Goal: Task Accomplishment & Management: Use online tool/utility

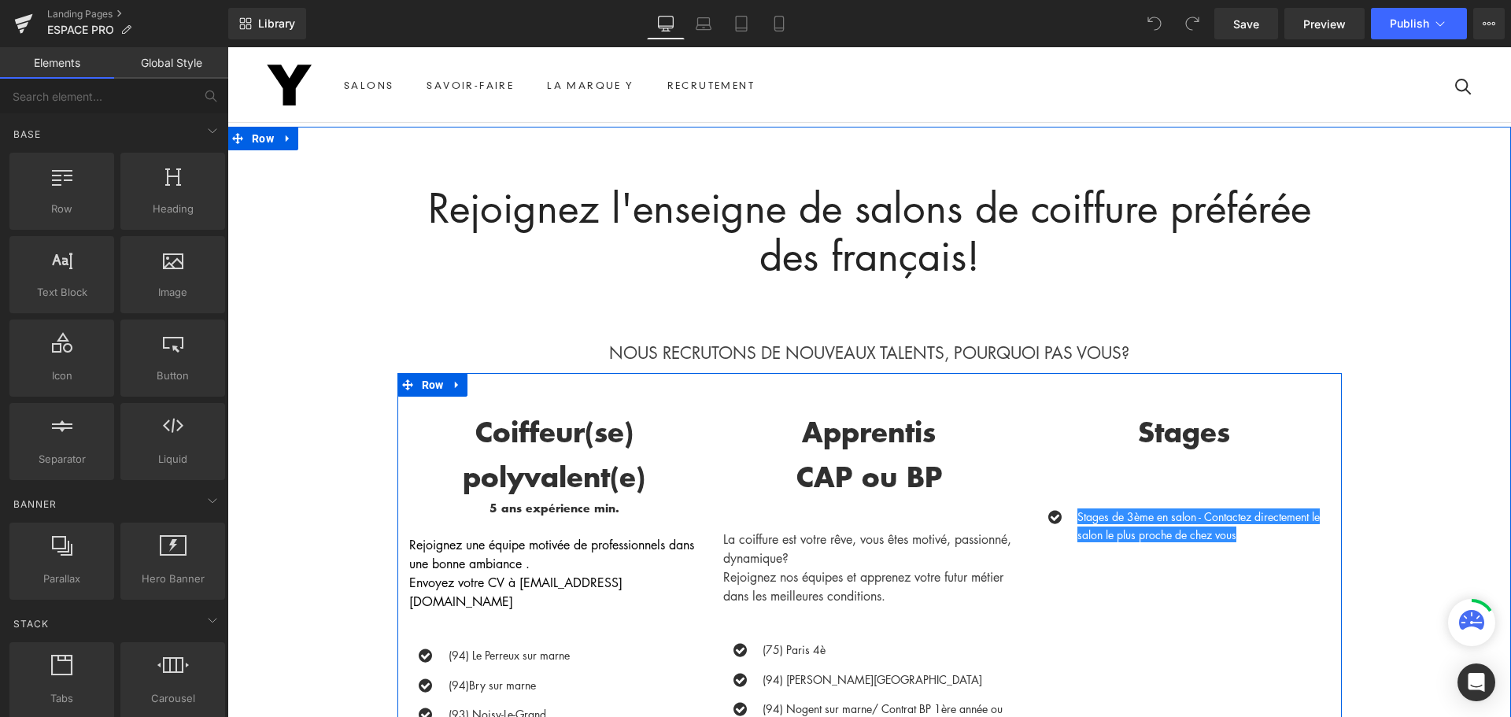
scroll to position [315, 0]
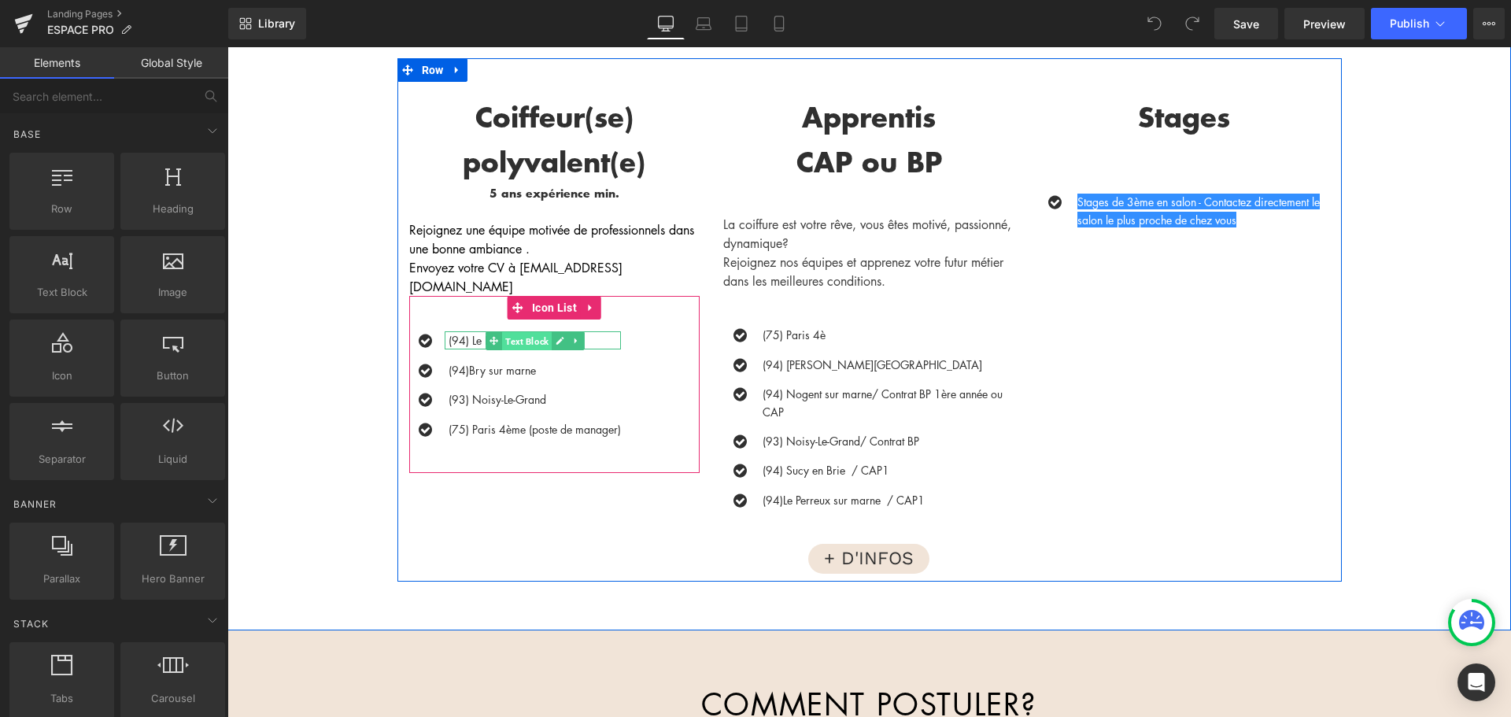
click at [540, 331] on span "Text Block" at bounding box center [527, 340] width 50 height 19
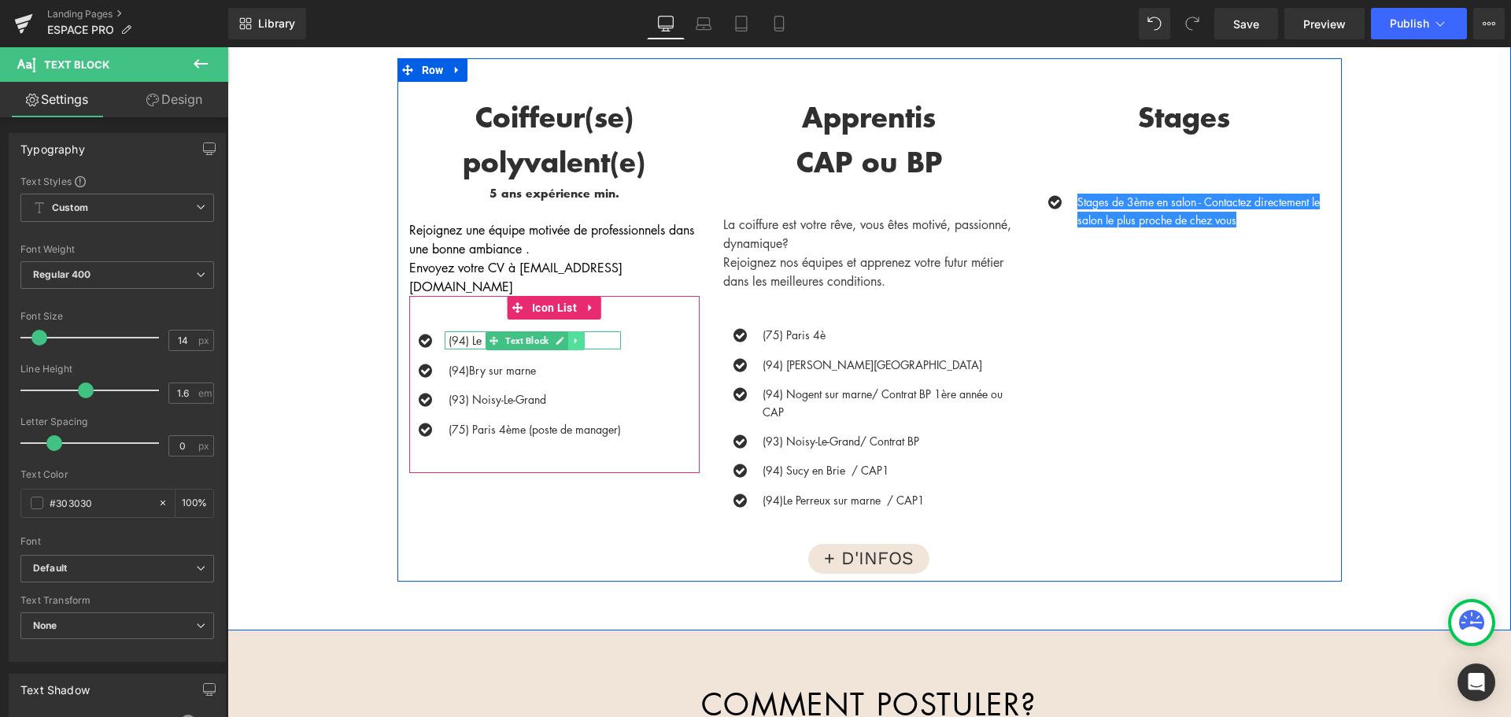
click at [572, 336] on icon at bounding box center [576, 340] width 9 height 9
click at [580, 336] on icon at bounding box center [584, 340] width 9 height 9
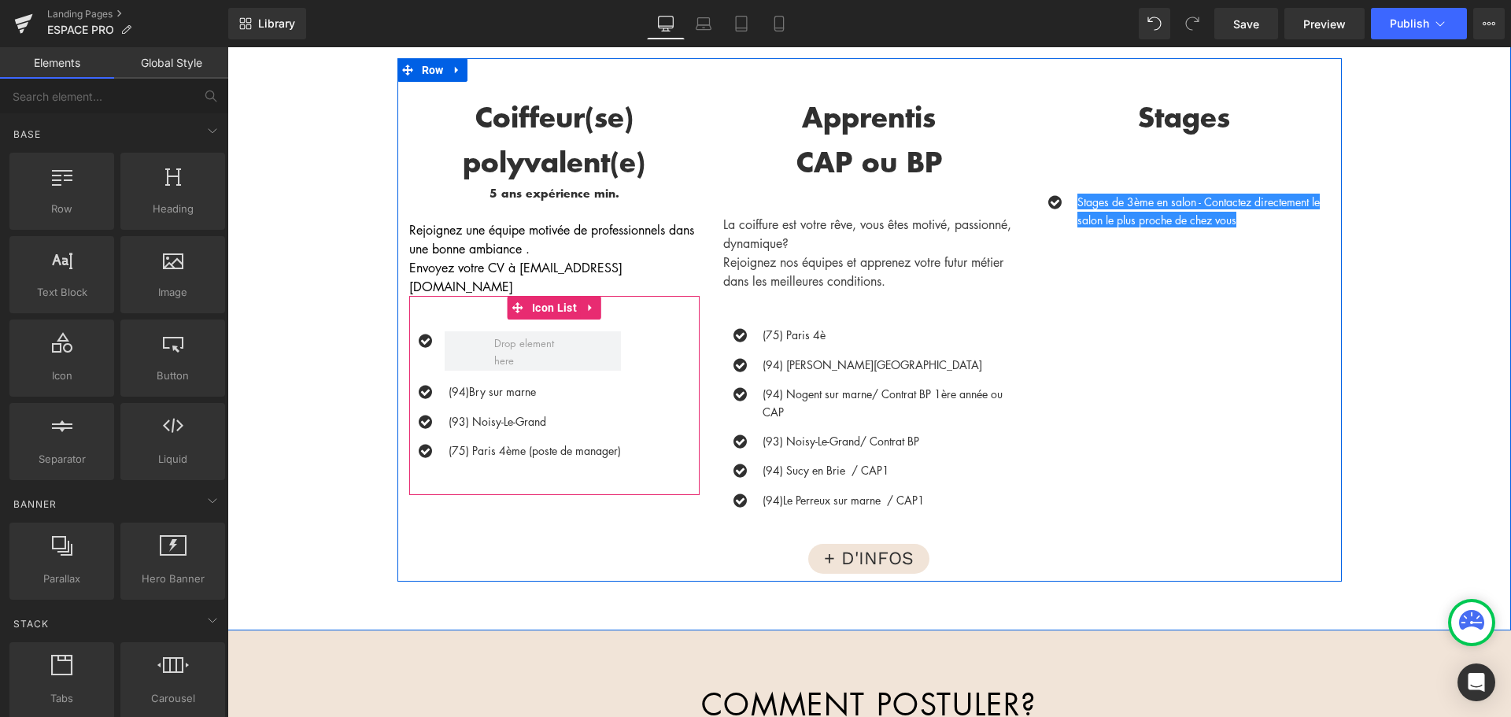
click at [430, 337] on div at bounding box center [515, 350] width 212 height 39
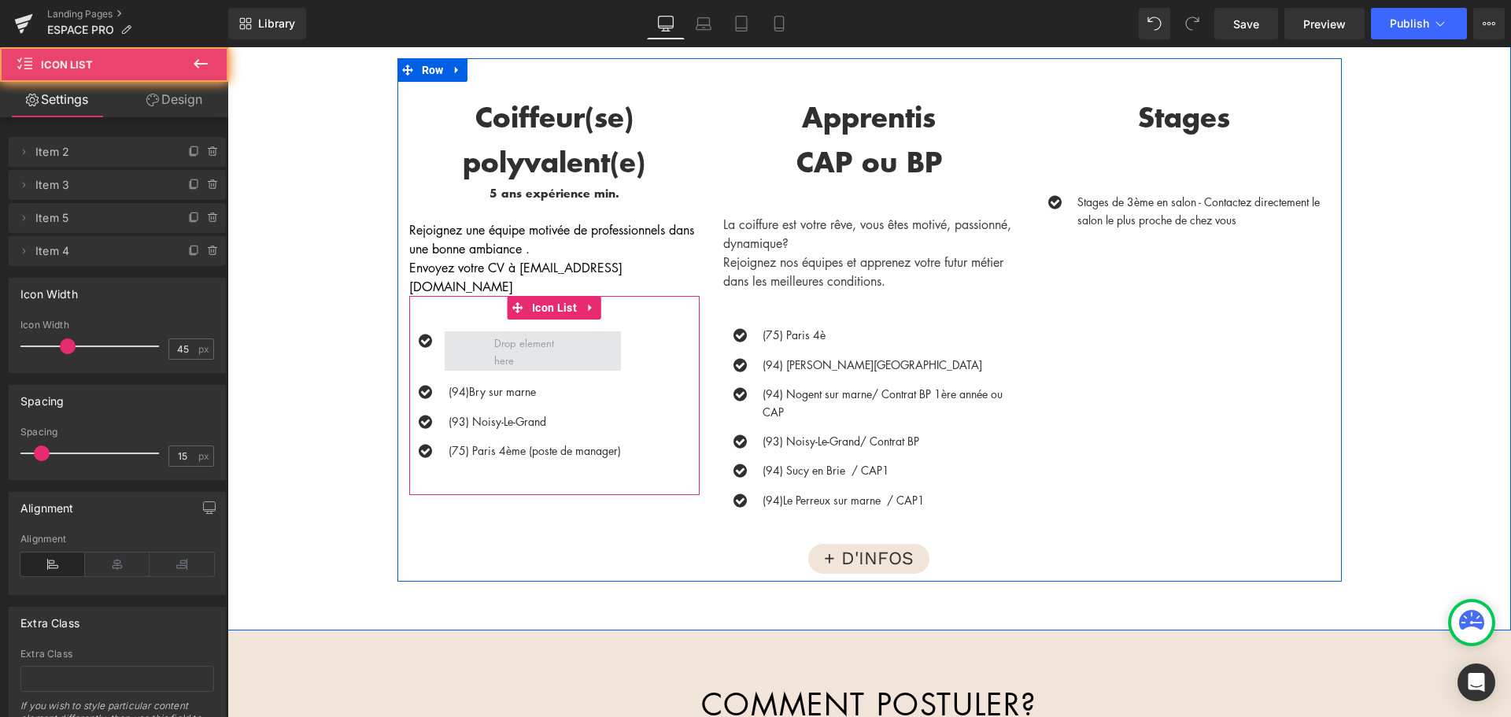
click at [445, 334] on span at bounding box center [533, 350] width 176 height 39
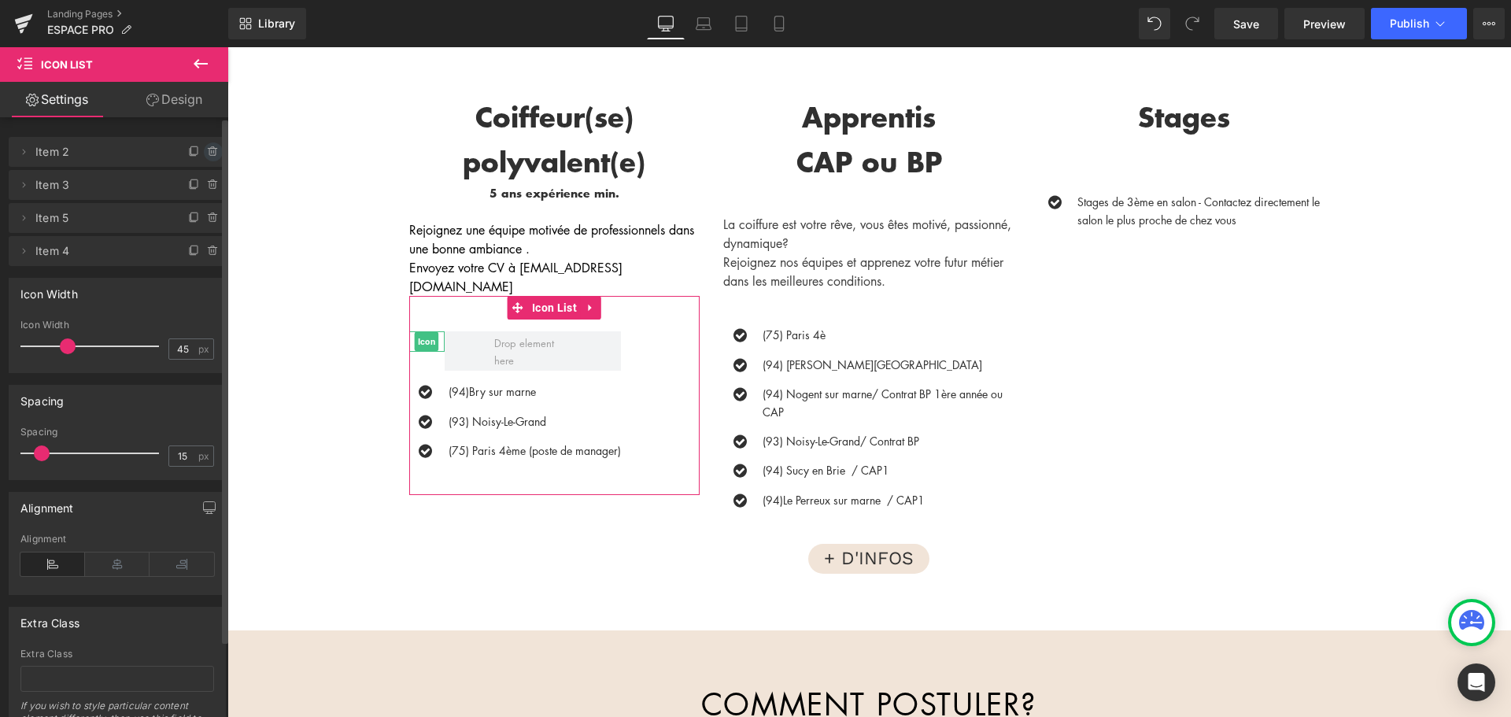
click at [212, 152] on icon at bounding box center [213, 152] width 13 height 13
click at [203, 153] on button "Delete" at bounding box center [197, 152] width 50 height 20
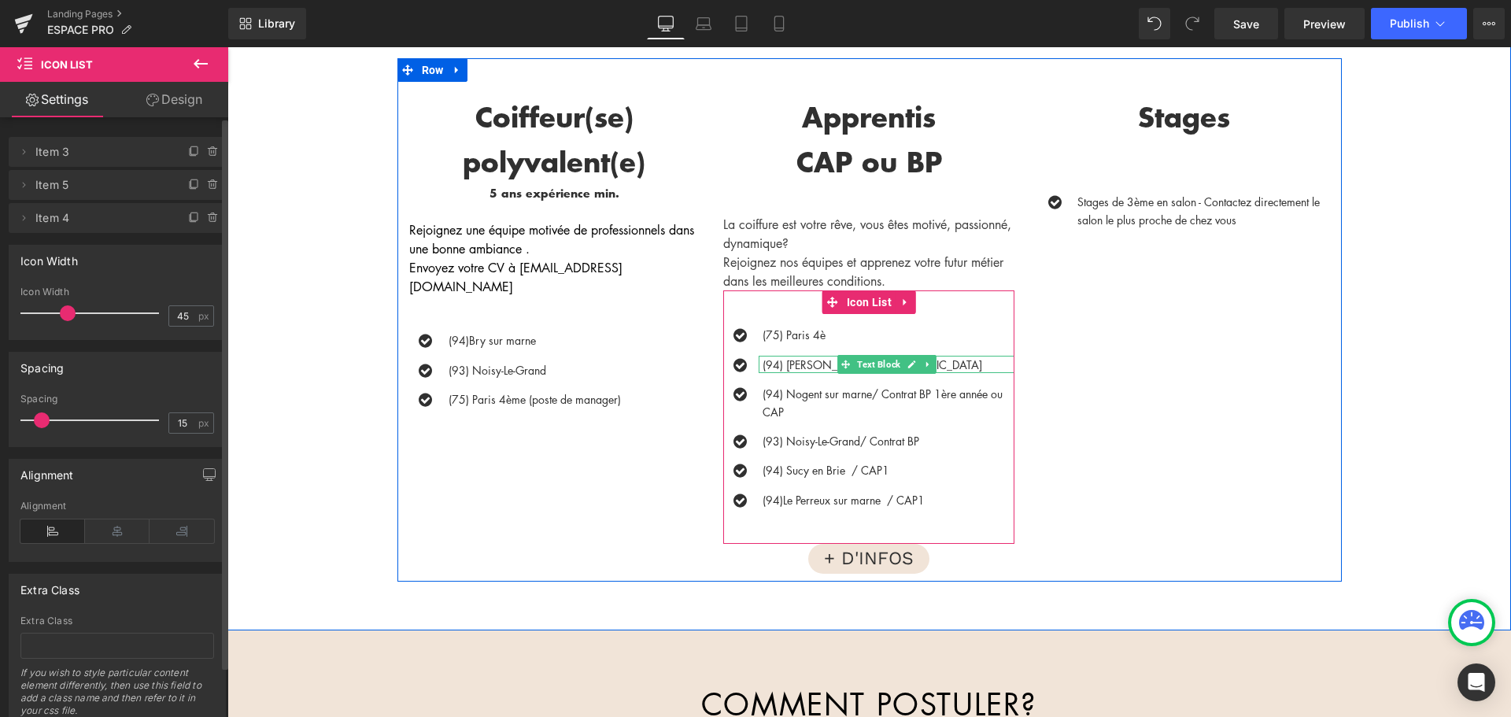
click at [777, 369] on div at bounding box center [887, 371] width 256 height 4
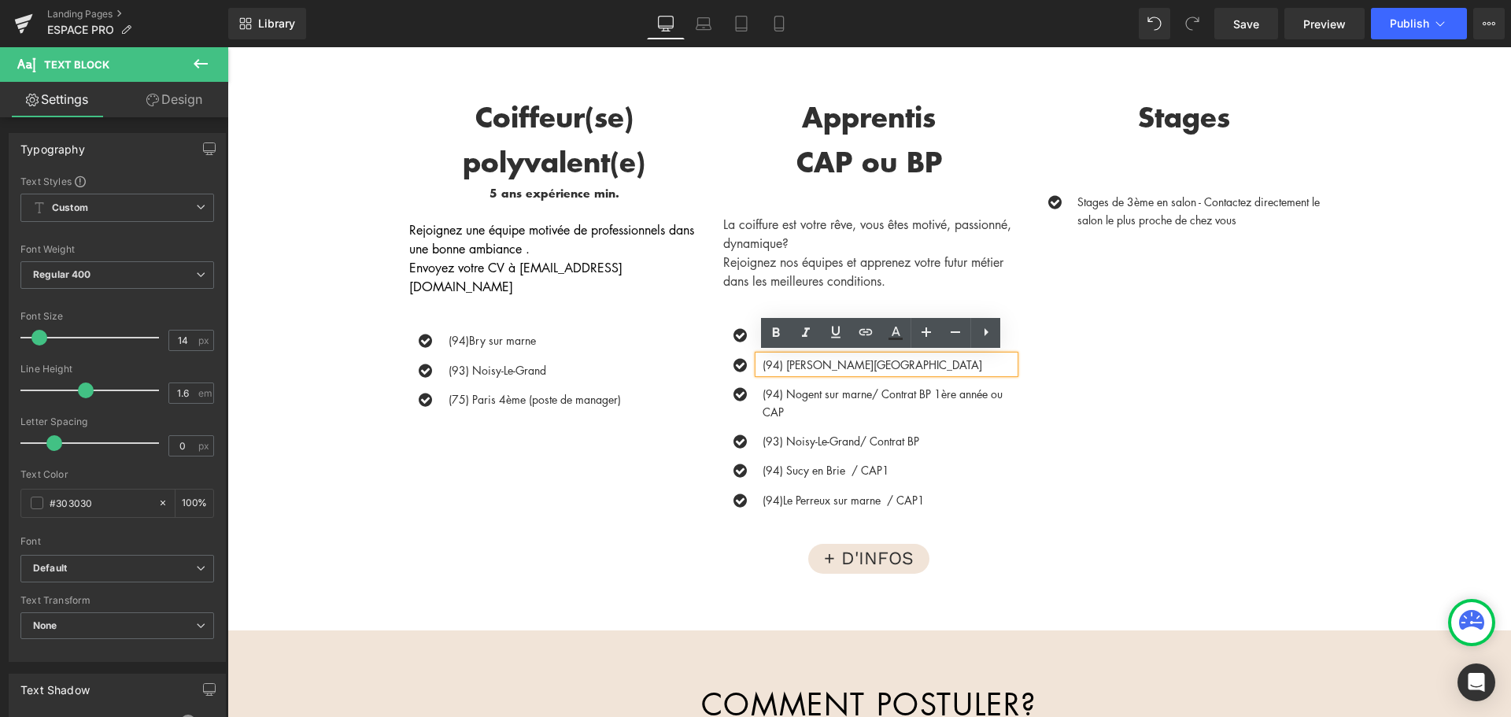
click at [779, 309] on div "Icon (75) Paris 4è Text Block Icon (94) Champigny sur marne Text Block Icon (94…" at bounding box center [868, 416] width 291 height 253
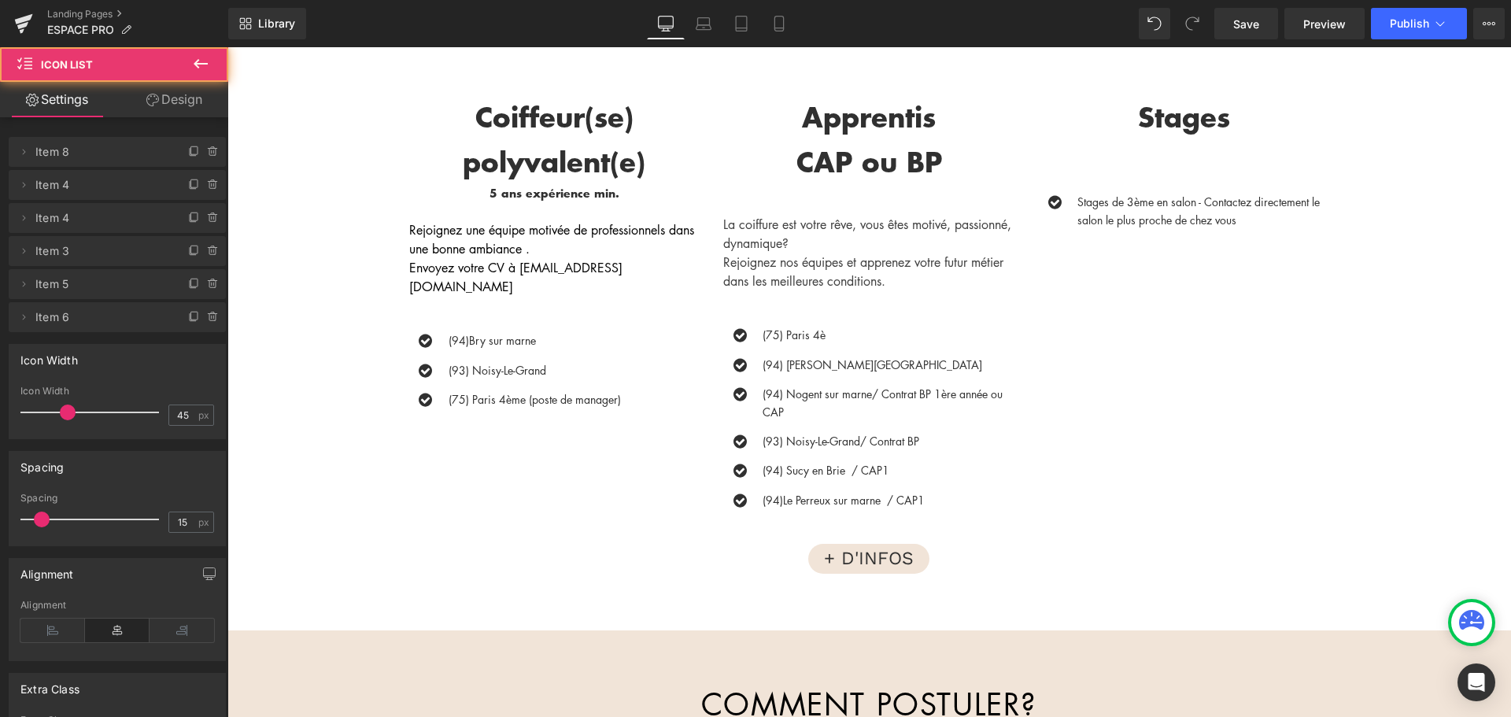
click at [752, 314] on div "Icon (75) Paris 4è Text Block Icon (94) Champigny sur marne Text Block Icon (94…" at bounding box center [868, 416] width 291 height 253
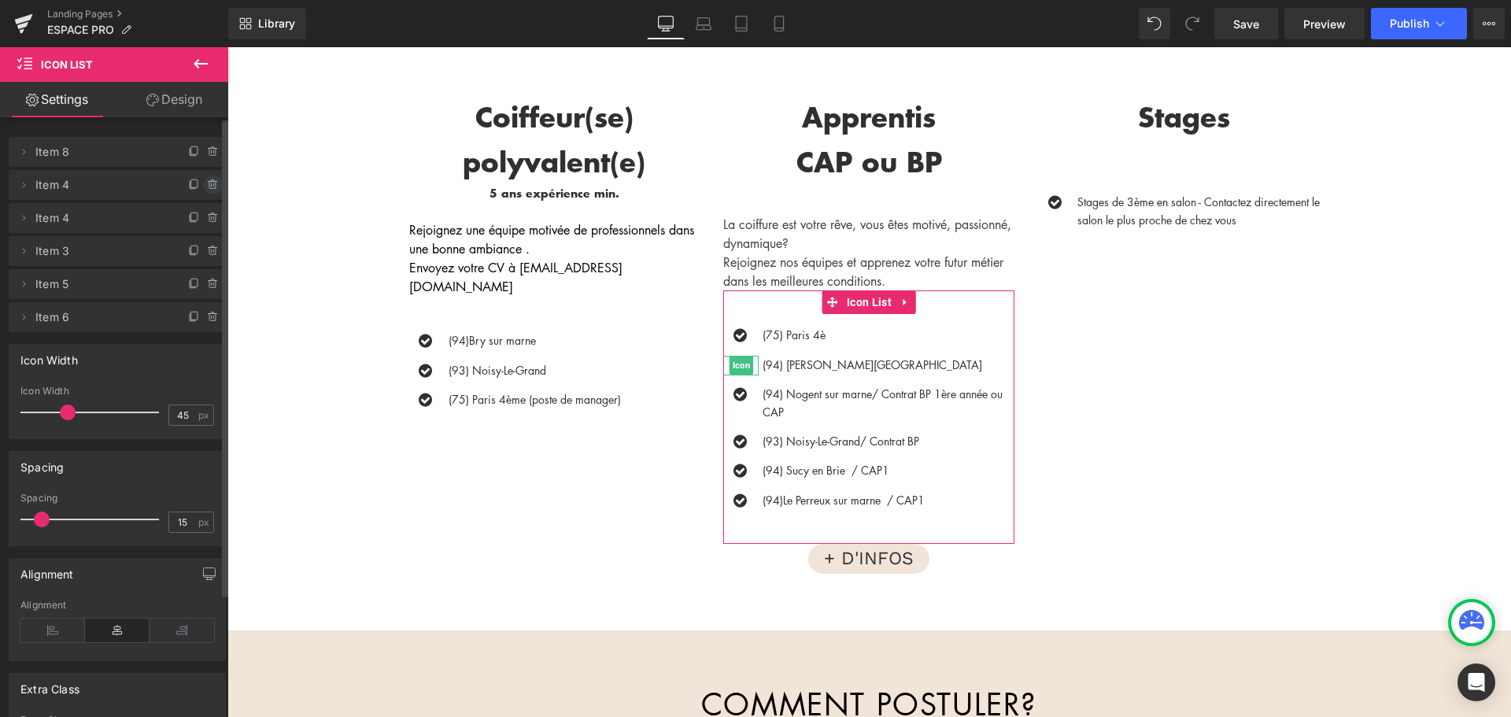
click at [209, 185] on icon at bounding box center [213, 185] width 13 height 13
click at [209, 185] on button "Delete" at bounding box center [197, 185] width 50 height 20
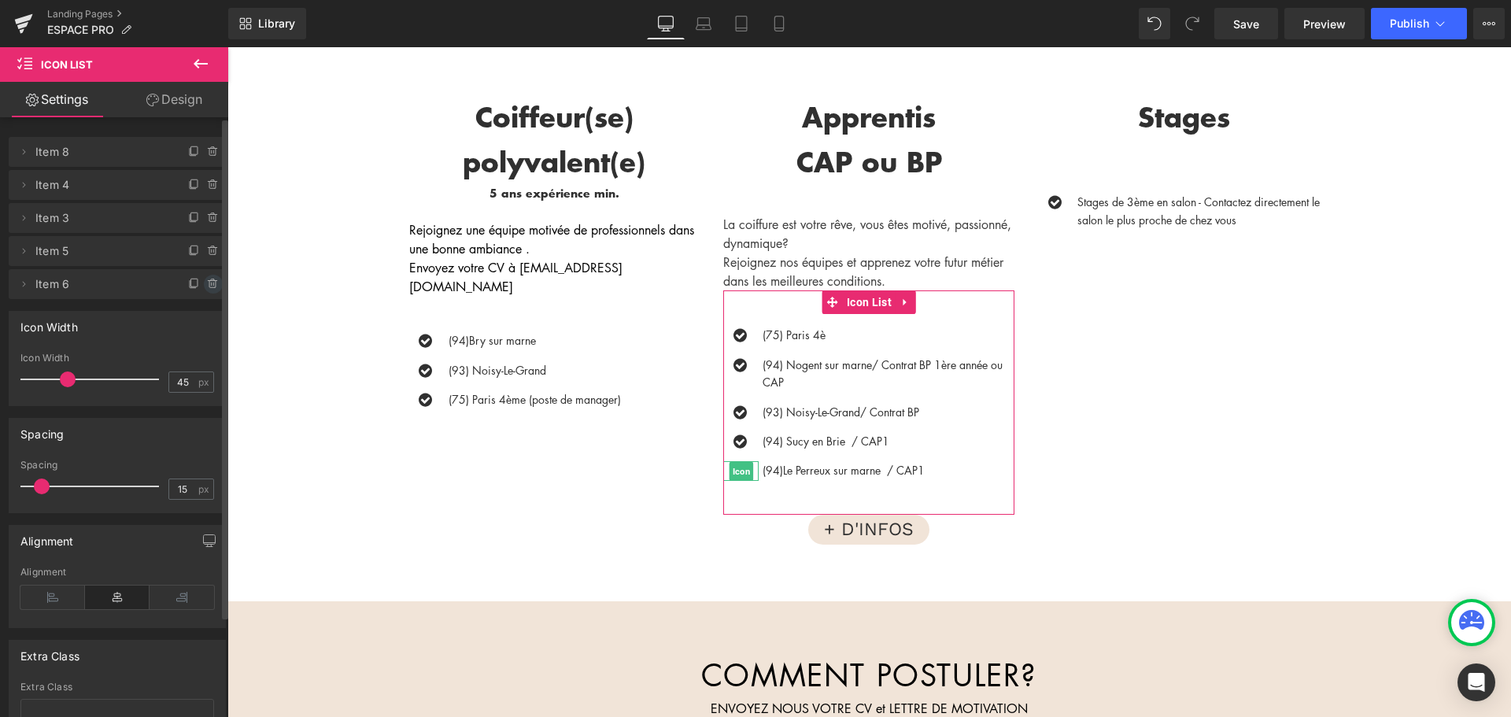
click at [209, 286] on icon at bounding box center [212, 284] width 6 height 7
click at [207, 283] on button "Delete" at bounding box center [197, 285] width 50 height 20
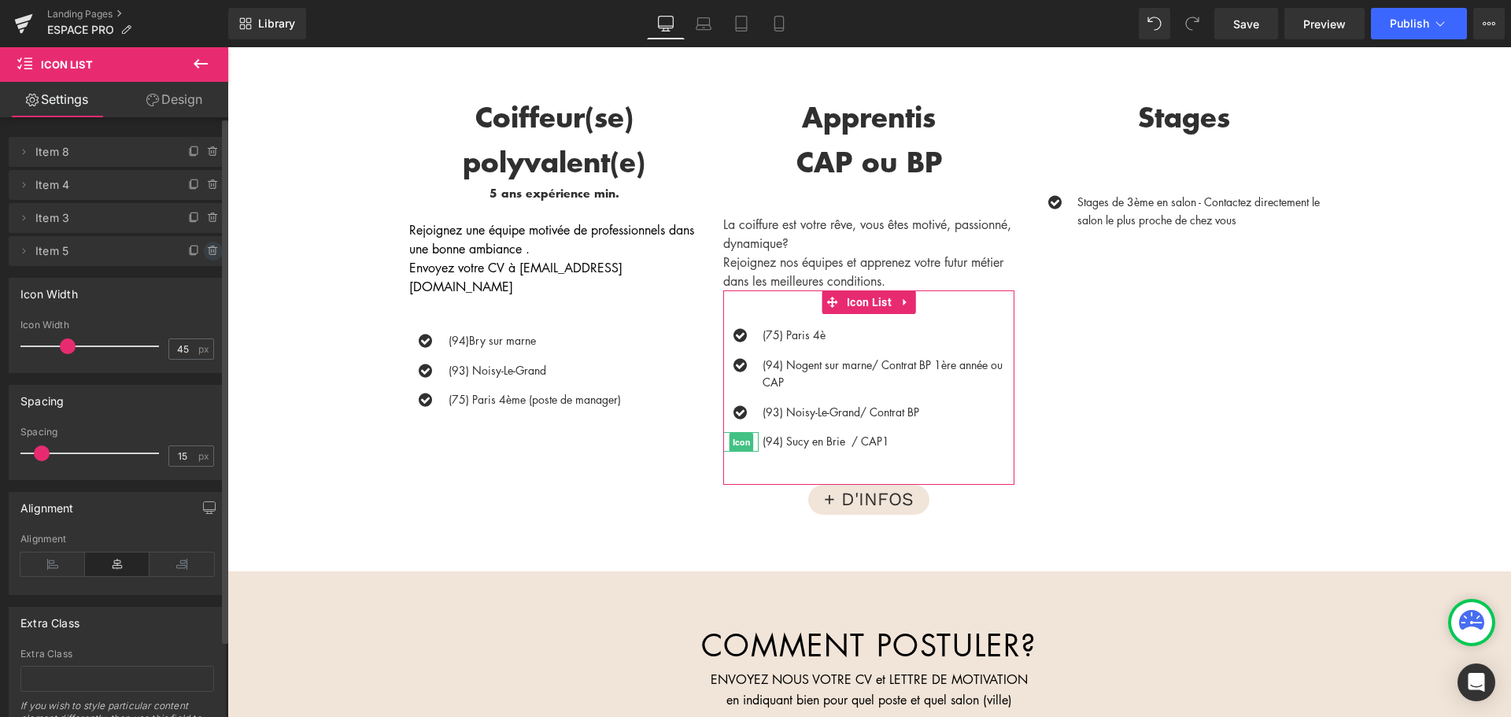
click at [207, 253] on icon at bounding box center [213, 251] width 13 height 13
click at [206, 253] on button "Delete" at bounding box center [197, 252] width 50 height 20
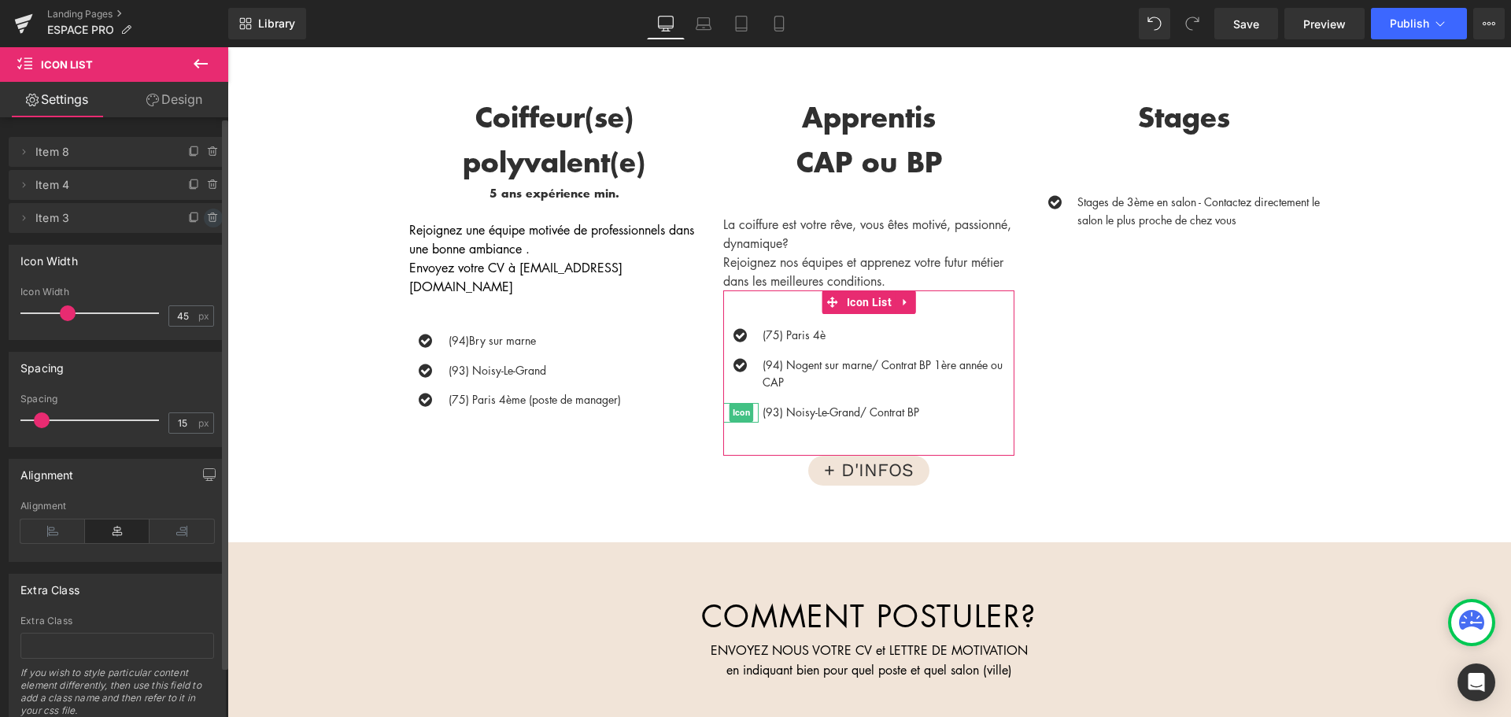
click at [207, 216] on icon at bounding box center [213, 218] width 13 height 13
click at [205, 216] on button "Delete" at bounding box center [197, 219] width 50 height 20
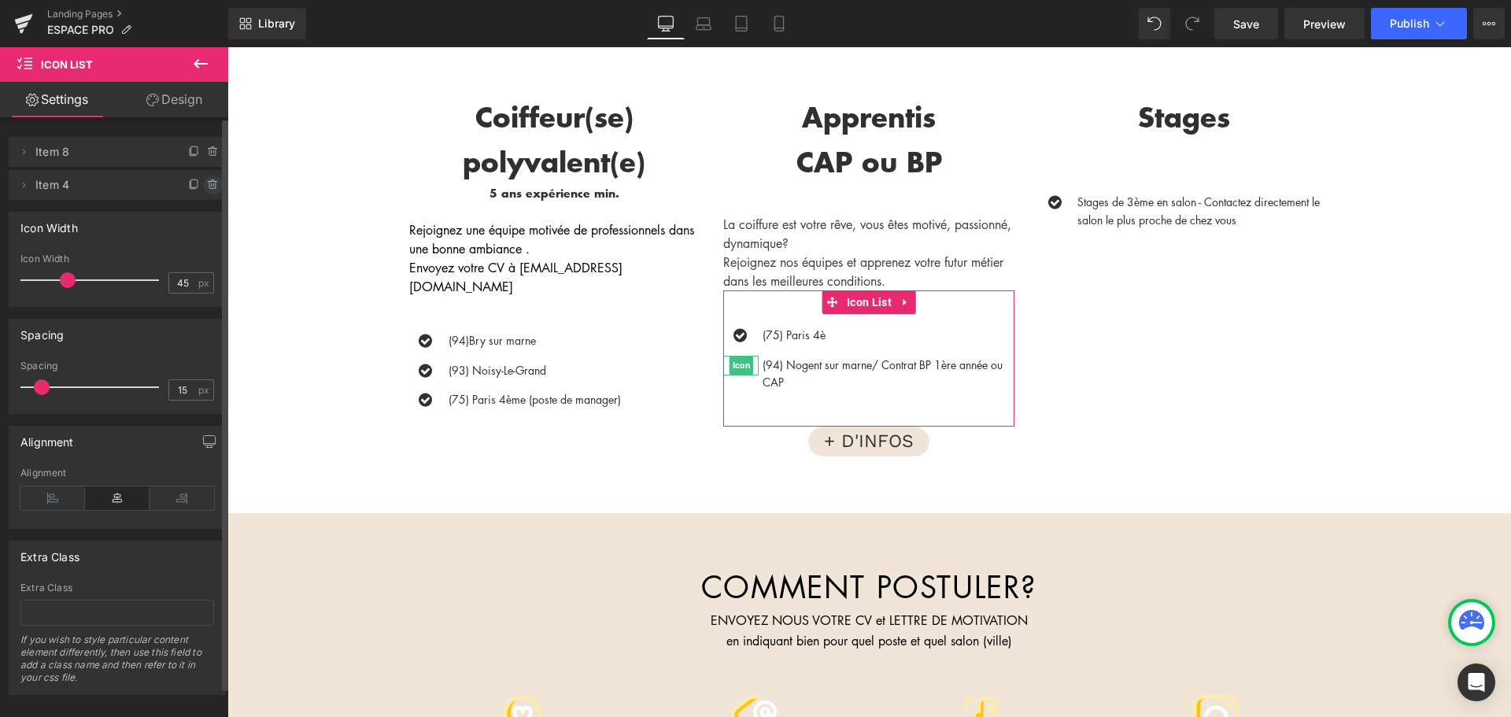
click at [209, 184] on icon at bounding box center [212, 185] width 6 height 7
click at [209, 184] on button "Delete" at bounding box center [197, 185] width 50 height 20
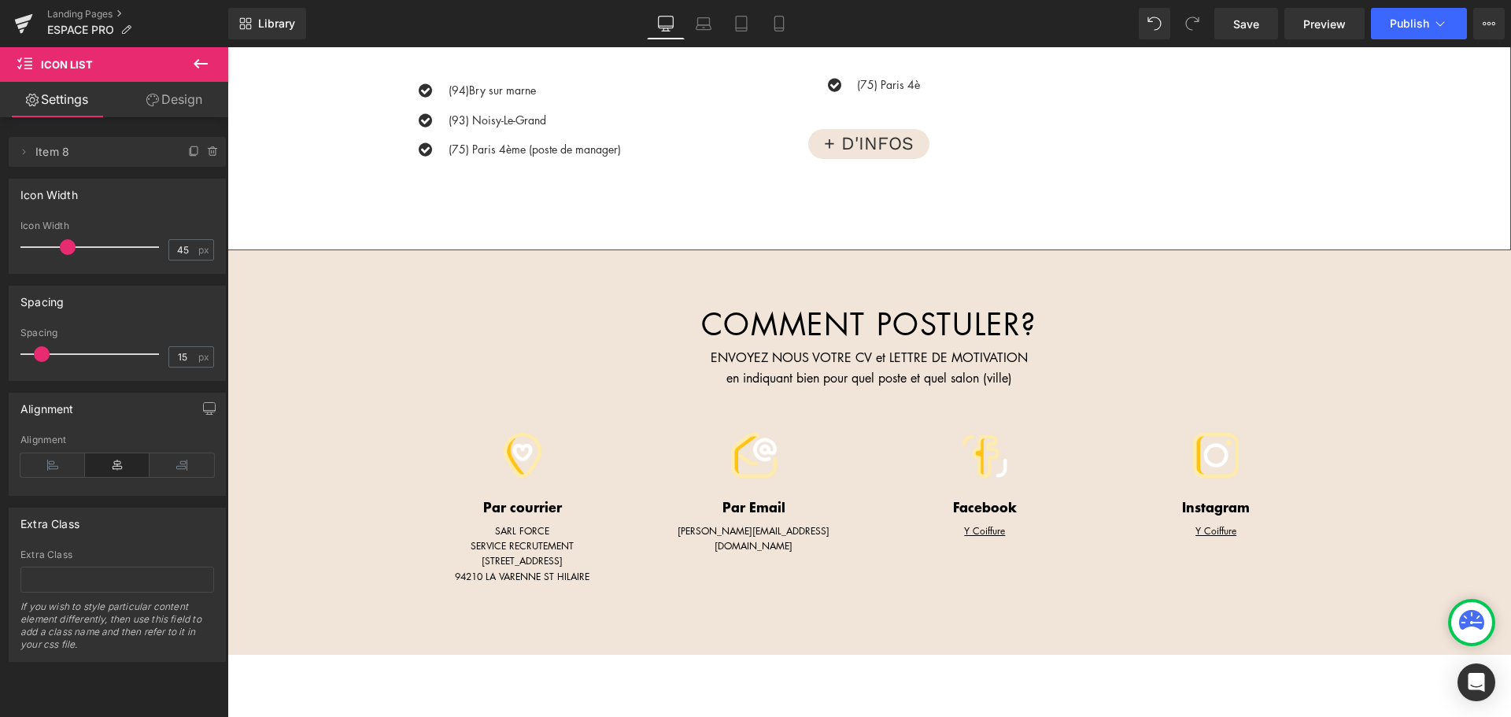
scroll to position [630, 0]
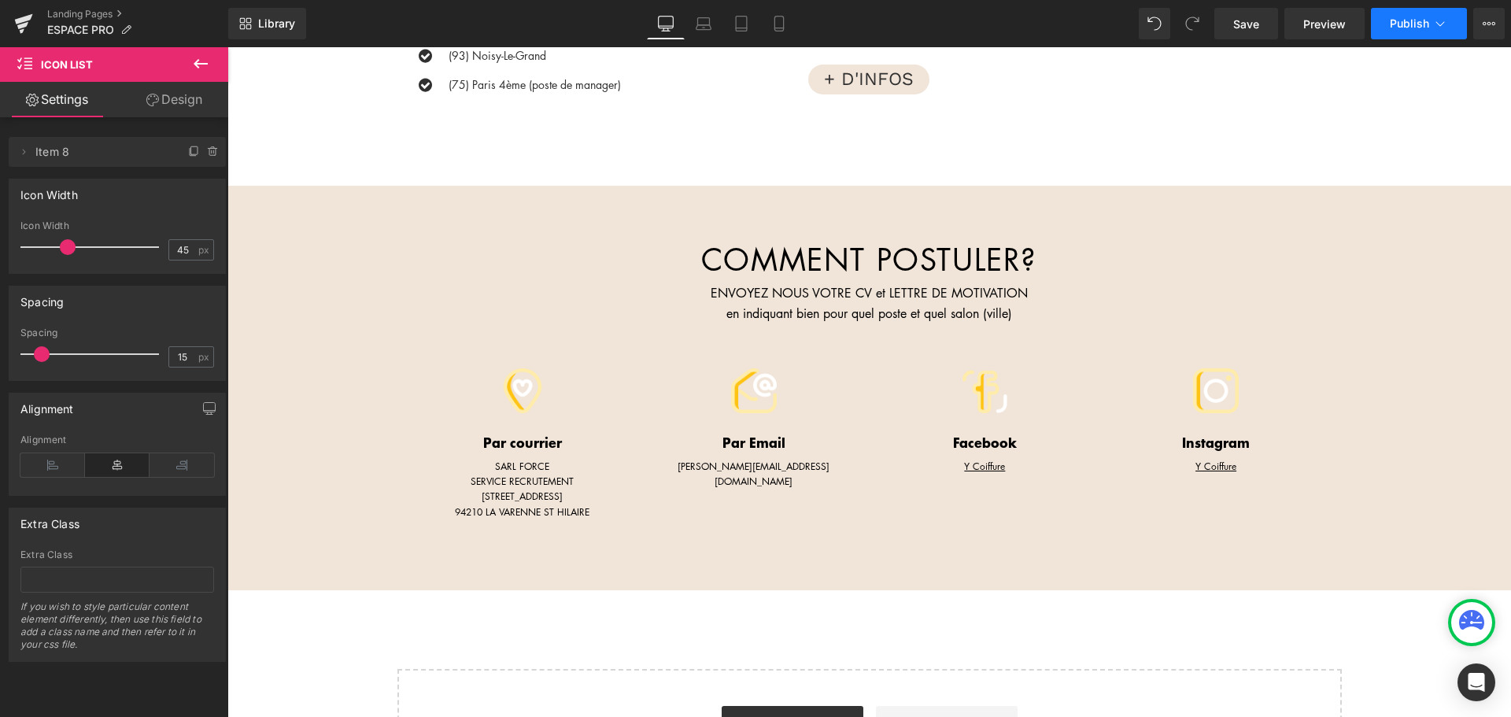
click at [1403, 26] on span "Publish" at bounding box center [1409, 23] width 39 height 13
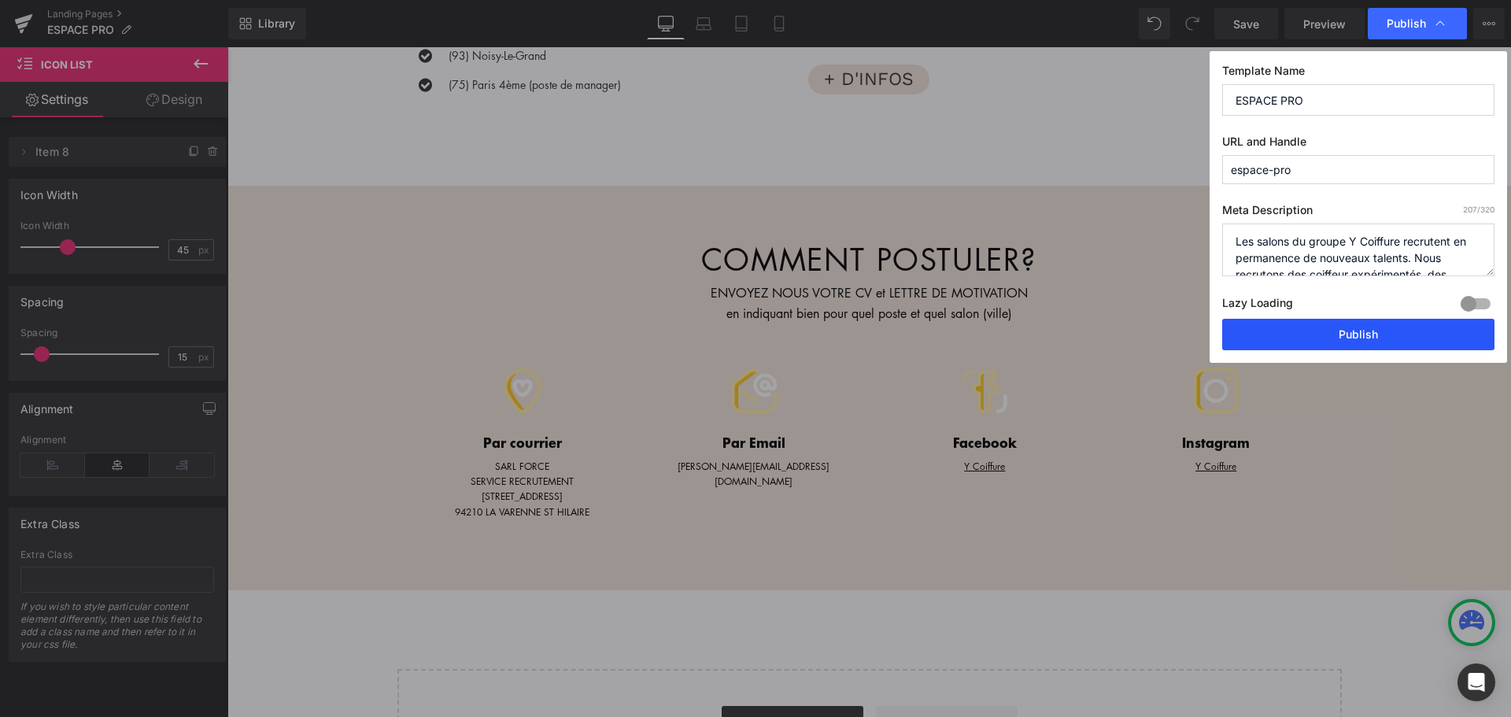
click at [1327, 326] on button "Publish" at bounding box center [1358, 334] width 272 height 31
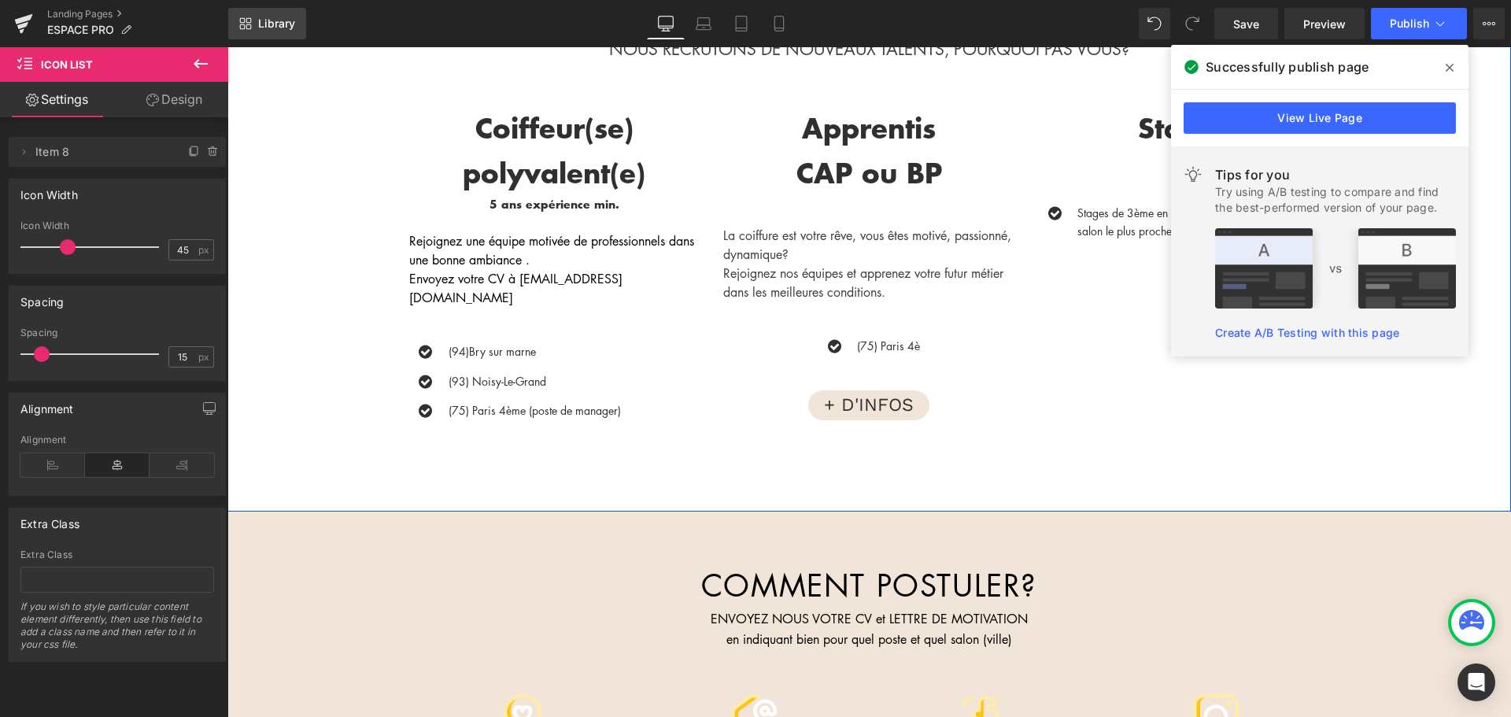
scroll to position [157, 0]
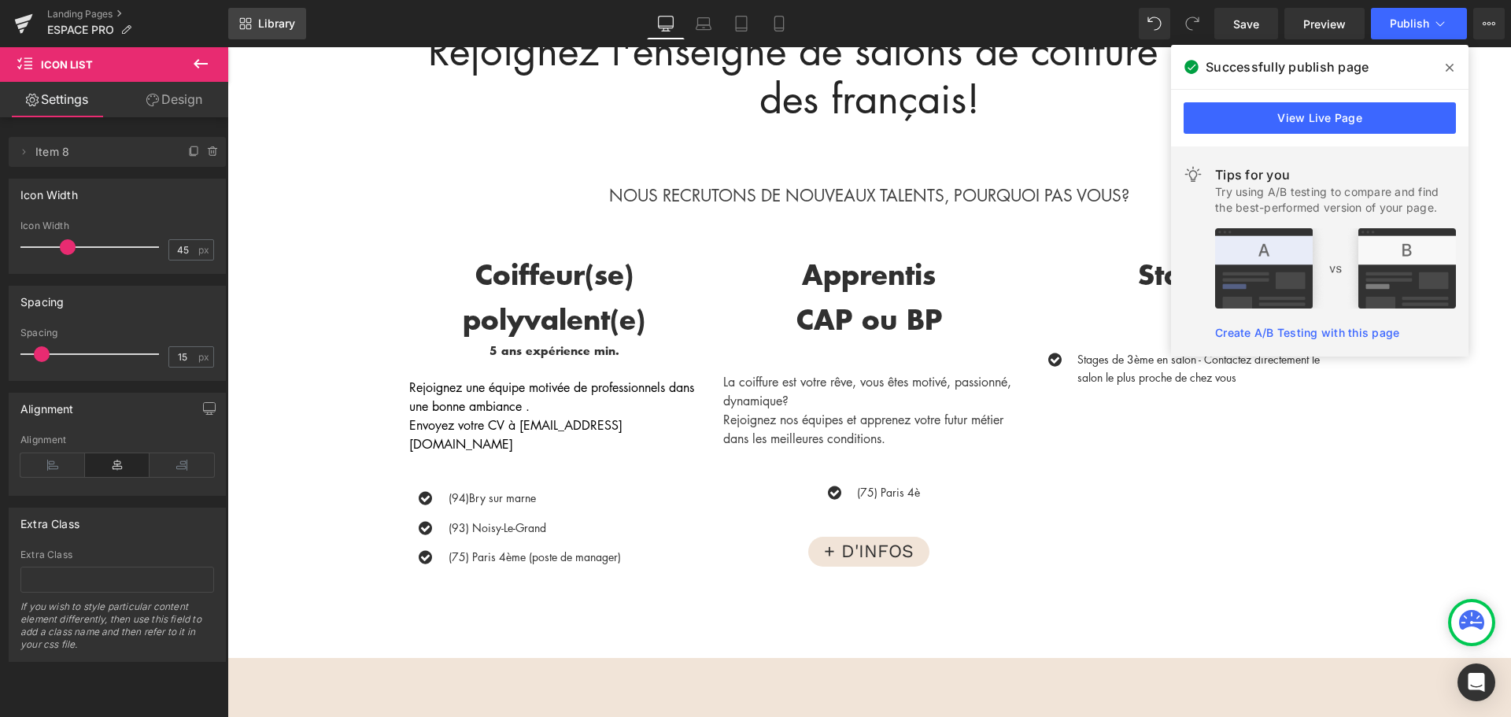
click at [279, 23] on span "Library" at bounding box center [276, 24] width 37 height 14
click at [118, 14] on link "Landing Pages" at bounding box center [137, 14] width 181 height 13
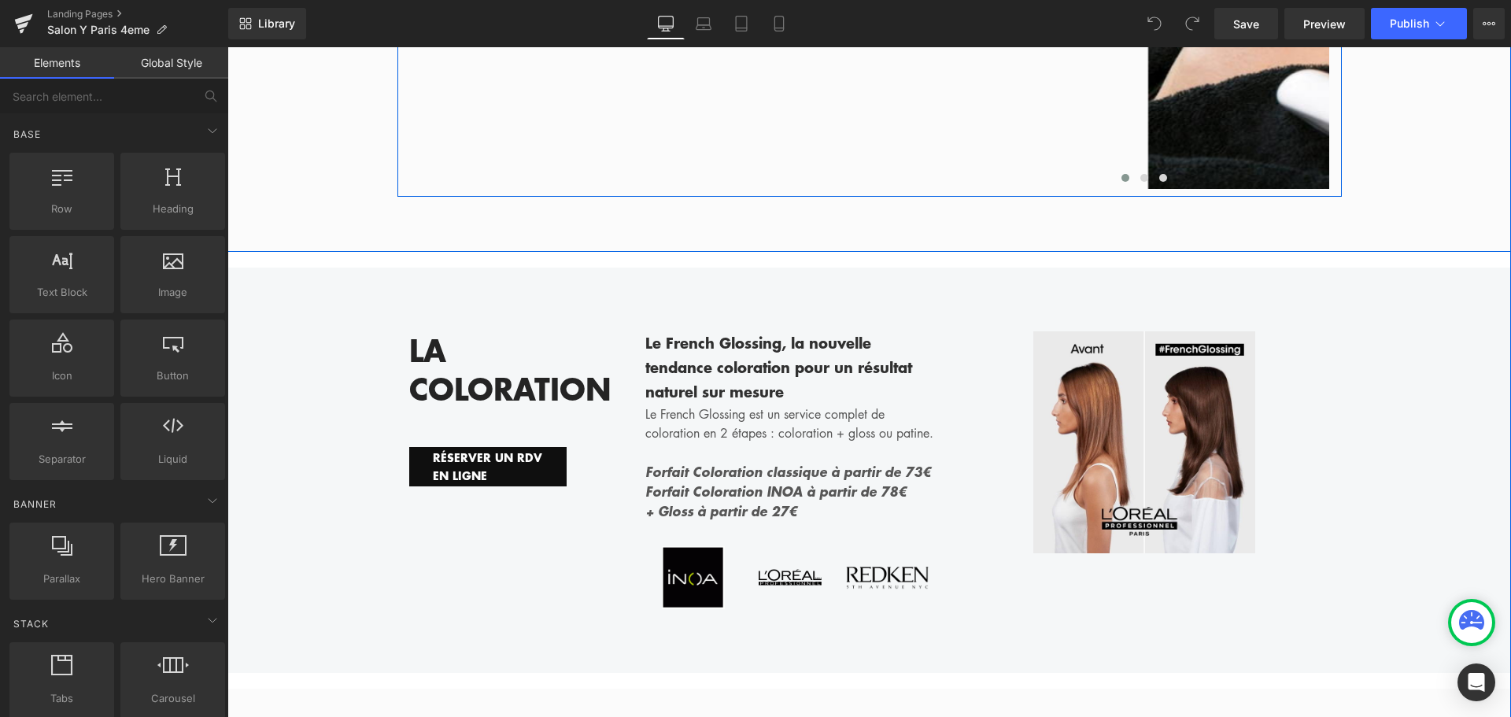
scroll to position [4250, 0]
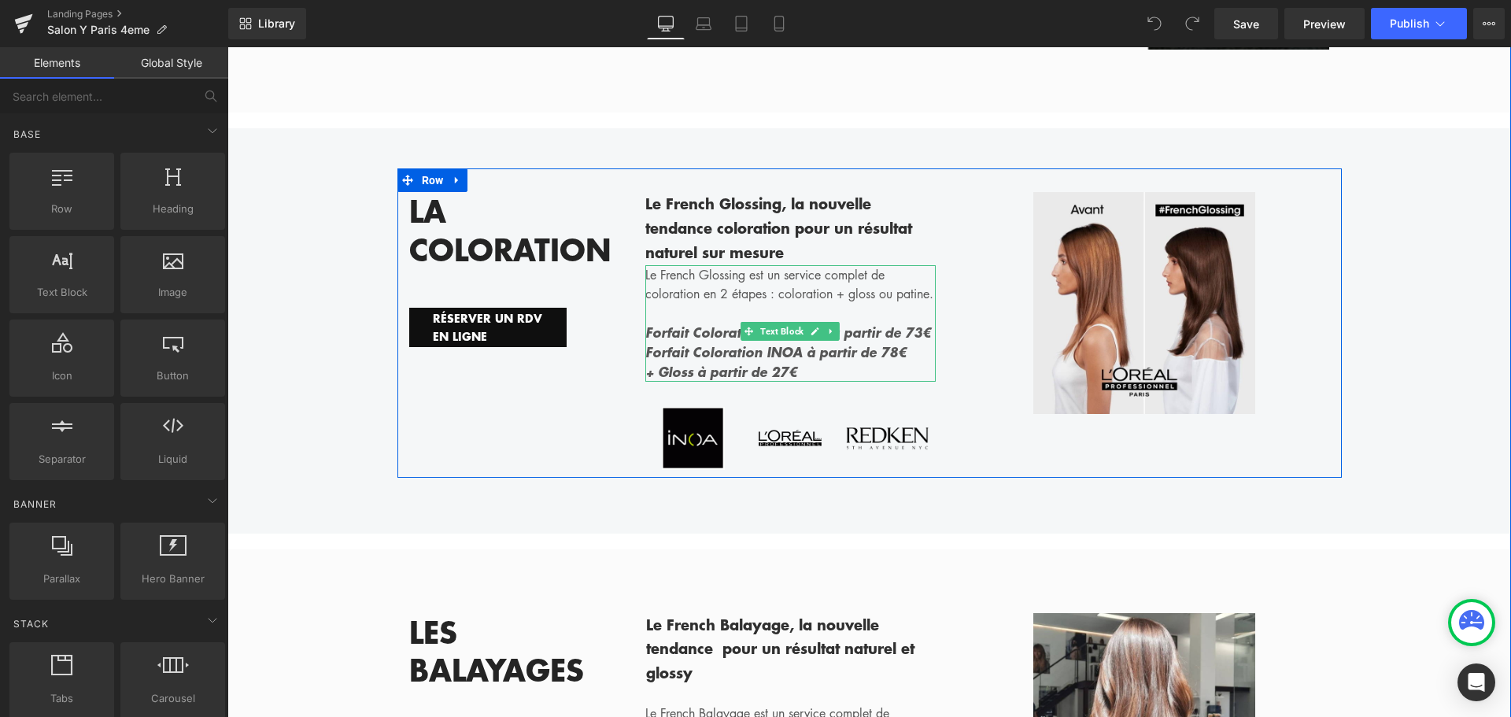
click at [877, 323] on span "Forfait Coloration classique à partir de 73€" at bounding box center [788, 332] width 286 height 19
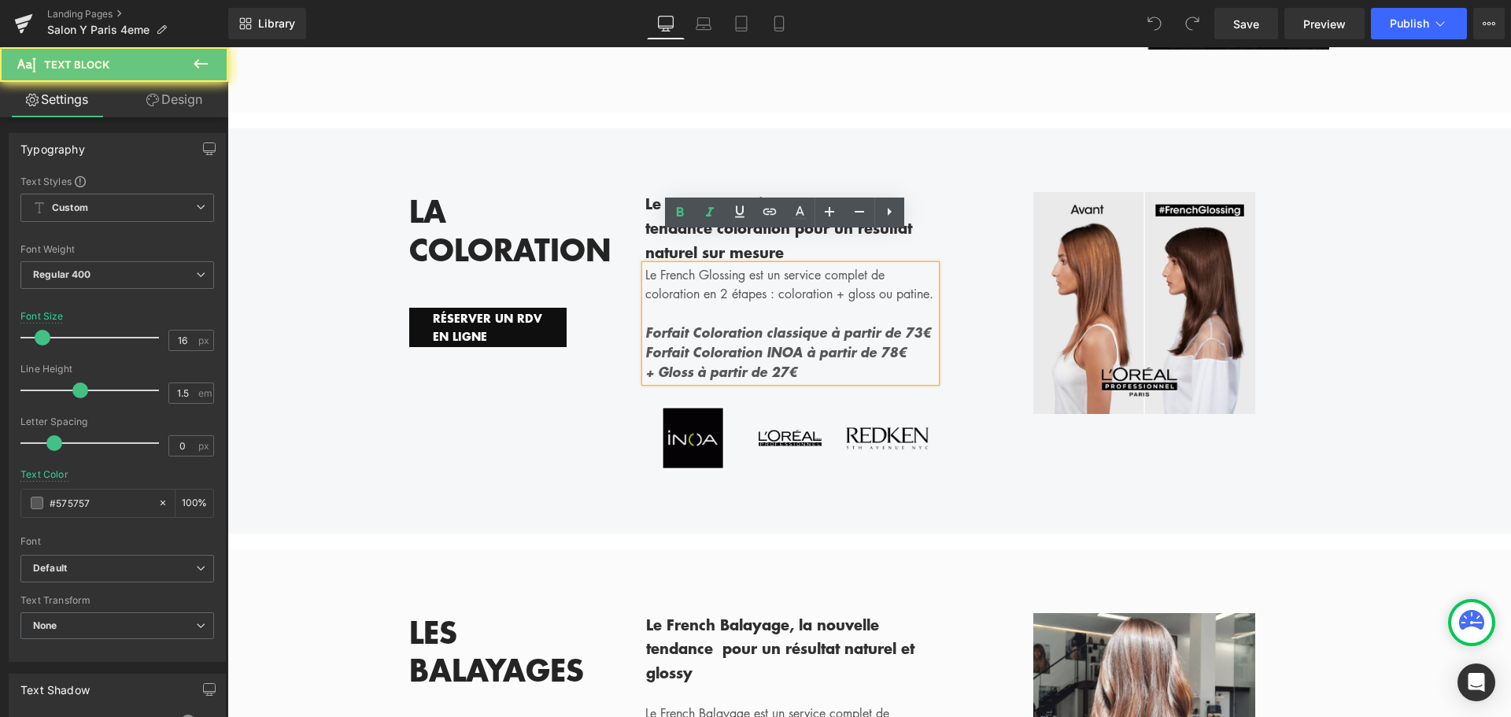
click at [887, 323] on span "Forfait Coloration classique à partir de 73€" at bounding box center [788, 332] width 286 height 19
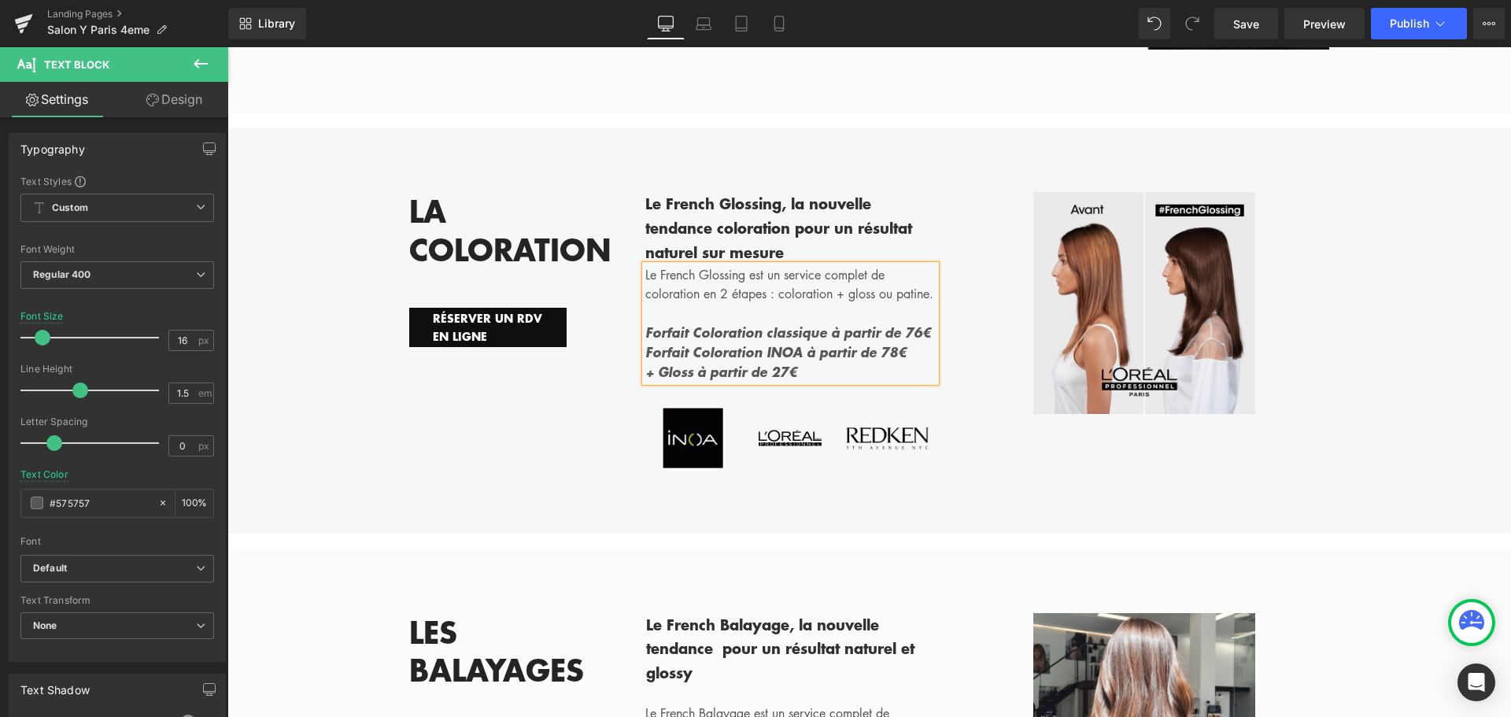
click at [860, 342] on span "Forfait Coloration INOA à partir de 78€" at bounding box center [775, 351] width 261 height 19
click at [763, 362] on span "+ Gloss à partir de 27€" at bounding box center [721, 371] width 152 height 19
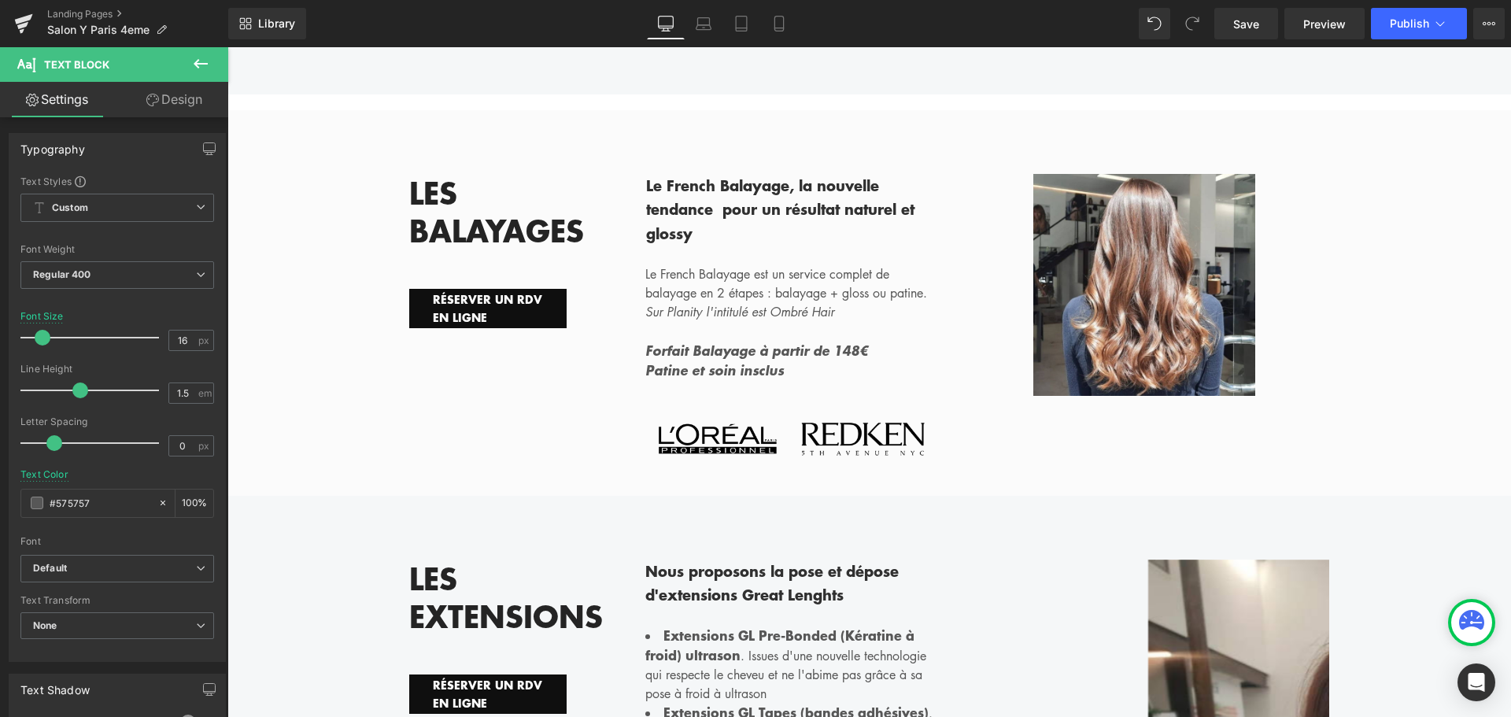
scroll to position [4722, 0]
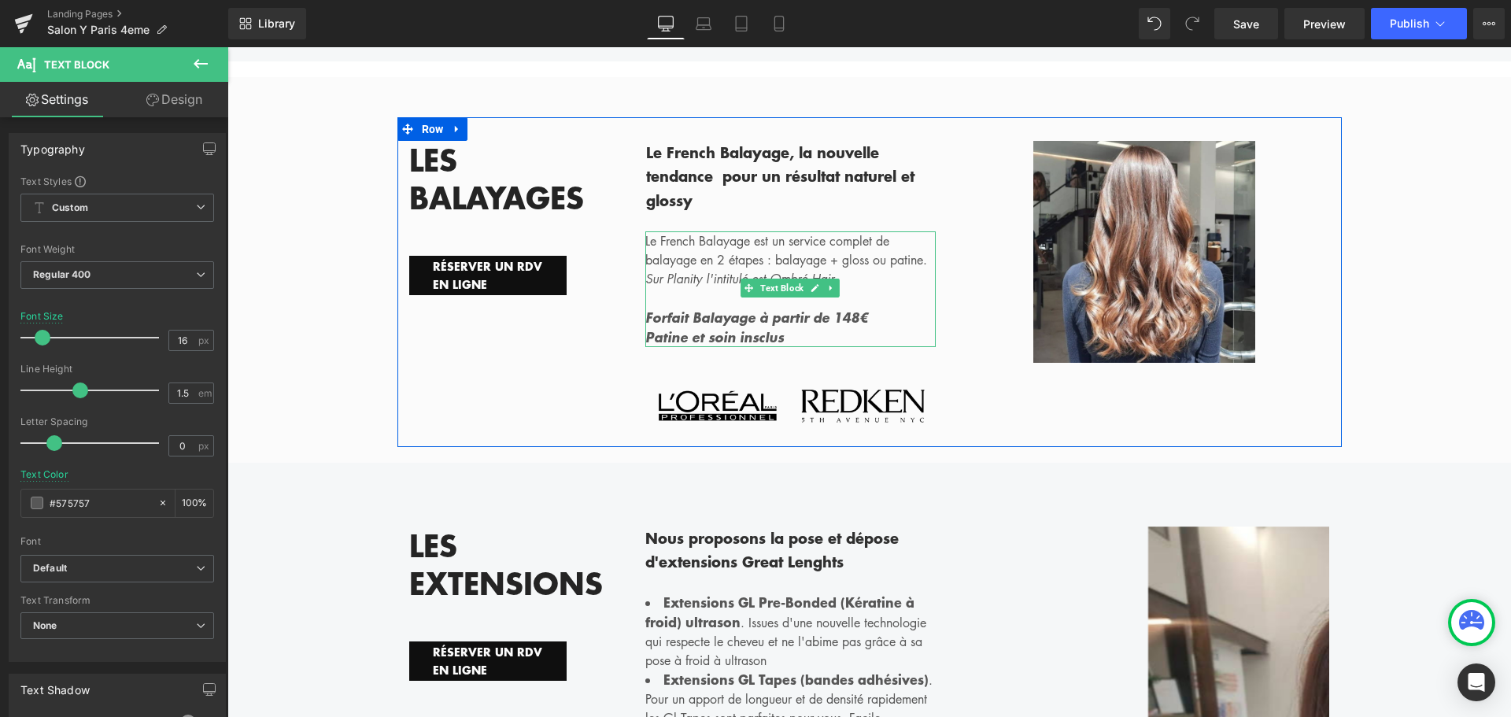
click at [811, 308] on span "Forfait Balayage à partir de 148€" at bounding box center [756, 317] width 223 height 19
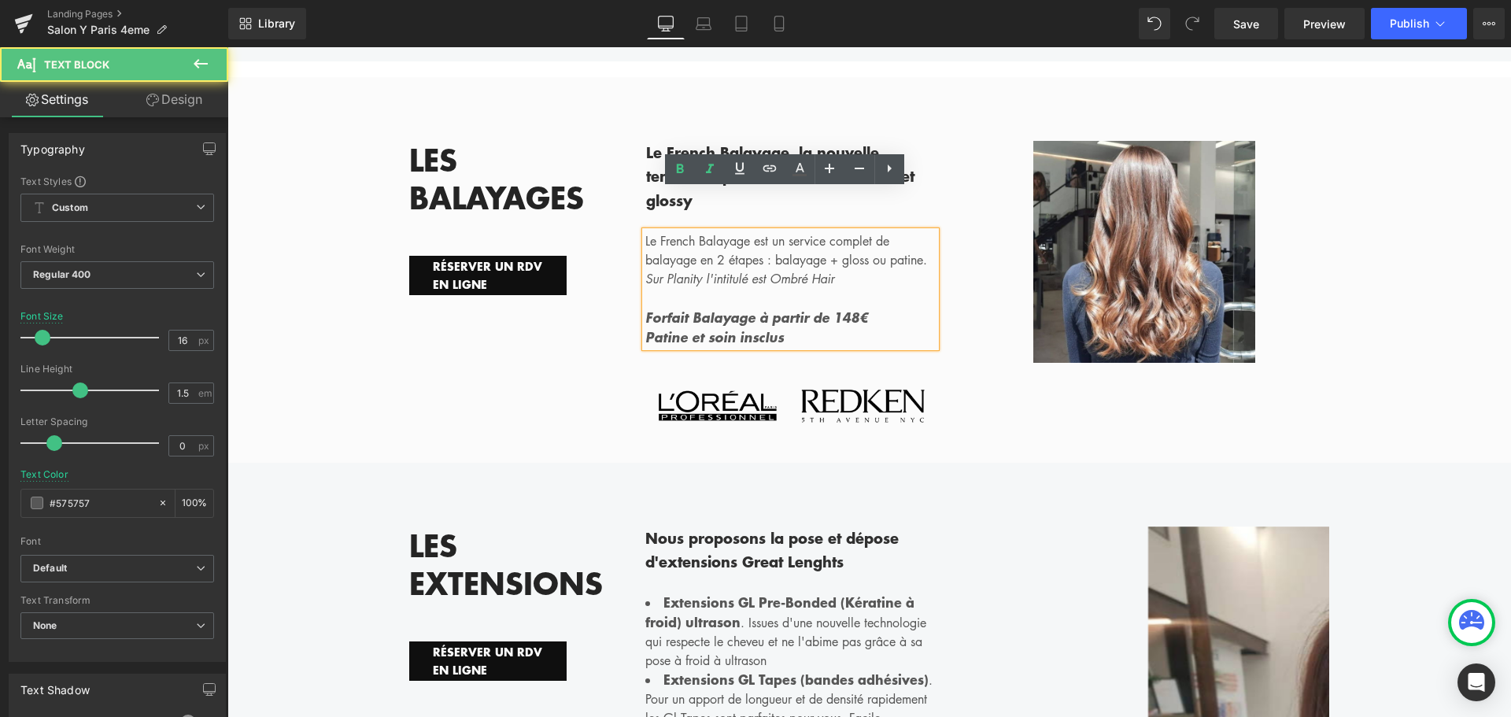
click at [827, 308] on span "Forfait Balayage à partir de 148€" at bounding box center [756, 317] width 223 height 19
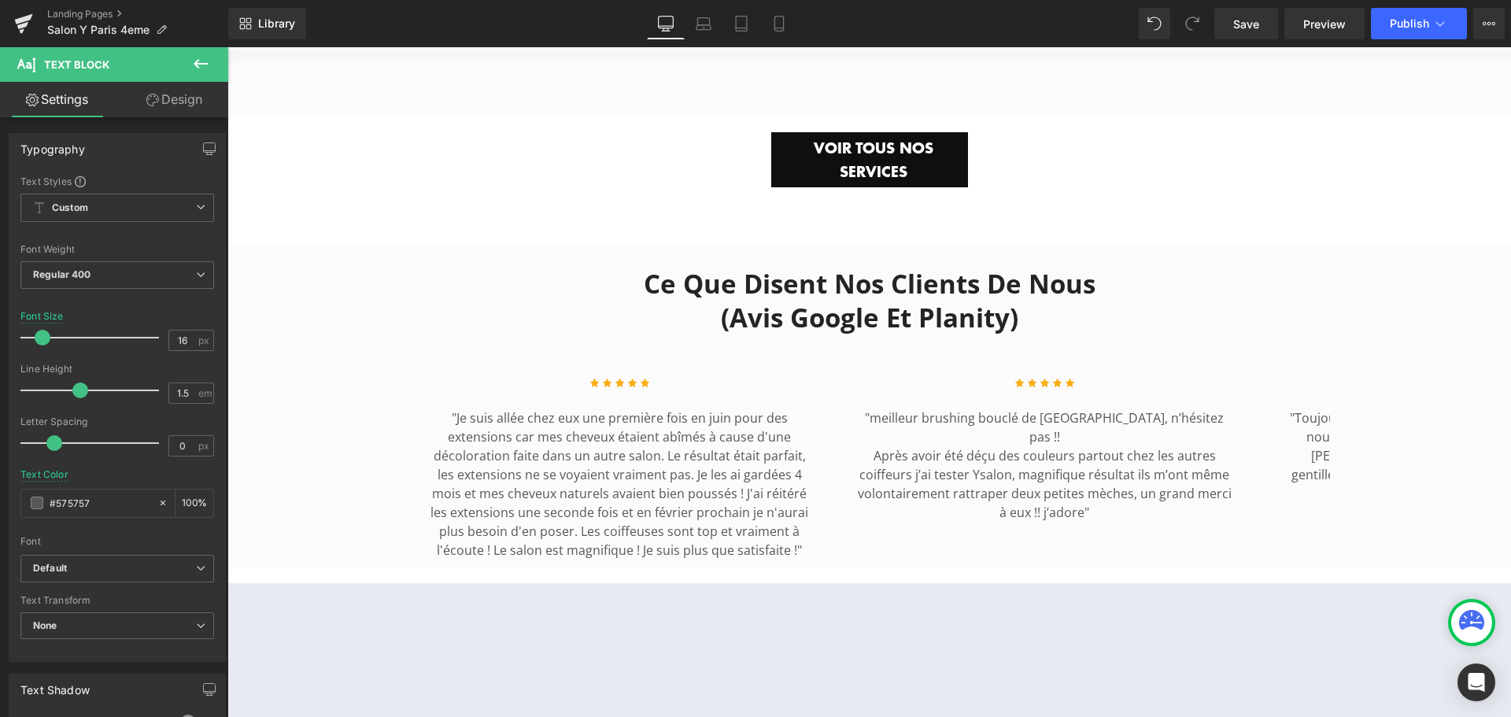
scroll to position [5824, 0]
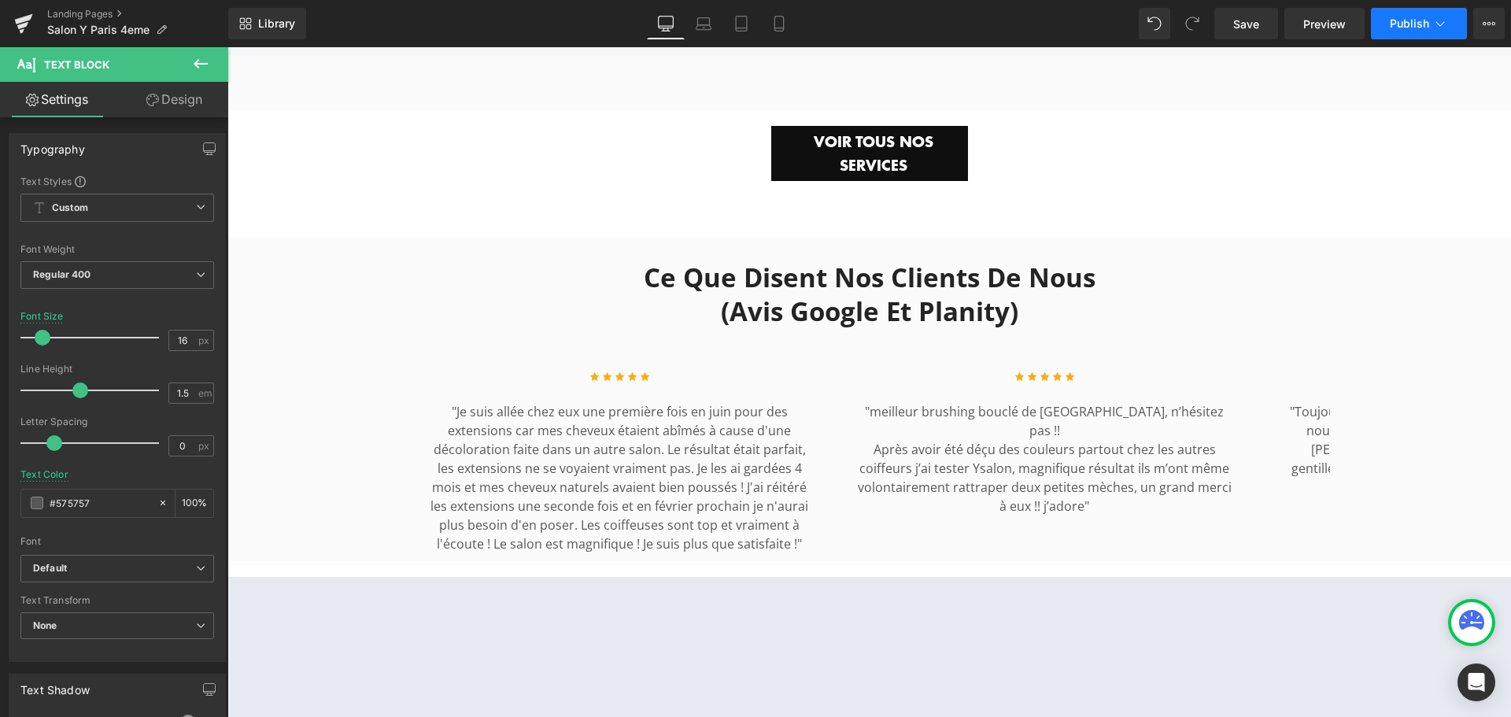
click at [1404, 30] on button "Publish" at bounding box center [1419, 23] width 96 height 31
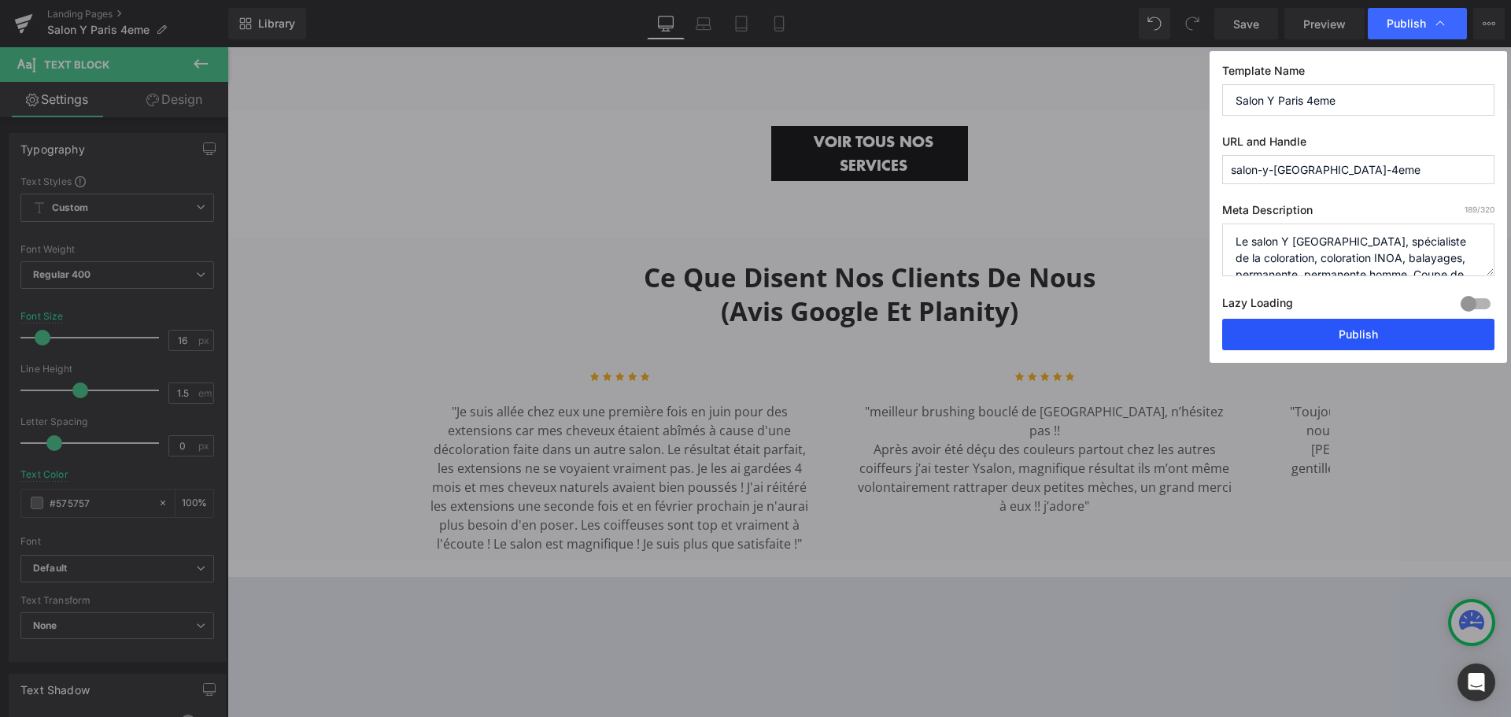
click at [1349, 335] on button "Publish" at bounding box center [1358, 334] width 272 height 31
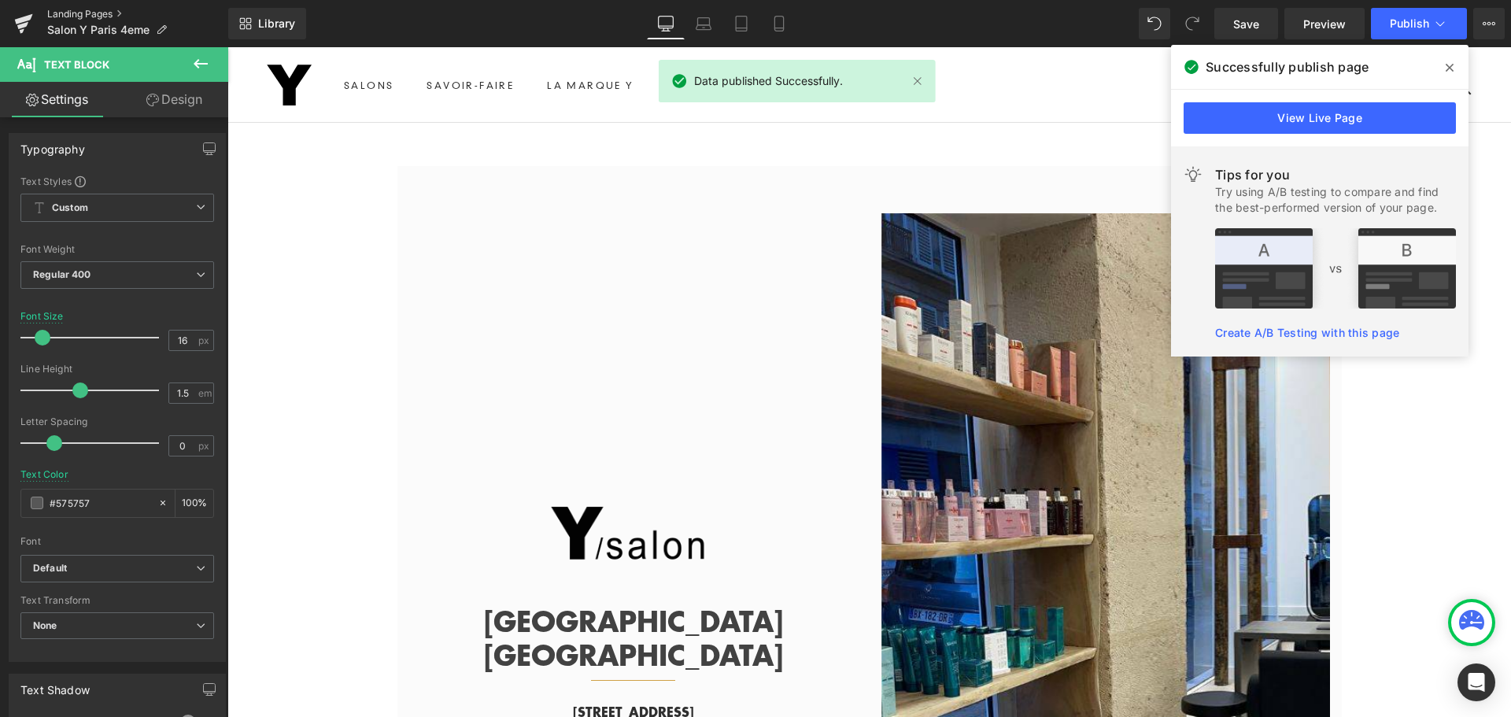
click at [116, 13] on link "Landing Pages" at bounding box center [137, 14] width 181 height 13
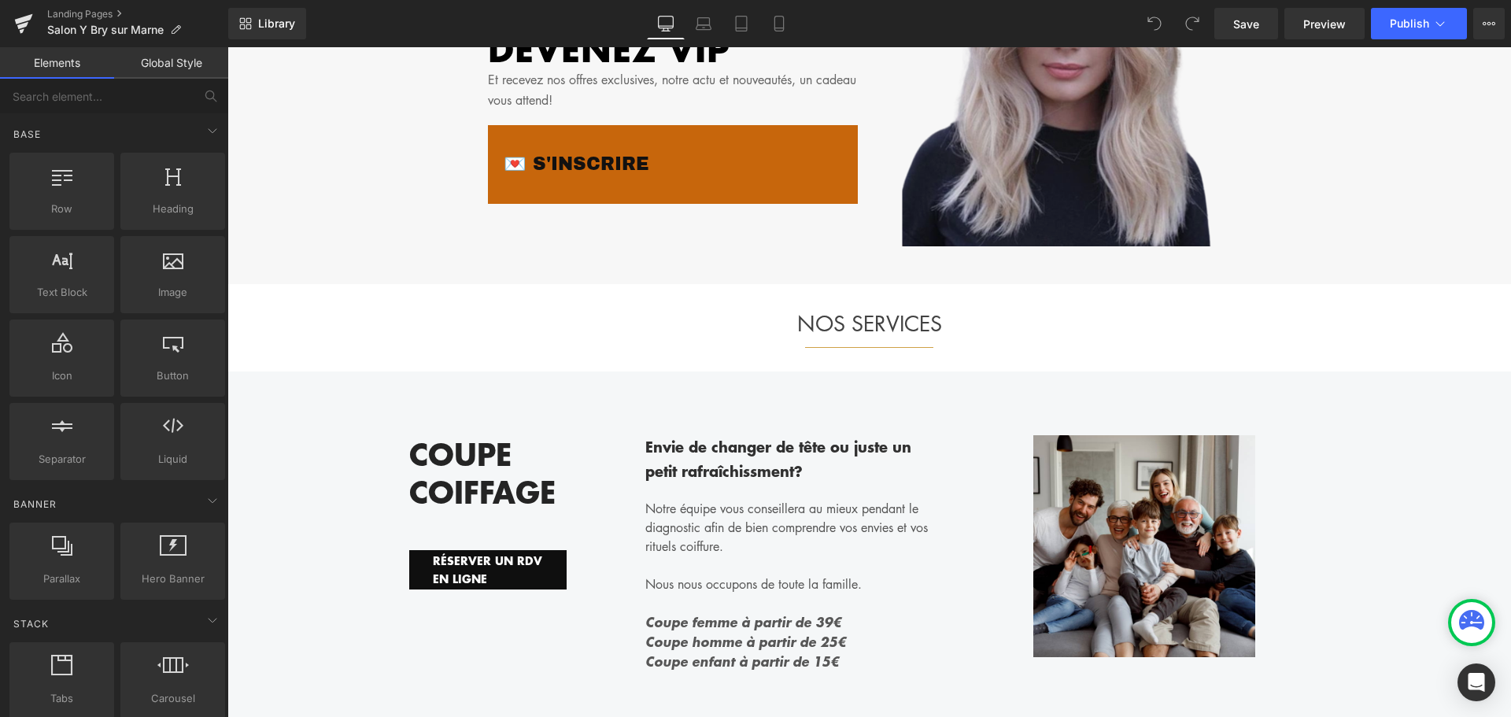
scroll to position [2597, 0]
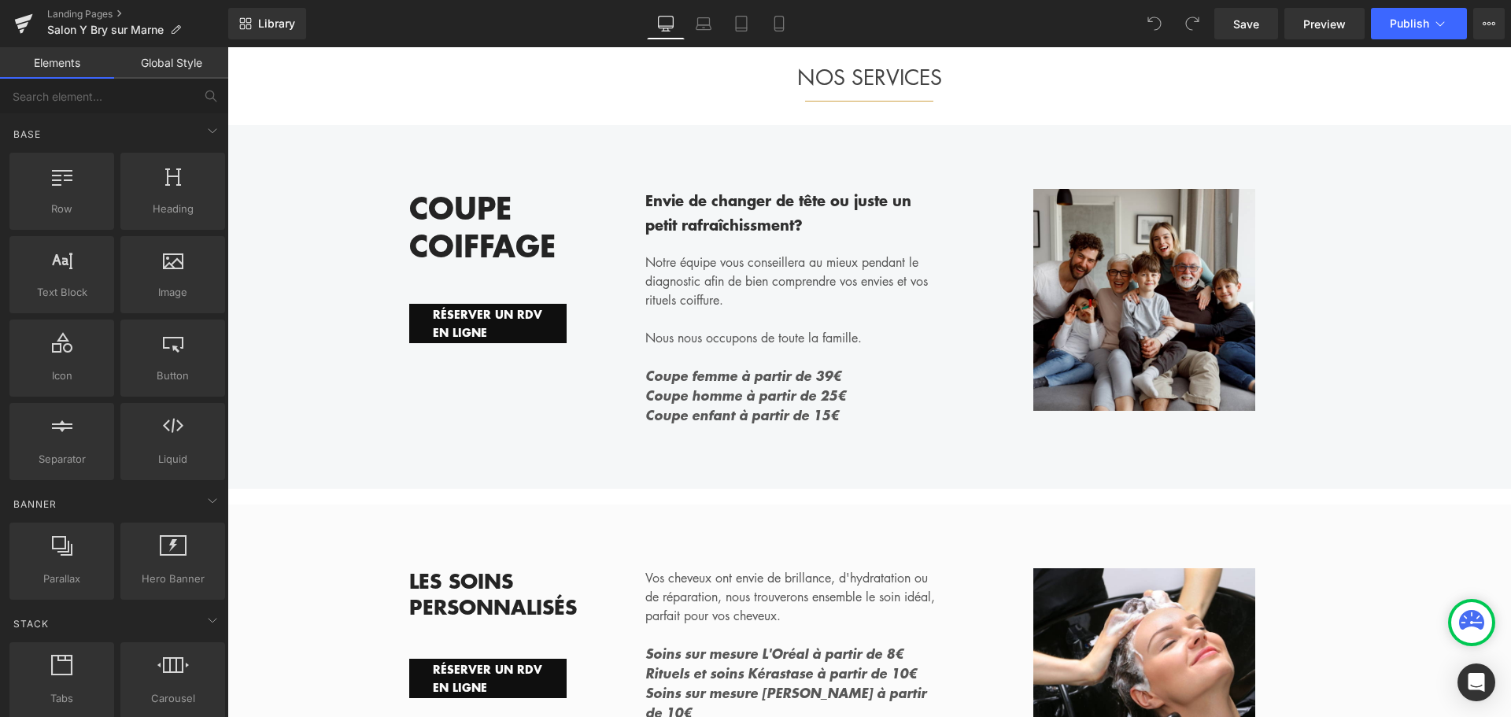
click at [807, 368] on span "Coupe femme à partir de 39€" at bounding box center [743, 375] width 196 height 19
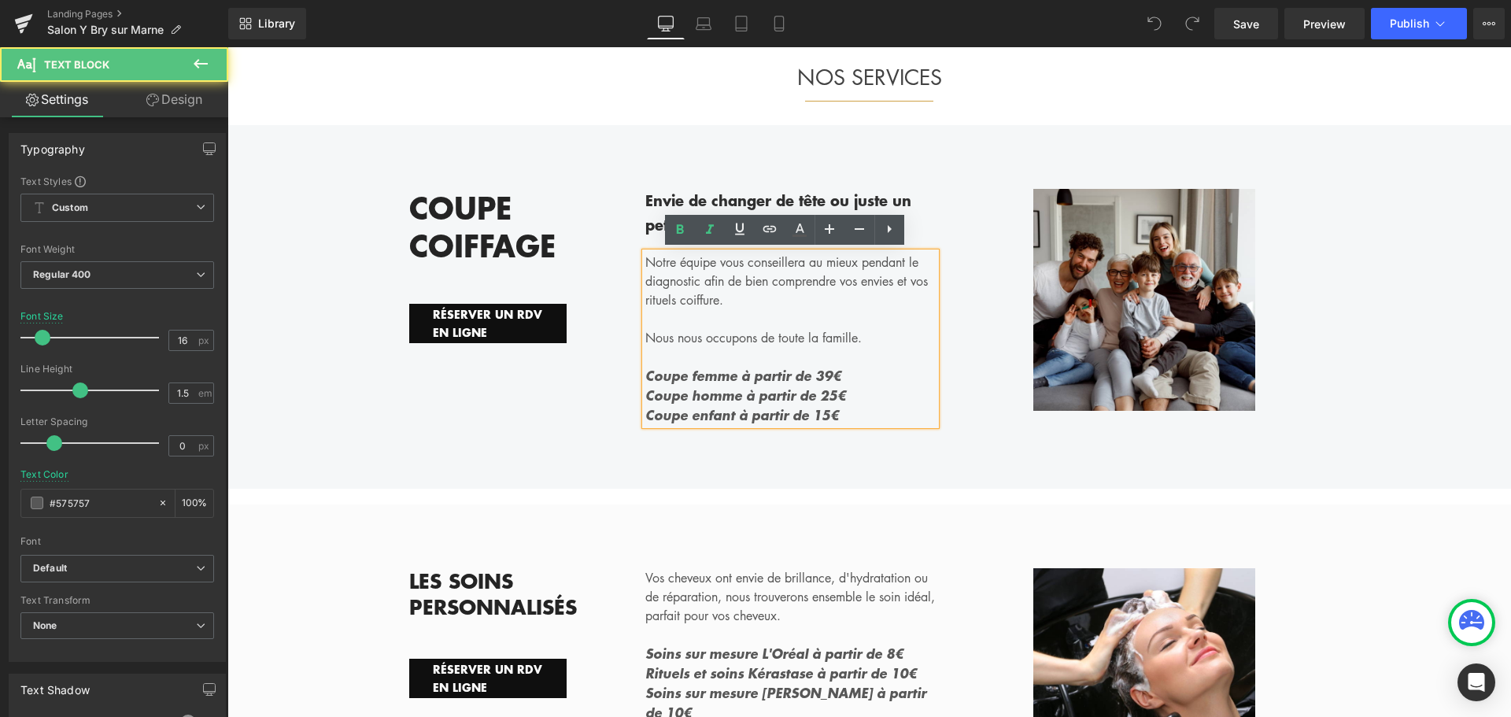
click at [804, 368] on span "Coupe femme à partir de 39€" at bounding box center [743, 375] width 196 height 19
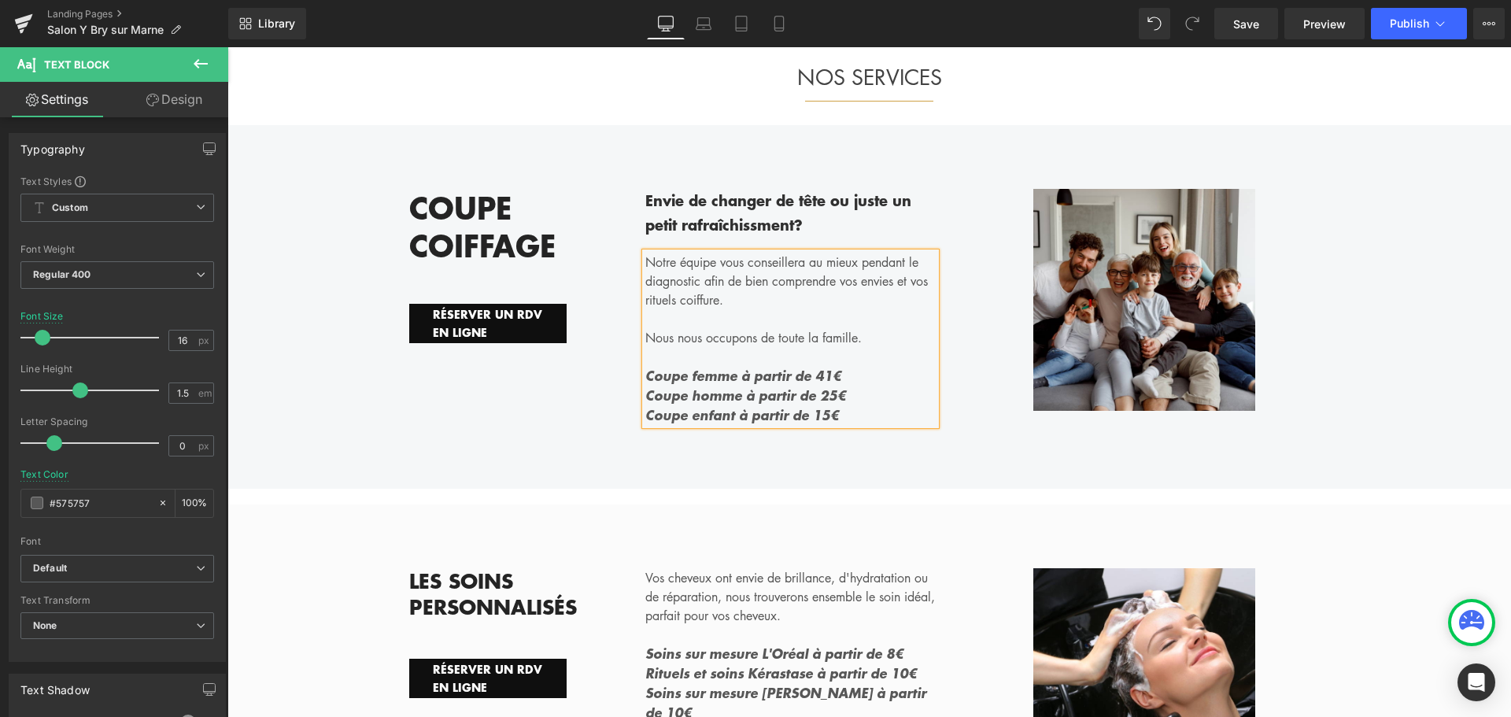
click at [807, 390] on span "Coupe homme à partir de 25€" at bounding box center [745, 395] width 201 height 19
click at [802, 406] on span "Coupe enfant à partir de 15€" at bounding box center [742, 414] width 194 height 19
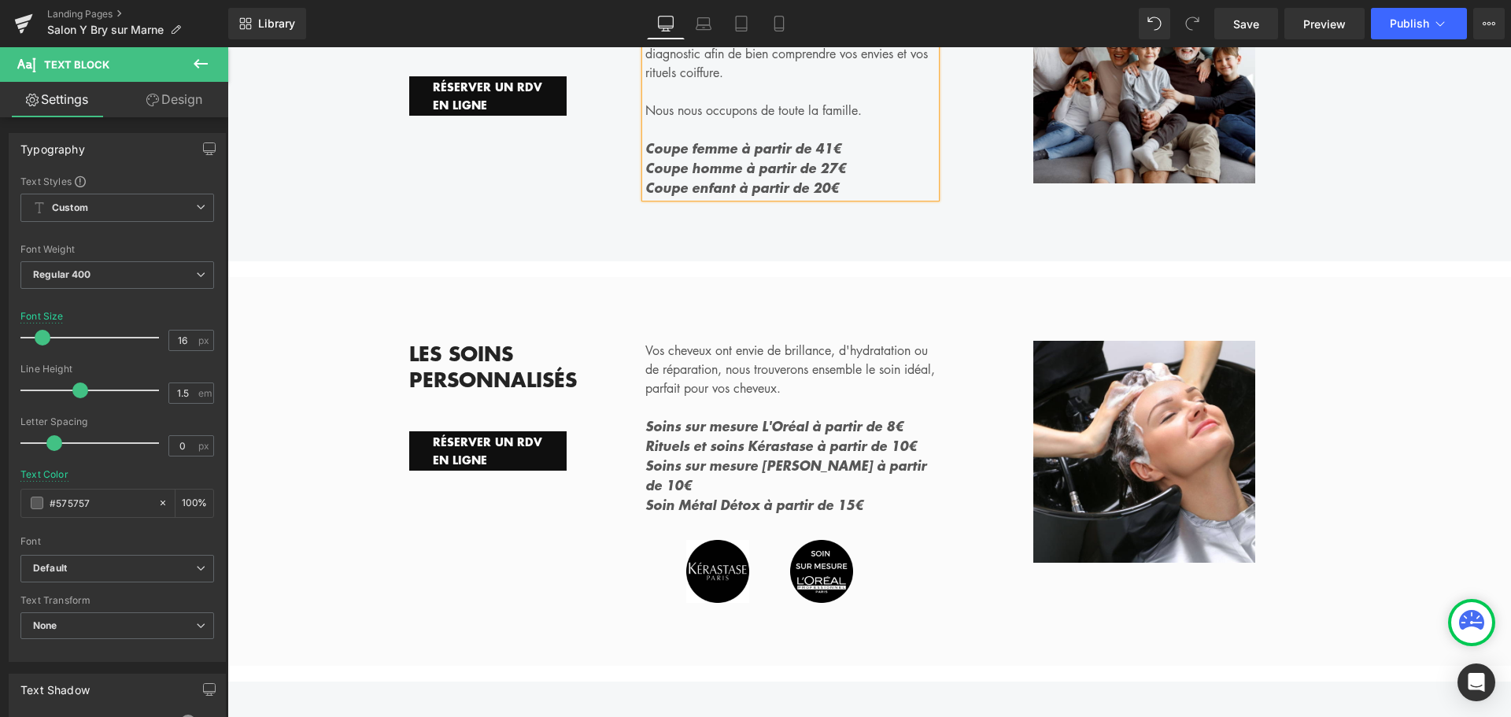
scroll to position [2833, 0]
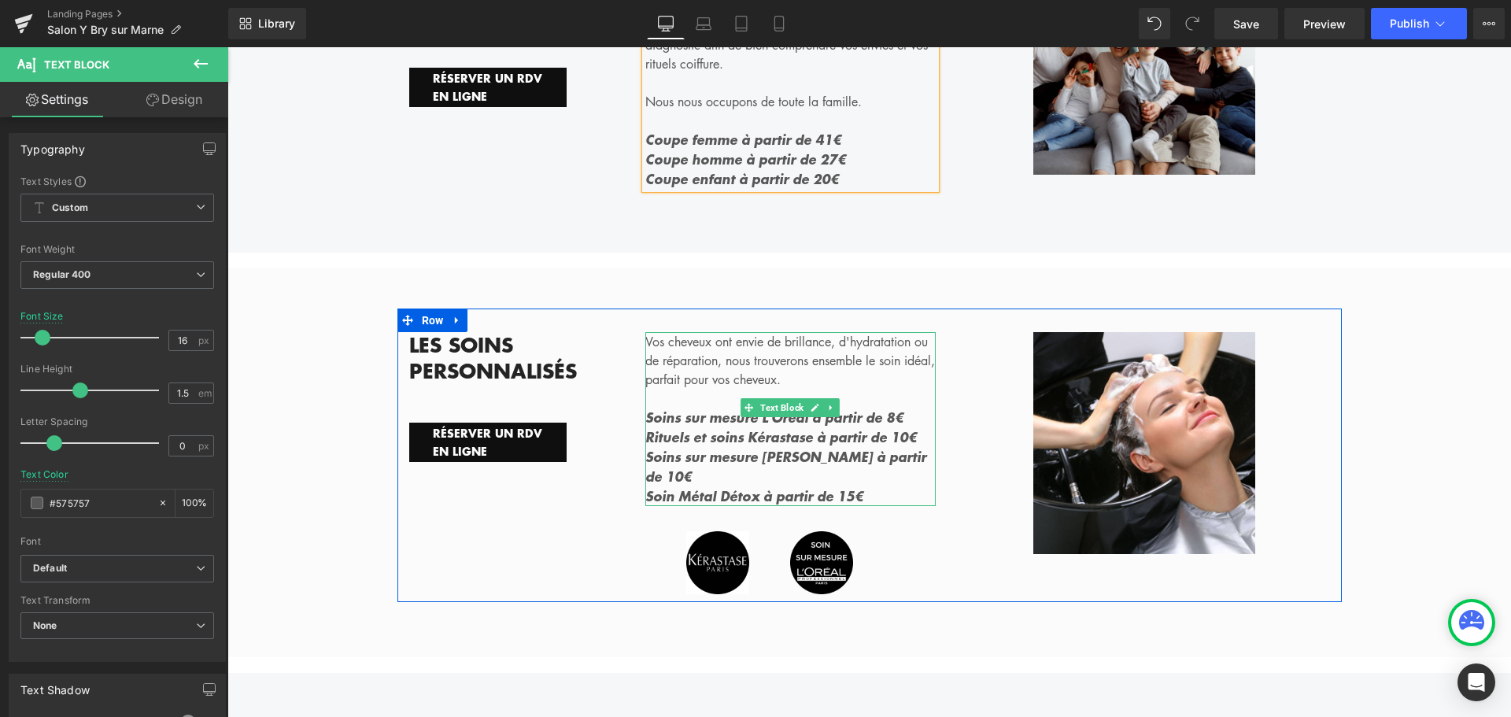
click at [866, 412] on span "Soins sur mesure L'Oréal à partir de 8€" at bounding box center [774, 417] width 258 height 19
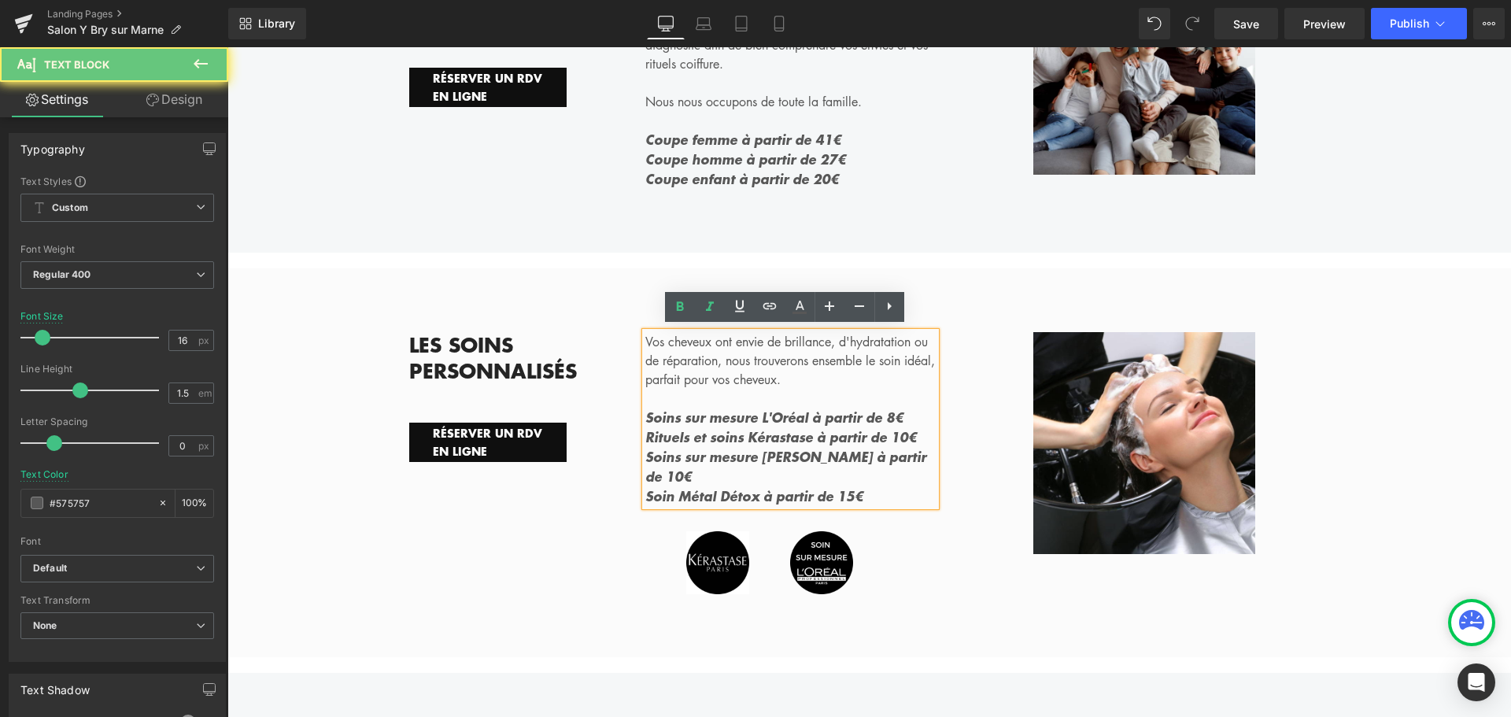
click at [866, 412] on span "Soins sur mesure L'Oréal à partir de 8€" at bounding box center [774, 417] width 258 height 19
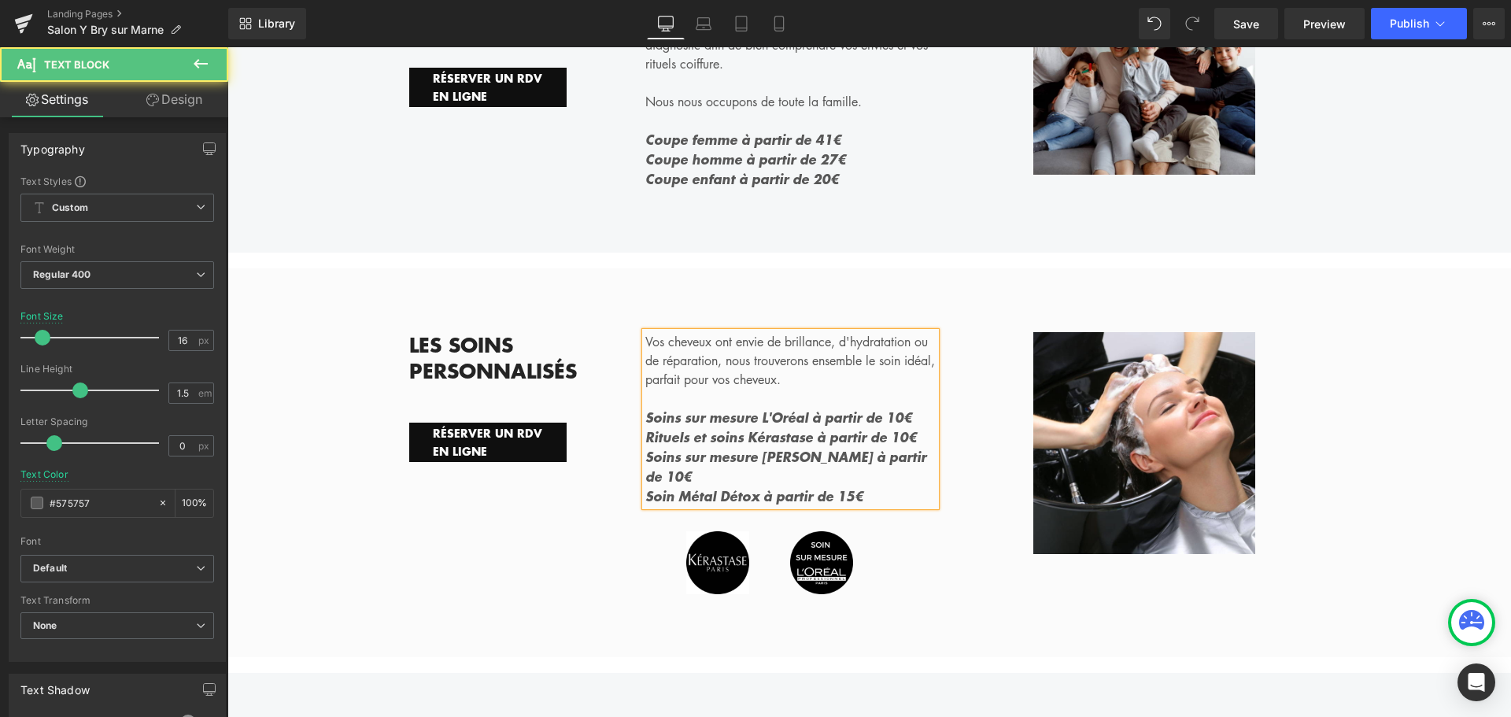
click at [881, 435] on icon "Rituels et soins Kérastase à partir de 10€" at bounding box center [781, 436] width 272 height 19
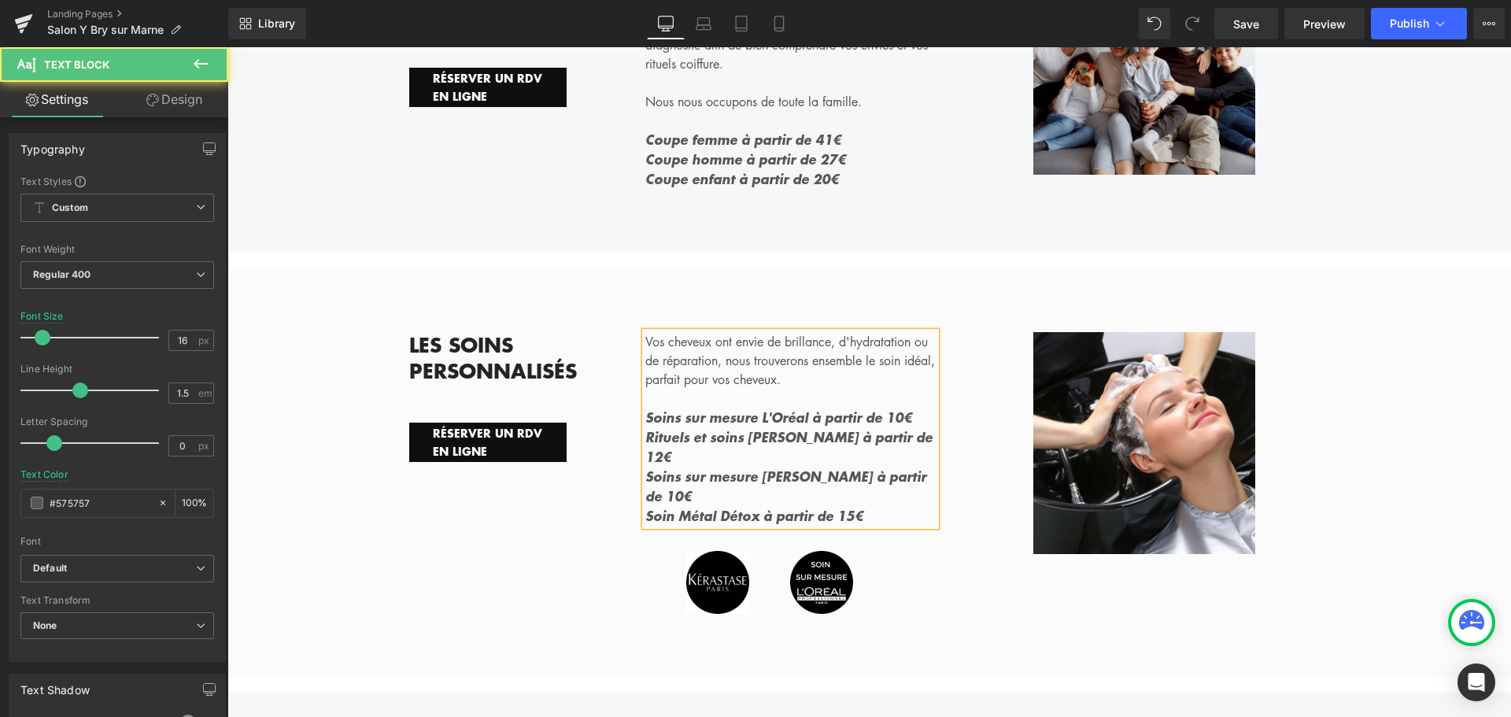
click at [877, 430] on icon "Rituels et soins [PERSON_NAME] à partir de 12€" at bounding box center [788, 446] width 287 height 39
click at [900, 467] on icon "Soins sur mesure Fusio Dose à partir de 10€" at bounding box center [785, 486] width 281 height 39
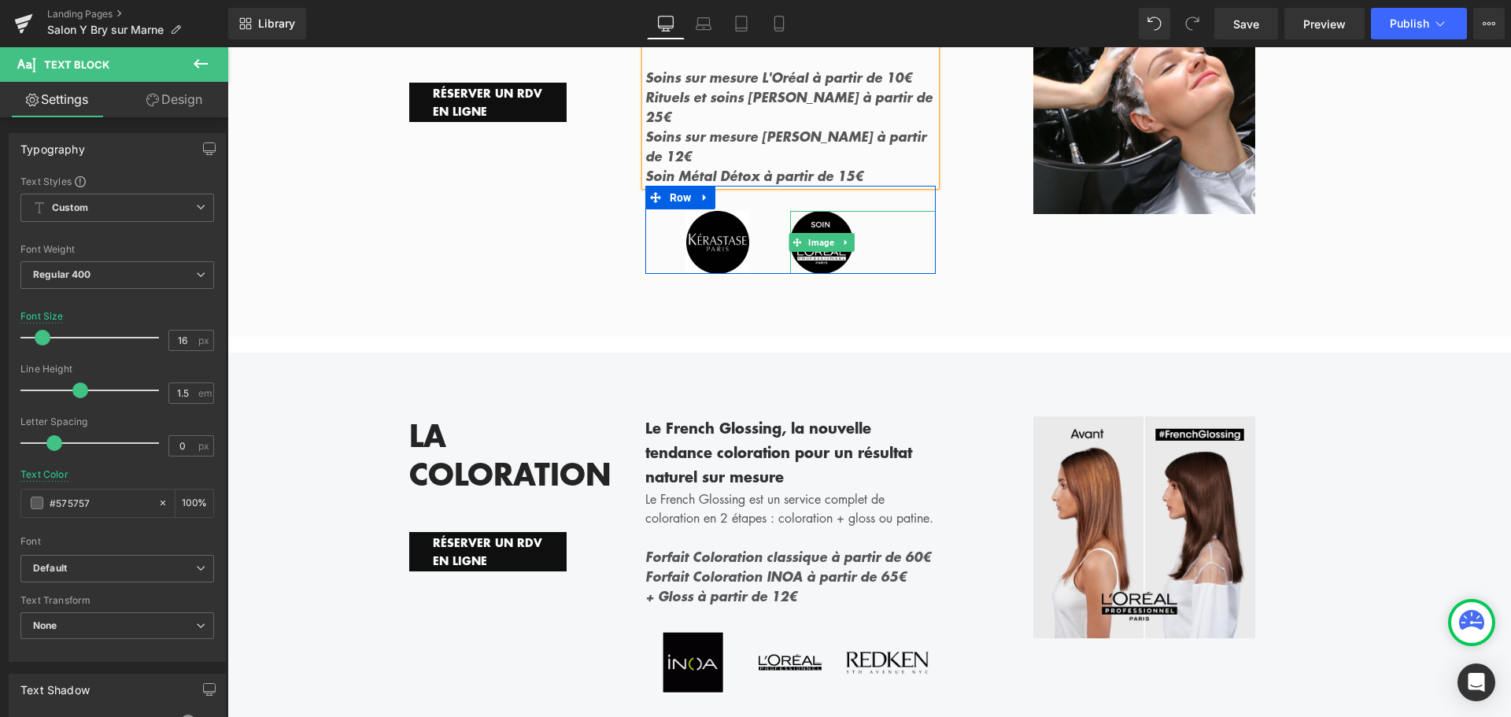
scroll to position [3384, 0]
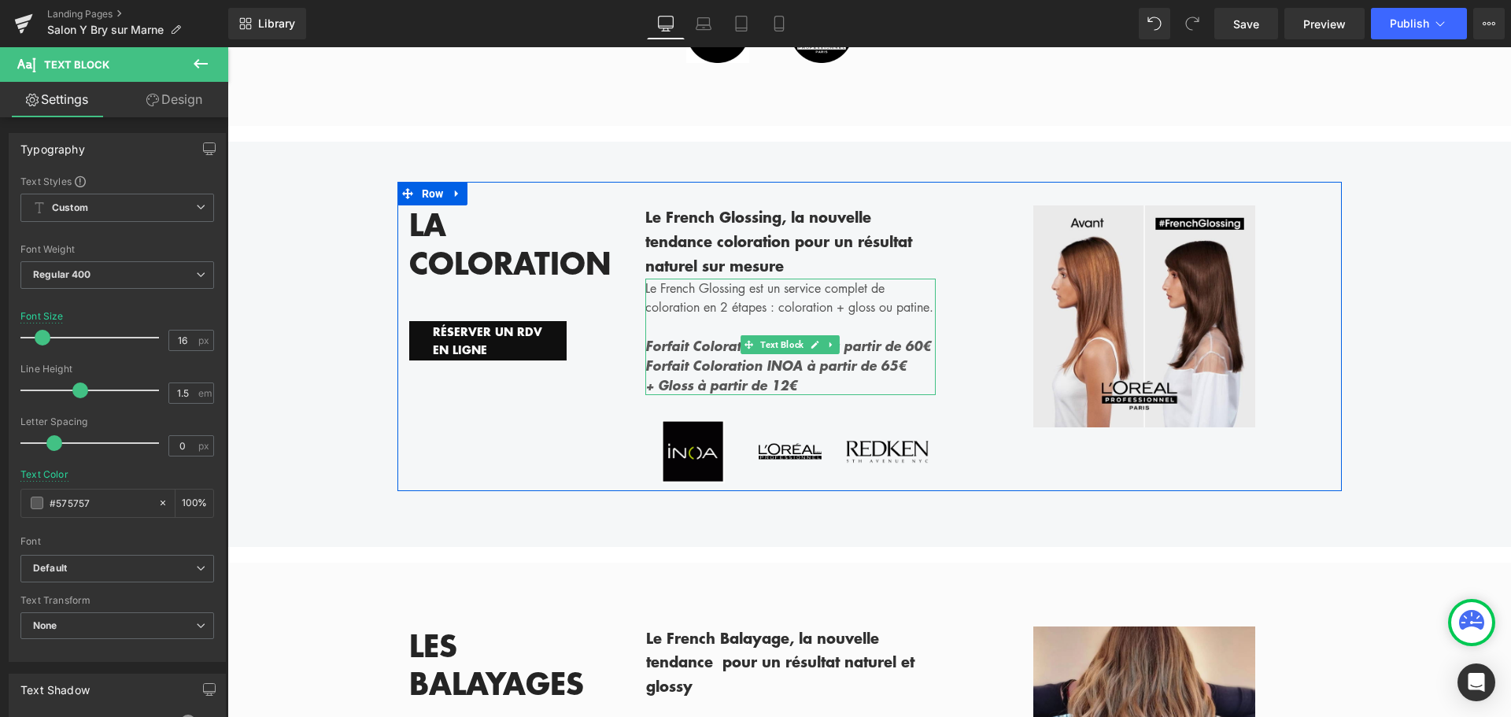
click at [912, 336] on p "Forfait Coloration classique à partir de 60€" at bounding box center [790, 346] width 291 height 20
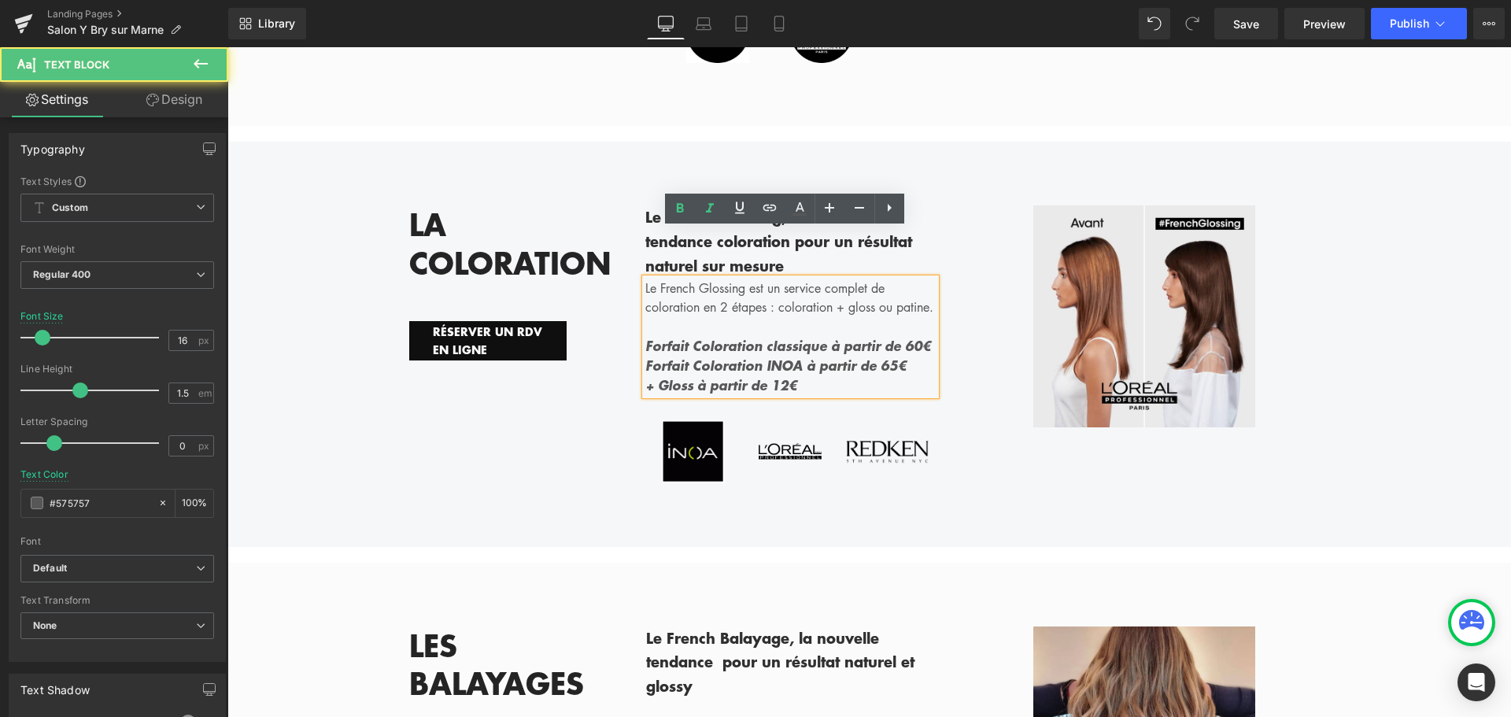
click at [889, 336] on span "Forfait Coloration classique à partir de 60€" at bounding box center [788, 345] width 286 height 19
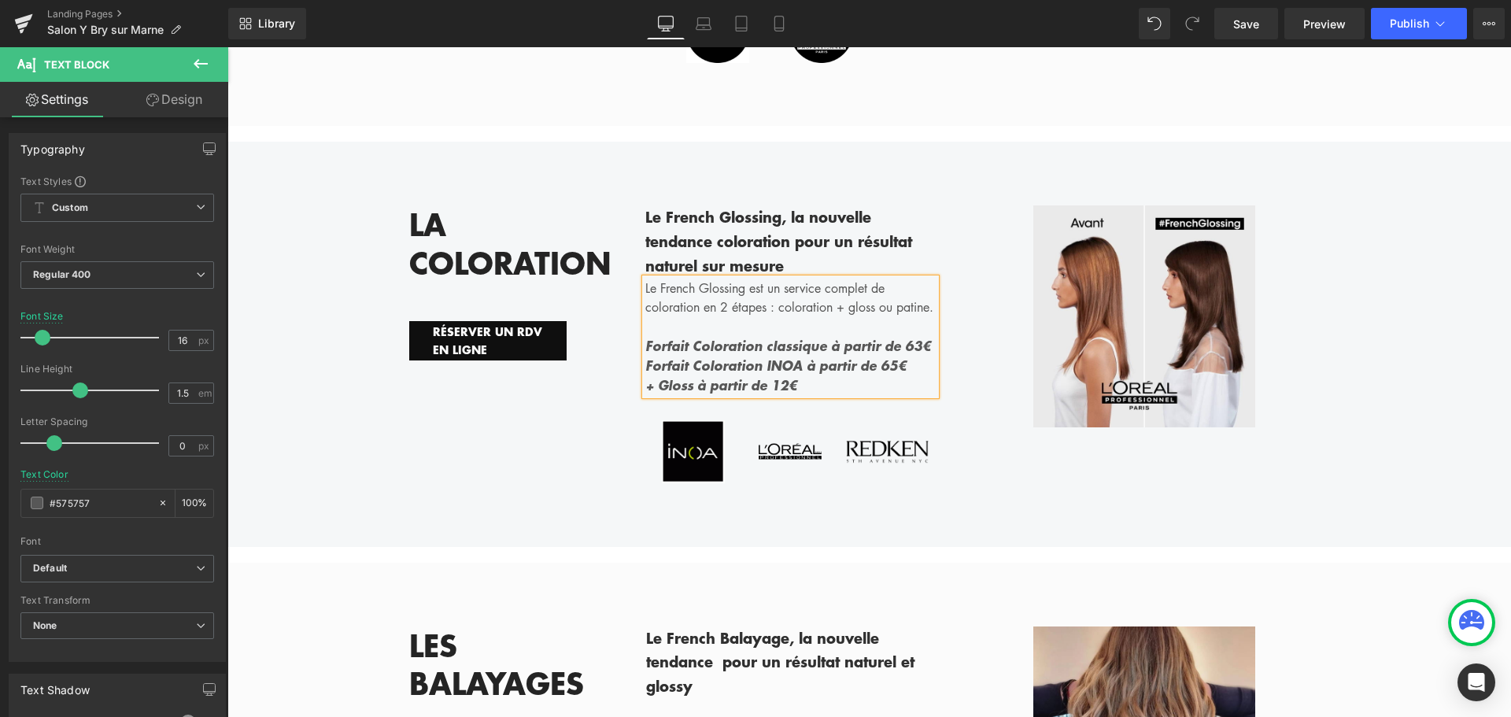
click at [861, 356] on span "Forfait Coloration INOA à partir de 65€" at bounding box center [775, 365] width 261 height 19
click at [769, 375] on span "+ Gloss à partir de 12€" at bounding box center [721, 384] width 152 height 19
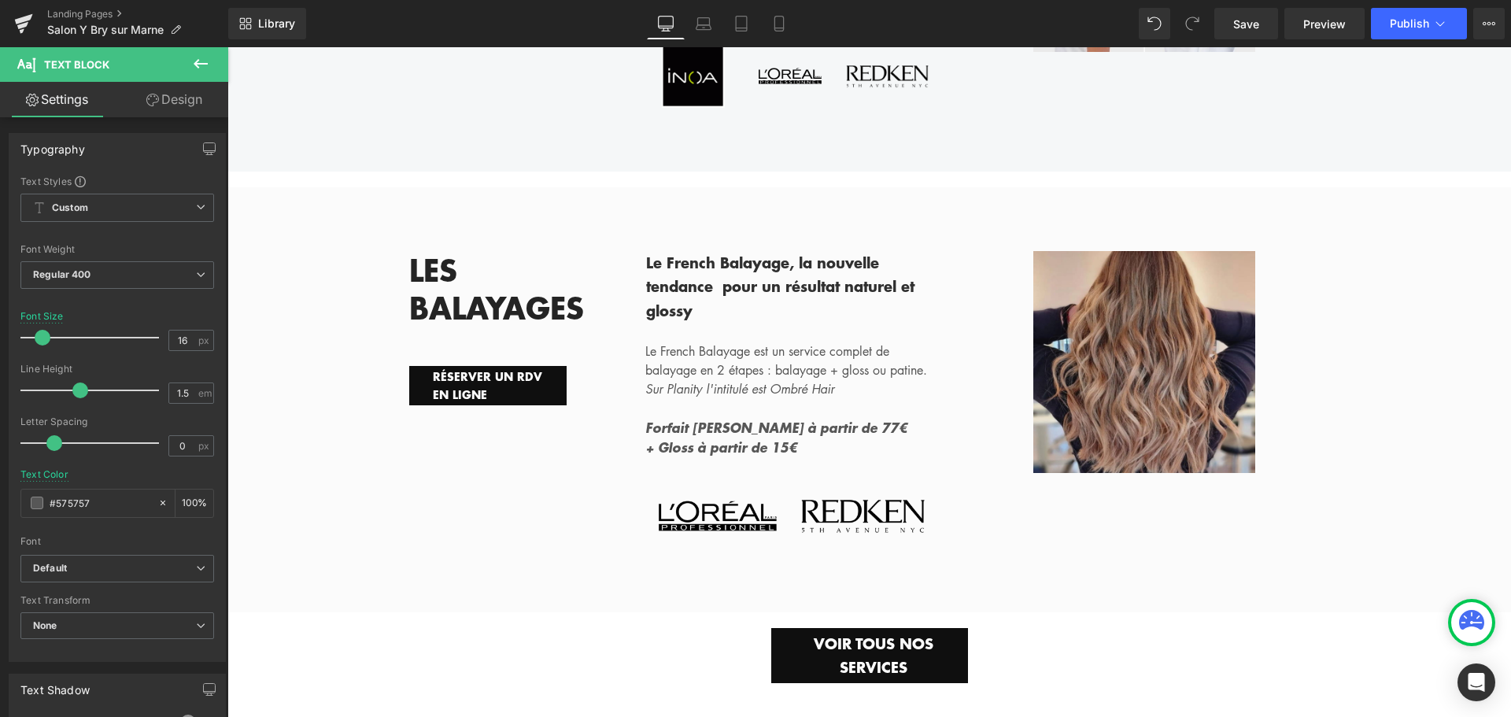
scroll to position [3778, 0]
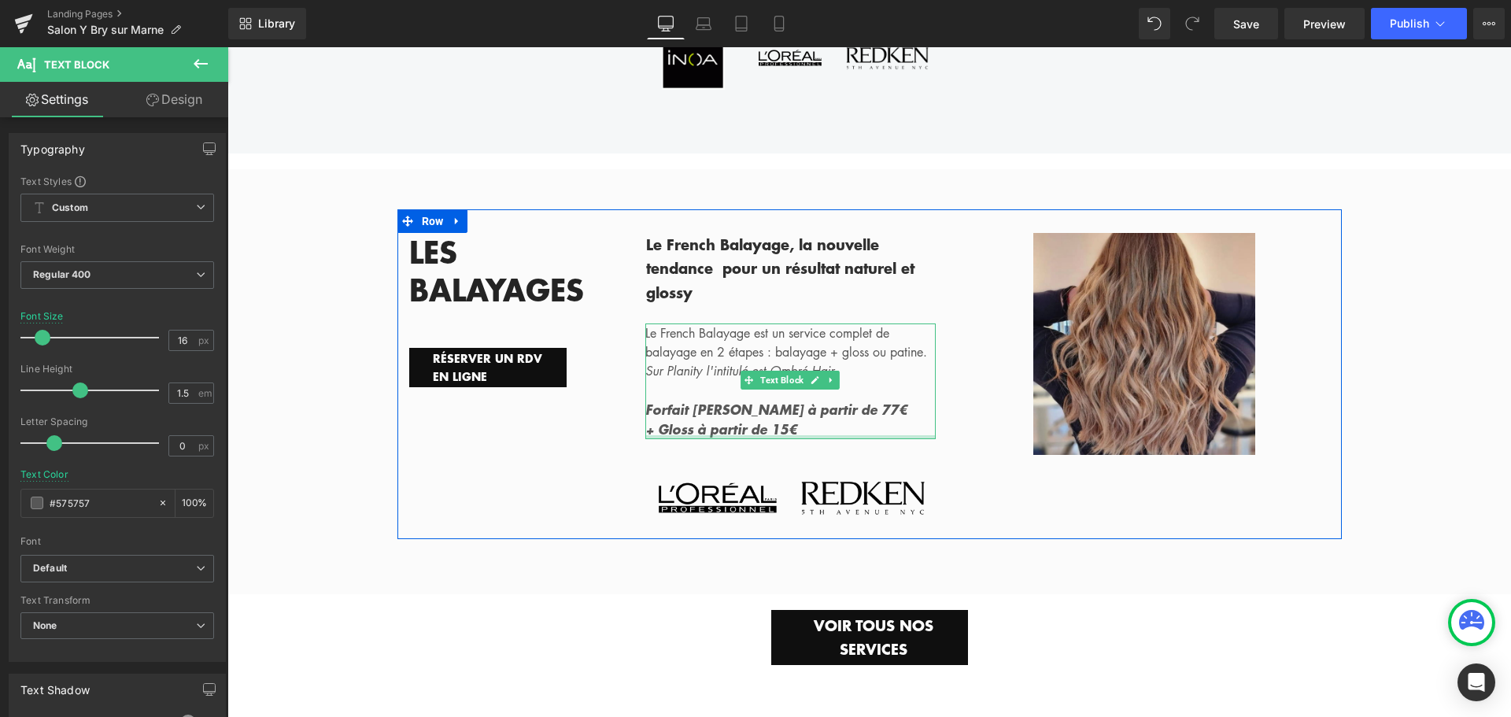
click at [784, 435] on div at bounding box center [790, 437] width 291 height 4
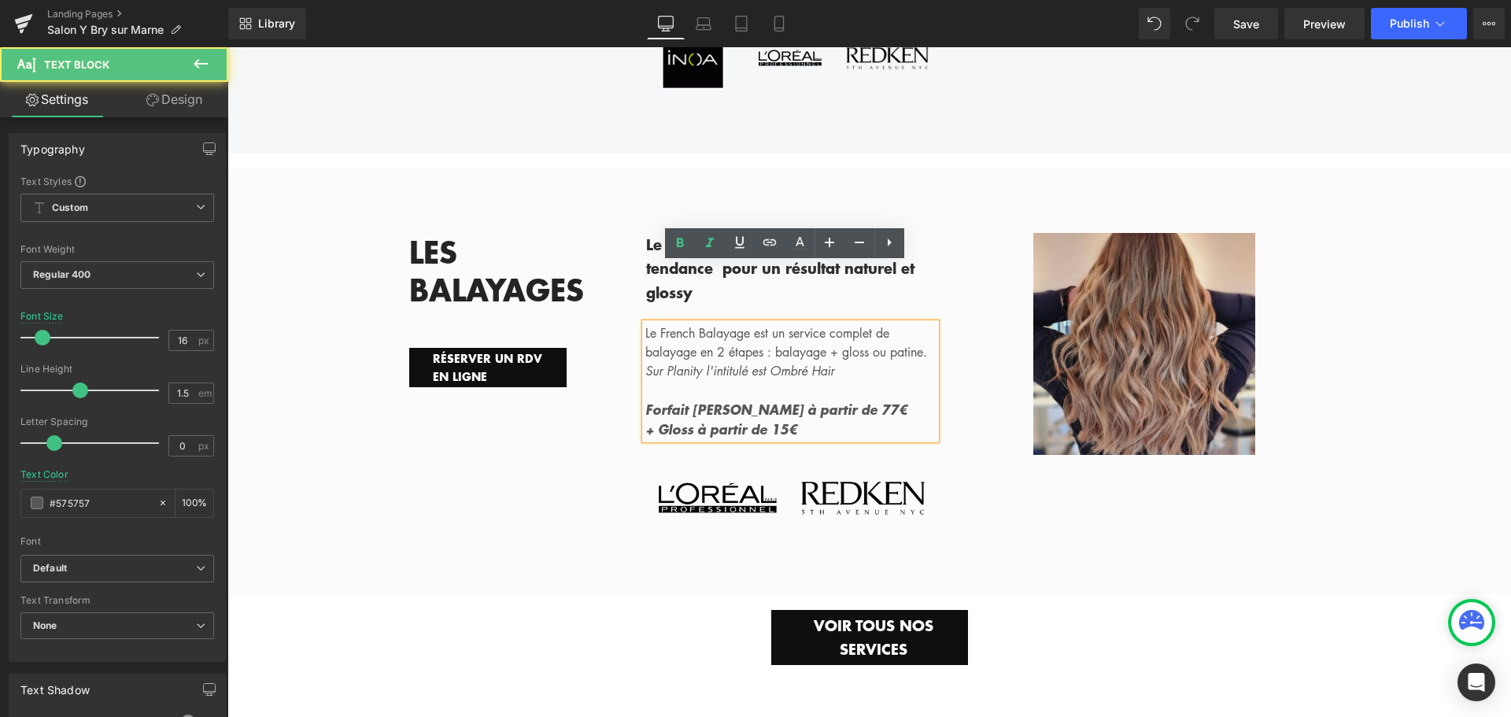
click at [818, 400] on span "Forfait Balayage à partir de 77€" at bounding box center [776, 409] width 262 height 19
click at [760, 419] on span "+ Gloss à partir de 15€" at bounding box center [721, 428] width 152 height 19
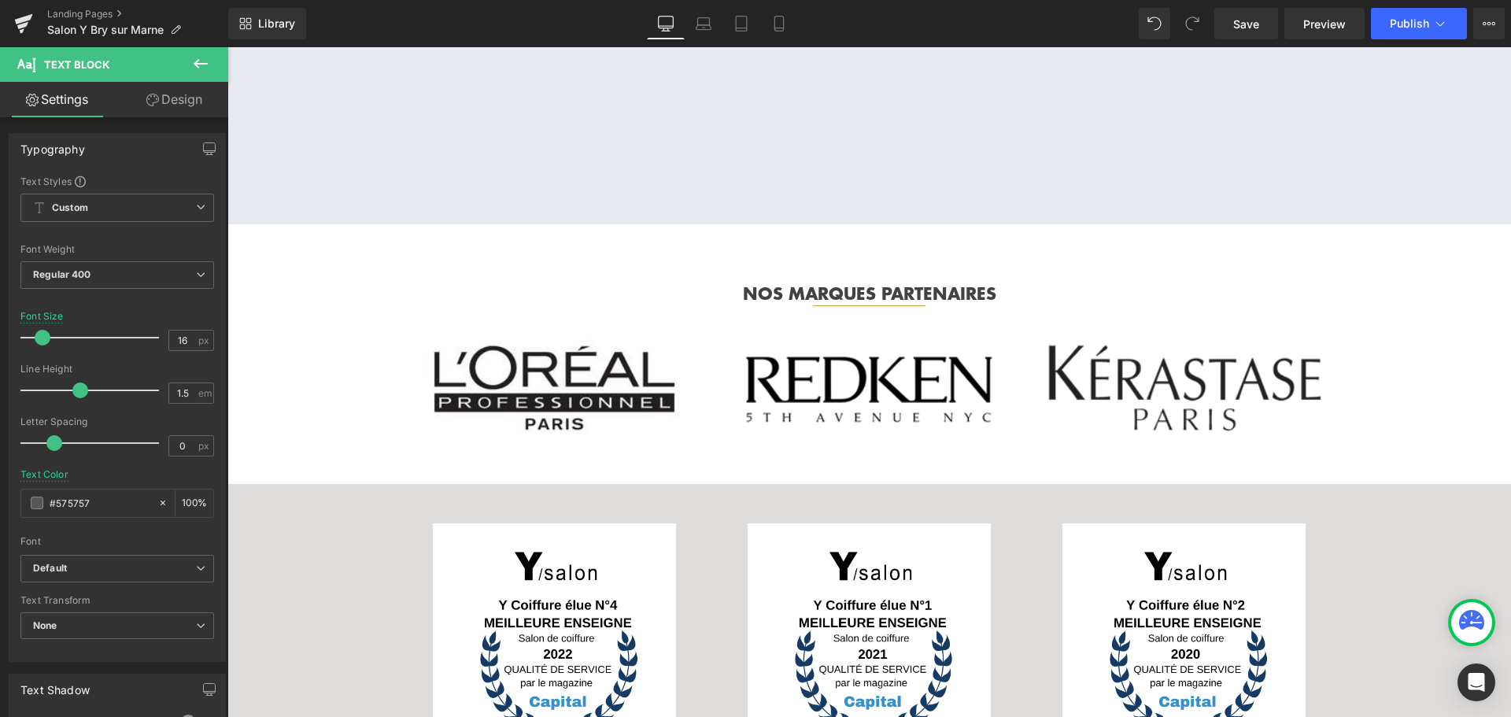
scroll to position [4958, 0]
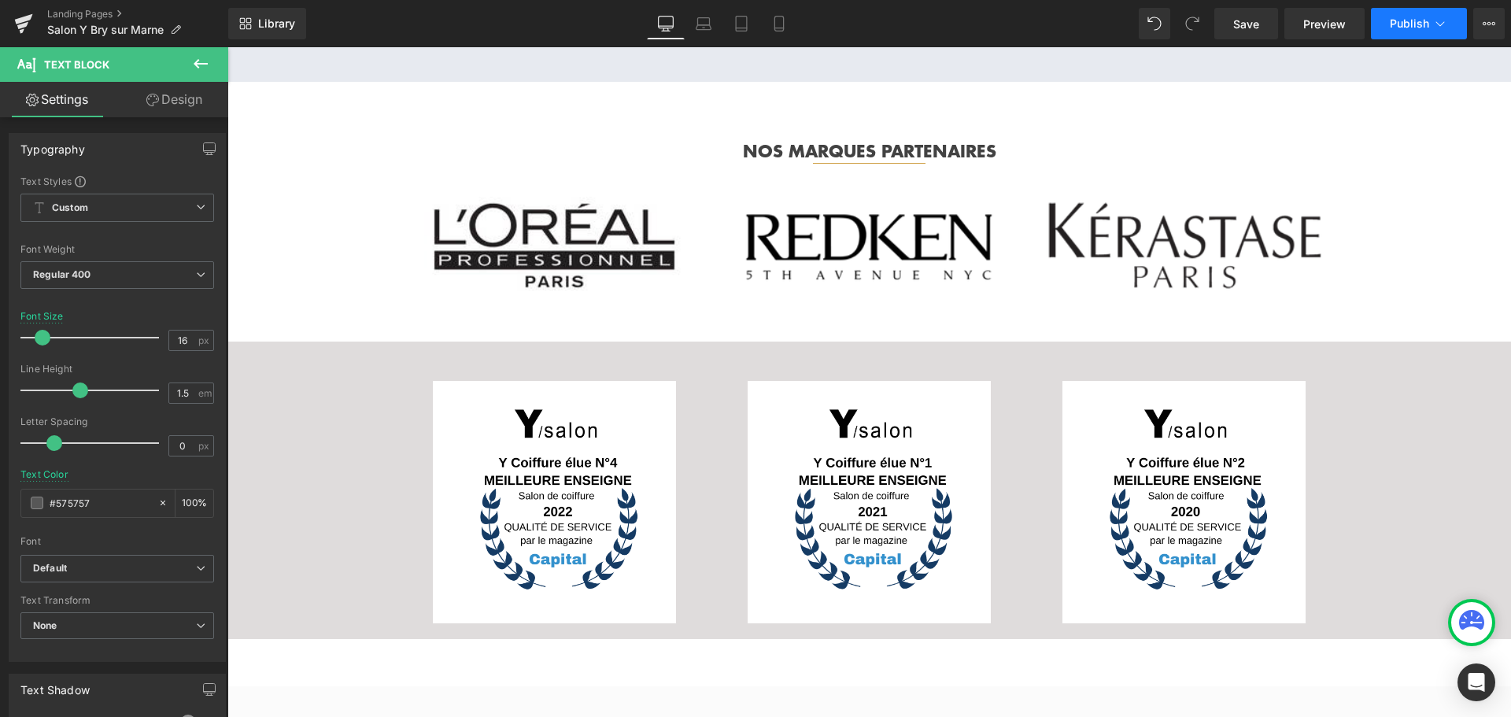
click at [1391, 24] on span "Publish" at bounding box center [1409, 23] width 39 height 13
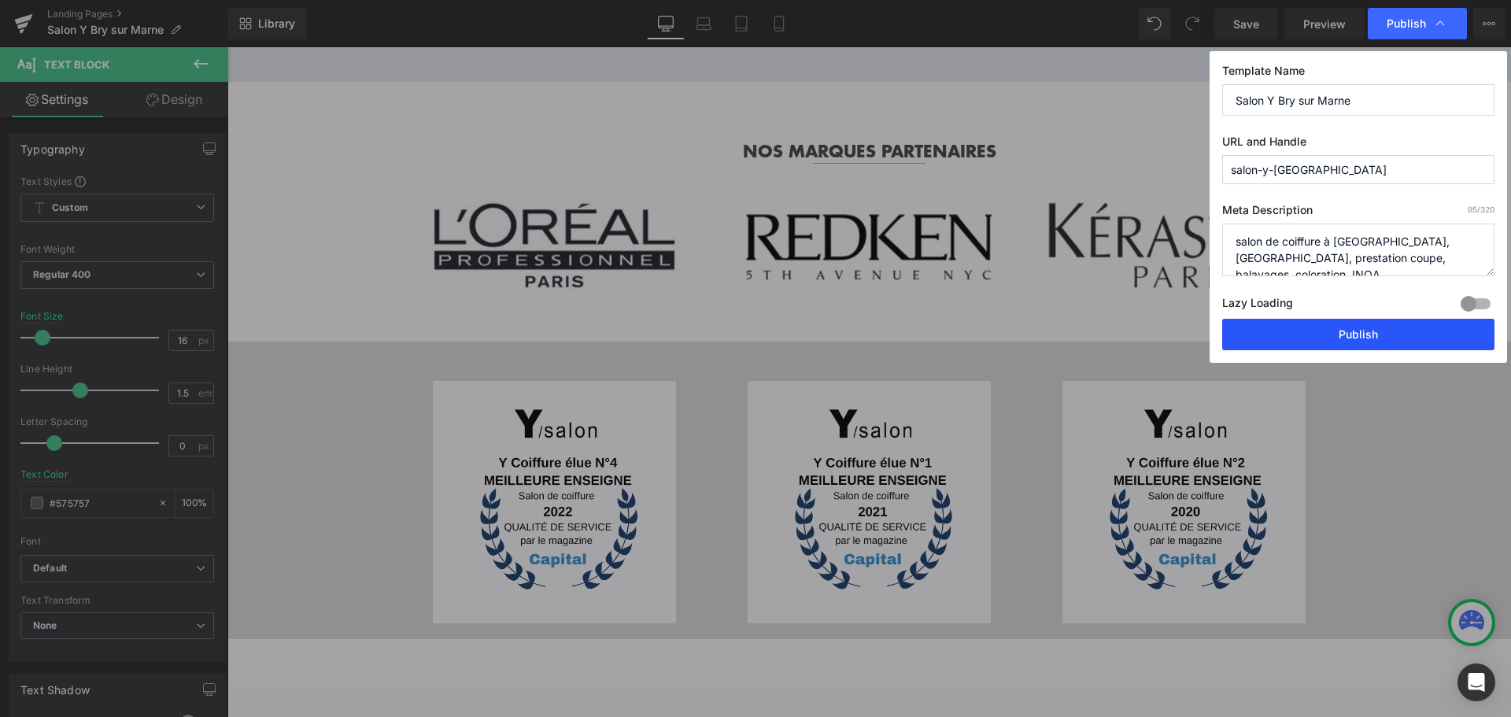
click at [1332, 327] on button "Publish" at bounding box center [1358, 334] width 272 height 31
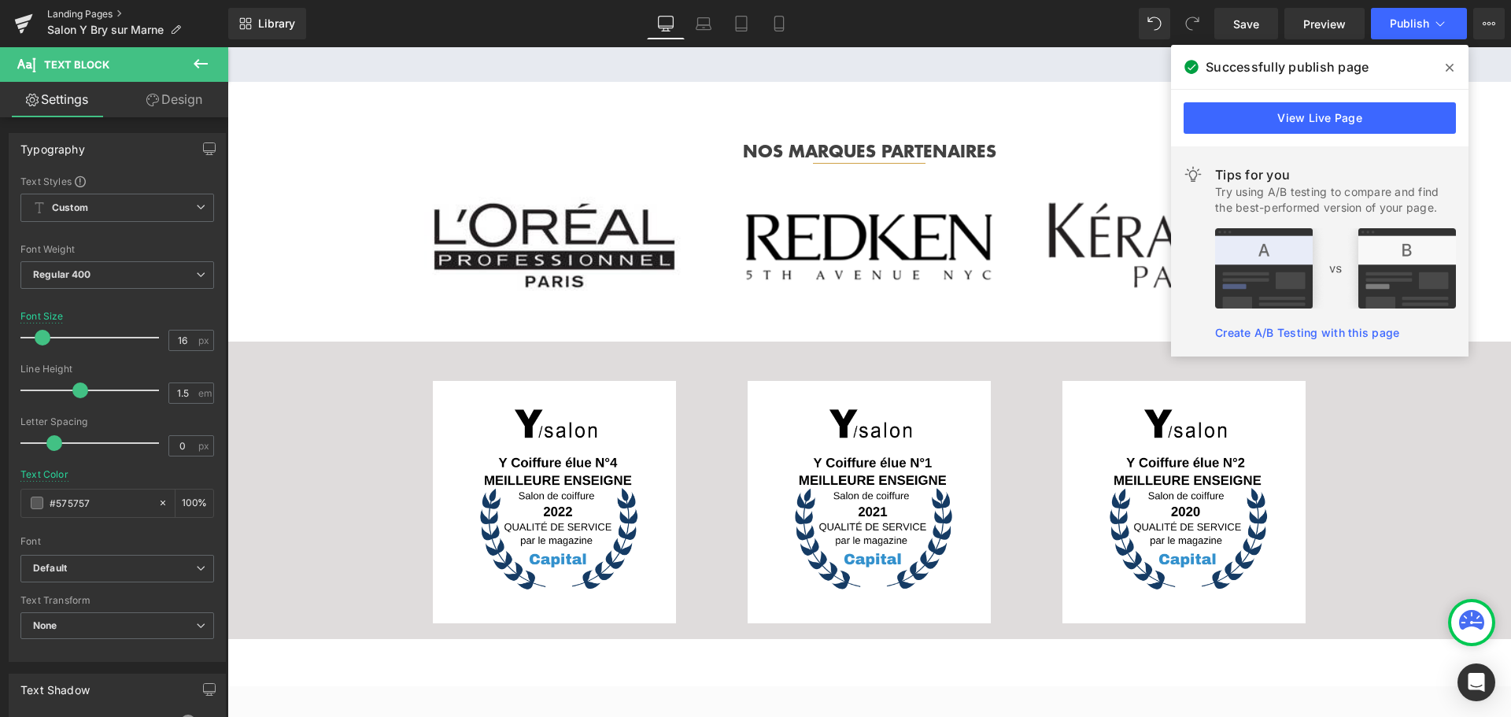
click at [81, 14] on link "Landing Pages" at bounding box center [137, 14] width 181 height 13
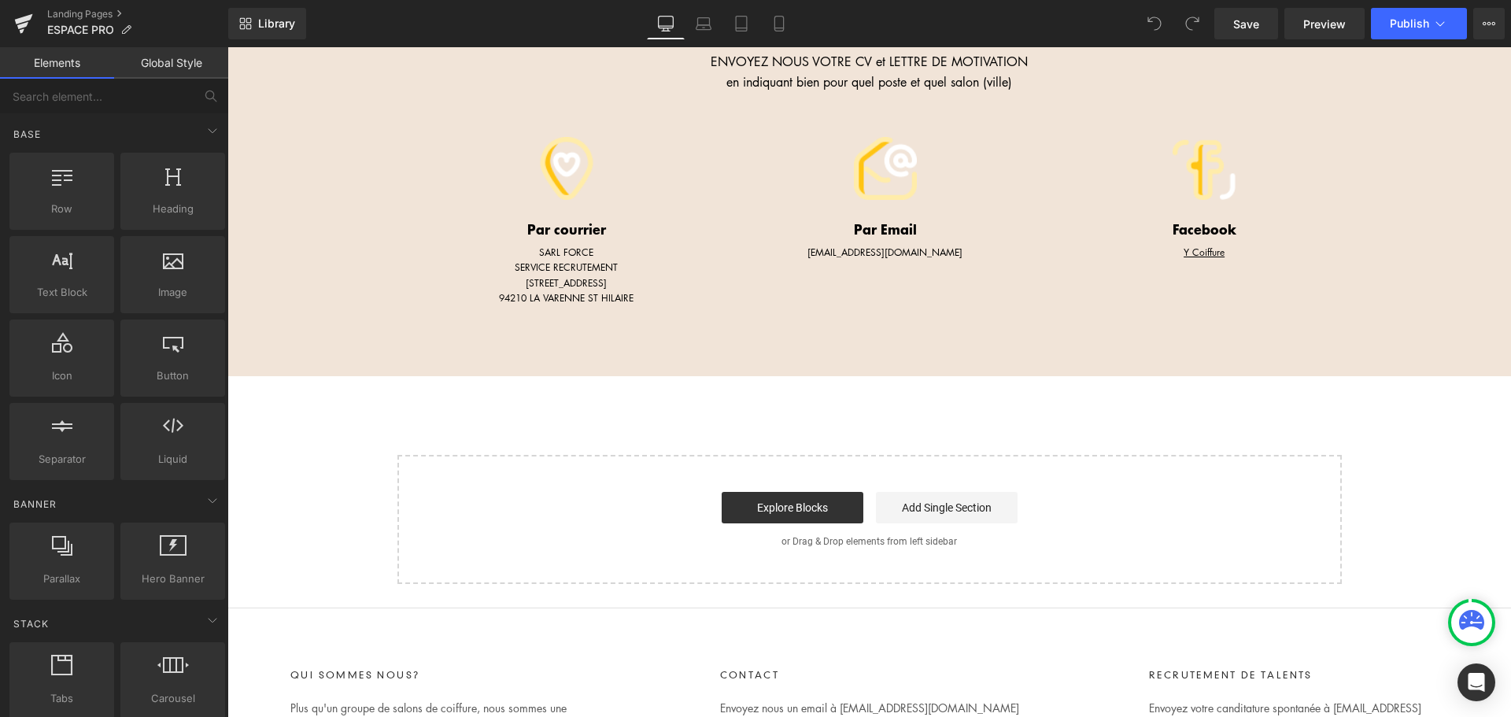
scroll to position [866, 0]
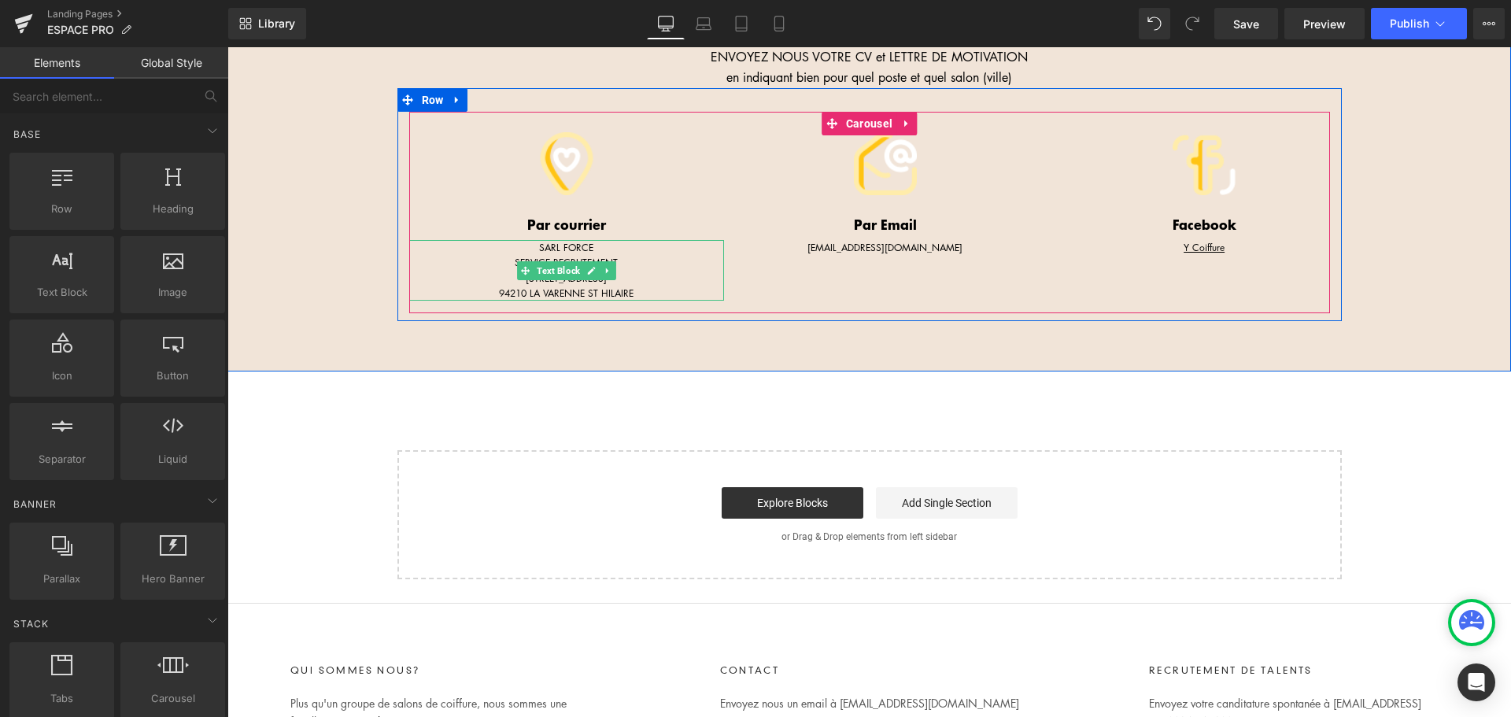
click at [572, 261] on span "Text Block" at bounding box center [559, 270] width 50 height 19
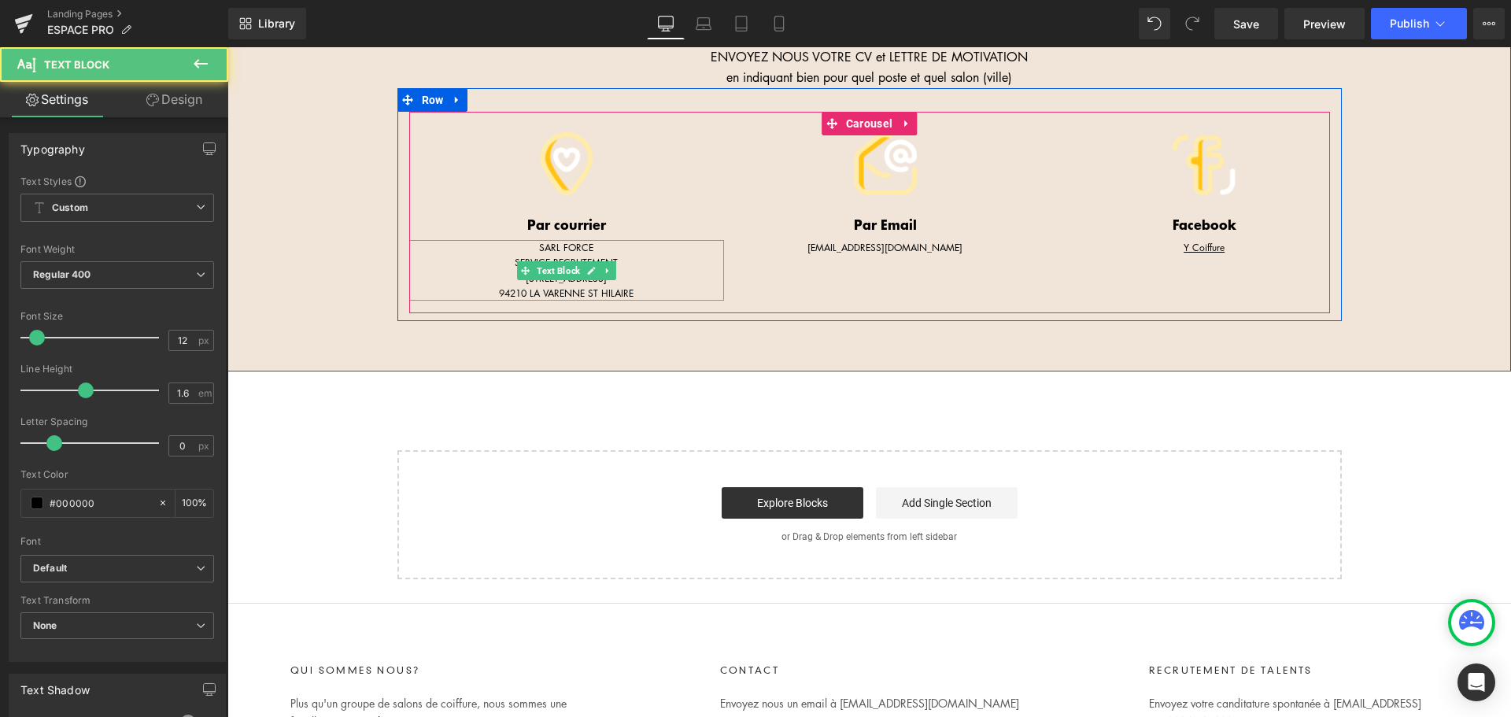
click at [654, 271] on p "41 AVENUE DU BAC" at bounding box center [566, 278] width 315 height 15
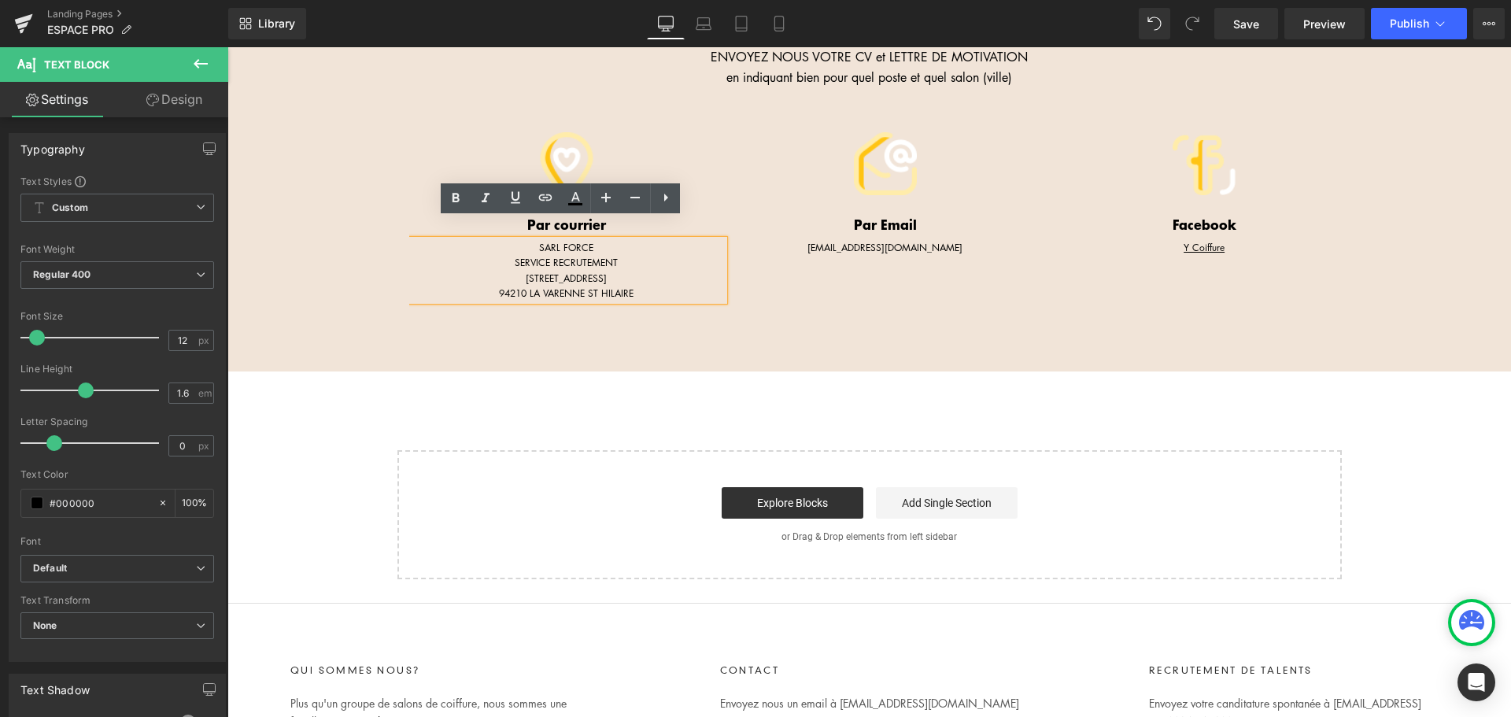
click at [571, 241] on span "SARL FORCE" at bounding box center [566, 247] width 54 height 13
click at [544, 241] on span "SARL FORCE" at bounding box center [566, 247] width 54 height 13
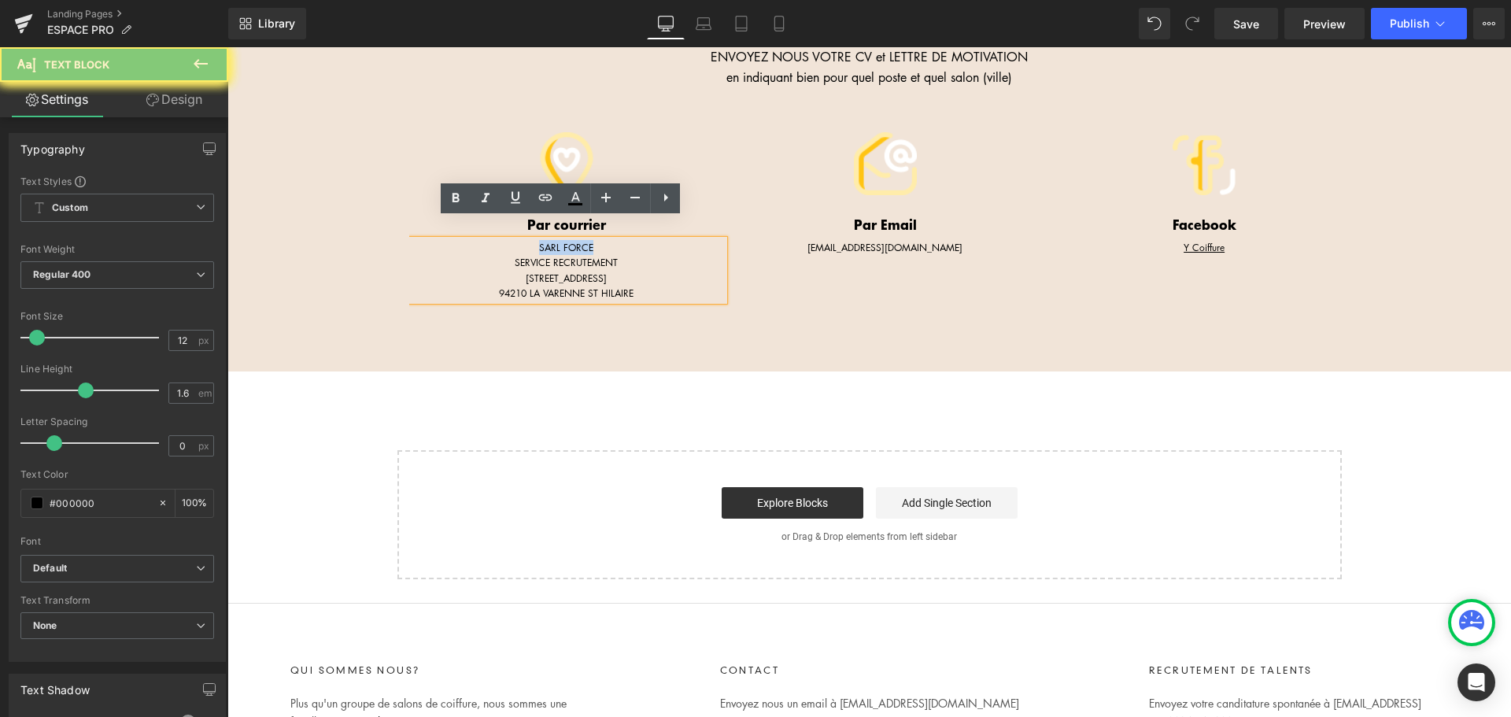
click at [544, 241] on span "SARL FORCE" at bounding box center [566, 247] width 54 height 13
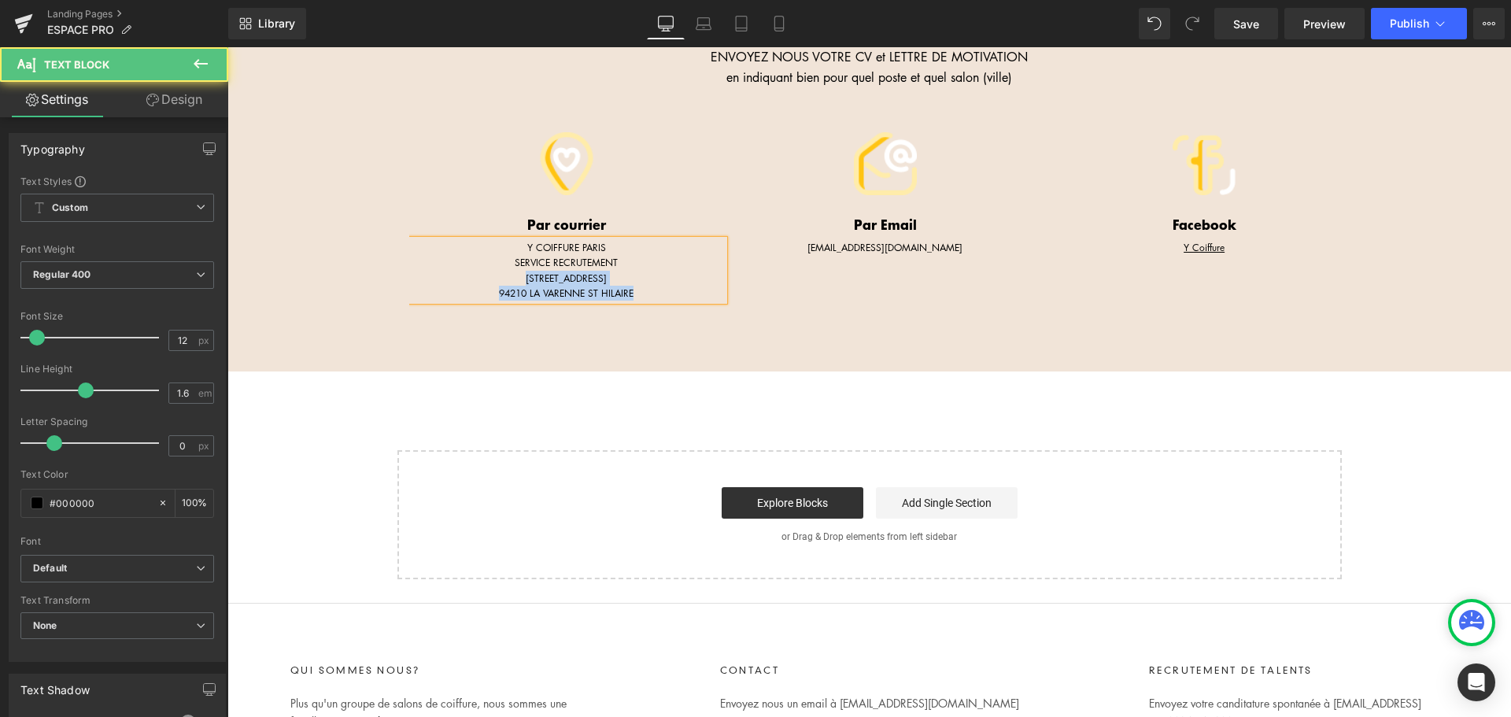
drag, startPoint x: 512, startPoint y: 253, endPoint x: 642, endPoint y: 277, distance: 132.0
click at [642, 277] on div "Y COIFFURE PARIS SERVICE RECRUTEMENT 41 AVENUE DU BAC 94210 LA VARENNE ST HILAI…" at bounding box center [566, 270] width 315 height 61
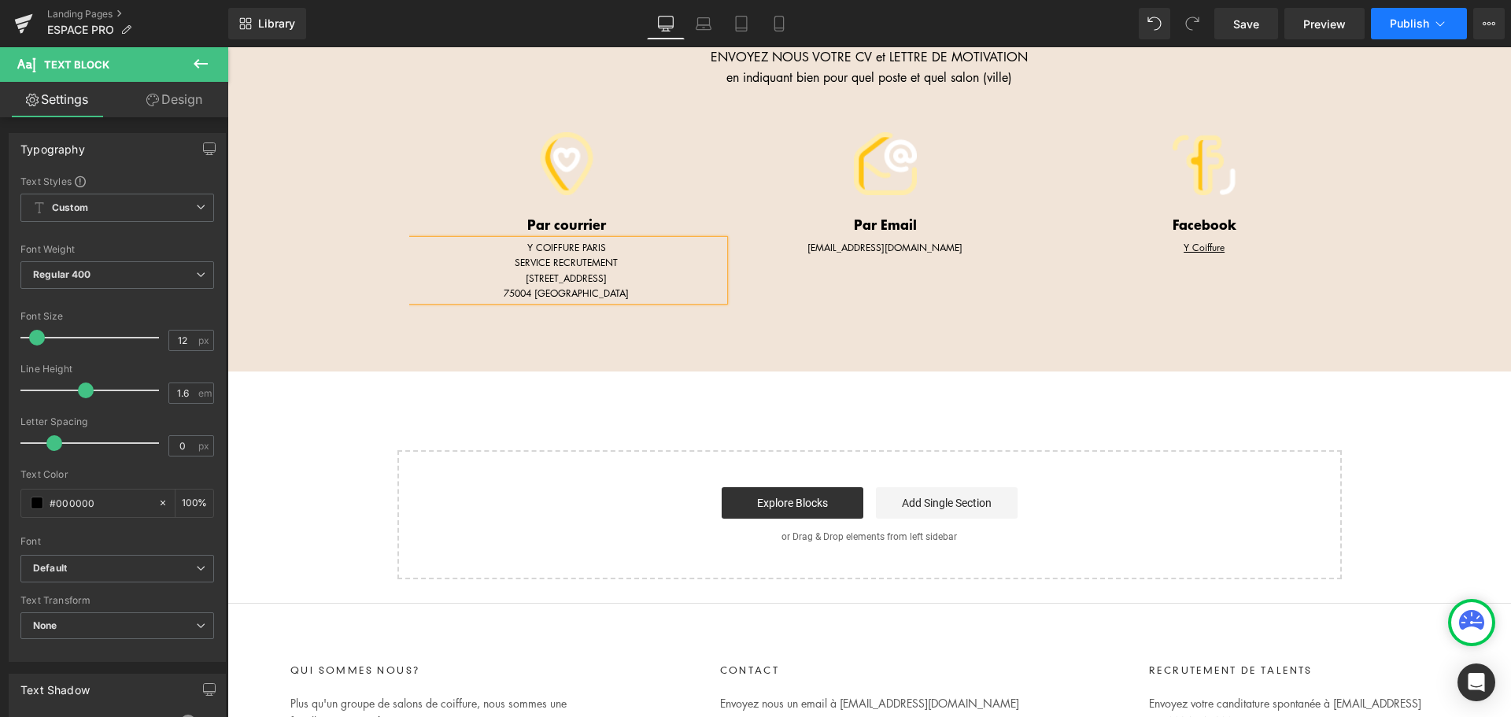
click at [1422, 24] on span "Publish" at bounding box center [1409, 23] width 39 height 13
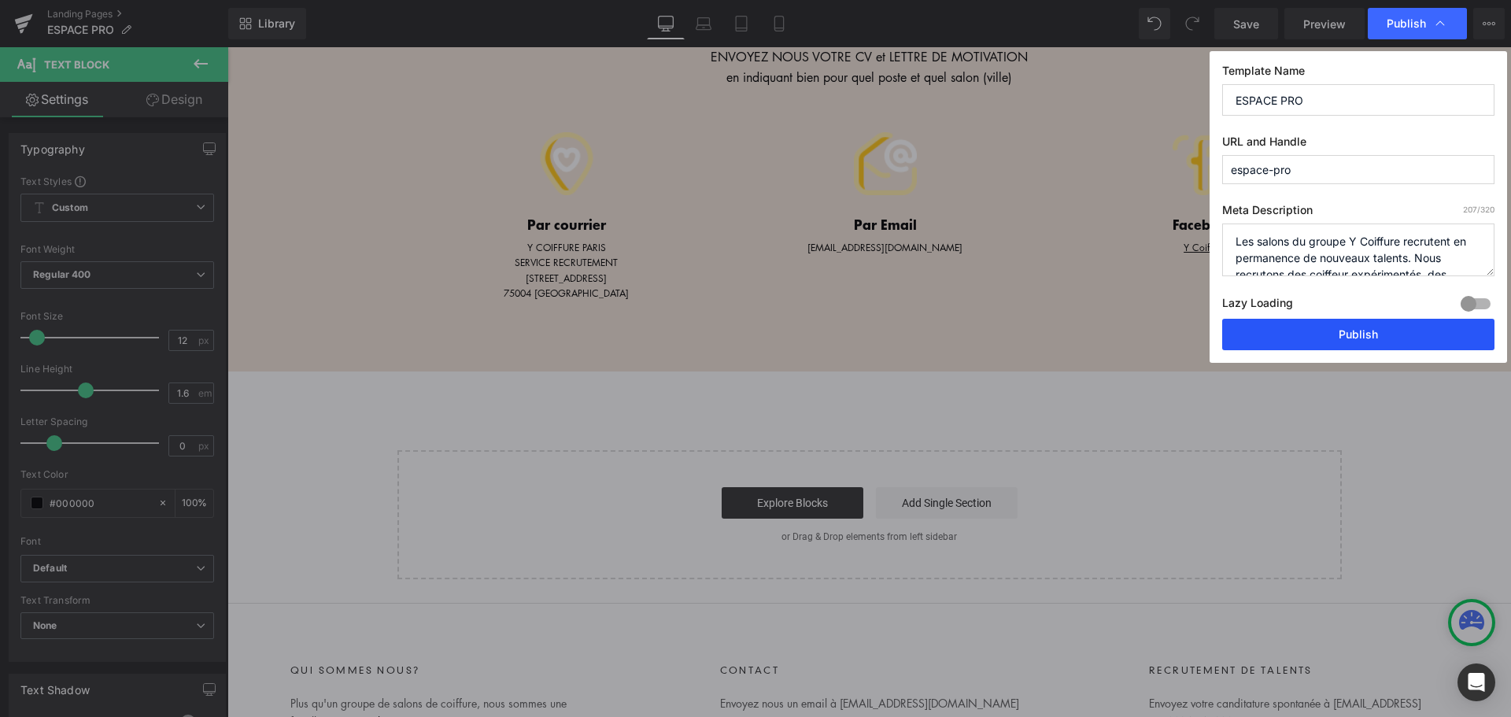
click at [1328, 334] on button "Publish" at bounding box center [1358, 334] width 272 height 31
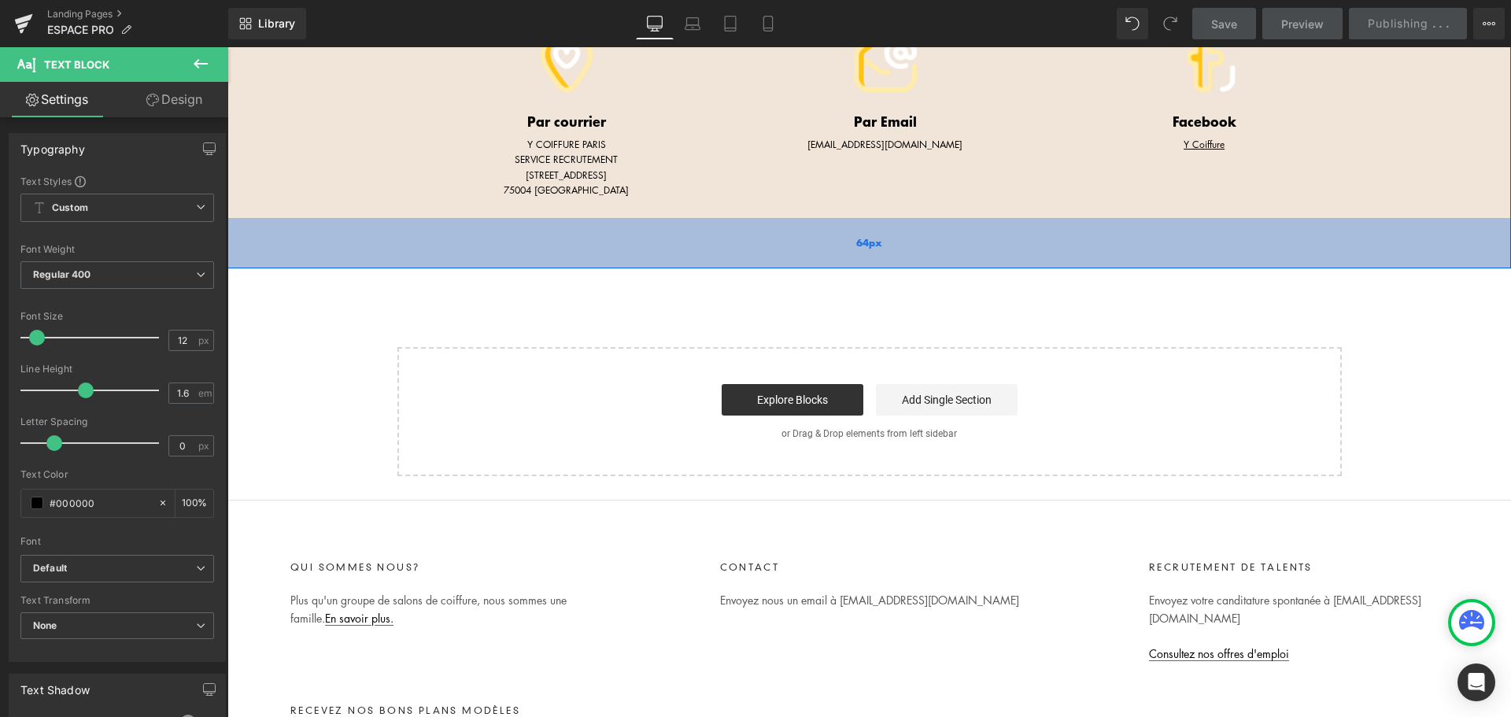
scroll to position [1180, 0]
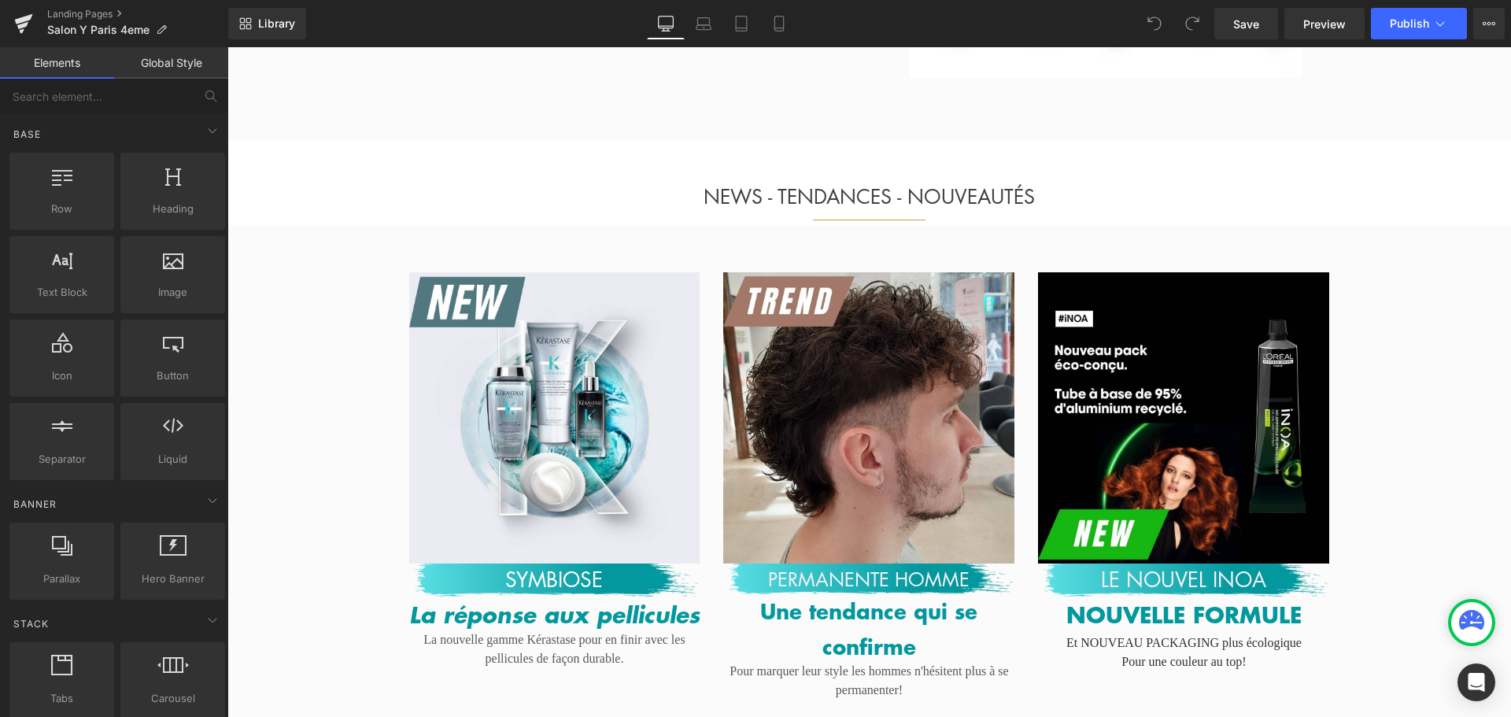
scroll to position [2125, 0]
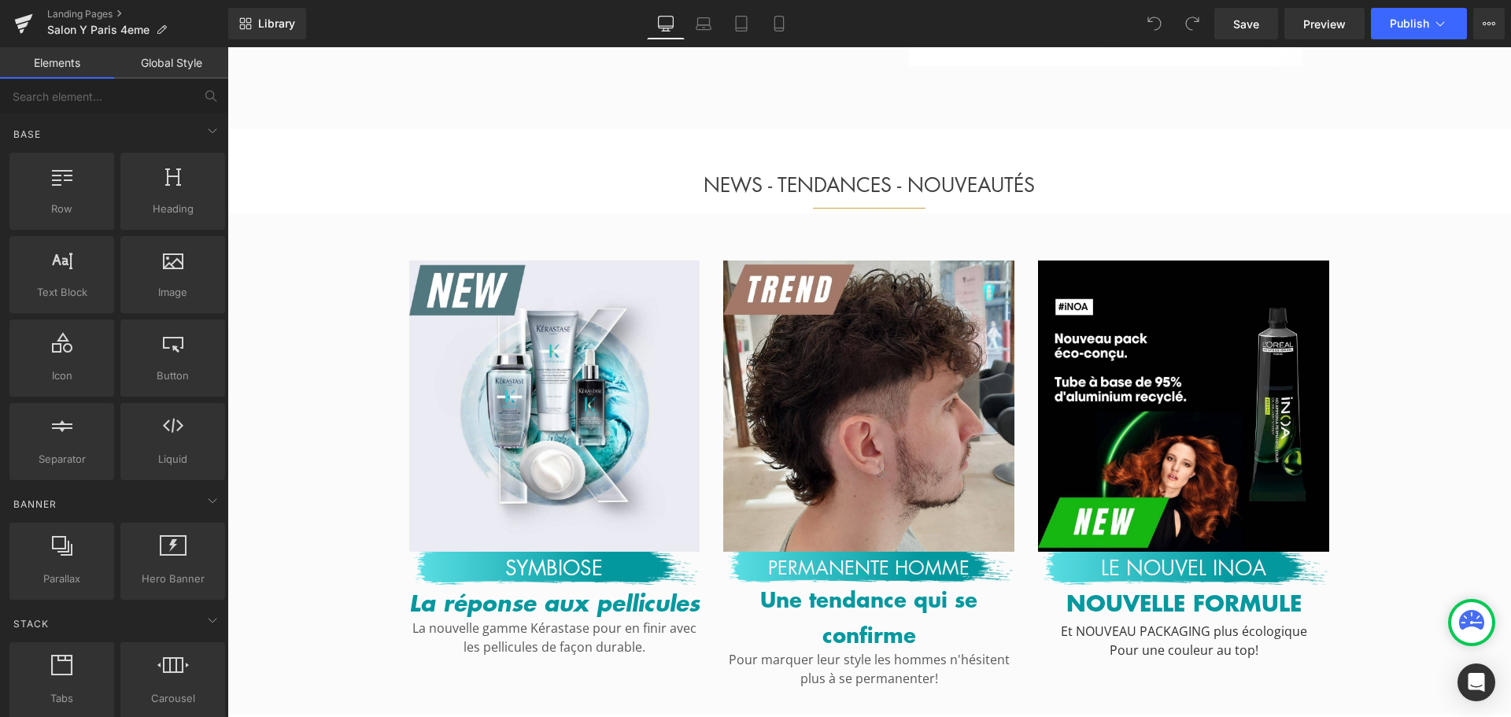
click at [644, 222] on div "Image SYMBIOSE Heading La réponse aux pellicules Heading La nouvelle gamme Kéra…" at bounding box center [869, 463] width 1284 height 501
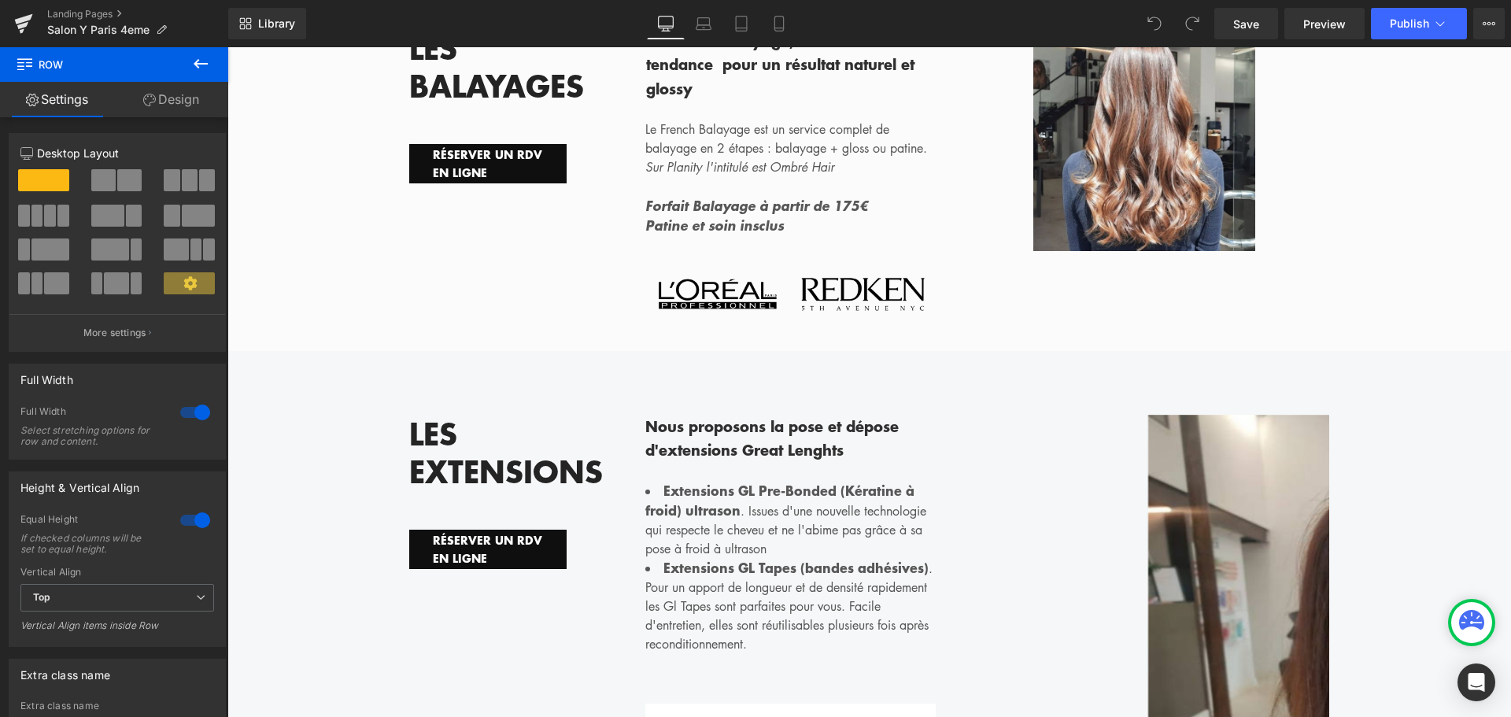
scroll to position [4801, 0]
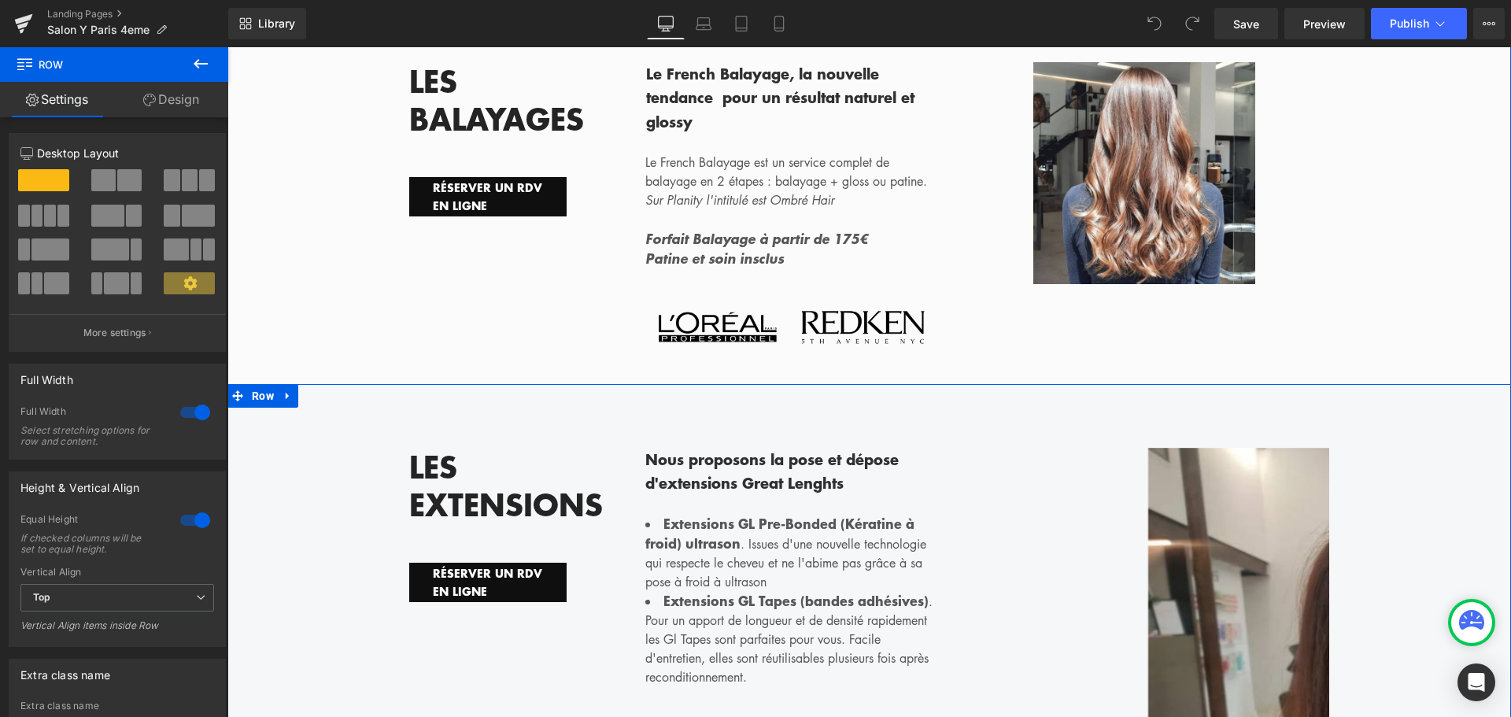
click at [549, 384] on div "lES eXTENSIONS Heading RÉSERVER UN RDV EN LIGNE Button Nous proposons la pose e…" at bounding box center [869, 731] width 1284 height 694
click at [287, 390] on icon at bounding box center [288, 396] width 11 height 12
click at [324, 390] on icon at bounding box center [328, 395] width 11 height 11
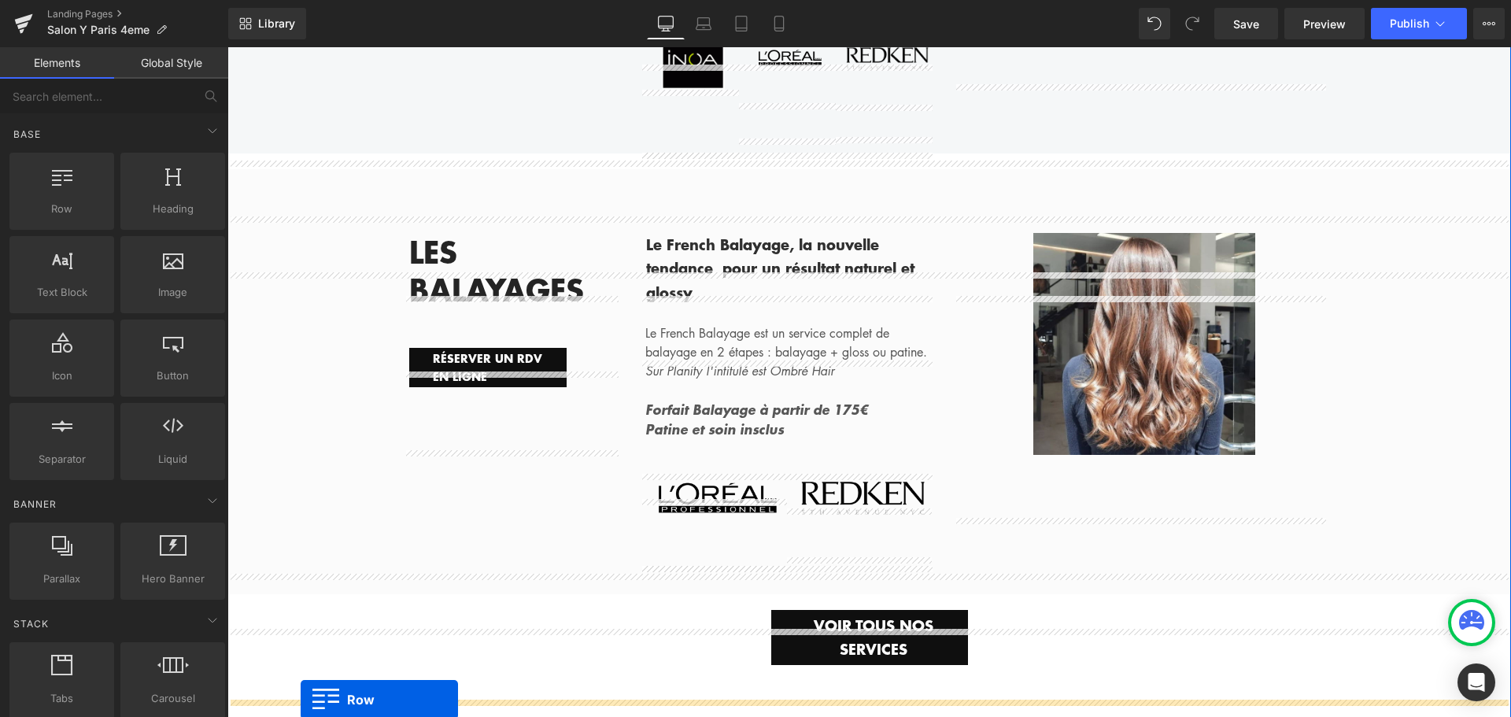
scroll to position [3261, 0]
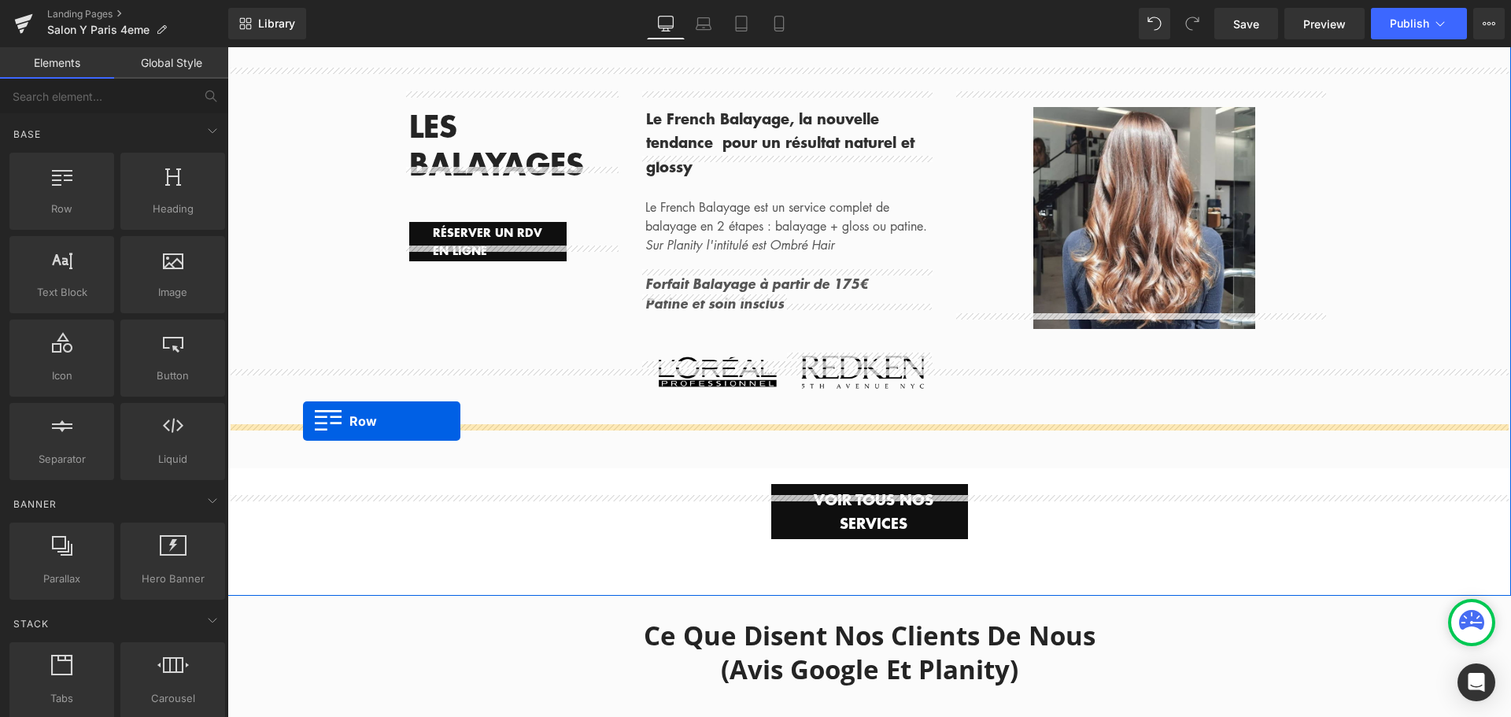
drag, startPoint x: 259, startPoint y: 243, endPoint x: 303, endPoint y: 421, distance: 183.2
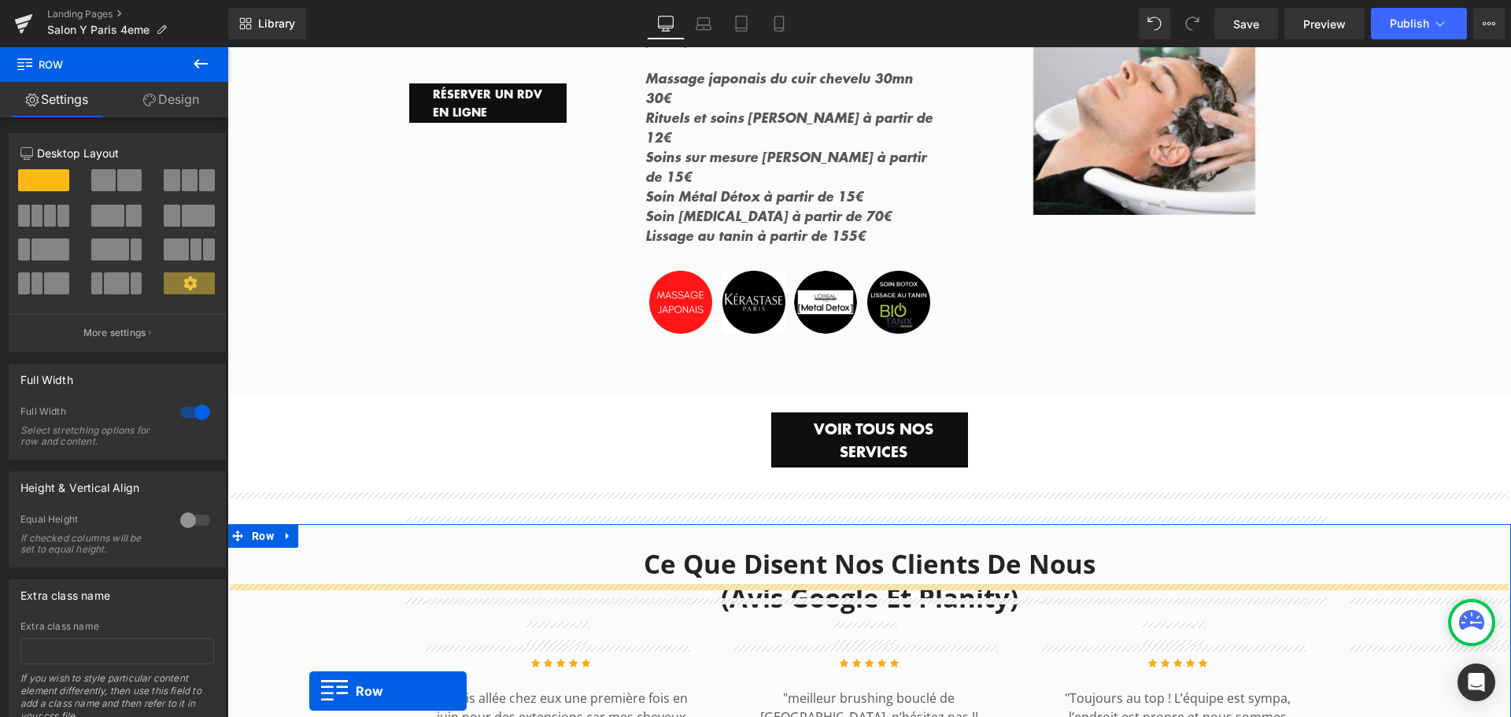
scroll to position [3269, 0]
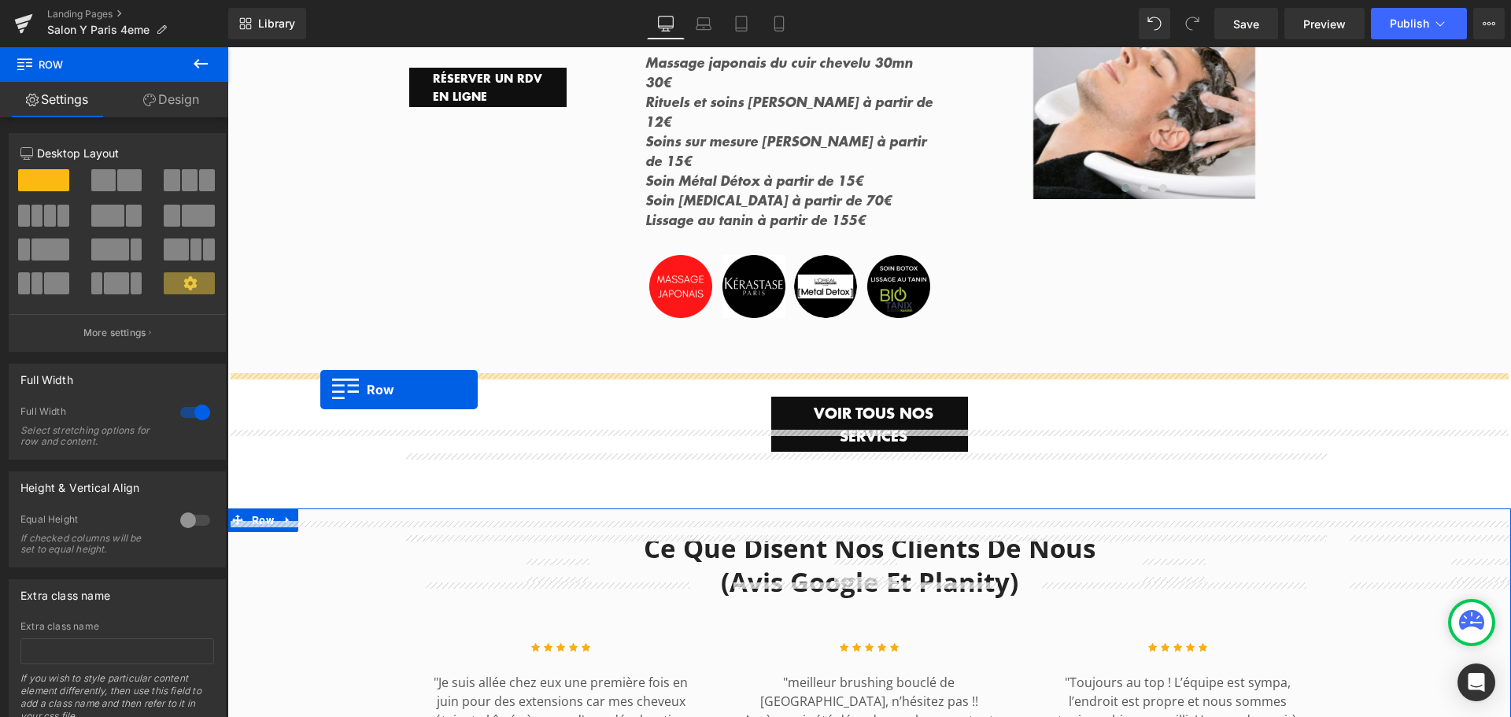
drag, startPoint x: 256, startPoint y: 255, endPoint x: 320, endPoint y: 390, distance: 149.2
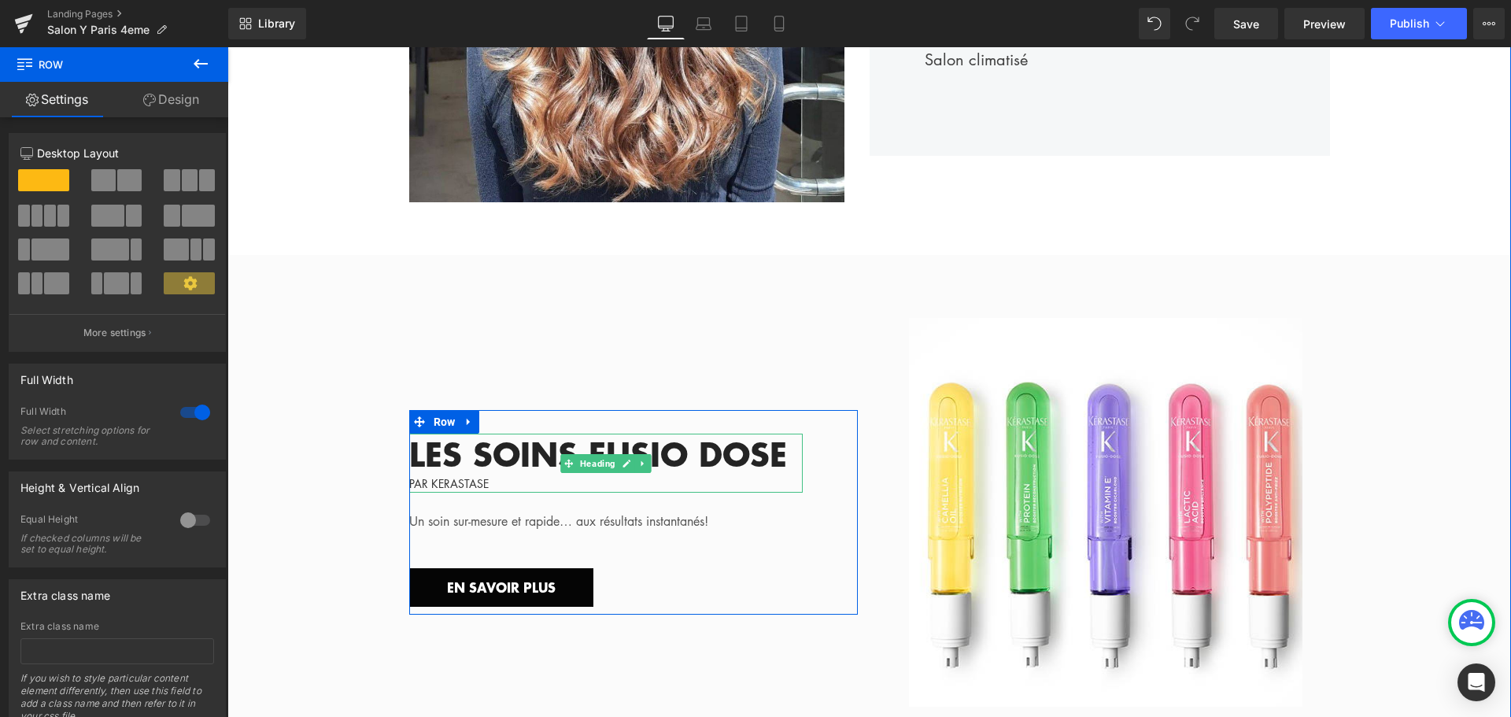
scroll to position [987, 0]
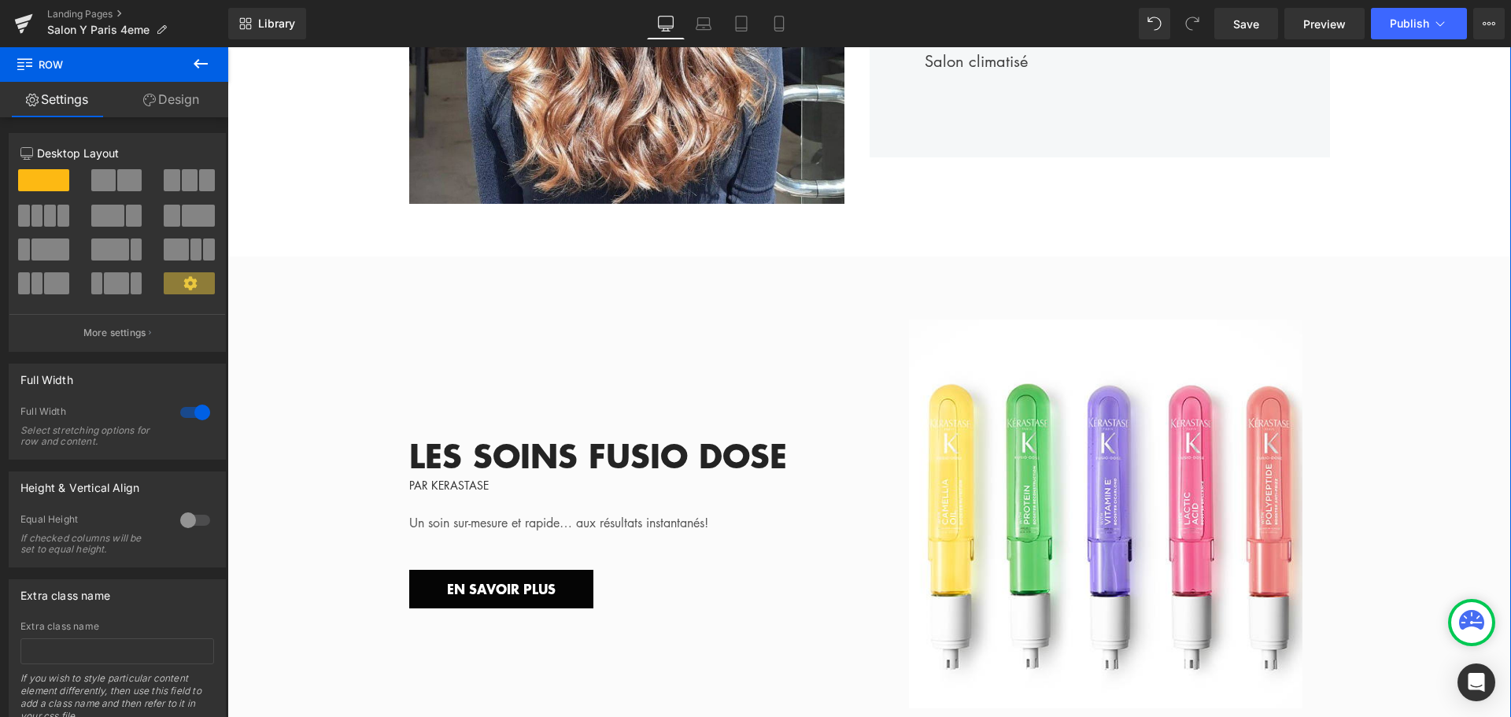
click at [320, 361] on div "Image LES SOINS FUSIO DOSE PAR KERASTASE Heading Un soin sur-mesure et rapide… …" at bounding box center [869, 506] width 1284 height 420
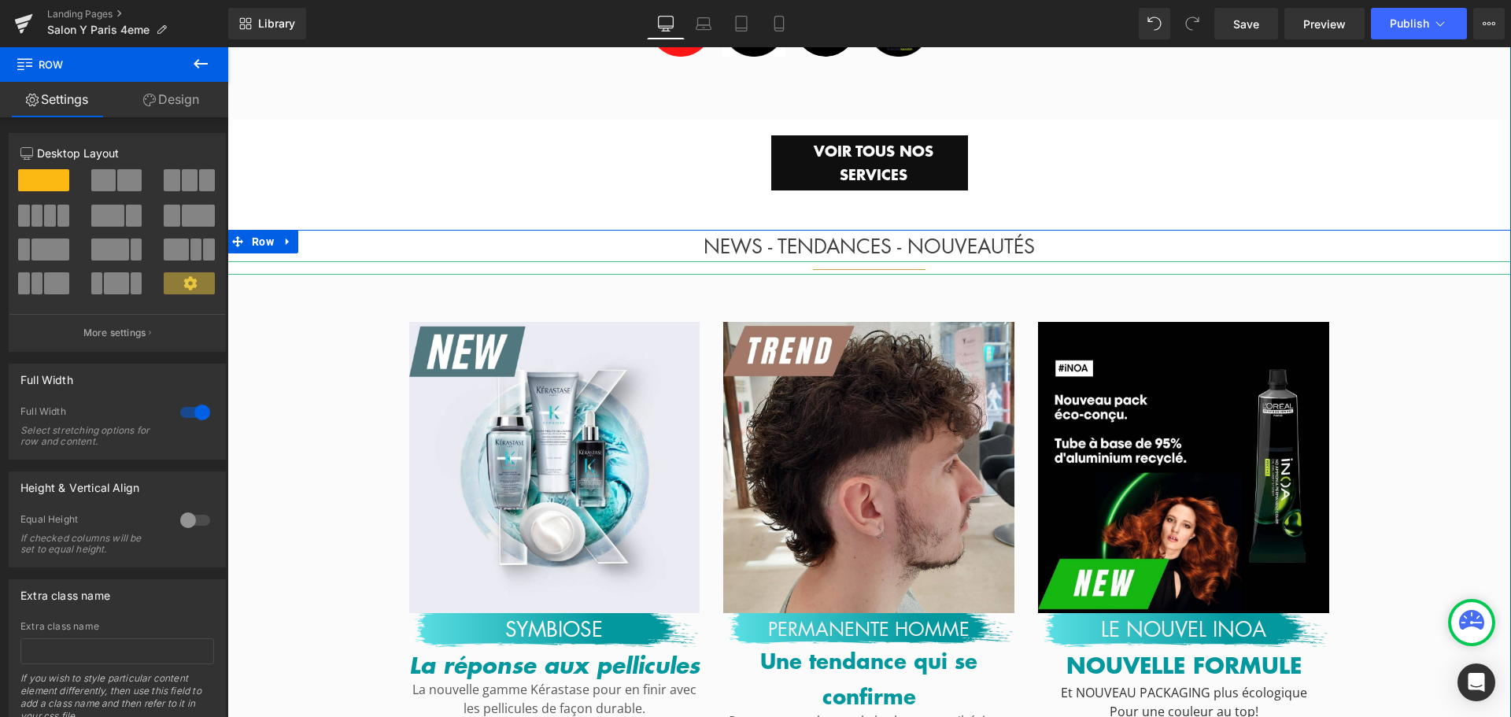
scroll to position [3065, 0]
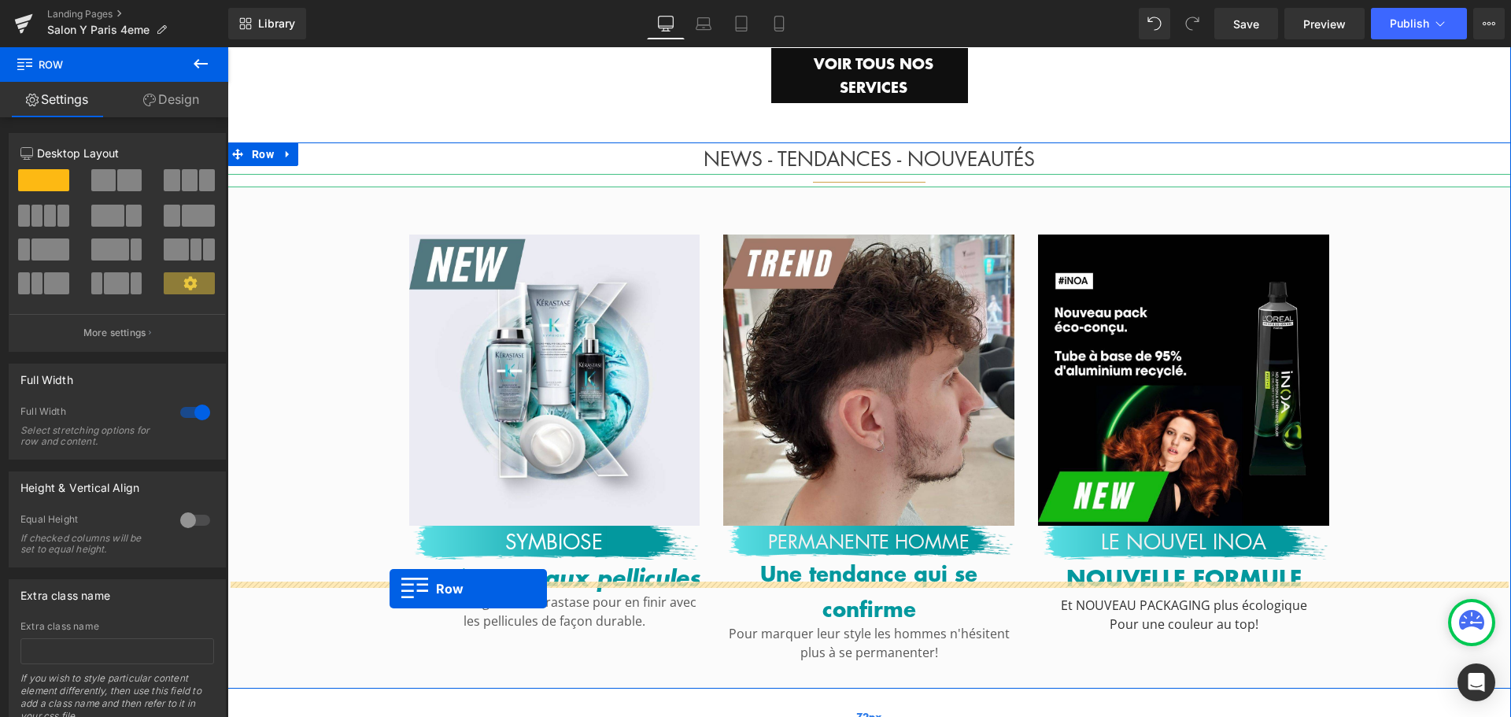
drag, startPoint x: 251, startPoint y: 263, endPoint x: 390, endPoint y: 589, distance: 354.0
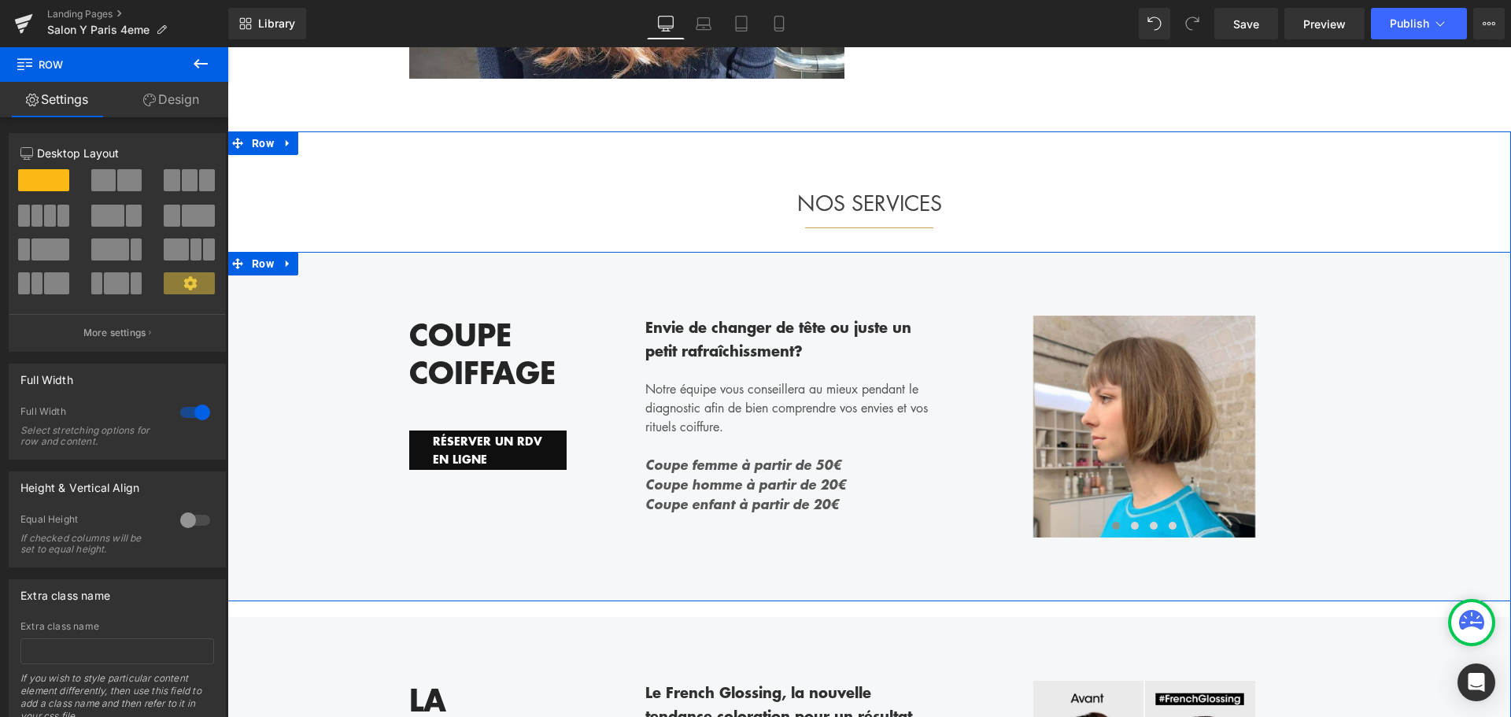
scroll to position [1215, 0]
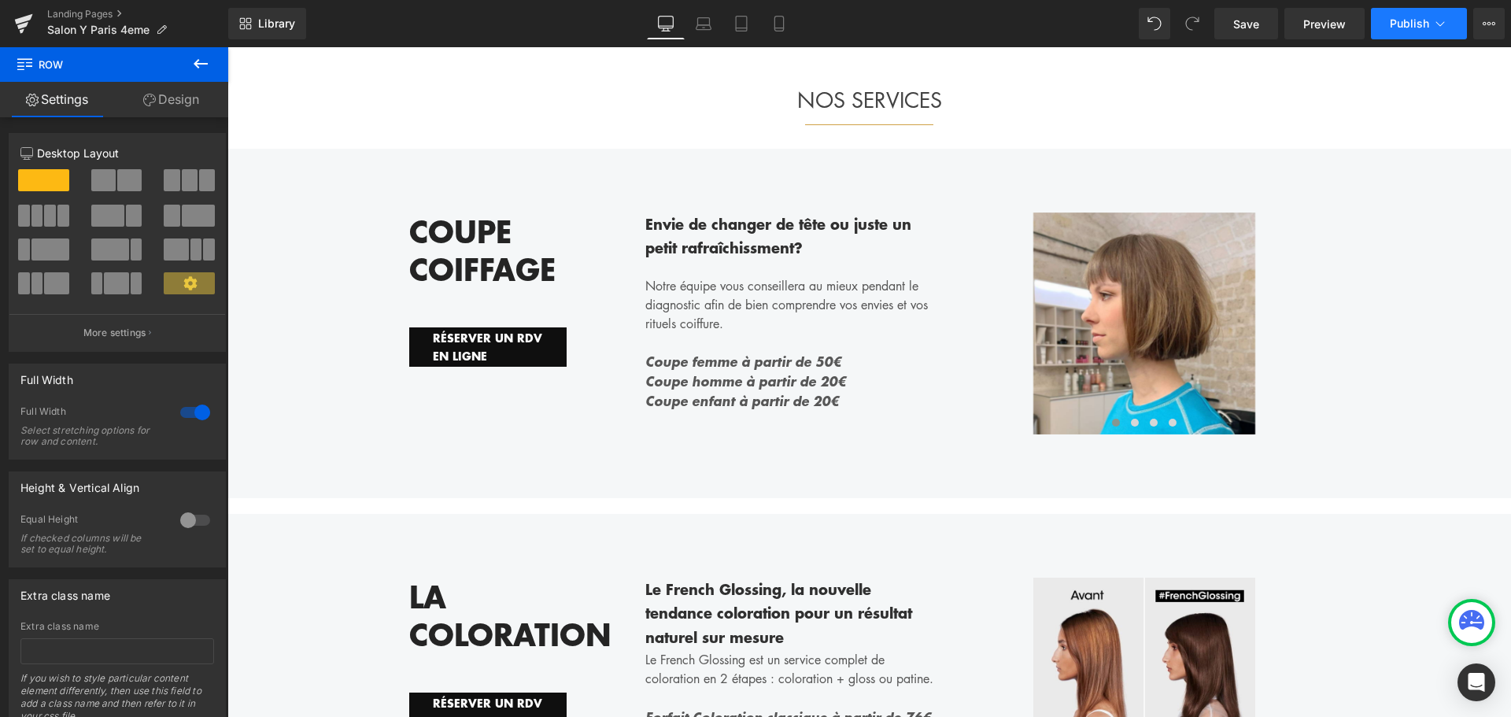
click at [1402, 19] on span "Publish" at bounding box center [1409, 23] width 39 height 13
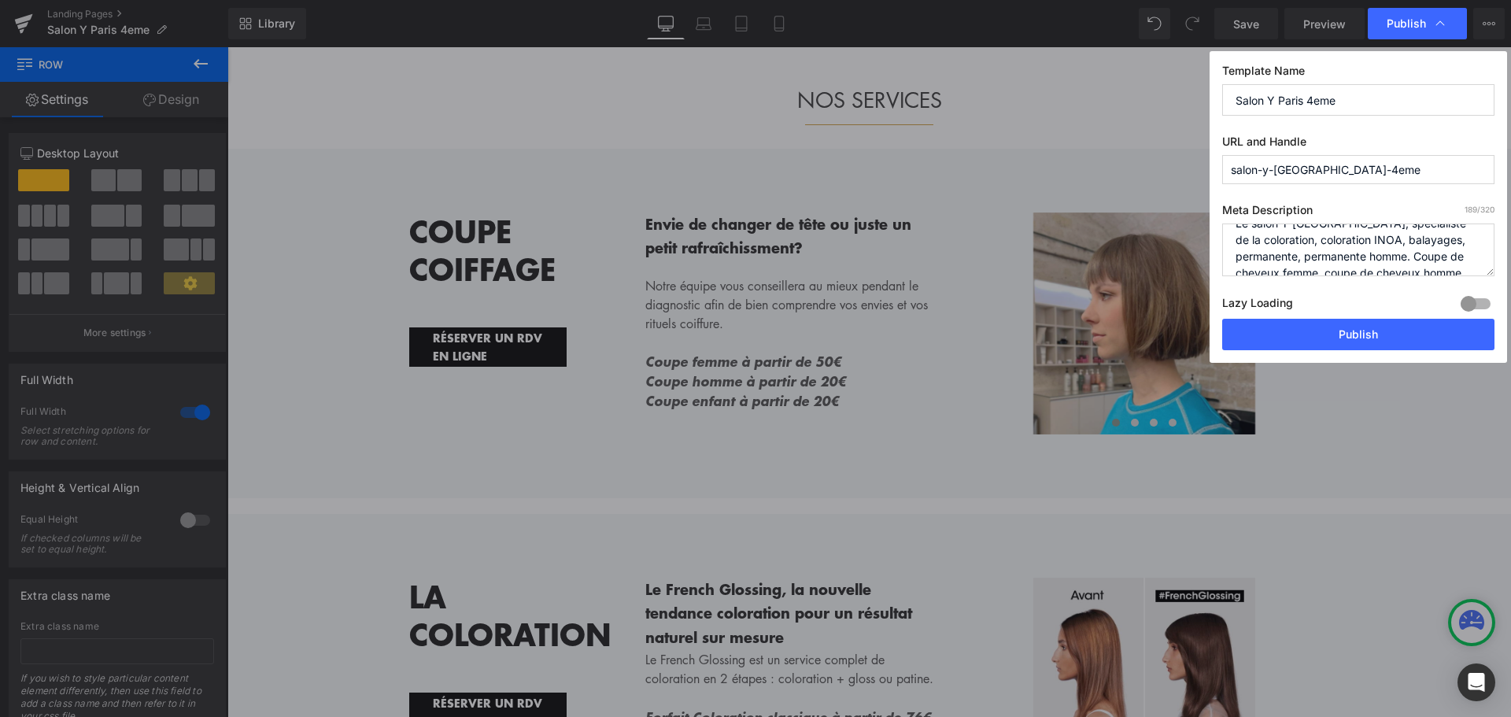
scroll to position [0, 0]
click at [1388, 259] on textarea "Le salon Y [GEOGRAPHIC_DATA], spécialiste de la coloration, coloration INOA, ba…" at bounding box center [1358, 250] width 272 height 53
click at [1377, 332] on button "Publish" at bounding box center [1358, 334] width 272 height 31
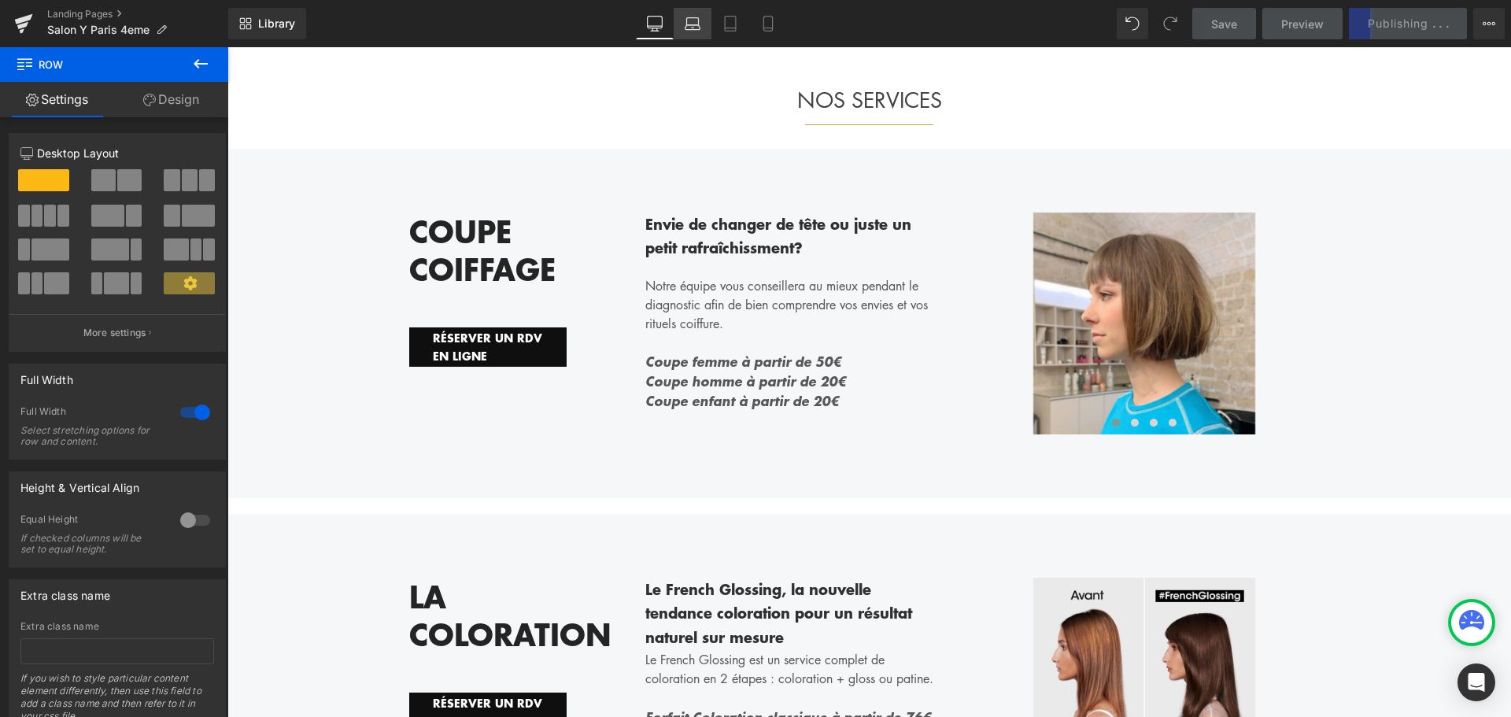
click at [682, 26] on link "Laptop" at bounding box center [693, 23] width 38 height 31
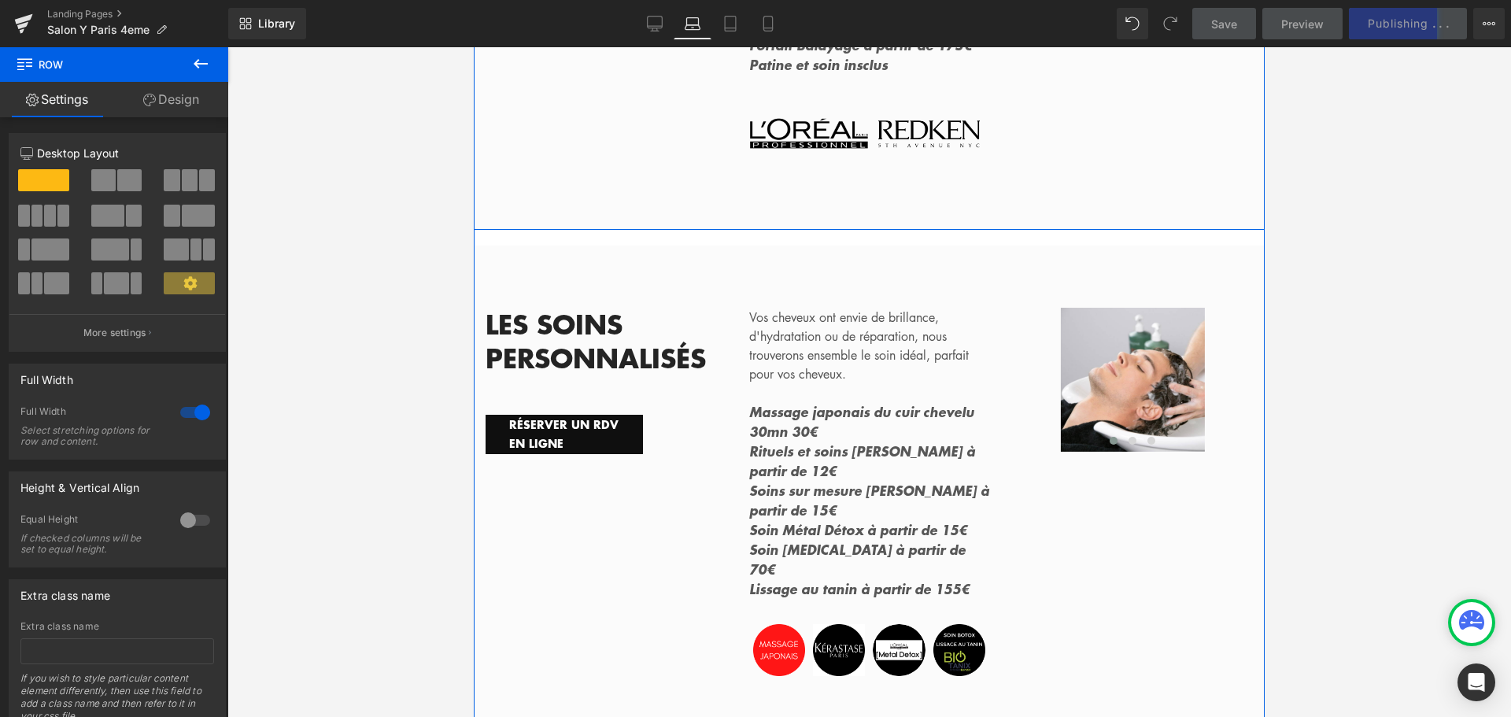
scroll to position [1928, 0]
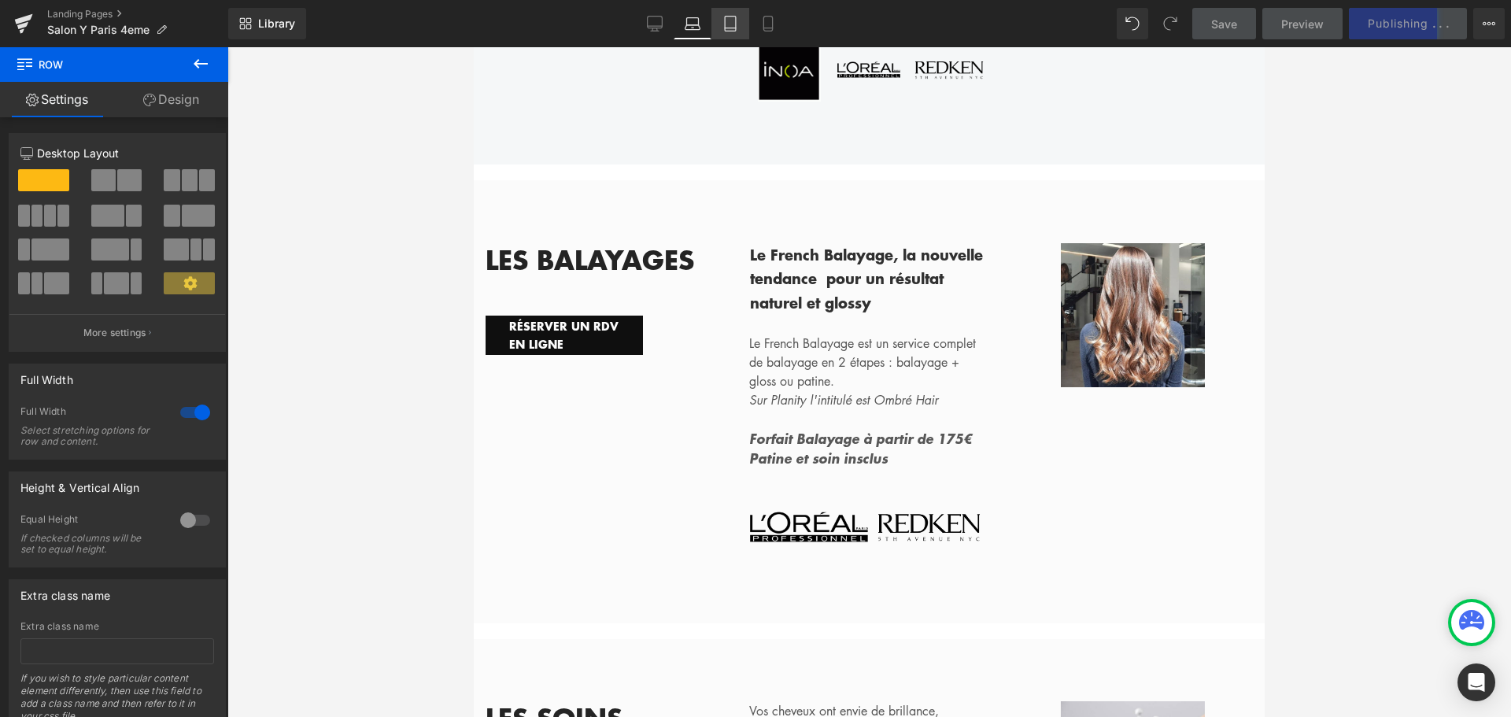
click at [731, 24] on icon at bounding box center [730, 24] width 16 height 16
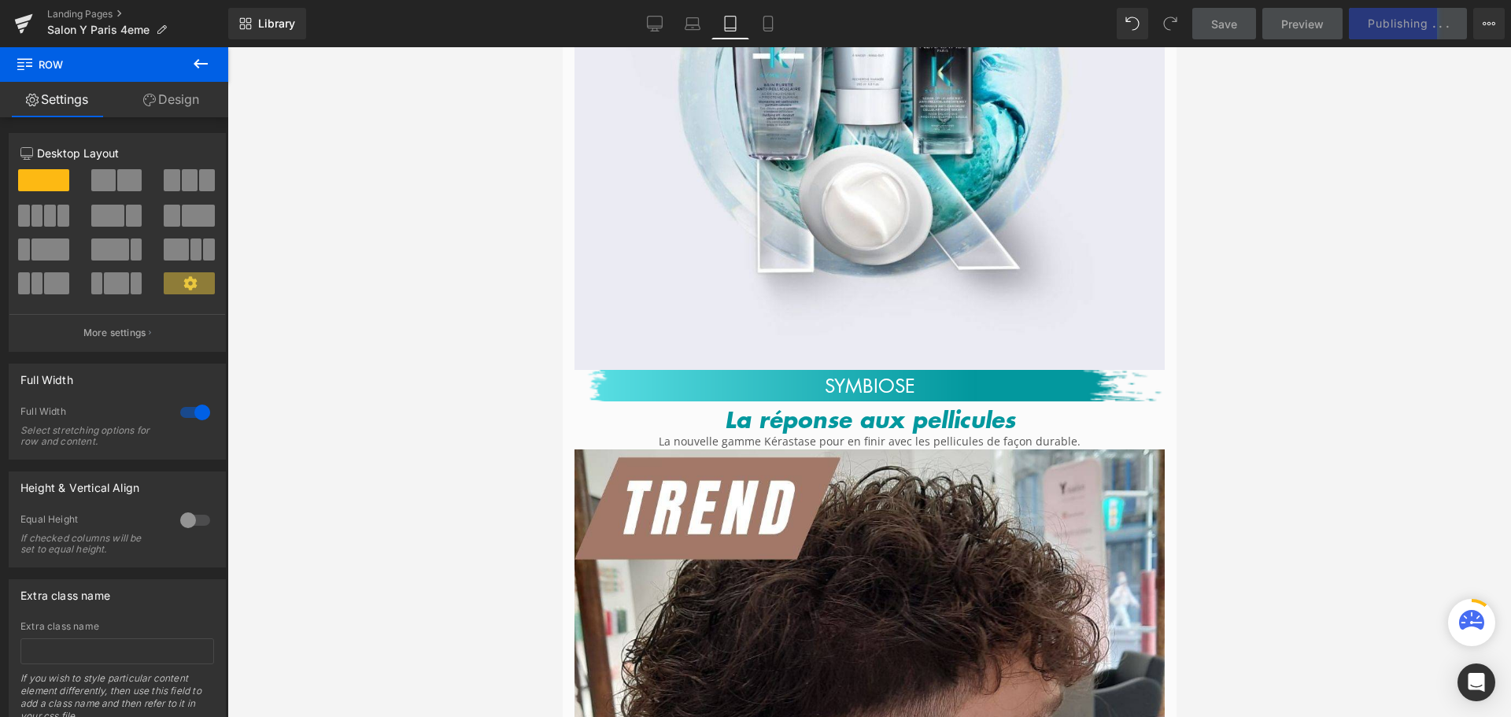
scroll to position [3938, 0]
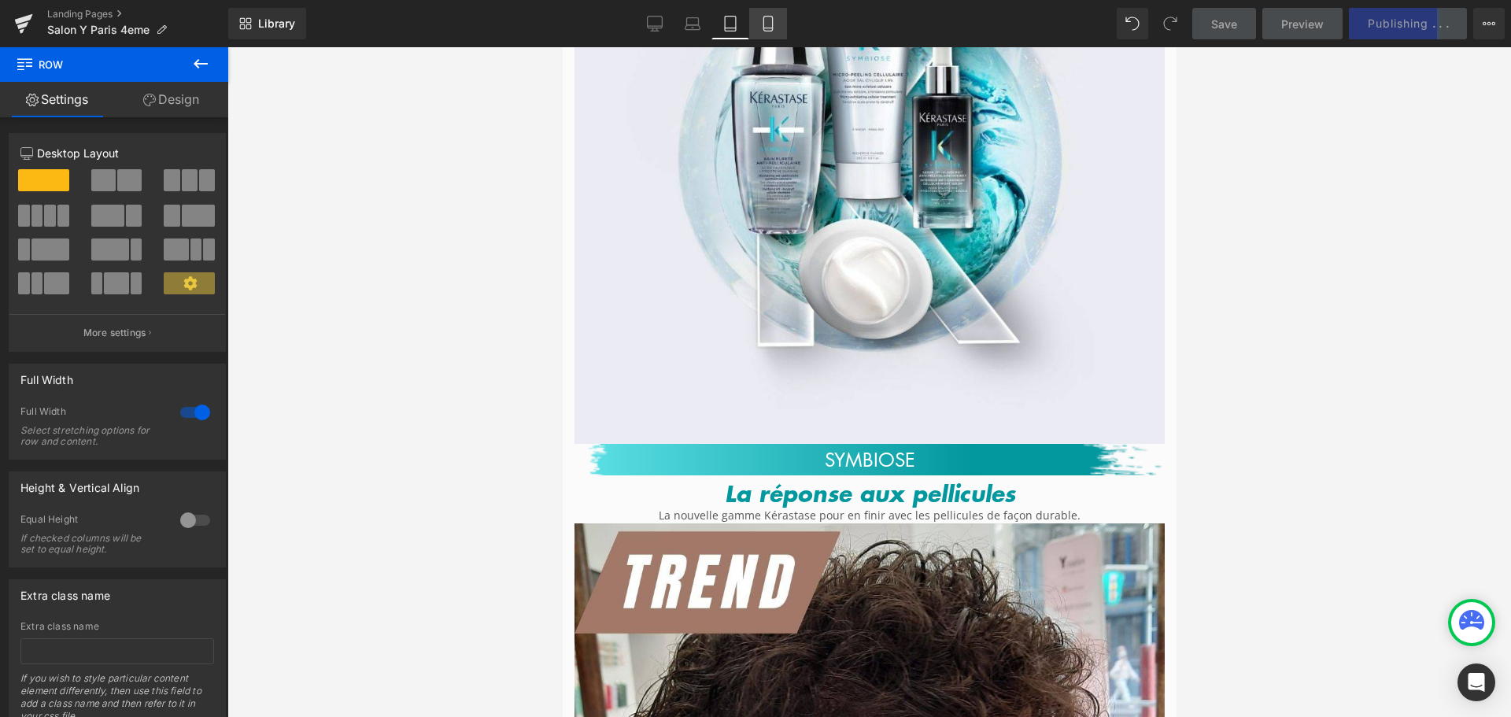
click at [763, 27] on icon at bounding box center [768, 24] width 16 height 16
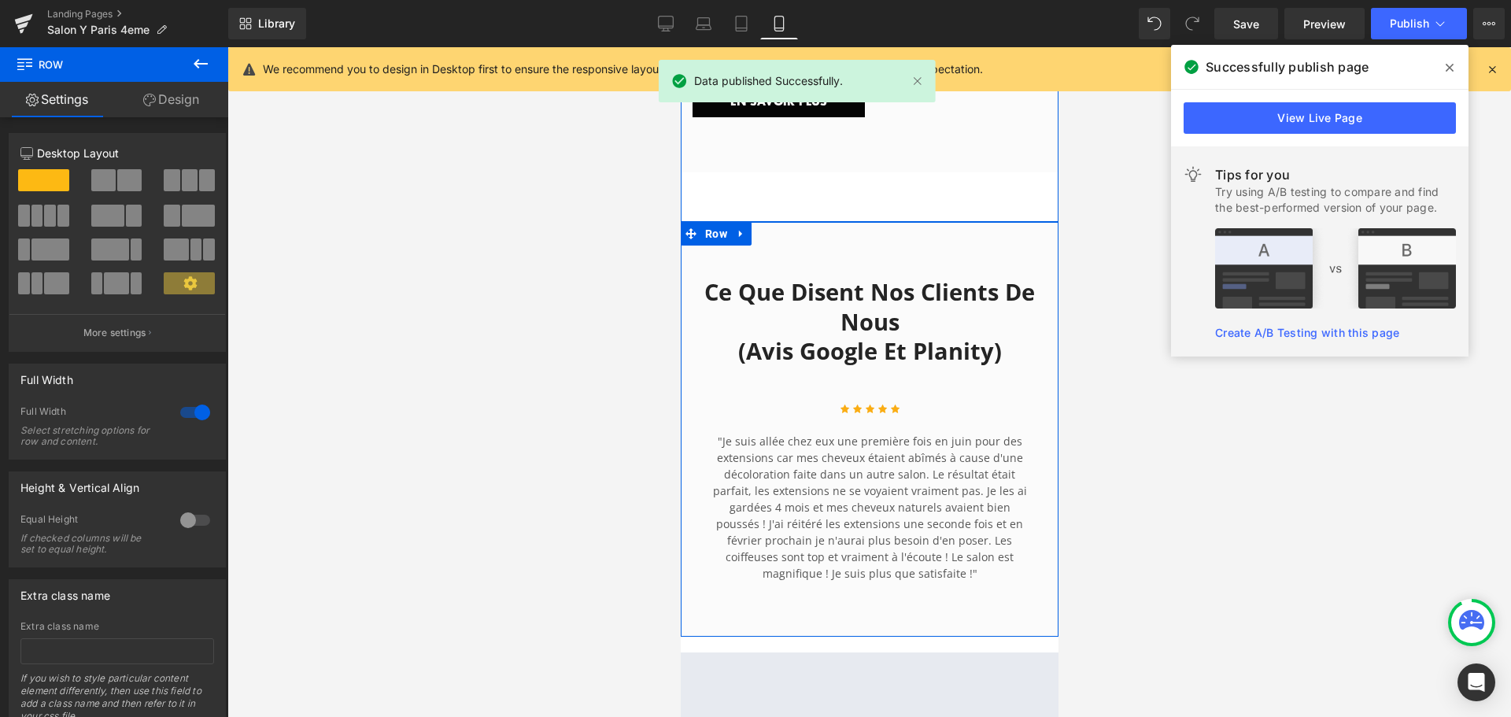
scroll to position [7171, 0]
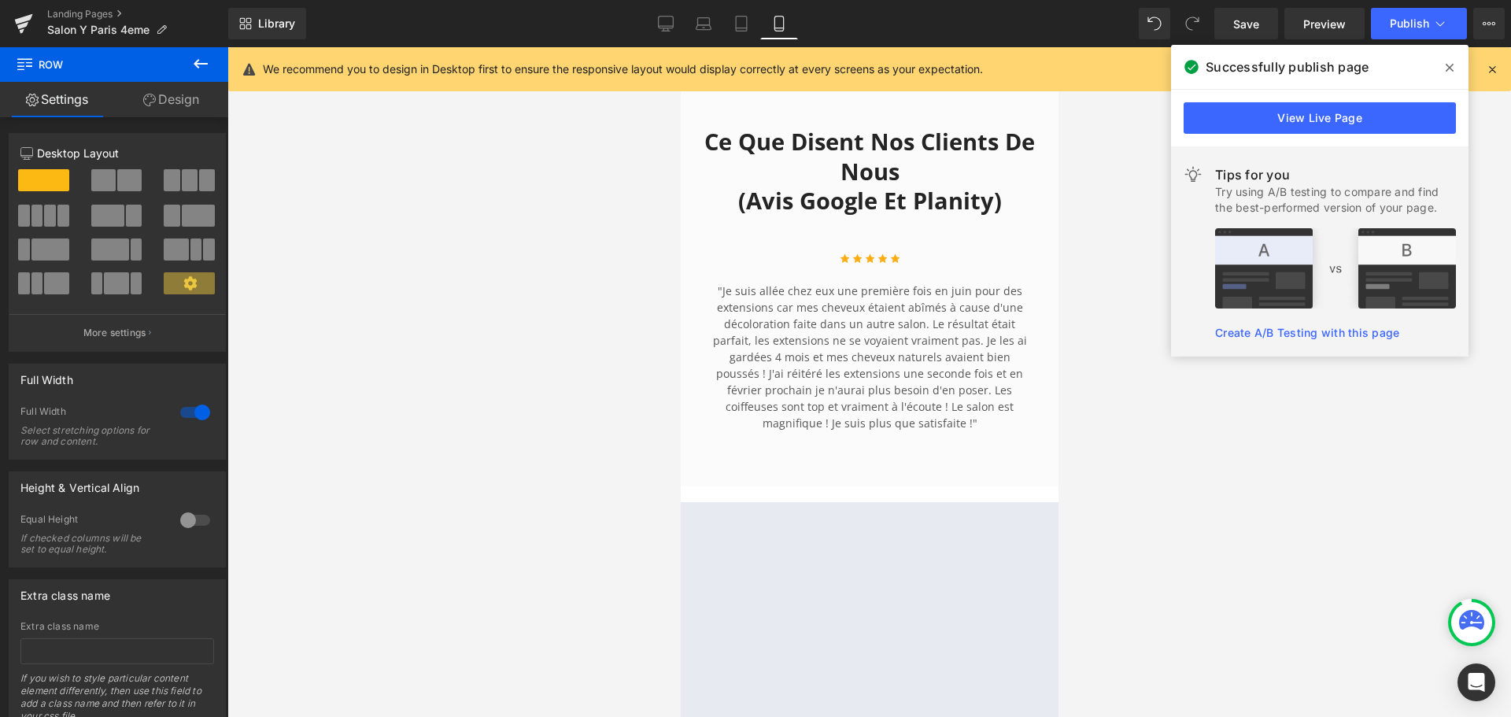
click at [1446, 61] on span at bounding box center [1449, 67] width 25 height 25
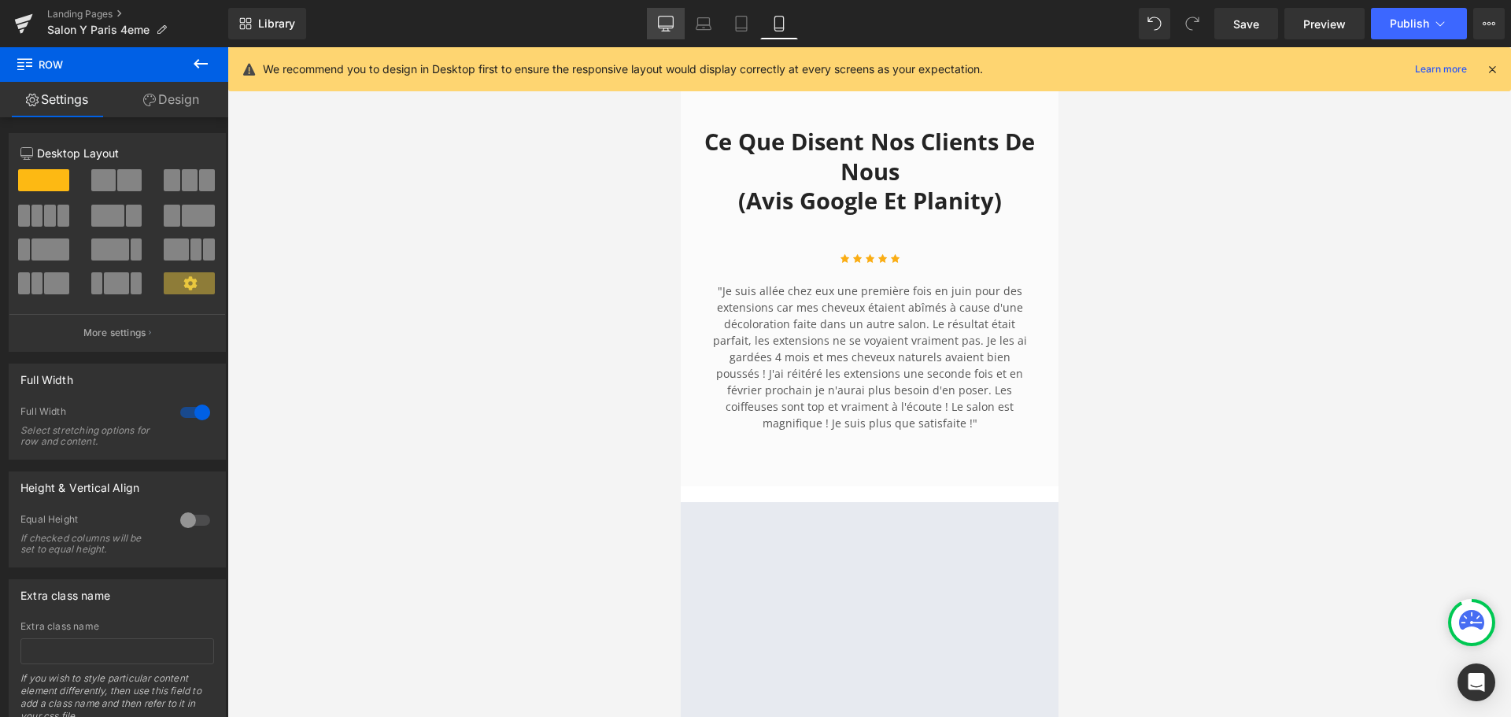
click at [667, 24] on icon at bounding box center [666, 24] width 16 height 16
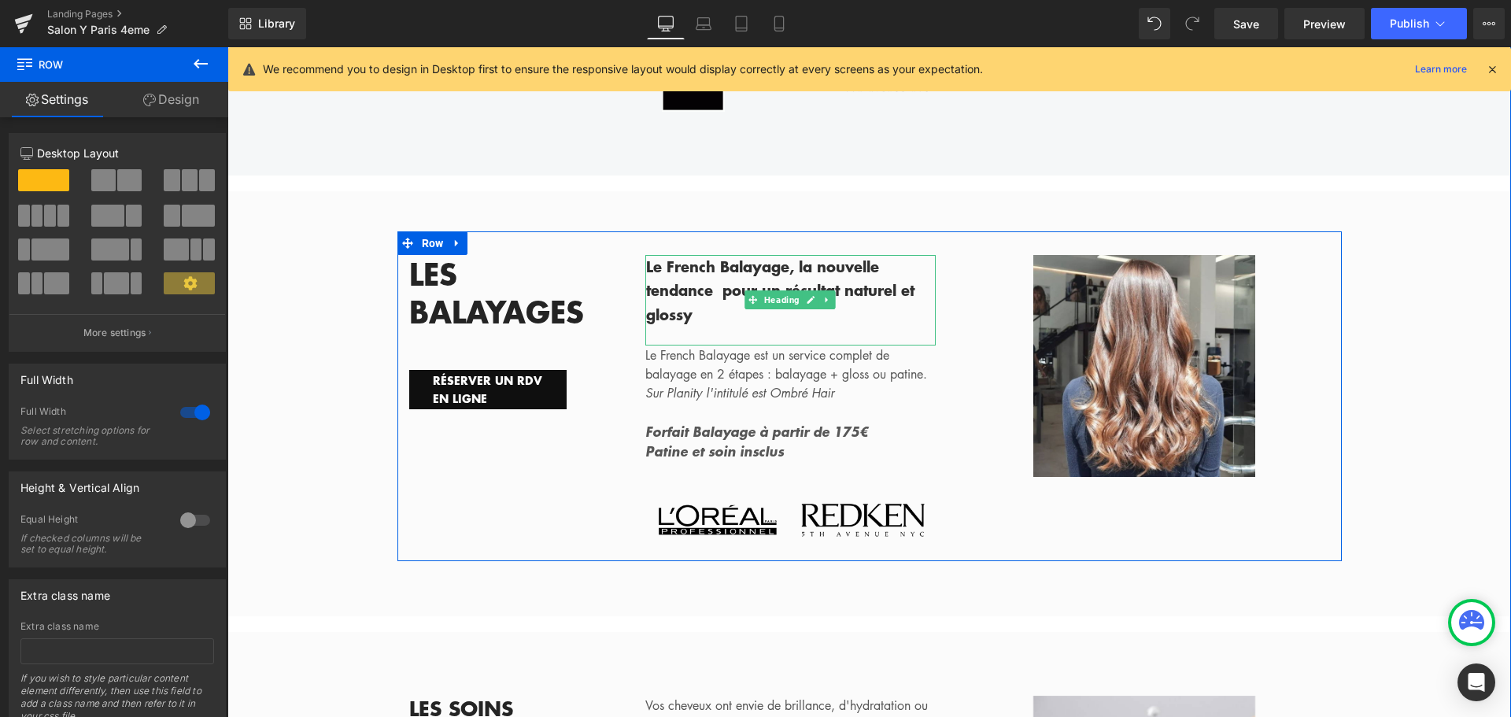
scroll to position [2075, 0]
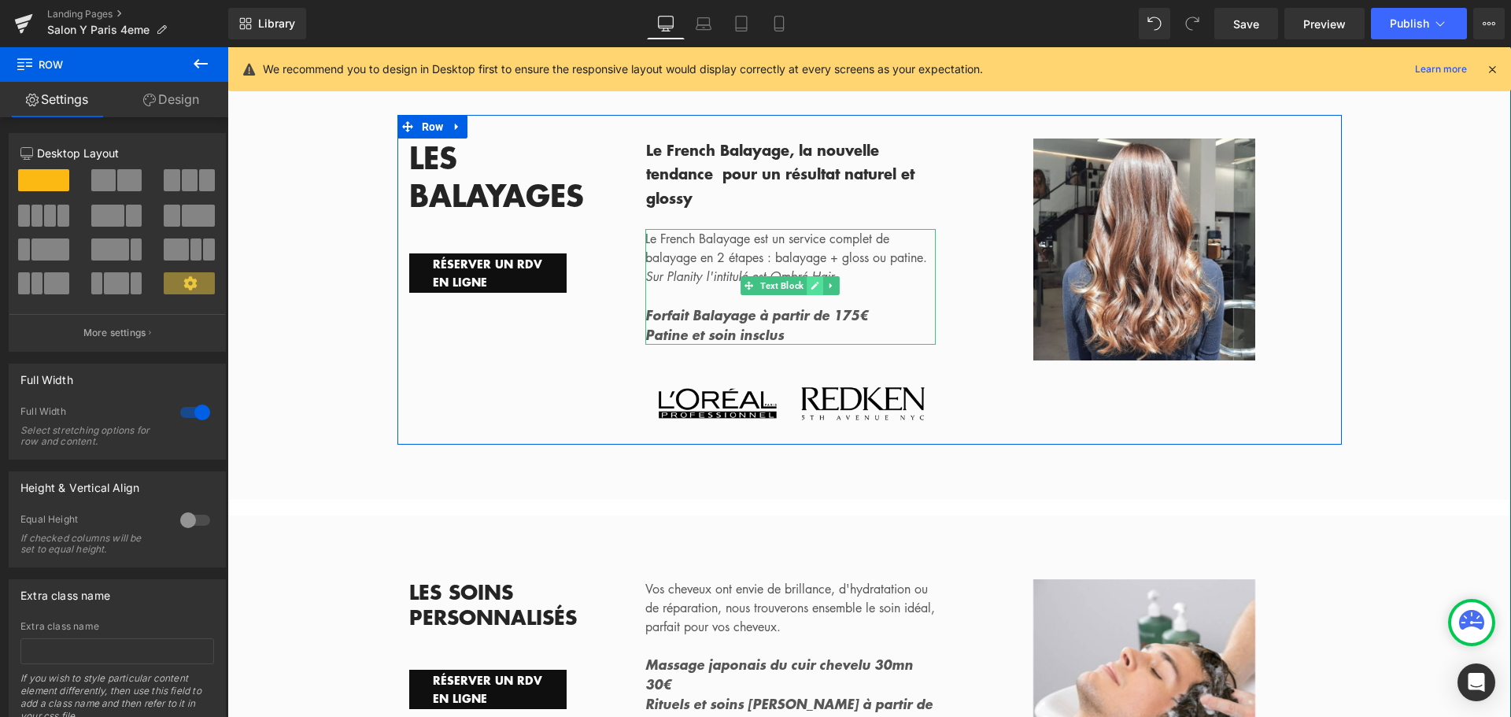
click at [811, 282] on icon at bounding box center [815, 286] width 8 height 8
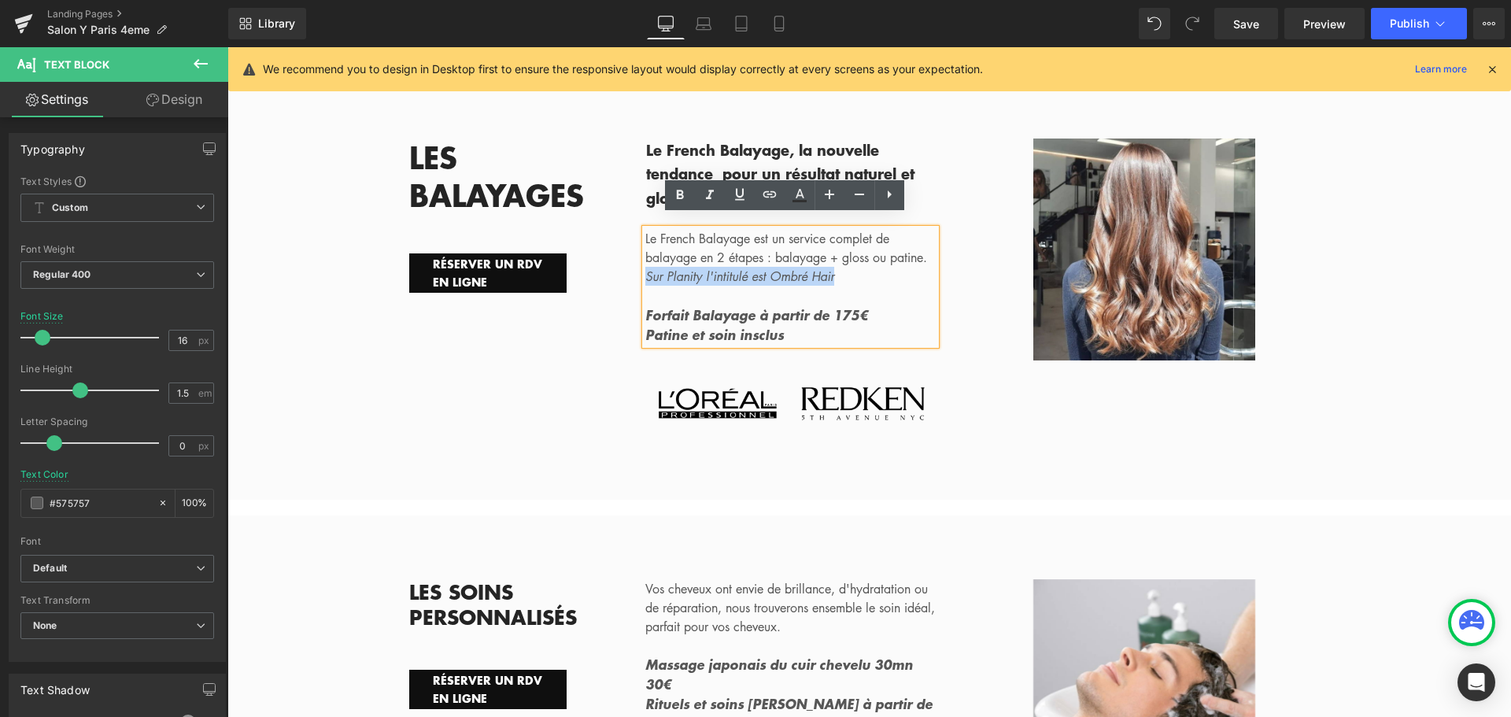
drag, startPoint x: 838, startPoint y: 264, endPoint x: 641, endPoint y: 262, distance: 196.8
click at [645, 267] on p "Sur Planity l'intitulé est Ombré Hair" at bounding box center [790, 276] width 291 height 19
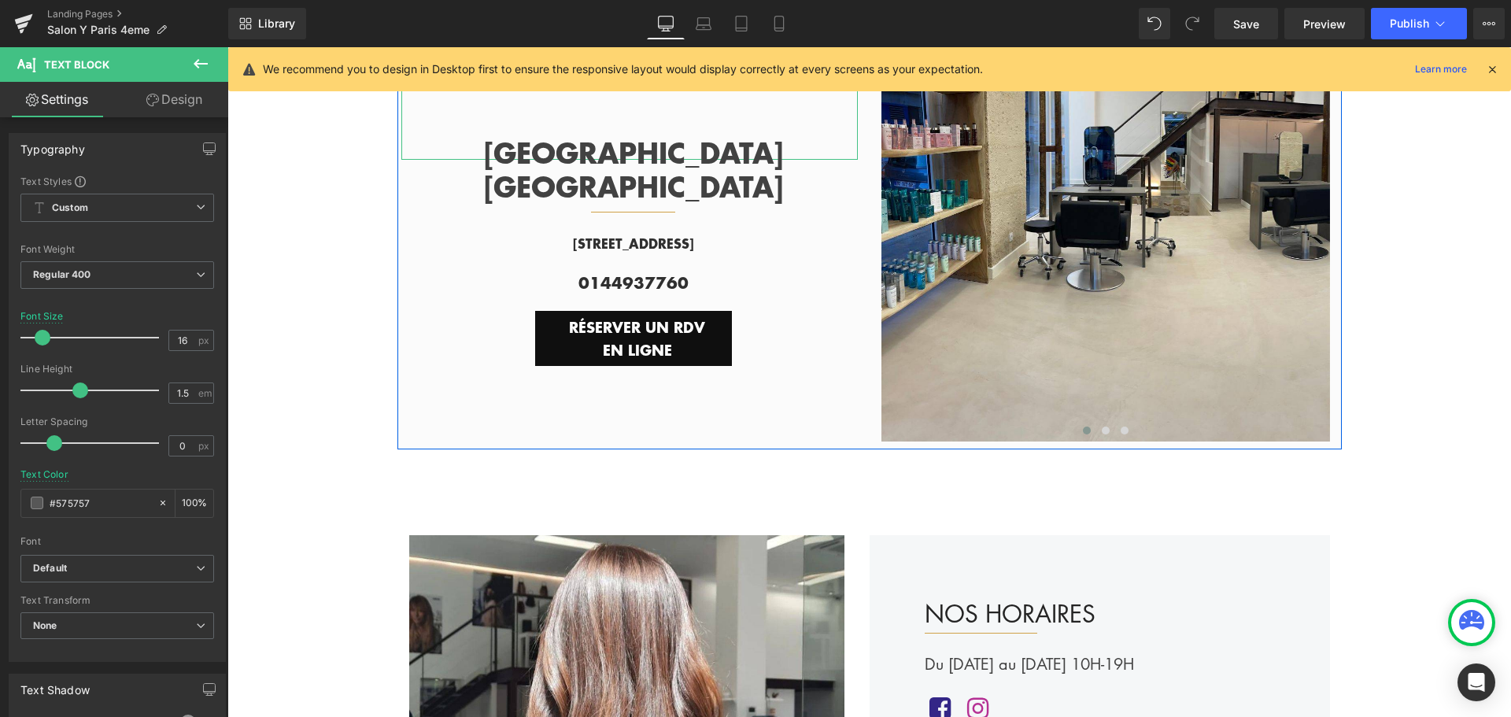
scroll to position [315, 0]
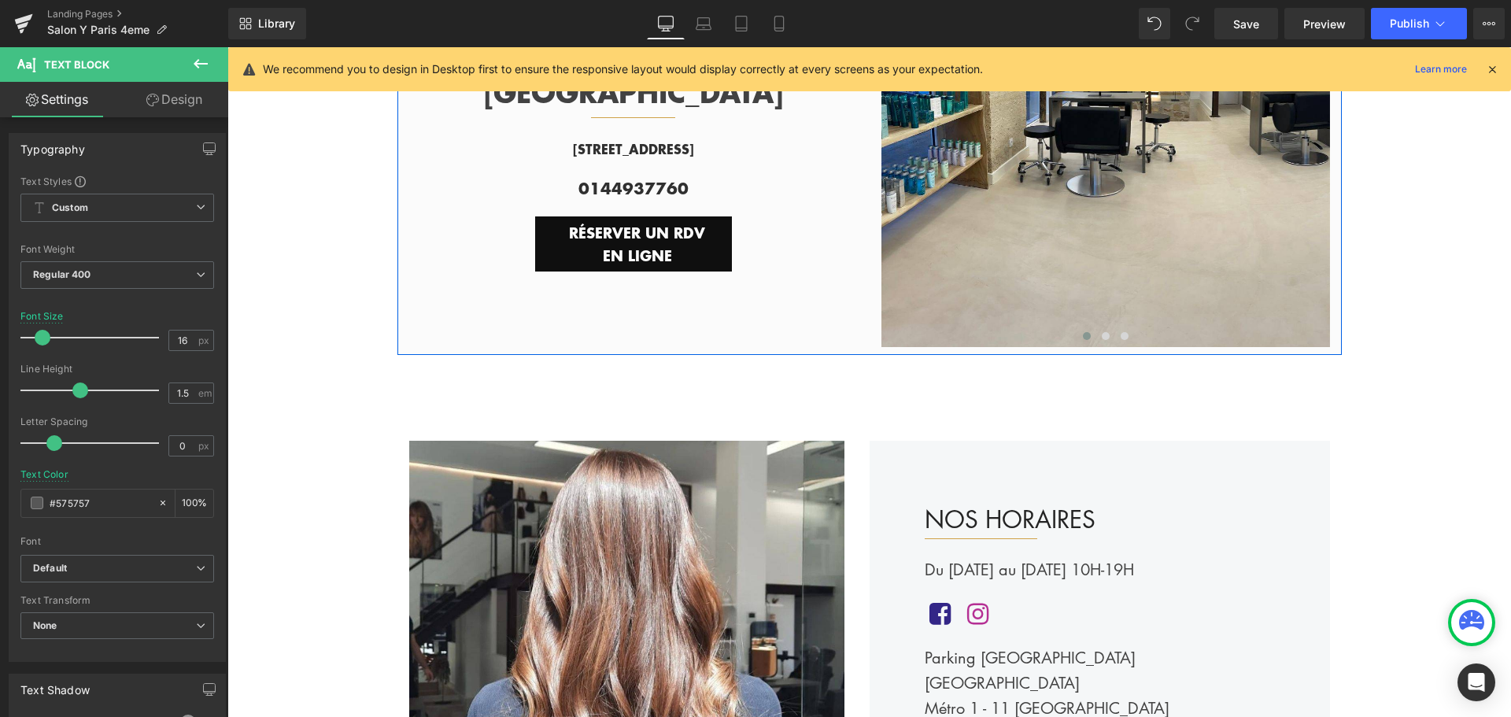
click at [656, 313] on div "Image PARIS HÔTEL DE VILLE Text Block Separator Row 6 Rue de la Coutellerie, 75…" at bounding box center [633, 111] width 472 height 472
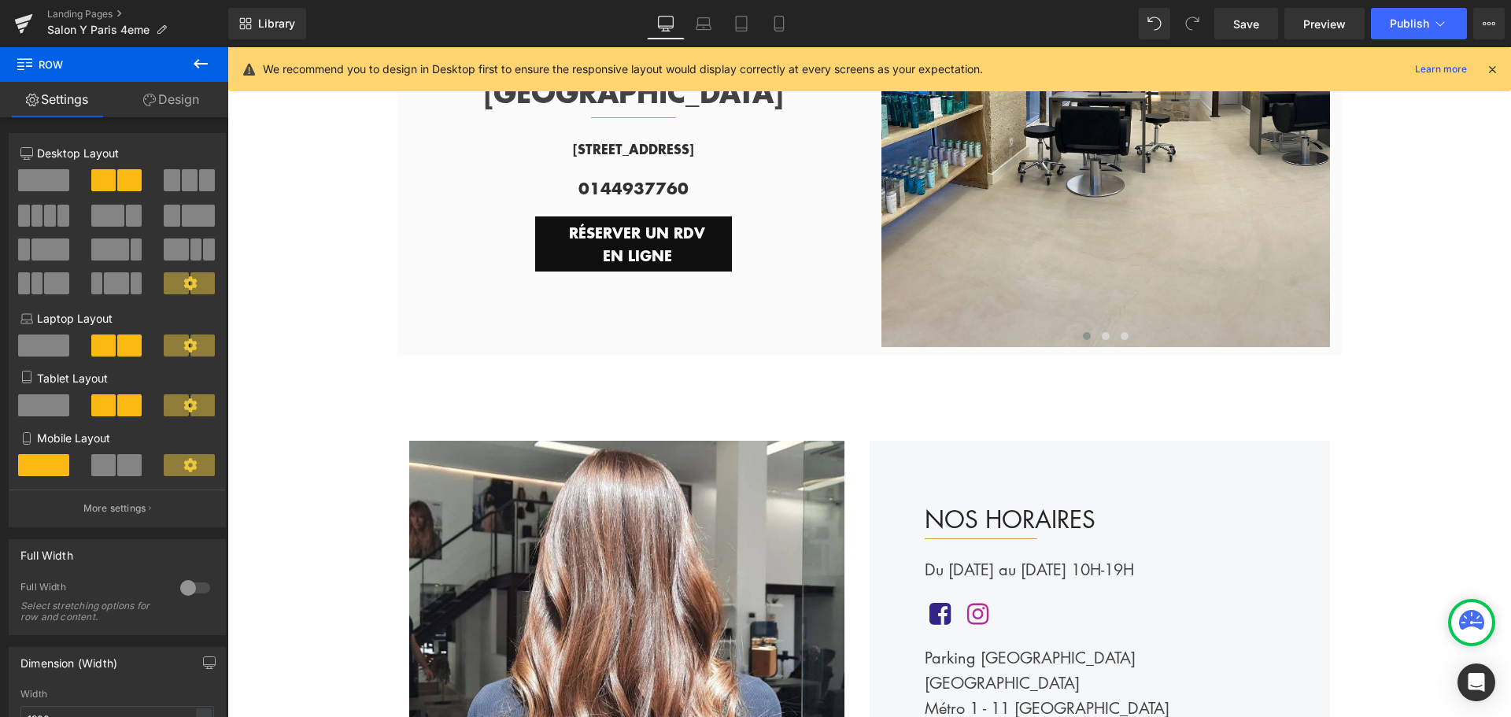
click at [201, 65] on icon at bounding box center [200, 63] width 19 height 19
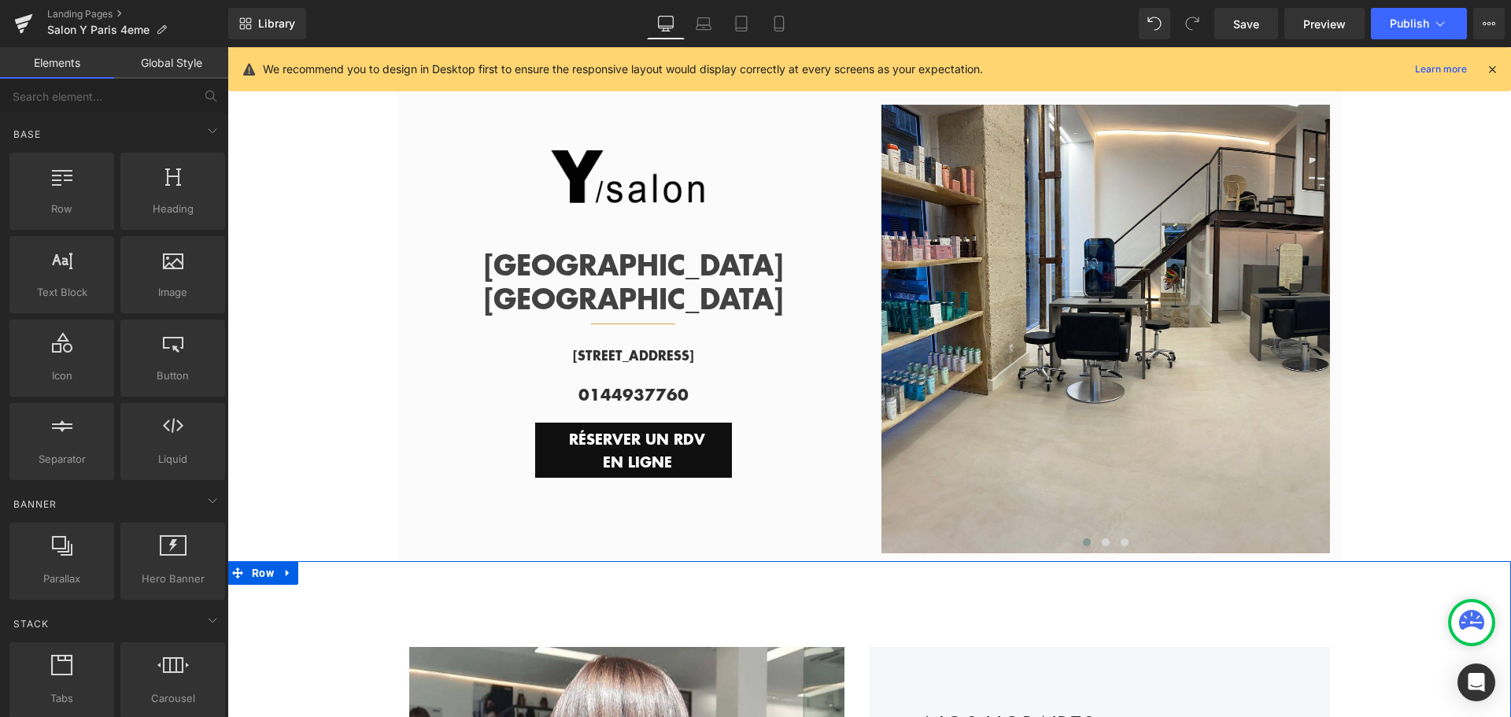
scroll to position [79, 0]
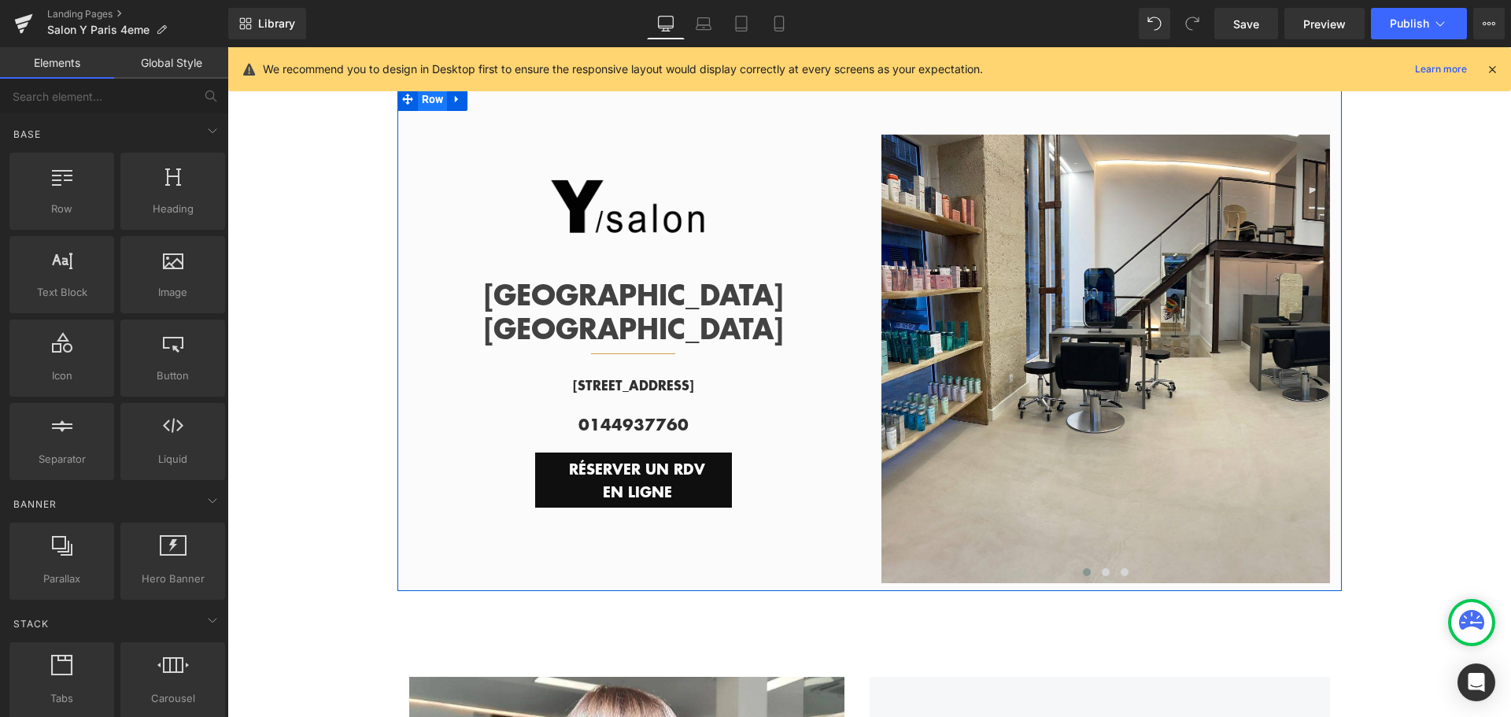
click at [425, 102] on span "Row" at bounding box center [433, 99] width 30 height 24
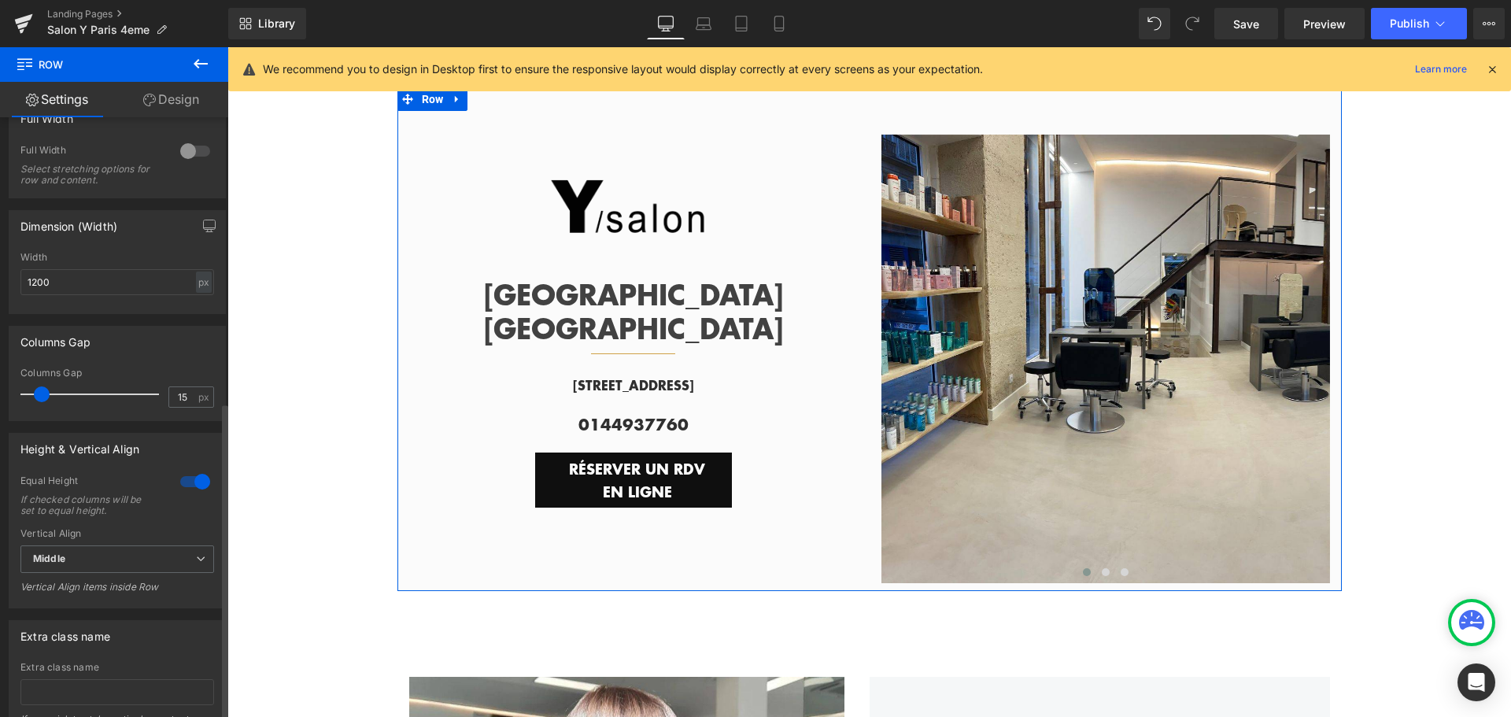
scroll to position [538, 0]
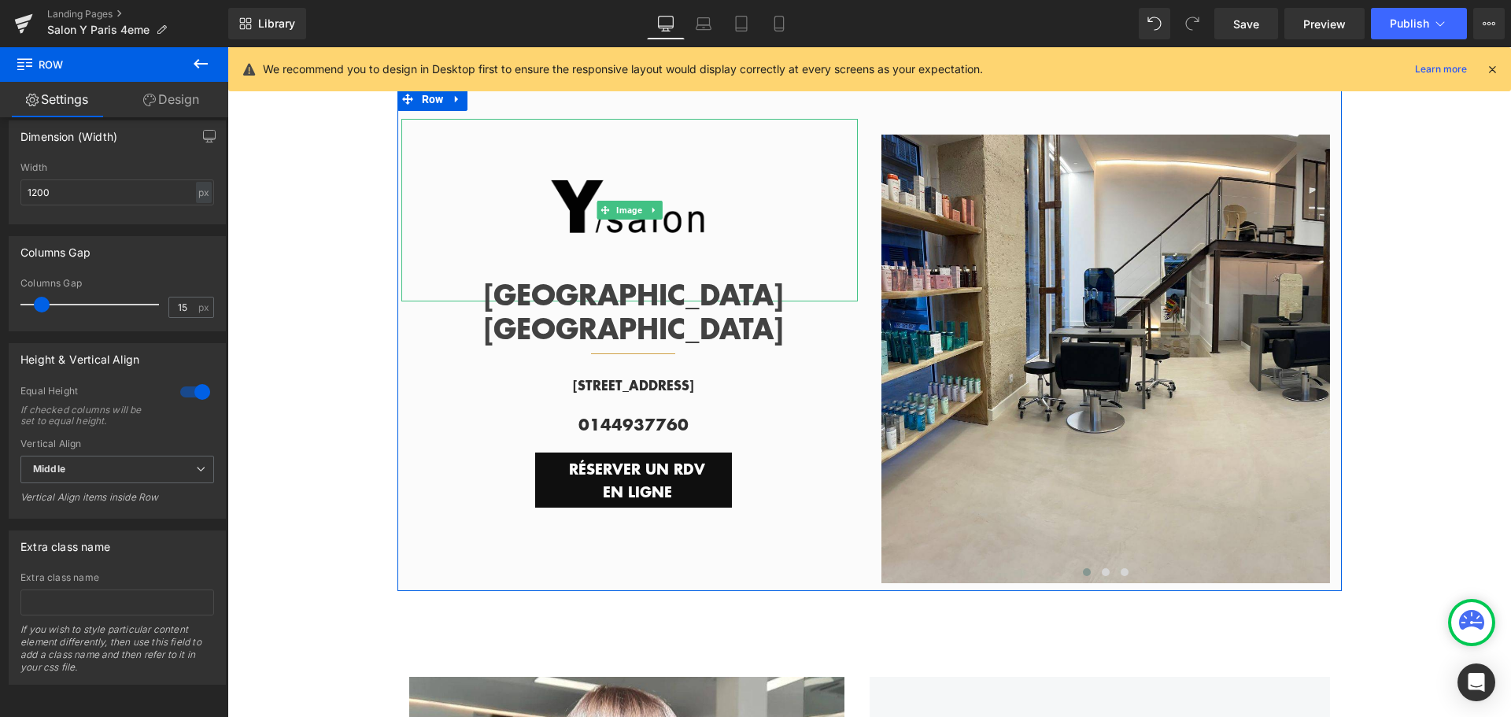
click at [630, 245] on img at bounding box center [629, 210] width 183 height 183
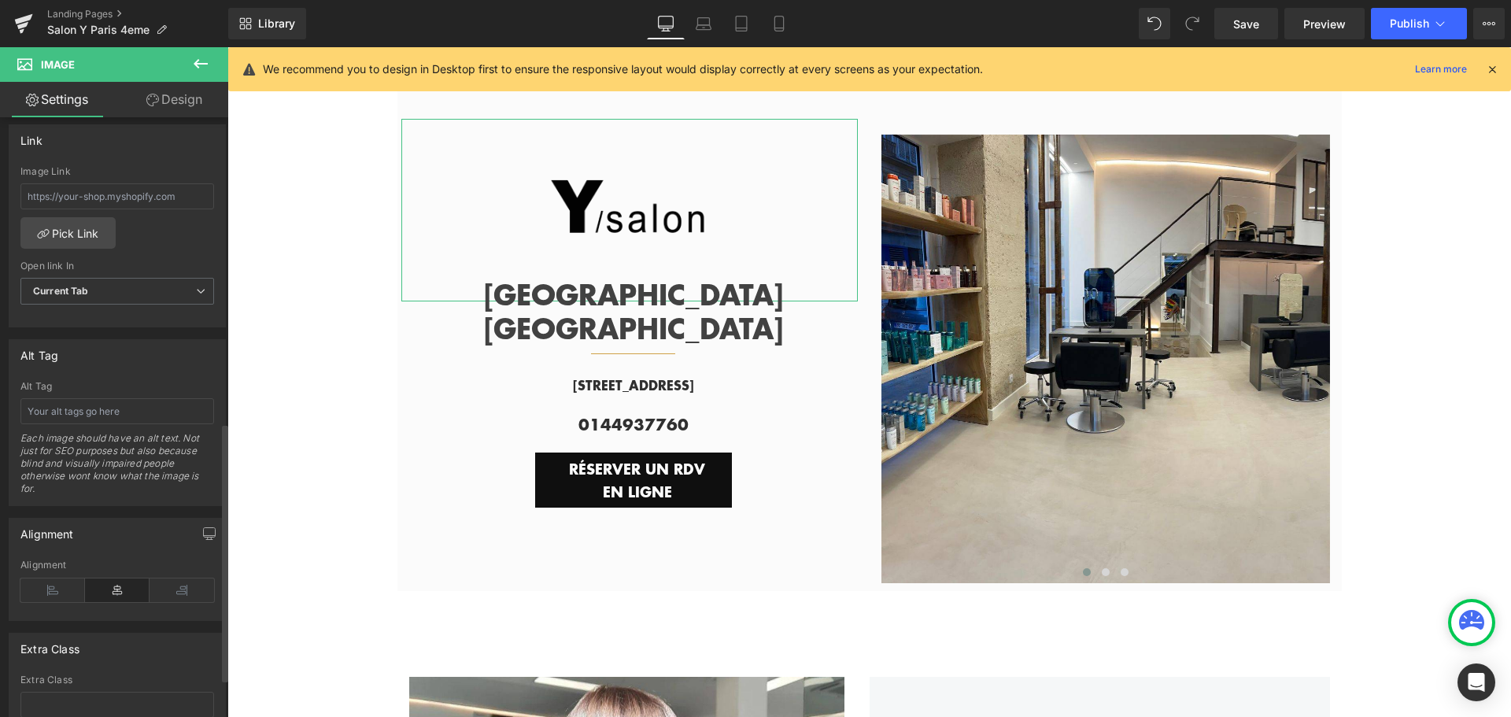
scroll to position [708, 0]
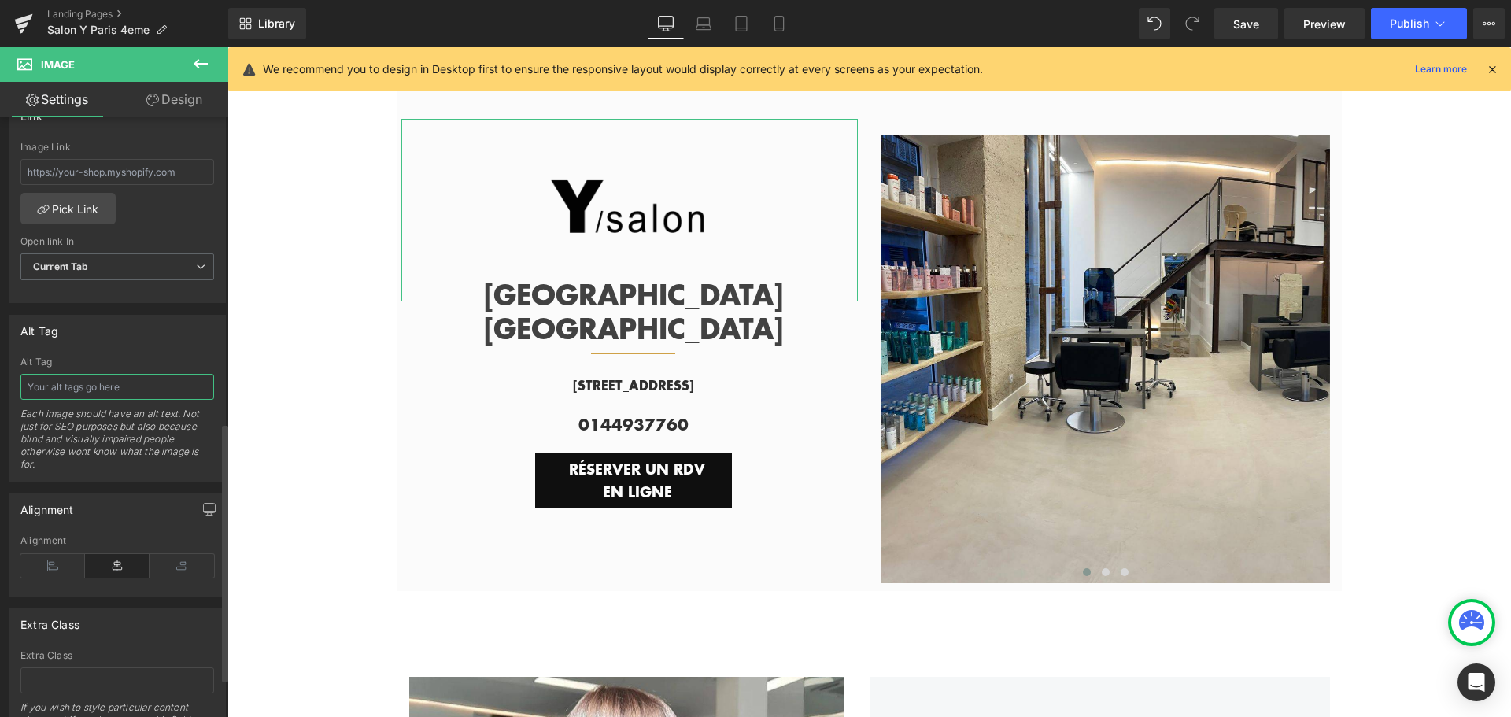
click at [109, 387] on input "text" at bounding box center [117, 387] width 194 height 26
paste input "Y Salon – coiffeur Paris 4"
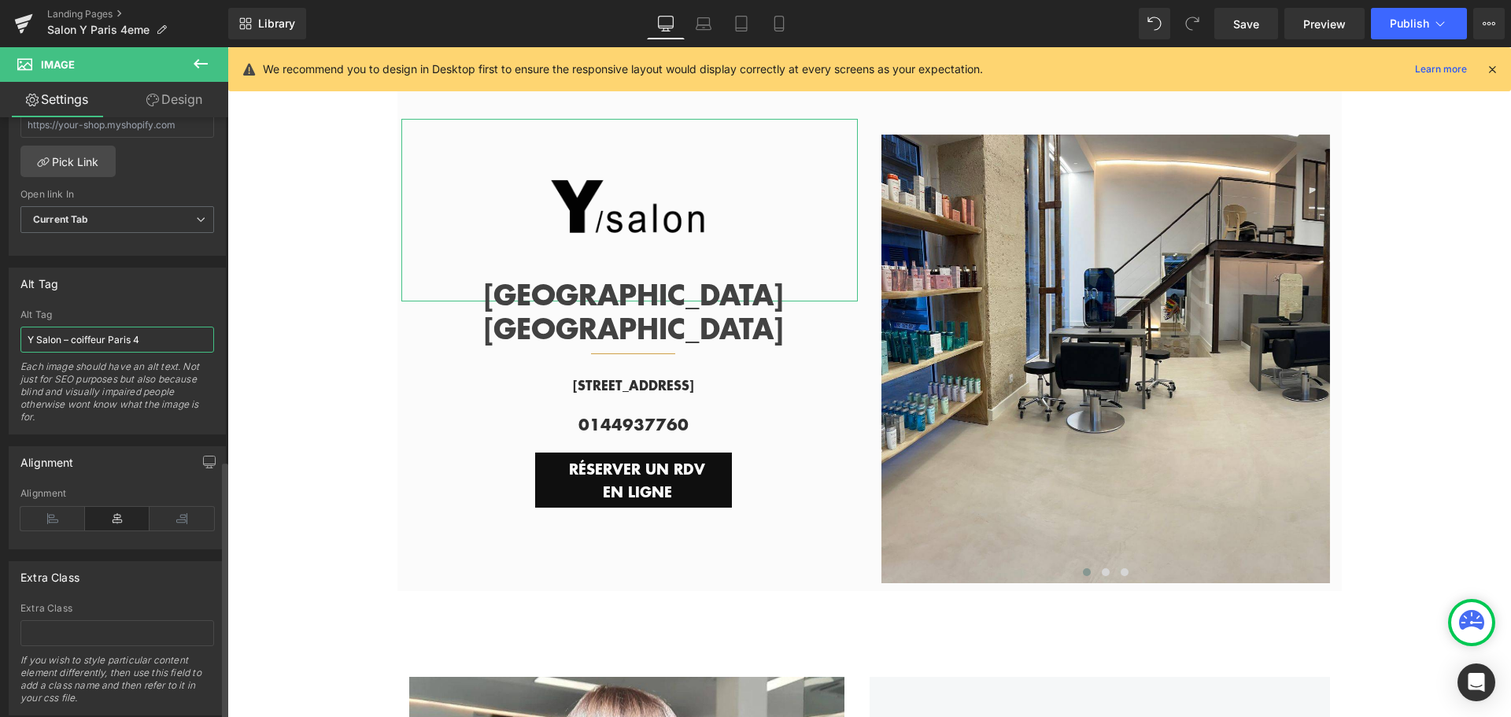
scroll to position [798, 0]
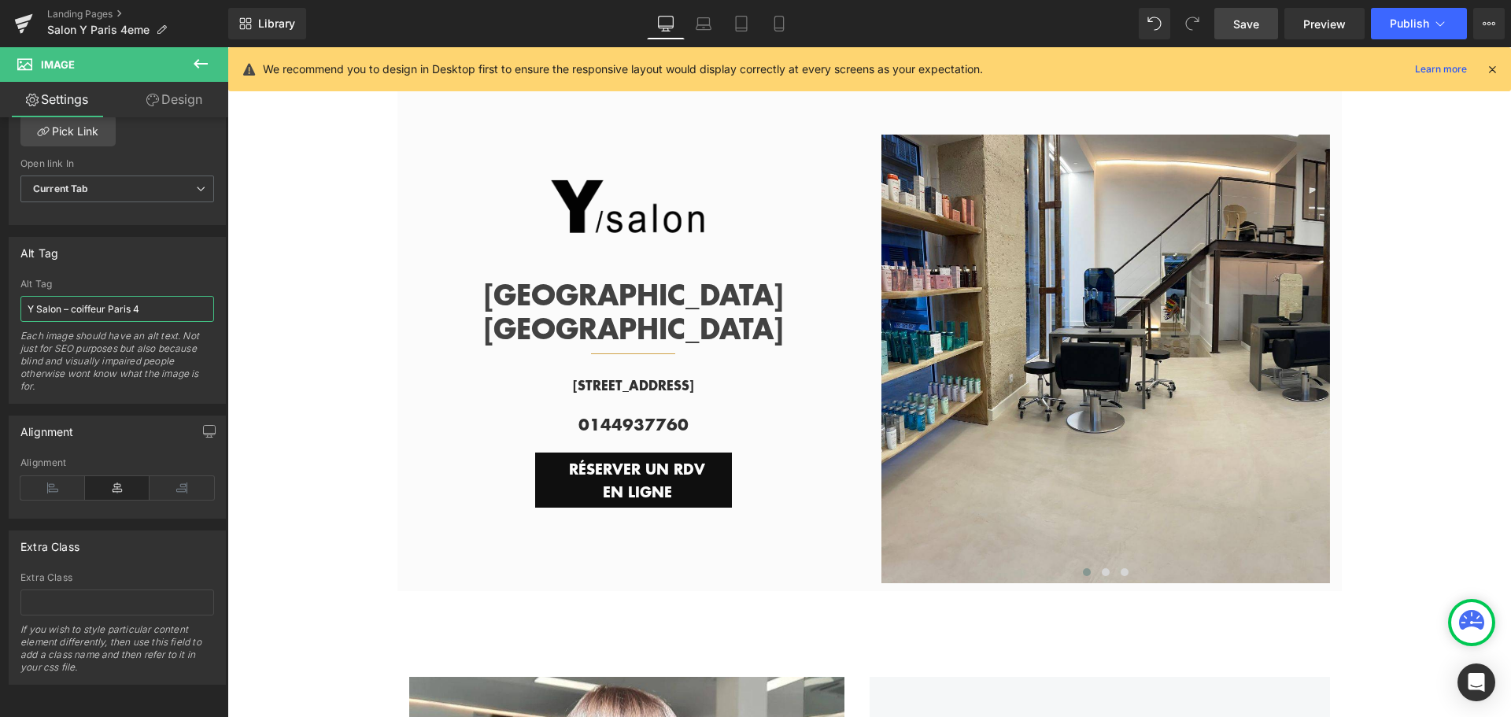
type input "Y Salon – coiffeur Paris 4"
drag, startPoint x: 1240, startPoint y: 23, endPoint x: 783, endPoint y: 261, distance: 515.0
click at [1240, 23] on span "Save" at bounding box center [1246, 24] width 26 height 17
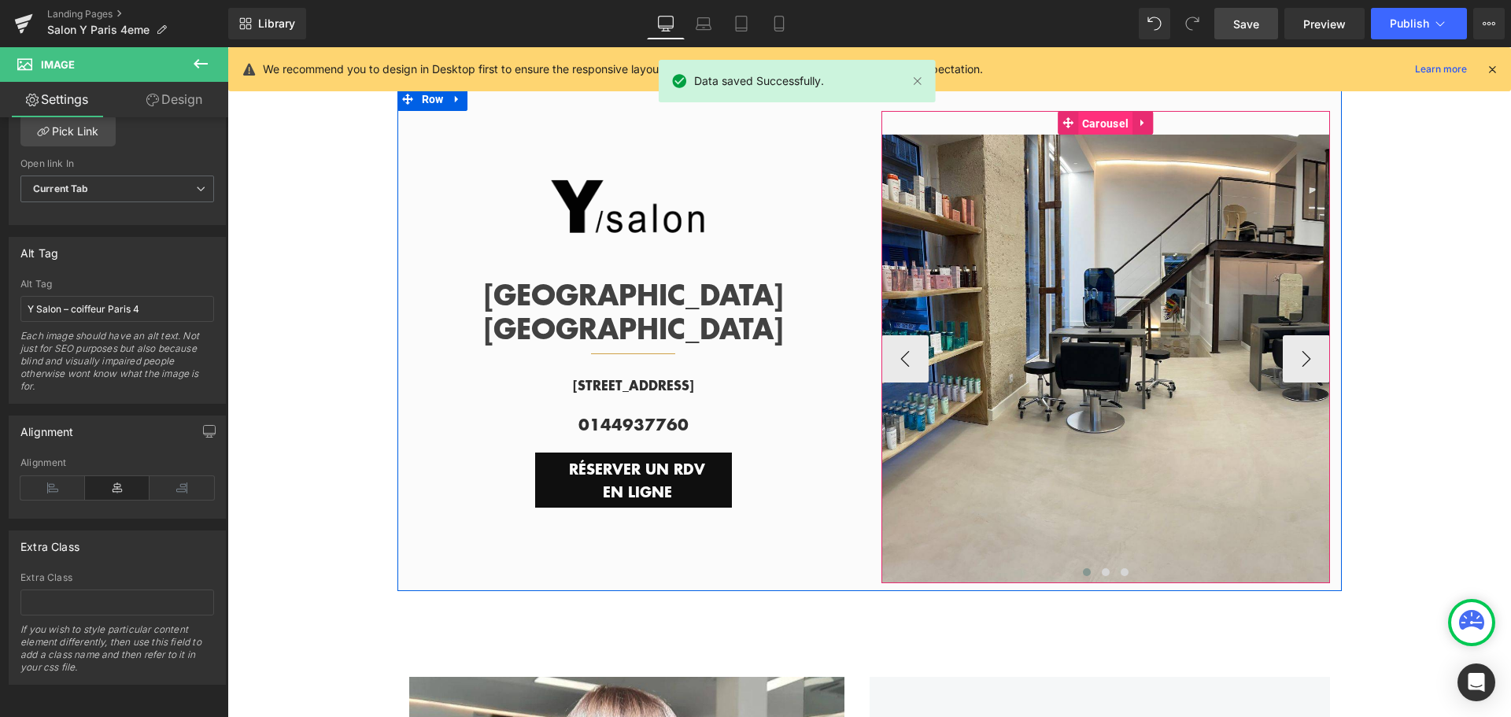
click at [1095, 122] on span "Carousel" at bounding box center [1105, 124] width 54 height 24
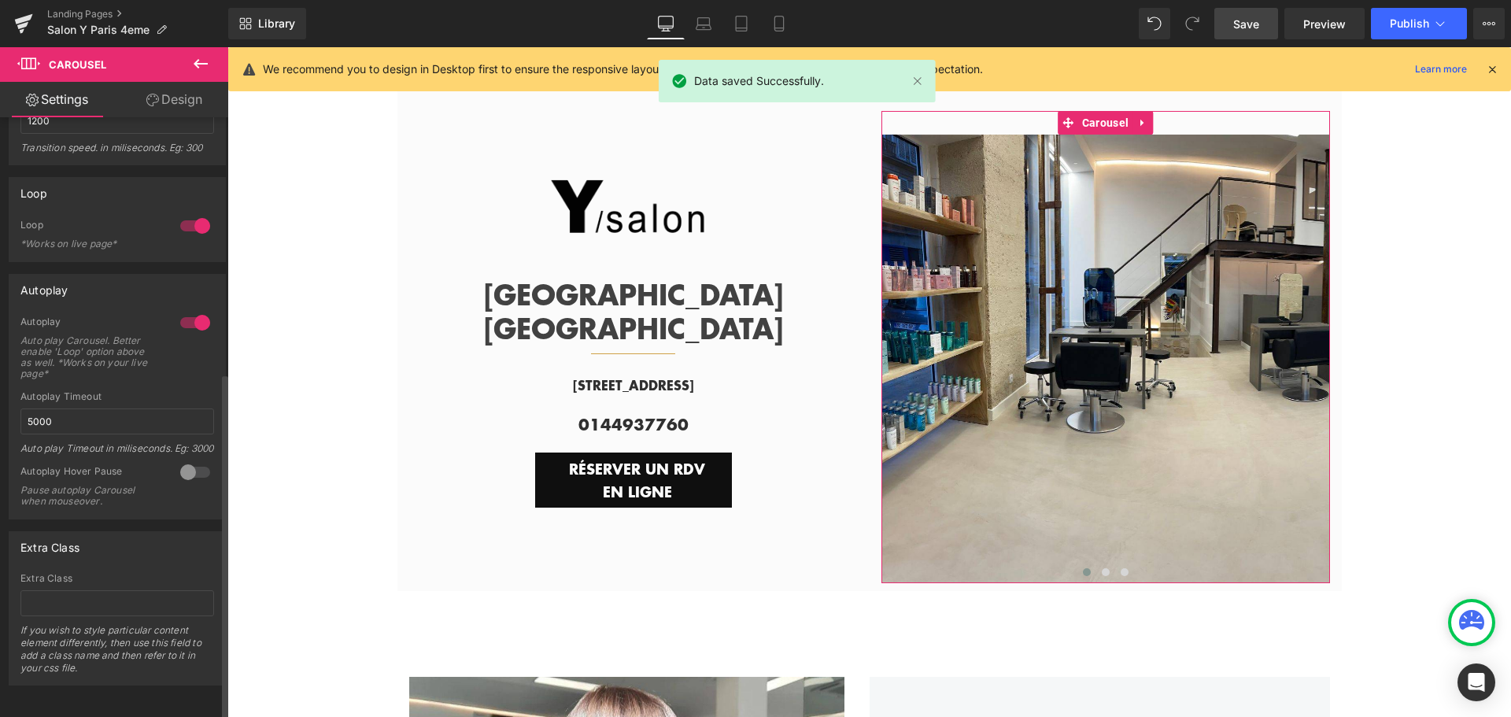
scroll to position [450, 0]
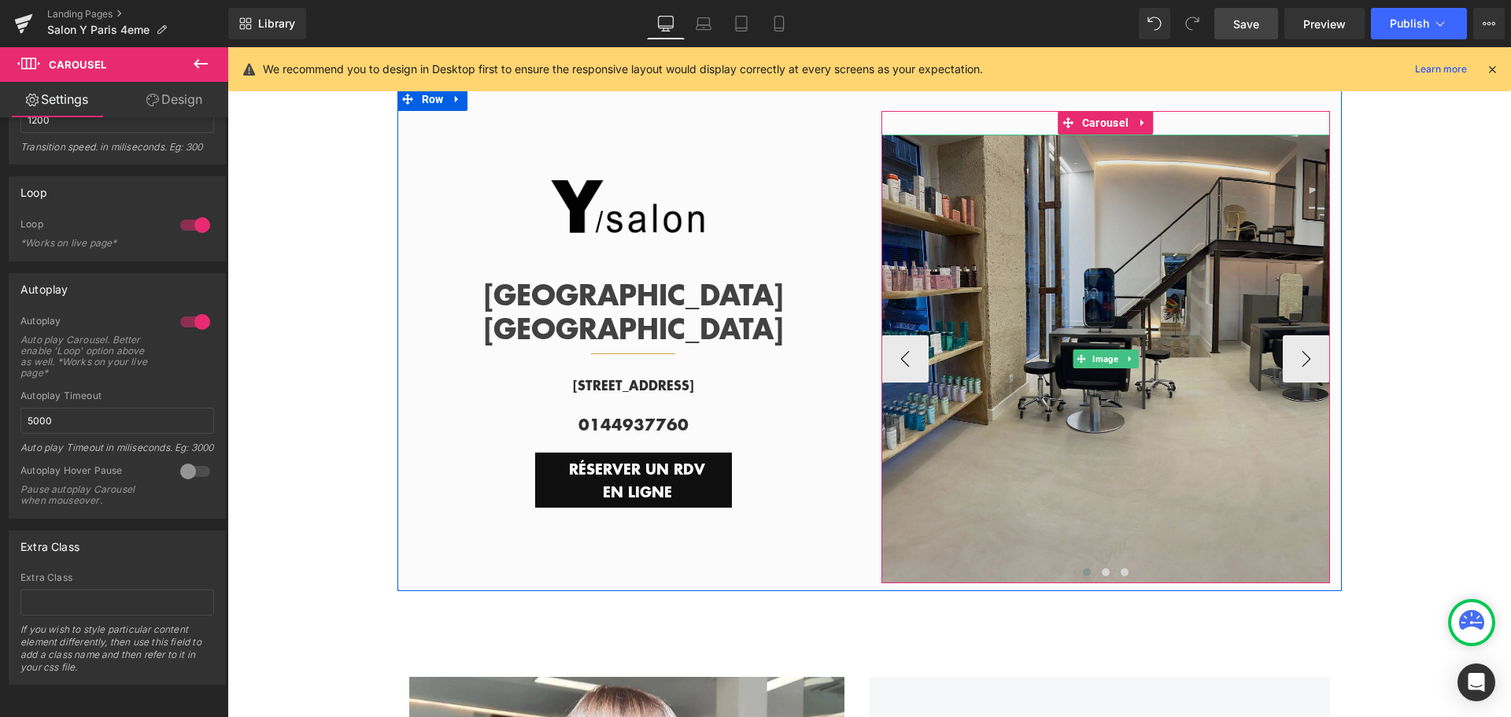
click at [1007, 408] on img at bounding box center [1105, 359] width 449 height 449
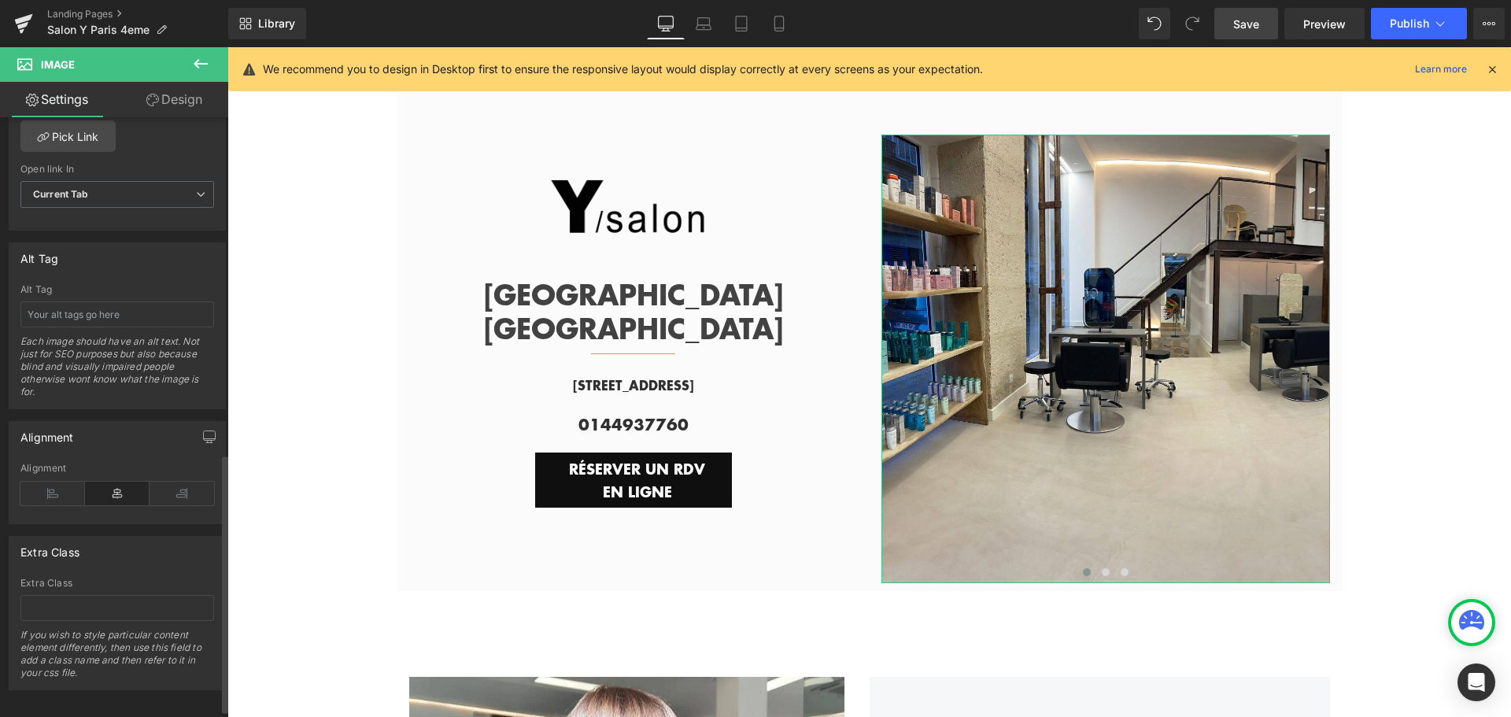
scroll to position [787, 0]
click at [109, 316] on input "text" at bounding box center [117, 309] width 194 height 26
paste input "Y Paris 4 – espace coiffure lumineux et moderne"
type input "Y Paris 4 – espace coiffure lumineux et moderne"
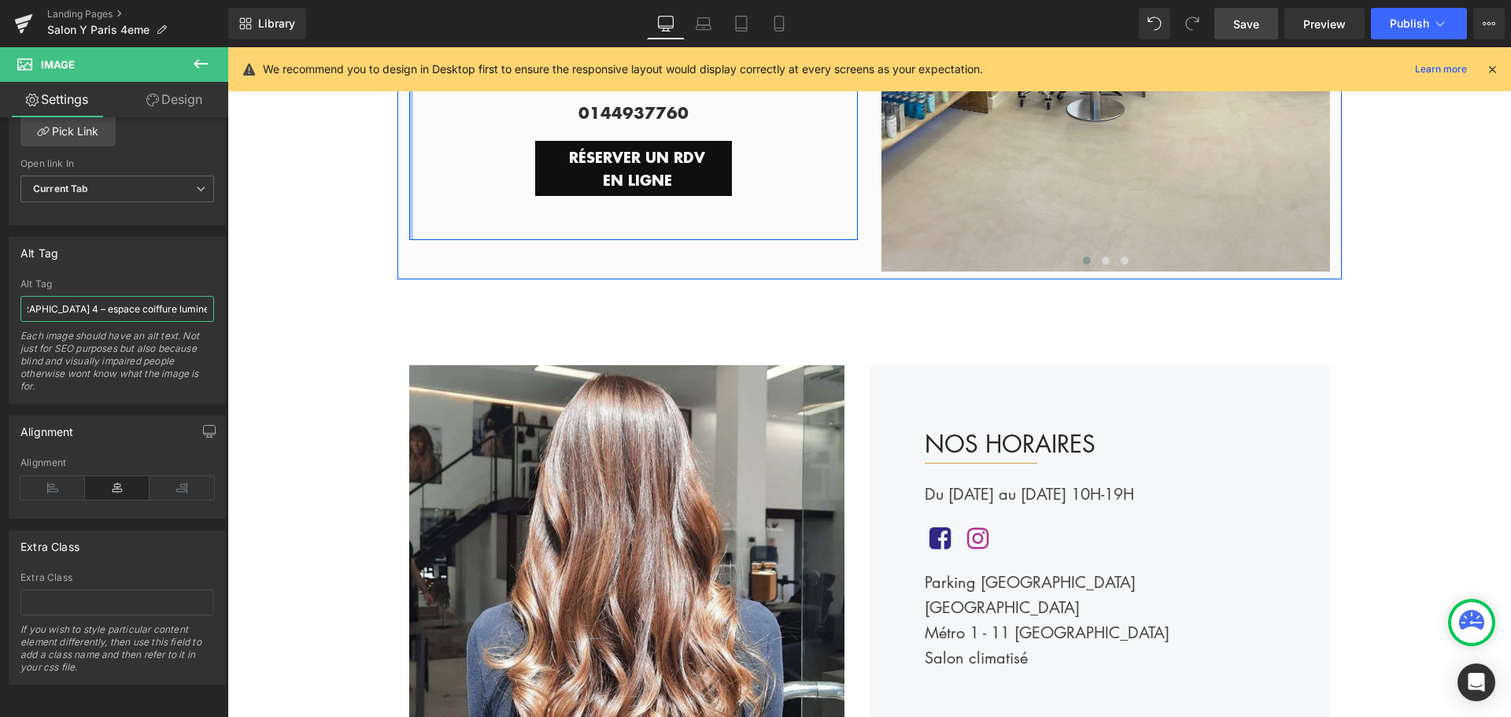
scroll to position [393, 0]
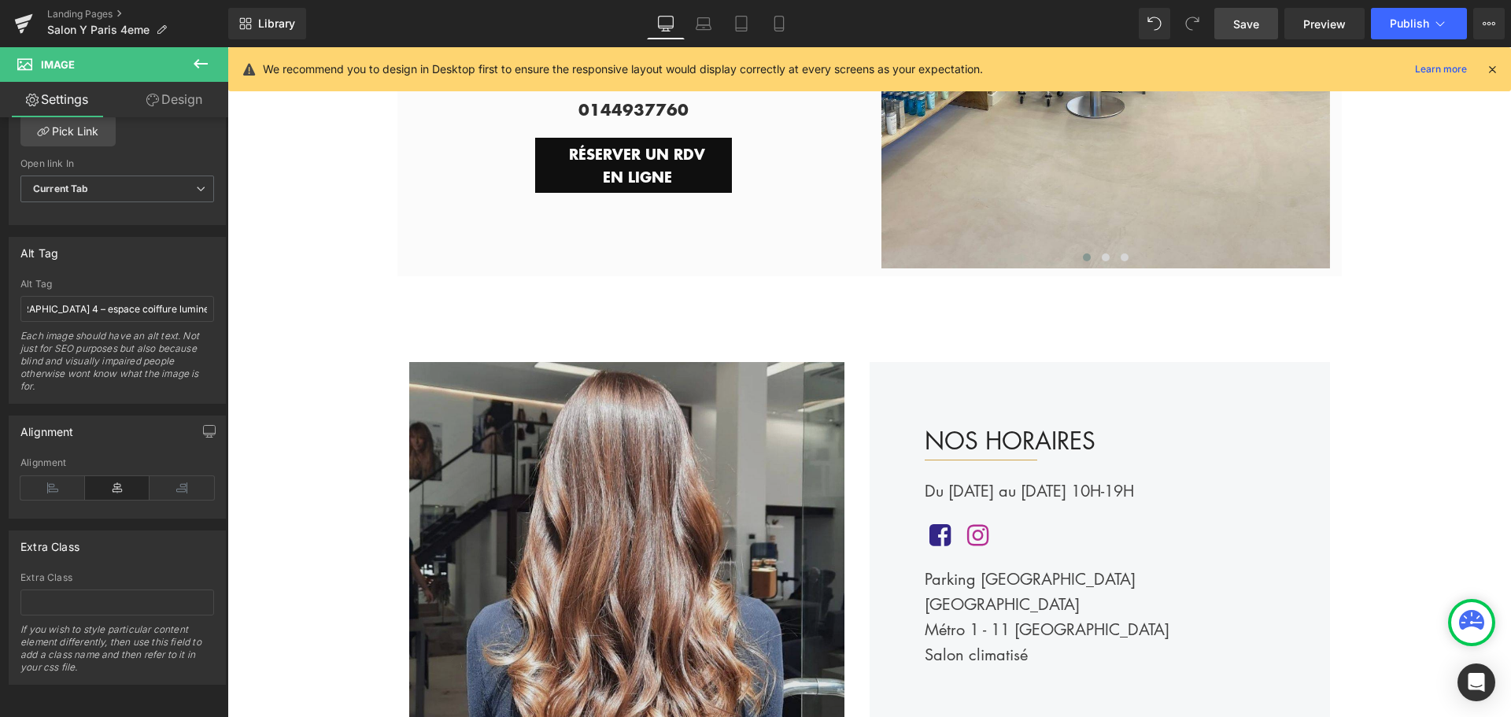
click at [442, 431] on img at bounding box center [626, 579] width 435 height 435
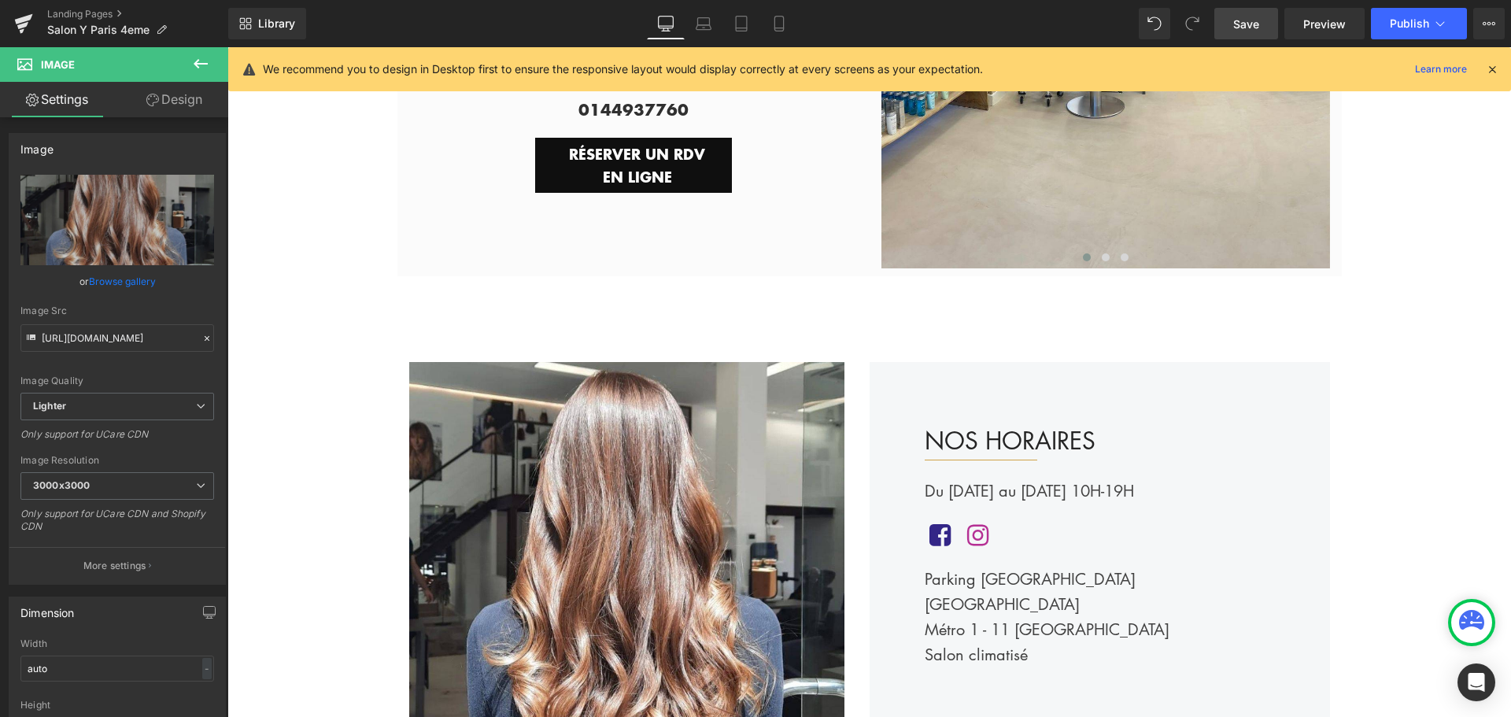
click at [1265, 24] on link "Save" at bounding box center [1246, 23] width 64 height 31
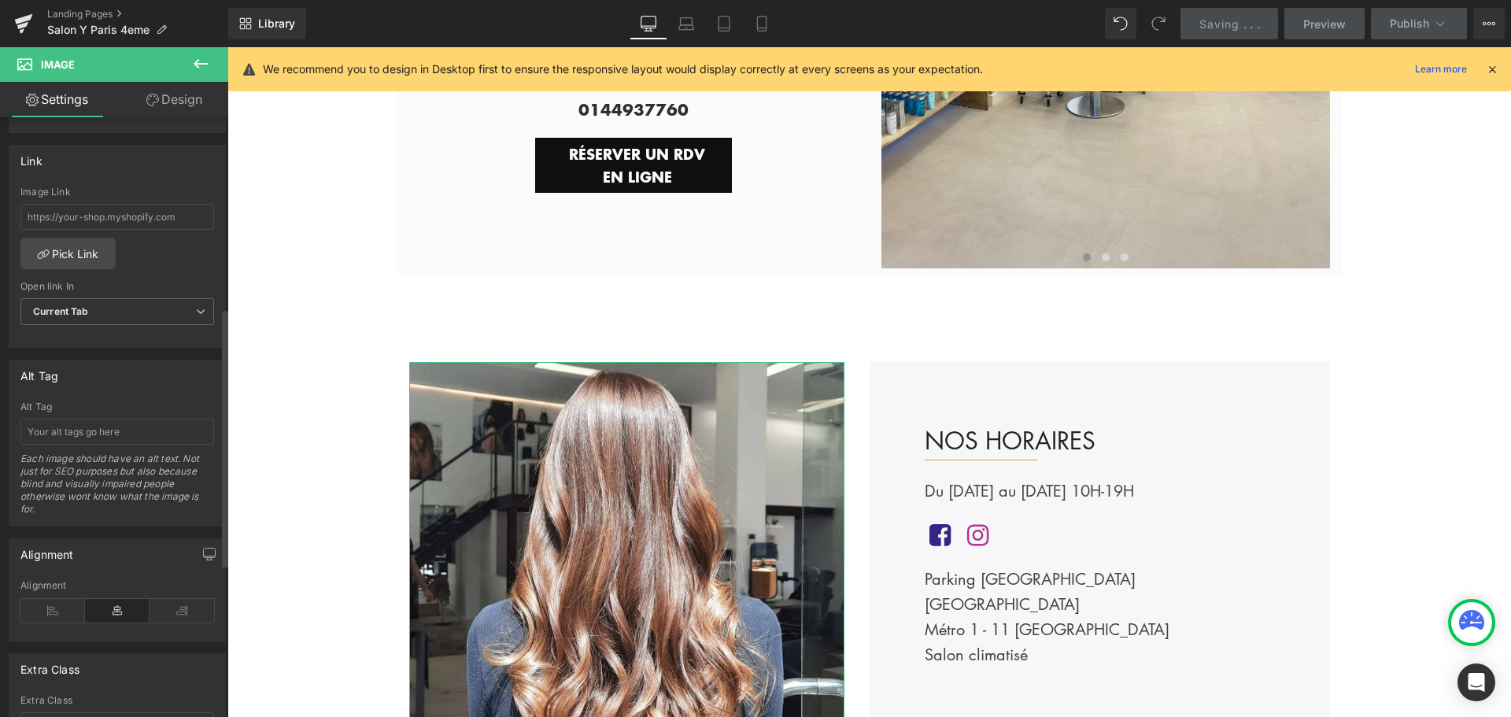
scroll to position [708, 0]
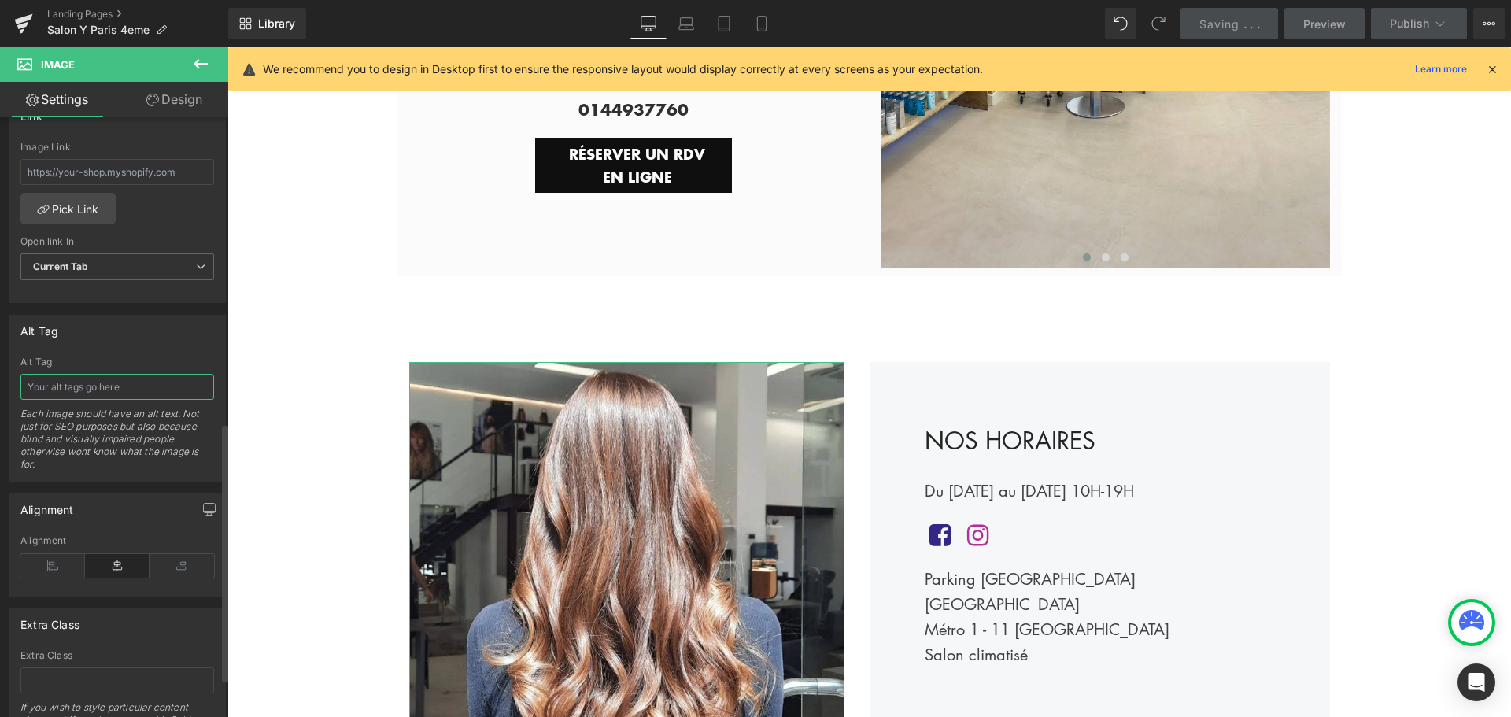
click at [83, 386] on input "text" at bounding box center [117, 387] width 194 height 26
paste input "Coupe femme tendance – Y Salon Paris 75004"
type input "Coupe femme tendance – Y Salon Paris 75004"
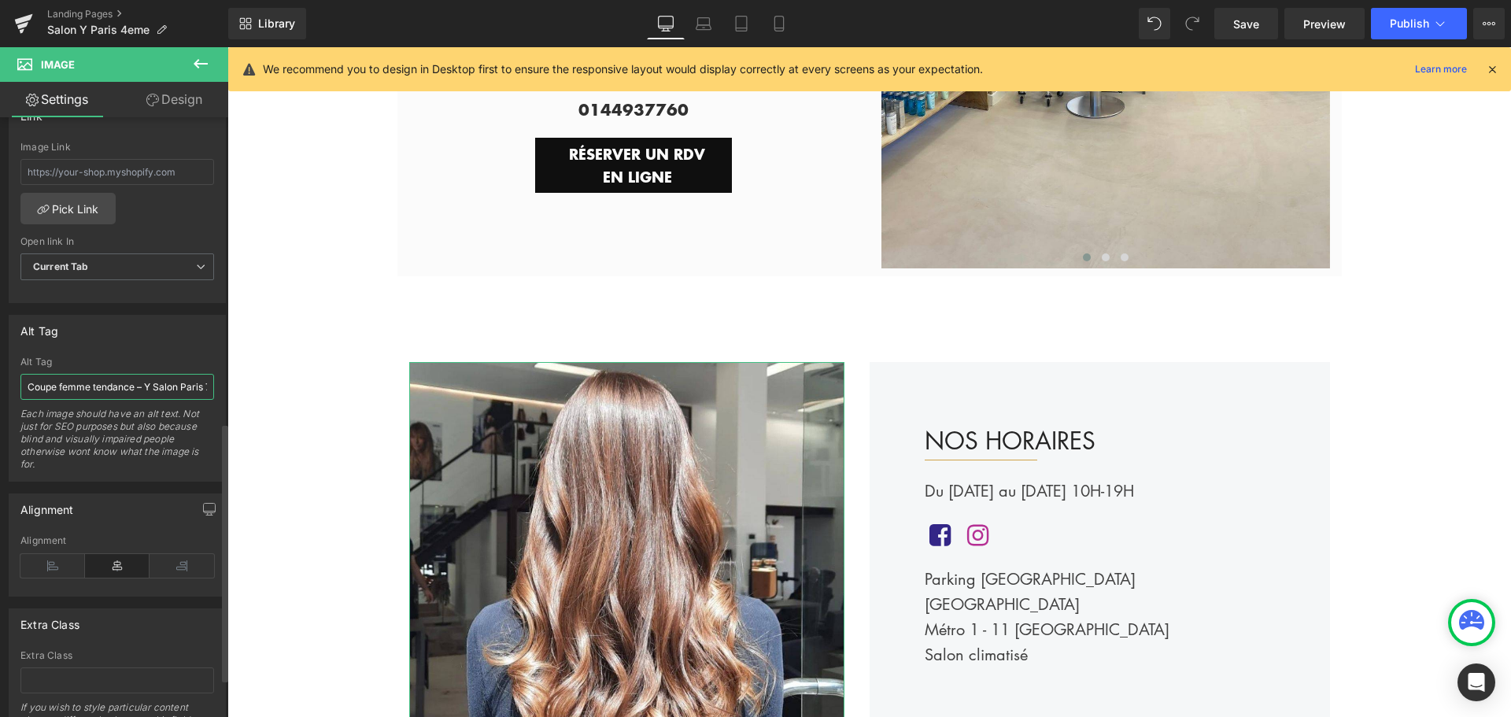
scroll to position [0, 34]
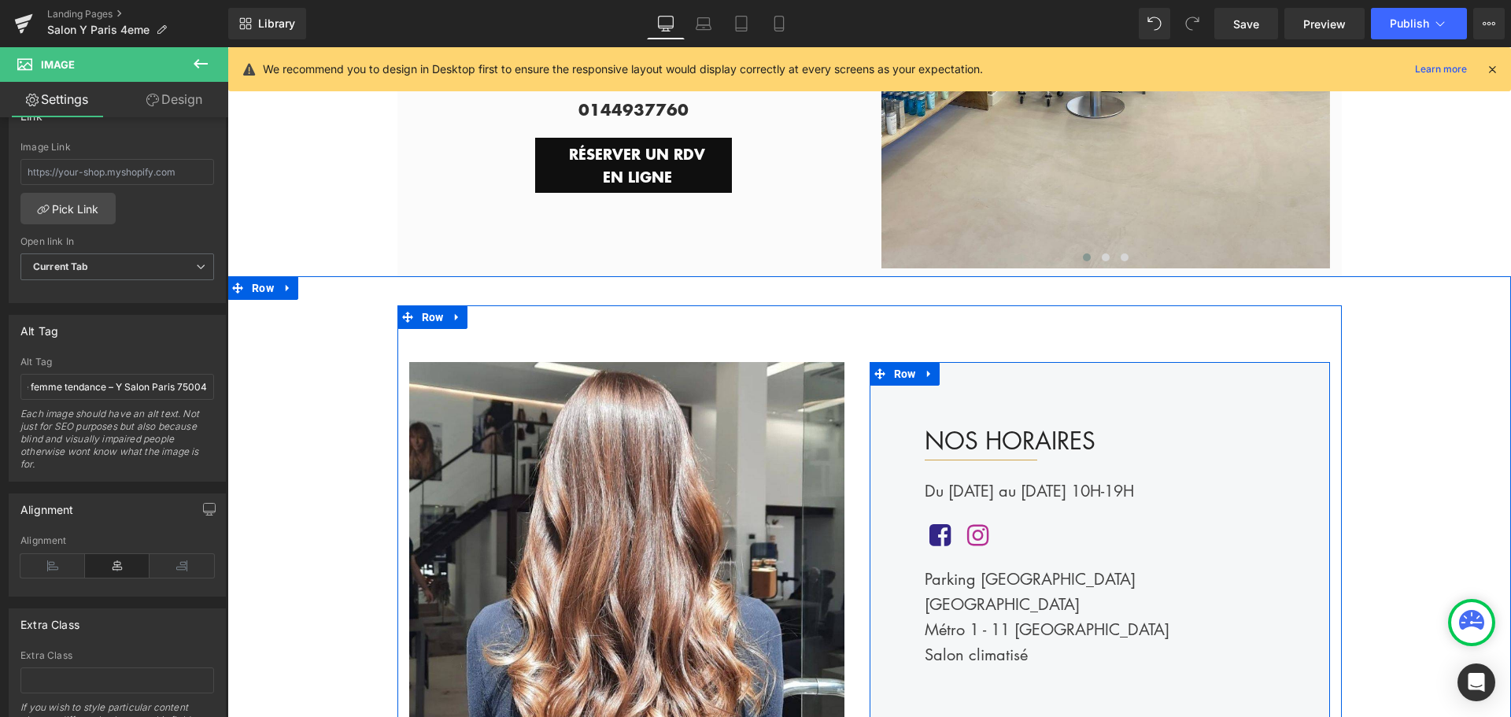
click at [1010, 392] on div "NOS HORAIRES Heading Separator Du mardi au samedi 10H-19H Text Block Icon Icon …" at bounding box center [1100, 556] width 460 height 389
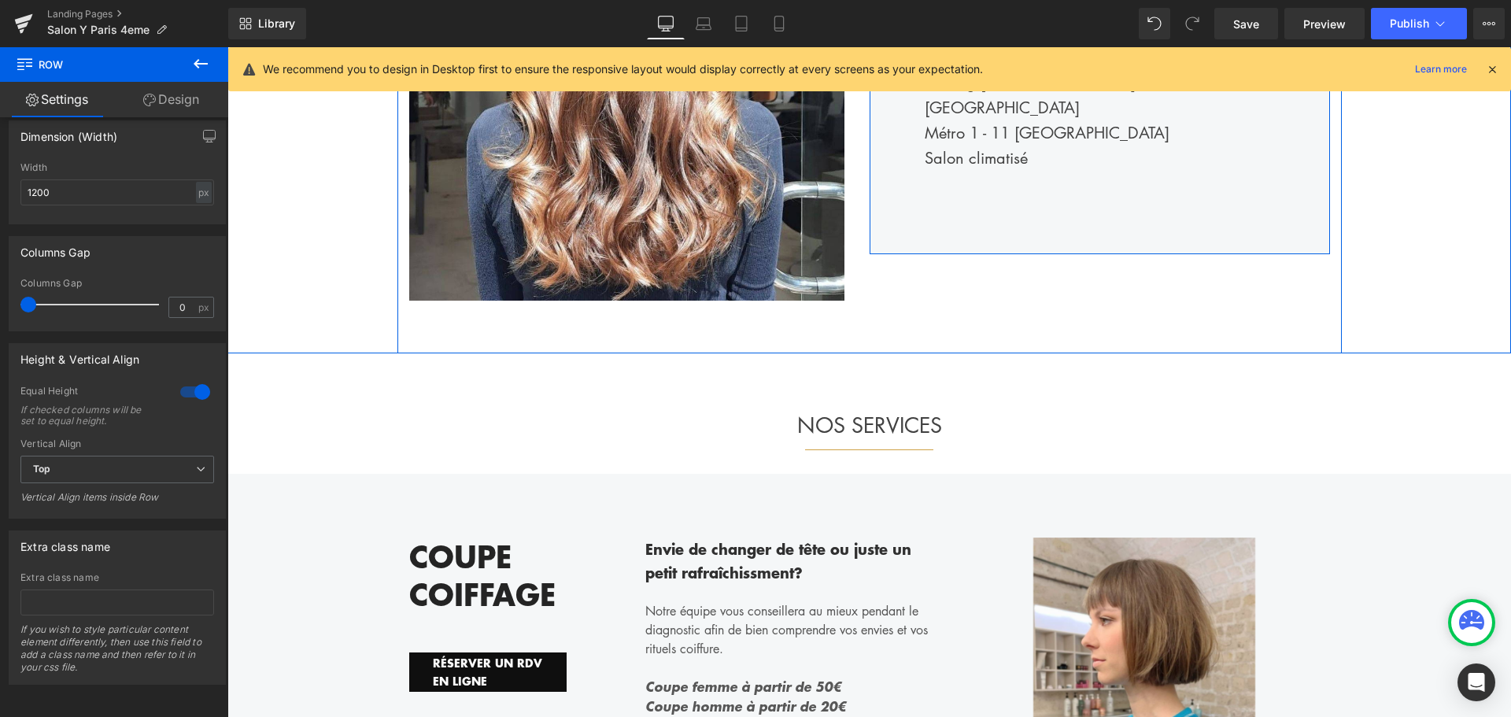
scroll to position [1102, 0]
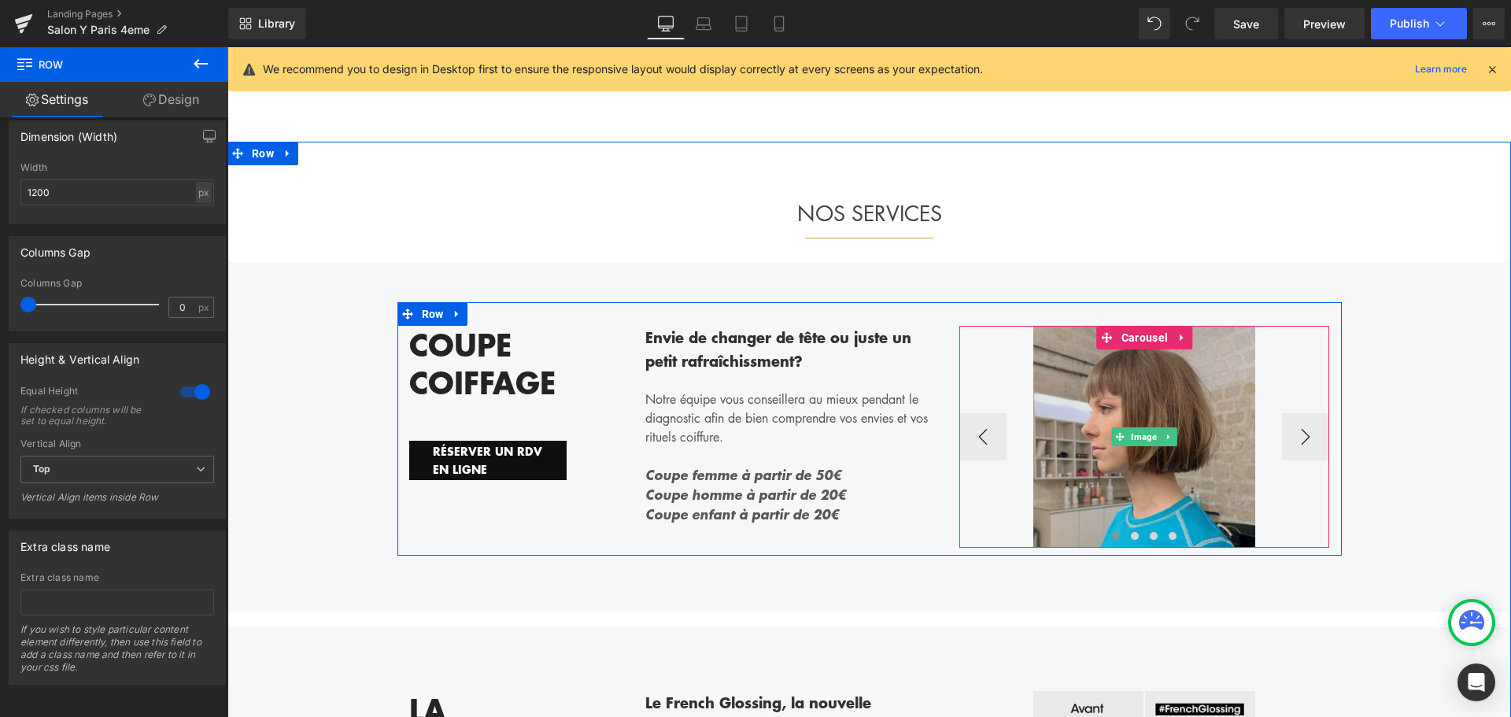
click at [1050, 397] on img at bounding box center [1144, 437] width 222 height 222
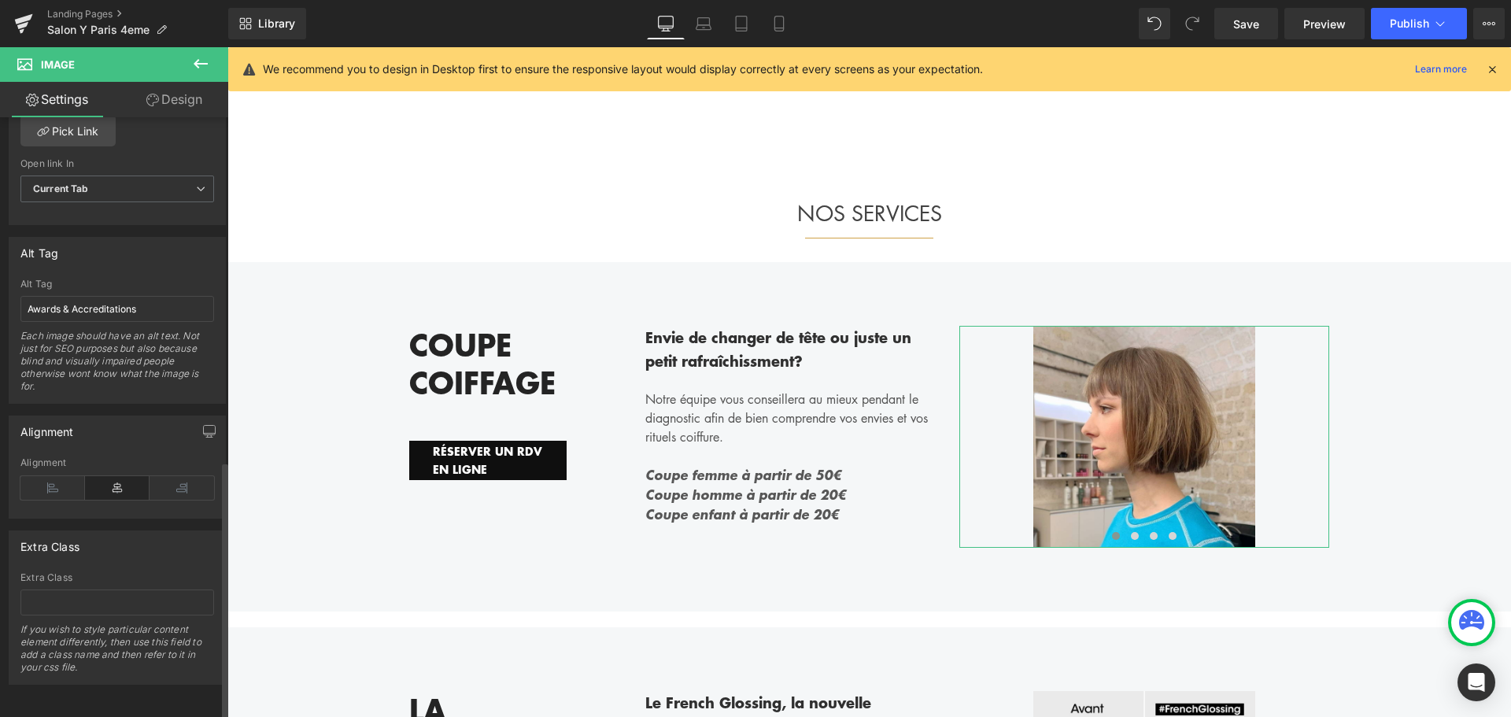
scroll to position [798, 0]
click at [152, 297] on input "Awards & Accreditations" at bounding box center [117, 309] width 194 height 26
paste input "Coupe femme tendance – Y Salon Paris 75004"
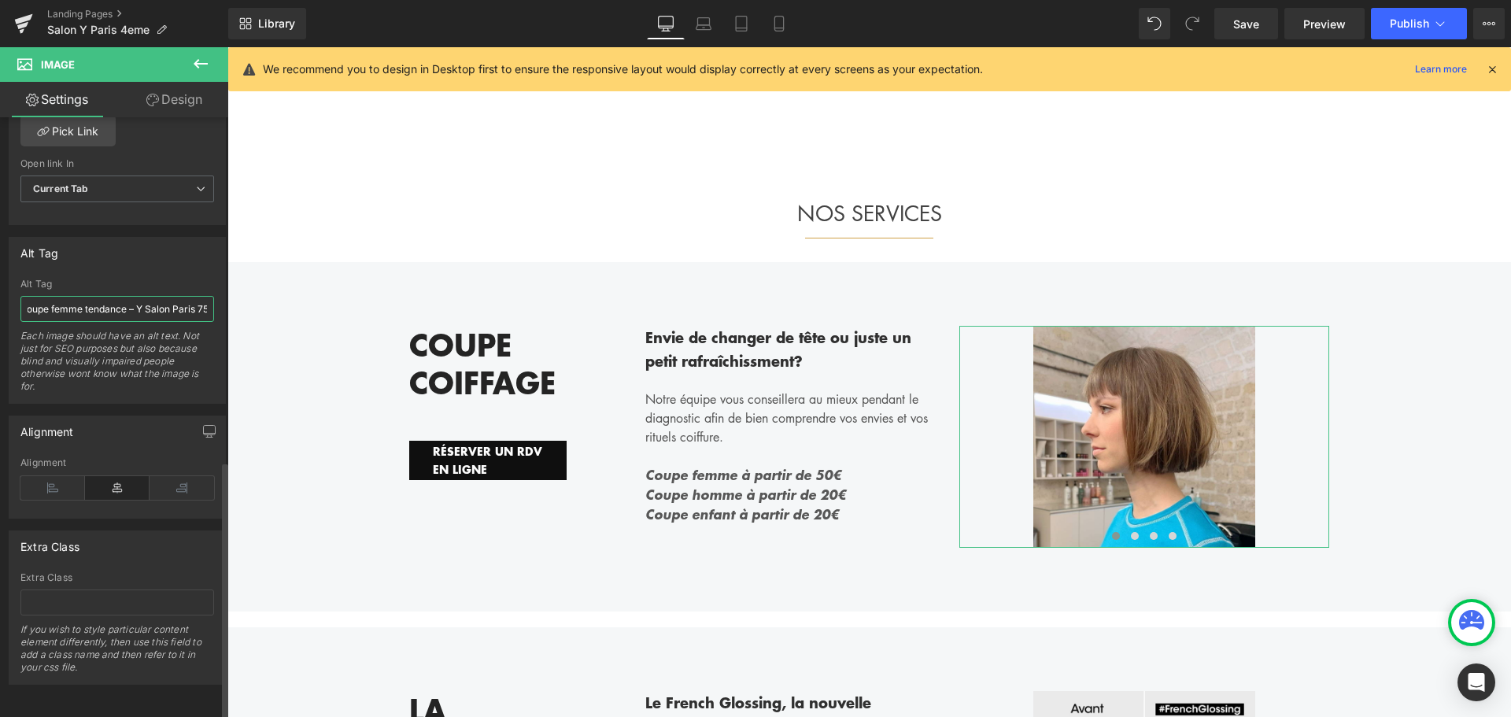
scroll to position [0, 0]
drag, startPoint x: 101, startPoint y: 297, endPoint x: 91, endPoint y: 302, distance: 11.6
click at [91, 302] on input "Coupe femme tendance – Y Salon Paris 75004" at bounding box center [117, 309] width 194 height 26
type input "Coupe femme carre – Y Salon Paris 75004"
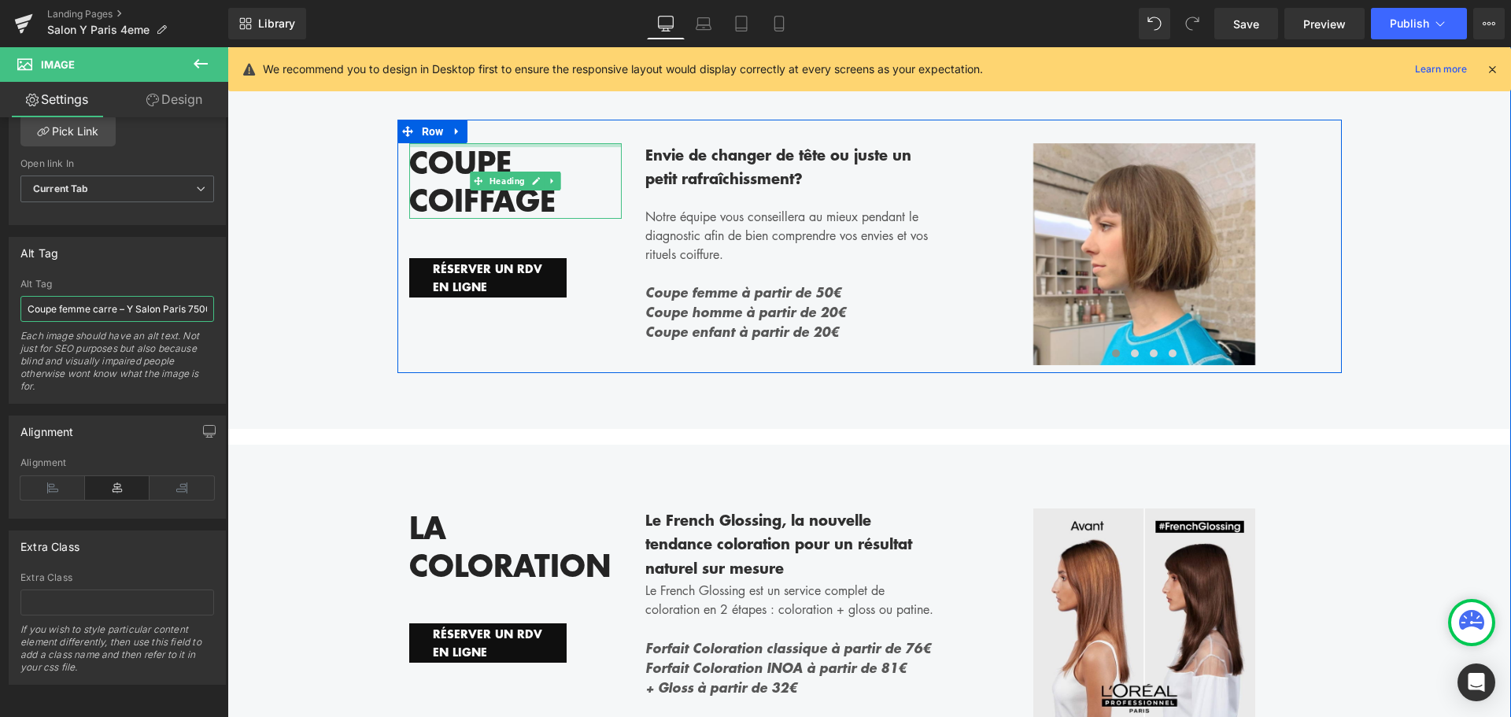
scroll to position [1417, 0]
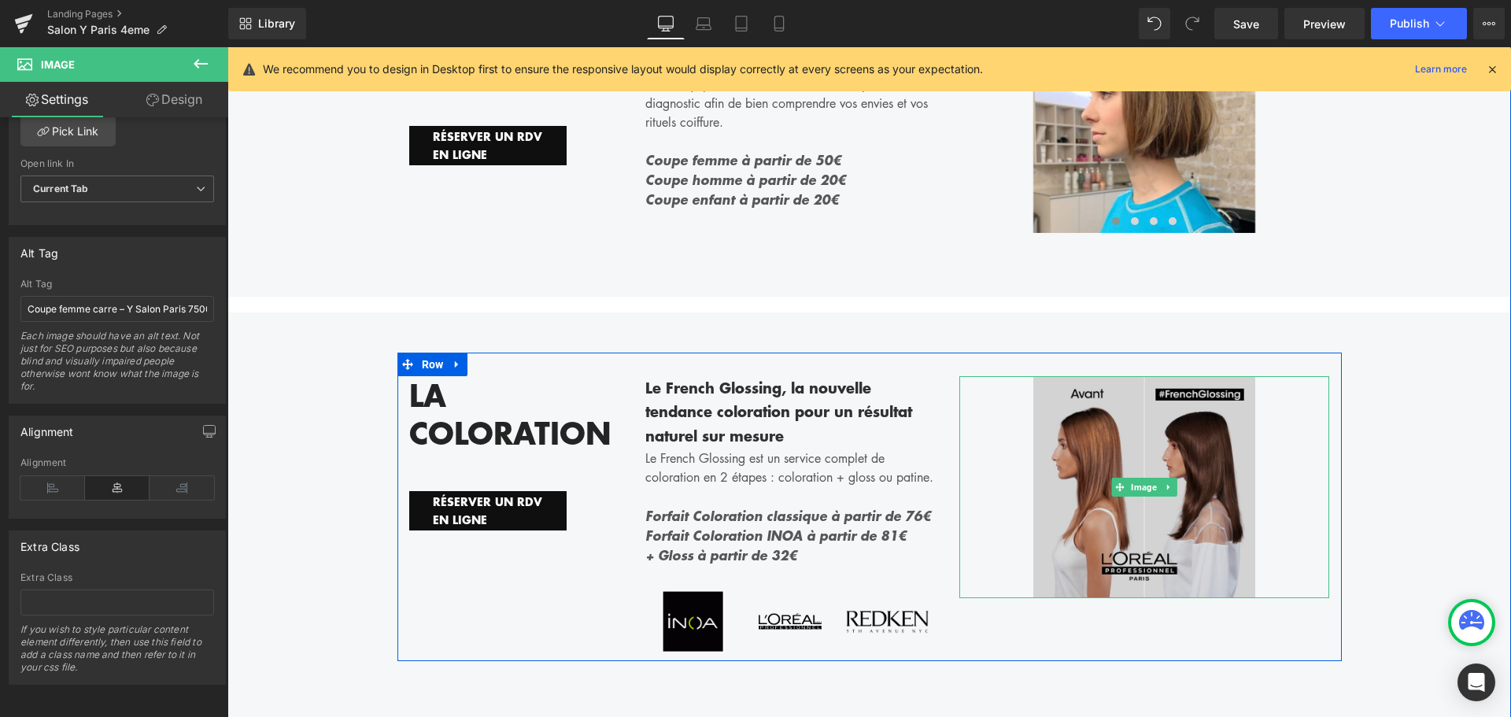
click at [1049, 465] on img at bounding box center [1144, 487] width 222 height 222
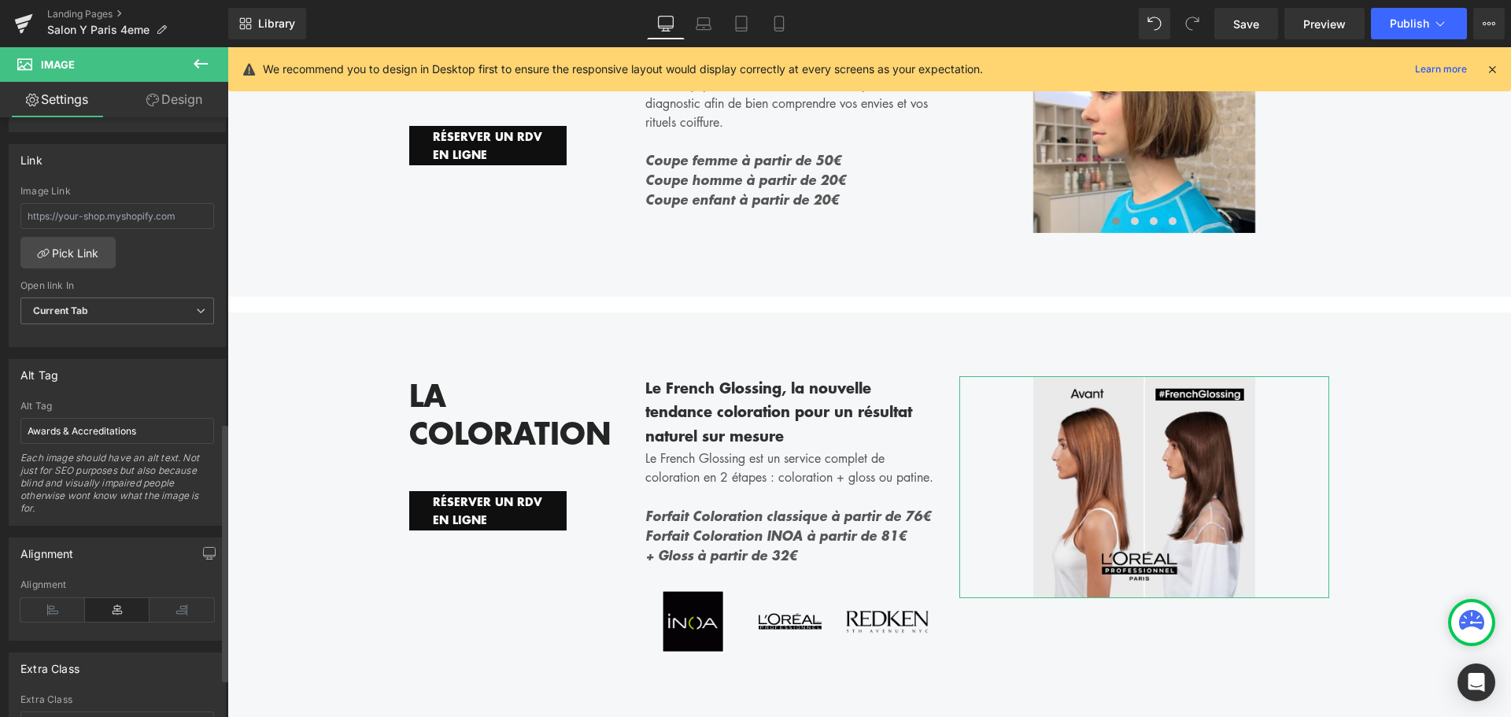
scroll to position [708, 0]
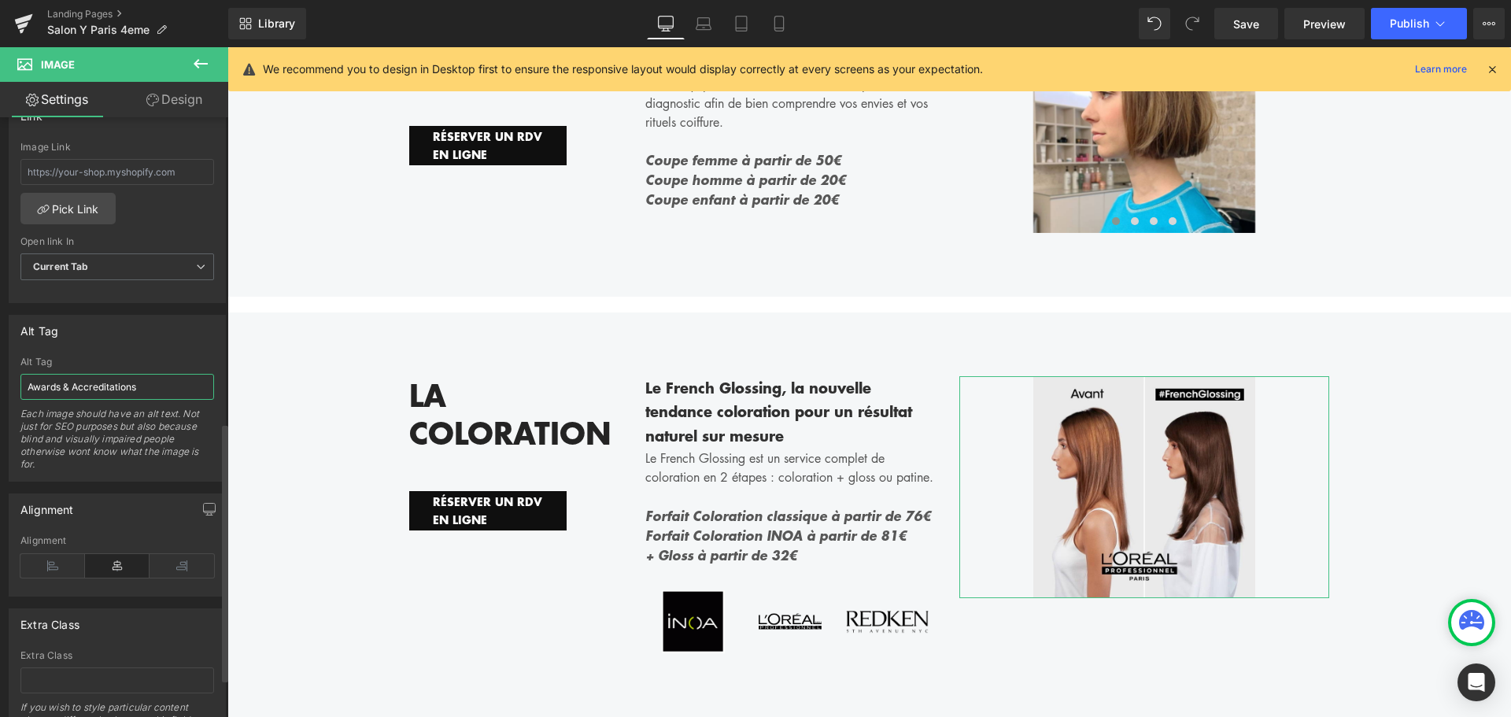
click at [146, 384] on input "Awards & Accreditations" at bounding box center [117, 387] width 194 height 26
paste input "Coloration French Glossing – Y Salon Paris 4"
type input "Coloration French Glossing – Y Salon Paris 4"
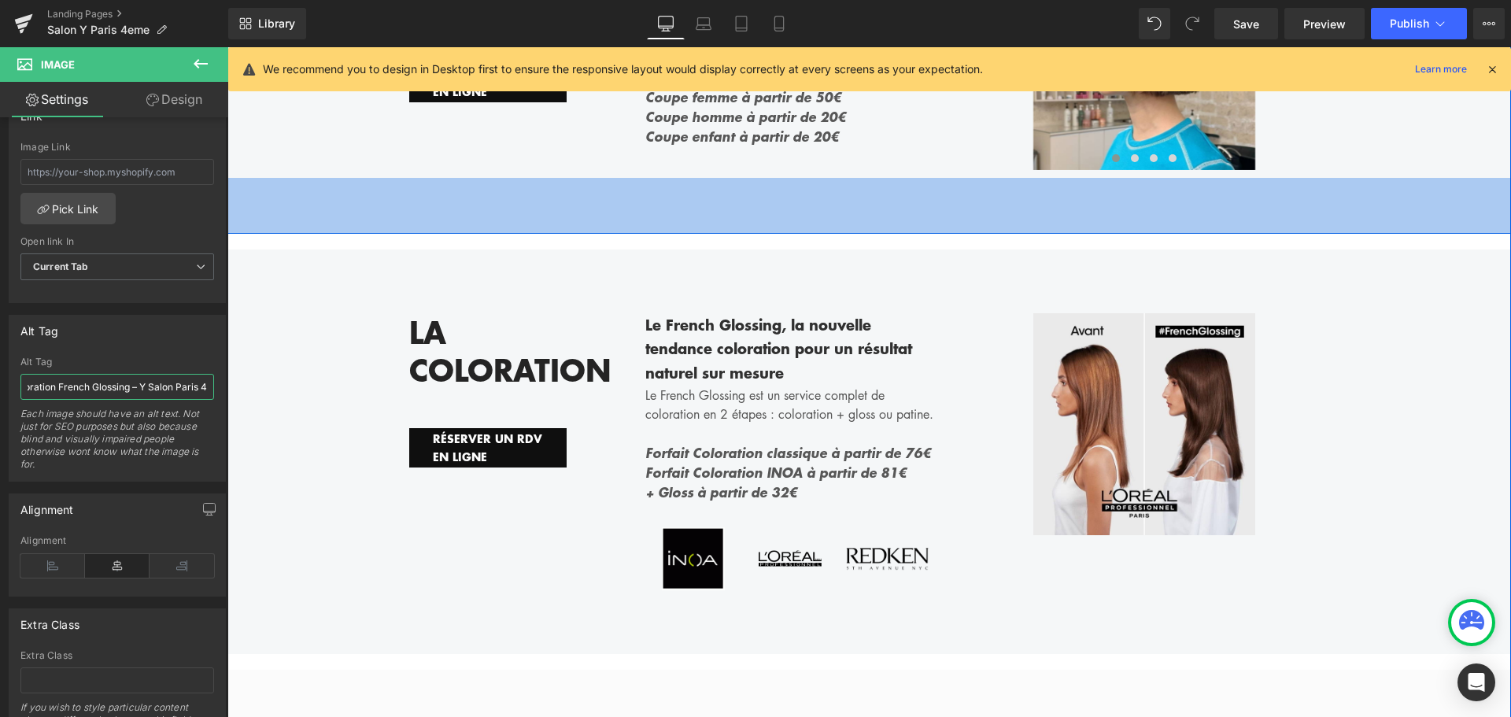
scroll to position [1574, 0]
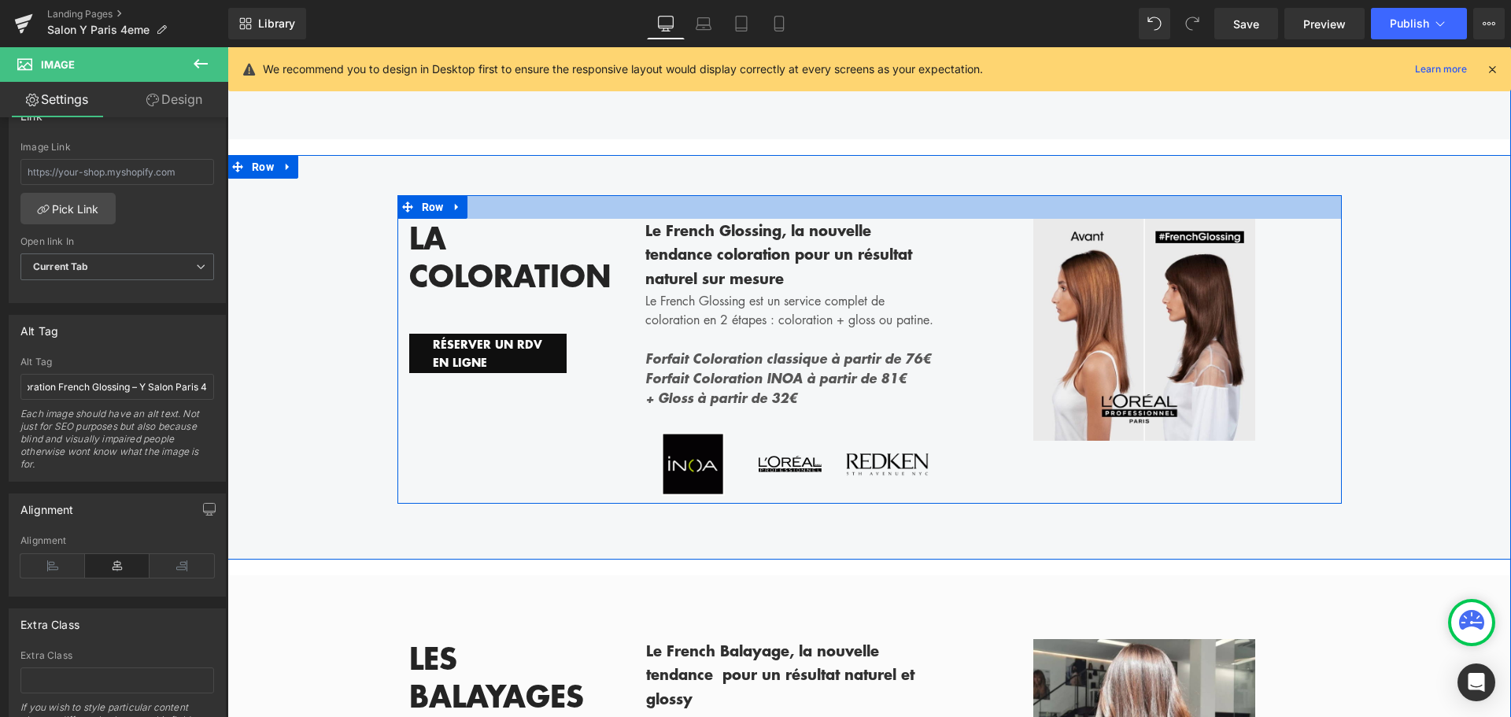
click at [482, 197] on div at bounding box center [869, 207] width 944 height 24
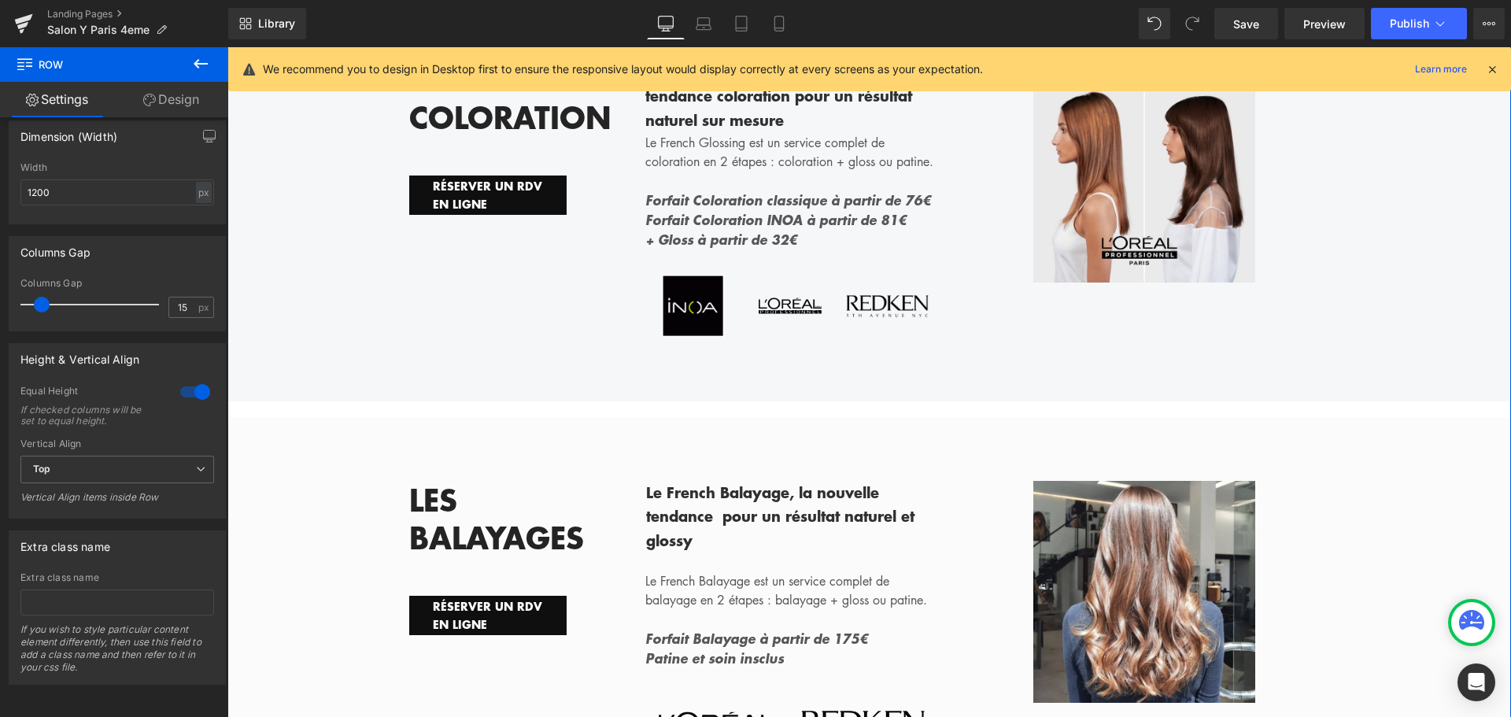
scroll to position [1967, 0]
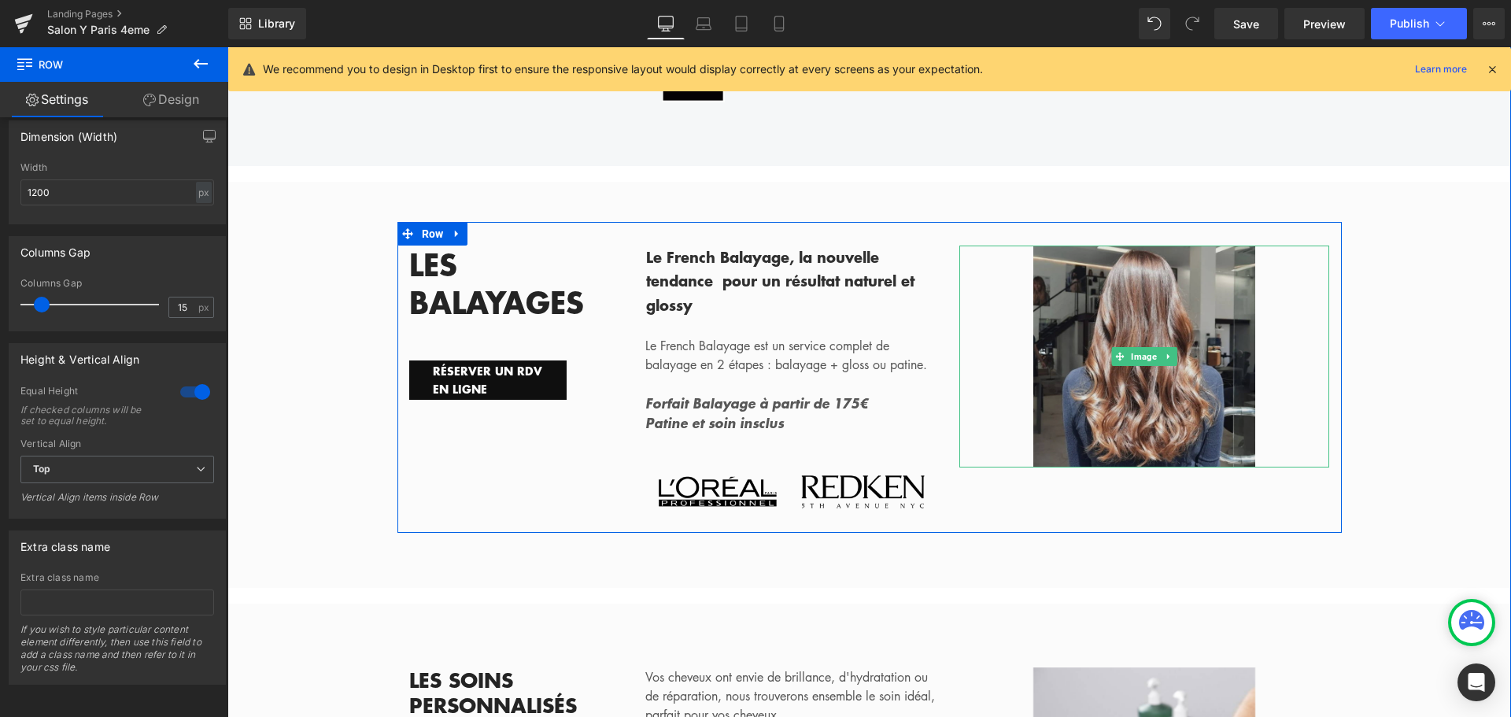
click at [1083, 402] on img at bounding box center [1144, 357] width 222 height 222
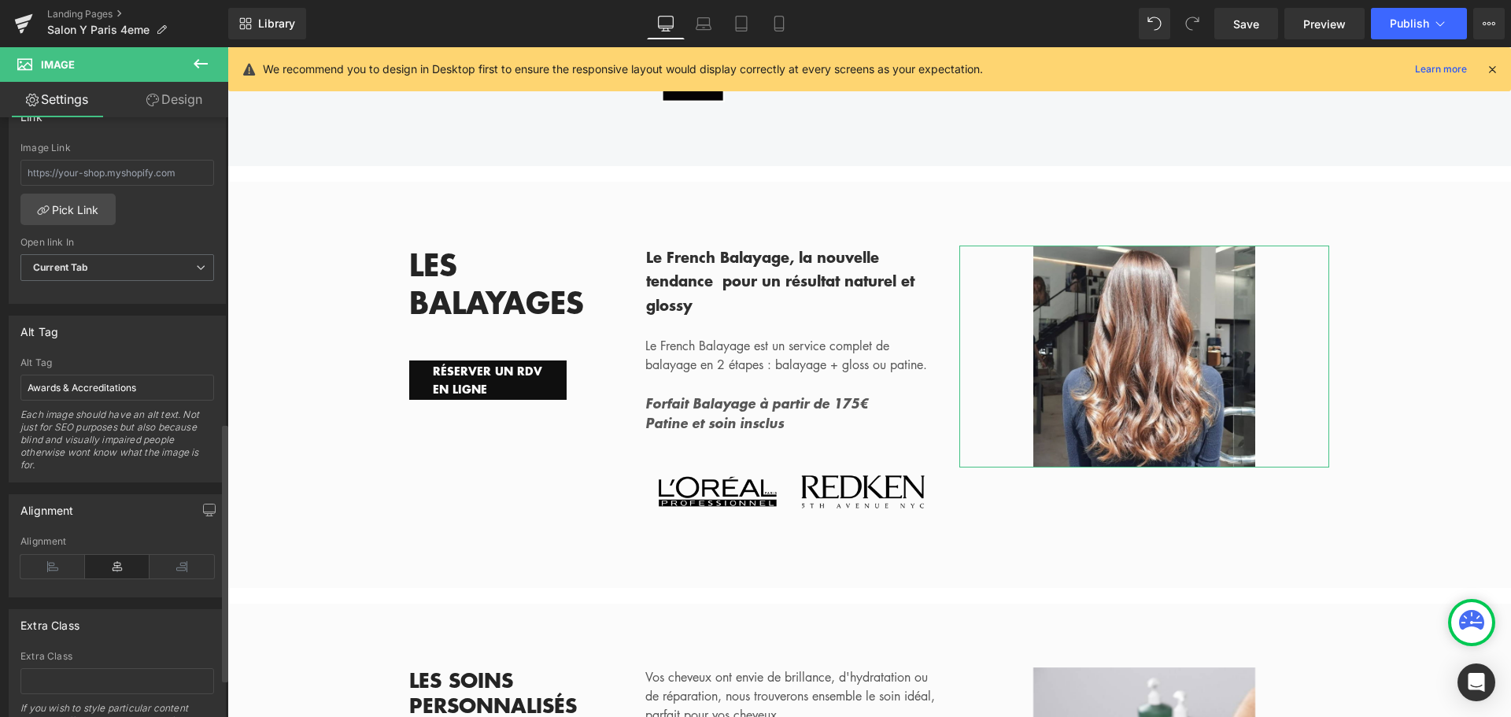
scroll to position [708, 0]
drag, startPoint x: 155, startPoint y: 382, endPoint x: 0, endPoint y: 371, distance: 155.4
click at [0, 371] on div "Alt Tag Awards & Accreditations Alt Tag Awards & Accreditations Each image shou…" at bounding box center [117, 392] width 235 height 179
paste input "Balayage naturel French Balayage – salon Y Paris 4ᵉ"
type input "Balayage naturel French Balayage – salon Y Paris 4ᵉ"
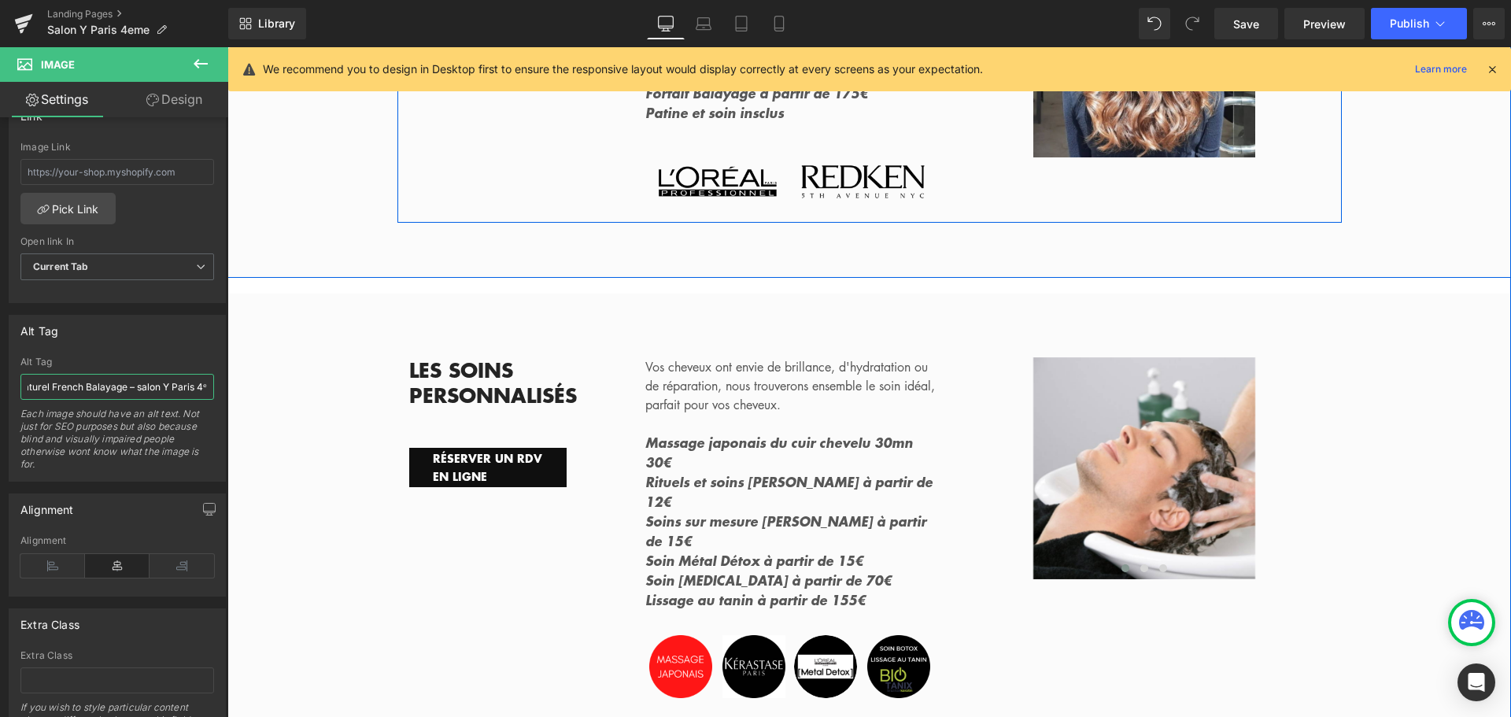
scroll to position [2282, 0]
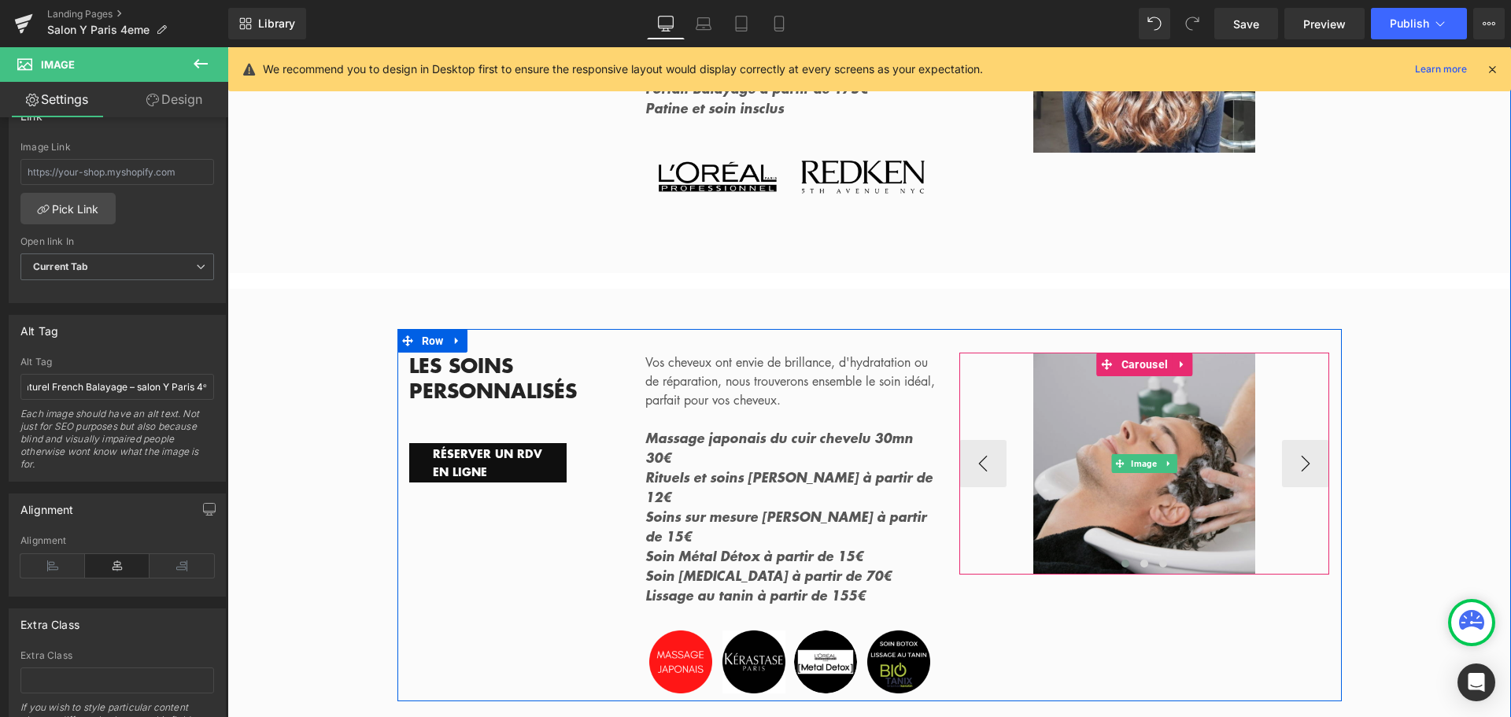
click at [1077, 442] on img at bounding box center [1144, 464] width 222 height 222
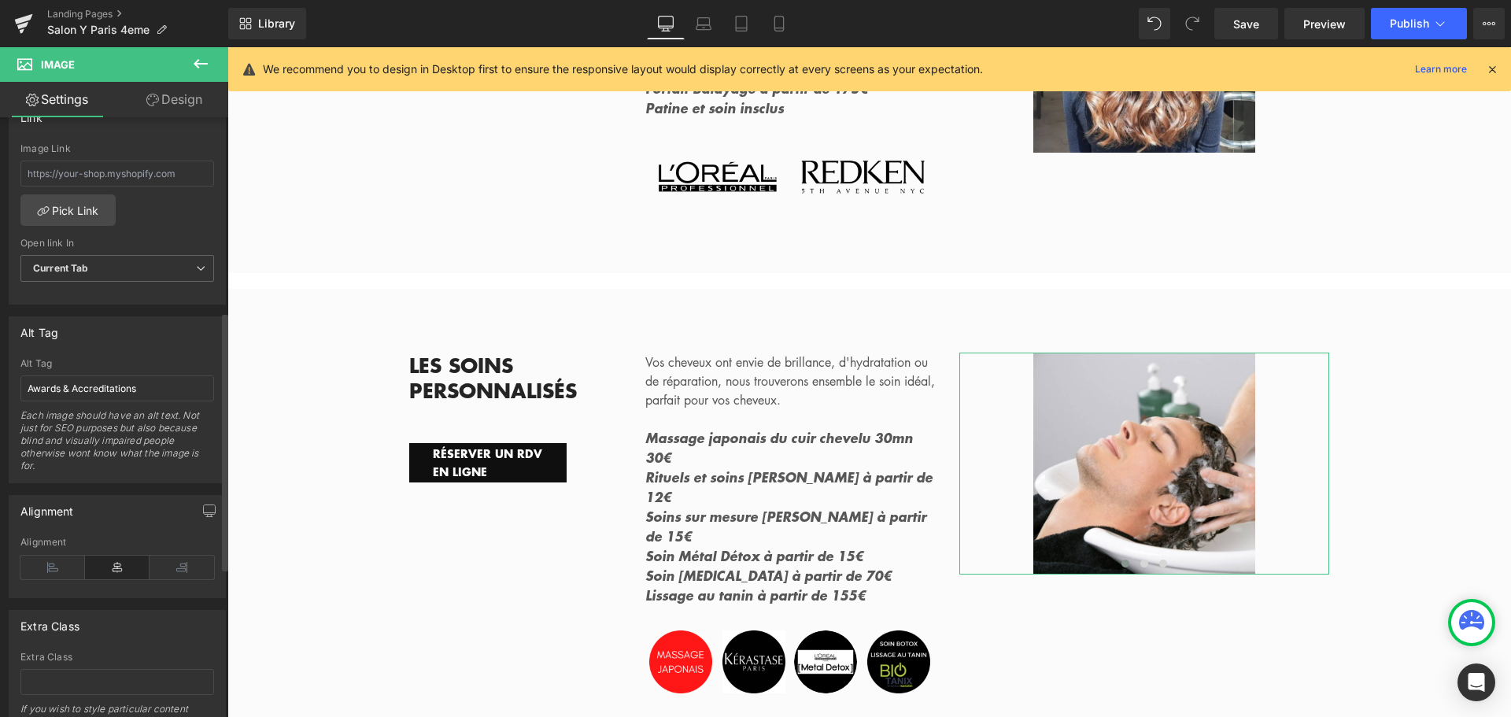
scroll to position [708, 0]
drag, startPoint x: 140, startPoint y: 386, endPoint x: 0, endPoint y: 382, distance: 140.1
click at [0, 382] on div "Alt Tag Awards & Accreditations Alt Tag Awards & Accreditations Each image shou…" at bounding box center [117, 392] width 235 height 179
paste input "Massage cuir chevelu 30 min – soins personnalisés Y Salon Pari"
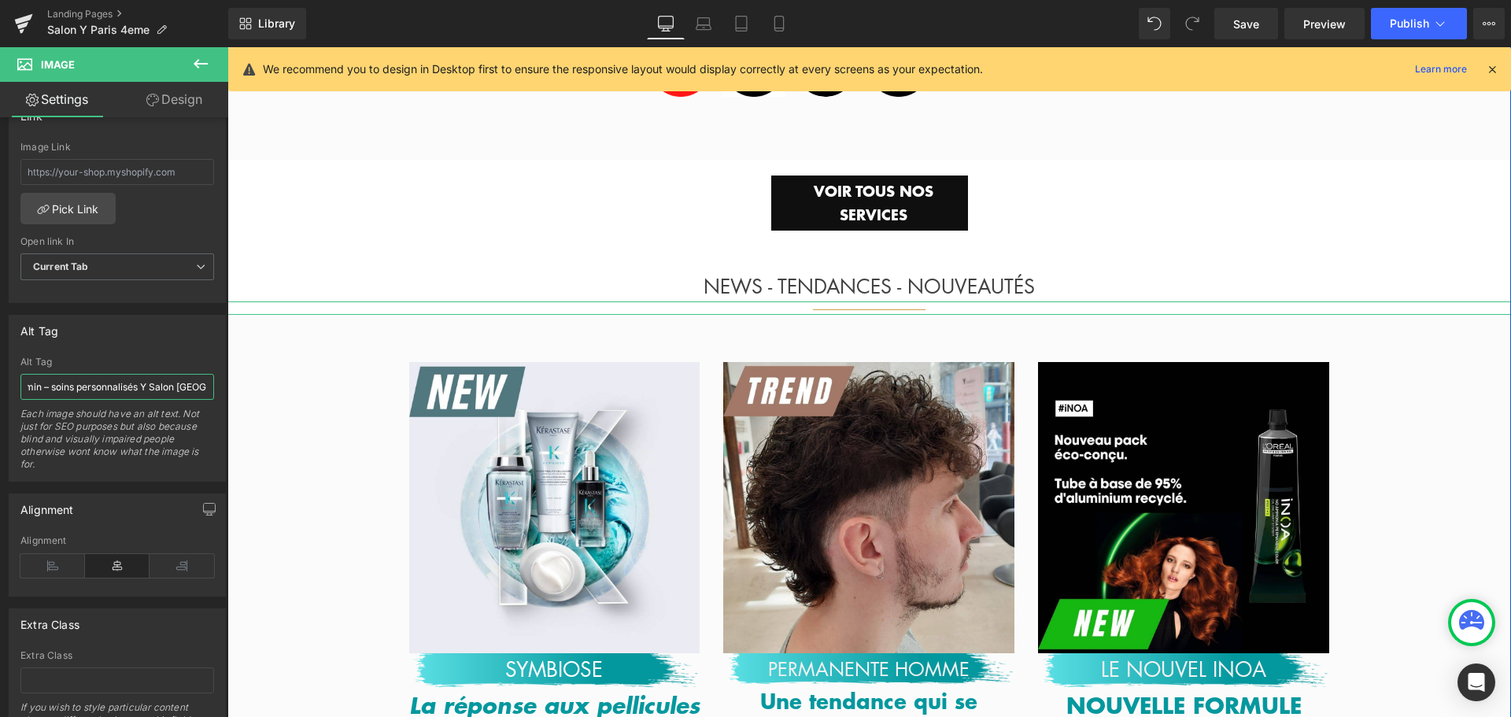
scroll to position [2912, 0]
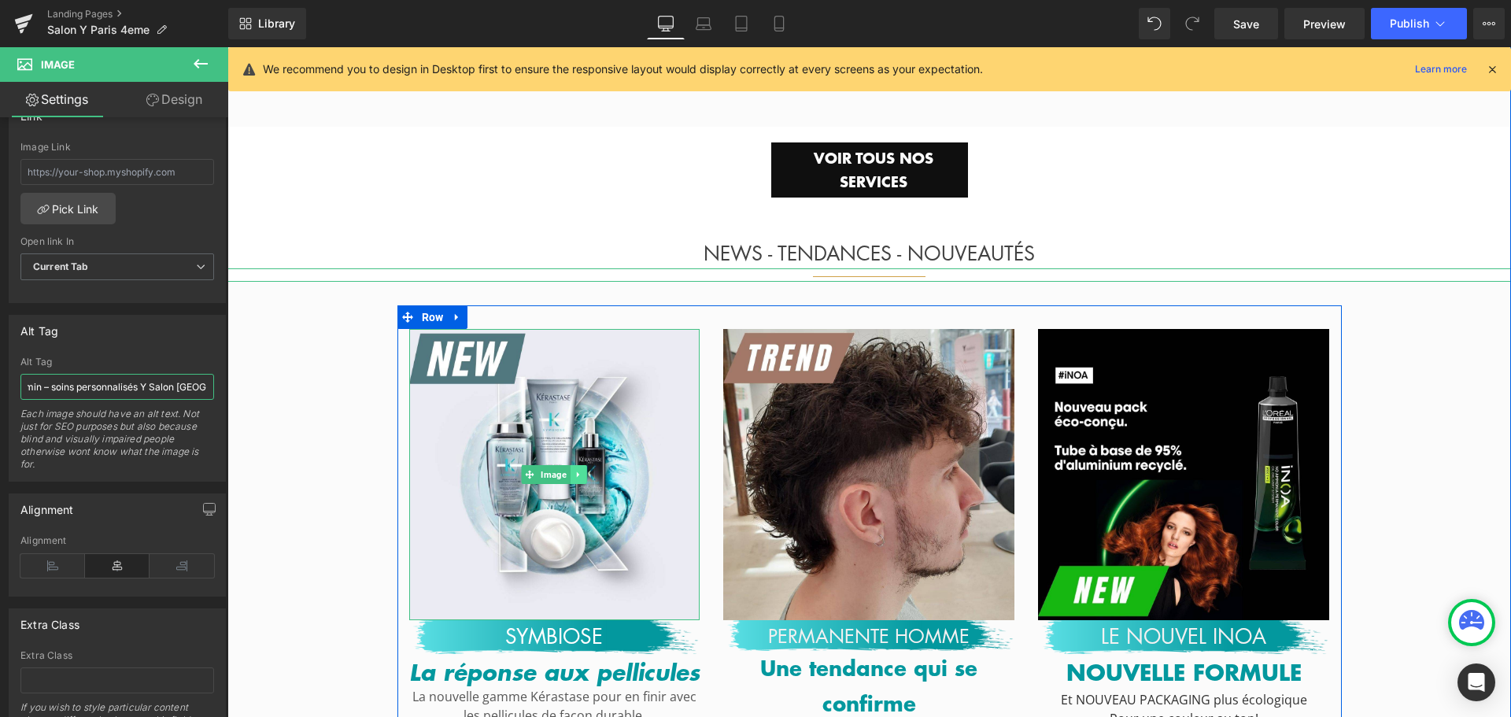
type input "Massage cuir chevelu 30 min – soins personnalisés Y Salon Paris"
click at [571, 465] on link at bounding box center [579, 474] width 17 height 19
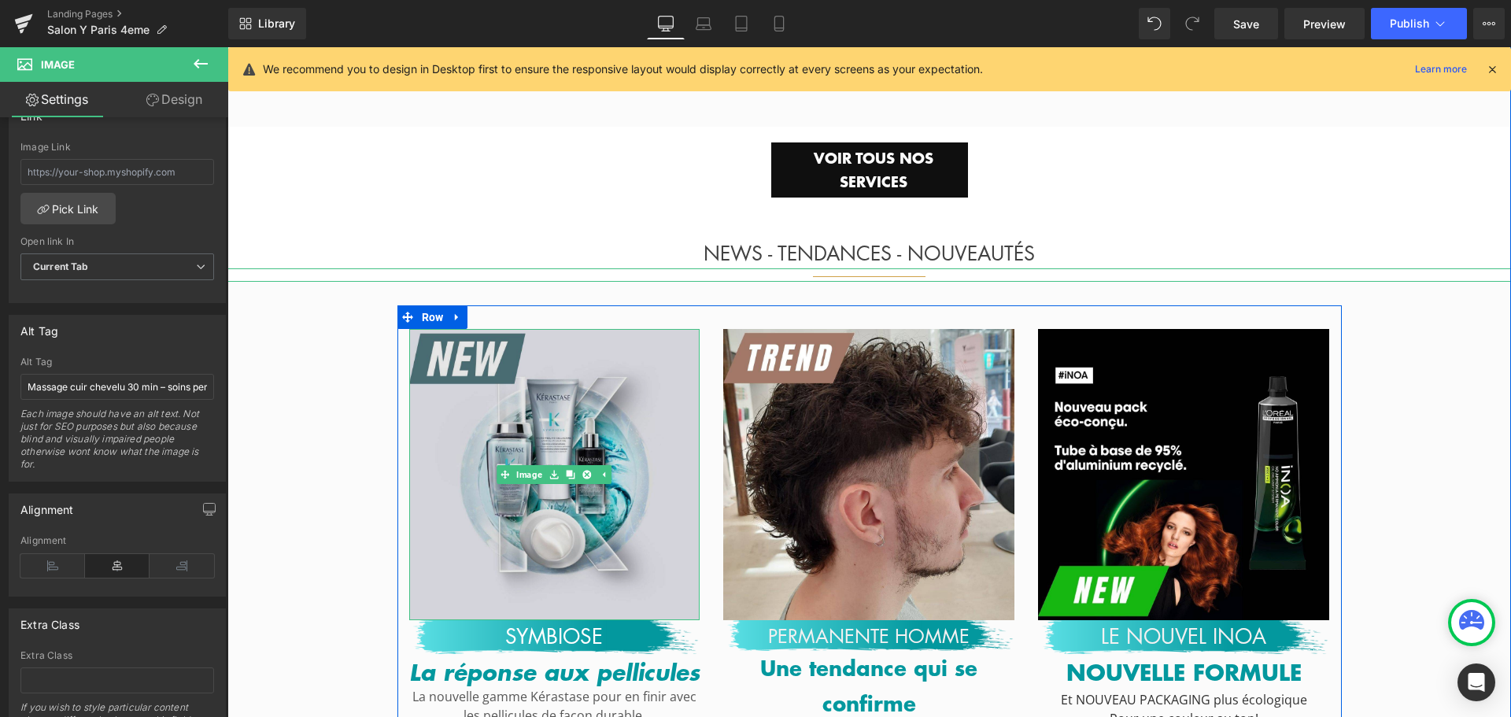
click at [547, 449] on img at bounding box center [554, 474] width 291 height 291
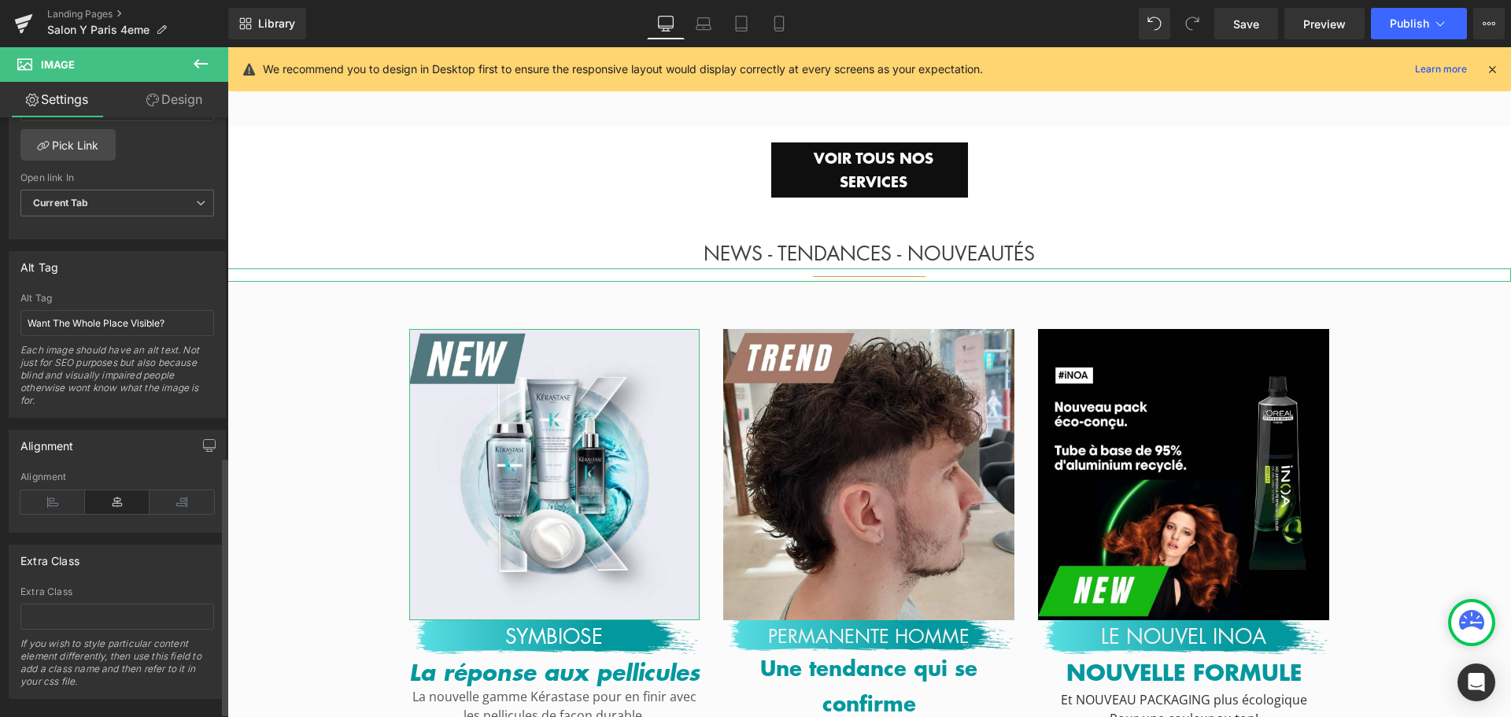
scroll to position [787, 0]
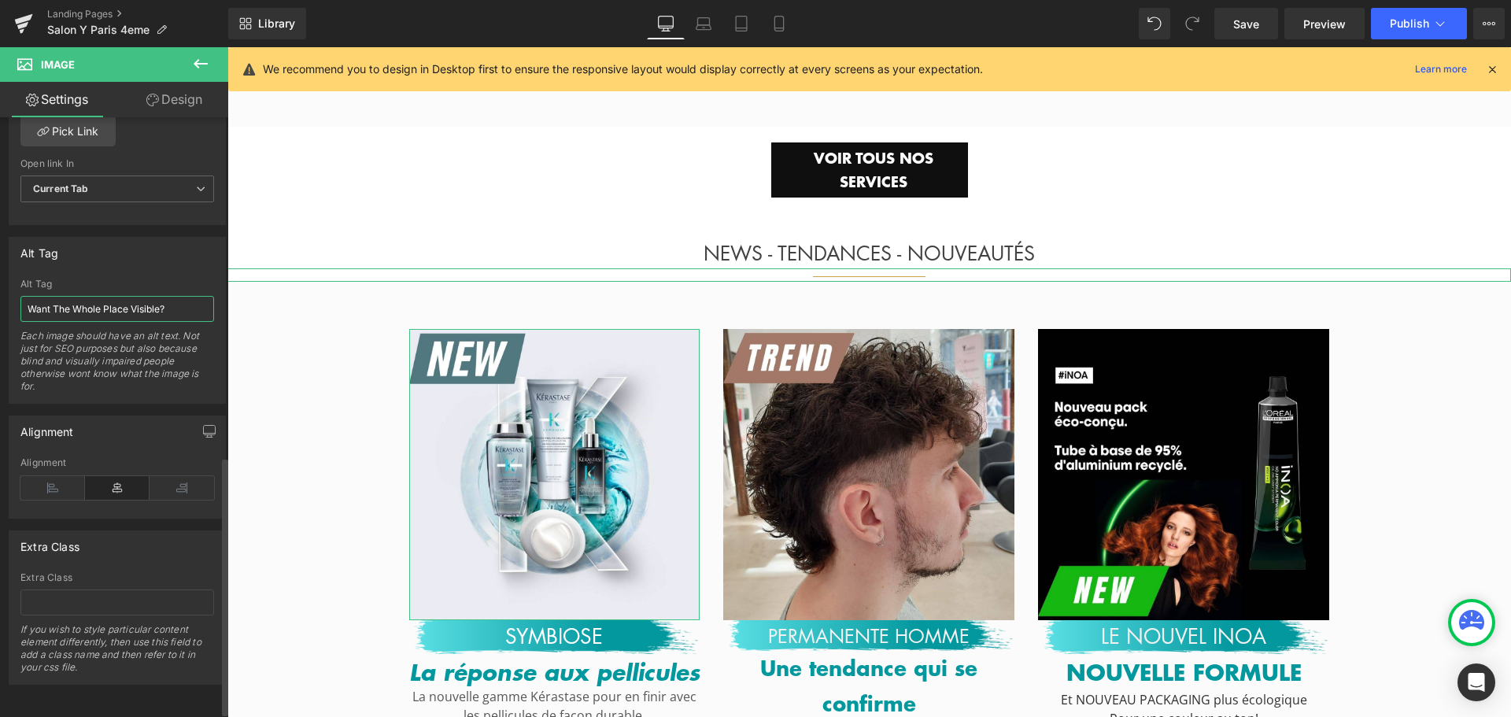
drag, startPoint x: 176, startPoint y: 311, endPoint x: 0, endPoint y: 311, distance: 176.3
click at [0, 311] on div "Alt Tag Want The Whole Place Visible? Alt Tag Want The Whole Place Visible? Eac…" at bounding box center [117, 314] width 235 height 179
paste input "Soin Fusio Dose Kérastase – Y Salon Paris centre"
click at [92, 305] on input "Soin Fusio Dose Kérastase – Y Salon Paris centre" at bounding box center [117, 309] width 194 height 26
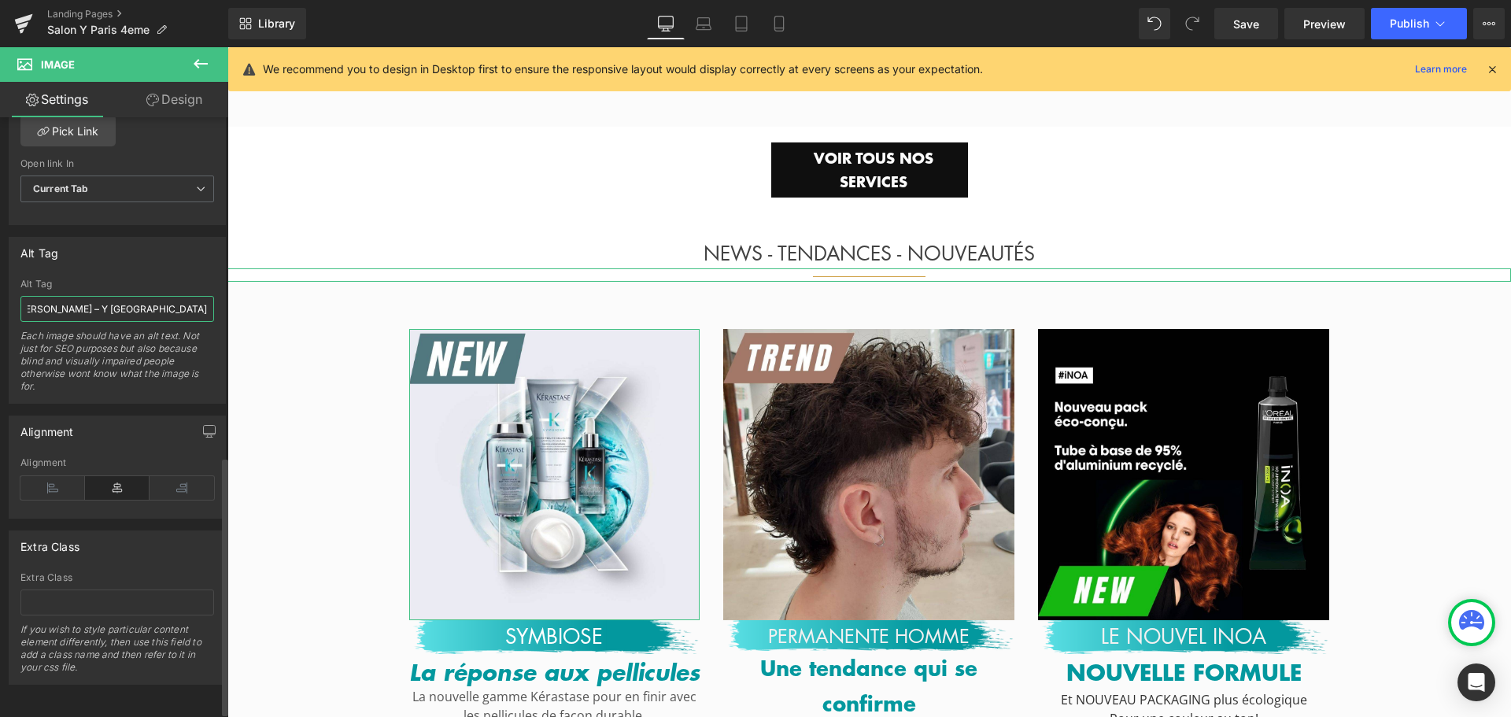
scroll to position [0, 0]
drag, startPoint x: 54, startPoint y: 308, endPoint x: 0, endPoint y: 315, distance: 54.8
click at [0, 315] on div "Alt Tag Want The Whole Place Visible? Alt Tag Soin Fusio Dose Kérastase – Y Sal…" at bounding box center [117, 314] width 235 height 179
type input "Symbiose Kérastase – Y Salon Paris centre"
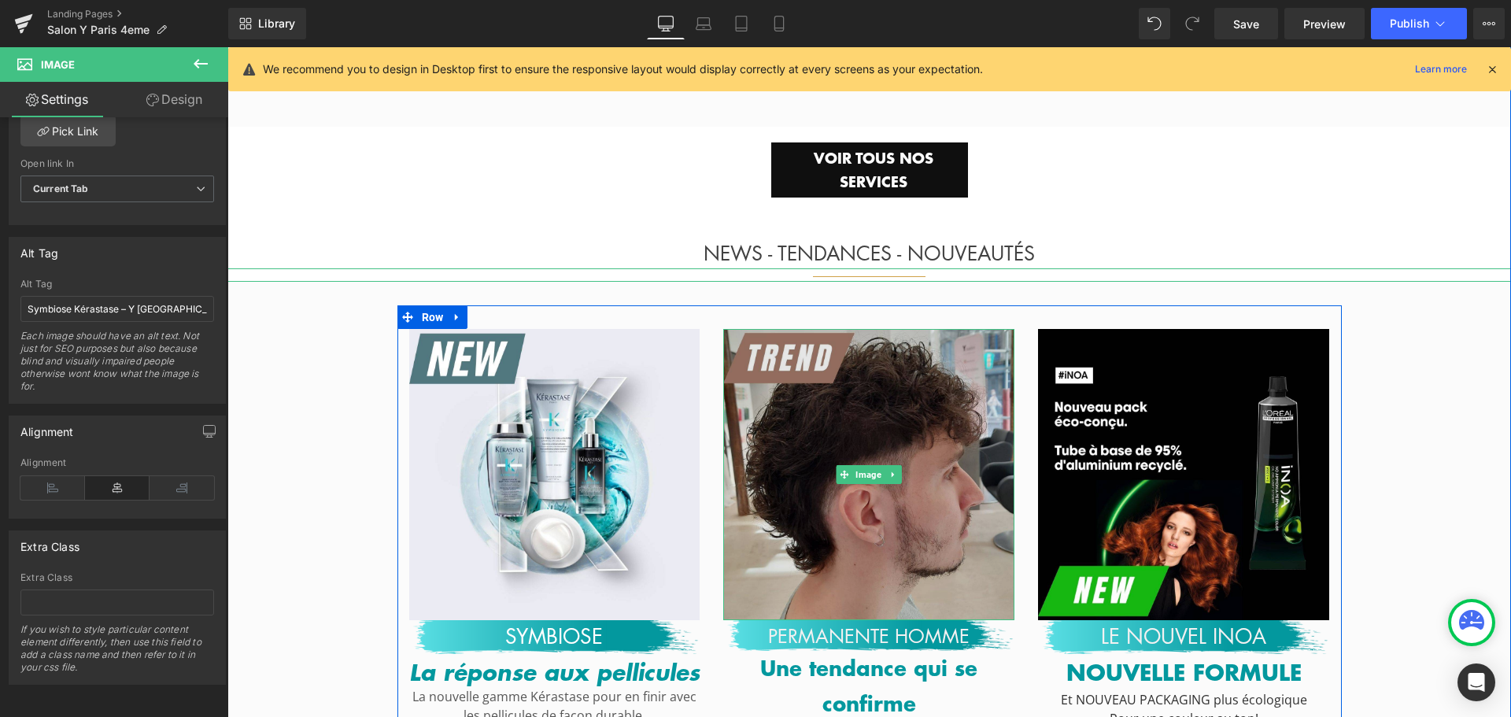
click at [833, 428] on img at bounding box center [868, 474] width 291 height 291
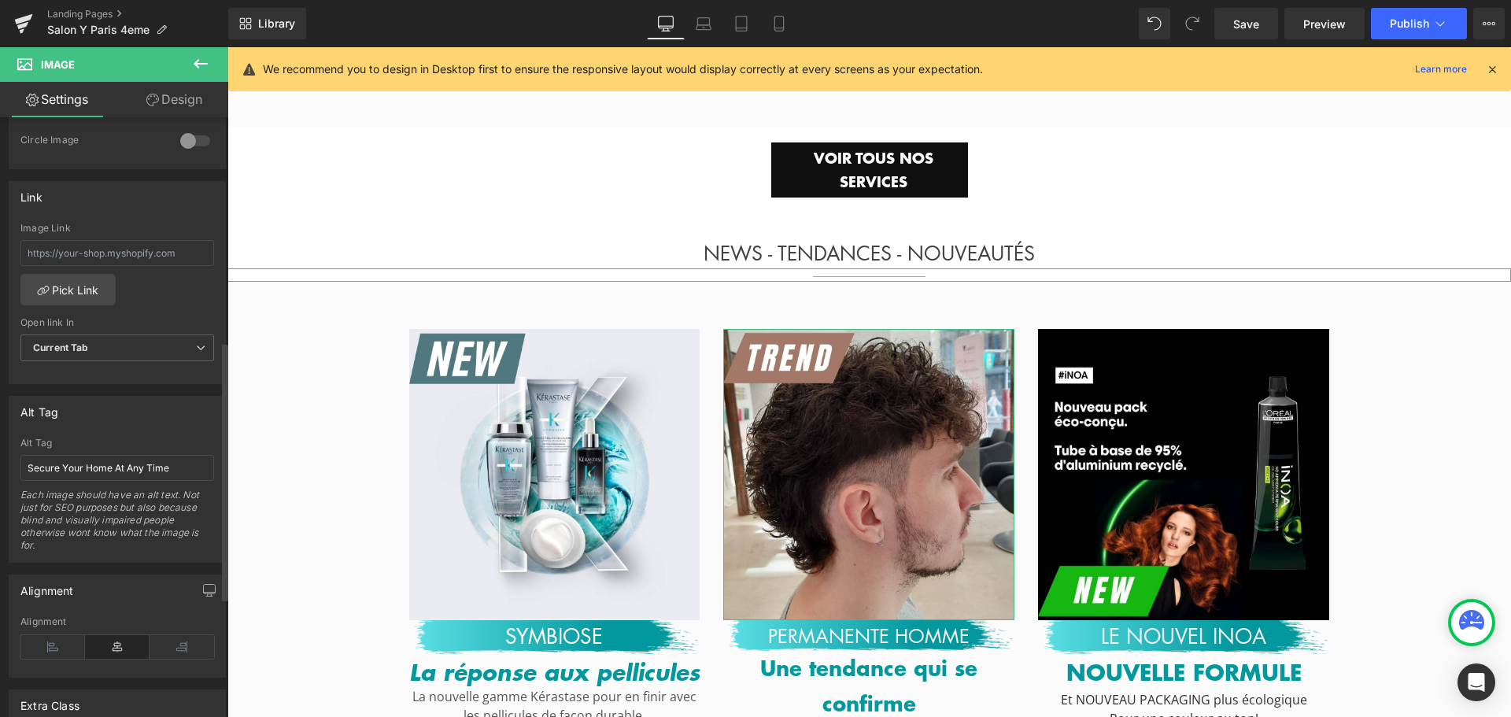
scroll to position [708, 0]
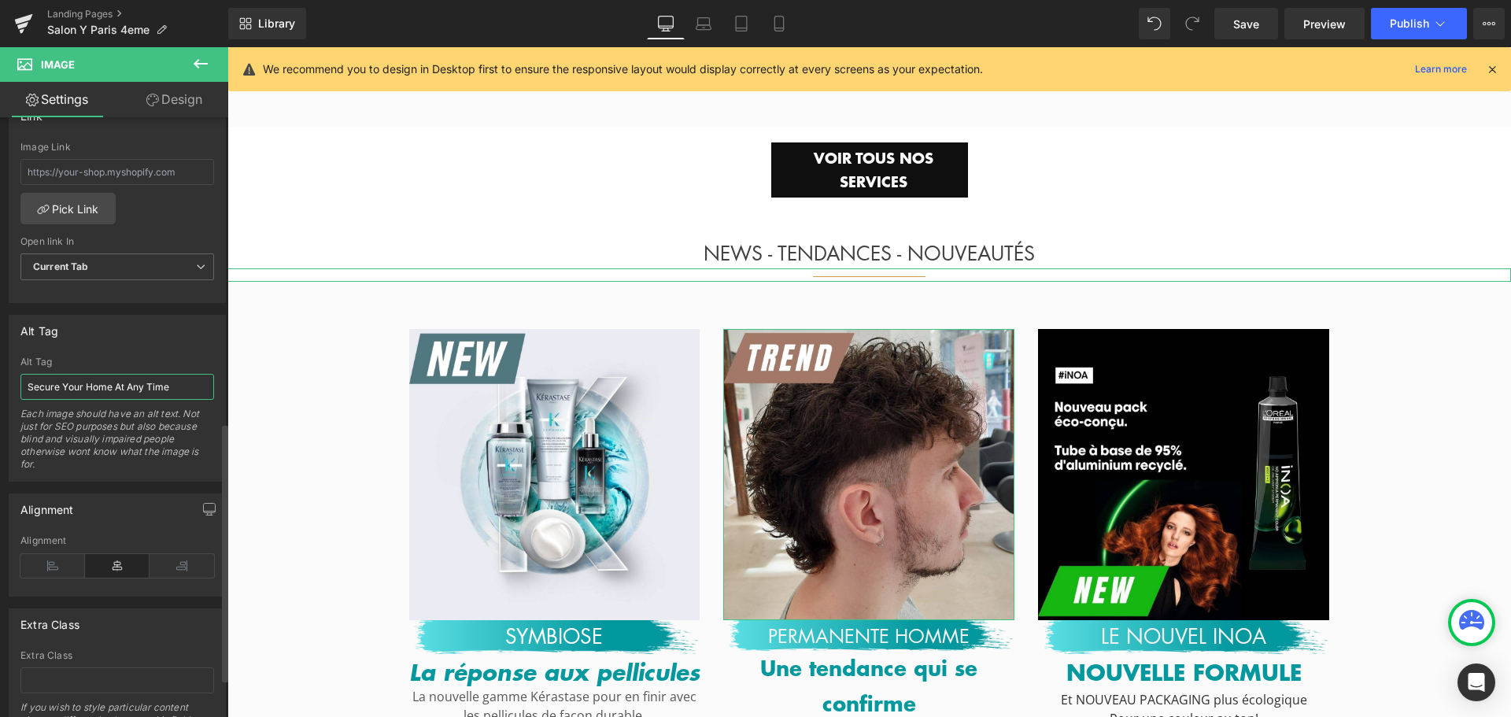
drag, startPoint x: 183, startPoint y: 390, endPoint x: 0, endPoint y: 382, distance: 183.5
click at [0, 382] on div "Alt Tag Secure Your Home At Any Time Alt Tag Secure Your Home At Any Time Each …" at bounding box center [117, 392] width 235 height 179
paste input "oin Fusio Dose Kérastase – Y Salon Paris centr"
drag, startPoint x: 101, startPoint y: 384, endPoint x: 0, endPoint y: 389, distance: 100.8
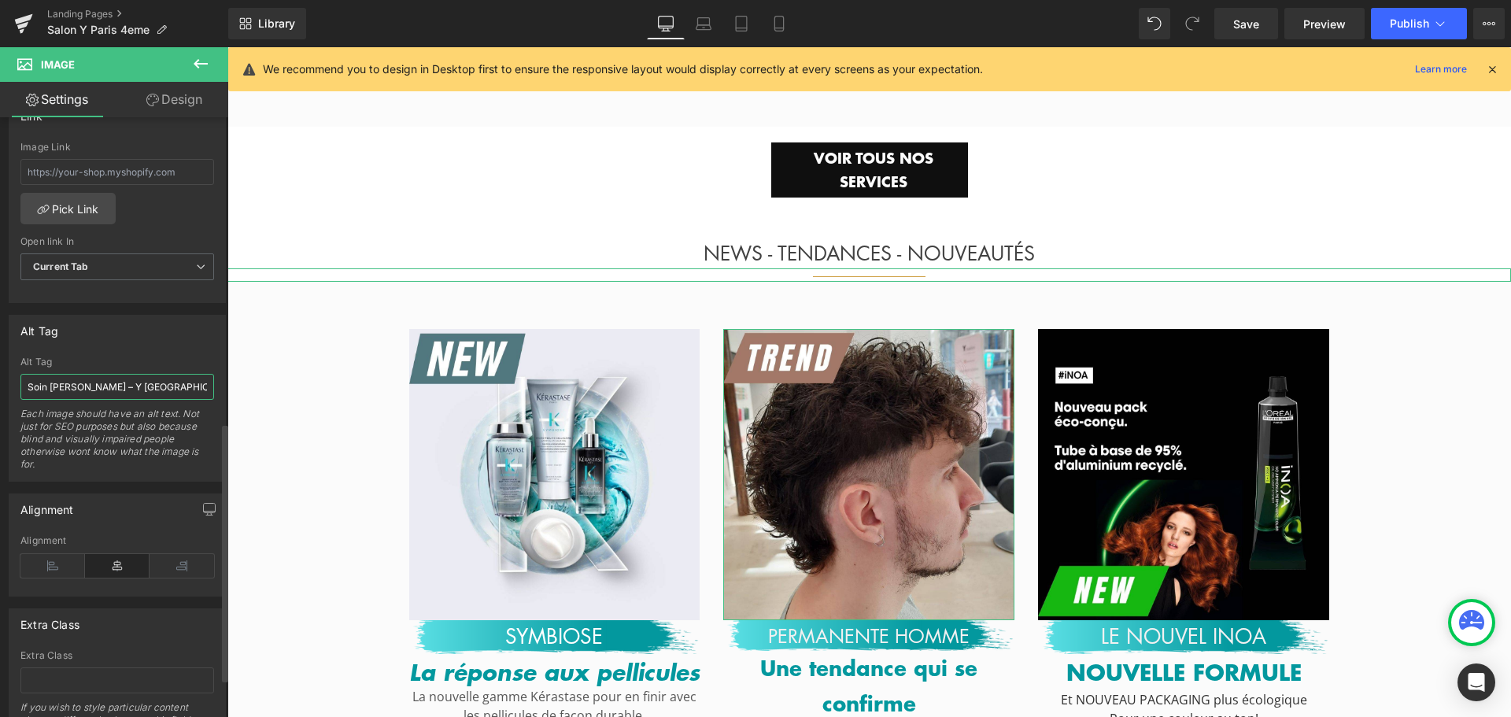
click at [0, 389] on div "Alt Tag Secure Your Home At Any Time Alt Tag Soin Fusio Dose Kérastase – Y Salo…" at bounding box center [117, 392] width 235 height 179
type input "Permanente homme – Y Salon Paris centre"
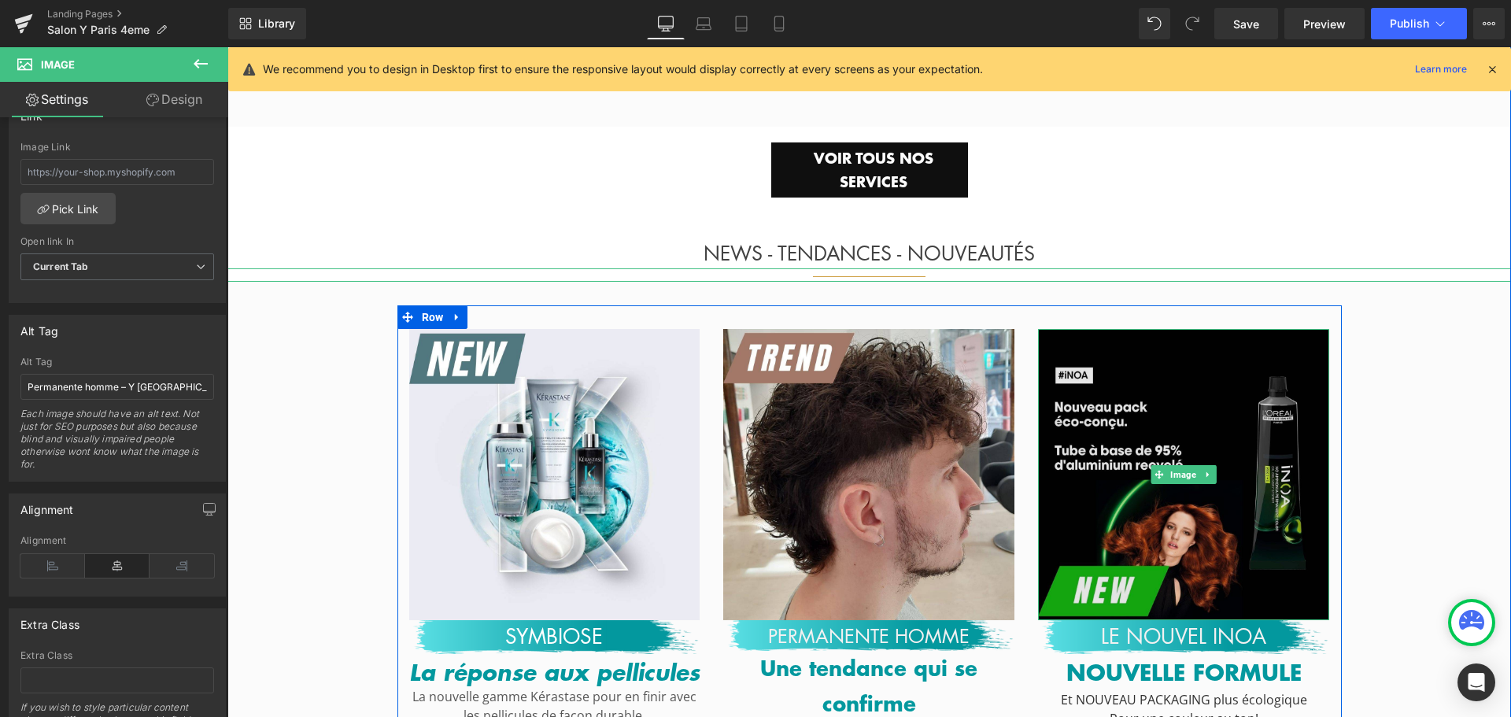
click at [1099, 379] on img at bounding box center [1183, 474] width 291 height 291
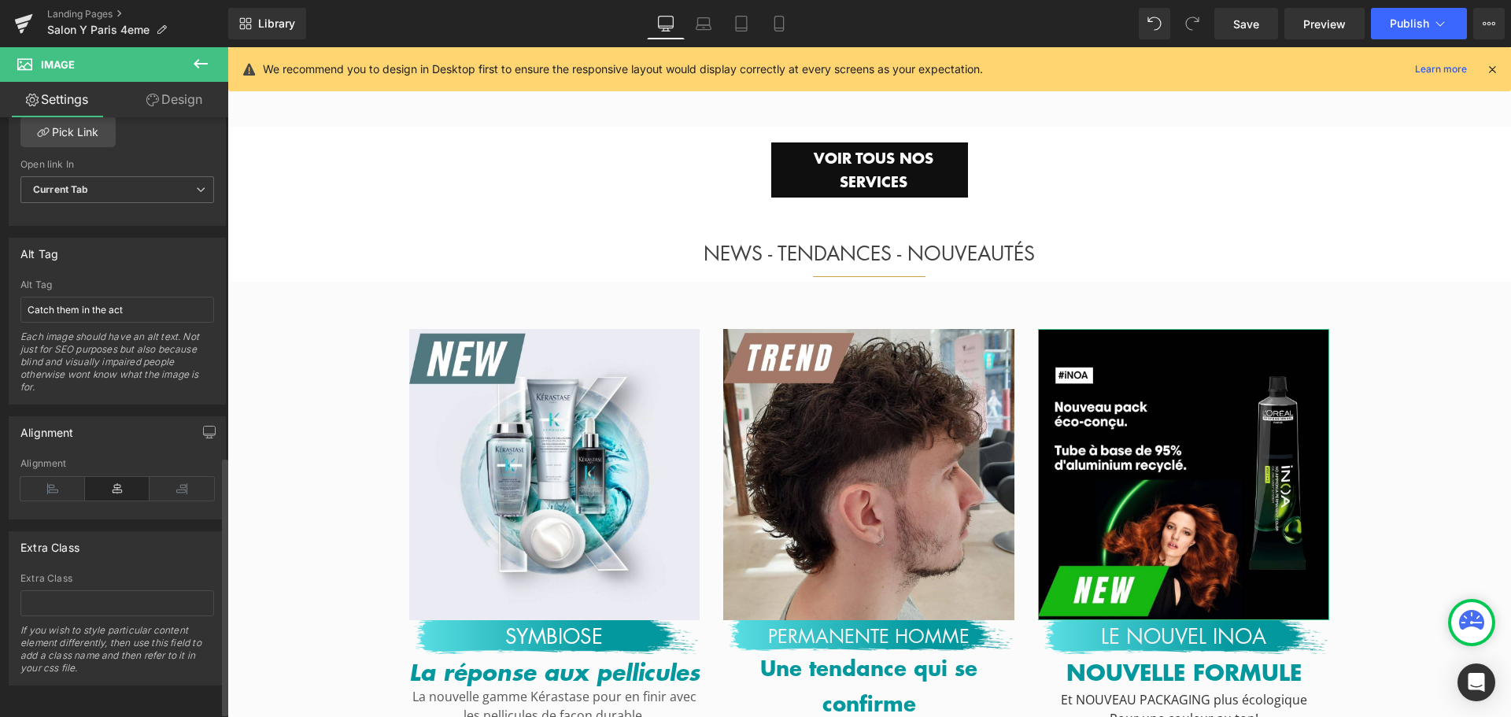
scroll to position [787, 0]
drag, startPoint x: 139, startPoint y: 304, endPoint x: 6, endPoint y: 308, distance: 133.1
click at [6, 308] on div "Alt Tag Catch them in the act Alt Tag Catch them in the act Each image should h…" at bounding box center [117, 314] width 235 height 179
paste input "oloration French Glossing – Y Salon Paris 4"
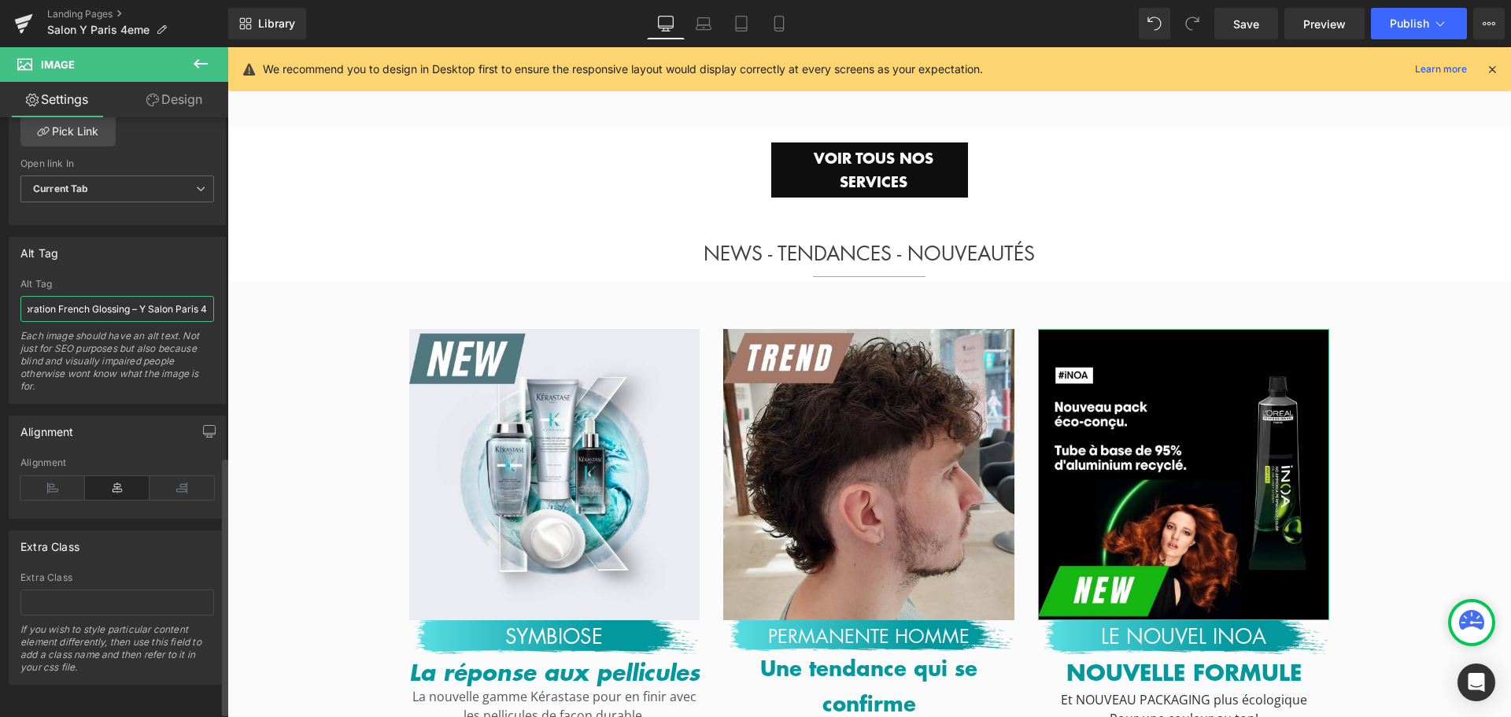
drag, startPoint x: 123, startPoint y: 305, endPoint x: 51, endPoint y: 306, distance: 71.6
click at [51, 306] on input "Coloration French Glossing – Y Salon Paris 4" at bounding box center [117, 309] width 194 height 26
type input "Coloration INOA – Y Salon Paris 4"
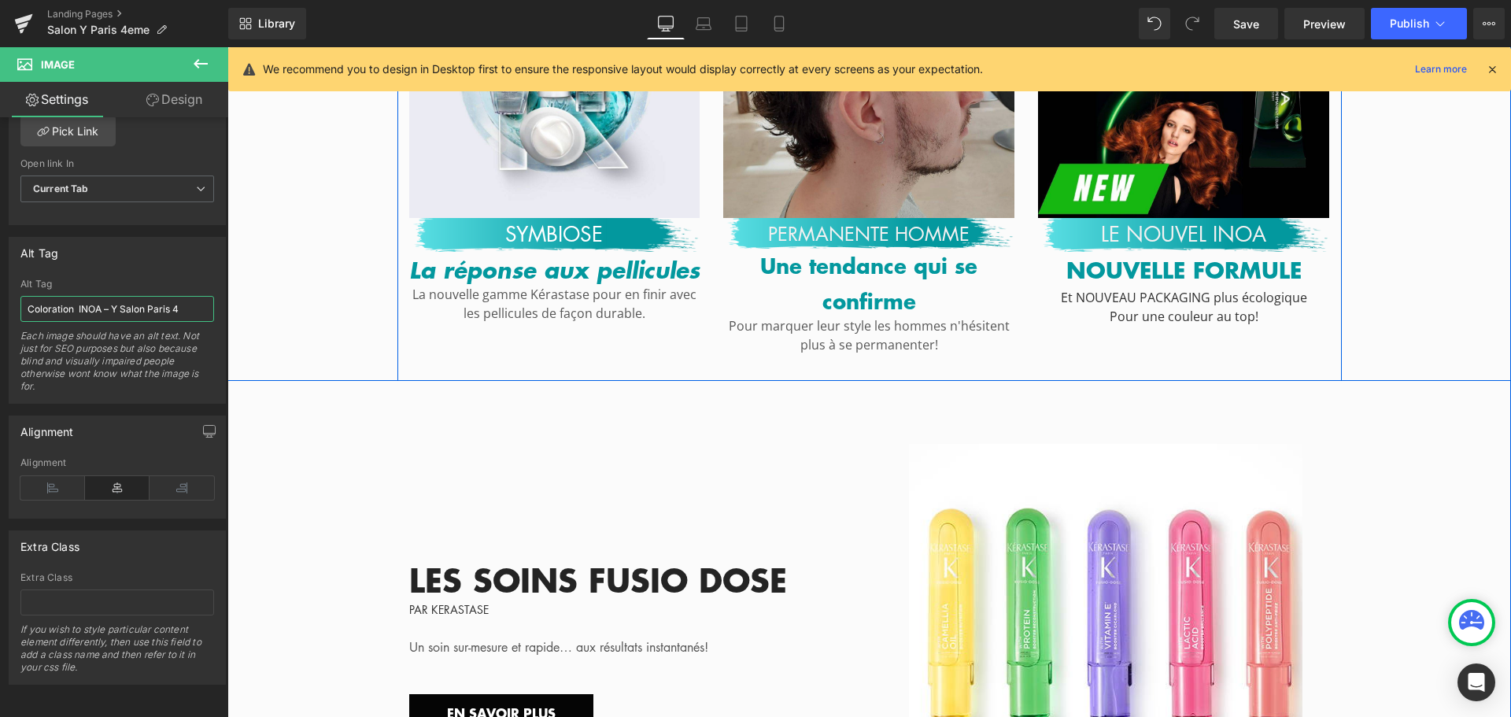
scroll to position [3541, 0]
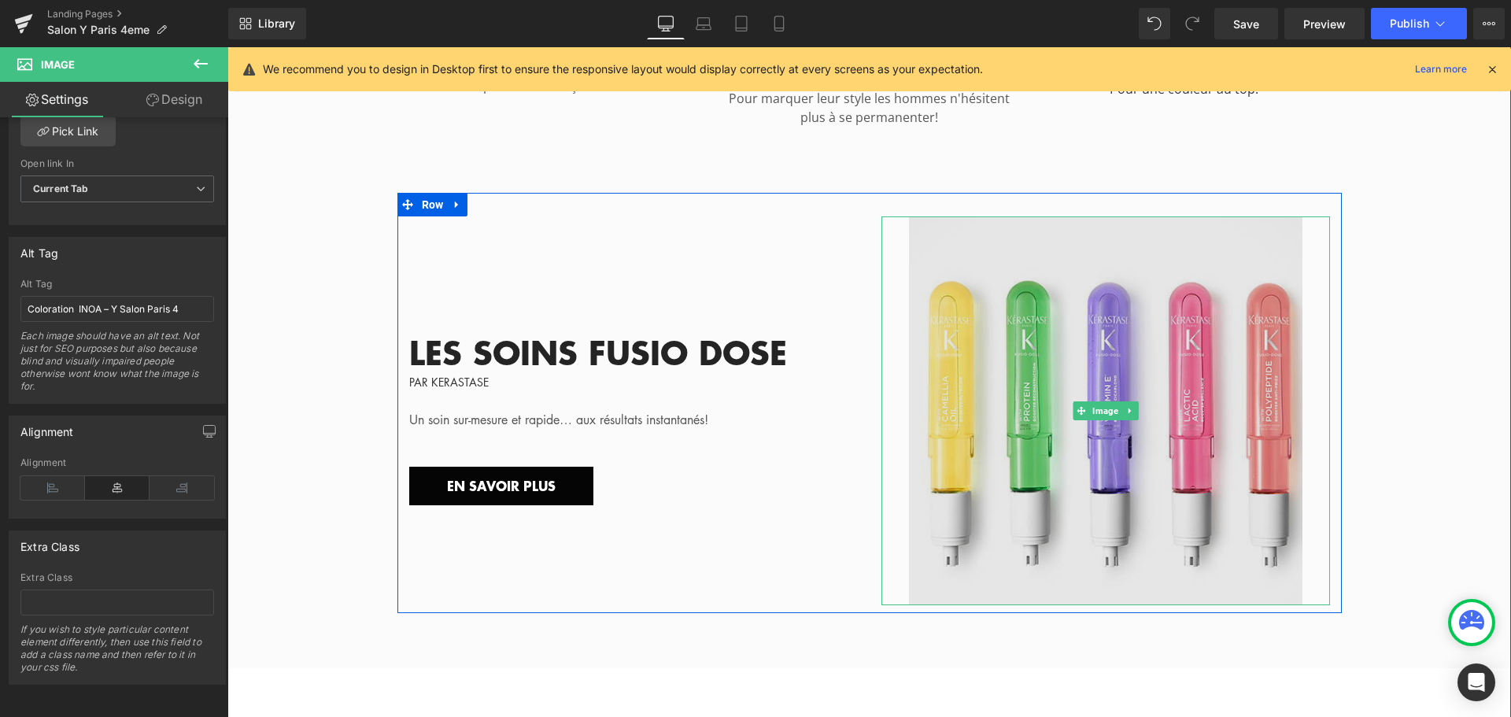
click at [951, 277] on img at bounding box center [1105, 410] width 449 height 389
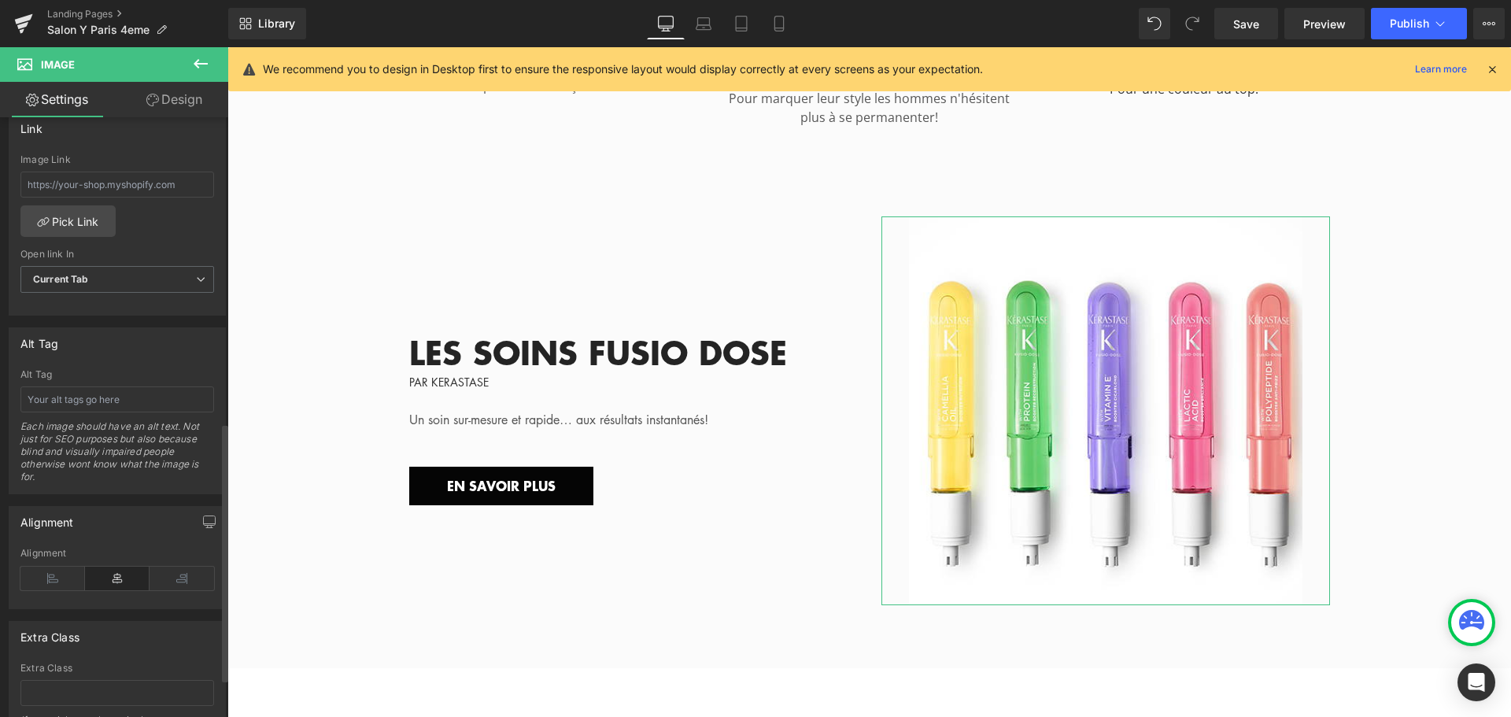
scroll to position [708, 0]
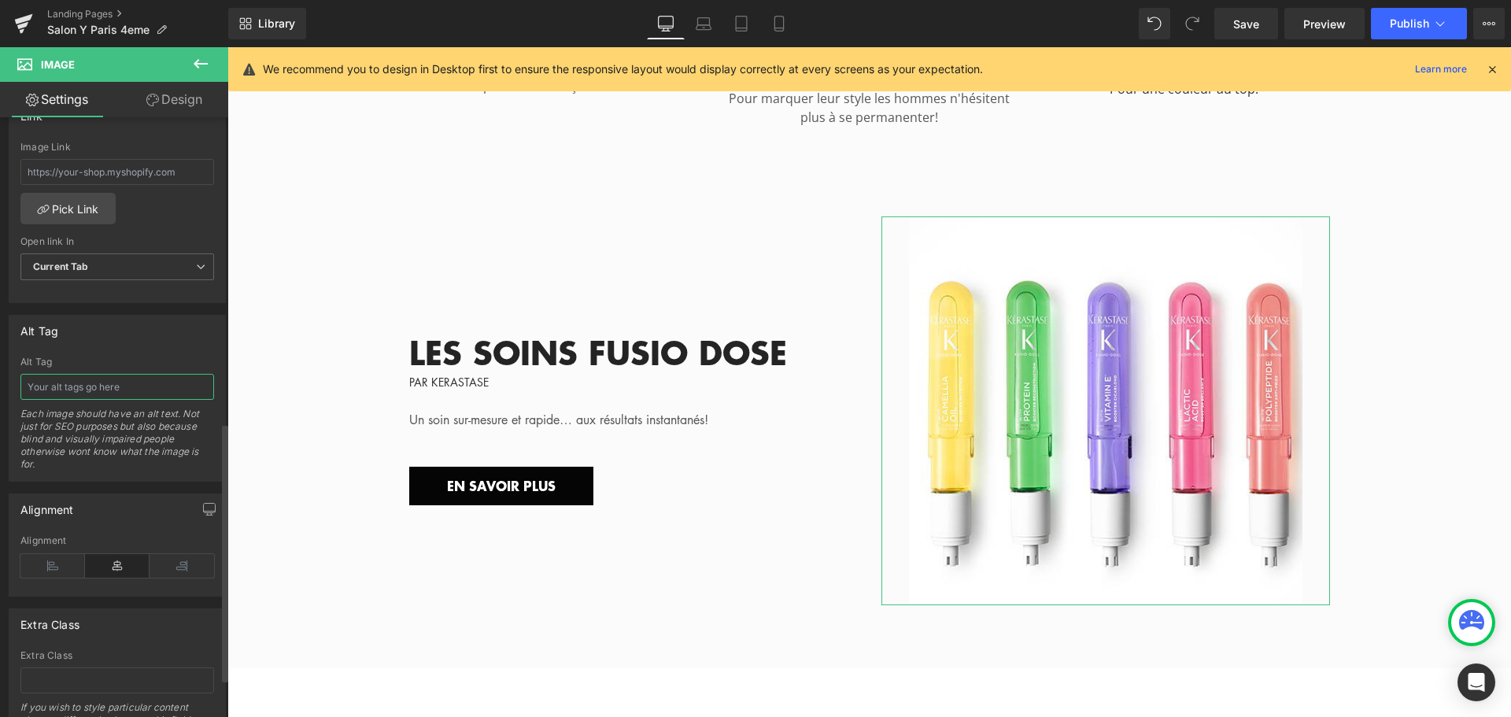
click at [134, 386] on input "text" at bounding box center [117, 387] width 194 height 26
paste input "Soin Fusio Dose Kérastase – Y Salon Paris centre"
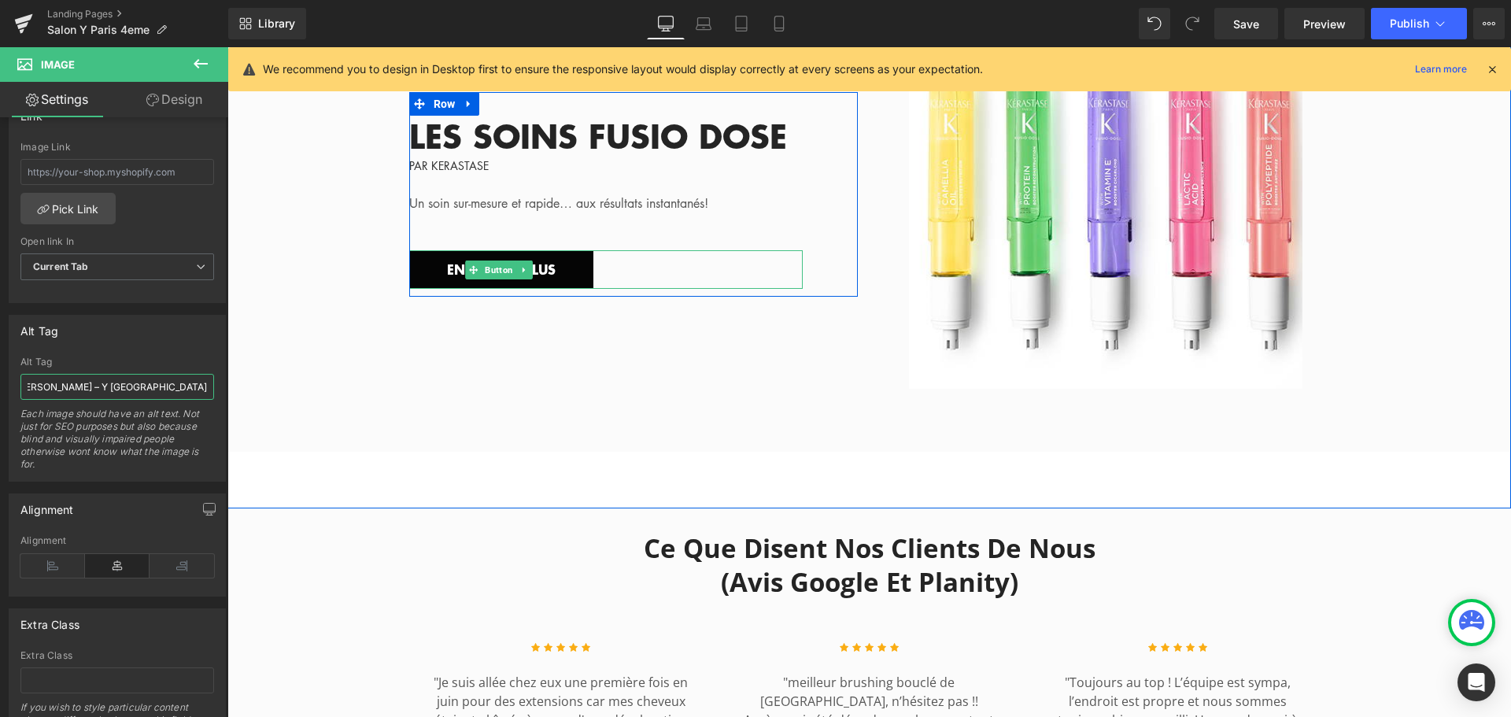
scroll to position [3778, 0]
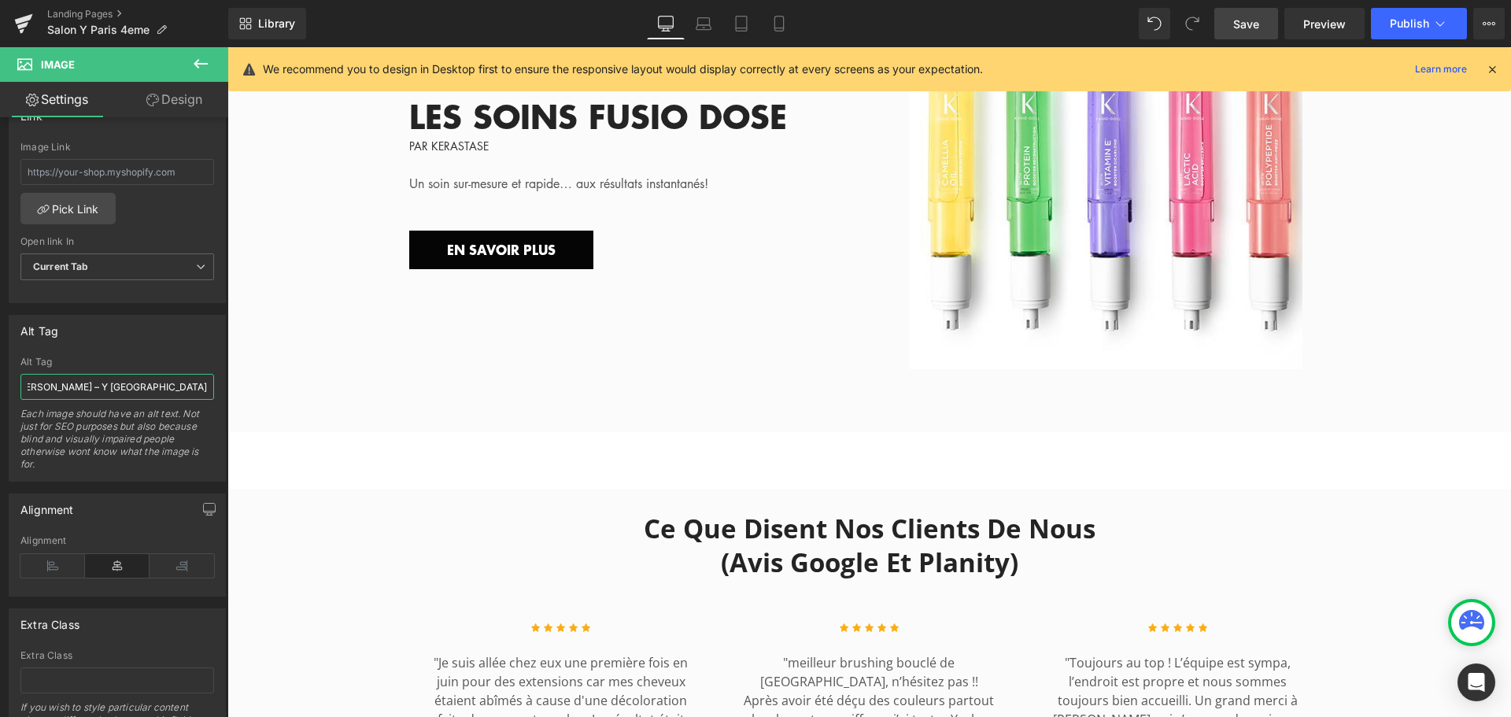
type input "Soin Fusio Dose Kérastase – Y Salon Paris centre"
click at [1248, 24] on span "Save" at bounding box center [1246, 24] width 26 height 17
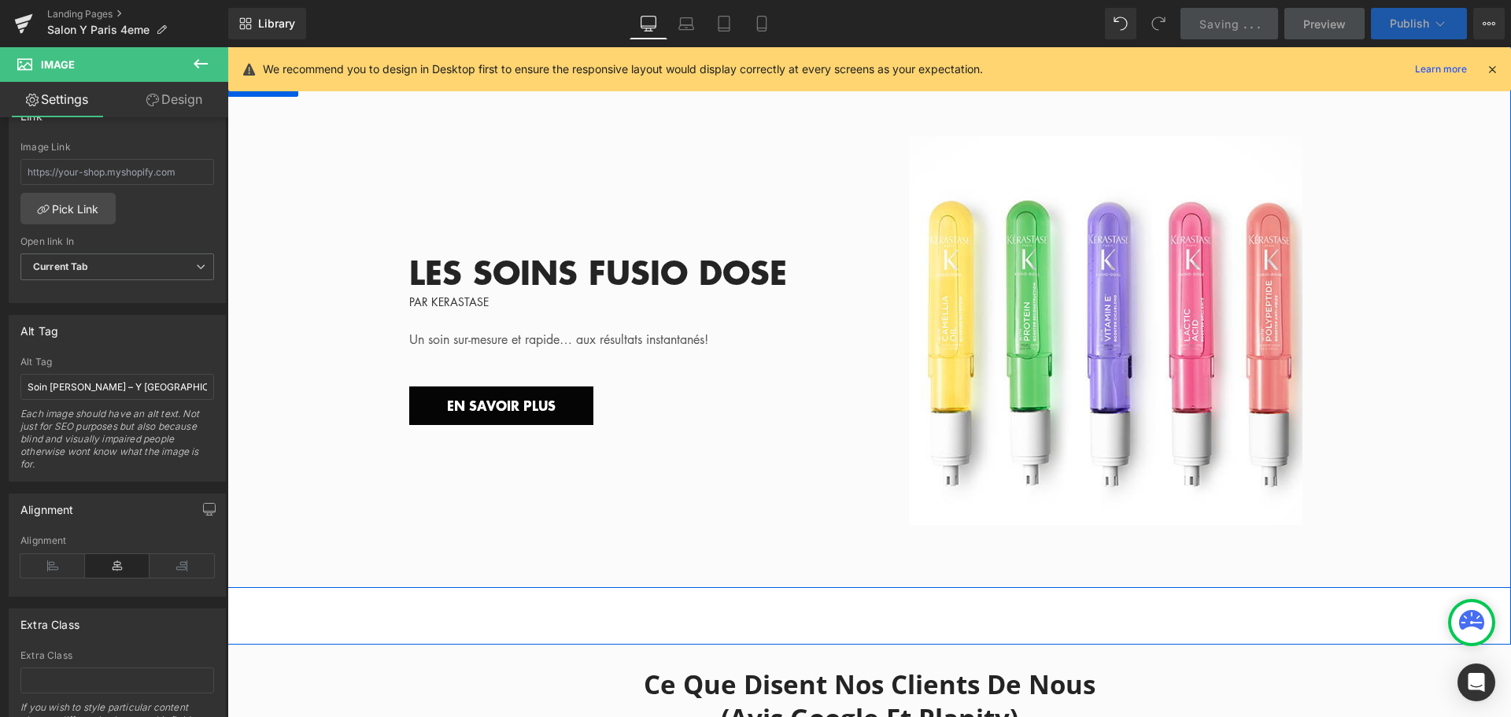
scroll to position [3620, 0]
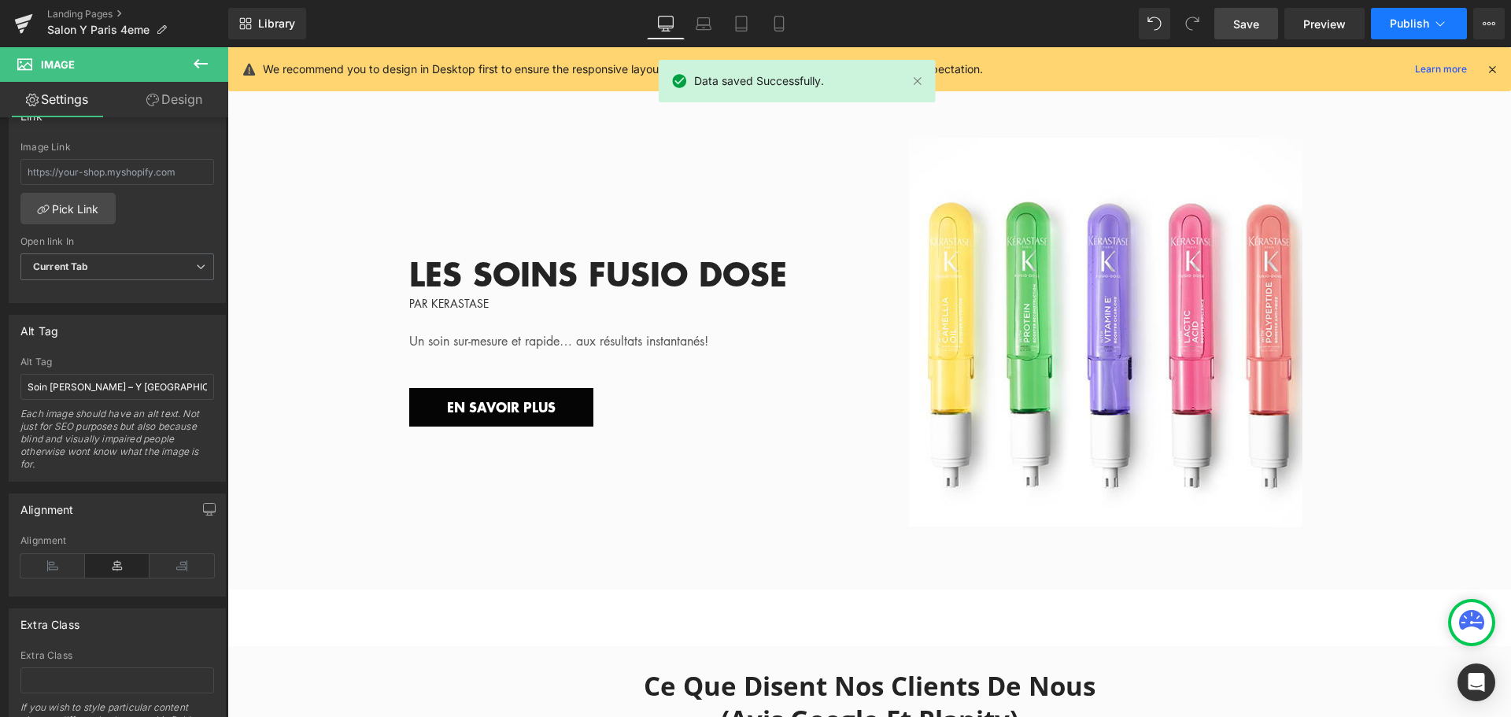
click at [1395, 25] on span "Publish" at bounding box center [1409, 23] width 39 height 13
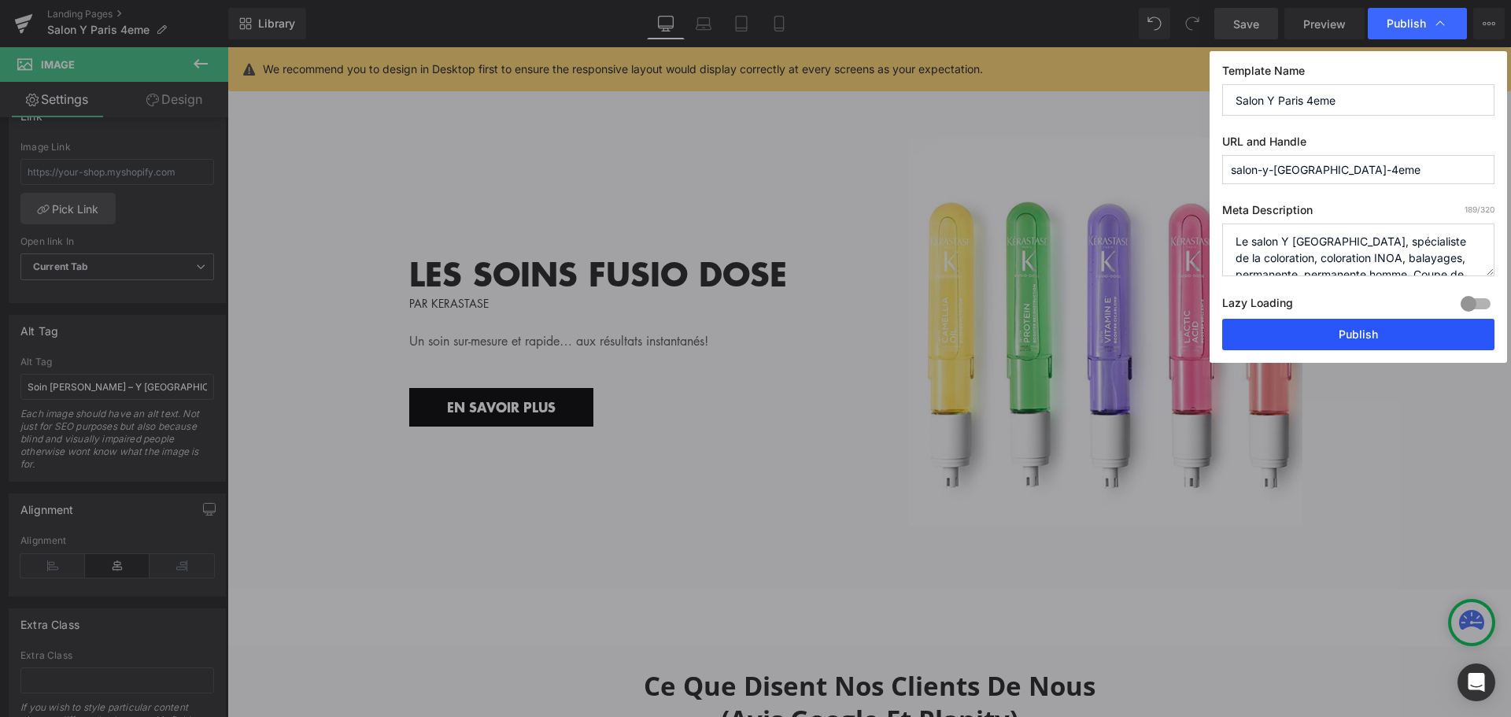
click at [1361, 341] on button "Publish" at bounding box center [1358, 334] width 272 height 31
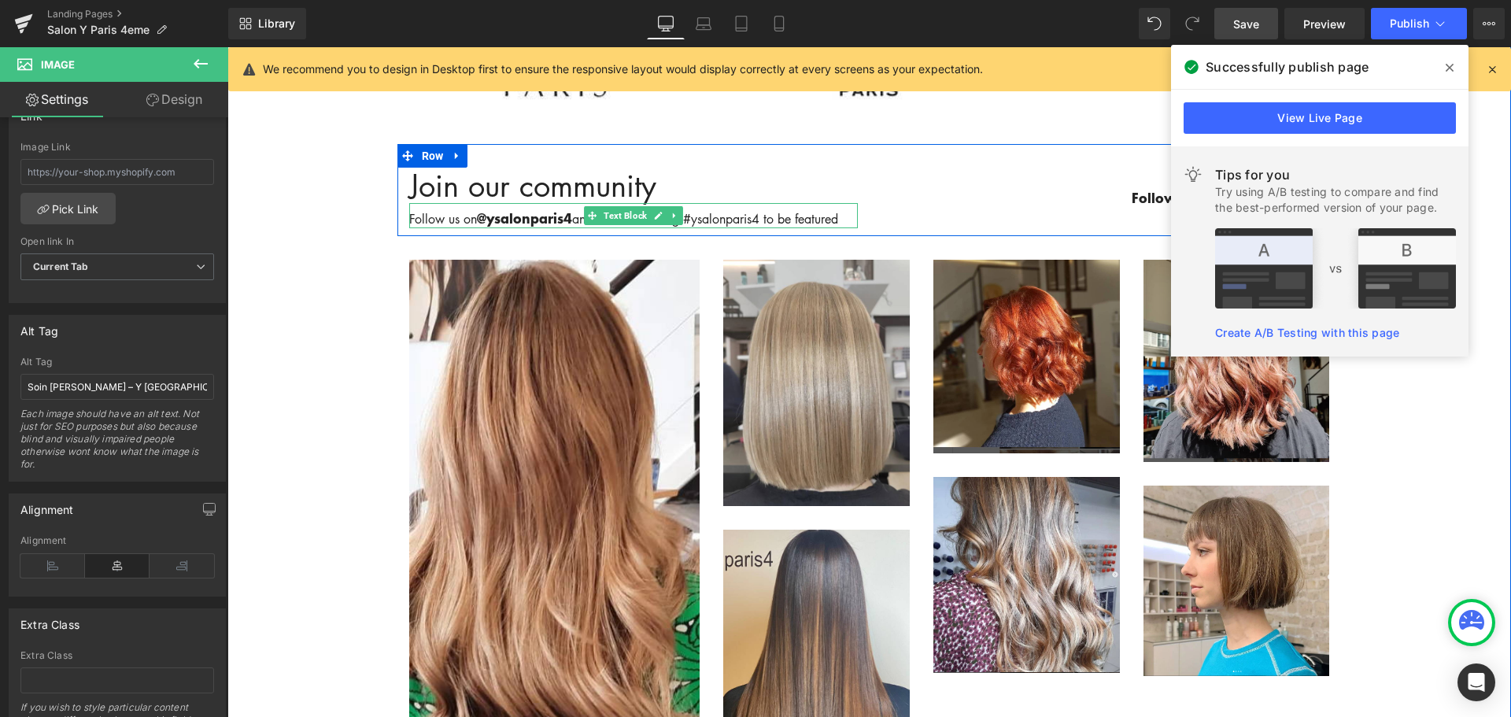
scroll to position [5115, 0]
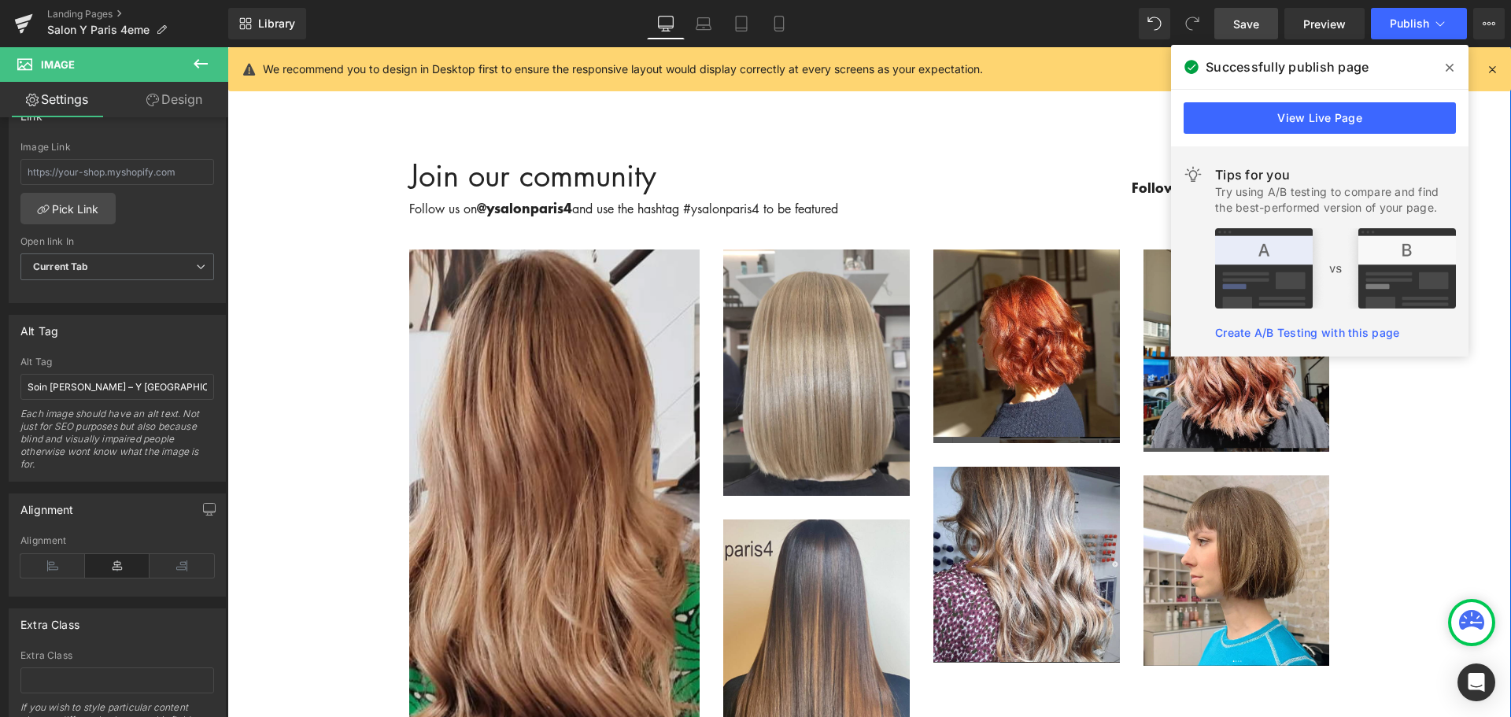
click at [562, 320] on img at bounding box center [554, 542] width 291 height 586
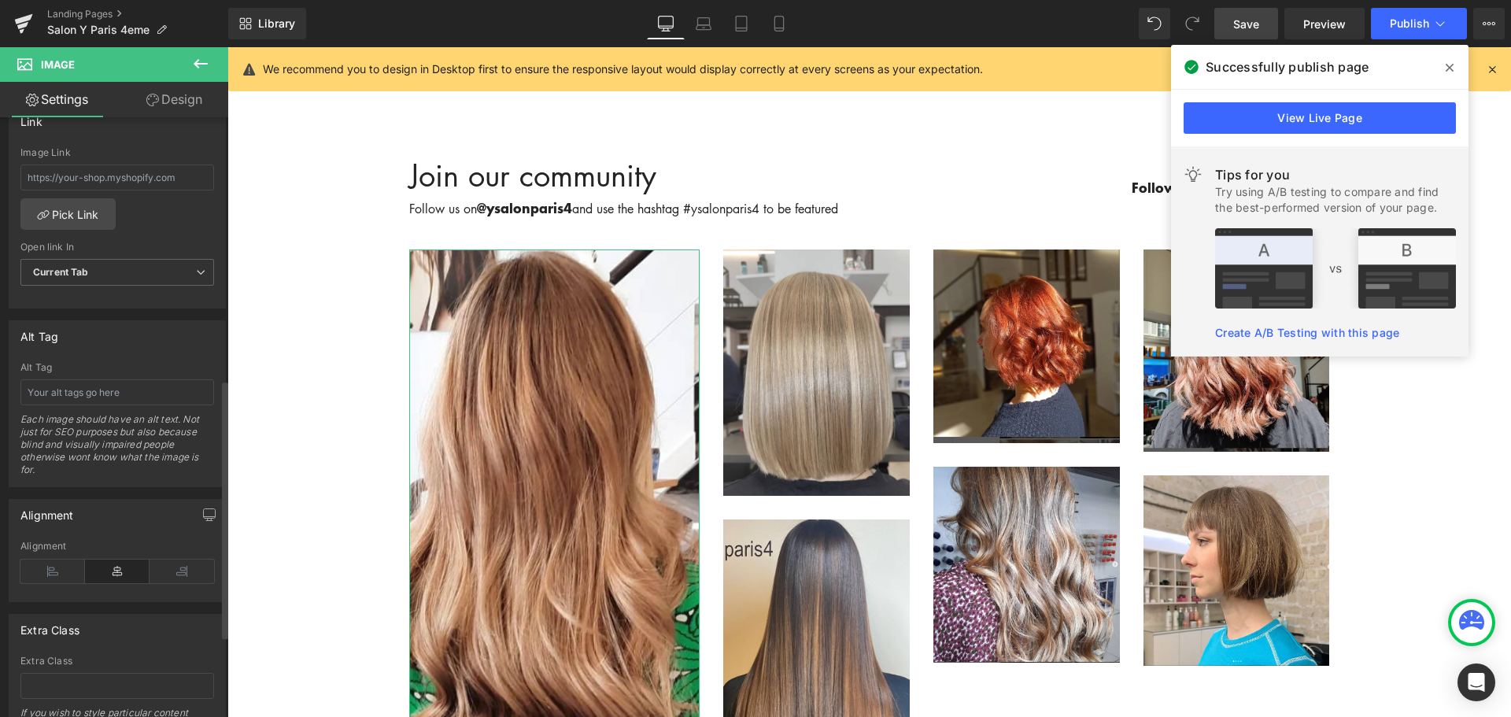
scroll to position [708, 0]
click at [169, 388] on input "text" at bounding box center [117, 387] width 194 height 26
paste input "Hashtag #ysalonparis4 – Instagram salon coiffure Paris 4ᵉ"
type input "Hashtag #ysalonparis4 – Instagram salon coiffure Paris 4ᵉ"
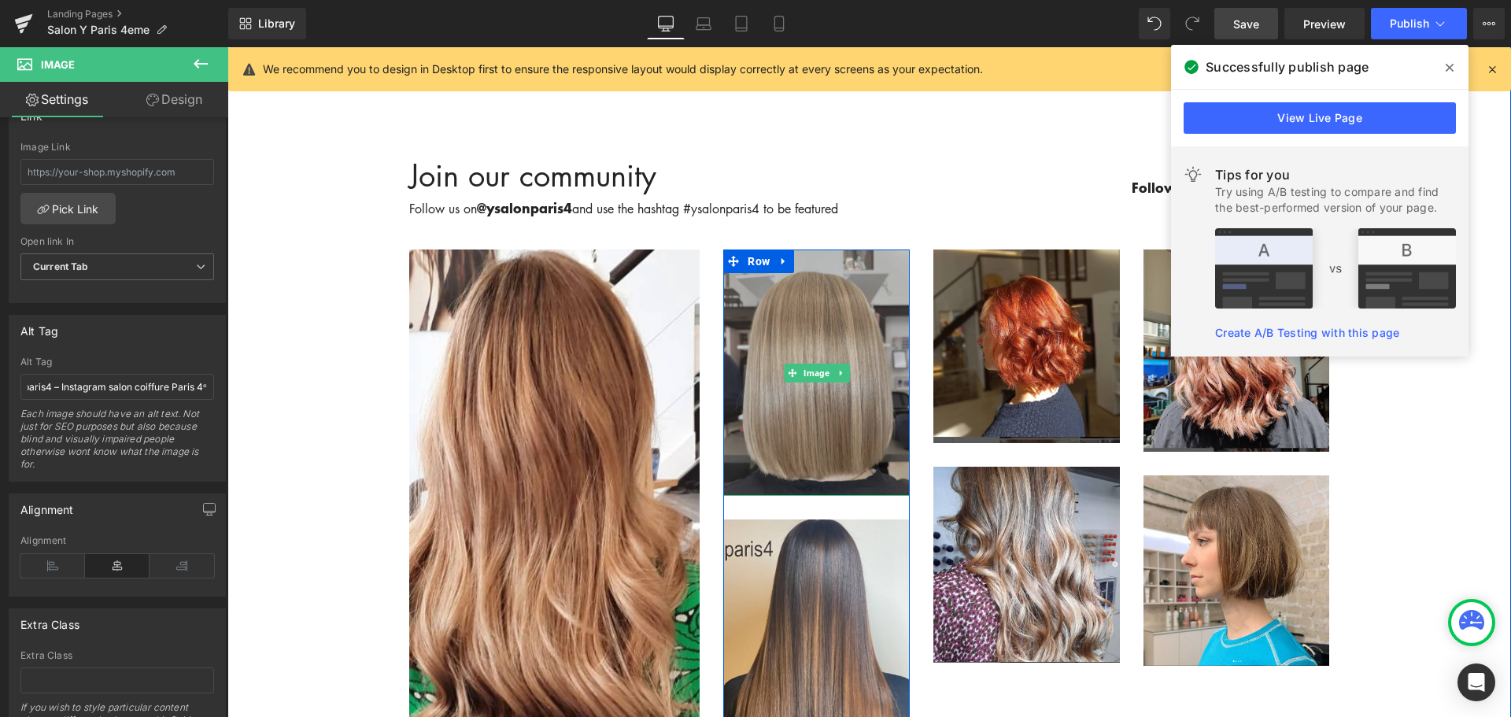
click at [781, 294] on img at bounding box center [816, 372] width 187 height 246
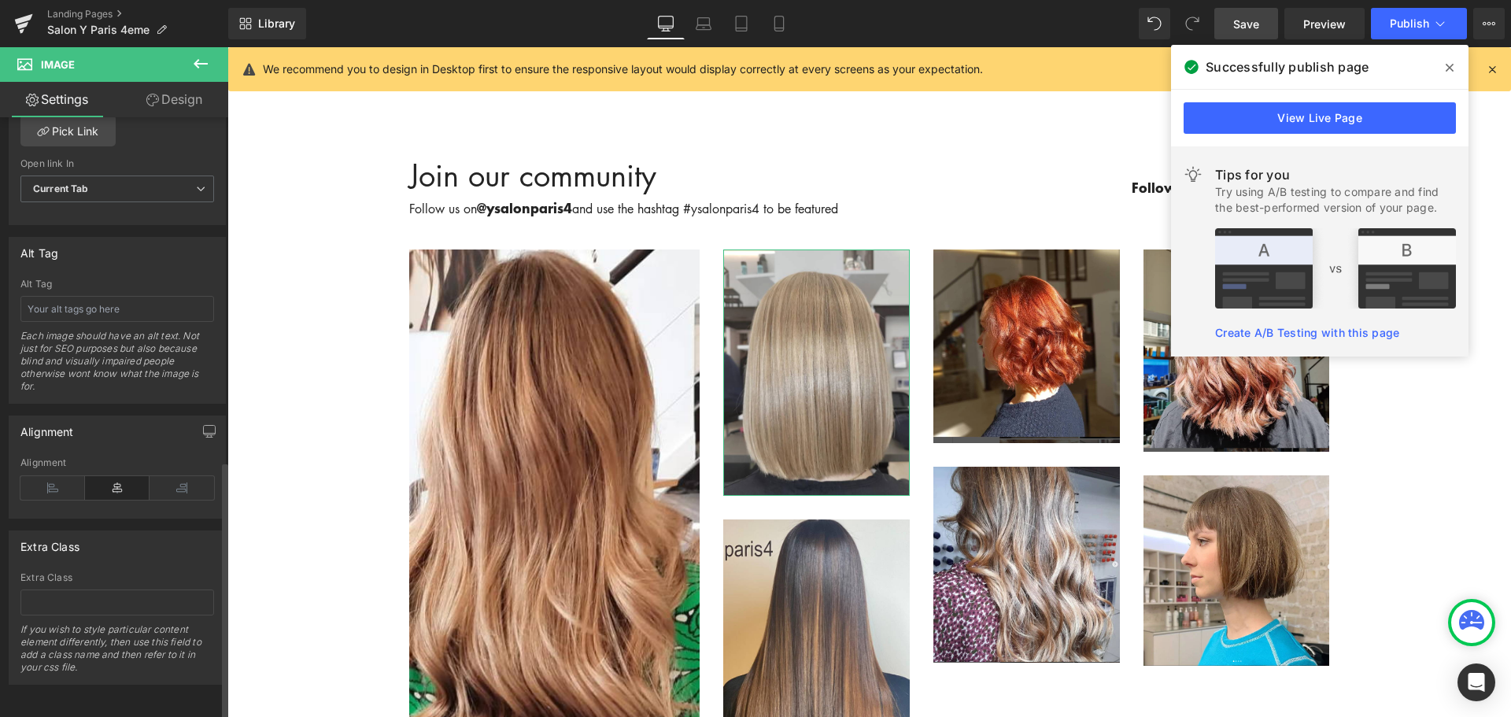
scroll to position [798, 0]
click at [102, 298] on input "text" at bounding box center [117, 309] width 194 height 26
paste input "Balayage naturel French Balayage – salon Y Paris 4ᵉ"
click at [44, 296] on input "Balayage naturel French Balayage – salon Y Paris 4ᵉ" at bounding box center [117, 309] width 194 height 26
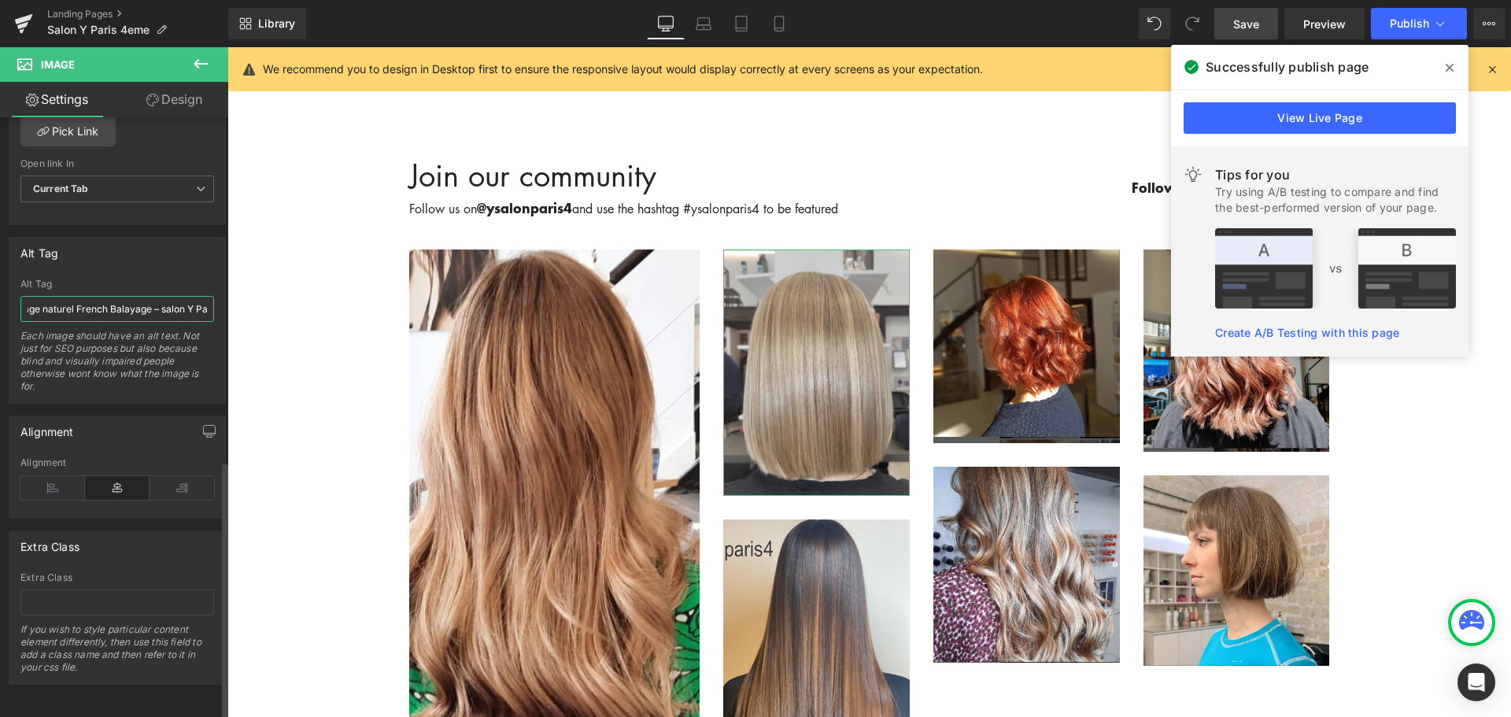
scroll to position [0, 0]
drag, startPoint x: 105, startPoint y: 297, endPoint x: 68, endPoint y: 299, distance: 36.3
click at [68, 299] on input "Balayage naturel French Balayage – salon Y Paris 4ᵉ" at bounding box center [117, 309] width 194 height 26
type input "Balayage blond French Balayage – salon Y Paris 4ᵉ"
click at [1250, 20] on span "Save" at bounding box center [1246, 24] width 26 height 17
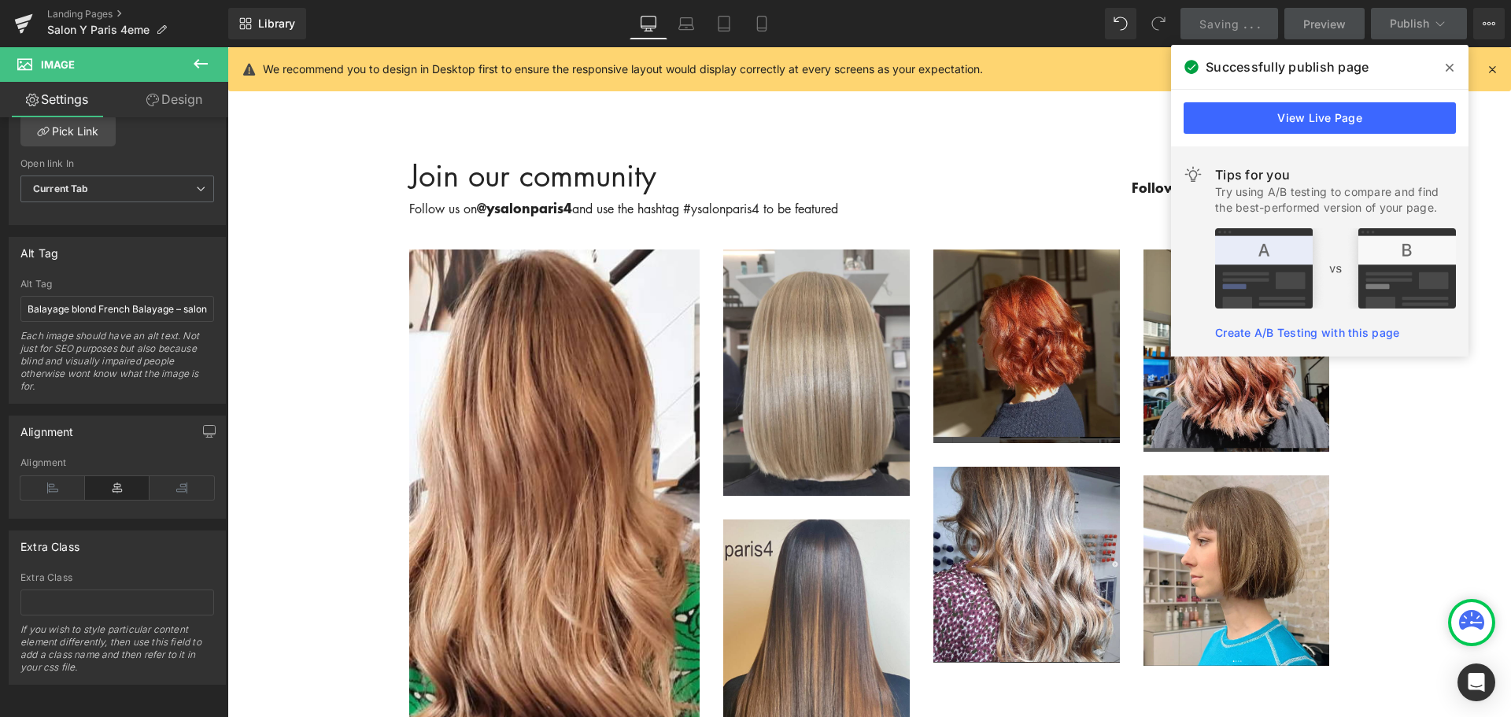
click at [1040, 257] on img at bounding box center [1026, 345] width 187 height 193
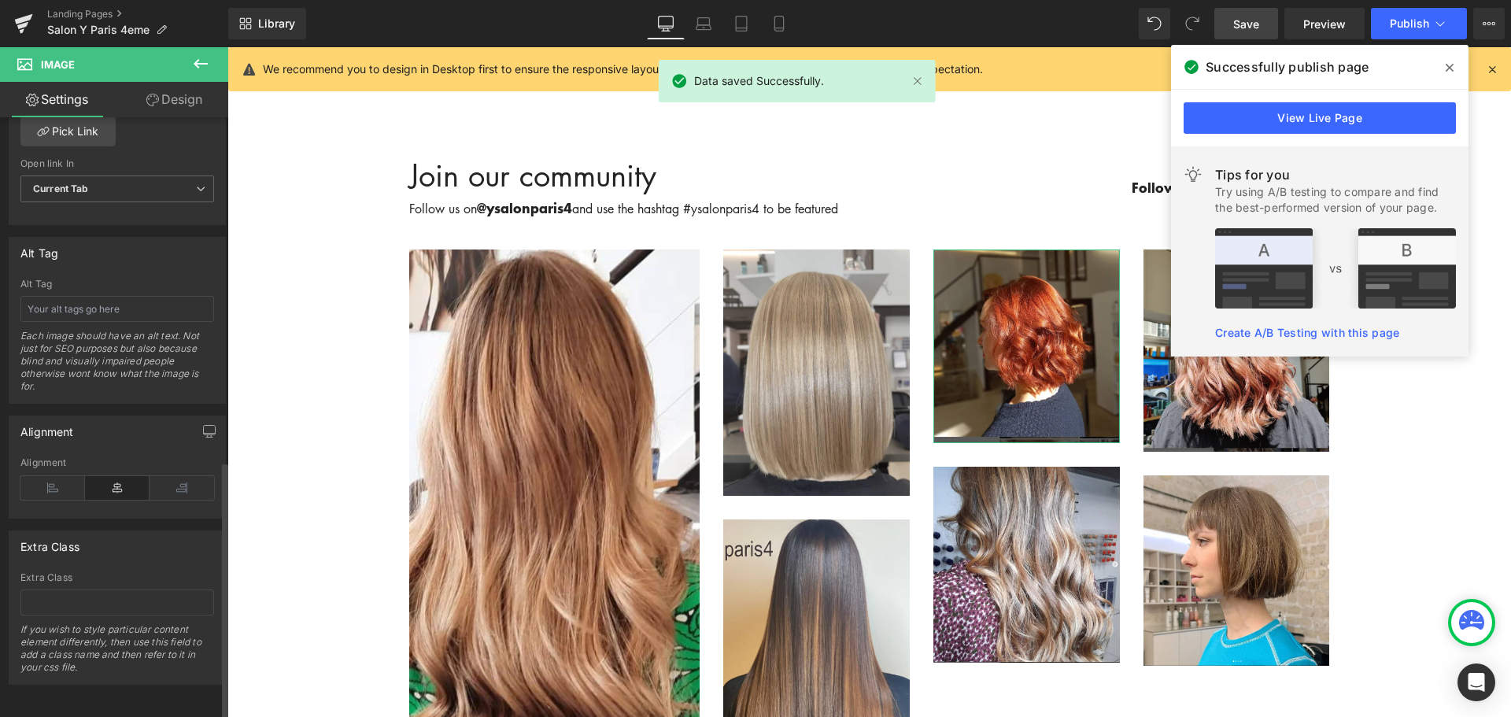
scroll to position [798, 0]
click at [120, 296] on input "text" at bounding box center [117, 309] width 194 height 26
paste input "Balayage naturel French Balayage – salon Y Paris 4ᵉ"
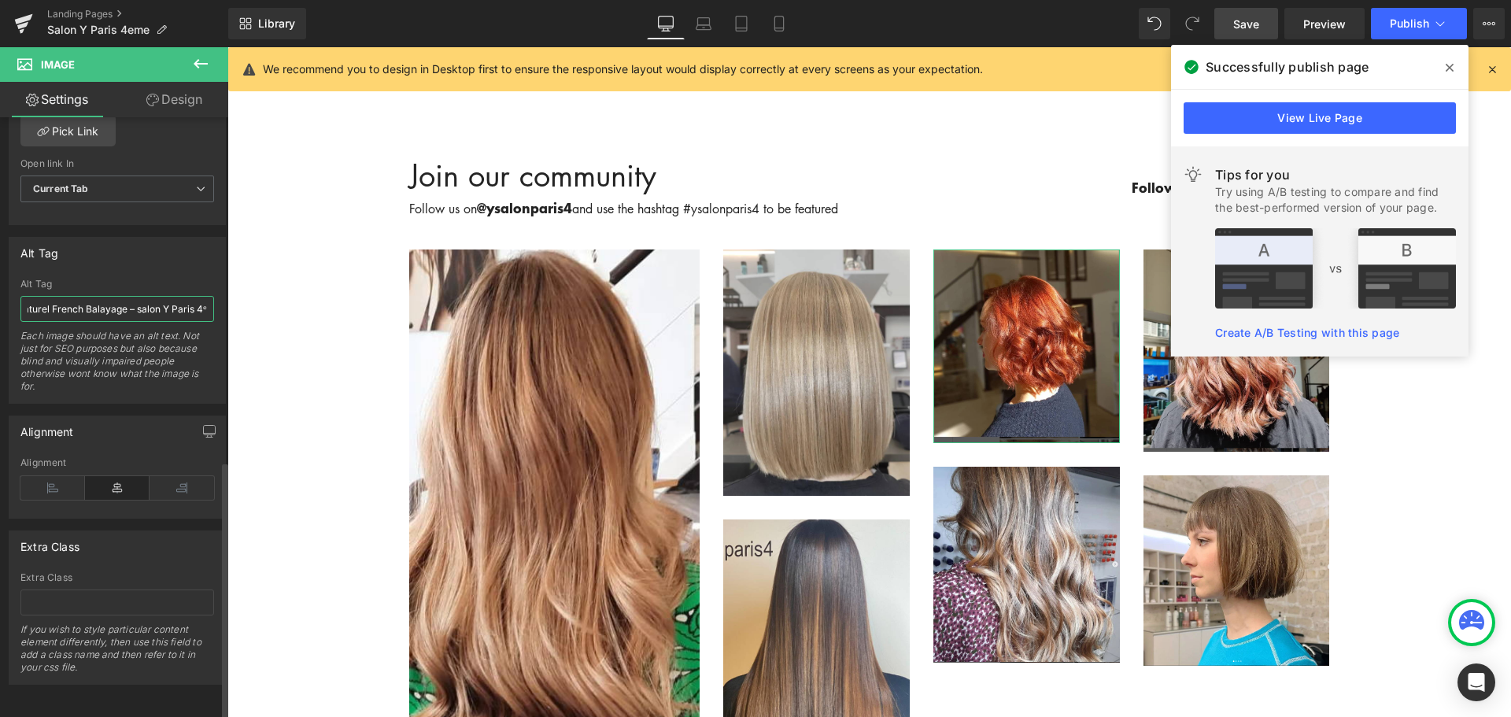
scroll to position [0, 0]
drag, startPoint x: 120, startPoint y: 294, endPoint x: 20, endPoint y: 294, distance: 99.2
click at [20, 296] on input "Balayage naturel French Balayage – salon Y Paris 4ᵉ" at bounding box center [117, 309] width 194 height 26
type input "Coloration rousse – salon Y Paris 4ᵉ"
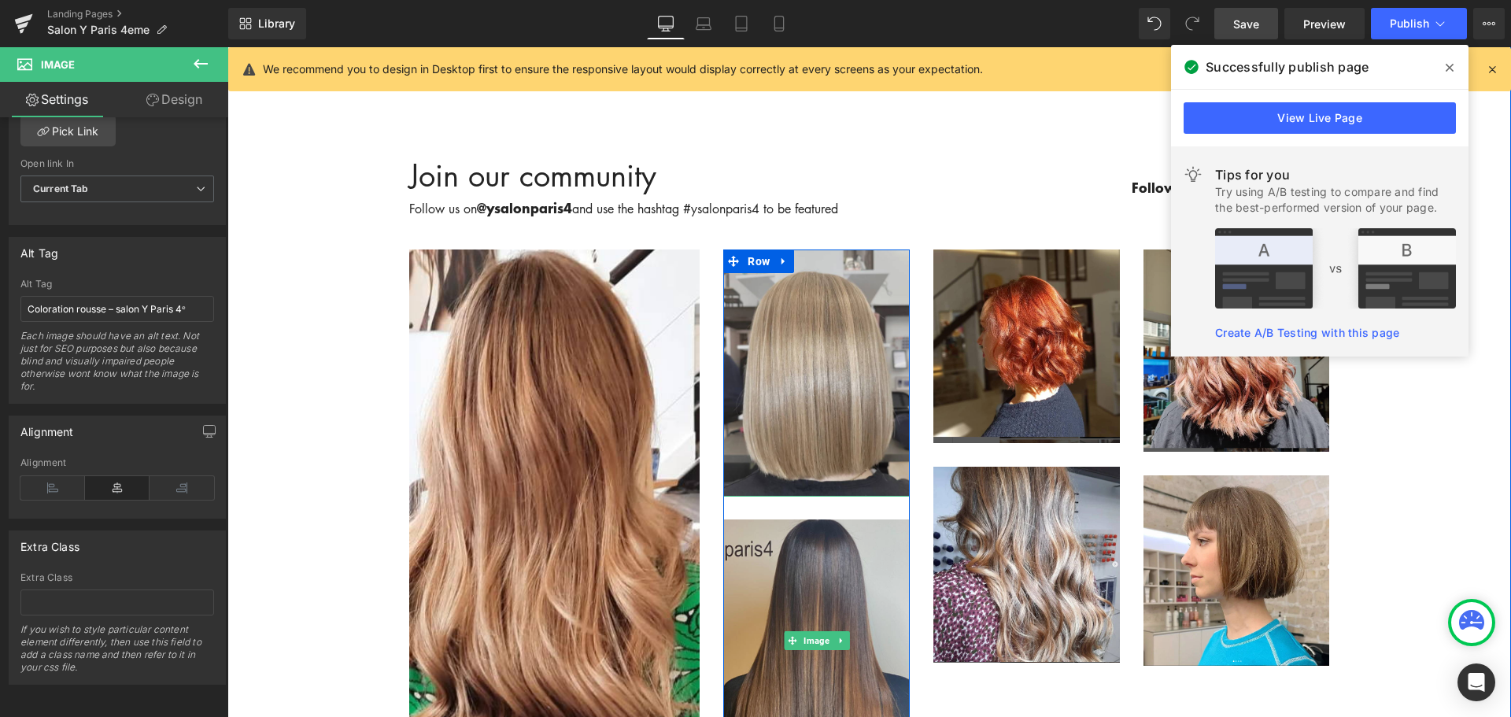
click at [767, 550] on img at bounding box center [816, 640] width 187 height 289
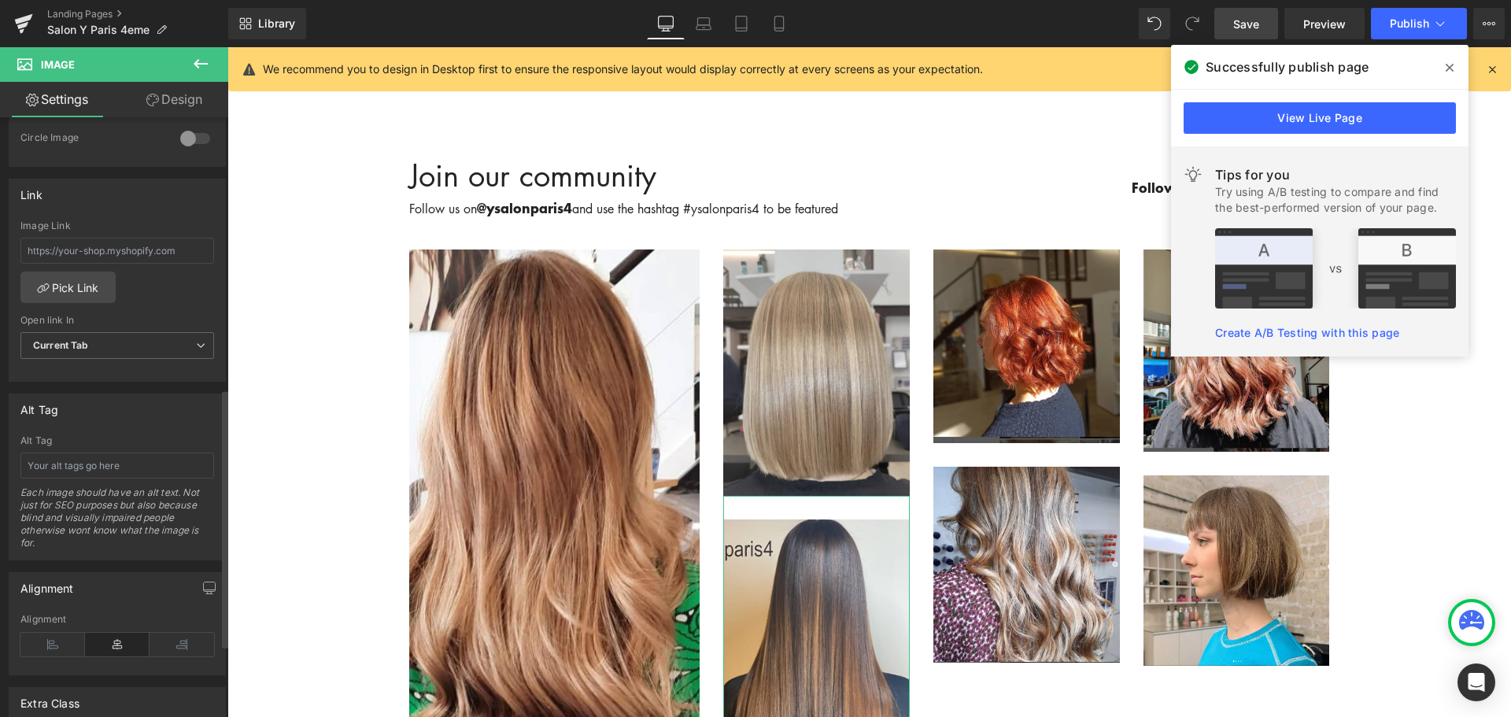
scroll to position [798, 0]
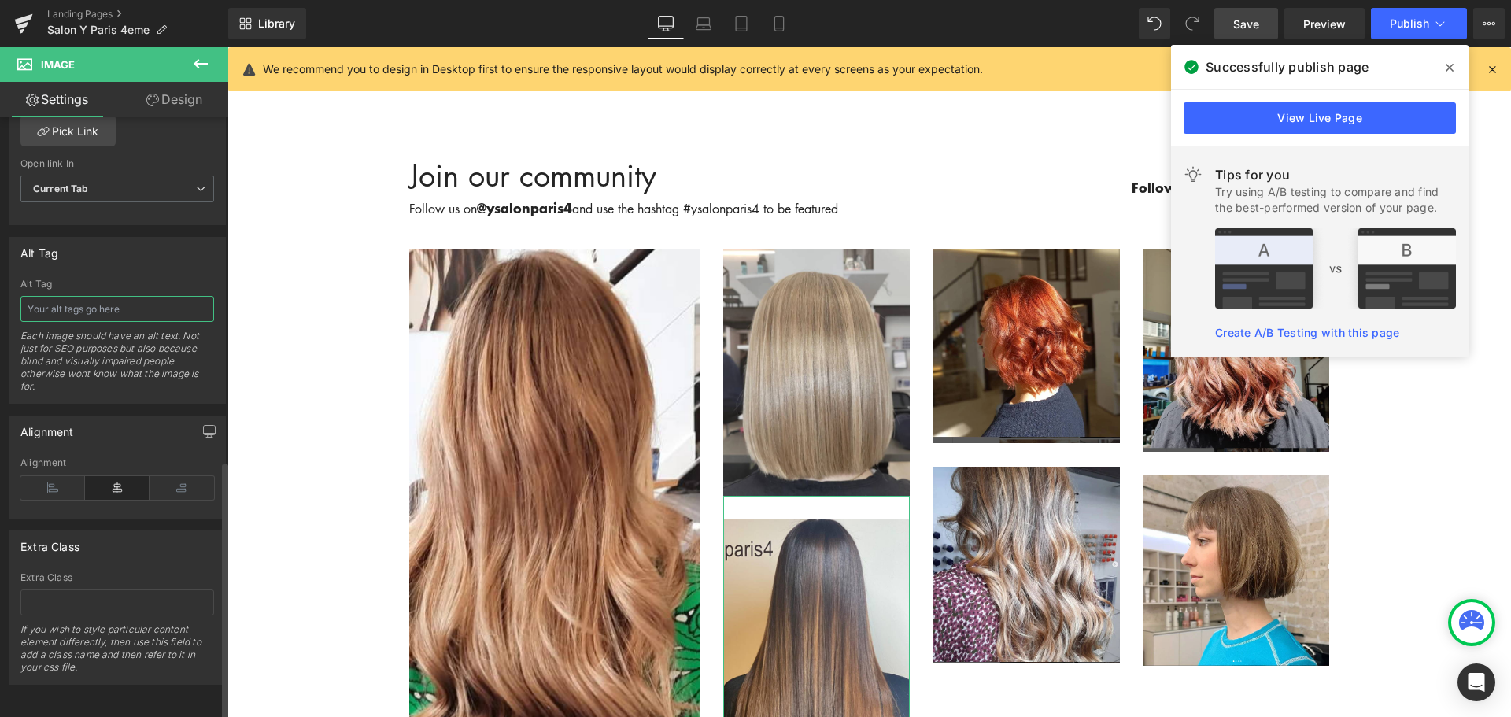
click at [139, 299] on input "text" at bounding box center [117, 309] width 194 height 26
paste input "Balayage naturel French Balayage – salon Y Paris 4ᵉ"
drag, startPoint x: 118, startPoint y: 297, endPoint x: 135, endPoint y: 307, distance: 19.4
click at [72, 299] on input "Balayage naturel French Balayage – salon Y Paris 4ᵉ" at bounding box center [117, 309] width 194 height 26
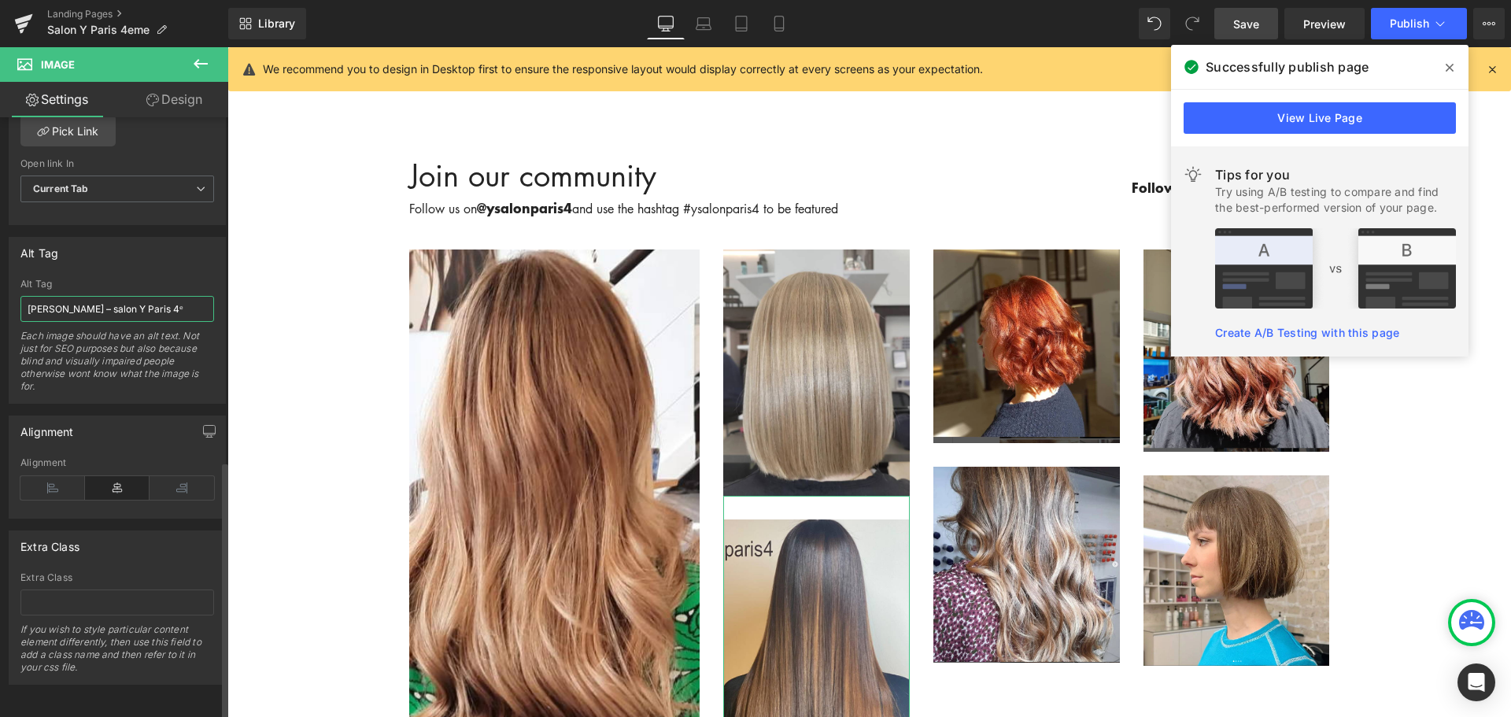
type input "Balayage brunette – salon Y Paris 4ᵉ"
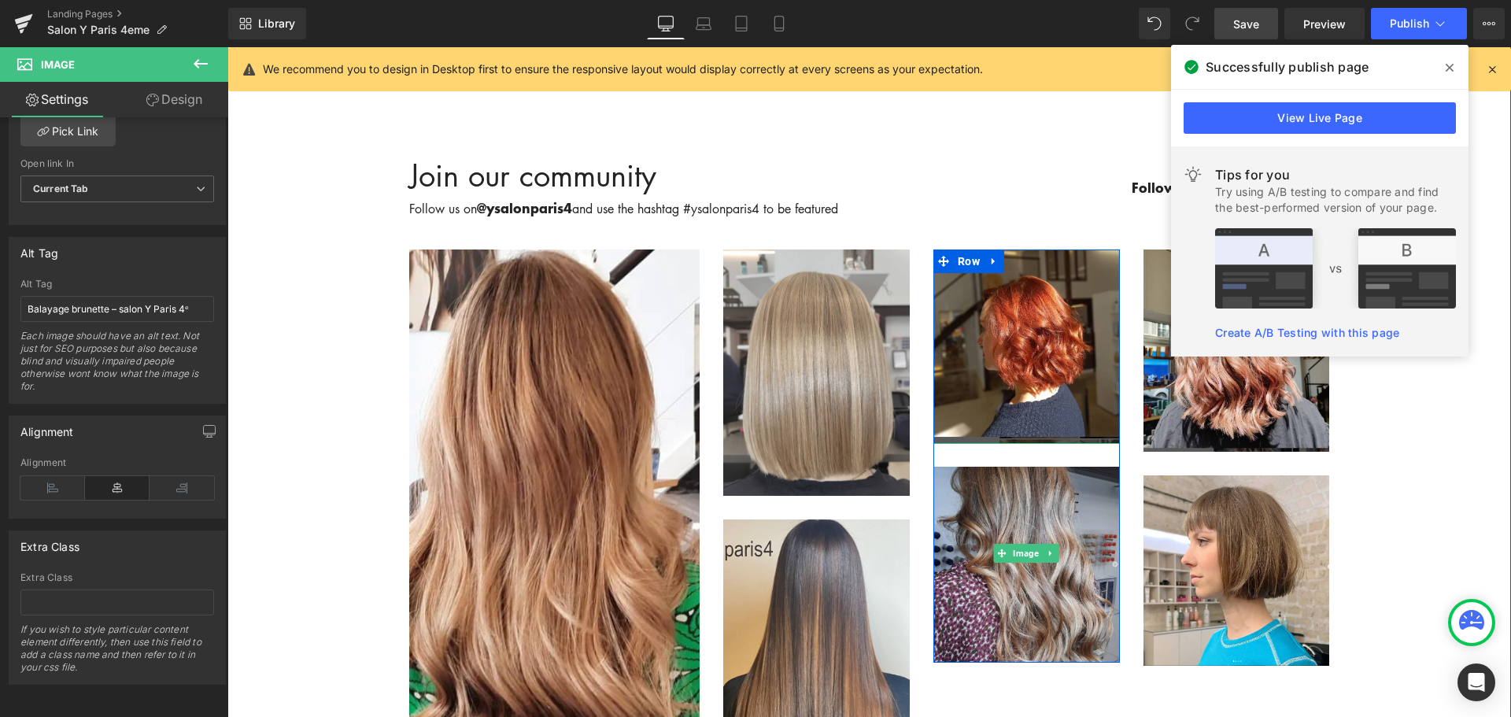
click at [1005, 443] on img at bounding box center [1026, 553] width 187 height 220
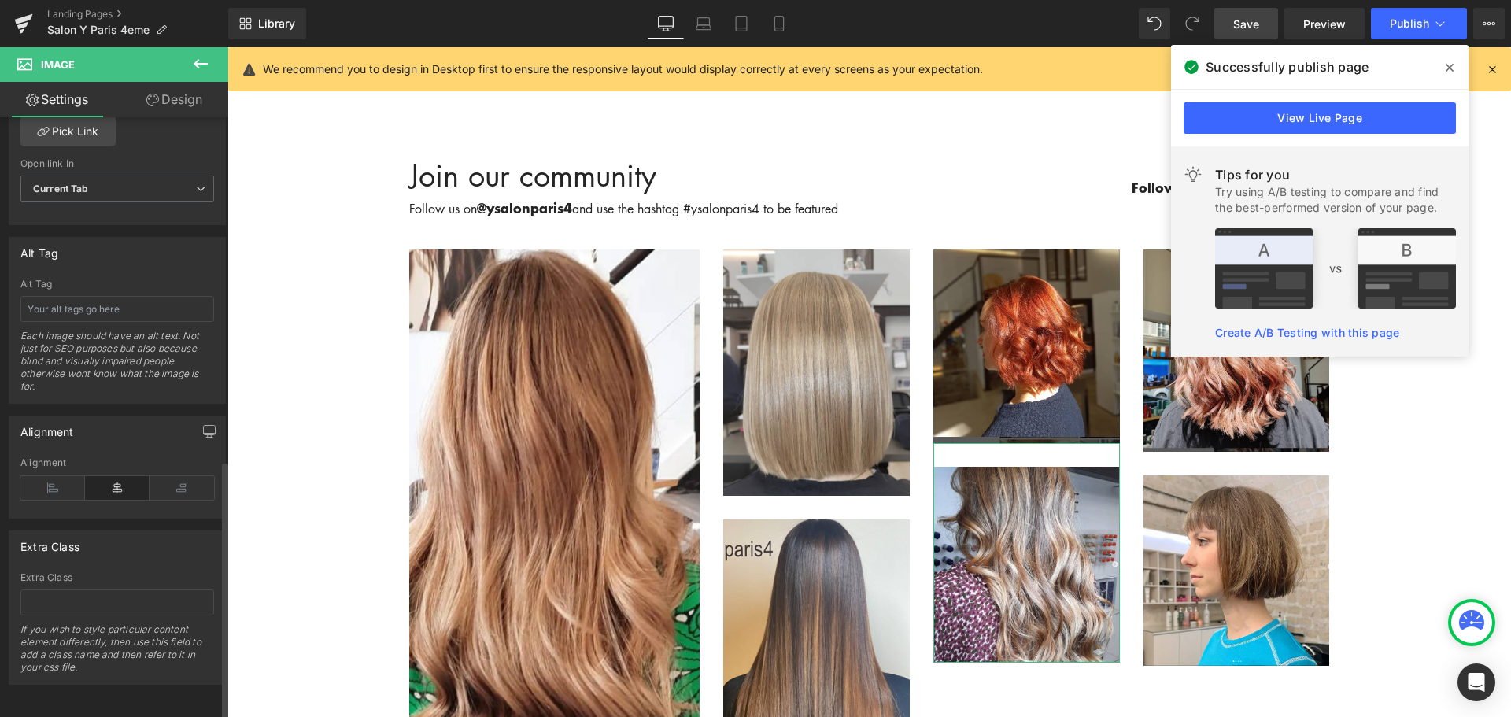
scroll to position [798, 0]
click at [128, 301] on input "text" at bounding box center [117, 309] width 194 height 26
paste input "Balayage naturel French Balayage – salon Y Paris 4ᵉ"
type input "Balayage naturel French Balayage – salon Y Paris 4ᵉ"
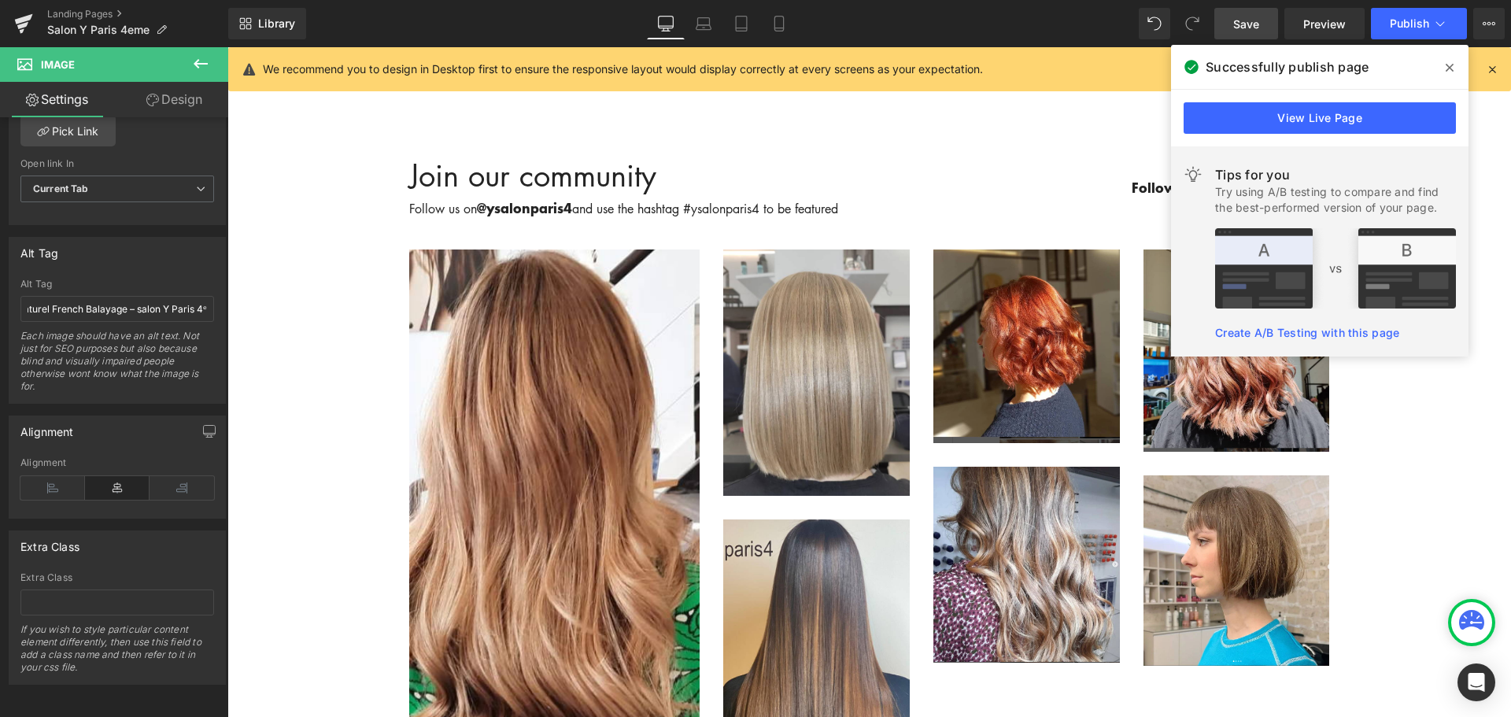
click at [1246, 27] on span "Save" at bounding box center [1246, 24] width 26 height 17
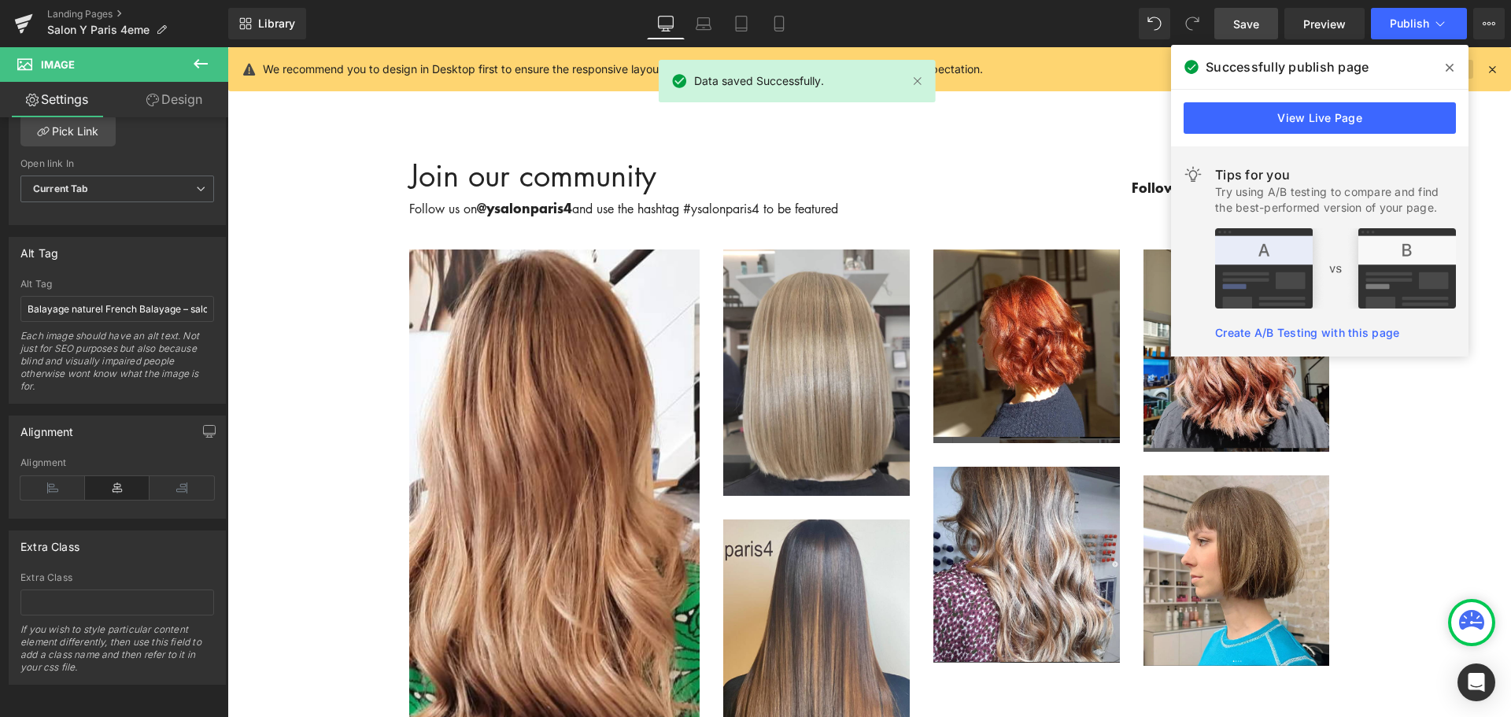
click at [1450, 62] on icon at bounding box center [1450, 67] width 8 height 13
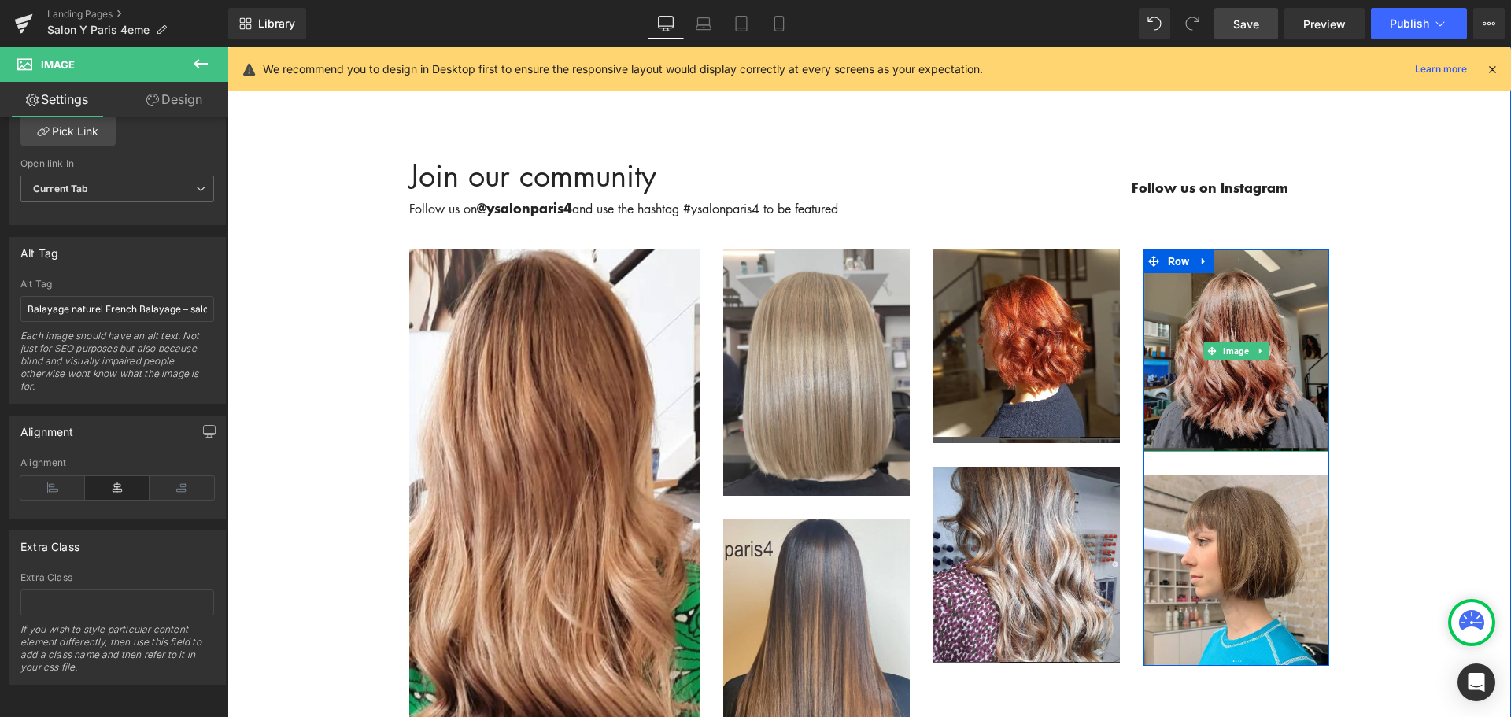
click at [1217, 293] on img at bounding box center [1236, 350] width 187 height 202
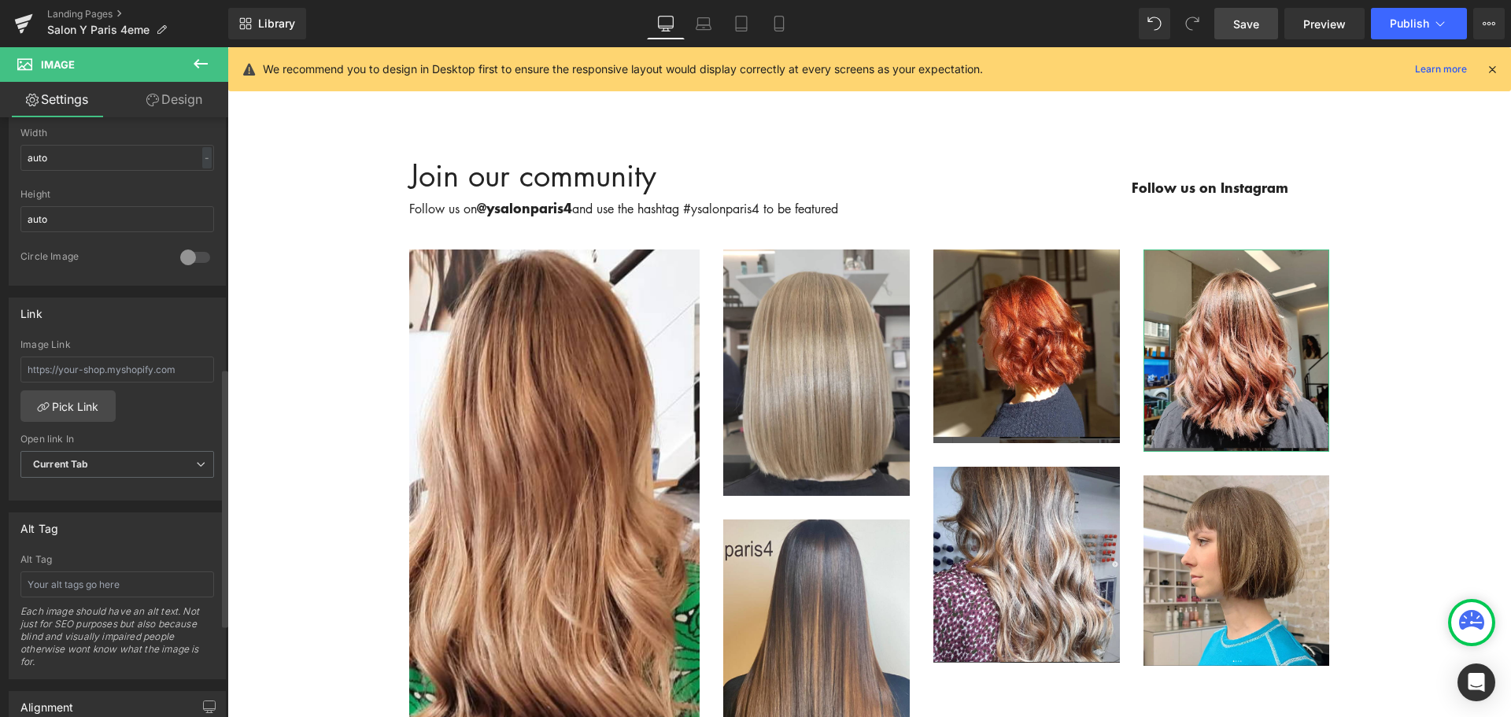
scroll to position [630, 0]
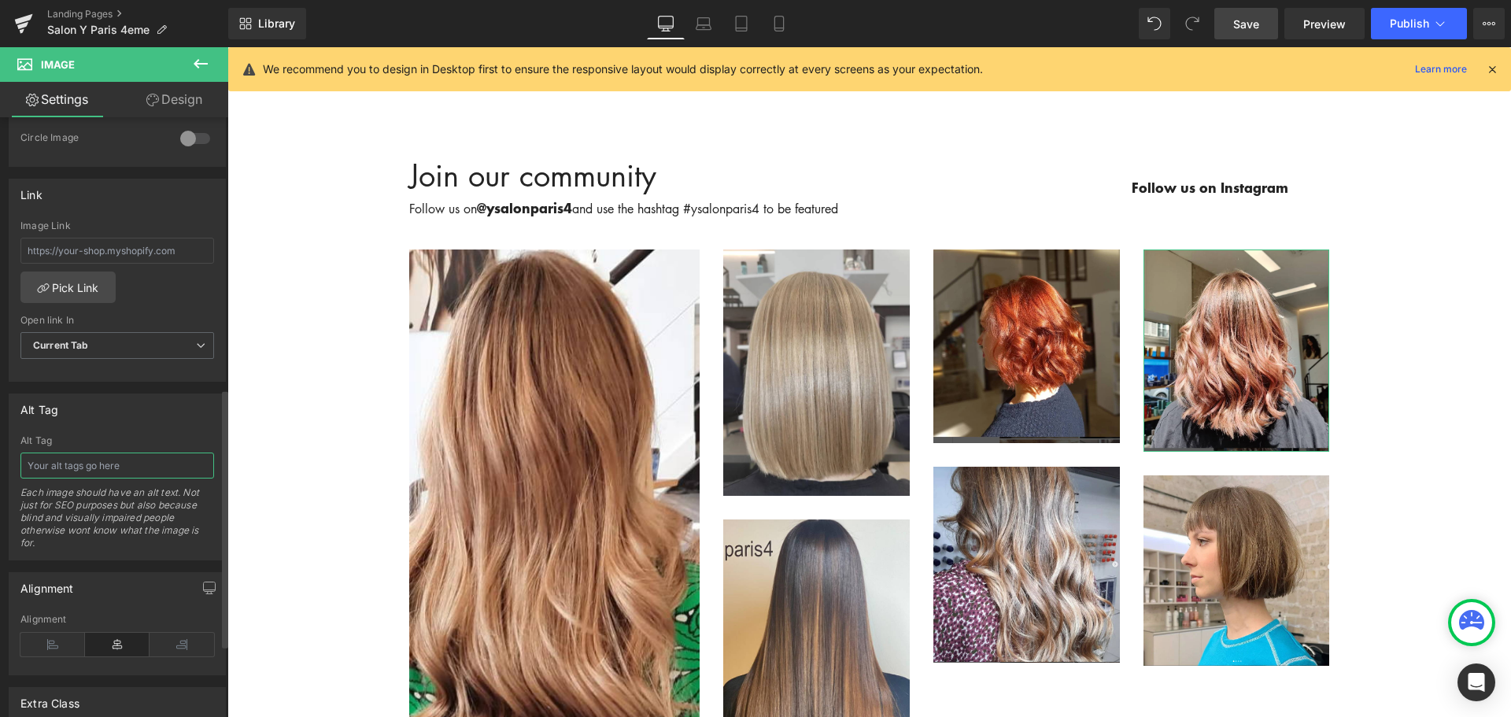
click at [114, 471] on input "text" at bounding box center [117, 466] width 194 height 26
paste input "Balayage naturel French Balayage – salon Y Paris 4ᵉ"
drag, startPoint x: 119, startPoint y: 464, endPoint x: 72, endPoint y: 463, distance: 46.4
click at [72, 463] on input "Balayage naturel French Balayage – salon Y Paris 4ᵉ" at bounding box center [117, 466] width 194 height 26
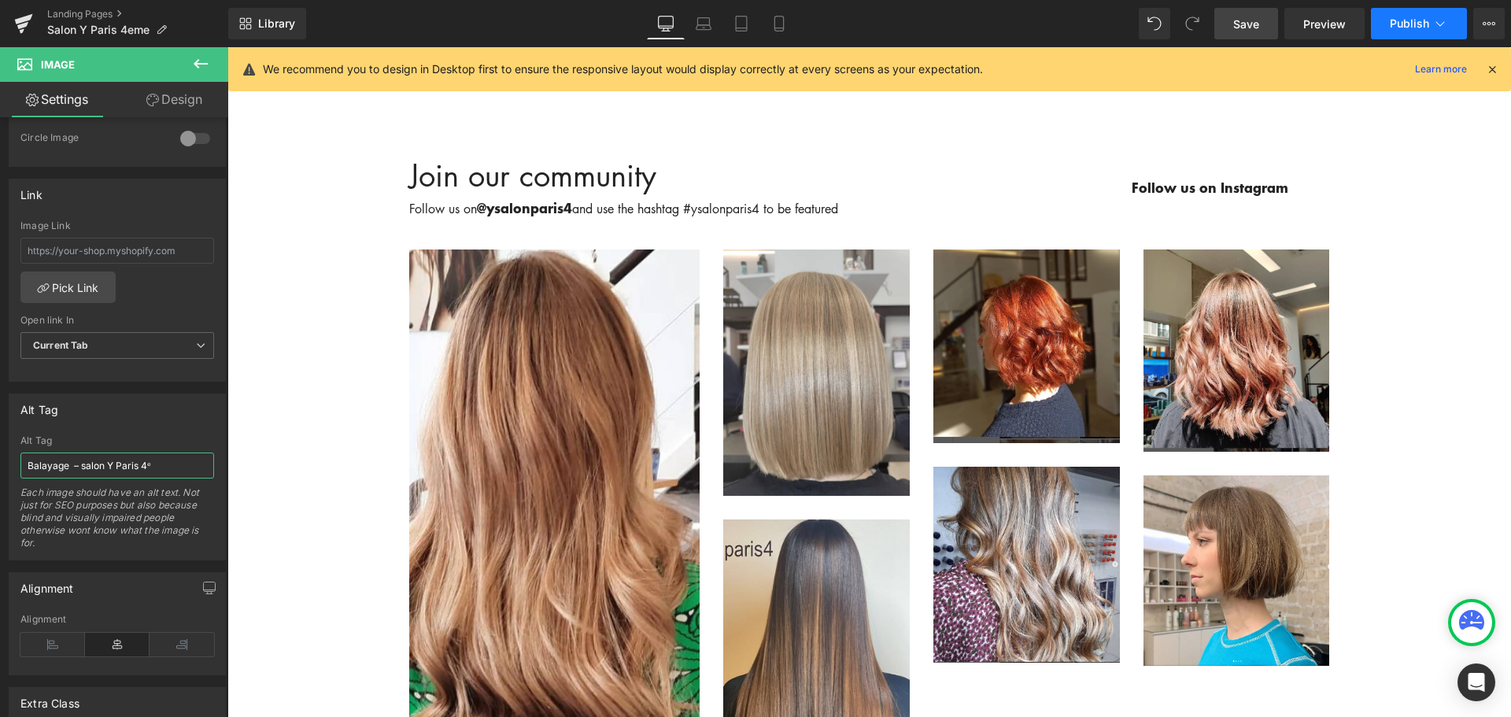
type input "Balayage – salon Y Paris 4ᵉ"
click at [1400, 28] on span "Publish" at bounding box center [1409, 23] width 39 height 13
click at [1248, 24] on span "Save" at bounding box center [1246, 24] width 26 height 17
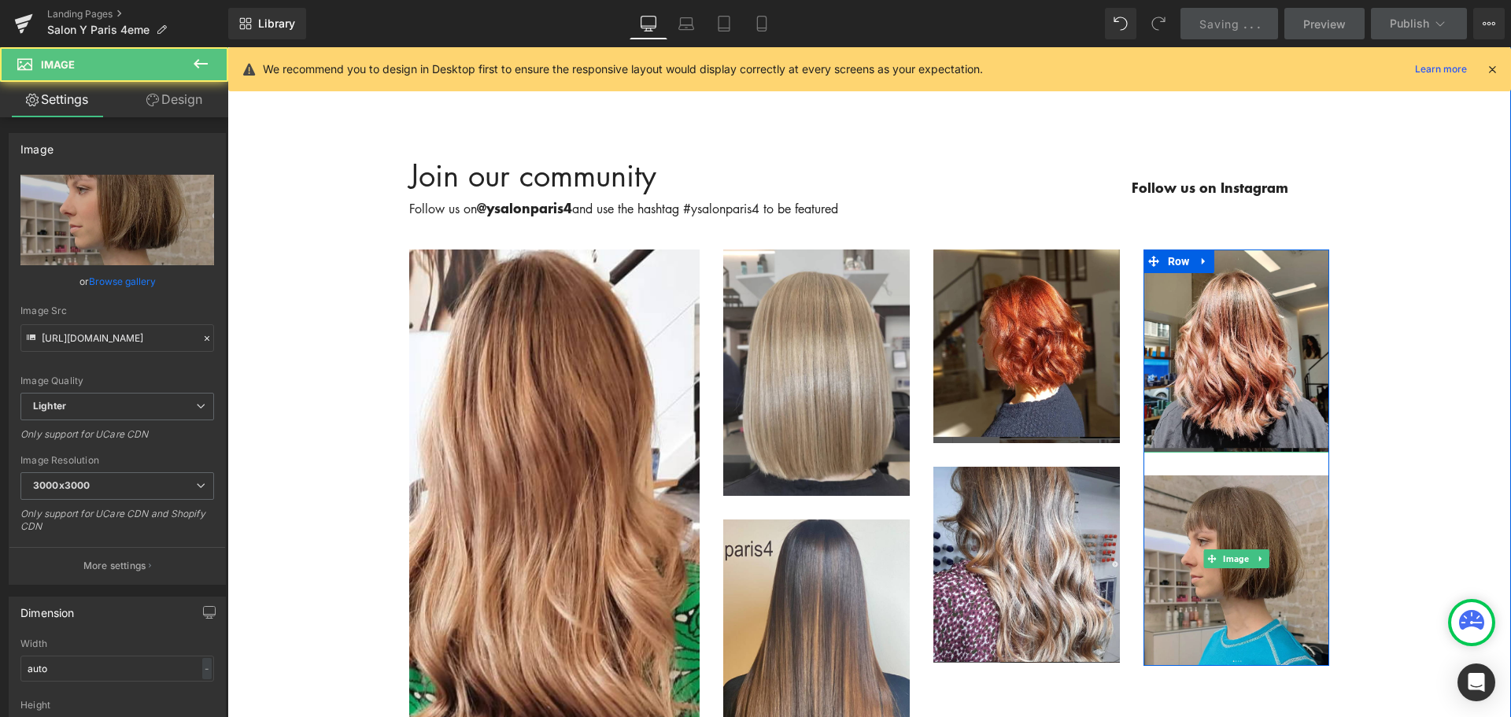
click at [1210, 478] on img at bounding box center [1236, 559] width 187 height 214
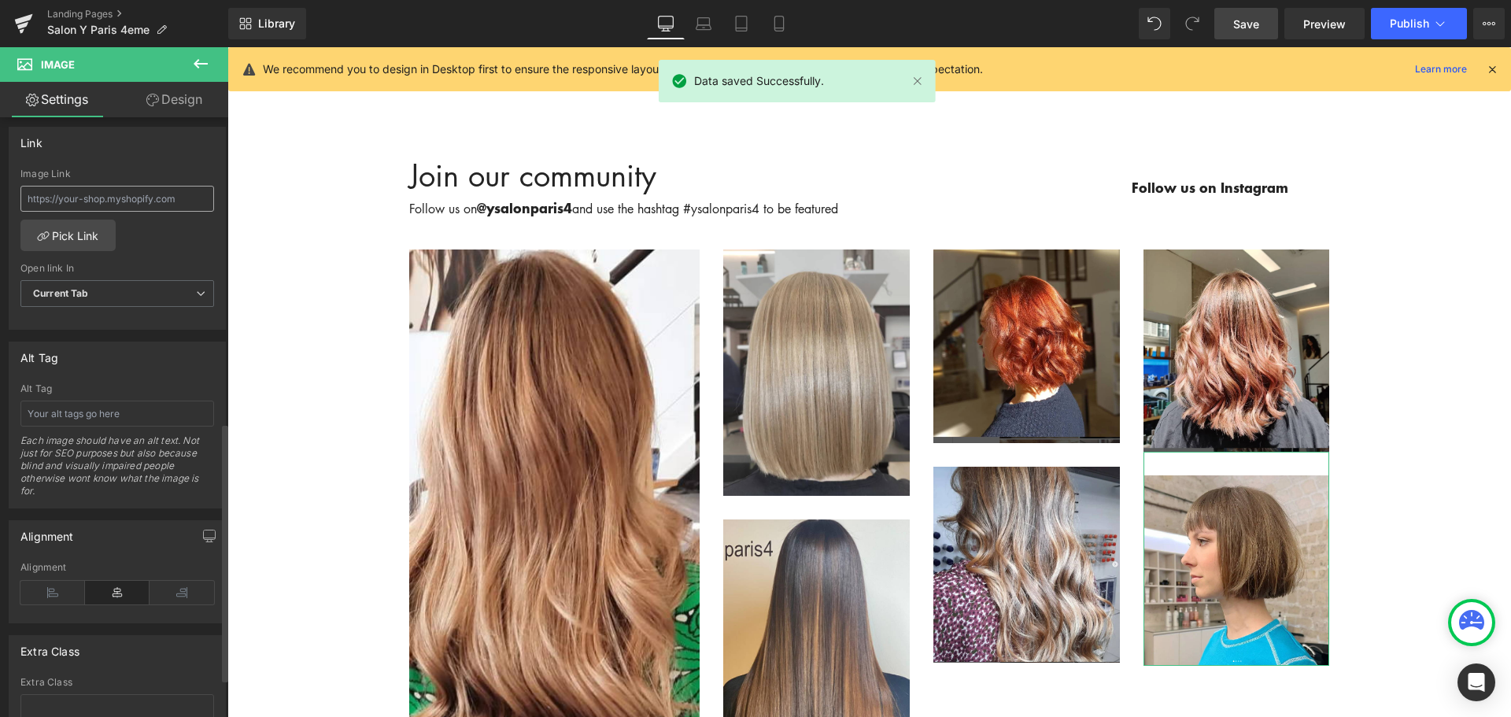
scroll to position [708, 0]
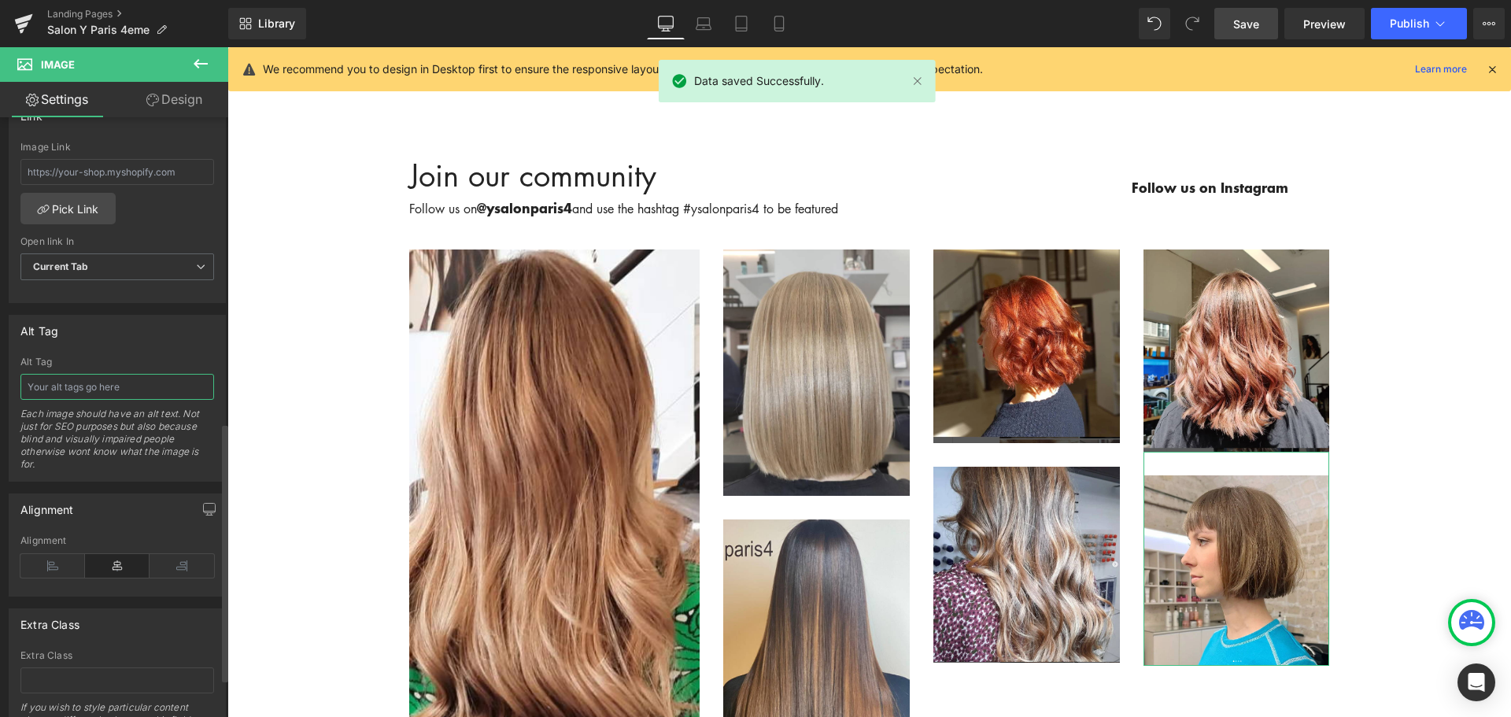
click at [116, 383] on input "text" at bounding box center [117, 387] width 194 height 26
paste input "Balayage naturel French Balayage – salon Y Paris 4ᵉ"
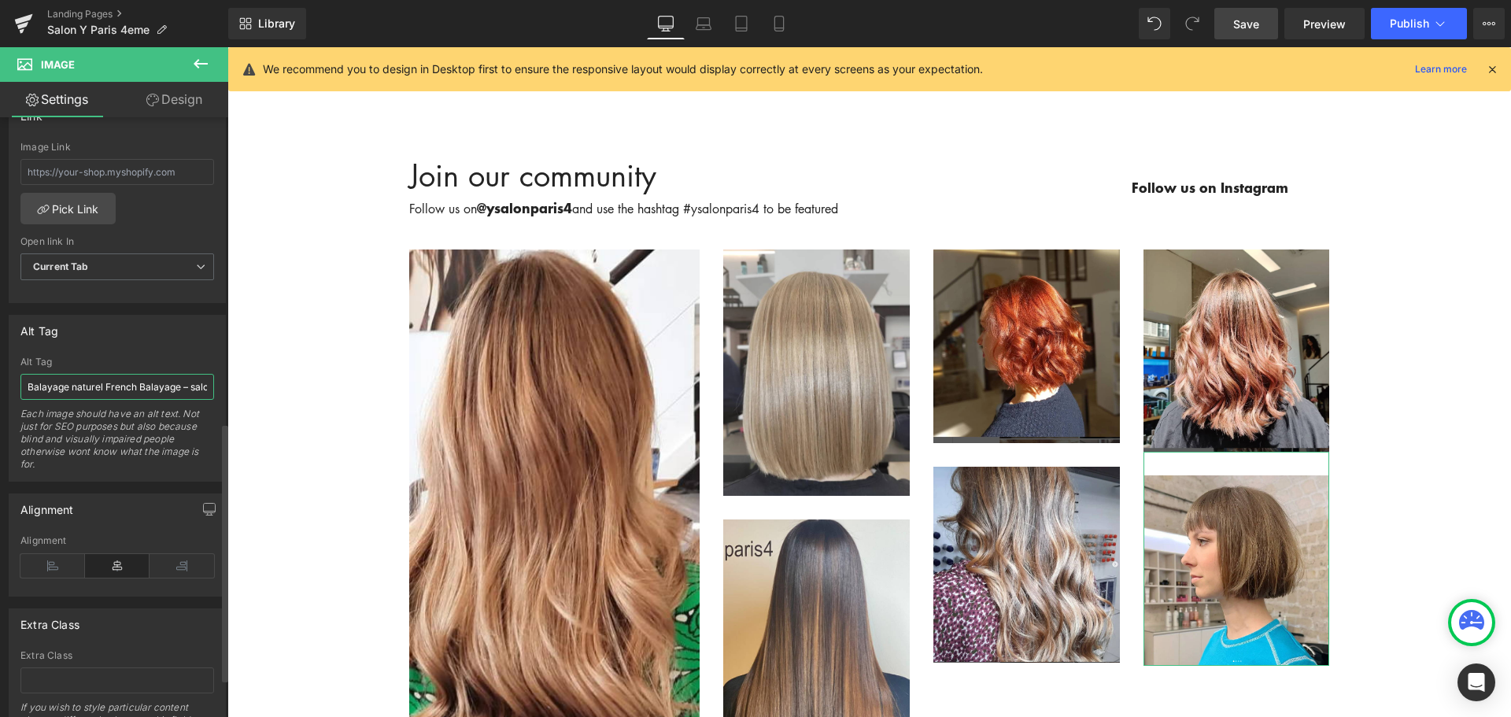
drag, startPoint x: 120, startPoint y: 382, endPoint x: 2, endPoint y: 390, distance: 117.5
click at [2, 390] on div "Alt Tag Alt Tag Balayage naturel French Balayage – salon Y Paris 4ᵉ Each image …" at bounding box center [117, 392] width 235 height 179
type input "Coupe femme carre – salon Y Paris 4ᵉ"
click at [1402, 23] on span "Publish" at bounding box center [1409, 23] width 39 height 13
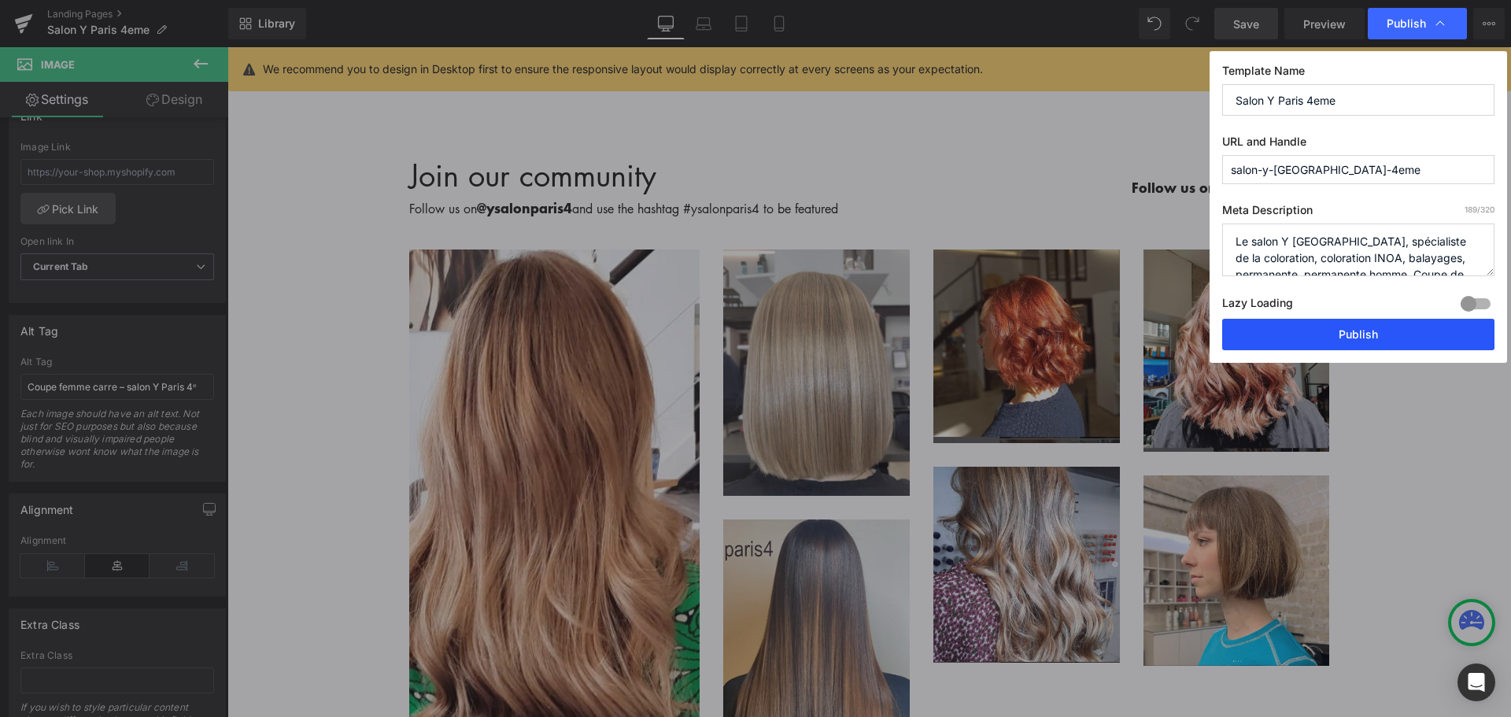
click at [1303, 328] on button "Publish" at bounding box center [1358, 334] width 272 height 31
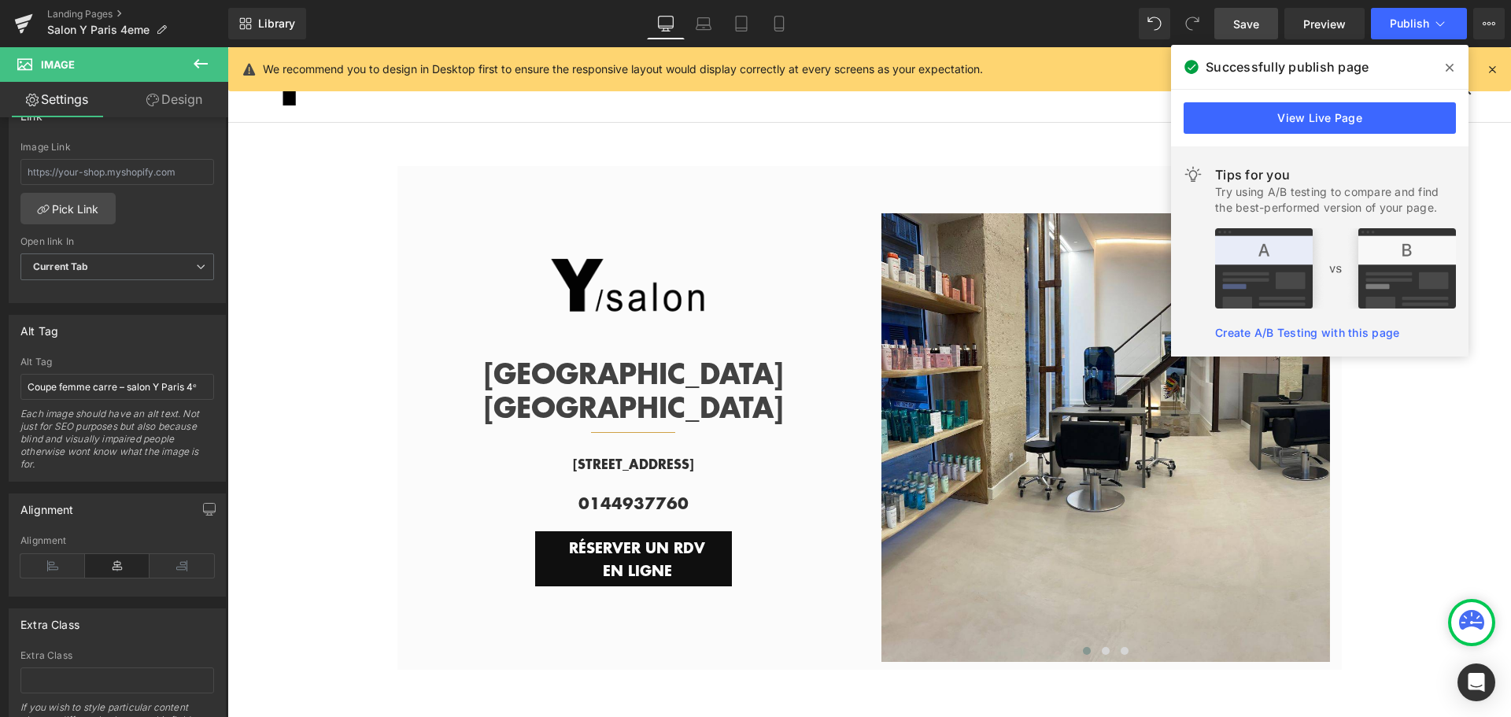
click at [196, 65] on icon at bounding box center [201, 63] width 14 height 9
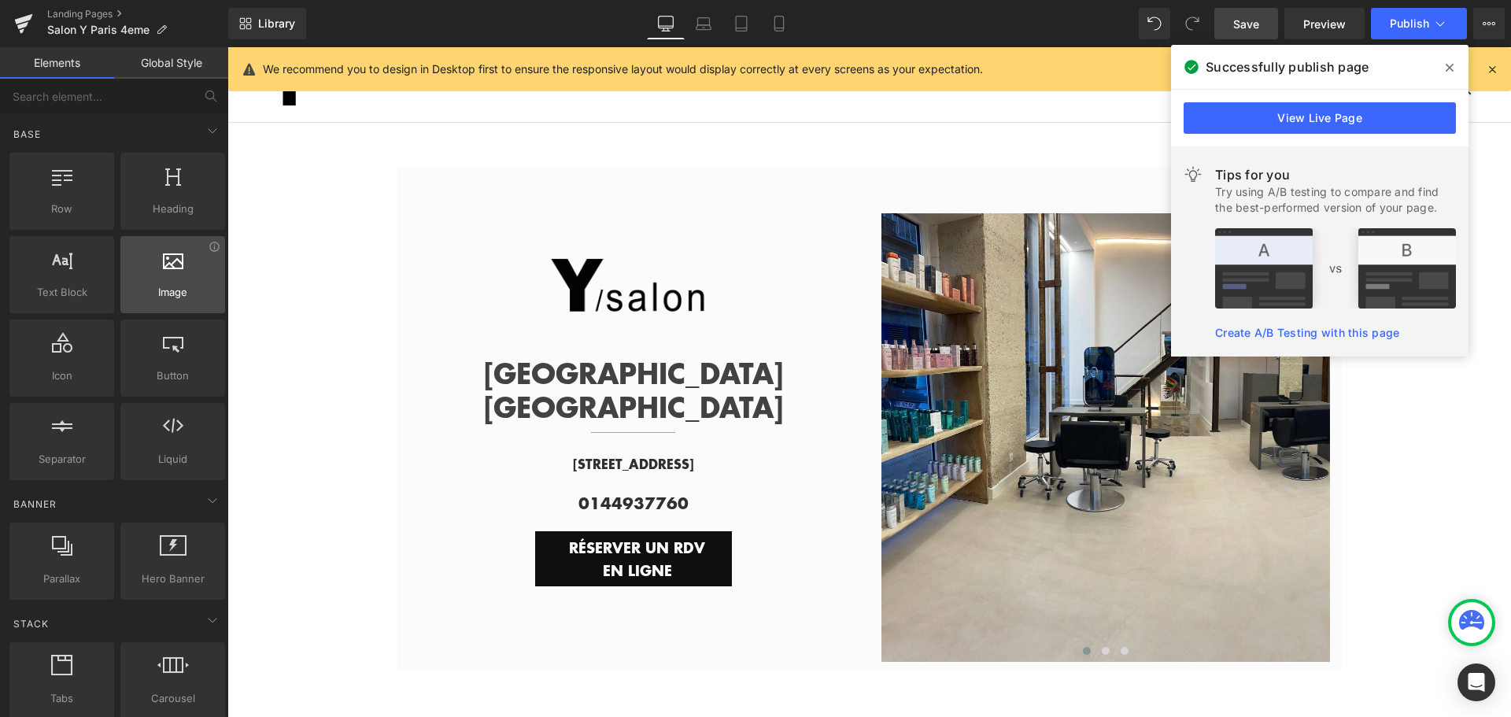
scroll to position [157, 0]
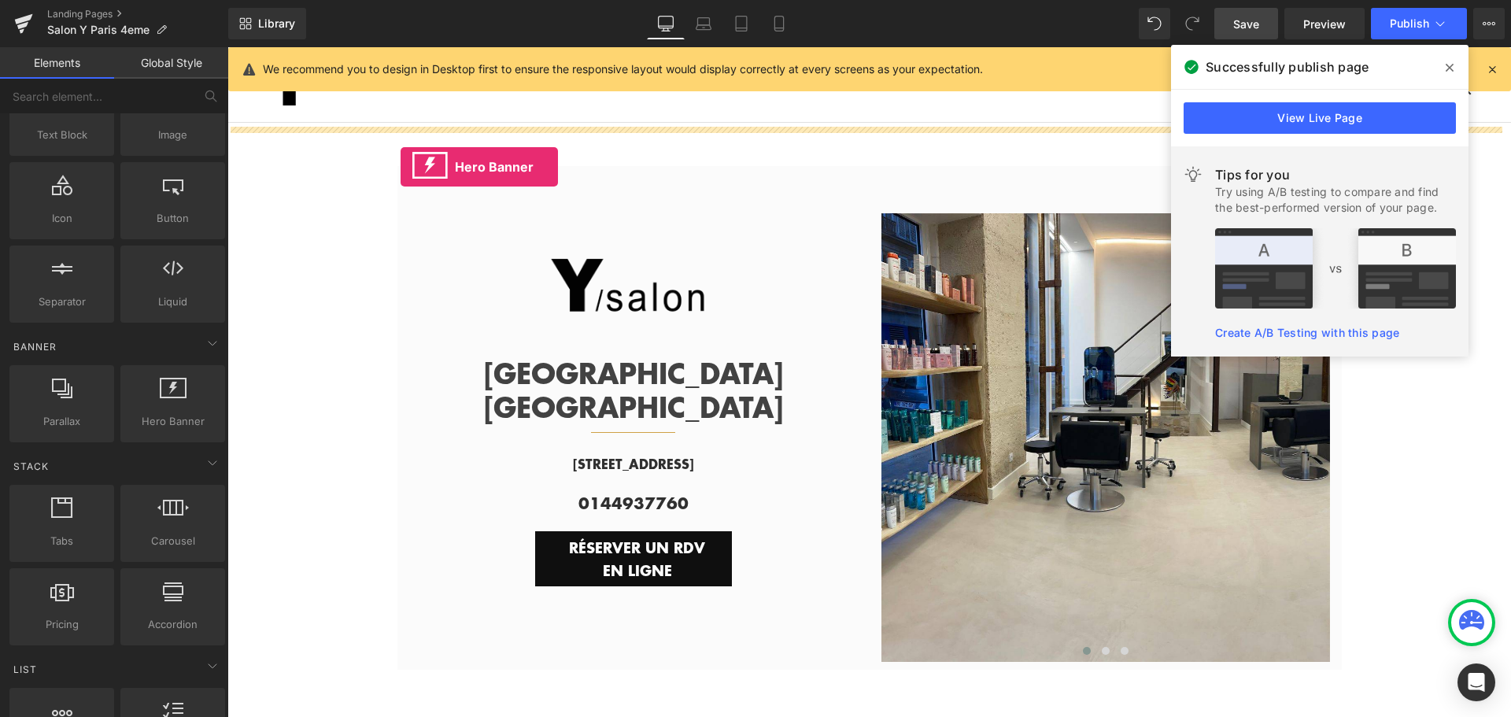
drag, startPoint x: 393, startPoint y: 459, endPoint x: 401, endPoint y: 167, distance: 292.1
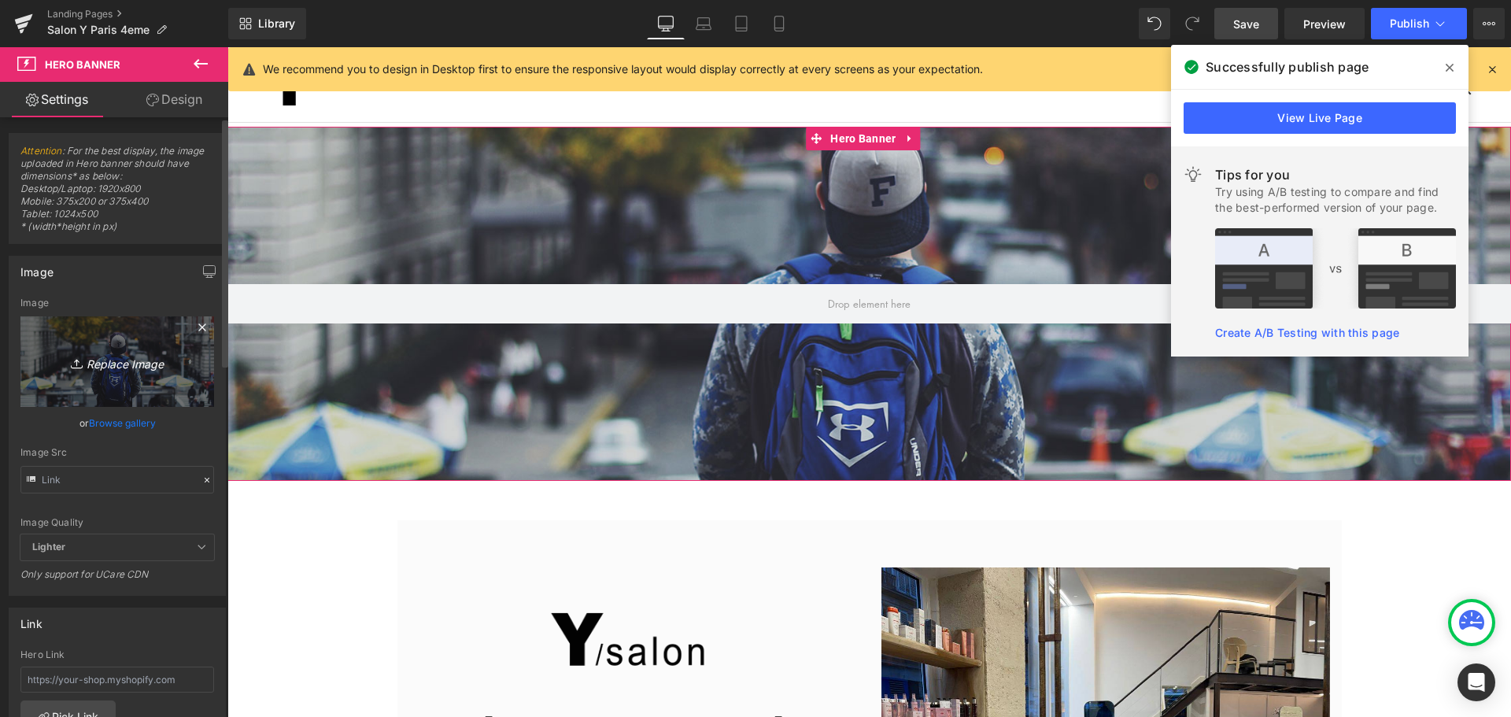
click at [119, 363] on icon "Replace Image" at bounding box center [117, 362] width 126 height 20
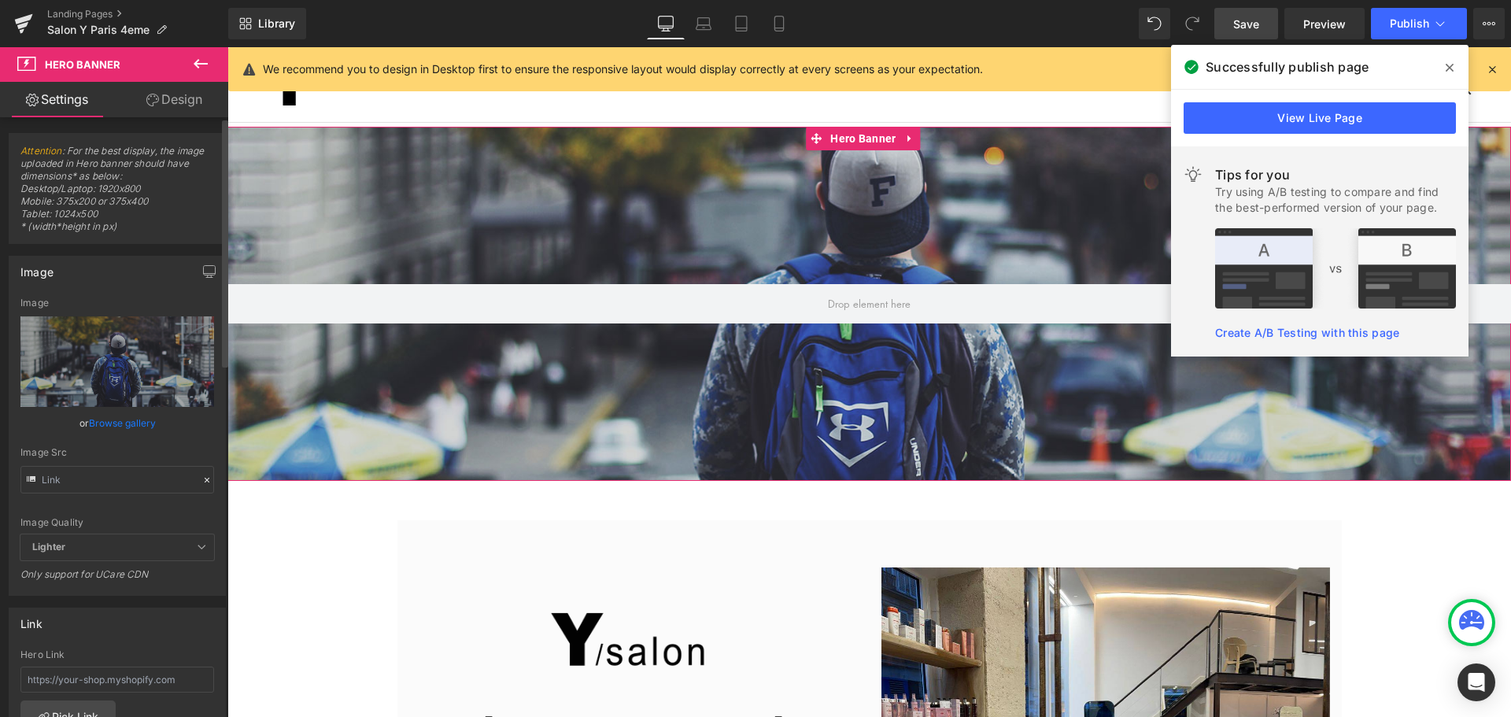
click at [141, 423] on link "Browse gallery" at bounding box center [122, 423] width 67 height 28
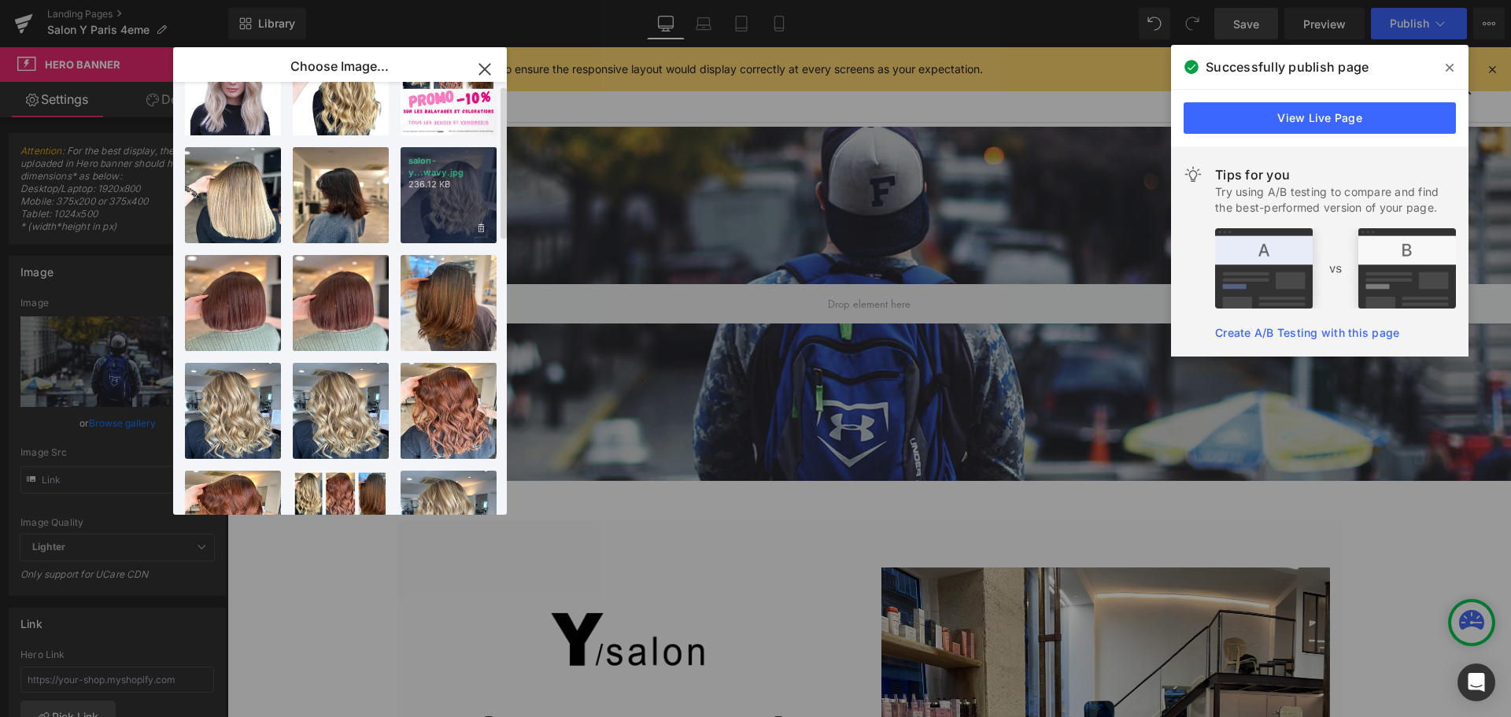
scroll to position [0, 0]
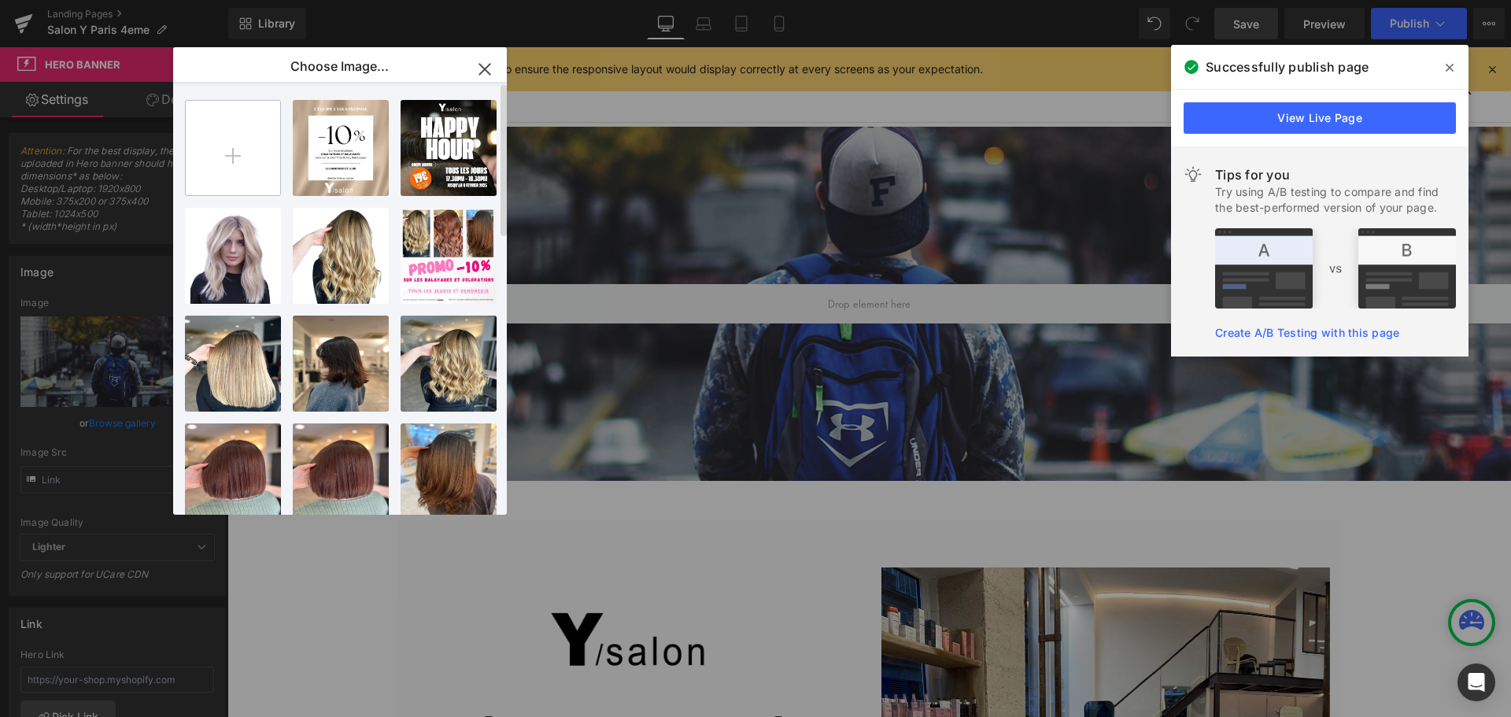
click at [236, 153] on input "file" at bounding box center [233, 148] width 94 height 94
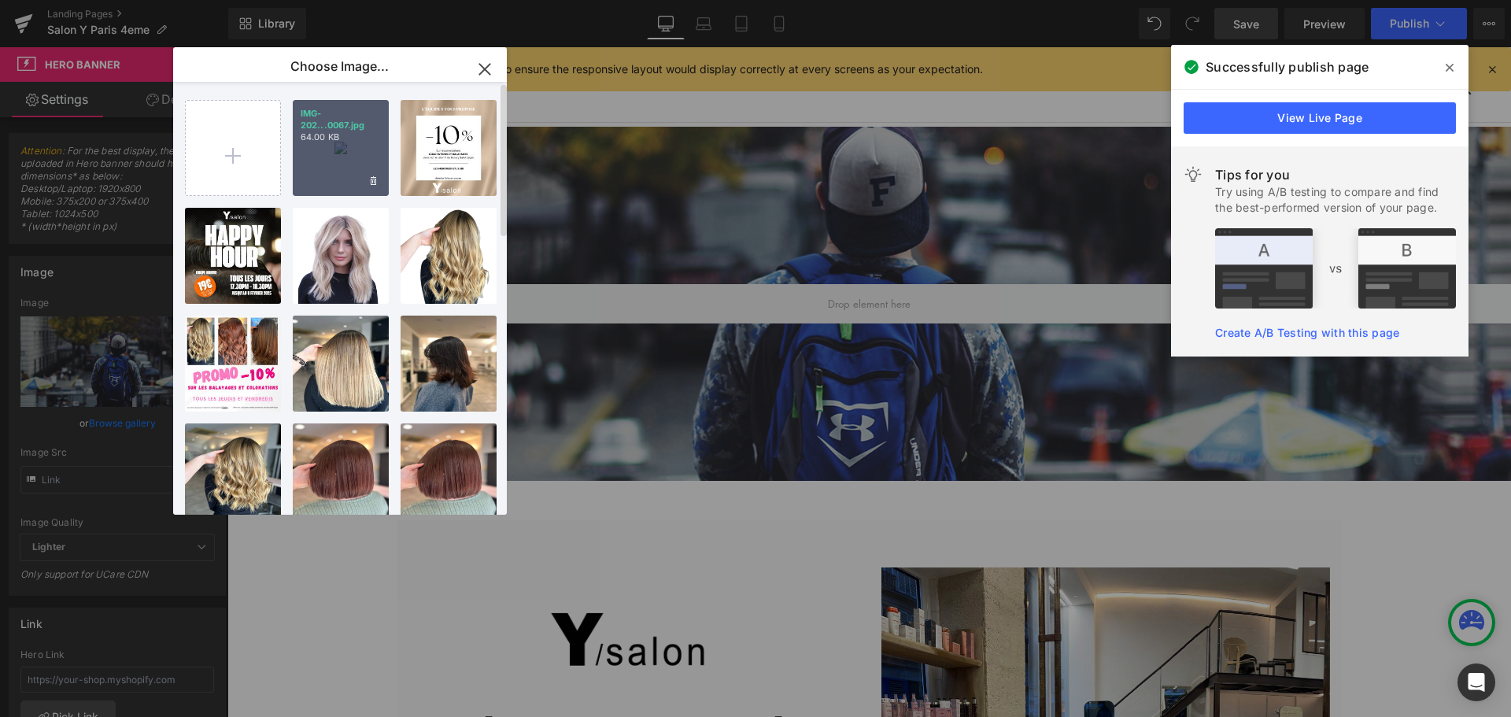
click at [318, 155] on div "IMG-202...0067.jpg 64.00 KB" at bounding box center [341, 148] width 96 height 96
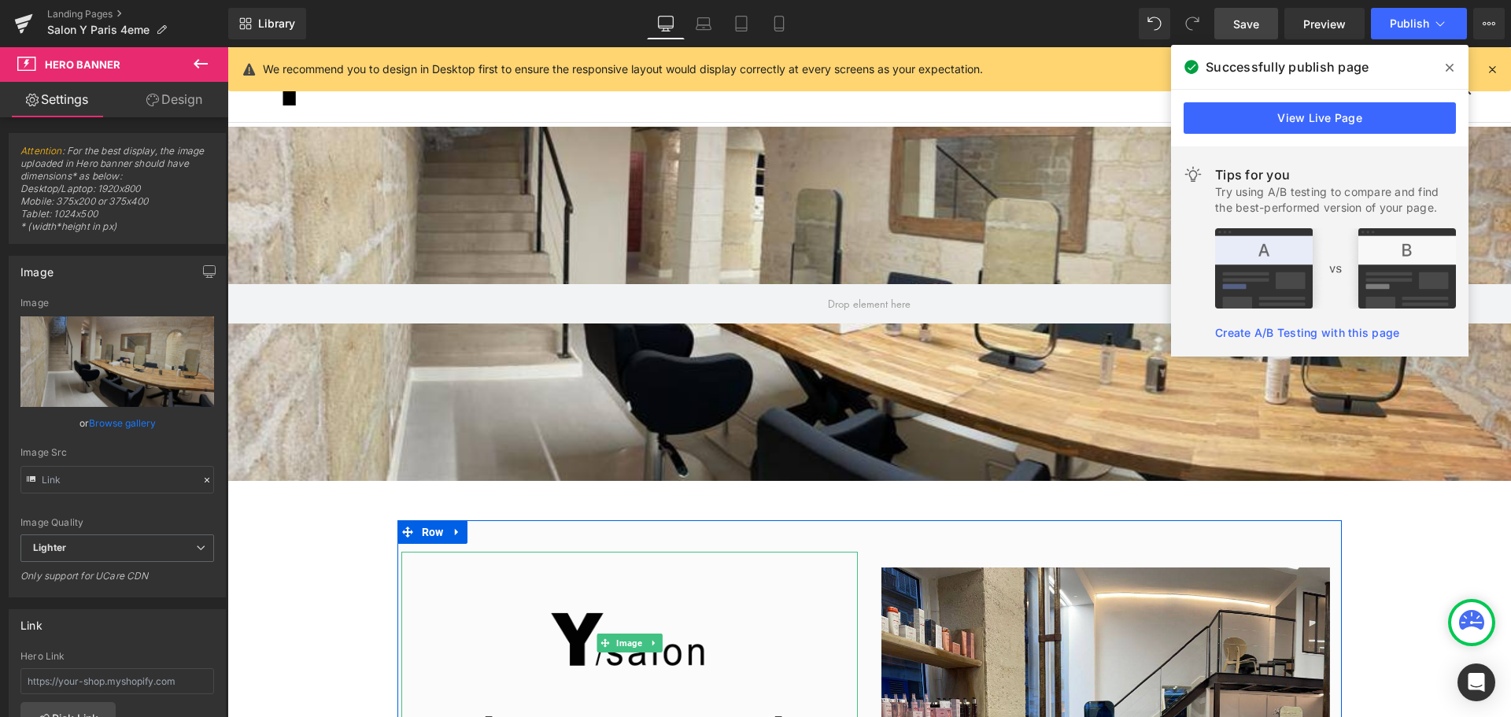
click at [640, 682] on img at bounding box center [629, 643] width 183 height 183
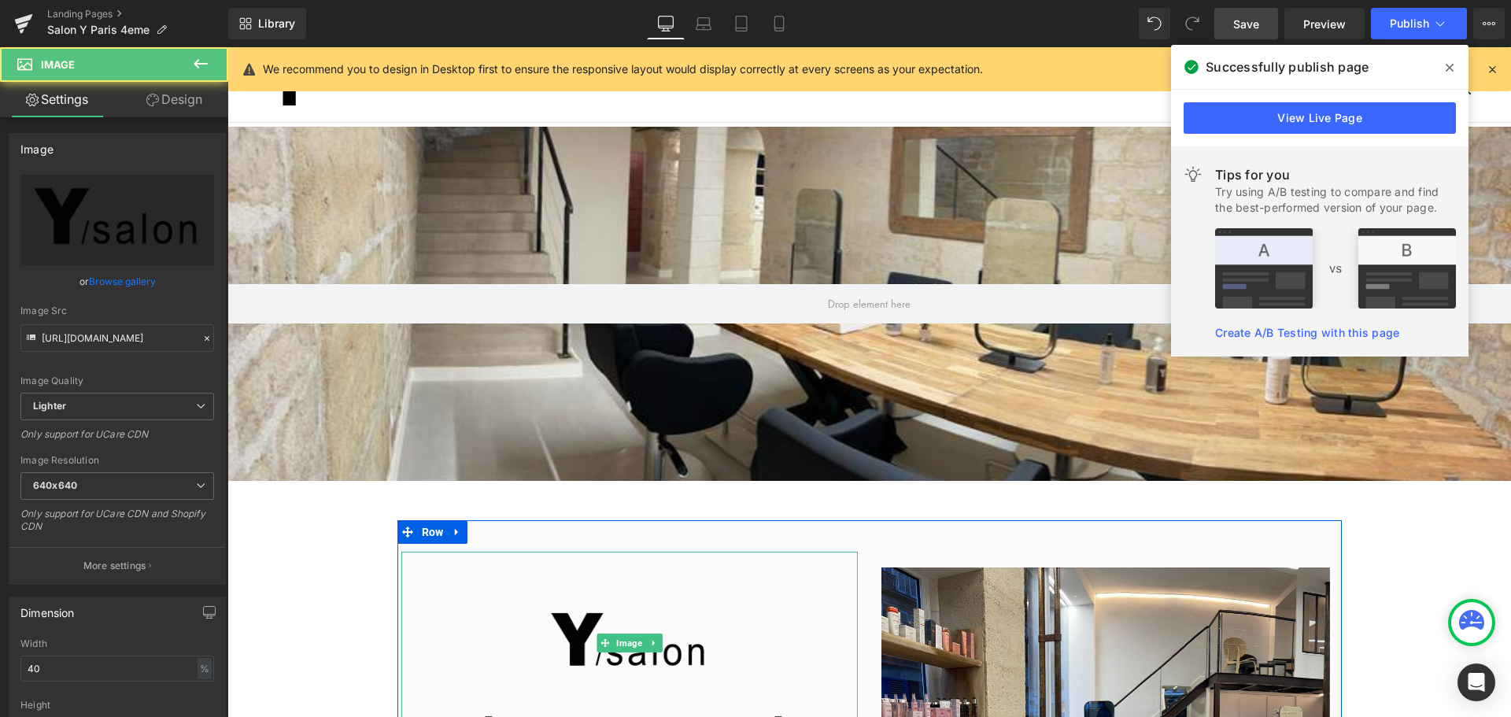
click at [671, 677] on img at bounding box center [629, 643] width 183 height 183
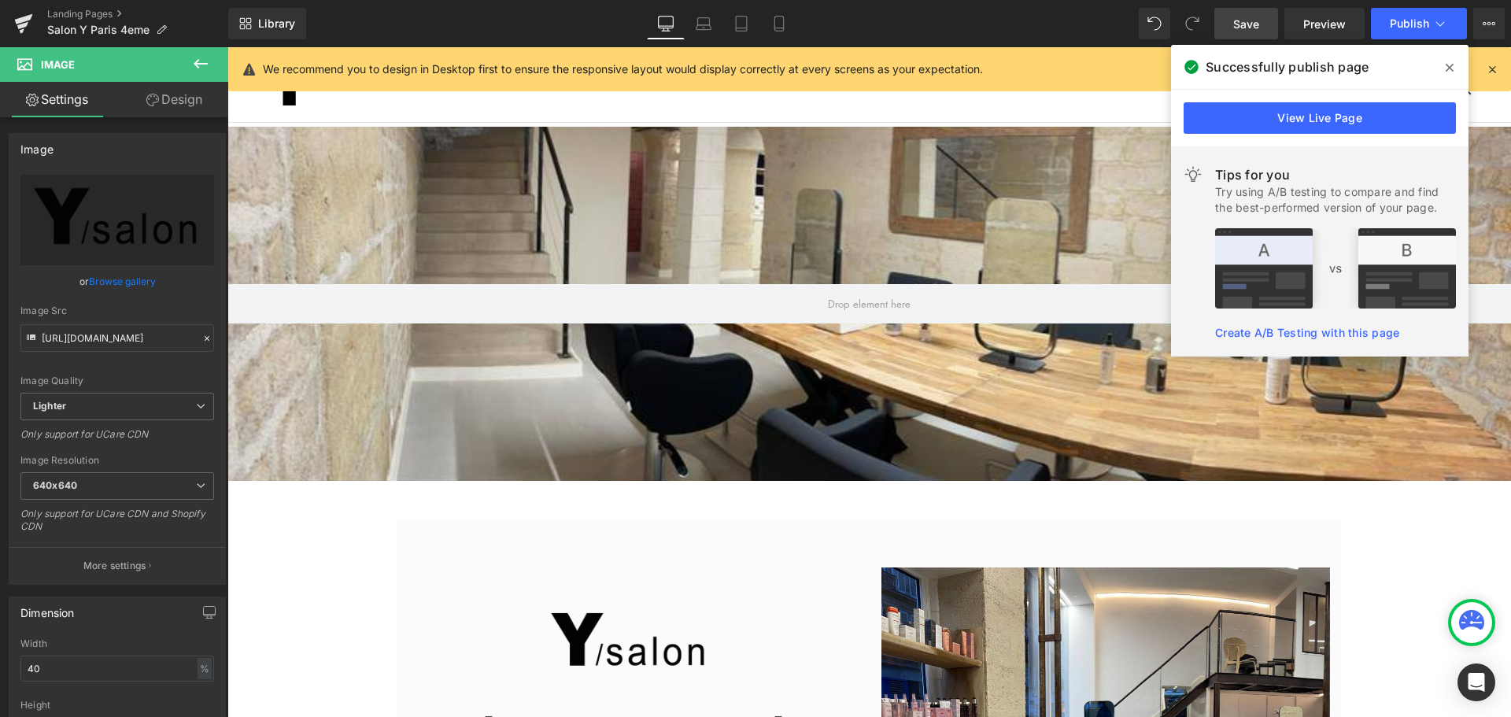
click at [1454, 66] on span at bounding box center [1449, 67] width 25 height 25
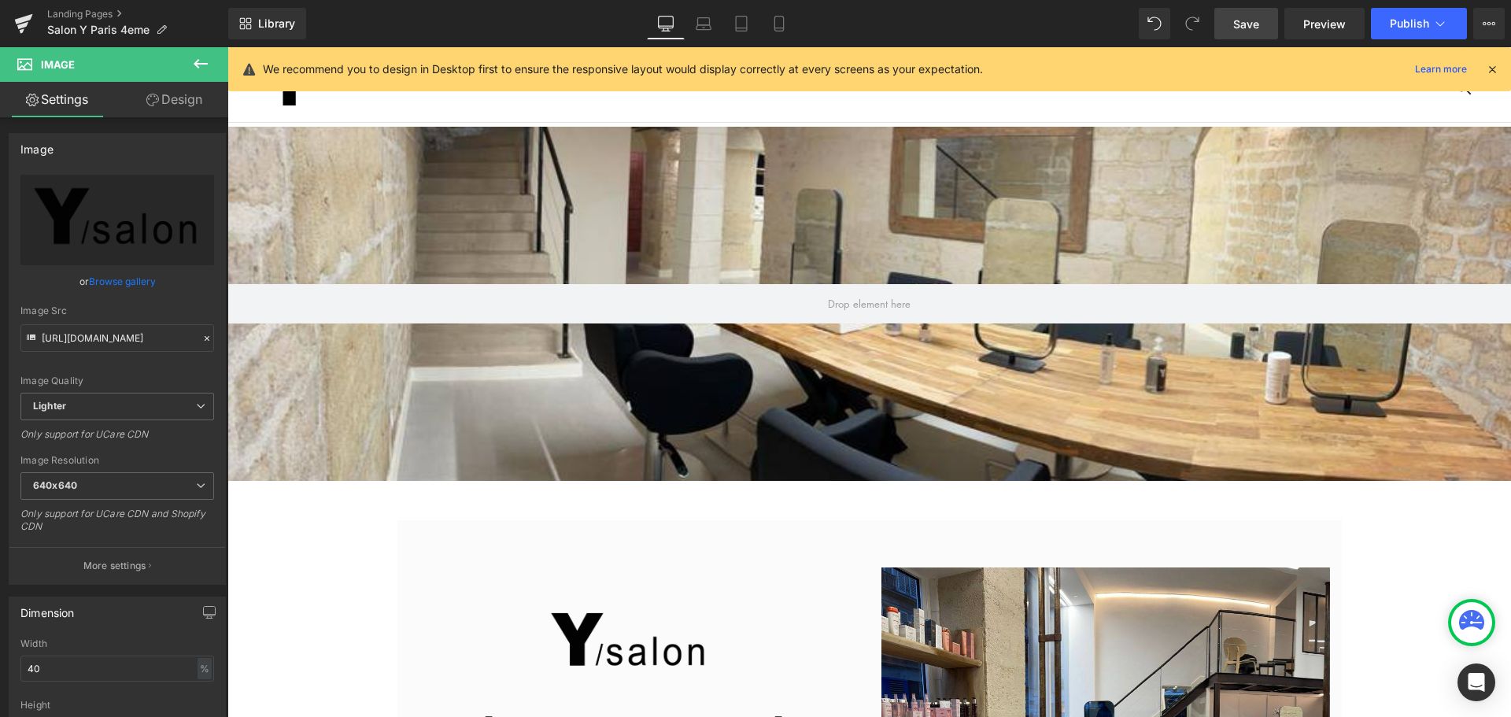
click at [200, 65] on icon at bounding box center [200, 63] width 19 height 19
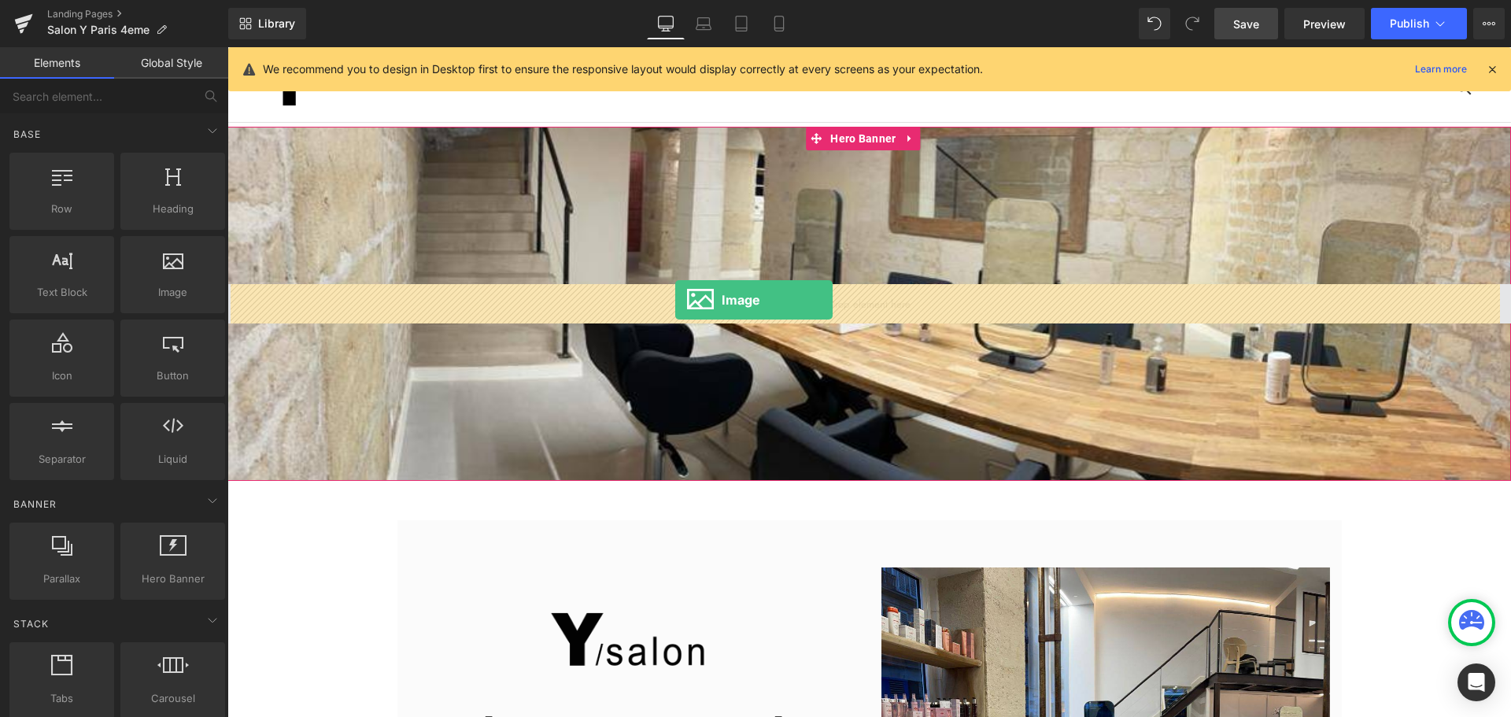
drag, startPoint x: 397, startPoint y: 323, endPoint x: 675, endPoint y: 300, distance: 278.8
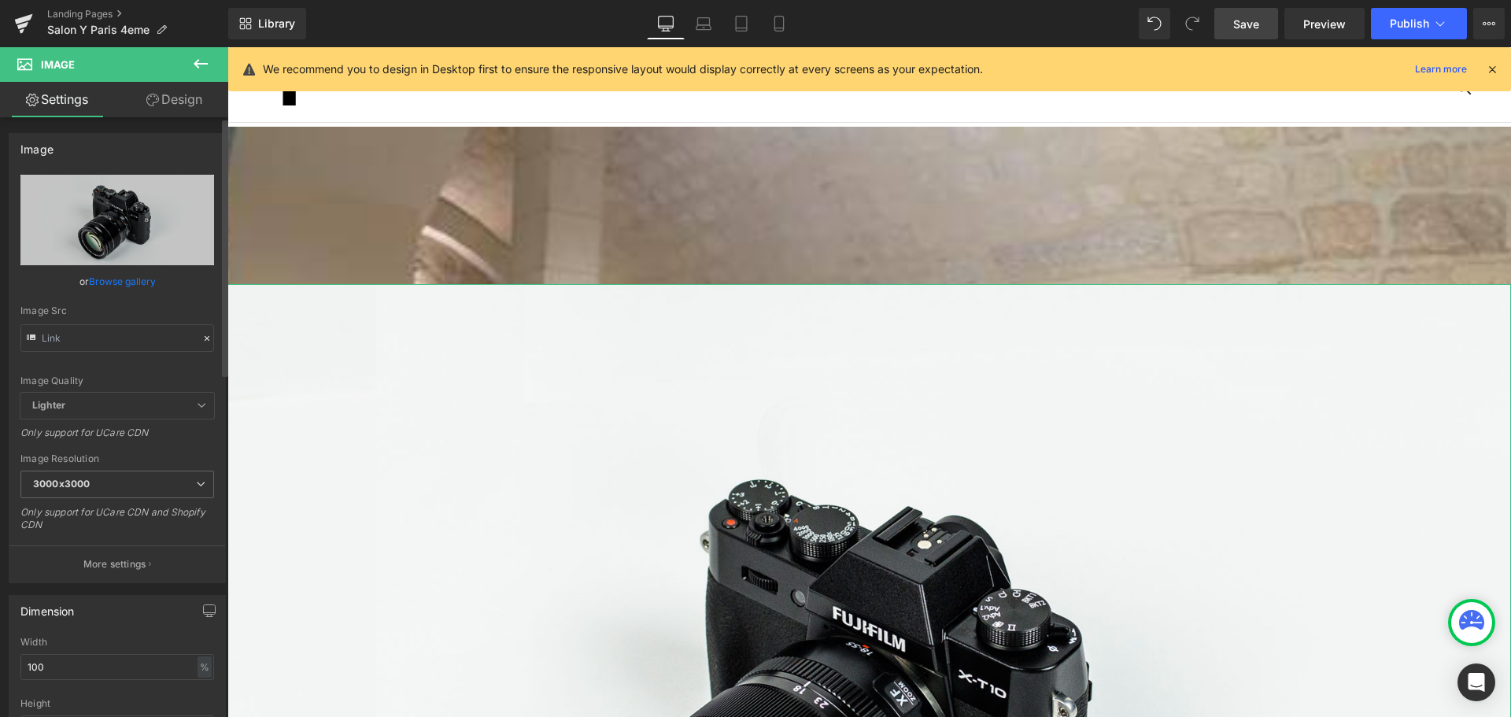
click at [150, 279] on link "Browse gallery" at bounding box center [122, 282] width 67 height 28
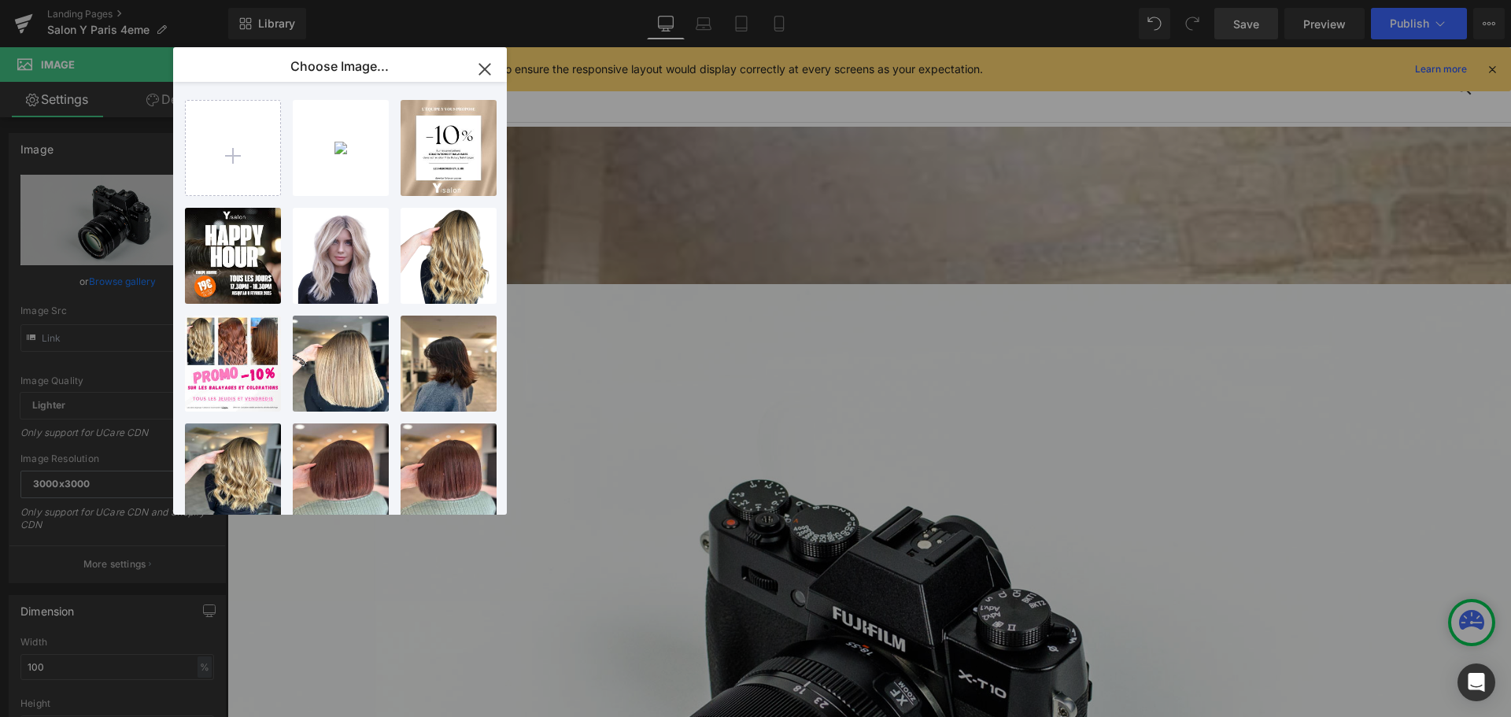
click at [479, 72] on icon "button" at bounding box center [484, 69] width 25 height 25
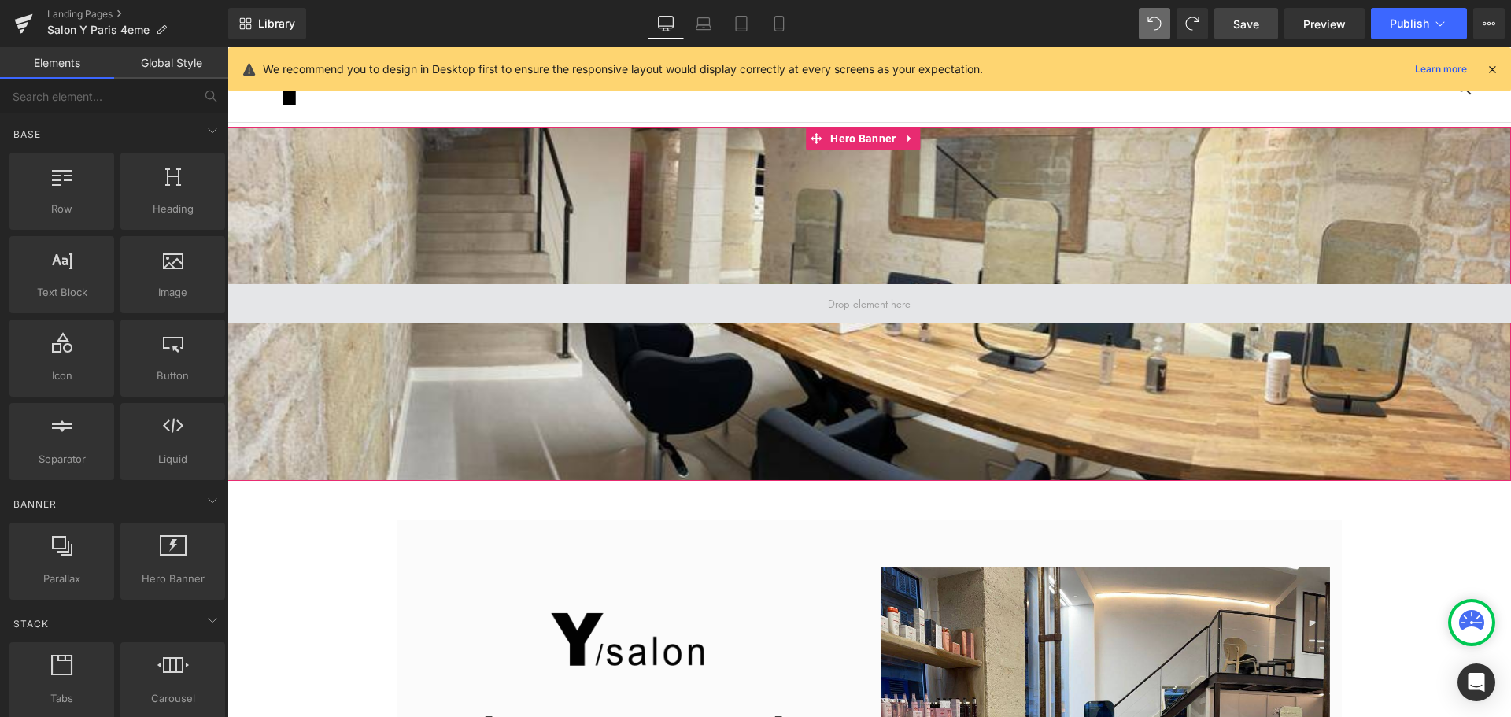
scroll to position [236, 0]
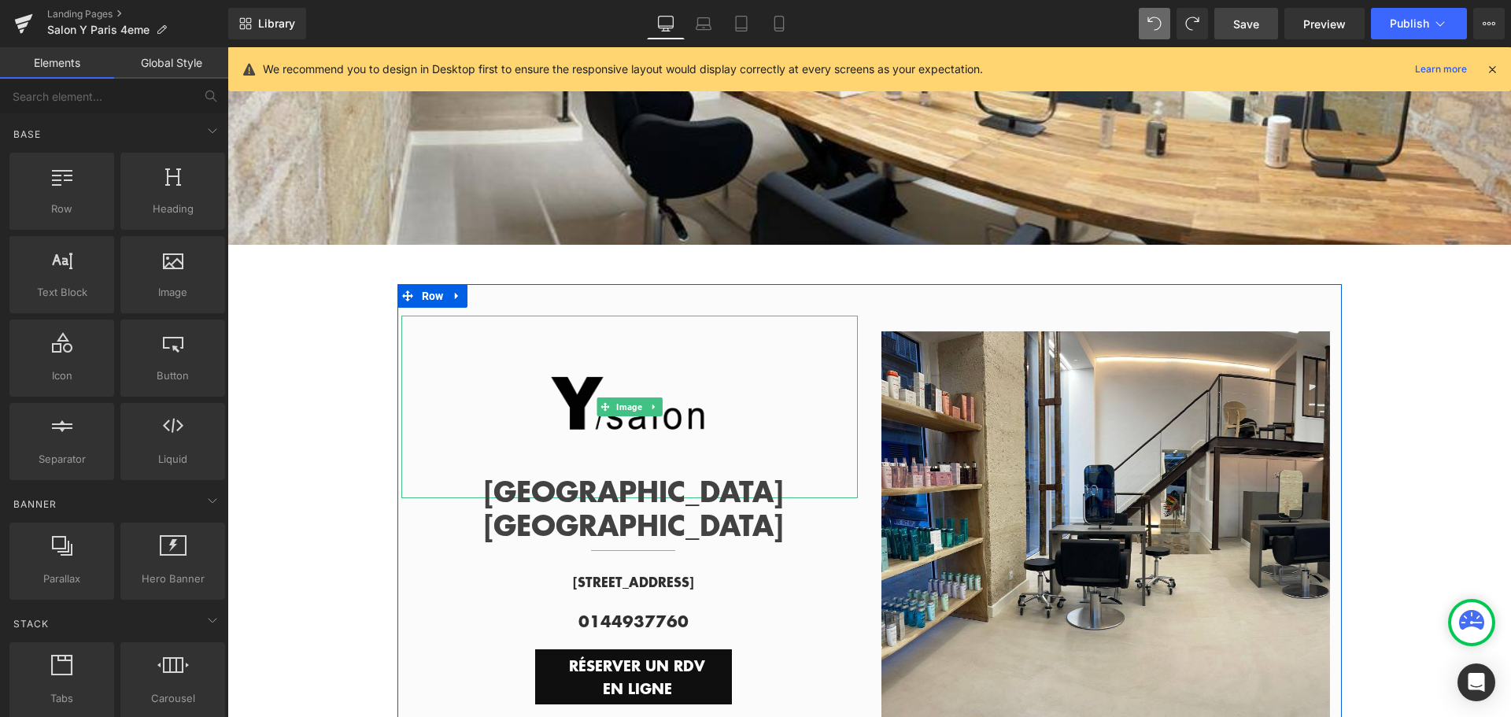
click at [615, 436] on img at bounding box center [629, 407] width 183 height 183
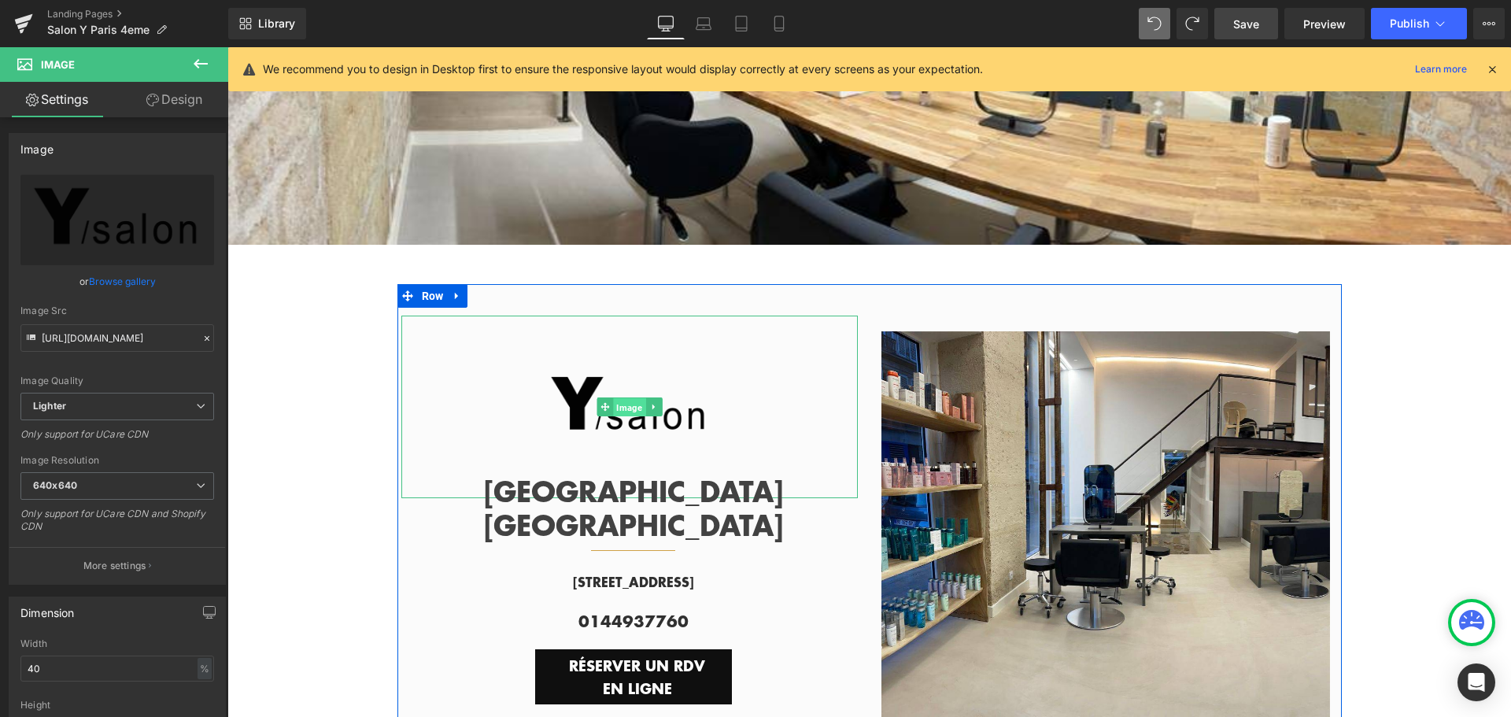
click at [631, 417] on span "Image" at bounding box center [629, 407] width 32 height 19
click at [649, 412] on icon at bounding box center [653, 406] width 9 height 9
click at [641, 411] on icon at bounding box center [645, 406] width 9 height 9
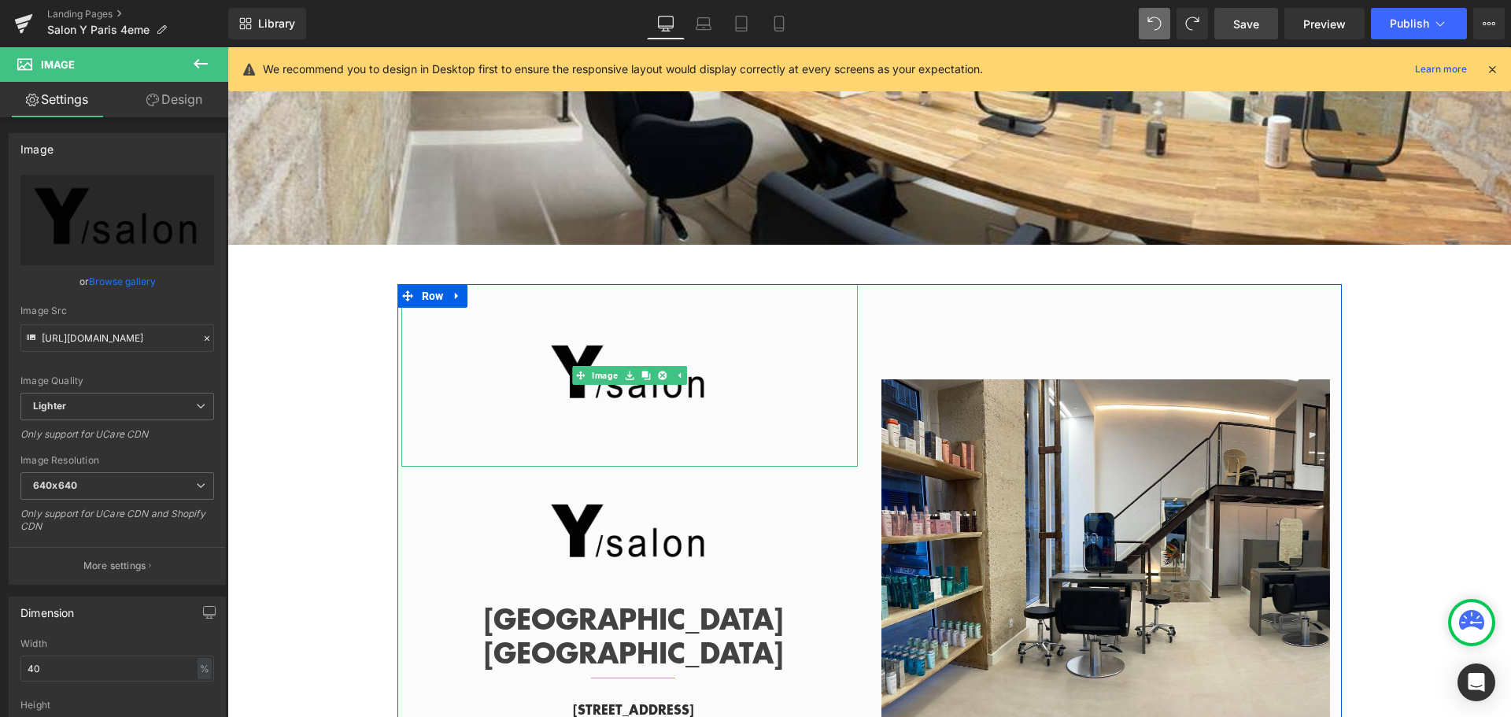
click at [472, 375] on div at bounding box center [629, 375] width 456 height 183
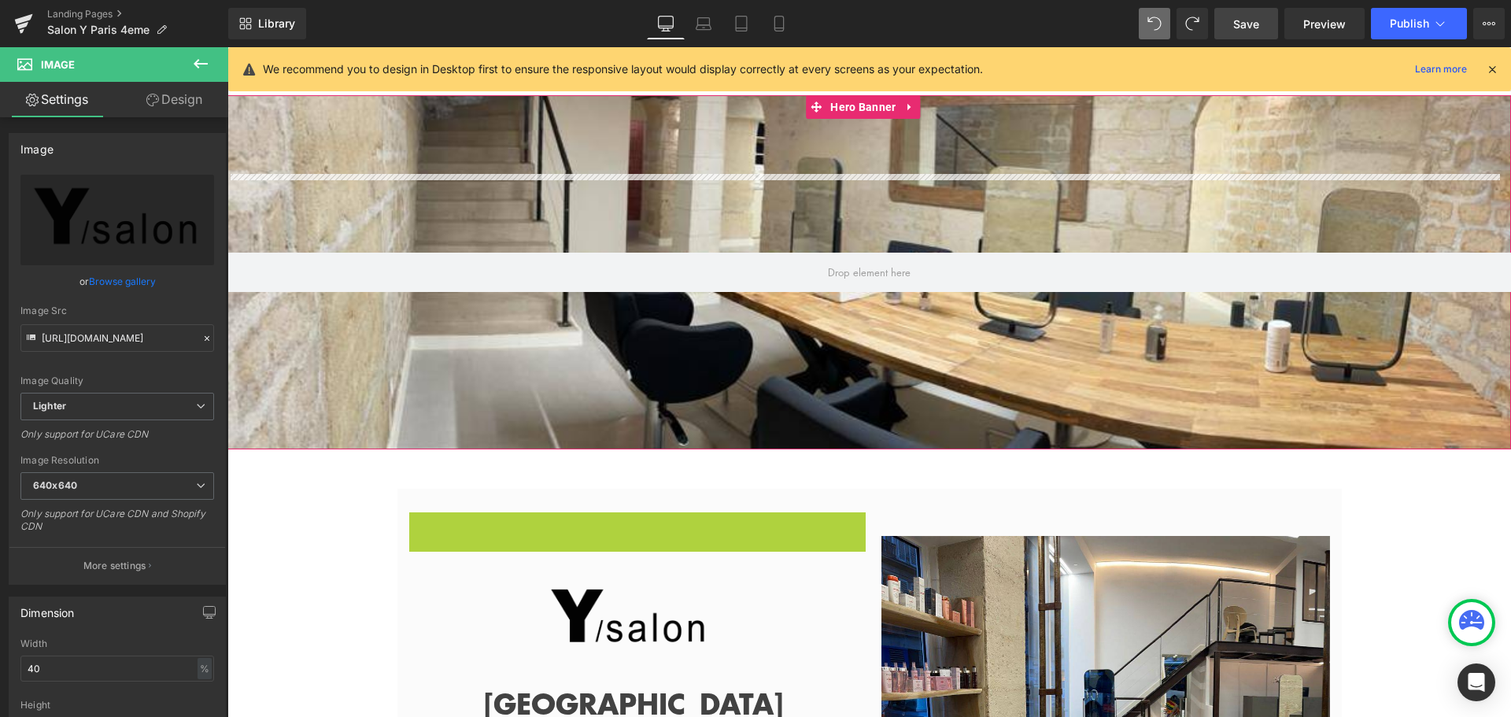
scroll to position [16, 0]
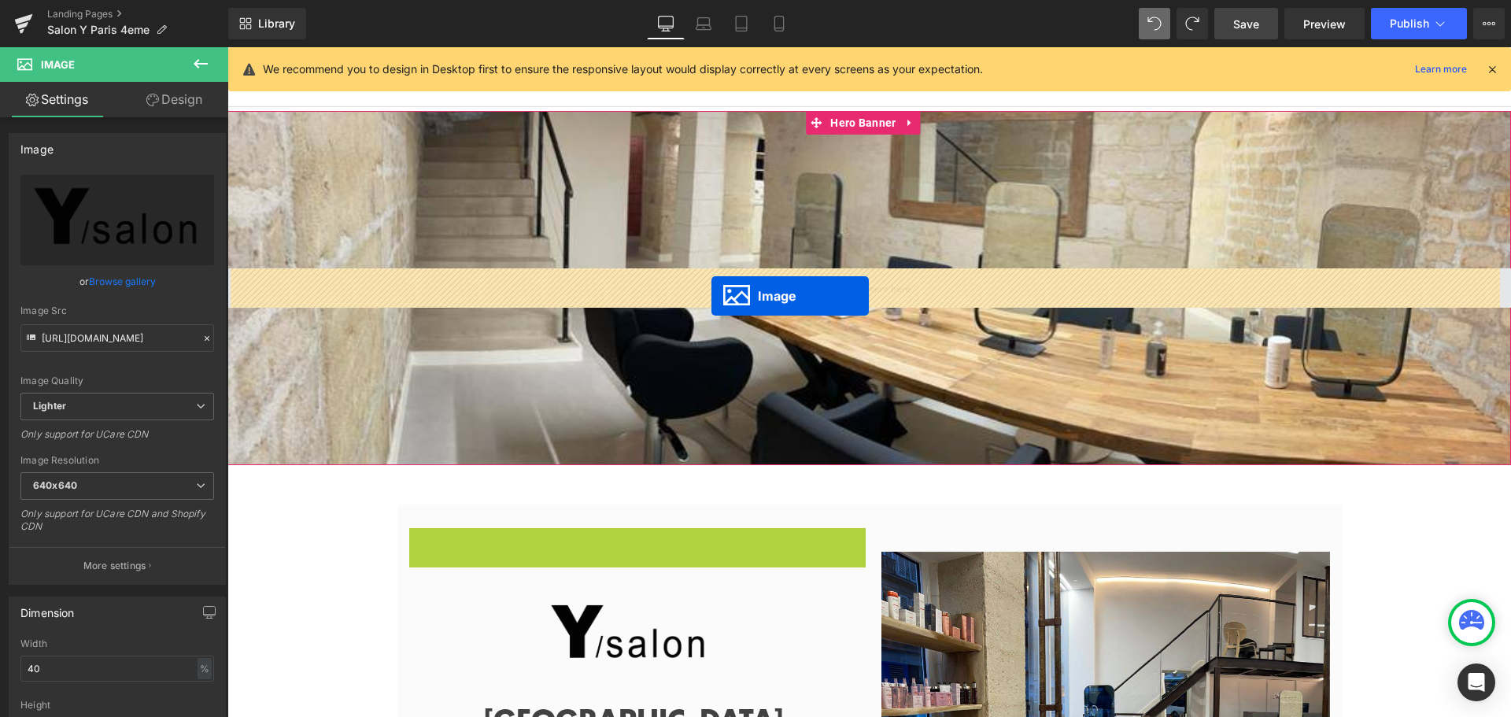
drag, startPoint x: 573, startPoint y: 372, endPoint x: 711, endPoint y: 296, distance: 158.2
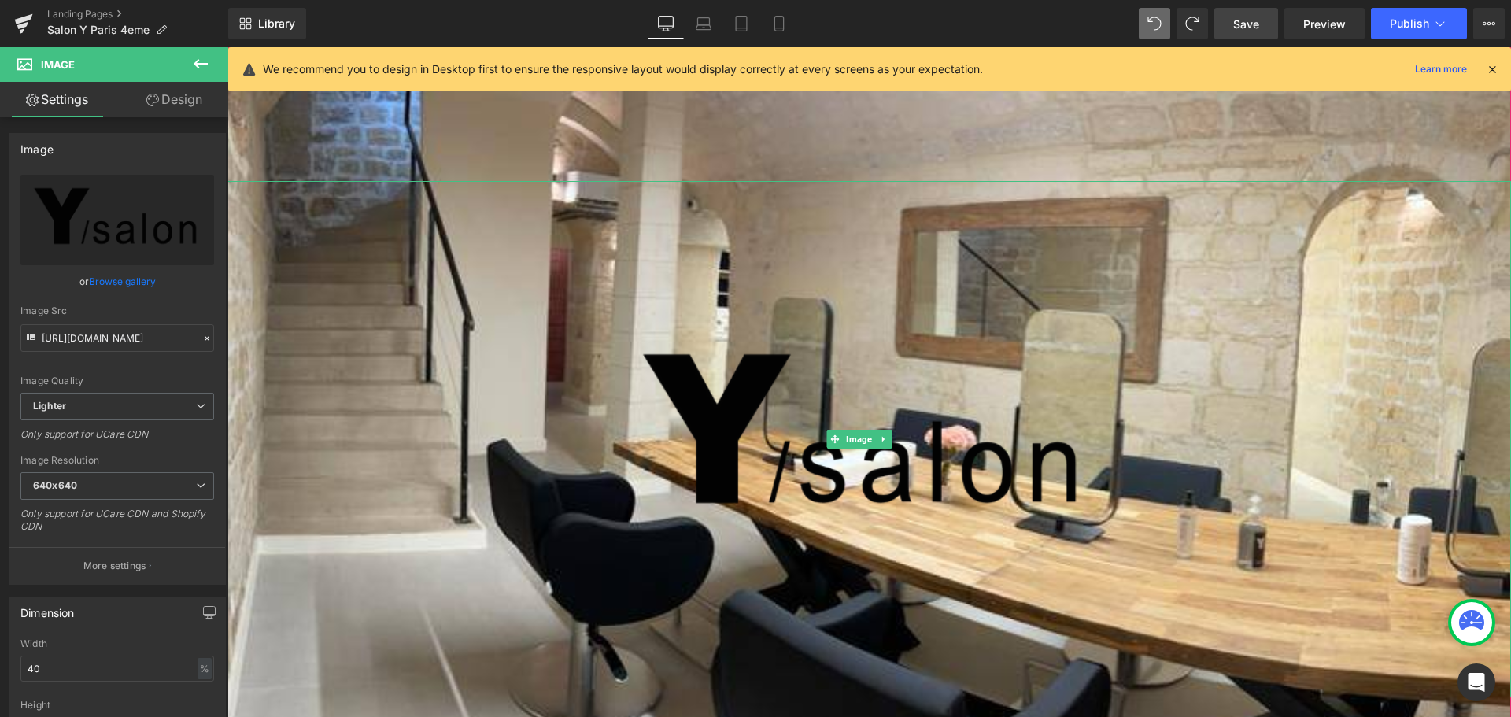
scroll to position [79, 0]
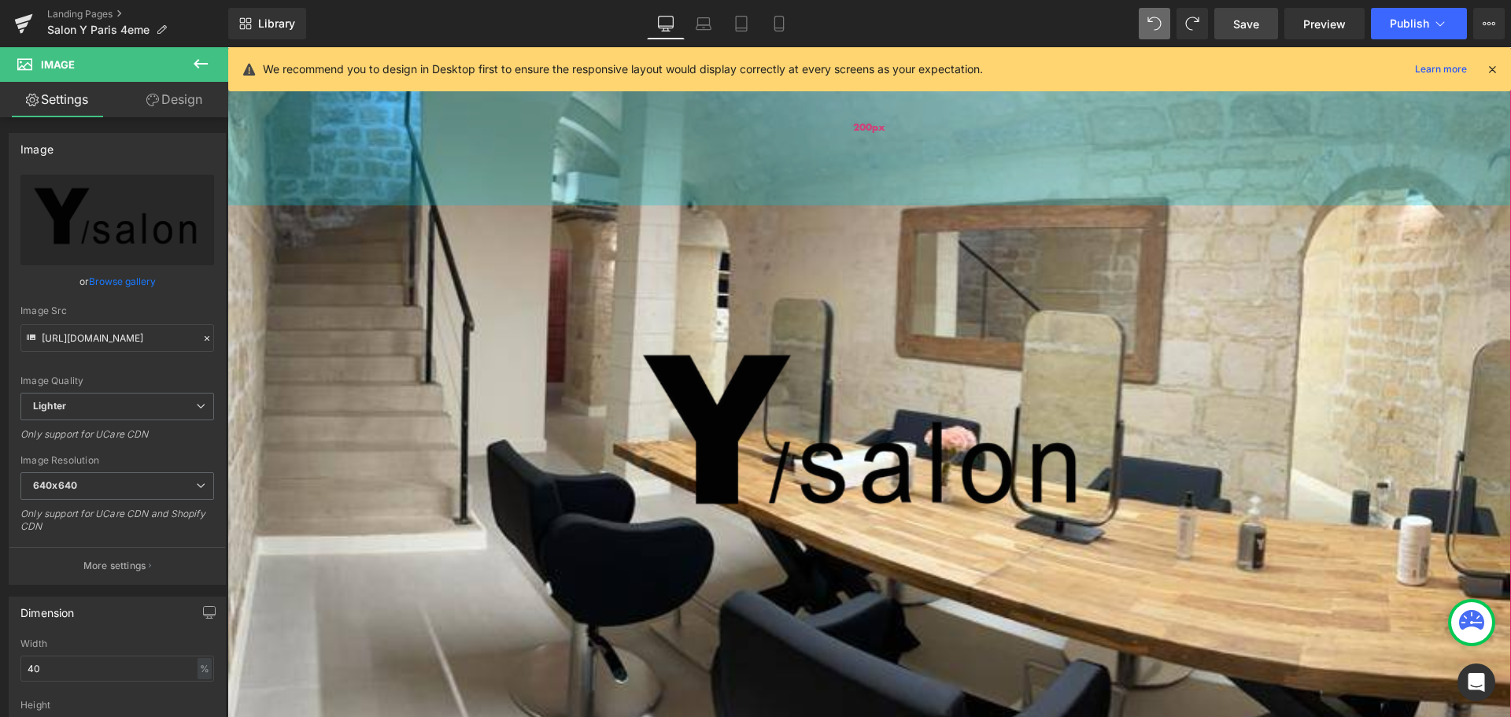
click at [774, 147] on div "200px" at bounding box center [869, 126] width 1284 height 157
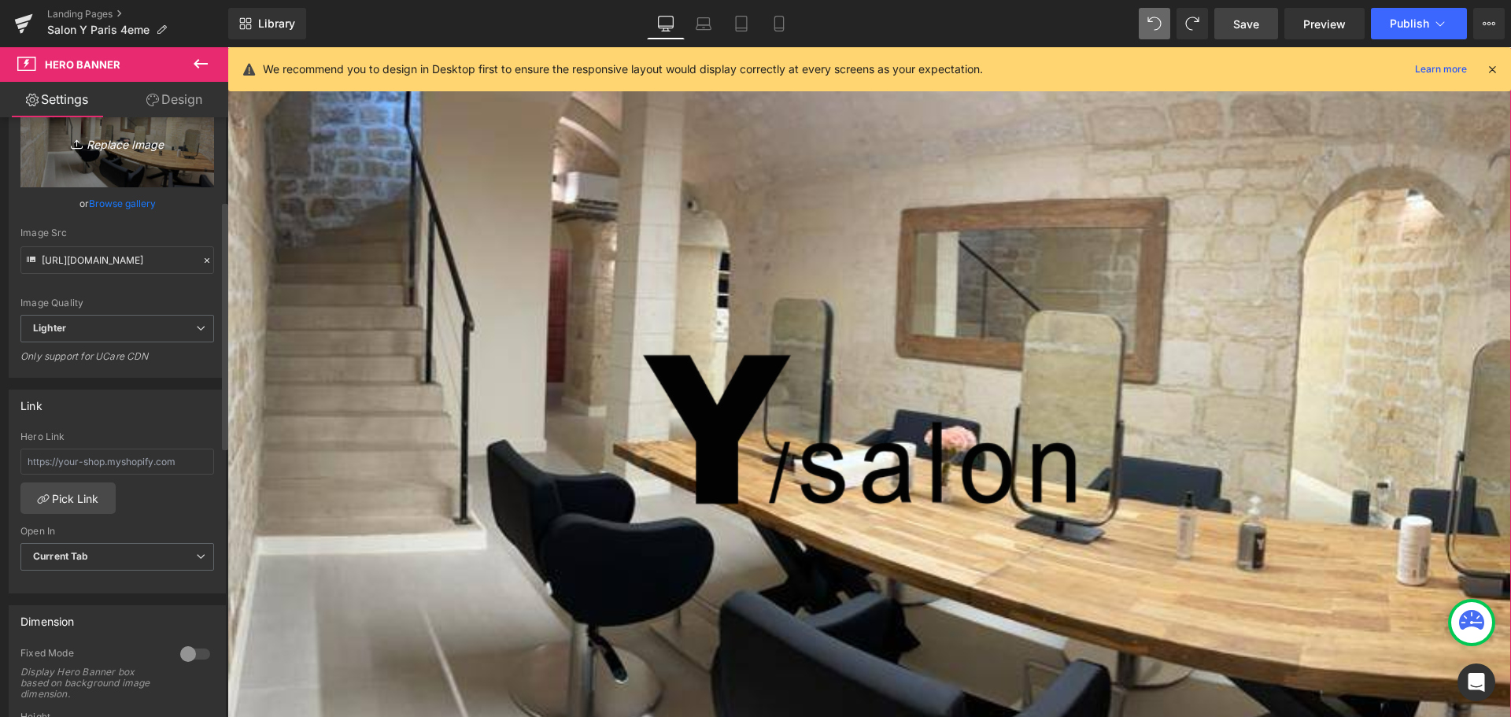
scroll to position [236, 0]
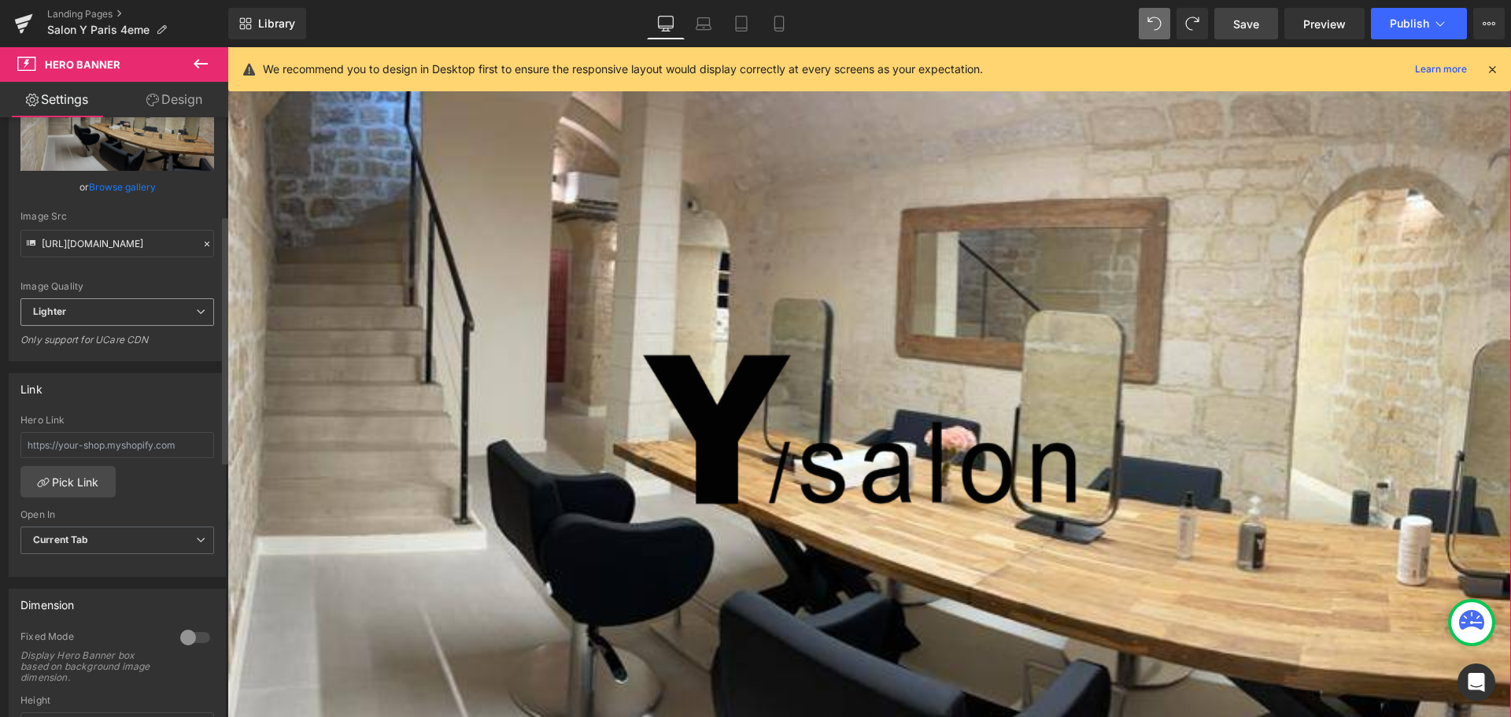
click at [153, 310] on span "Lighter" at bounding box center [117, 312] width 194 height 28
click at [135, 363] on li "Lightest" at bounding box center [113, 364] width 187 height 24
click at [141, 310] on span "Lightest" at bounding box center [117, 312] width 194 height 28
click at [136, 341] on li "Lighter" at bounding box center [113, 340] width 187 height 24
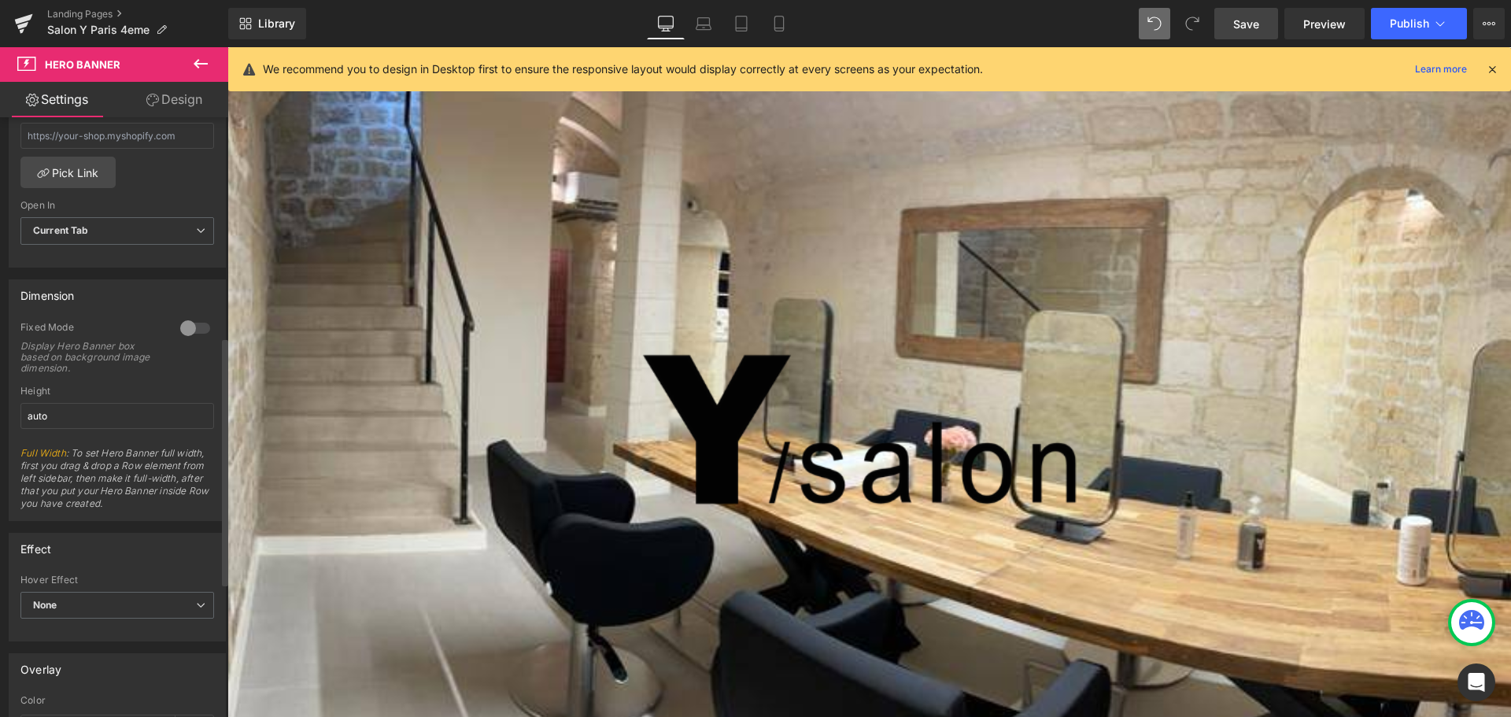
scroll to position [551, 0]
click at [191, 323] on div at bounding box center [195, 322] width 38 height 25
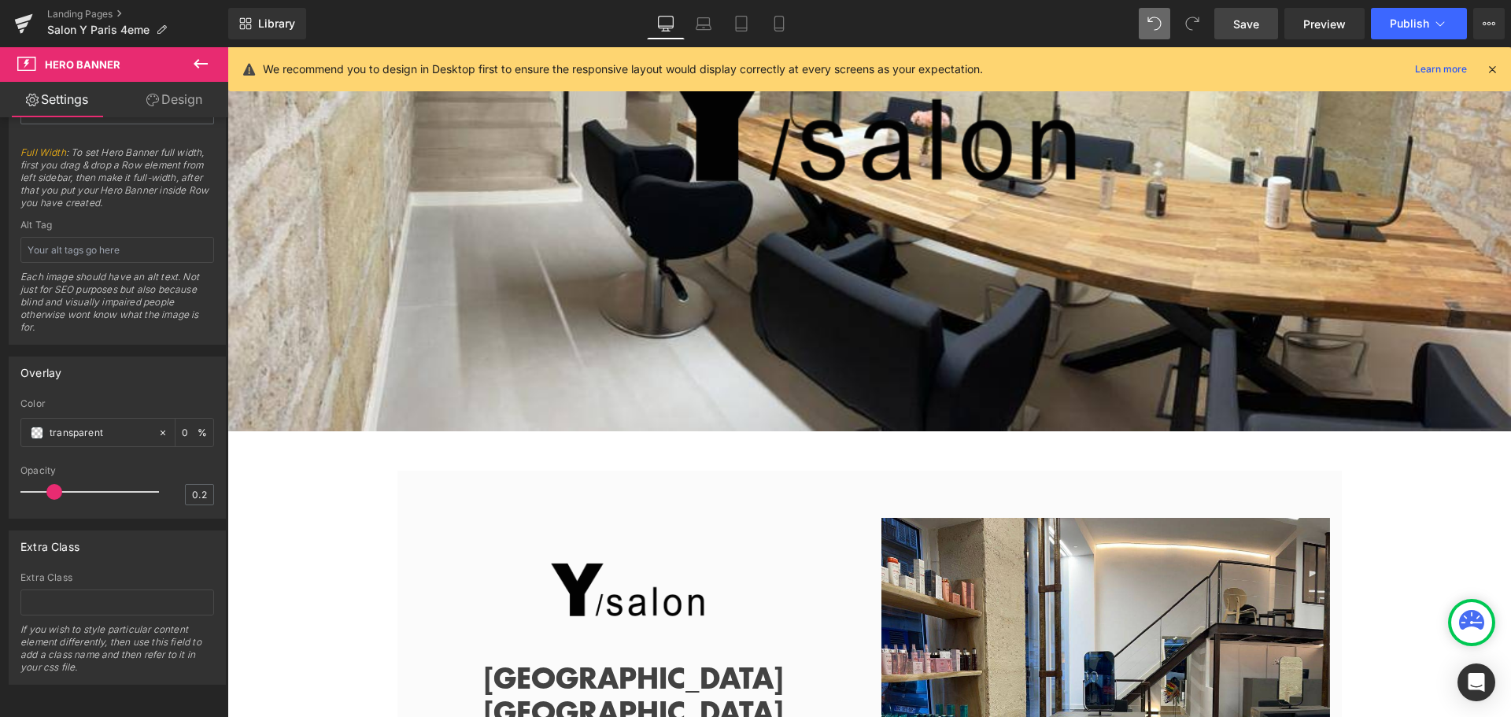
scroll to position [79, 0]
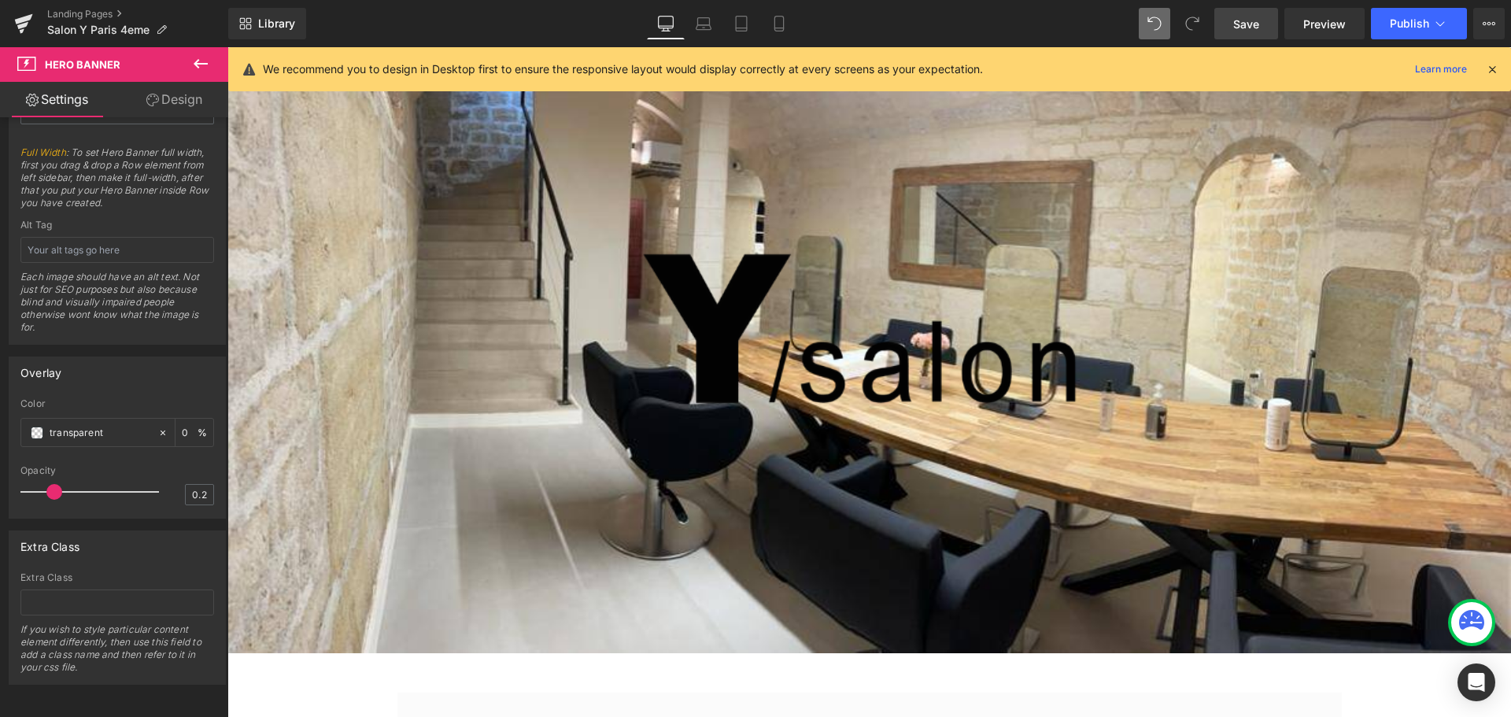
click at [970, 375] on img at bounding box center [865, 338] width 516 height 516
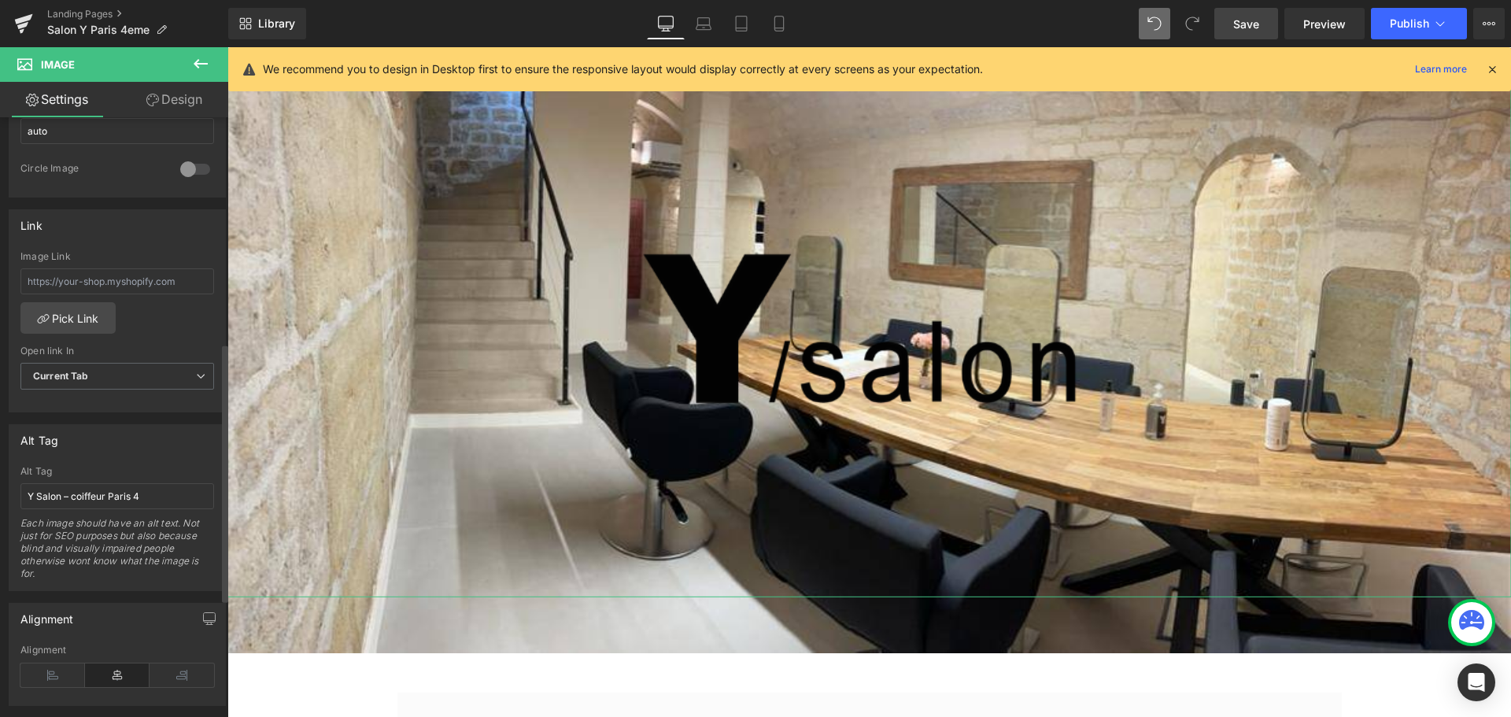
scroll to position [630, 0]
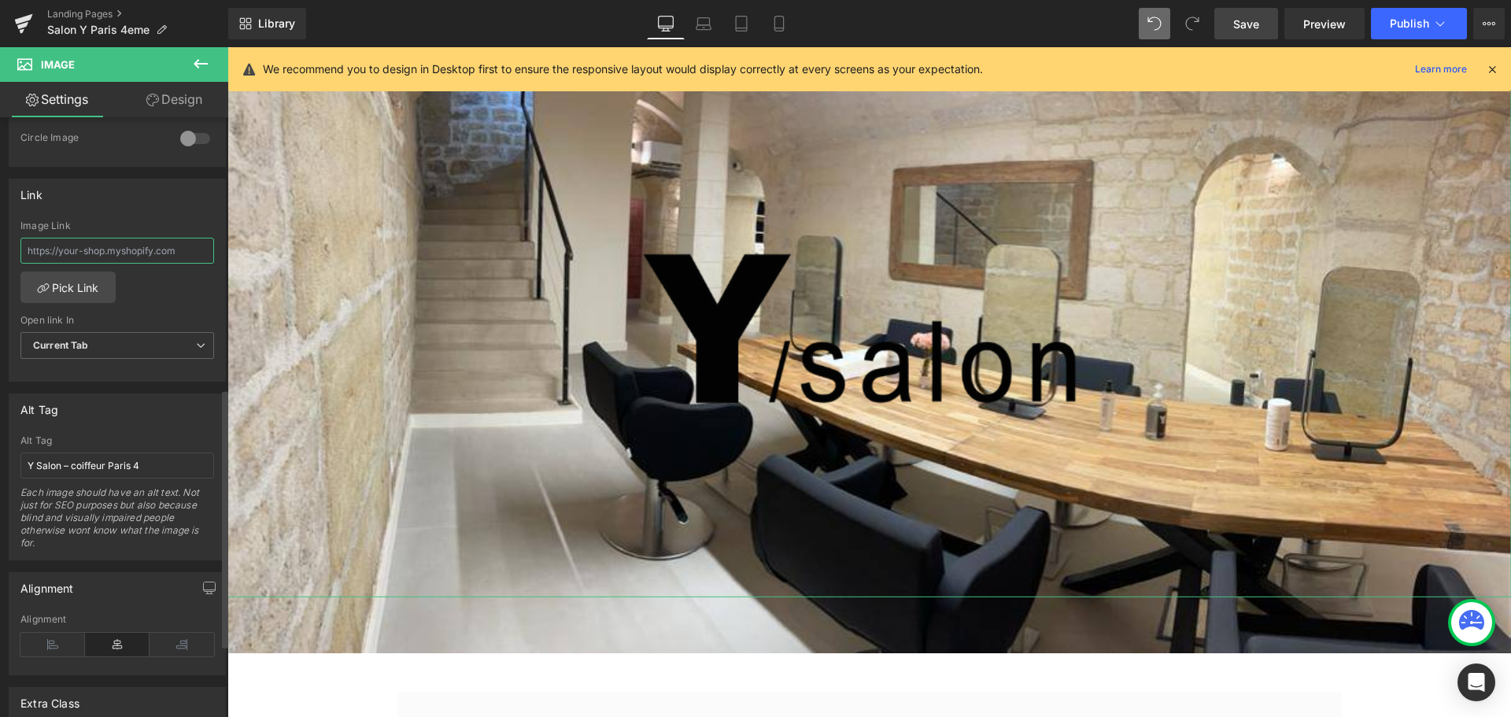
drag, startPoint x: 192, startPoint y: 249, endPoint x: 0, endPoint y: 243, distance: 192.1
click at [0, 243] on div "Link Image Link Pick Link Current Tab New Tab Open link In Current Tab Current …" at bounding box center [117, 275] width 235 height 216
click at [64, 252] on input "text" at bounding box center [117, 251] width 194 height 26
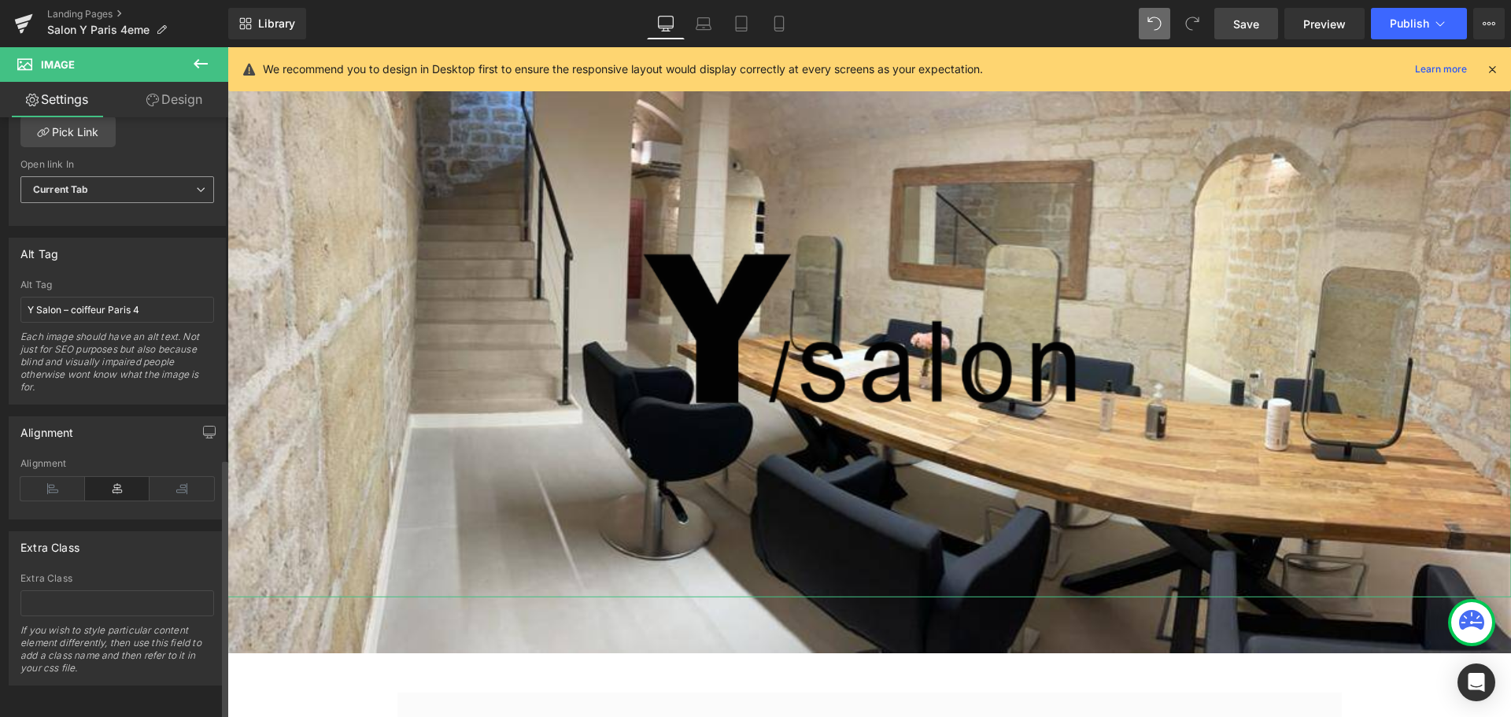
scroll to position [798, 0]
click at [56, 478] on icon at bounding box center [52, 488] width 65 height 24
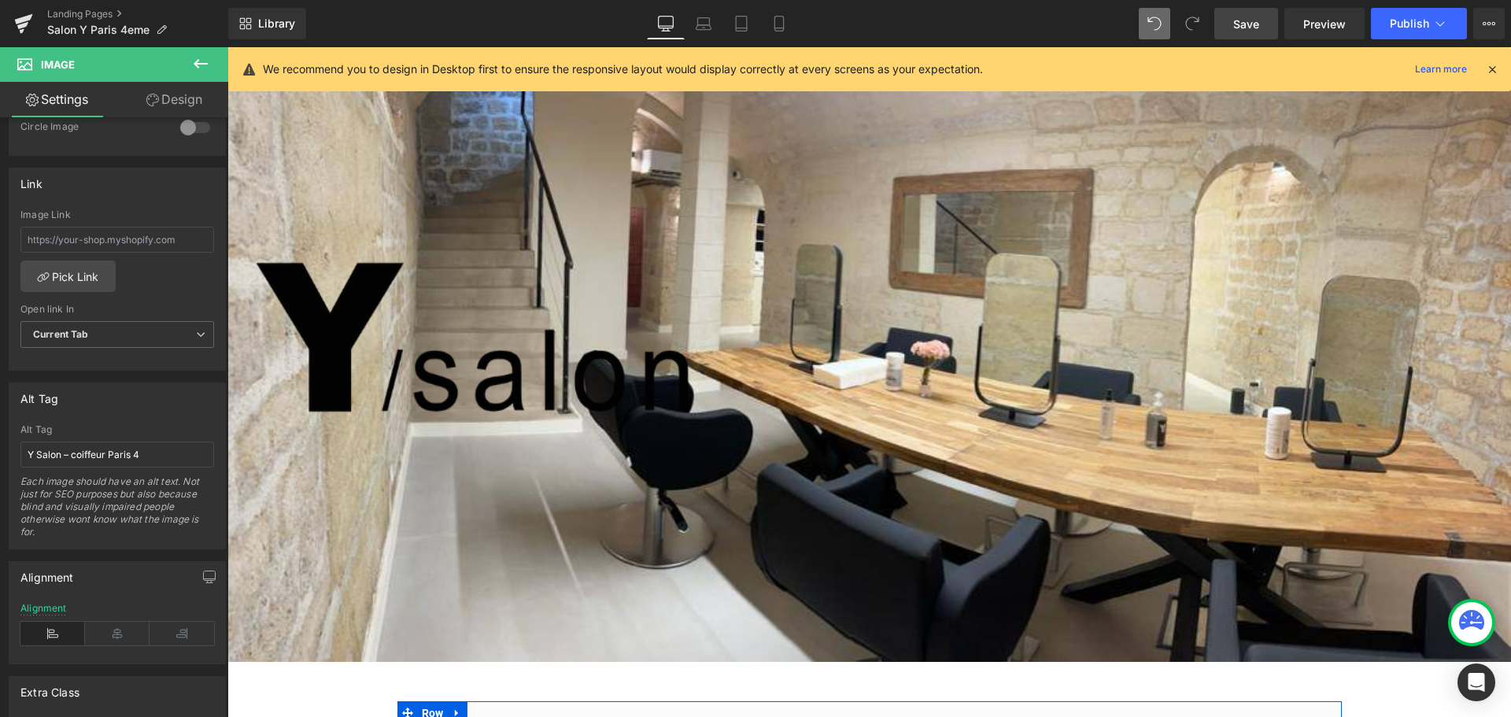
scroll to position [0, 0]
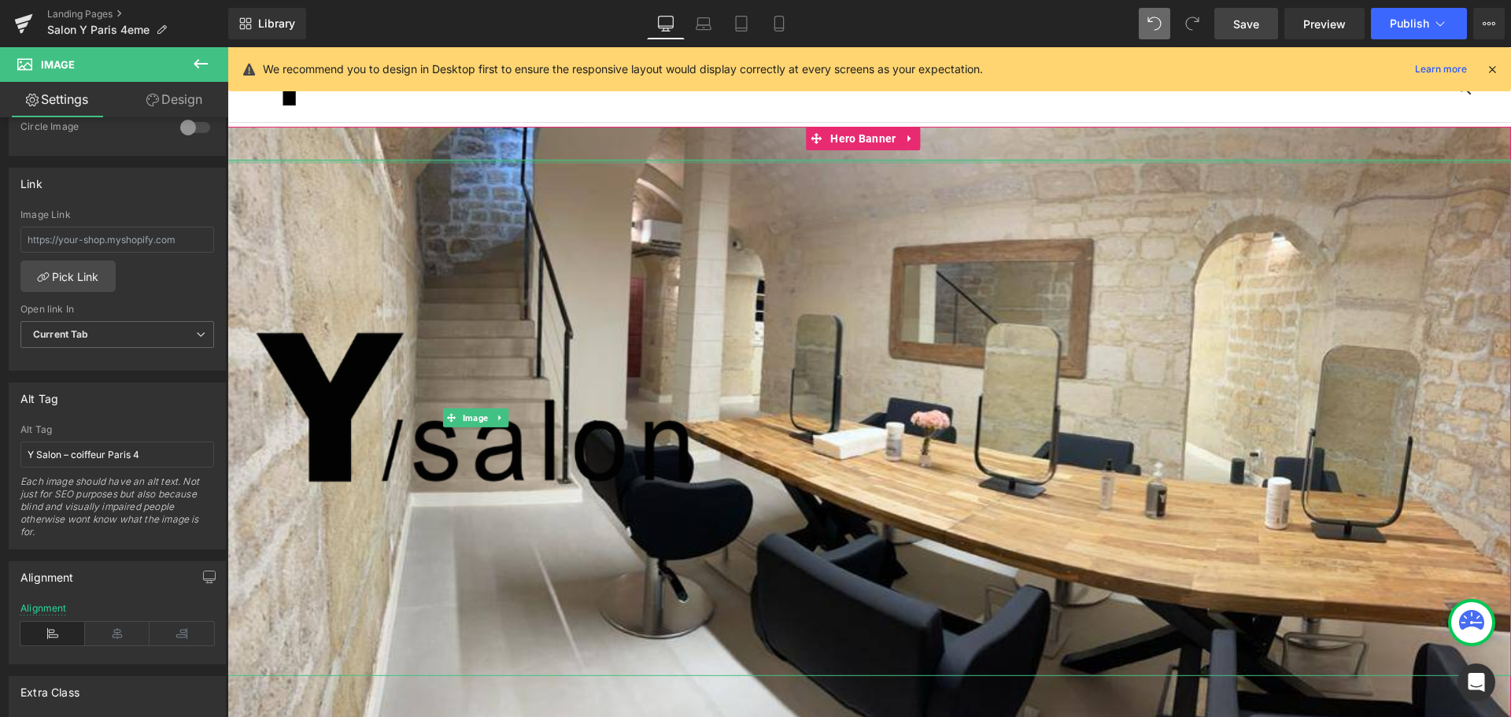
click at [575, 162] on div at bounding box center [865, 161] width 1291 height 4
click at [600, 136] on div "Image" at bounding box center [869, 429] width 1284 height 605
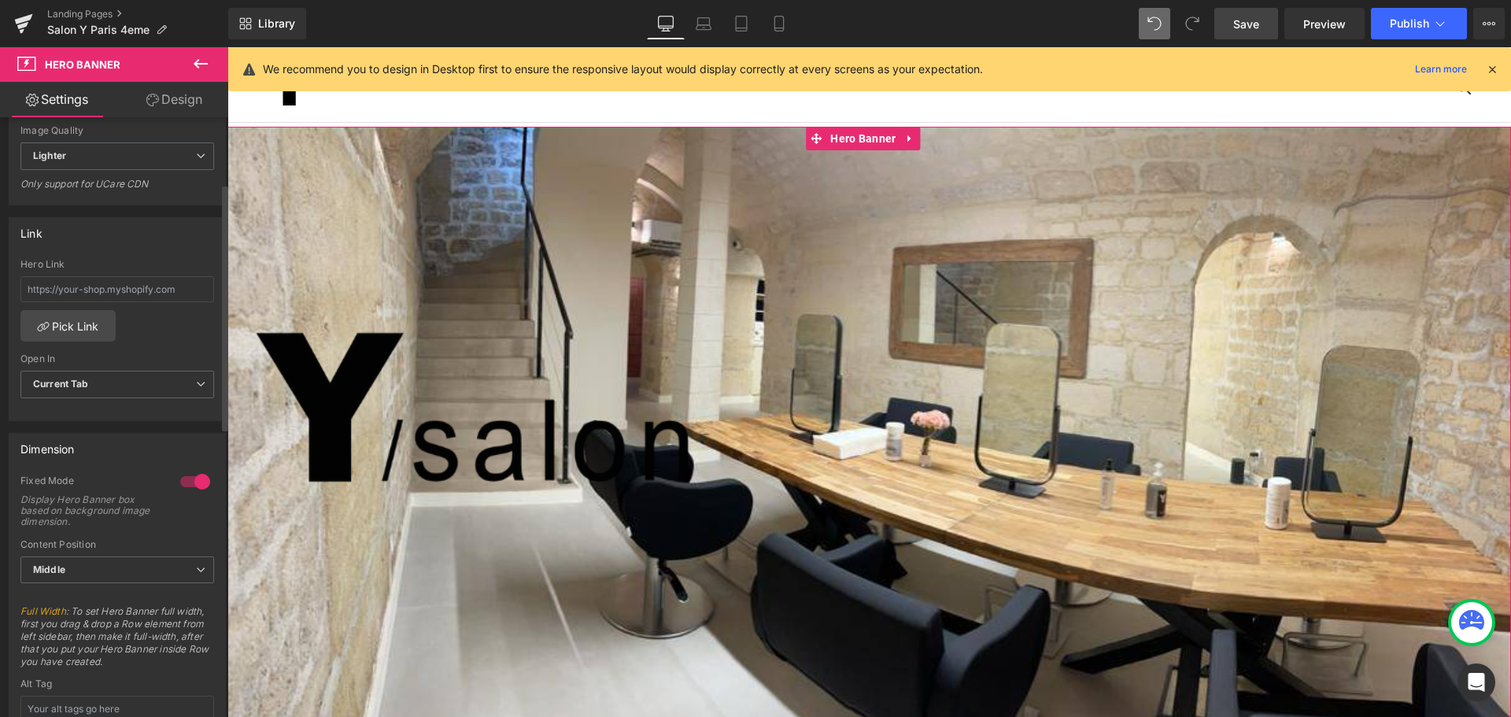
scroll to position [393, 0]
click at [180, 102] on link "Design" at bounding box center [174, 99] width 114 height 35
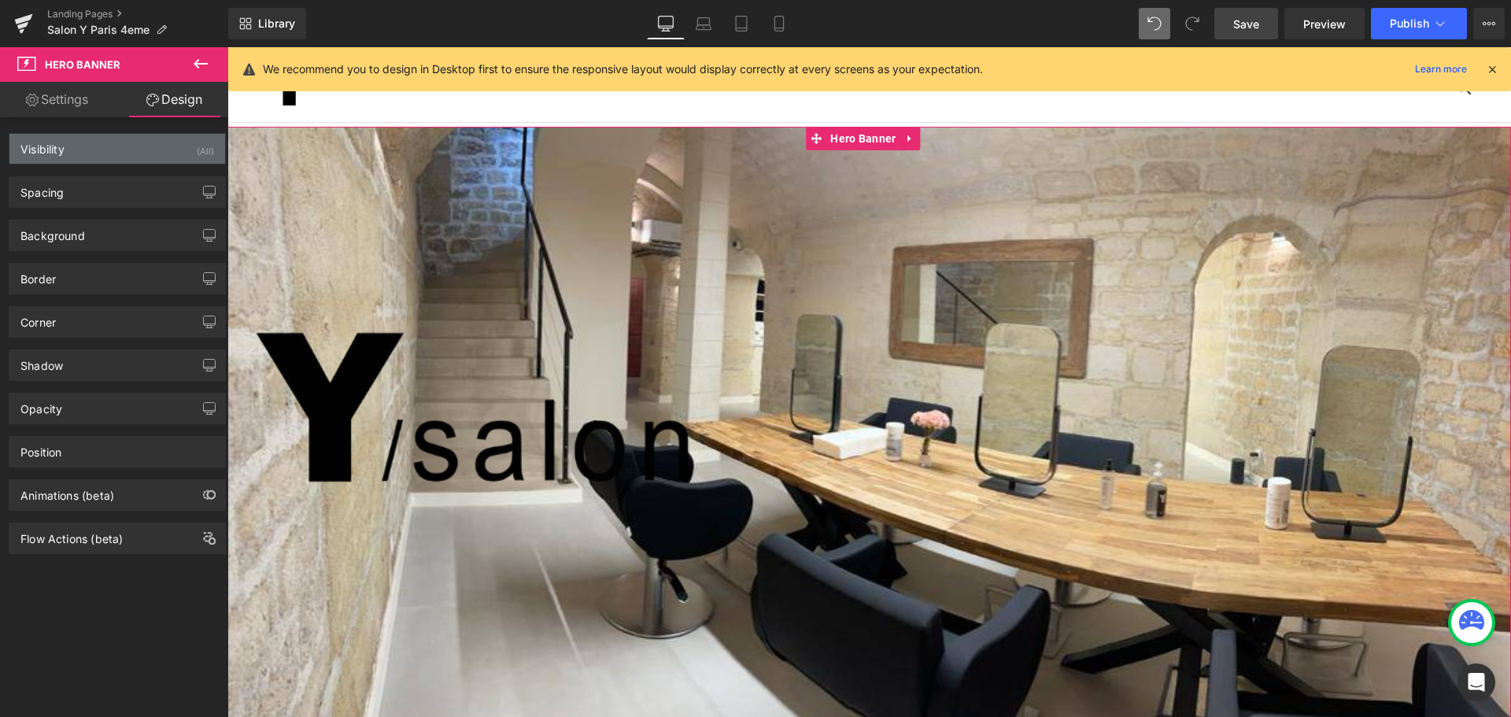
click at [138, 153] on div "Visibility (All)" at bounding box center [117, 149] width 216 height 30
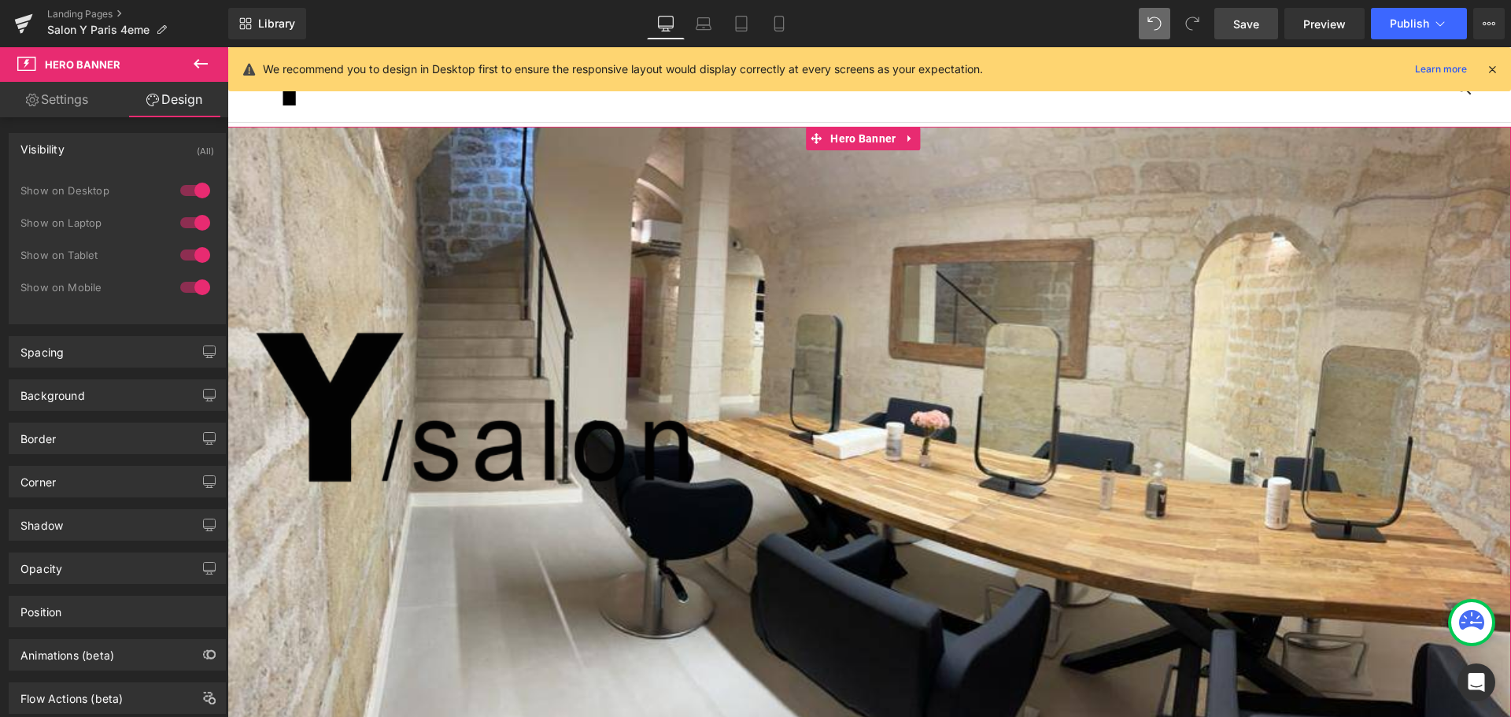
click at [138, 153] on div "Visibility (All)" at bounding box center [117, 149] width 216 height 30
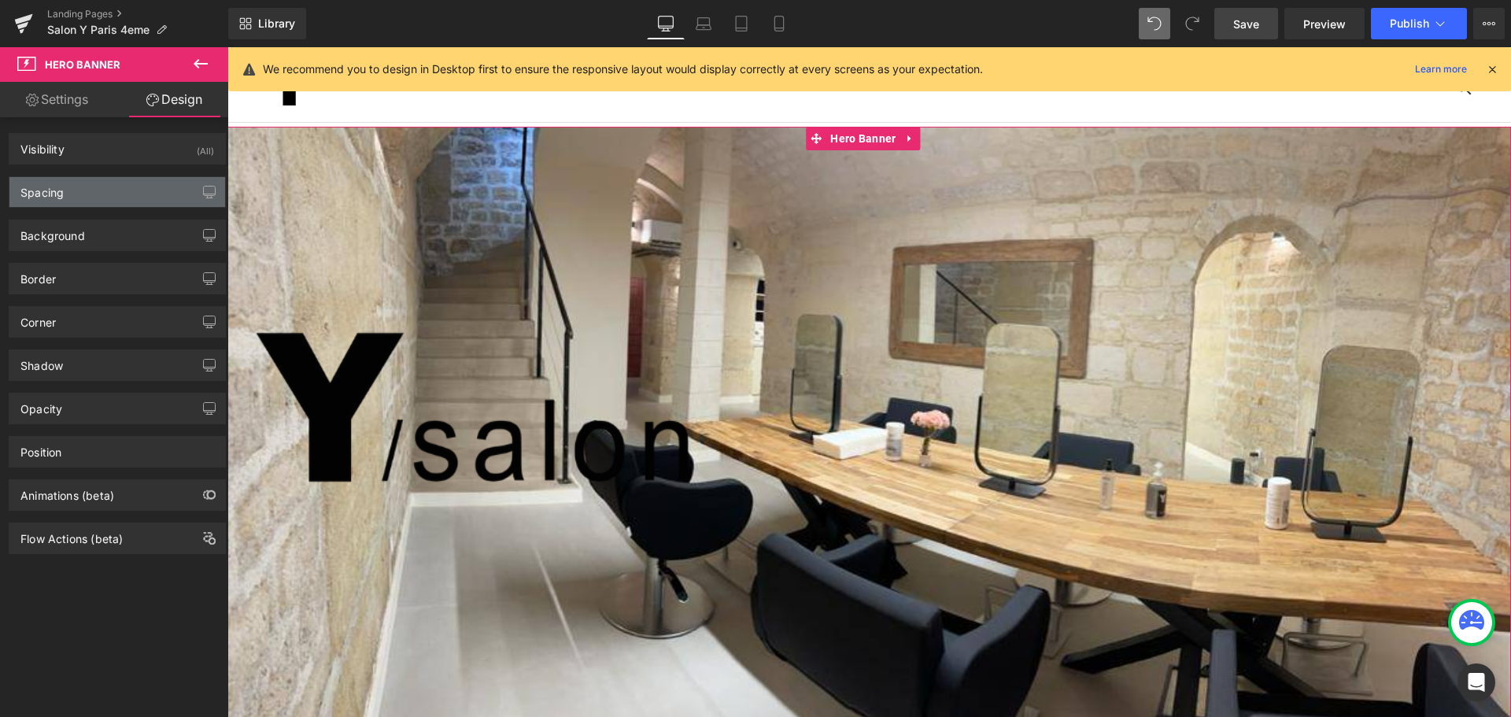
click at [135, 201] on div "Spacing" at bounding box center [117, 192] width 216 height 30
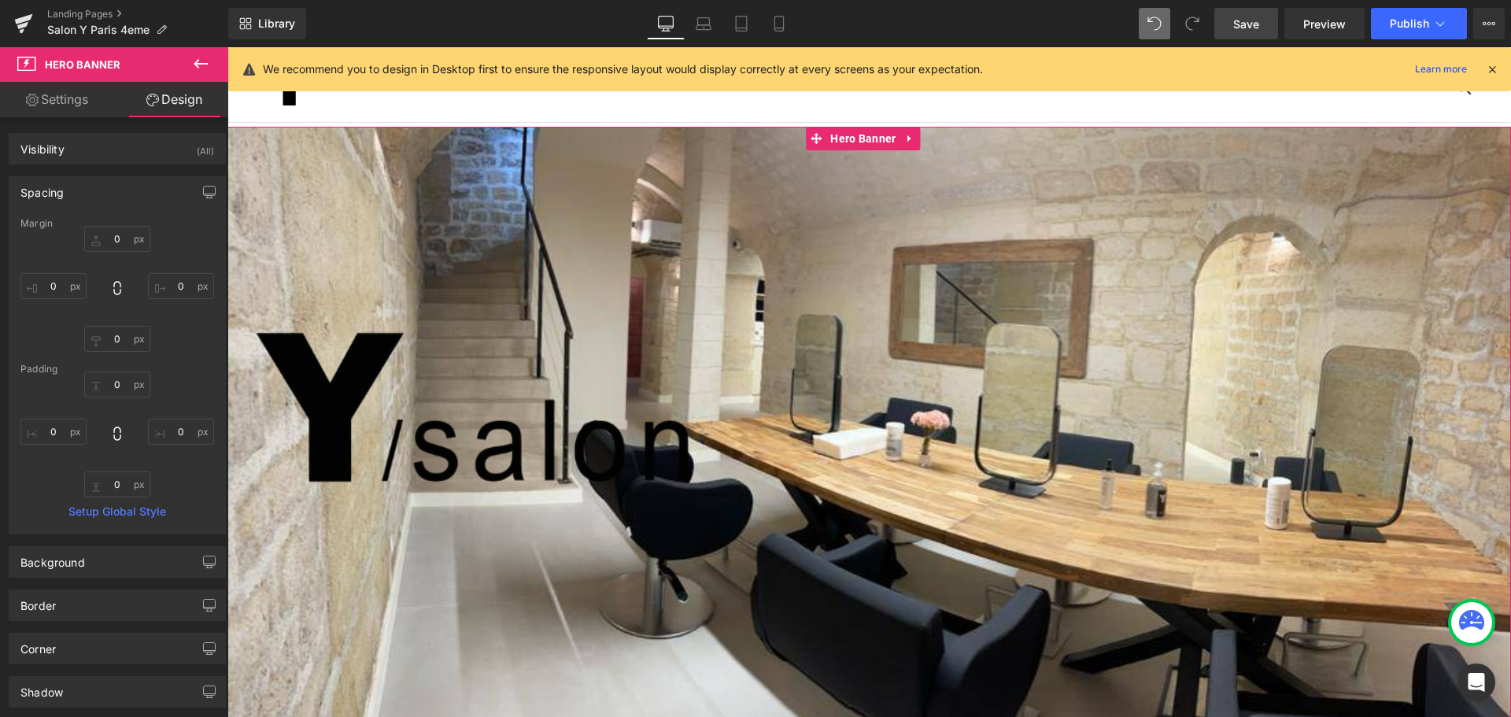
click at [135, 201] on div "Spacing" at bounding box center [117, 192] width 216 height 30
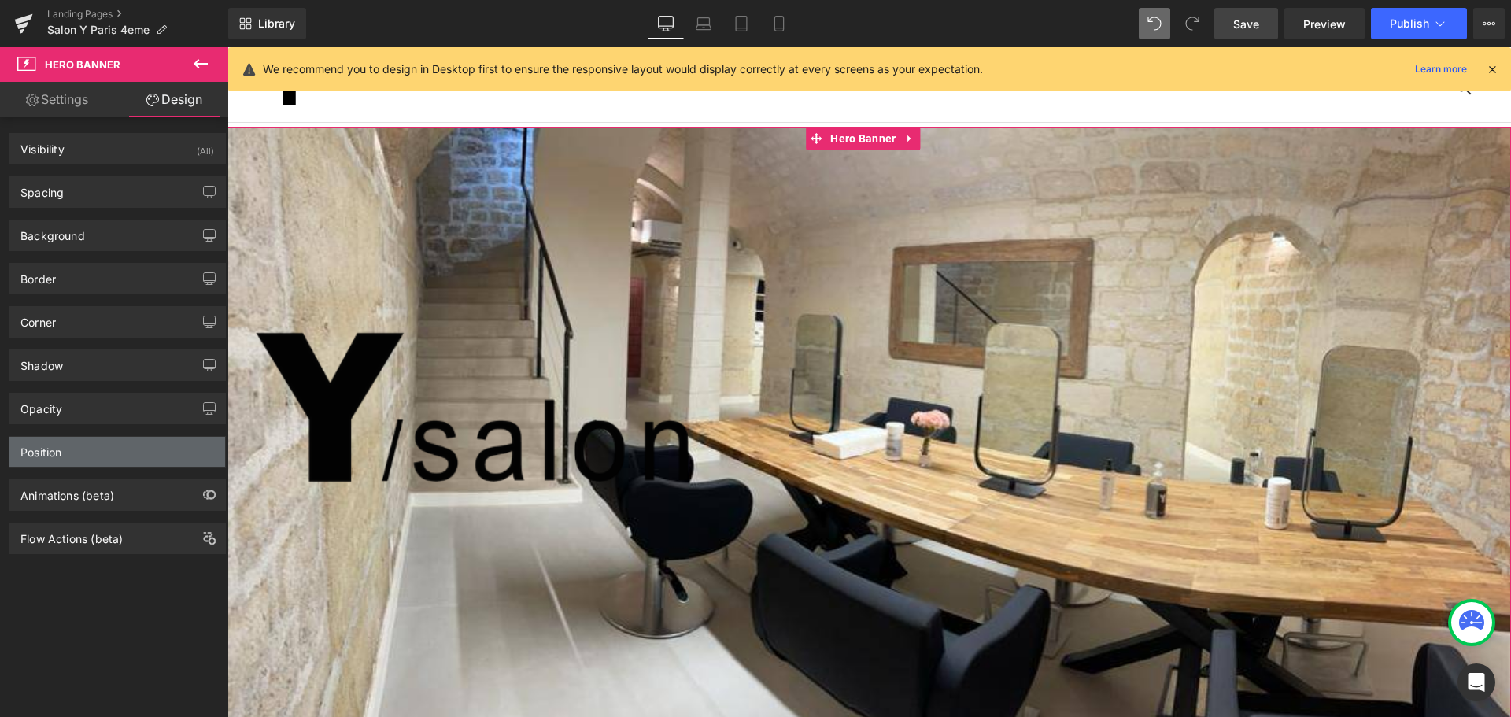
click at [109, 453] on div "Position" at bounding box center [117, 452] width 216 height 30
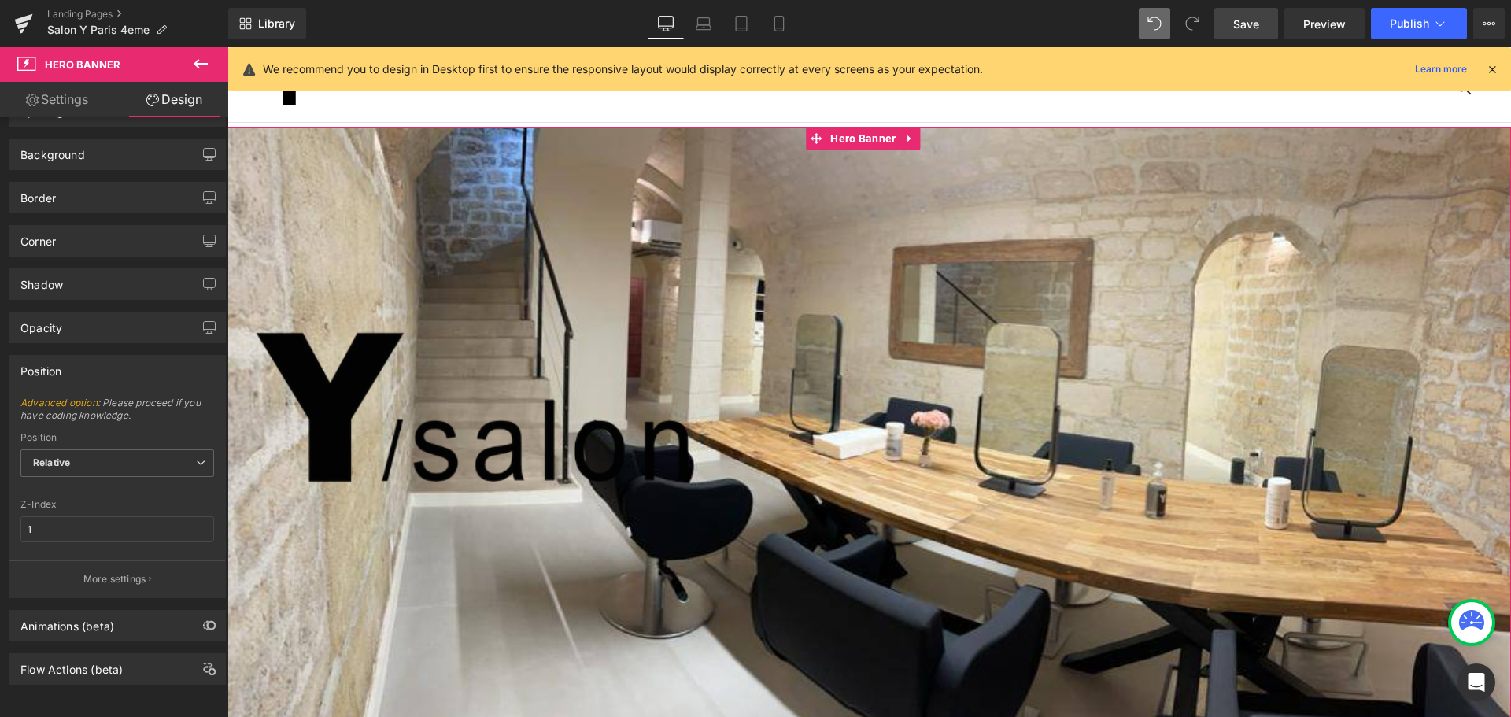
scroll to position [0, 0]
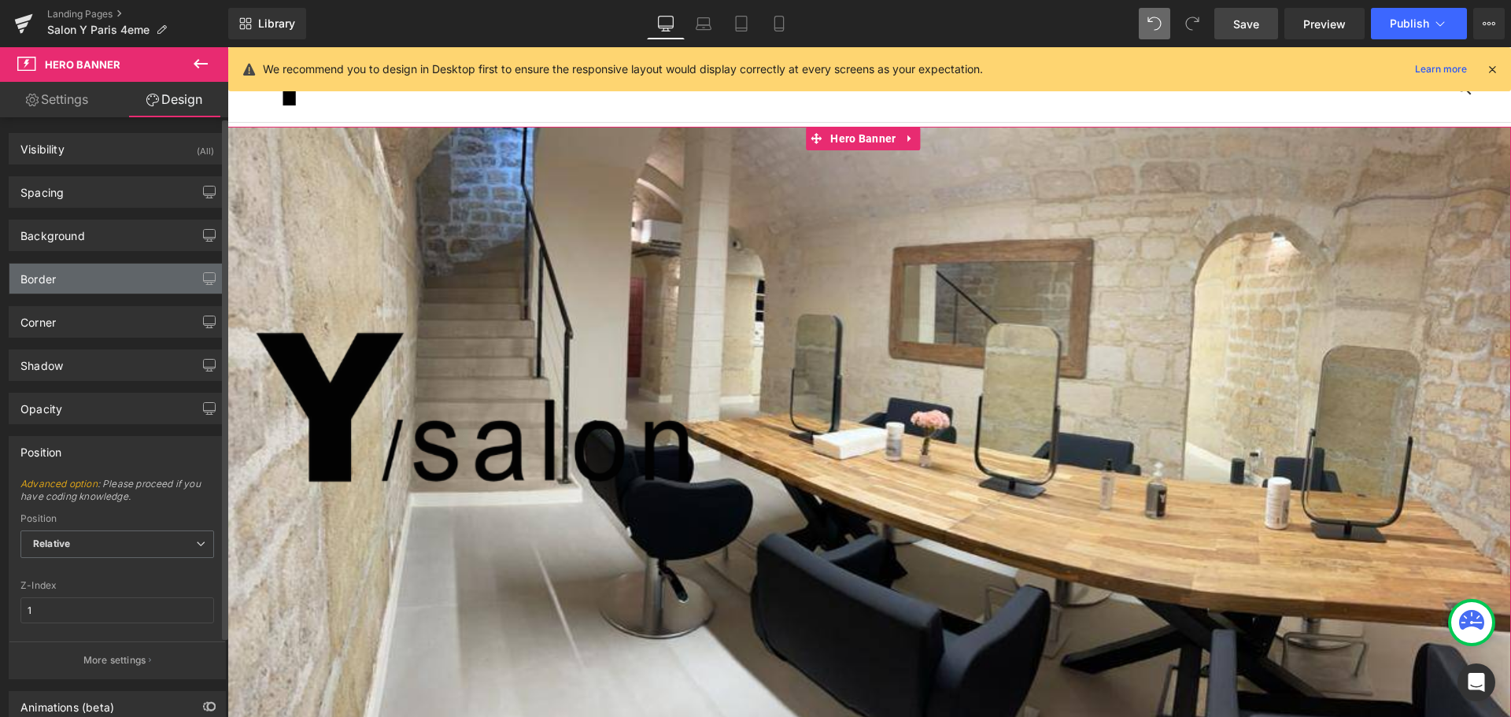
click at [119, 288] on div "Border" at bounding box center [117, 279] width 216 height 30
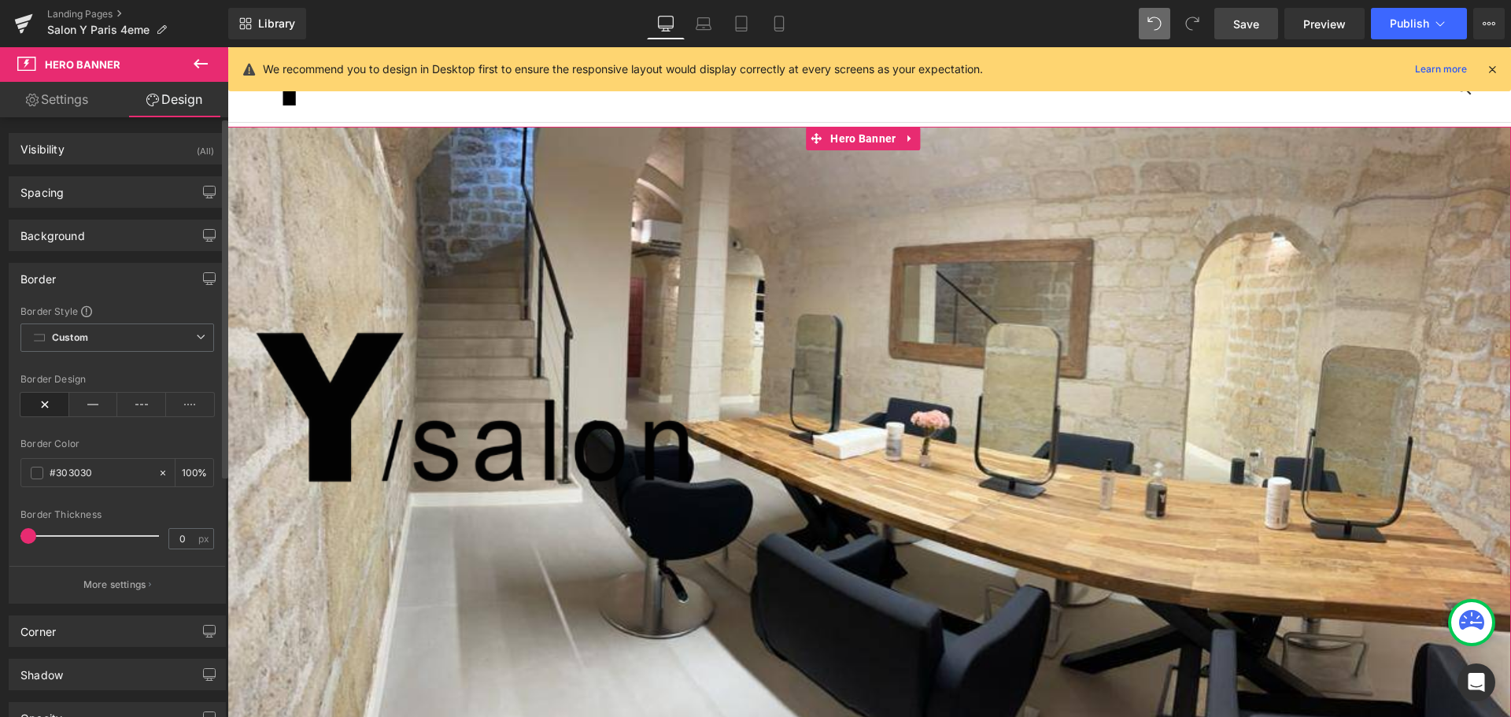
click at [120, 288] on div "Border" at bounding box center [117, 279] width 216 height 30
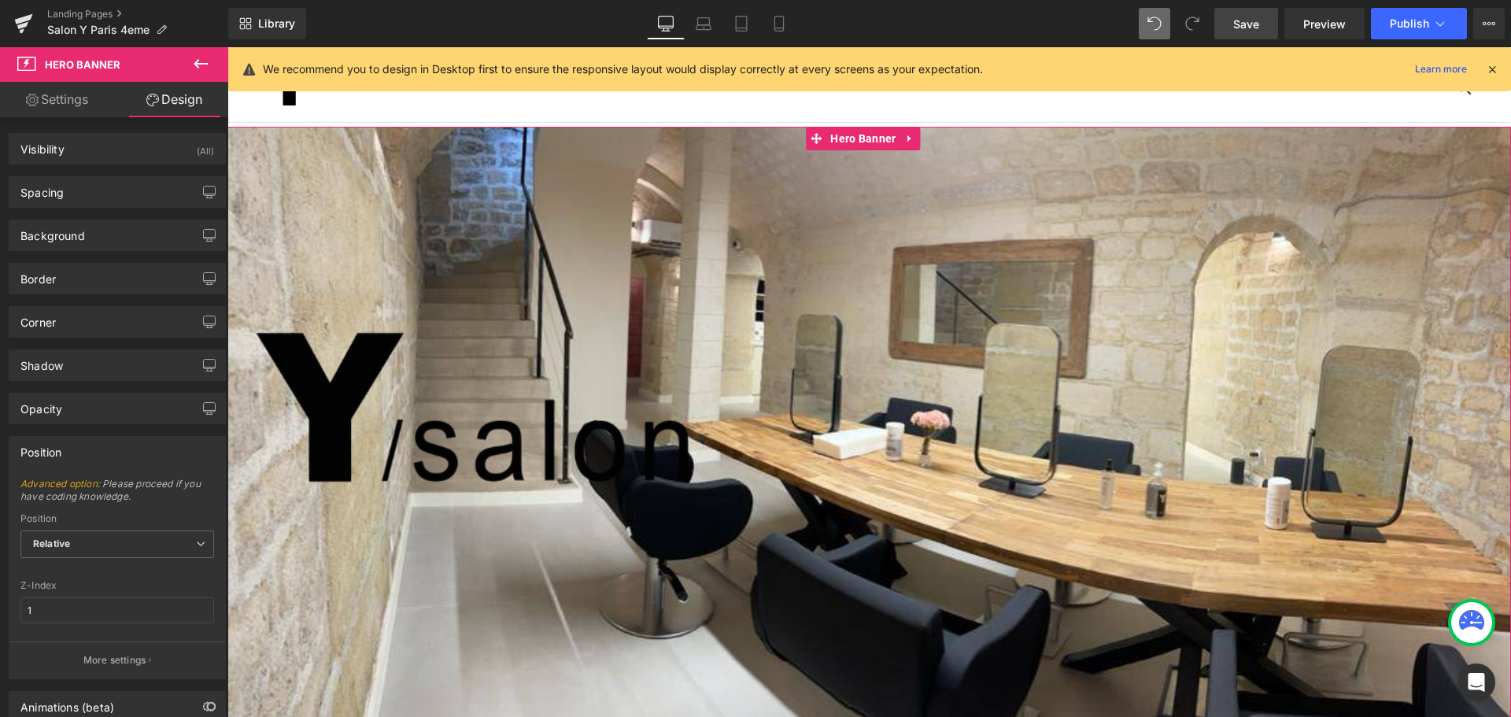
click at [87, 100] on link "Settings" at bounding box center [57, 99] width 114 height 35
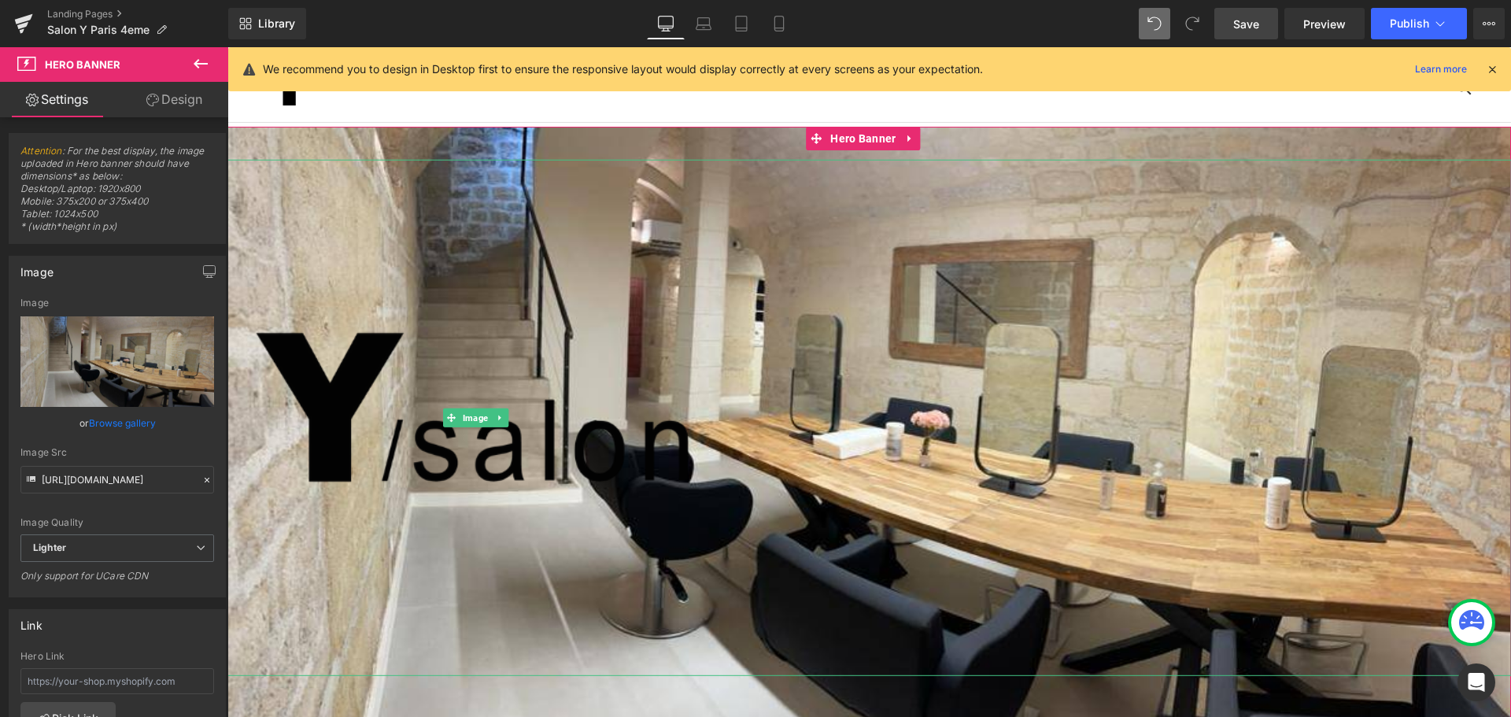
click at [491, 464] on img at bounding box center [478, 417] width 516 height 516
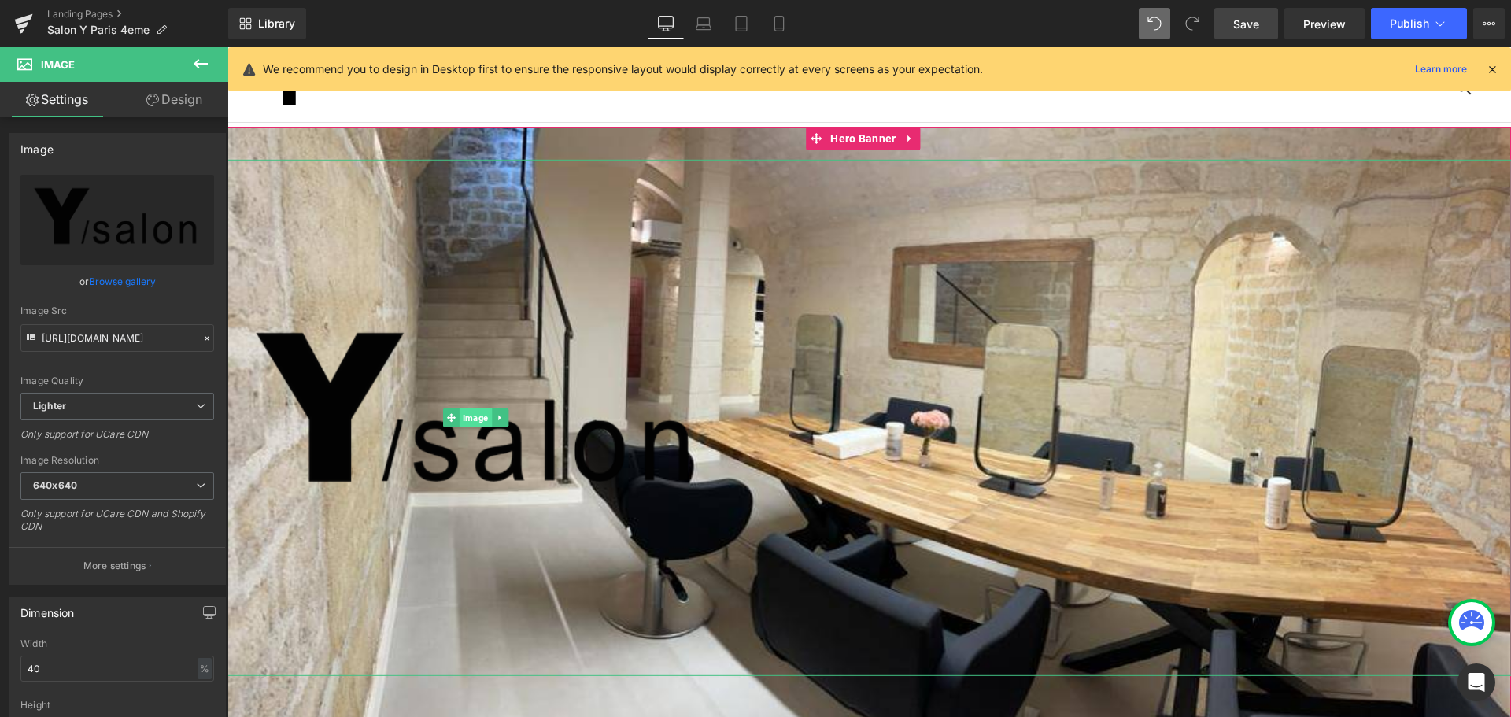
click at [478, 420] on span "Image" at bounding box center [476, 417] width 32 height 19
click at [478, 456] on img at bounding box center [478, 417] width 516 height 516
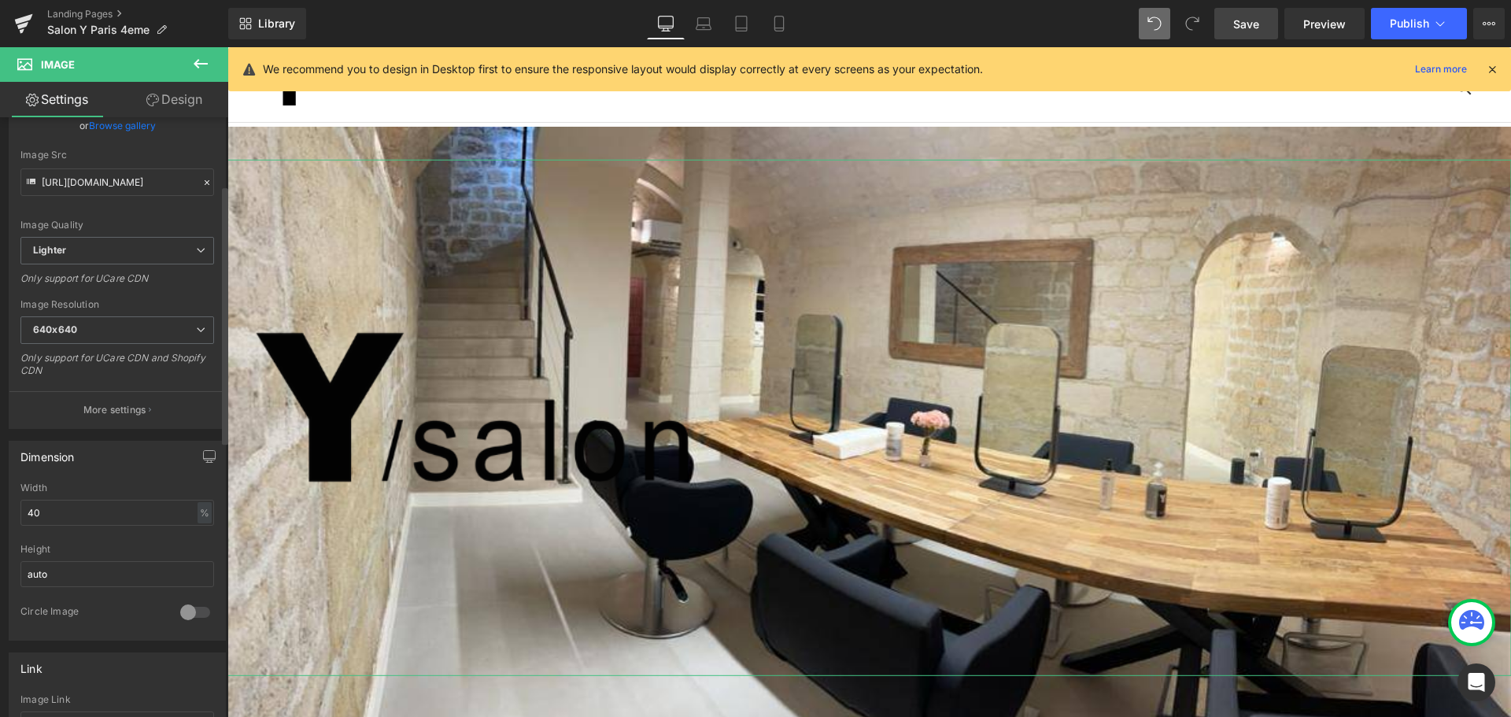
scroll to position [157, 0]
click at [857, 143] on span "Hero Banner" at bounding box center [862, 139] width 73 height 24
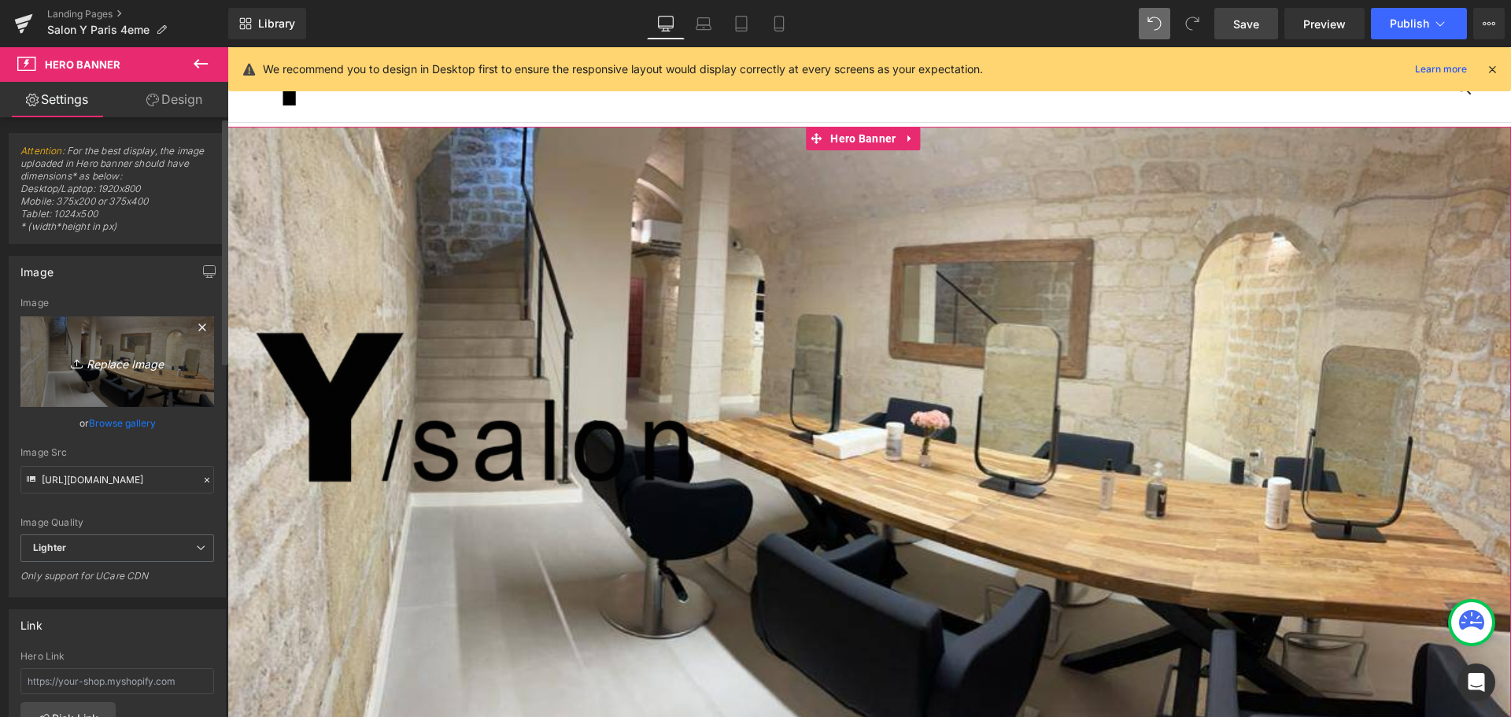
click at [111, 362] on icon "Replace Image" at bounding box center [117, 362] width 126 height 20
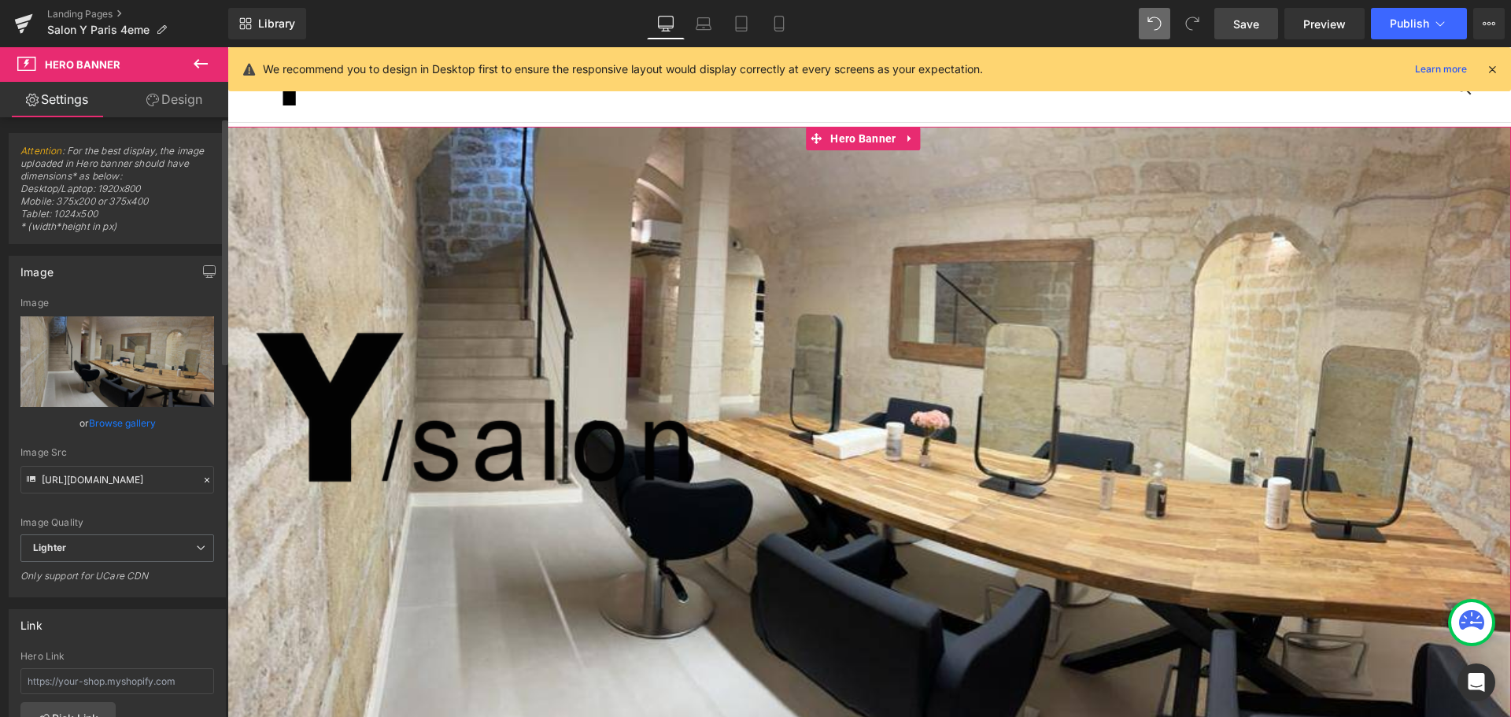
click at [136, 419] on link "Browse gallery" at bounding box center [122, 423] width 67 height 28
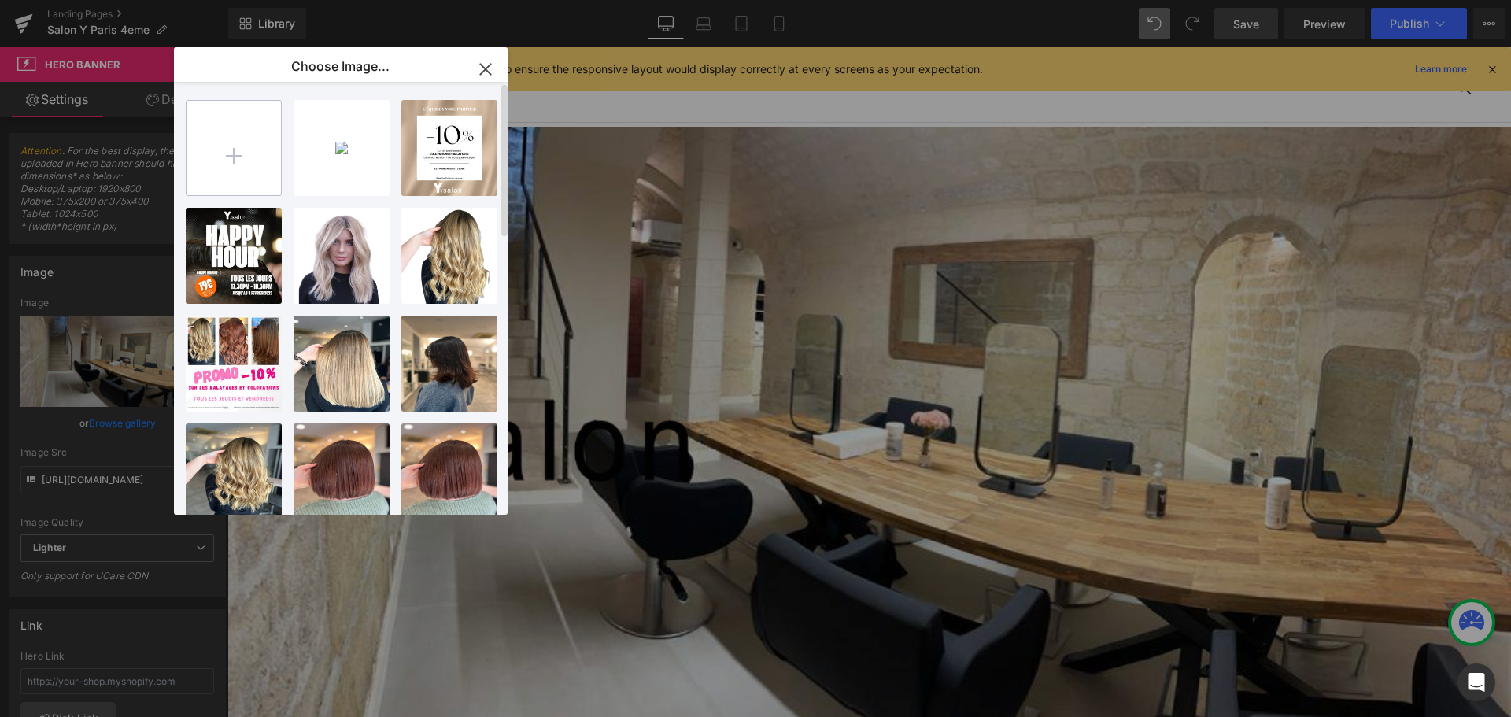
click at [224, 160] on input "file" at bounding box center [234, 148] width 94 height 94
type input "C:\fakepath\Design sans titre (4).png"
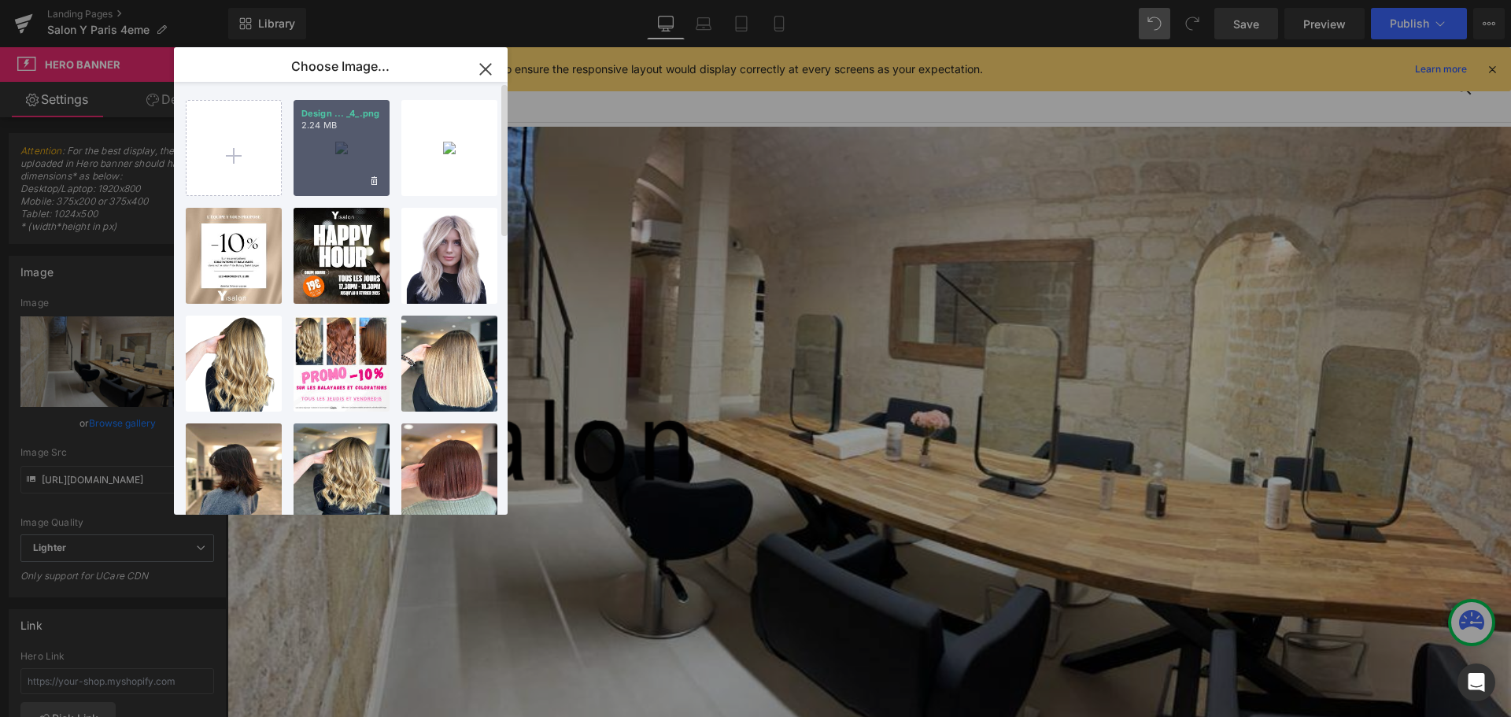
click at [355, 158] on div "Design ... _4_.png 2.24 MB" at bounding box center [342, 148] width 96 height 96
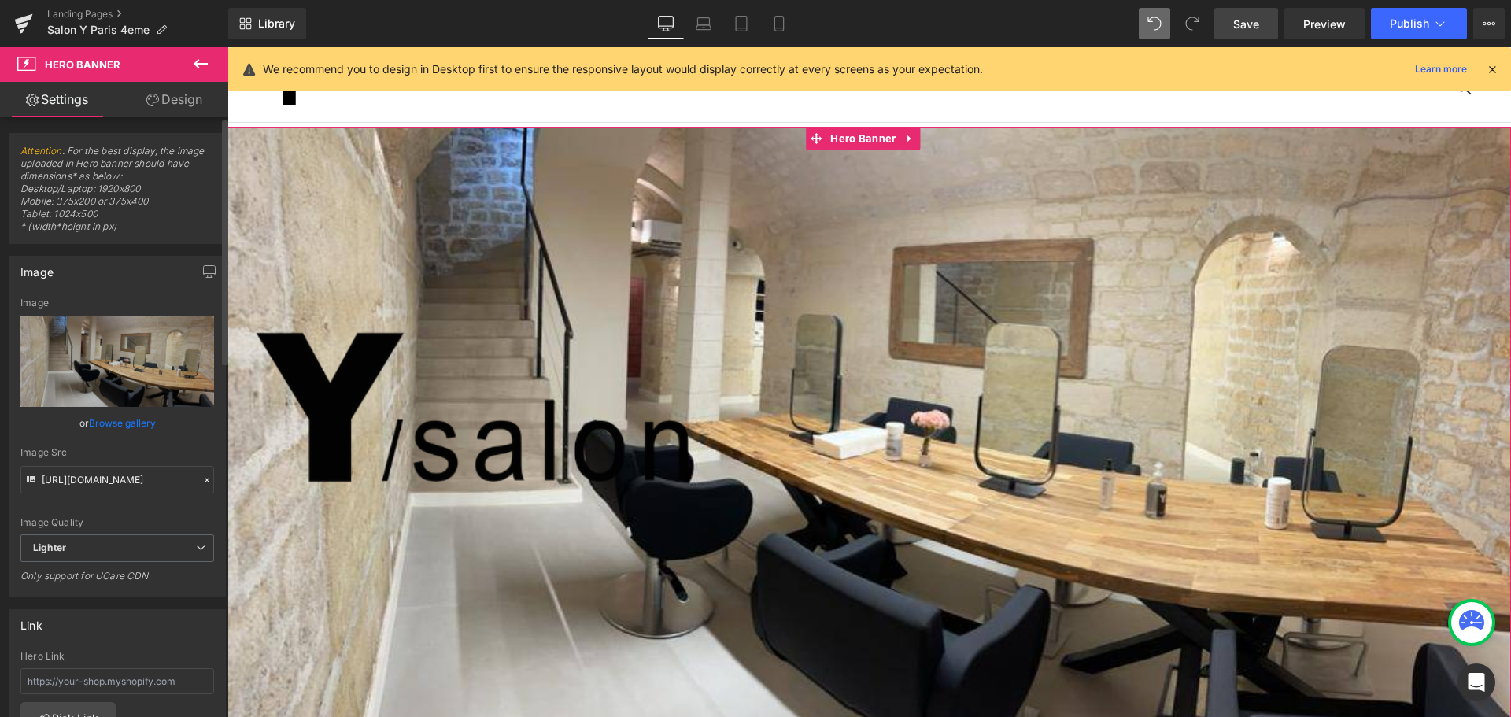
click at [119, 423] on link "Browse gallery" at bounding box center [122, 423] width 67 height 28
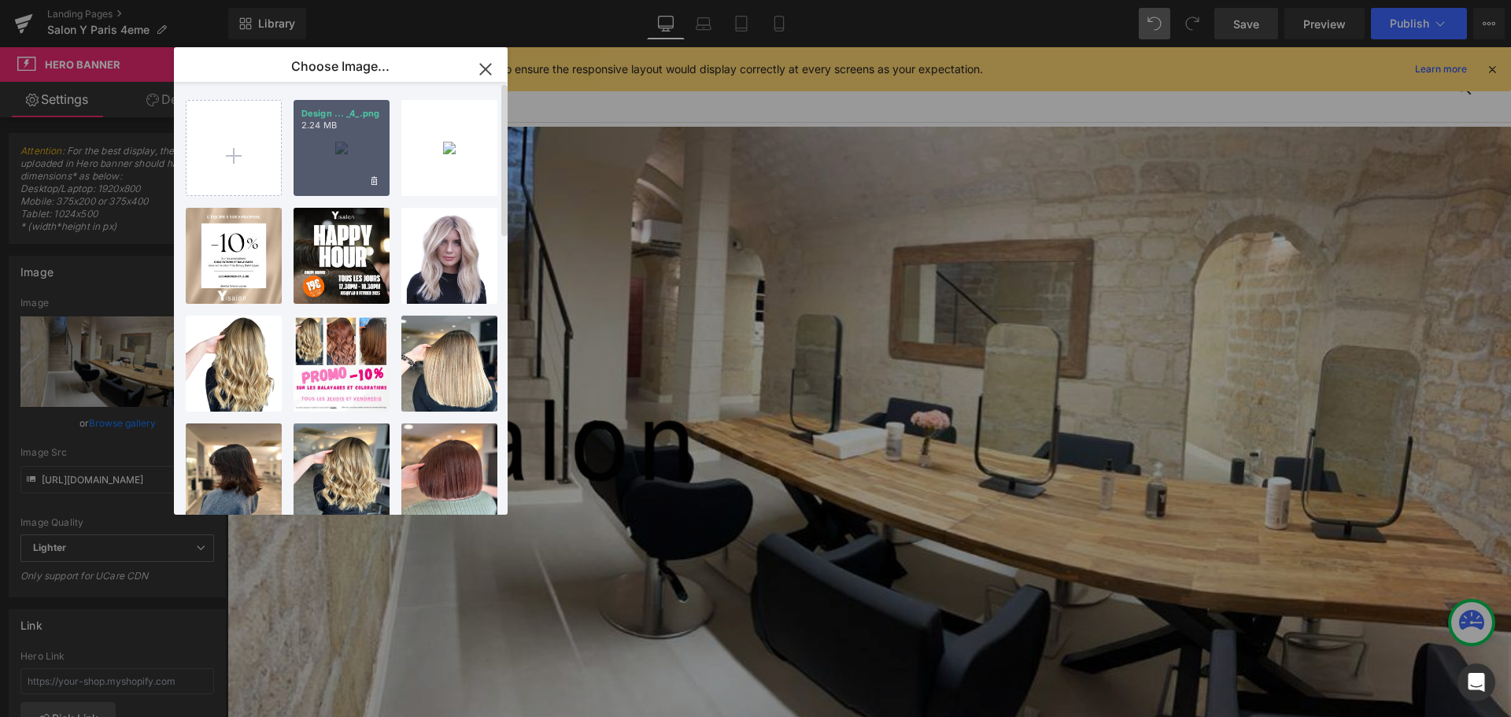
click at [360, 157] on div "Design ... _4_.png 2.24 MB" at bounding box center [342, 148] width 96 height 96
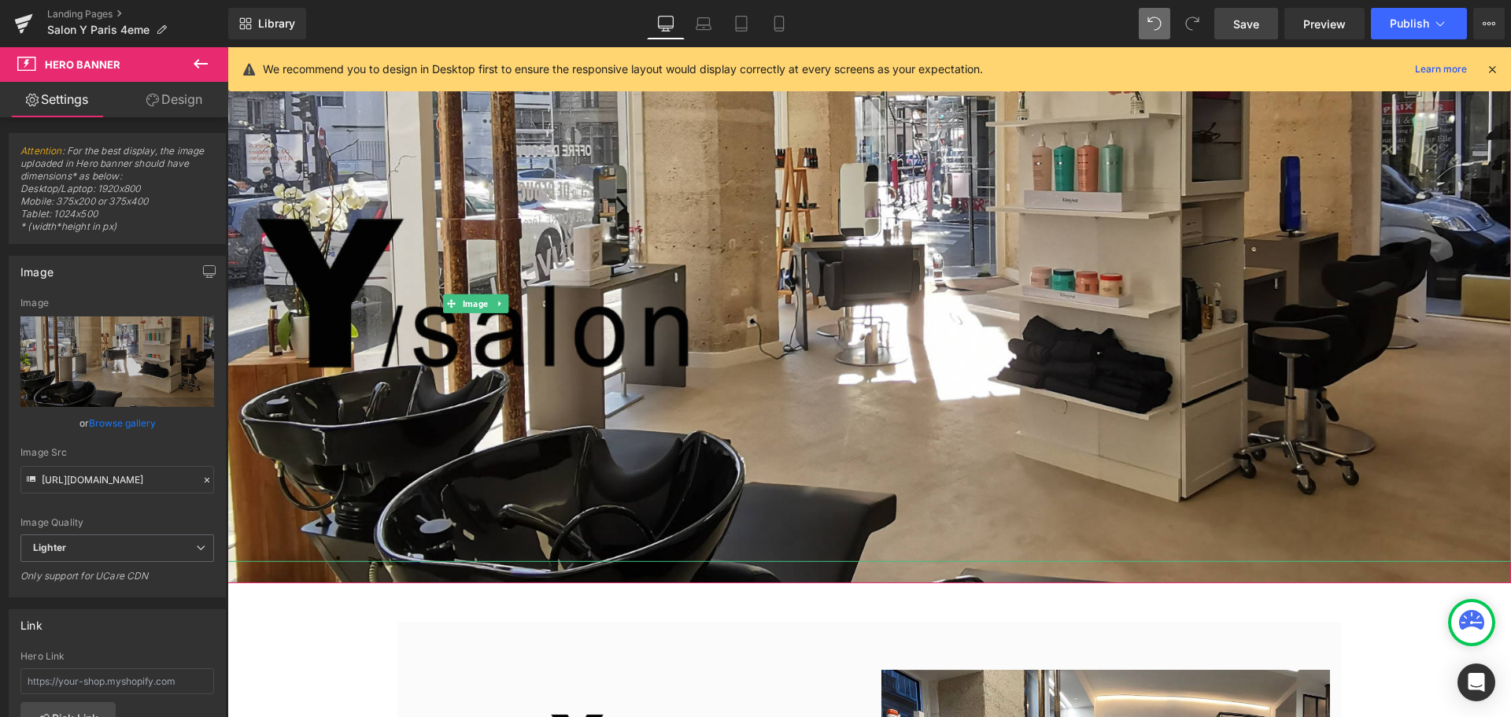
scroll to position [0, 0]
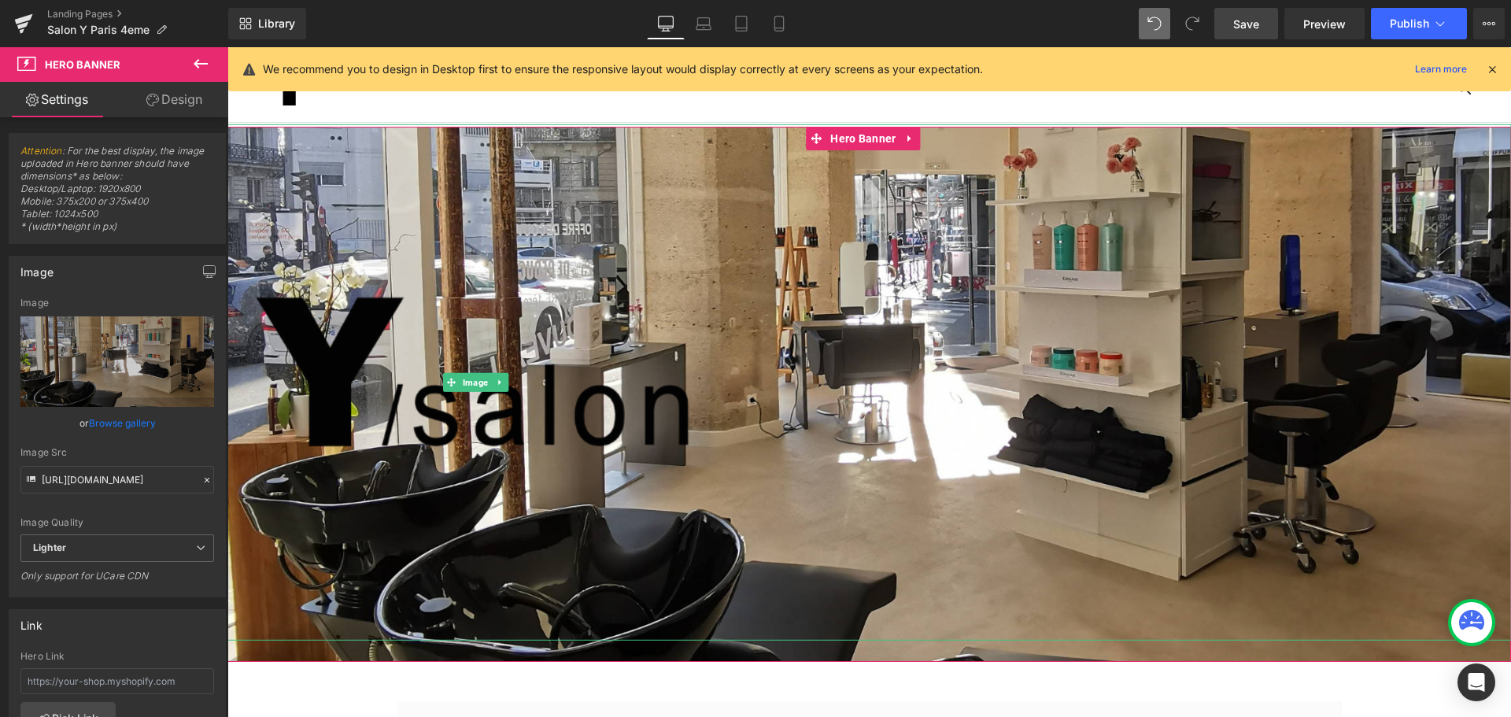
click at [625, 412] on img at bounding box center [478, 382] width 516 height 516
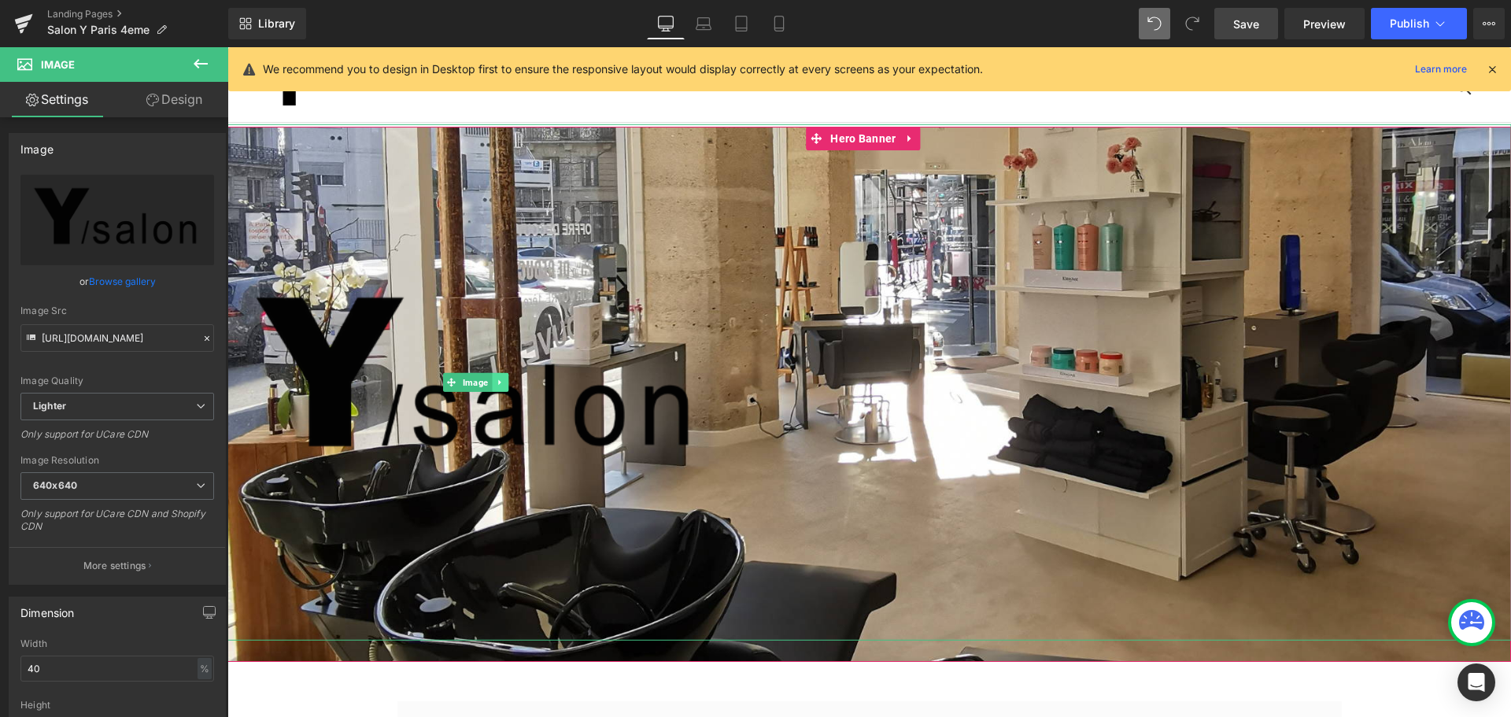
click at [500, 379] on icon at bounding box center [500, 382] width 9 height 9
click at [509, 379] on icon at bounding box center [508, 382] width 9 height 9
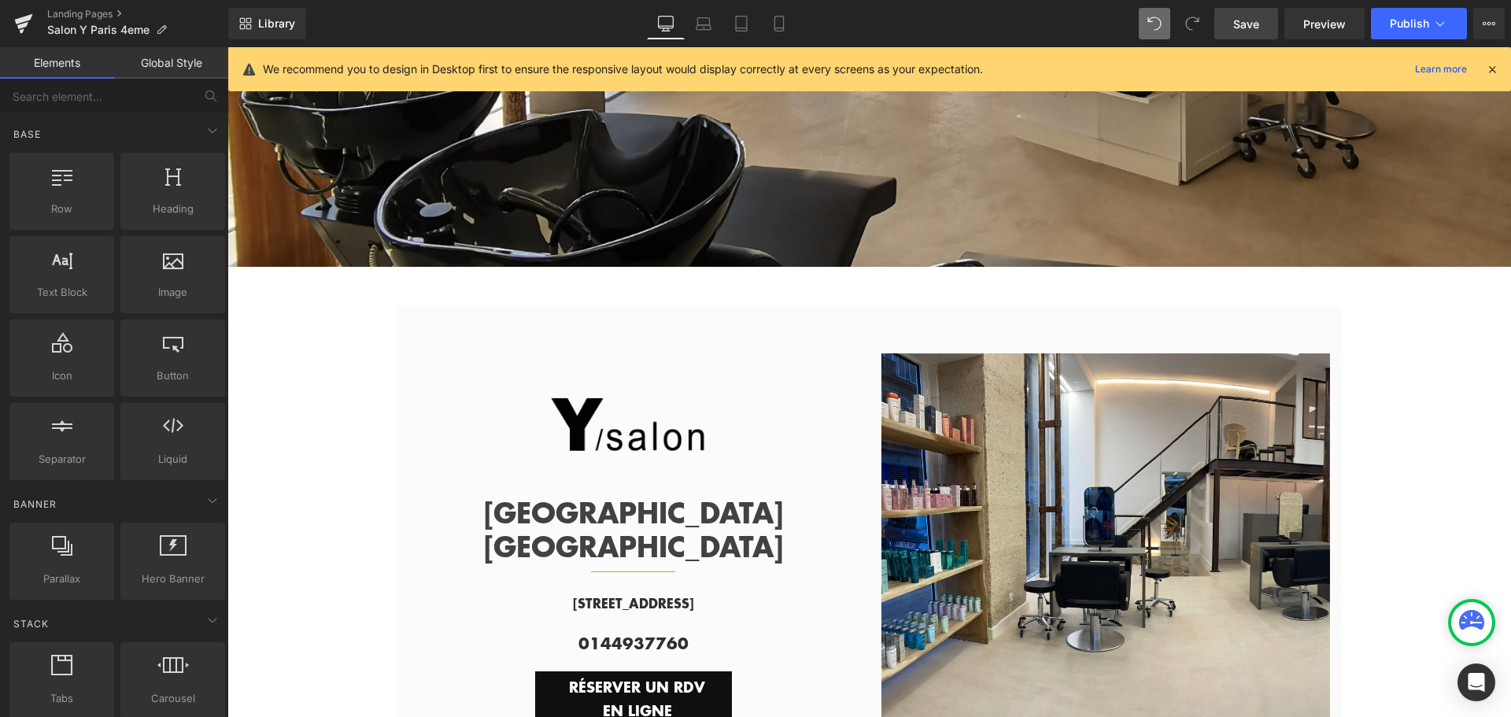
scroll to position [393, 0]
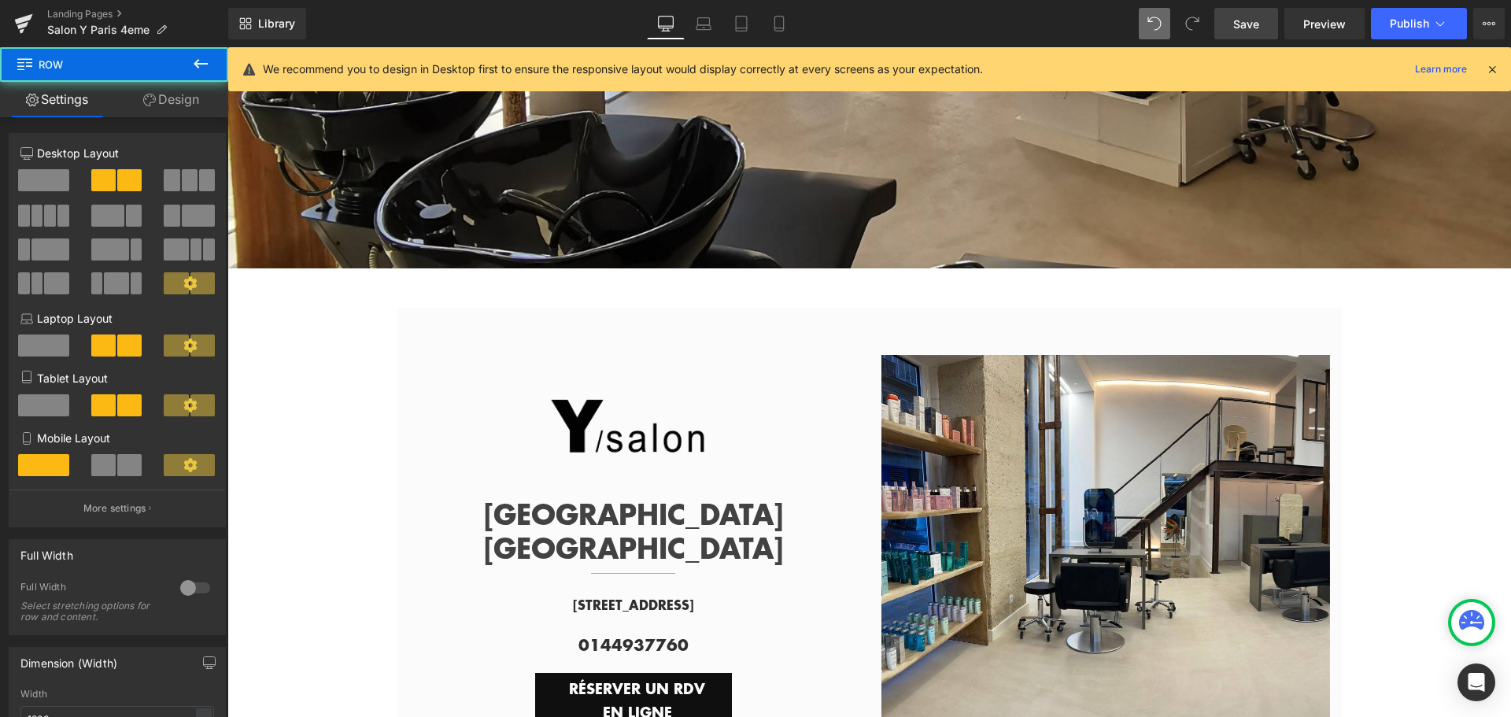
click at [747, 343] on div "Image PARIS HÔTEL DE VILLE Text Block Separator Row 6 Rue de la Coutellerie, 75…" at bounding box center [633, 567] width 472 height 472
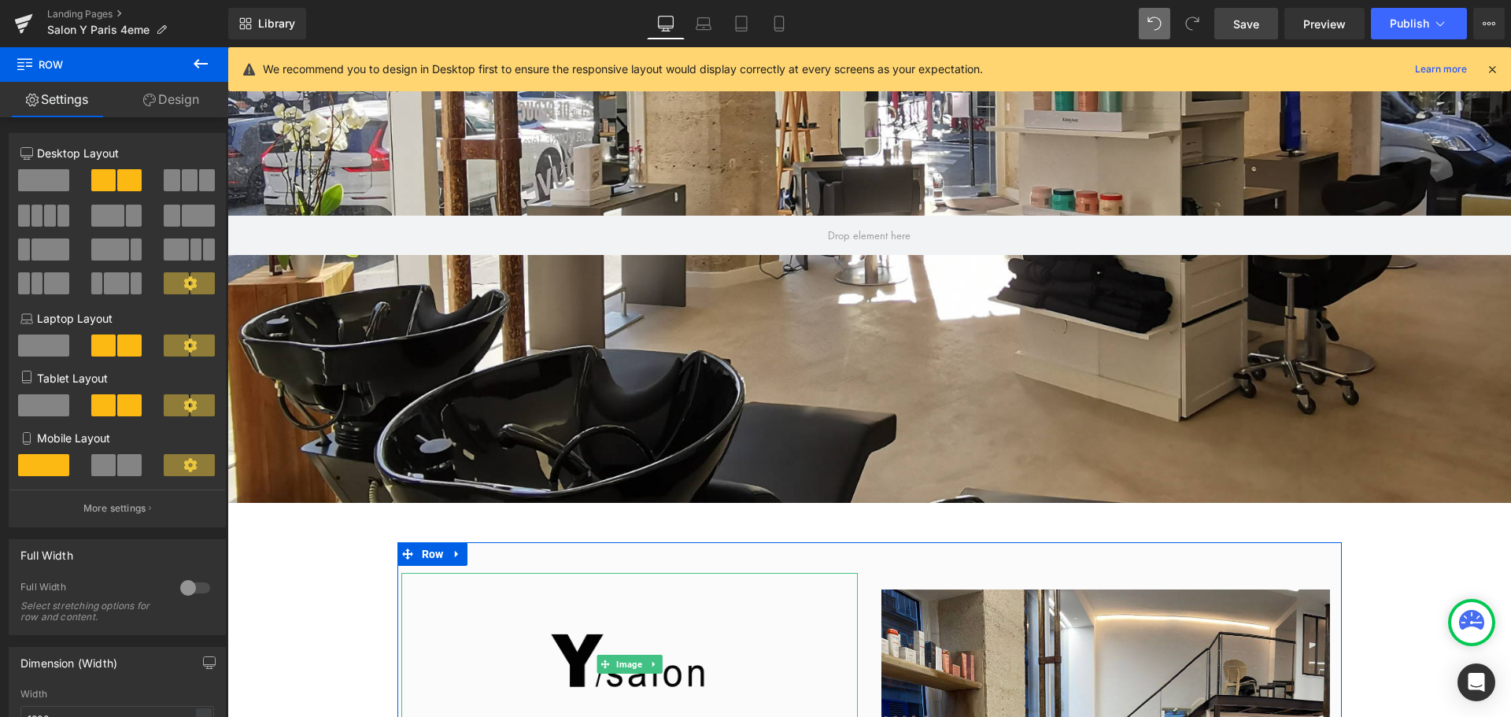
scroll to position [157, 0]
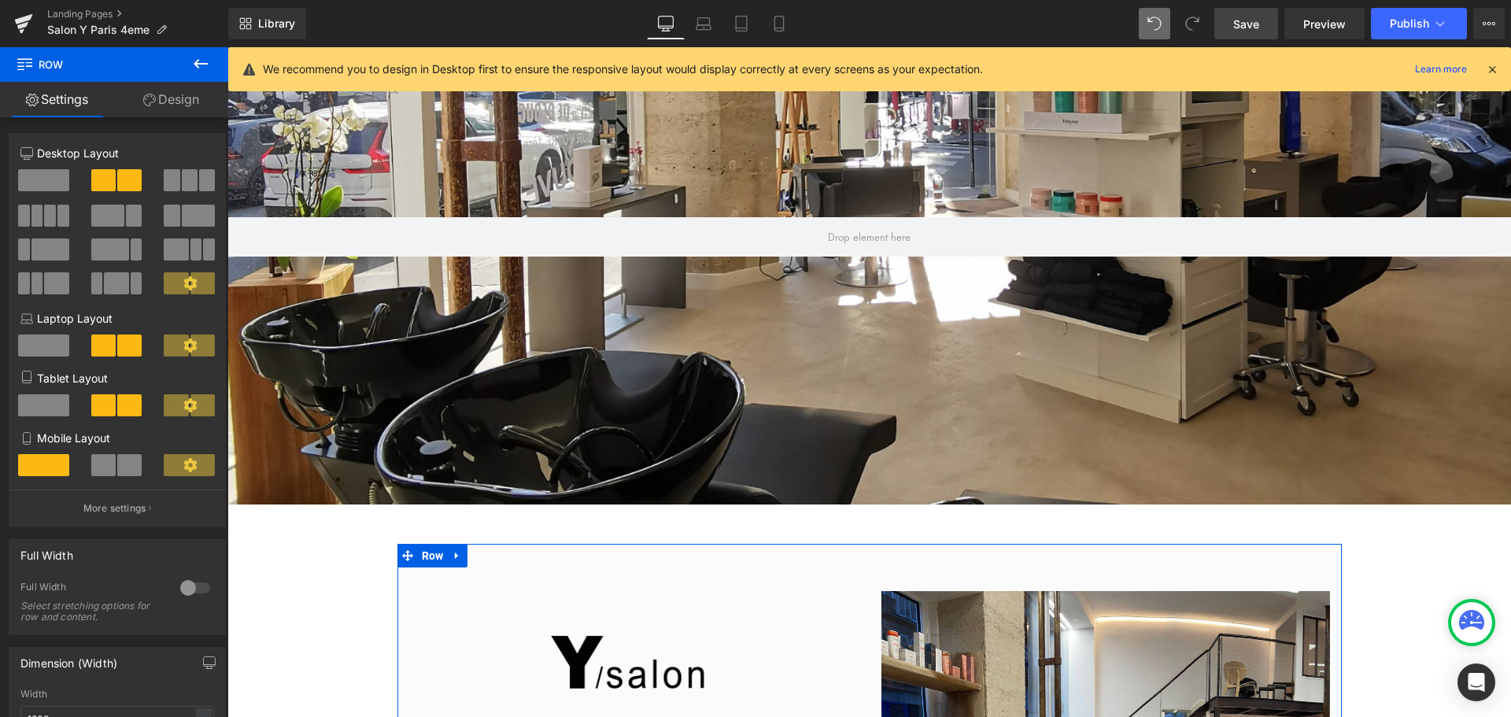
click at [447, 562] on li at bounding box center [457, 556] width 20 height 24
click at [507, 637] on div at bounding box center [629, 666] width 456 height 183
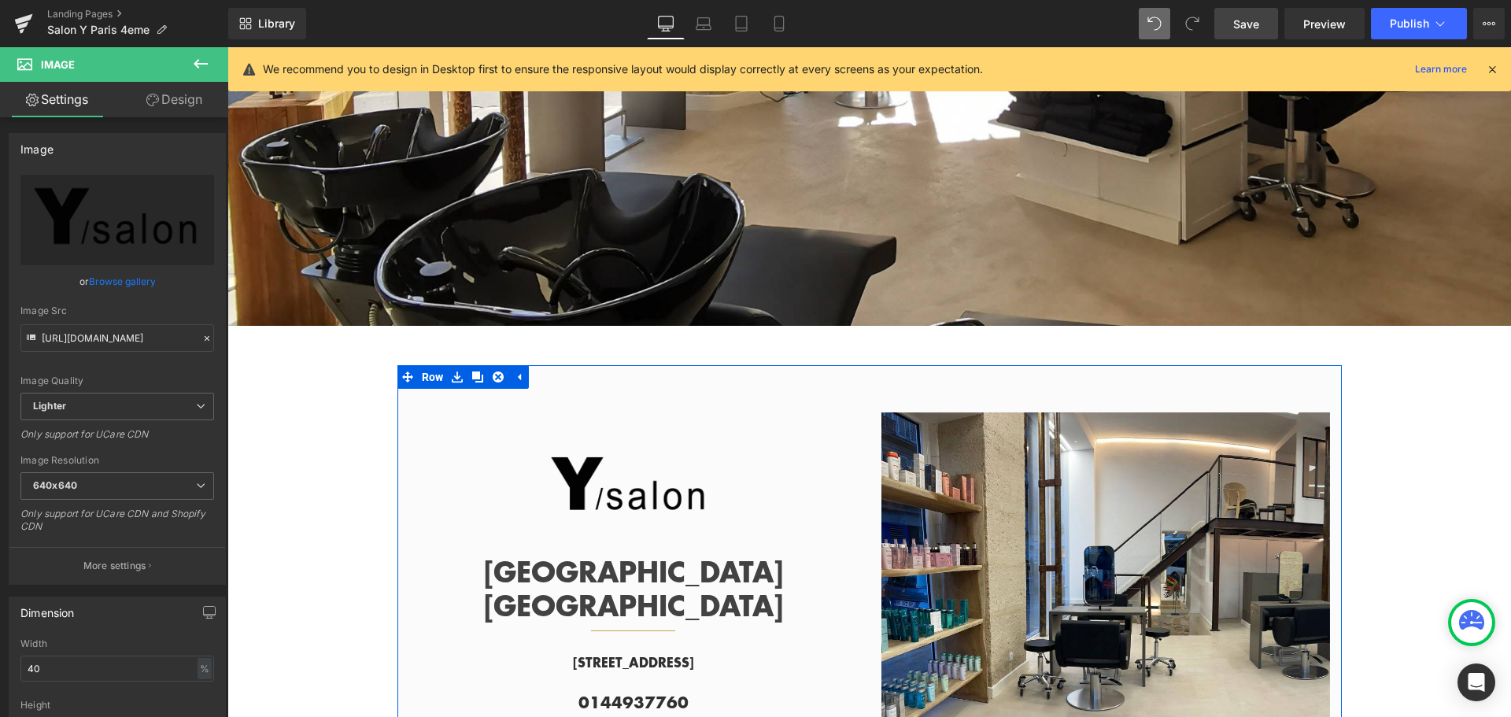
scroll to position [236, 0]
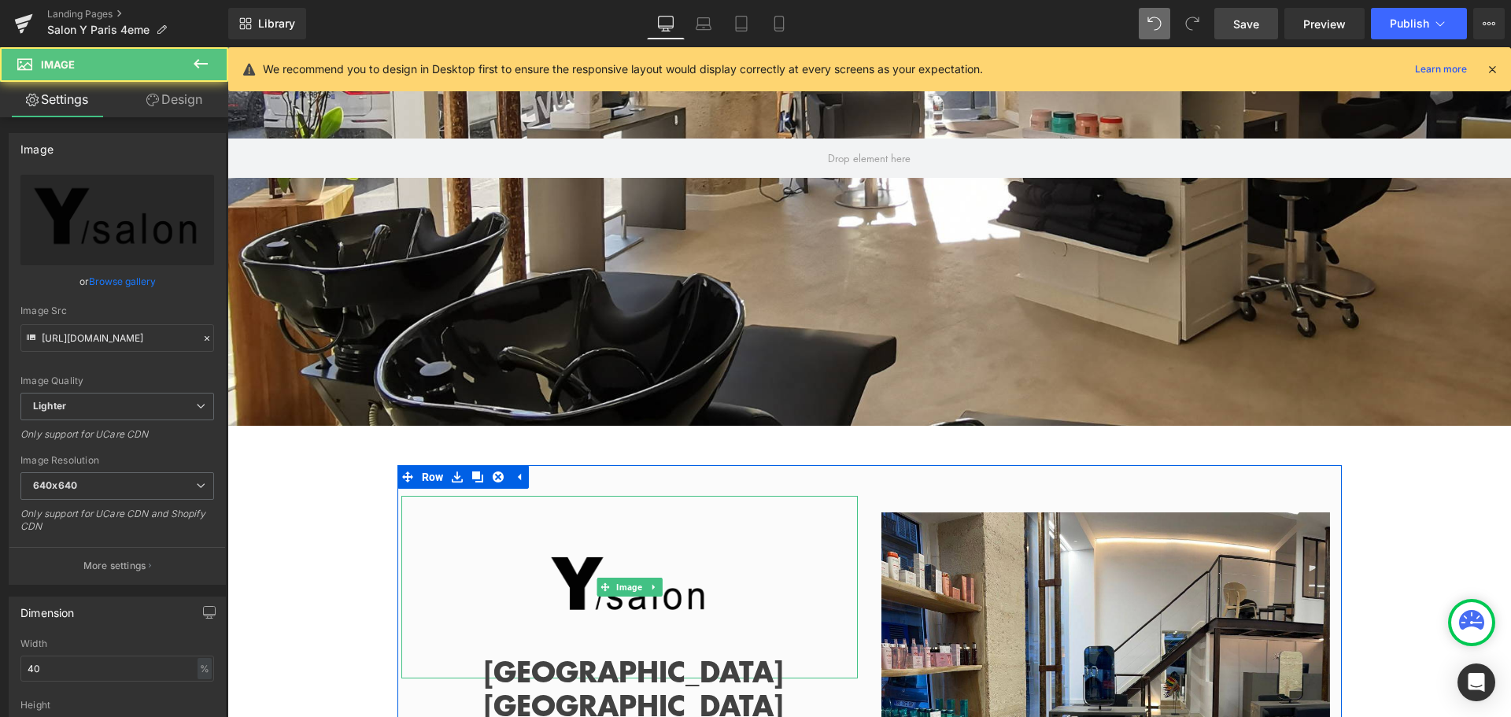
click at [634, 563] on img at bounding box center [629, 587] width 183 height 183
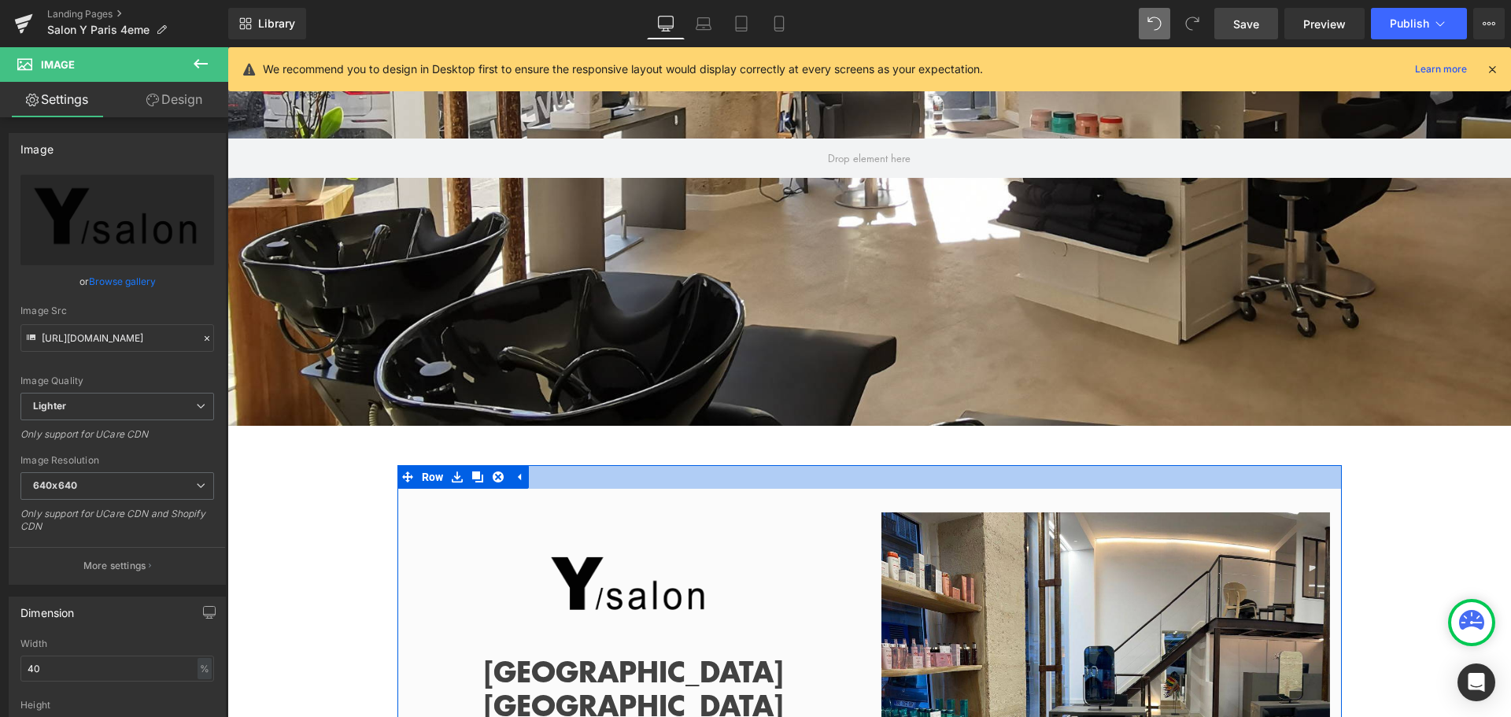
click at [596, 467] on div at bounding box center [869, 477] width 944 height 24
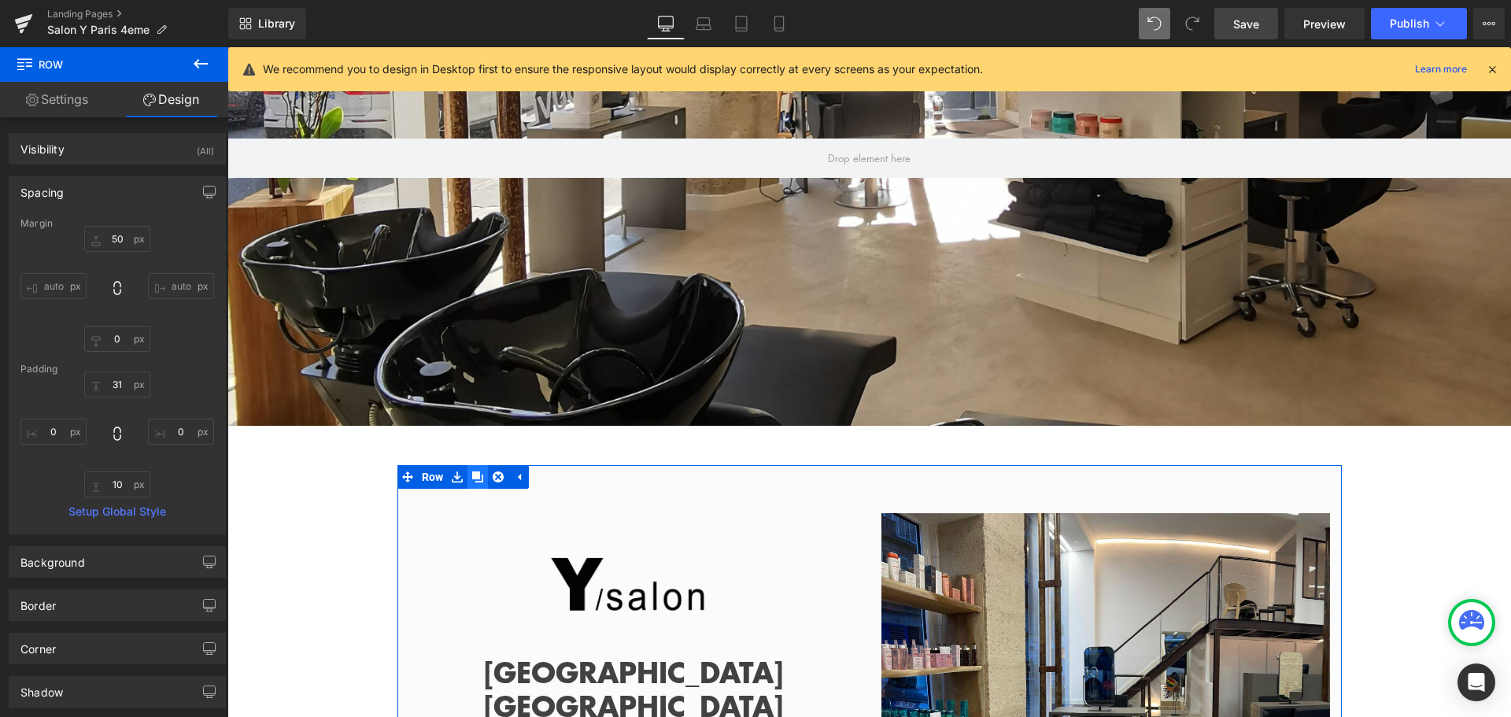
click at [472, 471] on icon at bounding box center [477, 476] width 11 height 11
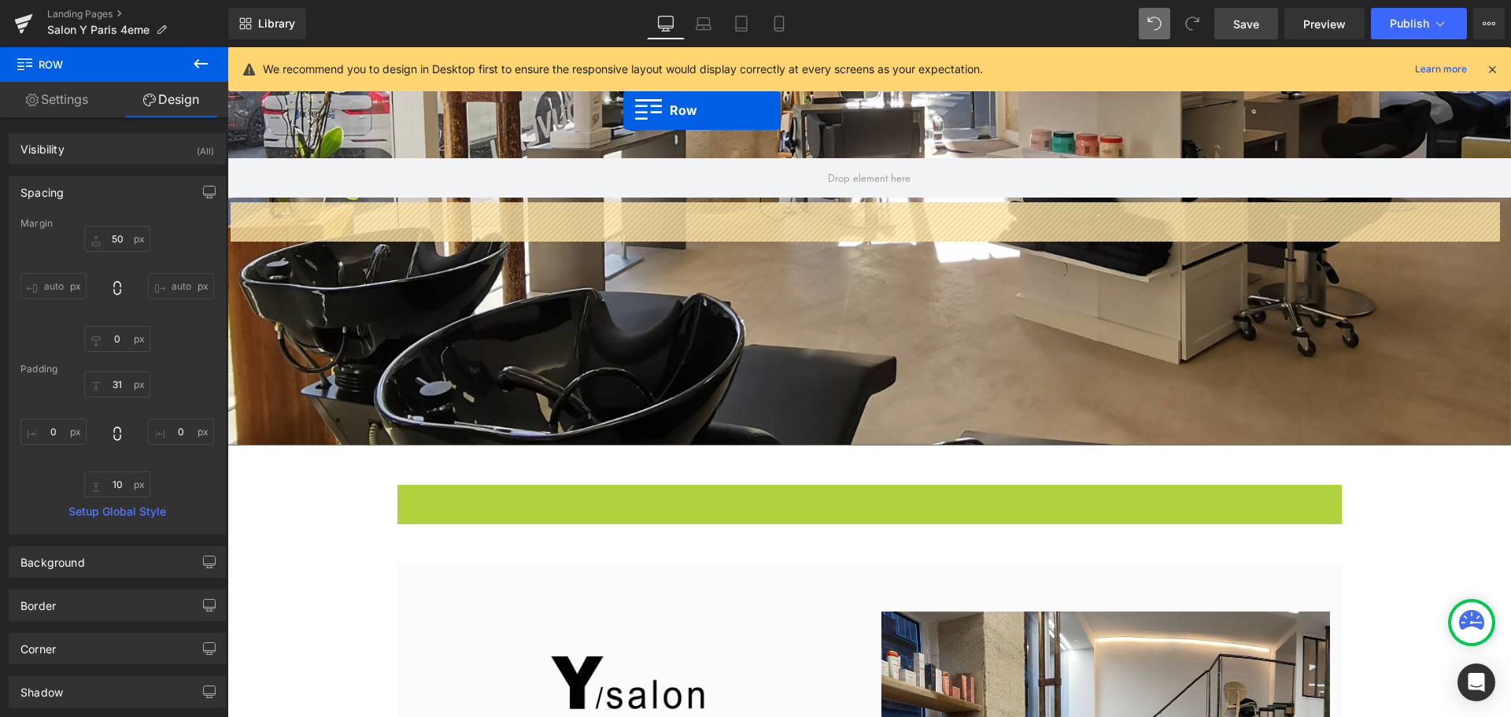
scroll to position [169, 0]
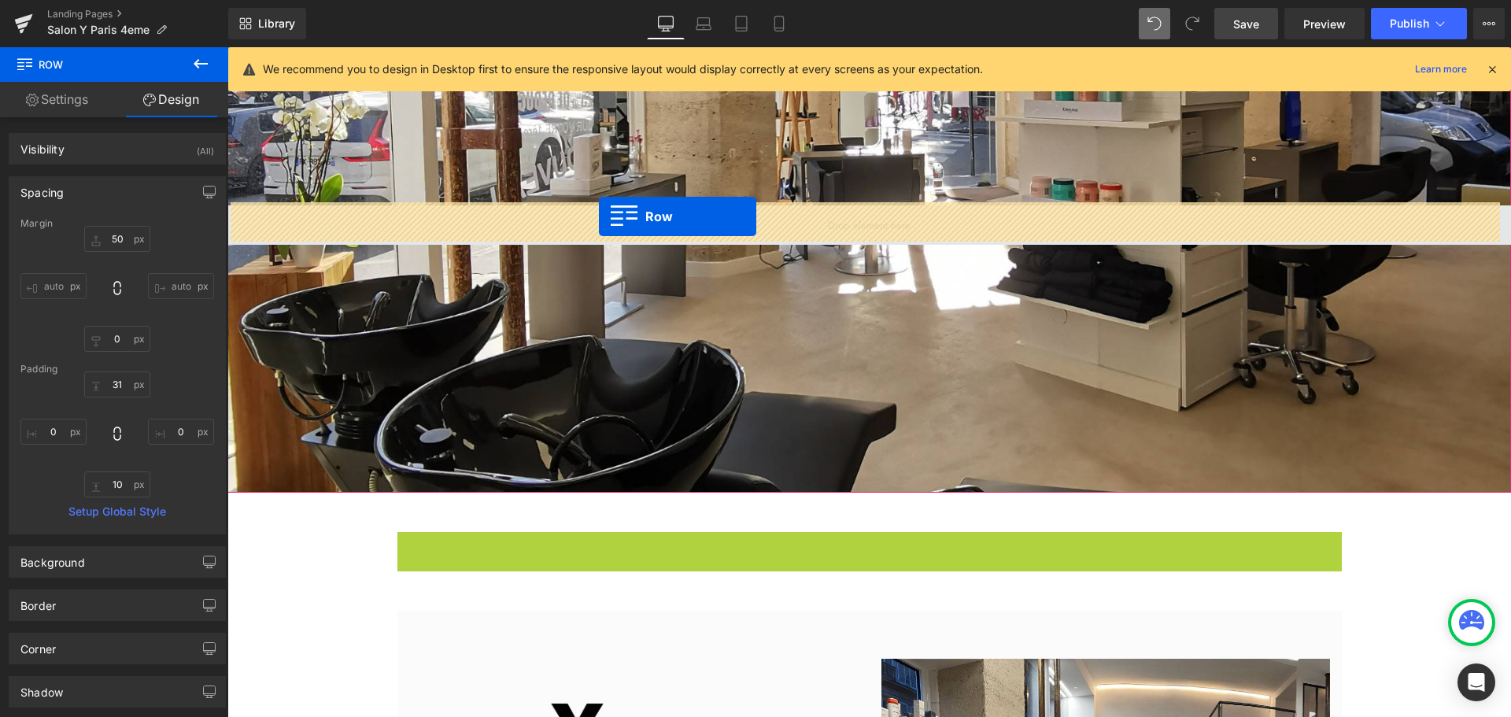
drag, startPoint x: 407, startPoint y: 367, endPoint x: 599, endPoint y: 216, distance: 243.9
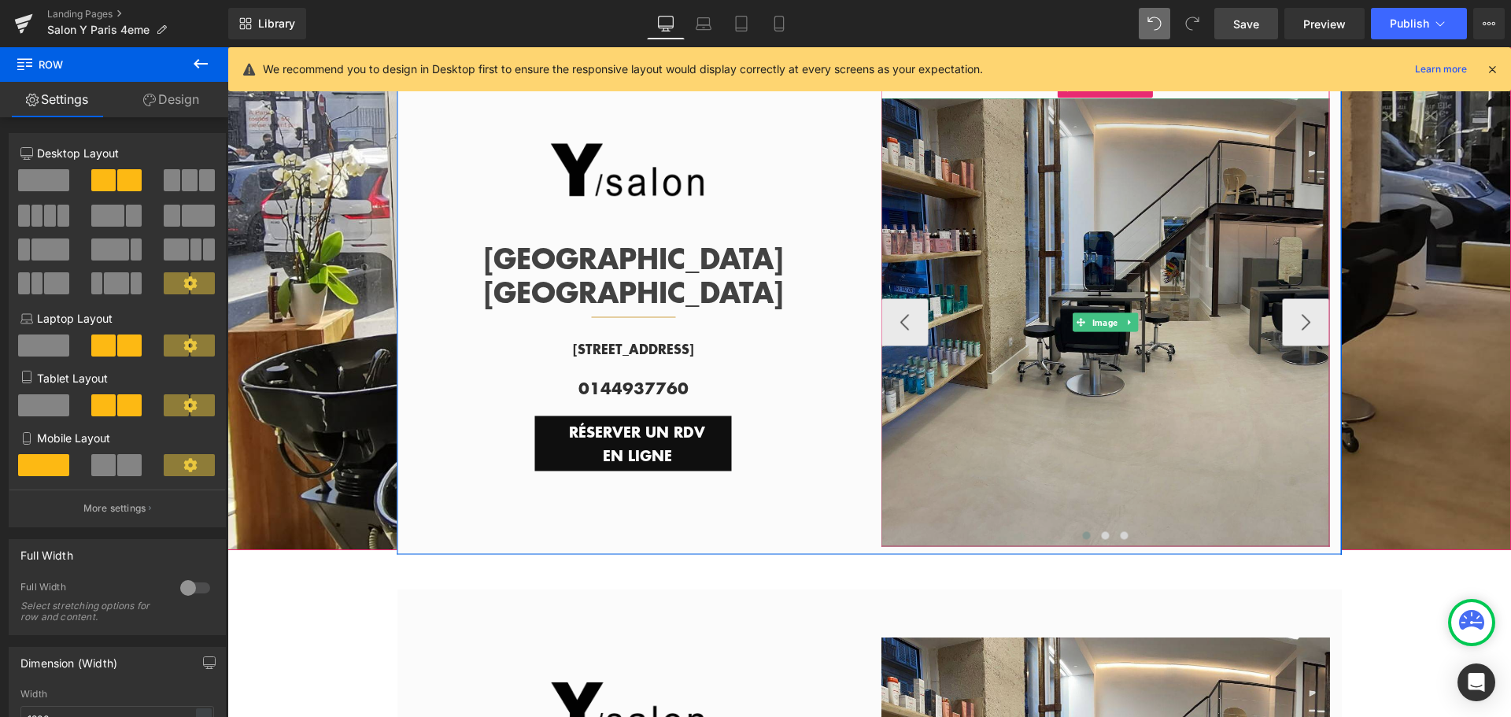
scroll to position [0, 0]
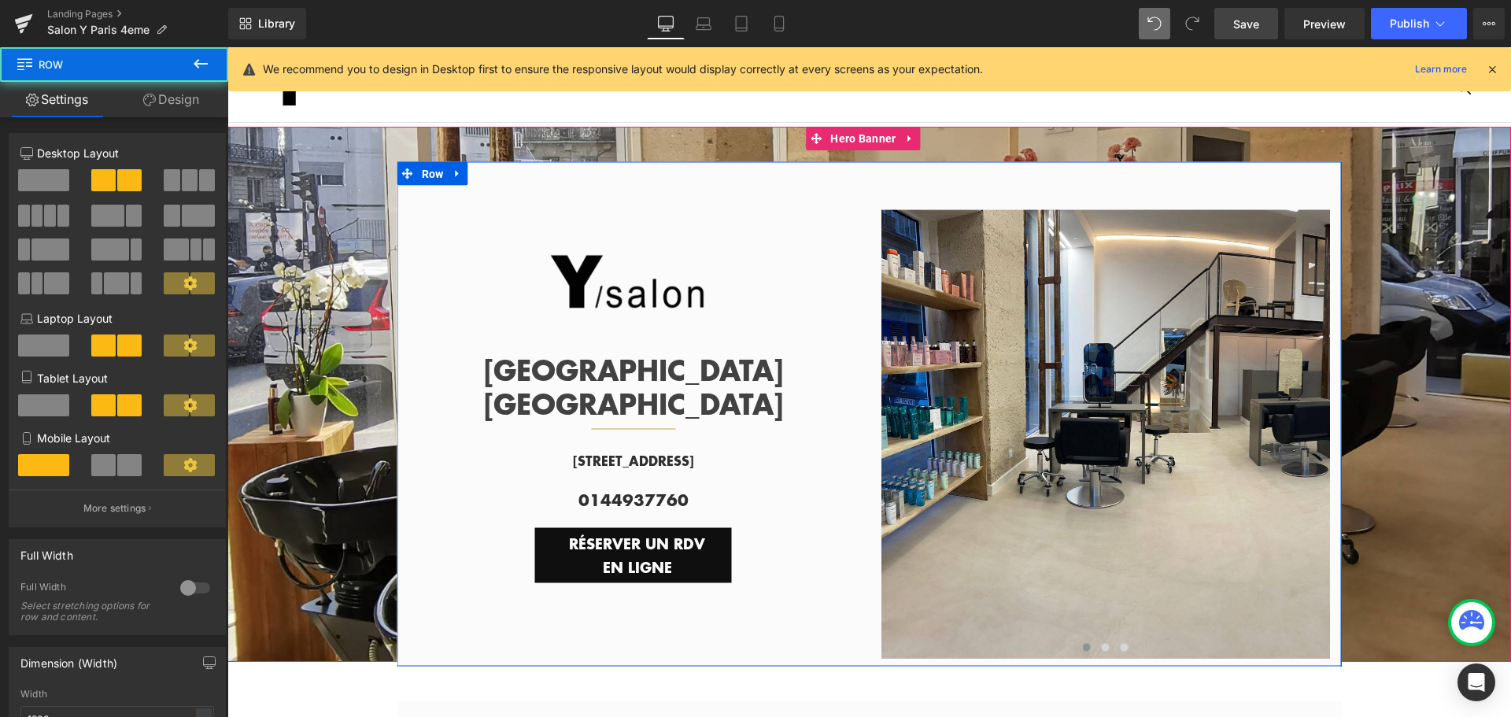
click at [810, 204] on div "Image PARIS HÔTEL DE VILLE Text Block Separator Row 6 Rue de la Coutellerie, 75…" at bounding box center [633, 422] width 472 height 472
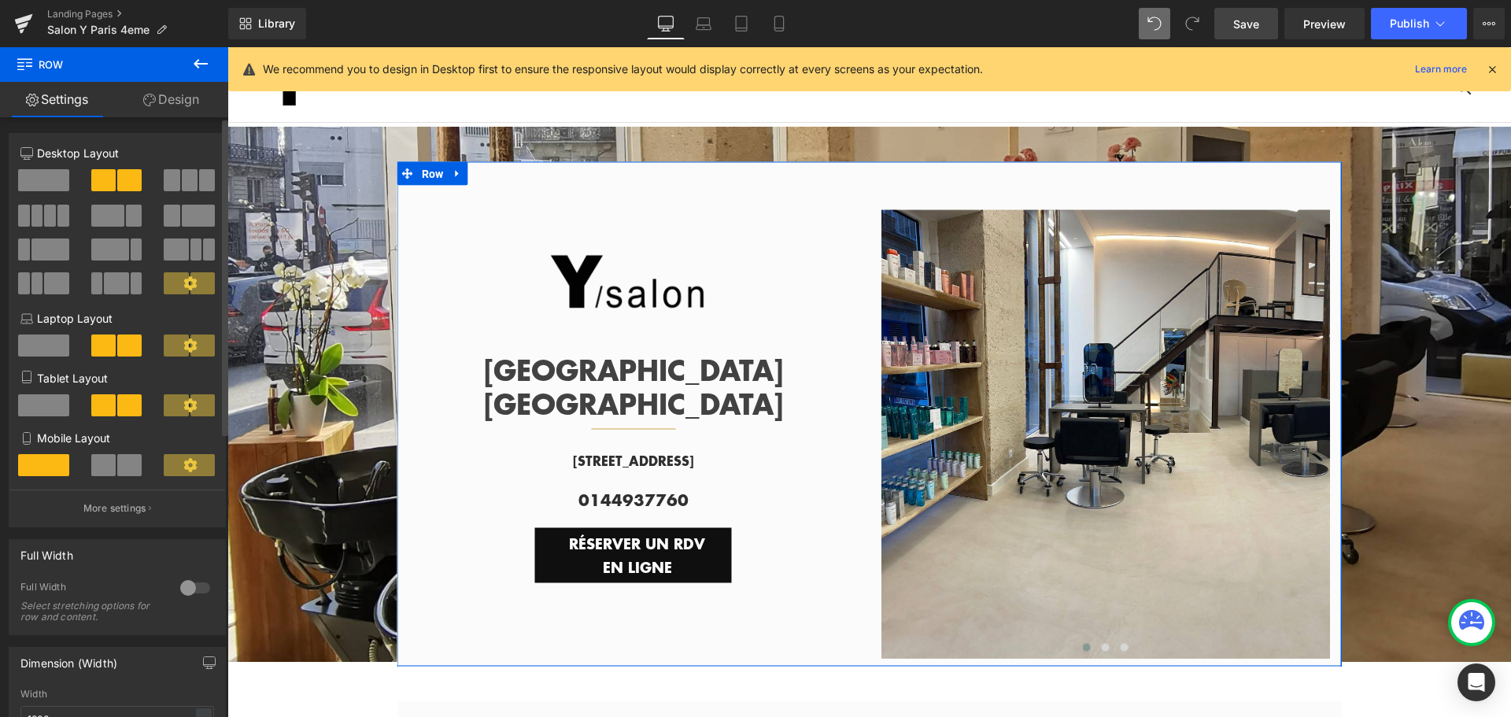
click at [54, 183] on span at bounding box center [43, 180] width 51 height 22
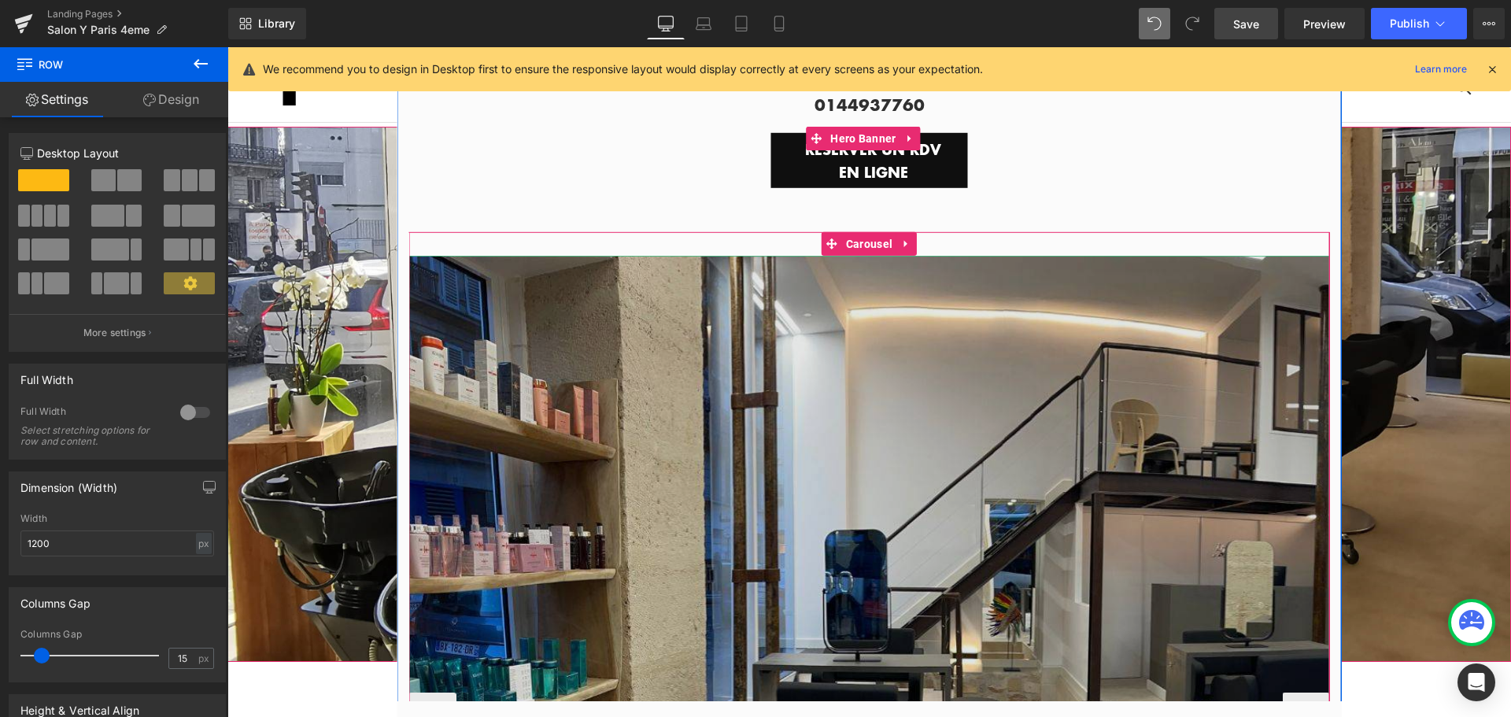
click at [1095, 290] on img at bounding box center [869, 716] width 921 height 921
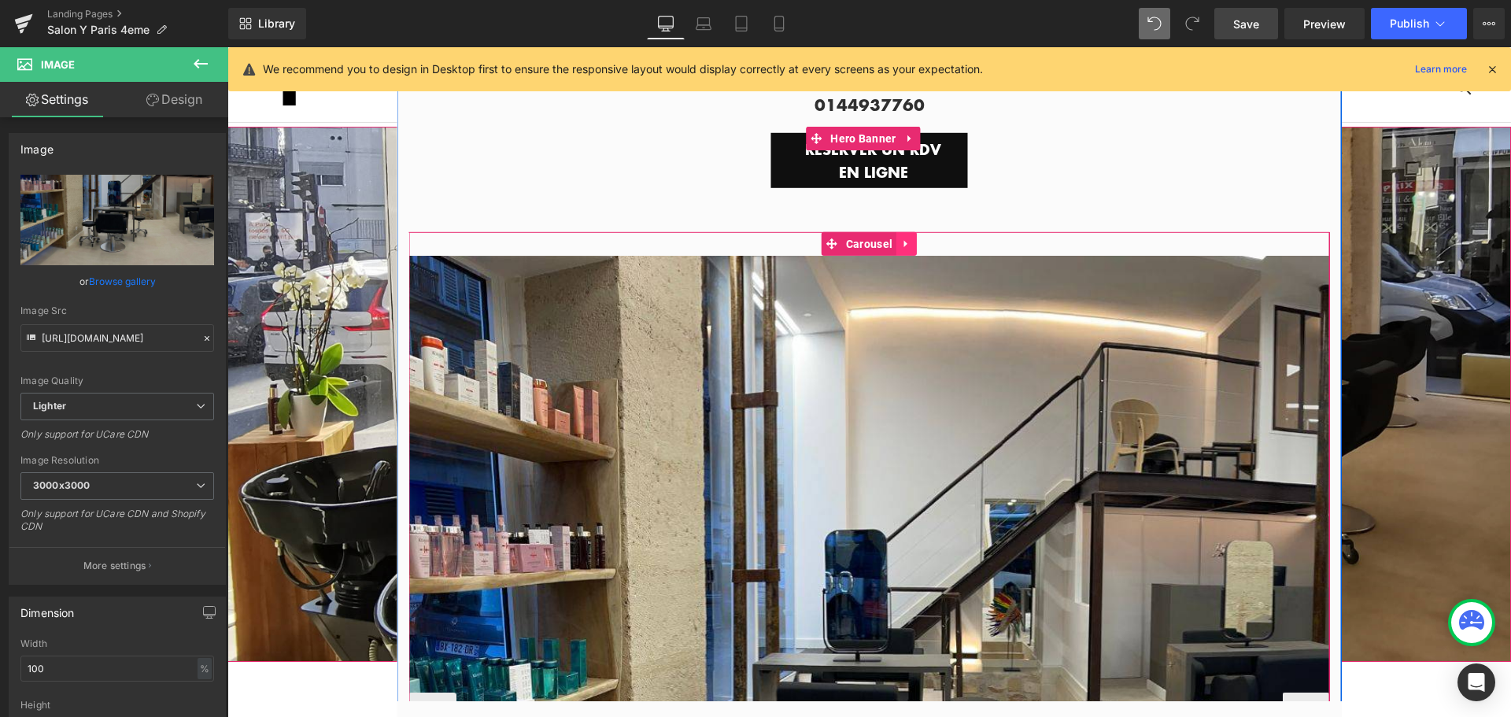
click at [904, 242] on icon at bounding box center [905, 244] width 3 height 7
click at [915, 238] on icon at bounding box center [916, 243] width 11 height 11
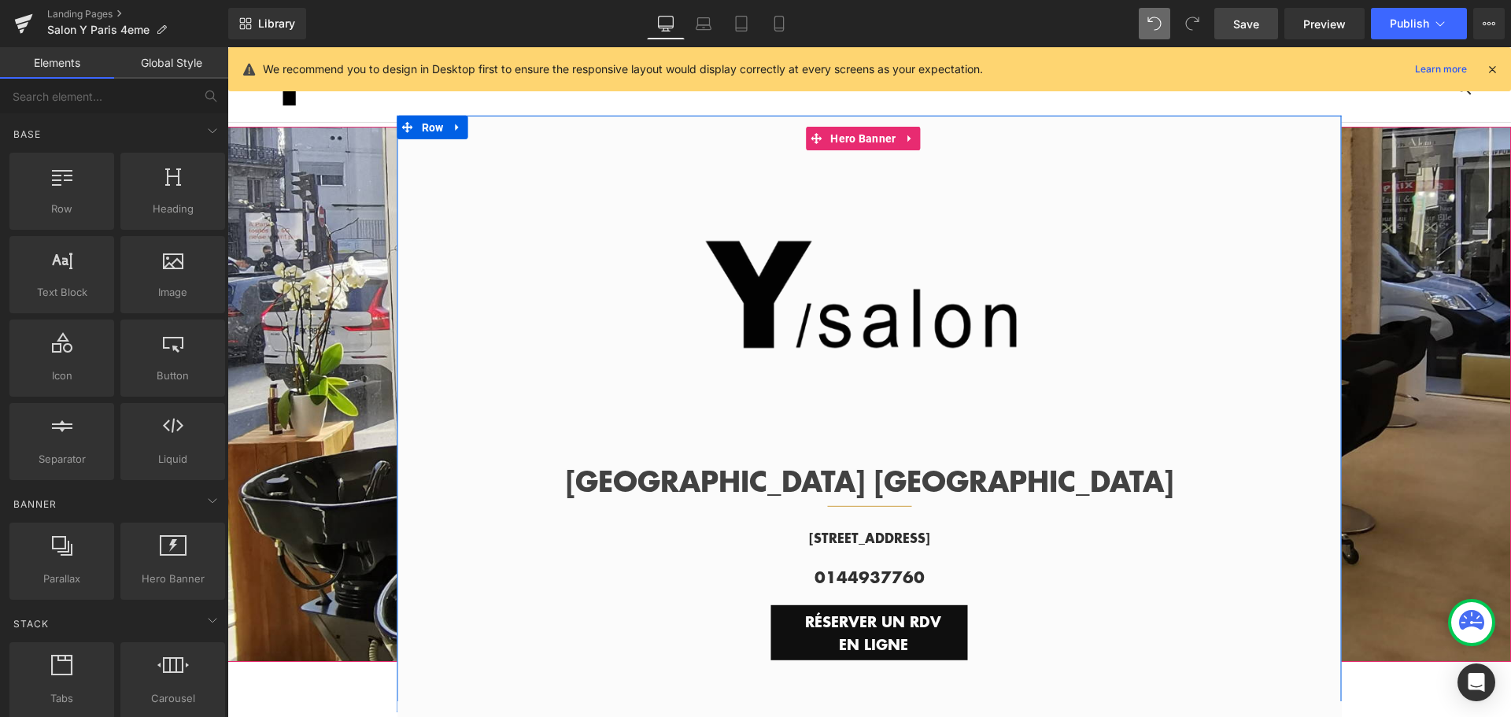
click at [1016, 191] on img at bounding box center [865, 301] width 371 height 371
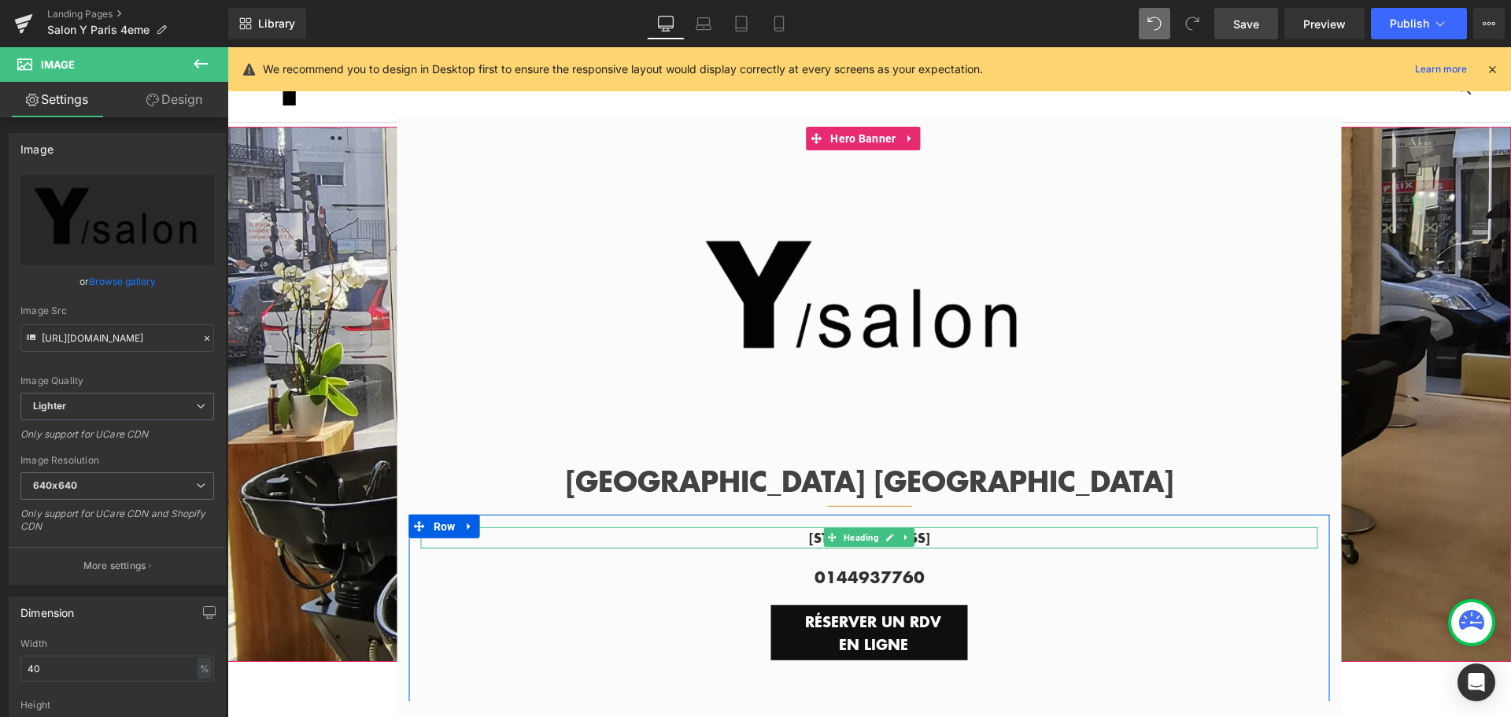
click at [1007, 545] on div at bounding box center [869, 547] width 897 height 4
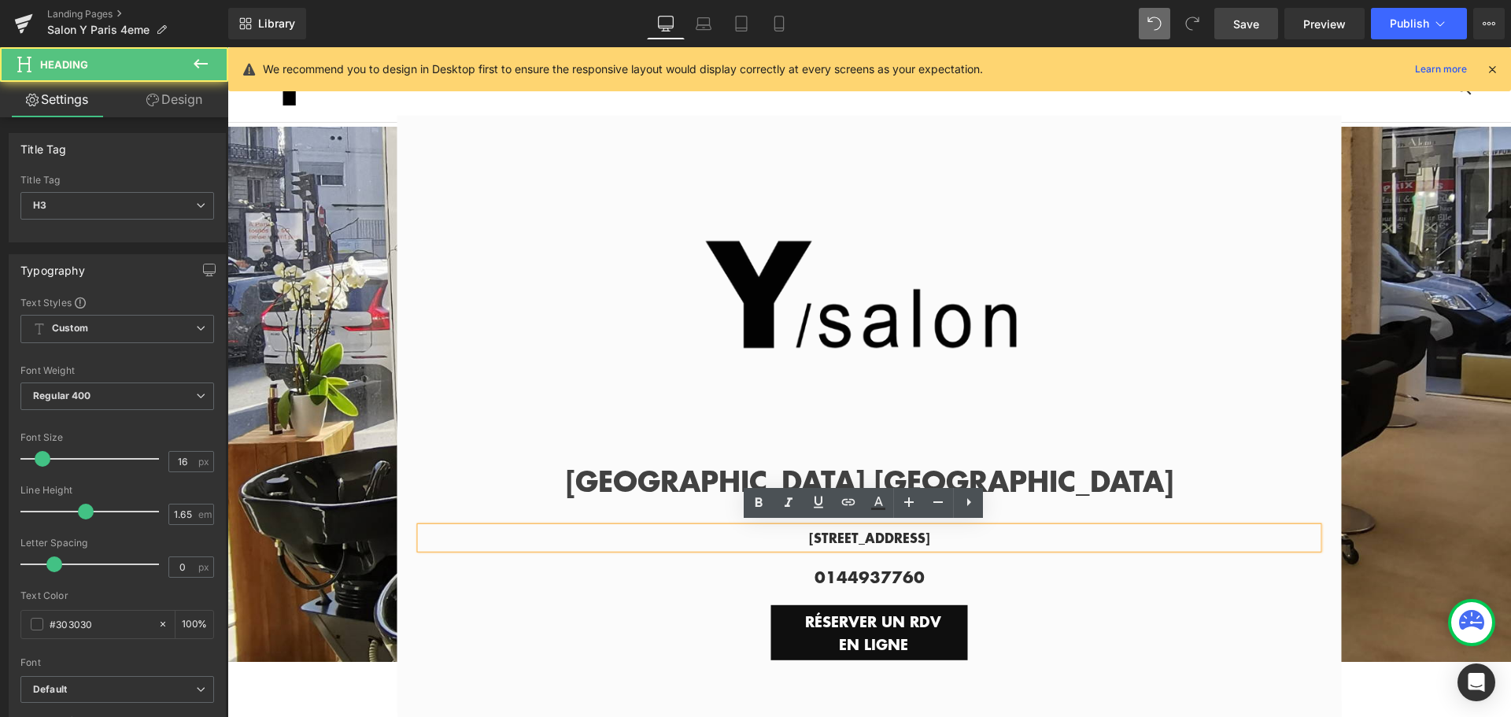
click at [1014, 400] on img at bounding box center [865, 301] width 371 height 371
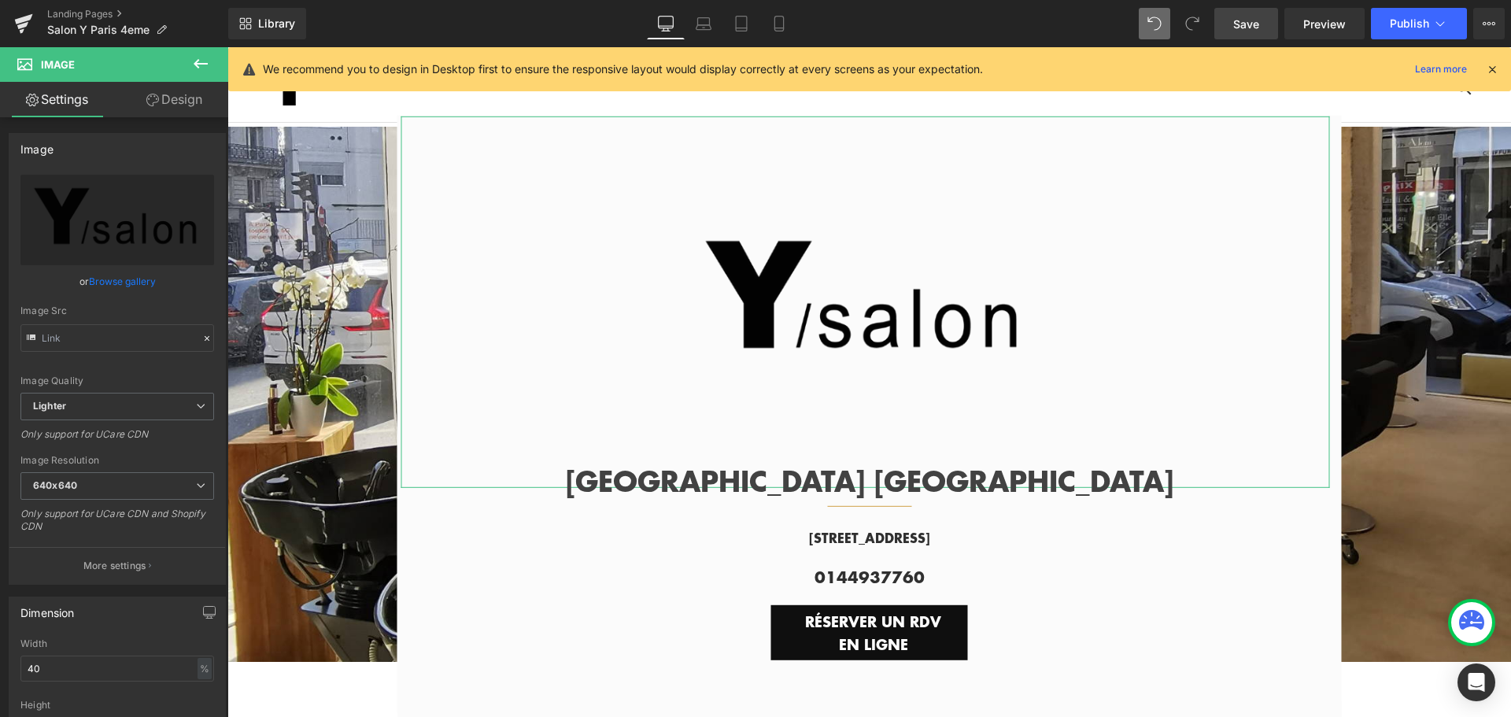
click at [189, 97] on link "Design" at bounding box center [174, 99] width 114 height 35
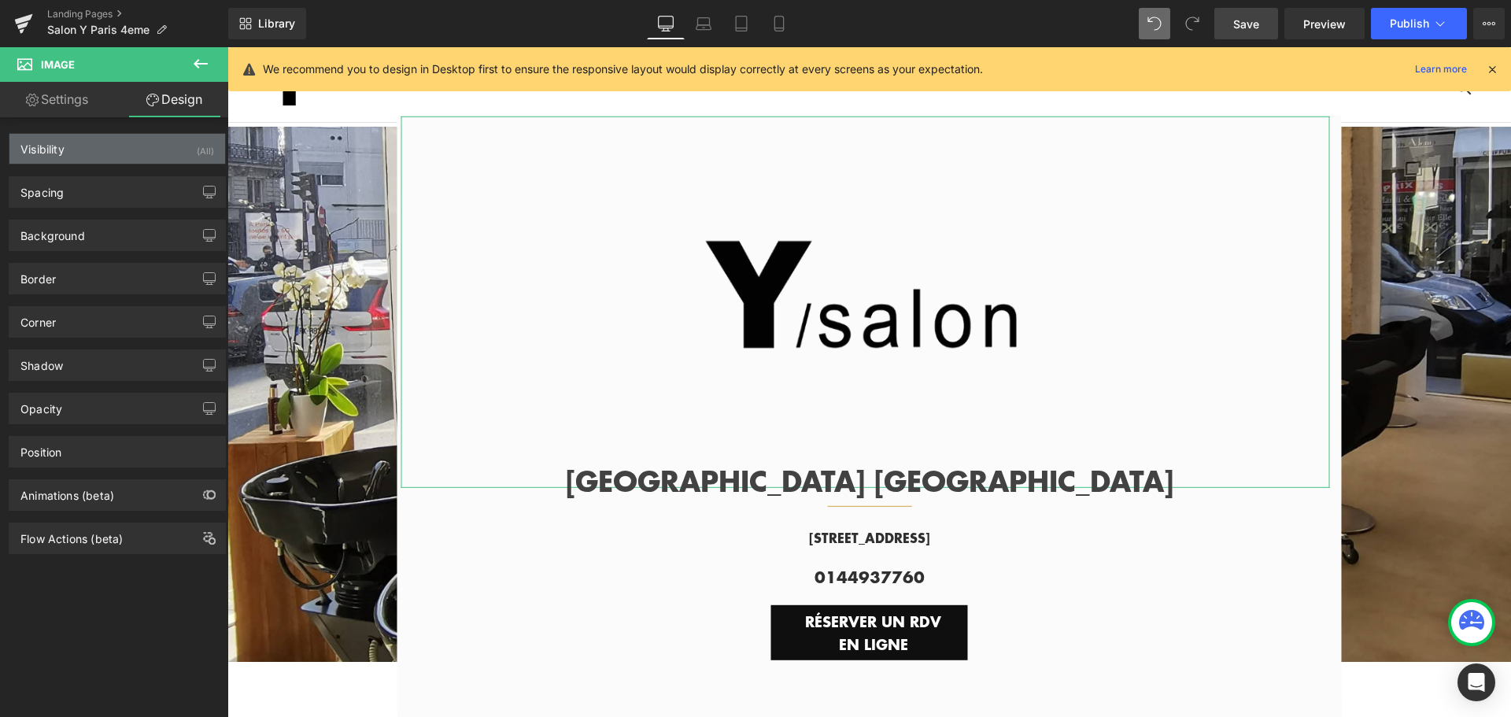
click at [155, 137] on div "Visibility (All)" at bounding box center [117, 149] width 216 height 30
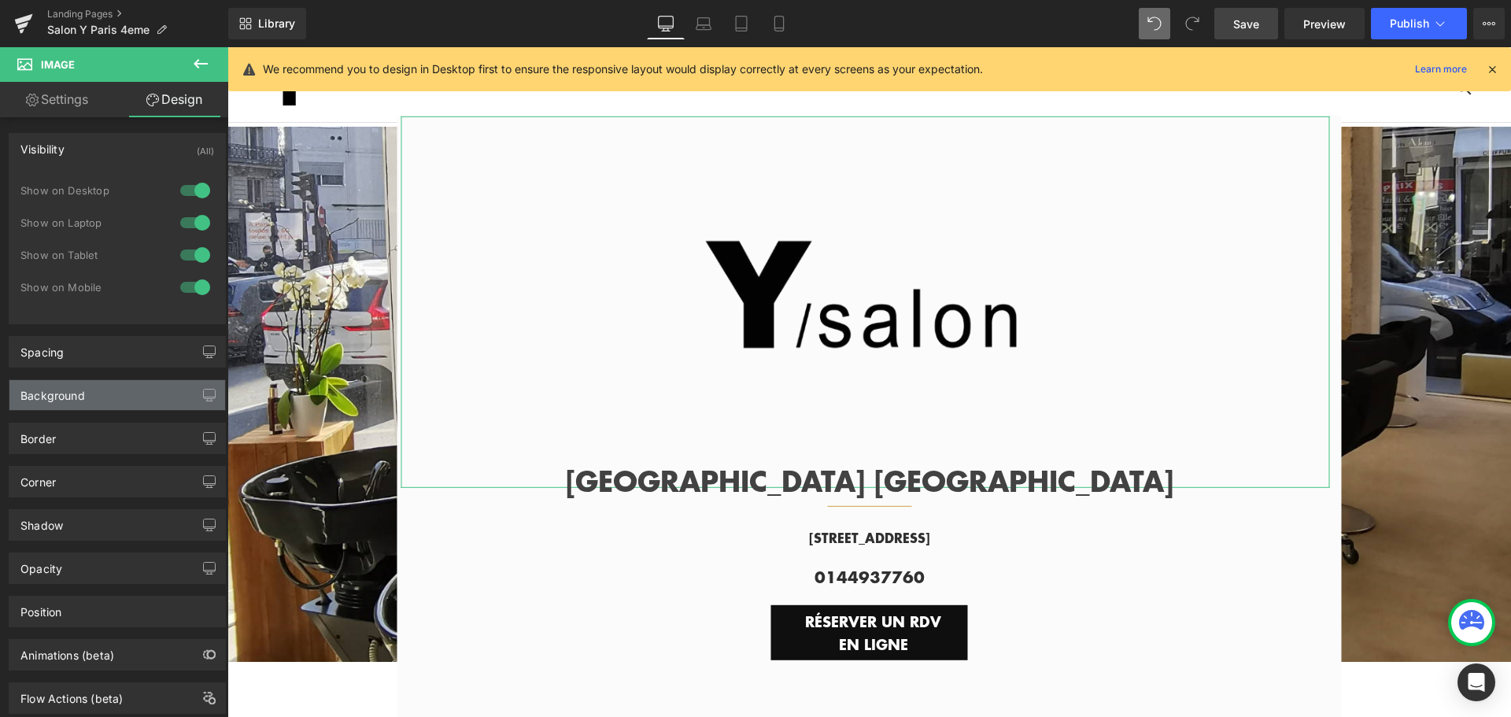
click at [138, 397] on div "Background" at bounding box center [117, 395] width 216 height 30
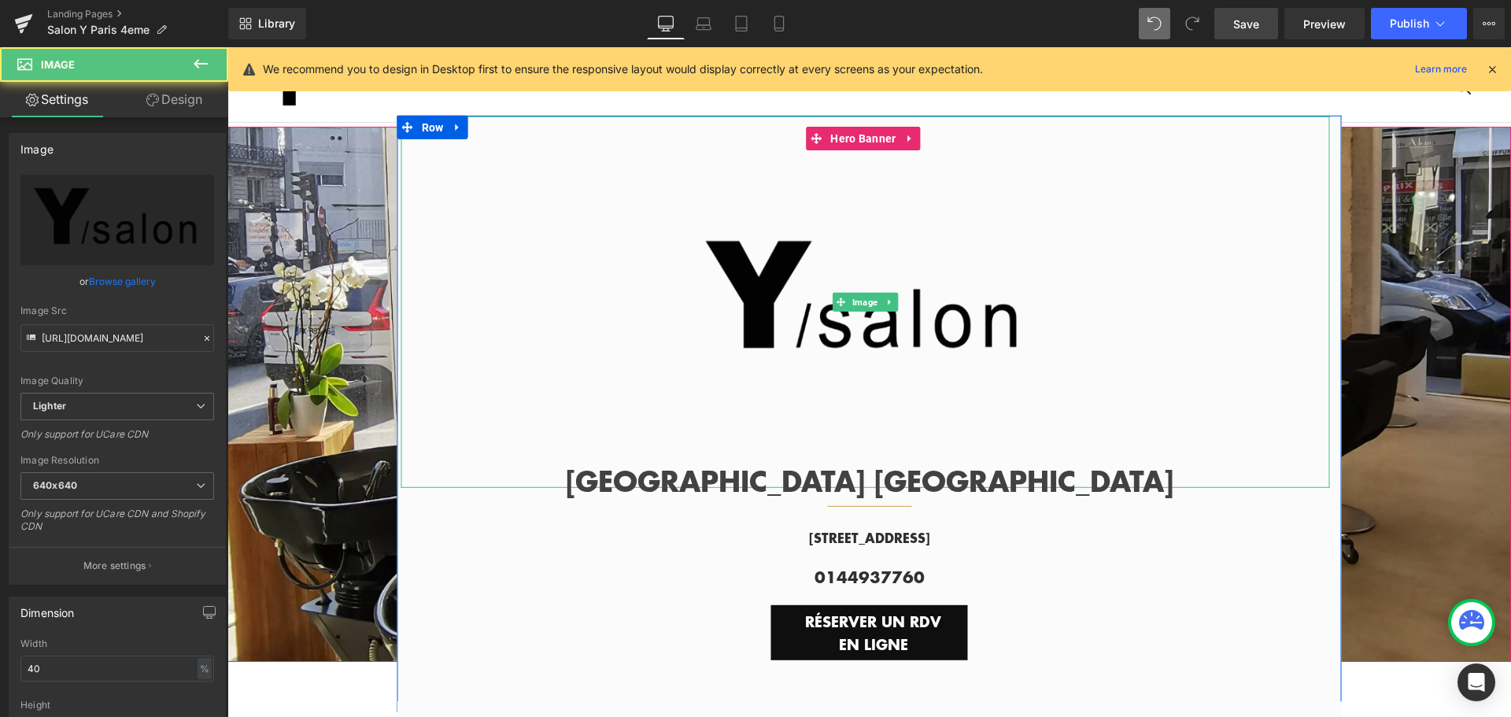
click at [847, 364] on img at bounding box center [865, 301] width 371 height 371
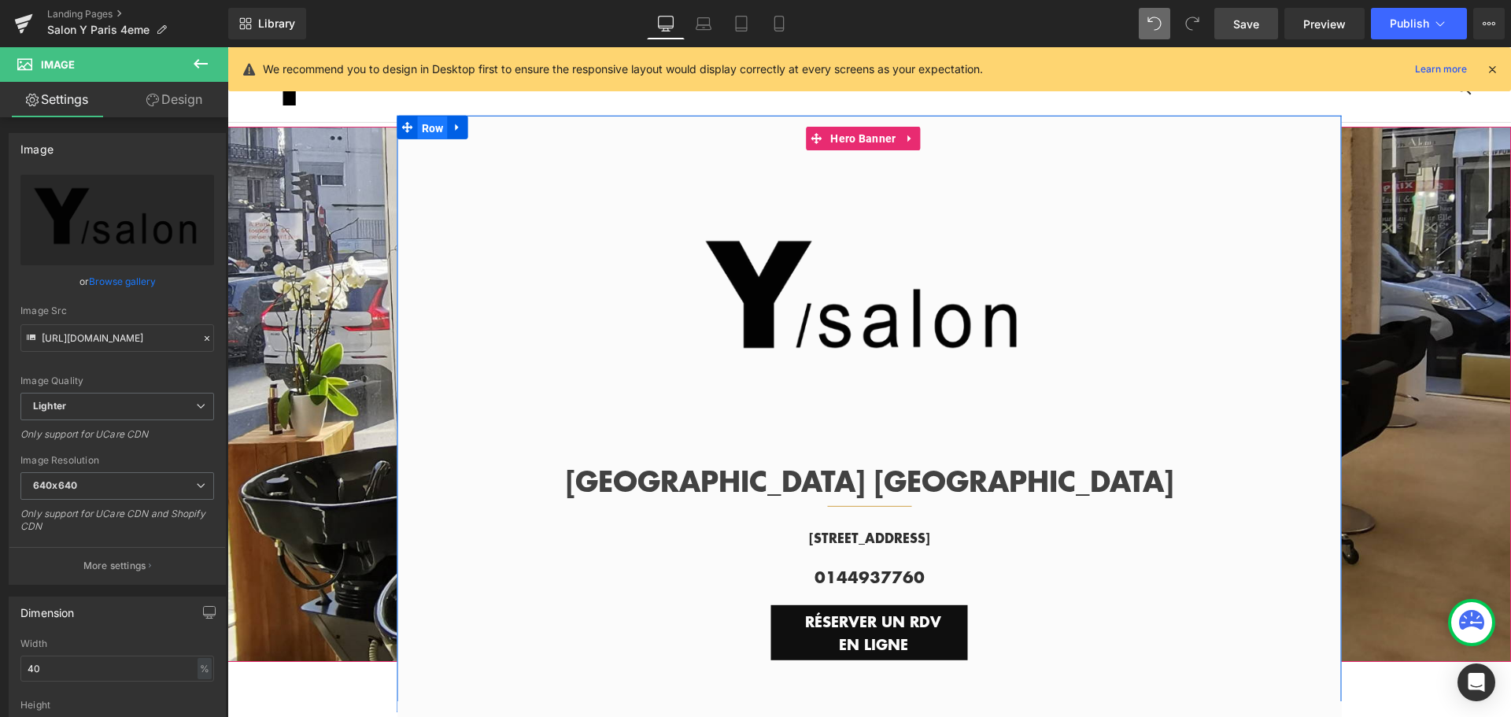
click at [421, 127] on span "Row" at bounding box center [433, 128] width 30 height 24
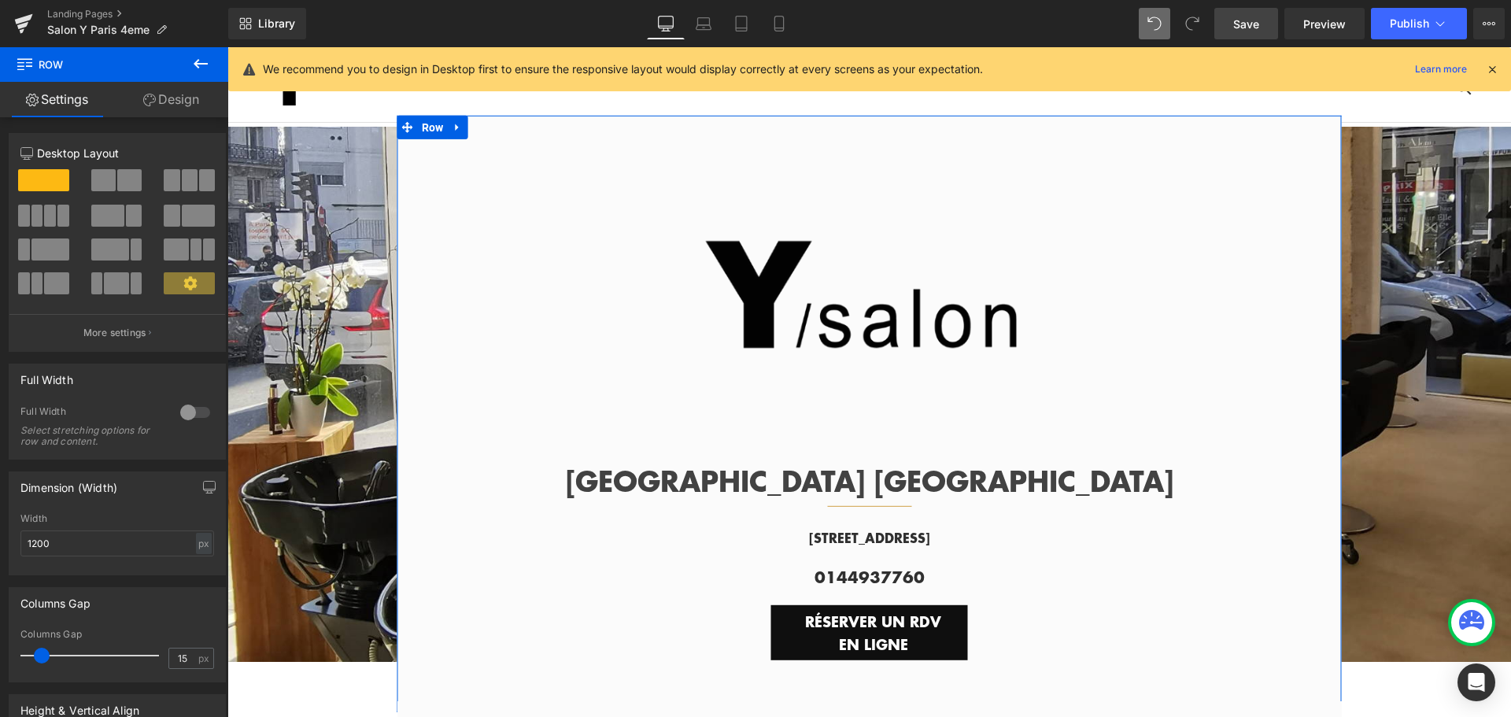
click at [195, 413] on div at bounding box center [195, 412] width 38 height 25
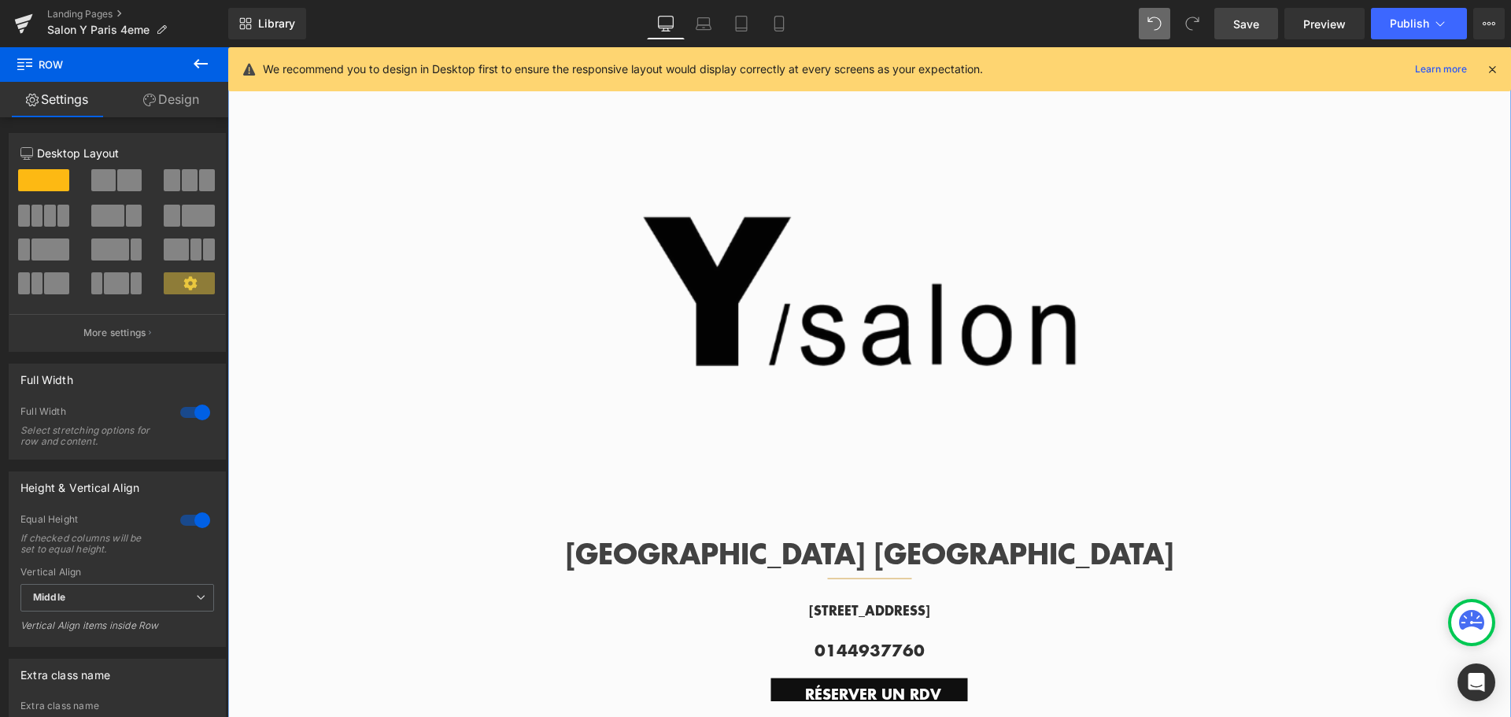
click at [178, 414] on div at bounding box center [195, 412] width 38 height 25
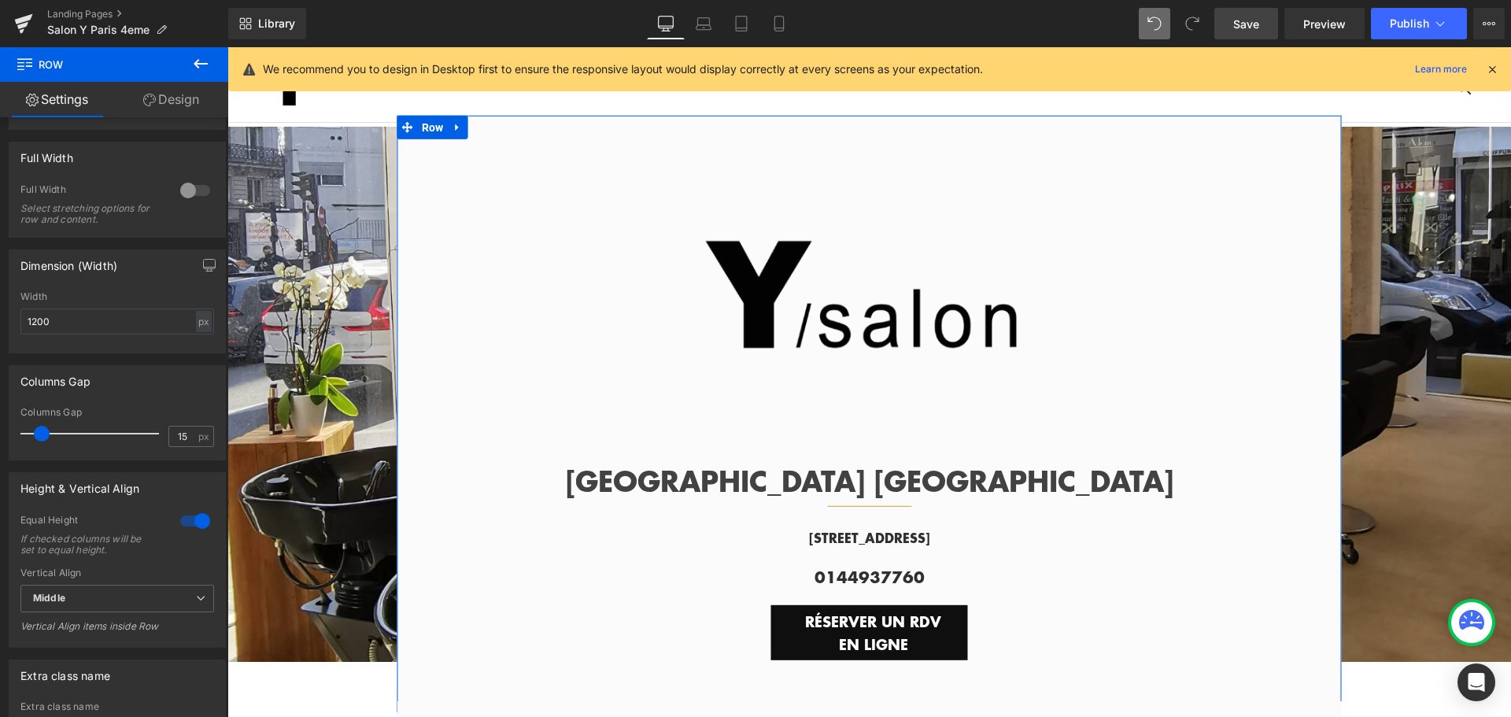
scroll to position [236, 0]
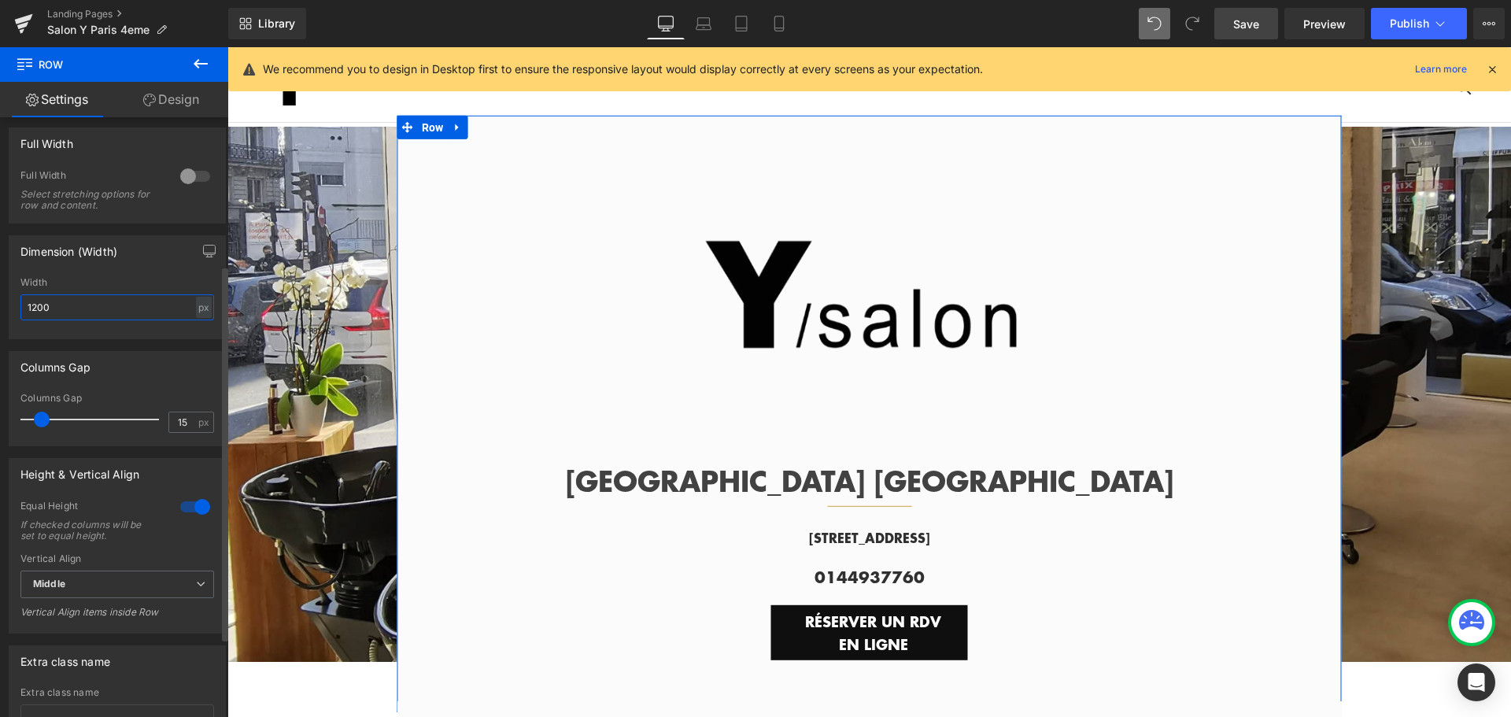
drag, startPoint x: 98, startPoint y: 307, endPoint x: 0, endPoint y: 299, distance: 97.9
click at [0, 299] on div "Dimension (Width) 1200px Width 1200 px % px" at bounding box center [117, 282] width 235 height 116
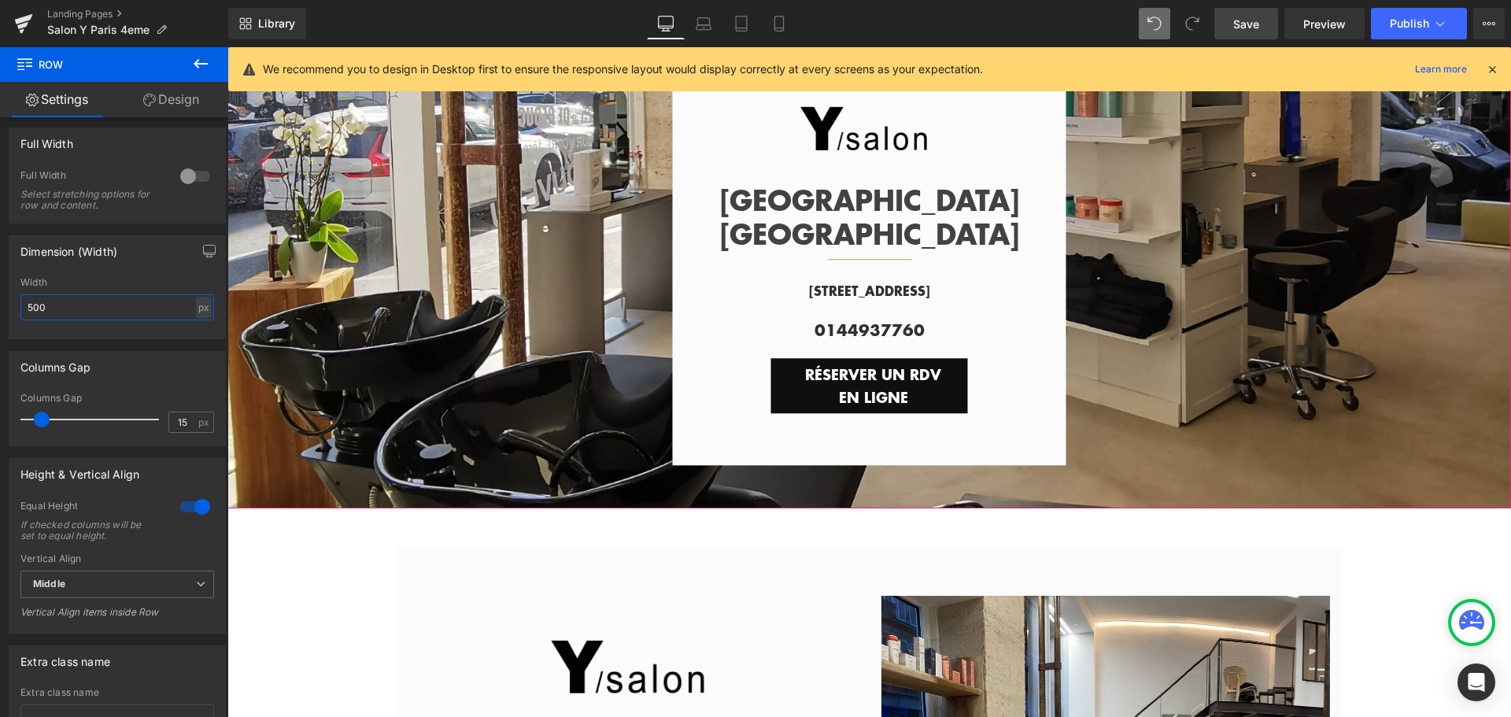
scroll to position [0, 0]
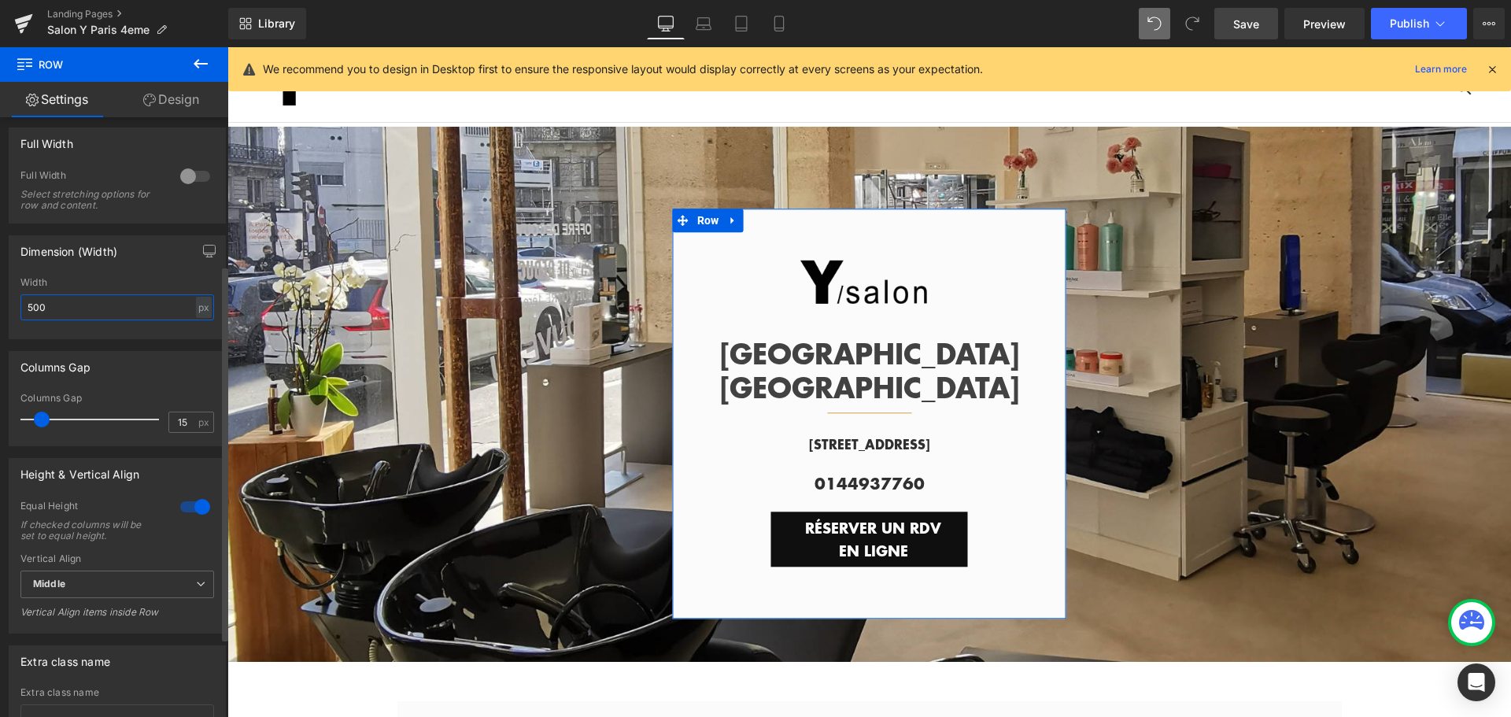
drag, startPoint x: 32, startPoint y: 306, endPoint x: 20, endPoint y: 312, distance: 13.0
click at [20, 312] on input "500" at bounding box center [117, 307] width 194 height 26
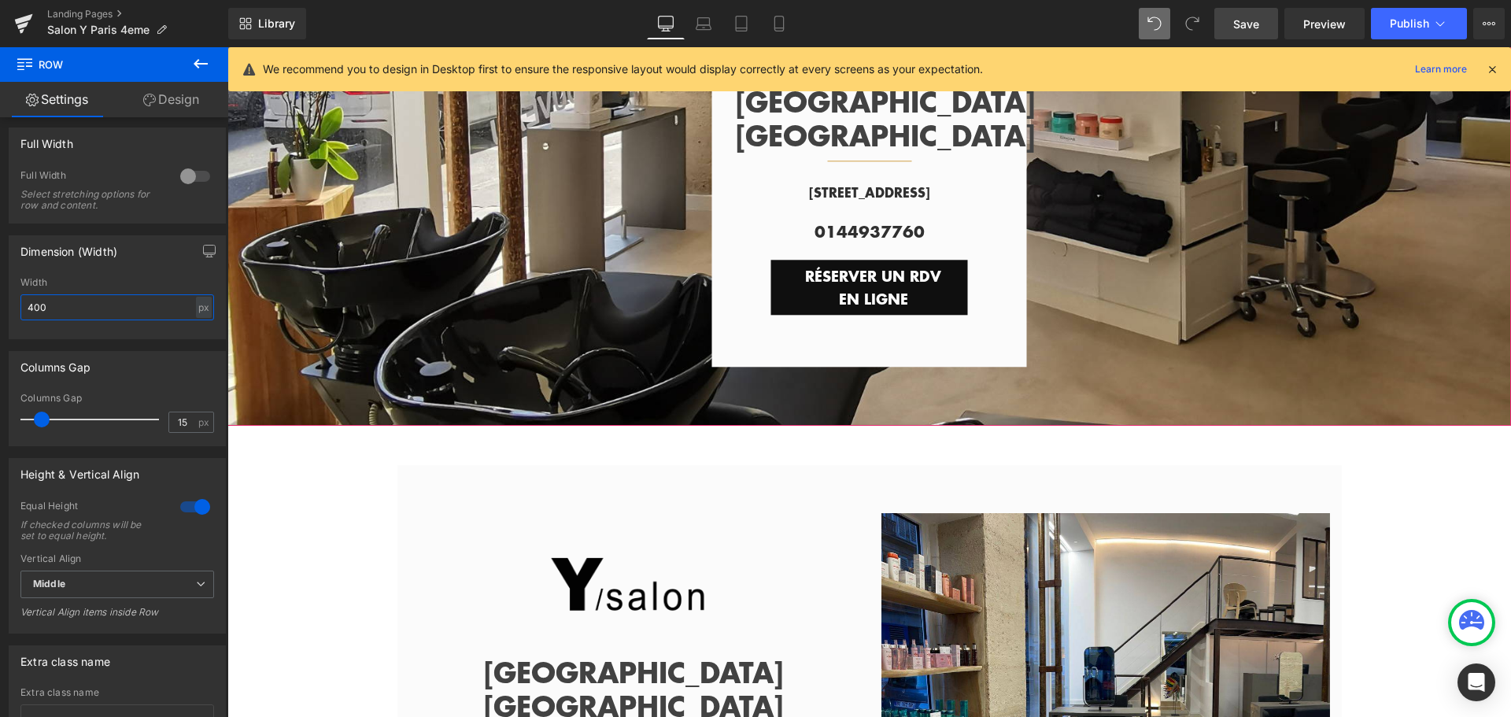
scroll to position [551, 0]
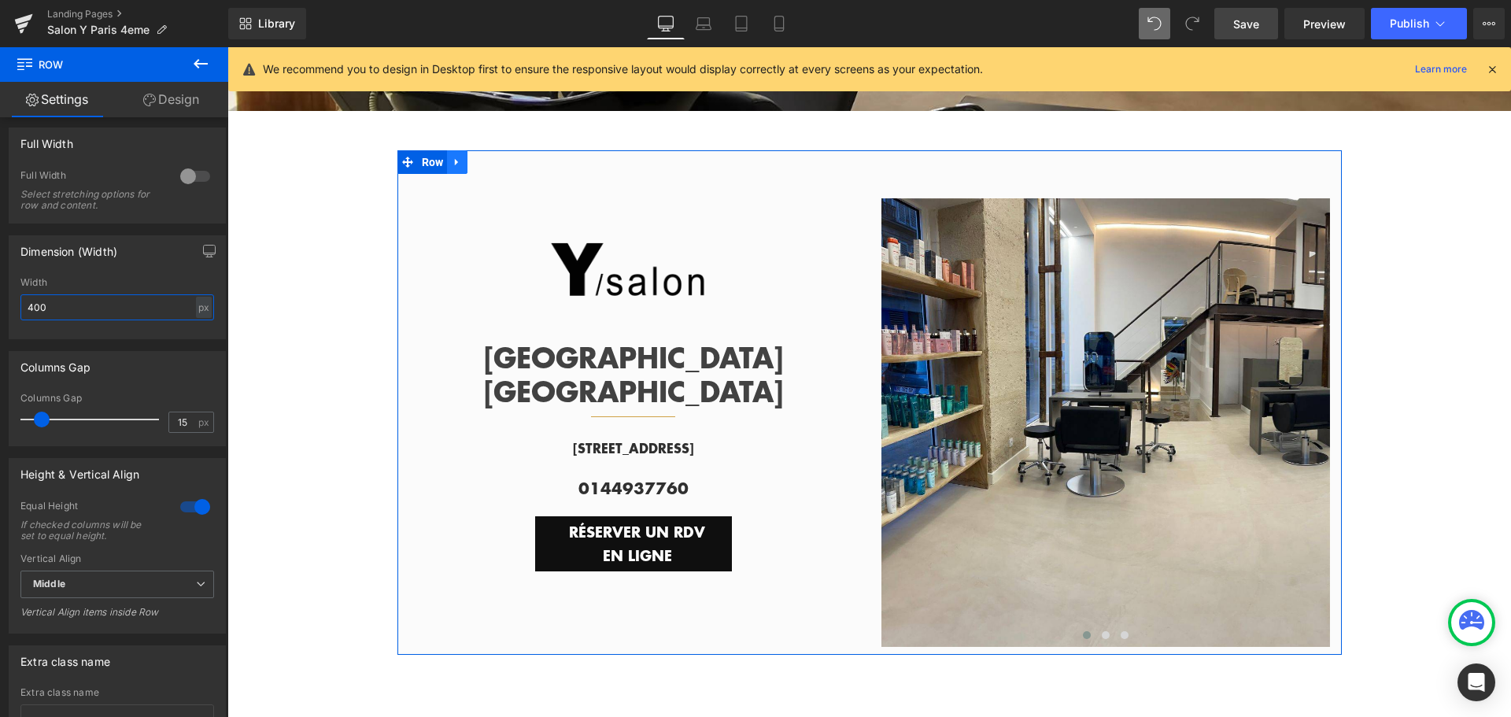
type input "400"
click at [452, 161] on icon at bounding box center [457, 162] width 11 height 12
click at [493, 157] on icon at bounding box center [498, 162] width 11 height 11
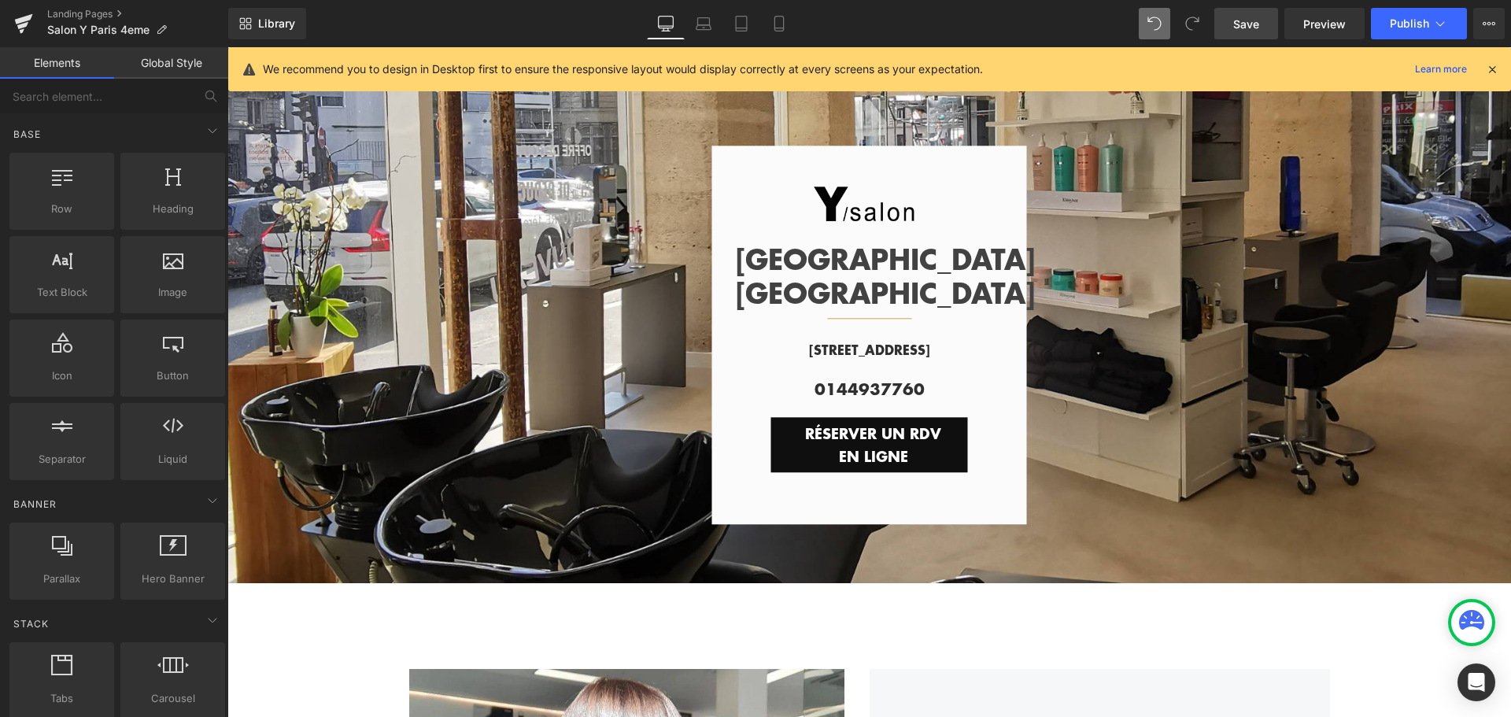
scroll to position [0, 0]
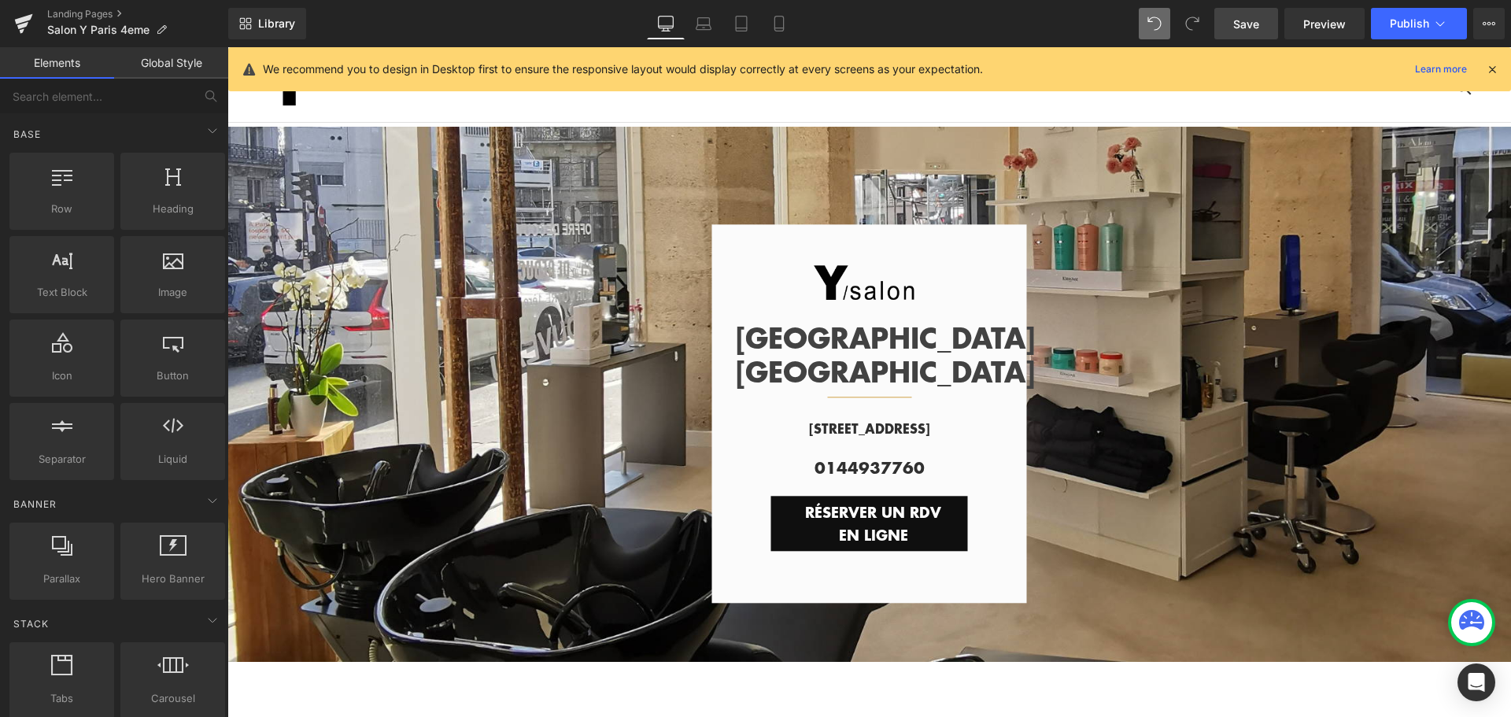
click at [1117, 316] on span "Image PARIS HÔTEL DE VILLE Text Block Separator Row 6 Rue de la Coutellerie, 75…" at bounding box center [869, 394] width 1284 height 418
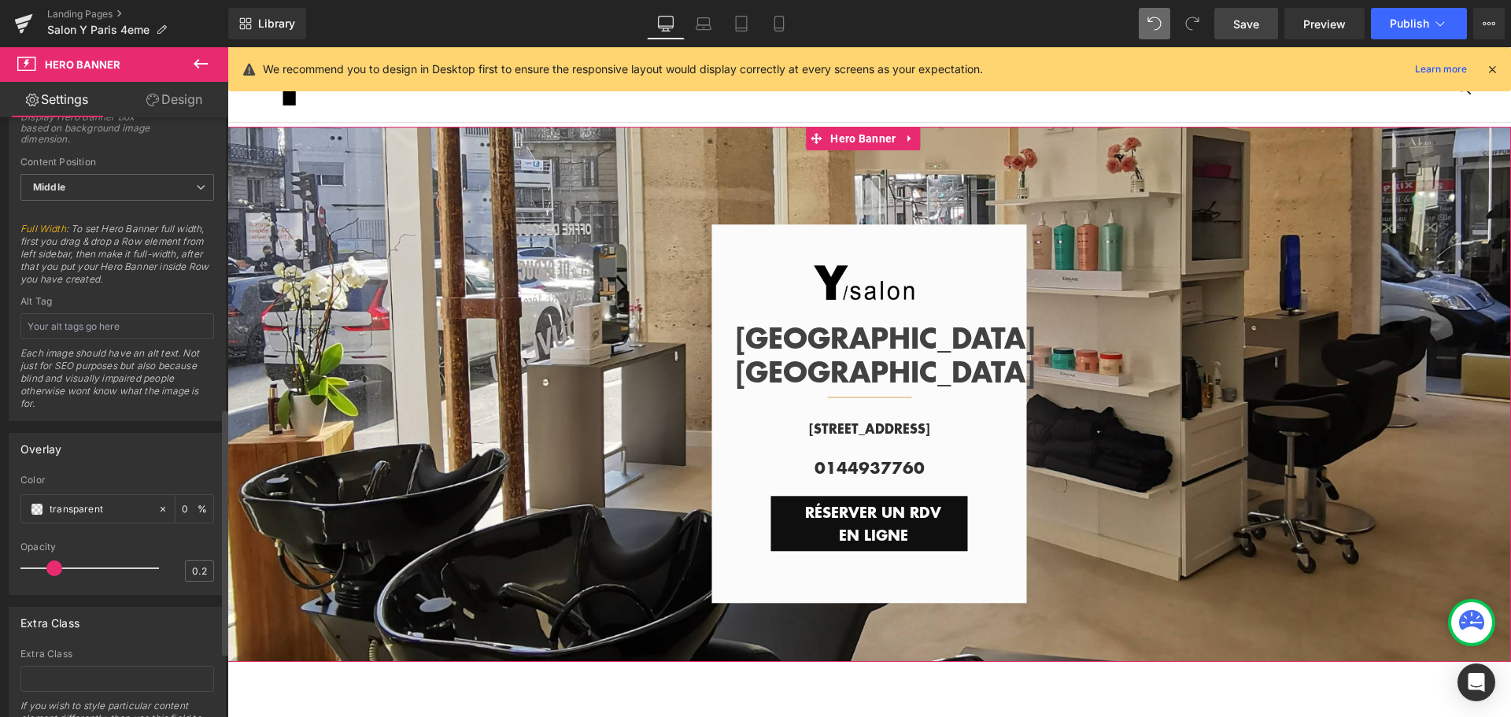
scroll to position [705, 0]
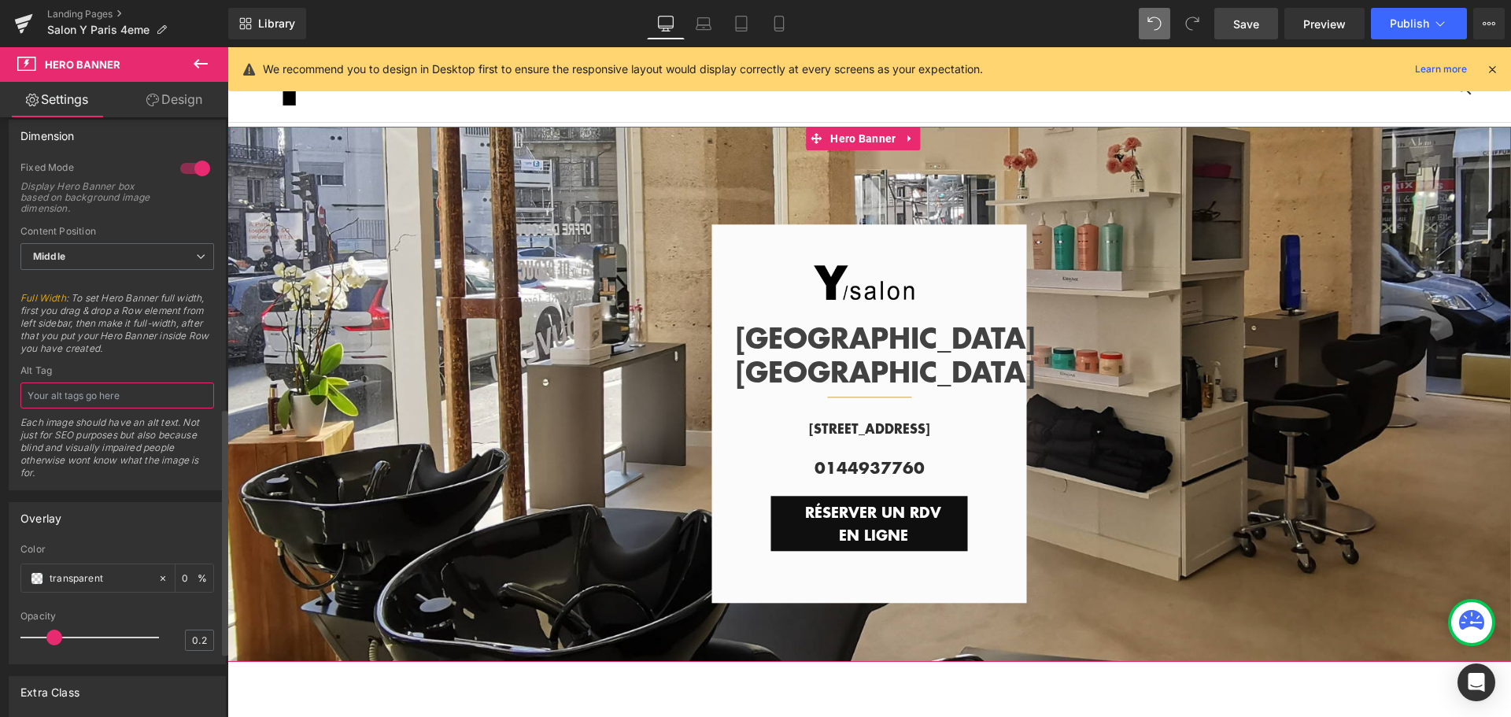
click at [72, 388] on input "text" at bounding box center [117, 395] width 194 height 26
paste input "Salon Y – intérieur moderne, [GEOGRAPHIC_DATA] 4ᵉ"
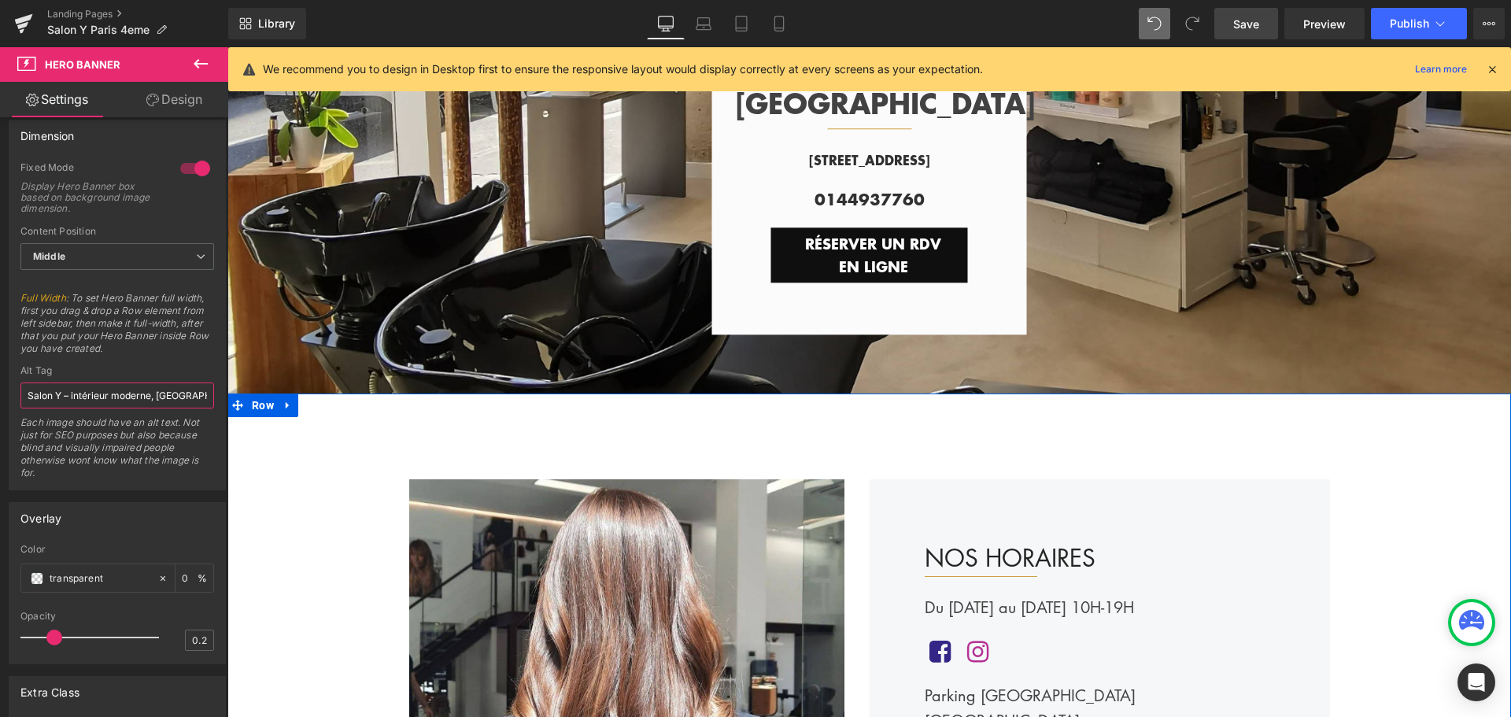
scroll to position [79, 0]
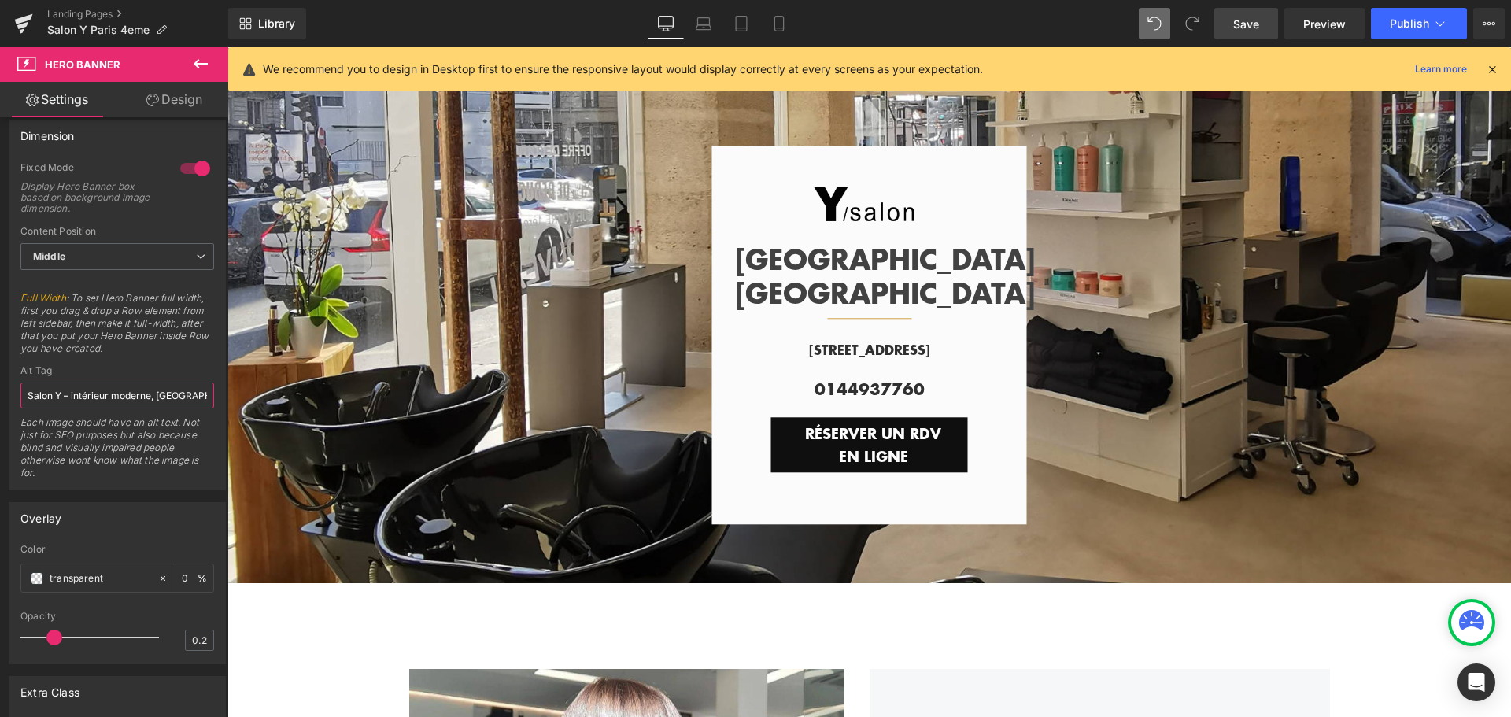
type input "Salon Y – intérieur moderne, [GEOGRAPHIC_DATA] 4ᵉ"
click at [1249, 19] on span "Save" at bounding box center [1246, 24] width 26 height 17
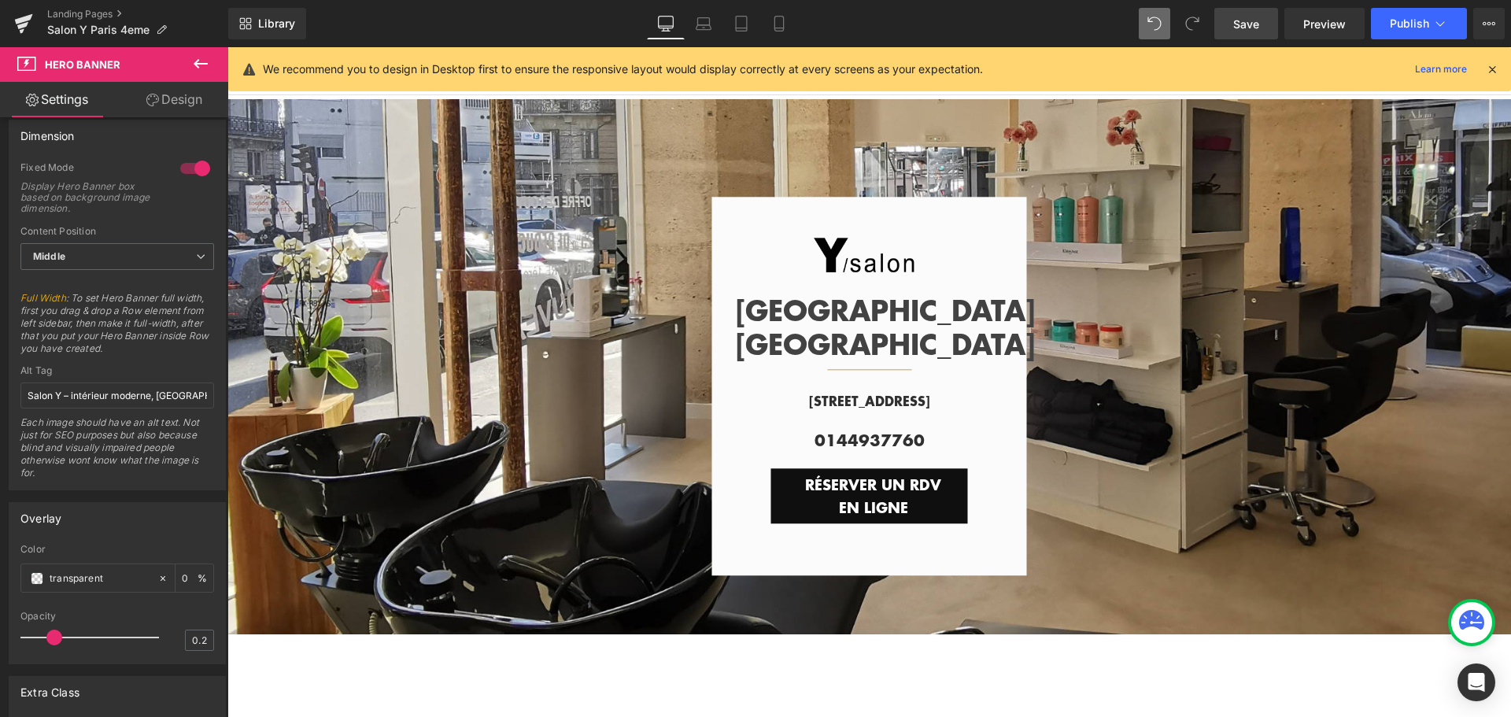
scroll to position [0, 0]
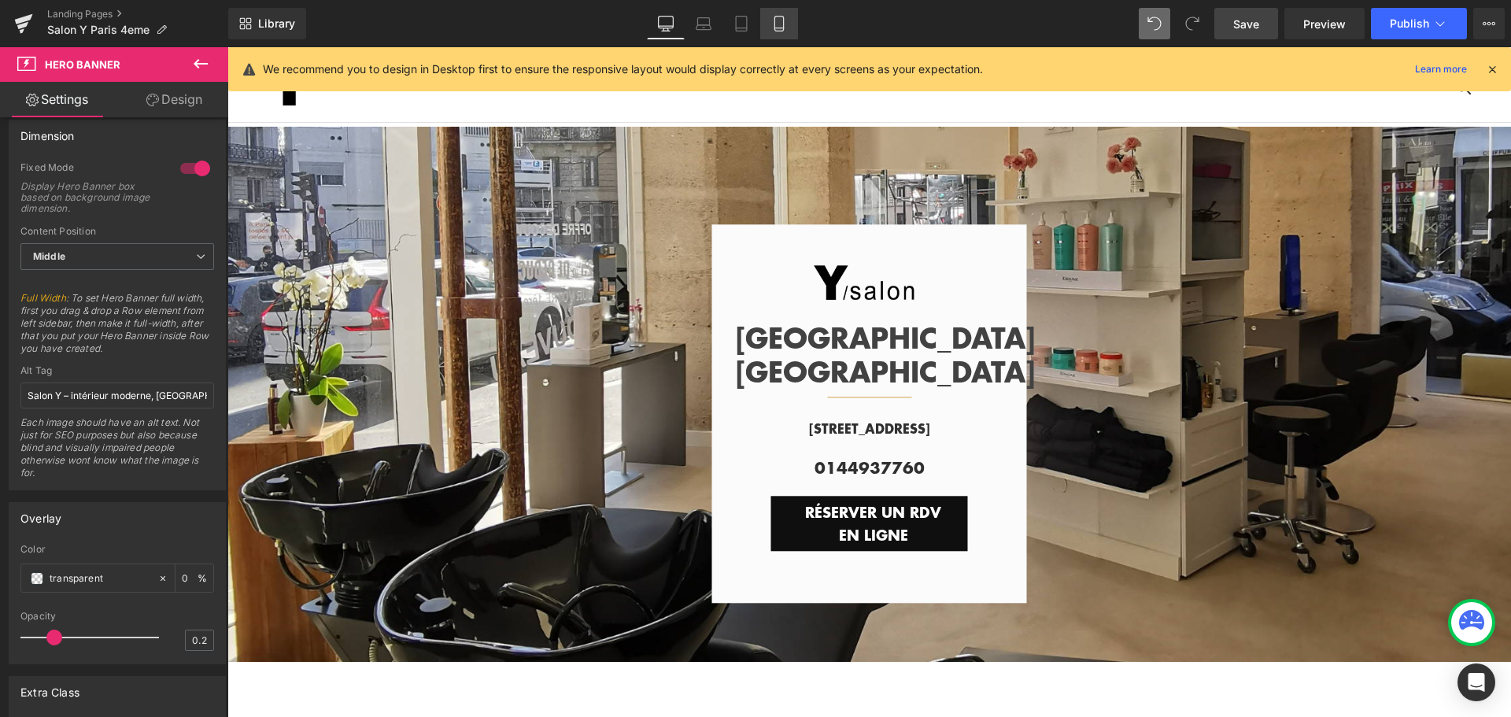
click at [781, 25] on icon at bounding box center [779, 24] width 16 height 16
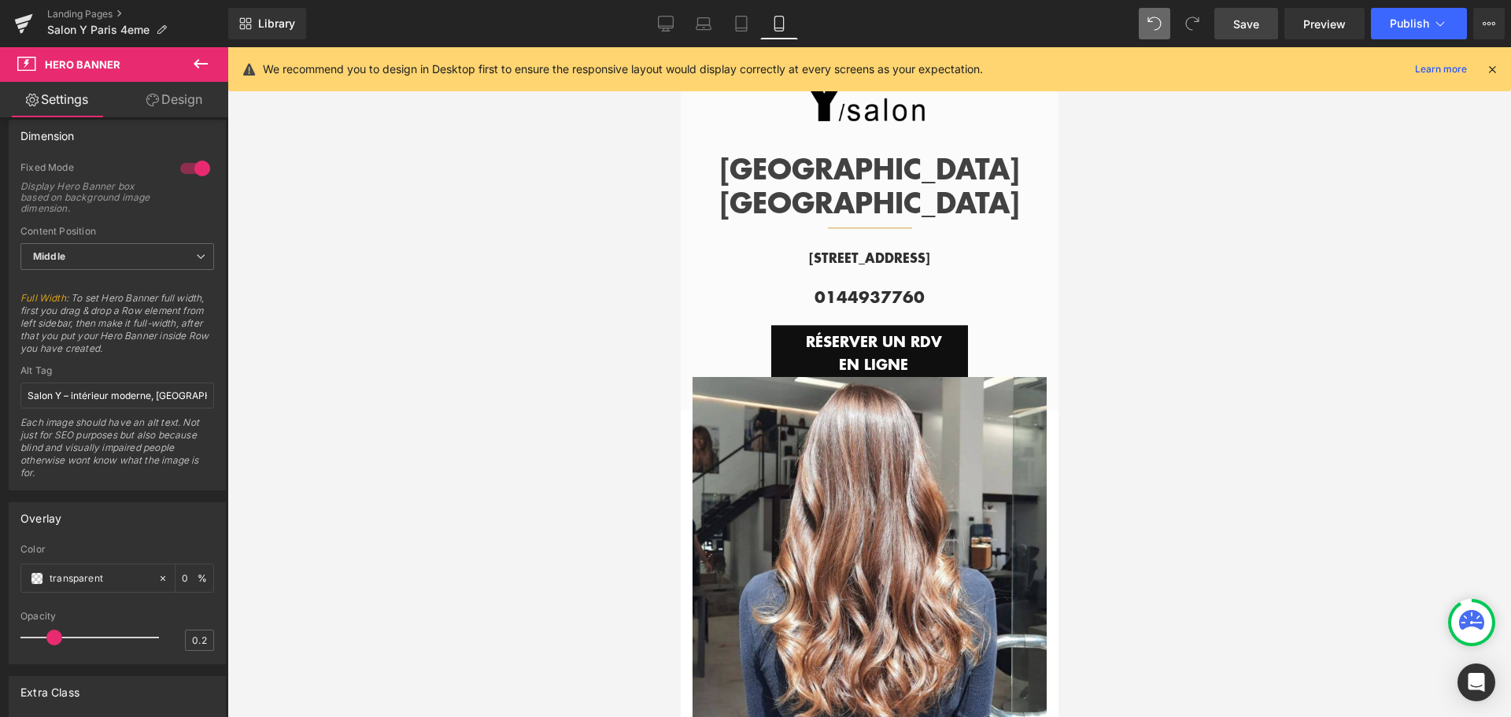
click at [1171, 342] on div at bounding box center [869, 382] width 1284 height 670
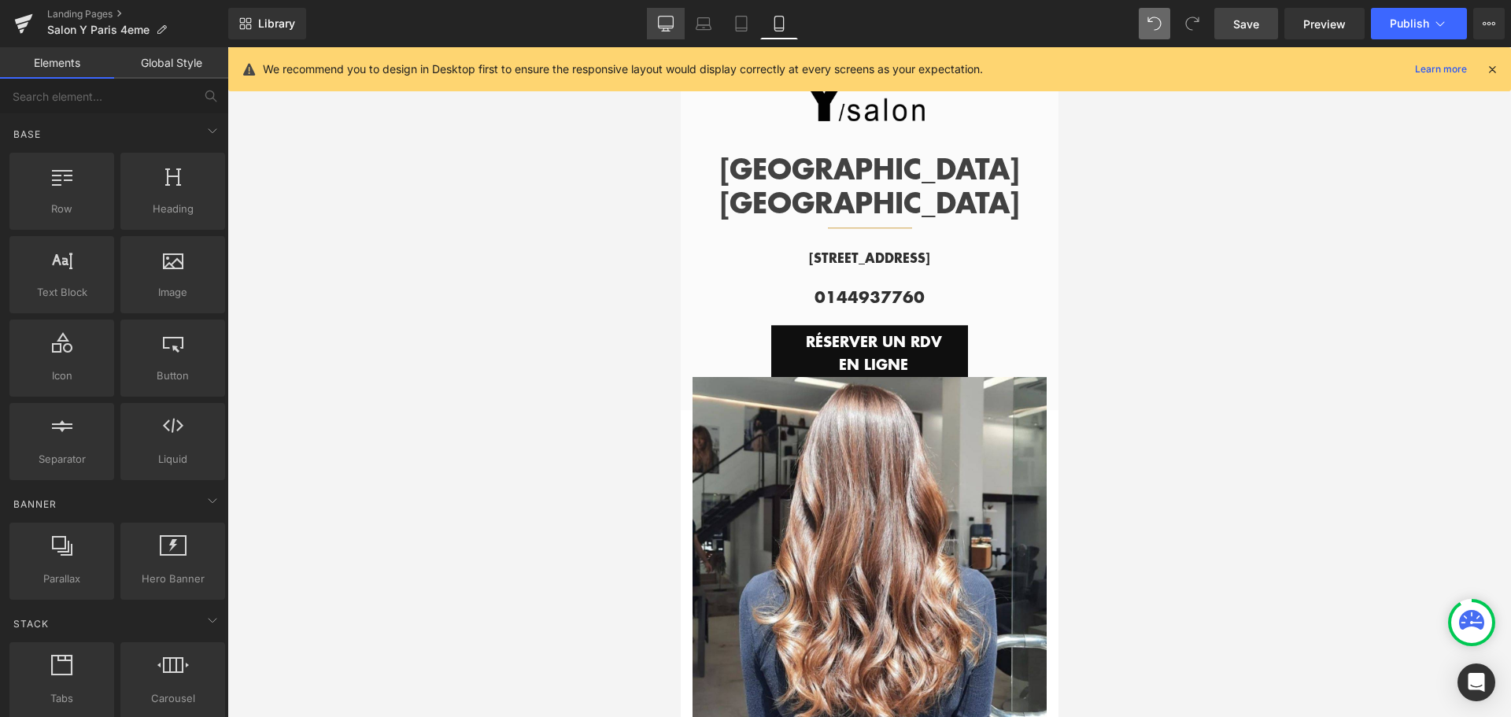
click at [667, 26] on icon at bounding box center [666, 26] width 15 height 0
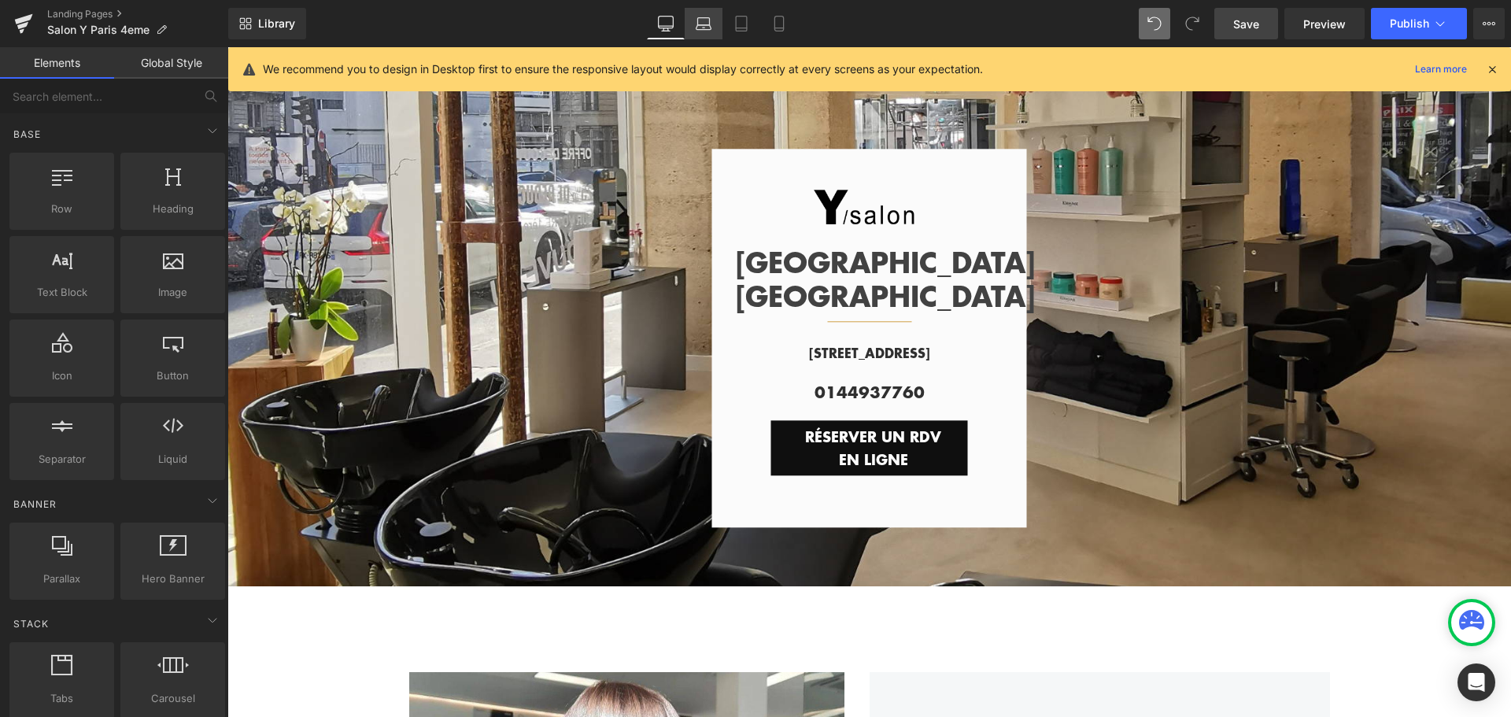
click at [702, 22] on icon at bounding box center [704, 24] width 16 height 16
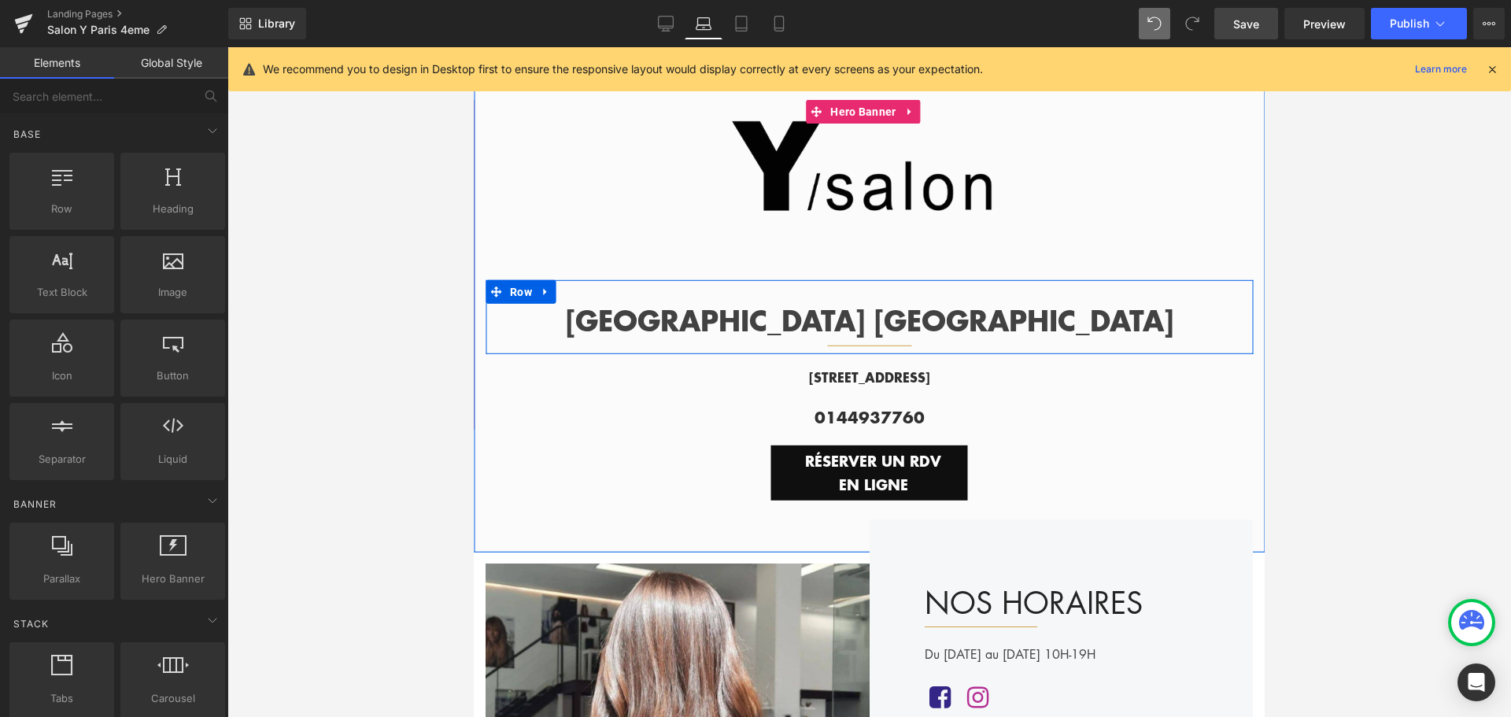
scroll to position [0, 0]
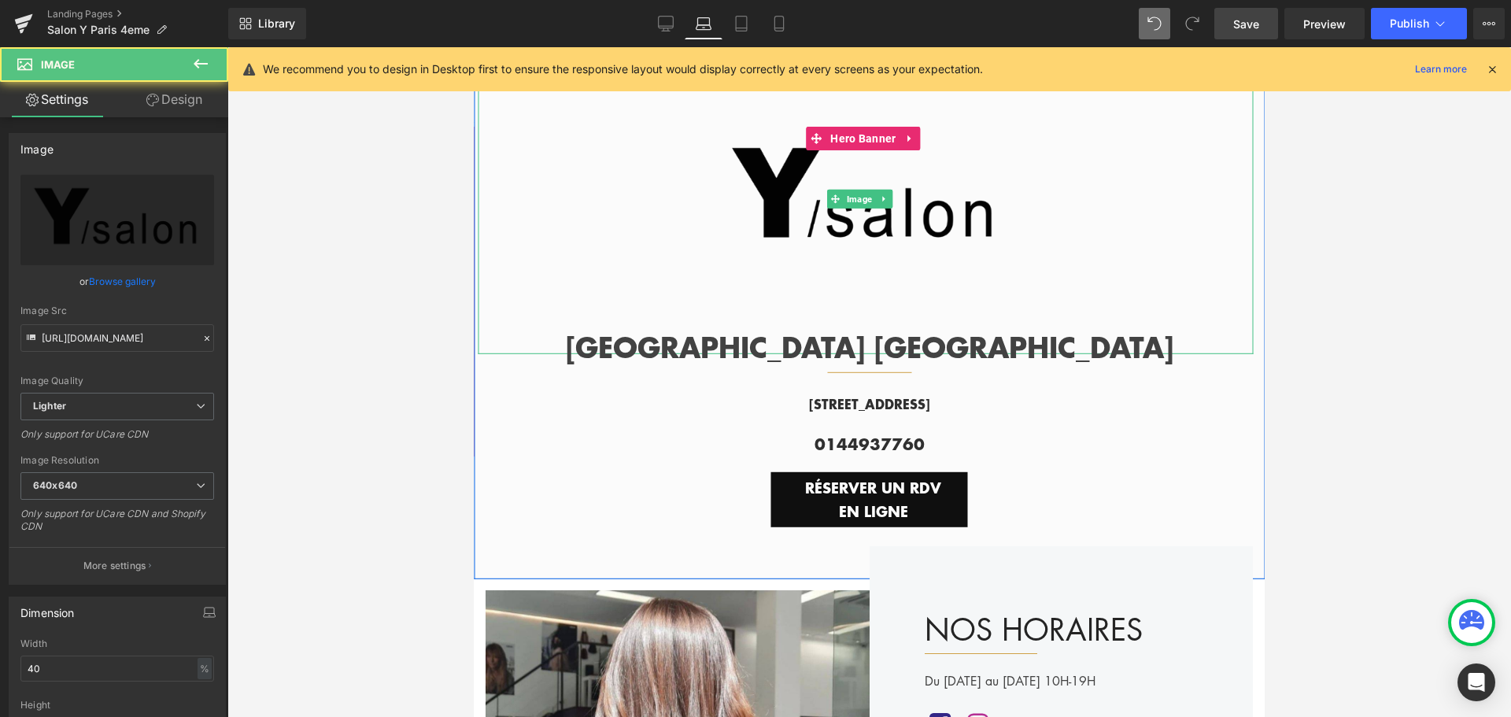
click at [867, 167] on img at bounding box center [866, 199] width 310 height 310
click at [598, 146] on div at bounding box center [865, 199] width 775 height 310
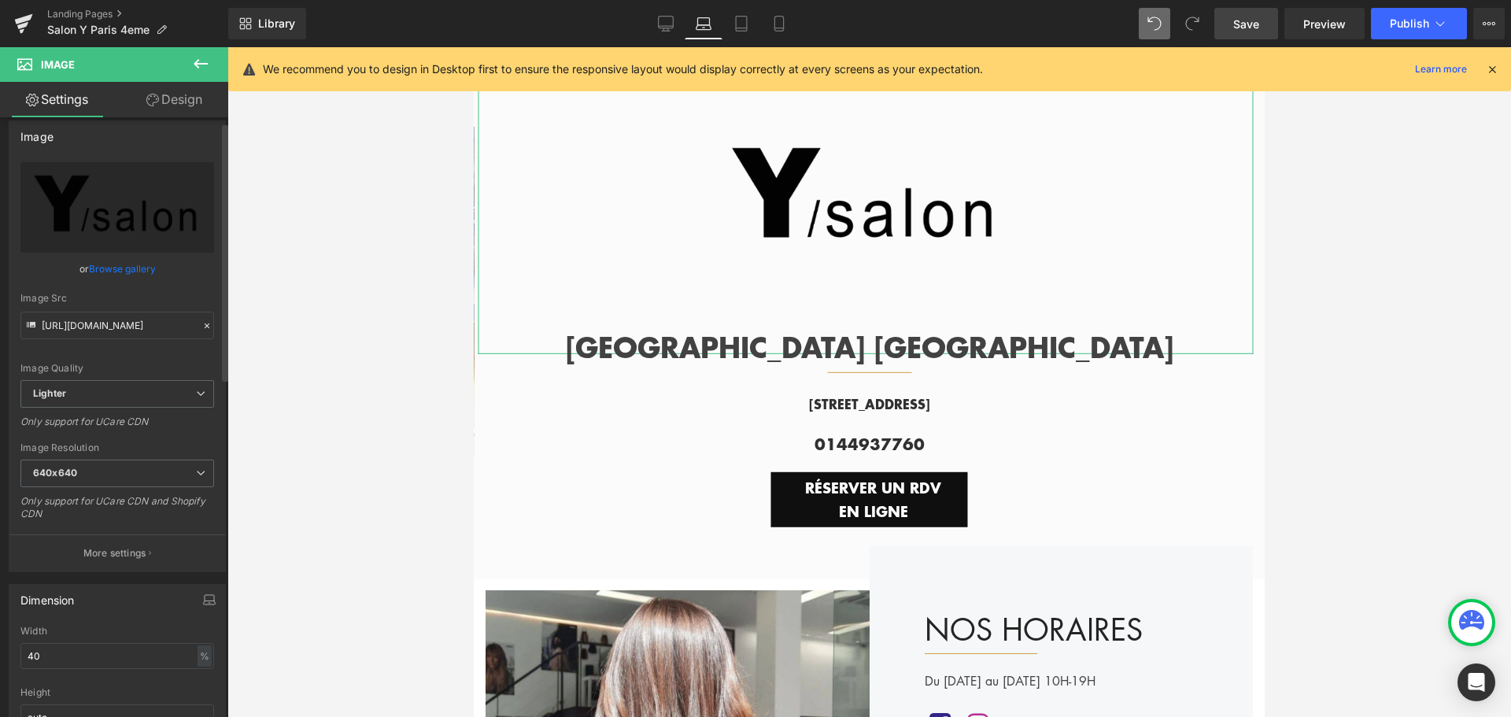
scroll to position [11, 0]
click at [1494, 69] on icon at bounding box center [1492, 69] width 14 height 14
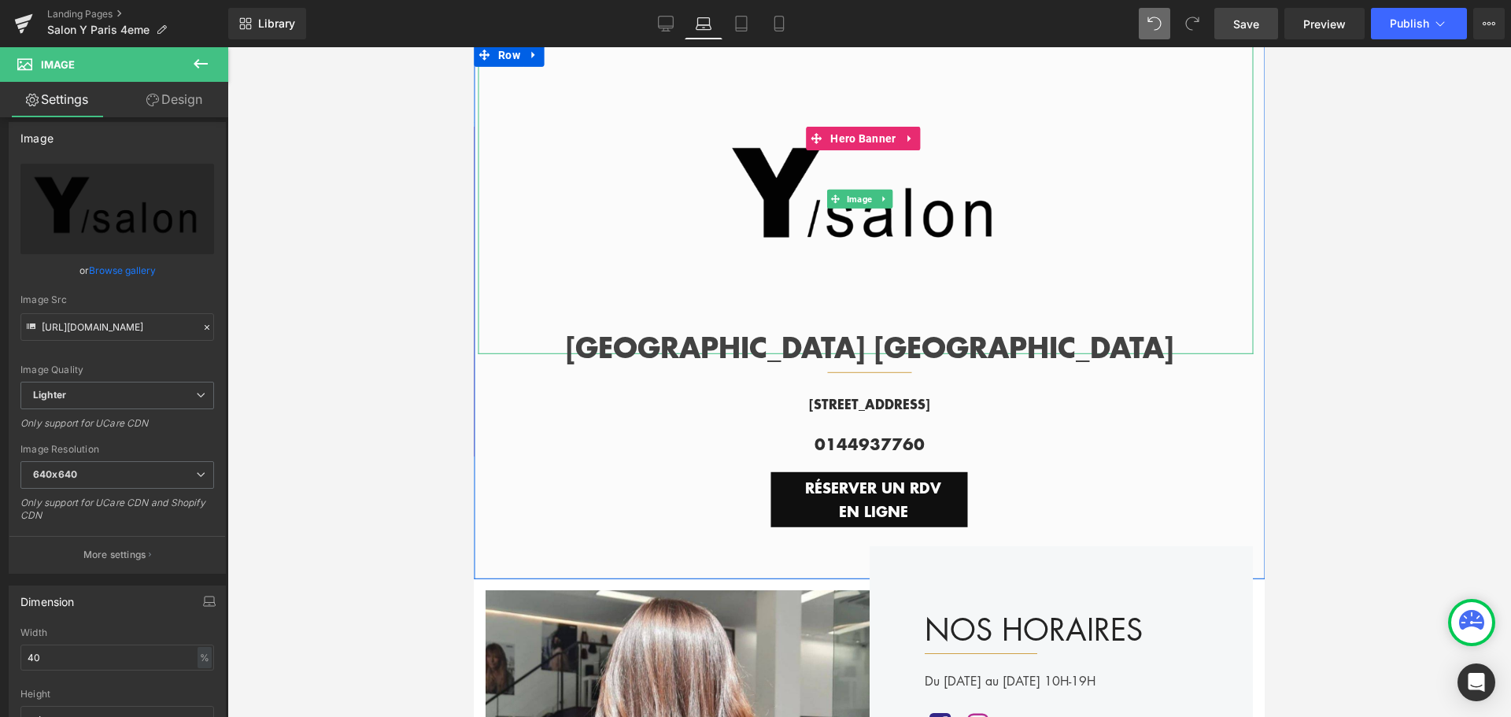
click at [858, 257] on img at bounding box center [866, 199] width 310 height 310
click at [505, 54] on span "Row" at bounding box center [509, 55] width 30 height 24
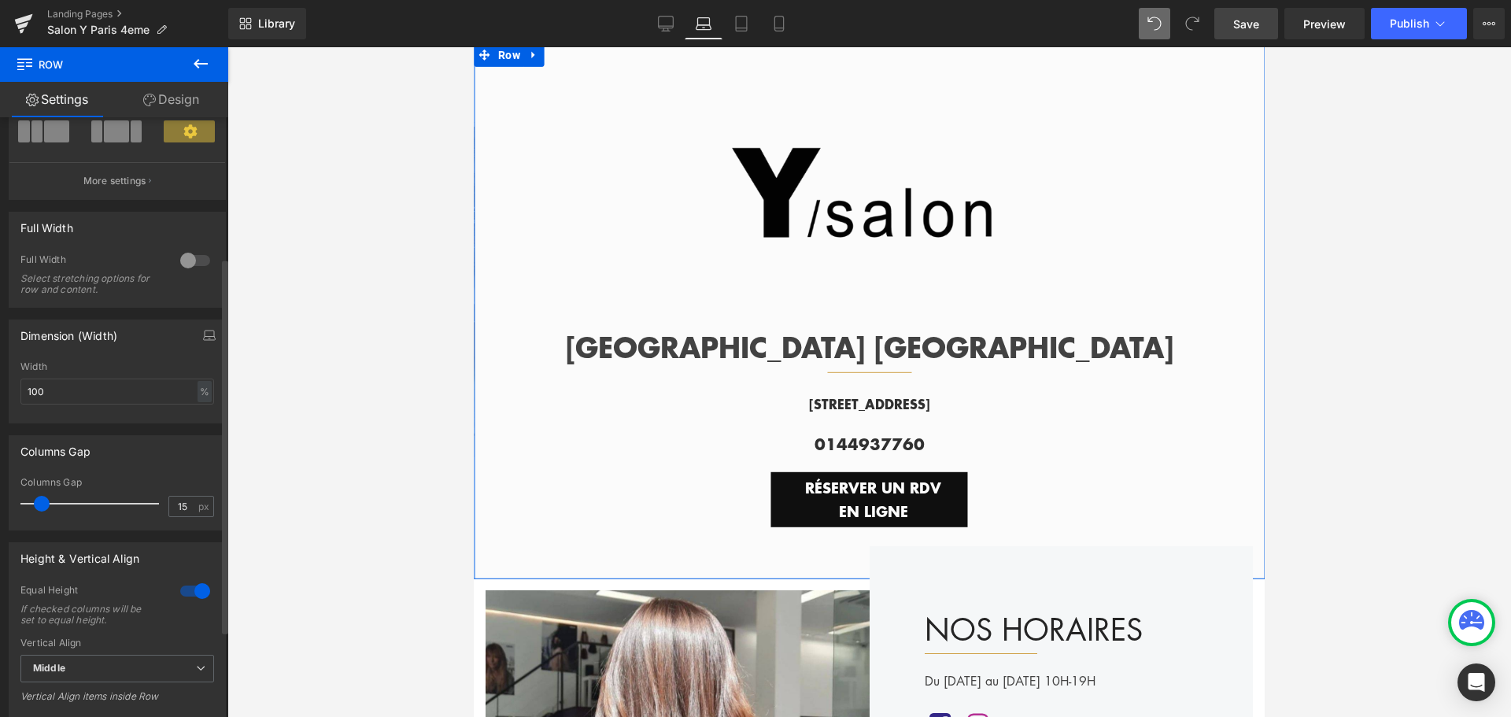
scroll to position [236, 0]
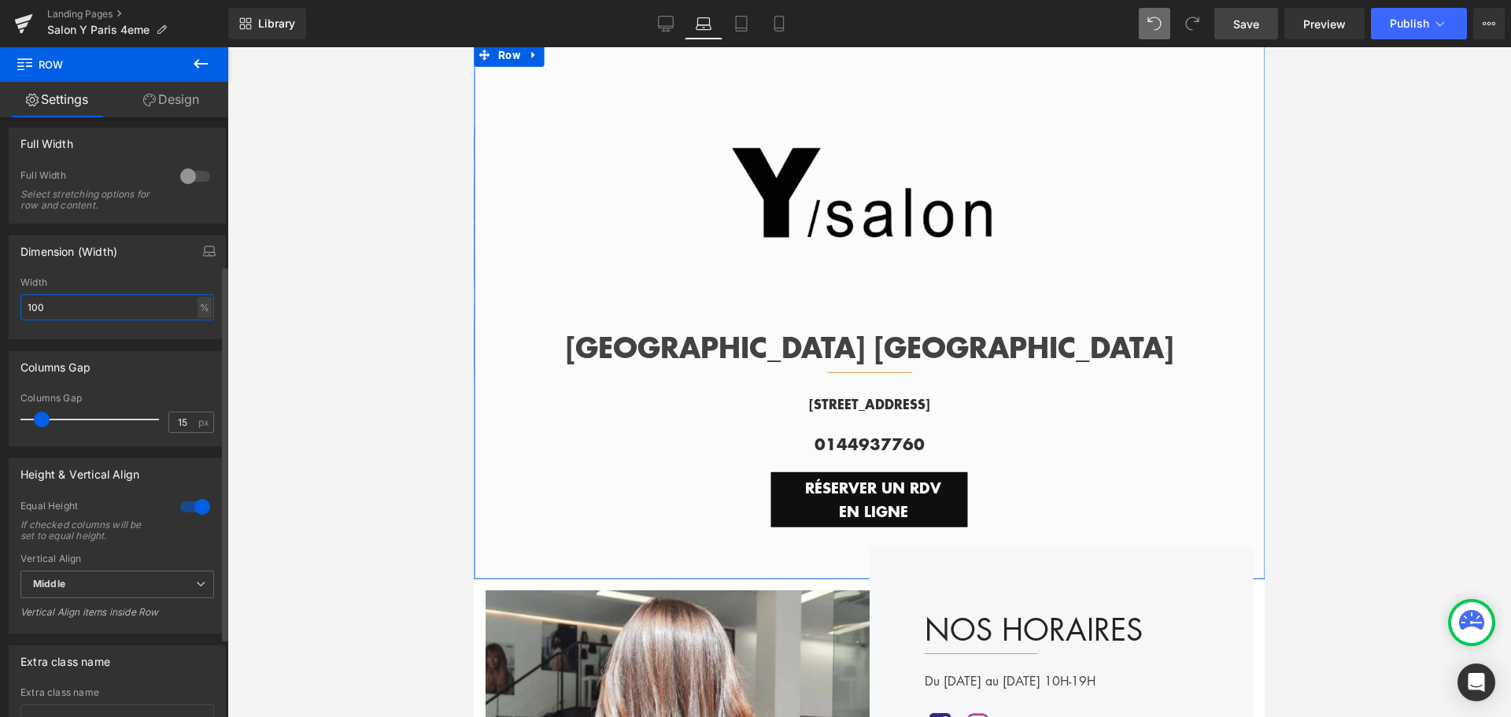
drag, startPoint x: 57, startPoint y: 301, endPoint x: 0, endPoint y: 303, distance: 57.5
click at [0, 303] on div "Dimension (Width) 100% Width 100 % % px" at bounding box center [117, 282] width 235 height 116
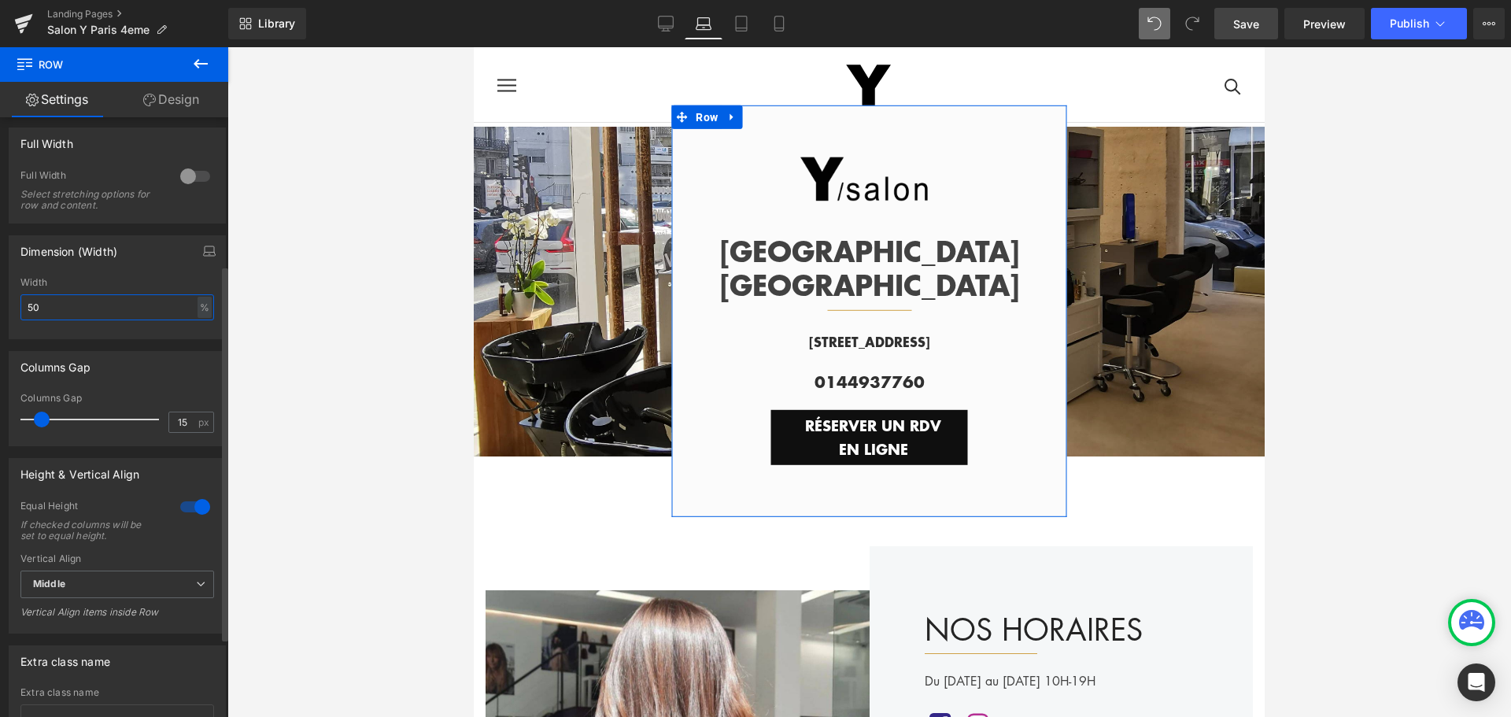
drag, startPoint x: 44, startPoint y: 308, endPoint x: 0, endPoint y: 310, distance: 44.1
click at [0, 310] on div "Dimension (Width) 100% Width 50 % % px" at bounding box center [117, 282] width 235 height 116
type input "40"
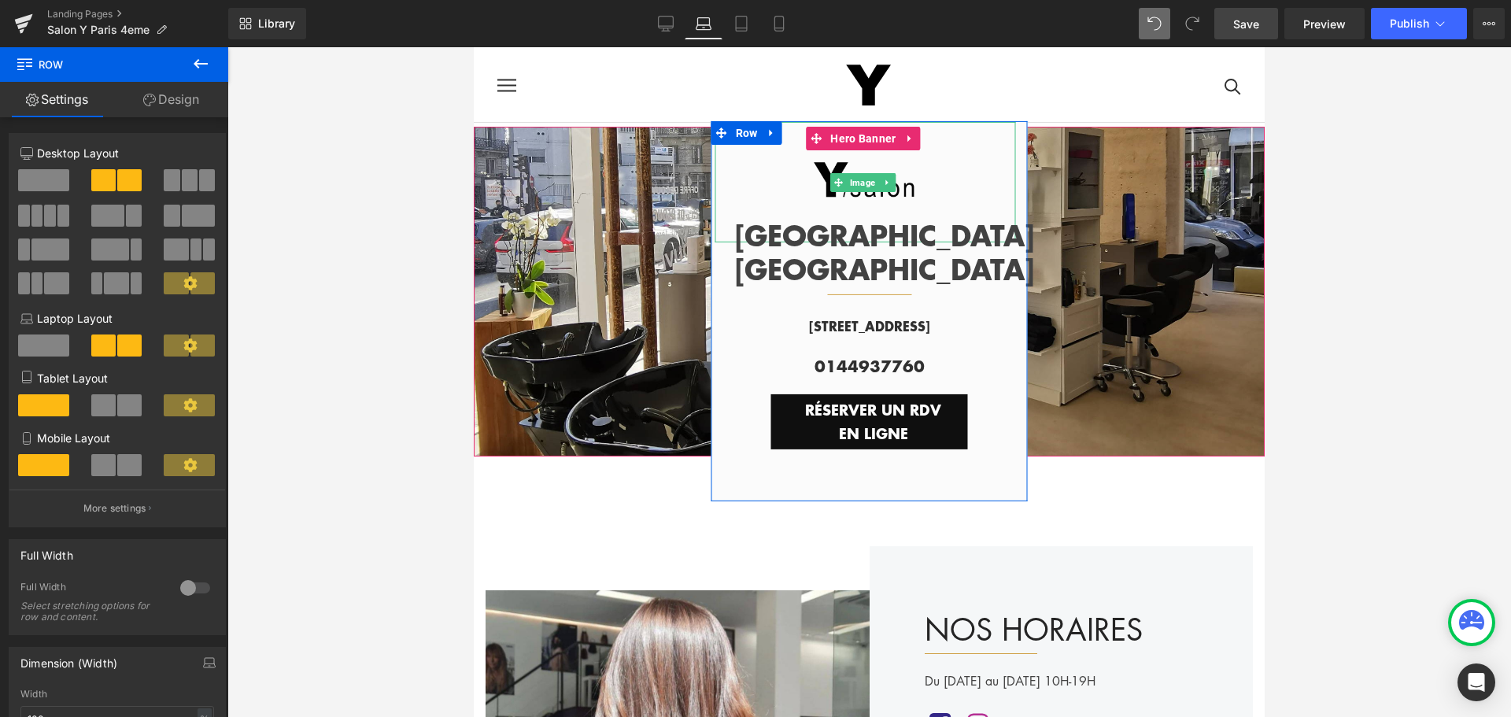
click at [739, 157] on div at bounding box center [865, 182] width 301 height 120
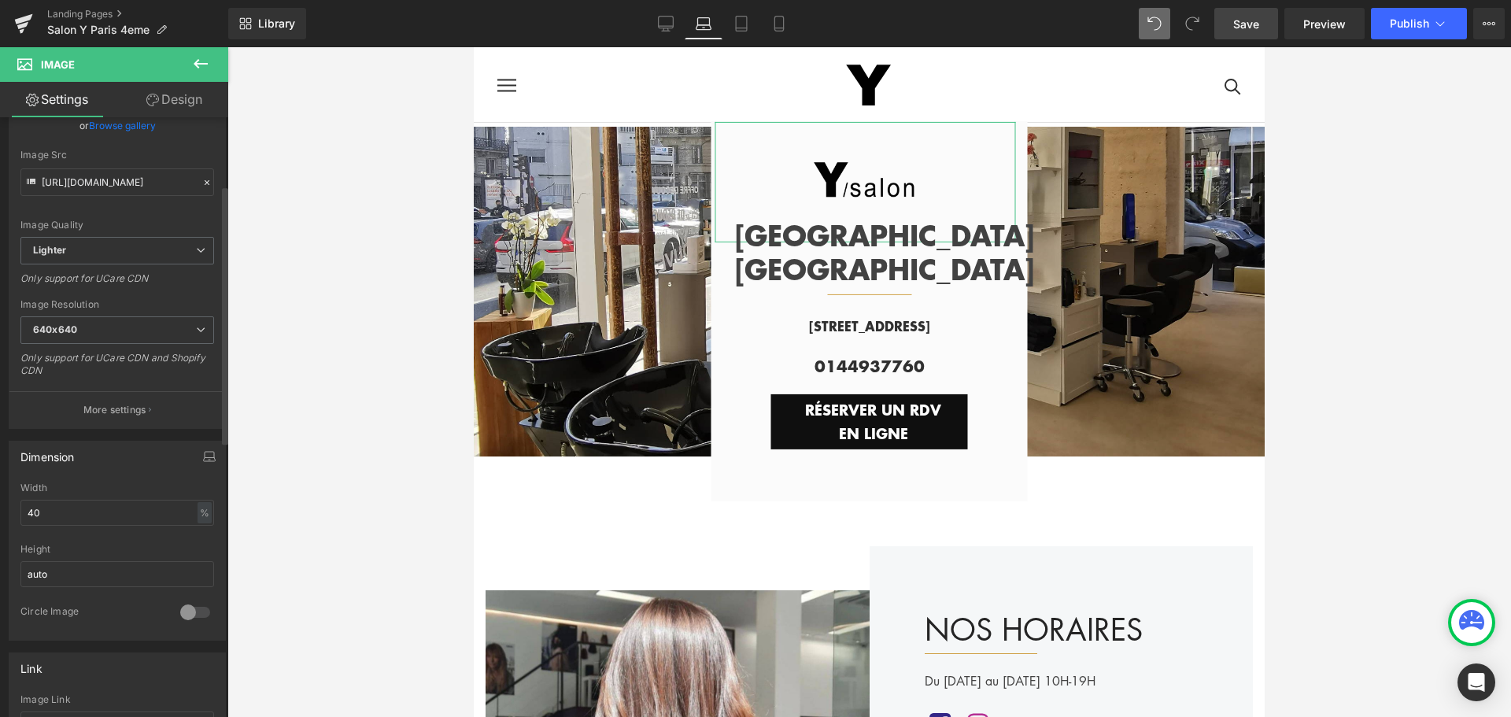
scroll to position [157, 0]
click at [742, 132] on span "Row" at bounding box center [747, 133] width 30 height 24
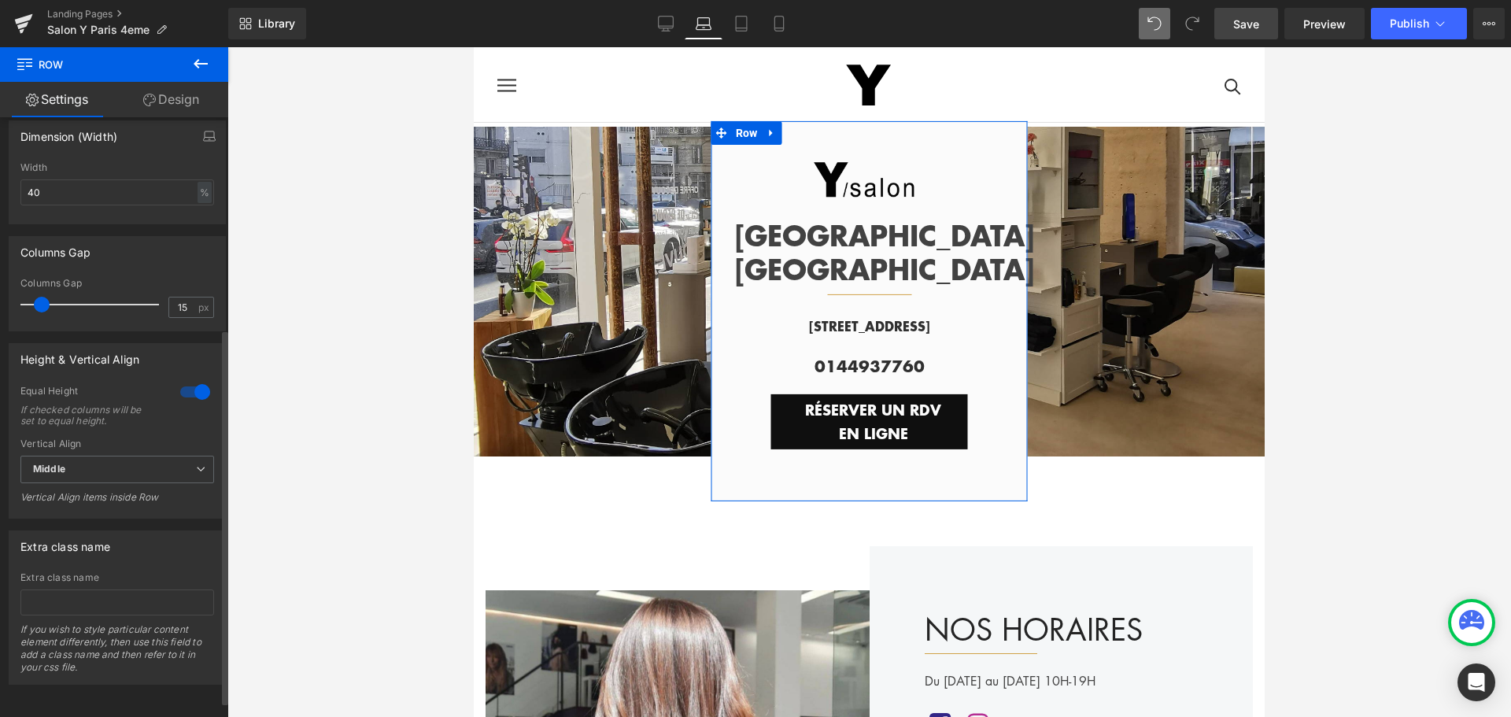
scroll to position [48, 0]
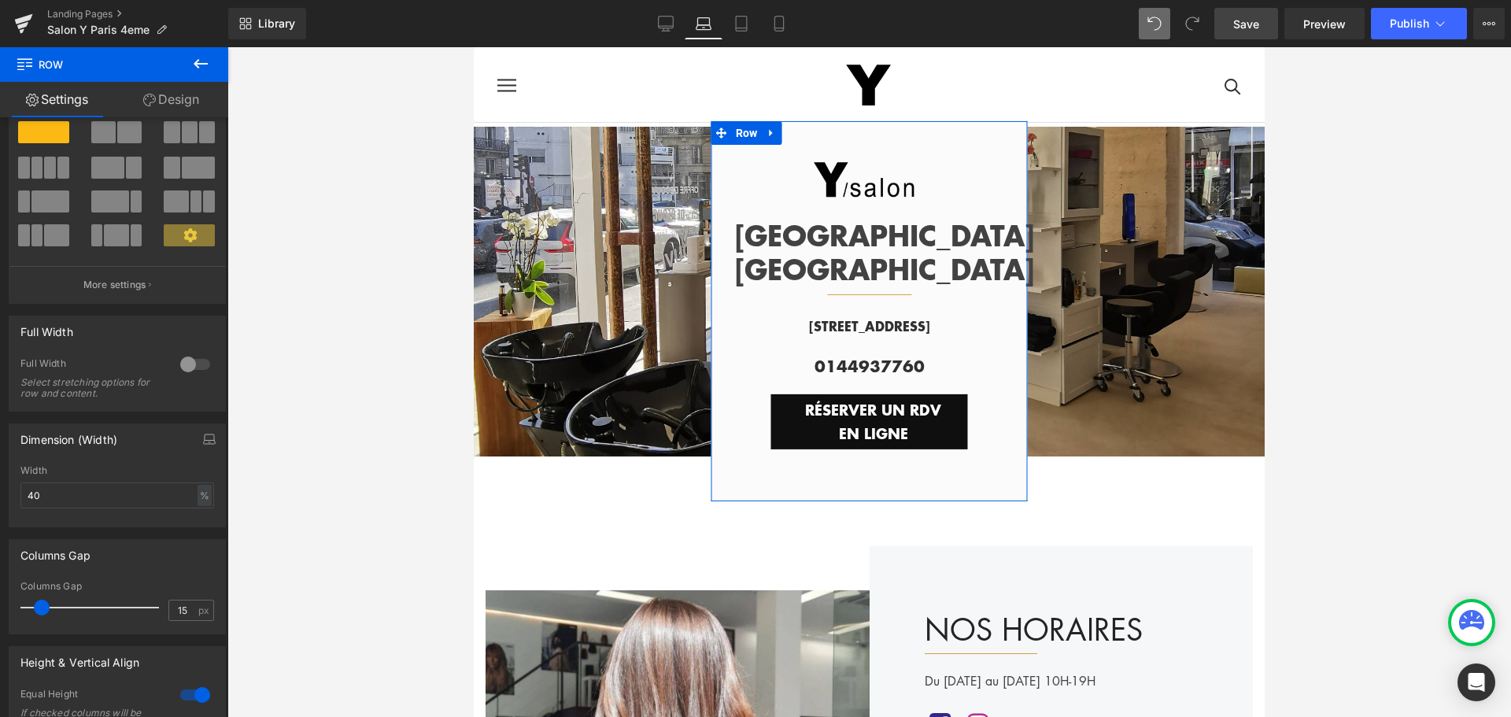
click at [169, 101] on link "Design" at bounding box center [171, 99] width 114 height 35
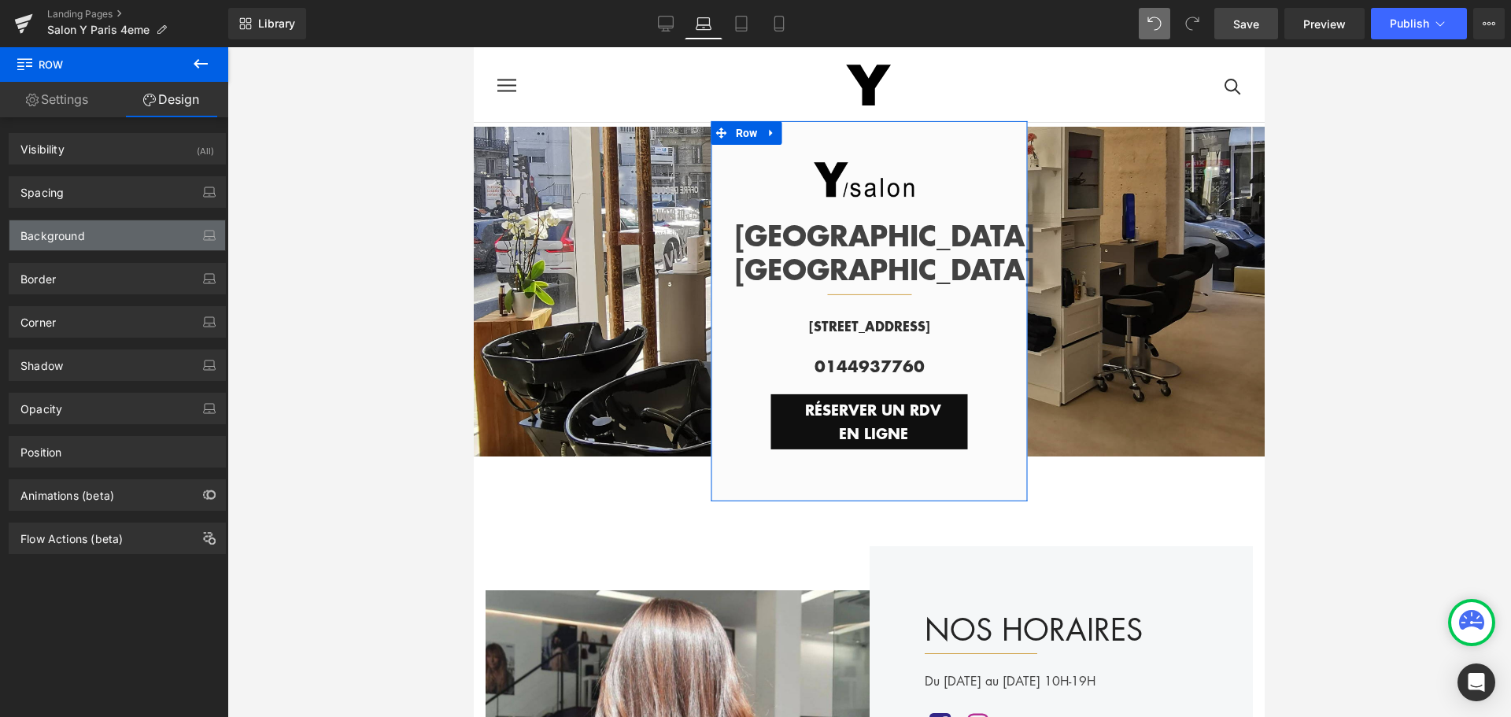
click at [138, 243] on div "Background" at bounding box center [117, 235] width 216 height 30
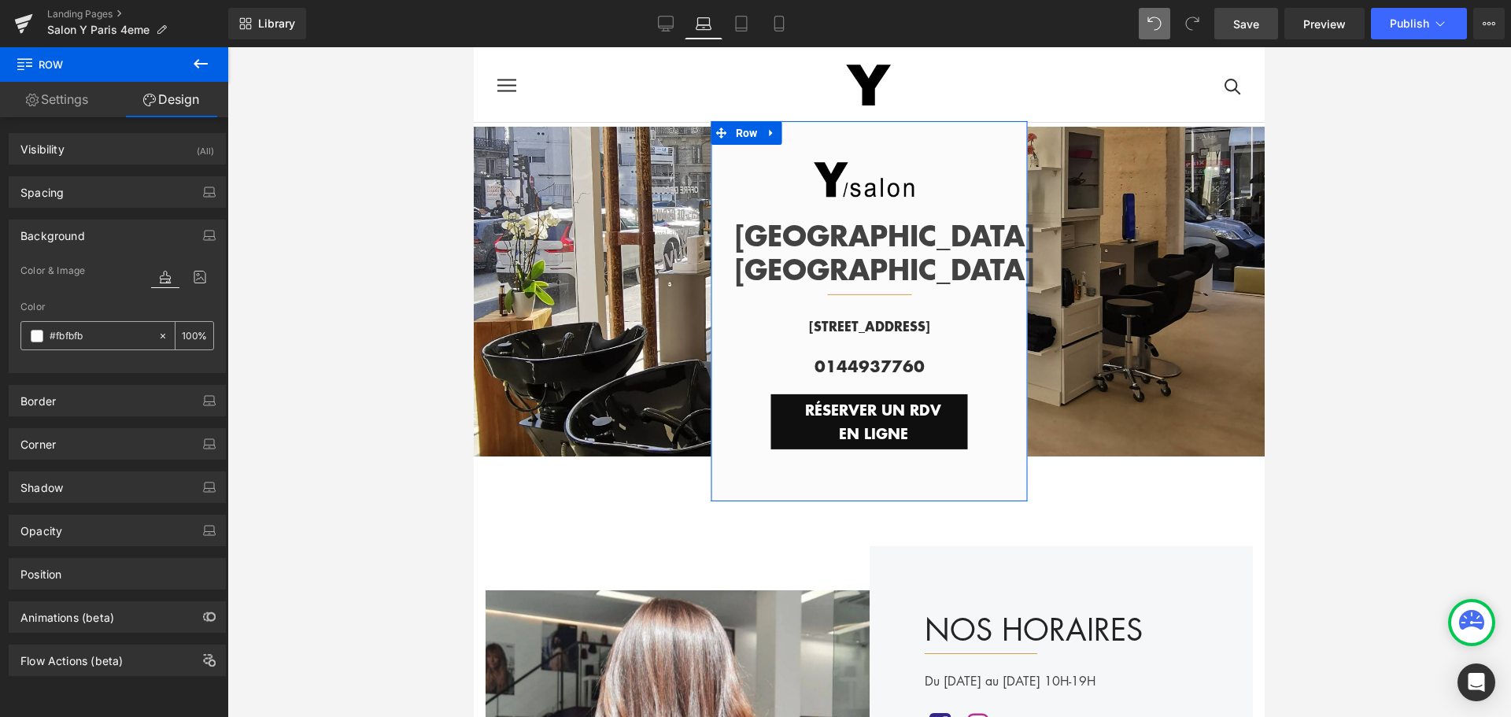
click at [161, 334] on icon at bounding box center [163, 335] width 5 height 5
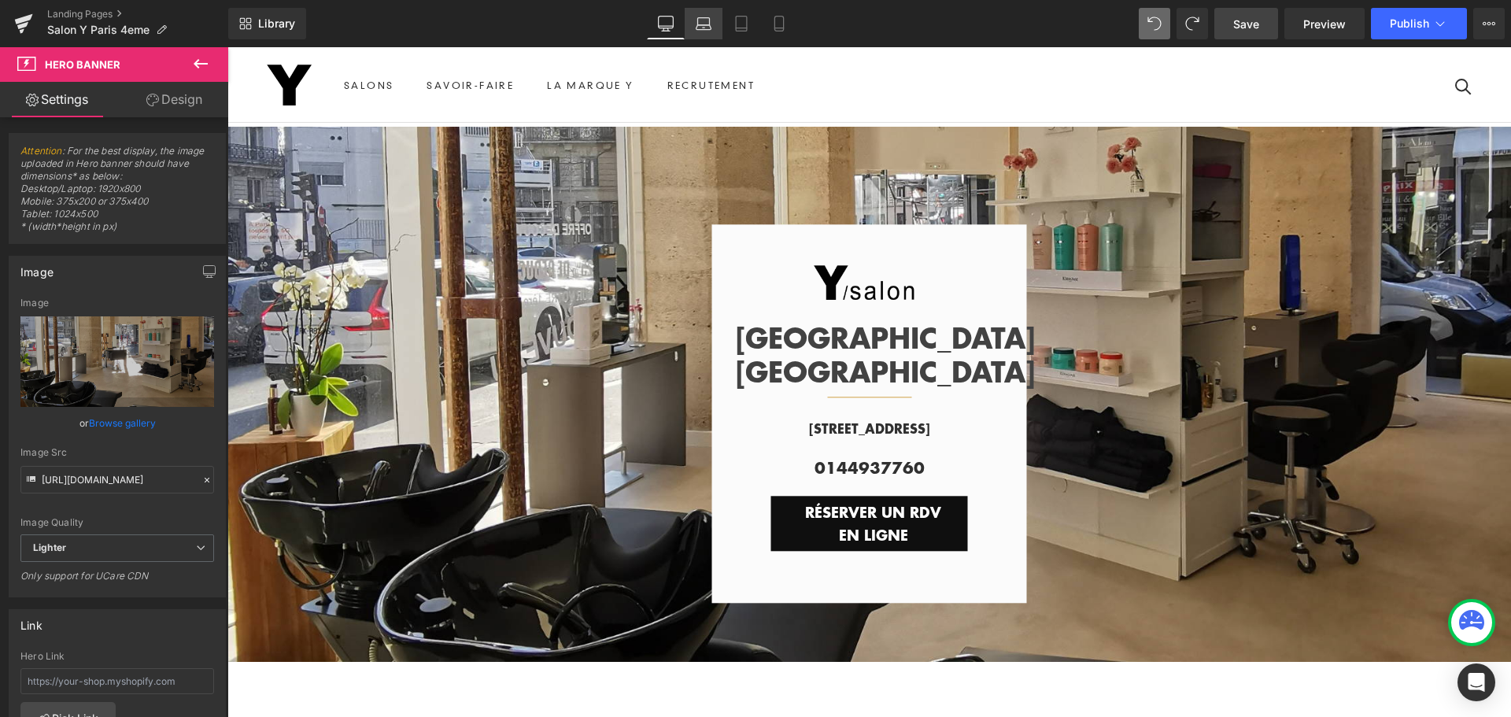
click at [695, 21] on link "Laptop" at bounding box center [704, 23] width 38 height 31
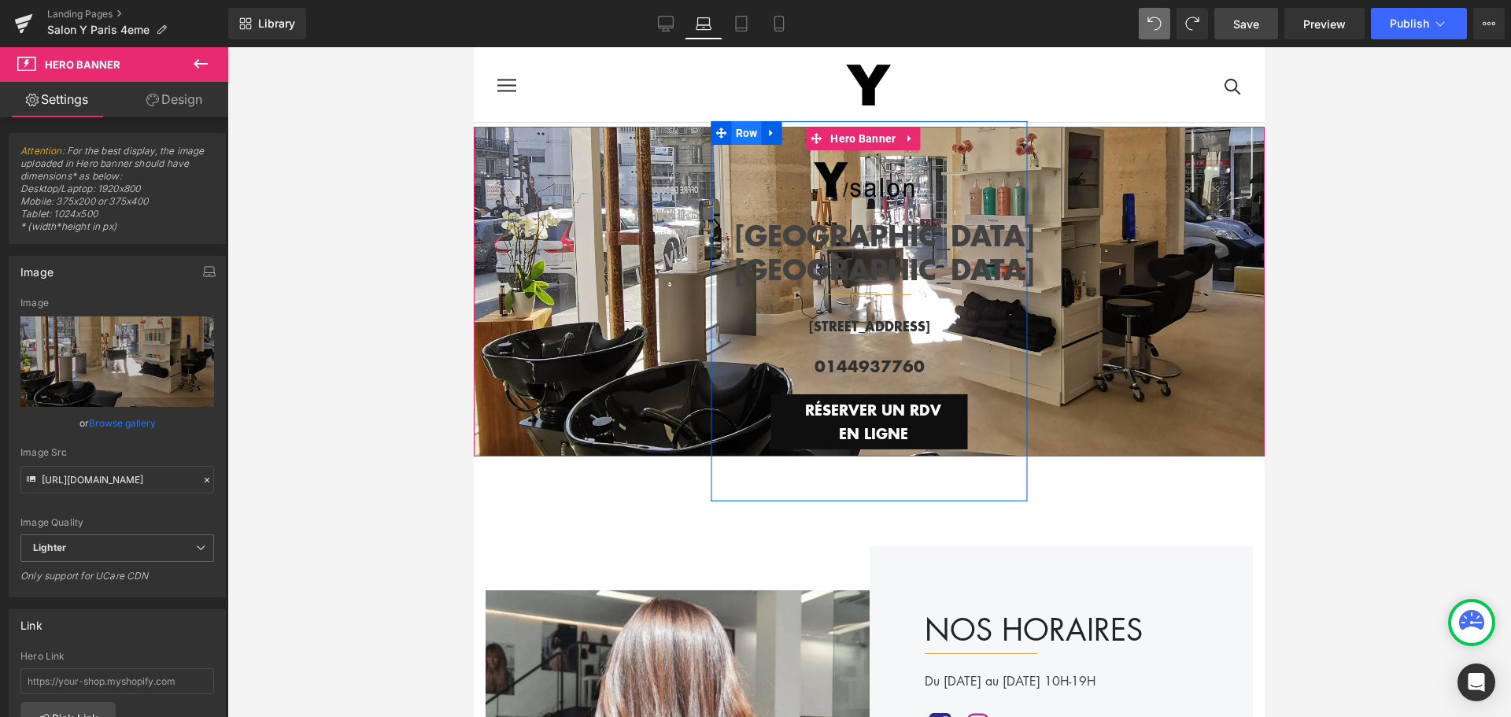
click at [746, 135] on span "Row" at bounding box center [747, 133] width 30 height 24
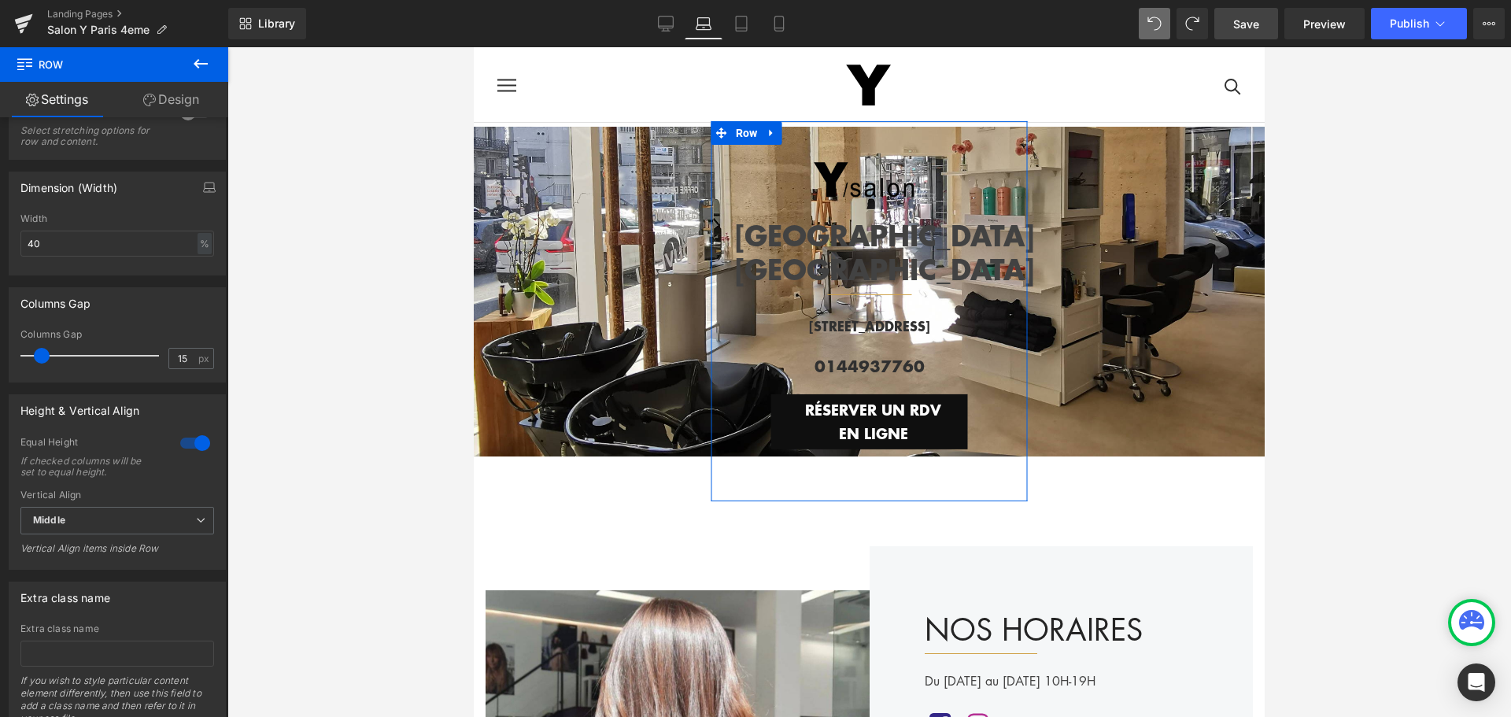
scroll to position [363, 0]
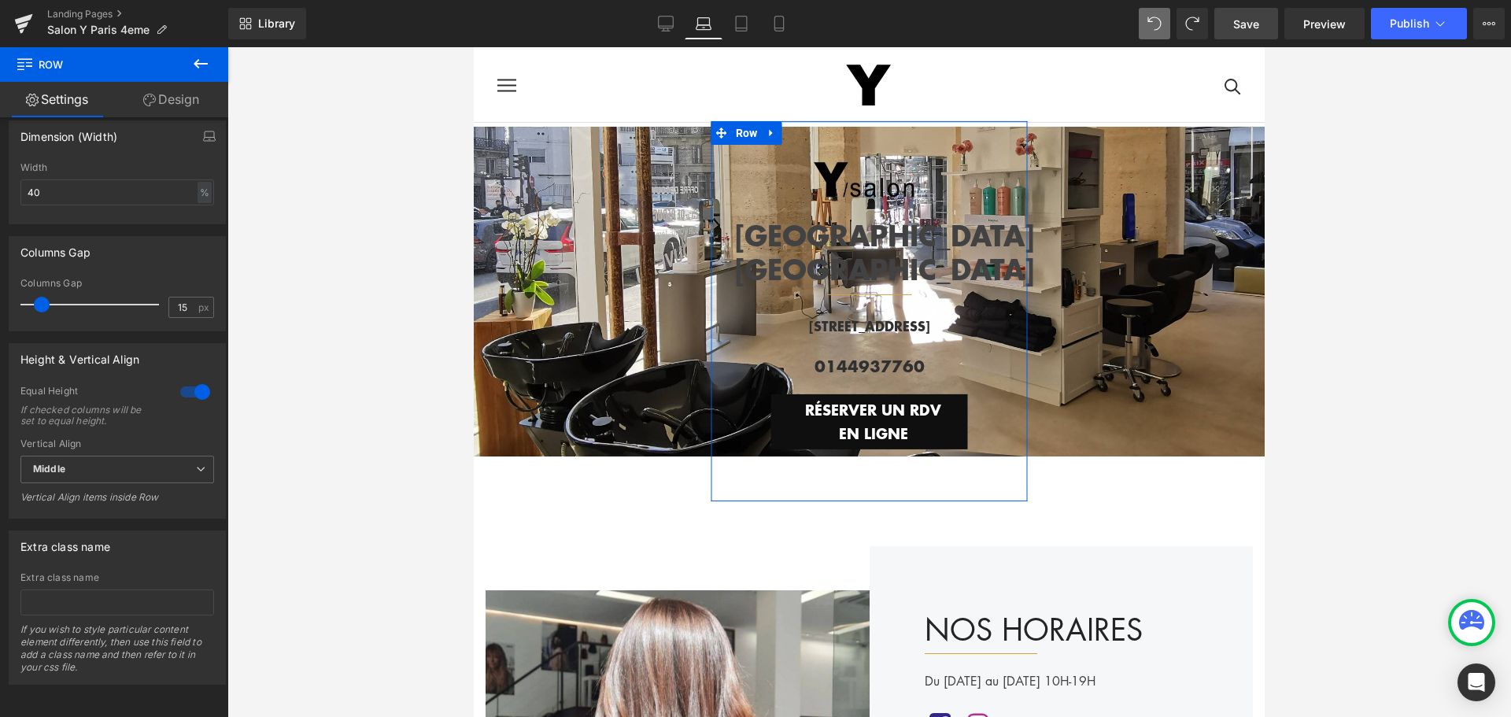
click at [167, 102] on link "Design" at bounding box center [171, 99] width 114 height 35
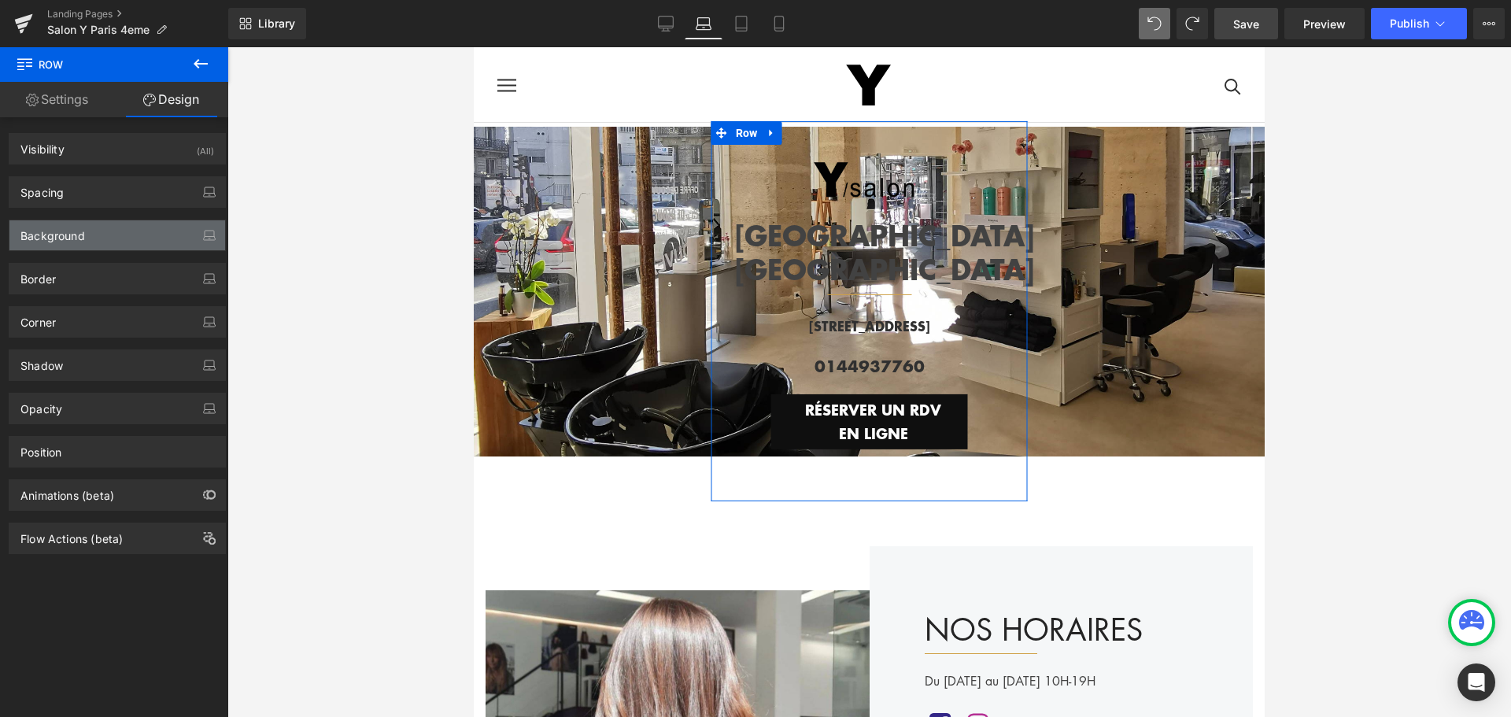
click at [73, 235] on div "Background" at bounding box center [52, 231] width 65 height 22
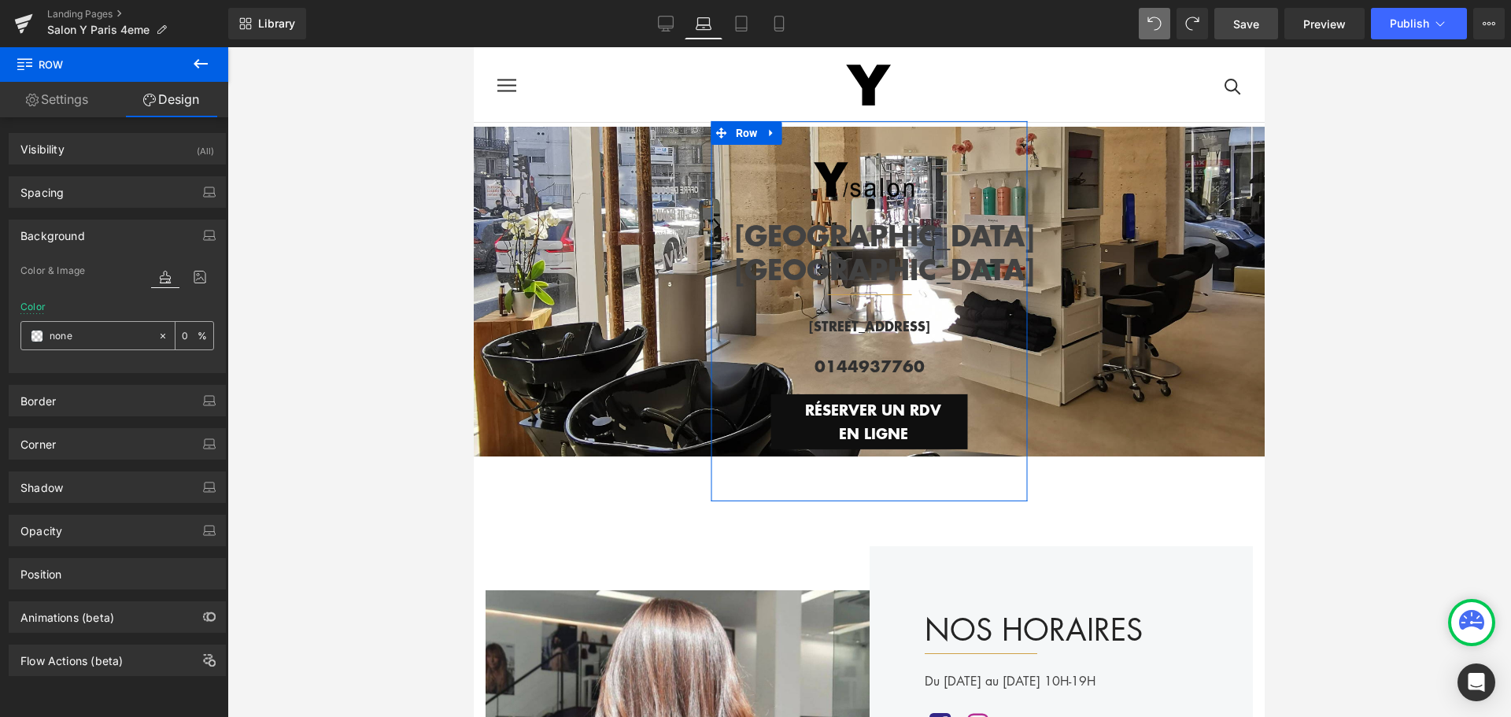
click at [36, 332] on span at bounding box center [37, 336] width 13 height 13
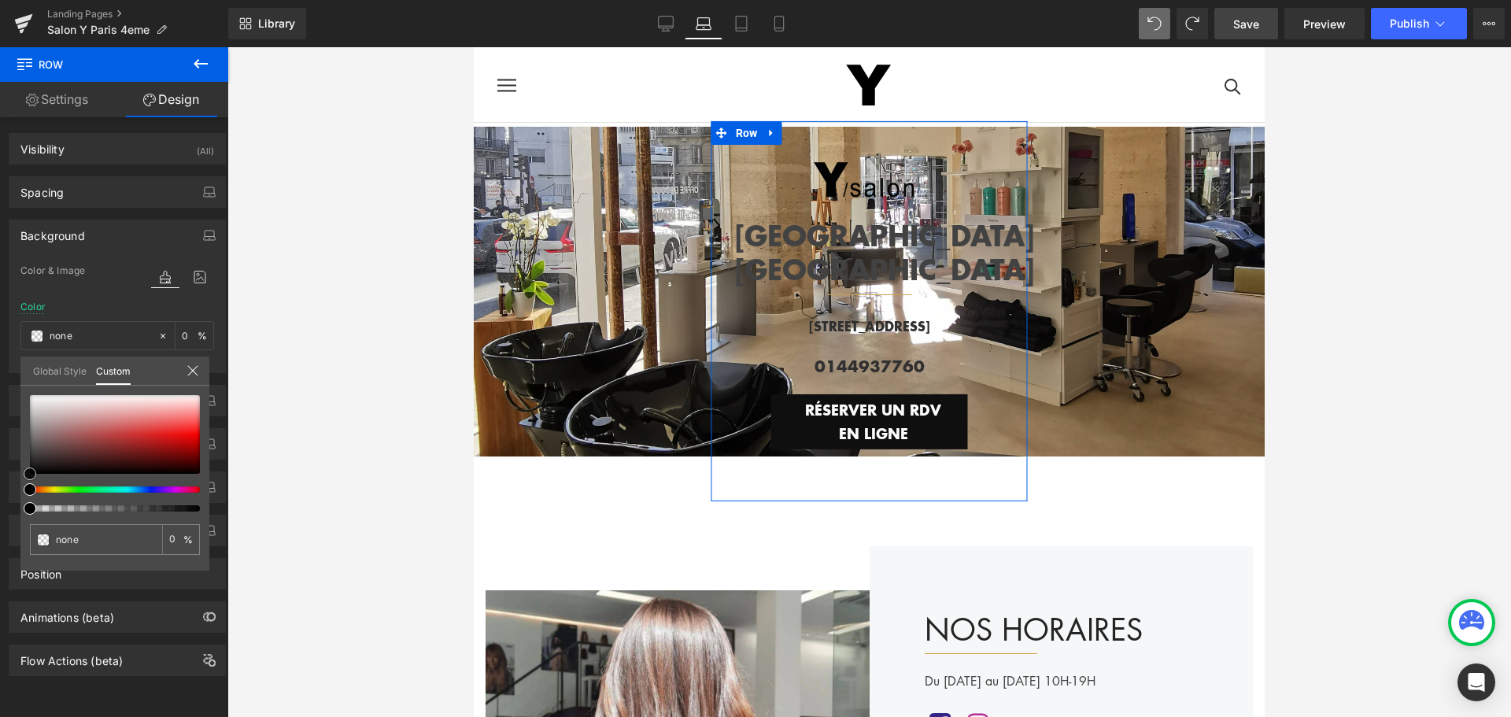
click at [32, 395] on div at bounding box center [115, 434] width 170 height 79
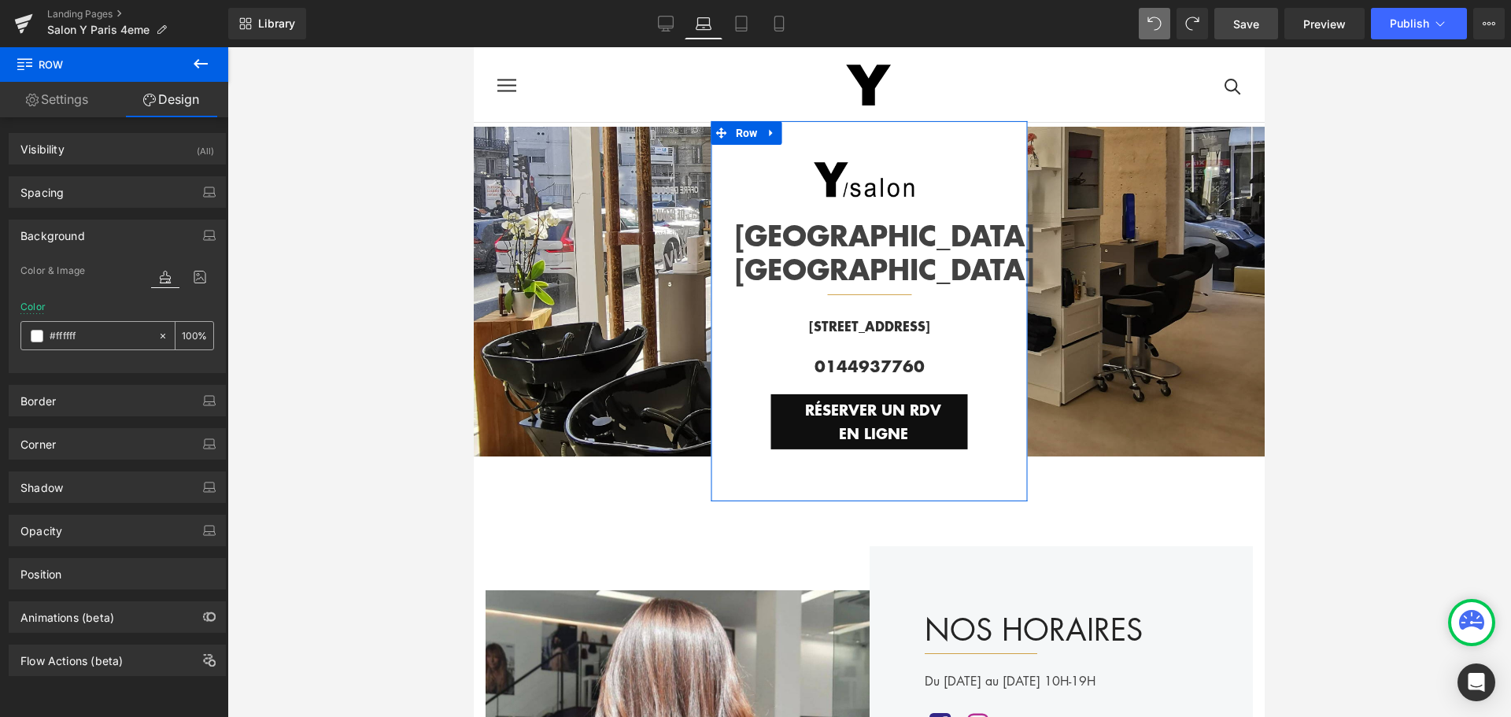
click at [182, 328] on input "0" at bounding box center [190, 335] width 16 height 17
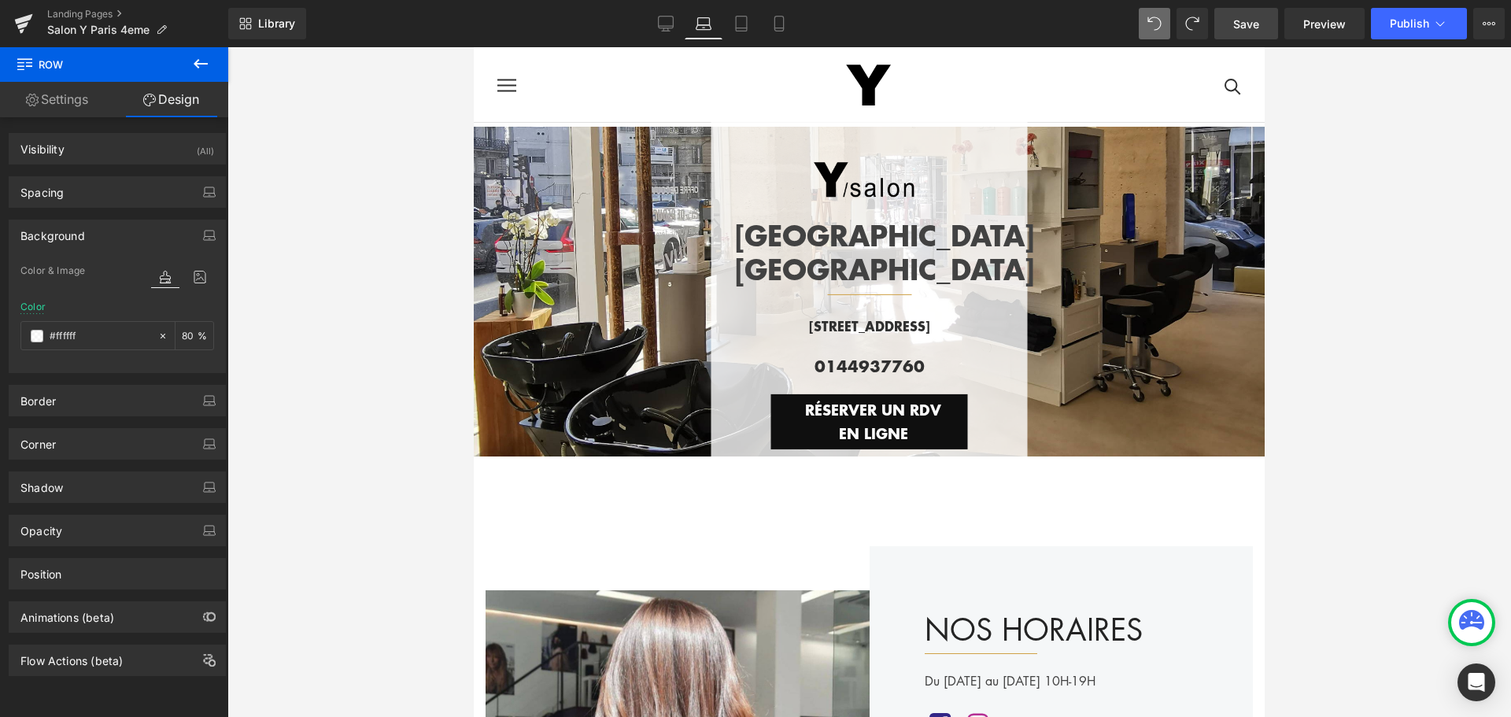
click at [398, 504] on div at bounding box center [869, 382] width 1284 height 670
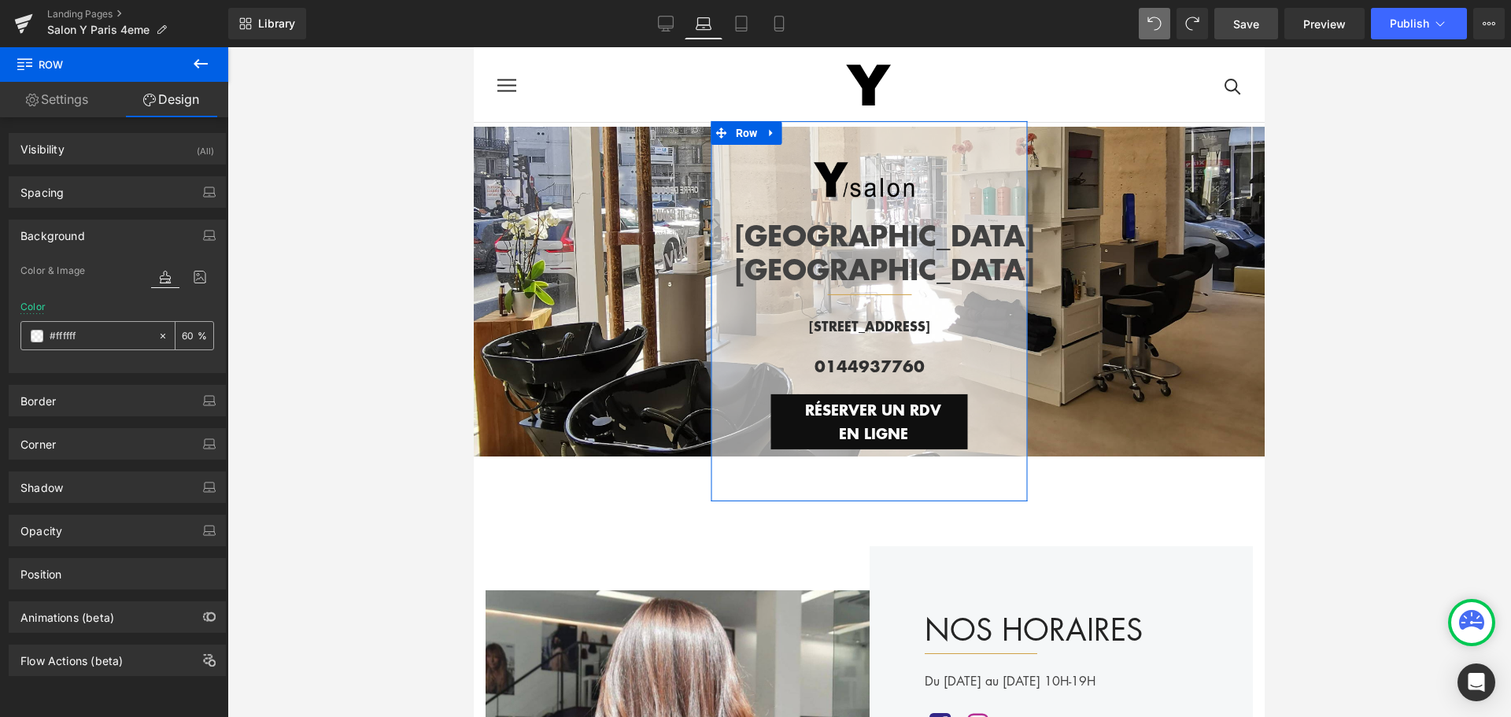
drag, startPoint x: 182, startPoint y: 334, endPoint x: 165, endPoint y: 335, distance: 16.5
click at [165, 335] on div "60 %" at bounding box center [185, 336] width 56 height 28
type input "50"
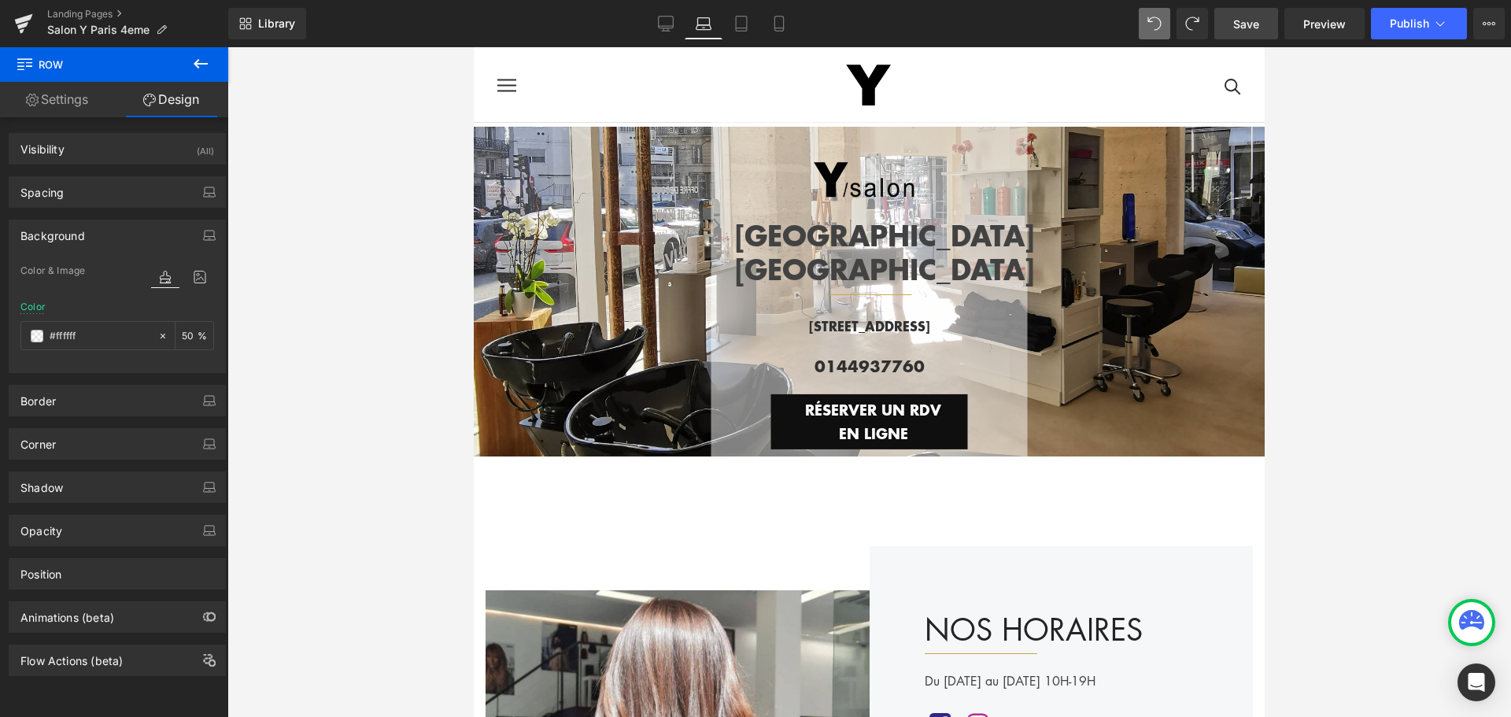
click at [371, 279] on div at bounding box center [869, 382] width 1284 height 670
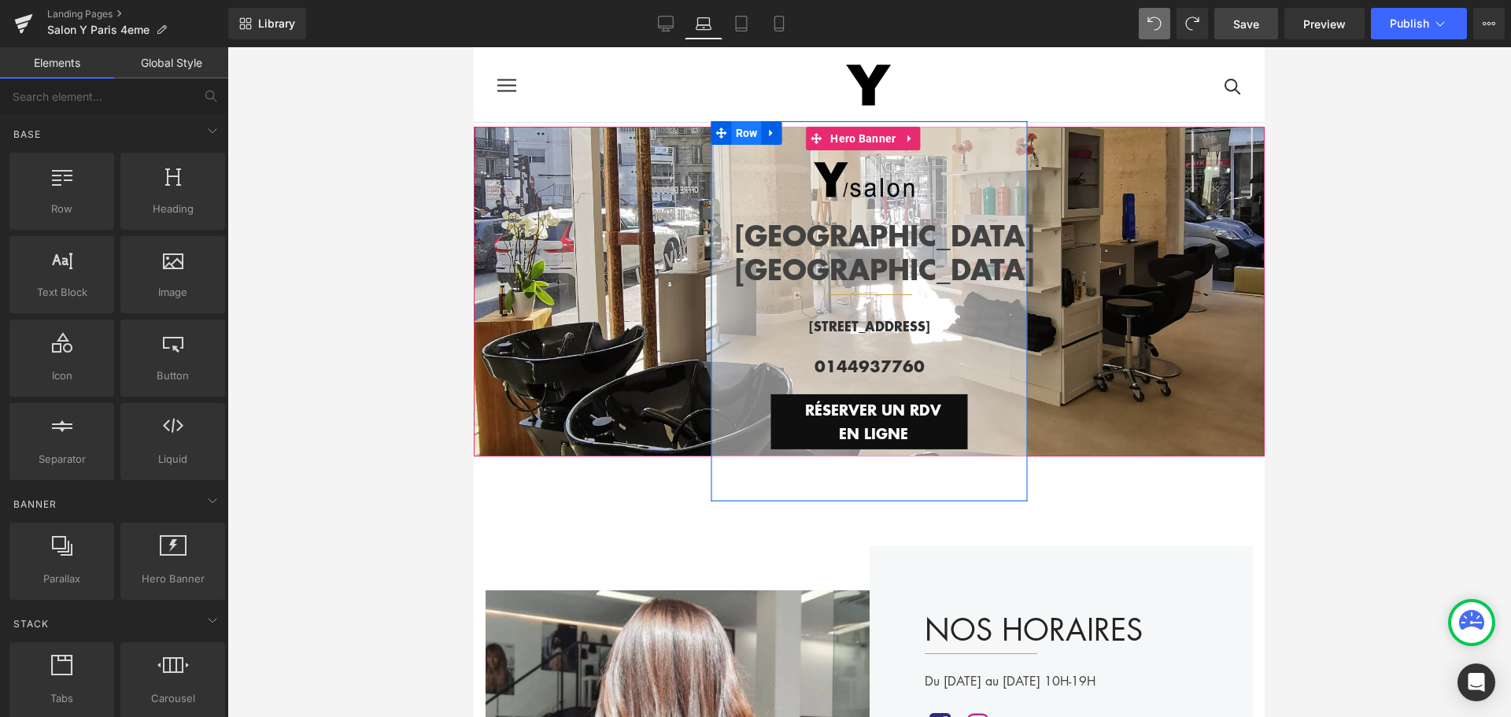
click at [740, 133] on span "Row" at bounding box center [747, 133] width 30 height 24
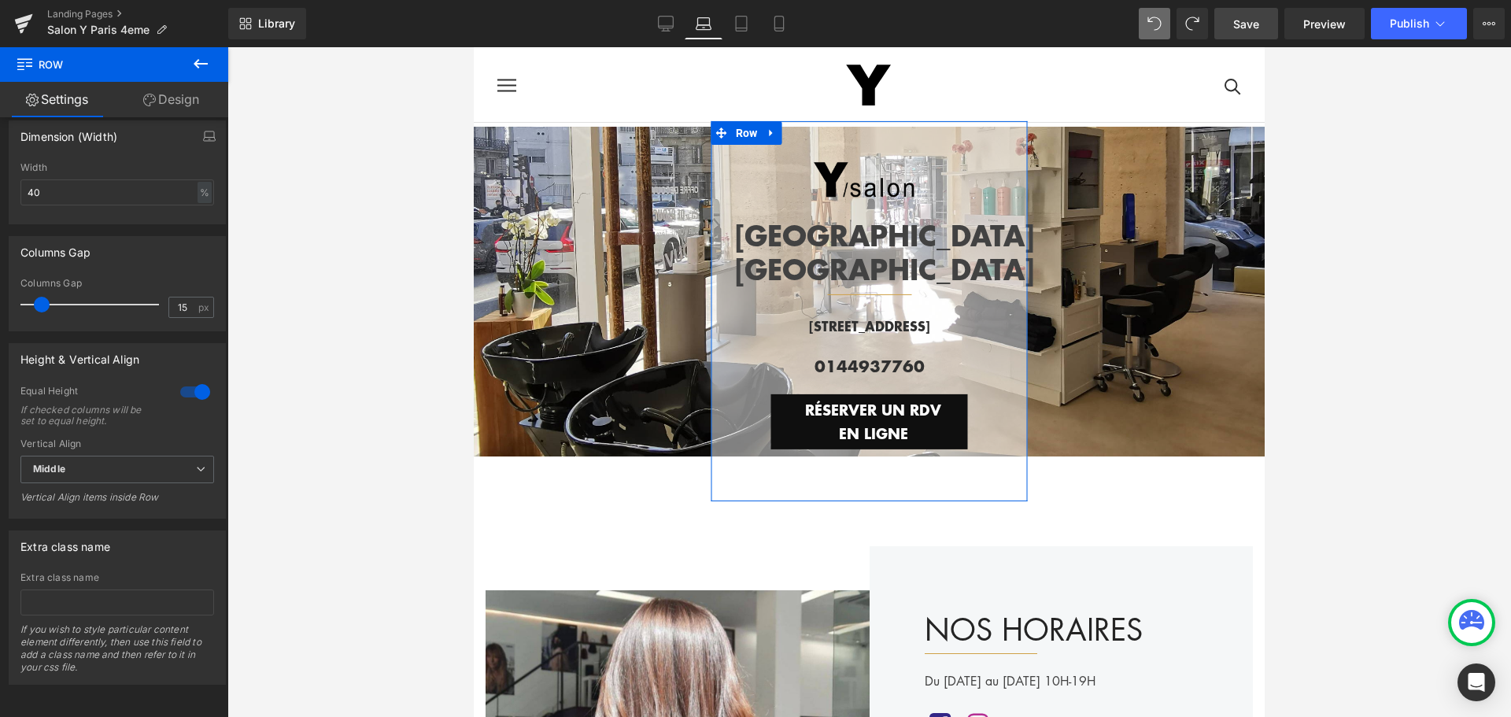
click at [179, 95] on link "Design" at bounding box center [171, 99] width 114 height 35
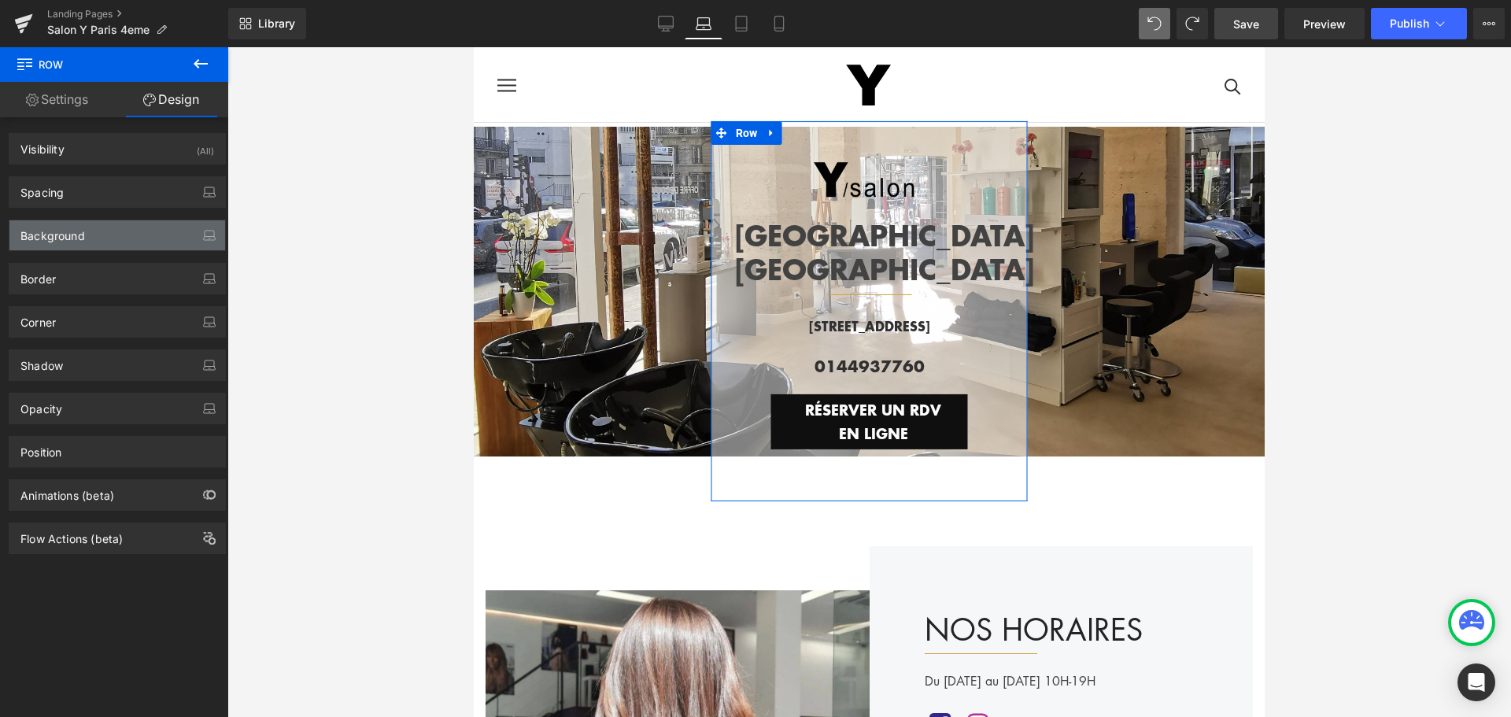
click at [101, 234] on div "Background" at bounding box center [117, 235] width 216 height 30
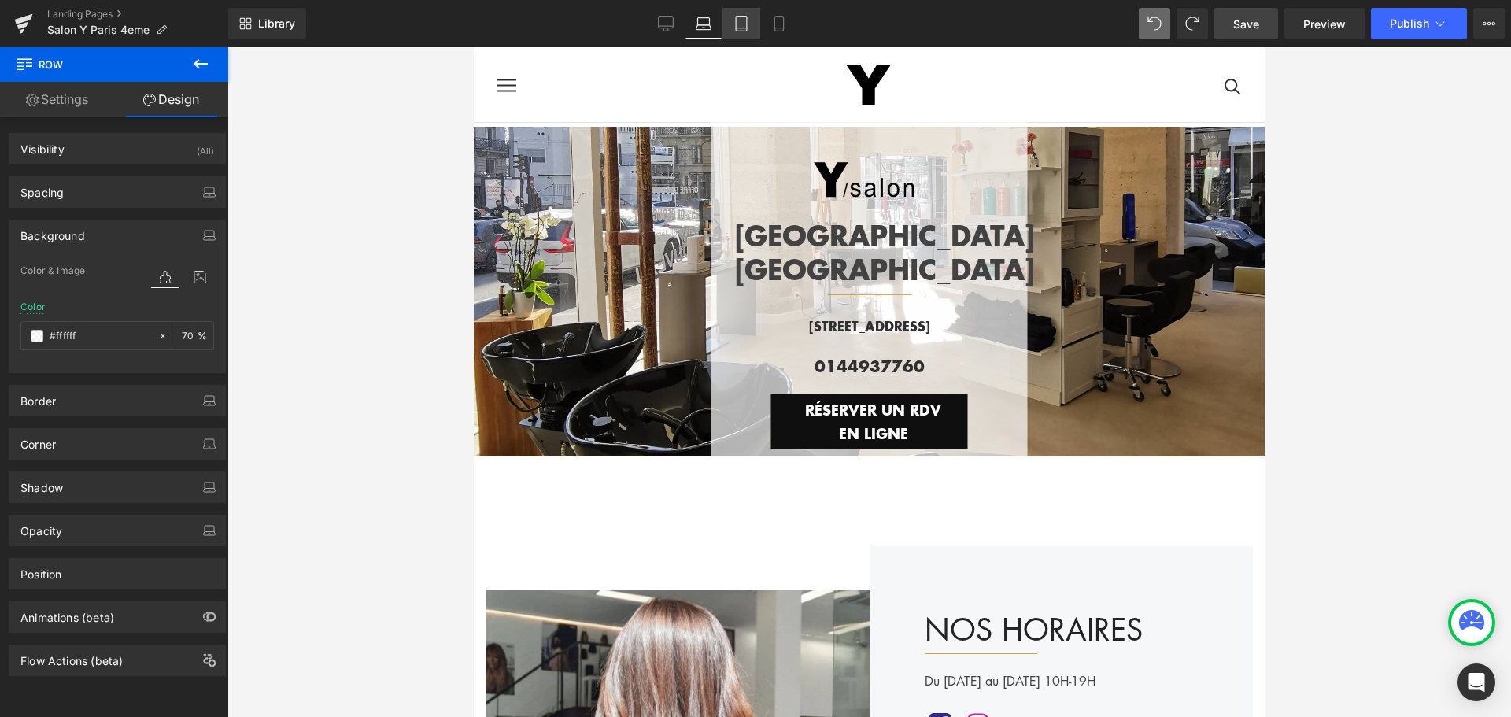
type input "70"
click at [742, 26] on icon at bounding box center [741, 24] width 16 height 16
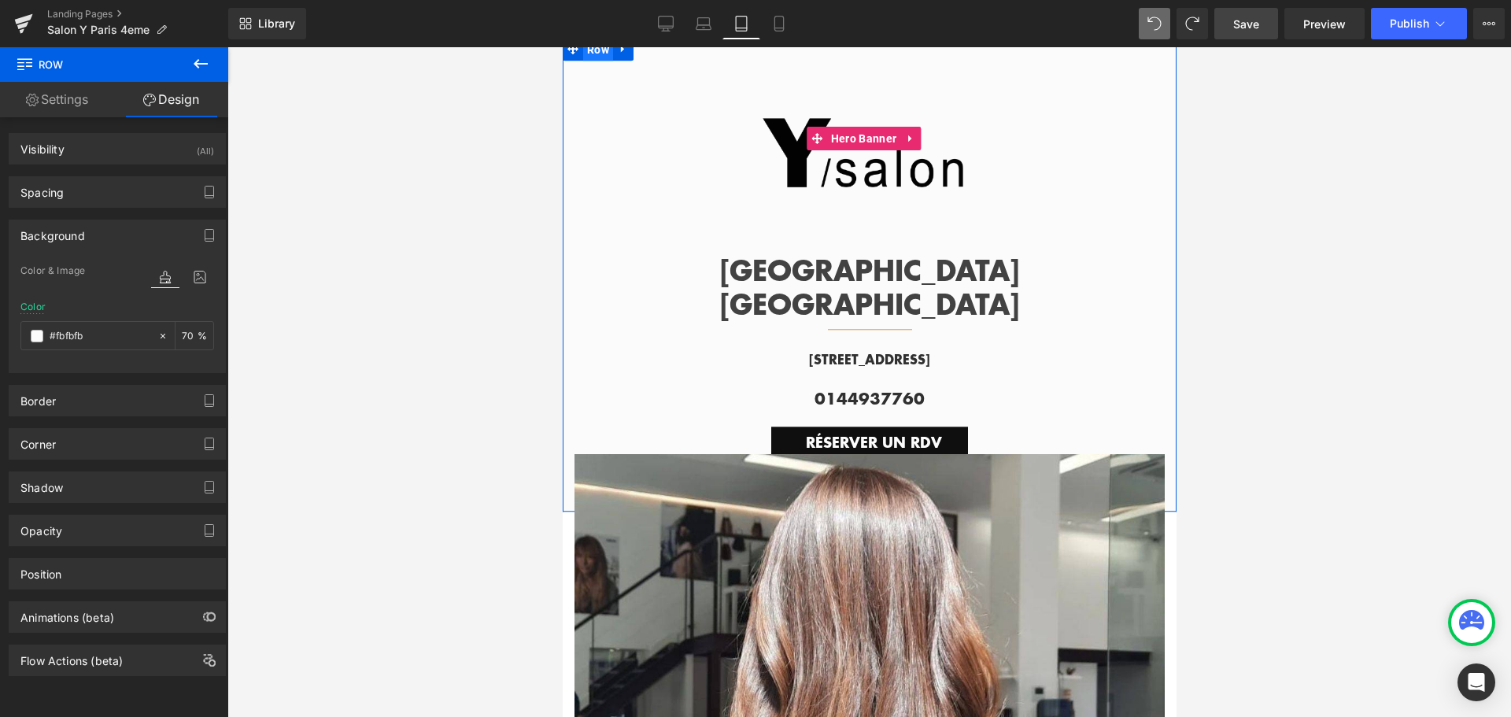
click at [597, 61] on span "Row" at bounding box center [597, 50] width 30 height 24
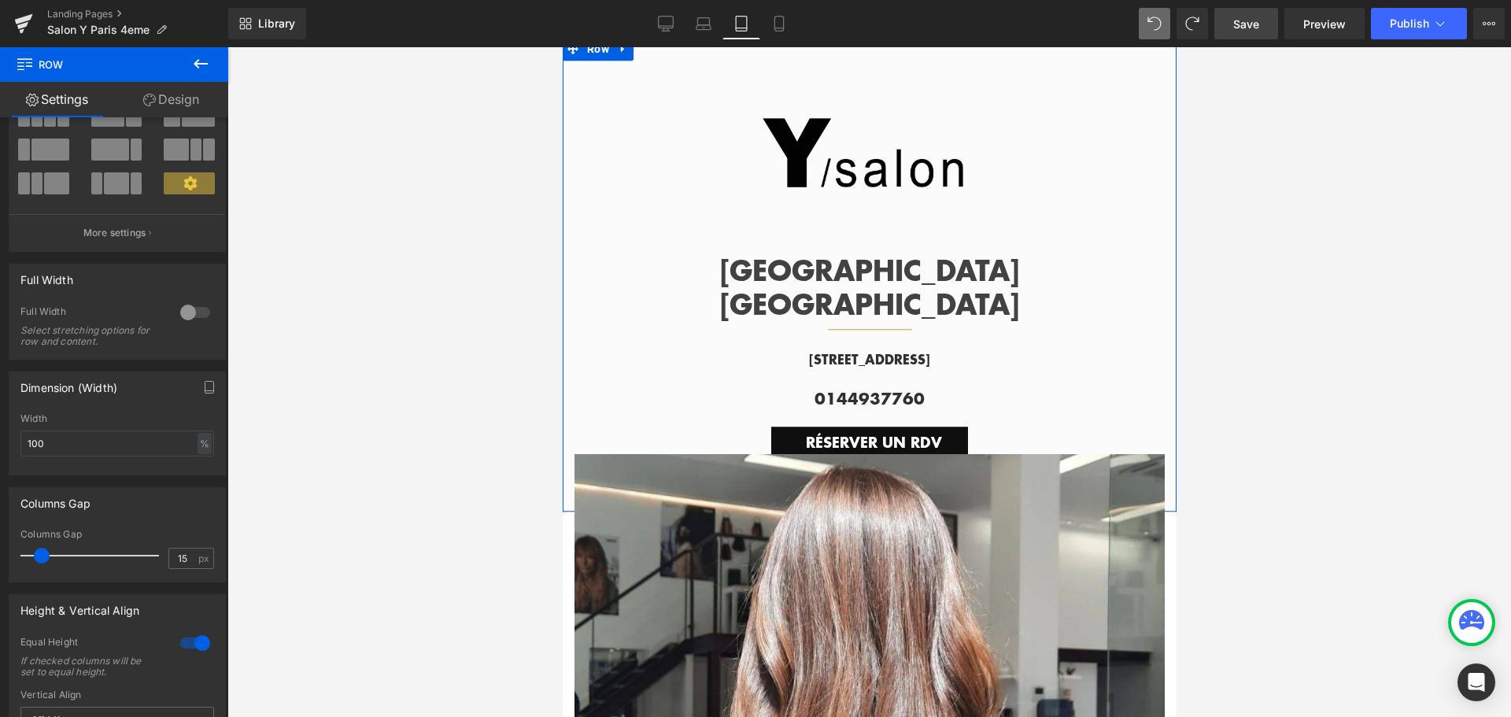
scroll to position [236, 0]
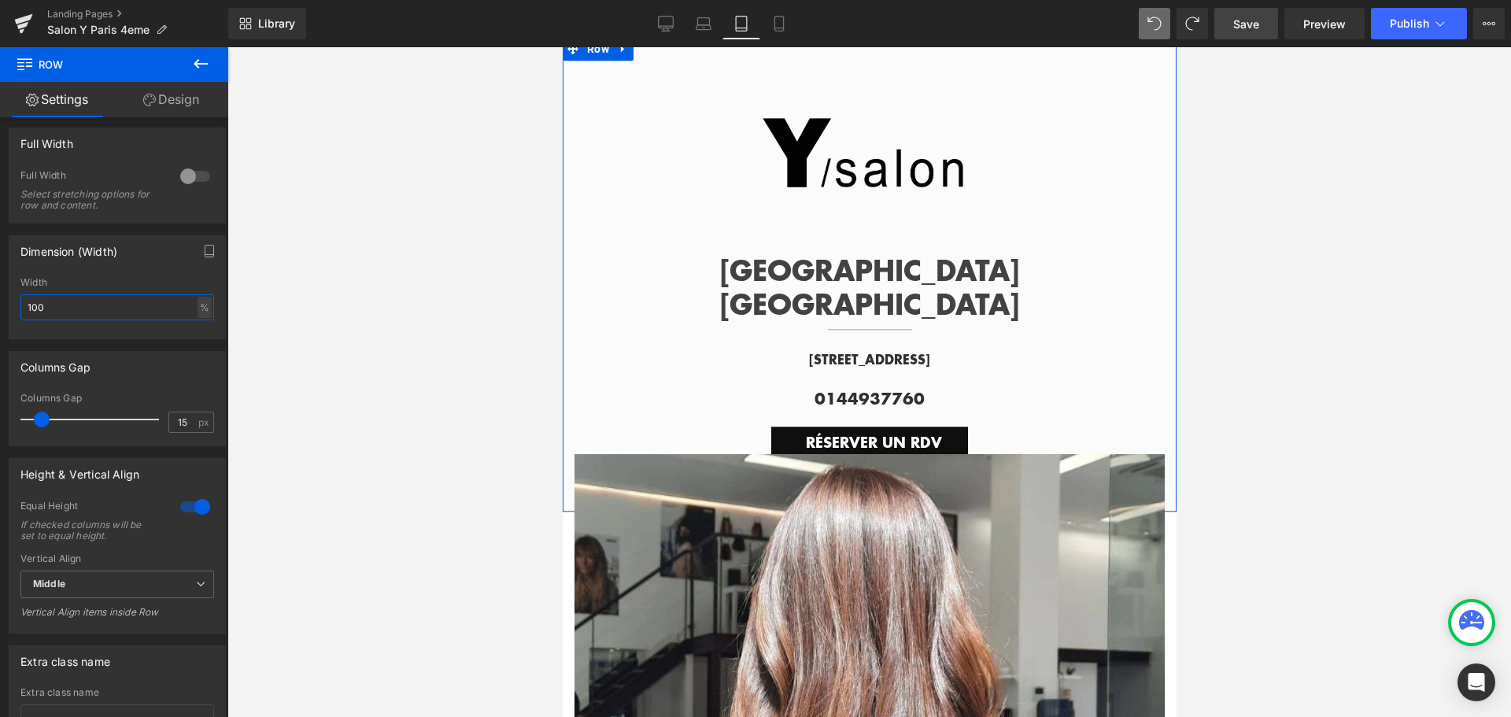
drag, startPoint x: 51, startPoint y: 312, endPoint x: 0, endPoint y: 311, distance: 51.2
click at [0, 311] on div "Dimension (Width) 100% Width 100 % % px" at bounding box center [117, 282] width 235 height 116
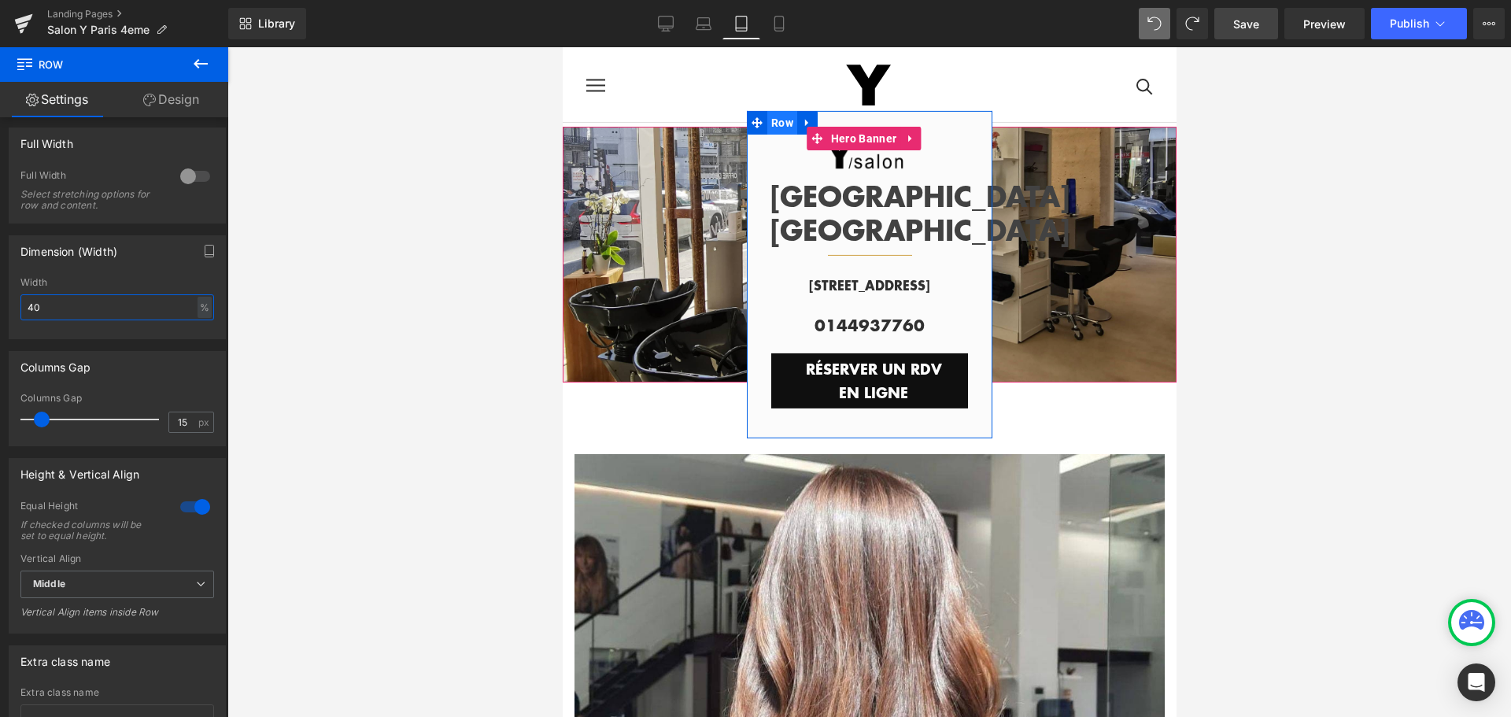
click at [774, 114] on span "Row" at bounding box center [782, 122] width 30 height 24
type input "40"
click at [176, 102] on link "Design" at bounding box center [171, 99] width 114 height 35
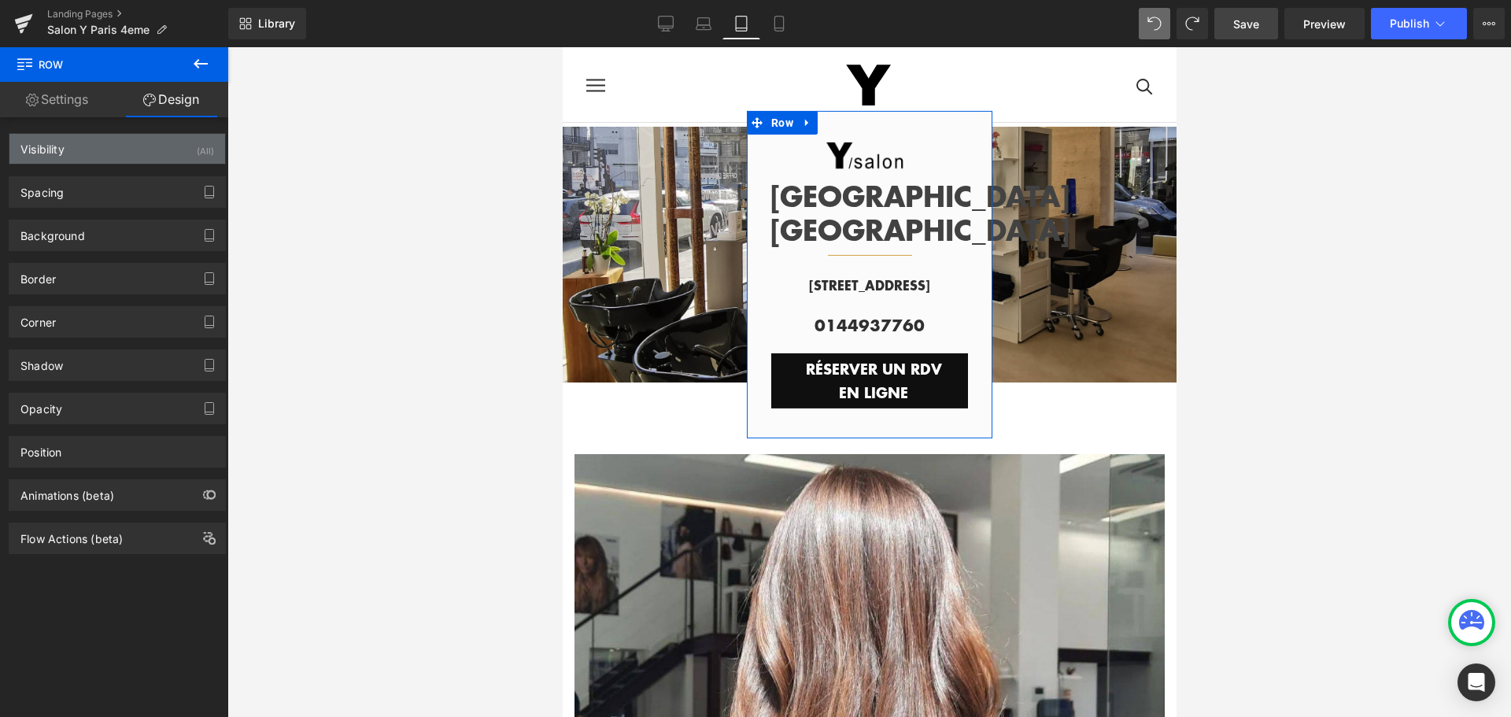
click at [129, 152] on div "Visibility (All)" at bounding box center [117, 149] width 216 height 30
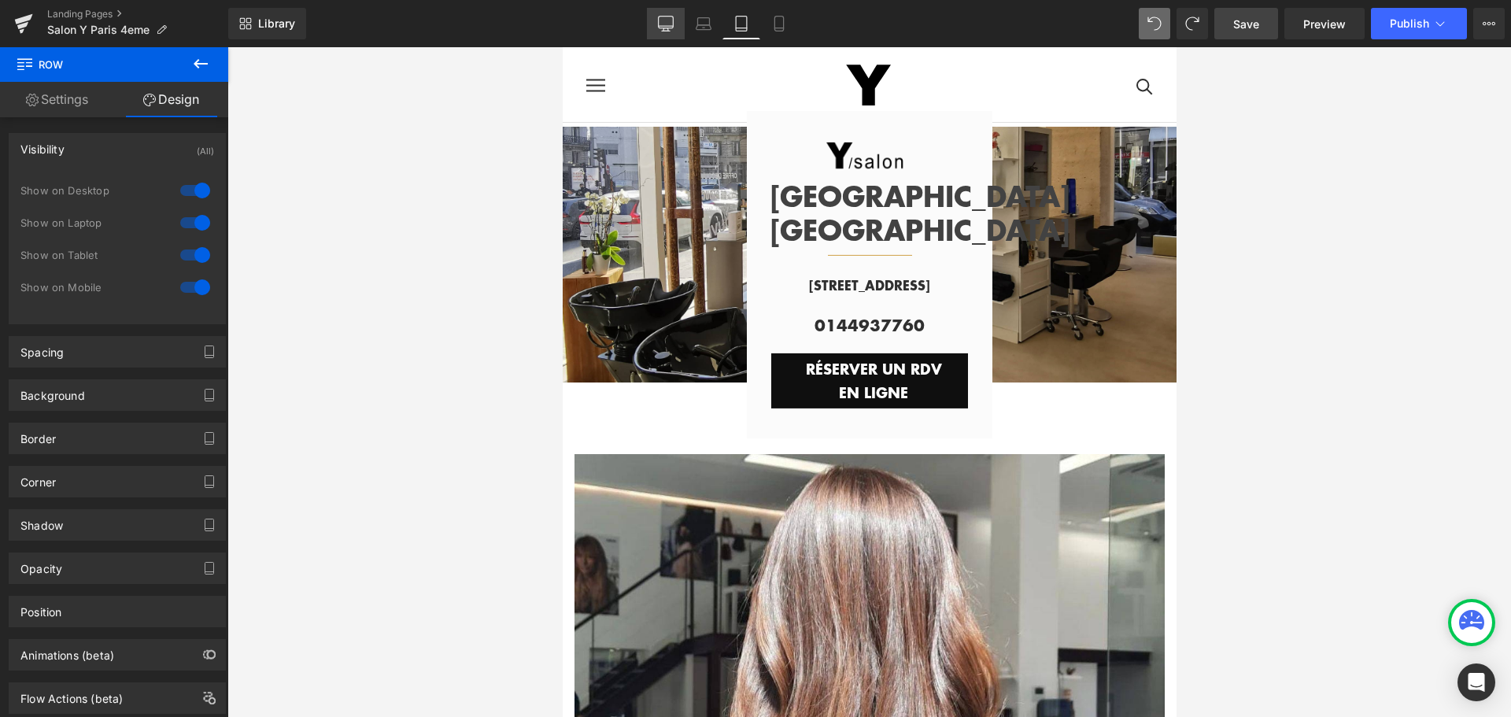
click at [664, 26] on icon at bounding box center [666, 26] width 15 height 0
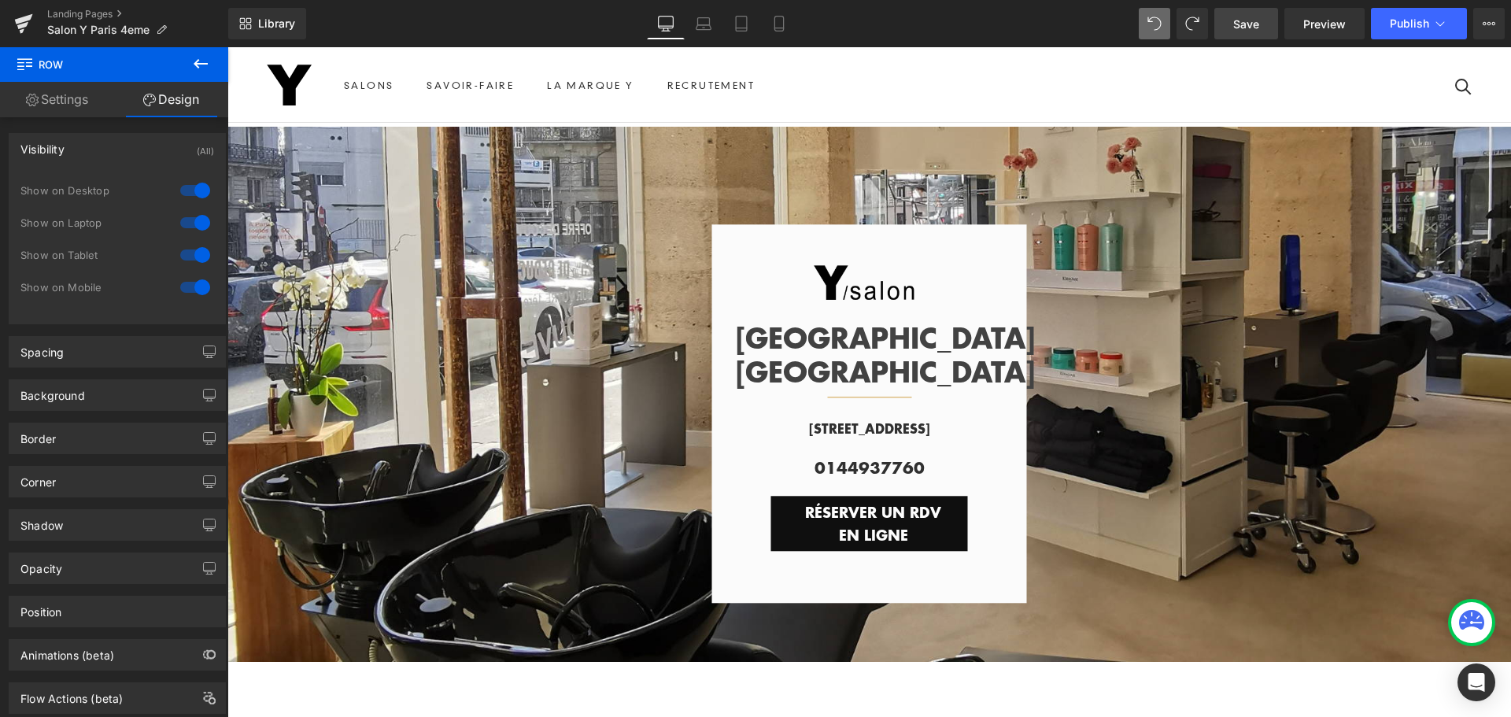
scroll to position [124, 0]
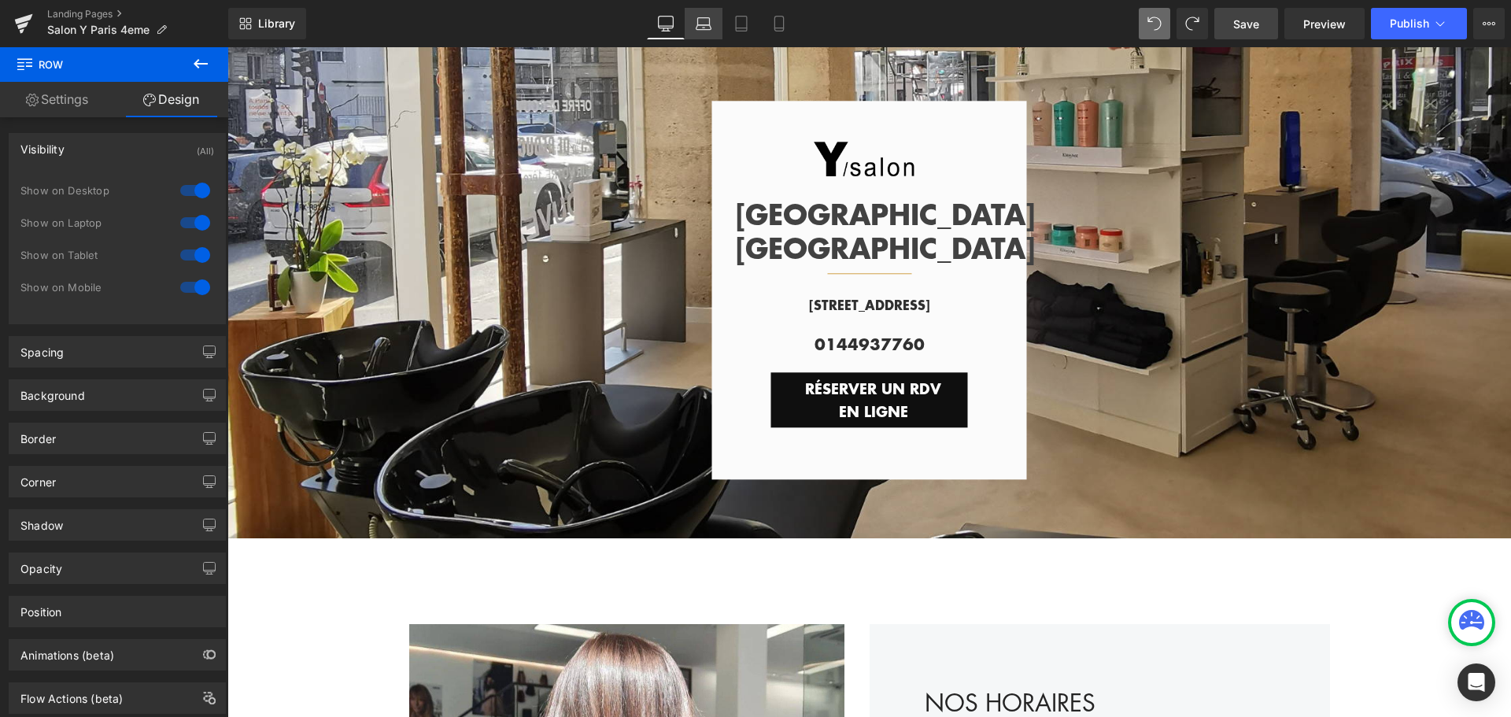
click at [697, 25] on icon at bounding box center [704, 24] width 16 height 16
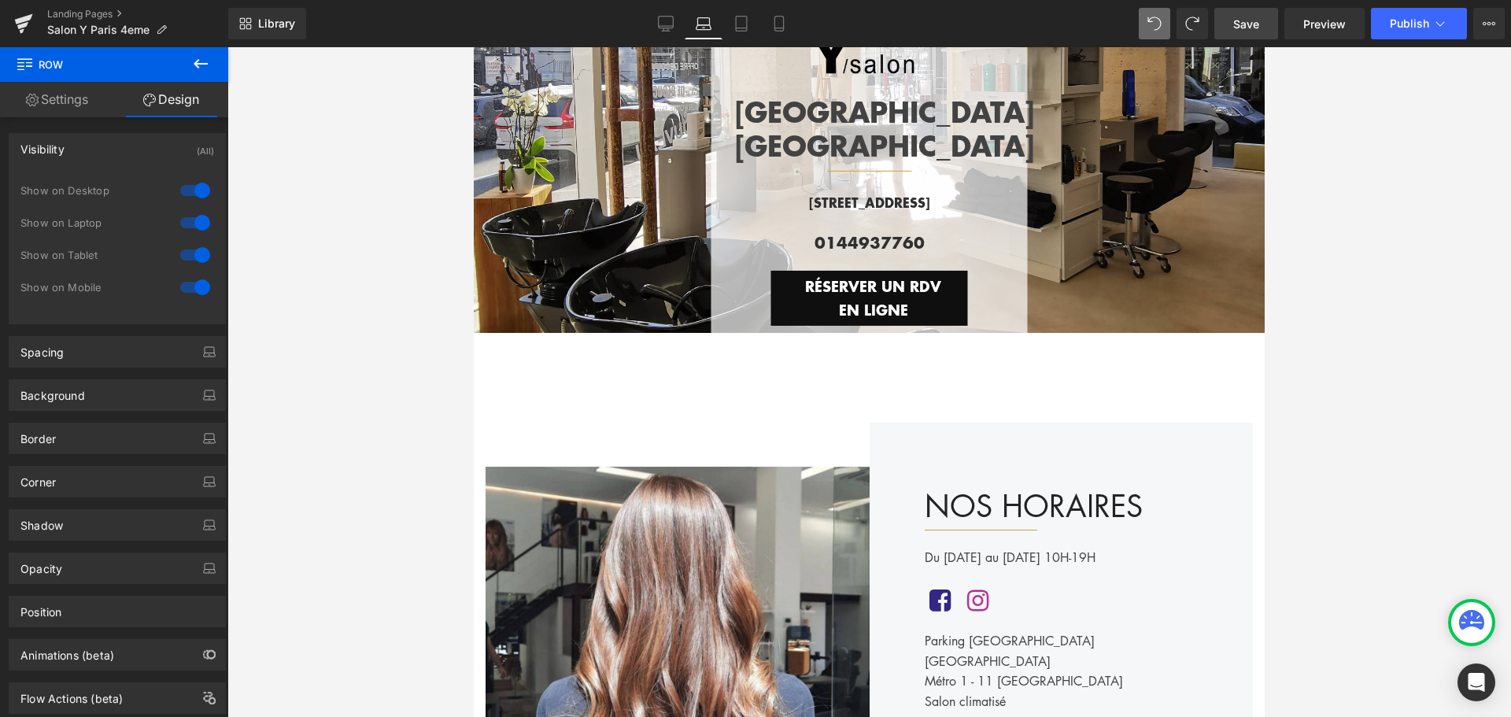
scroll to position [21, 0]
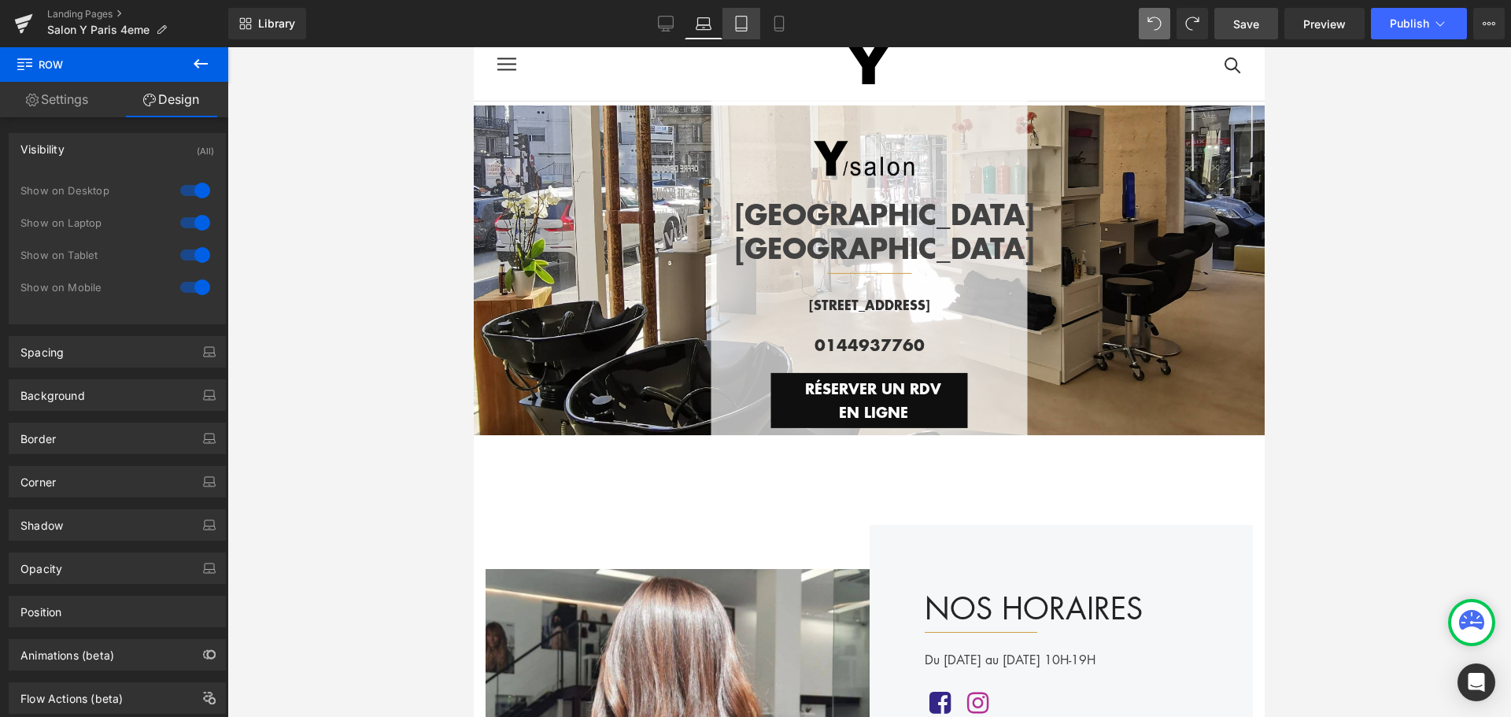
click at [737, 28] on icon at bounding box center [741, 24] width 11 height 15
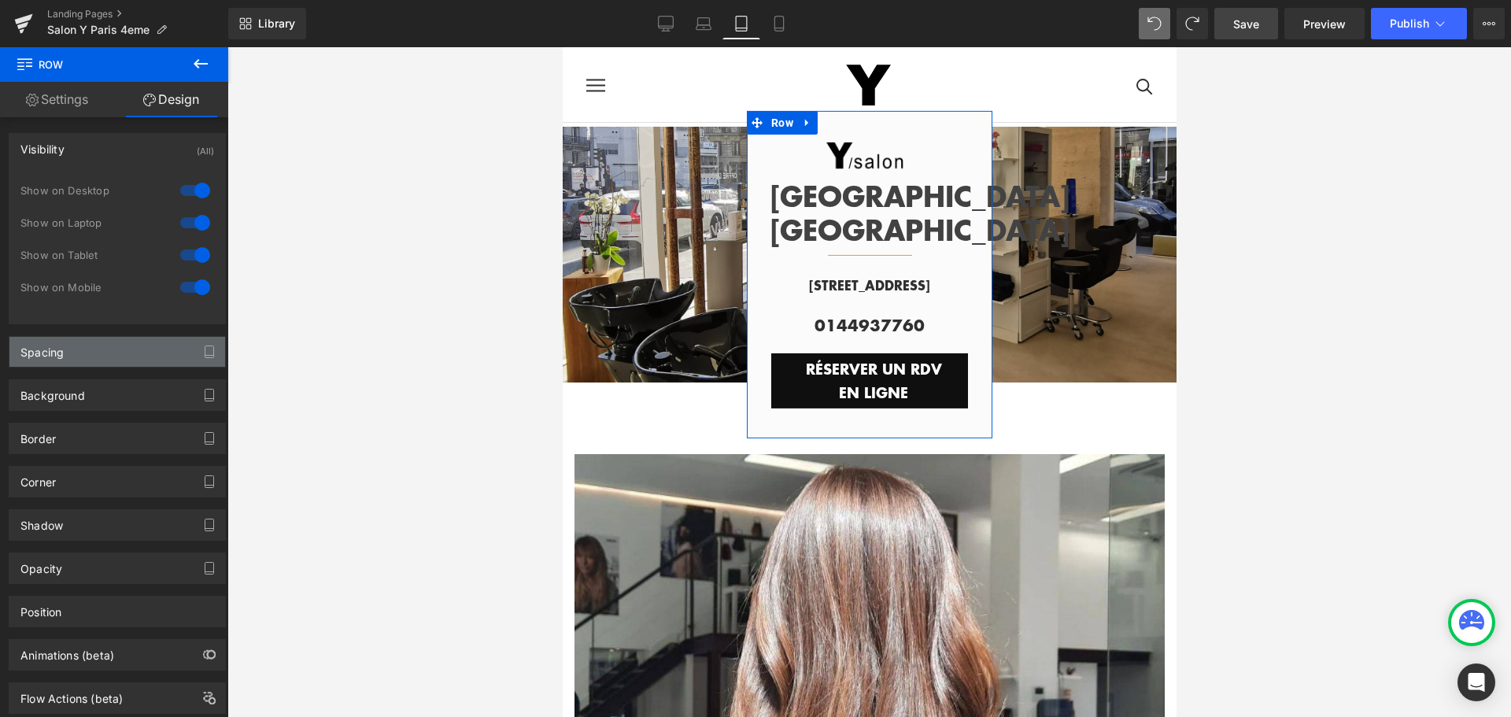
click at [119, 353] on div "Spacing" at bounding box center [117, 352] width 216 height 30
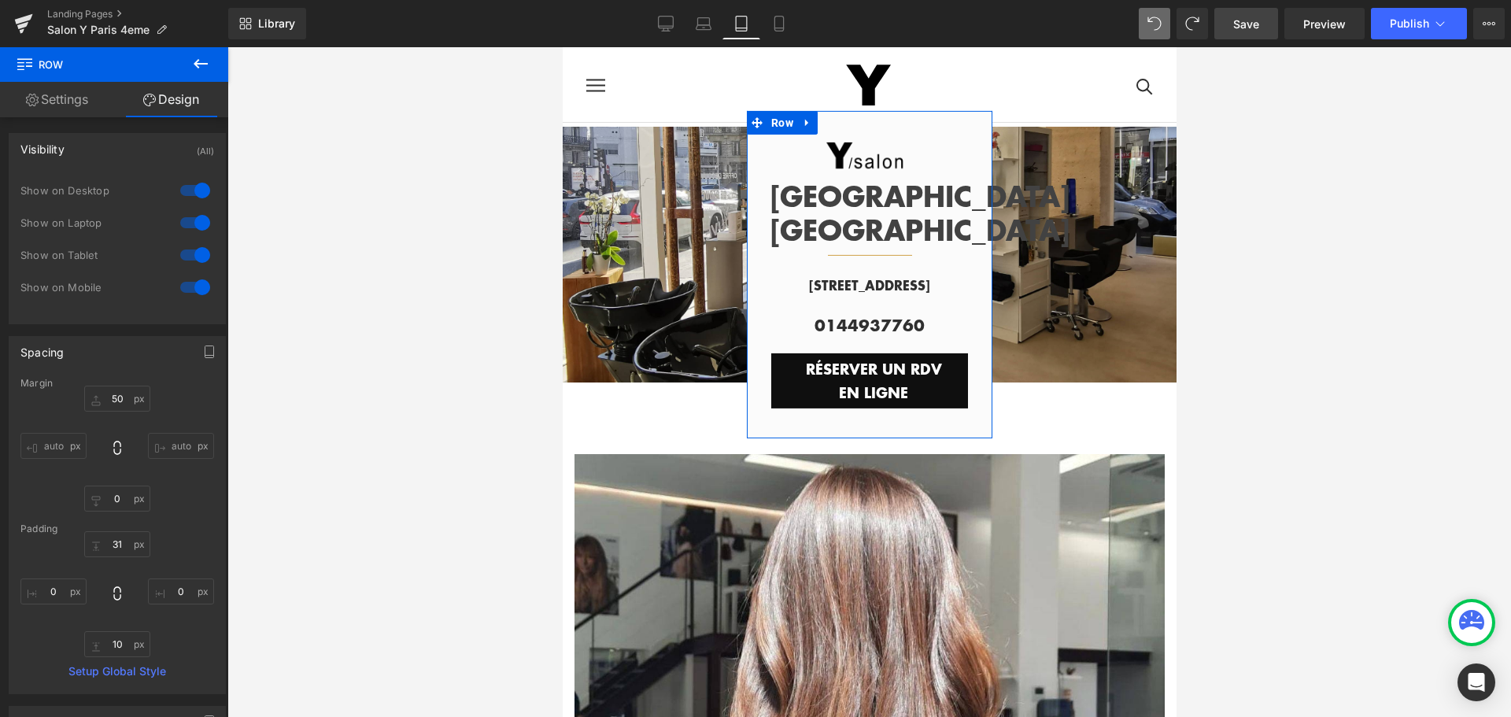
scroll to position [79, 0]
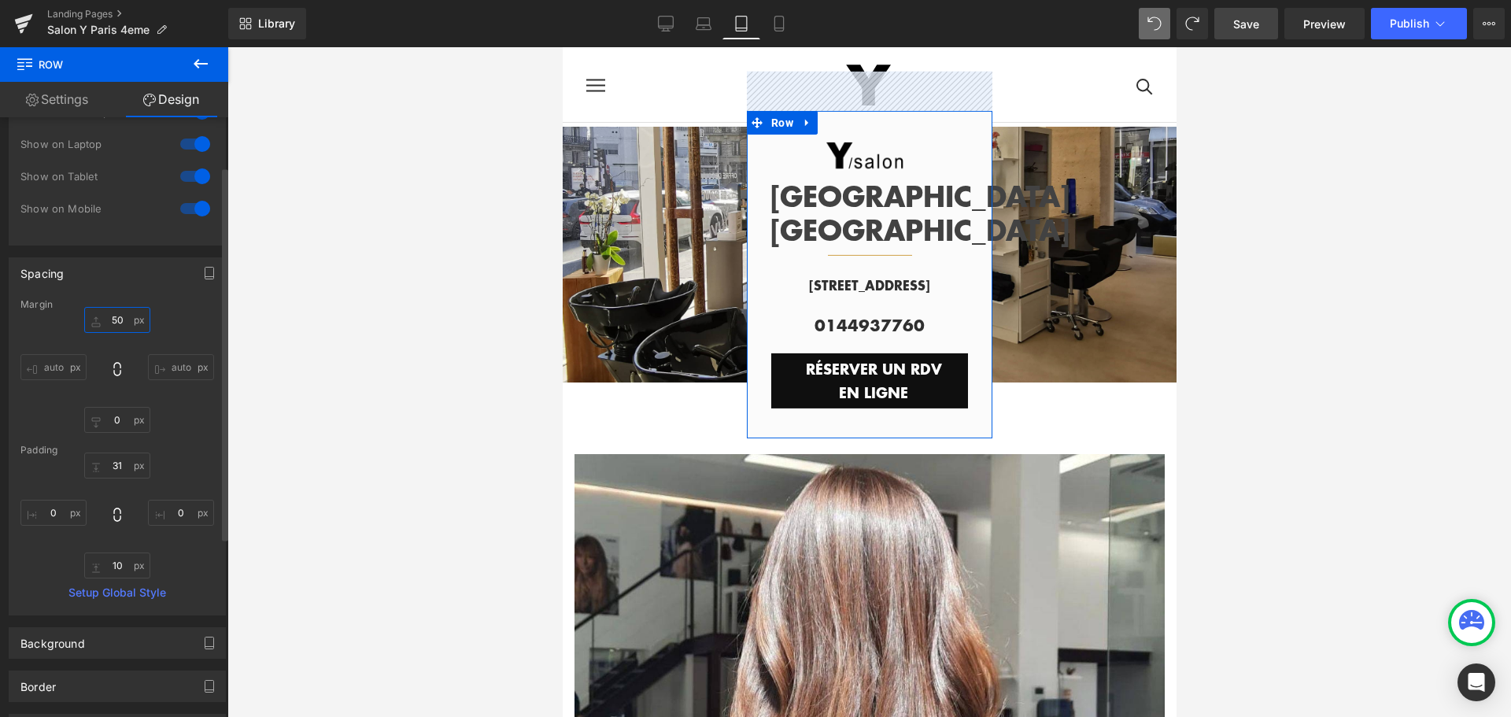
click at [120, 320] on input "50" at bounding box center [117, 320] width 66 height 26
type input "5"
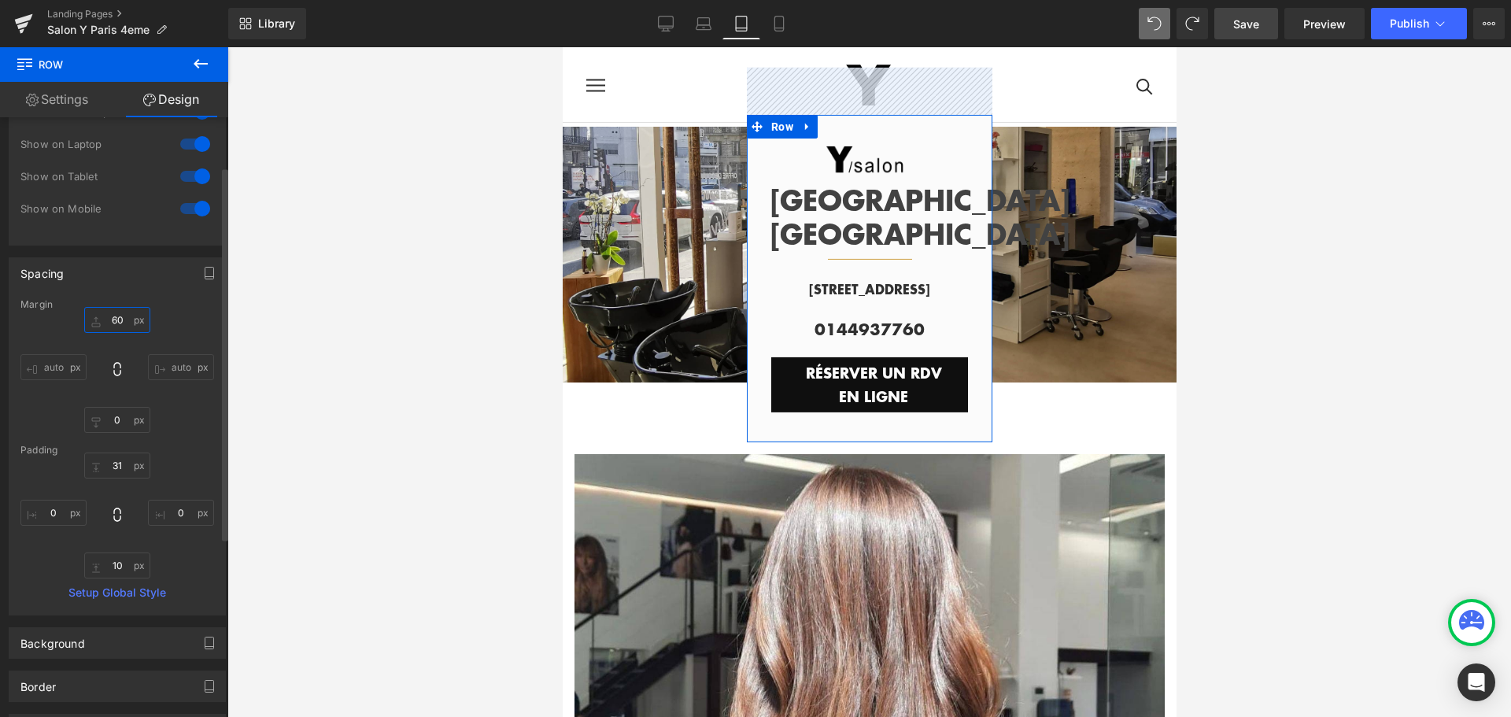
click at [115, 318] on input "60" at bounding box center [117, 320] width 66 height 26
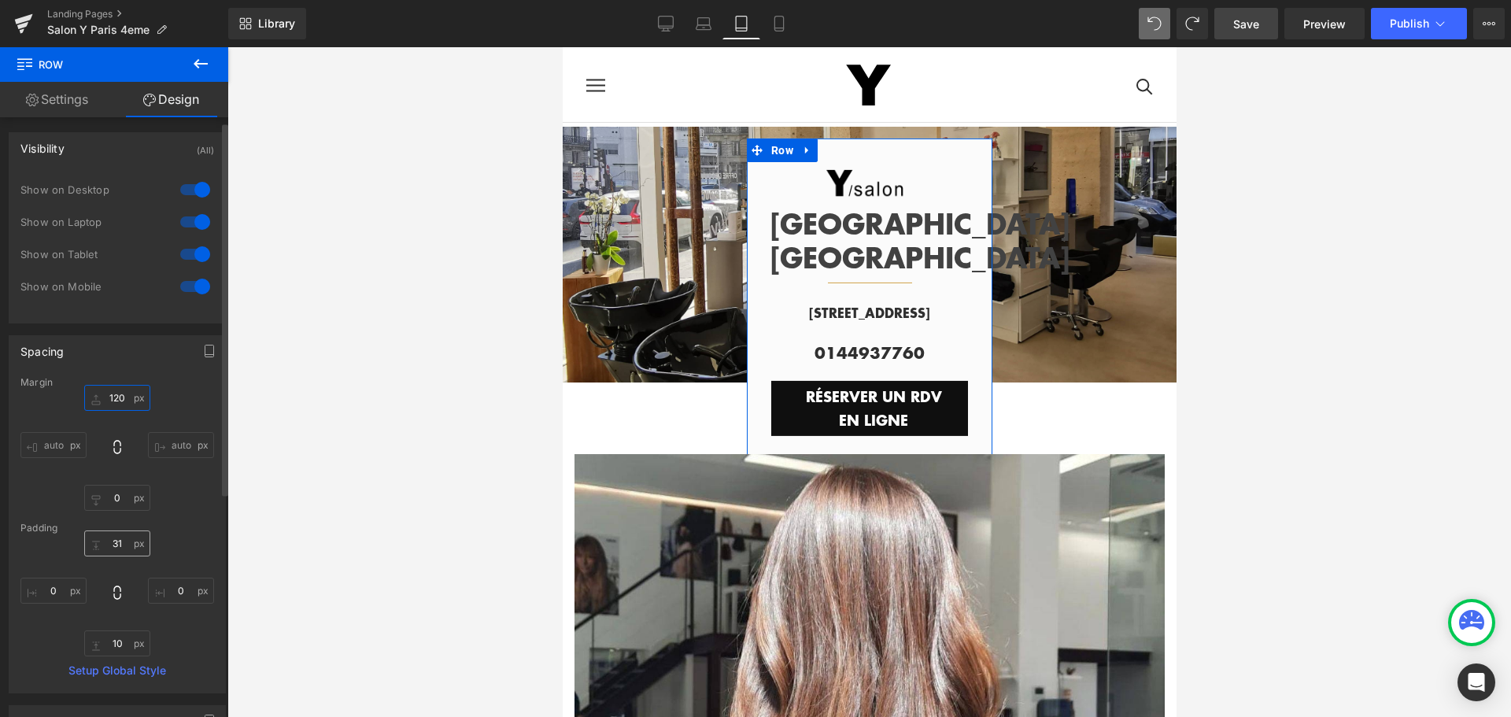
scroll to position [0, 0]
type input "120"
click at [68, 103] on link "Settings" at bounding box center [57, 99] width 114 height 35
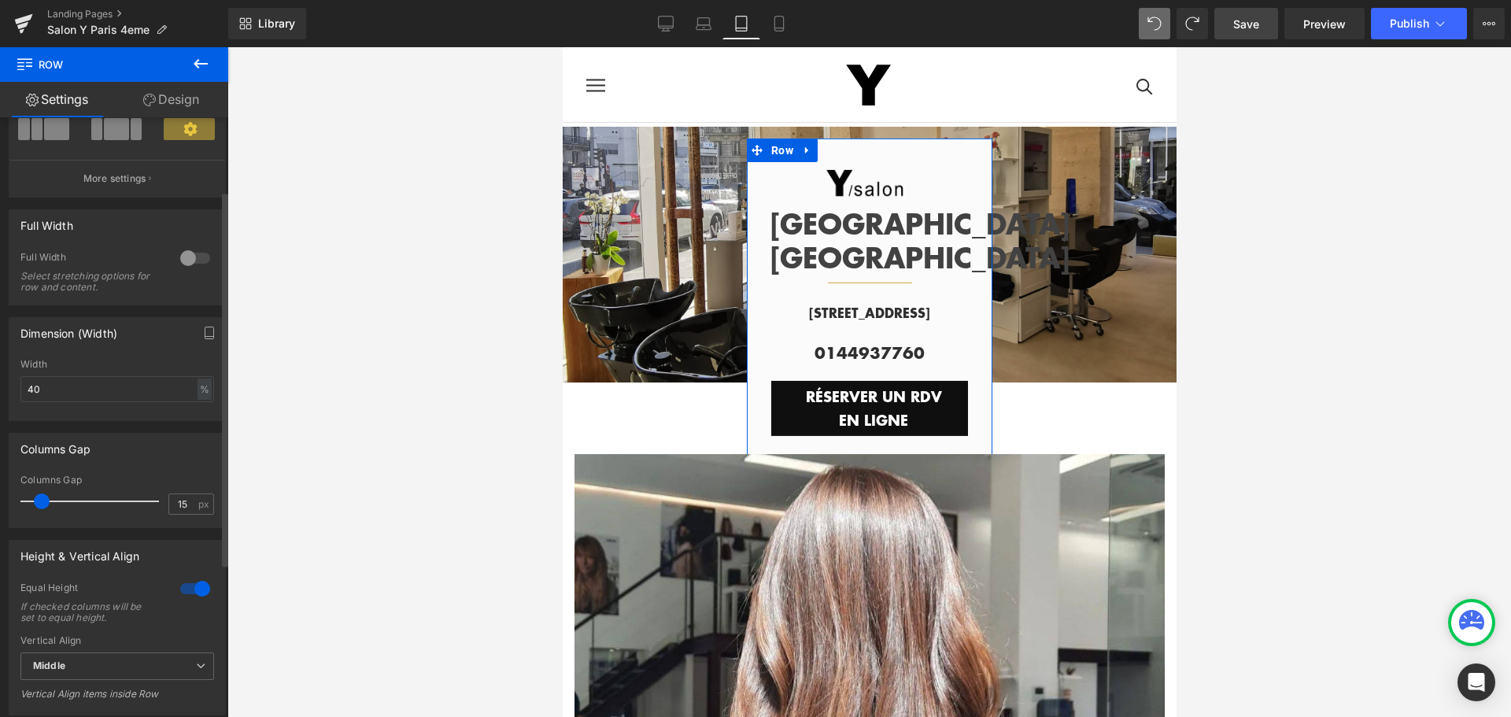
scroll to position [157, 0]
click at [55, 388] on input "40" at bounding box center [117, 386] width 194 height 26
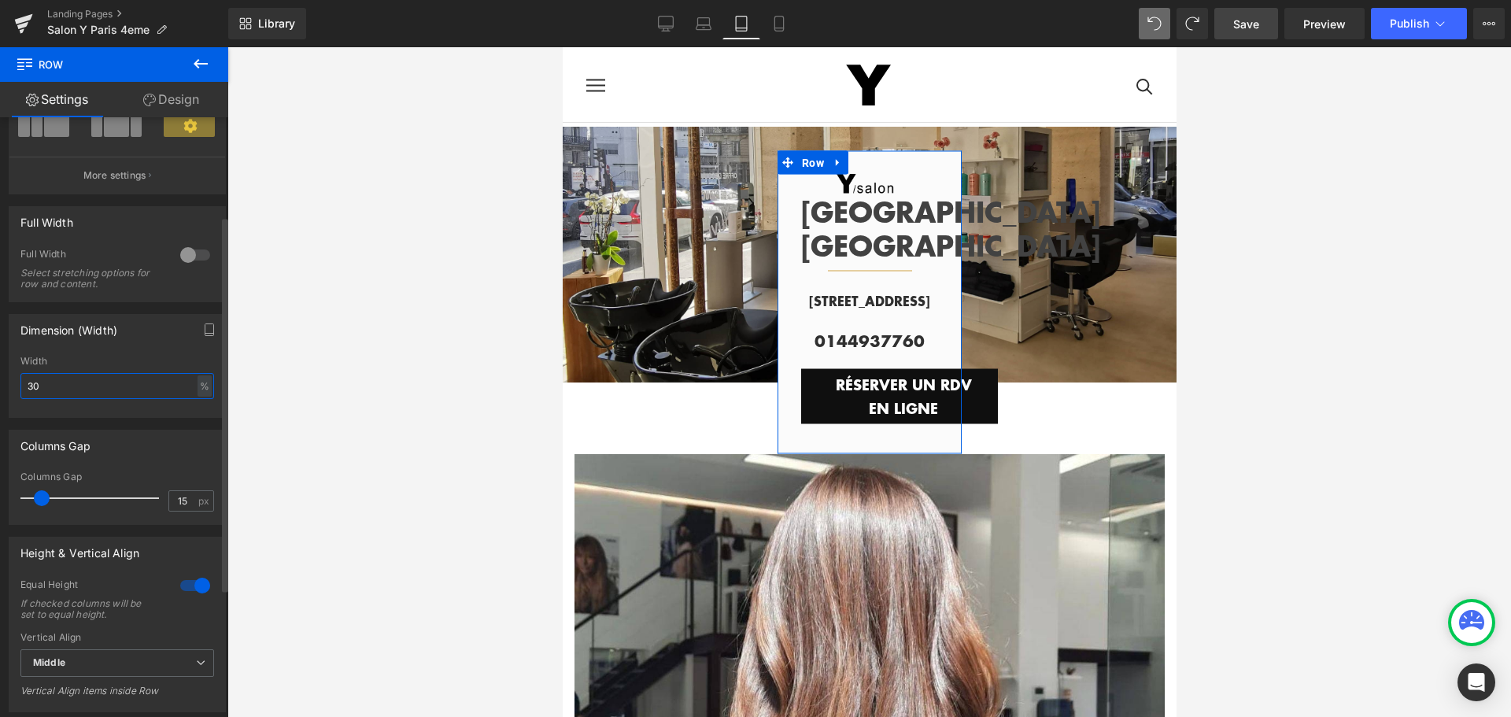
drag, startPoint x: 55, startPoint y: 388, endPoint x: 16, endPoint y: 387, distance: 39.4
click at [16, 387] on div "100% Width 30 % % px" at bounding box center [117, 386] width 216 height 61
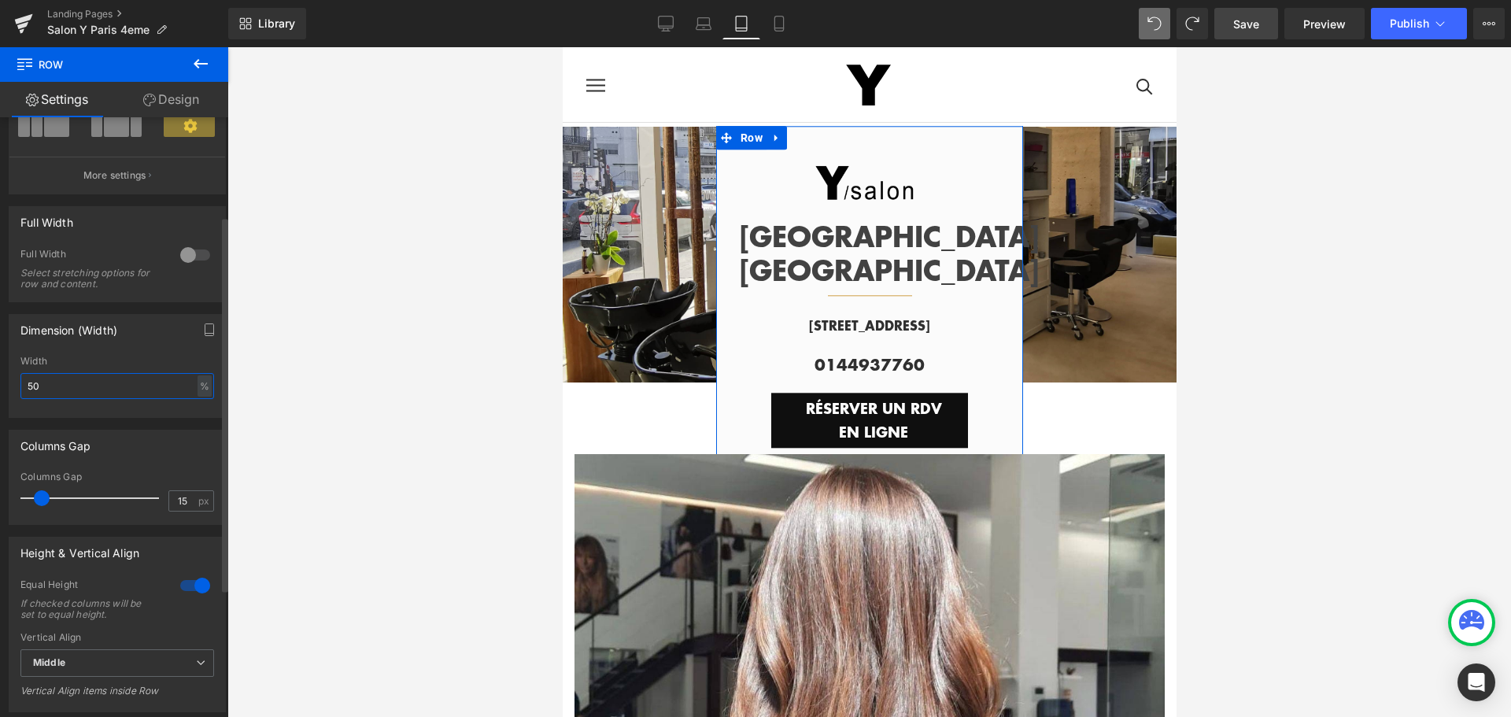
drag, startPoint x: 40, startPoint y: 379, endPoint x: 19, endPoint y: 382, distance: 21.5
click at [19, 382] on div "100% Width 50 % % px" at bounding box center [117, 386] width 216 height 61
type input "40"
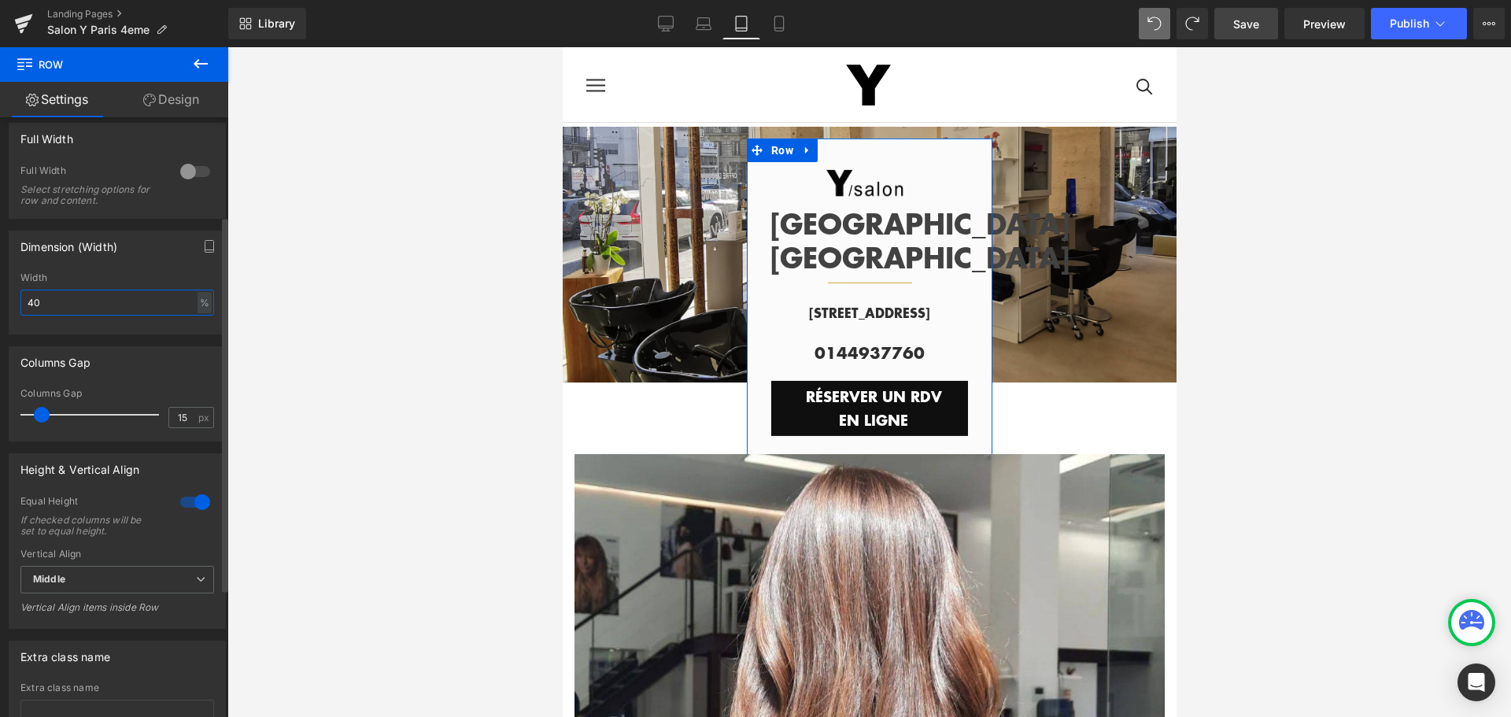
scroll to position [363, 0]
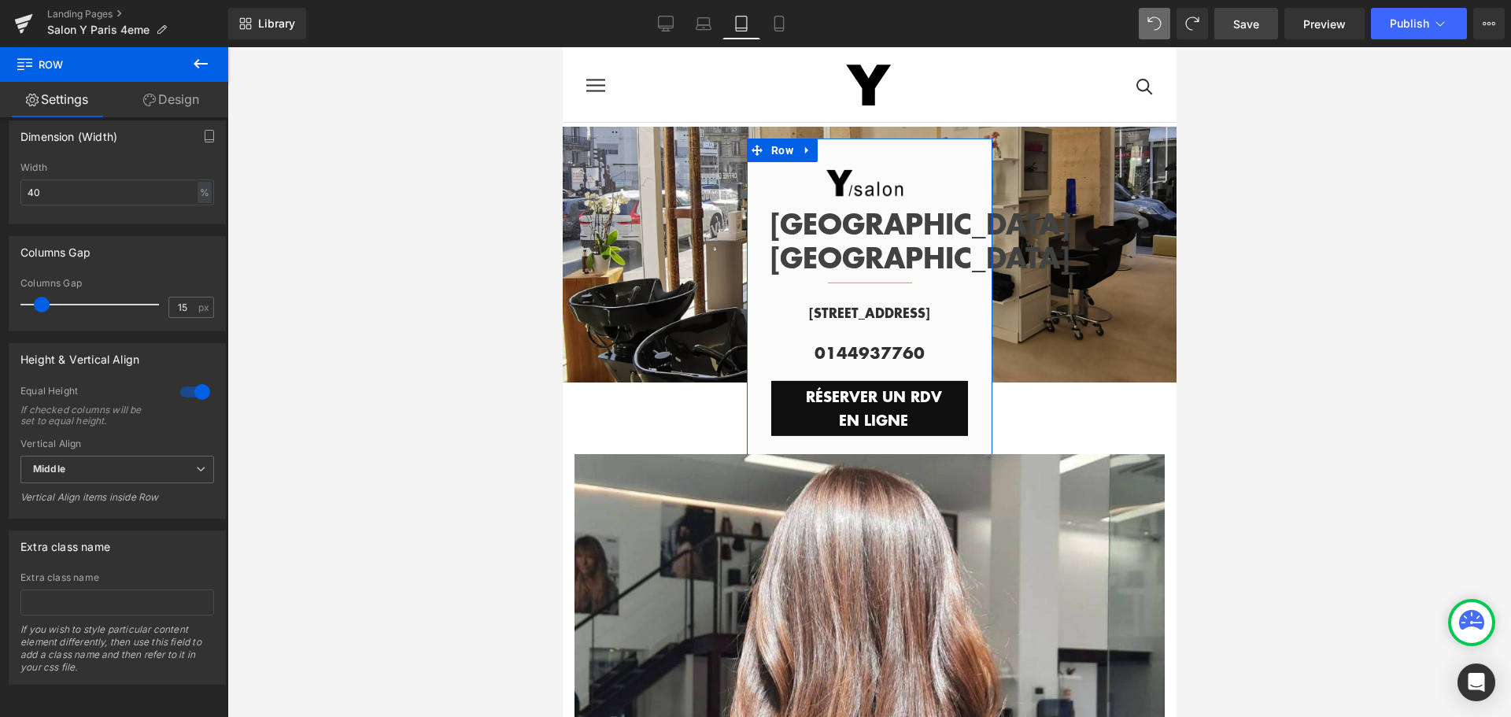
click at [180, 98] on link "Design" at bounding box center [171, 99] width 114 height 35
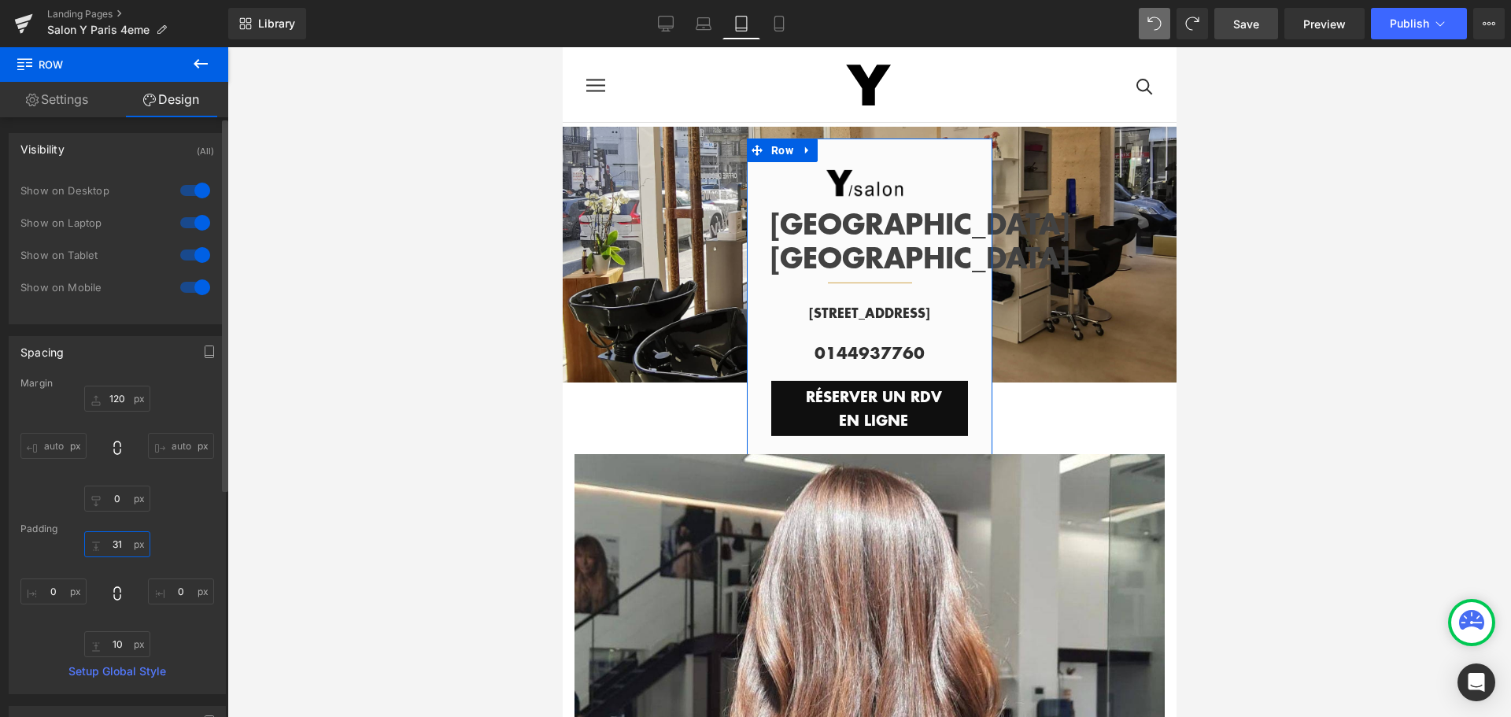
click at [115, 542] on input "31" at bounding box center [117, 544] width 66 height 26
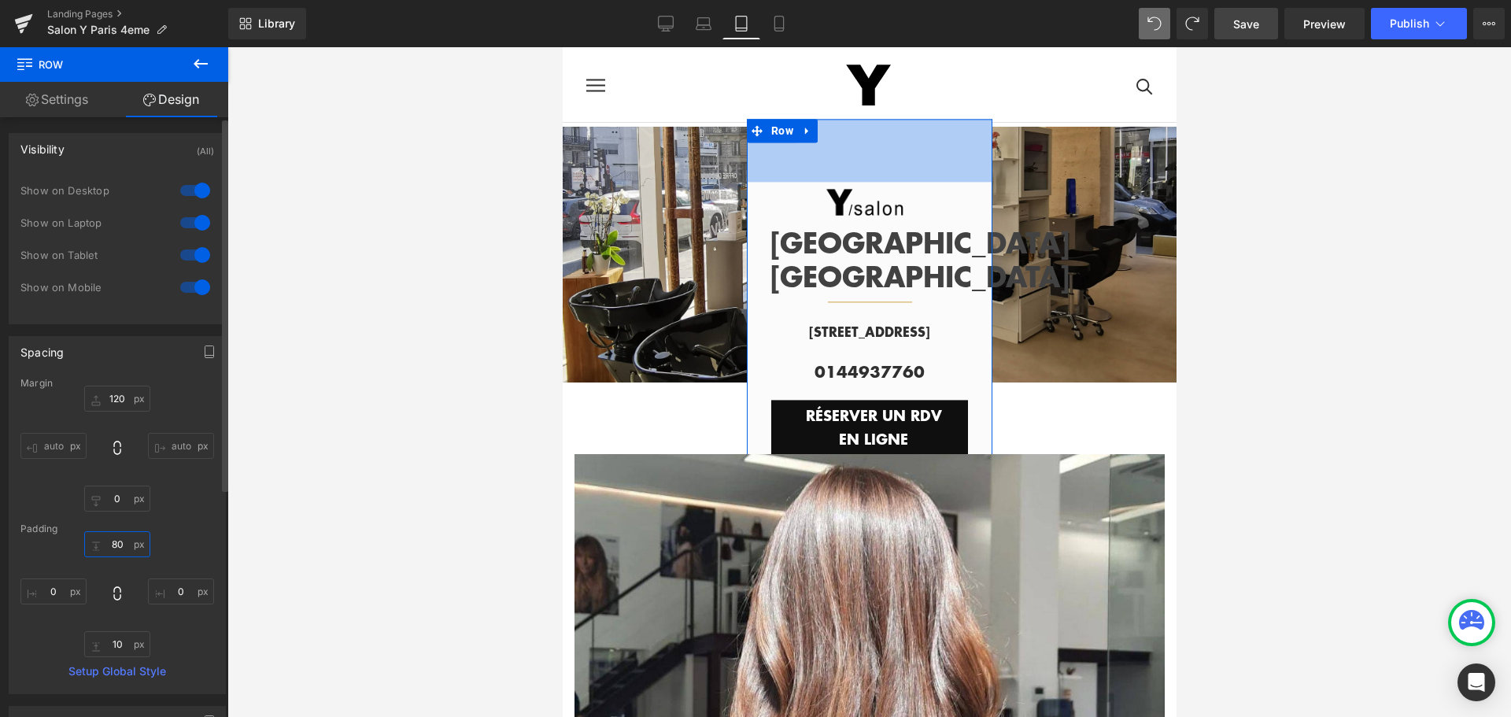
drag, startPoint x: 116, startPoint y: 544, endPoint x: 107, endPoint y: 543, distance: 8.7
click at [107, 543] on input "80" at bounding box center [117, 544] width 66 height 26
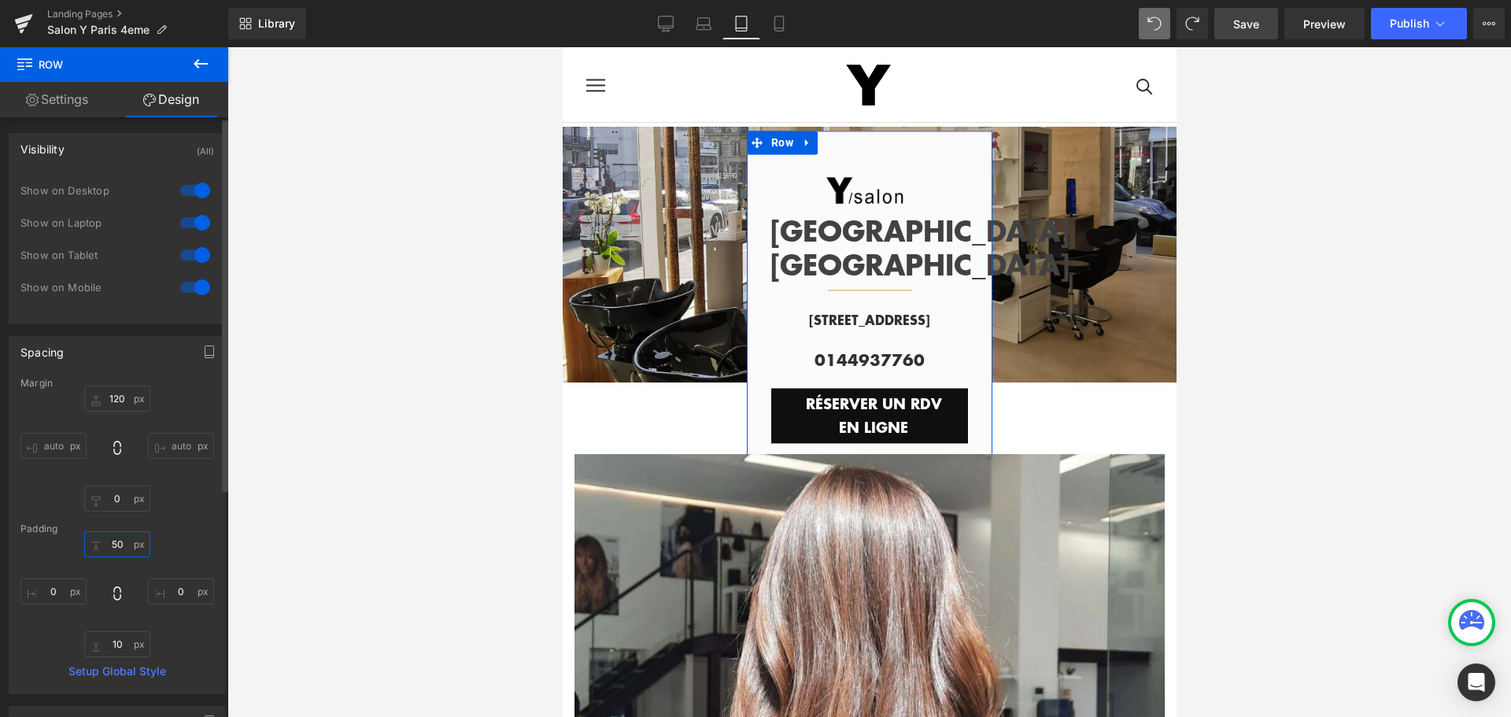
click at [130, 538] on input "50" at bounding box center [117, 544] width 66 height 26
type input "5"
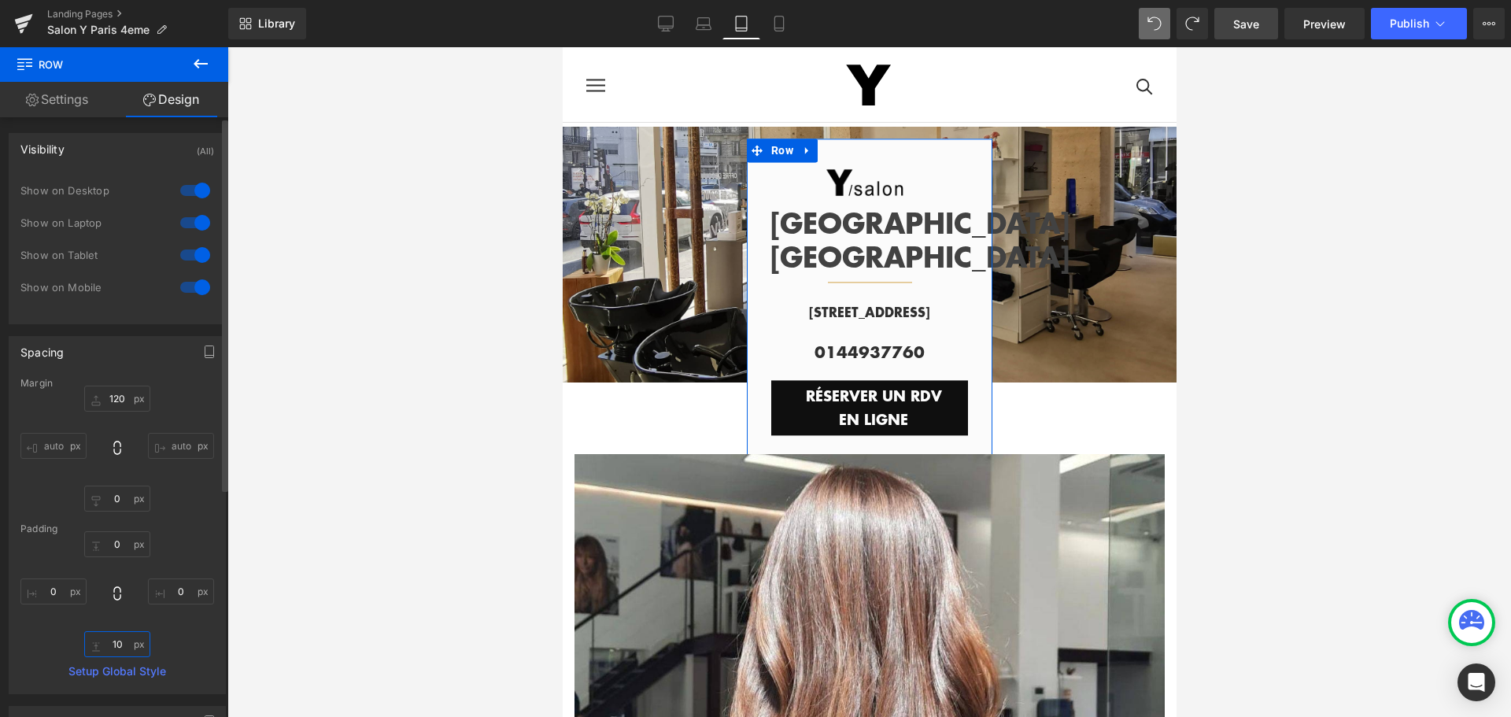
click at [126, 648] on input "10" at bounding box center [117, 644] width 66 height 26
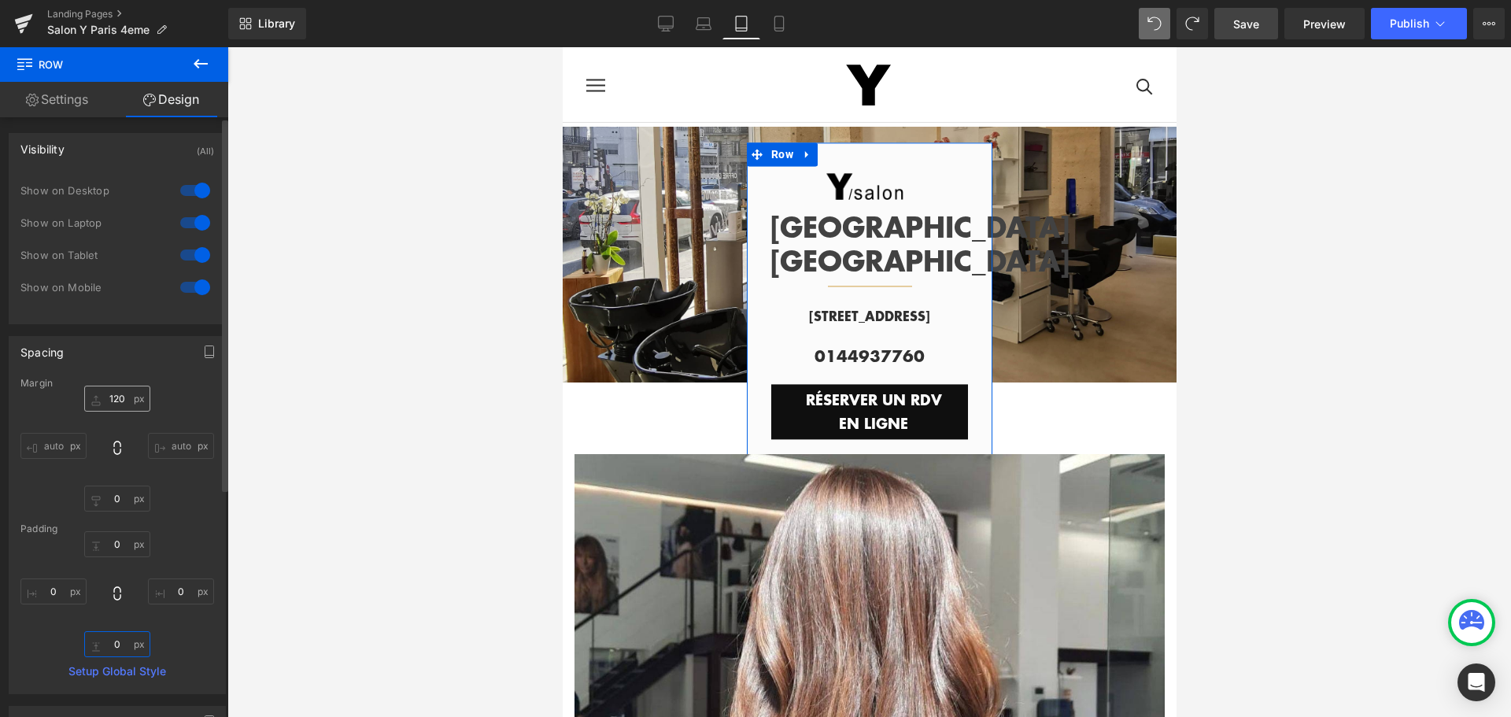
type input "0"
click at [111, 394] on input "120" at bounding box center [117, 399] width 66 height 26
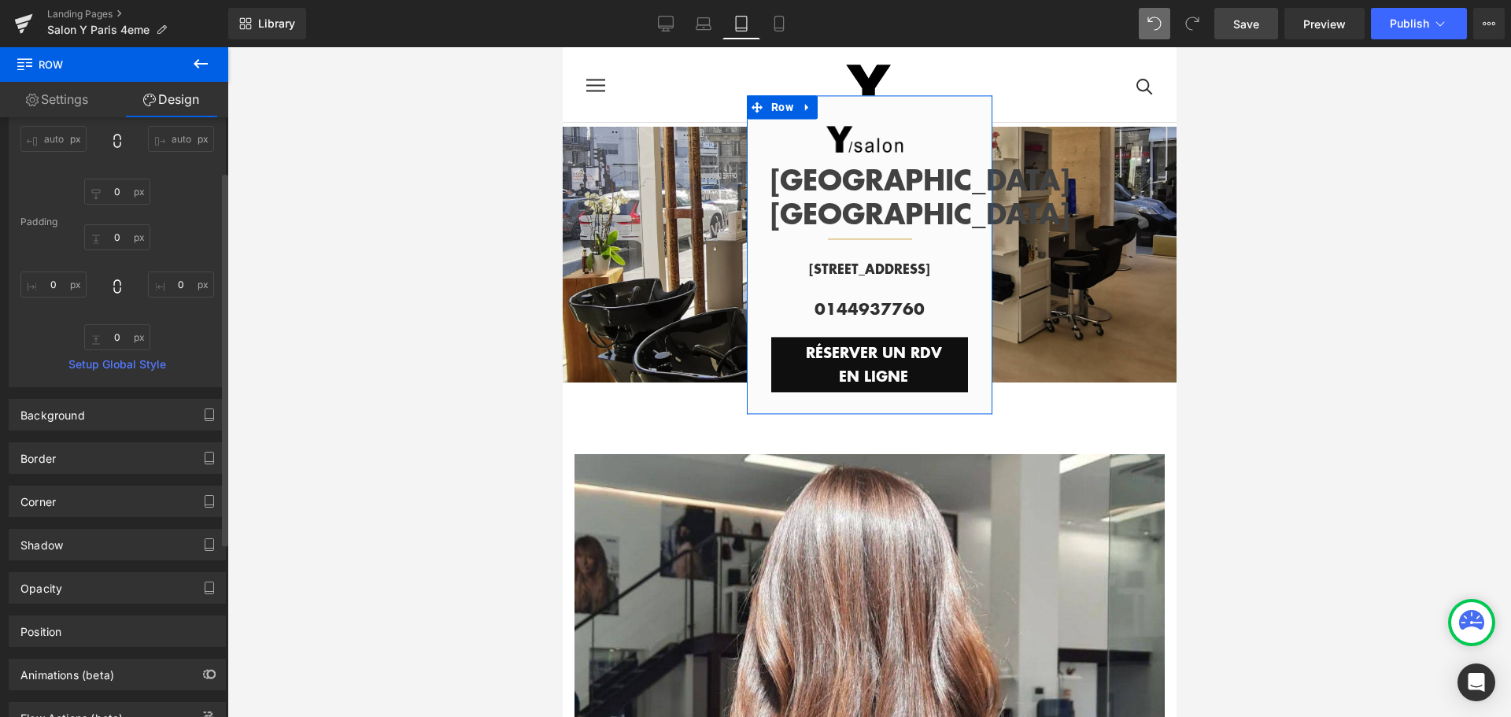
scroll to position [315, 0]
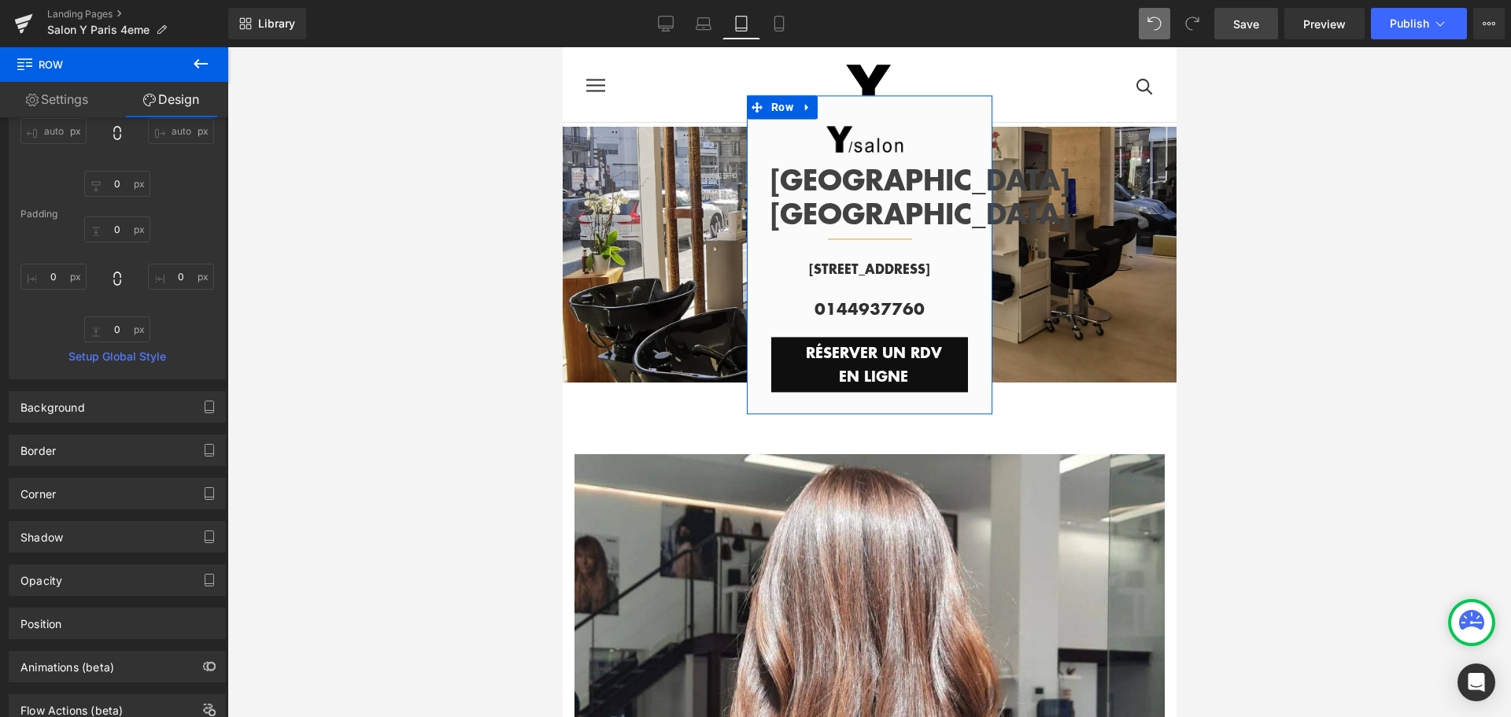
type input "0"
click at [61, 93] on link "Settings" at bounding box center [57, 99] width 114 height 35
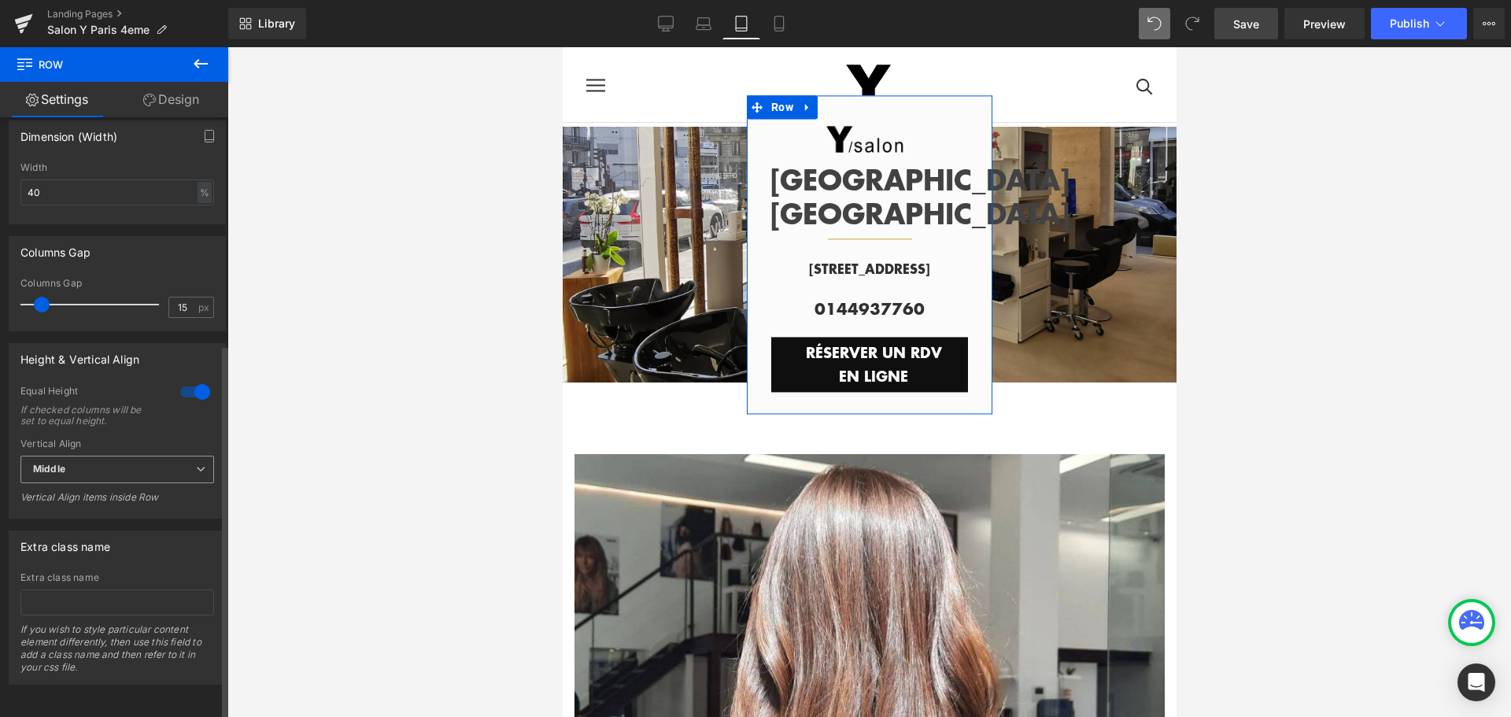
click at [170, 456] on span "Middle" at bounding box center [117, 470] width 194 height 28
click at [154, 486] on li "Top" at bounding box center [113, 498] width 187 height 24
click at [154, 460] on span "Top" at bounding box center [117, 470] width 194 height 28
click at [147, 509] on li "Middle" at bounding box center [113, 521] width 187 height 24
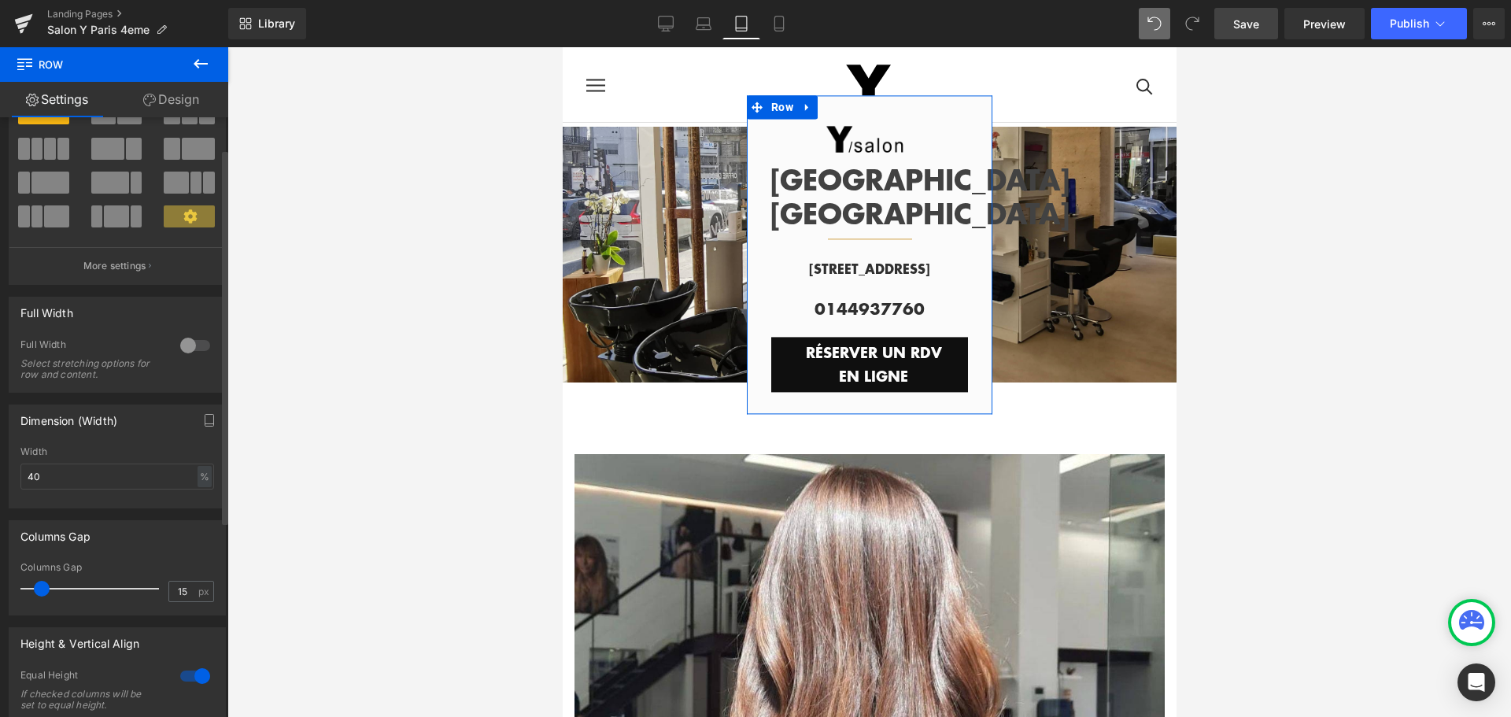
scroll to position [48, 0]
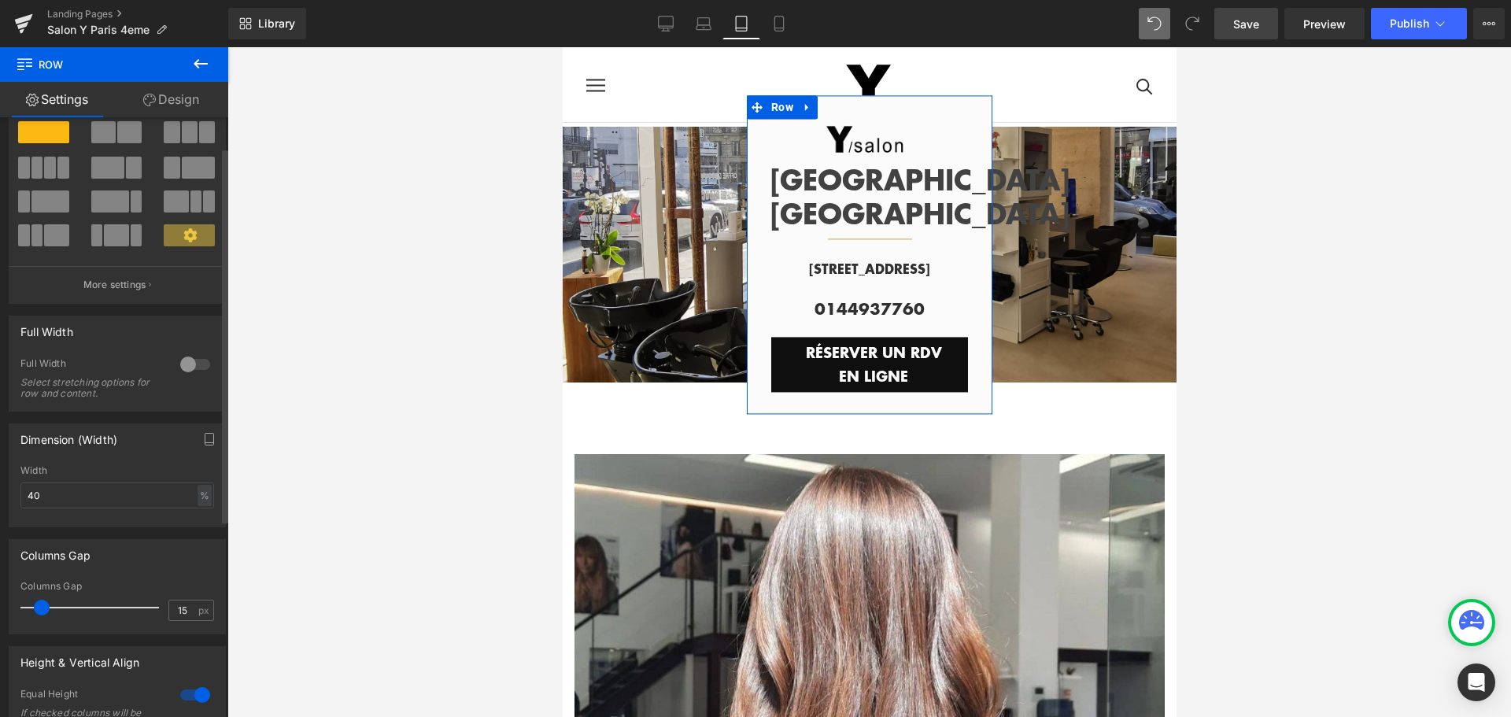
click at [199, 362] on div at bounding box center [195, 364] width 38 height 25
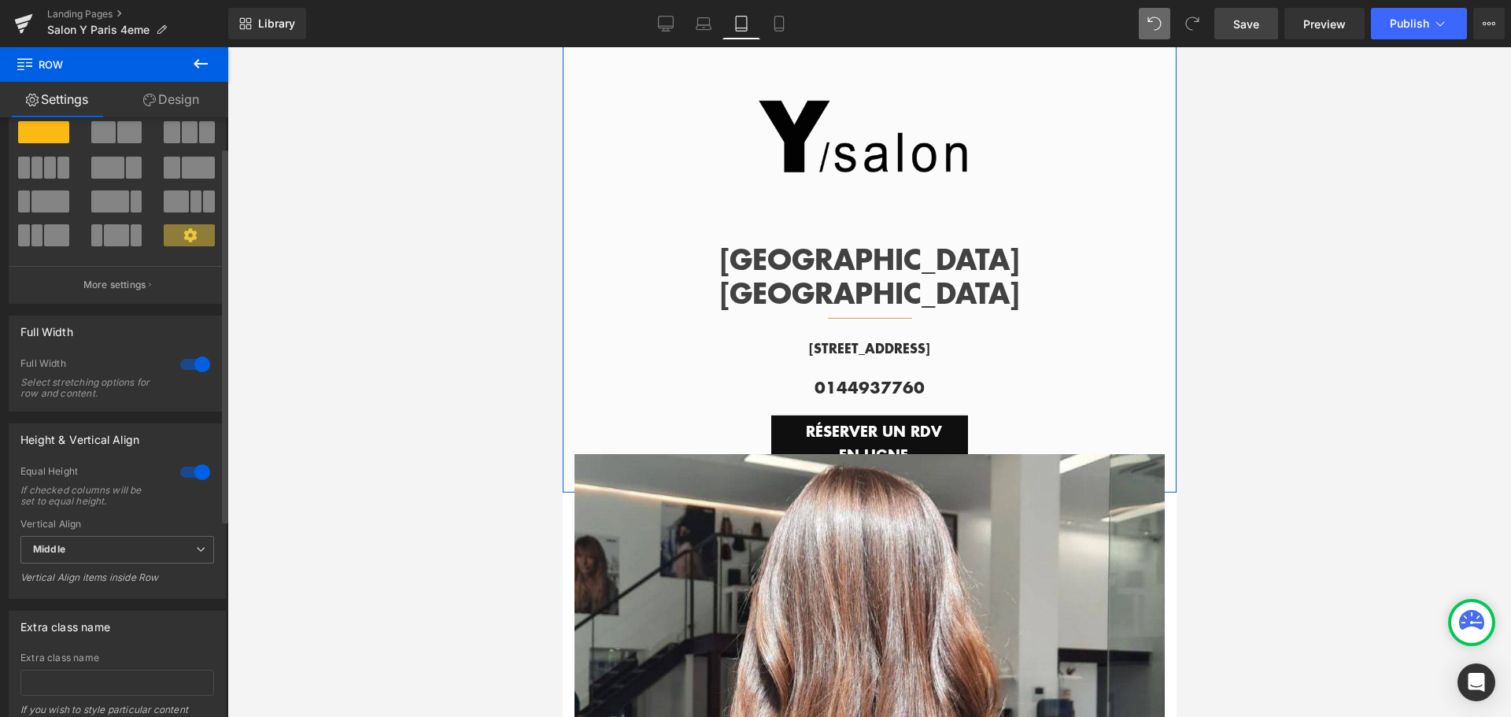
click at [183, 364] on div at bounding box center [195, 364] width 38 height 25
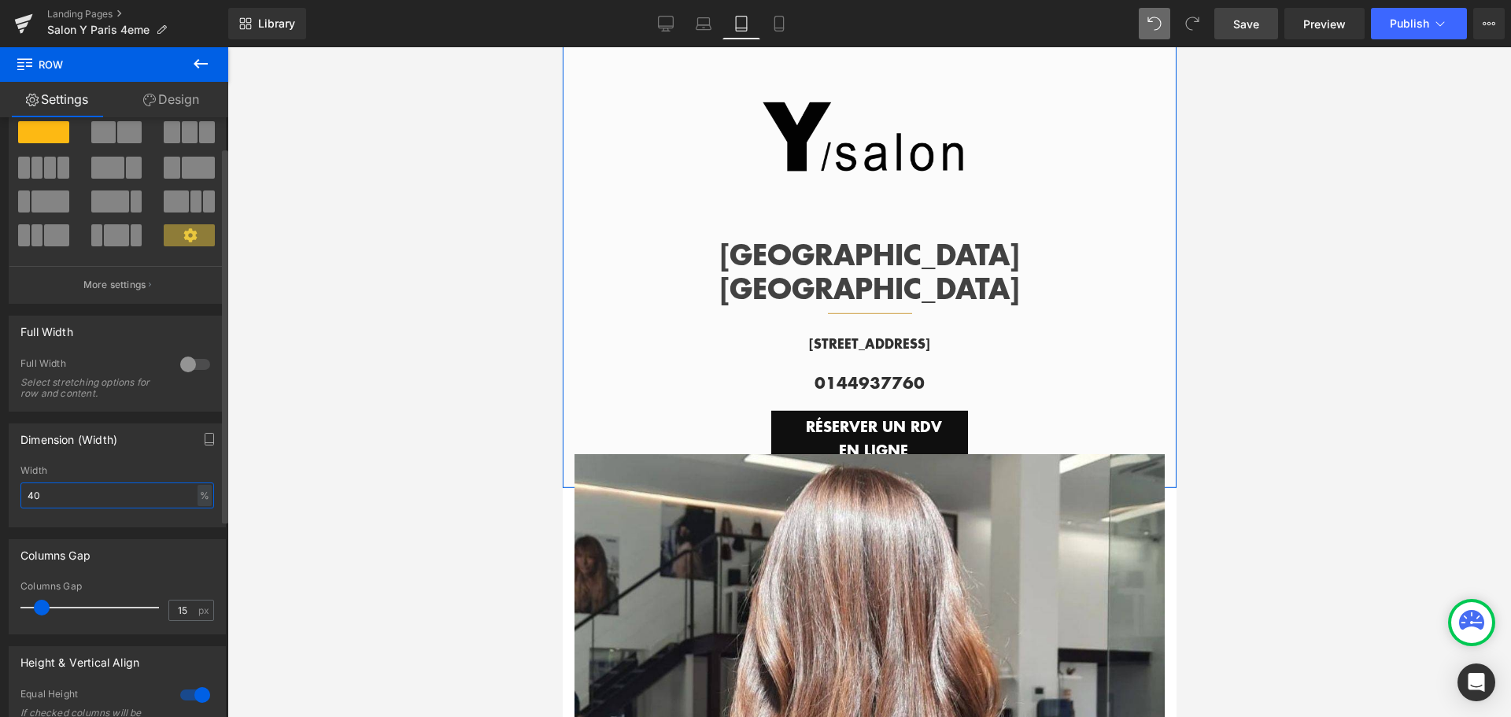
click at [102, 490] on input "40" at bounding box center [117, 495] width 194 height 26
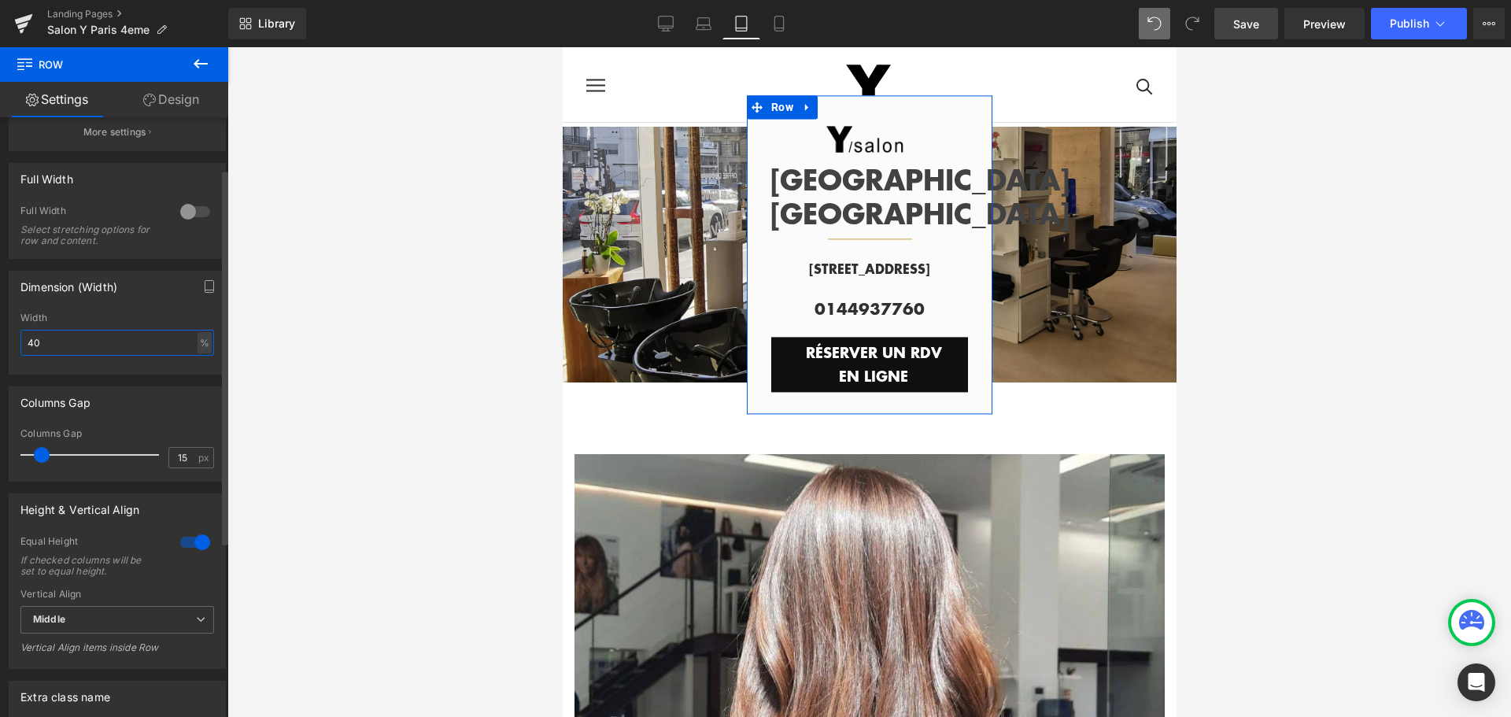
scroll to position [363, 0]
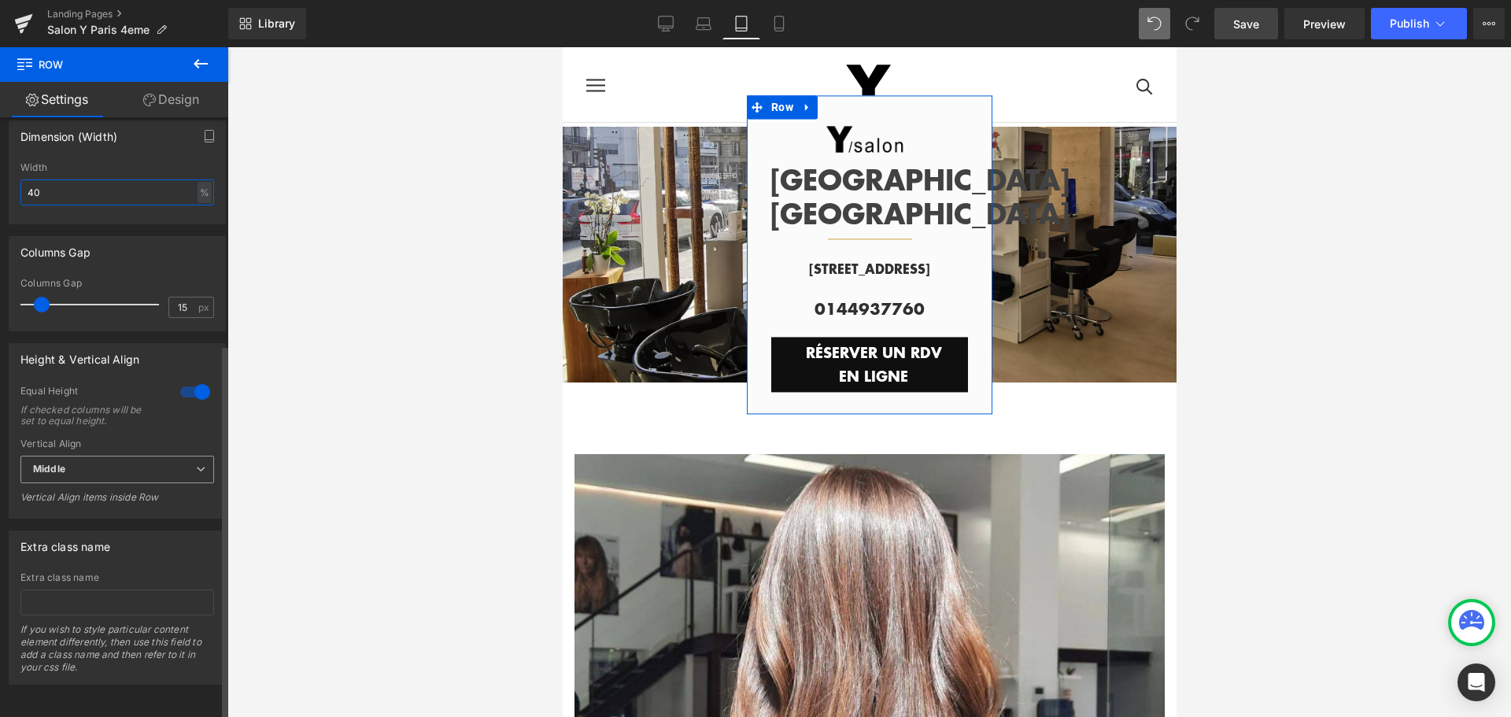
type input "40"
click at [152, 456] on span "Middle" at bounding box center [117, 470] width 194 height 28
click at [139, 486] on li "Top" at bounding box center [113, 498] width 187 height 24
click at [142, 505] on div "1 Equal Height If checked columns will be set to equal height. Top Middle Botto…" at bounding box center [117, 451] width 216 height 133
click at [130, 253] on div "Columns Gap" at bounding box center [117, 252] width 216 height 30
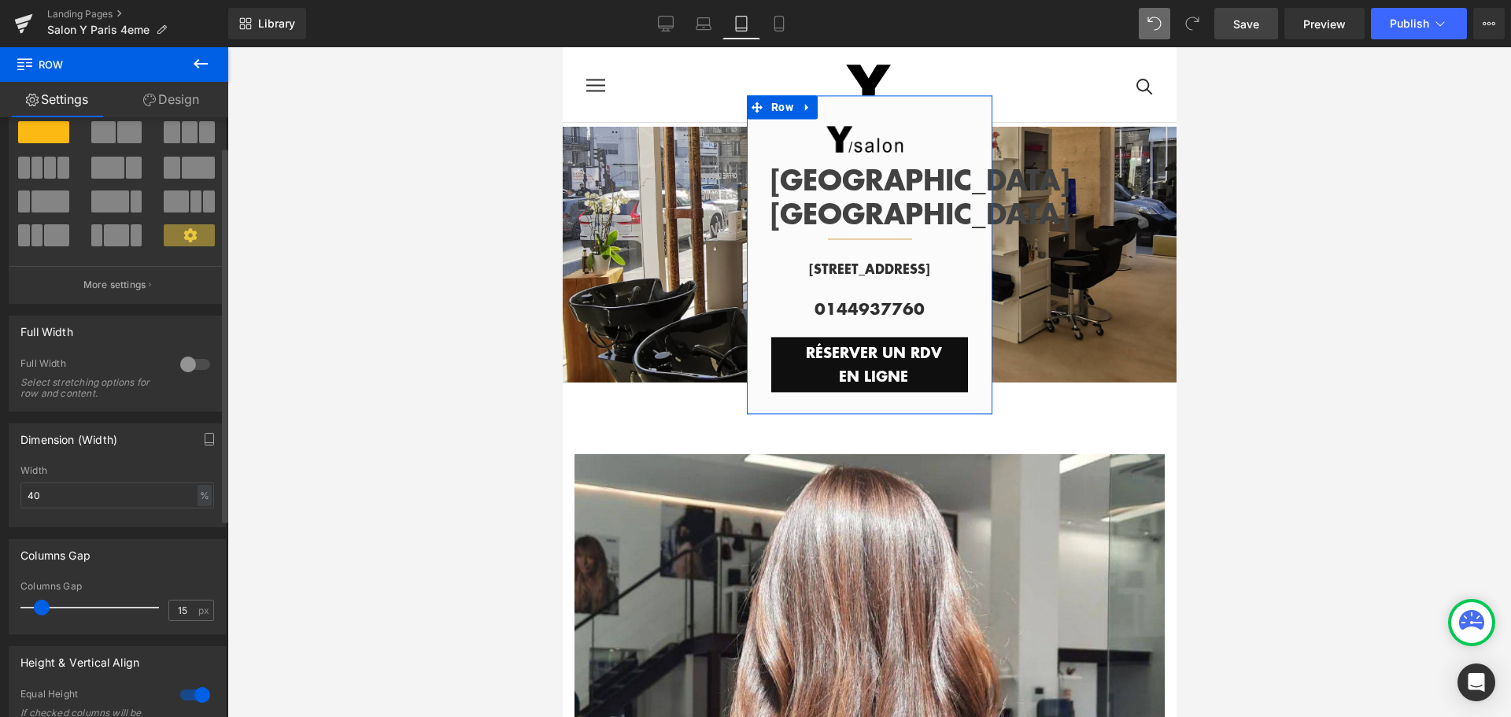
scroll to position [0, 0]
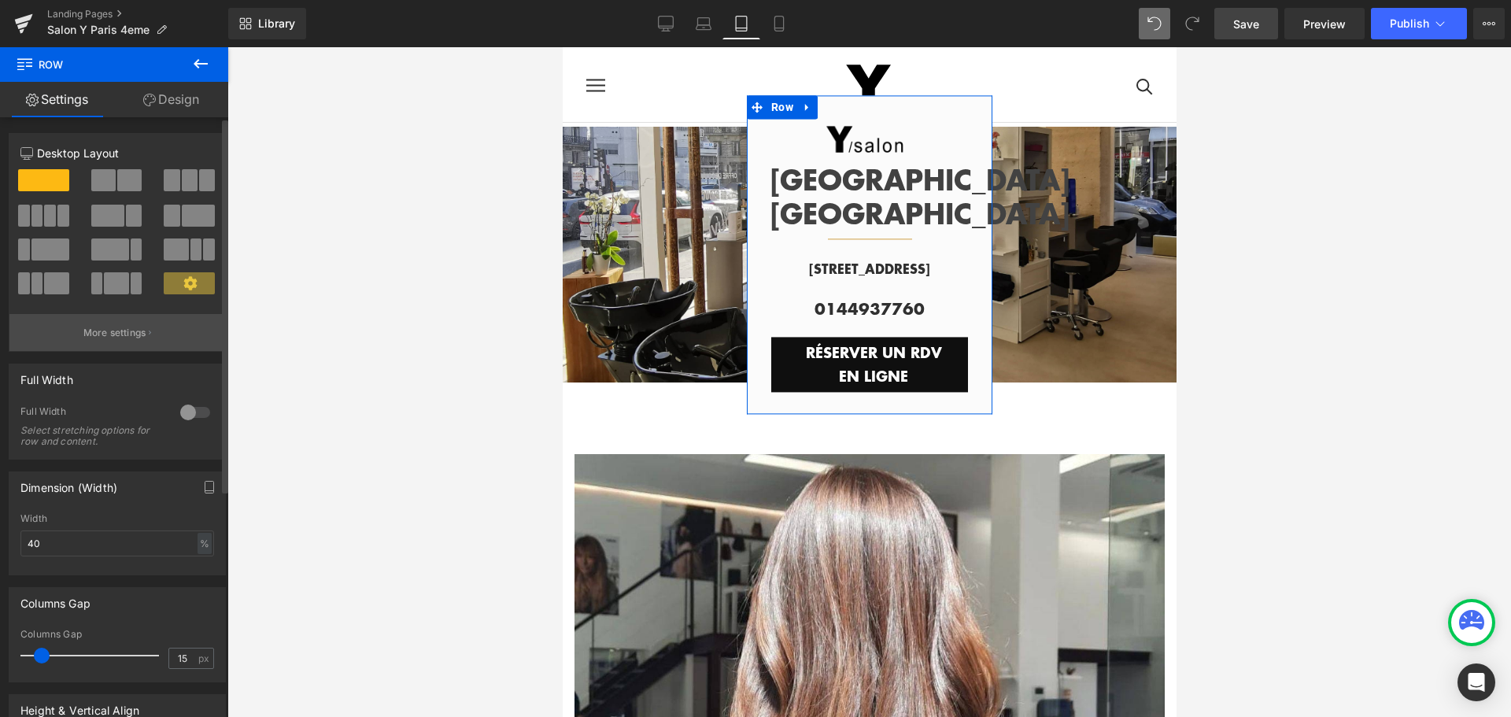
click at [117, 337] on p "More settings" at bounding box center [114, 333] width 63 height 14
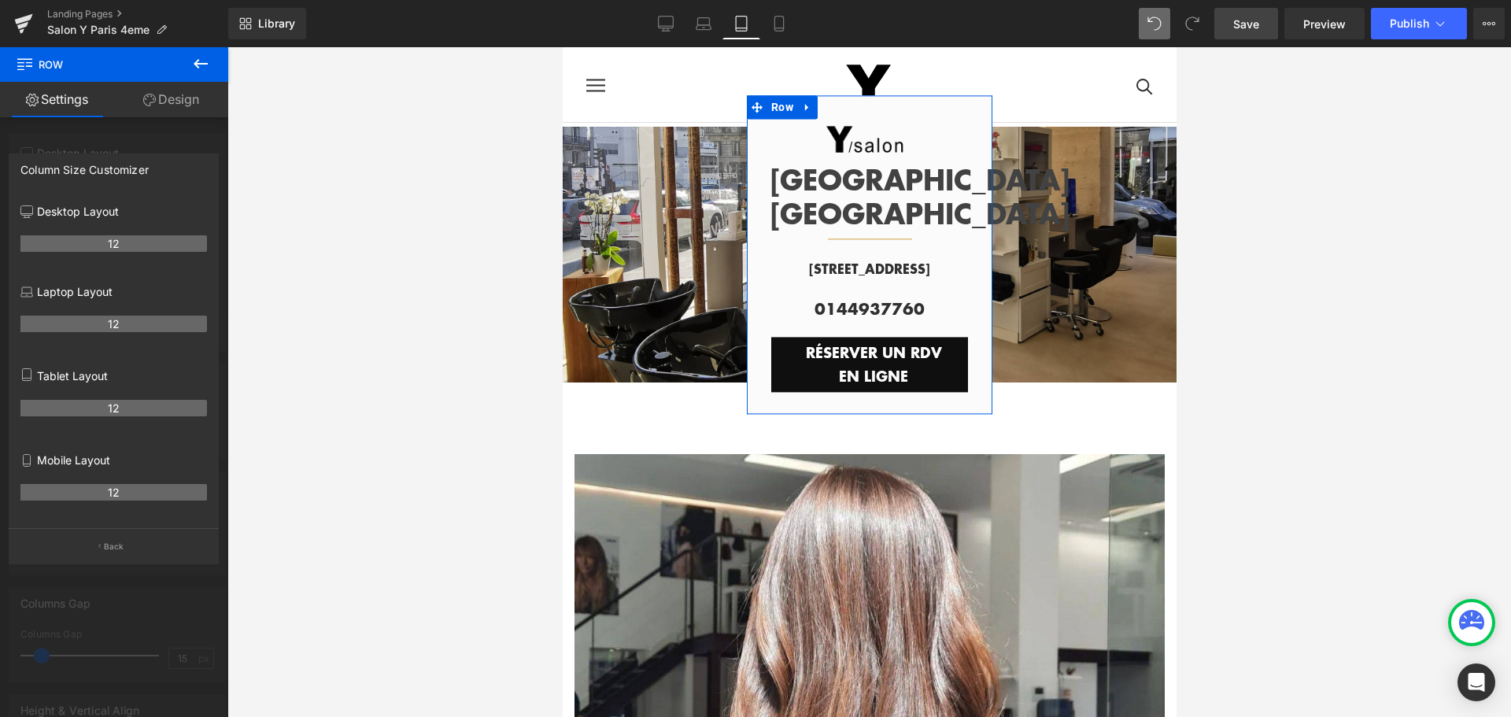
click at [179, 102] on link "Design" at bounding box center [171, 99] width 114 height 35
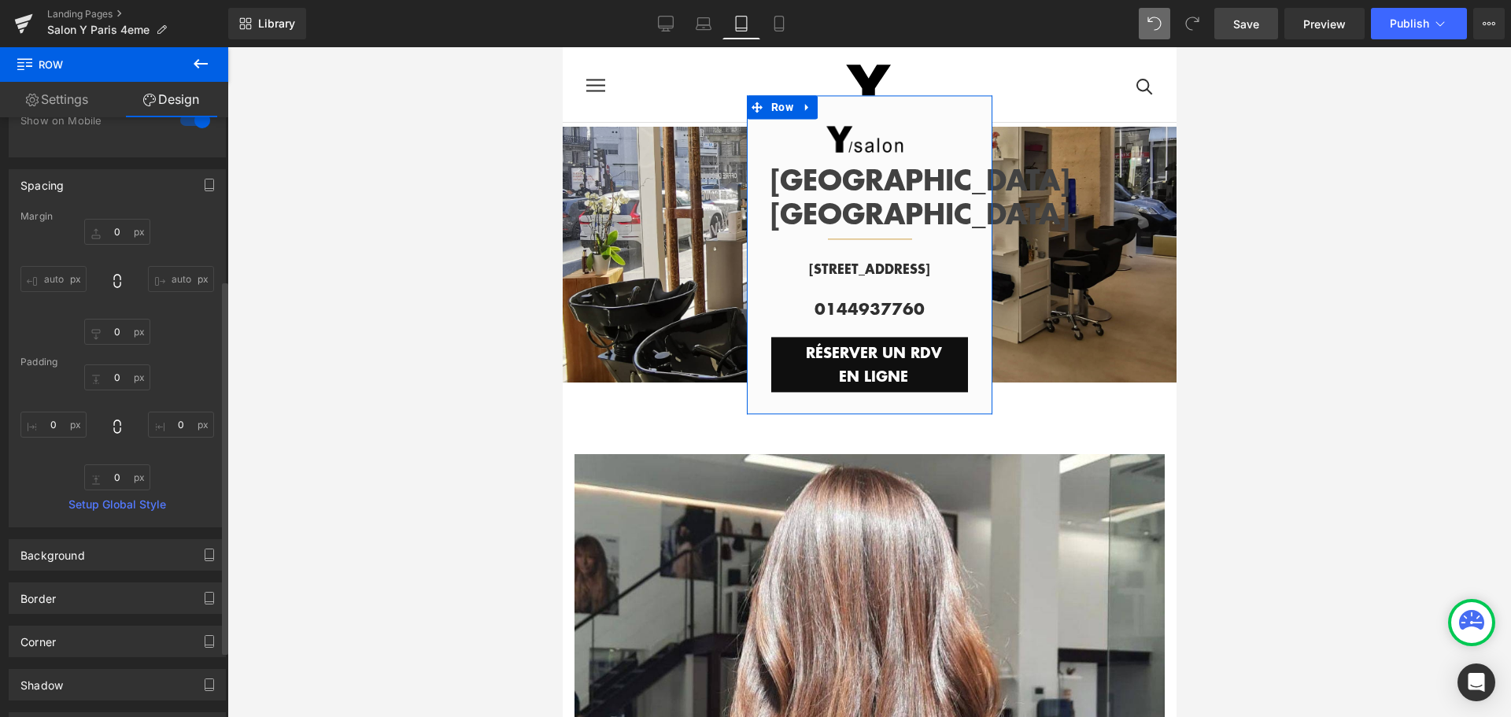
scroll to position [157, 0]
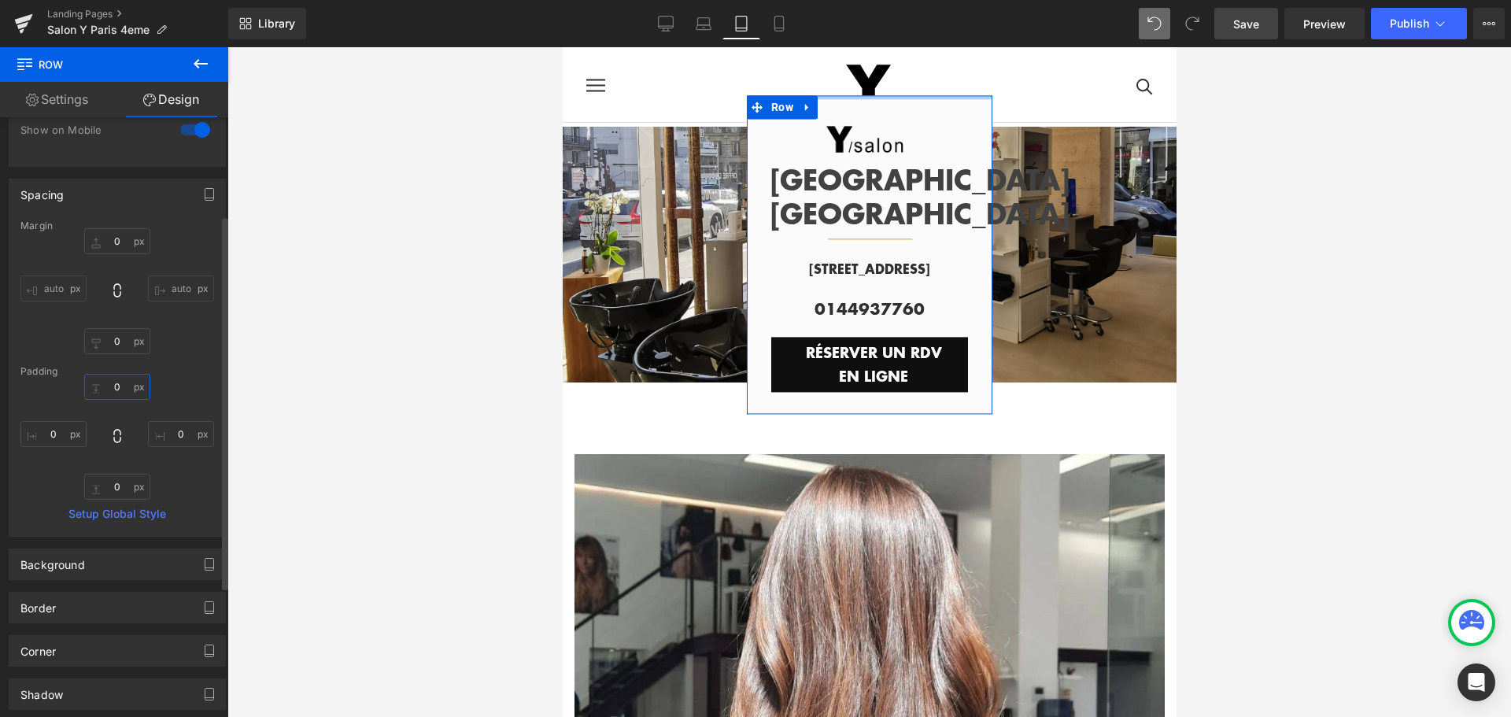
click at [116, 385] on input "text" at bounding box center [117, 387] width 66 height 26
type input "0"
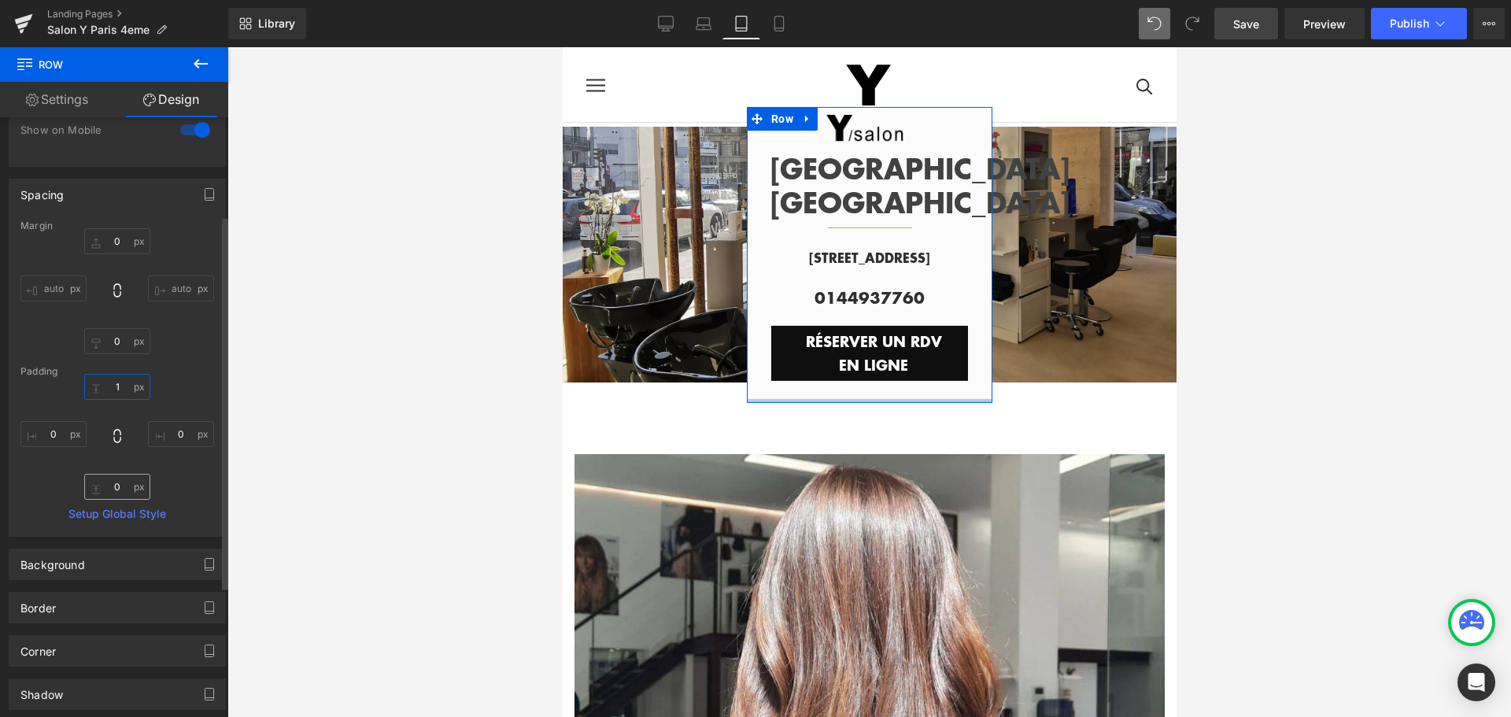
type input "1"
click at [115, 489] on input "0" at bounding box center [117, 487] width 66 height 26
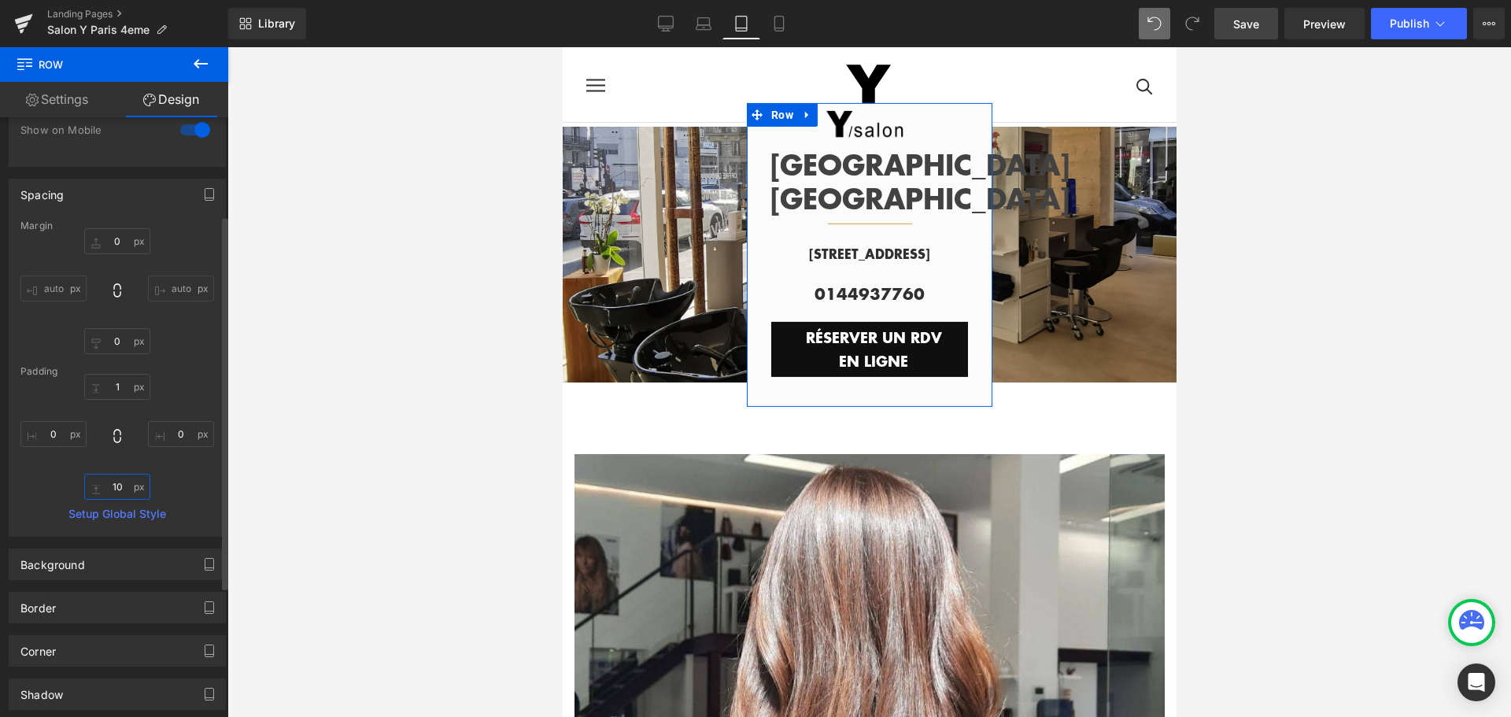
type input "1"
click at [115, 235] on input "0" at bounding box center [117, 241] width 66 height 26
type input "40"
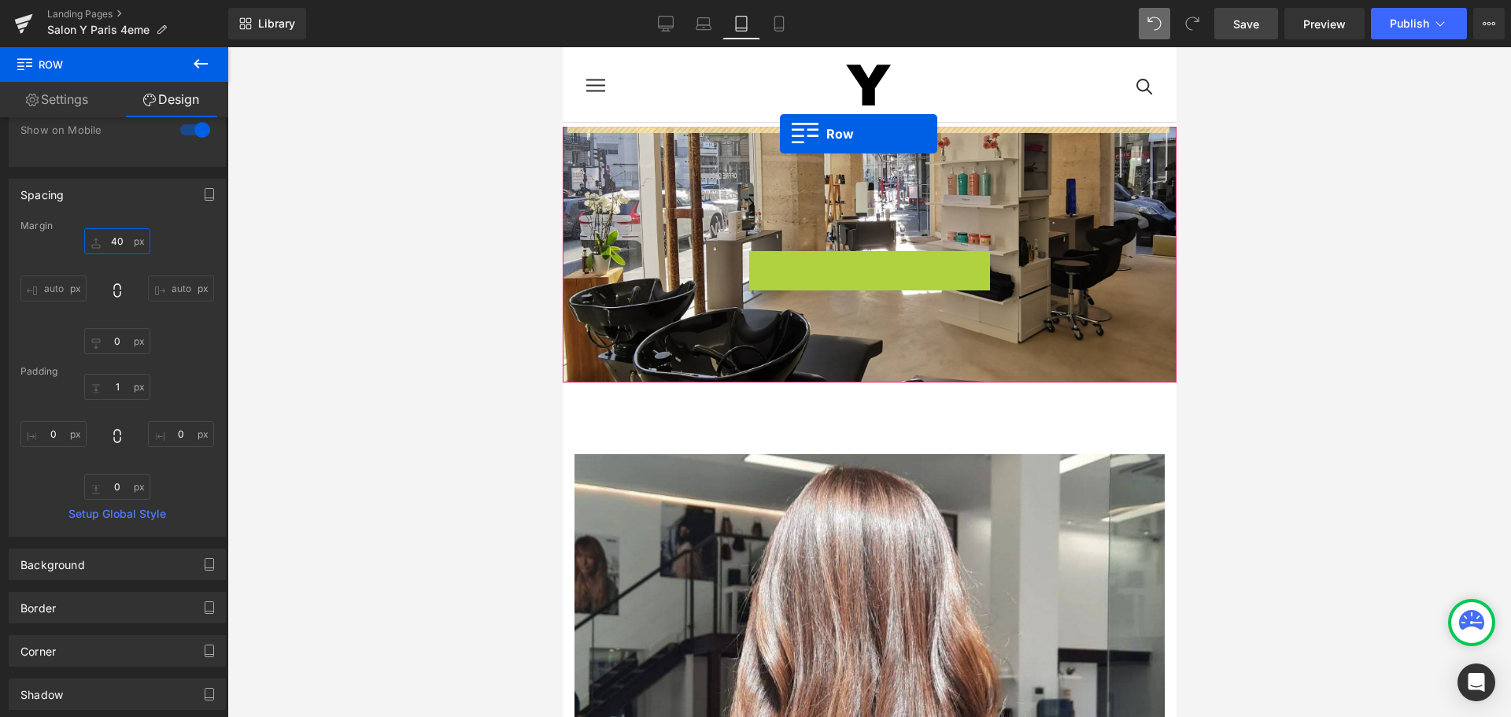
drag, startPoint x: 778, startPoint y: 117, endPoint x: 779, endPoint y: 134, distance: 16.6
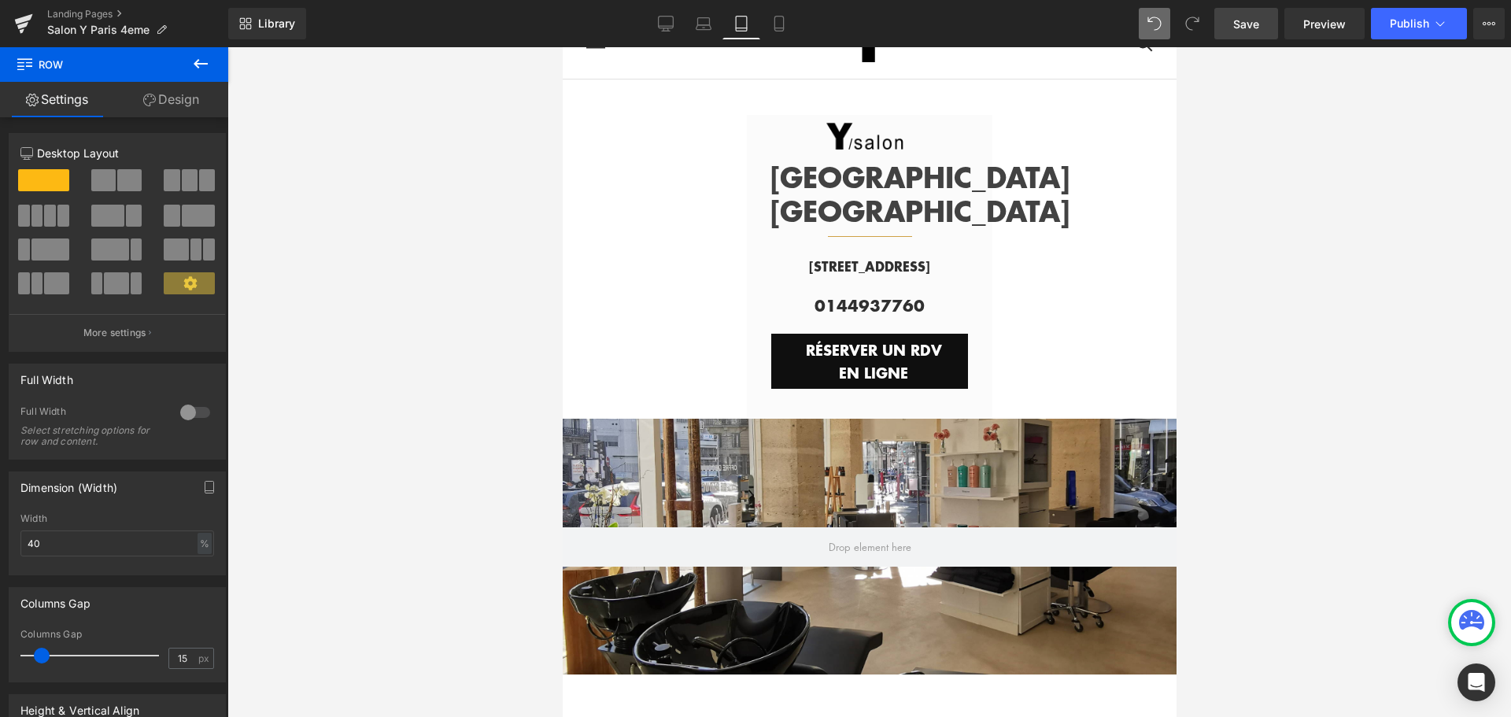
scroll to position [79, 0]
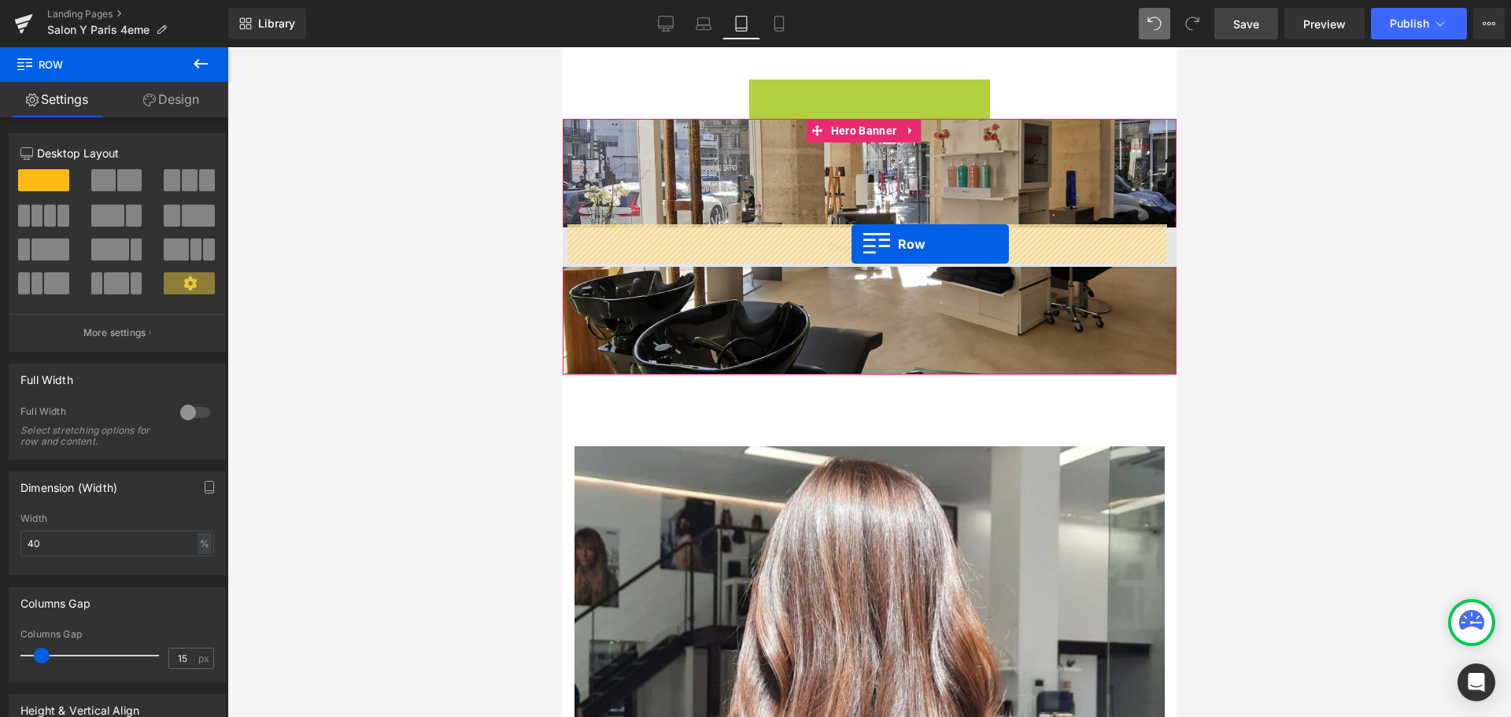
drag, startPoint x: 779, startPoint y: 101, endPoint x: 851, endPoint y: 244, distance: 160.1
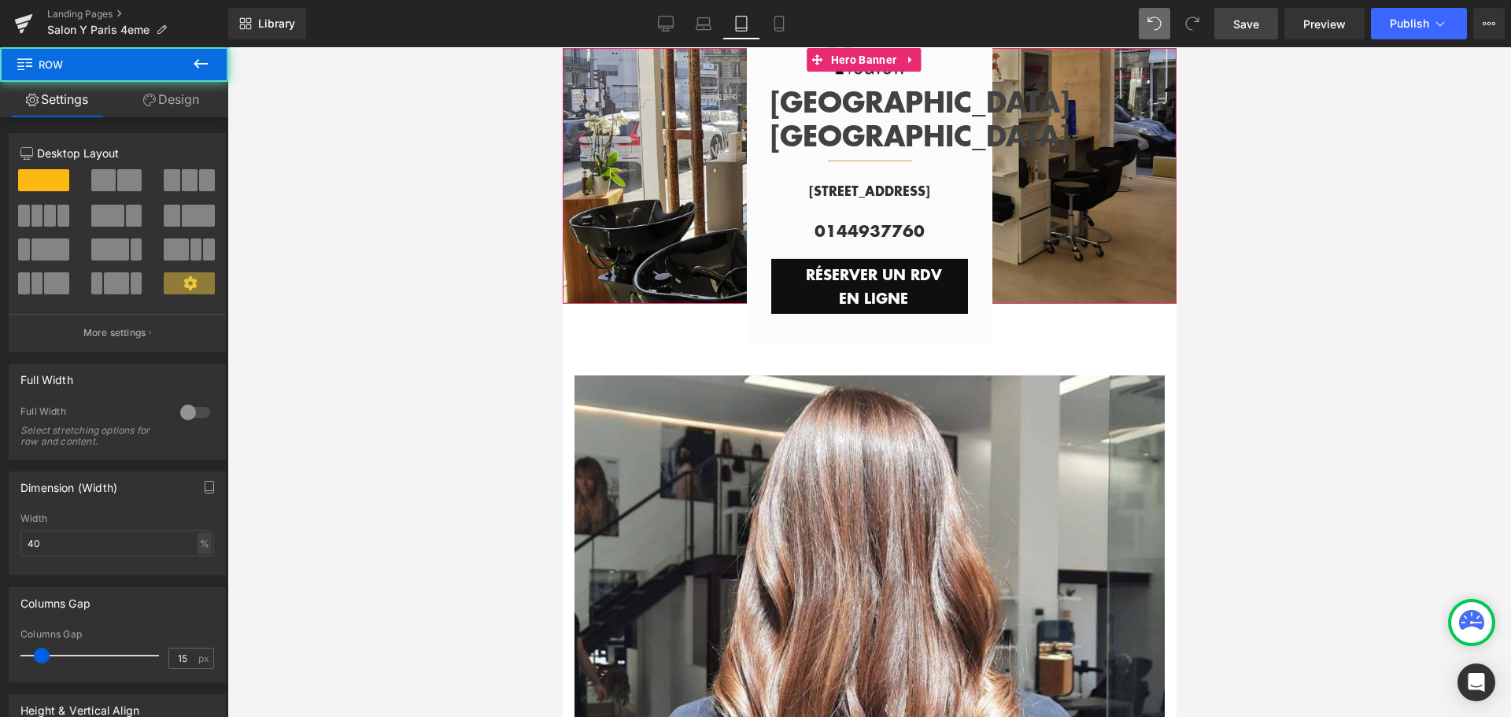
scroll to position [0, 0]
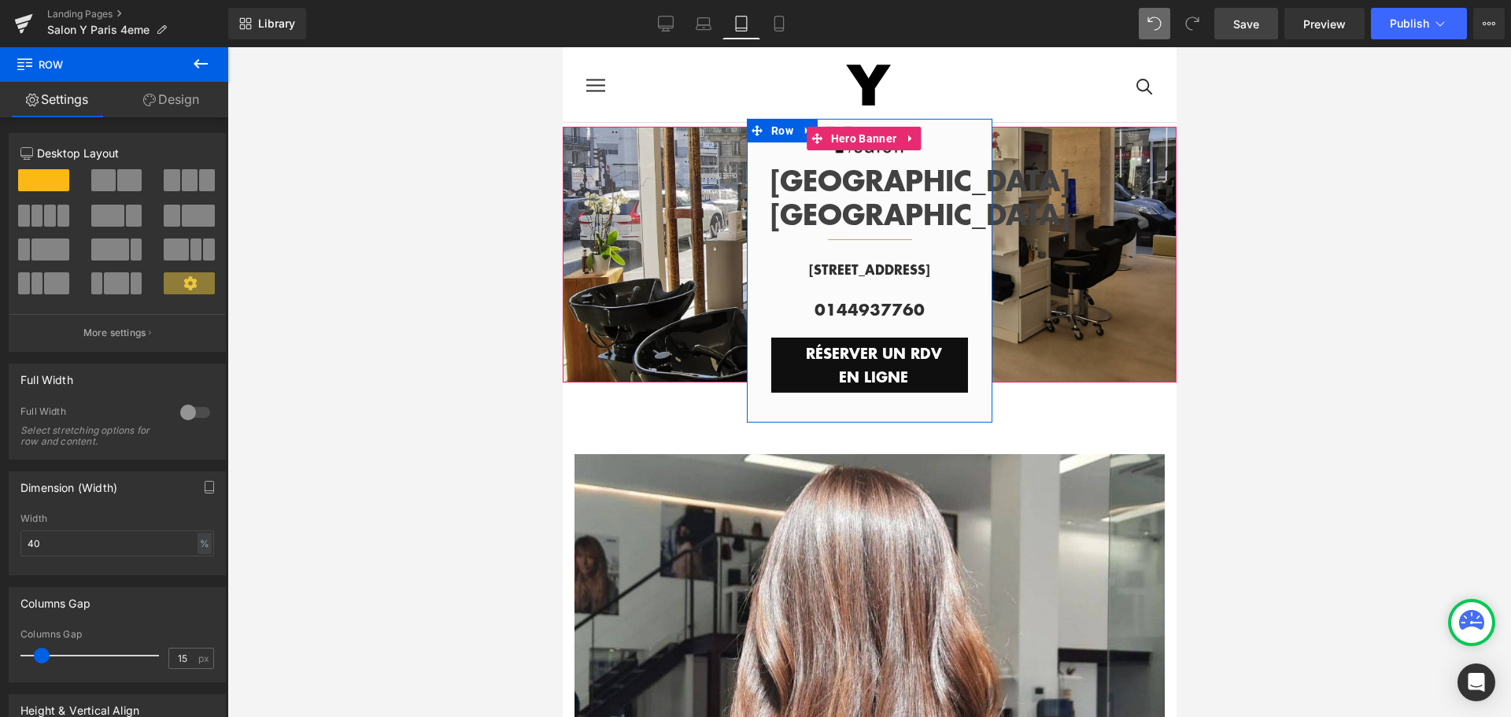
click at [753, 177] on div "Image PARIS HÔTEL DE VILLE Text Block Separator Row 6 Rue de la Coutellerie, 75…" at bounding box center [869, 266] width 246 height 295
click at [173, 83] on link "Design" at bounding box center [171, 99] width 114 height 35
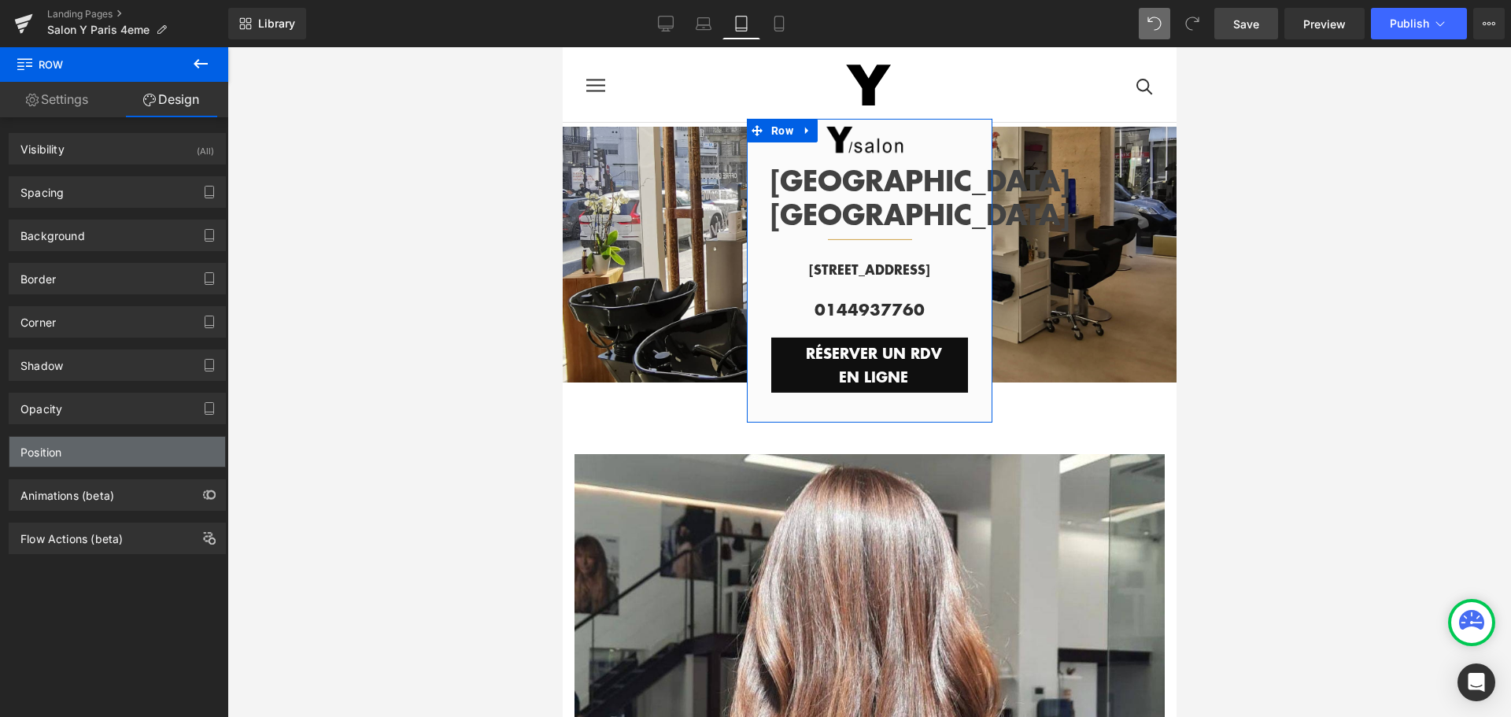
click at [132, 442] on div "Position" at bounding box center [117, 452] width 216 height 30
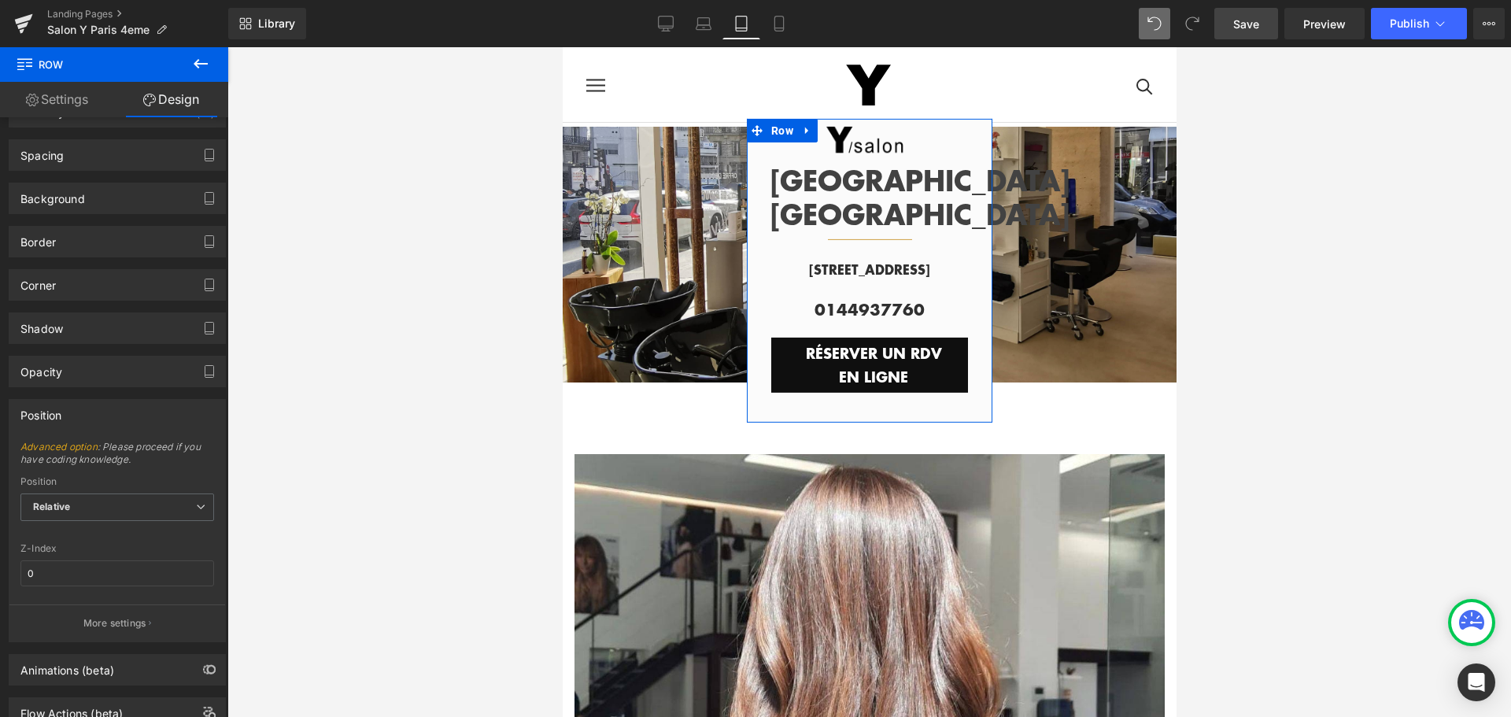
scroll to position [93, 0]
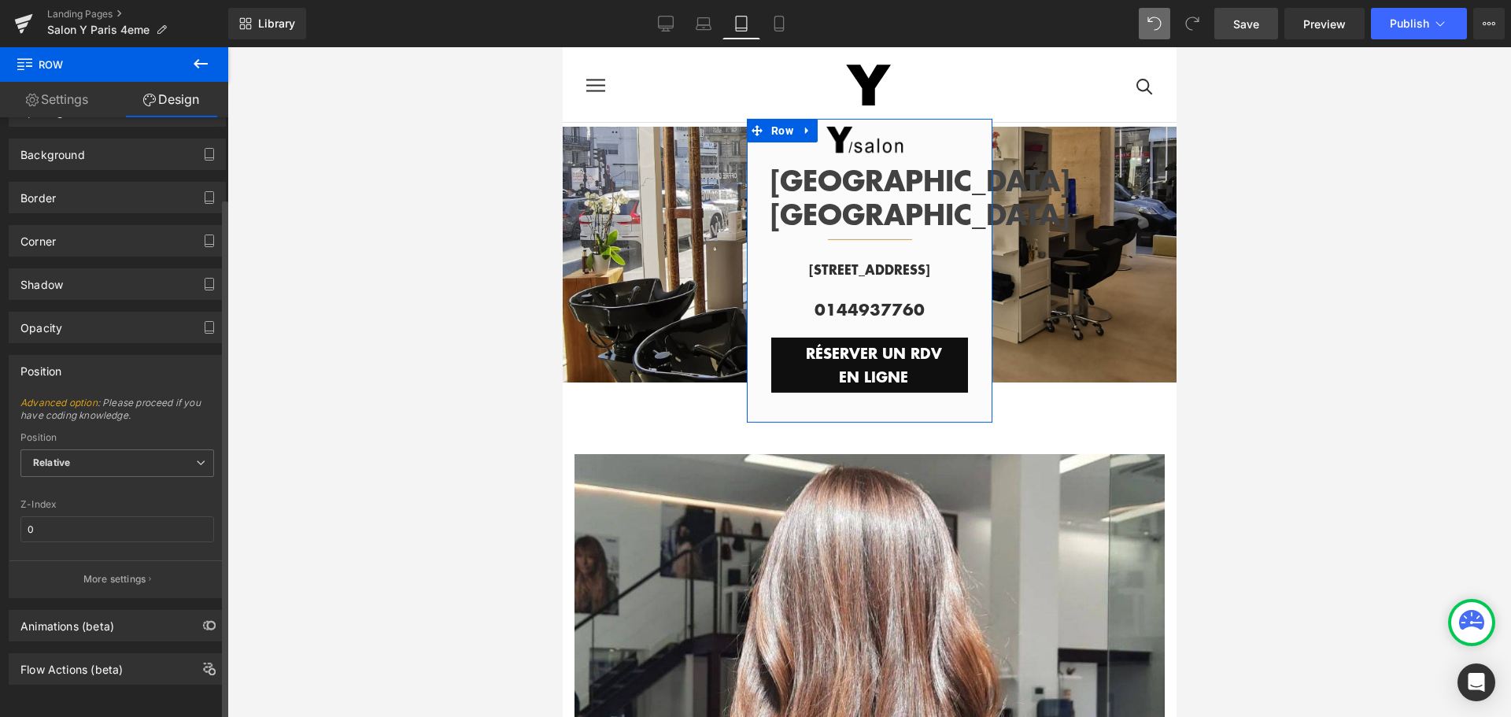
click at [132, 449] on span "Relative" at bounding box center [117, 463] width 194 height 28
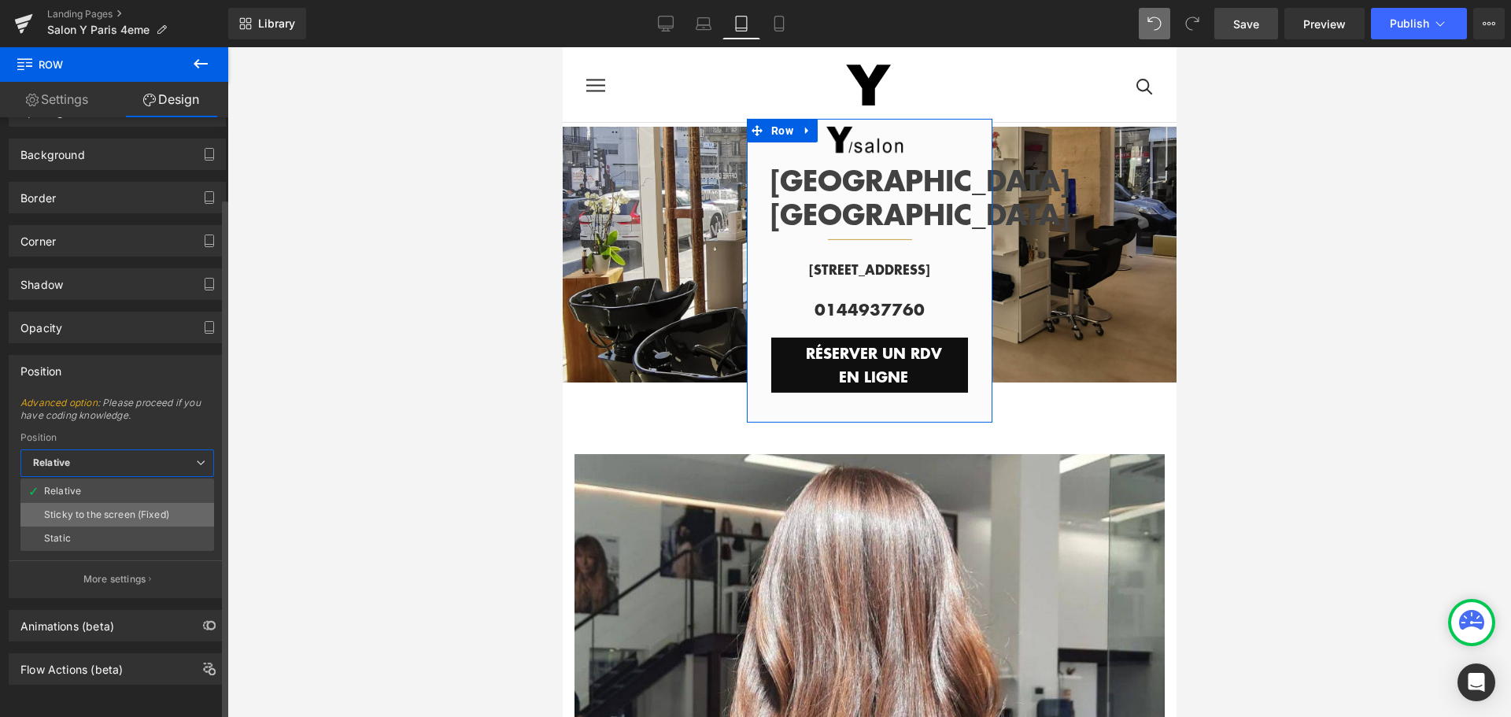
click at [125, 509] on div "Sticky to the screen (Fixed)" at bounding box center [106, 514] width 125 height 11
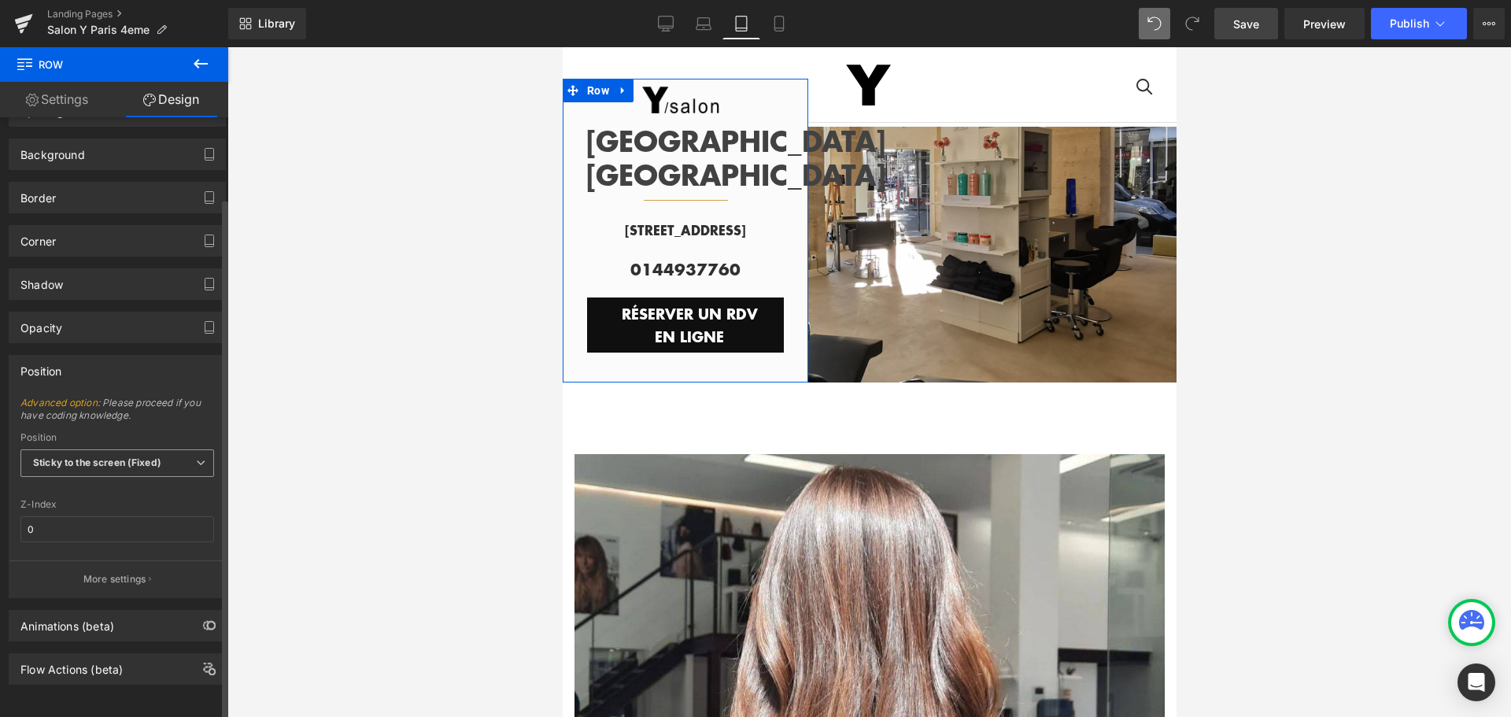
click at [136, 456] on b "Sticky to the screen (Fixed)" at bounding box center [97, 462] width 128 height 12
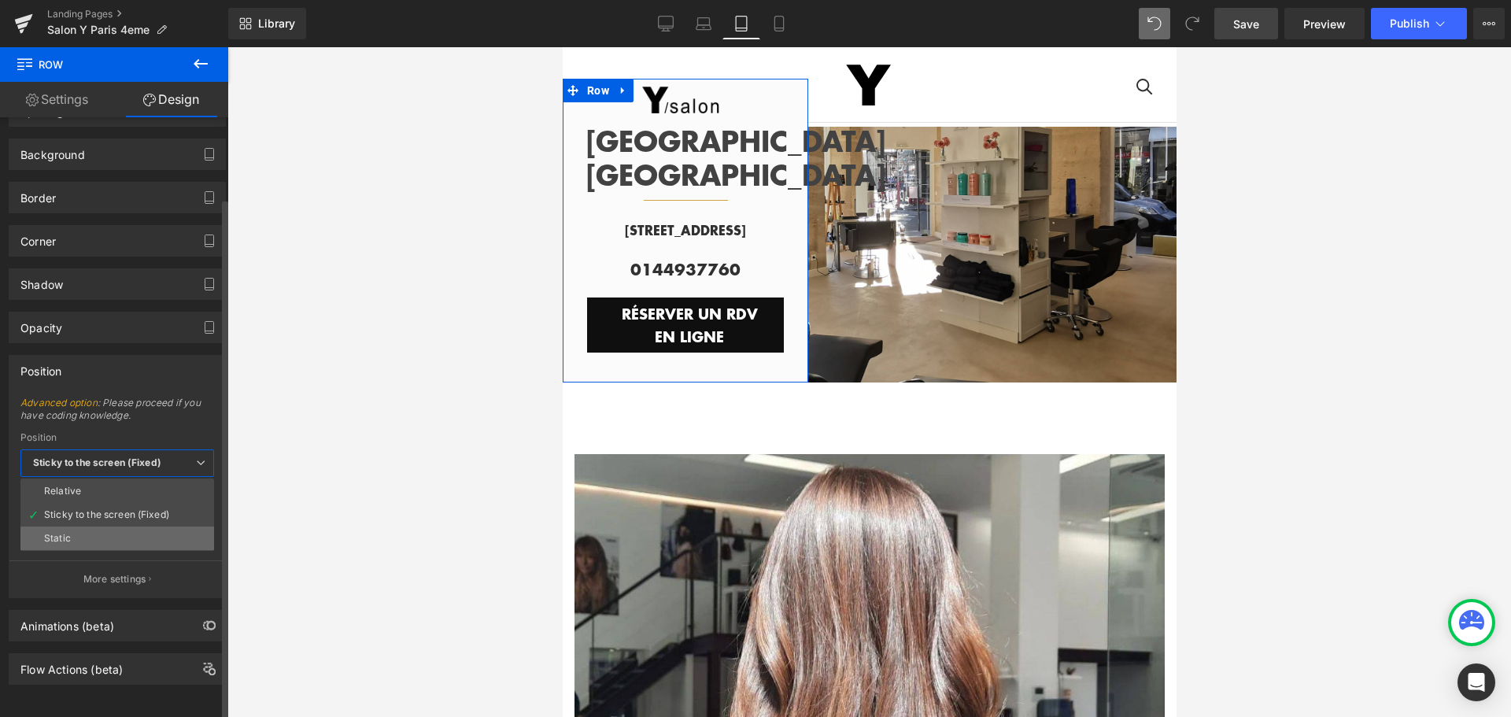
click at [125, 526] on li "Static" at bounding box center [117, 538] width 194 height 24
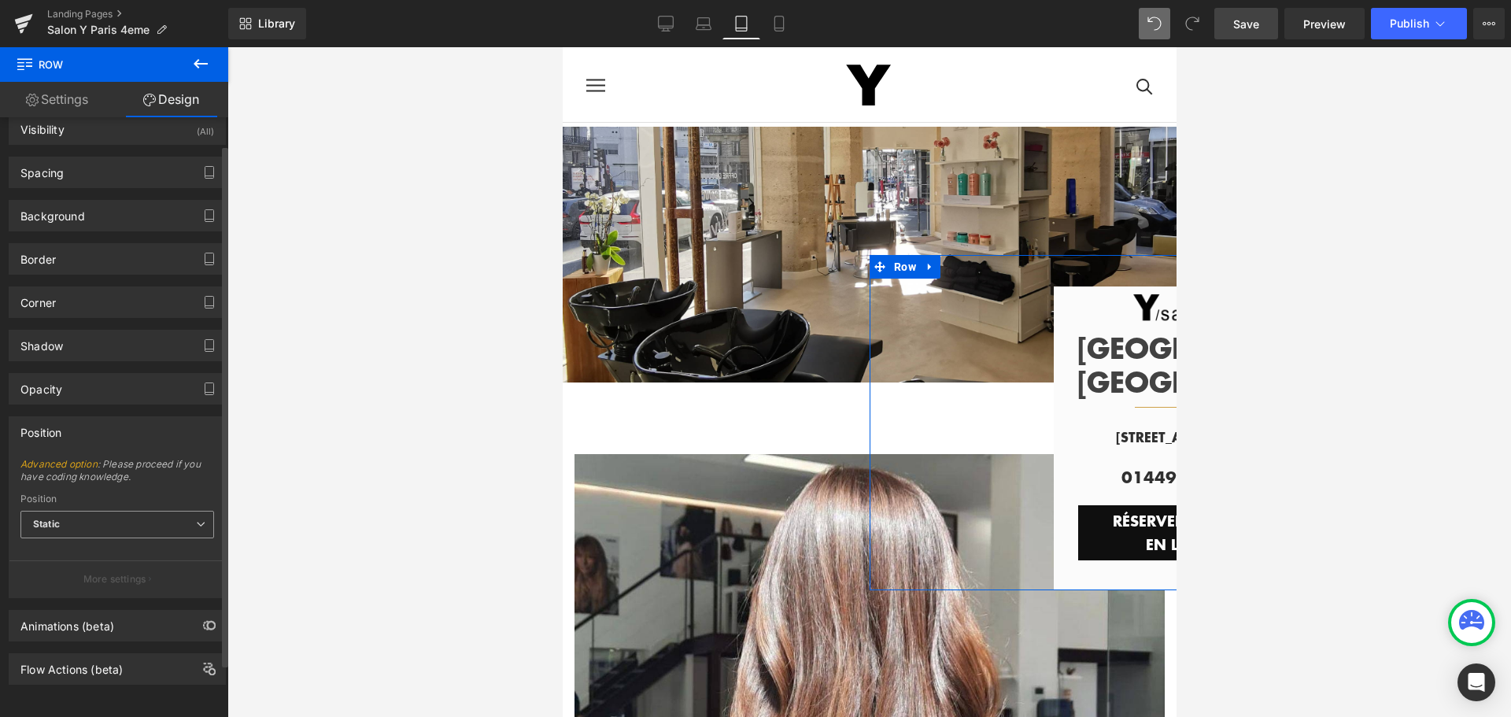
scroll to position [31, 0]
click at [125, 511] on span "Static" at bounding box center [117, 525] width 194 height 28
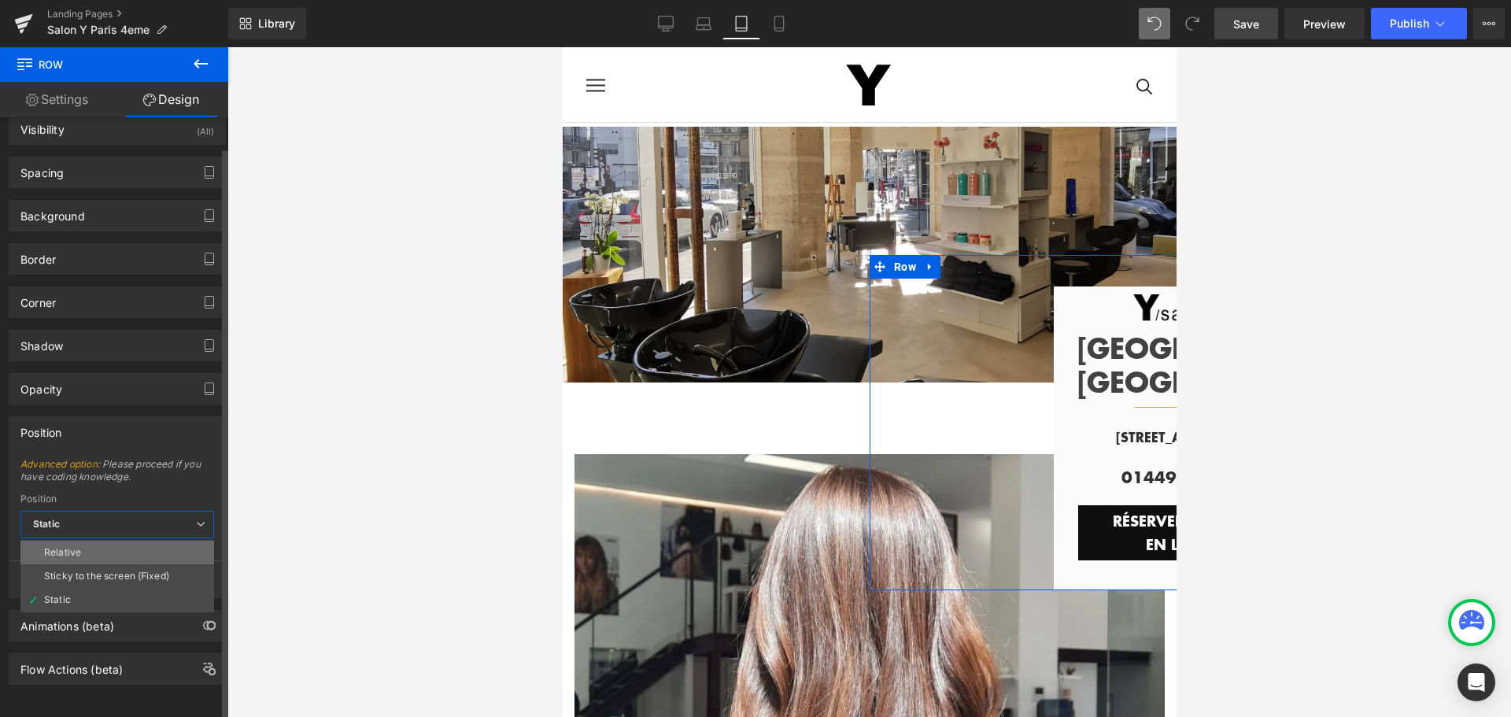
click at [120, 541] on li "Relative" at bounding box center [117, 553] width 194 height 24
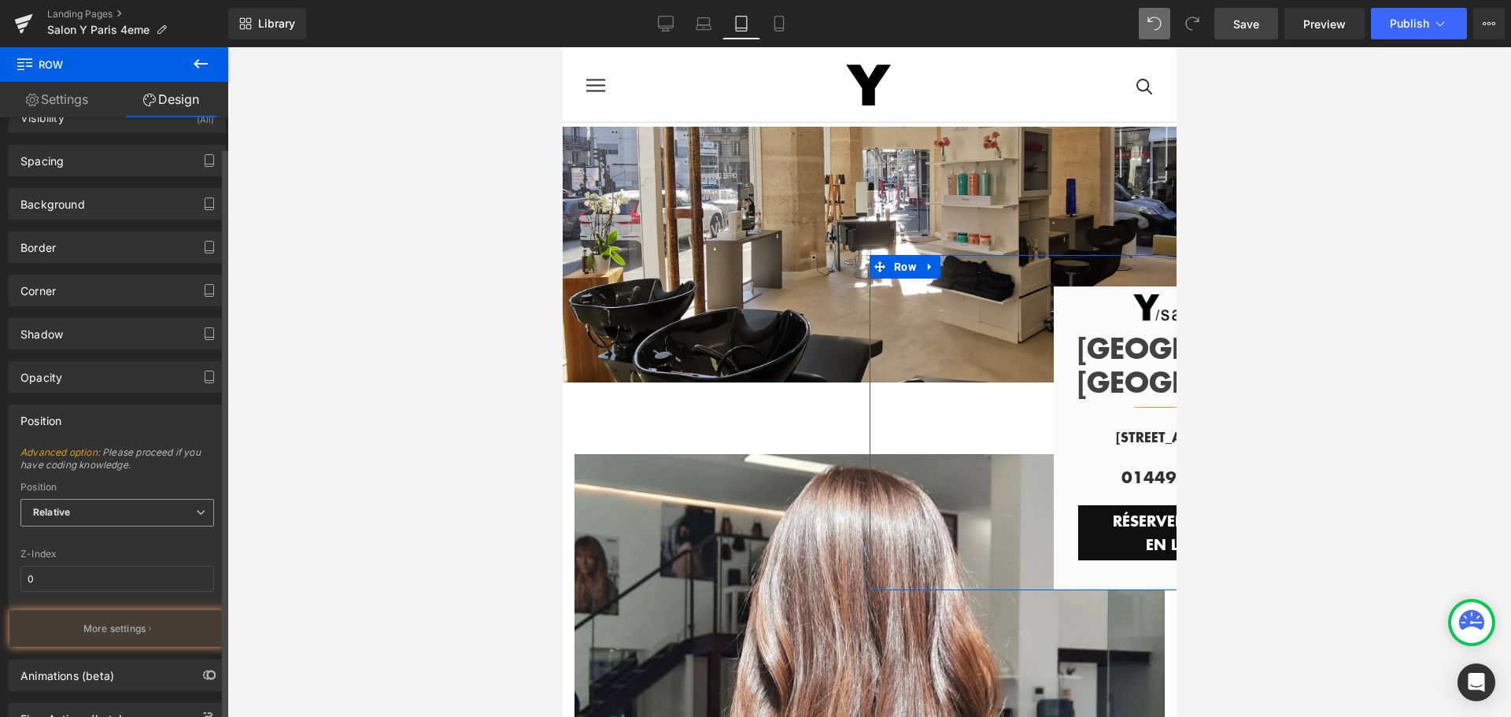
scroll to position [93, 0]
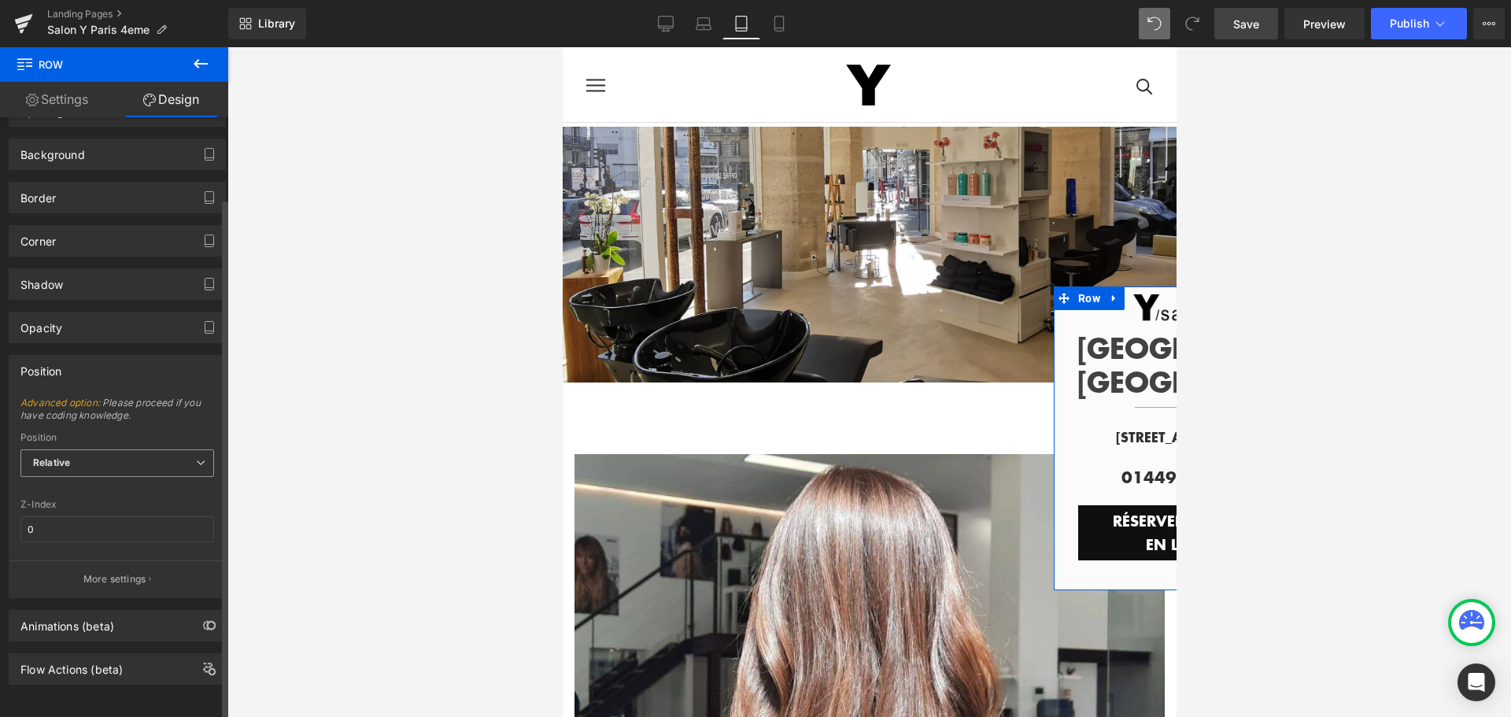
click at [114, 453] on span "Relative" at bounding box center [117, 463] width 194 height 28
click at [114, 509] on div "Sticky to the screen (Fixed)" at bounding box center [106, 514] width 125 height 11
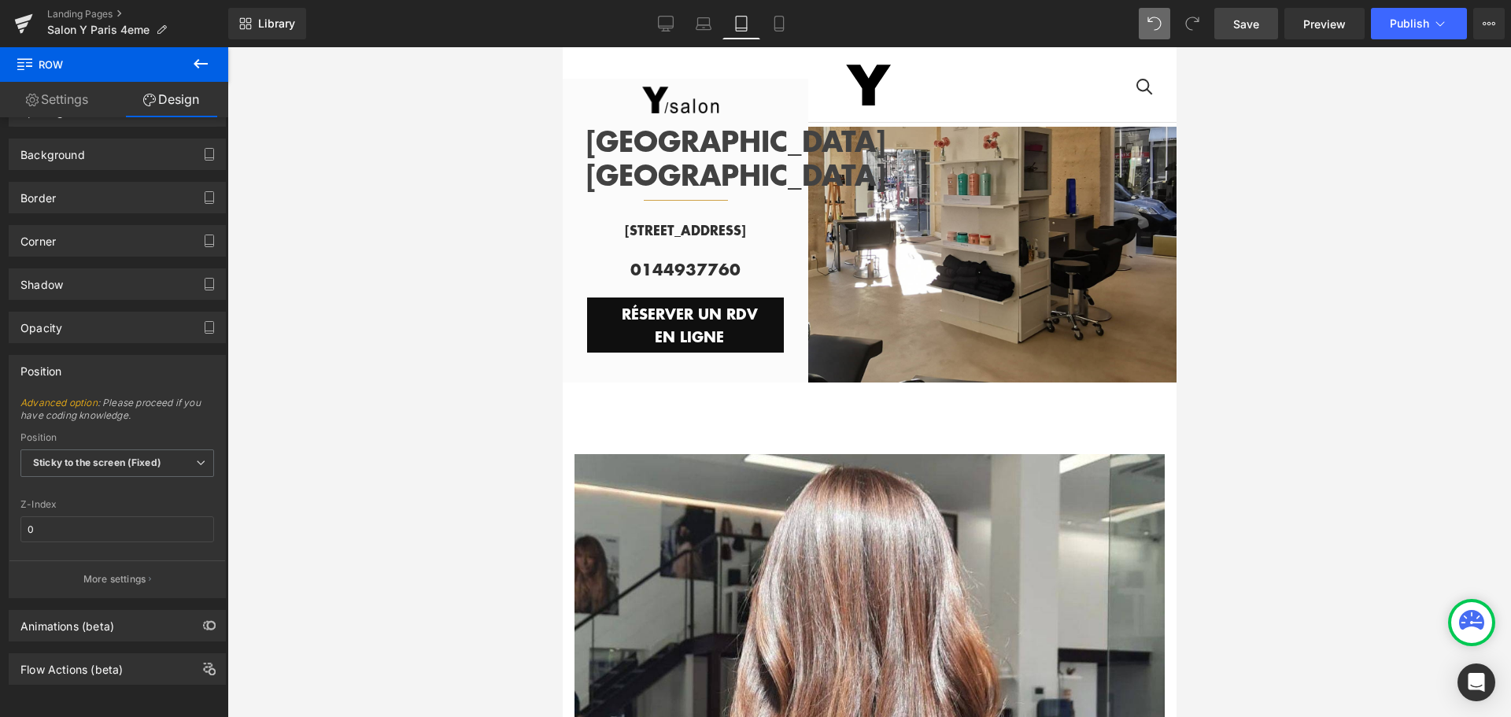
click at [1333, 176] on div at bounding box center [869, 382] width 1284 height 670
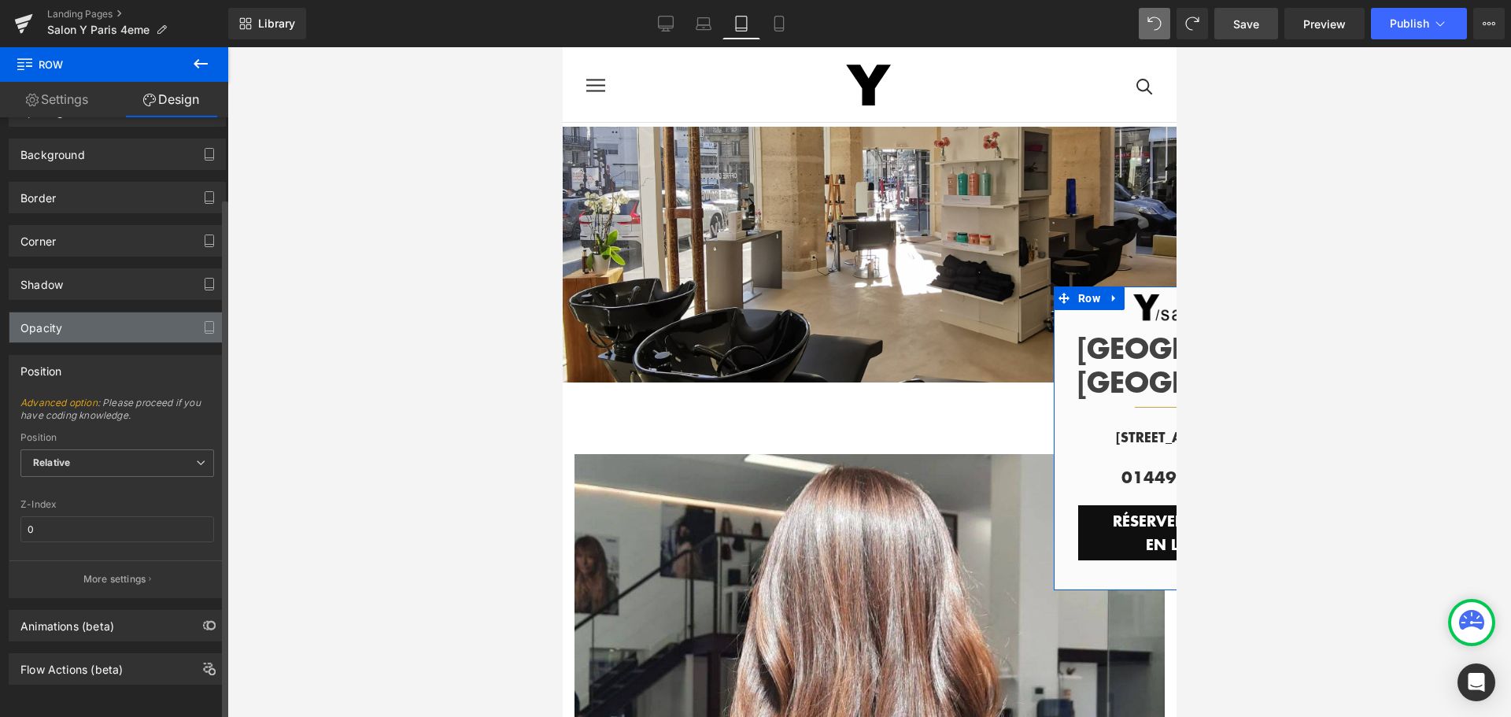
click at [147, 322] on div "Opacity" at bounding box center [117, 327] width 216 height 30
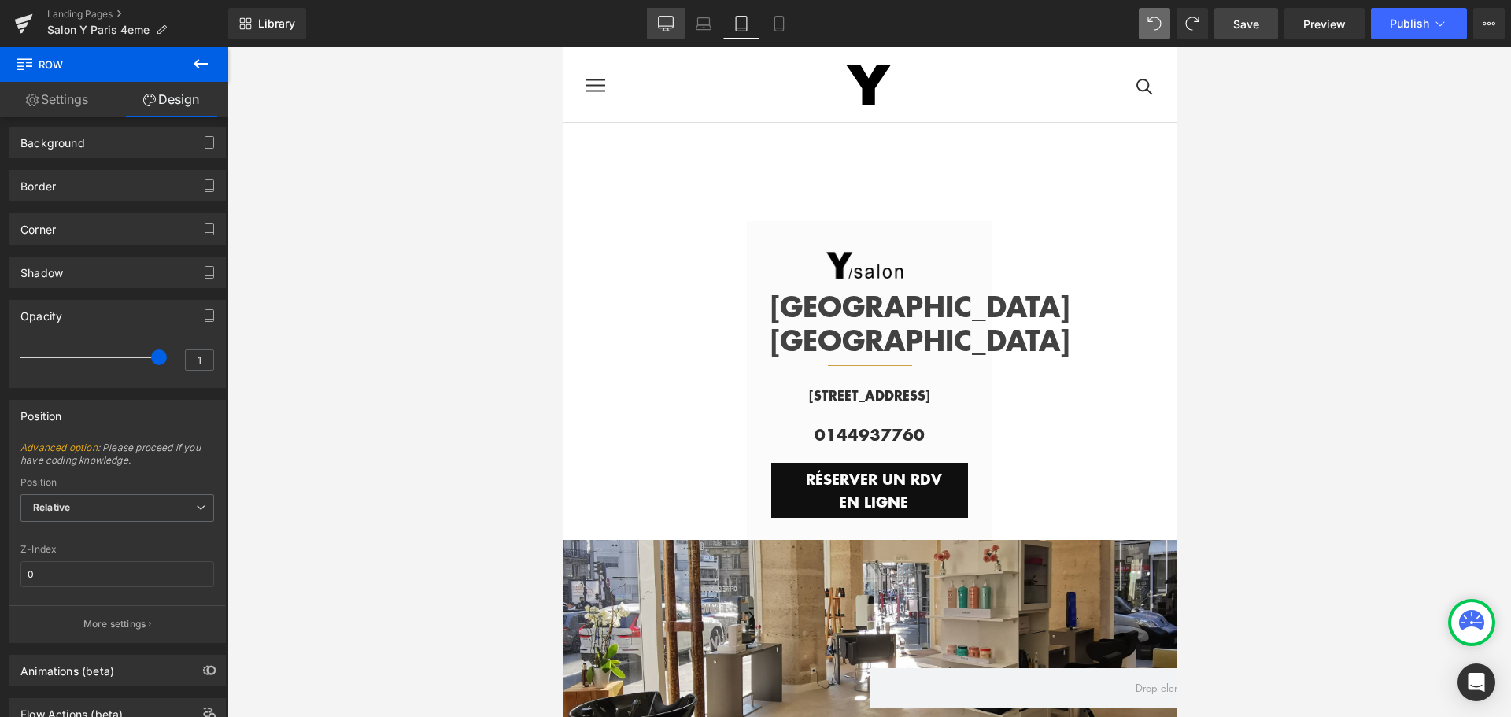
click at [674, 25] on icon at bounding box center [666, 23] width 15 height 12
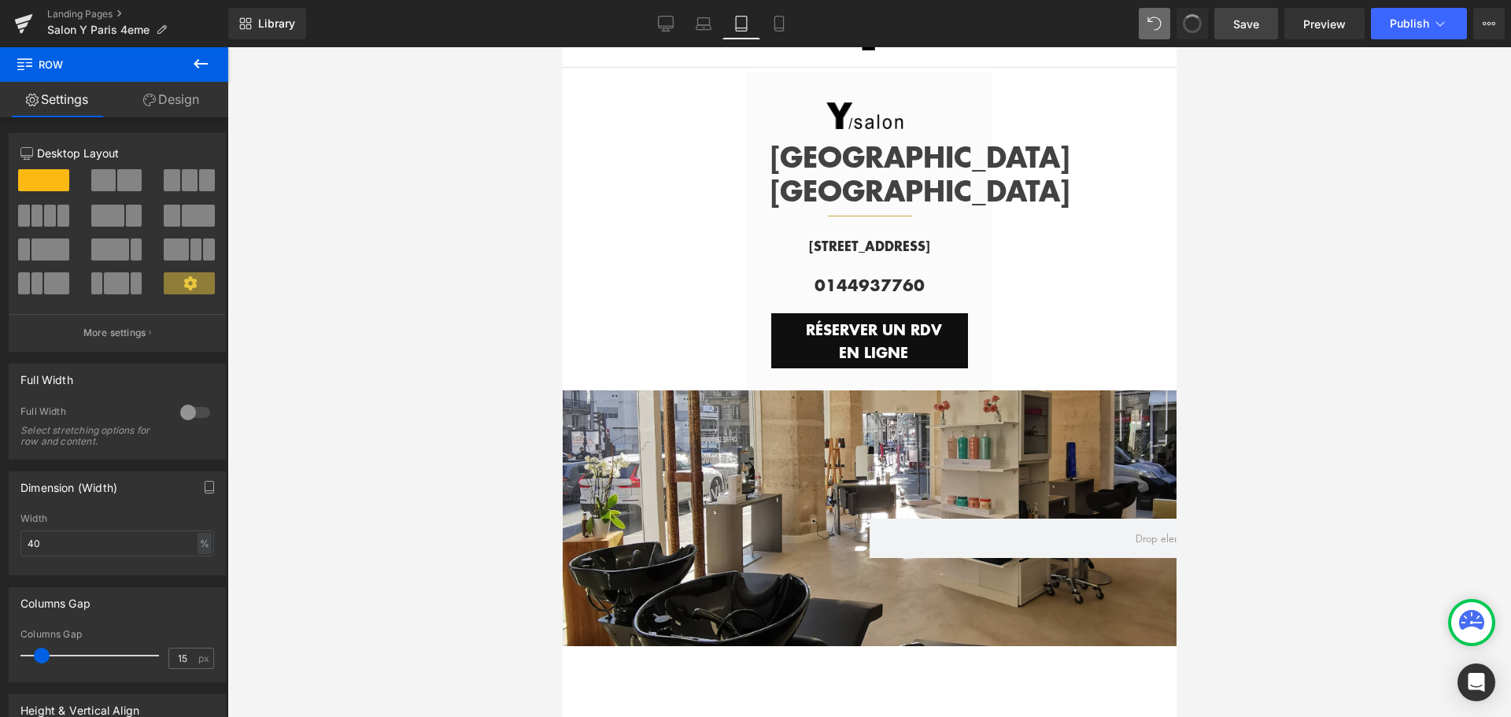
click at [1200, 19] on span at bounding box center [1193, 24] width 26 height 26
click at [1143, 26] on button at bounding box center [1154, 23] width 31 height 31
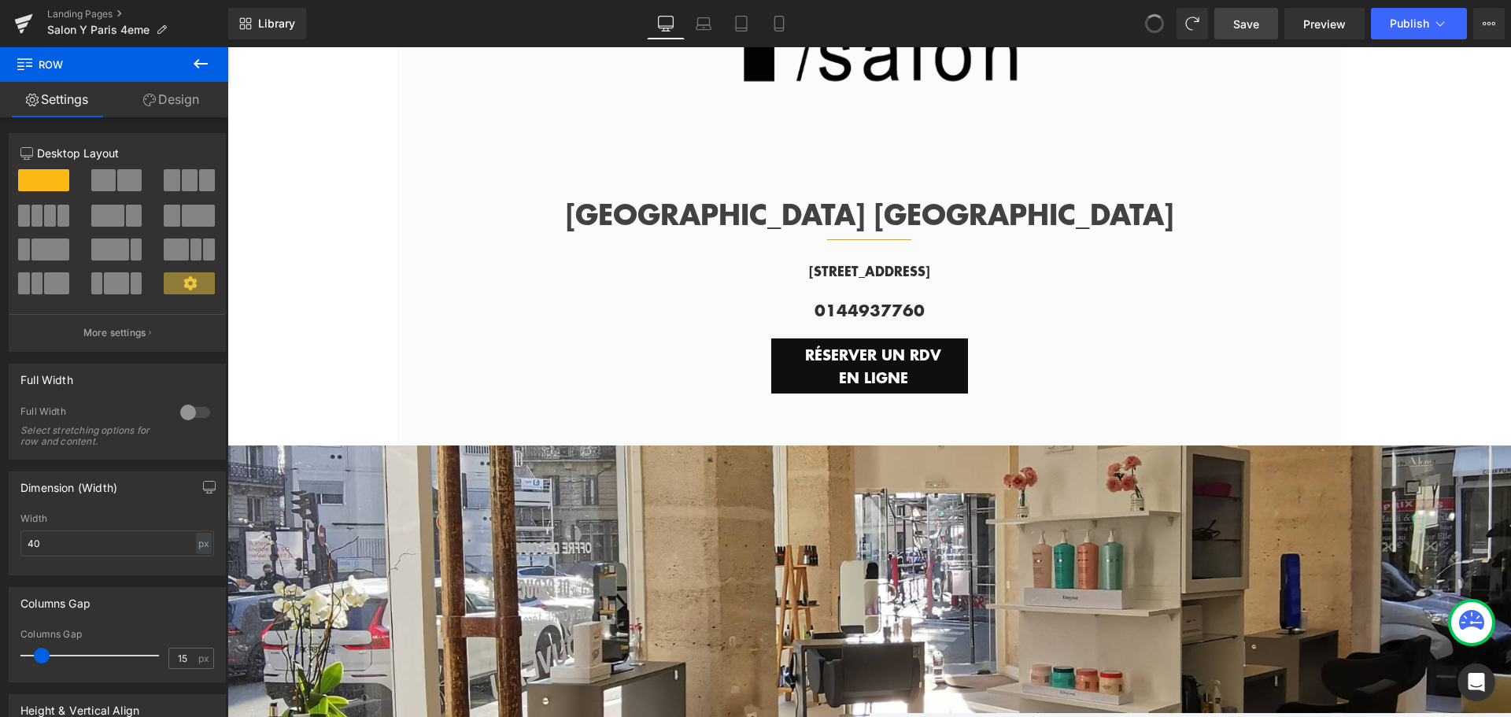
scroll to position [0, 0]
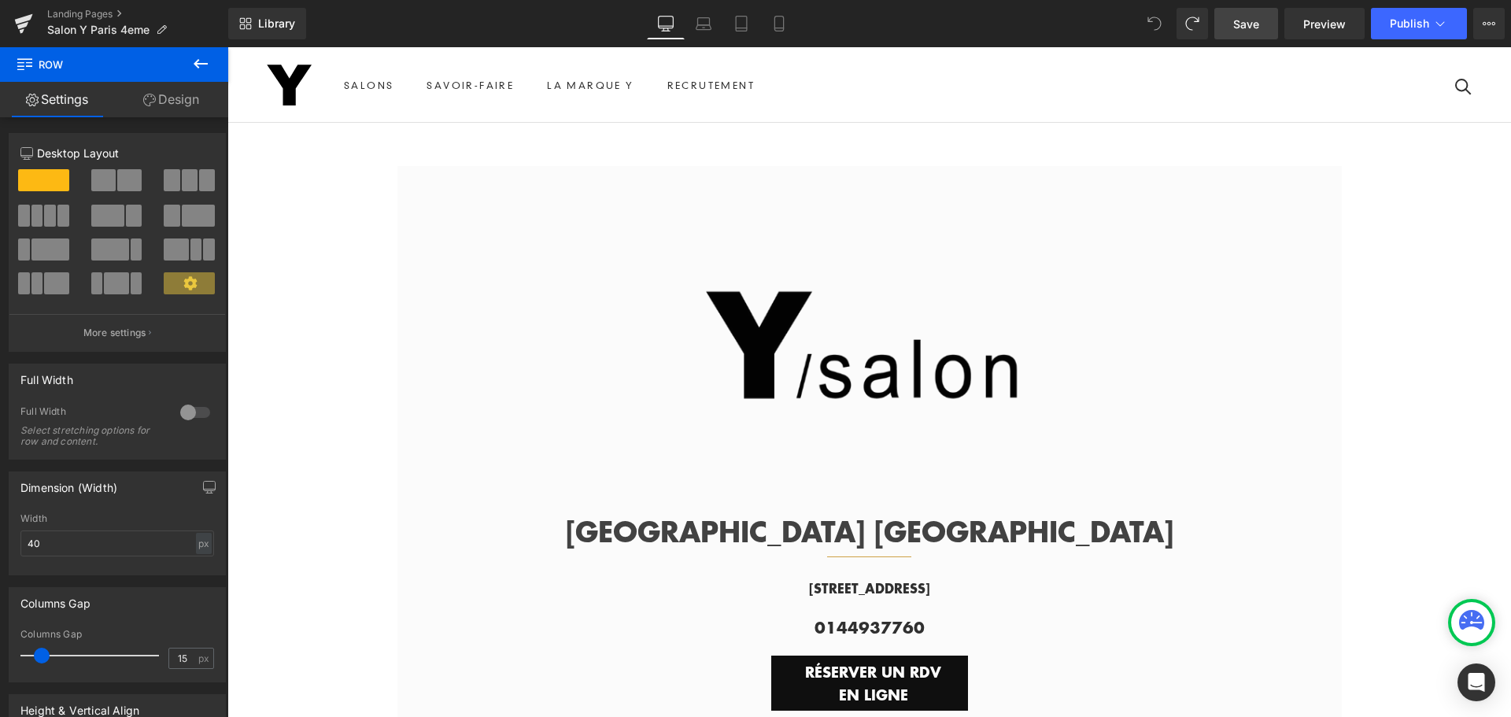
click at [1148, 22] on icon at bounding box center [1154, 24] width 14 height 14
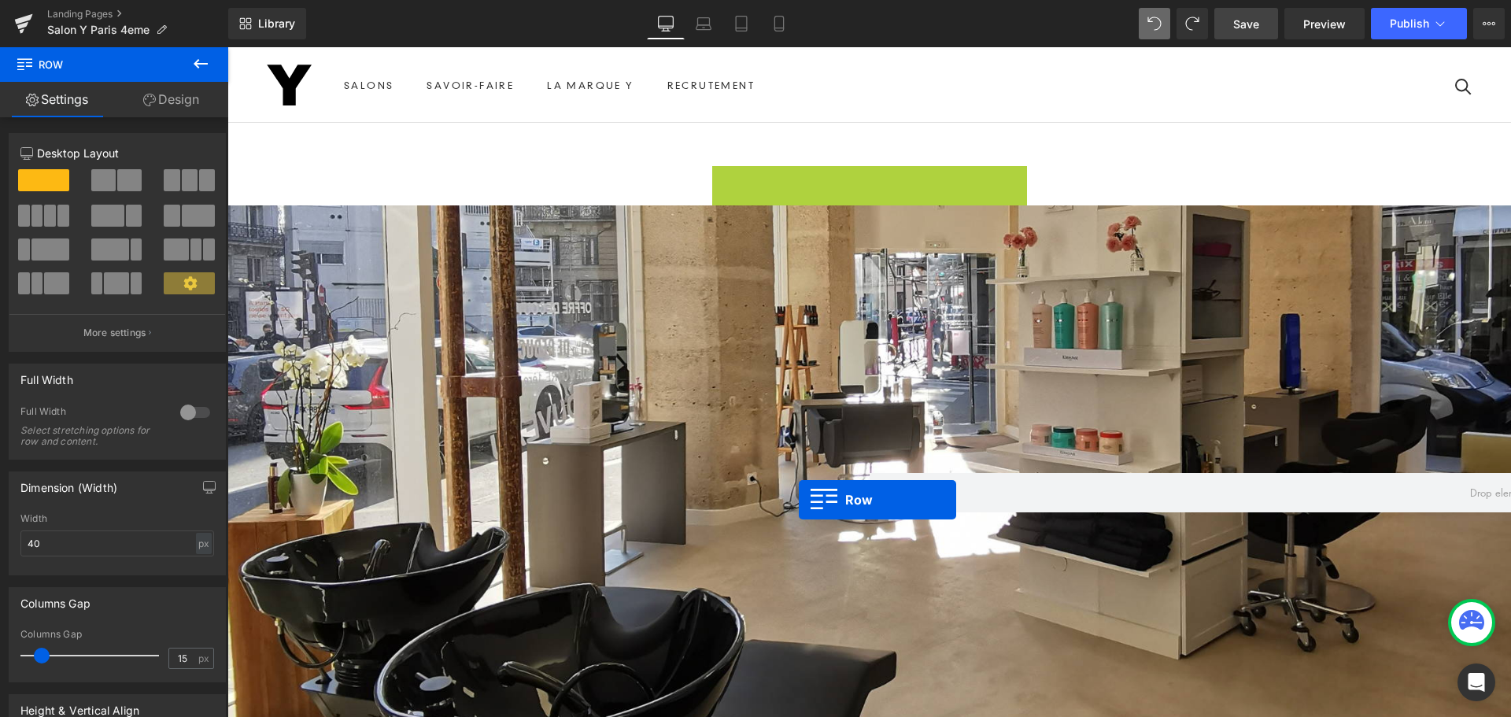
drag, startPoint x: 736, startPoint y: 174, endPoint x: 799, endPoint y: 500, distance: 331.8
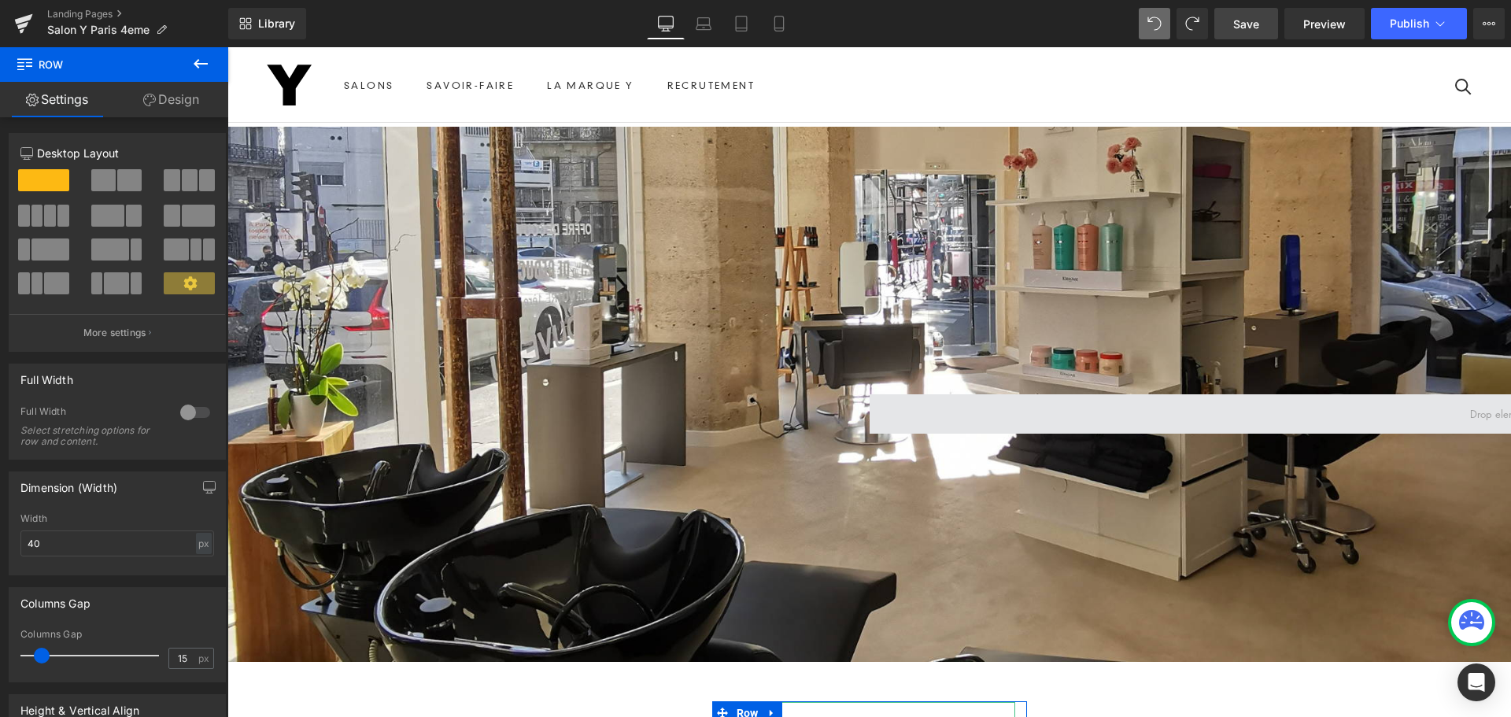
click at [947, 408] on span at bounding box center [1512, 413] width 1284 height 39
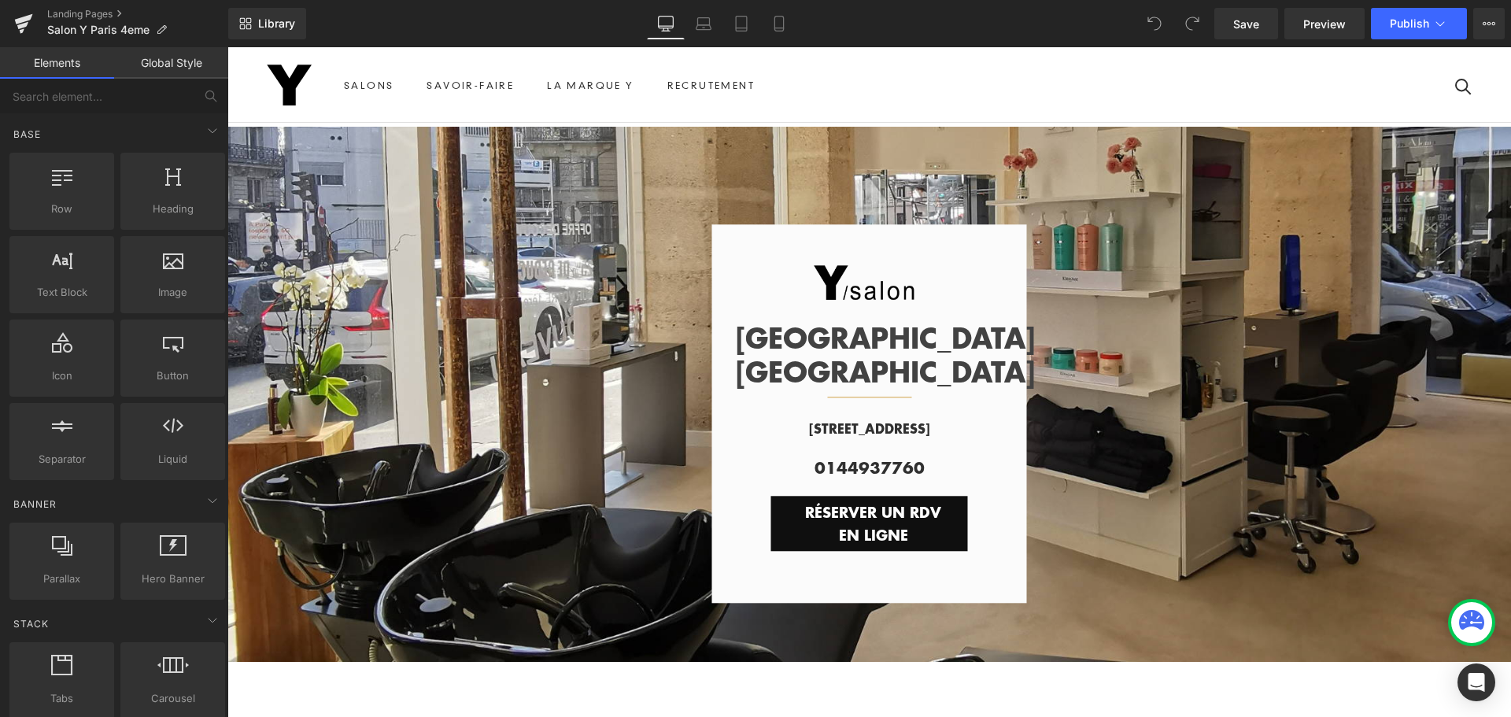
click at [175, 66] on link "Global Style" at bounding box center [171, 62] width 114 height 31
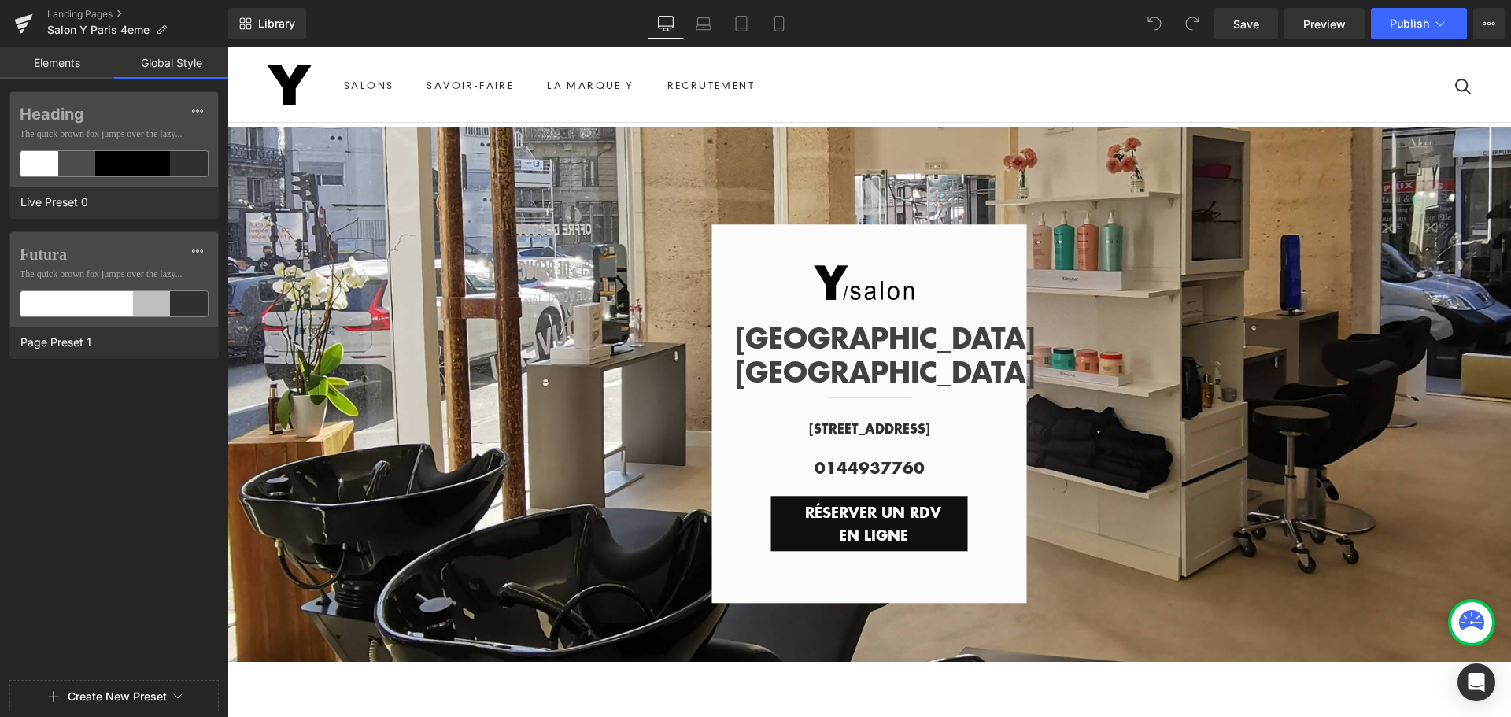
click at [88, 61] on link "Elements" at bounding box center [57, 62] width 114 height 31
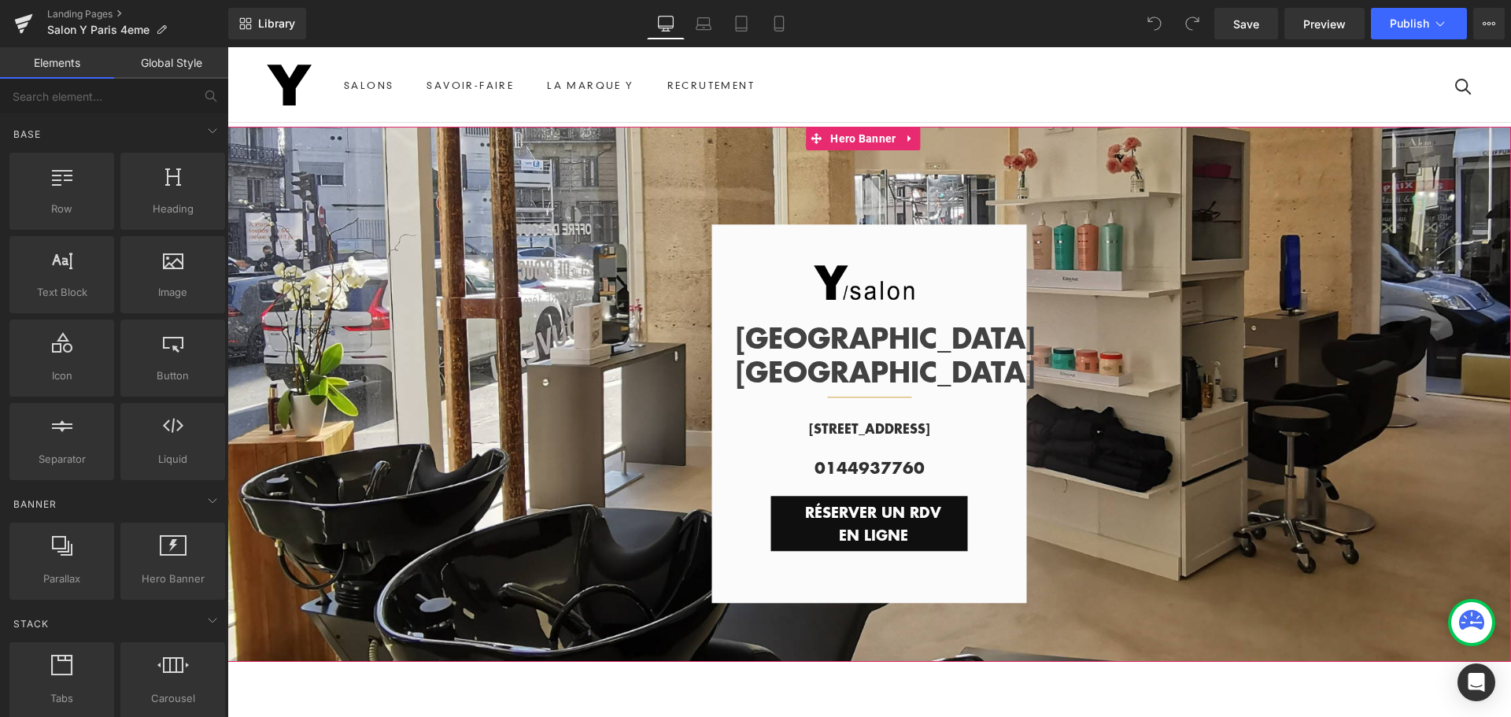
click at [602, 273] on span "Image PARIS HÔTEL DE VILLE Text Block Separator Row [STREET_ADDRESS][GEOGRAPHIC…" at bounding box center [869, 394] width 1284 height 418
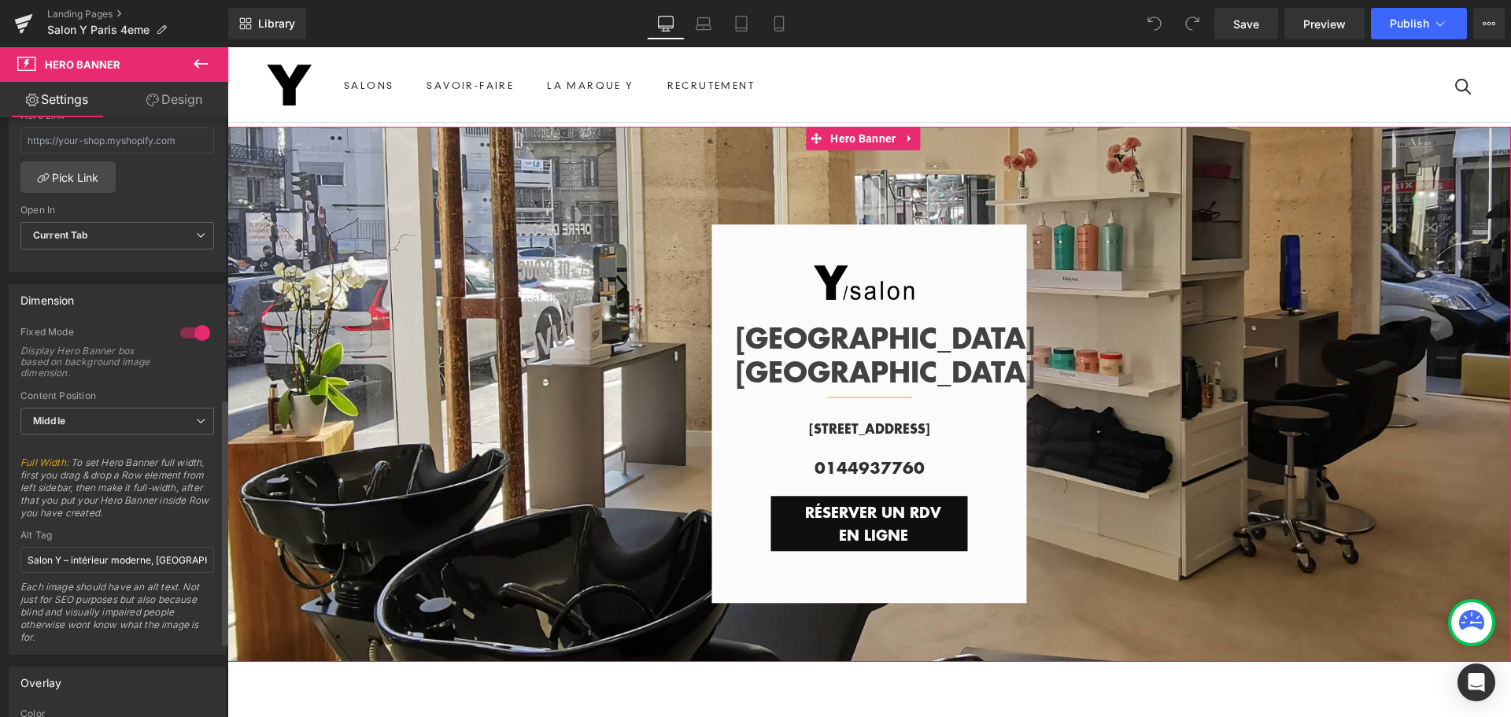
scroll to position [708, 0]
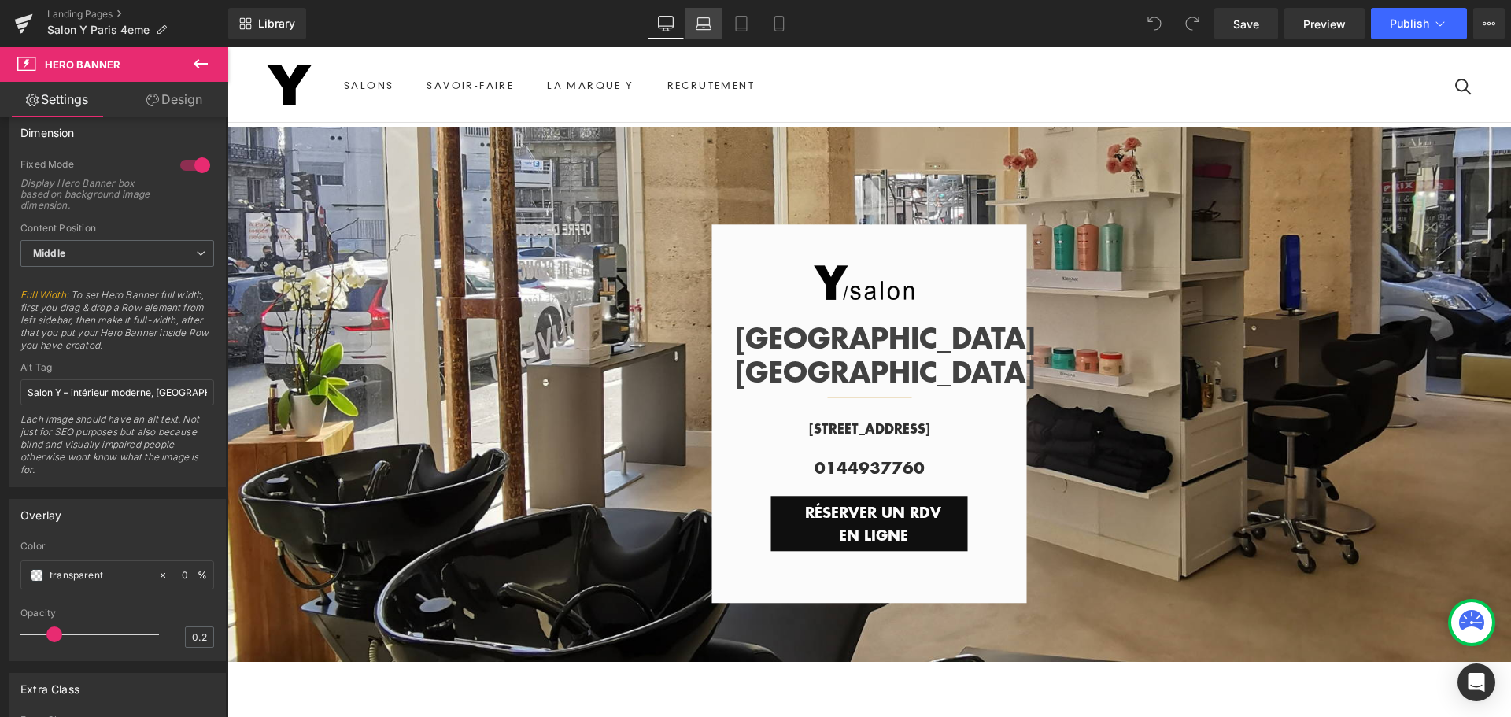
click at [706, 24] on icon at bounding box center [704, 24] width 16 height 16
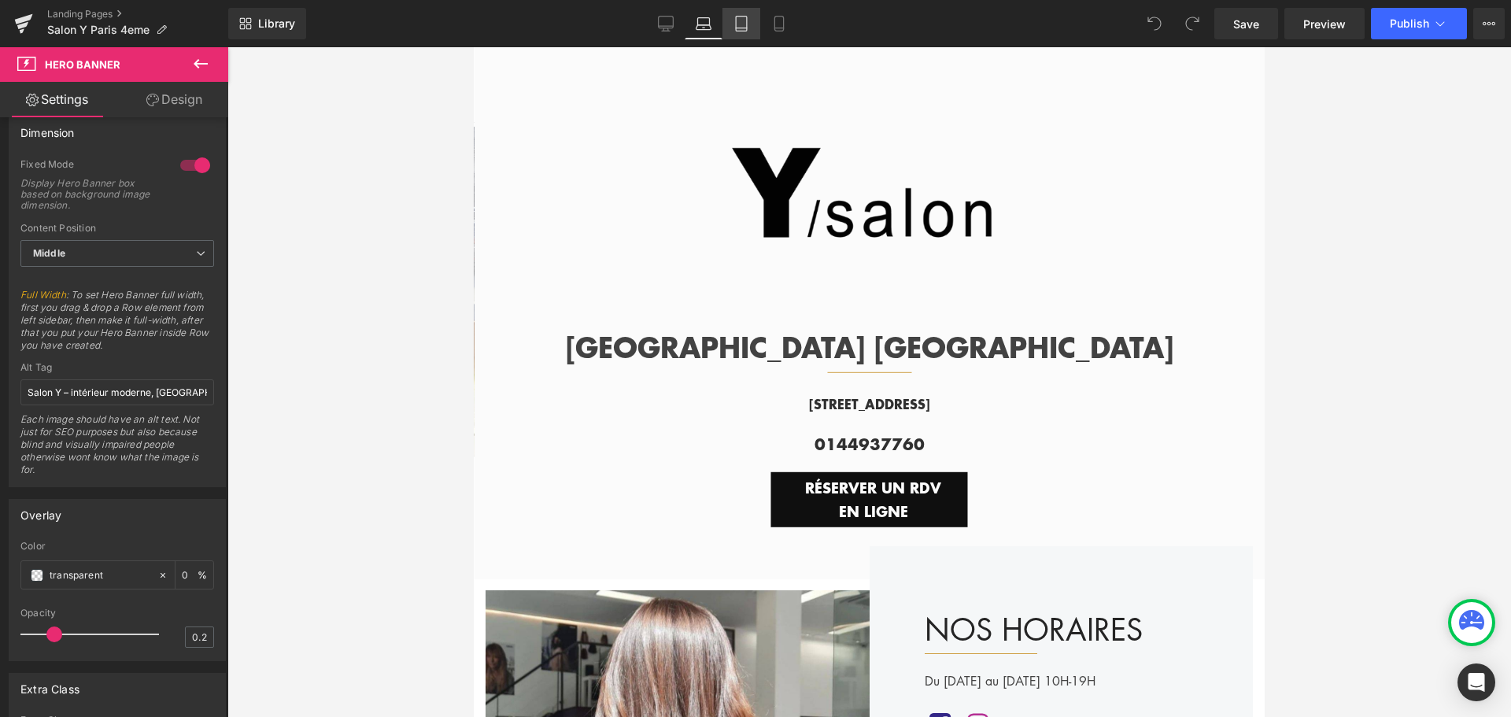
click at [742, 25] on icon at bounding box center [741, 24] width 16 height 16
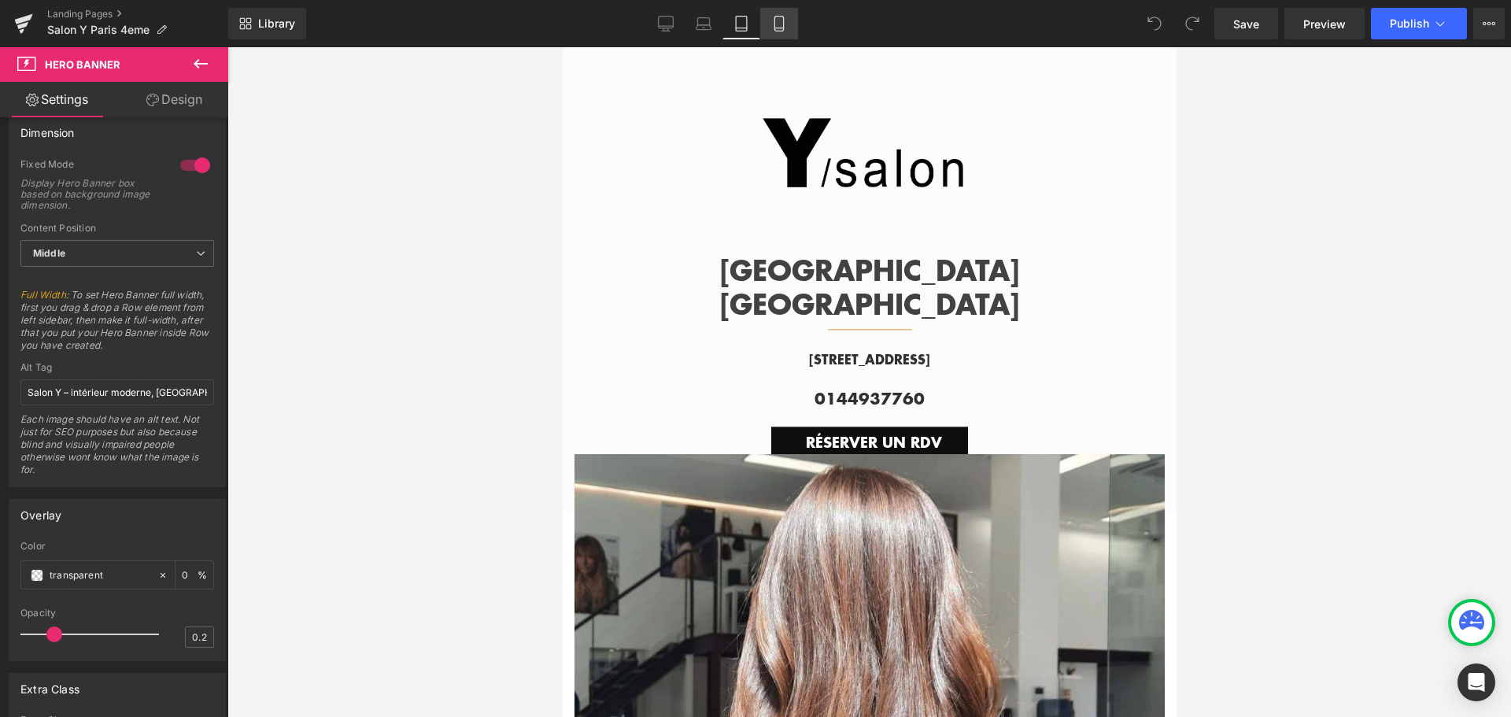
click at [783, 27] on icon at bounding box center [778, 24] width 9 height 15
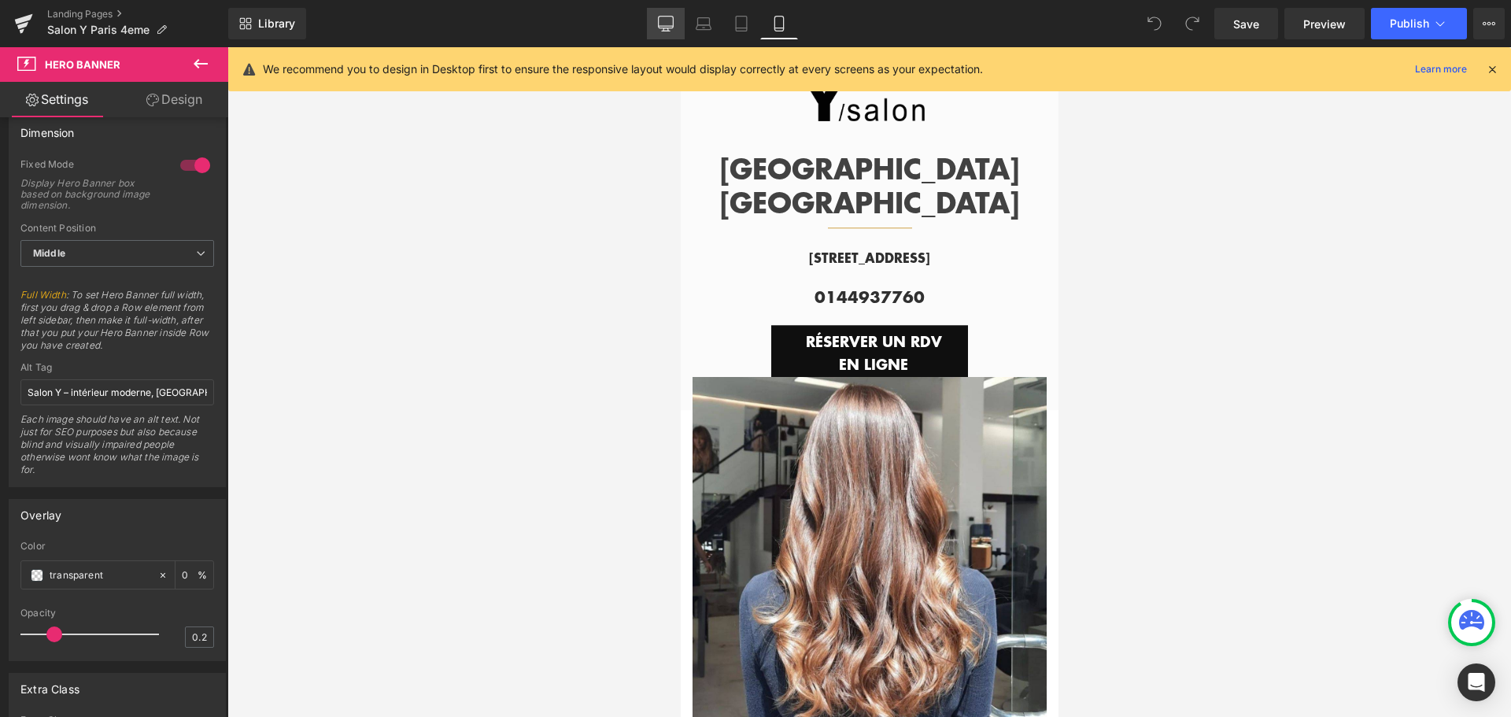
click at [662, 23] on icon at bounding box center [666, 24] width 16 height 16
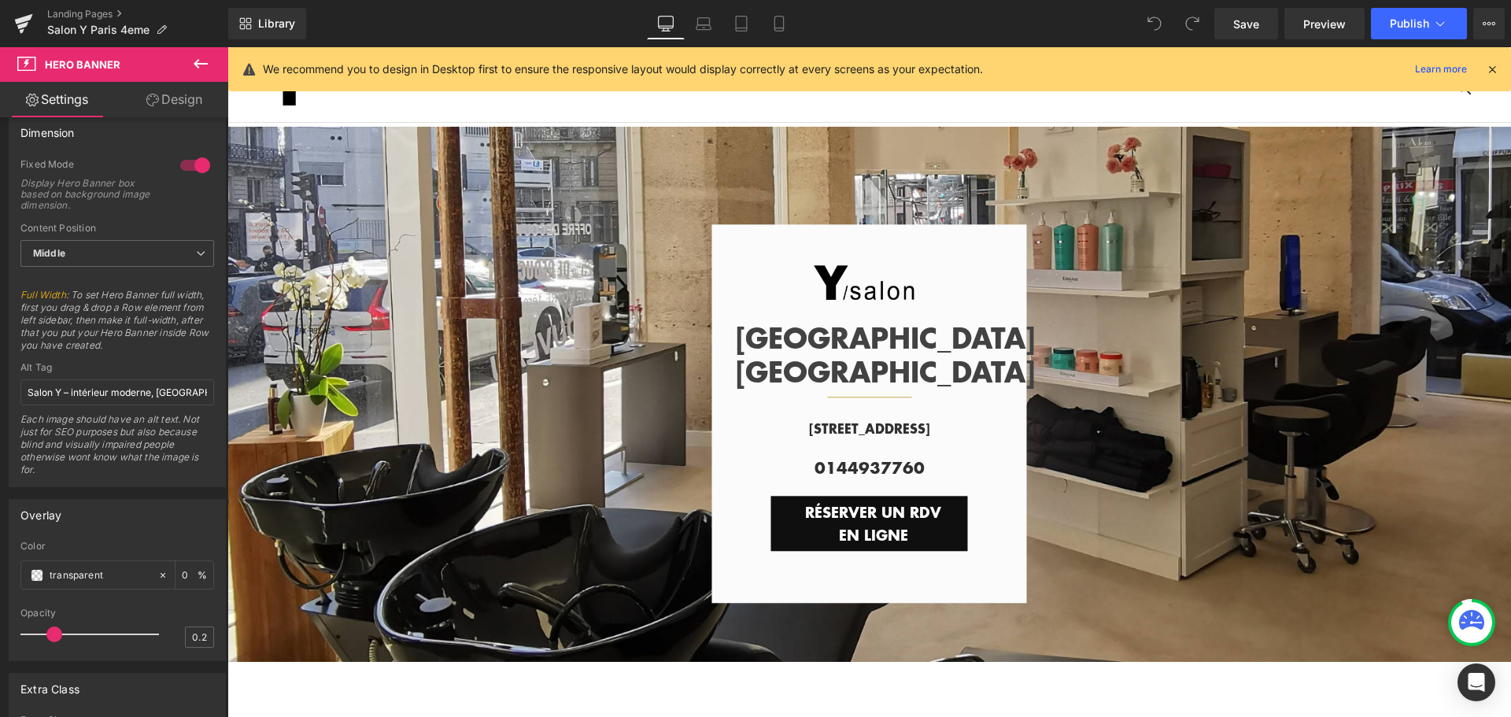
scroll to position [5, 0]
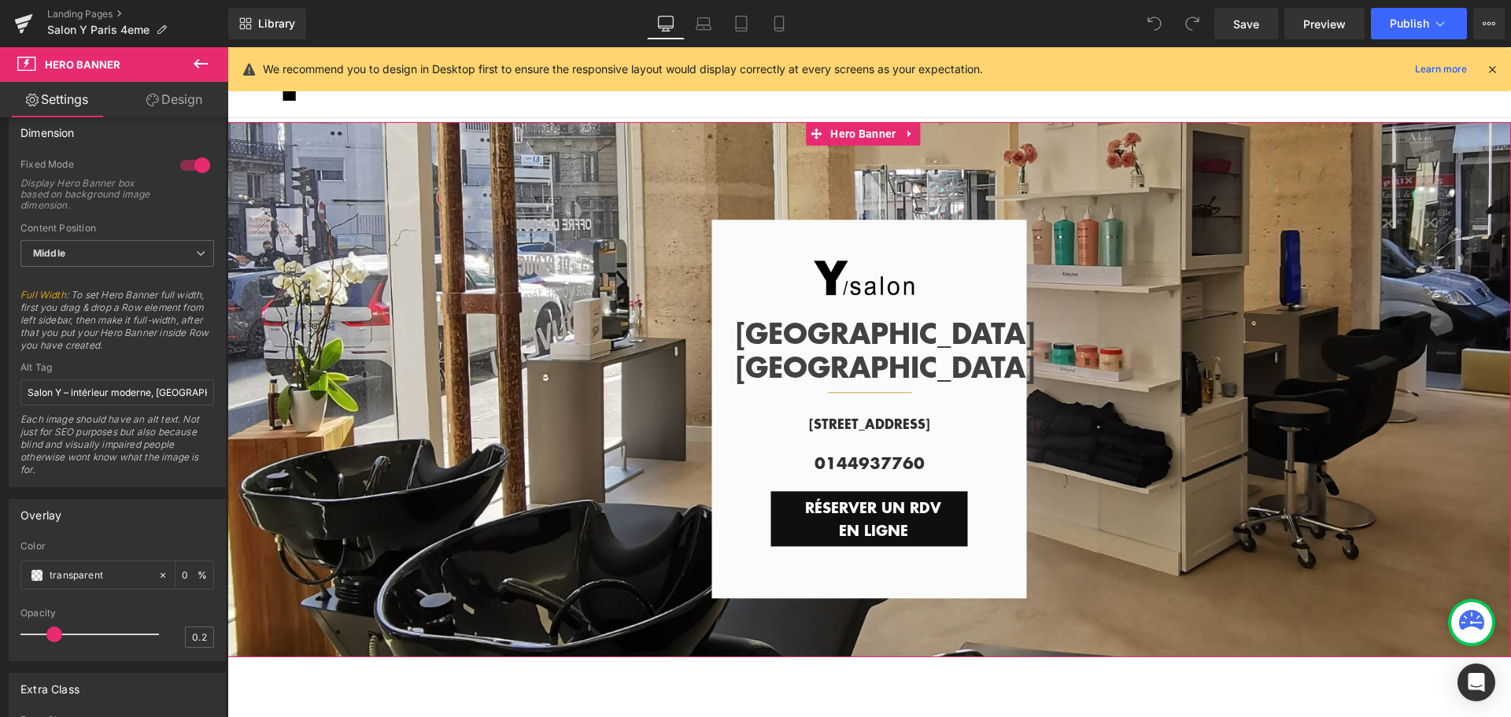
click at [182, 98] on link "Design" at bounding box center [174, 99] width 114 height 35
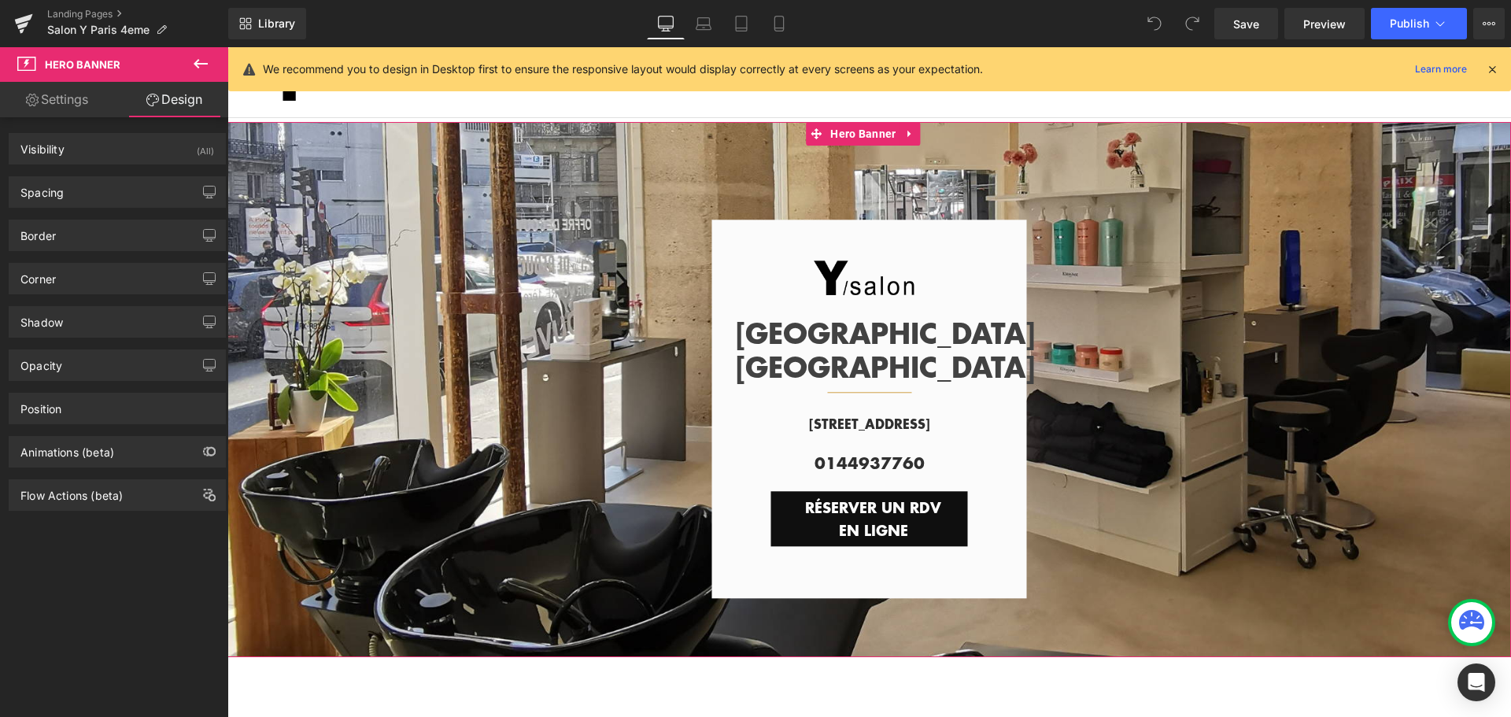
click at [66, 98] on link "Settings" at bounding box center [57, 99] width 114 height 35
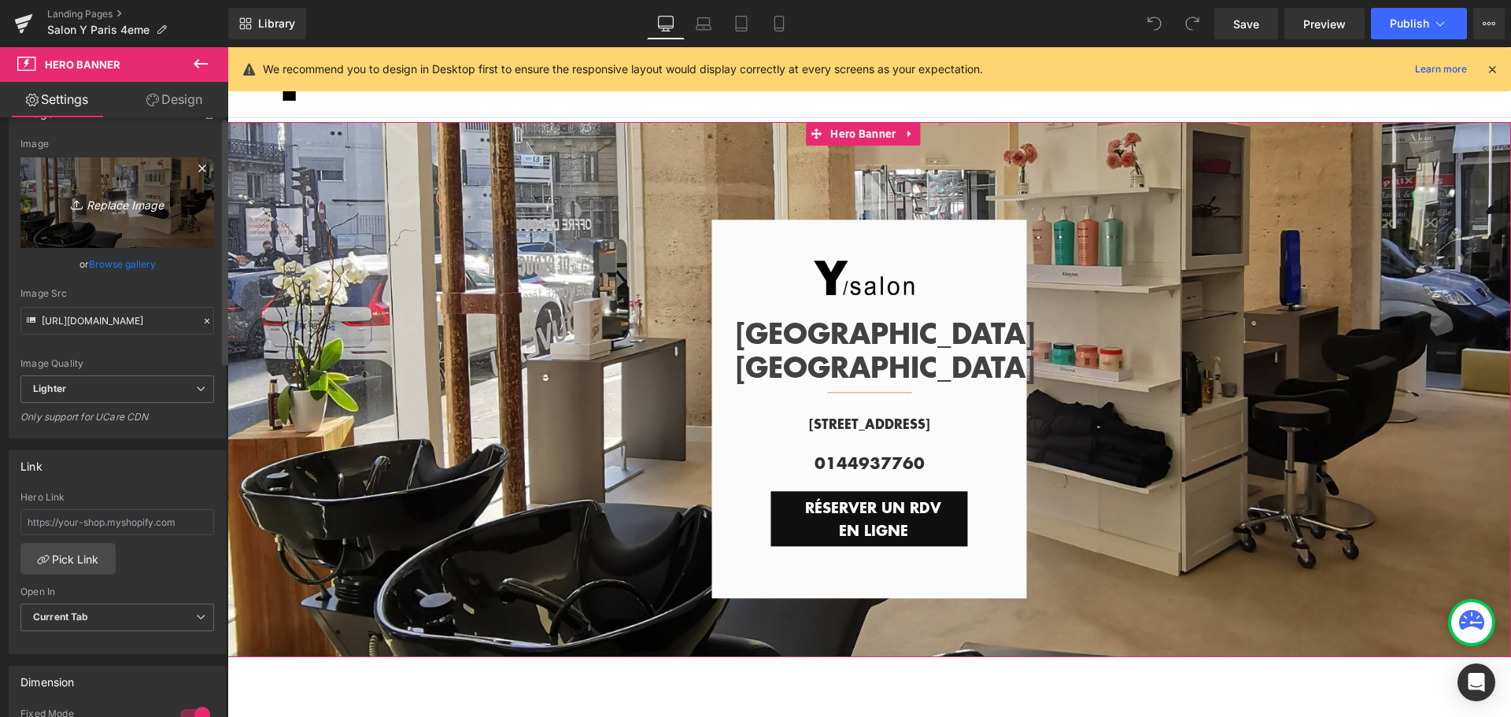
scroll to position [0, 0]
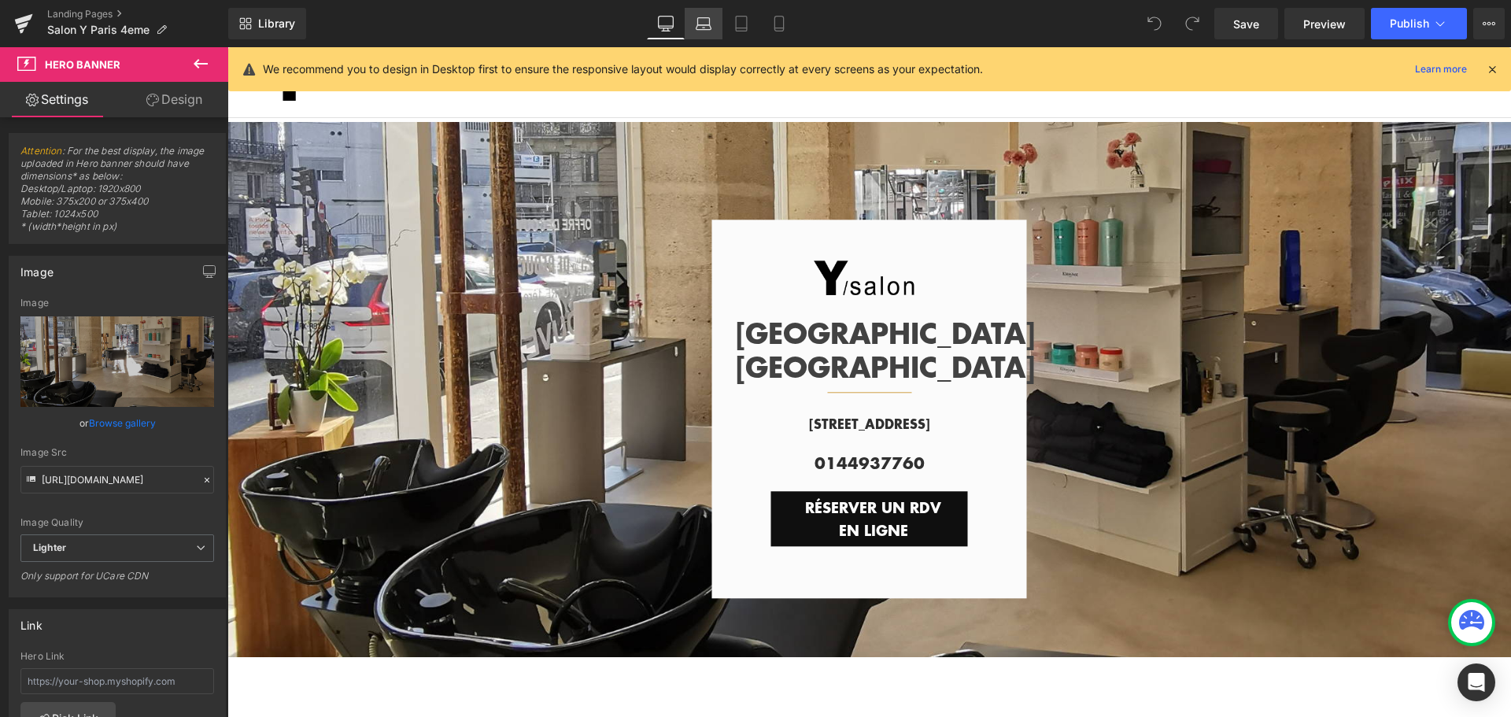
click at [708, 27] on icon at bounding box center [704, 24] width 16 height 16
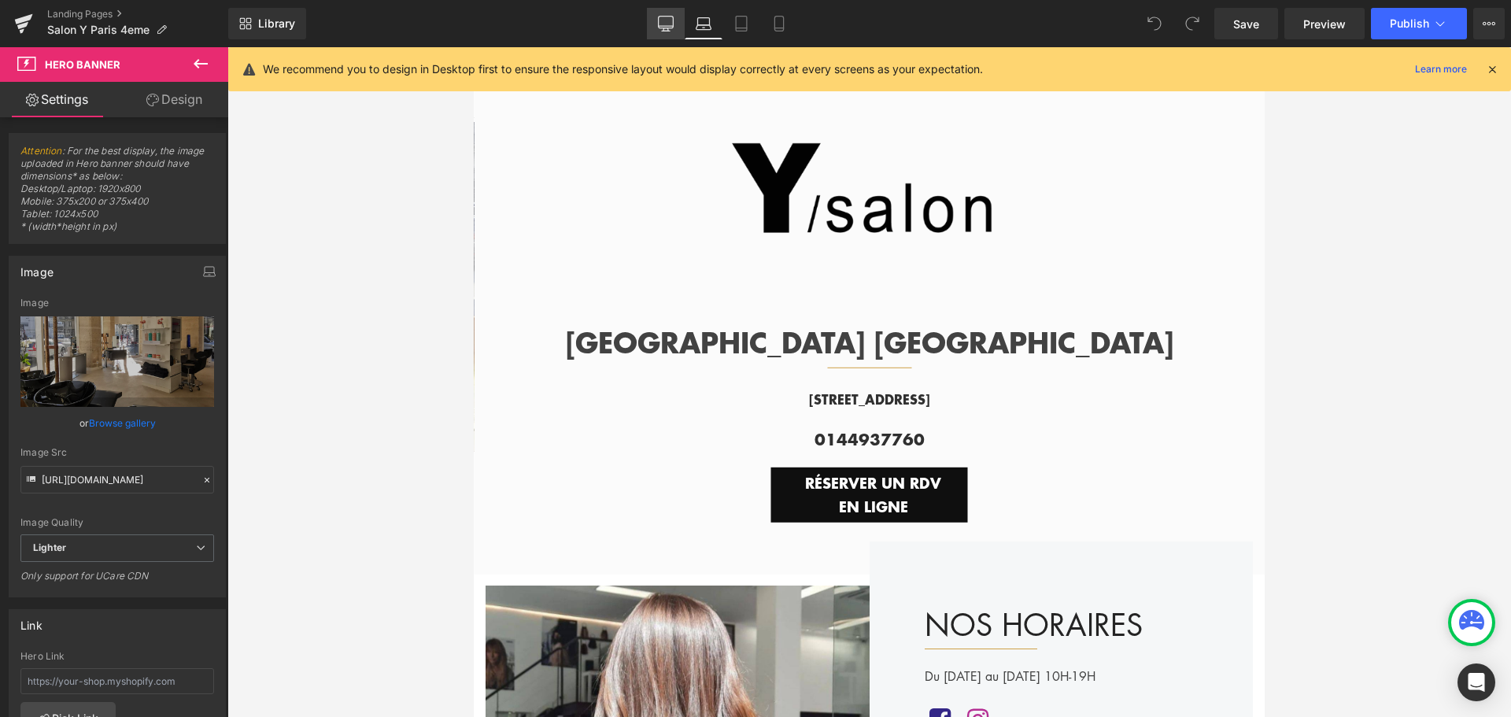
click at [667, 28] on icon at bounding box center [666, 23] width 15 height 12
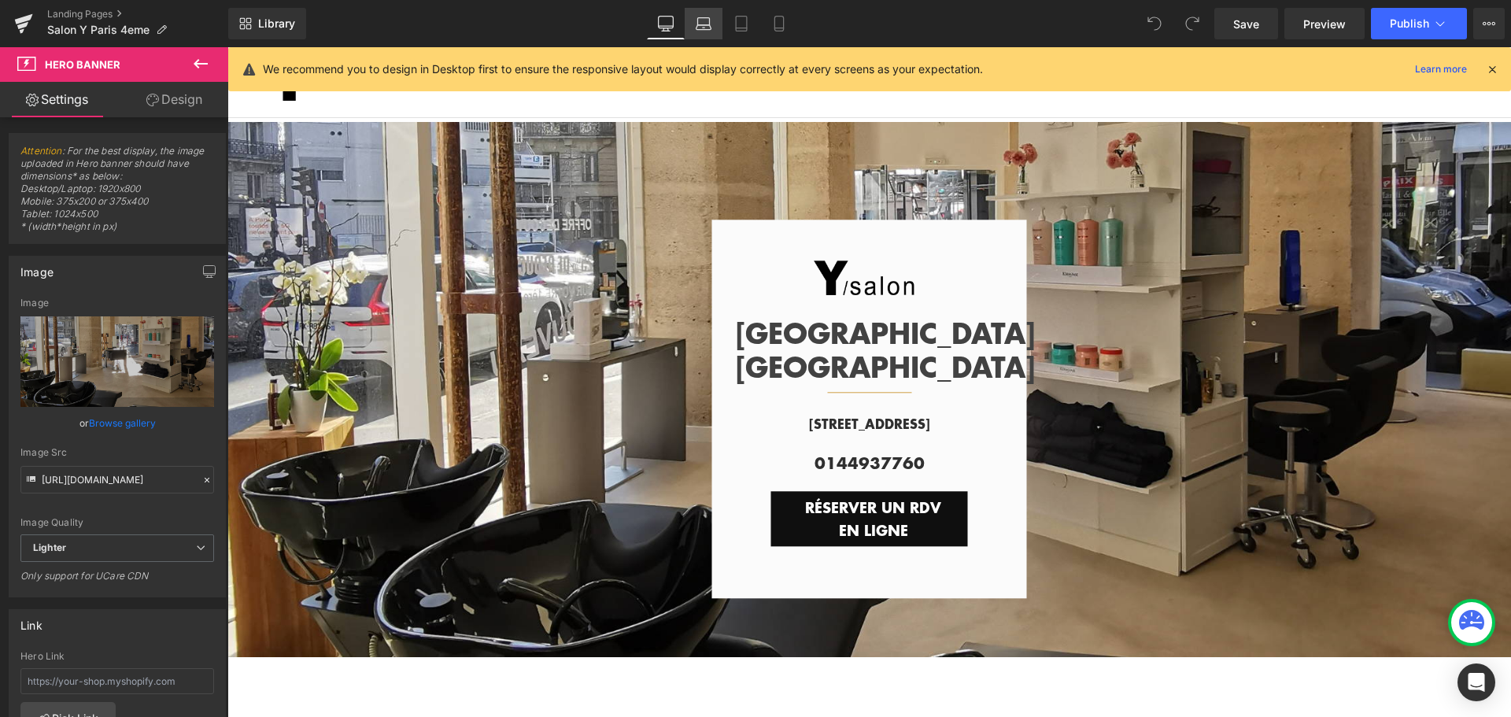
click at [716, 27] on link "Laptop" at bounding box center [704, 23] width 38 height 31
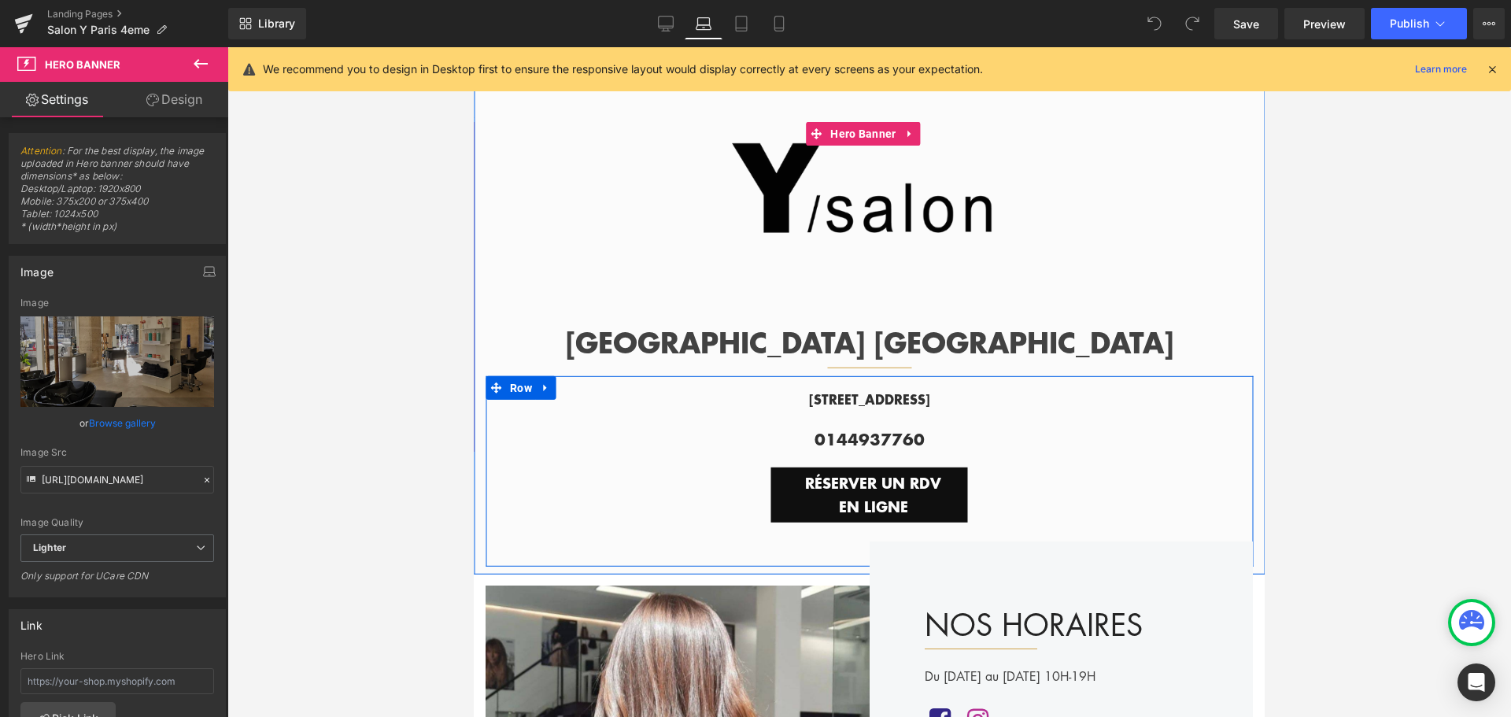
click at [655, 409] on div "[STREET_ADDRESS][GEOGRAPHIC_DATA] 0144937760 Text Block RÉSERVER UN RDV EN LIGN…" at bounding box center [869, 451] width 767 height 141
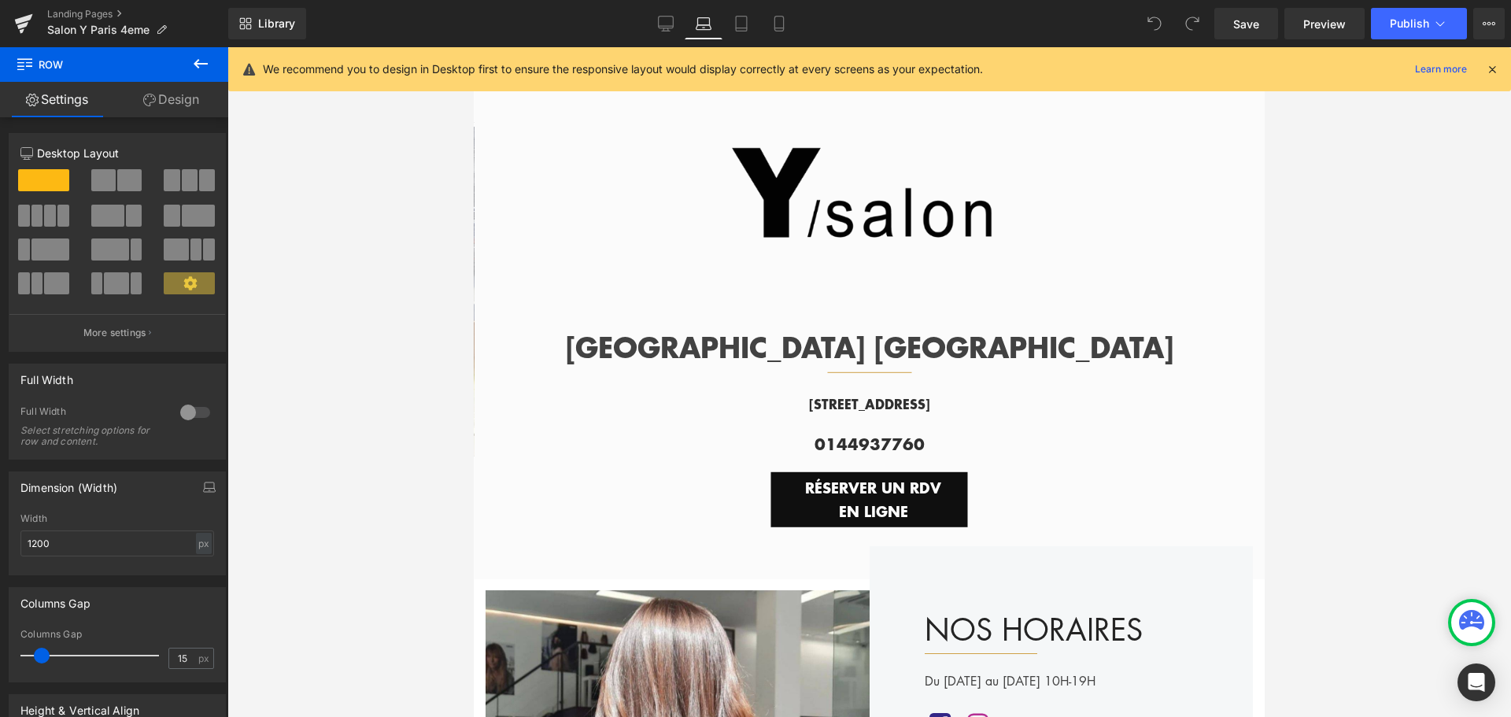
click at [1317, 153] on div at bounding box center [869, 382] width 1284 height 670
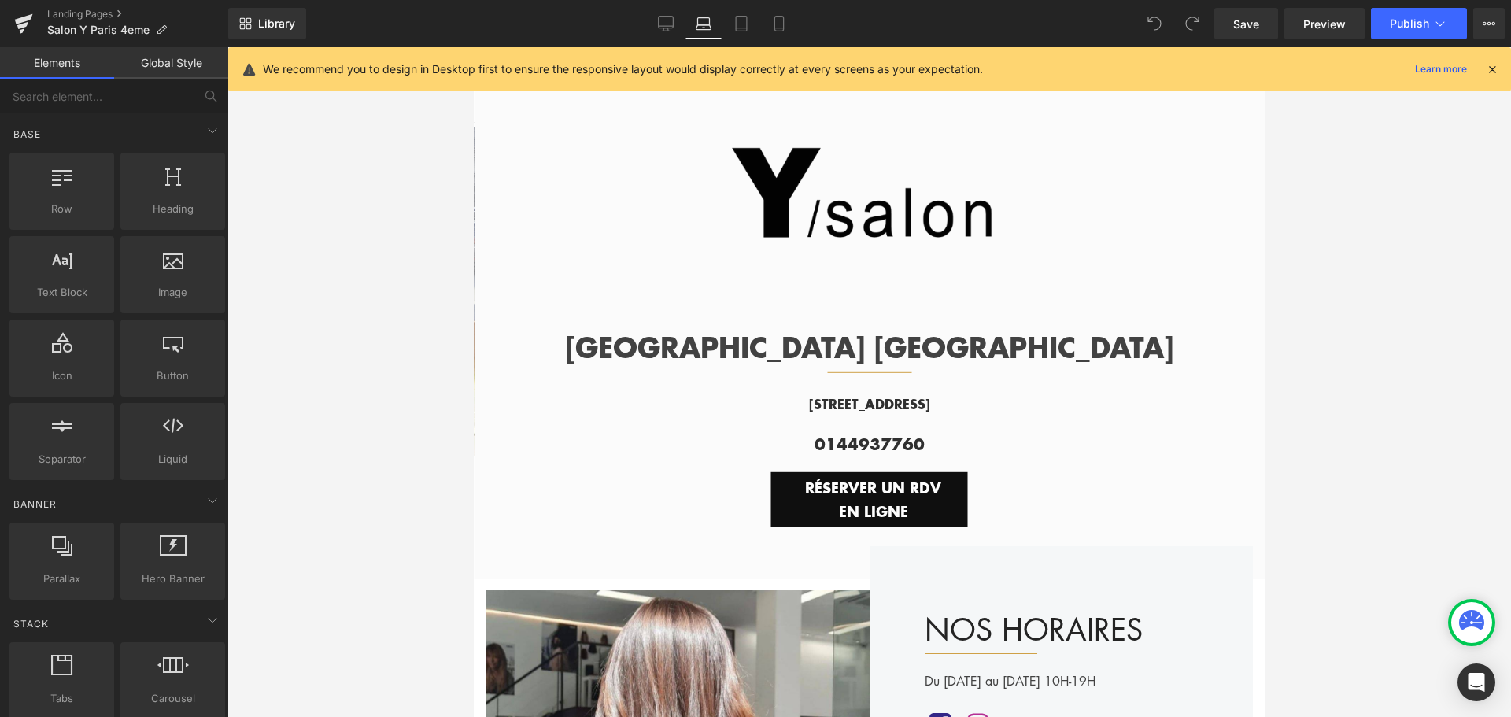
click at [1505, 68] on div "We recommend you to design in Desktop first to ensure the responsive layout wou…" at bounding box center [869, 69] width 1283 height 44
click at [1495, 68] on icon at bounding box center [1492, 69] width 14 height 14
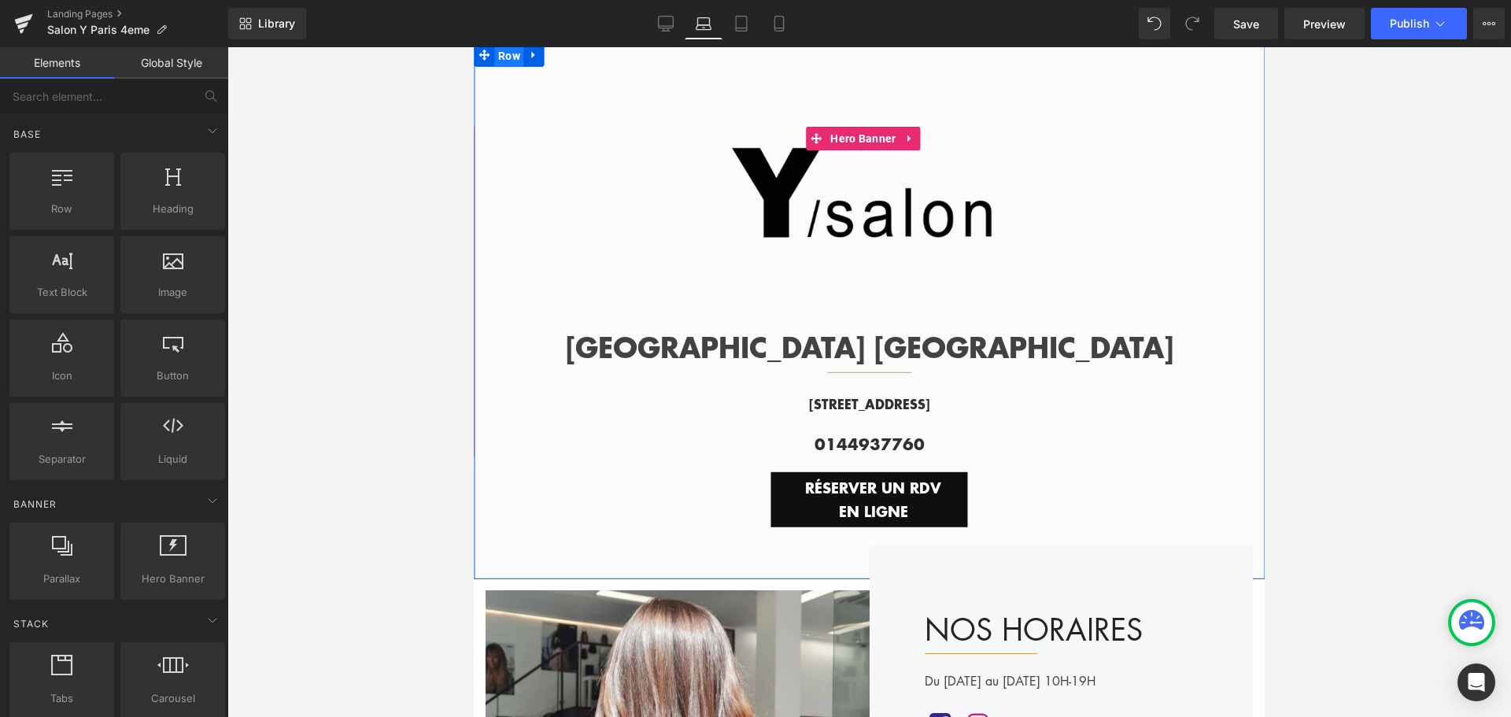
click at [506, 58] on span "Row" at bounding box center [509, 56] width 30 height 24
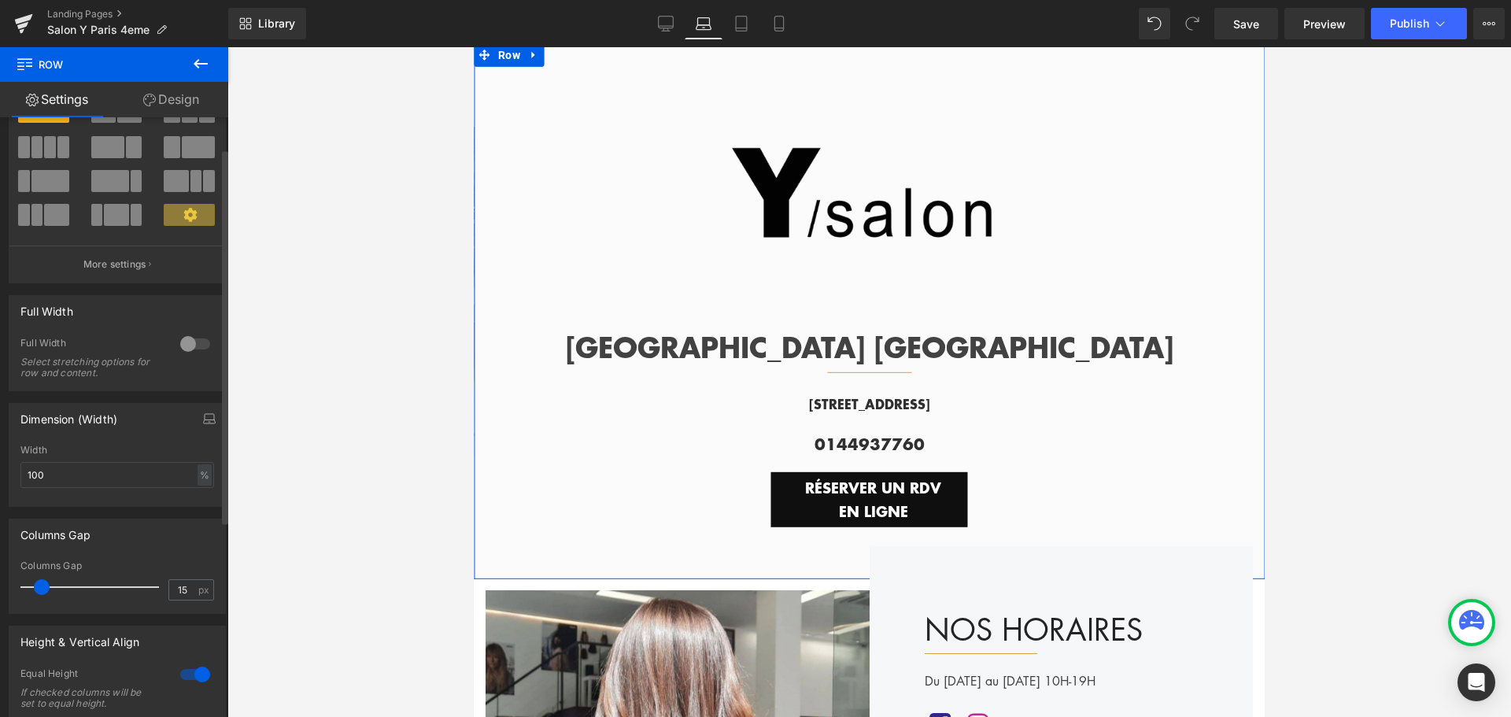
scroll to position [157, 0]
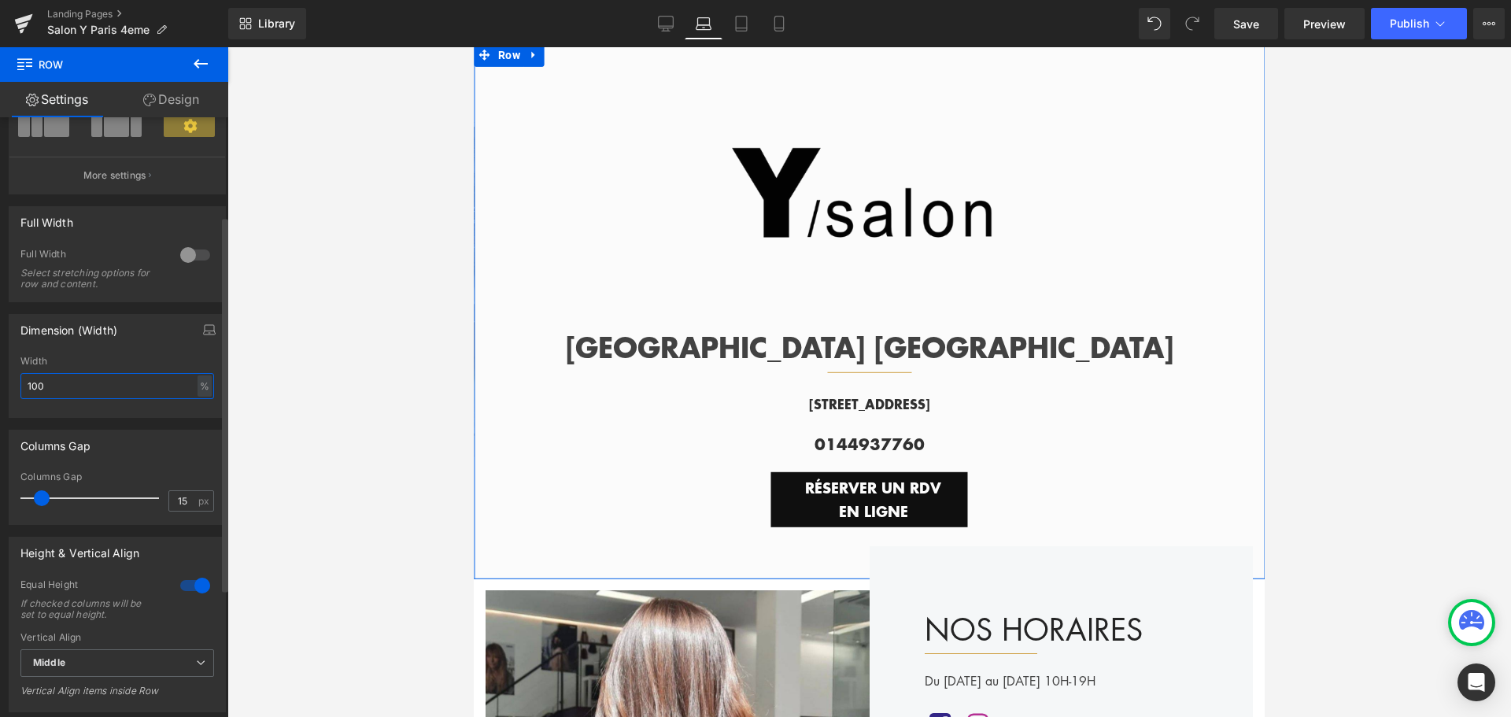
drag, startPoint x: 65, startPoint y: 386, endPoint x: 0, endPoint y: 386, distance: 65.3
click at [0, 386] on div "Dimension (Width) 100% Width 100 % % px" at bounding box center [117, 360] width 235 height 116
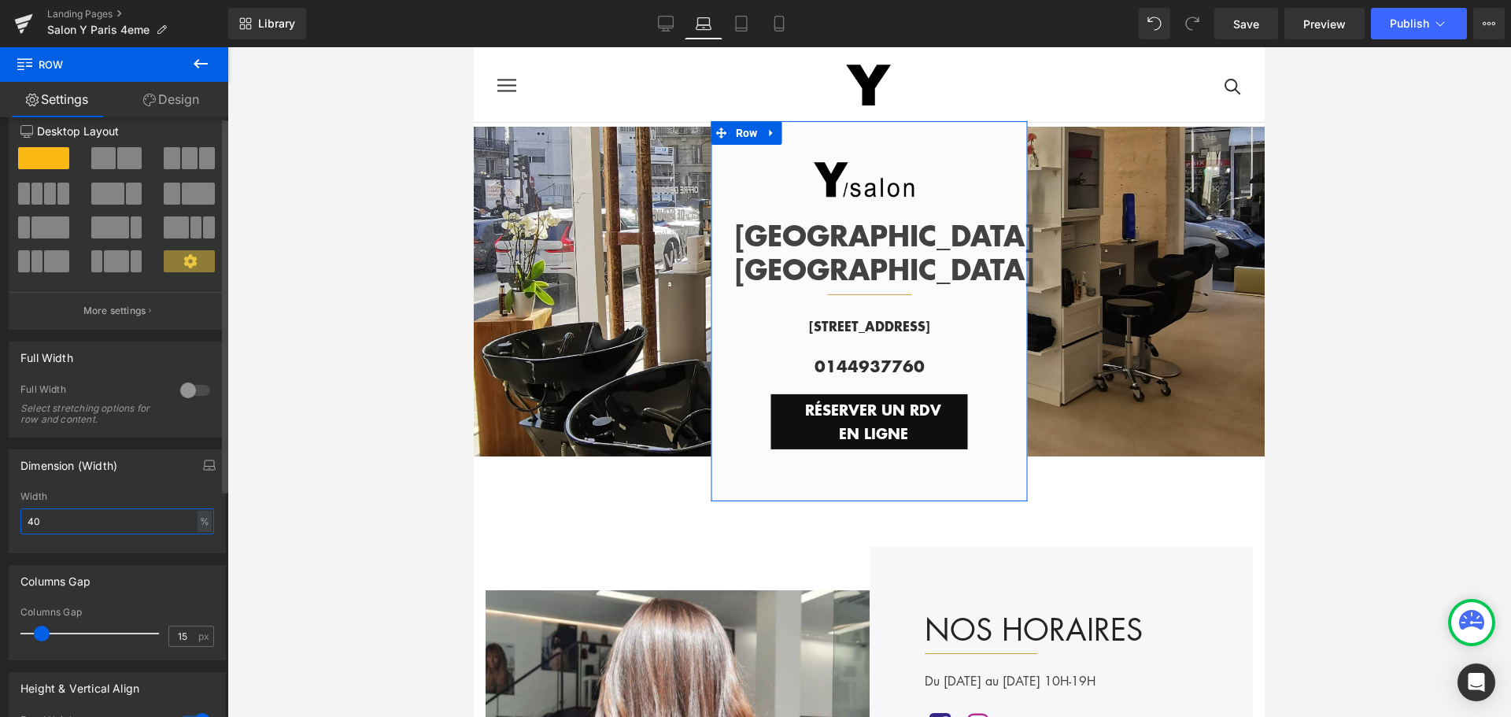
scroll to position [0, 0]
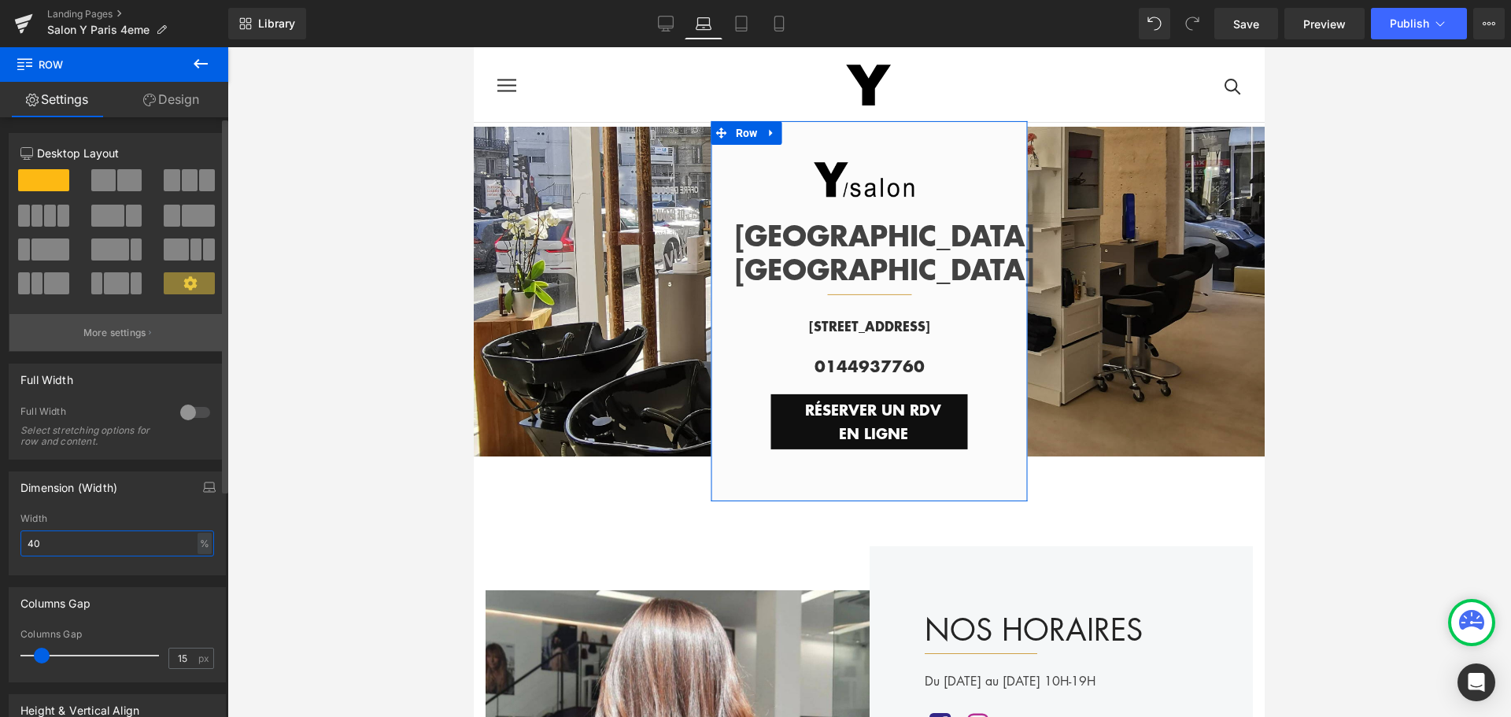
type input "40"
click at [131, 332] on p "More settings" at bounding box center [114, 333] width 63 height 14
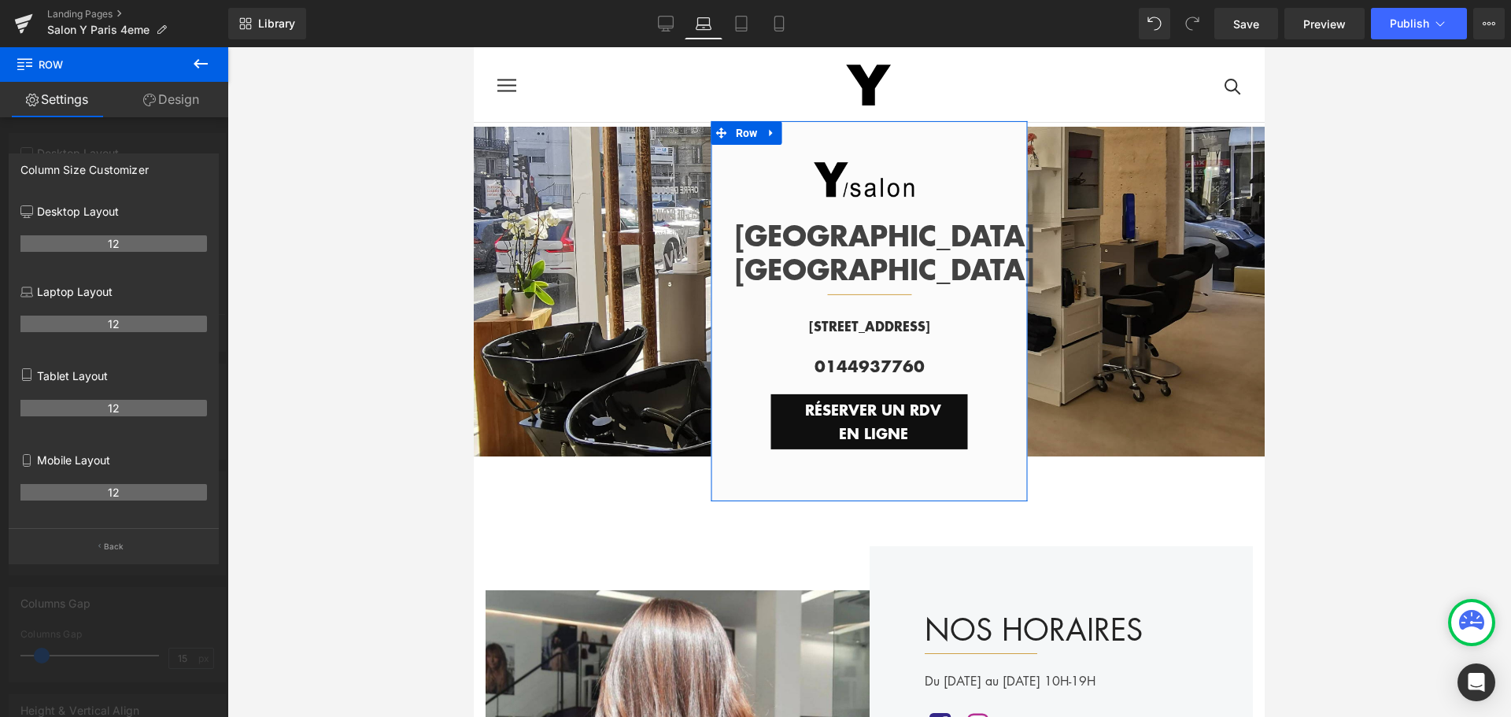
click at [137, 139] on div at bounding box center [114, 386] width 228 height 678
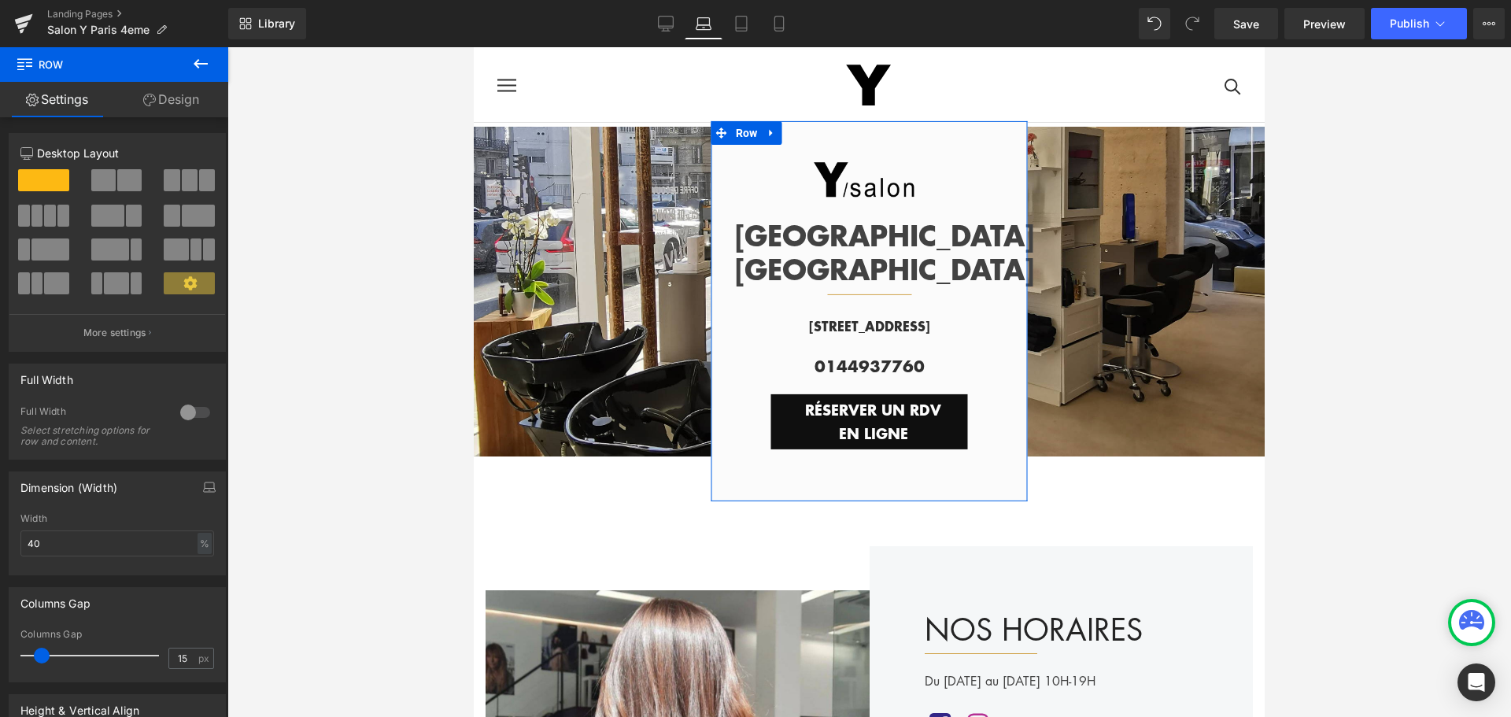
click at [169, 88] on link "Design" at bounding box center [171, 99] width 114 height 35
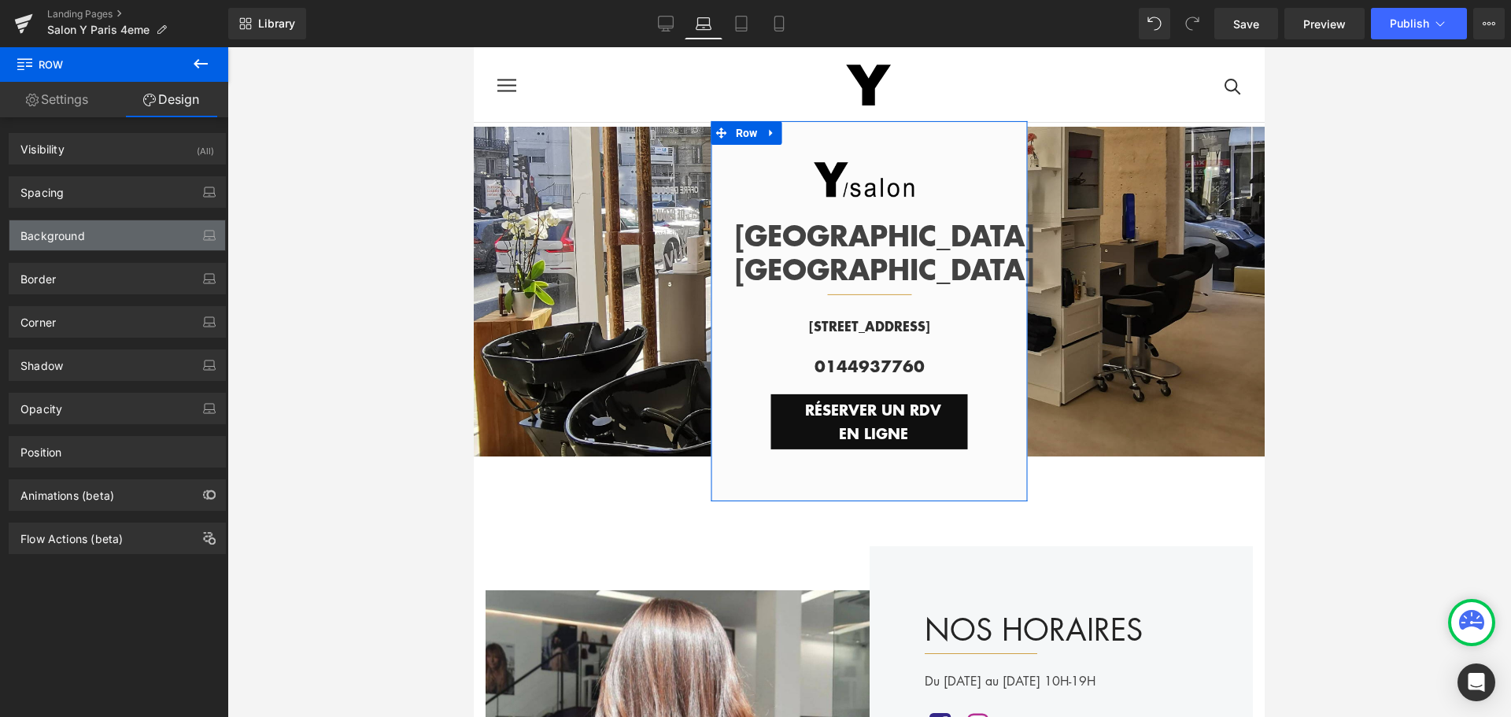
click at [122, 248] on div "Background" at bounding box center [117, 235] width 216 height 30
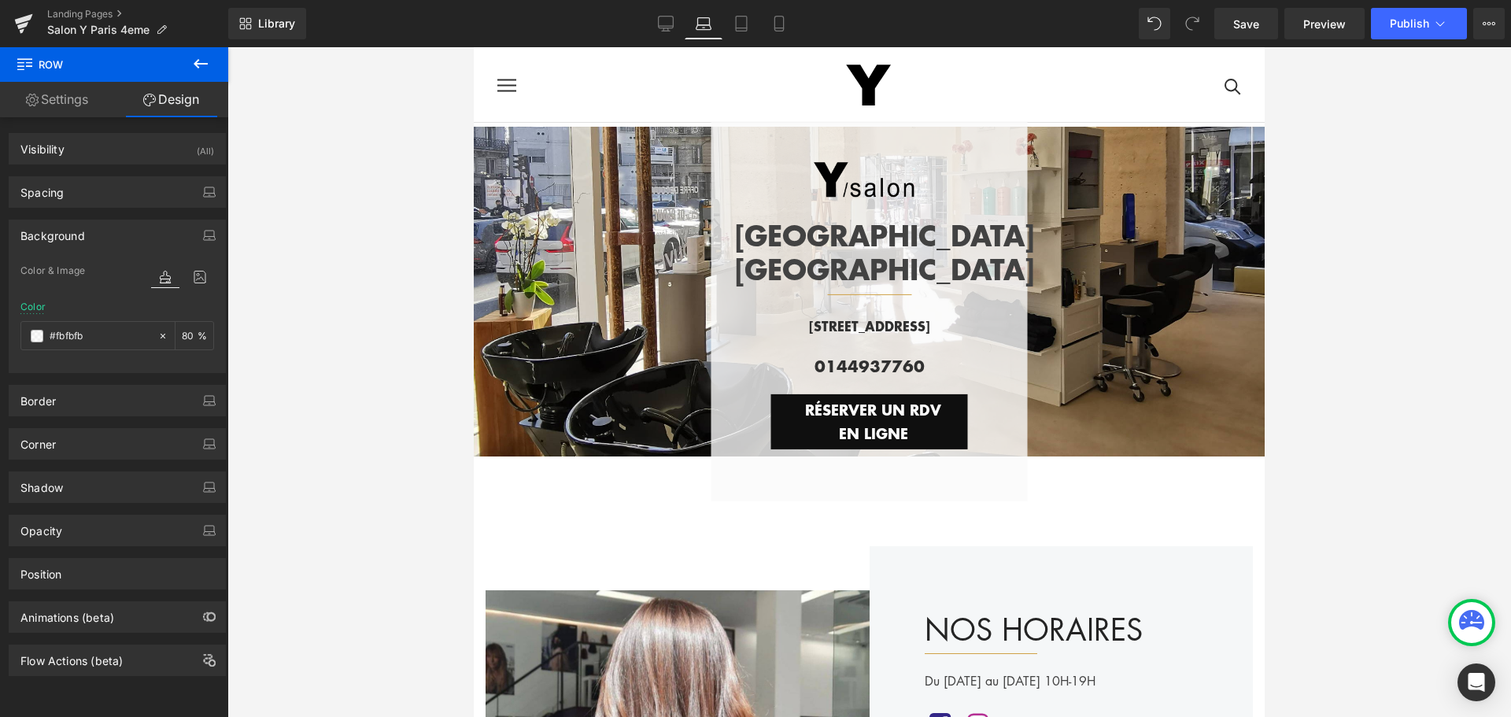
type input "80"
click at [324, 471] on div at bounding box center [869, 382] width 1284 height 670
click at [675, 21] on link "Desktop" at bounding box center [666, 23] width 38 height 31
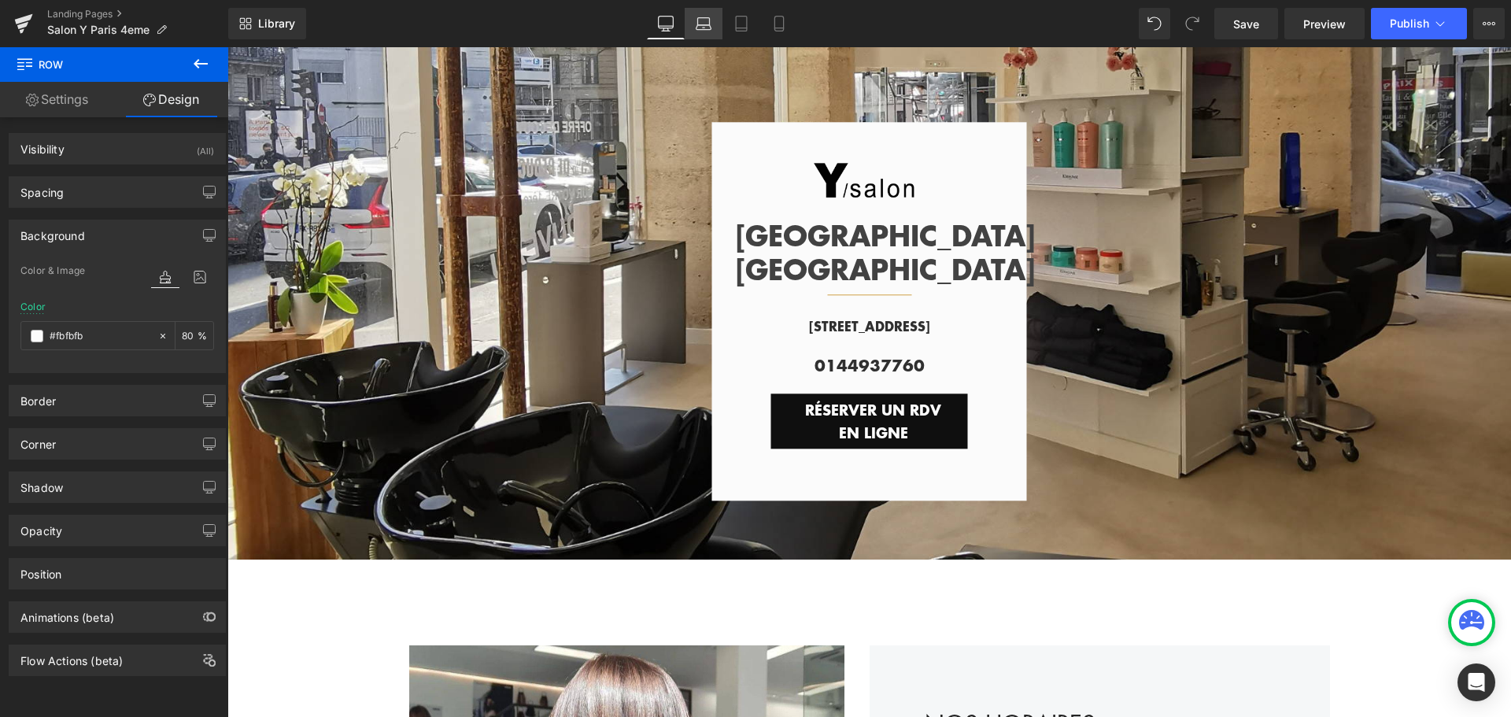
click at [696, 23] on icon at bounding box center [704, 24] width 16 height 16
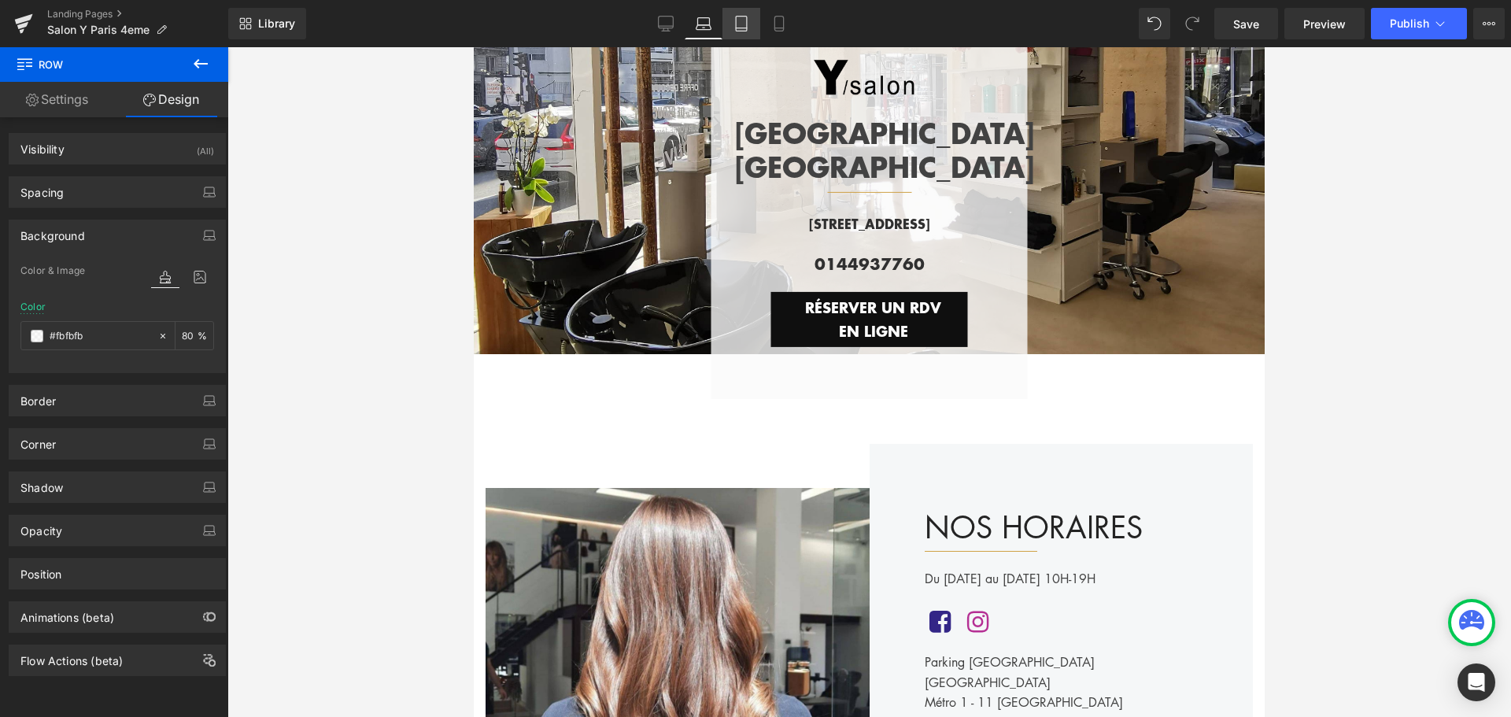
scroll to position [0, 0]
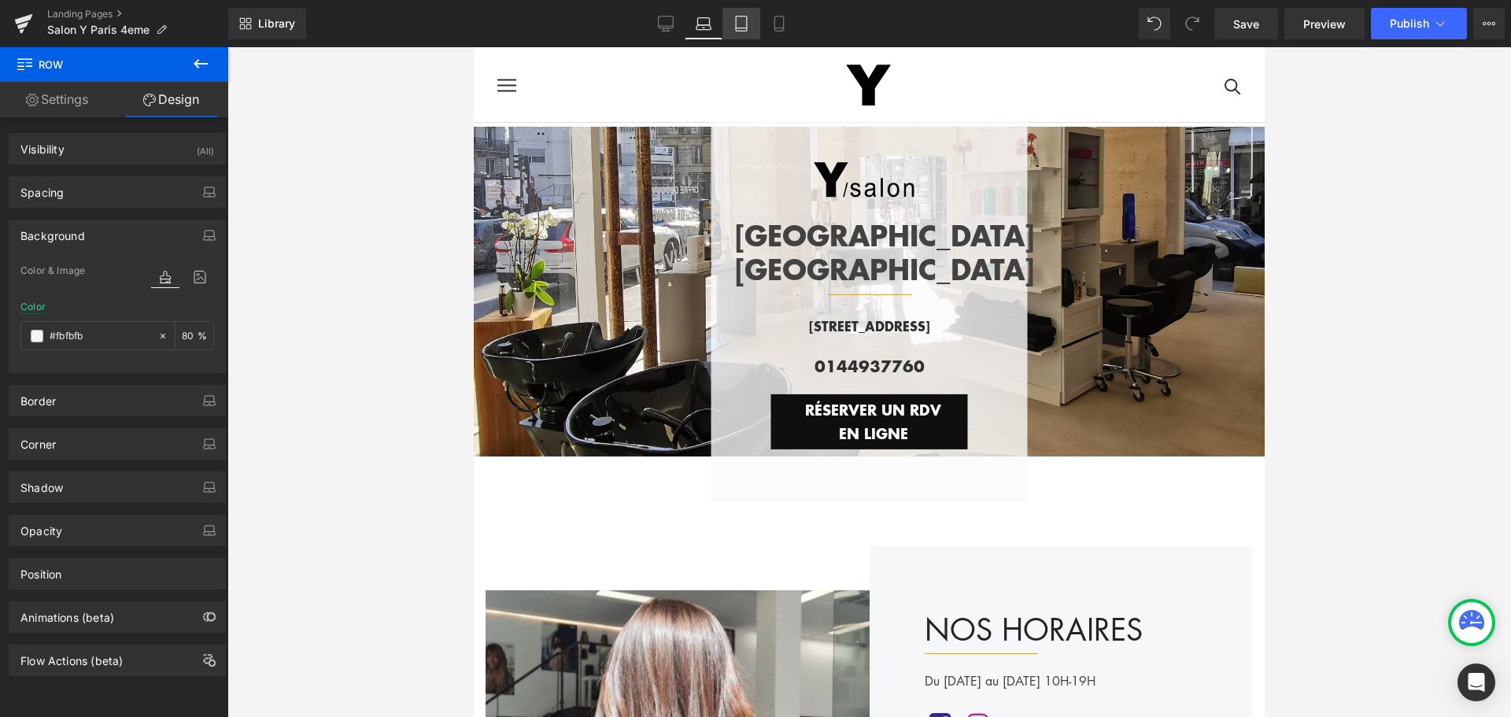
click at [743, 22] on icon at bounding box center [741, 24] width 16 height 16
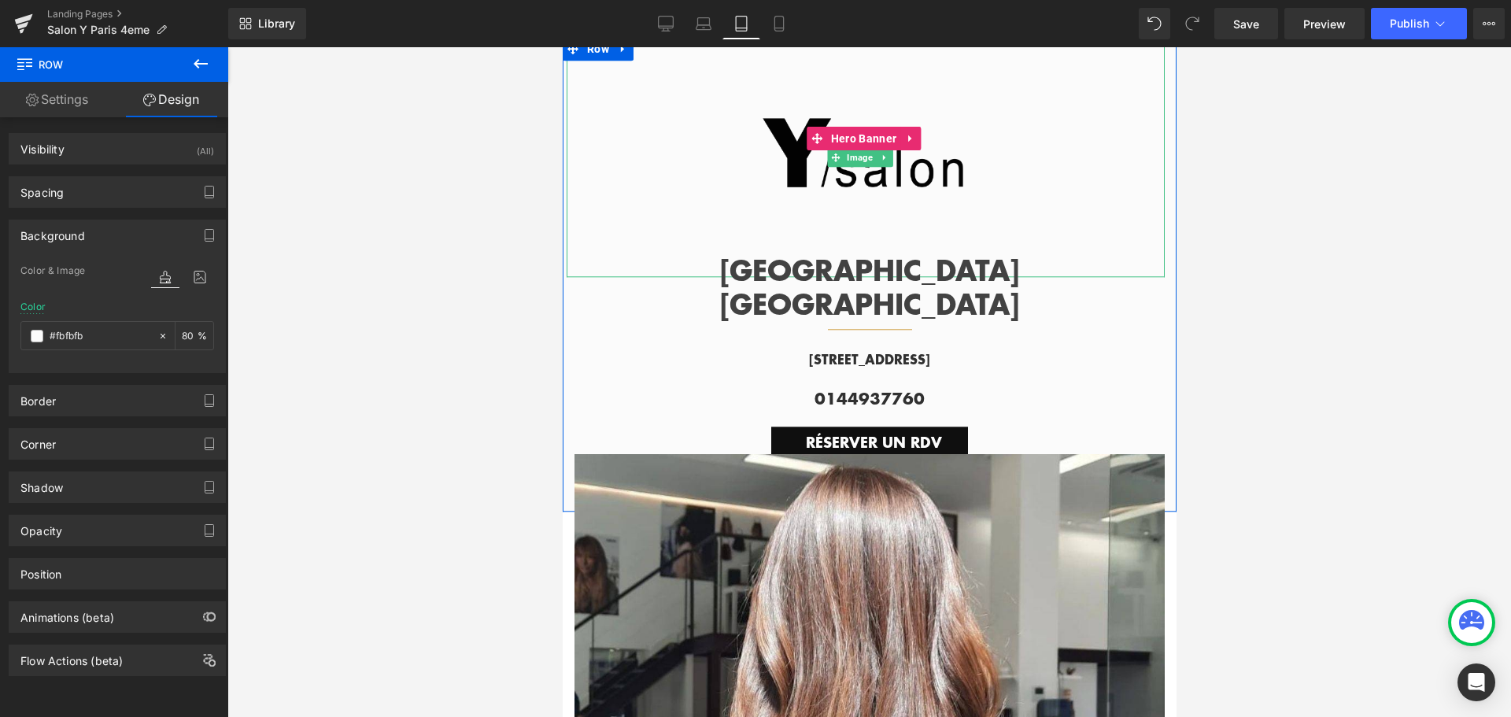
click at [695, 132] on div at bounding box center [865, 157] width 598 height 239
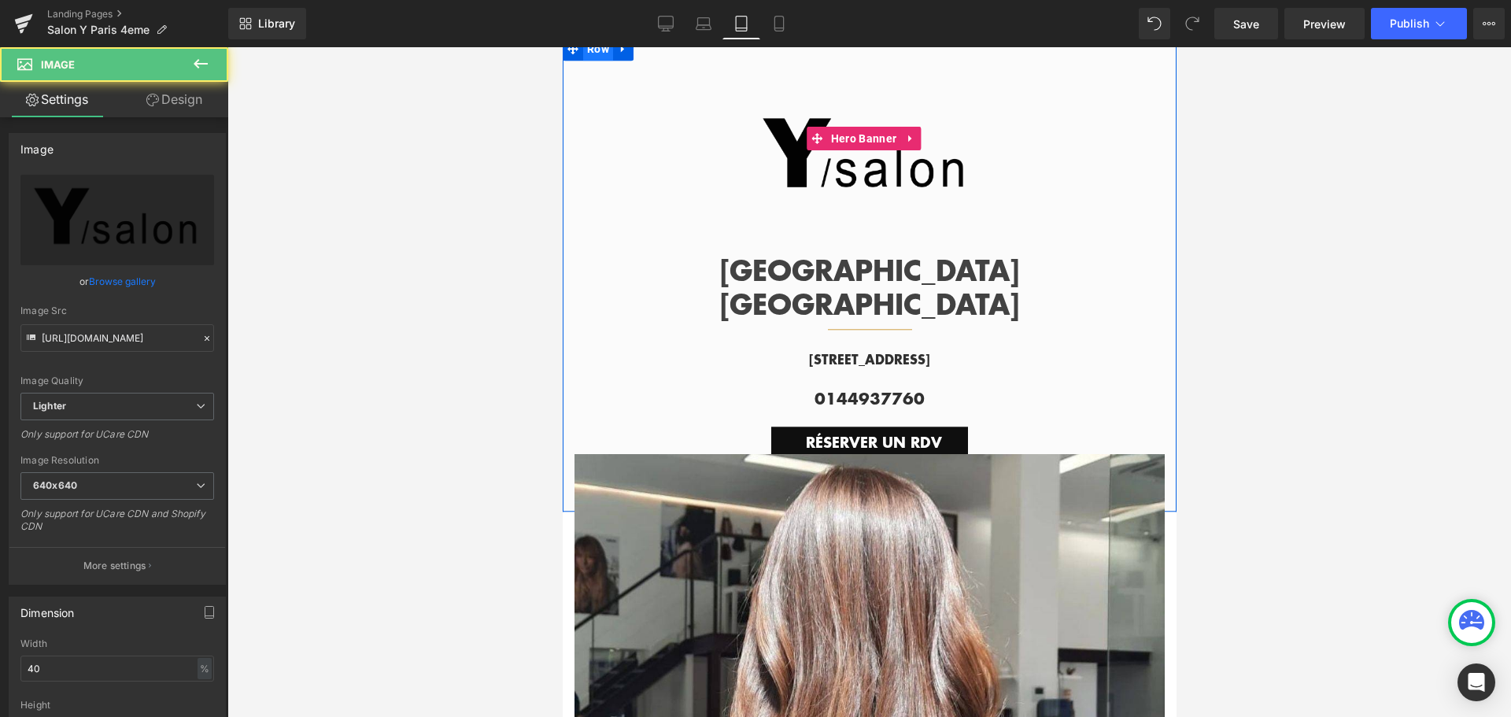
click at [604, 61] on span "Row" at bounding box center [597, 49] width 30 height 24
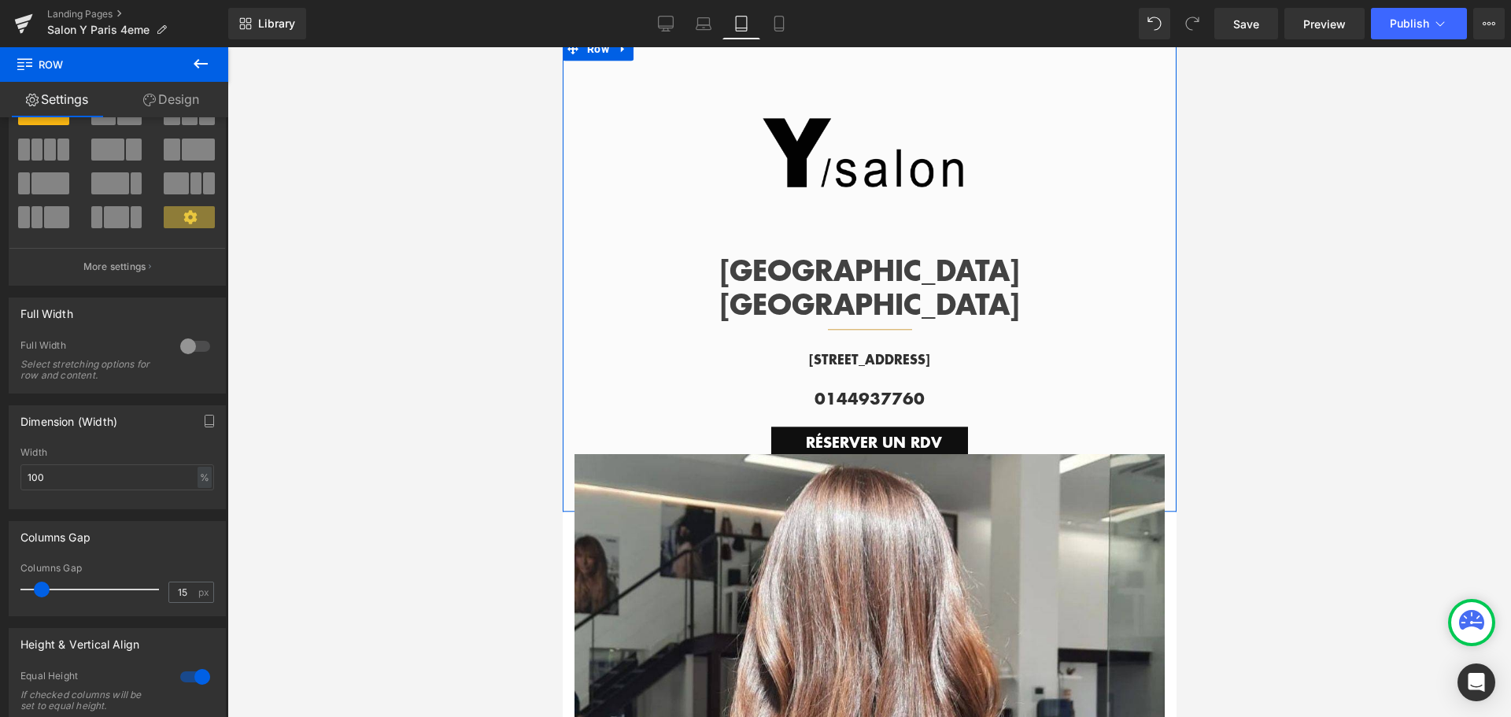
scroll to position [157, 0]
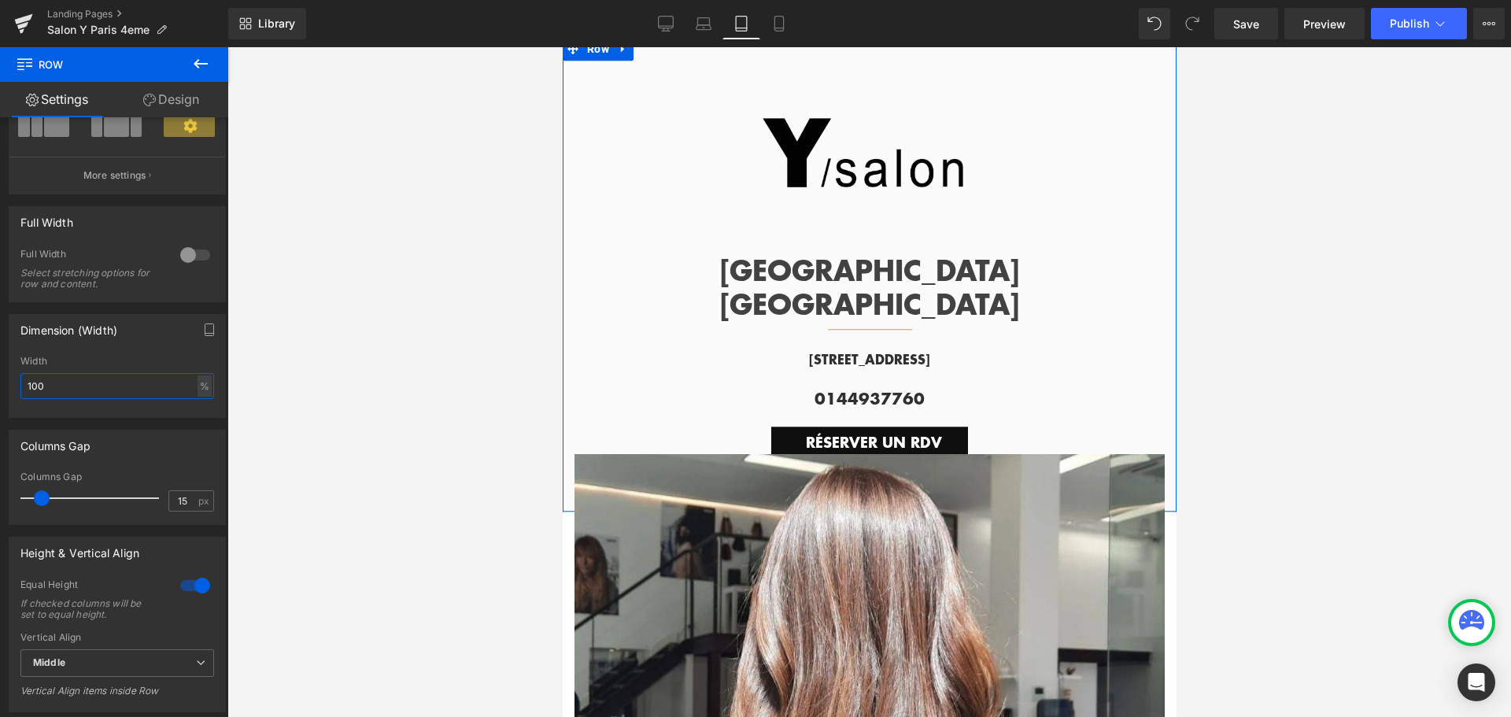
drag, startPoint x: 78, startPoint y: 385, endPoint x: 0, endPoint y: 379, distance: 78.1
click at [0, 379] on div "Dimension (Width) 100% Width 100 % % px" at bounding box center [117, 360] width 235 height 116
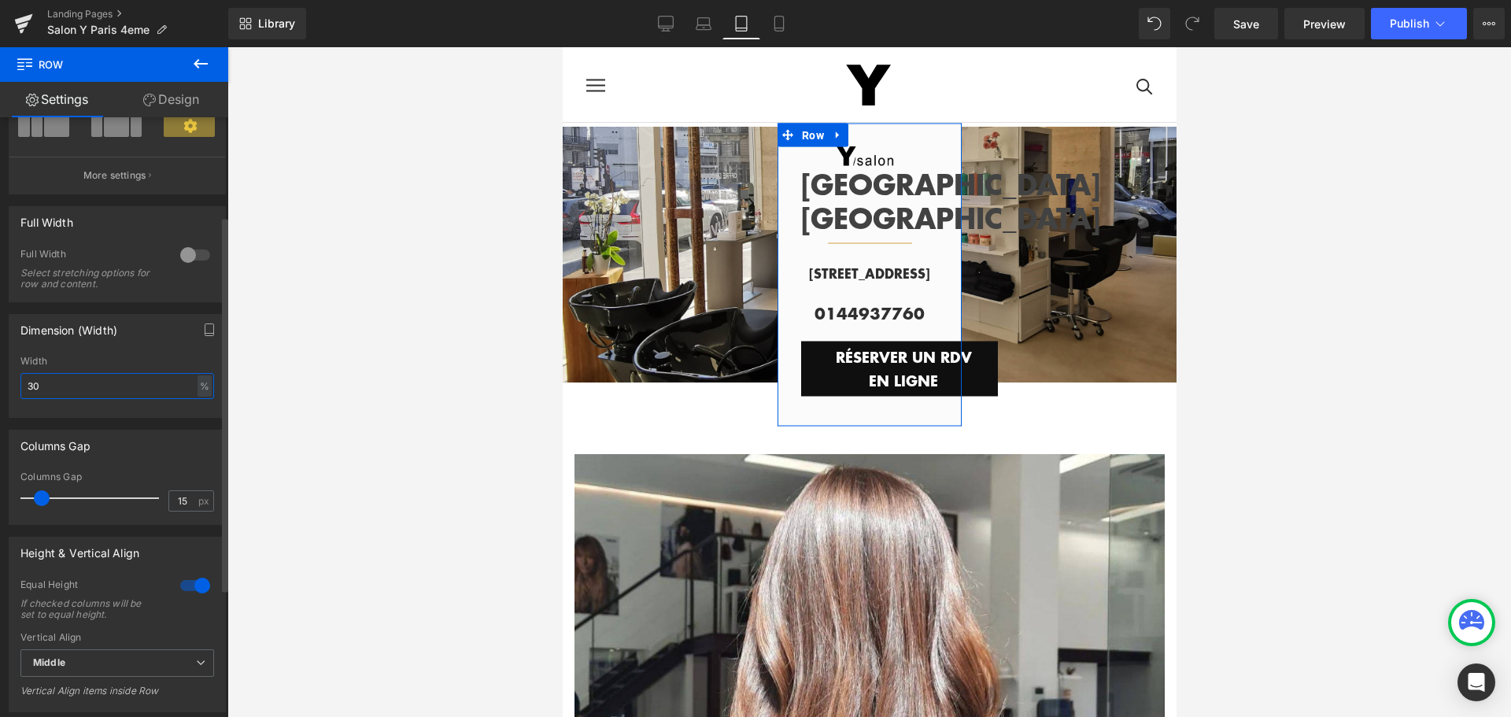
type input "3"
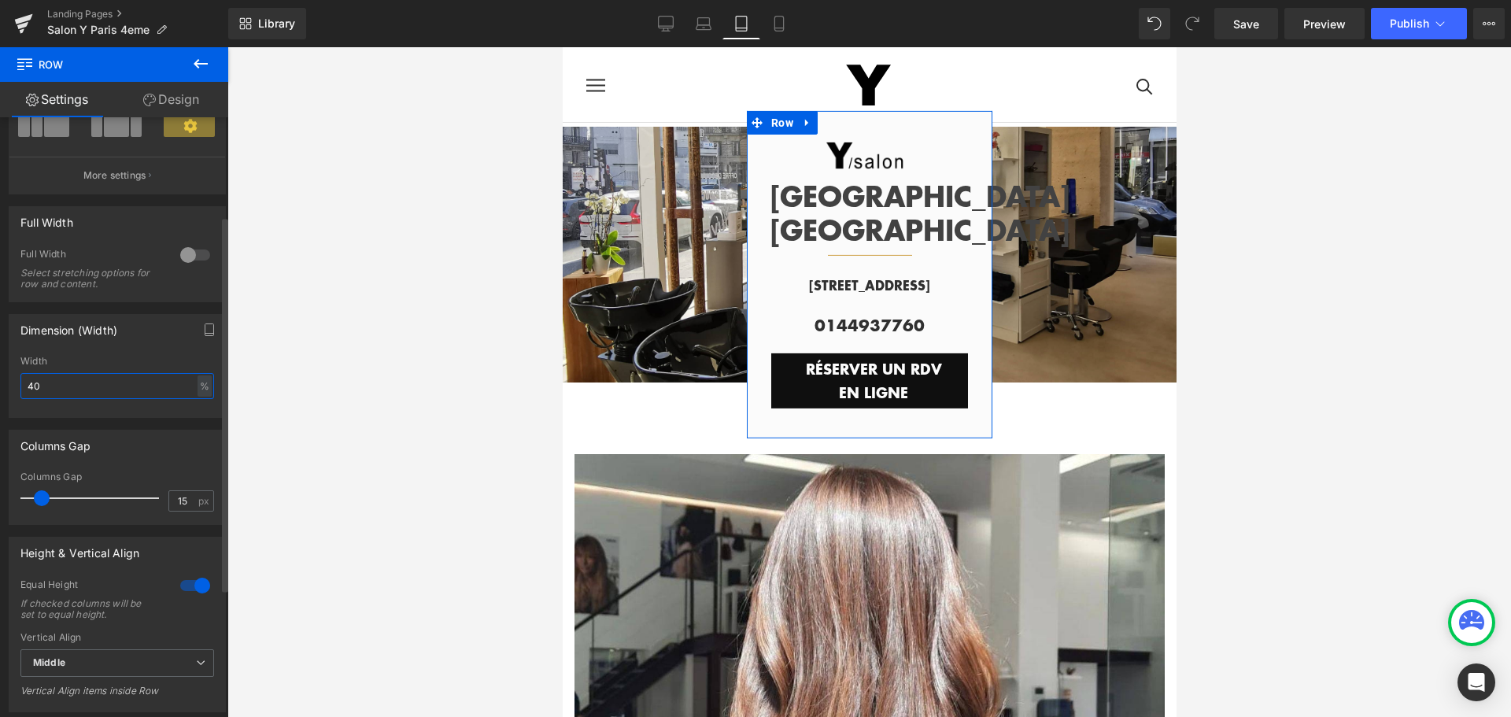
type input "40"
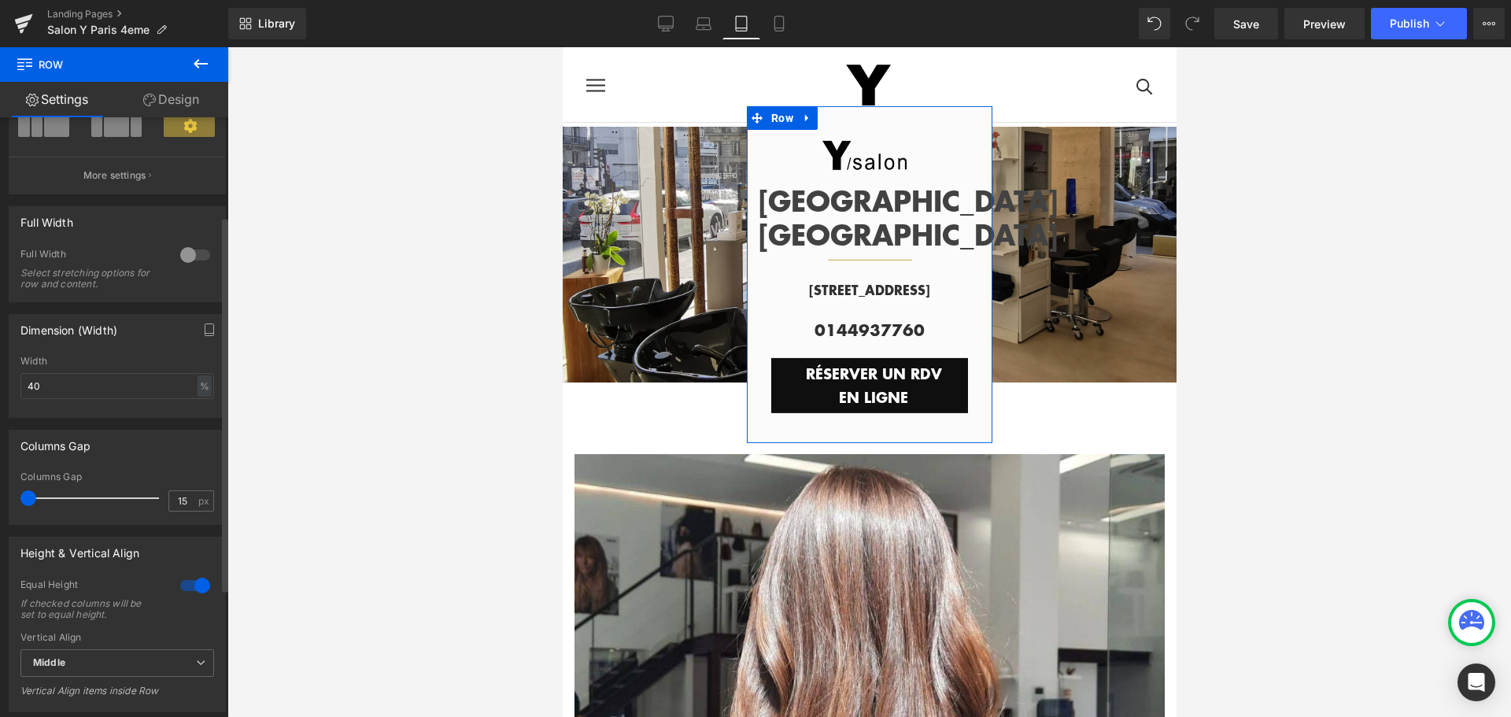
drag, startPoint x: 37, startPoint y: 498, endPoint x: 0, endPoint y: 501, distance: 37.1
click at [0, 501] on div "Columns Gap 15px Columns Gap 15 px" at bounding box center [117, 471] width 235 height 107
click at [118, 468] on div "Columns Gap 15px Columns Gap 15 px" at bounding box center [117, 477] width 217 height 95
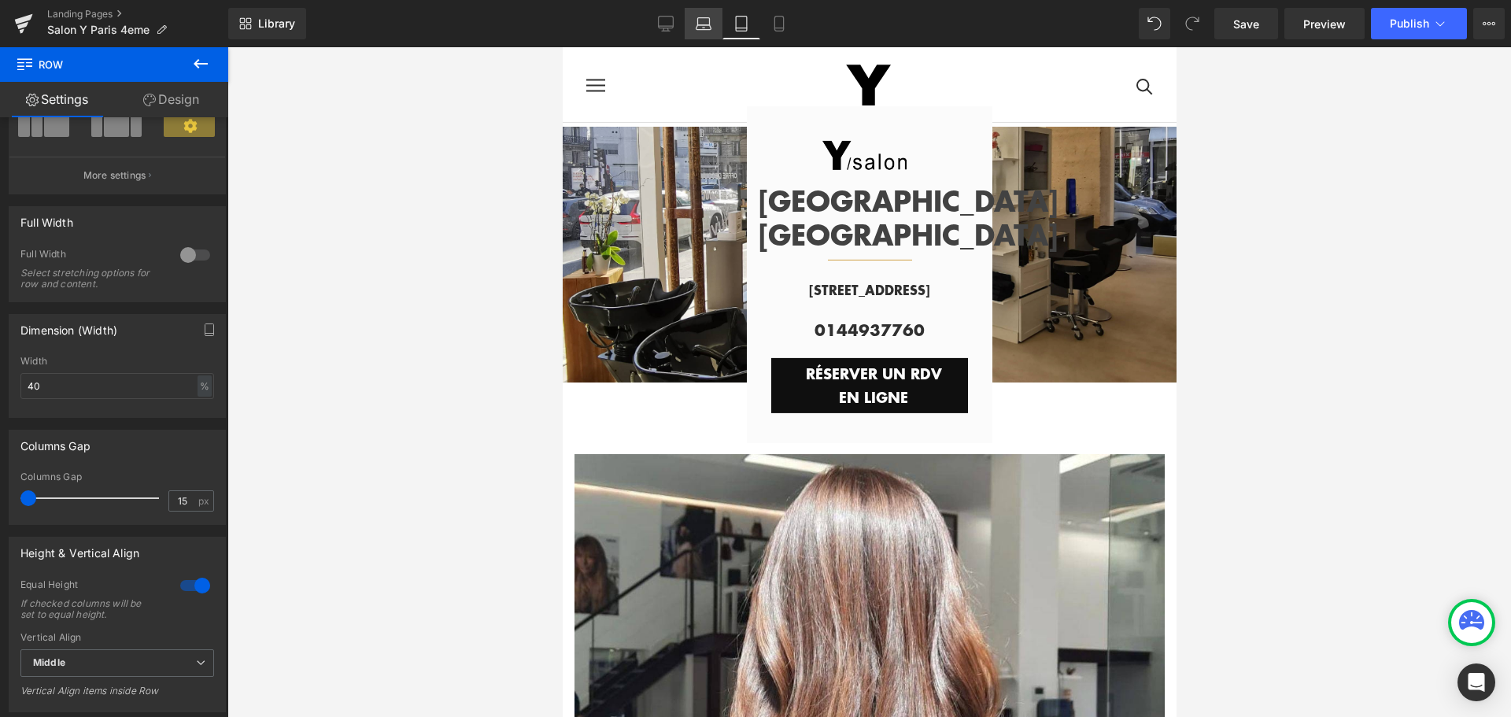
click at [708, 21] on icon at bounding box center [704, 24] width 16 height 16
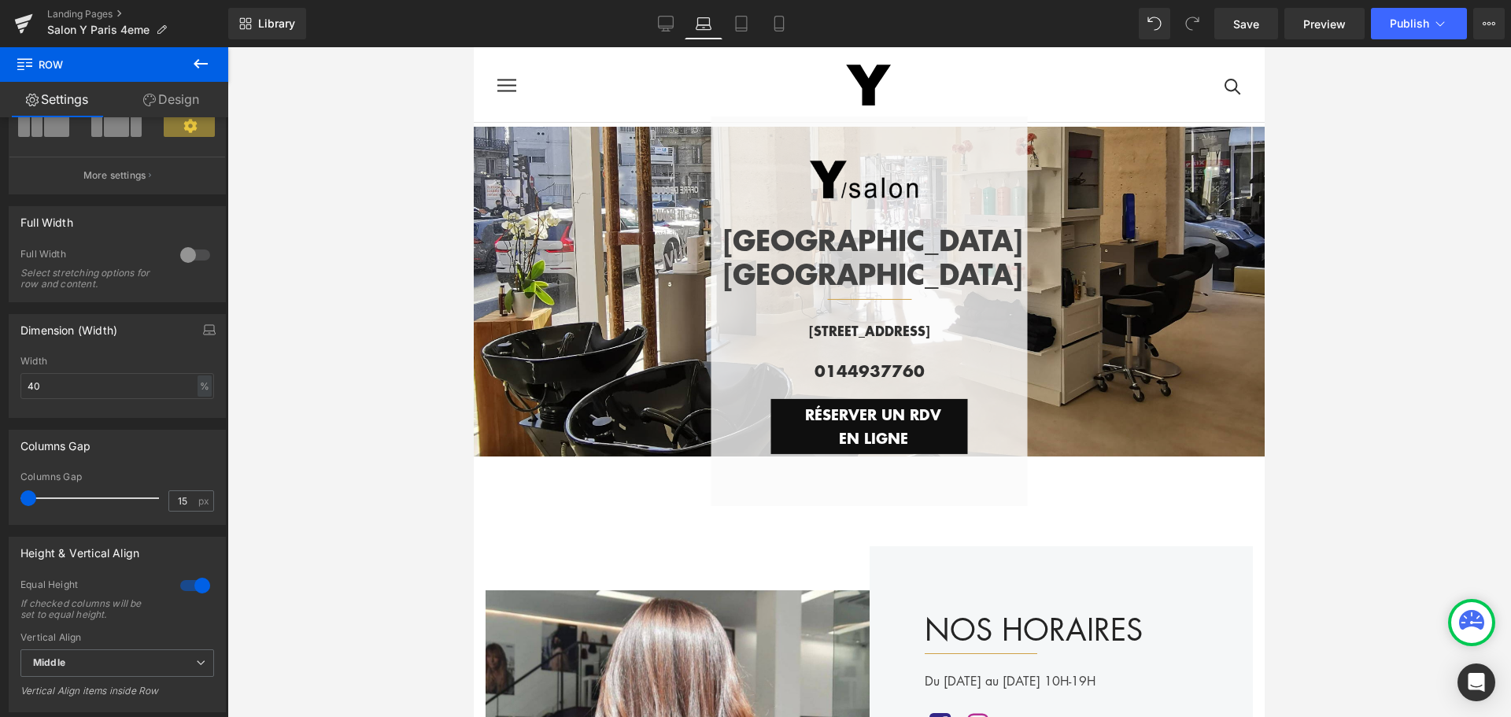
scroll to position [11, 0]
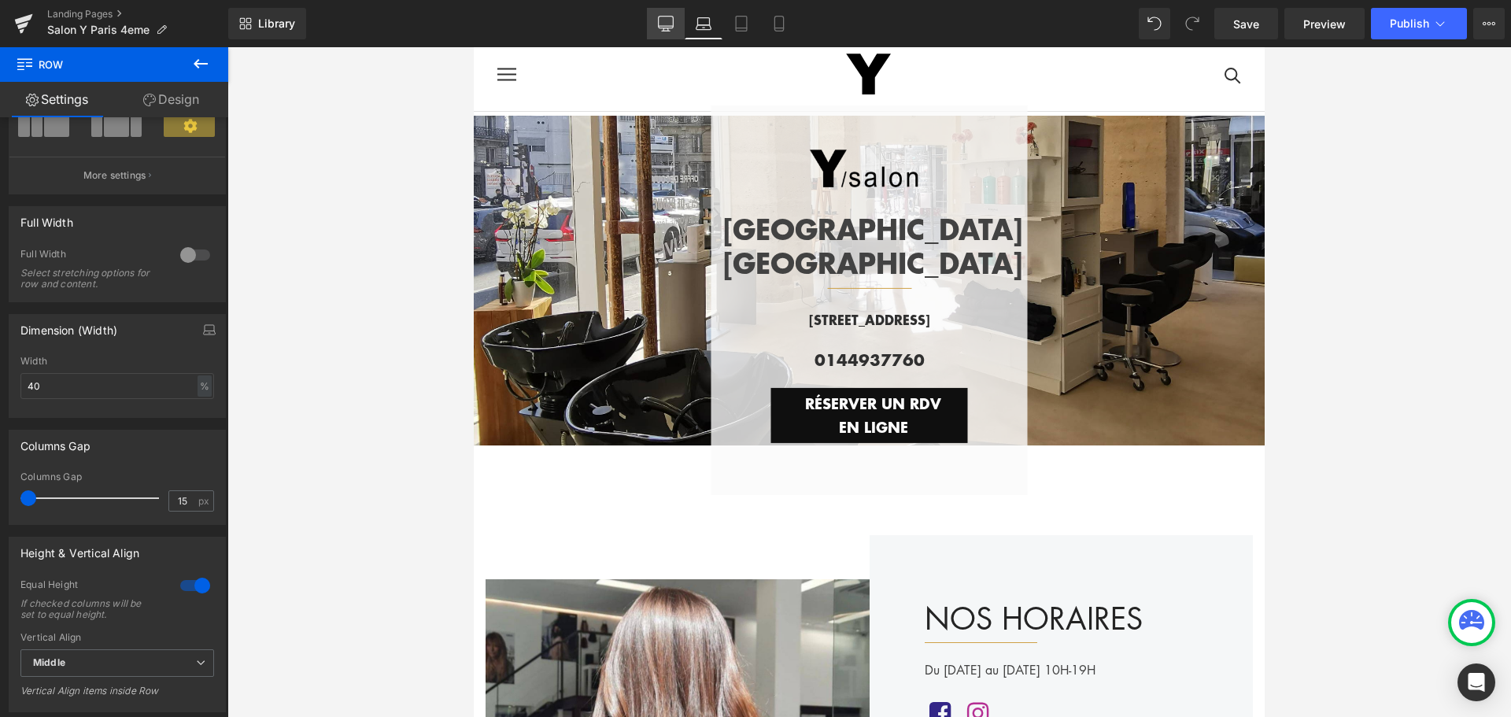
click at [668, 25] on icon at bounding box center [666, 24] width 16 height 16
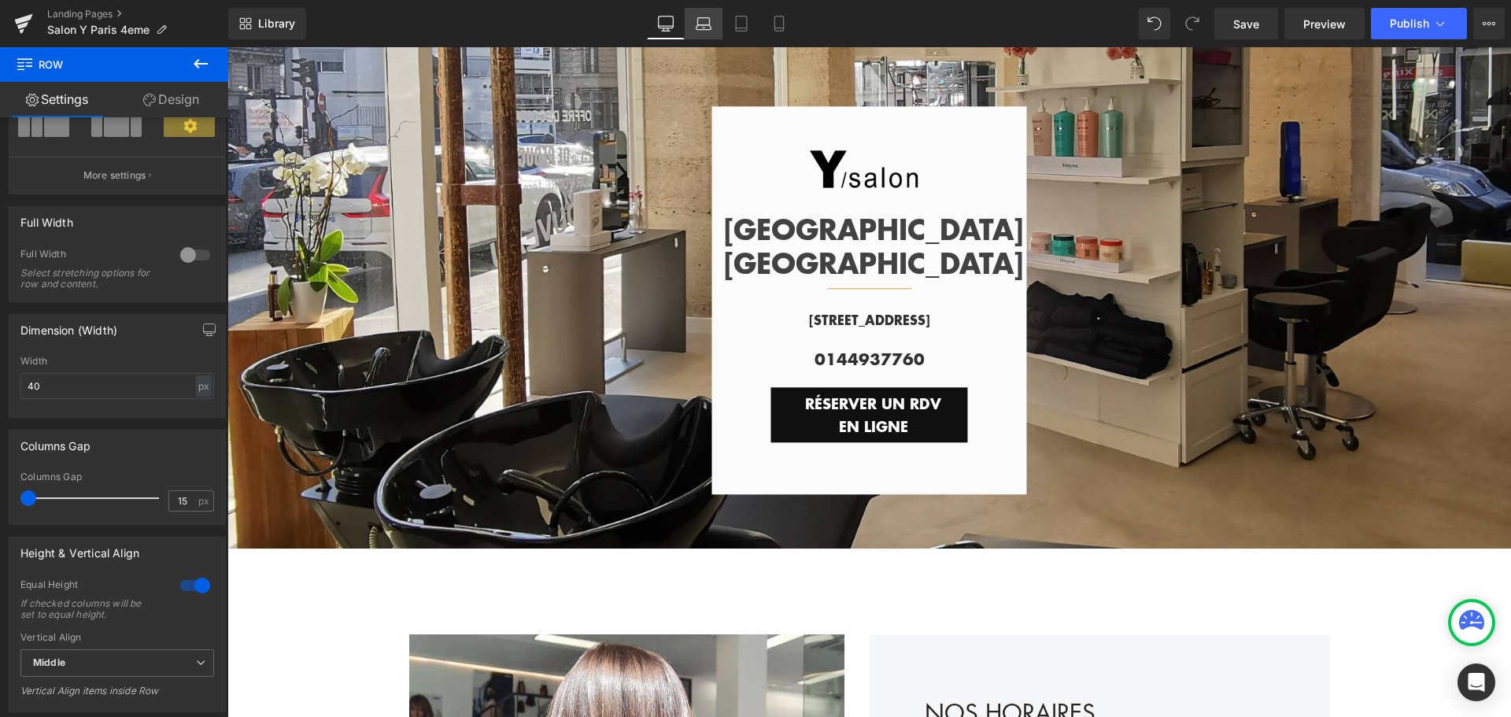
click at [700, 26] on icon at bounding box center [704, 24] width 16 height 16
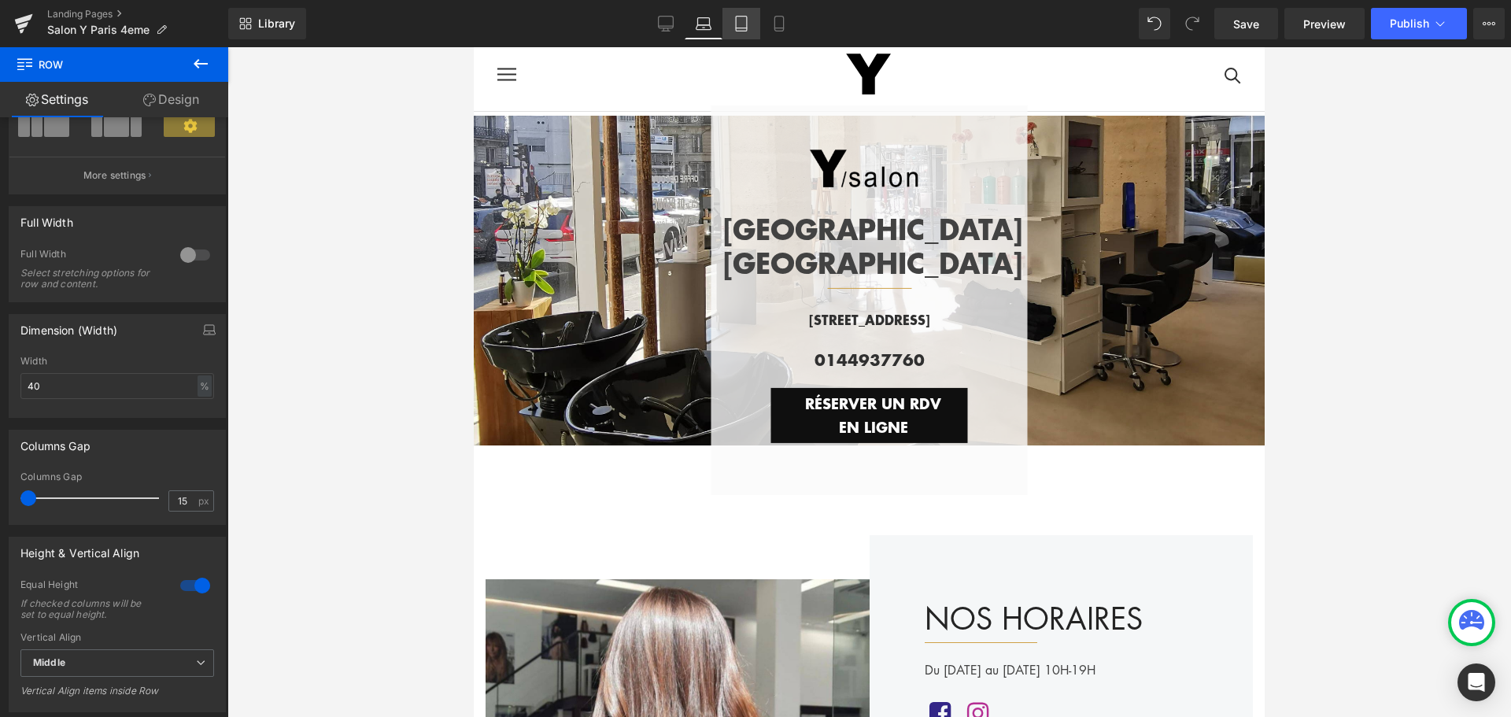
click at [745, 29] on icon at bounding box center [741, 24] width 16 height 16
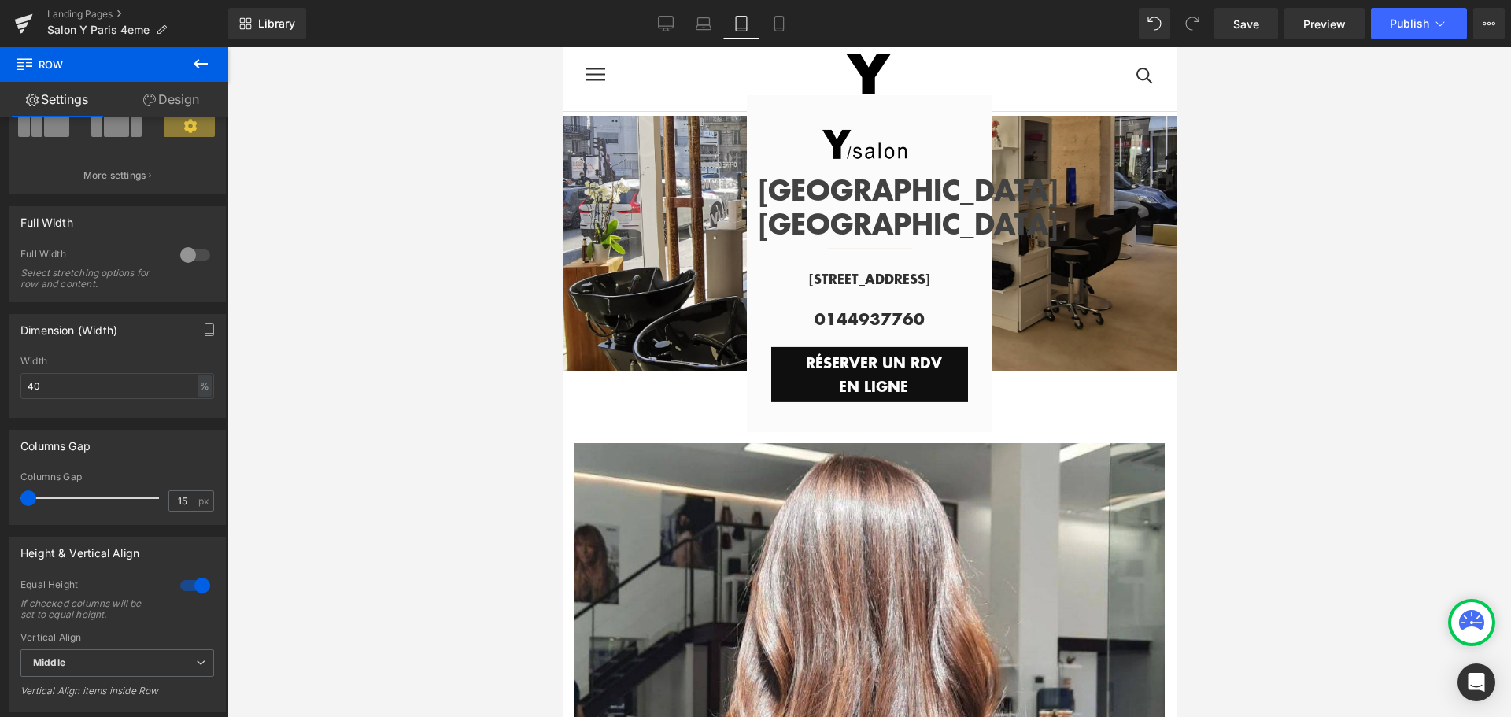
scroll to position [0, 0]
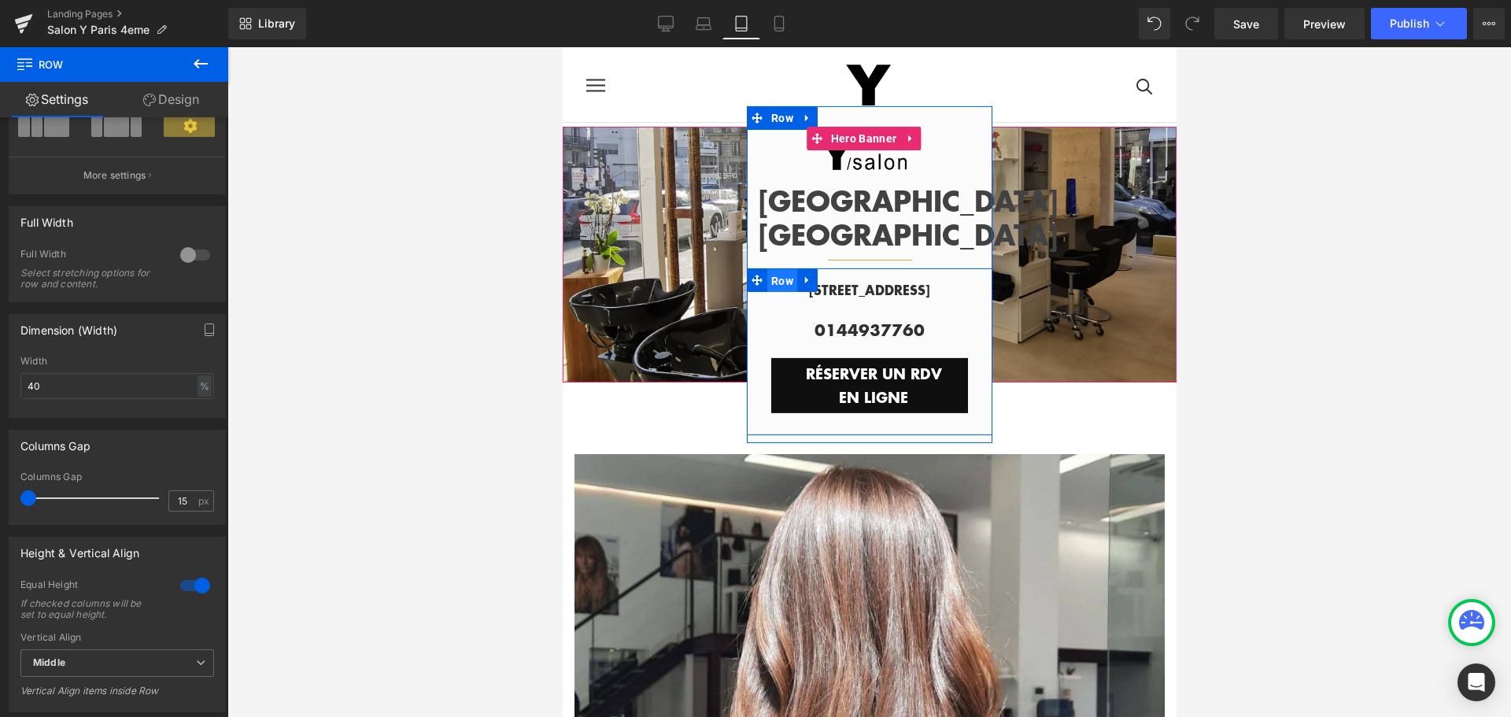
click at [781, 281] on span "Row" at bounding box center [782, 281] width 30 height 24
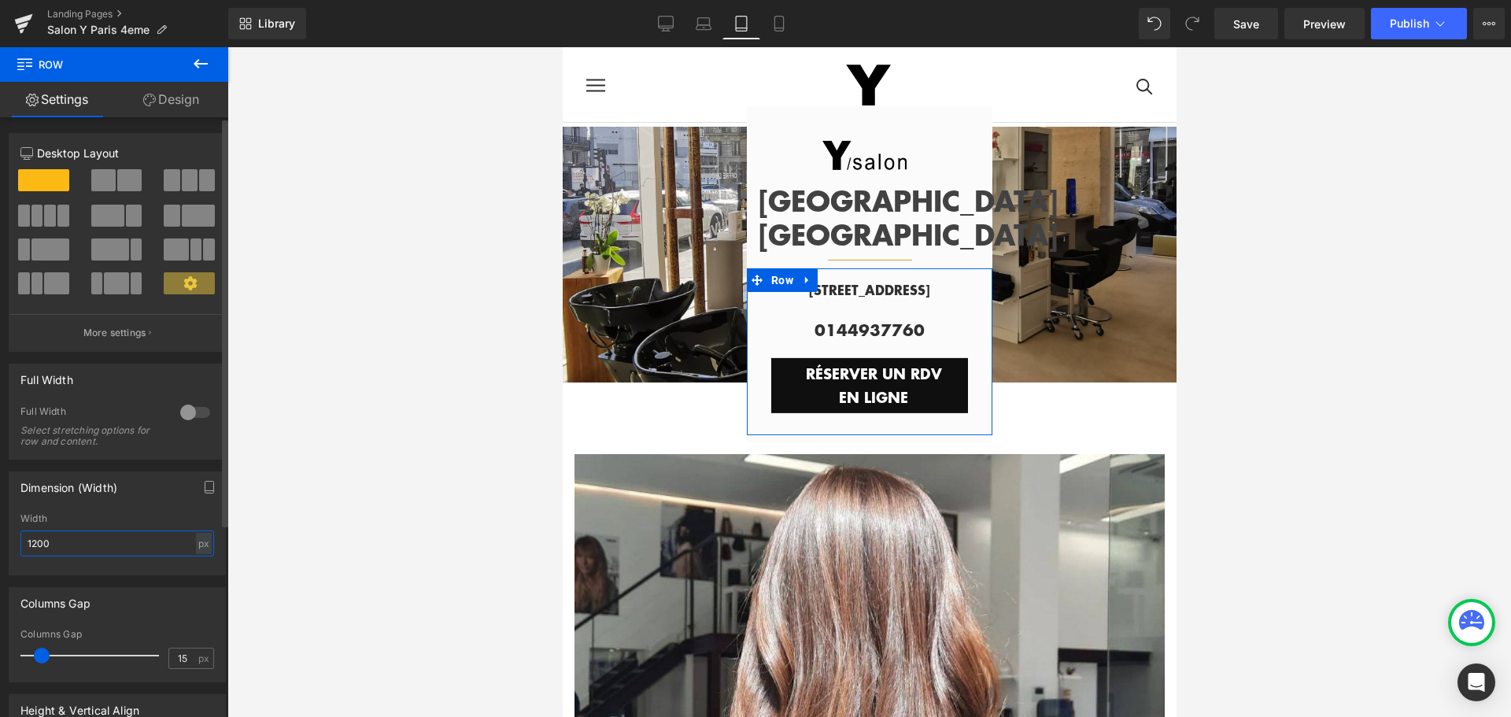
drag, startPoint x: 82, startPoint y: 541, endPoint x: 1, endPoint y: 538, distance: 81.1
click at [1, 538] on div "Dimension (Width) 1200px Width 1200 px % px" at bounding box center [117, 518] width 235 height 116
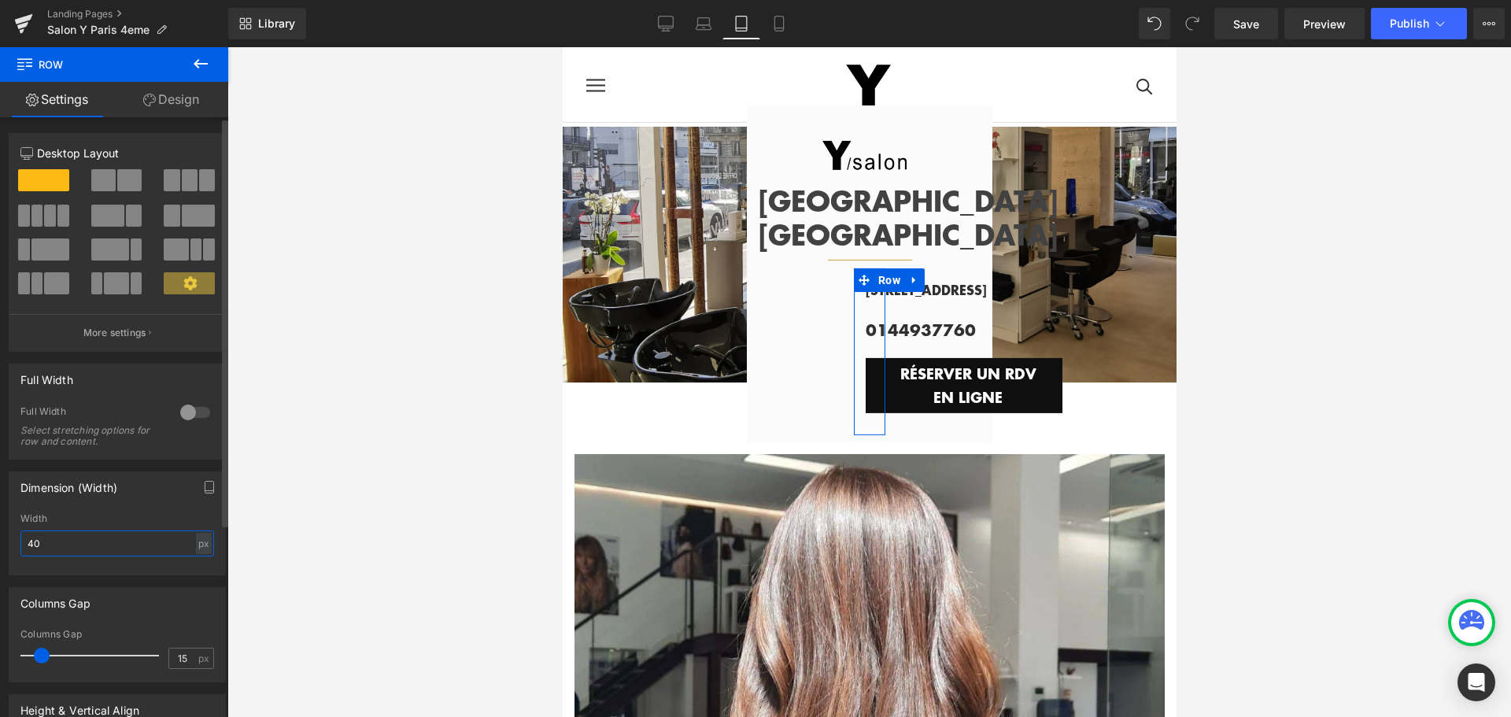
drag, startPoint x: 77, startPoint y: 542, endPoint x: 0, endPoint y: 546, distance: 77.2
click at [0, 546] on div "Dimension (Width) 1200px Width 40 px % px" at bounding box center [117, 518] width 235 height 116
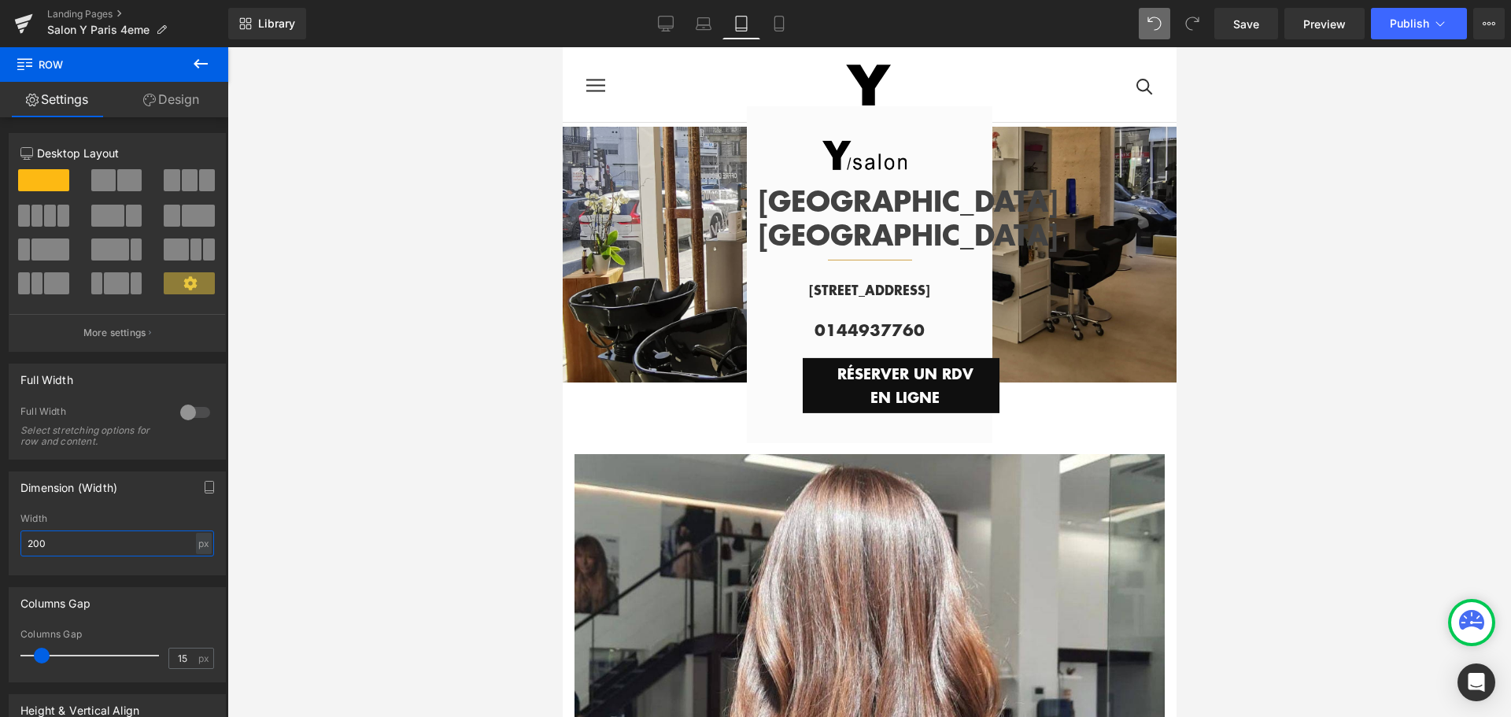
type input "200"
click at [1148, 18] on icon at bounding box center [1154, 24] width 14 height 14
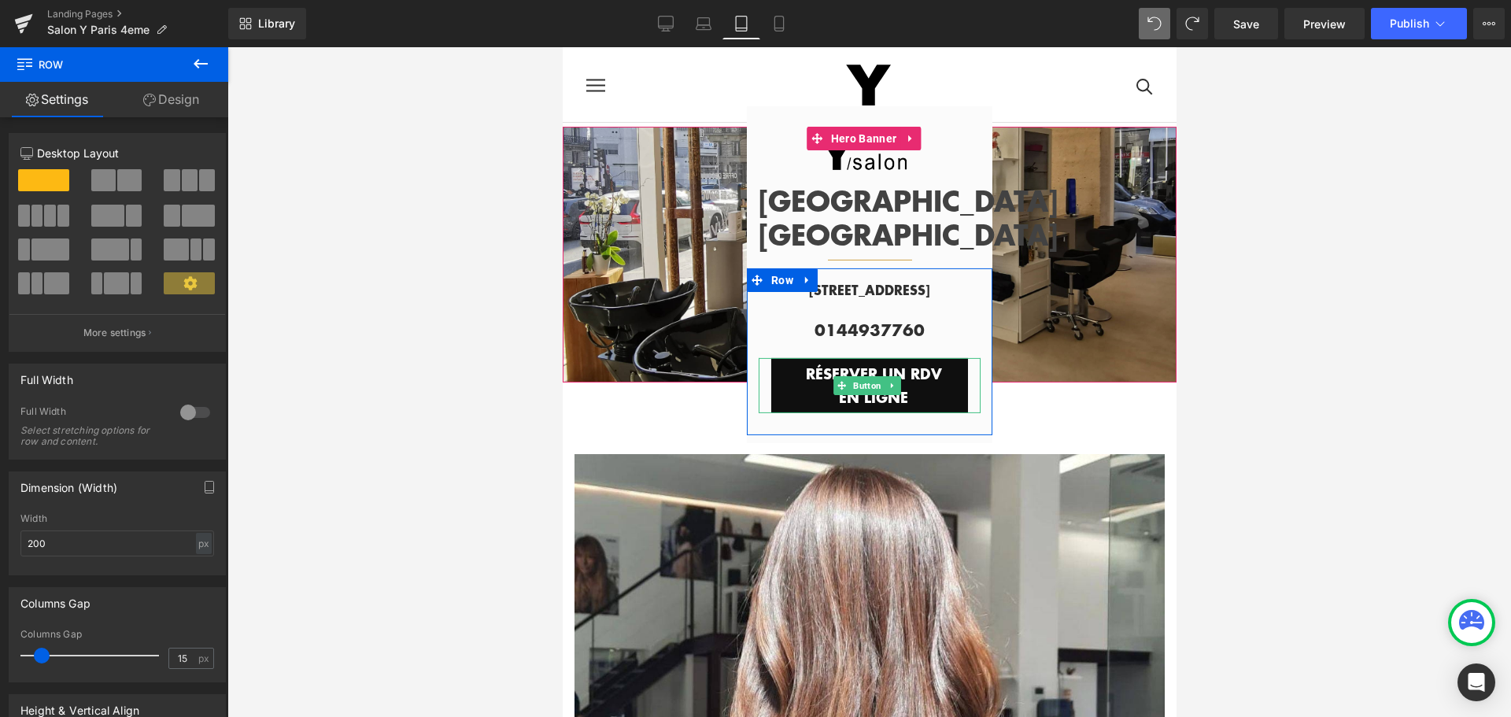
click at [953, 360] on link "RÉSERVER UN RDV EN LIGNE" at bounding box center [868, 385] width 197 height 55
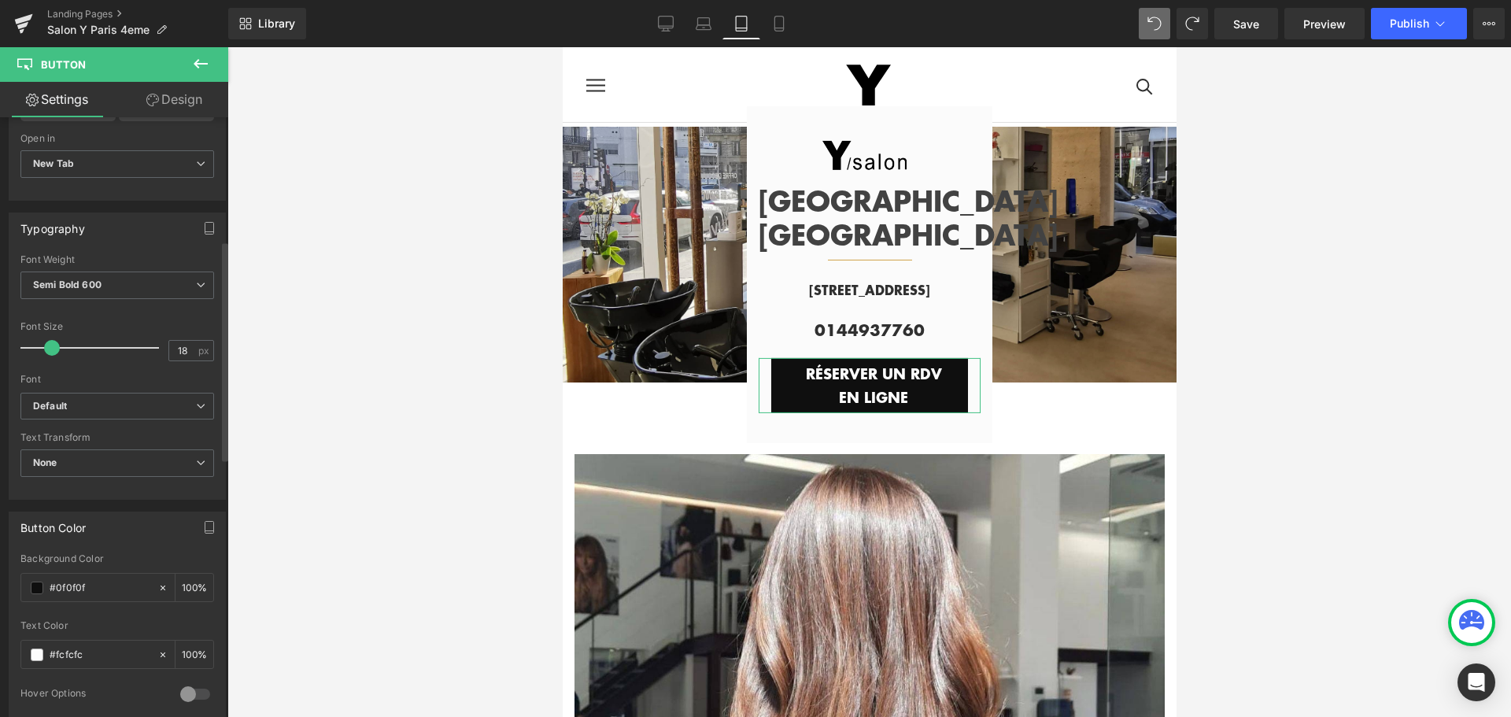
scroll to position [393, 0]
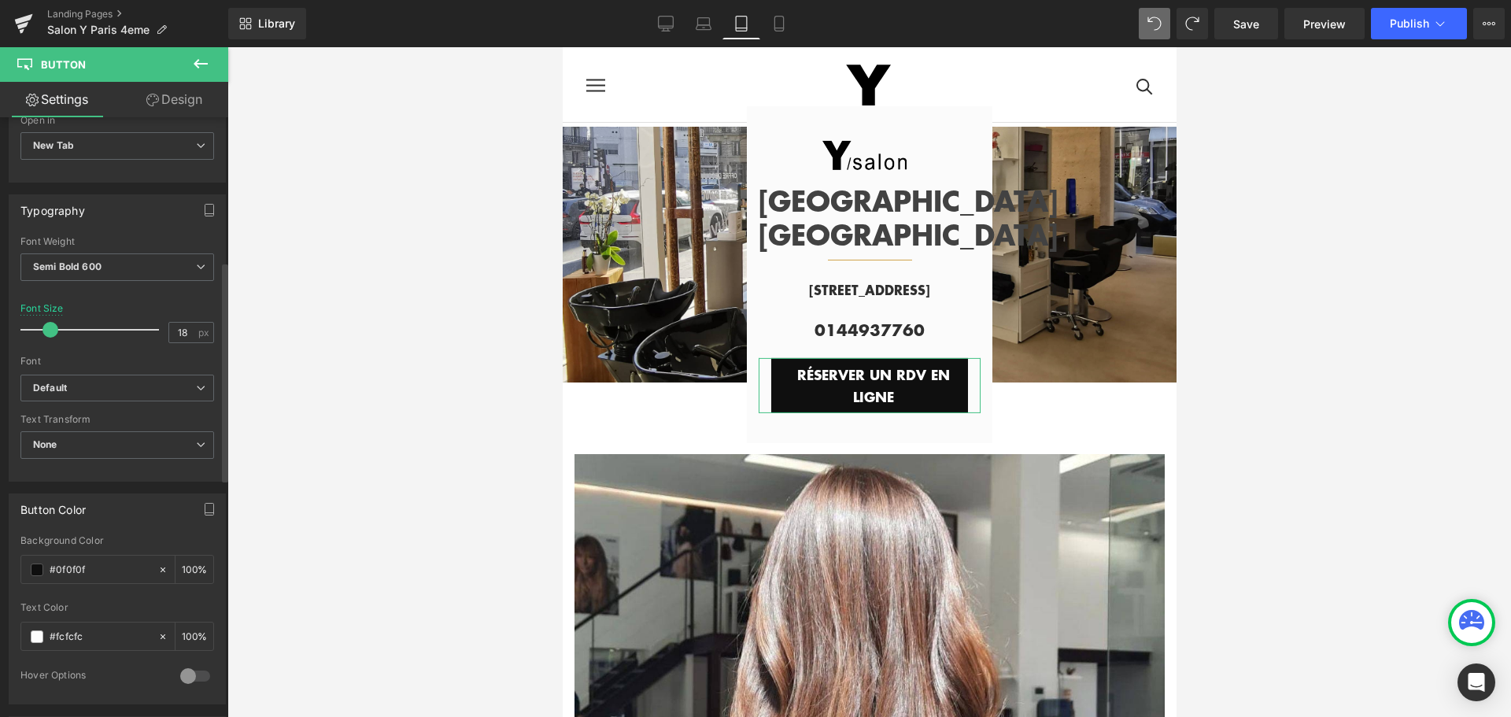
click at [49, 327] on span at bounding box center [50, 330] width 16 height 16
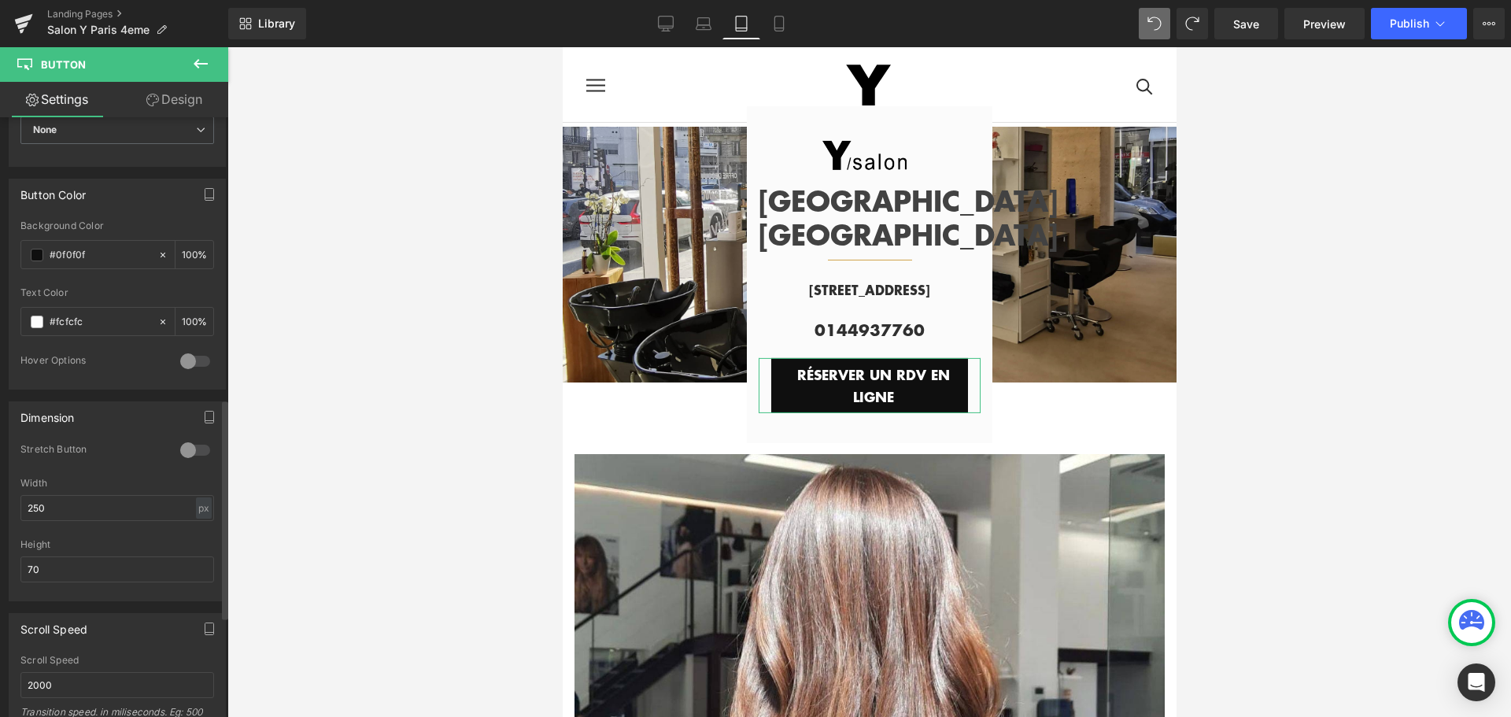
scroll to position [944, 0]
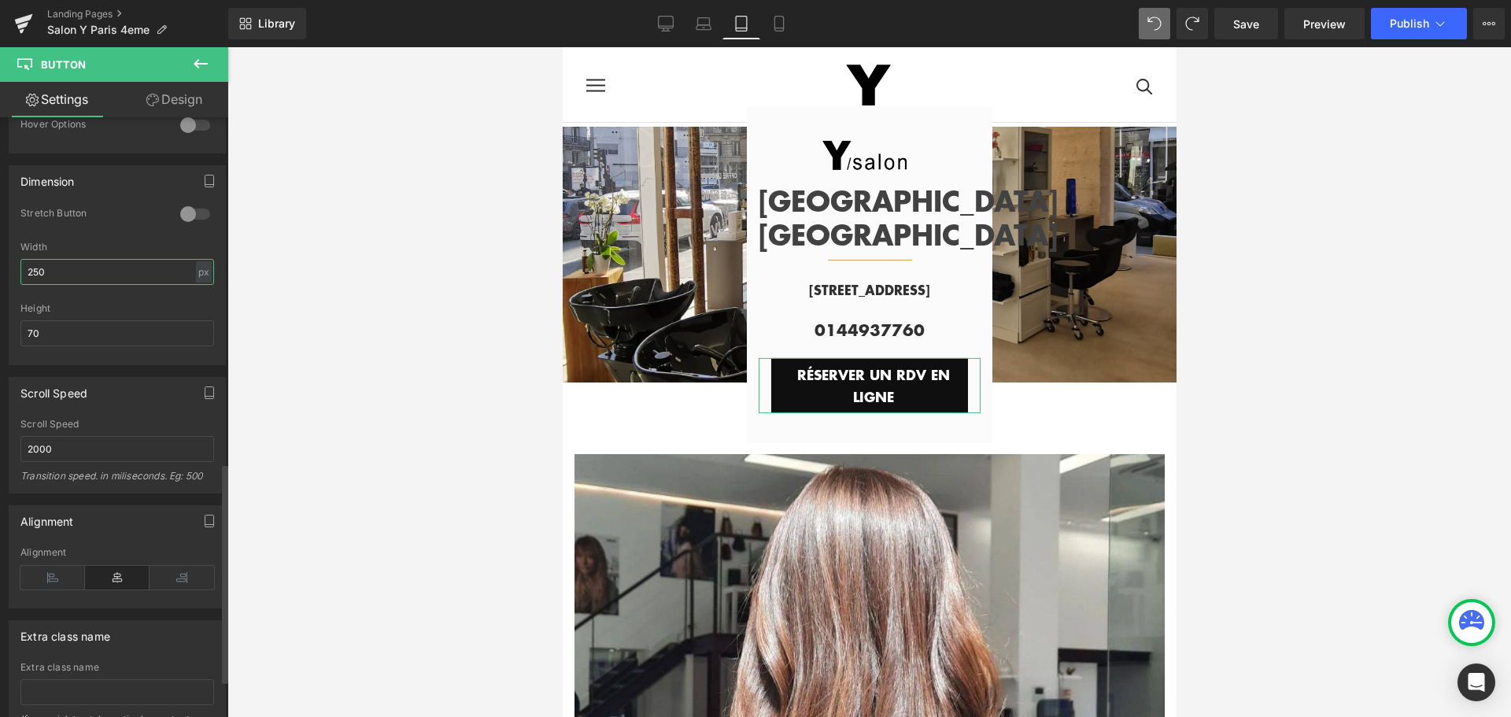
click at [72, 268] on input "250" at bounding box center [117, 272] width 194 height 26
drag, startPoint x: 47, startPoint y: 337, endPoint x: 5, endPoint y: 330, distance: 43.1
click at [5, 330] on div "Dimension 0 Stretch Button 250px Width 250 px % px 70px Height 70" at bounding box center [117, 259] width 235 height 212
type input "50"
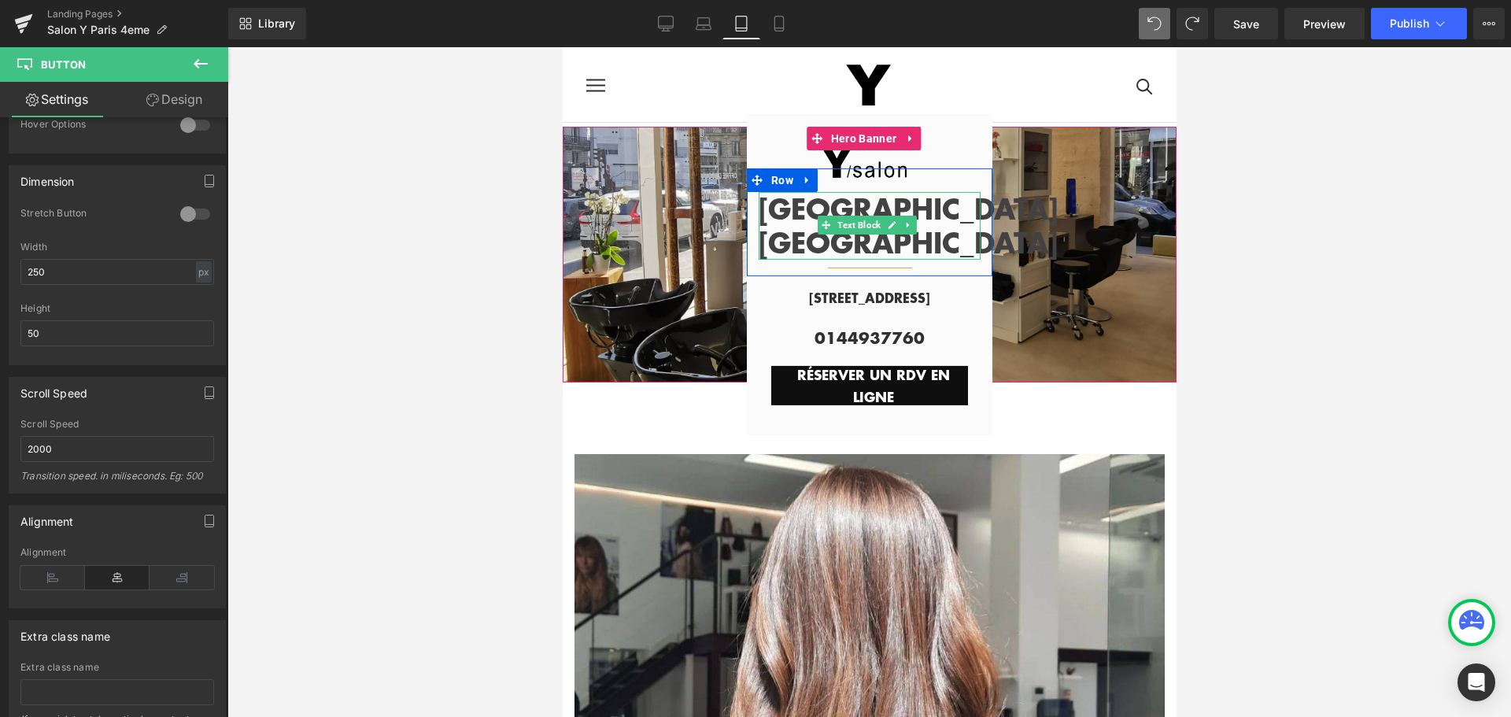
click at [793, 240] on p "[GEOGRAPHIC_DATA] [GEOGRAPHIC_DATA]" at bounding box center [869, 226] width 222 height 68
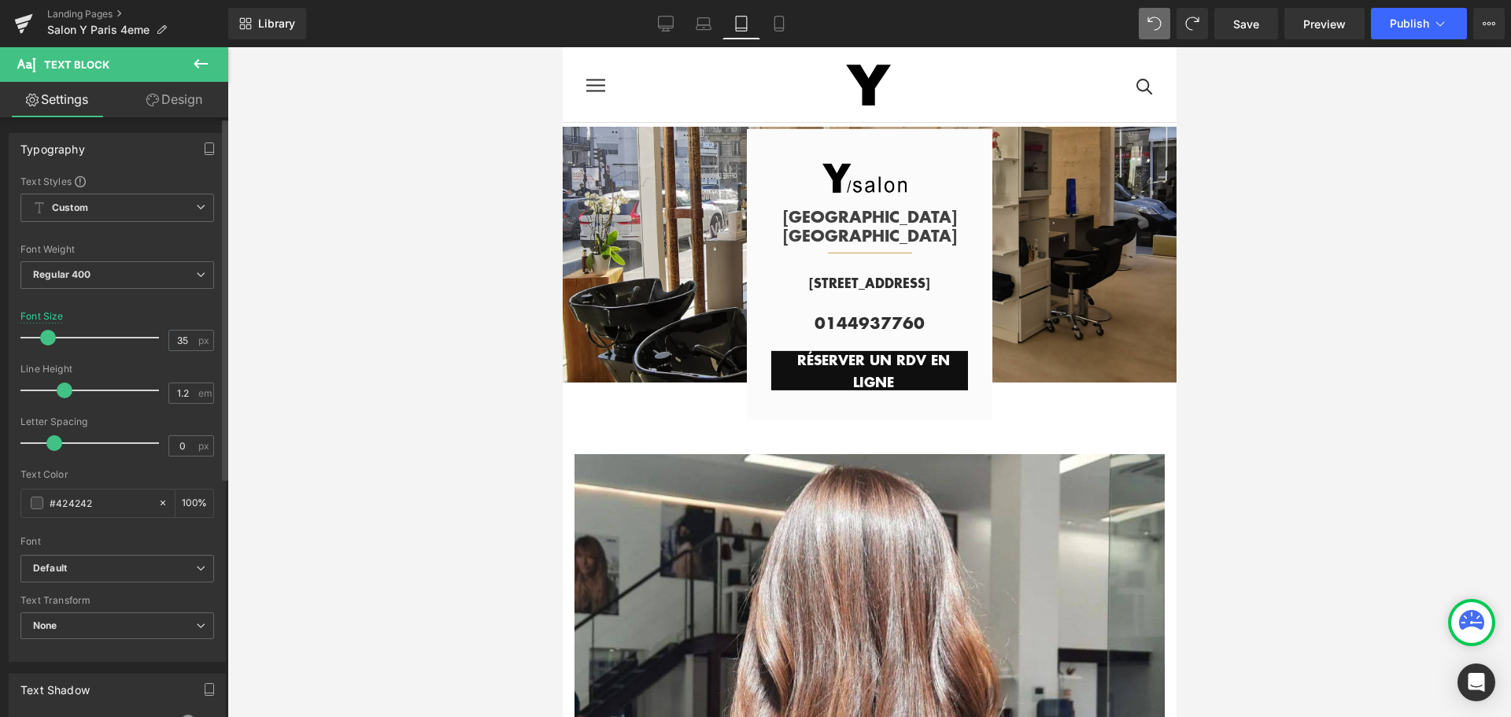
drag, startPoint x: 65, startPoint y: 339, endPoint x: 46, endPoint y: 333, distance: 20.7
click at [46, 333] on span at bounding box center [48, 338] width 16 height 16
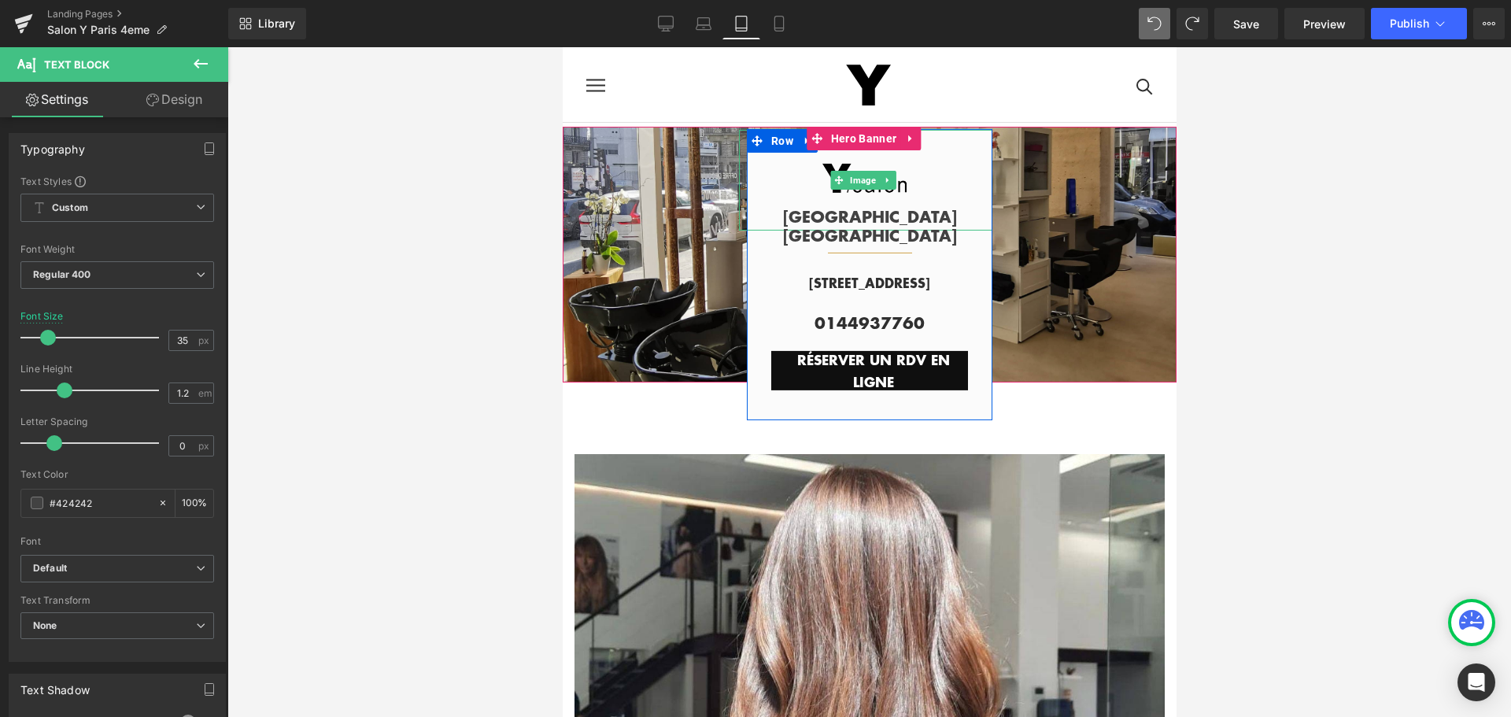
click at [795, 168] on div at bounding box center [864, 180] width 253 height 102
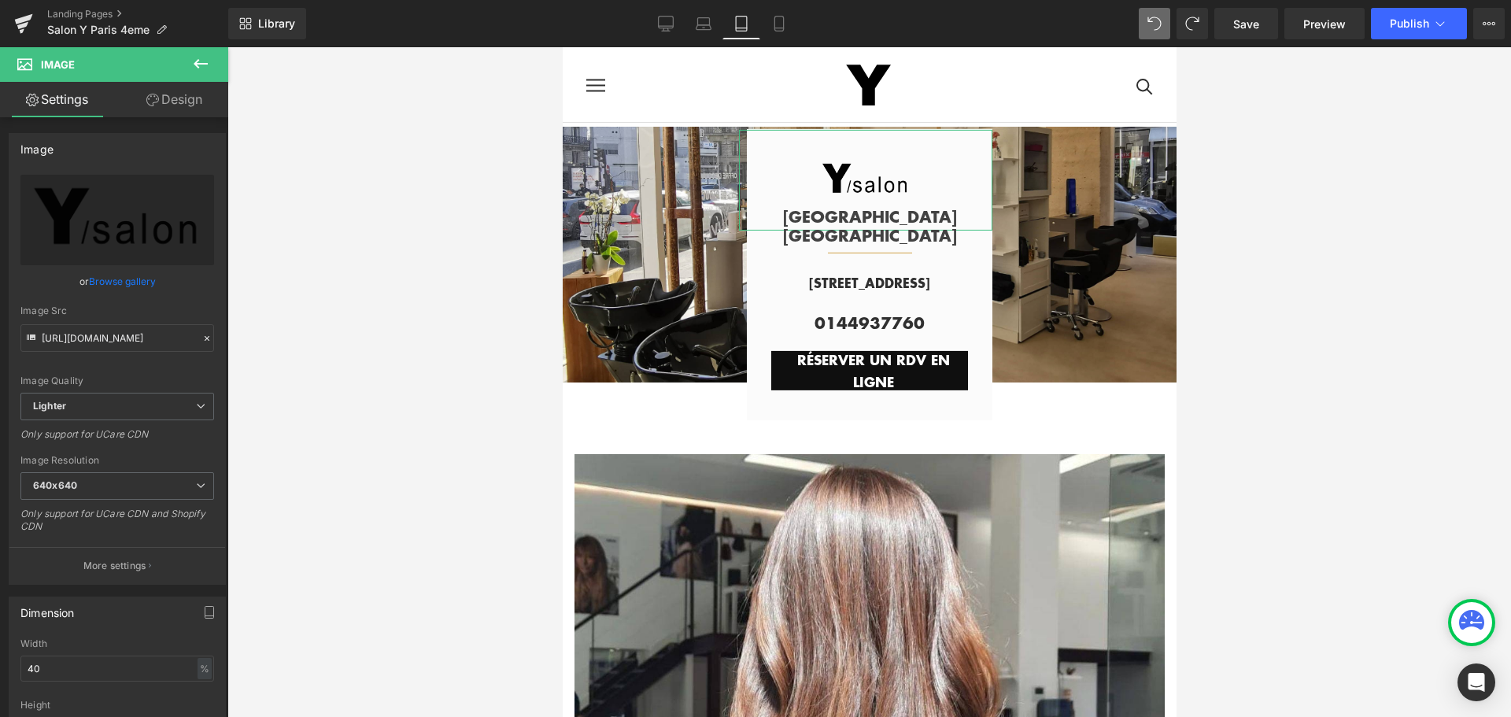
click at [201, 103] on link "Design" at bounding box center [174, 99] width 114 height 35
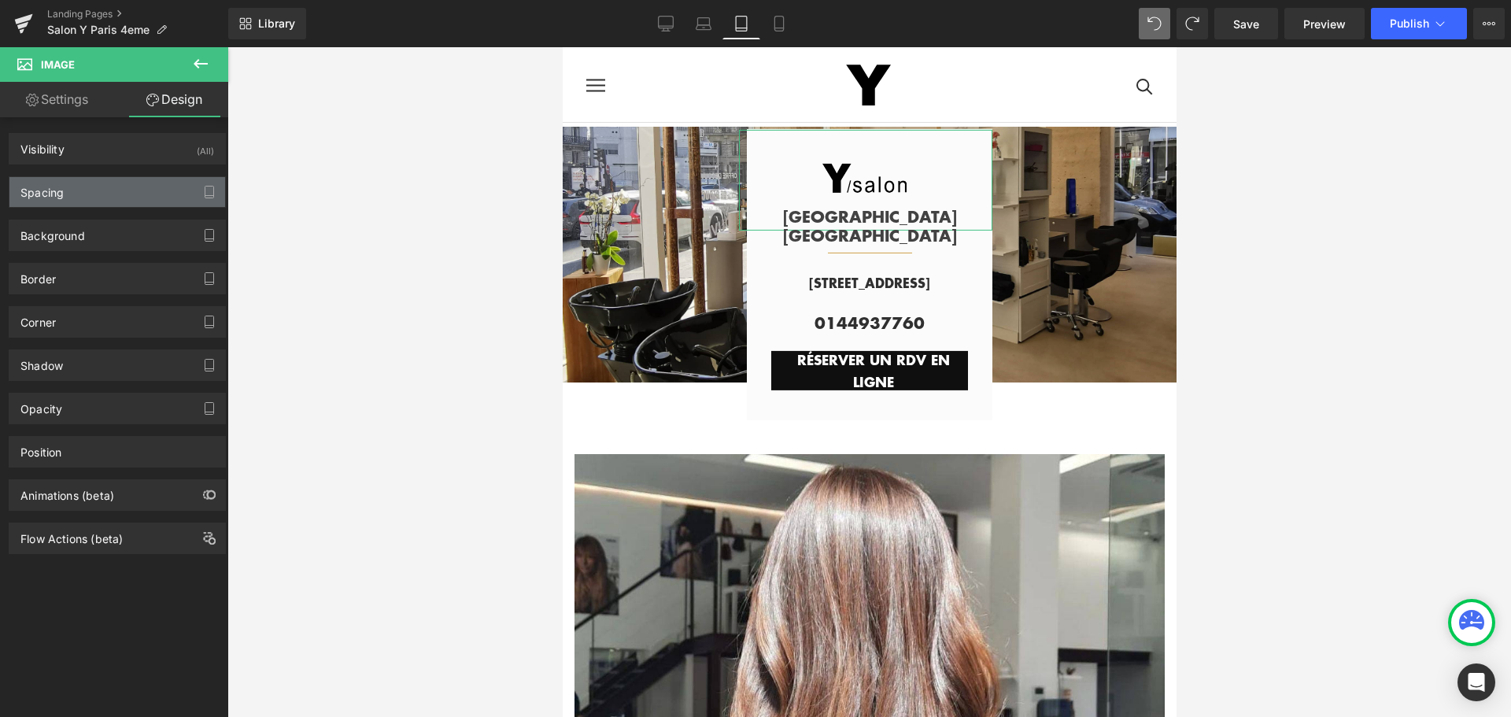
click at [120, 187] on div "Spacing" at bounding box center [117, 192] width 216 height 30
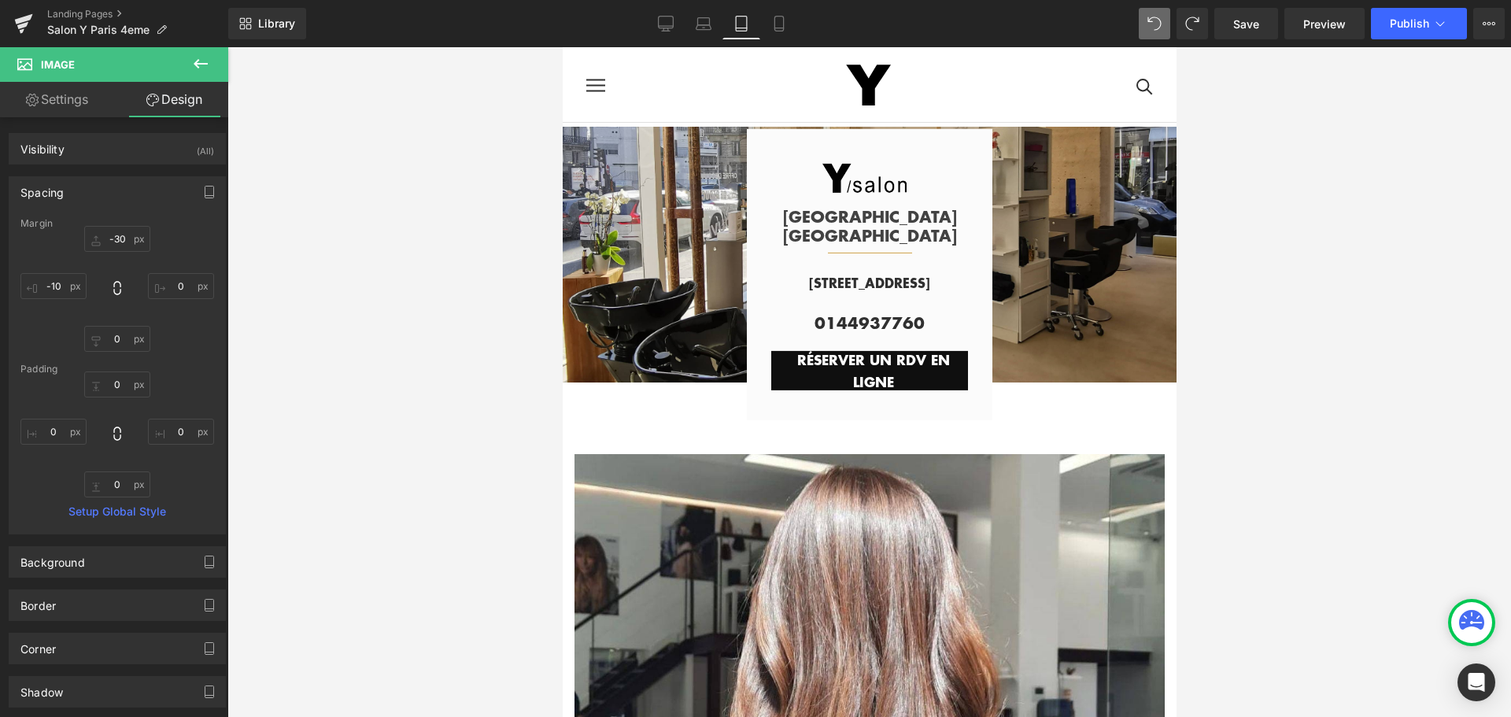
click at [371, 161] on div at bounding box center [869, 382] width 1284 height 670
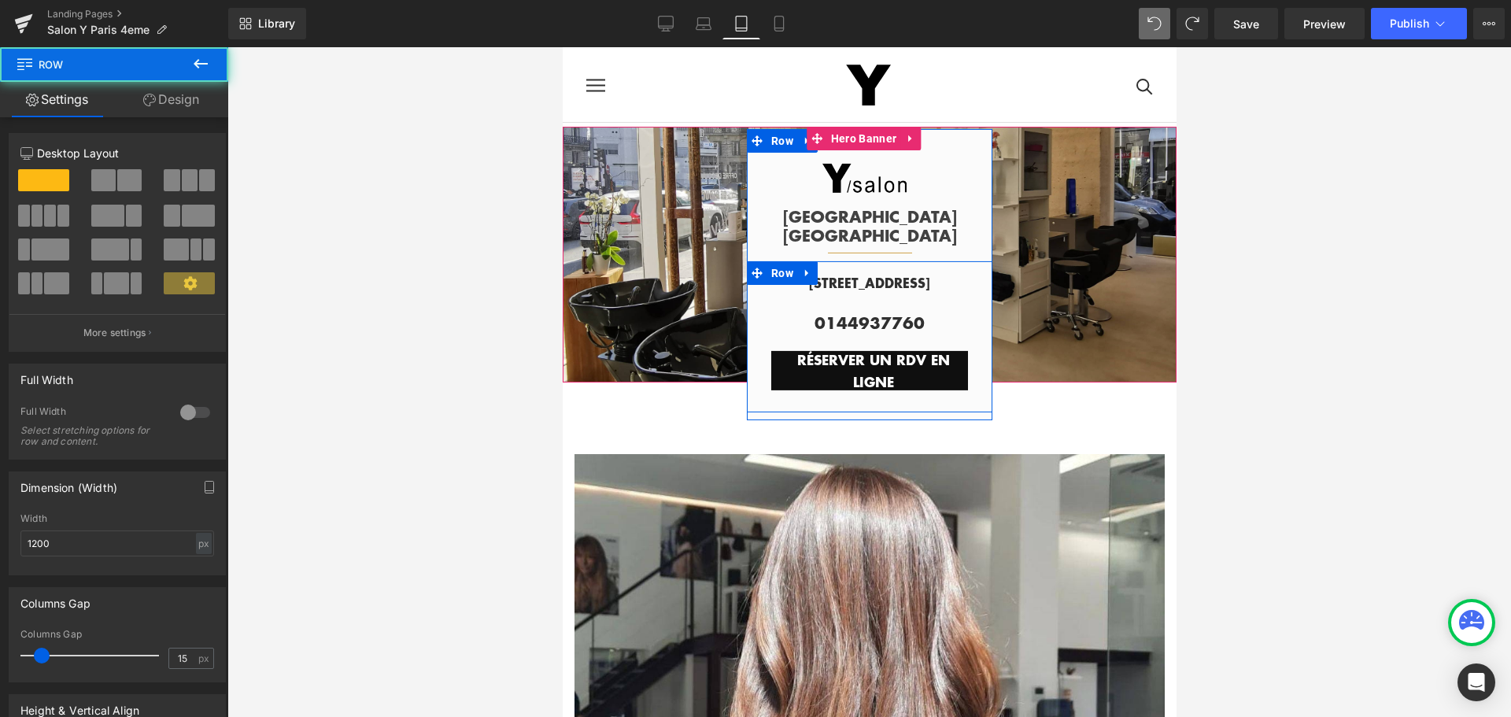
click at [751, 370] on div "[STREET_ADDRESS][GEOGRAPHIC_DATA] 0144937760 Text Block RÉSERVER UN RDV EN LIGN…" at bounding box center [869, 326] width 246 height 125
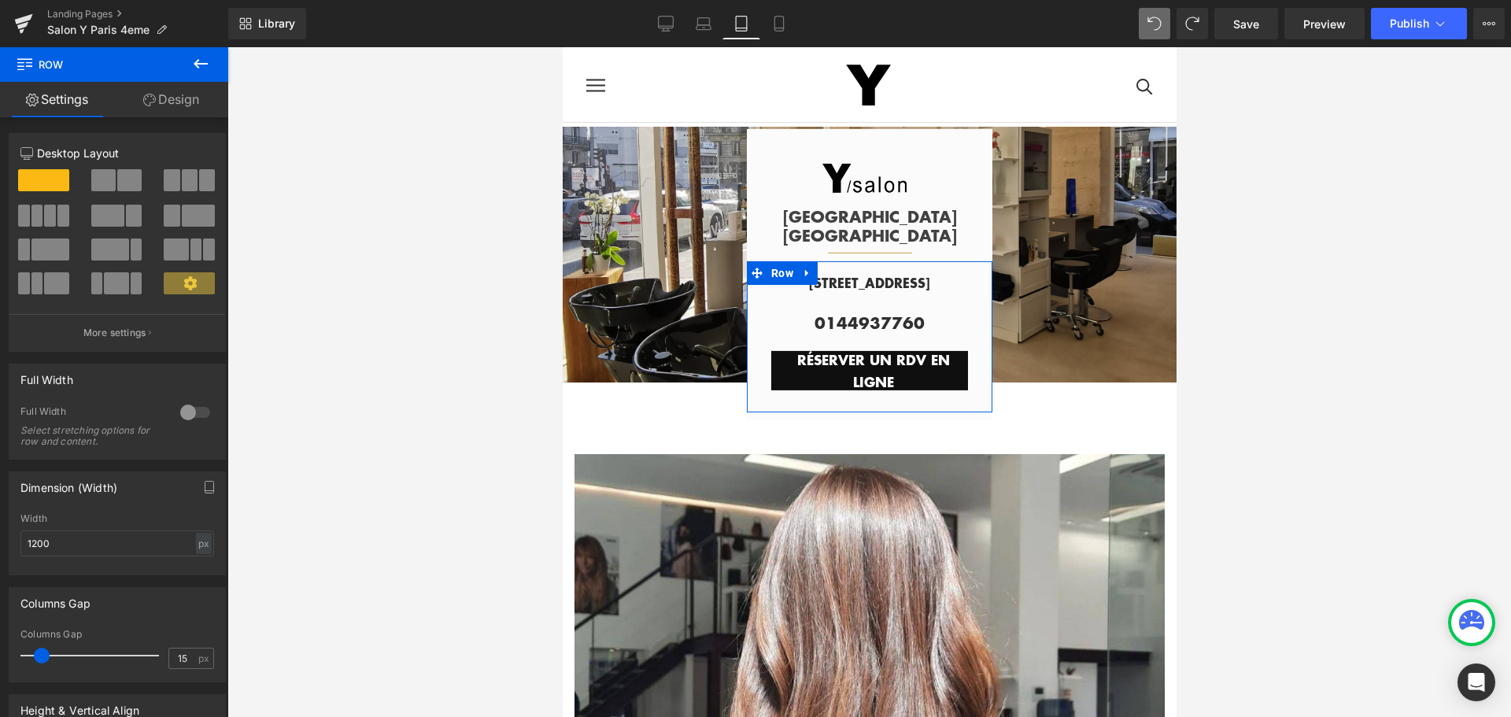
click at [174, 92] on link "Design" at bounding box center [171, 99] width 114 height 35
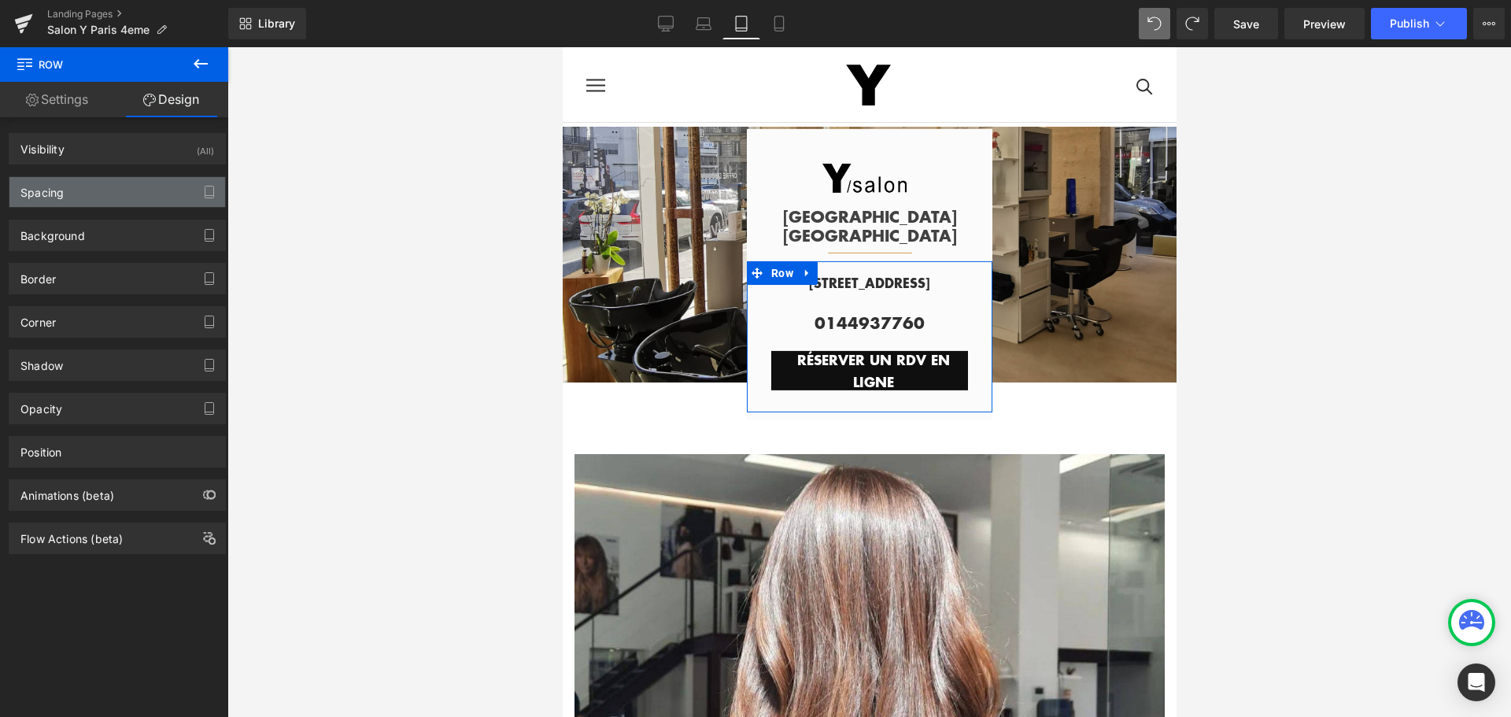
click at [131, 188] on div "Spacing" at bounding box center [117, 192] width 216 height 30
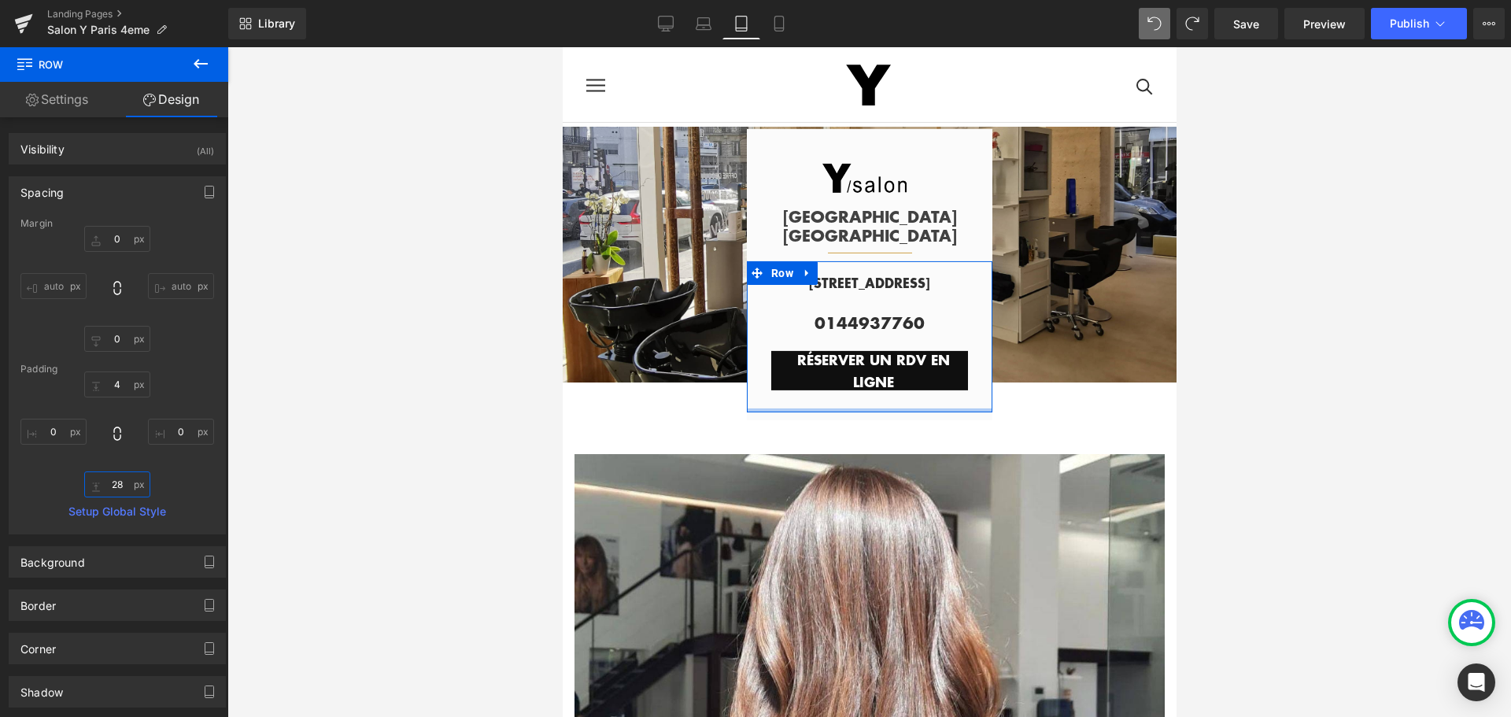
click at [126, 485] on input "28" at bounding box center [117, 484] width 66 height 26
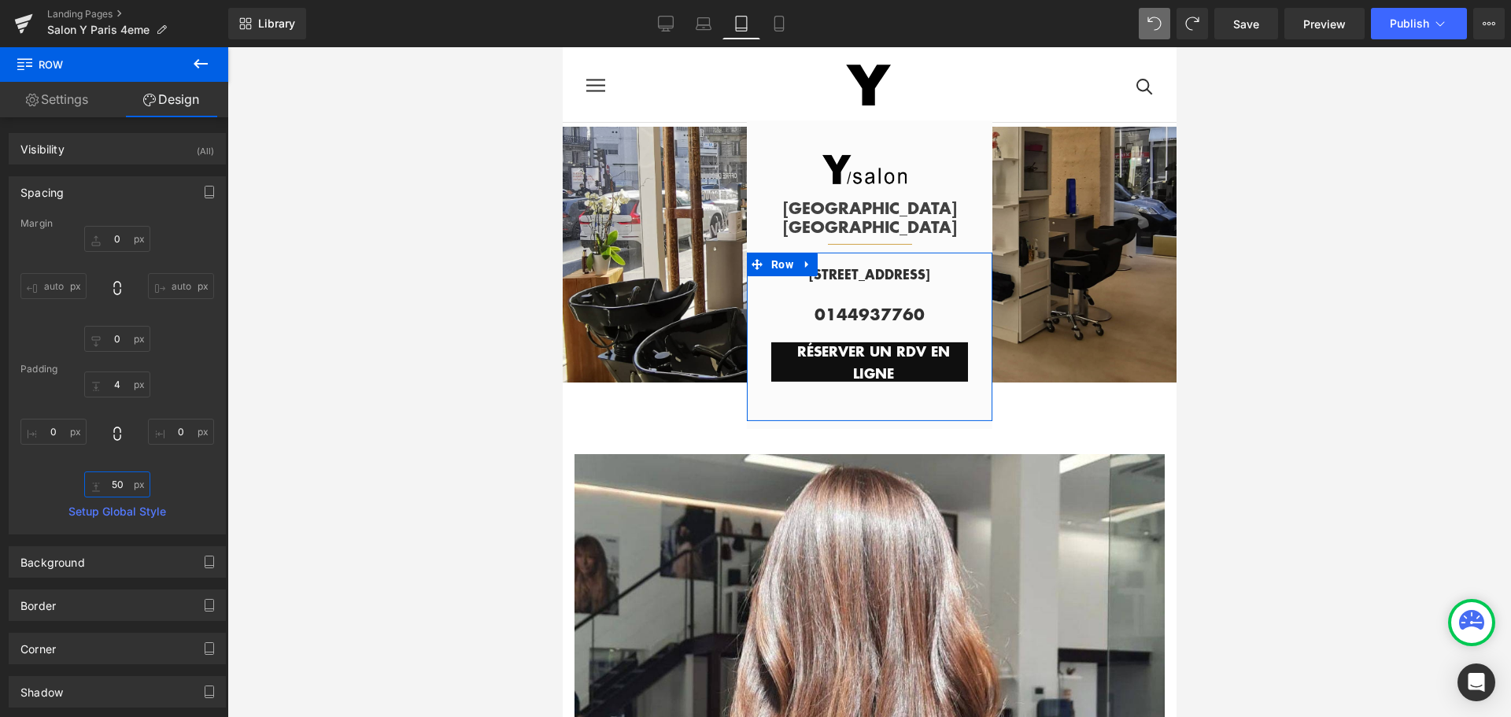
type input "5"
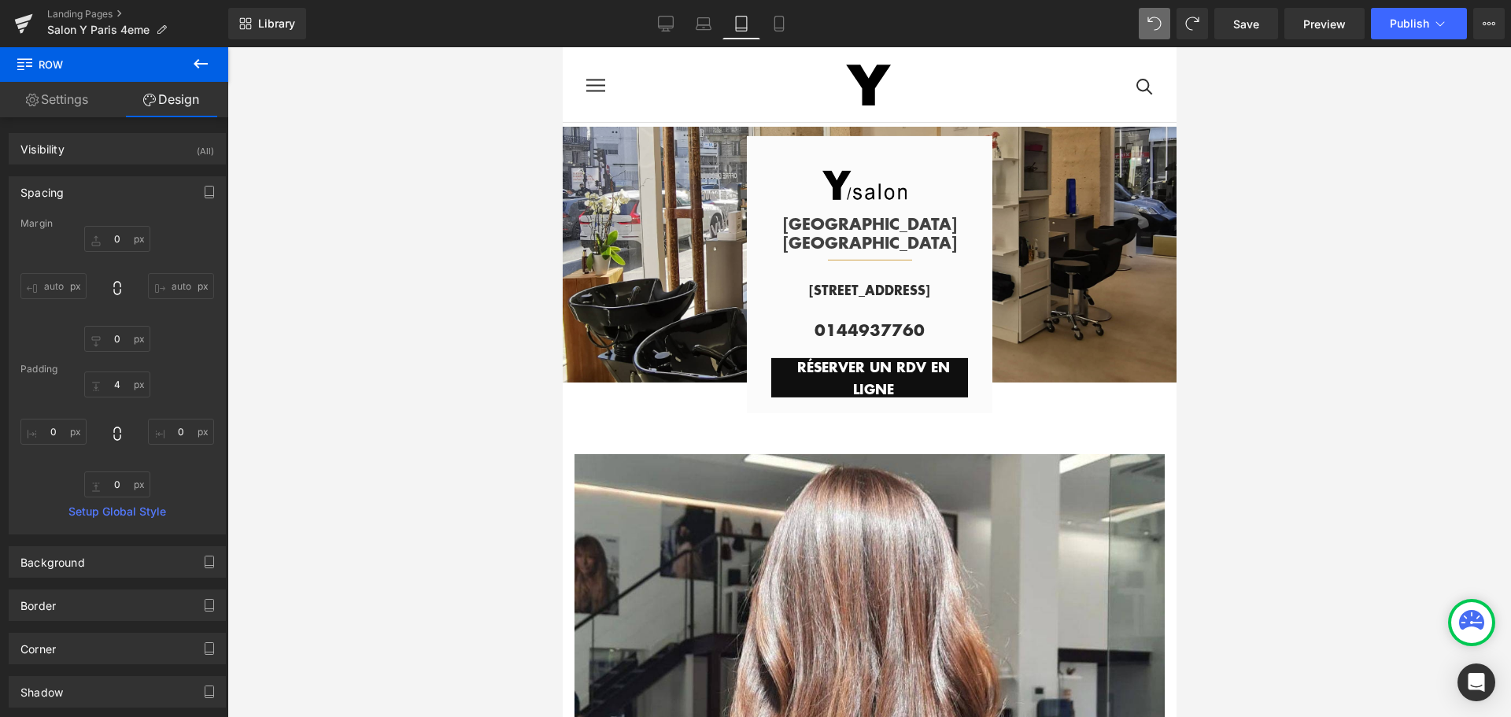
click at [493, 417] on div at bounding box center [869, 382] width 1284 height 670
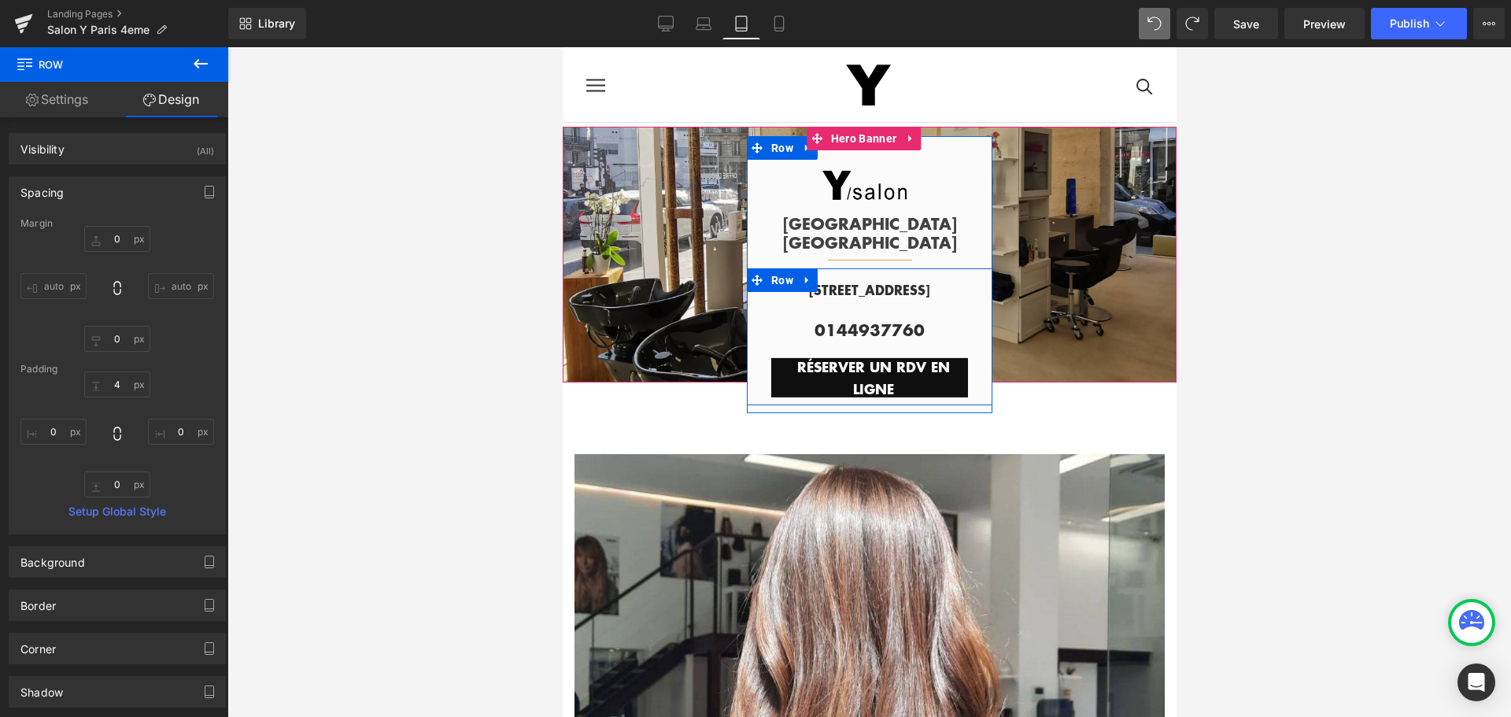
click at [753, 365] on div "[STREET_ADDRESS][GEOGRAPHIC_DATA] 0144937760 Text Block RÉSERVER UN RDV EN LIGN…" at bounding box center [869, 334] width 246 height 125
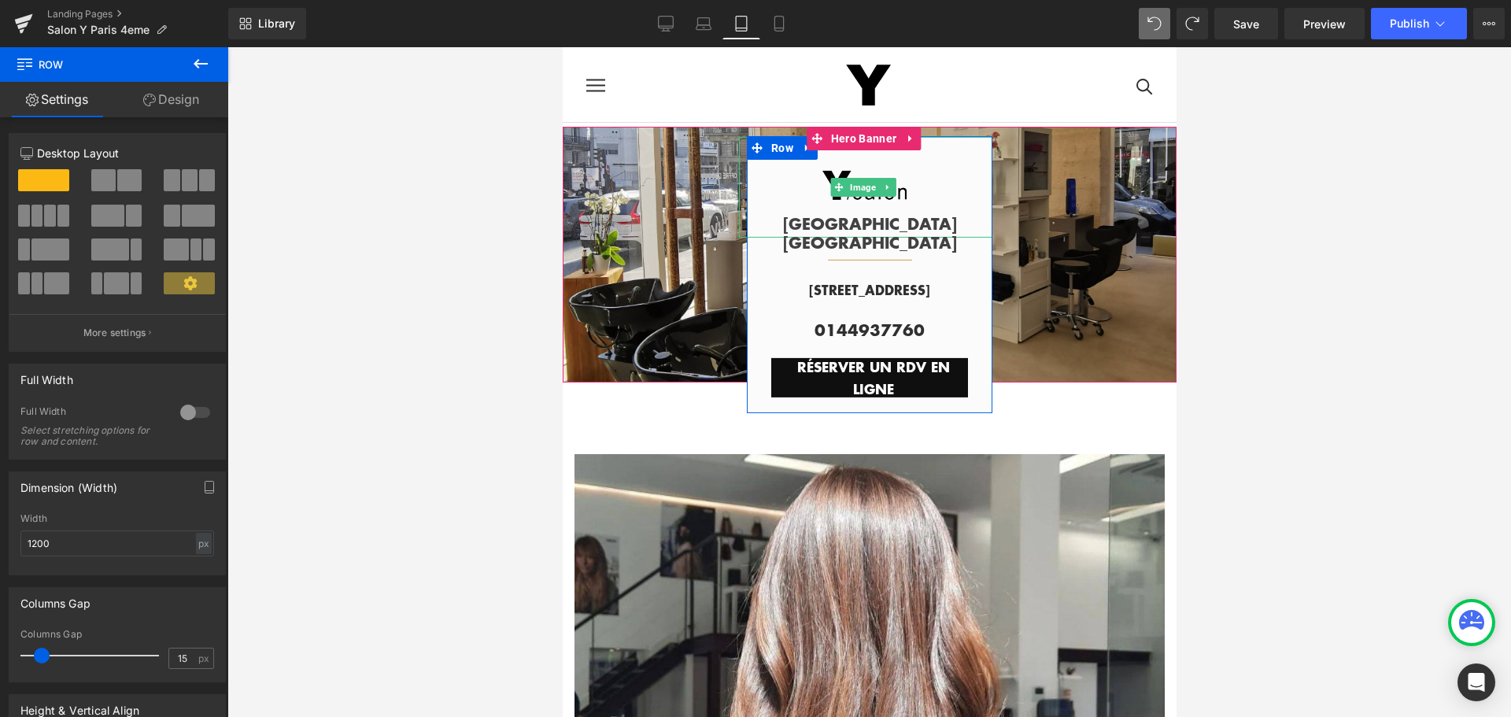
click at [928, 194] on div at bounding box center [864, 187] width 253 height 102
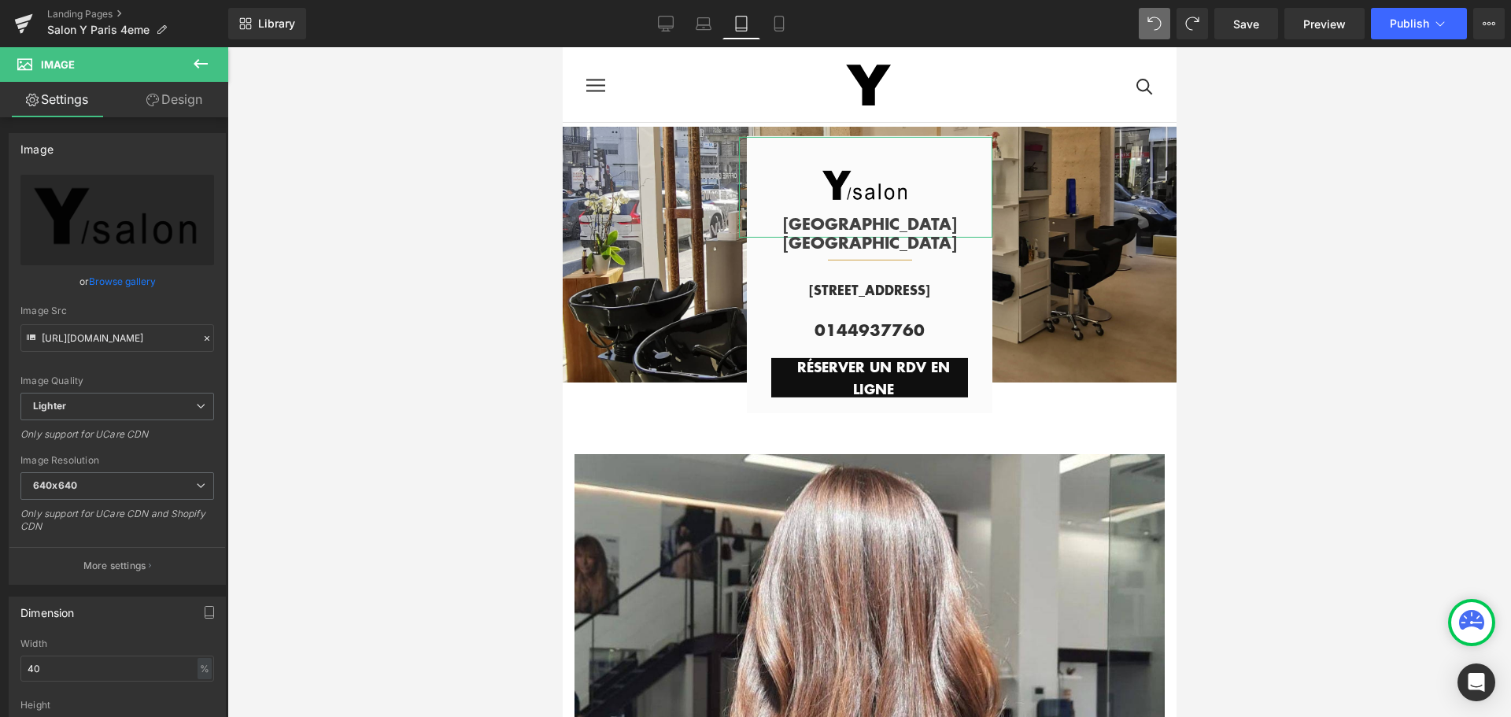
click at [187, 104] on link "Design" at bounding box center [174, 99] width 114 height 35
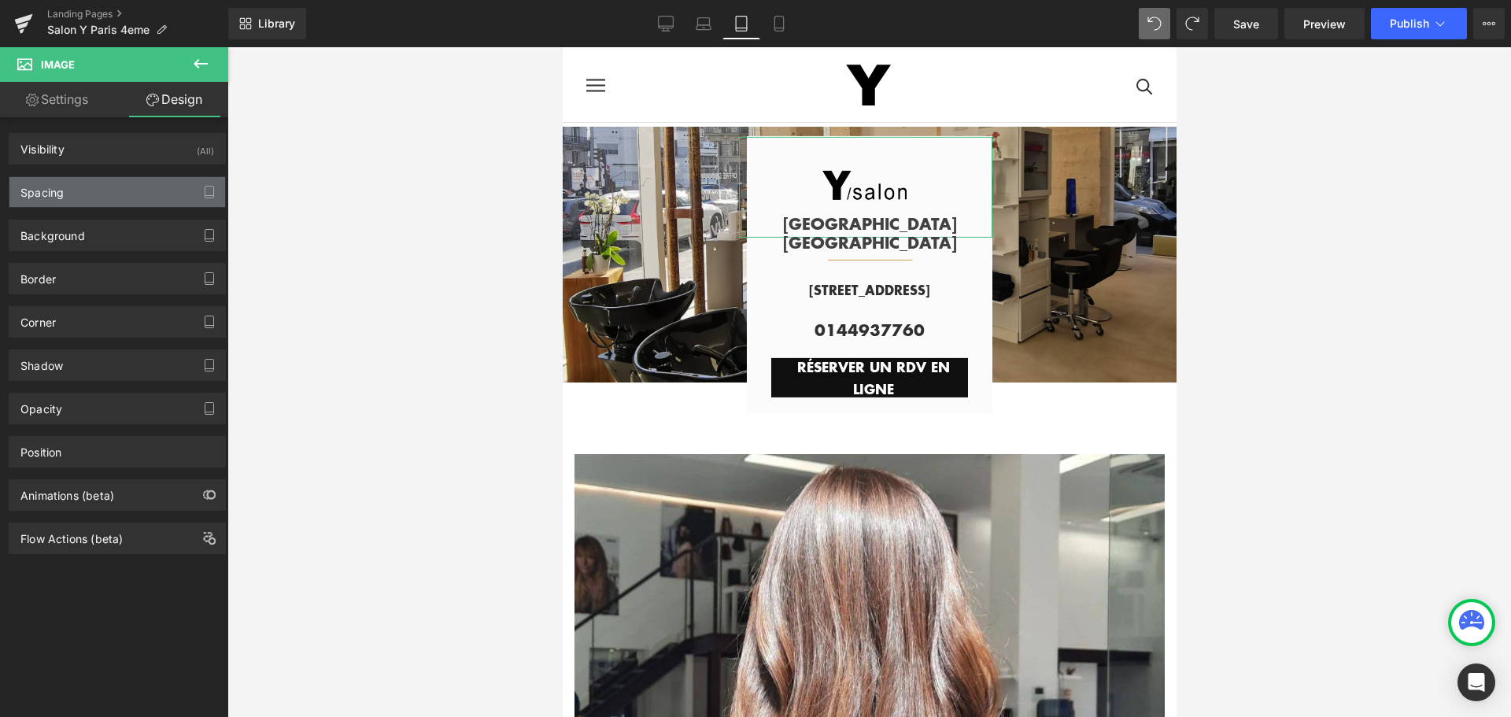
click at [146, 198] on div "Spacing" at bounding box center [117, 192] width 216 height 30
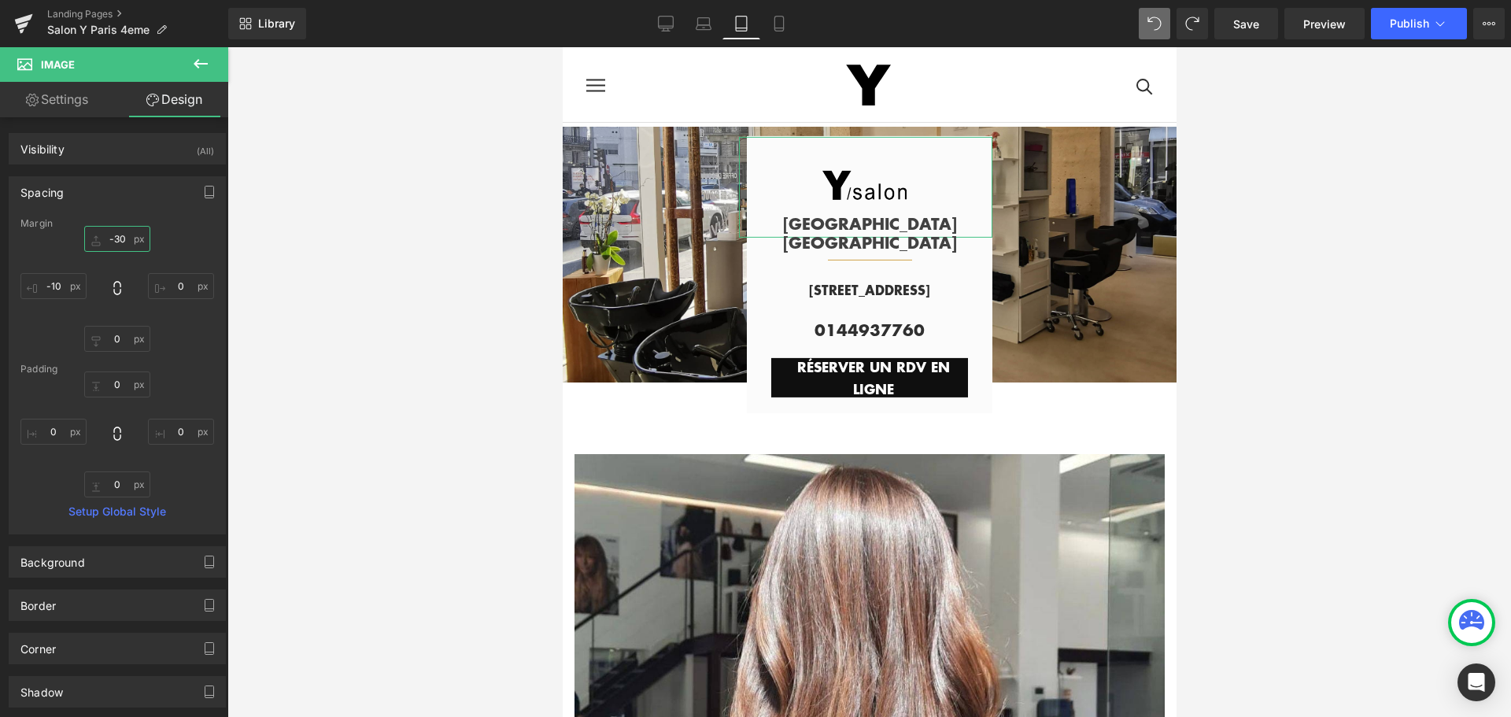
click at [120, 234] on input "-30" at bounding box center [117, 239] width 66 height 26
type input "0"
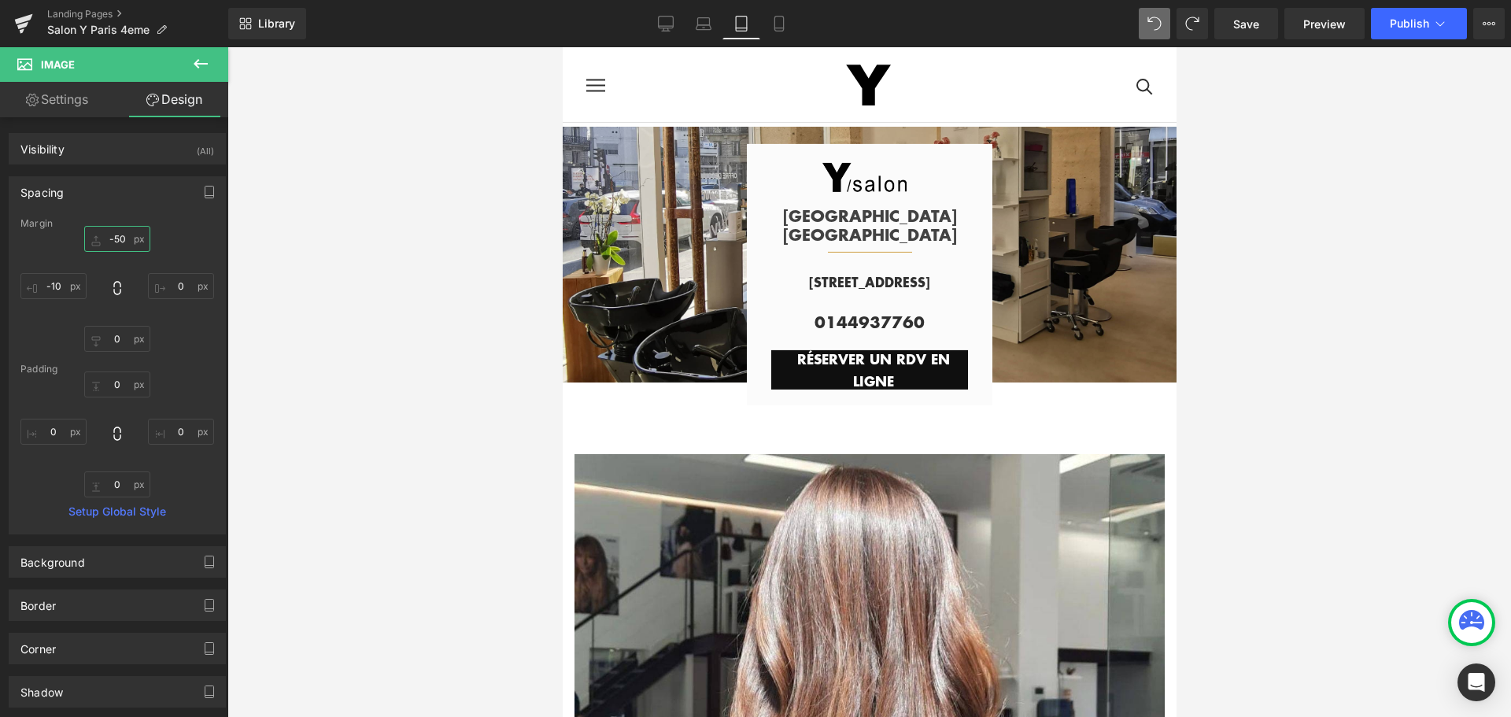
type input "-50"
click at [1463, 237] on div at bounding box center [869, 382] width 1284 height 670
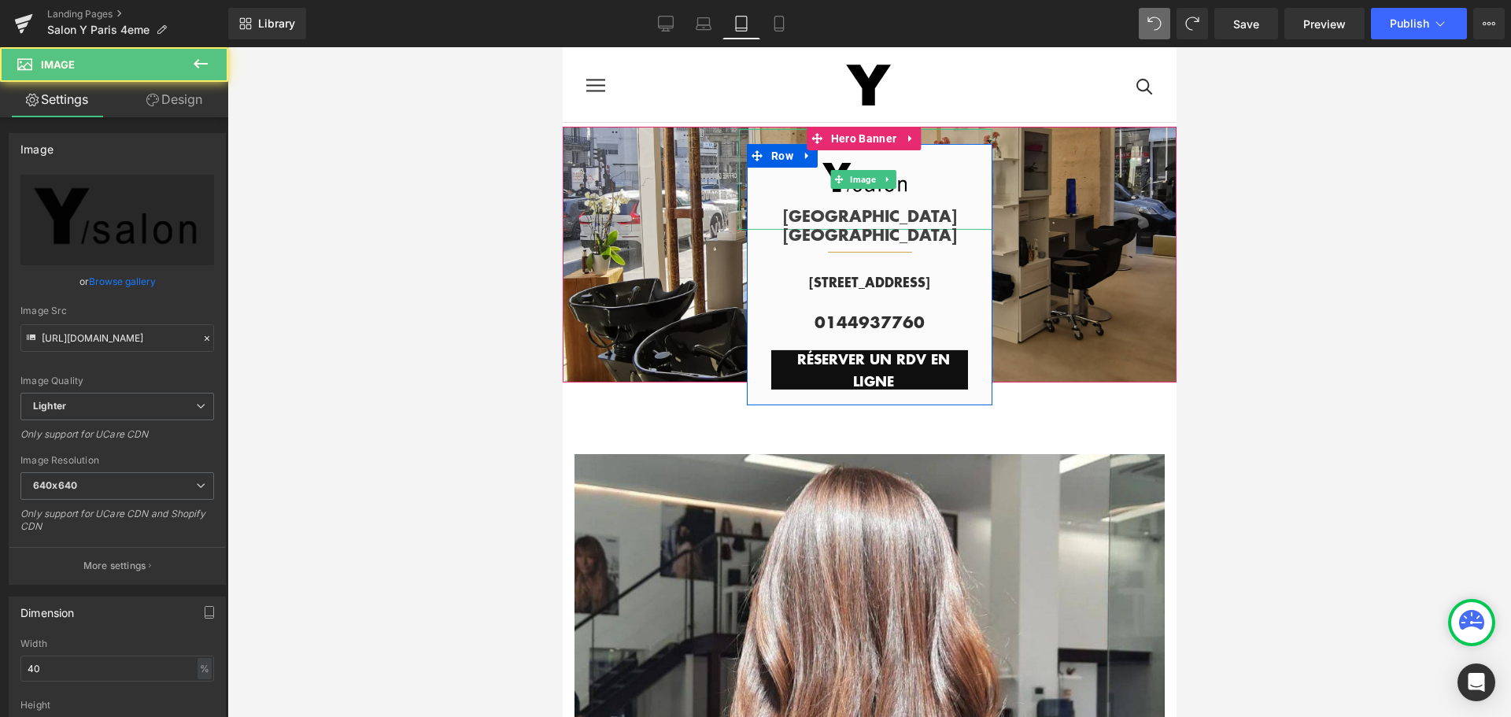
click at [956, 164] on div at bounding box center [864, 179] width 253 height 102
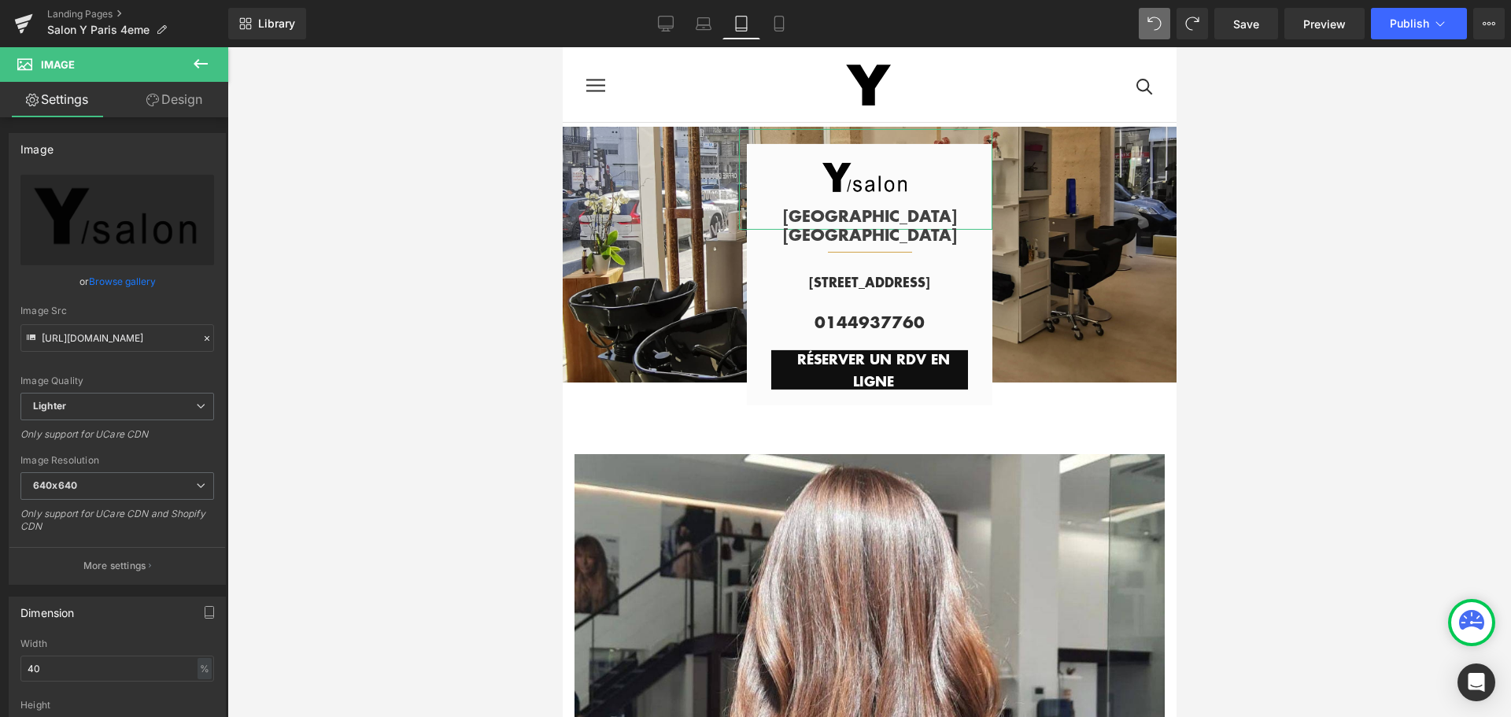
click at [198, 105] on link "Design" at bounding box center [174, 99] width 114 height 35
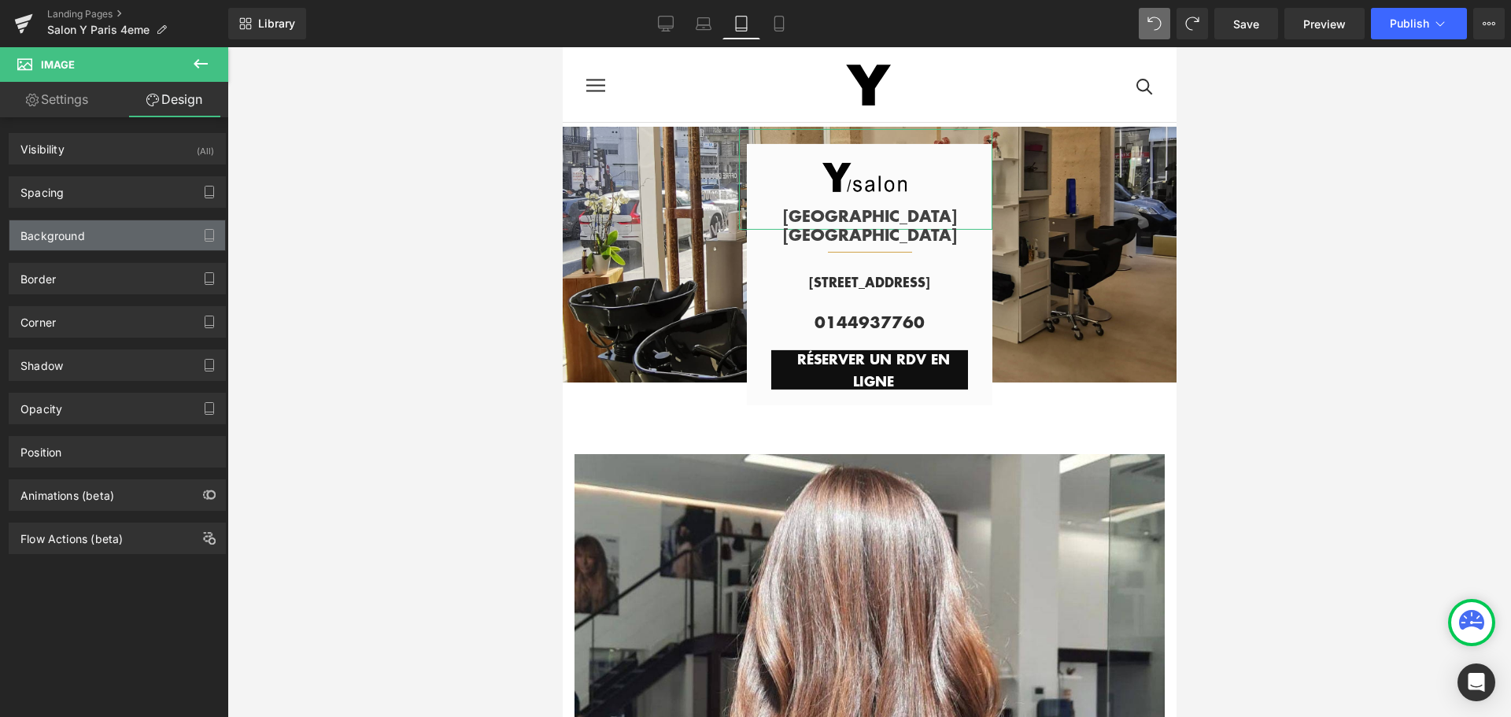
click at [124, 228] on div "Background" at bounding box center [117, 235] width 216 height 30
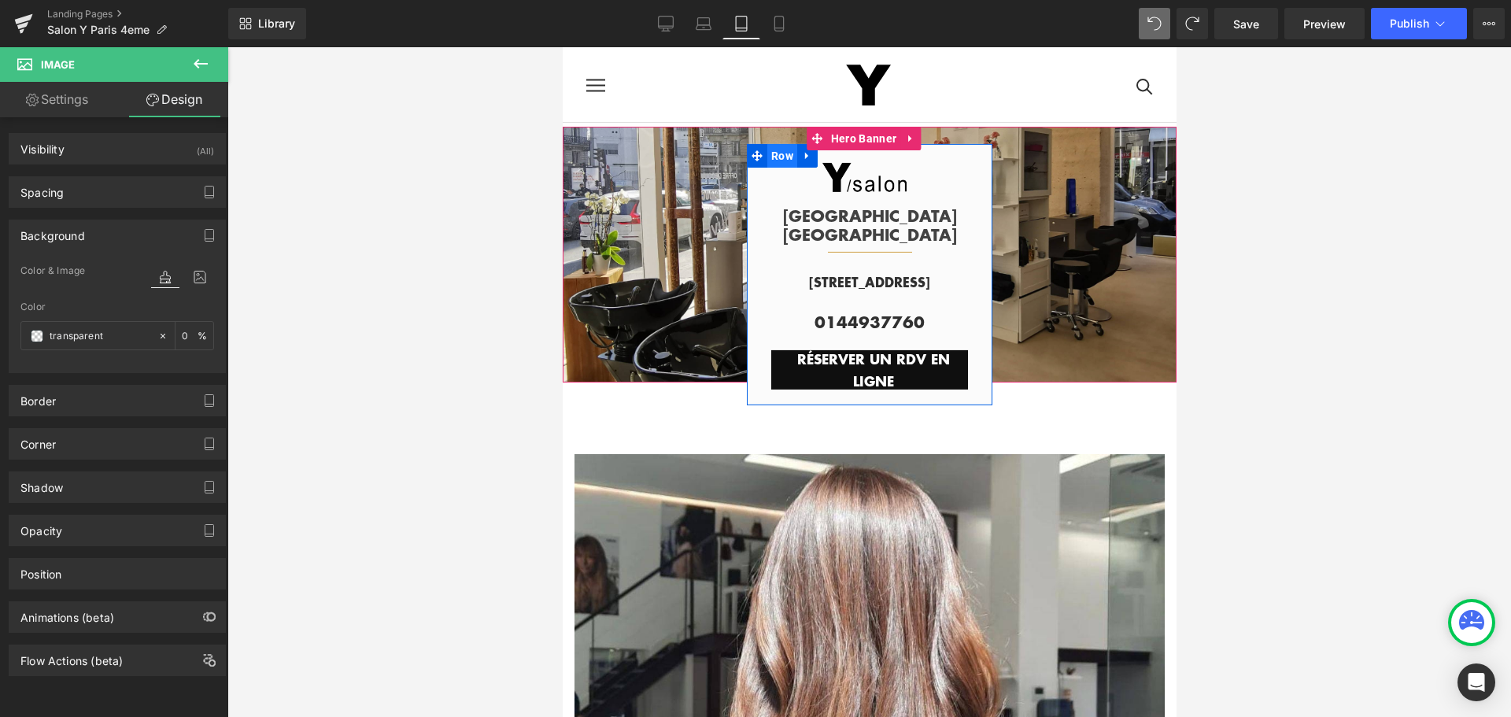
click at [774, 162] on span "Row" at bounding box center [782, 155] width 30 height 24
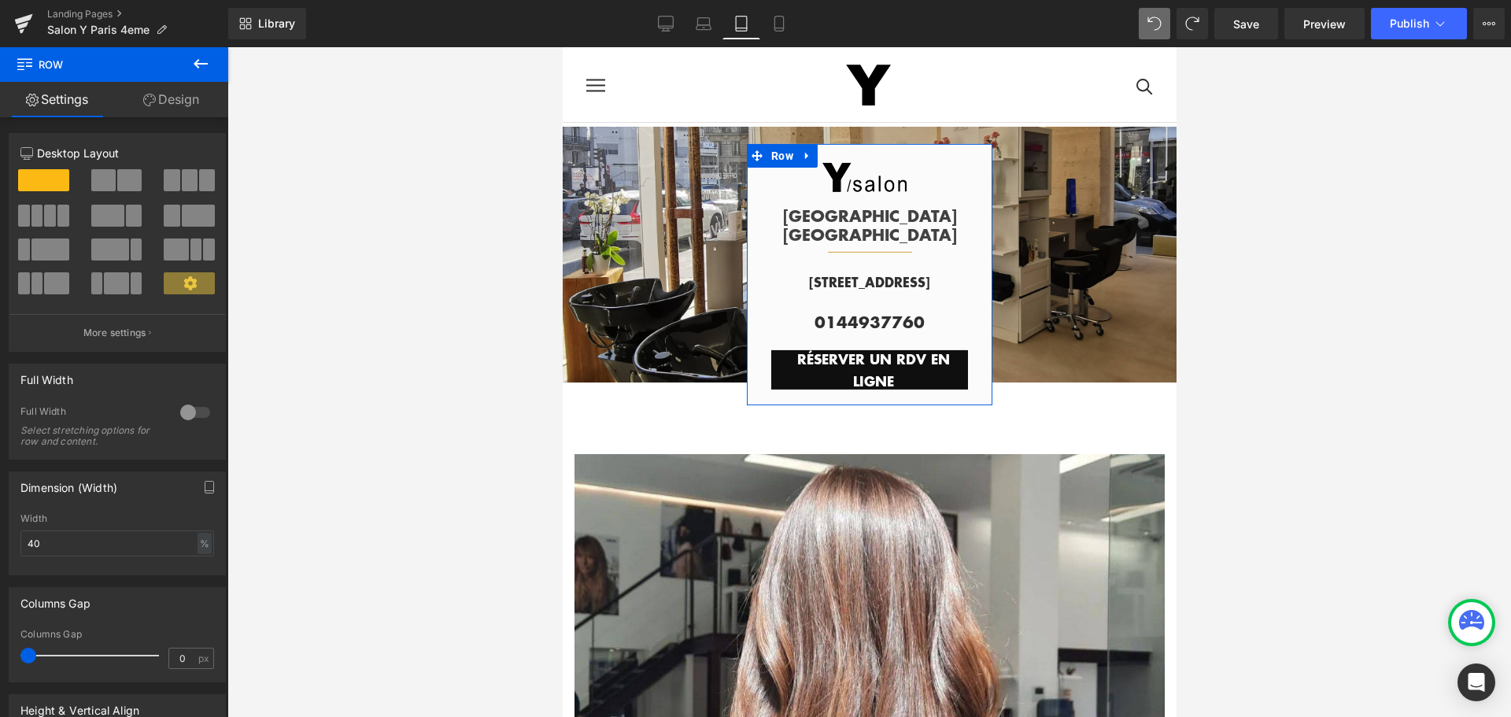
click at [179, 91] on link "Design" at bounding box center [171, 99] width 114 height 35
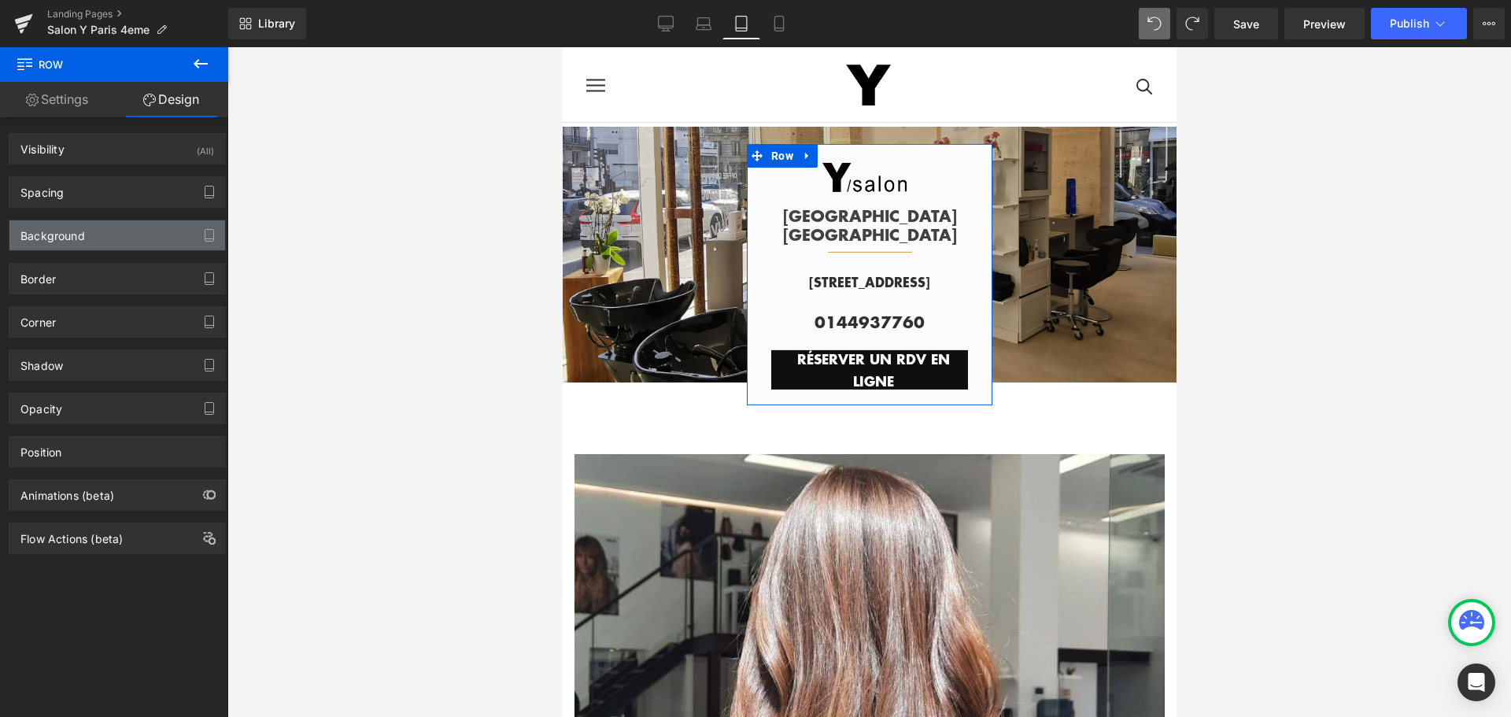
click at [107, 236] on div "Background" at bounding box center [117, 235] width 216 height 30
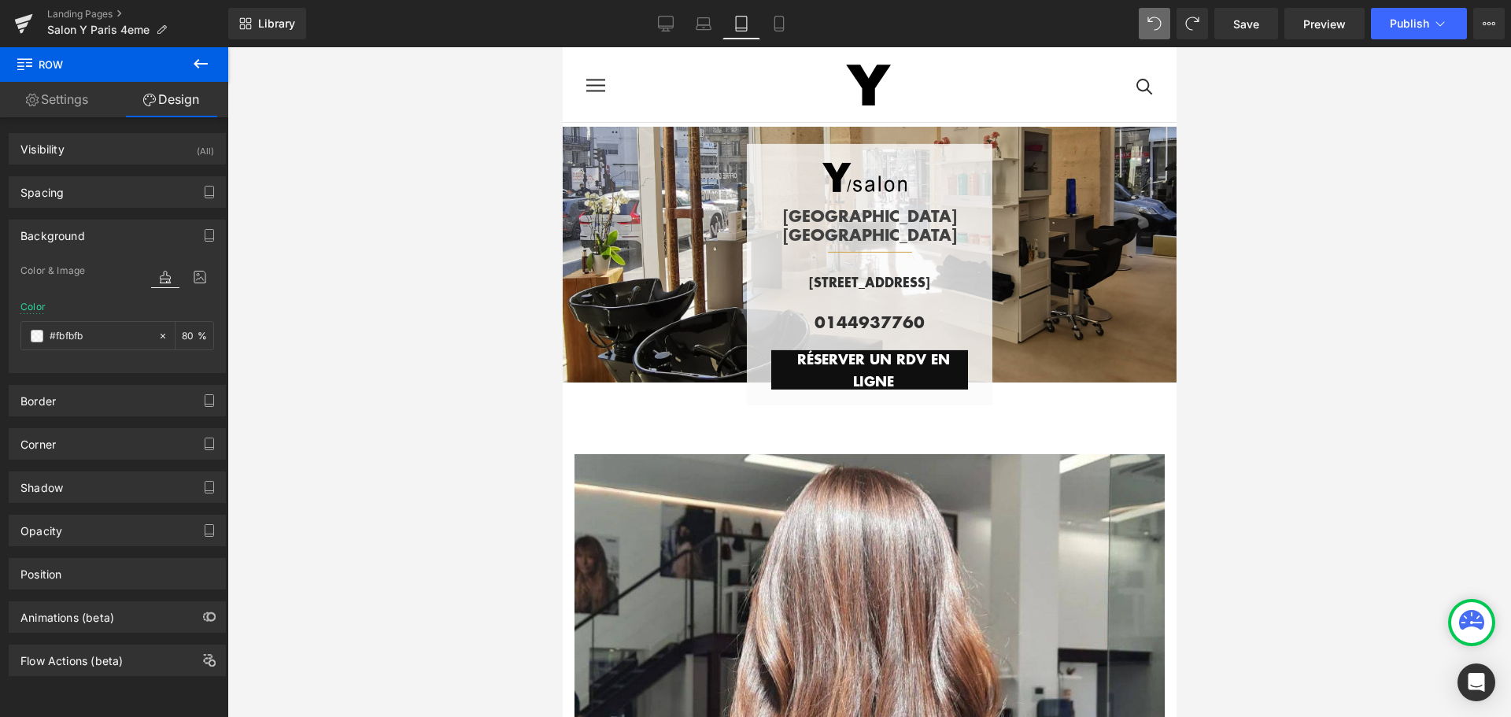
type input "80"
click at [1395, 328] on div at bounding box center [869, 382] width 1284 height 670
click at [781, 29] on icon at bounding box center [779, 24] width 16 height 16
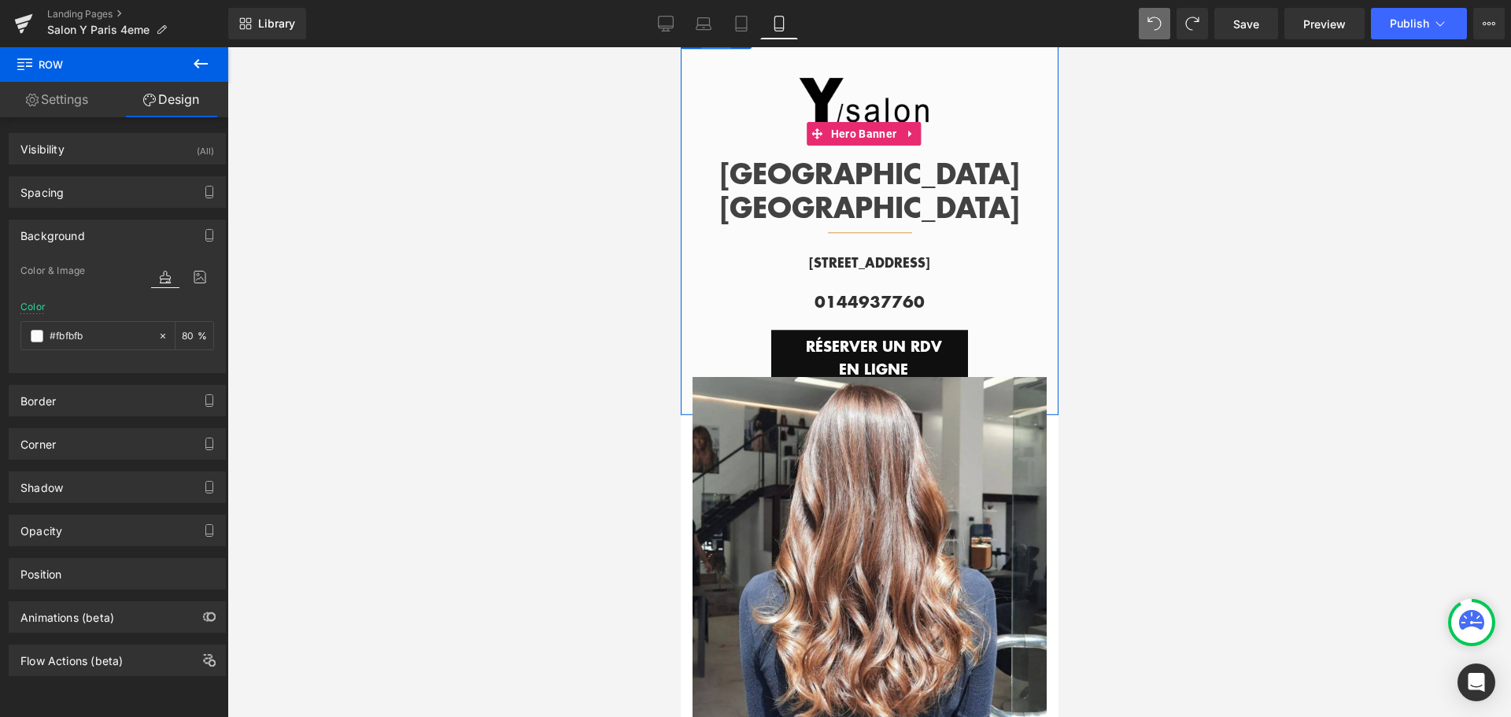
click at [712, 49] on span "Row" at bounding box center [715, 37] width 30 height 24
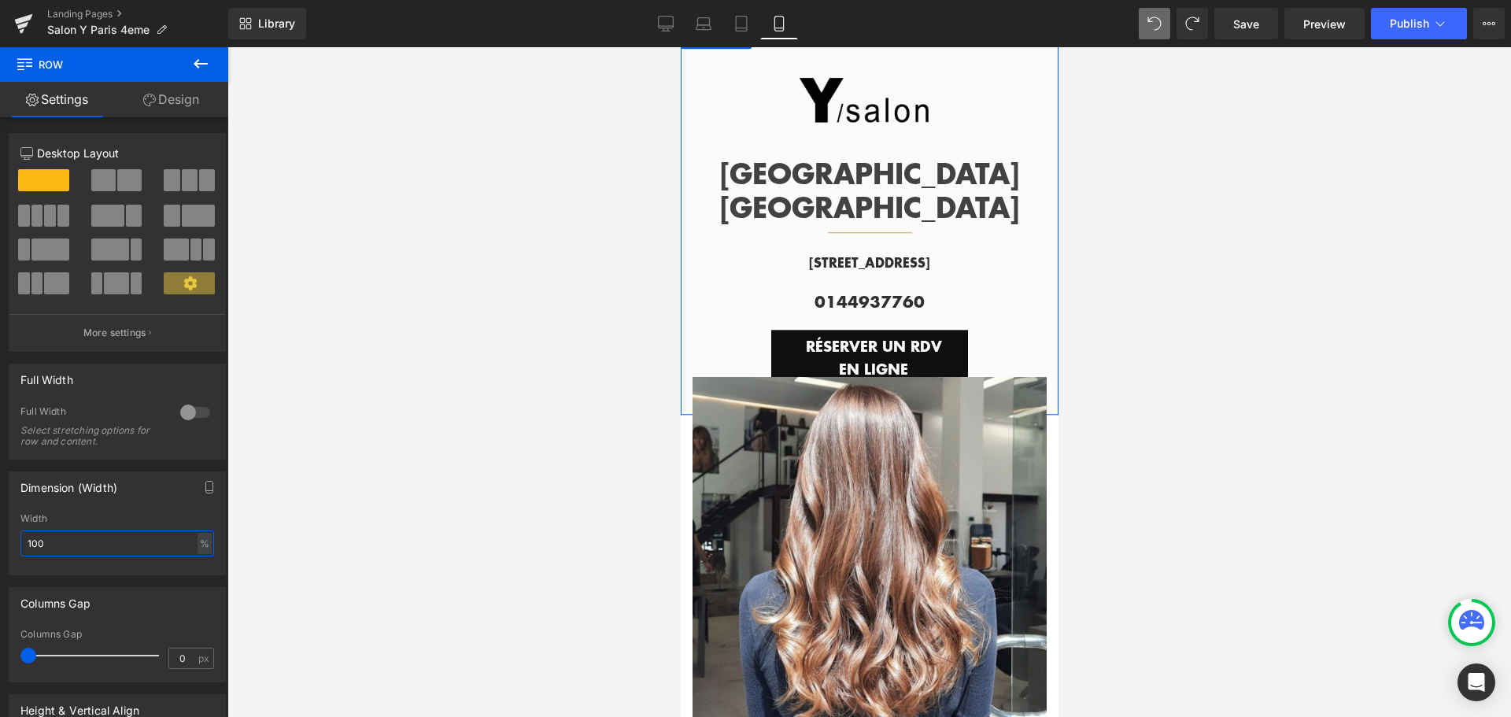
drag, startPoint x: 85, startPoint y: 545, endPoint x: 0, endPoint y: 541, distance: 85.1
click at [0, 541] on div "Dimension (Width) 100% Width 100 % % px" at bounding box center [117, 518] width 235 height 116
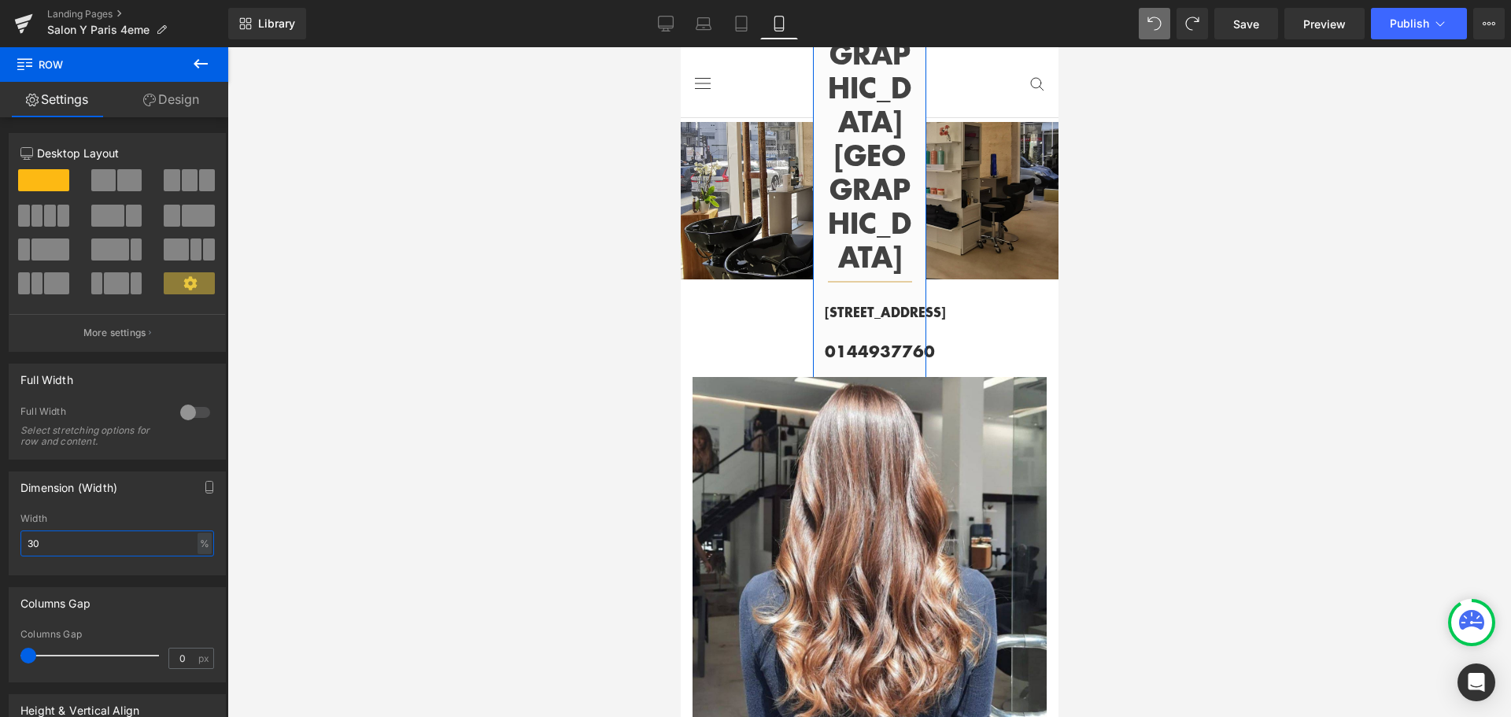
type input "3"
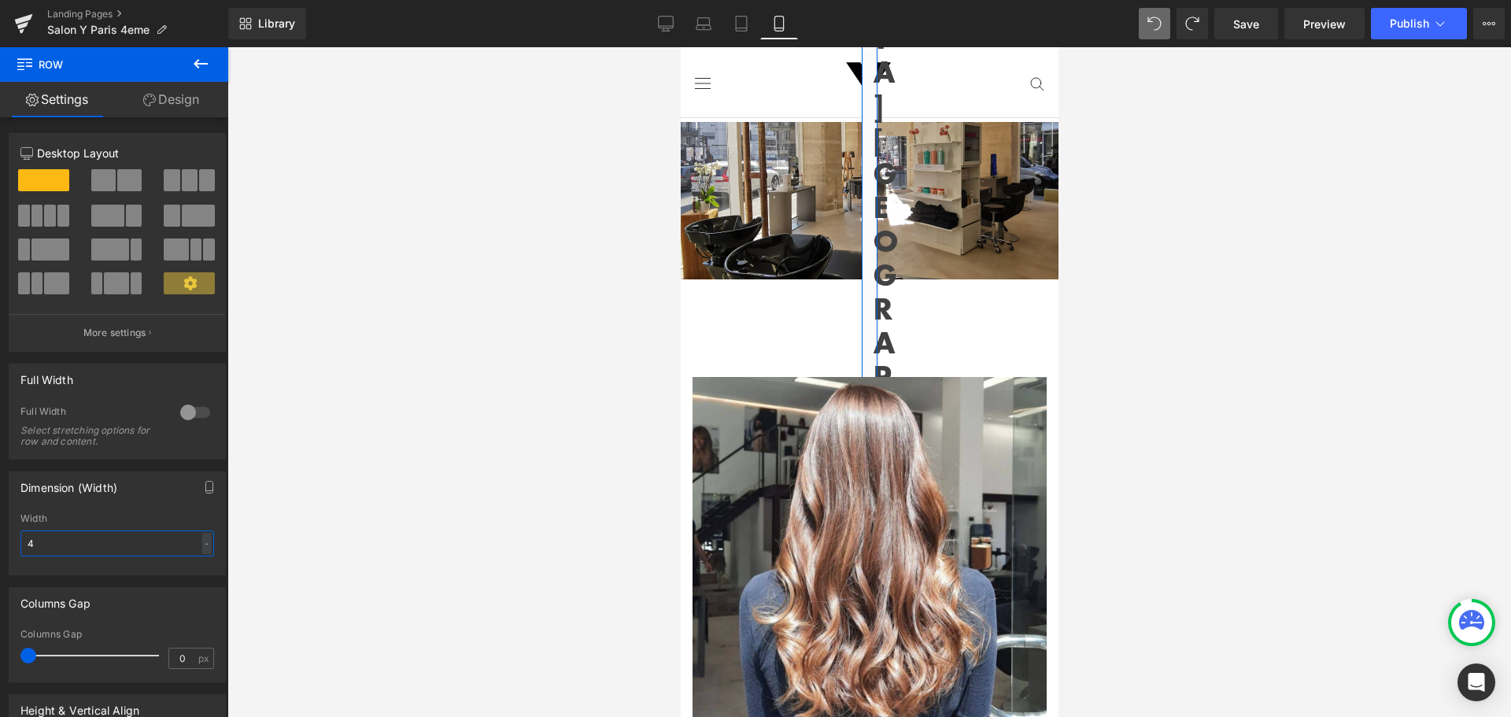
type input "40"
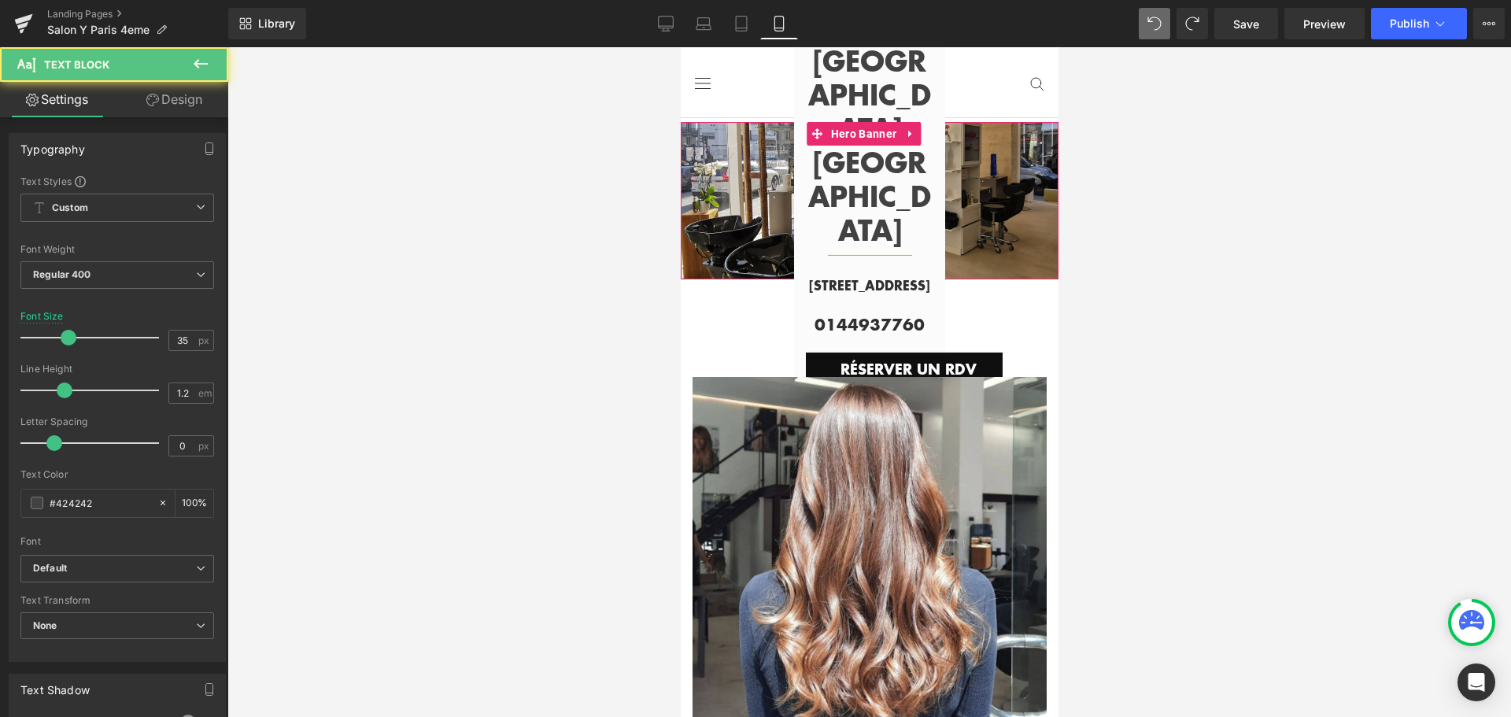
click at [877, 181] on b "[GEOGRAPHIC_DATA] [GEOGRAPHIC_DATA]" at bounding box center [868, 144] width 123 height 211
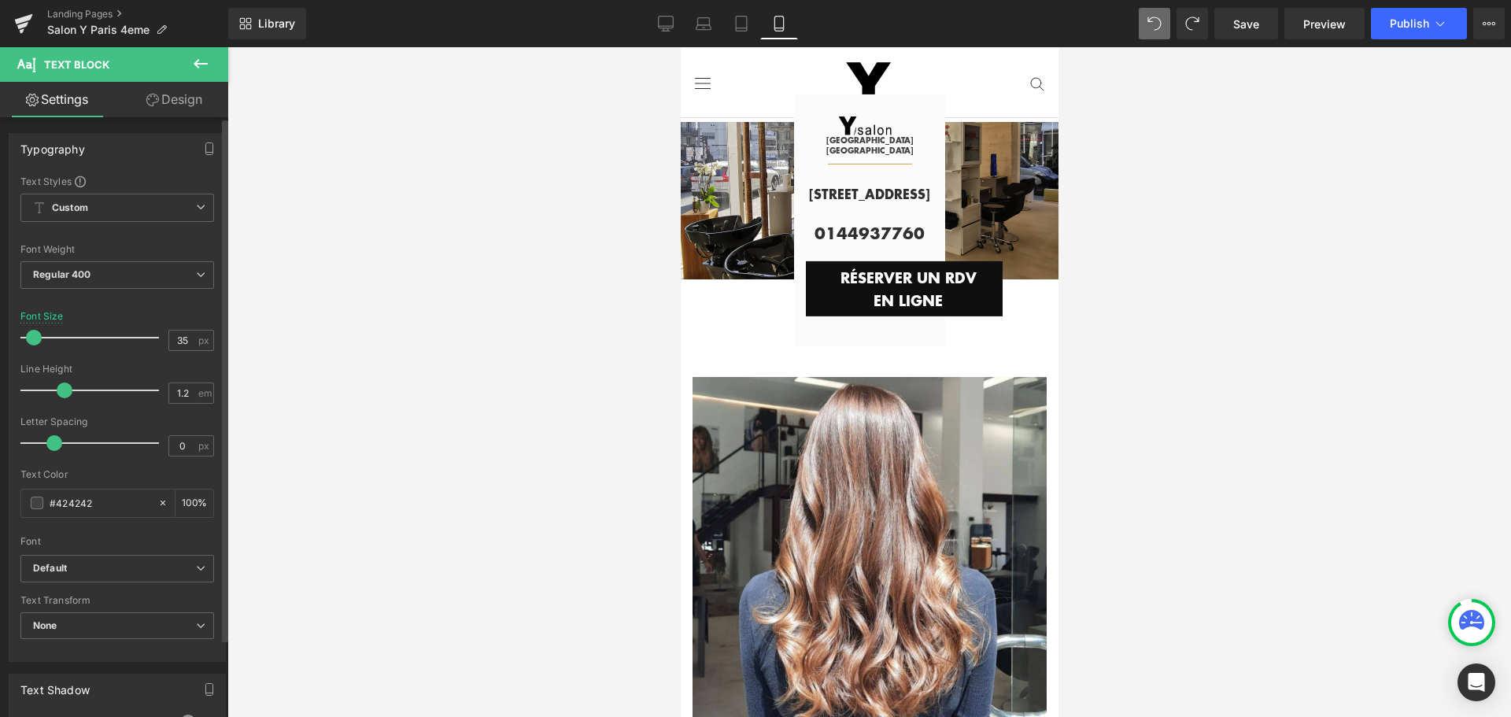
drag, startPoint x: 67, startPoint y: 337, endPoint x: 34, endPoint y: 338, distance: 33.1
click at [34, 338] on span at bounding box center [34, 338] width 16 height 16
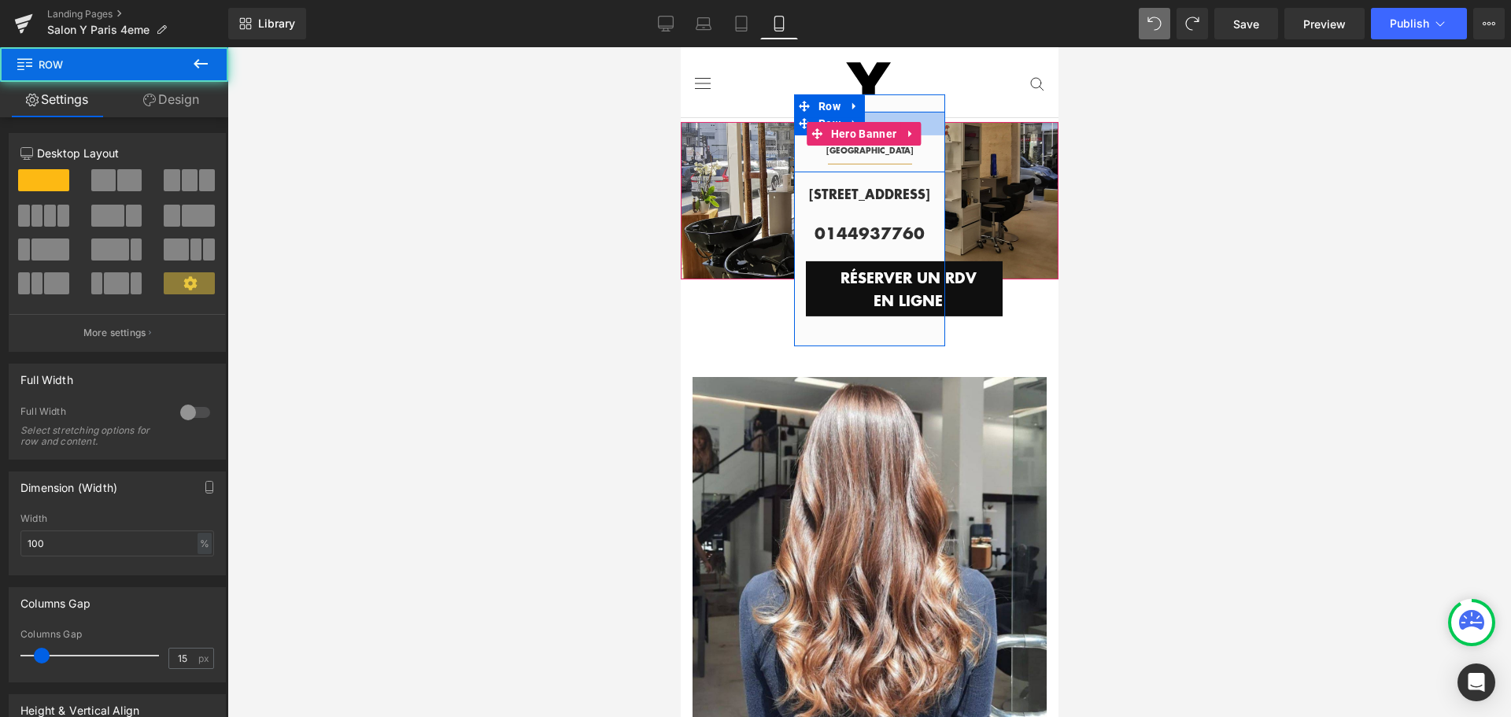
click at [878, 112] on div at bounding box center [868, 124] width 151 height 24
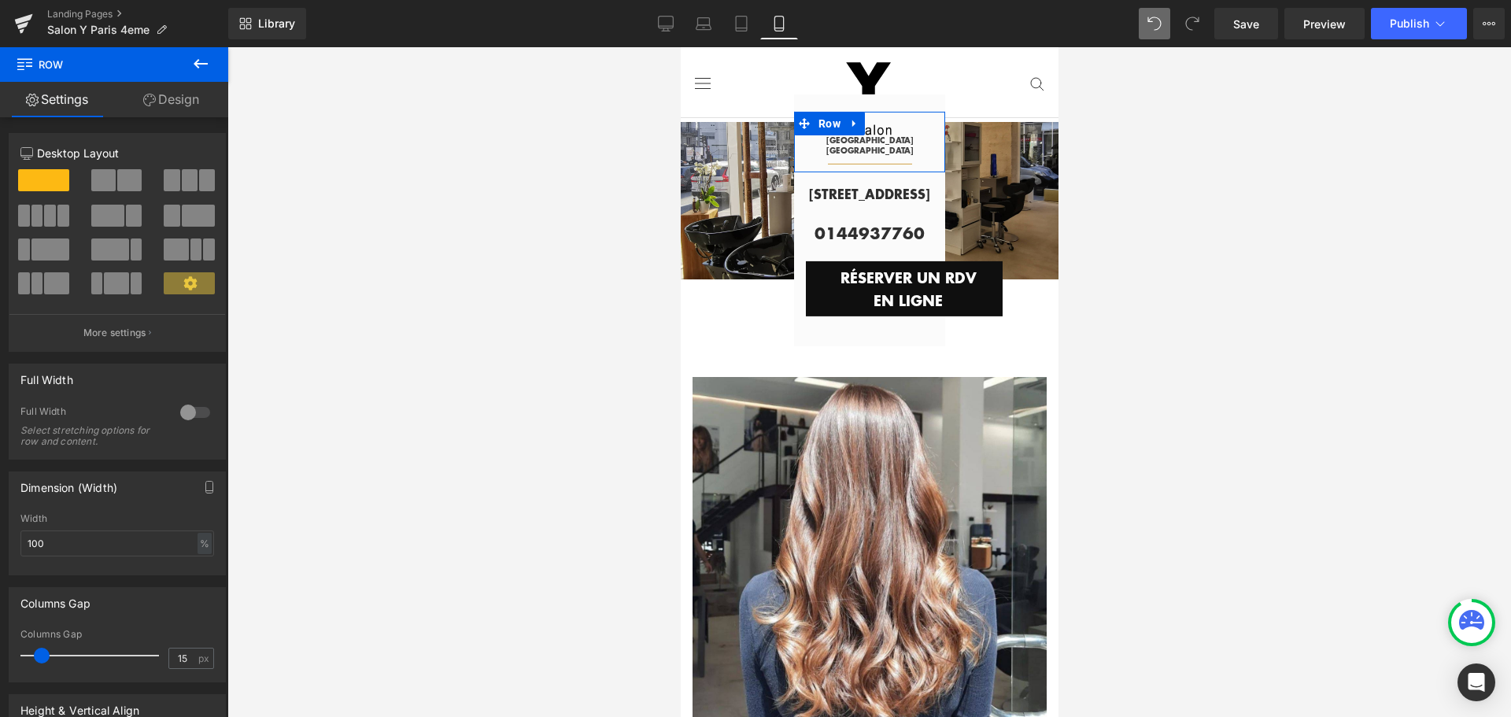
click at [181, 98] on link "Design" at bounding box center [171, 99] width 114 height 35
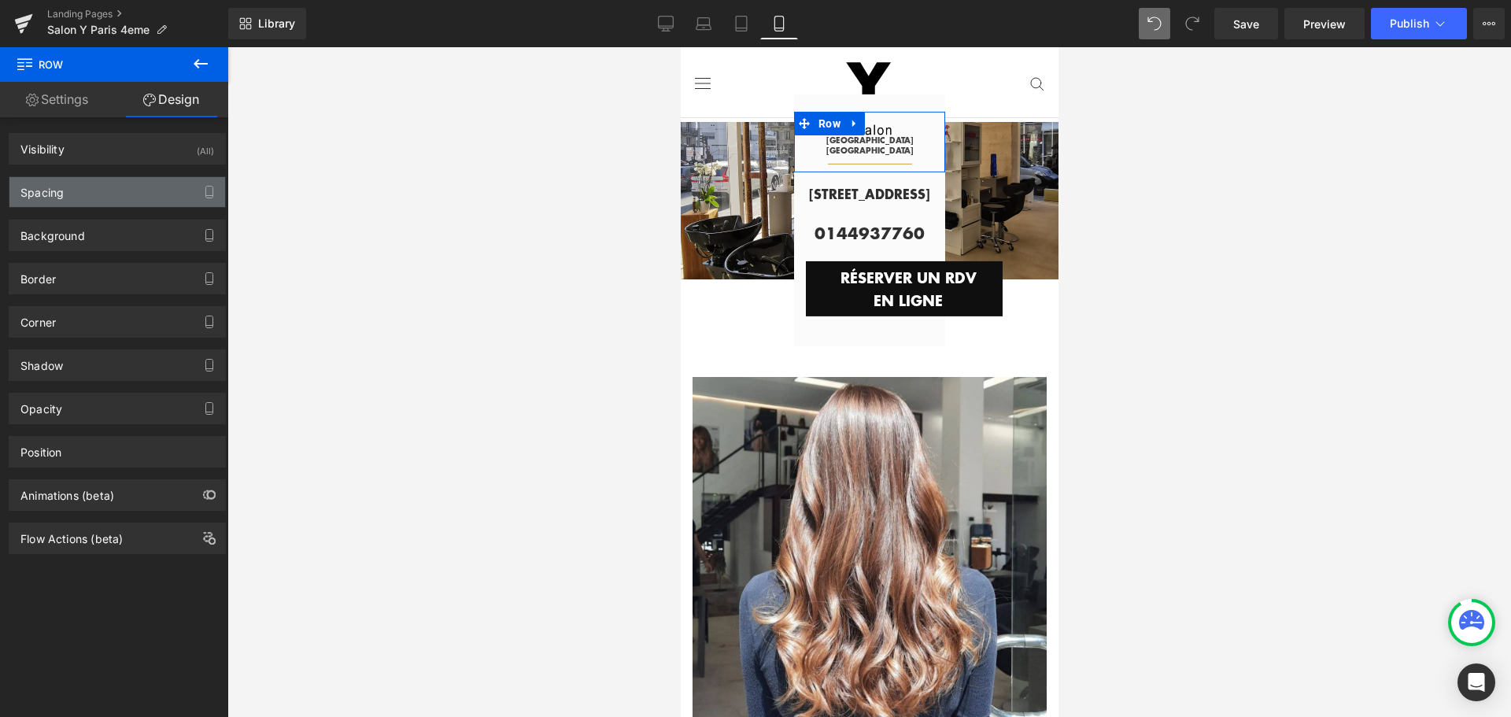
click at [106, 197] on div "Spacing" at bounding box center [117, 192] width 216 height 30
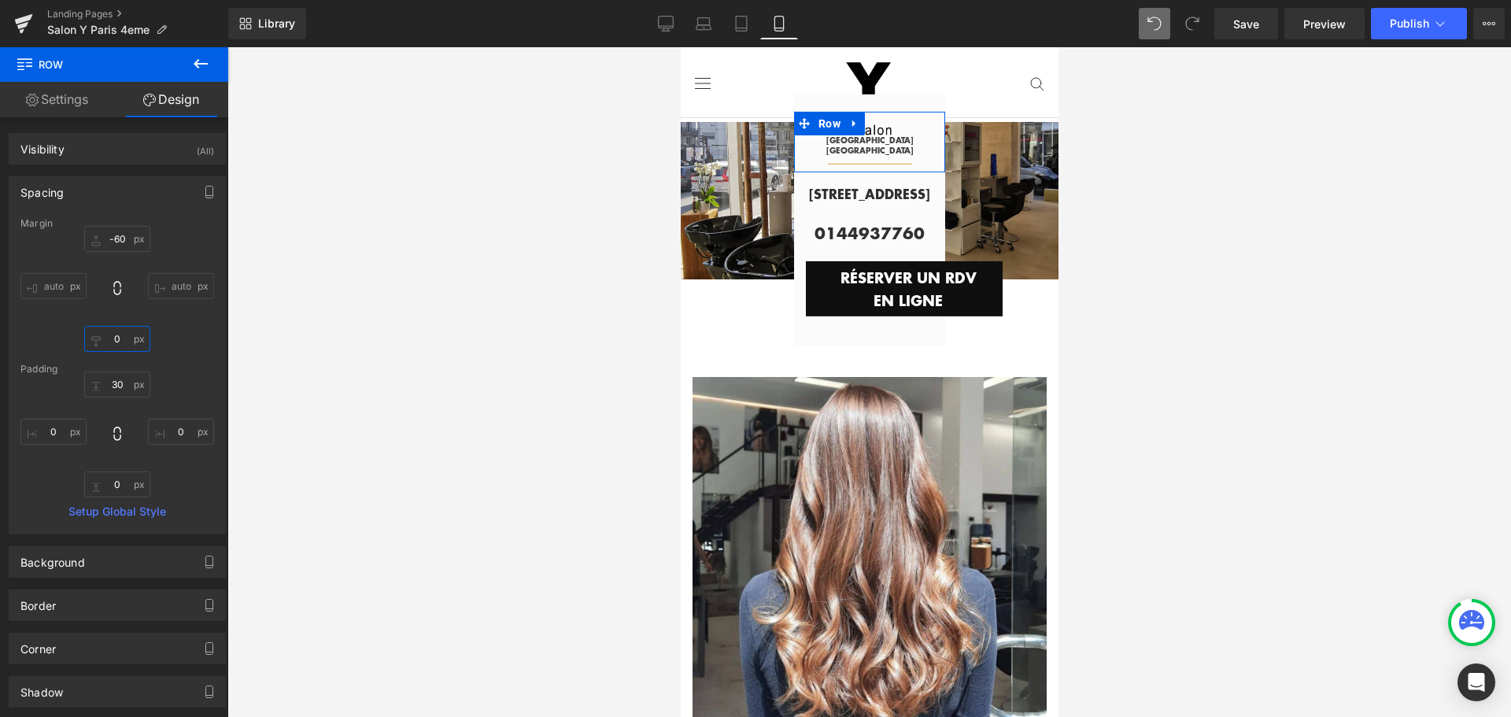
click at [113, 334] on input "0" at bounding box center [117, 339] width 66 height 26
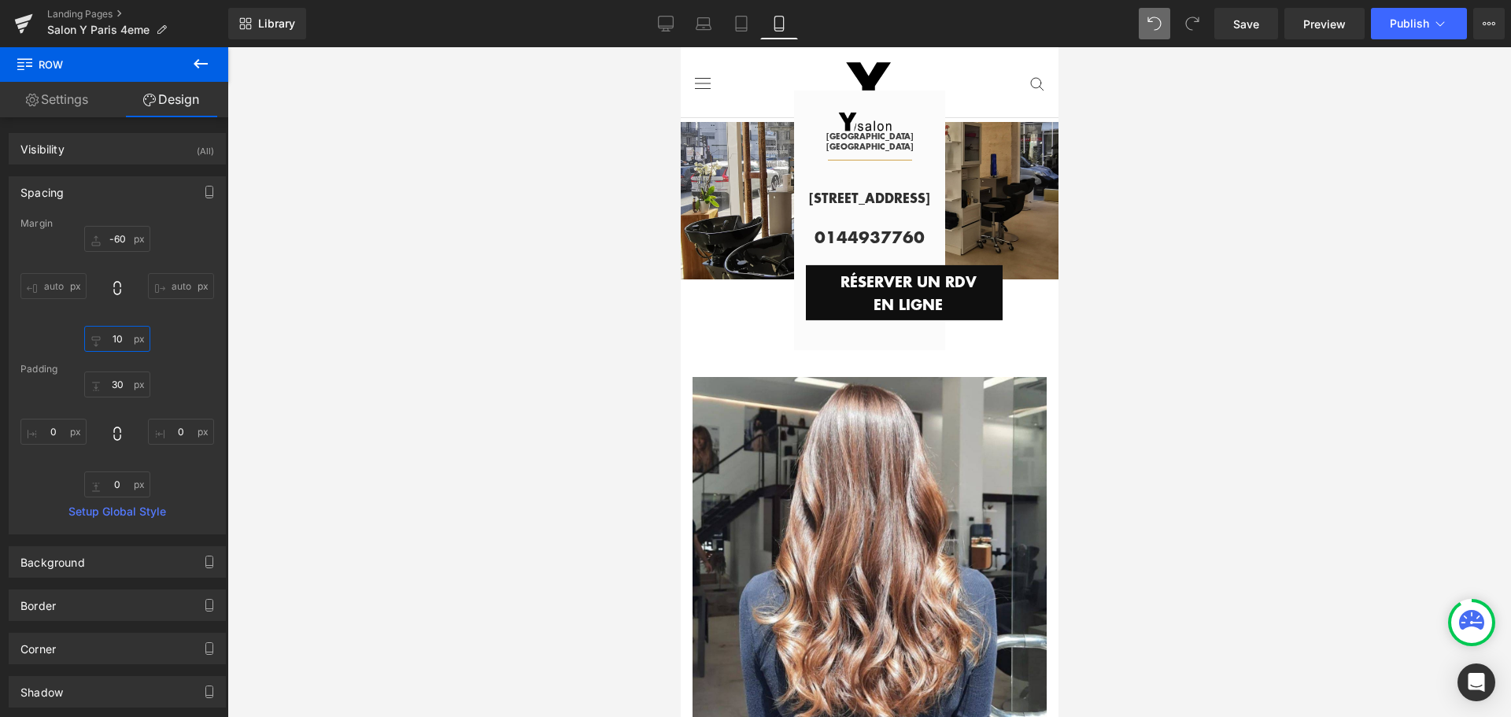
type input "1"
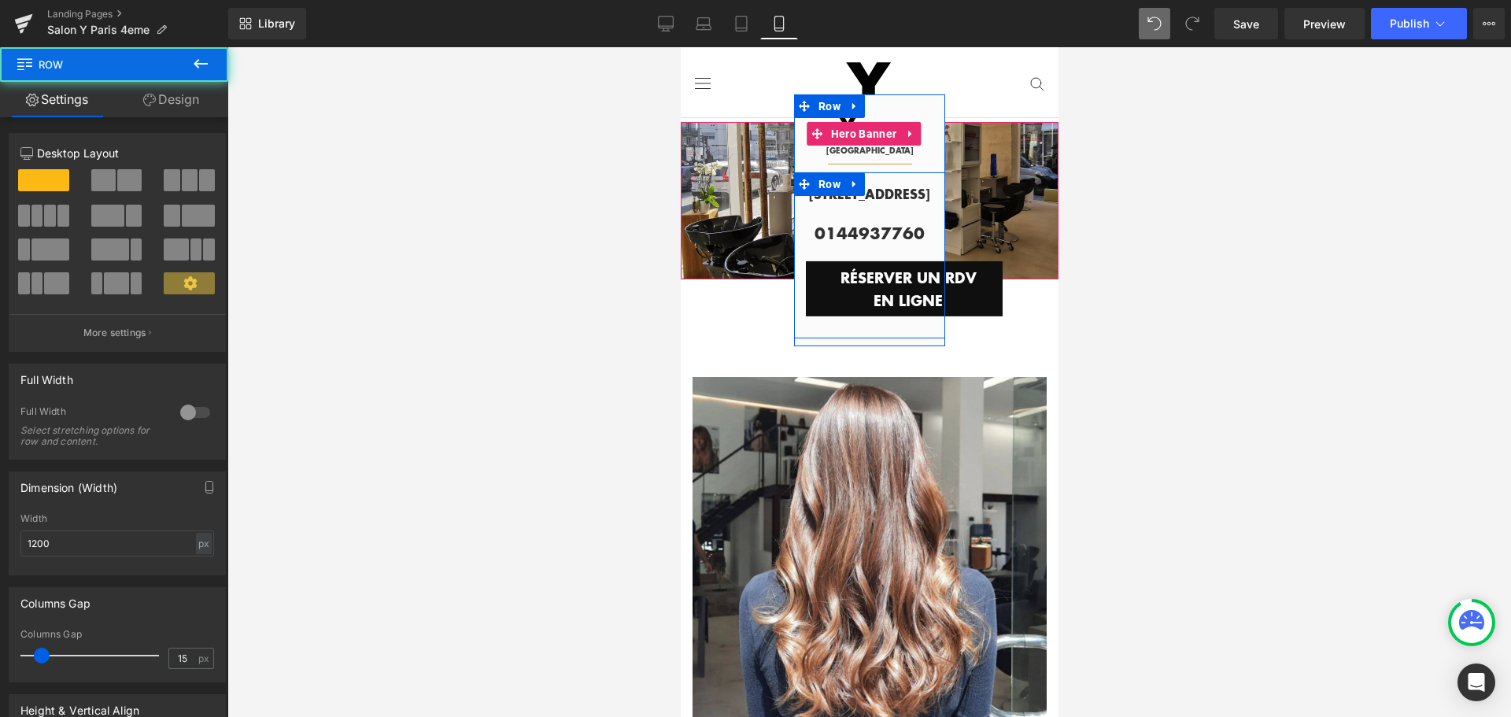
click at [905, 217] on div "[STREET_ADDRESS][GEOGRAPHIC_DATA] 0144937760 Text Block RÉSERVER UN RDV EN LIGN…" at bounding box center [868, 245] width 151 height 141
click at [887, 196] on h3 "[STREET_ADDRESS]" at bounding box center [868, 193] width 127 height 21
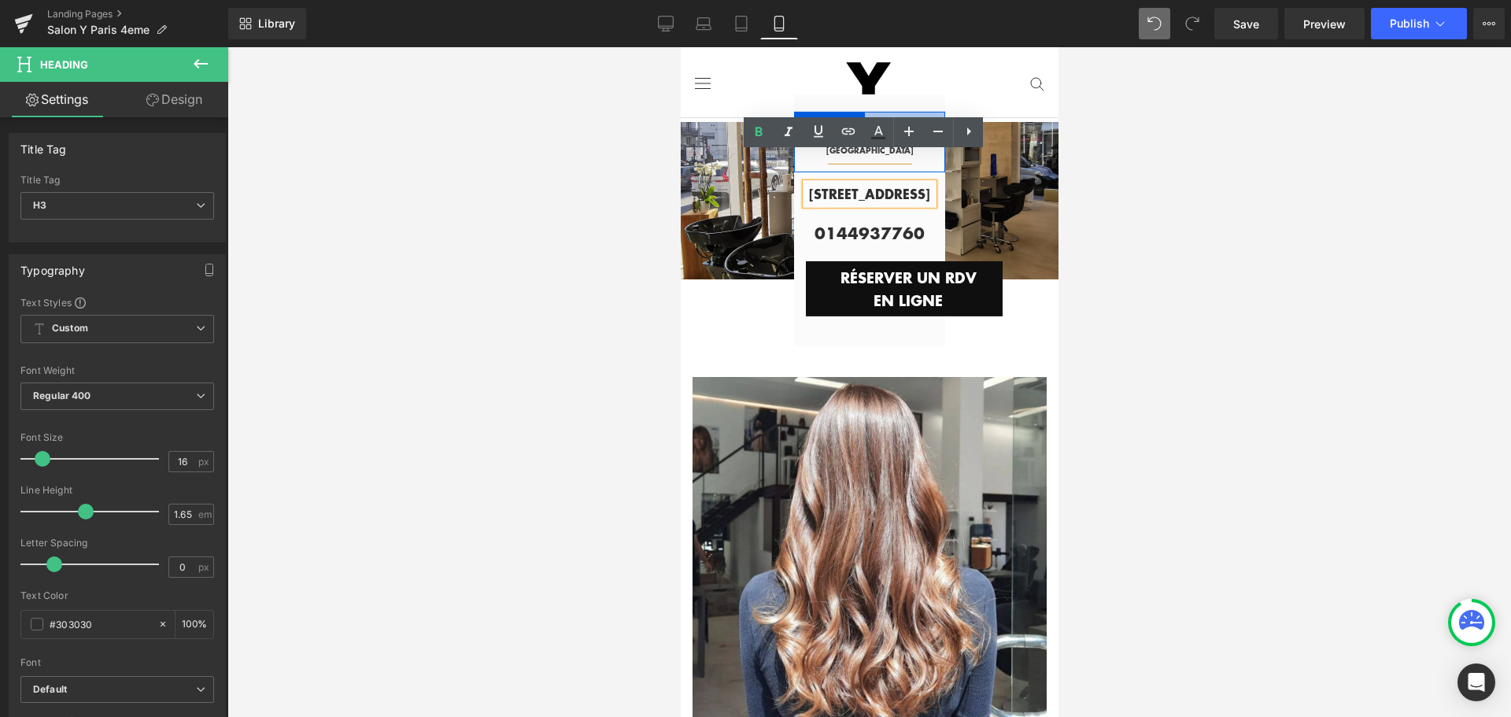
click at [875, 112] on div at bounding box center [868, 124] width 151 height 24
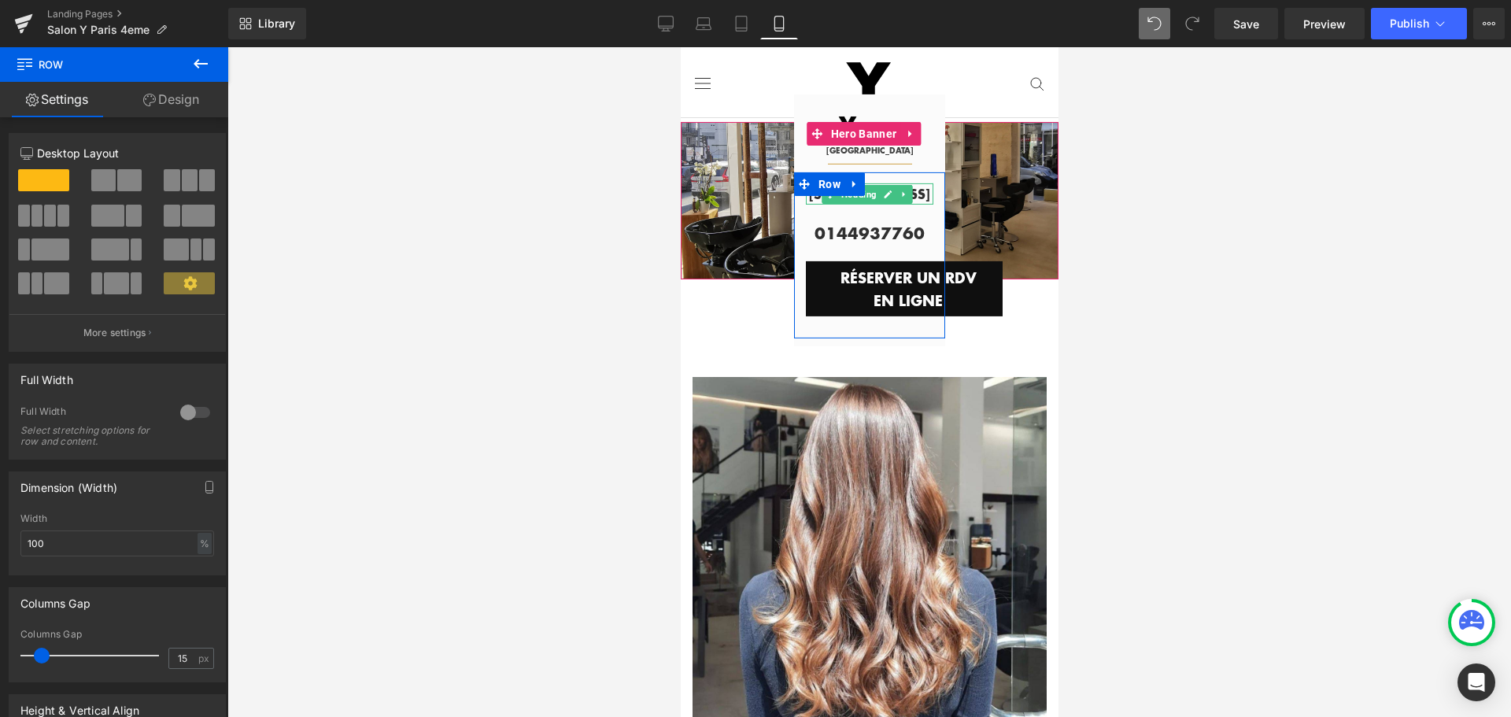
click at [893, 183] on b "[STREET_ADDRESS]" at bounding box center [868, 193] width 121 height 20
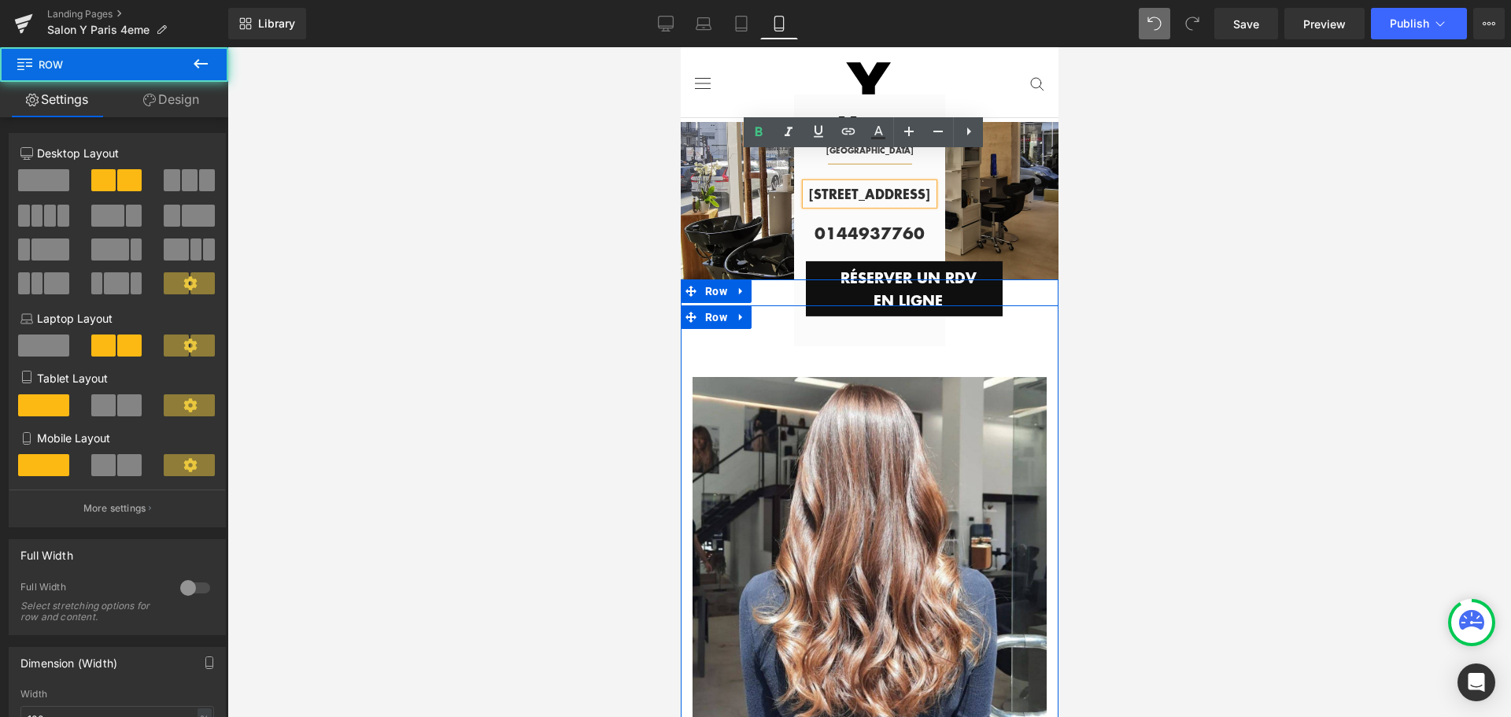
click at [829, 317] on div "Image Row NOS HORAIRES Heading Separator Du [DATE] au [DATE] 10H-19H Text Block…" at bounding box center [869, 686] width 378 height 762
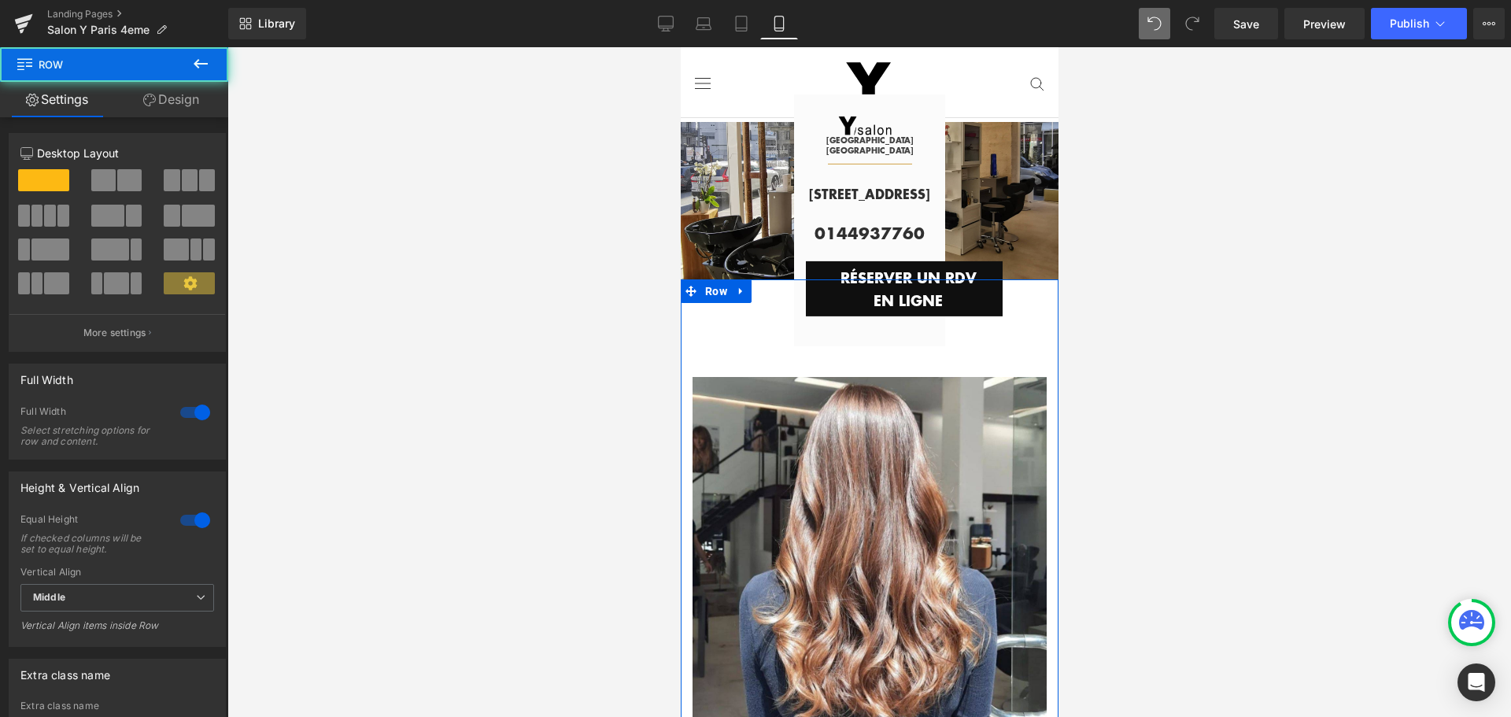
click at [861, 292] on div "Image Row NOS HORAIRES Heading Separator Du [DATE] au [DATE] 10H-19H Text Block…" at bounding box center [869, 681] width 378 height 804
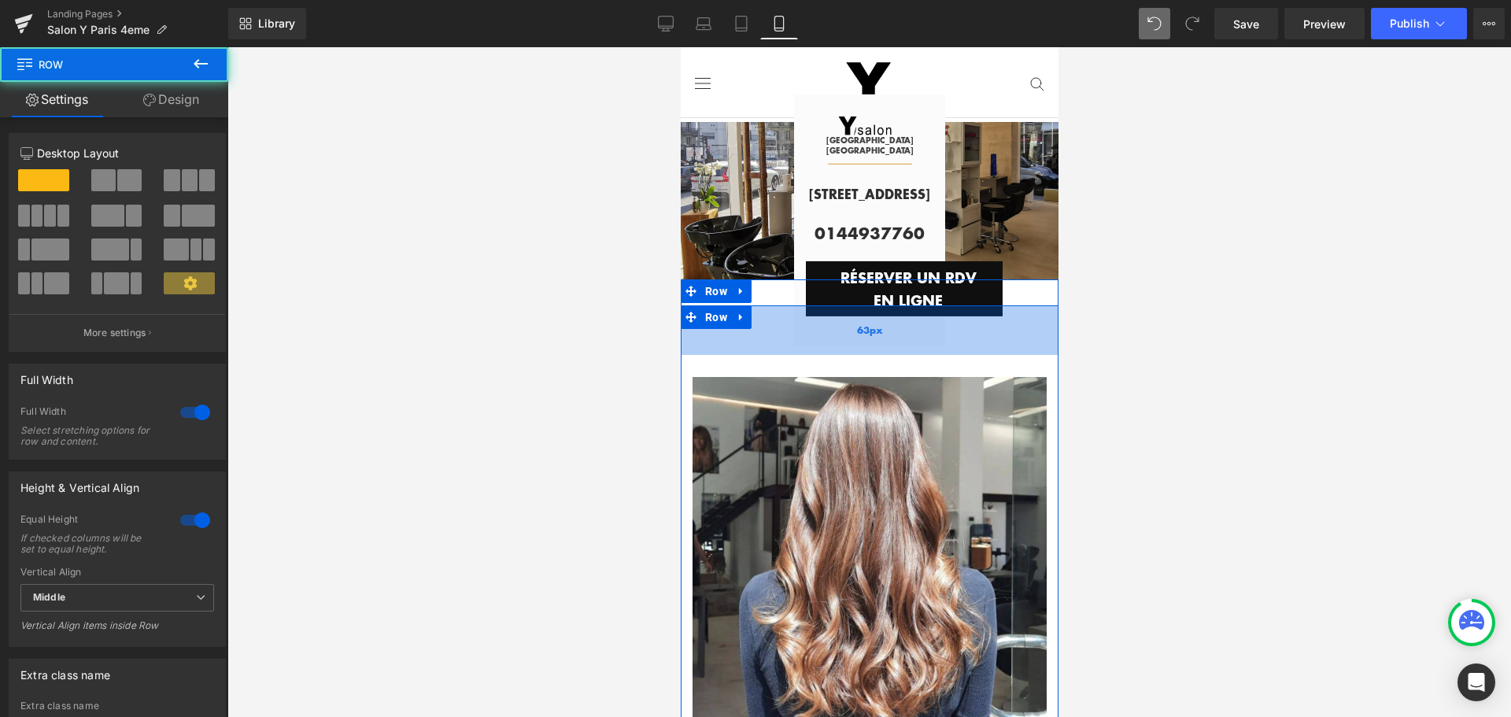
click at [995, 324] on div "63px" at bounding box center [869, 330] width 378 height 50
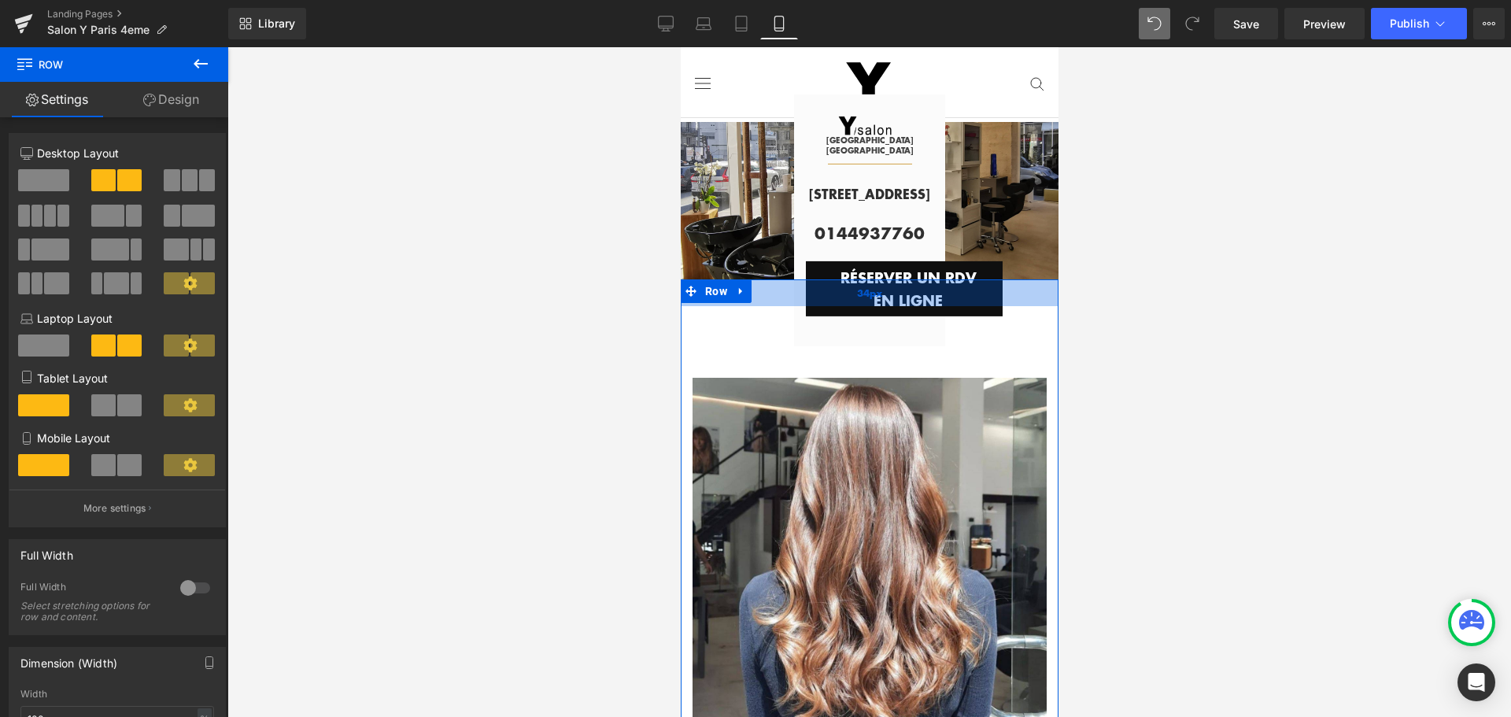
click at [964, 293] on div "34px" at bounding box center [869, 292] width 378 height 27
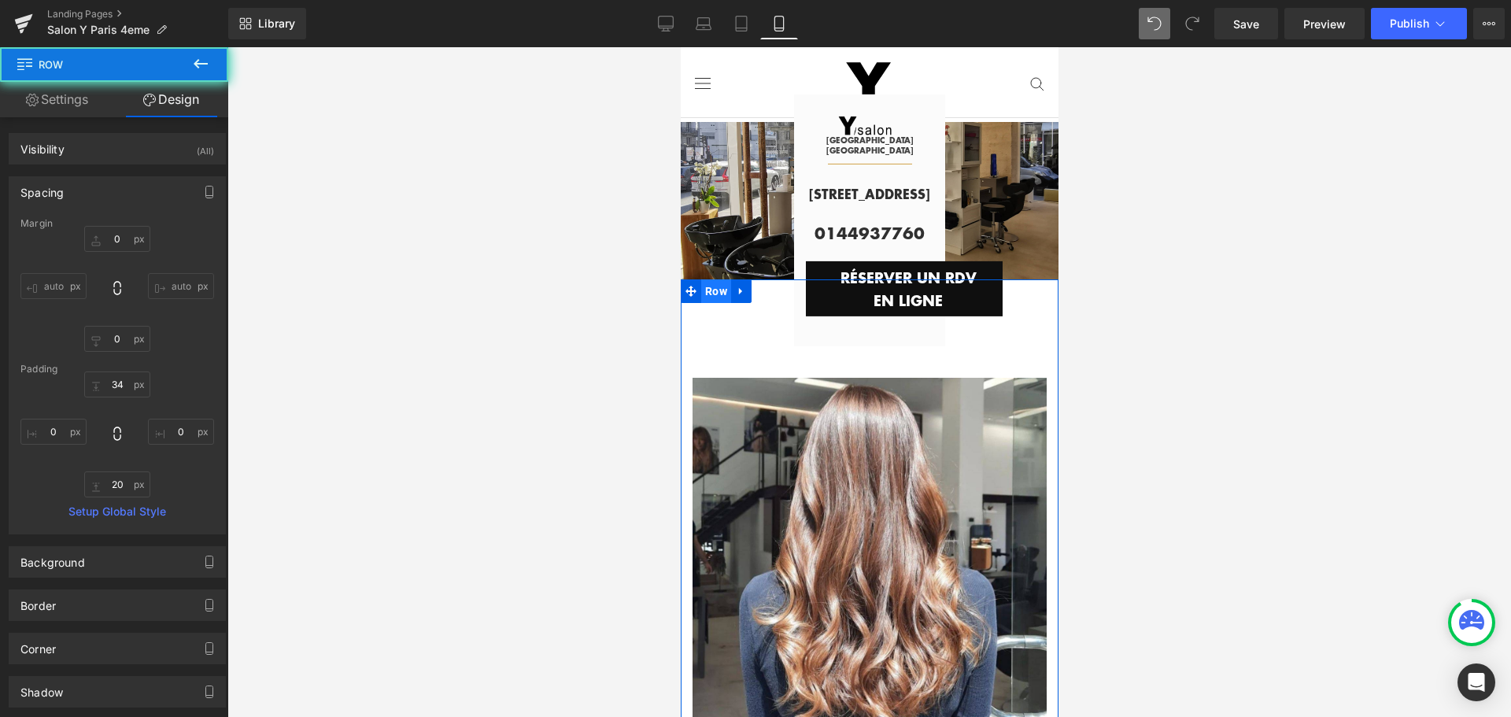
click at [717, 287] on span "Row" at bounding box center [715, 291] width 30 height 24
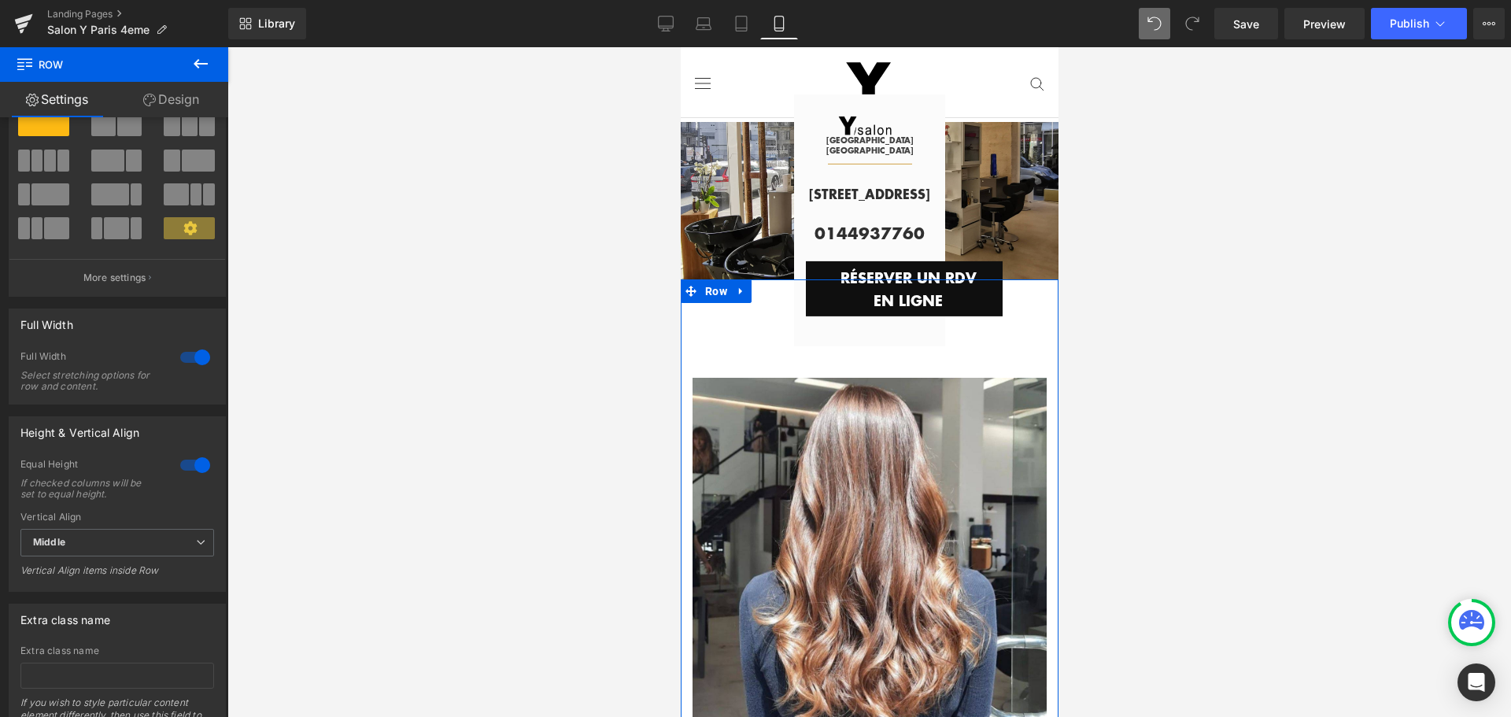
scroll to position [0, 0]
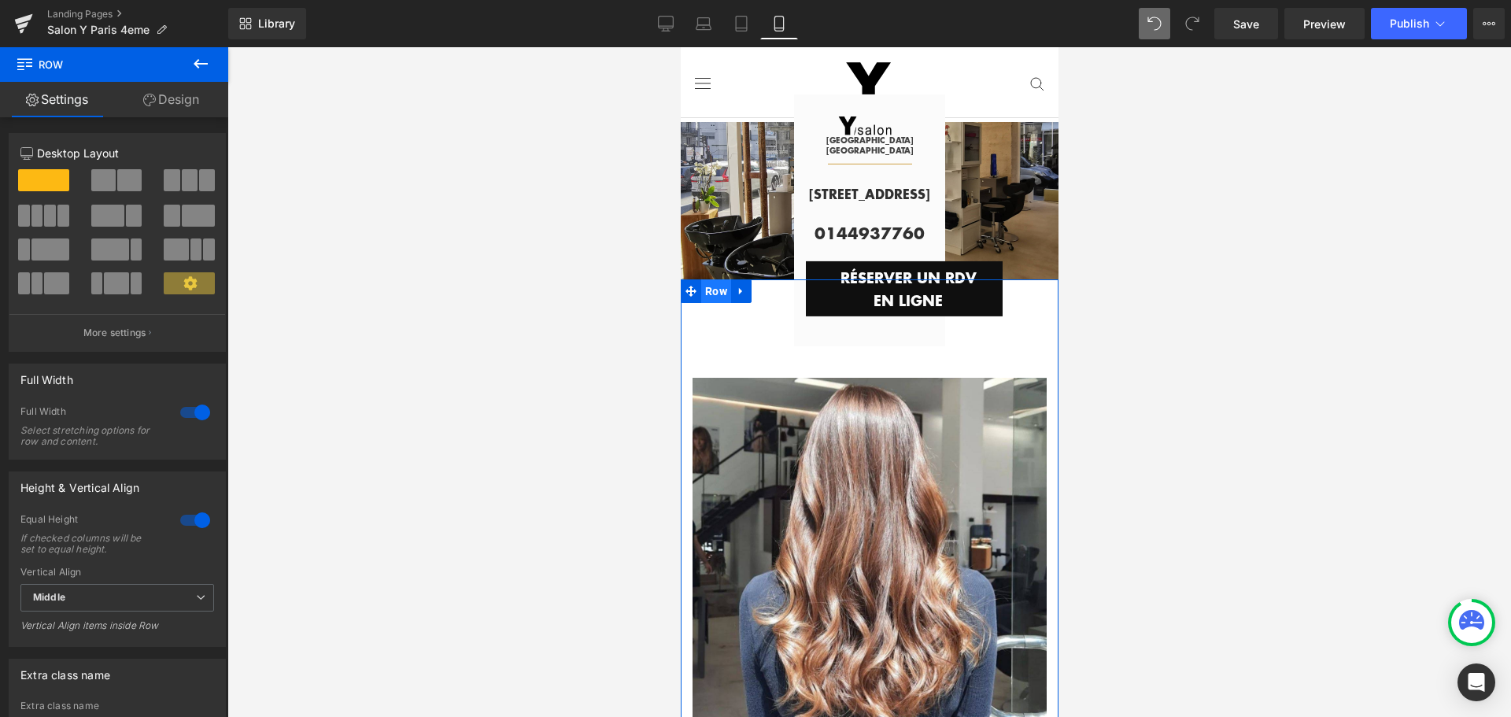
click at [714, 288] on span "Row" at bounding box center [715, 291] width 30 height 24
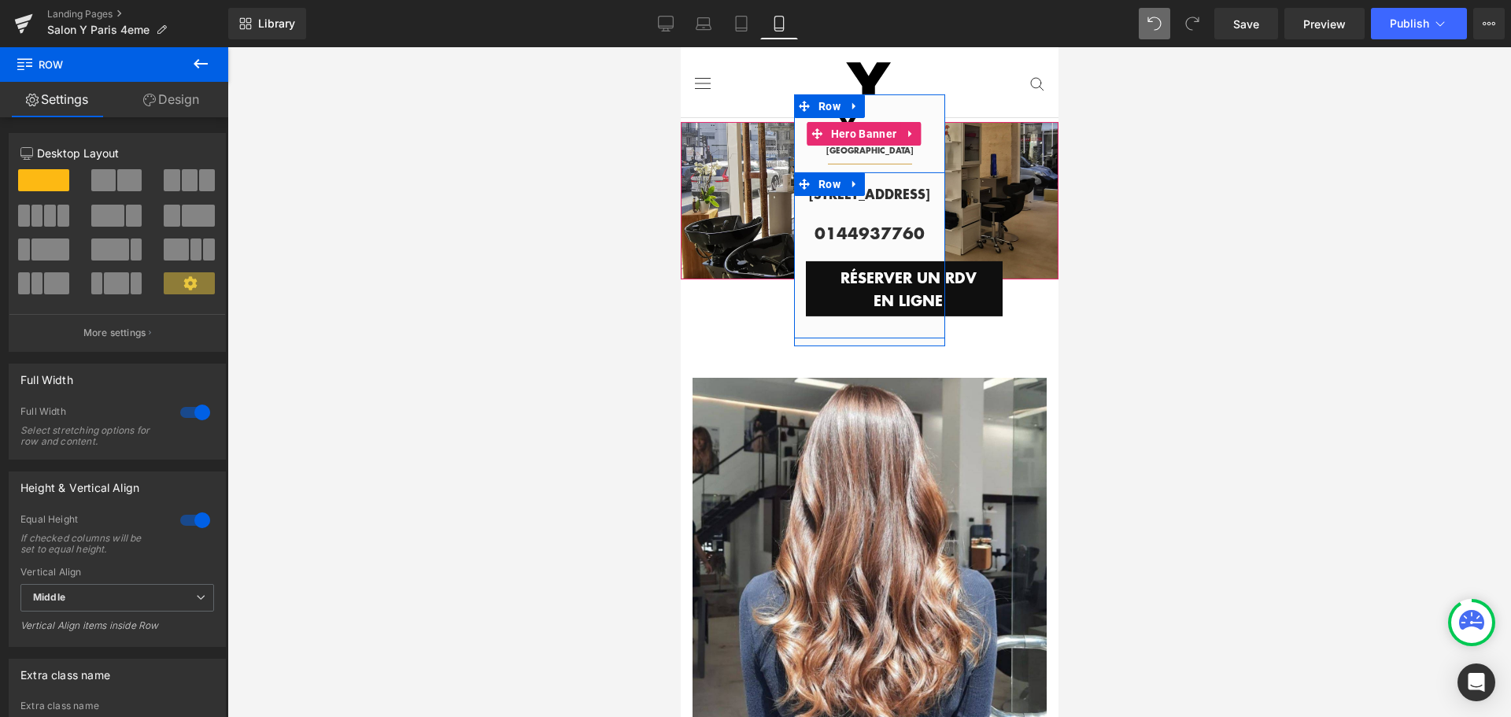
click at [926, 262] on div "[STREET_ADDRESS][GEOGRAPHIC_DATA] 0144937760 Text Block RÉSERVER UN RDV EN LIGN…" at bounding box center [868, 245] width 151 height 141
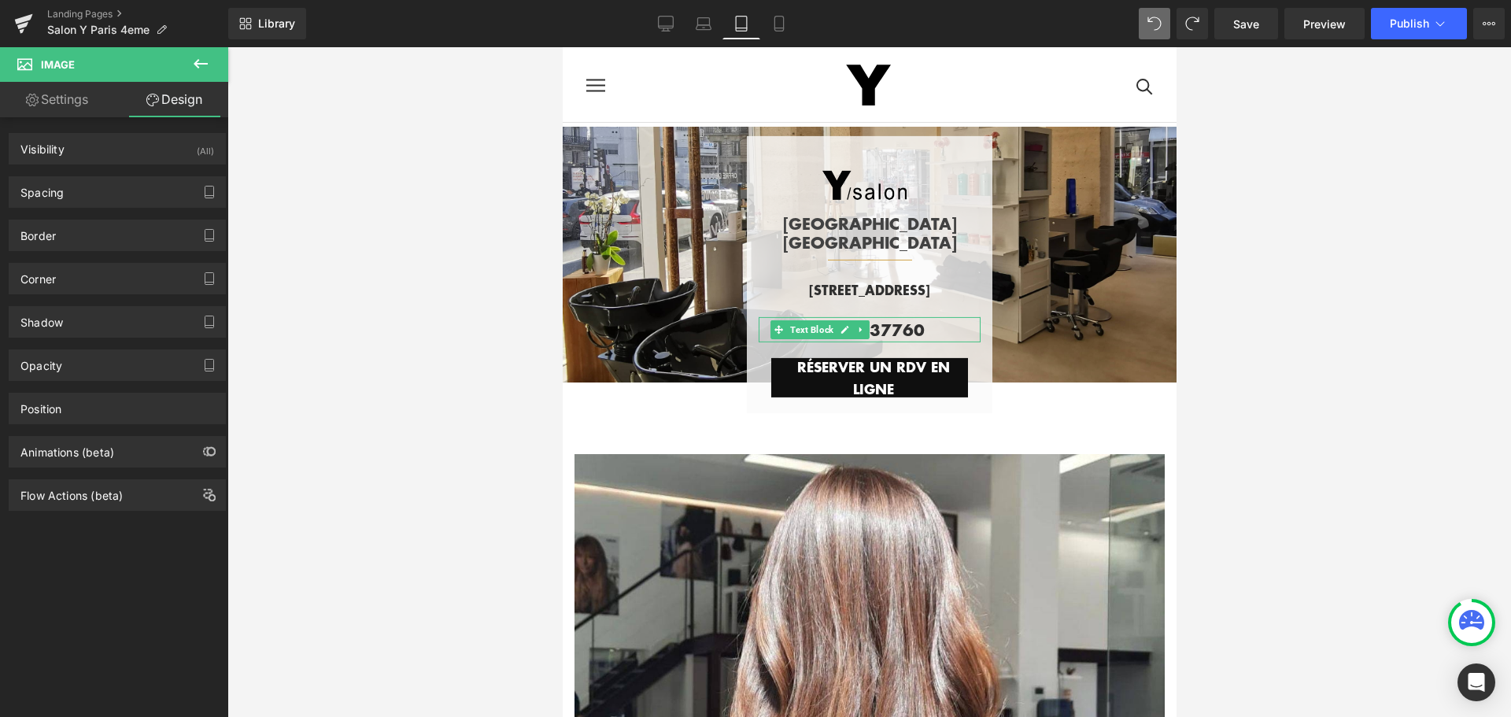
click at [1257, 270] on div at bounding box center [869, 382] width 1284 height 670
click at [781, 24] on icon at bounding box center [779, 24] width 16 height 16
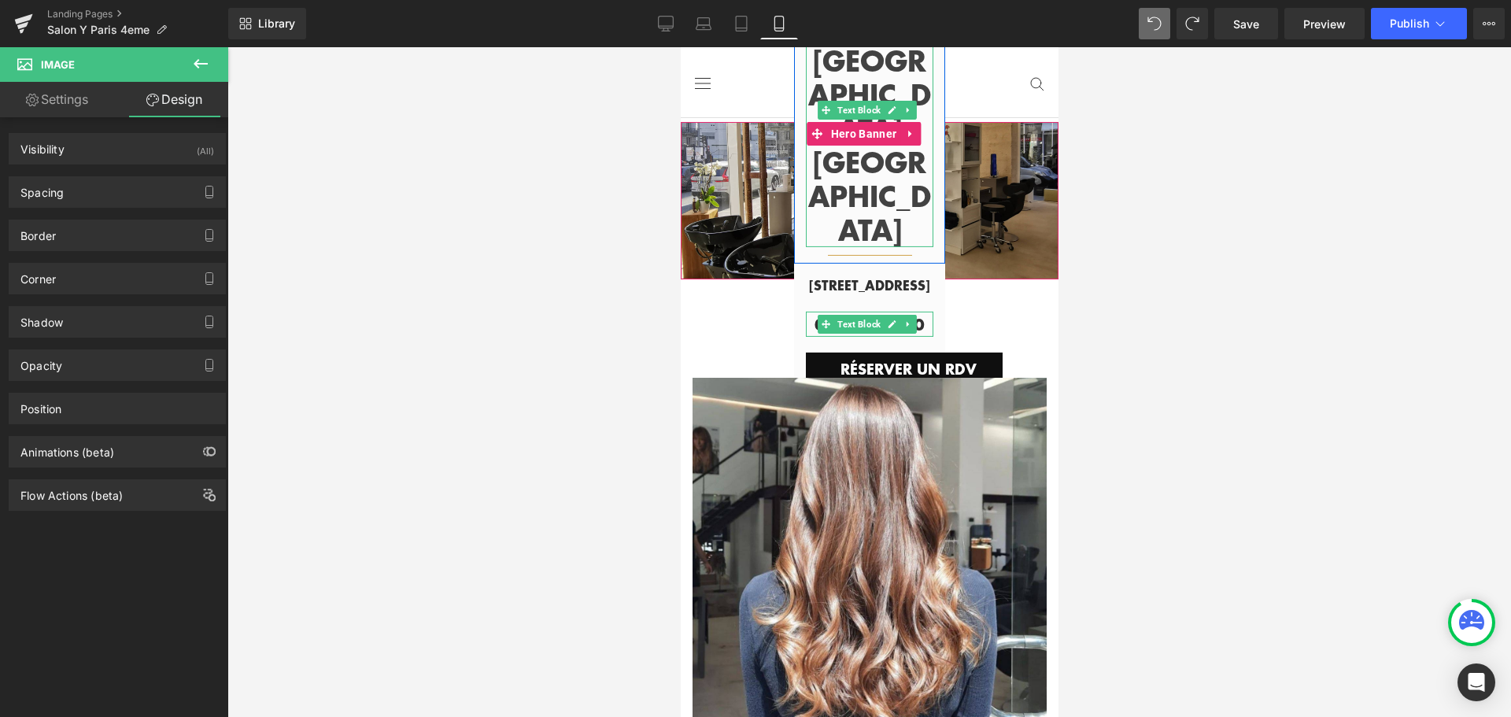
click at [805, 109] on p "[GEOGRAPHIC_DATA] [GEOGRAPHIC_DATA]" at bounding box center [868, 145] width 127 height 203
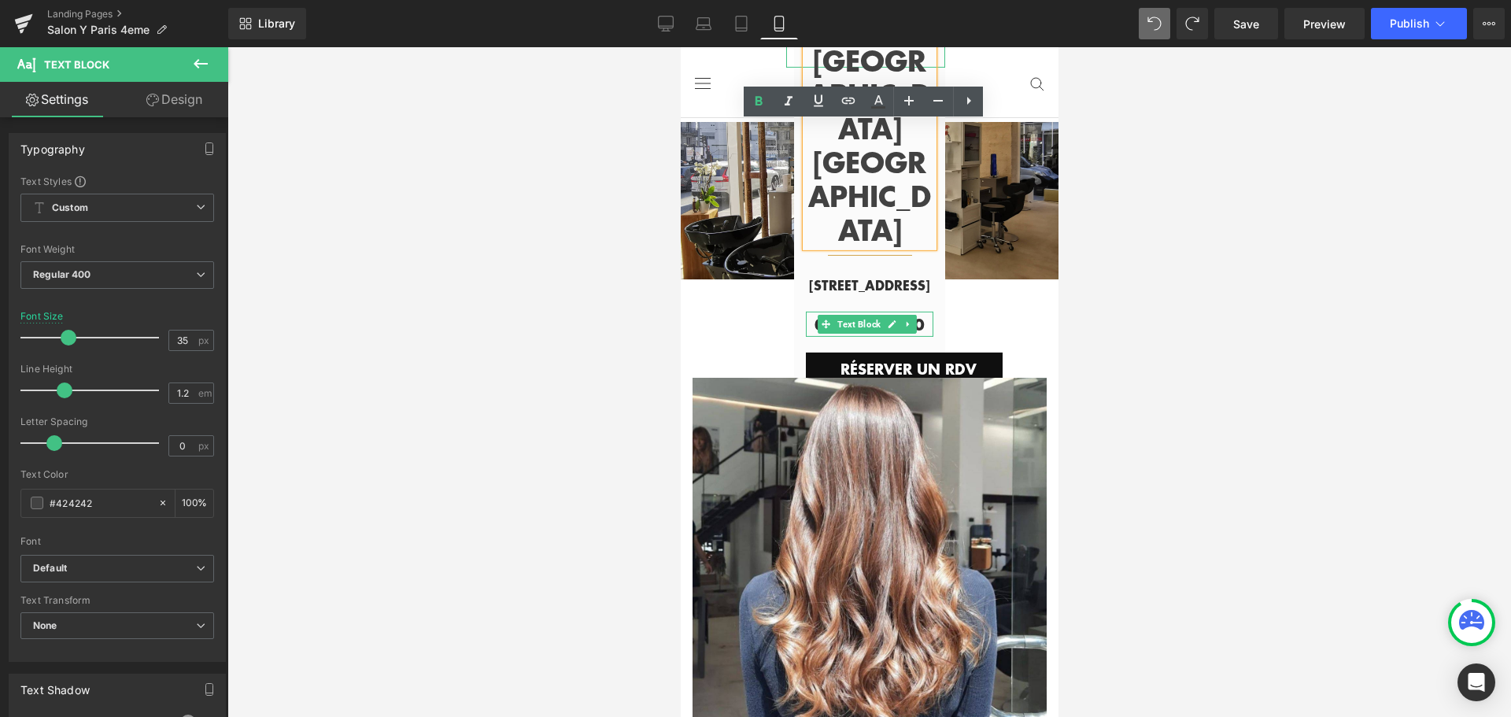
click at [787, 68] on div at bounding box center [864, 36] width 159 height 64
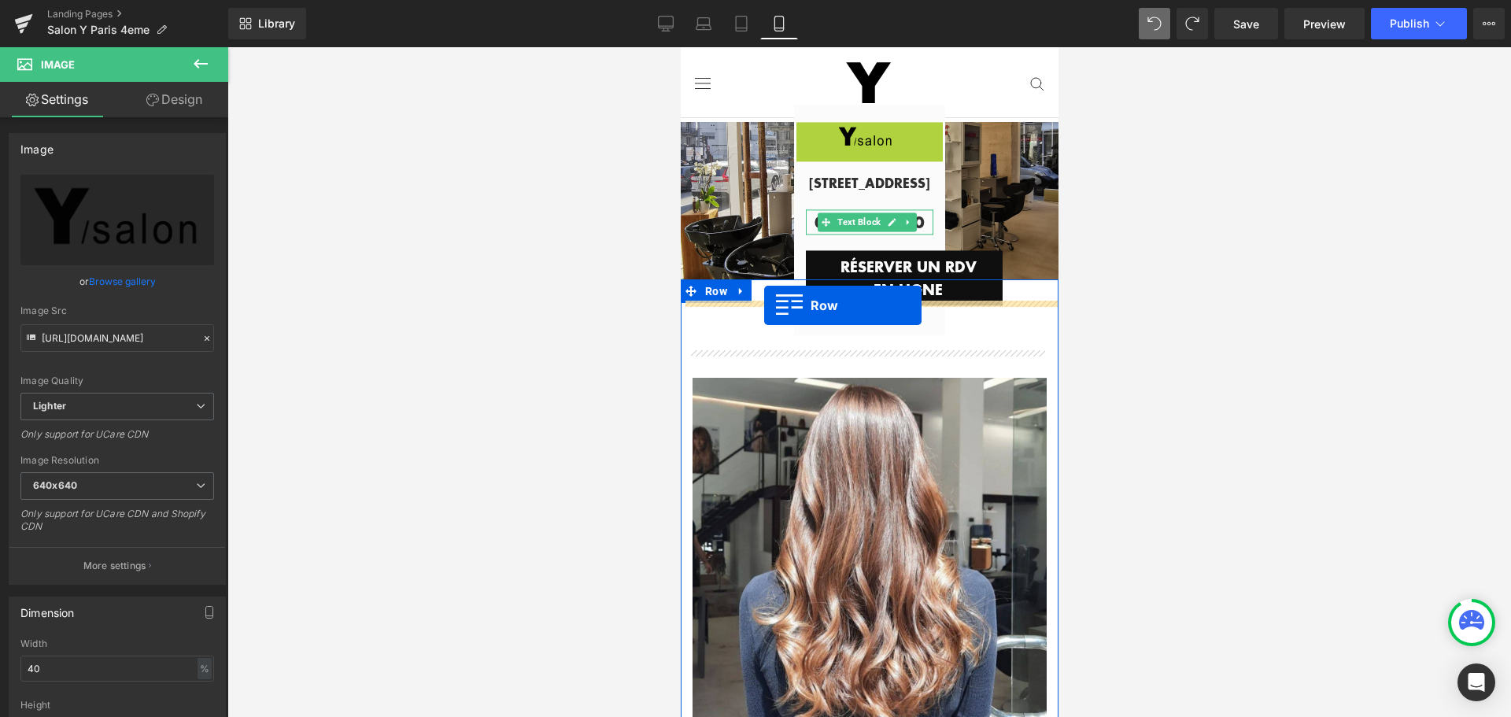
drag, startPoint x: 807, startPoint y: 50, endPoint x: 763, endPoint y: 305, distance: 259.4
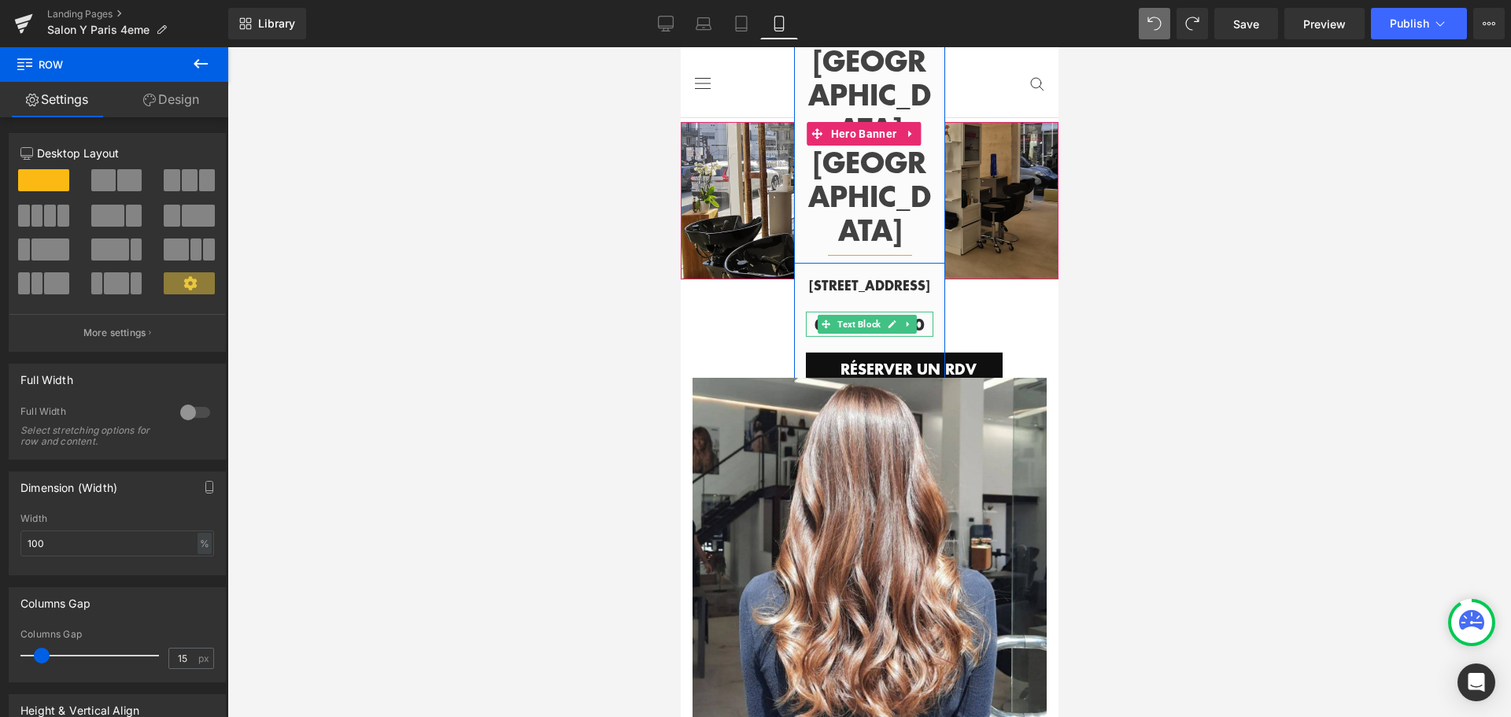
click at [814, 44] on span "Row" at bounding box center [829, 32] width 30 height 24
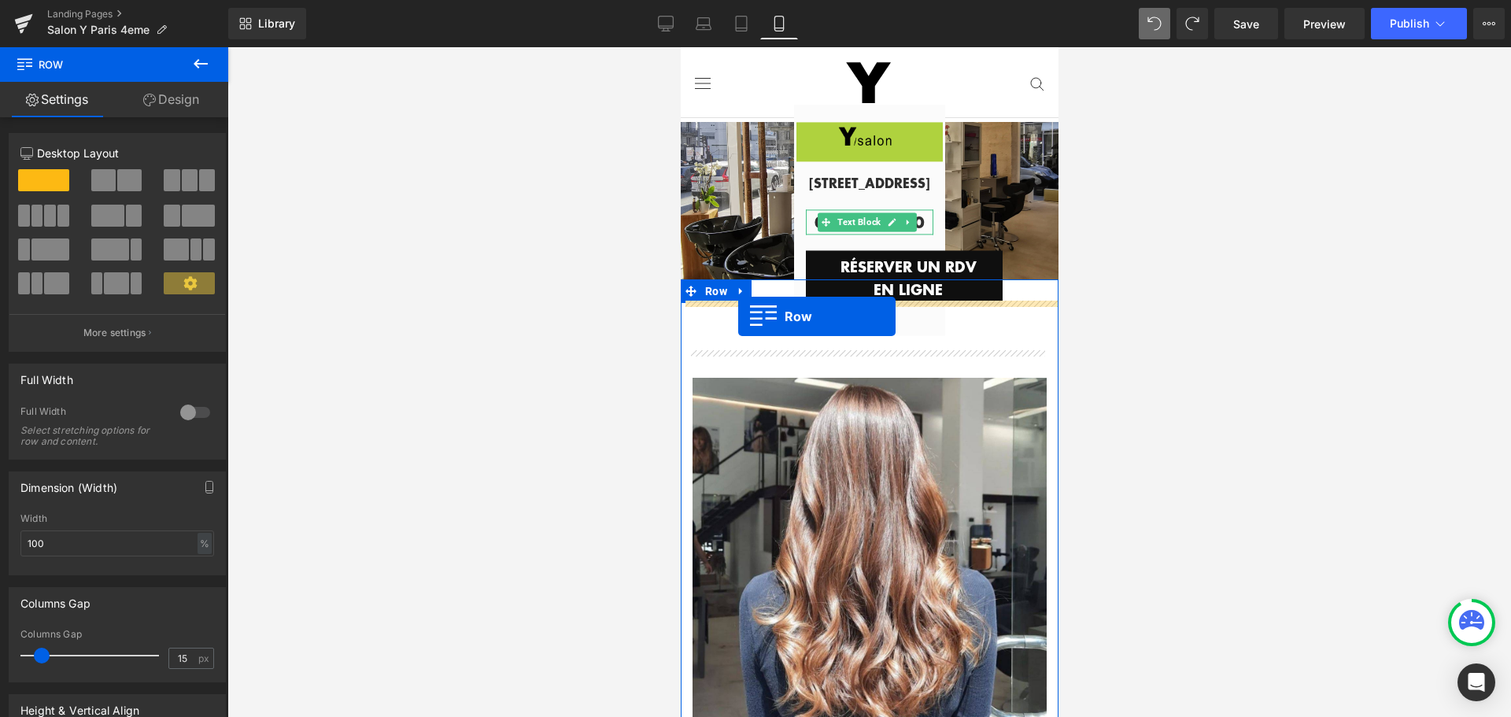
drag, startPoint x: 816, startPoint y: 48, endPoint x: 737, endPoint y: 316, distance: 279.7
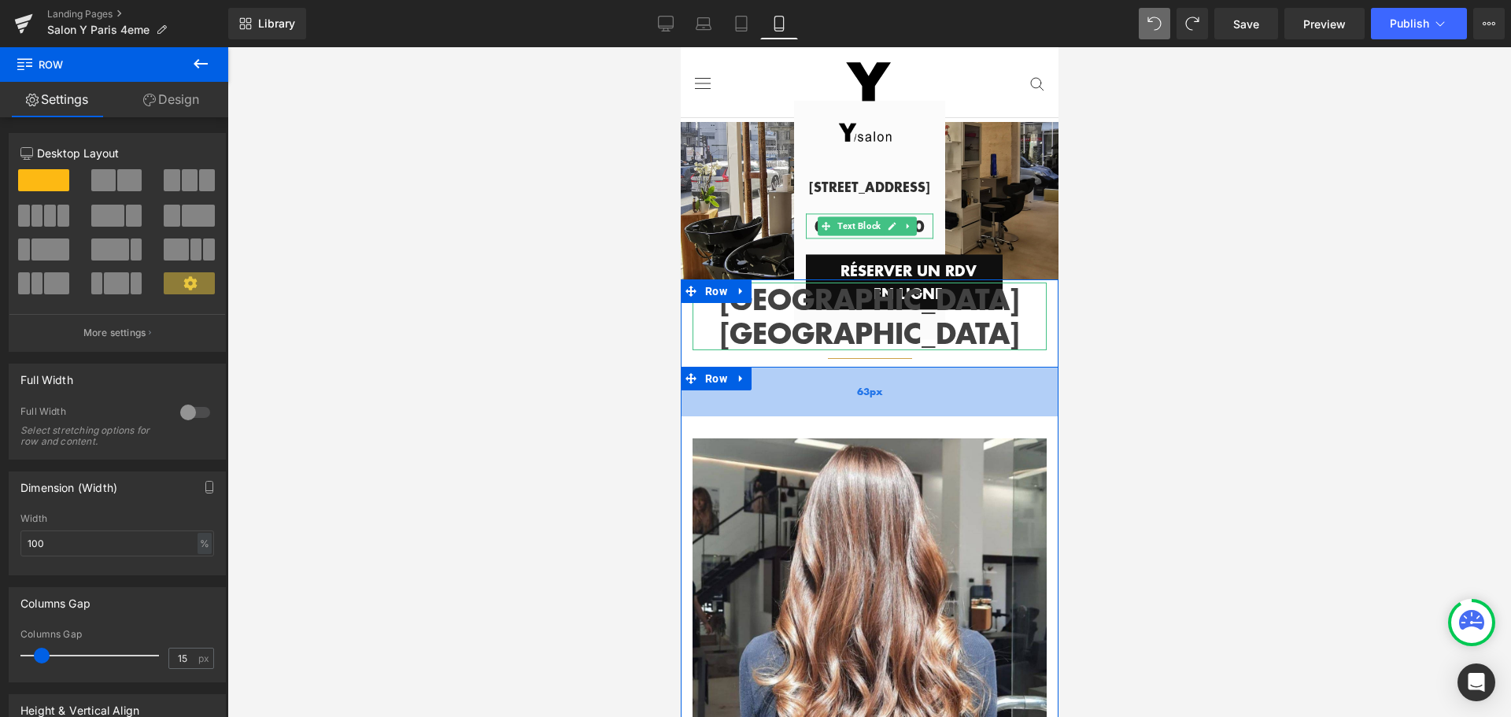
click at [1025, 367] on div "63px" at bounding box center [869, 392] width 378 height 50
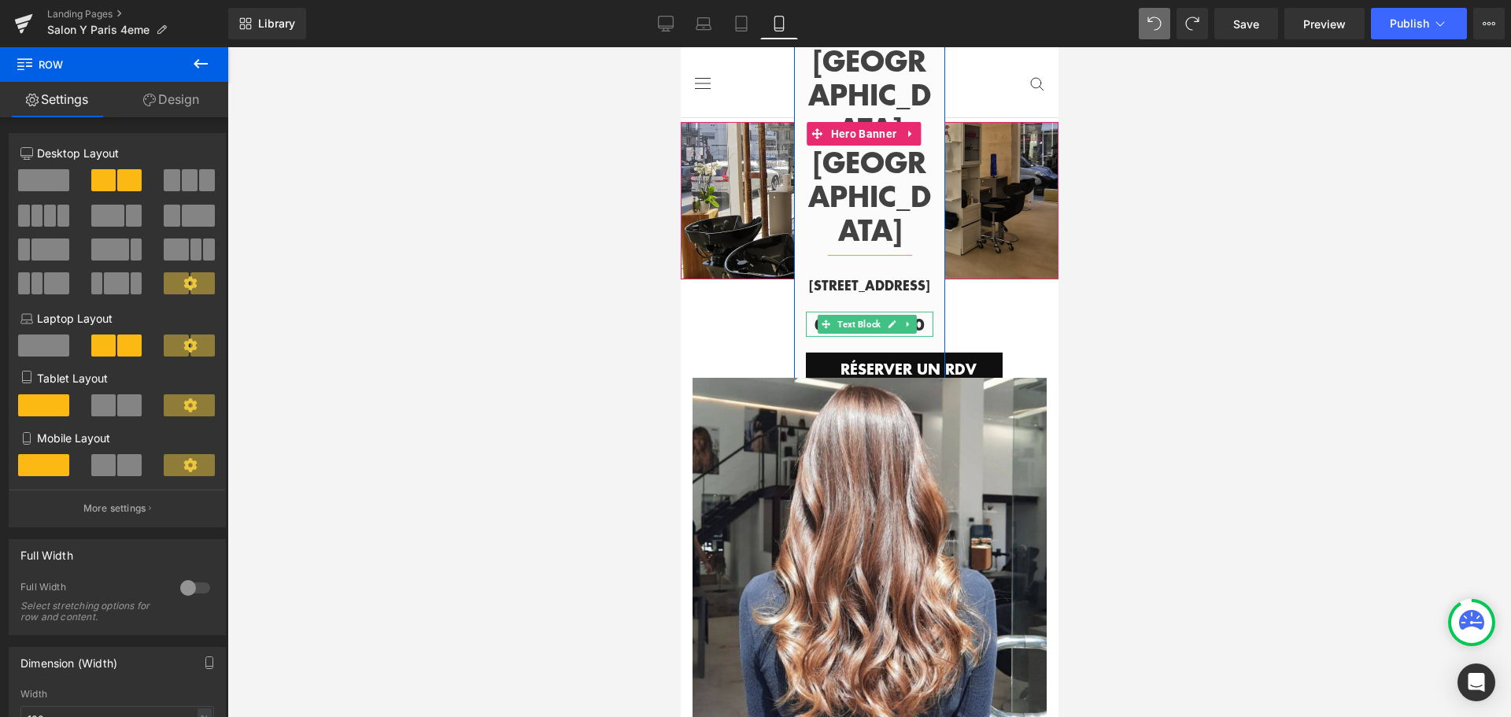
click at [749, 77] on span "Image PARIS HÔTEL DE VILLE Text Block Separator Row [STREET_ADDRESS] Heading 01…" at bounding box center [869, 201] width 378 height 474
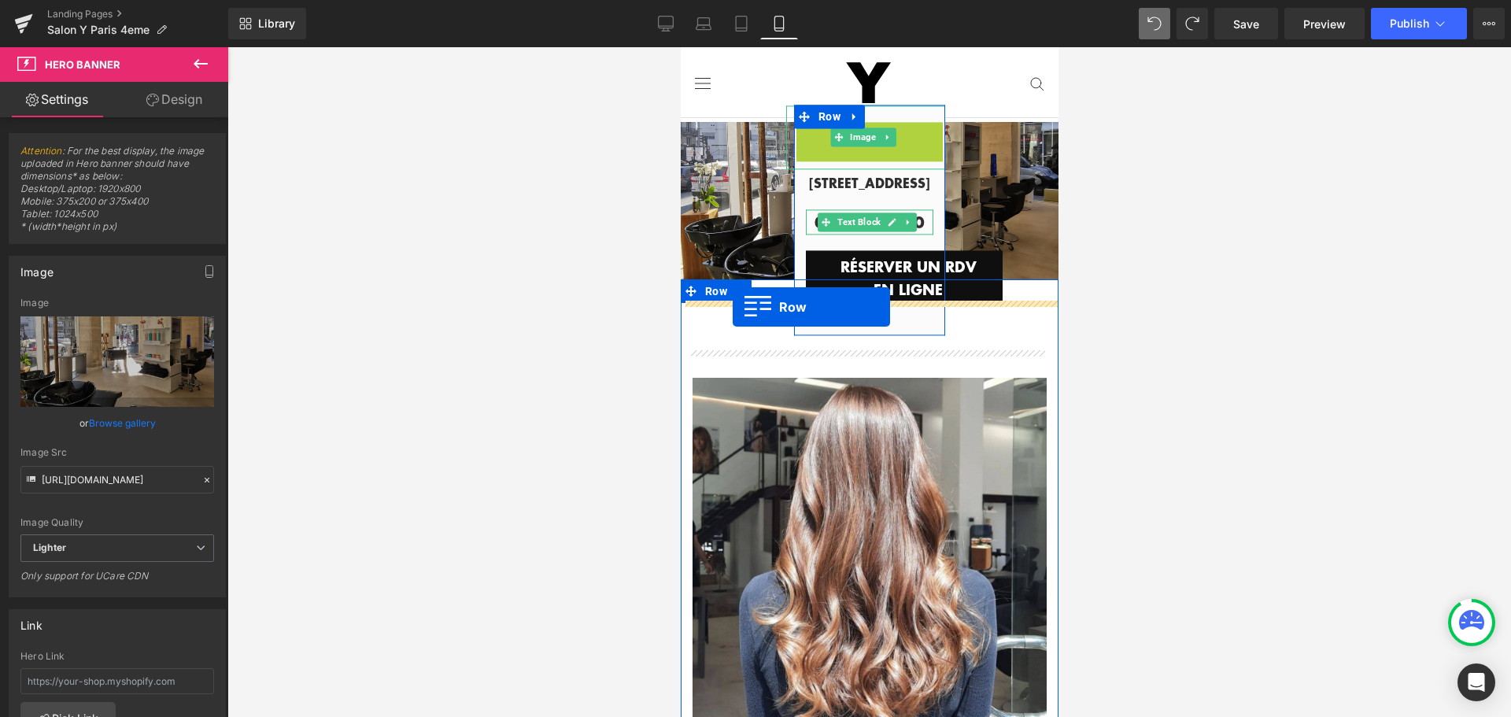
drag, startPoint x: 805, startPoint y: 50, endPoint x: 732, endPoint y: 307, distance: 267.6
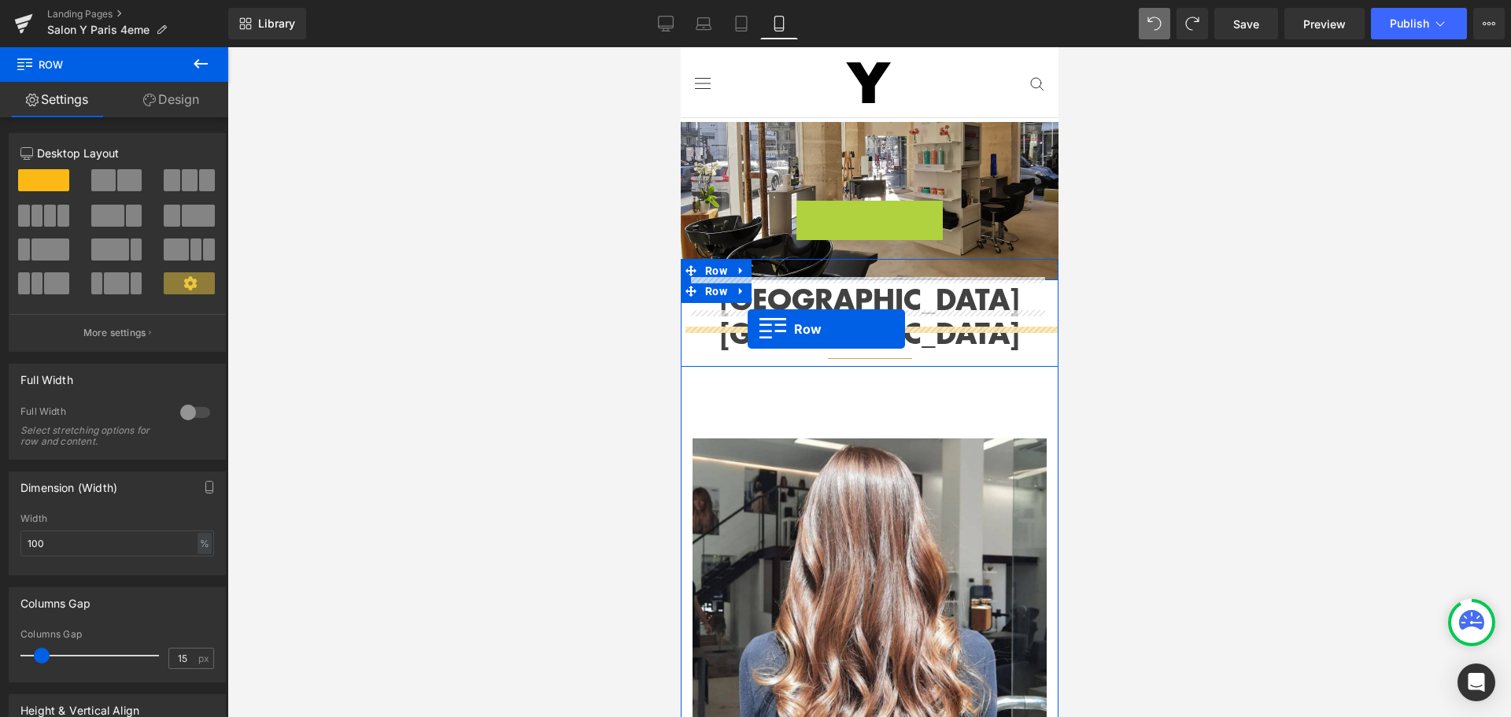
drag, startPoint x: 821, startPoint y: 87, endPoint x: 747, endPoint y: 329, distance: 252.7
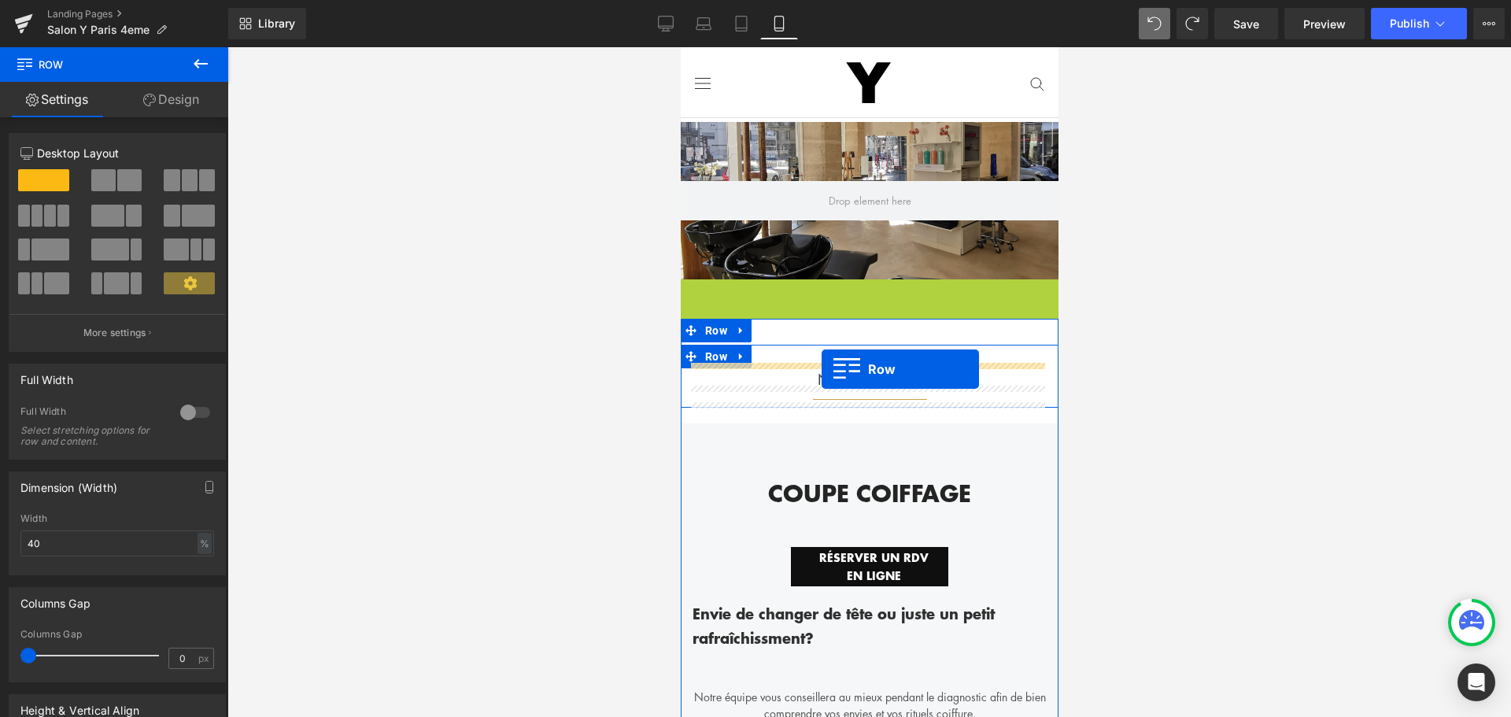
drag, startPoint x: 706, startPoint y: 288, endPoint x: 821, endPoint y: 369, distance: 140.6
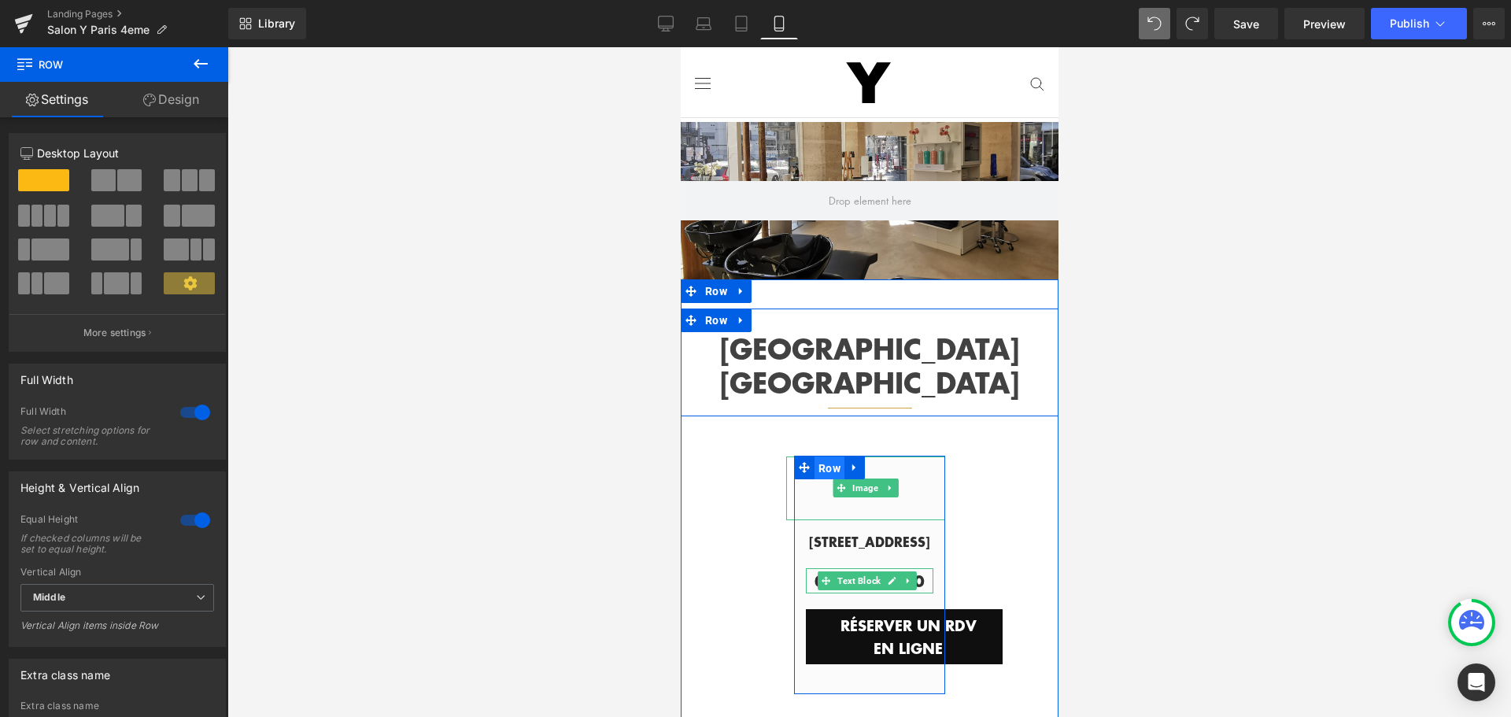
click at [819, 456] on span "Row" at bounding box center [829, 468] width 30 height 24
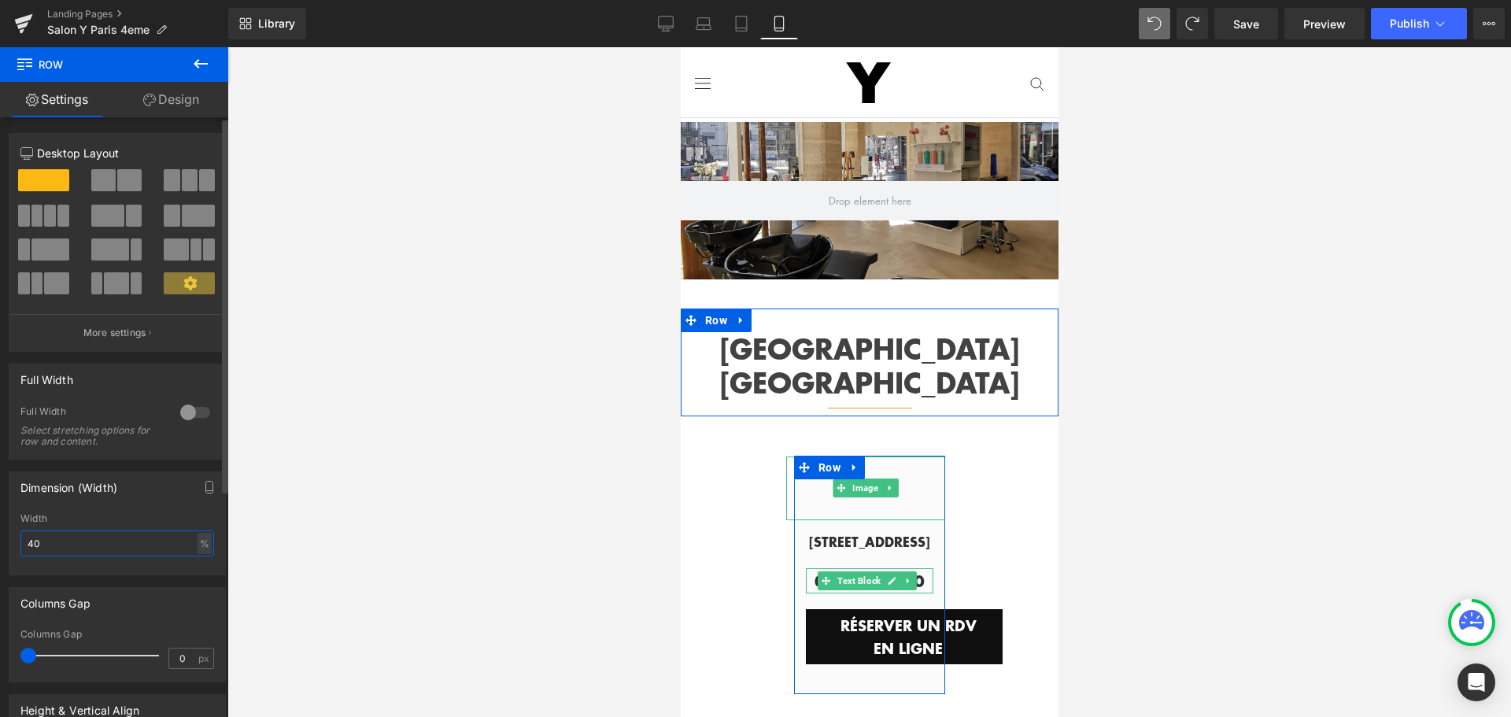
drag, startPoint x: 54, startPoint y: 547, endPoint x: 0, endPoint y: 546, distance: 53.5
click at [0, 546] on div "Dimension (Width) 40% Width 40 % % px" at bounding box center [117, 518] width 235 height 116
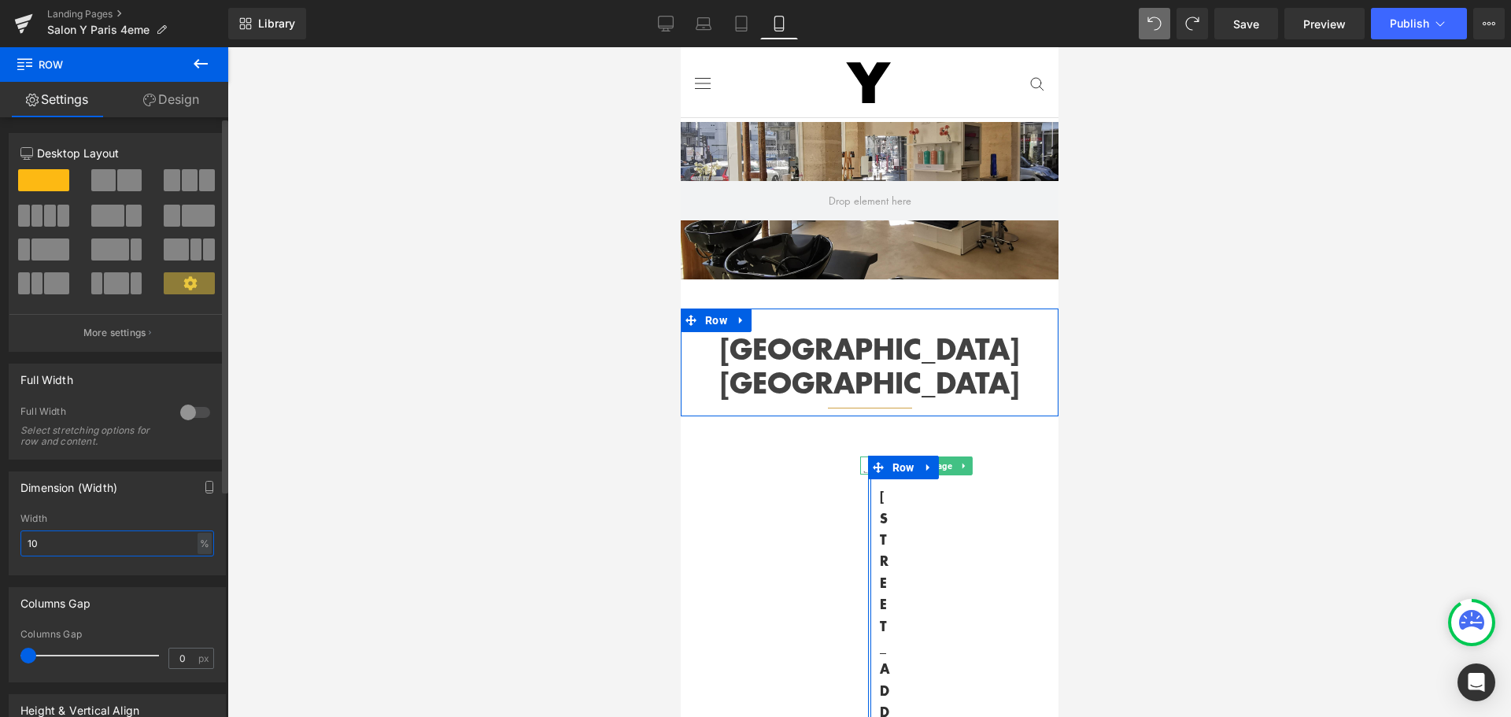
type input "100"
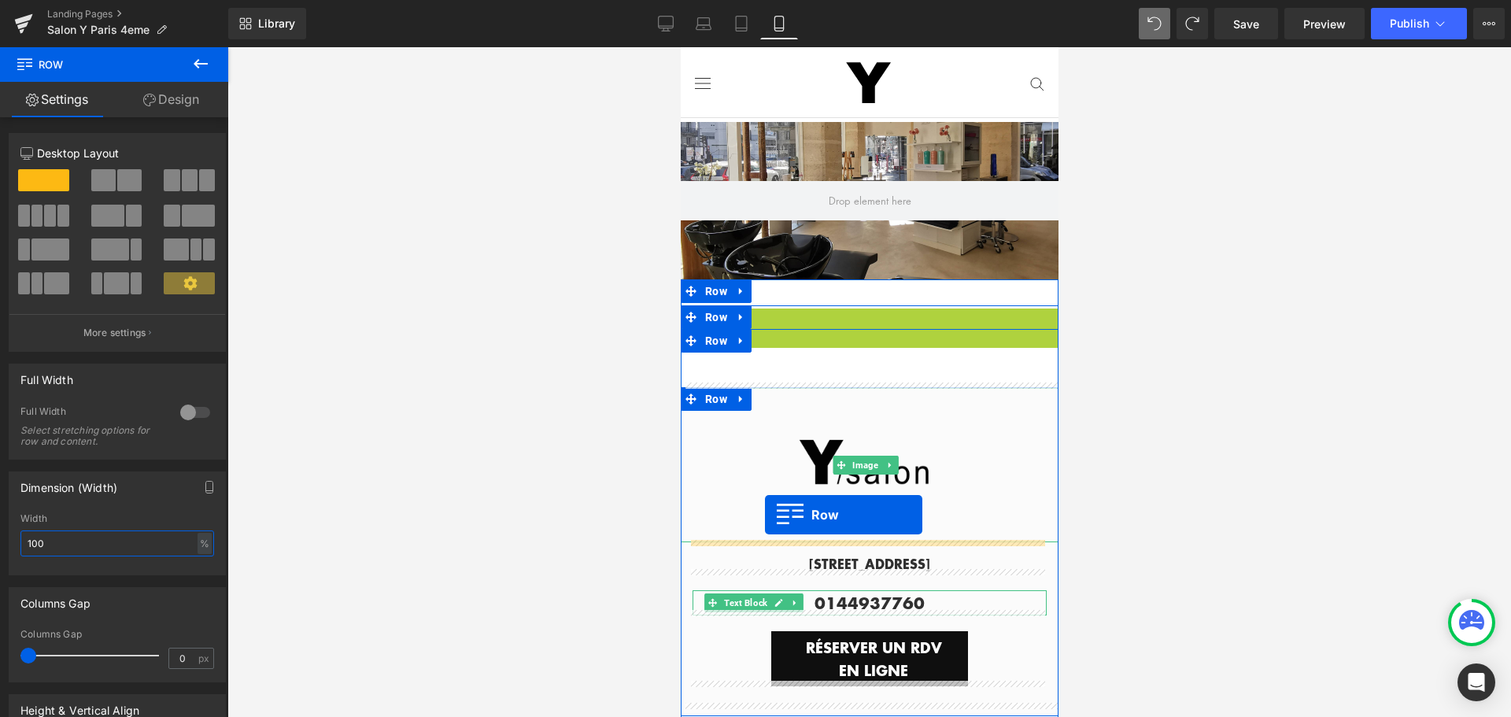
drag, startPoint x: 711, startPoint y: 312, endPoint x: 764, endPoint y: 515, distance: 210.0
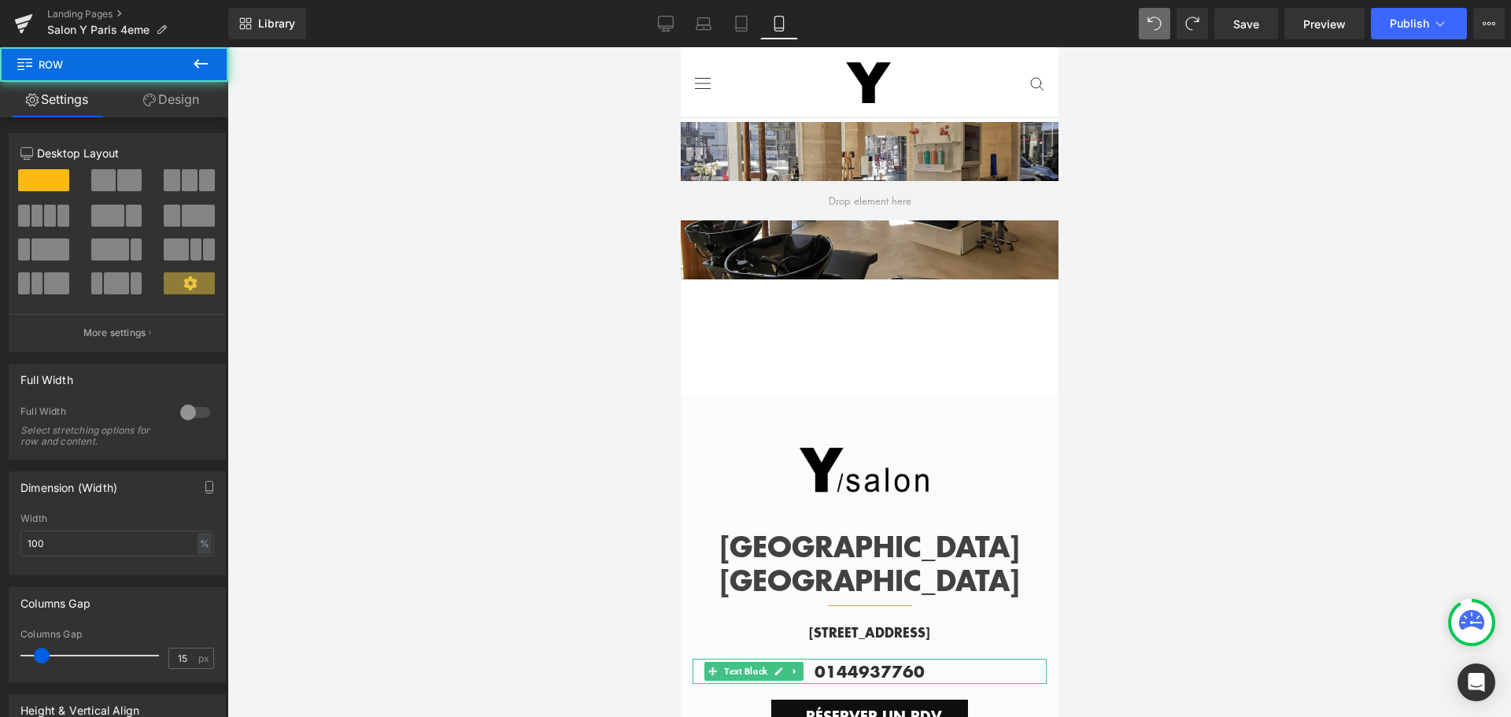
click at [1340, 352] on div at bounding box center [869, 382] width 1284 height 670
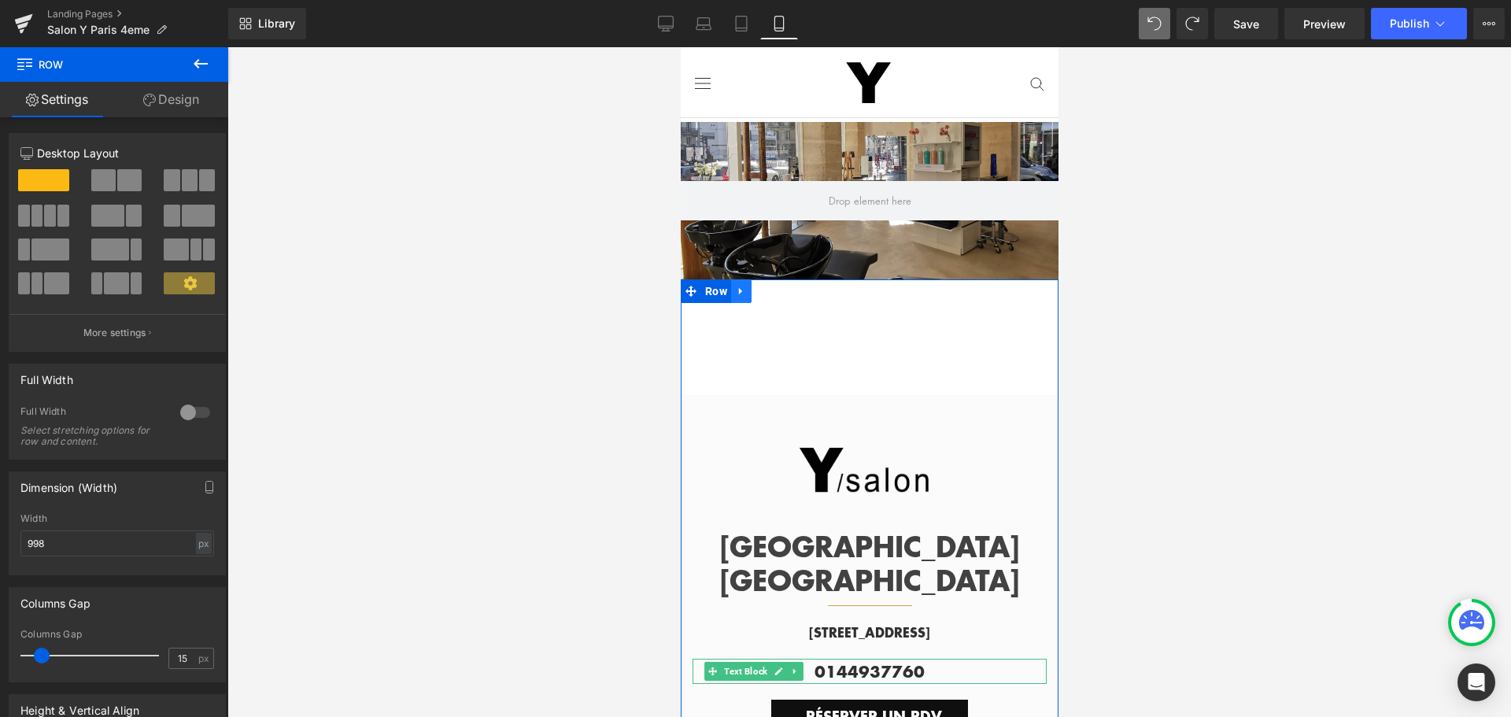
click at [737, 288] on icon at bounding box center [740, 292] width 11 height 12
click at [779, 291] on icon at bounding box center [781, 292] width 11 height 12
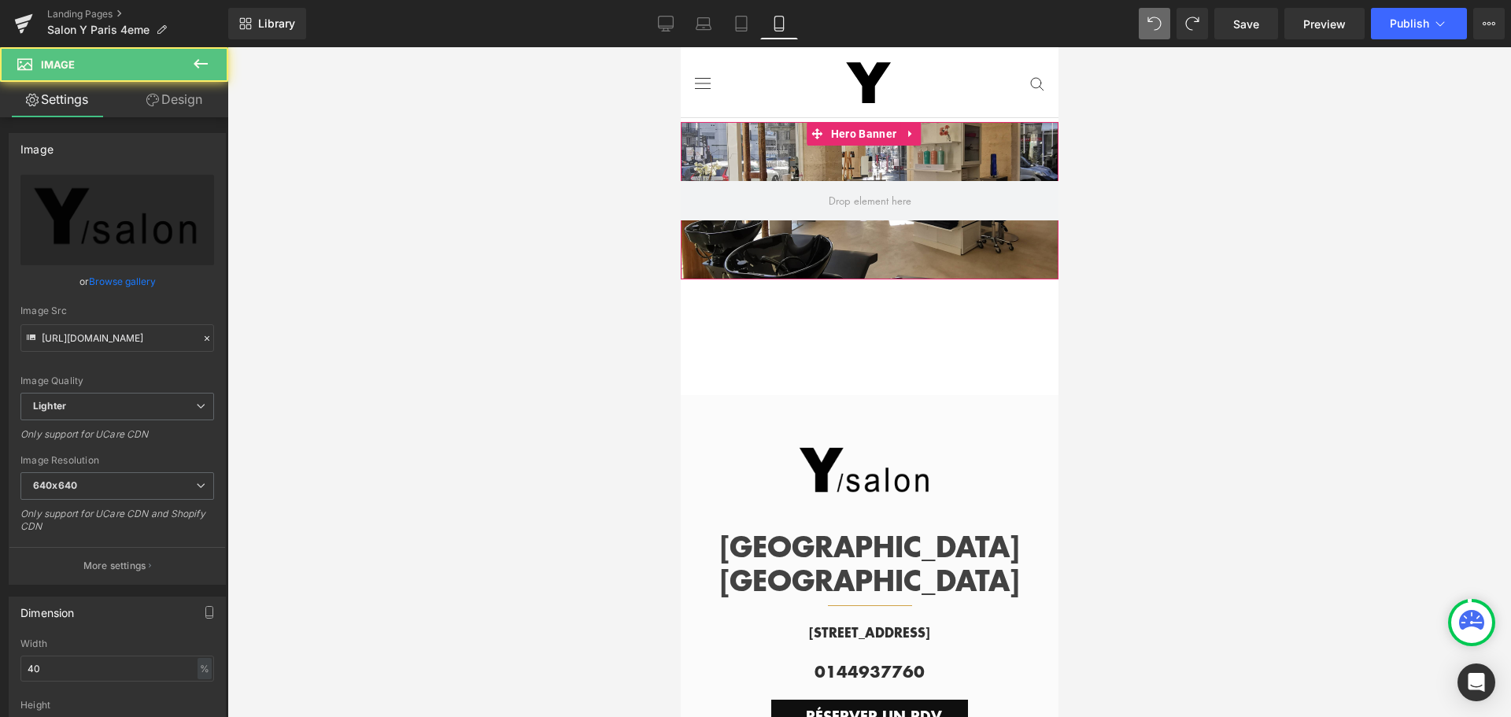
click at [926, 401] on img at bounding box center [865, 473] width 154 height 154
drag, startPoint x: 149, startPoint y: 103, endPoint x: 157, endPoint y: 102, distance: 8.8
click at [151, 102] on icon at bounding box center [152, 100] width 13 height 13
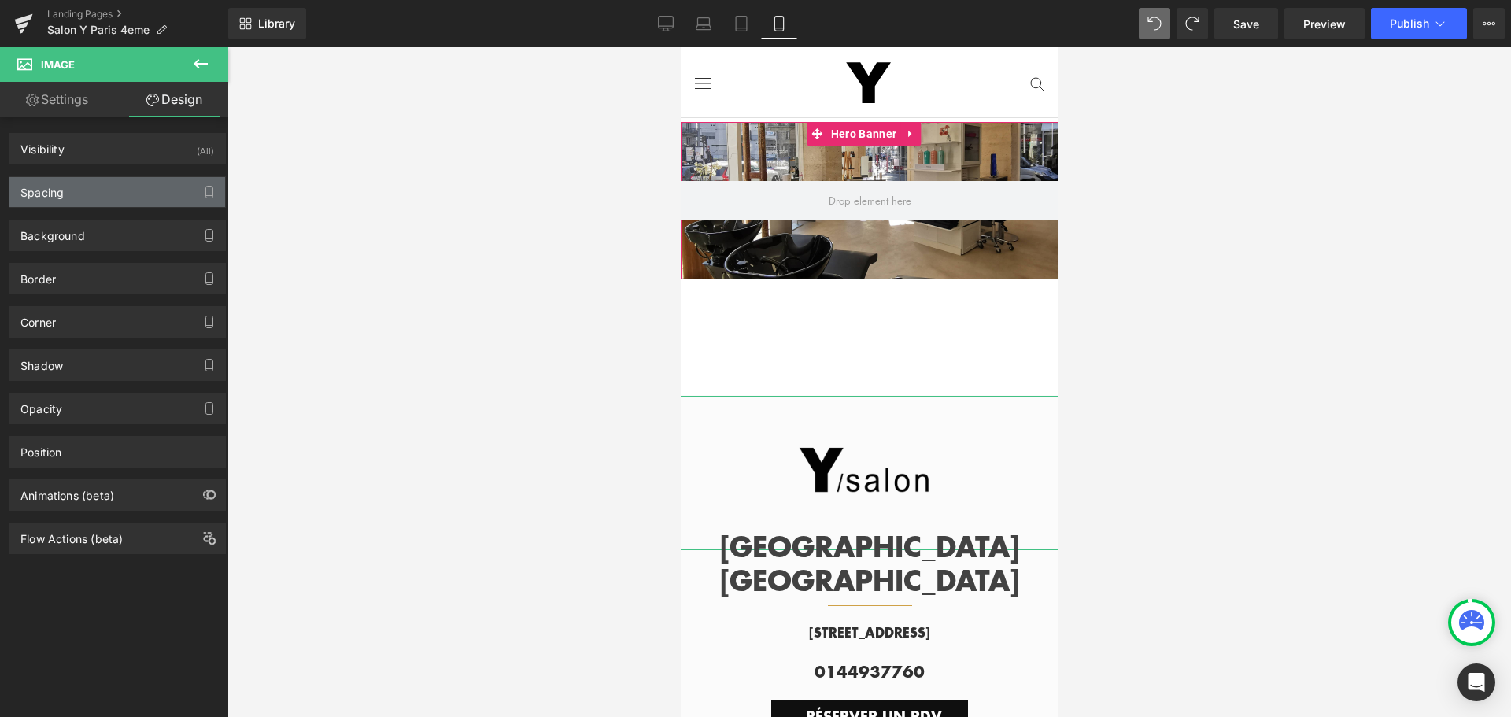
click at [124, 191] on div "Spacing" at bounding box center [117, 192] width 216 height 30
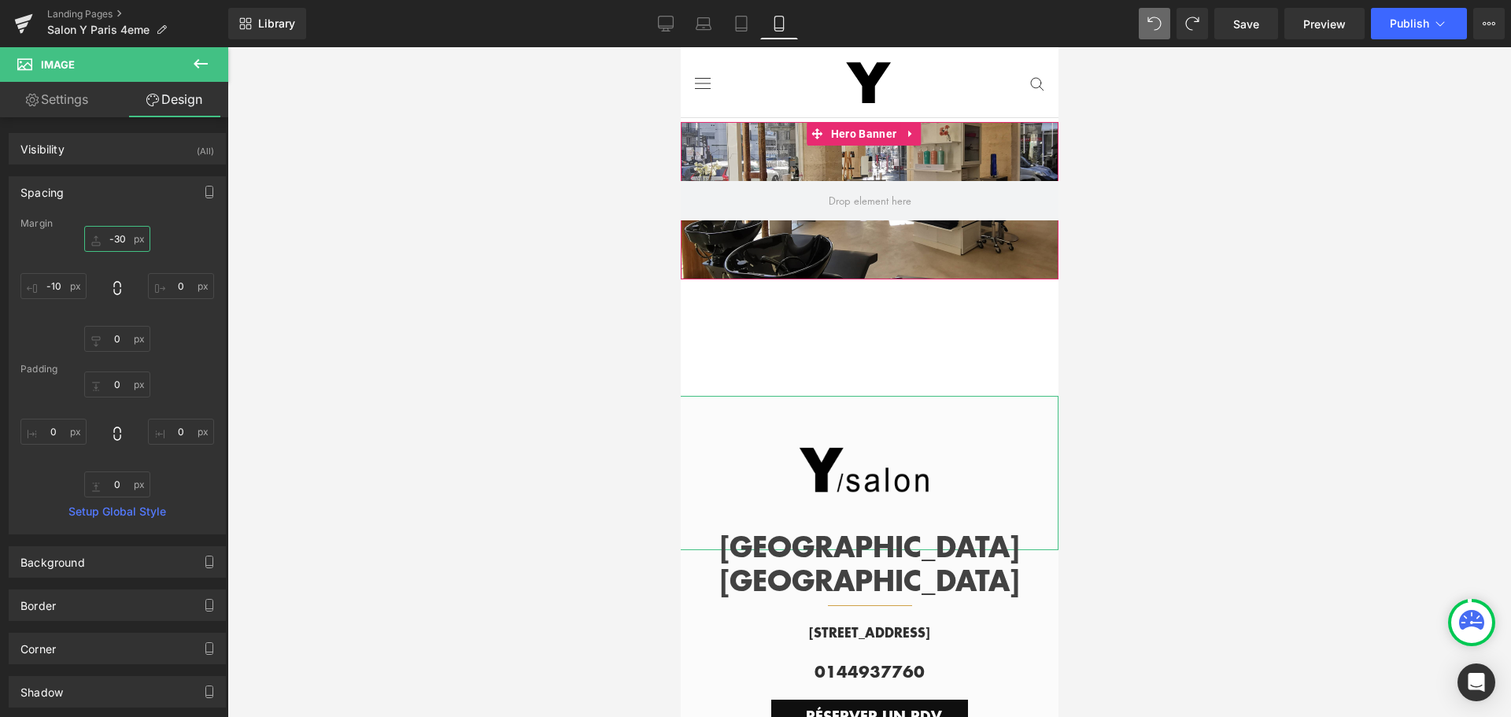
click at [120, 242] on input "text" at bounding box center [117, 239] width 66 height 26
type input "0"
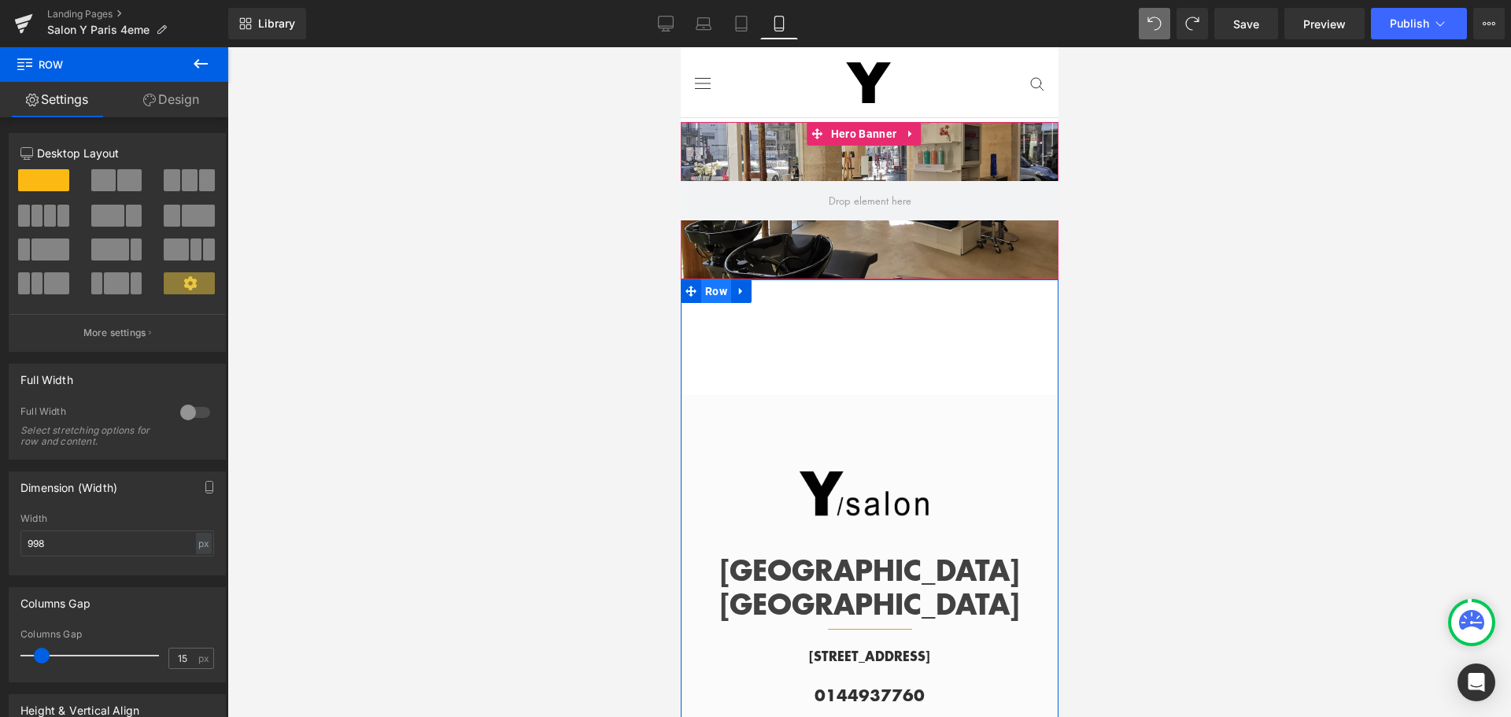
click at [711, 289] on span "Row" at bounding box center [715, 291] width 30 height 24
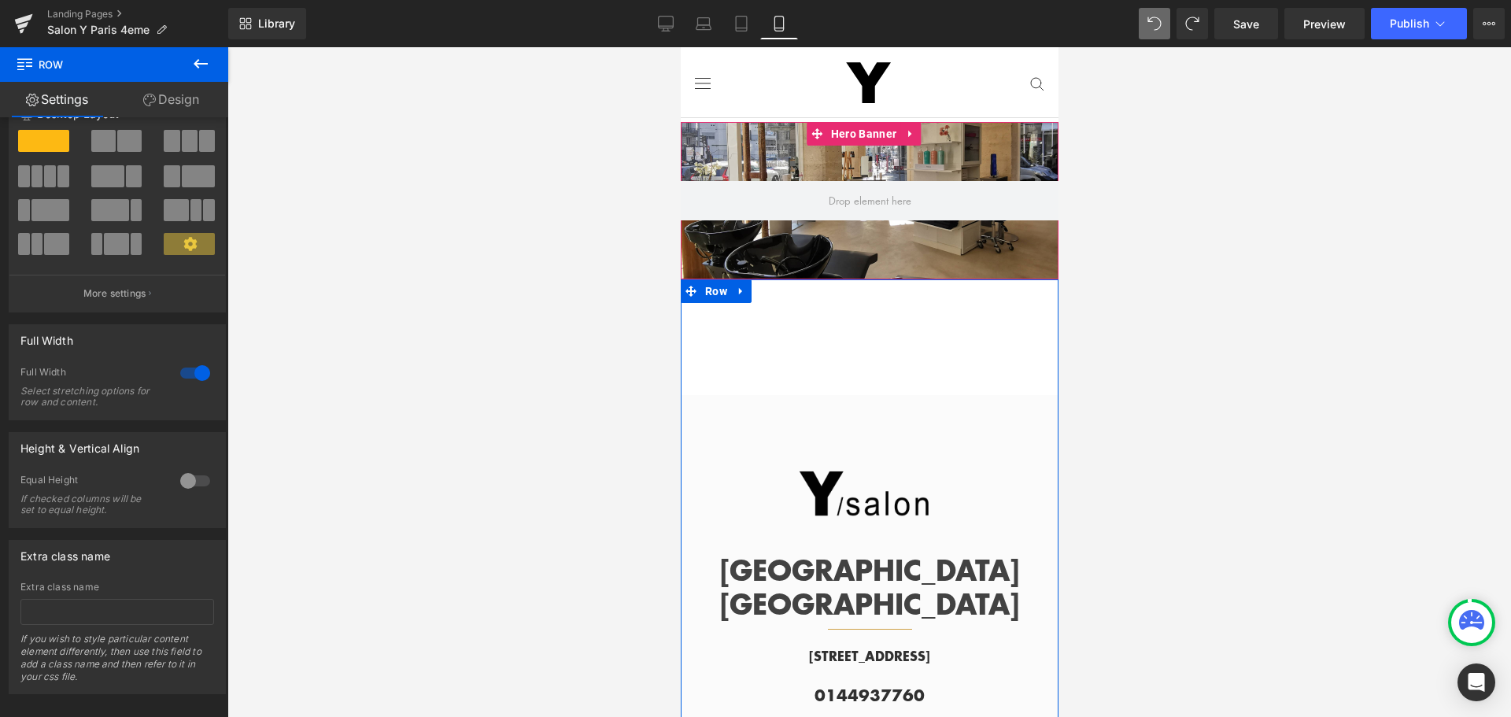
scroll to position [61, 0]
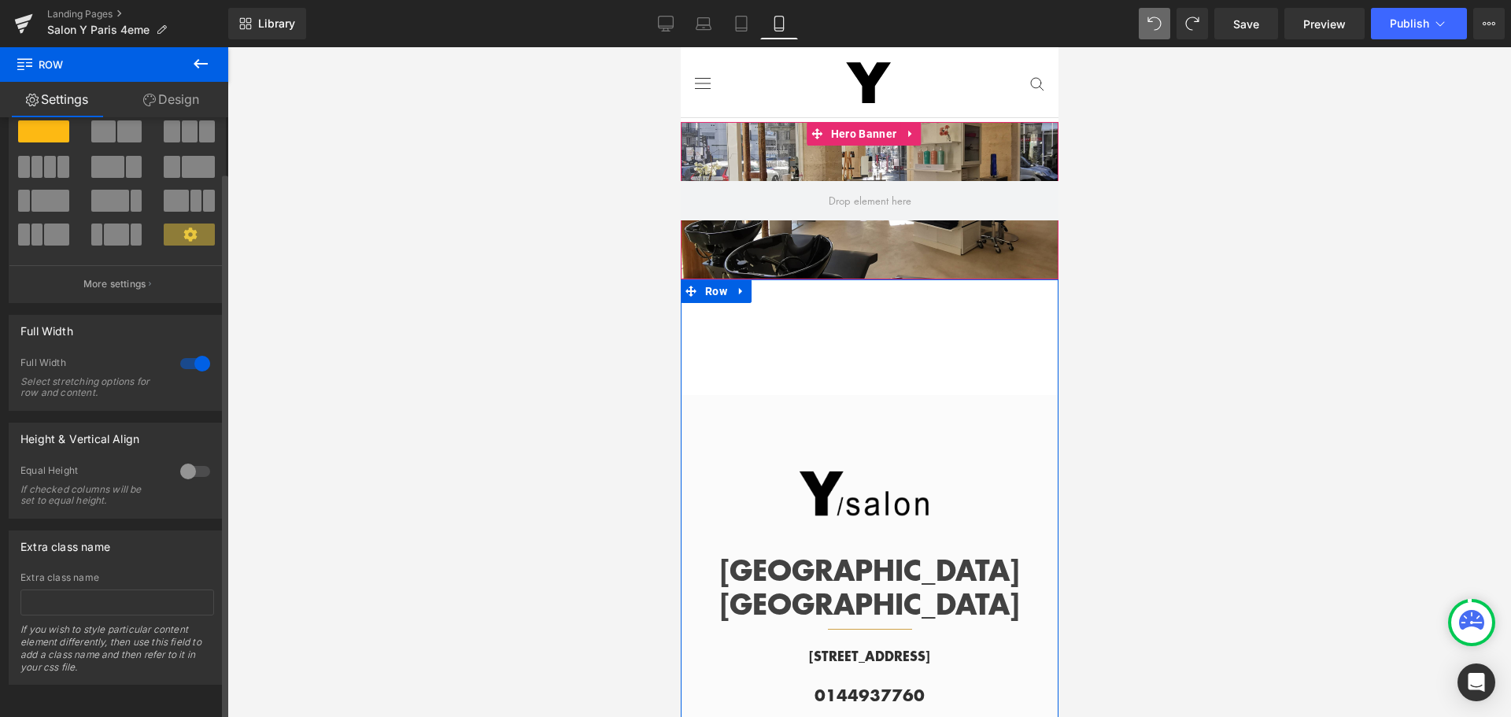
click at [183, 354] on div at bounding box center [195, 363] width 38 height 25
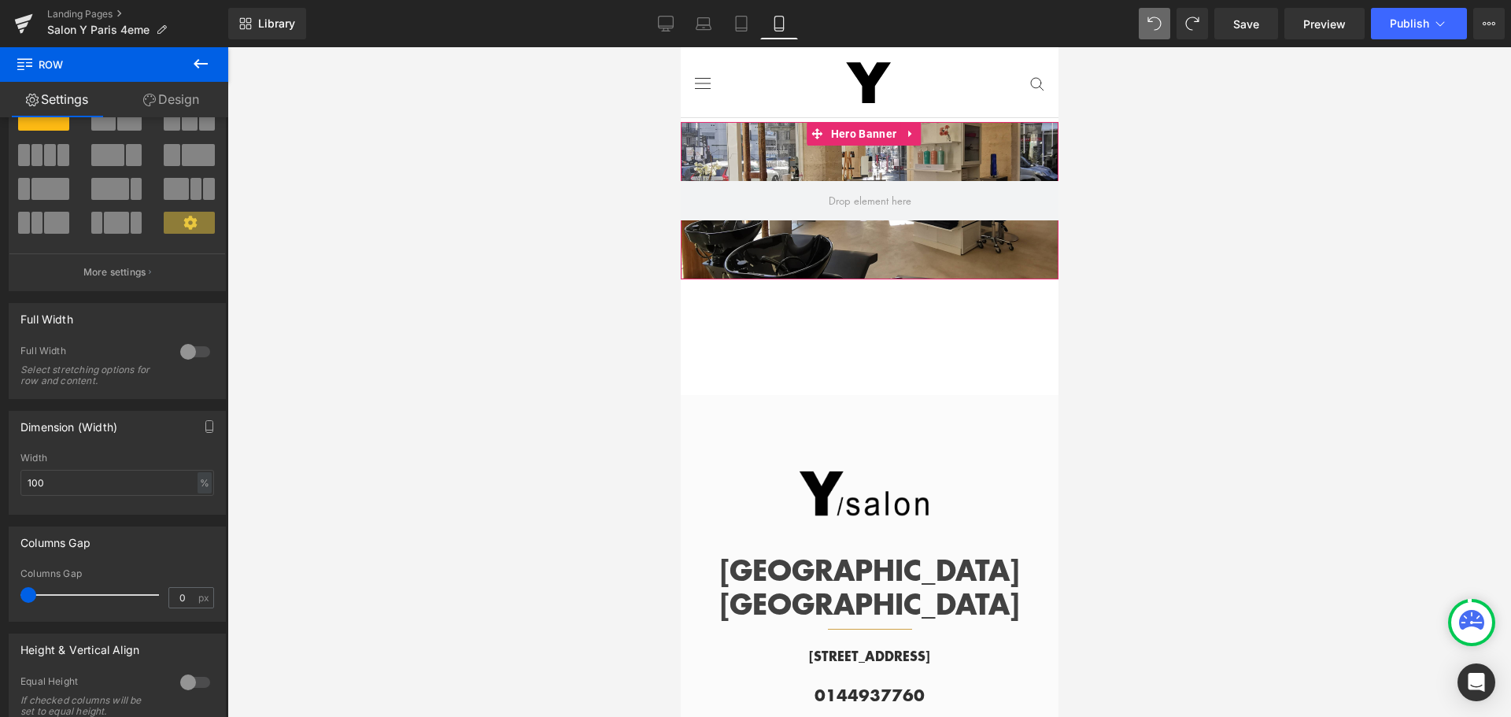
click at [711, 403] on span "Row" at bounding box center [716, 406] width 24 height 19
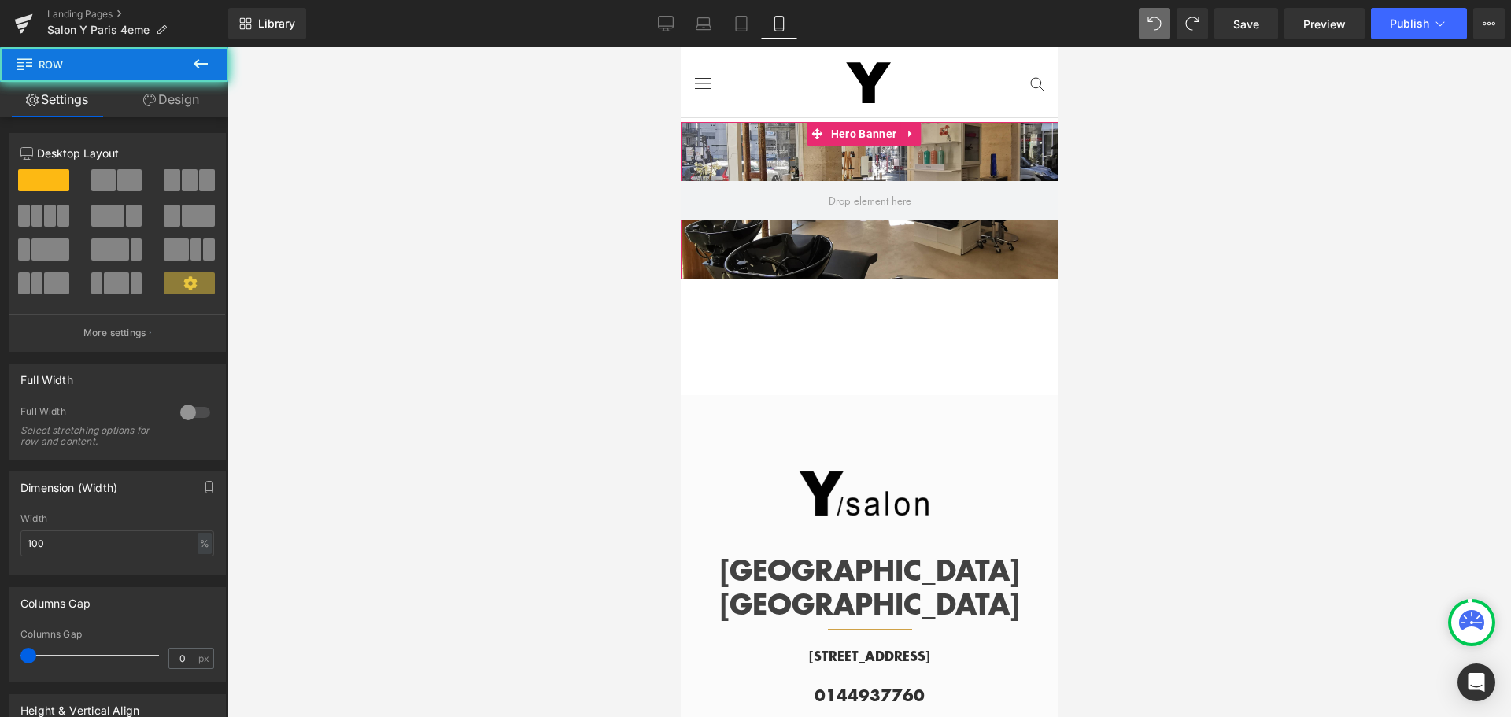
click at [818, 412] on div "Image PARIS HÔTEL DE VILLE Text Block Separator Row [STREET_ADDRESS][GEOGRAPHIC…" at bounding box center [869, 601] width 378 height 413
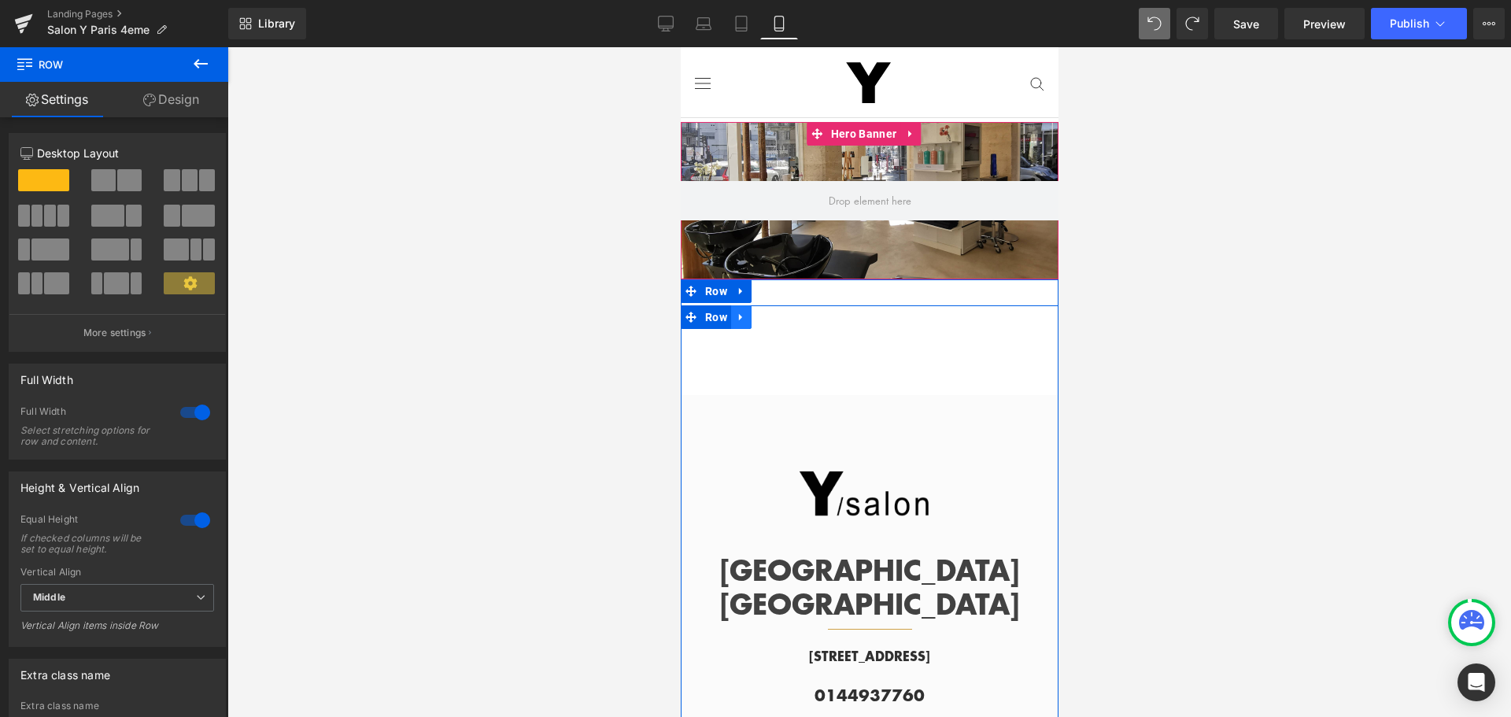
click at [738, 314] on icon at bounding box center [739, 317] width 3 height 7
click at [782, 314] on icon at bounding box center [781, 317] width 11 height 11
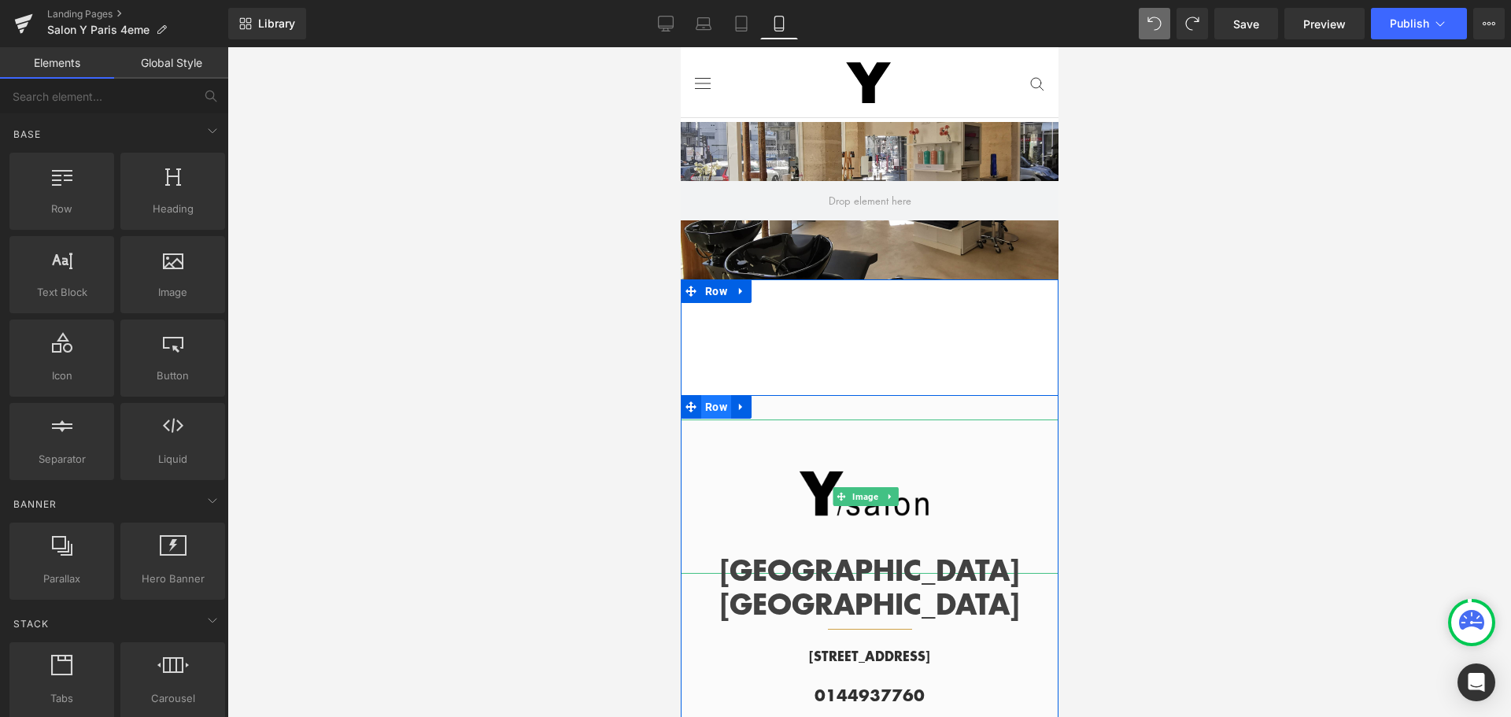
click at [712, 404] on span "Row" at bounding box center [715, 407] width 30 height 24
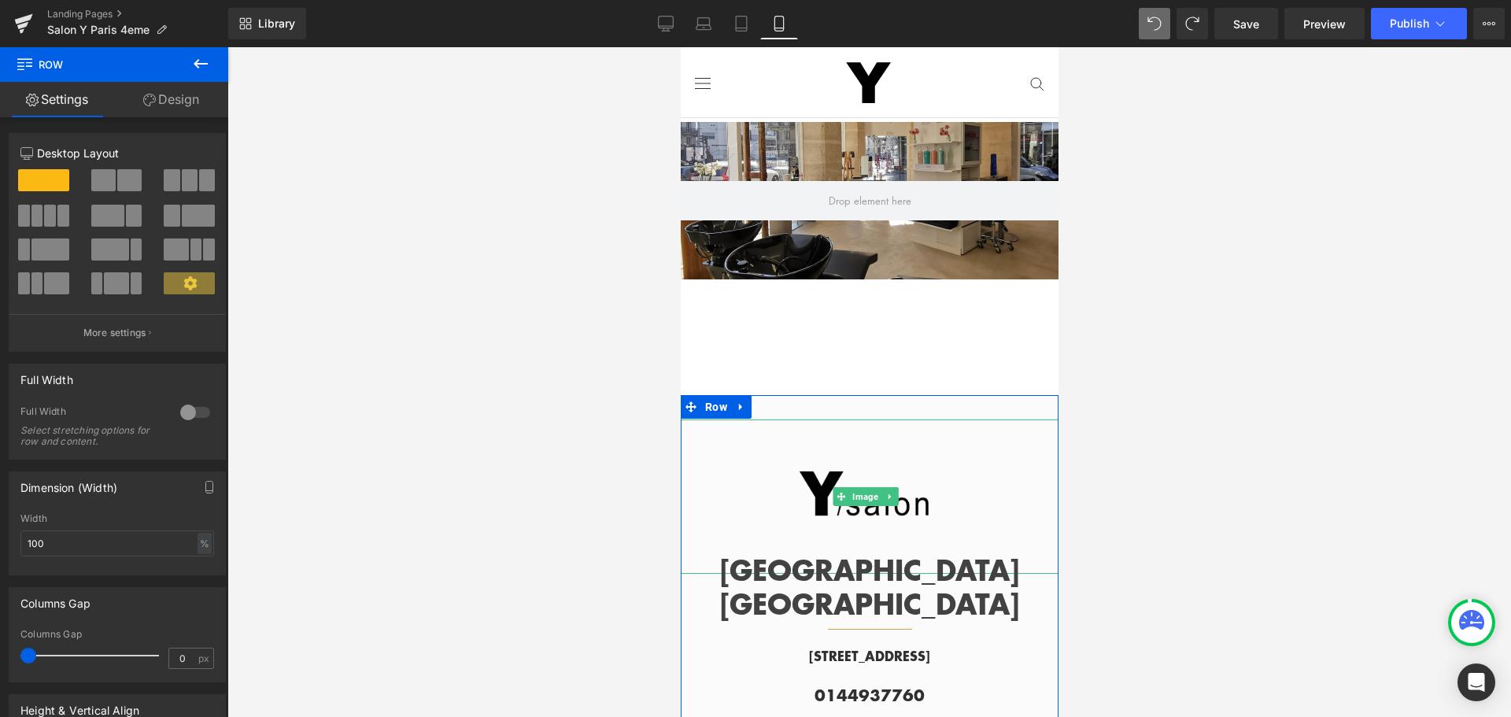
click at [178, 100] on link "Design" at bounding box center [171, 99] width 114 height 35
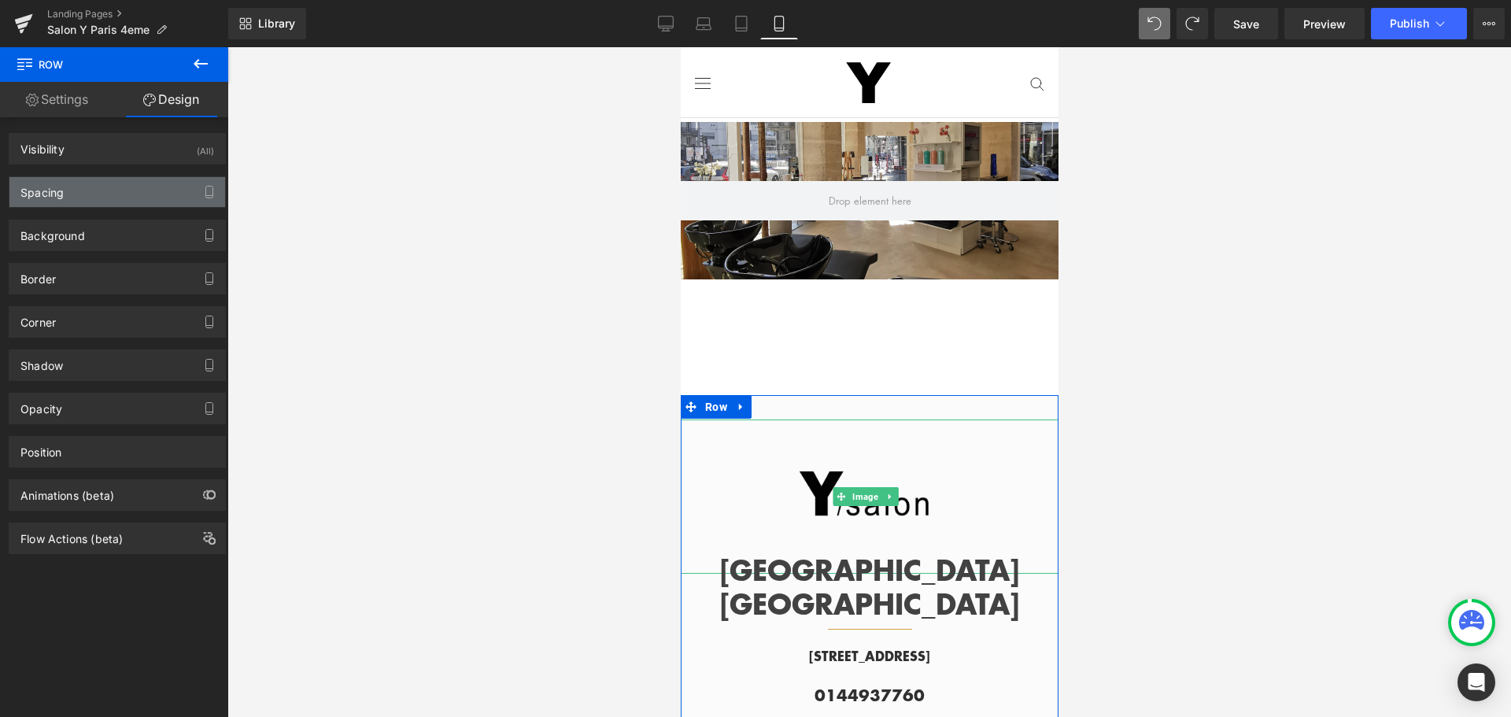
click at [120, 186] on div "Spacing" at bounding box center [117, 192] width 216 height 30
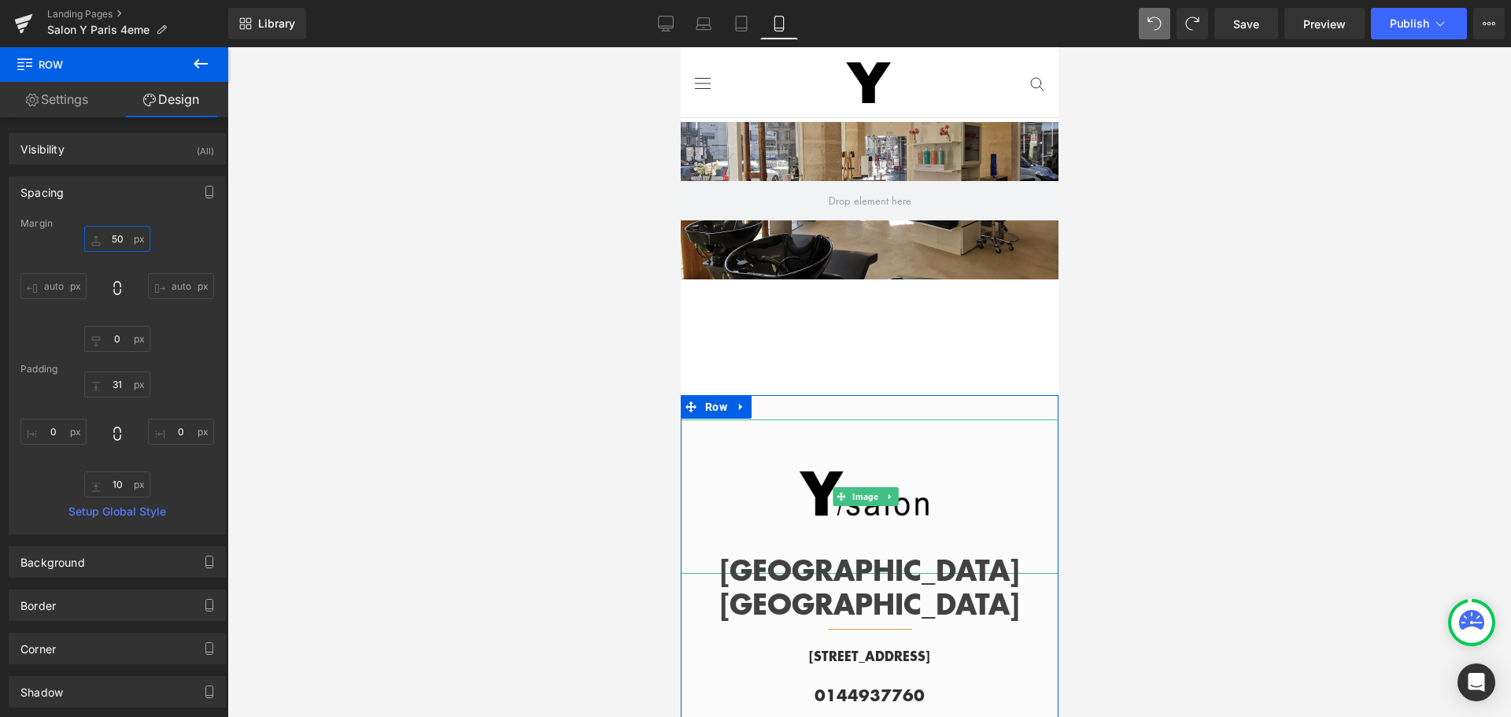
click at [118, 240] on input "text" at bounding box center [117, 239] width 66 height 26
type input "0"
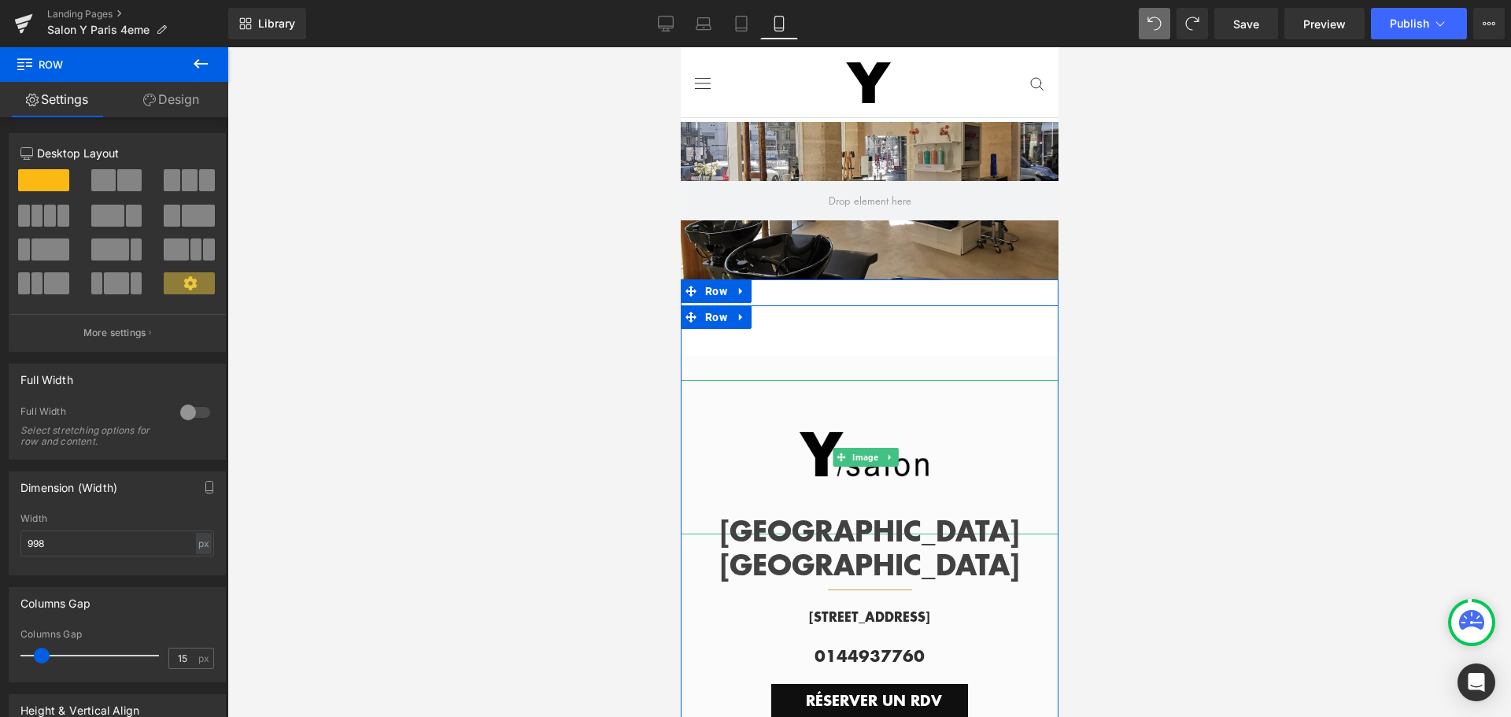
click at [716, 314] on span "Row" at bounding box center [715, 317] width 30 height 24
click at [157, 100] on link "Design" at bounding box center [171, 99] width 114 height 35
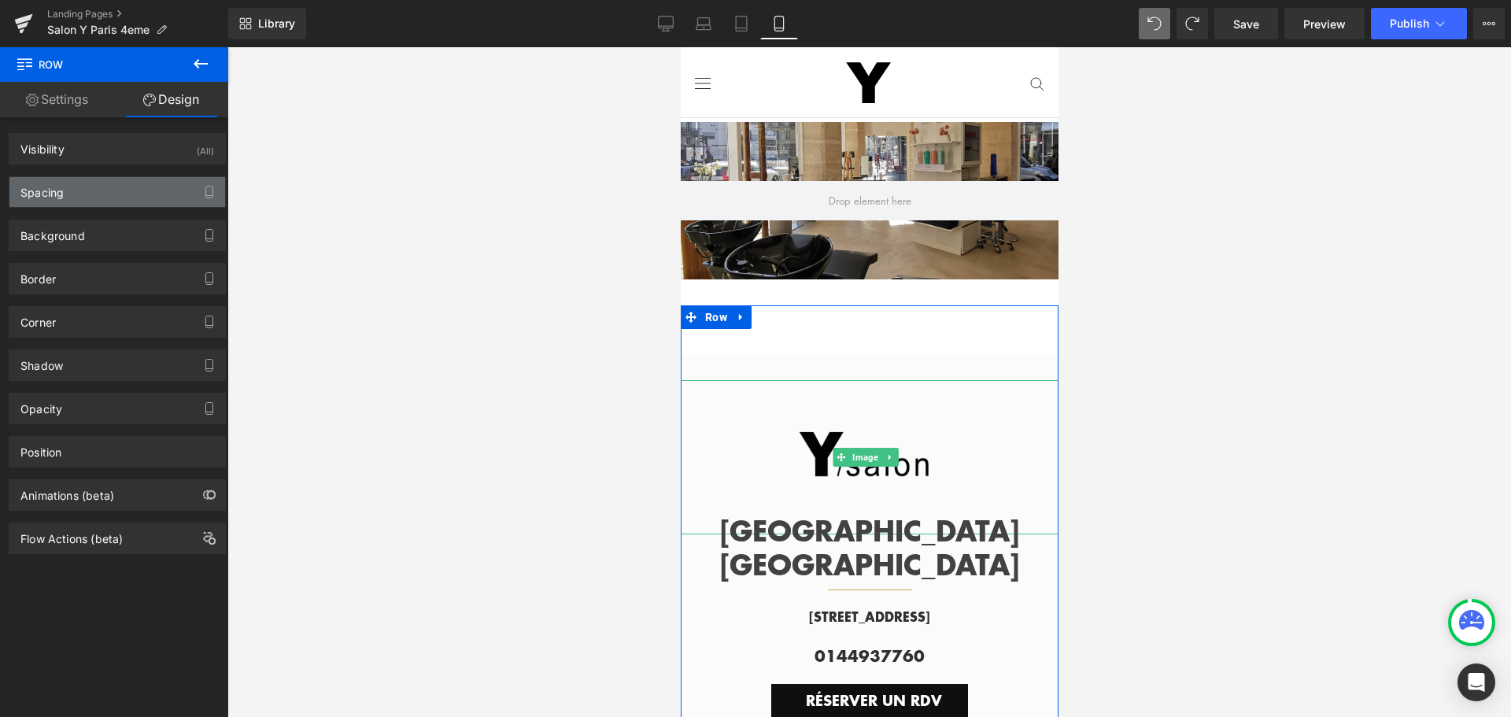
click at [115, 196] on div "Spacing" at bounding box center [117, 192] width 216 height 30
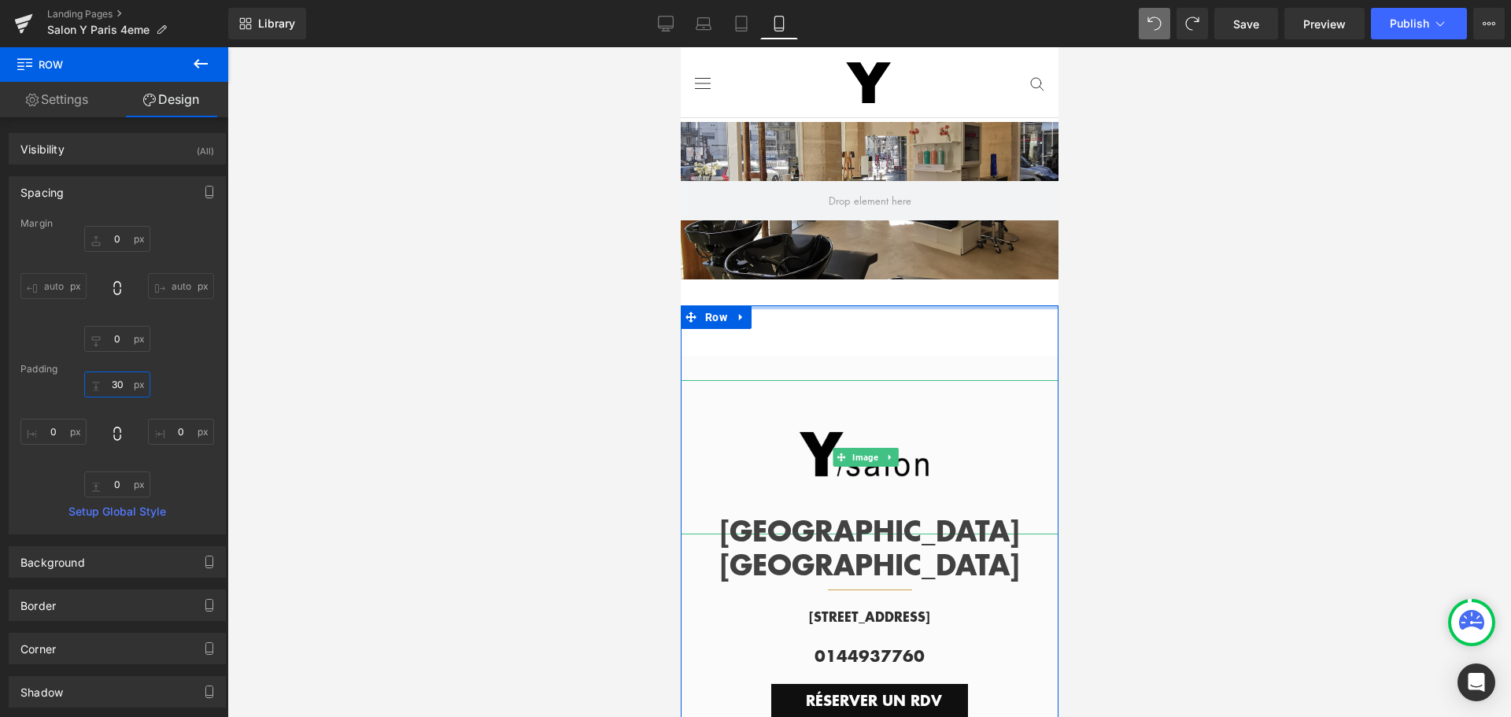
click at [113, 386] on input "30" at bounding box center [117, 384] width 66 height 26
type input "0"
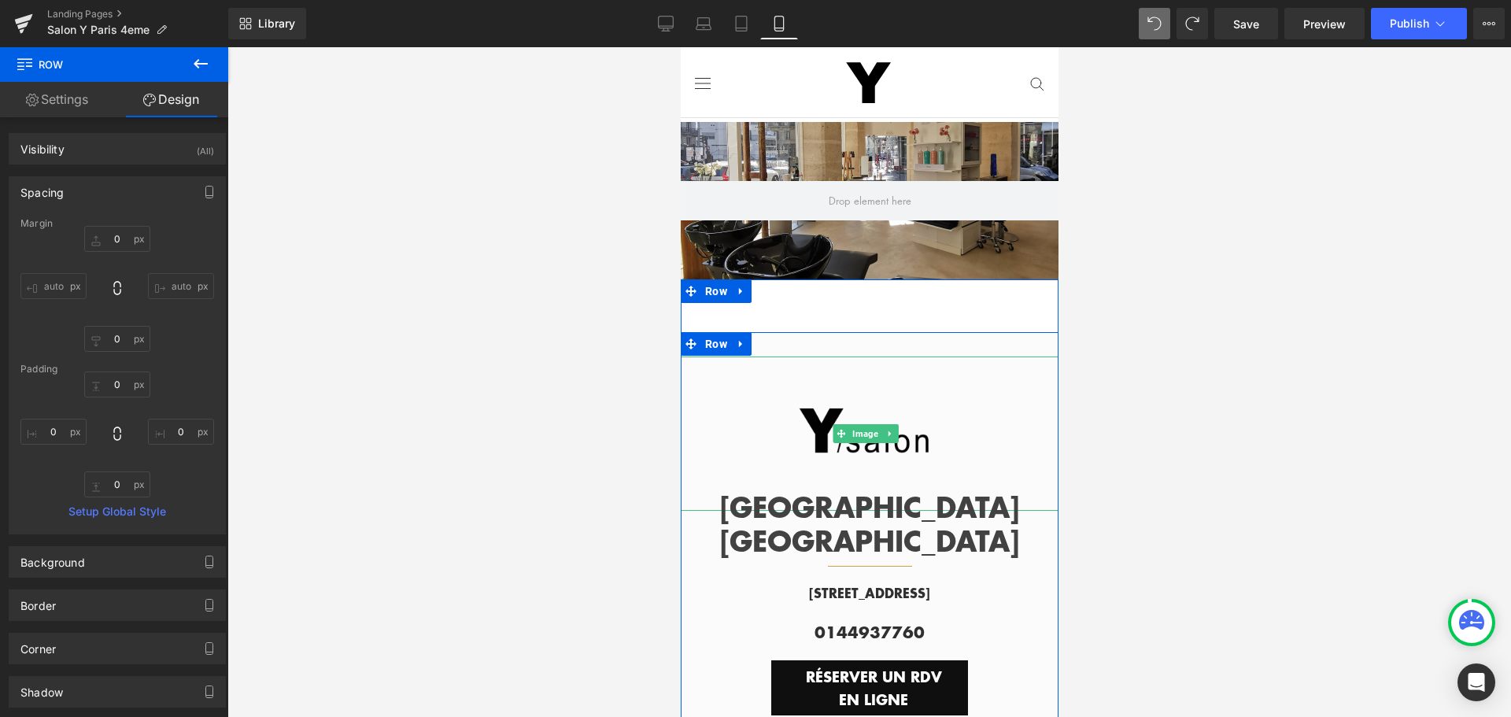
click at [750, 416] on div at bounding box center [865, 434] width 386 height 154
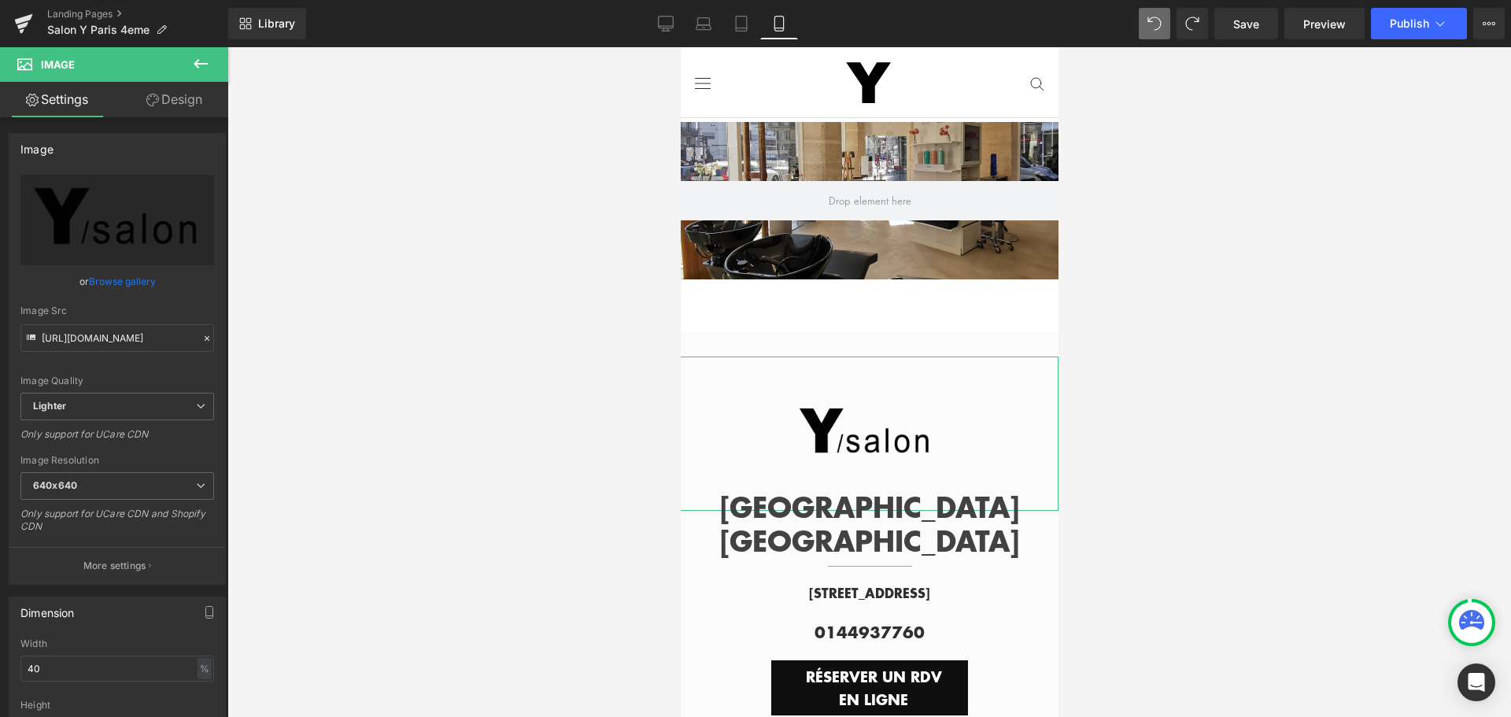
click at [172, 99] on link "Design" at bounding box center [174, 99] width 114 height 35
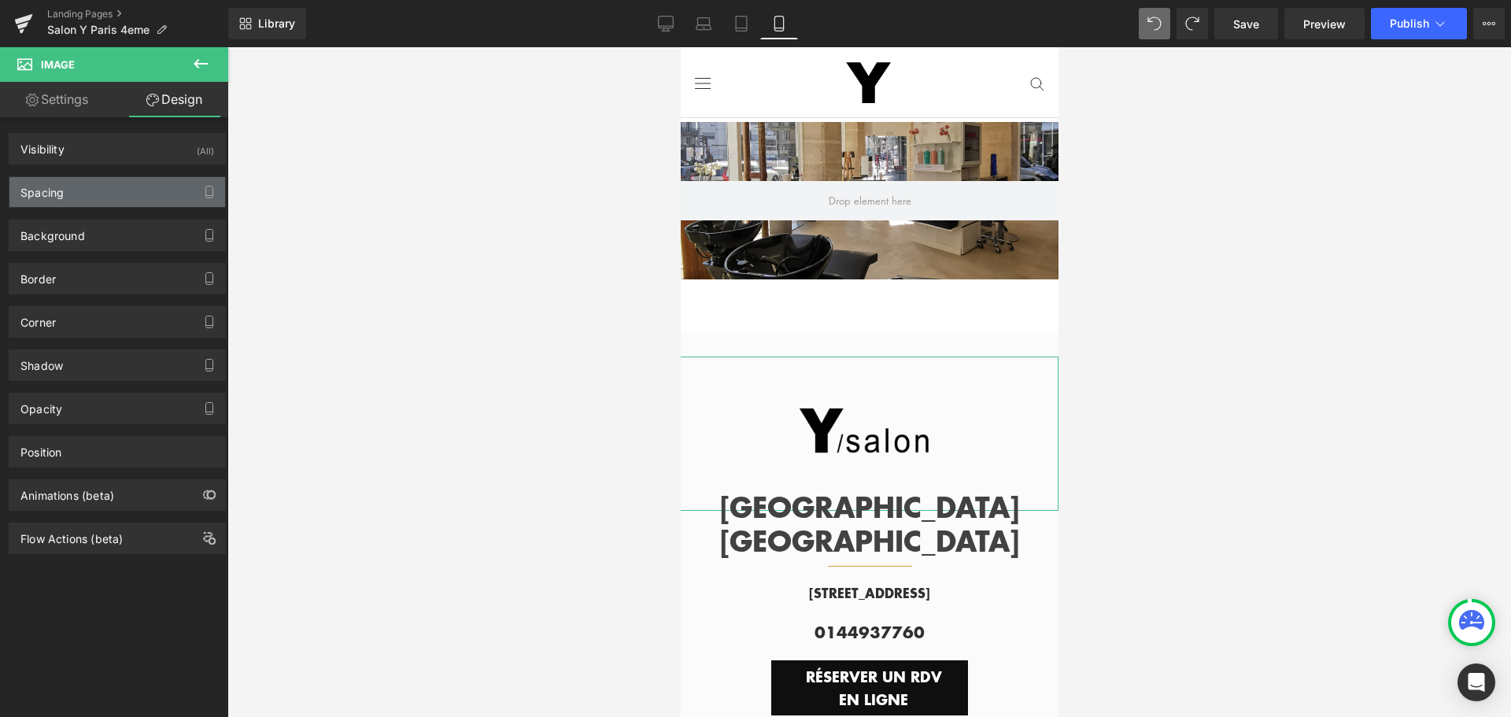
click at [157, 192] on div "Spacing" at bounding box center [117, 192] width 216 height 30
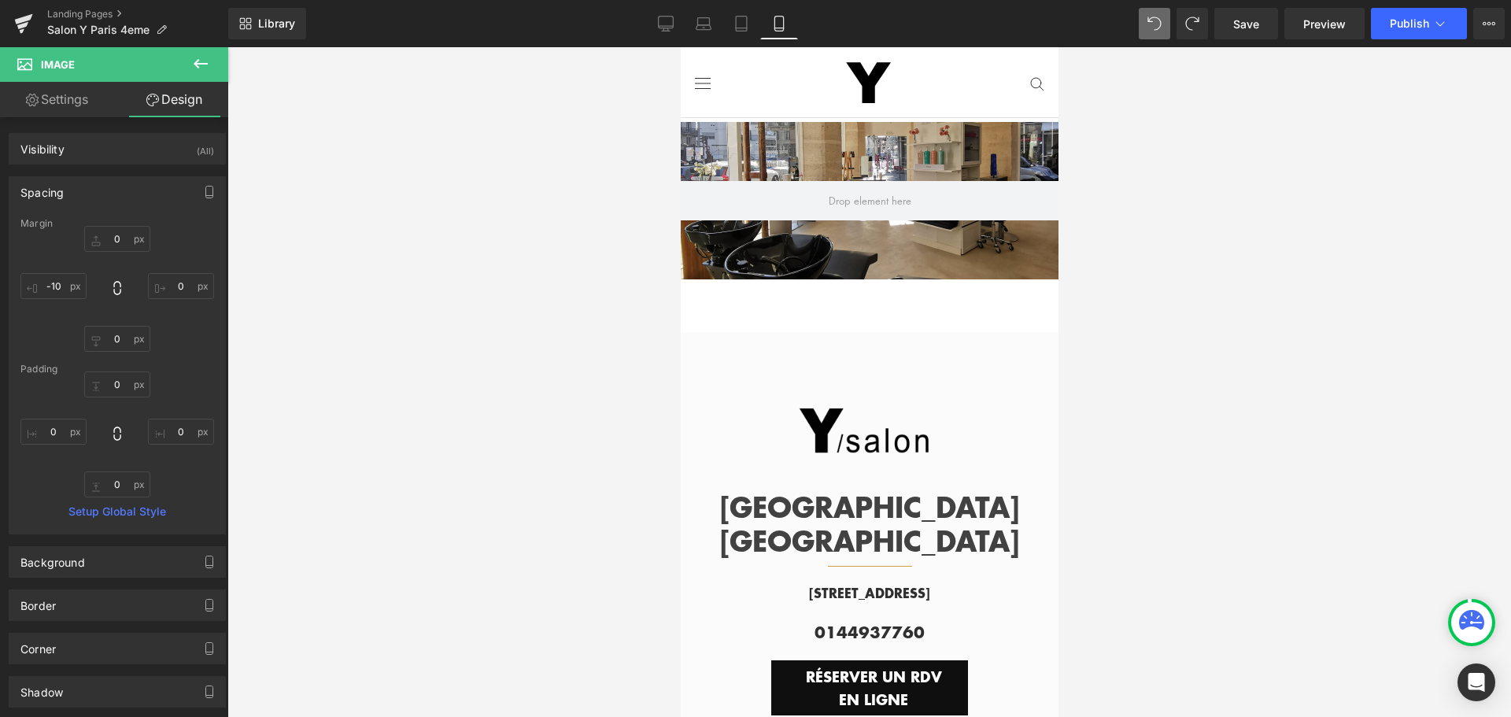
click at [784, 257] on div at bounding box center [869, 200] width 378 height 157
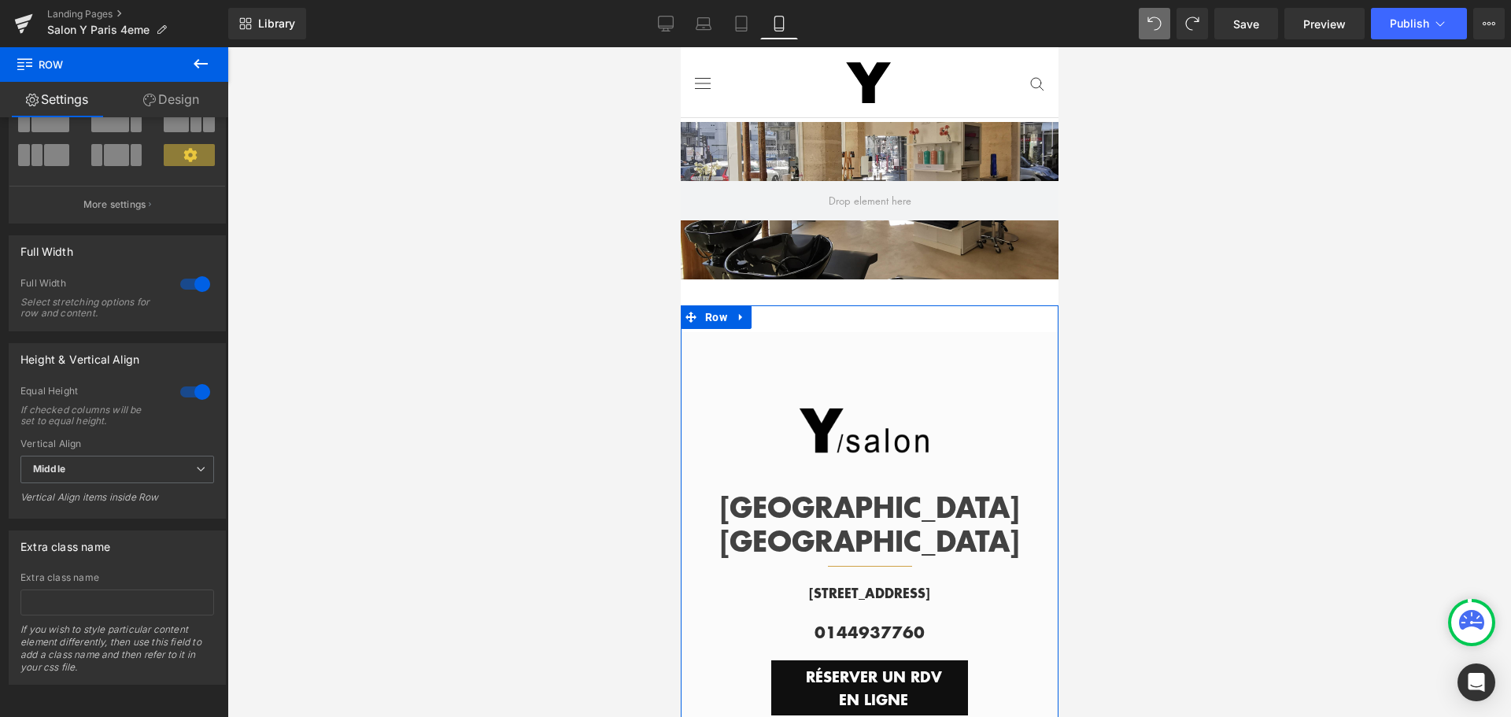
scroll to position [0, 0]
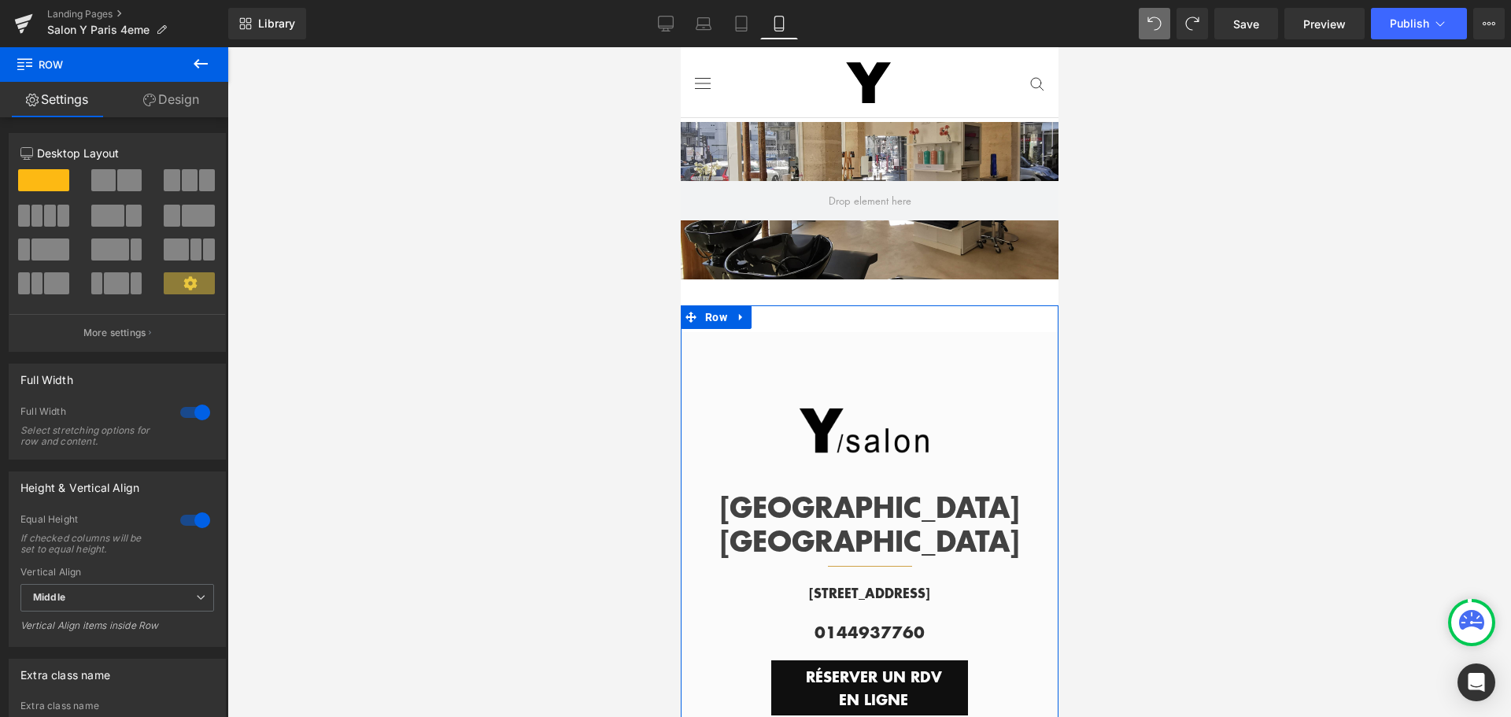
click at [187, 101] on link "Design" at bounding box center [171, 99] width 114 height 35
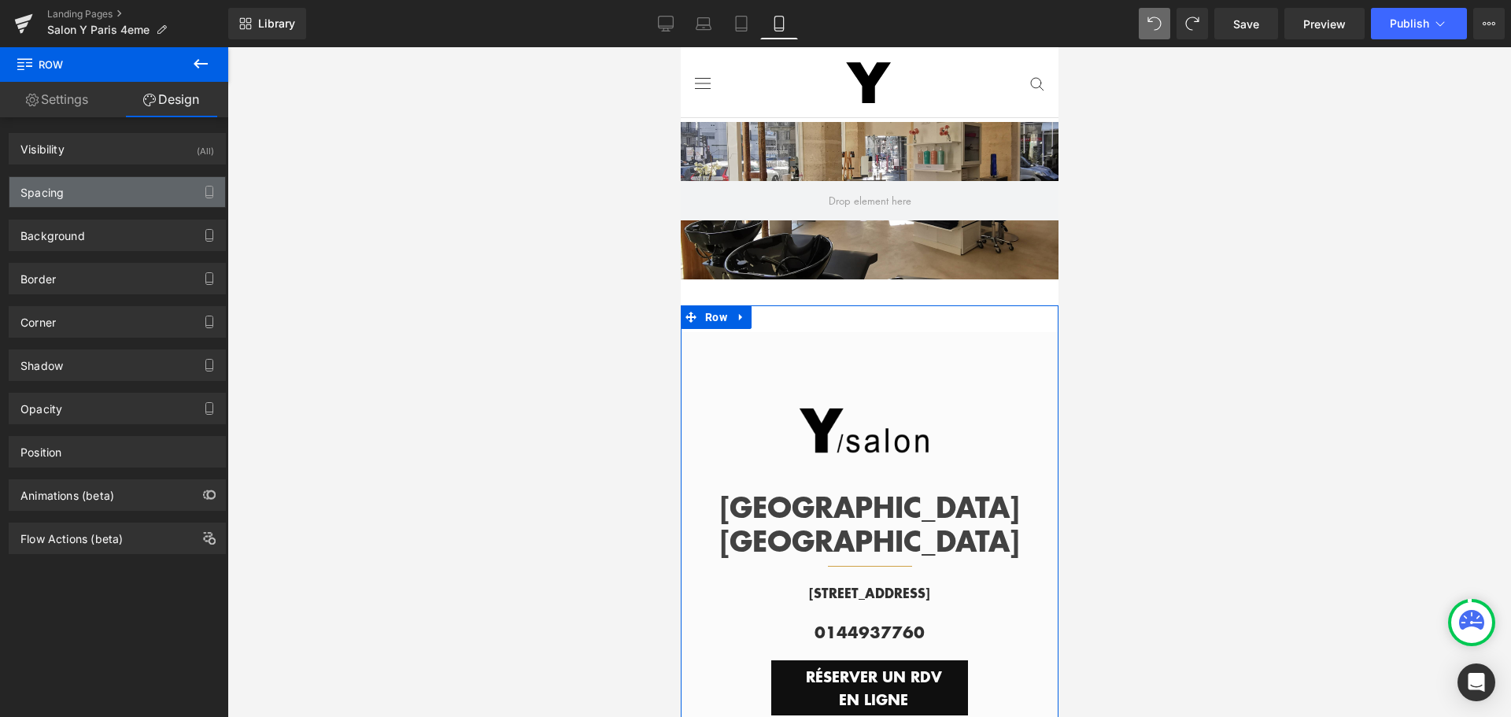
click at [132, 185] on div "Spacing" at bounding box center [117, 192] width 216 height 30
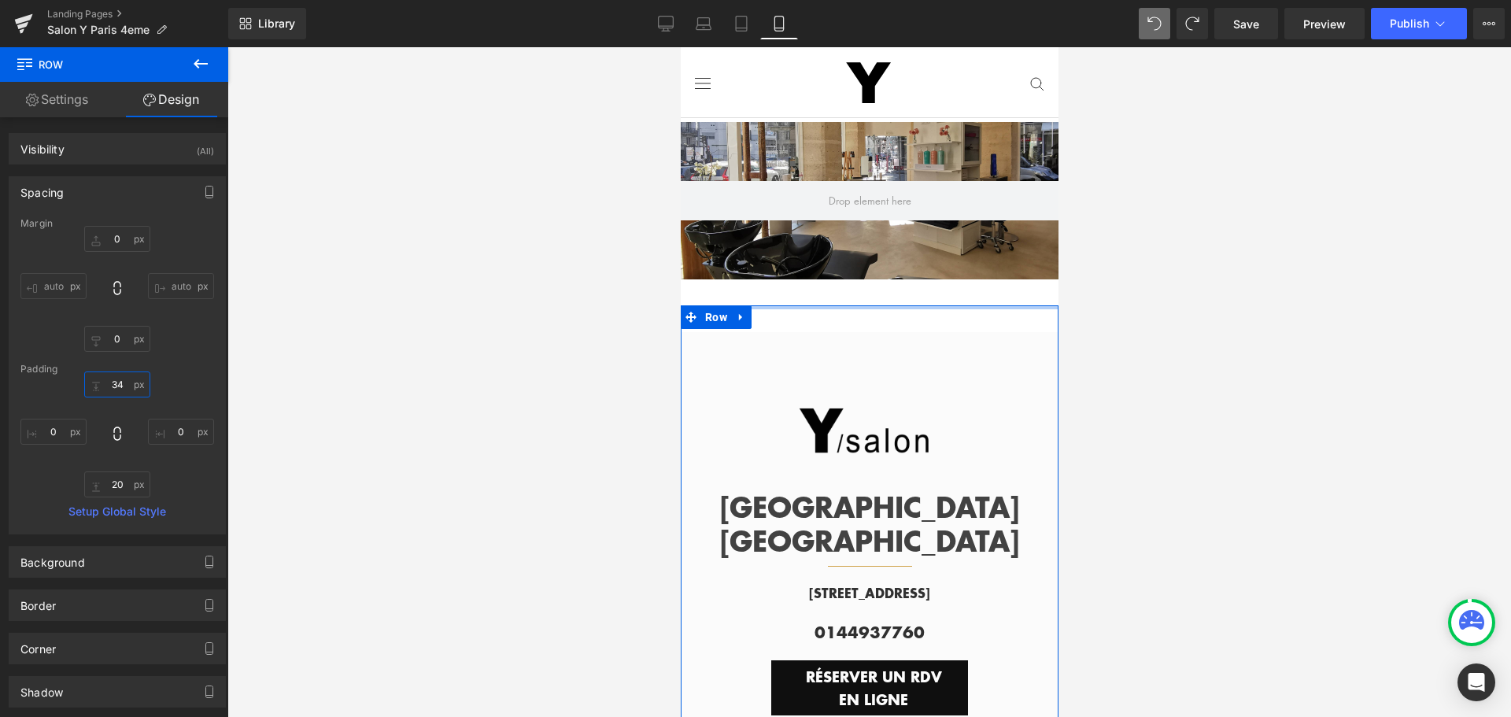
click at [116, 391] on input "34" at bounding box center [117, 384] width 66 height 26
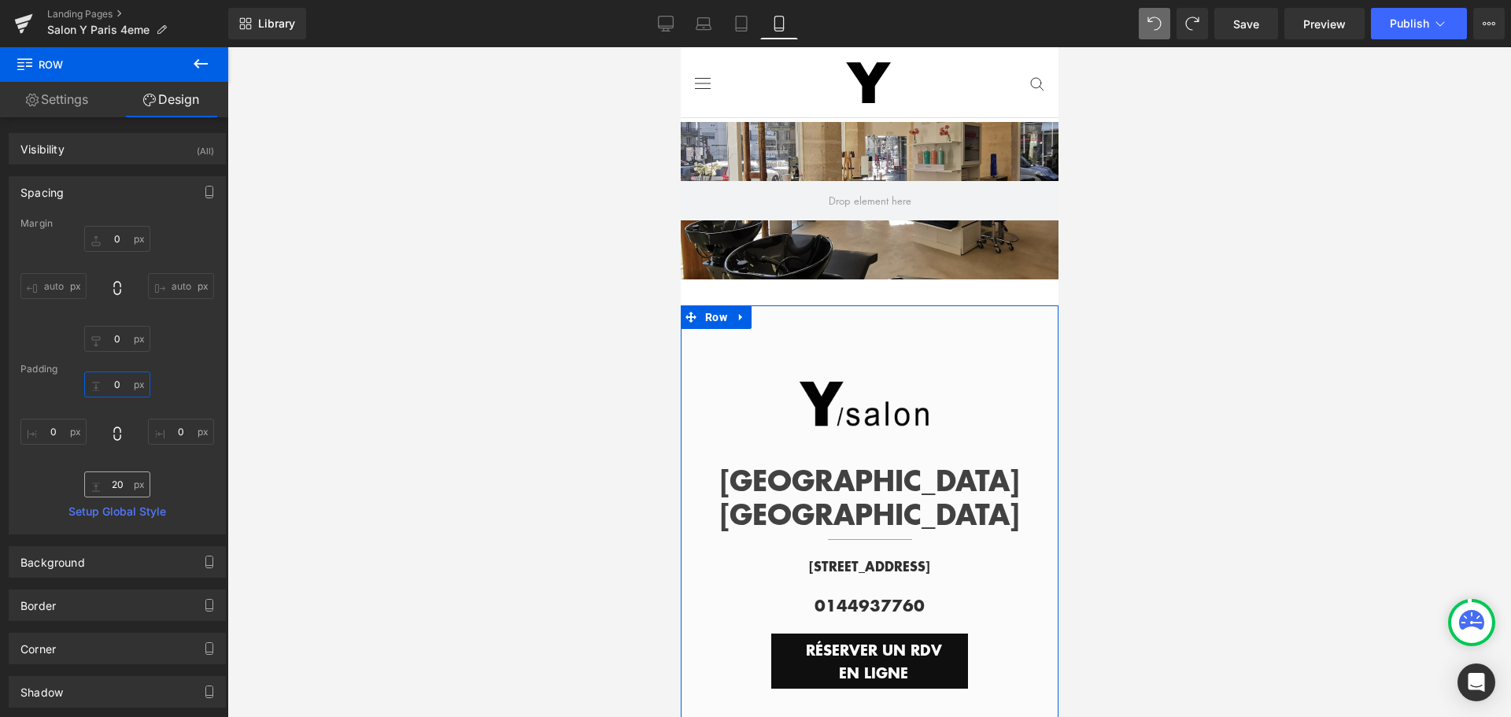
type input "0"
click at [109, 487] on input "20" at bounding box center [117, 484] width 66 height 26
type input "0"
click at [924, 334] on img at bounding box center [865, 407] width 154 height 154
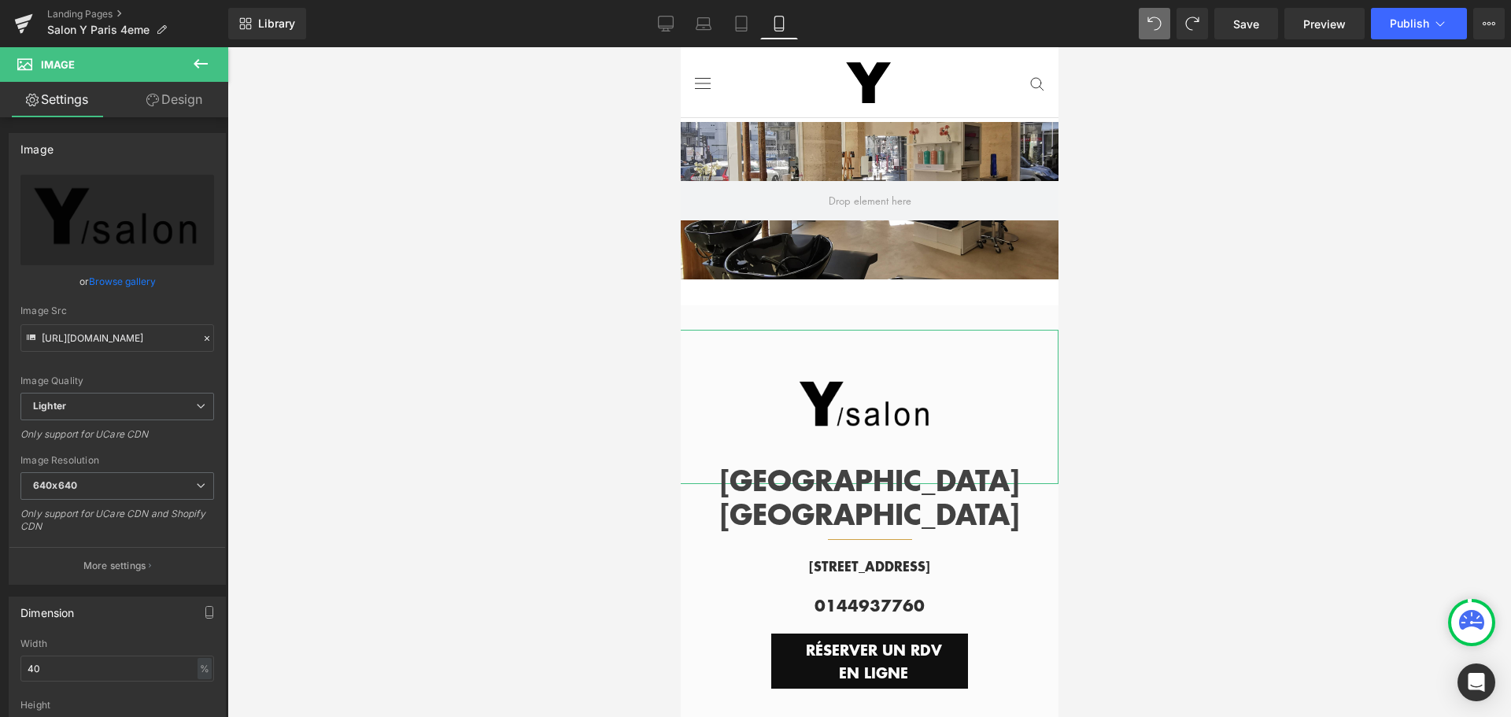
click at [202, 103] on link "Design" at bounding box center [174, 99] width 114 height 35
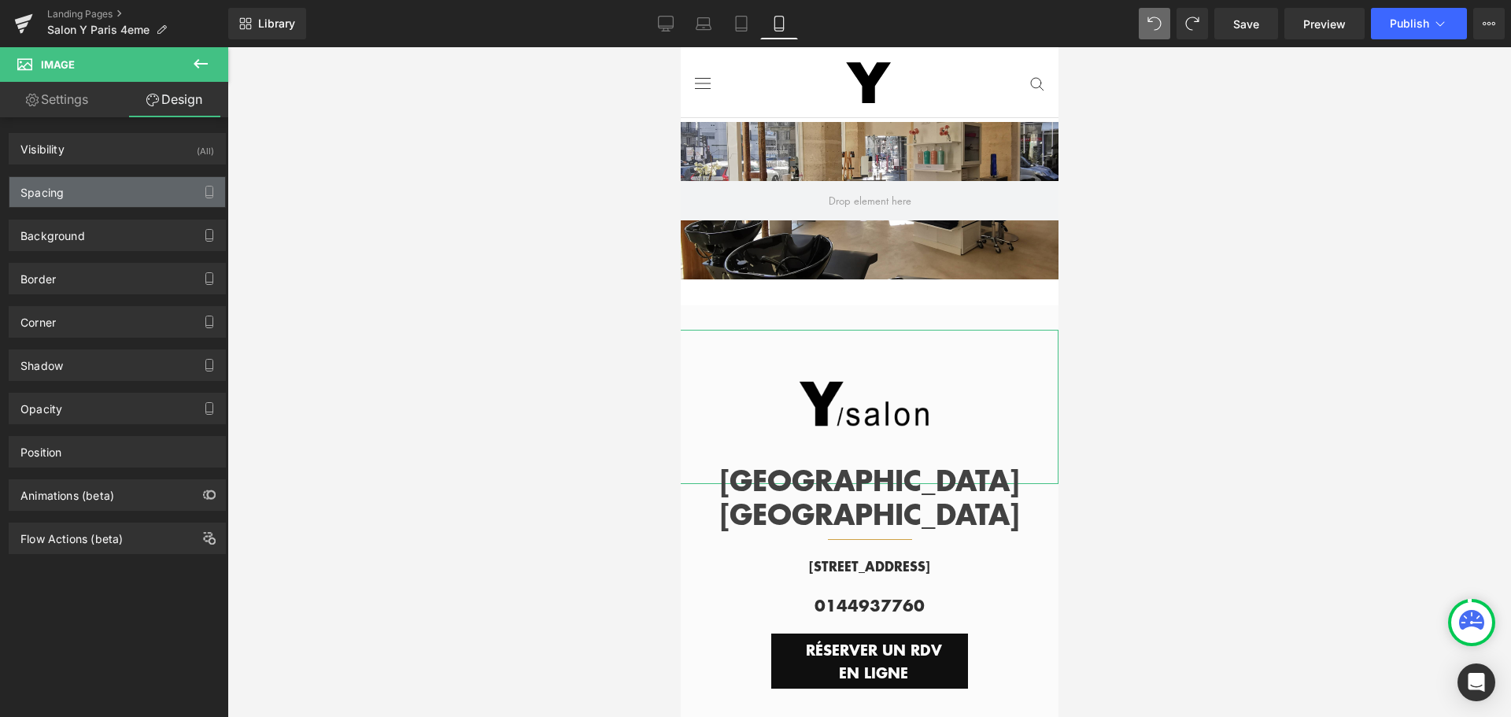
click at [135, 198] on div "Spacing" at bounding box center [117, 192] width 216 height 30
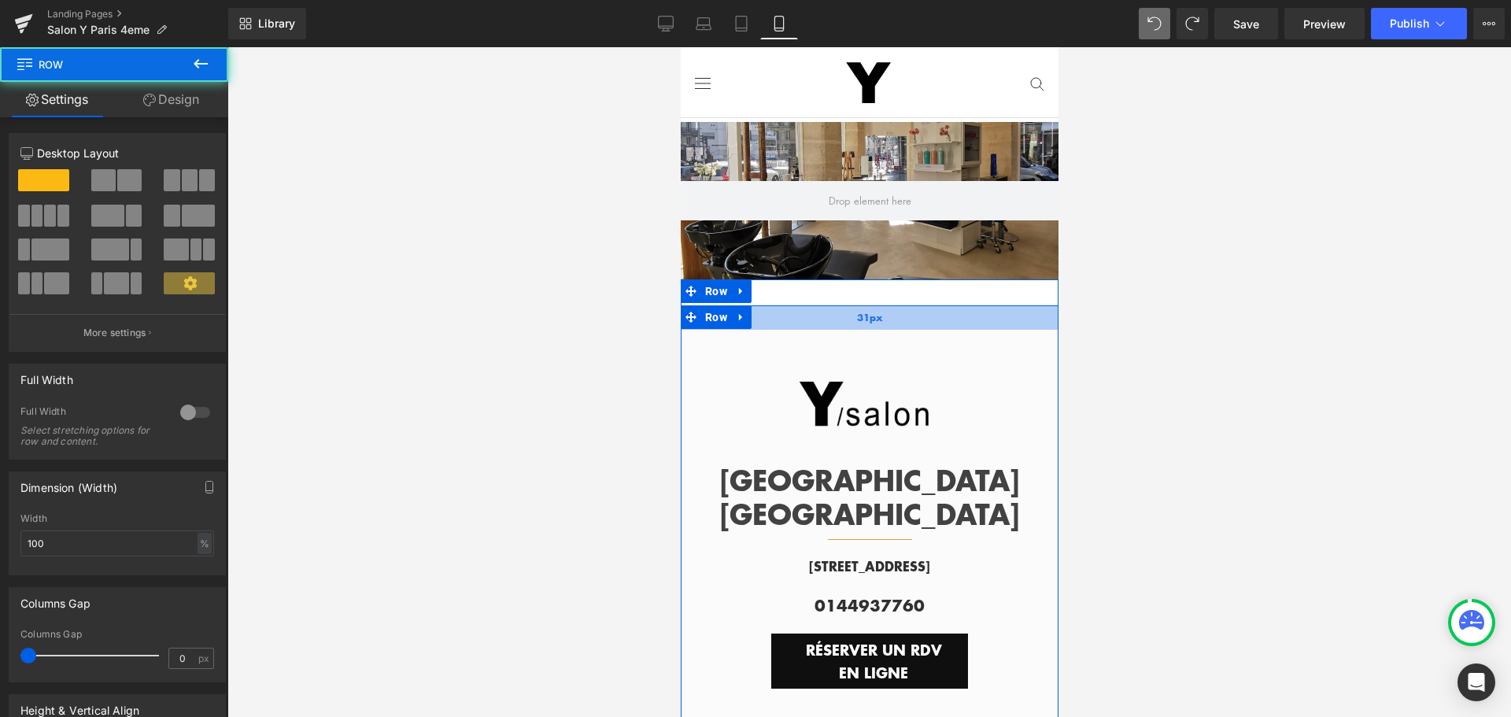
click at [817, 312] on div "31px" at bounding box center [869, 317] width 378 height 24
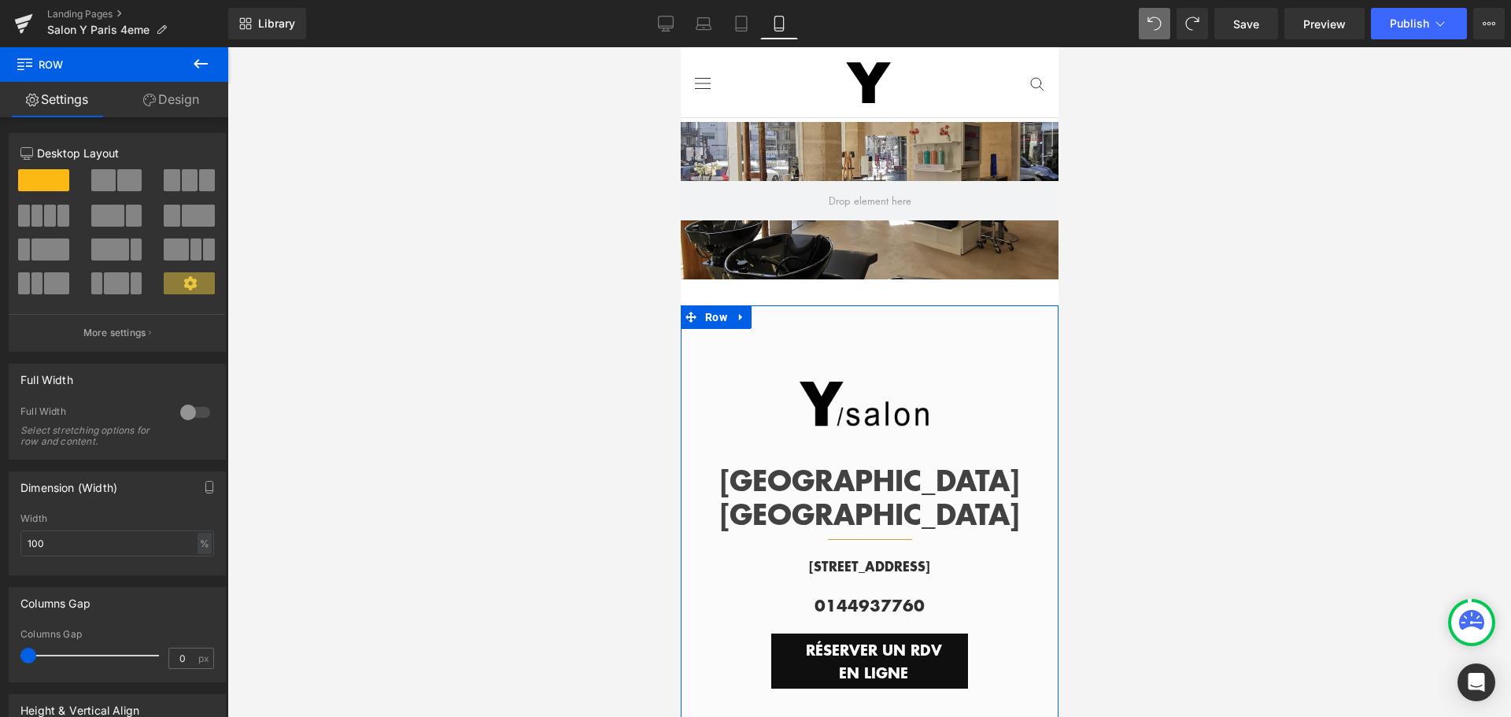
click at [180, 104] on link "Design" at bounding box center [171, 99] width 114 height 35
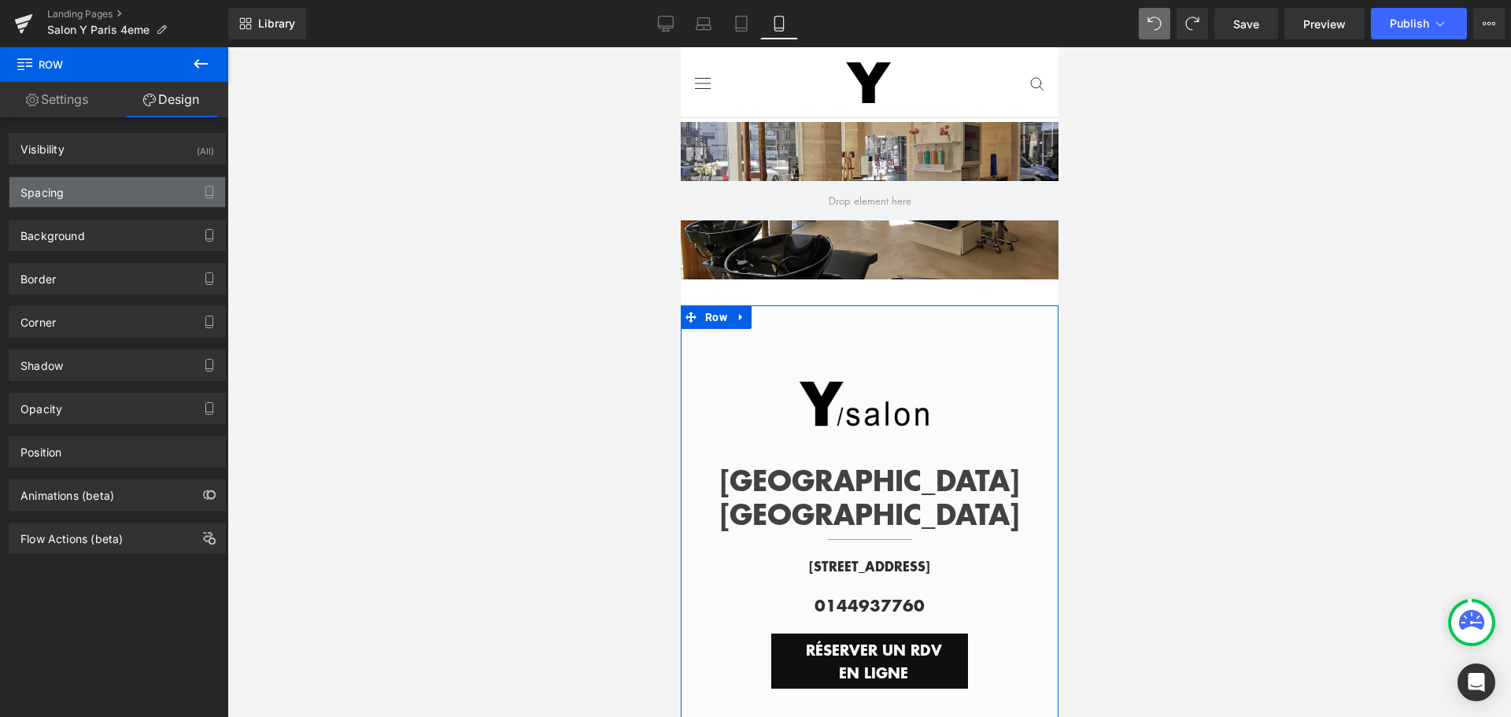
click at [123, 201] on div "Spacing" at bounding box center [117, 192] width 216 height 30
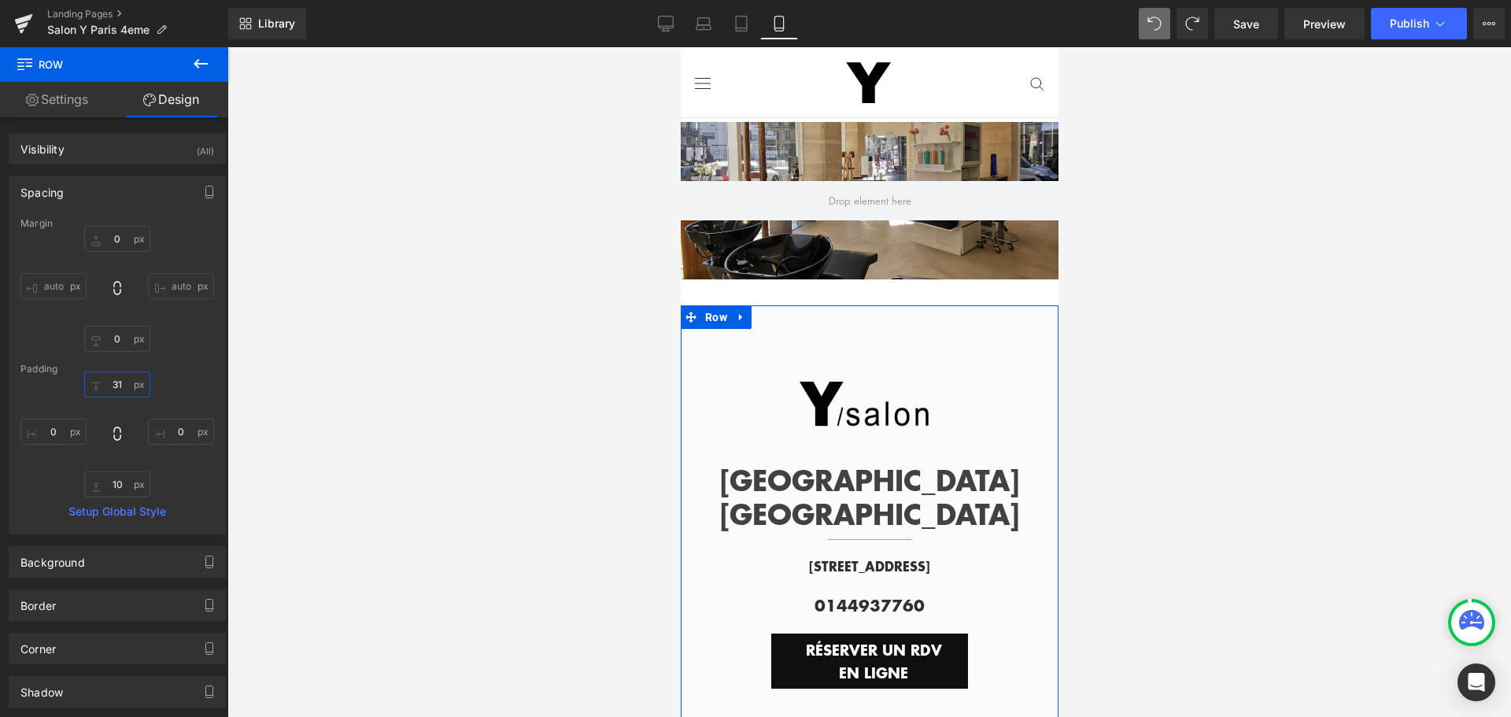
click at [113, 381] on input "31" at bounding box center [117, 384] width 66 height 26
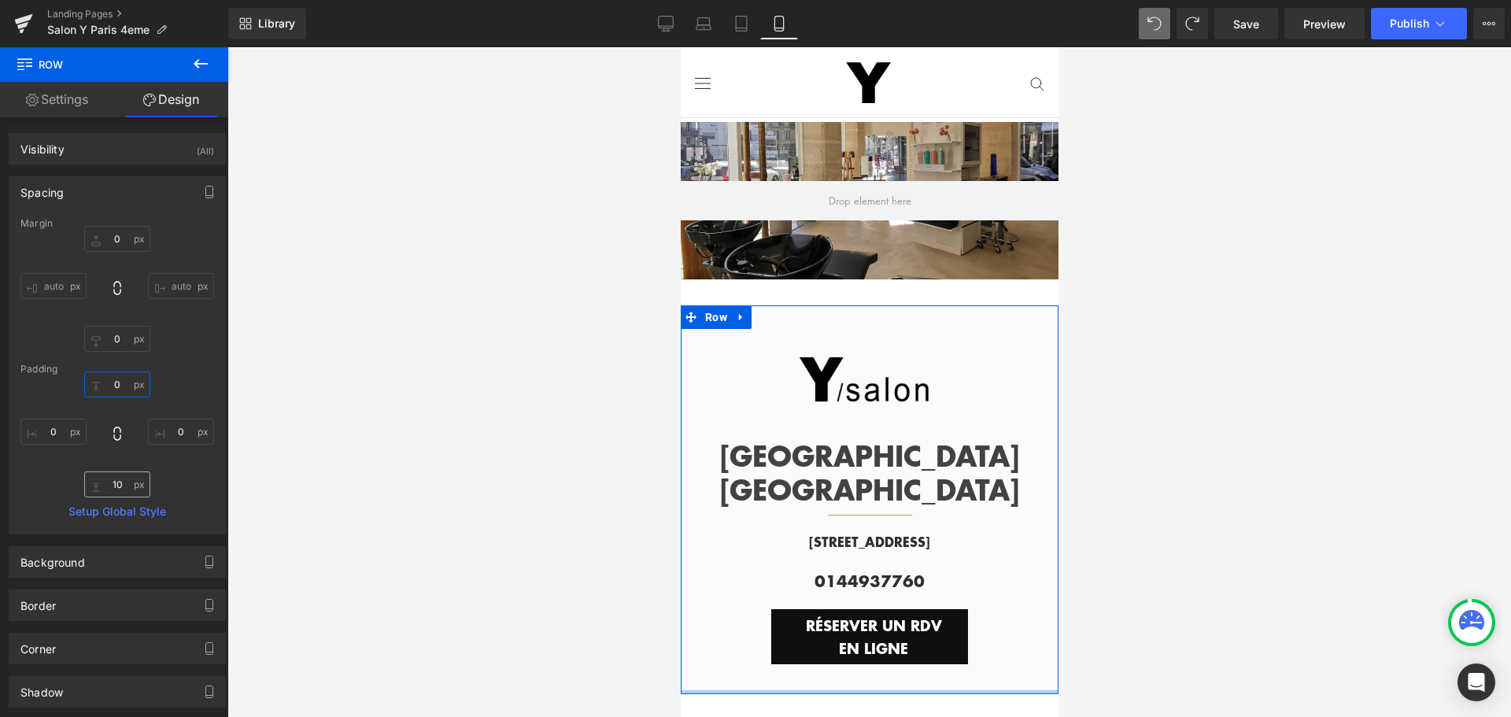
type input "0"
click at [116, 484] on input "10" at bounding box center [117, 484] width 66 height 26
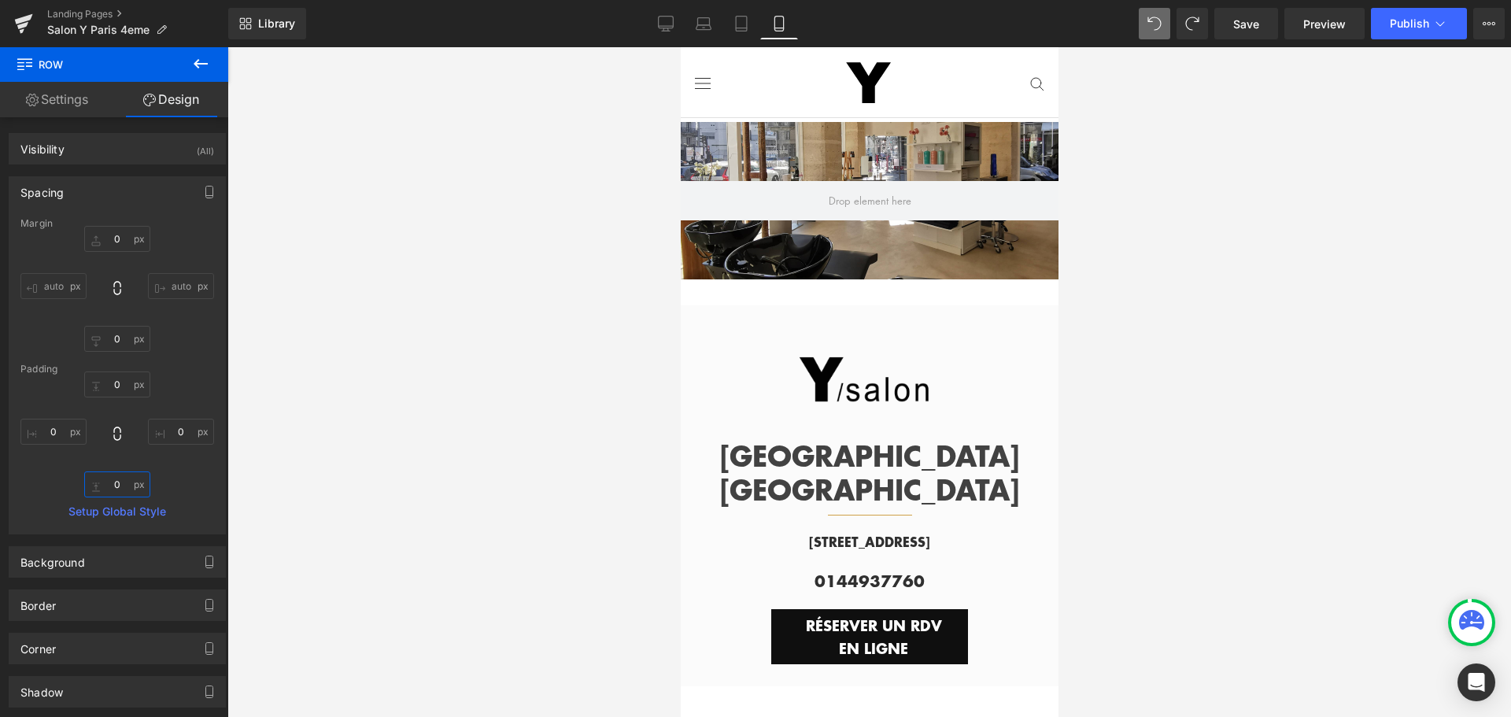
type input "0"
click at [1236, 380] on div at bounding box center [869, 382] width 1284 height 670
click at [910, 253] on div at bounding box center [869, 200] width 378 height 157
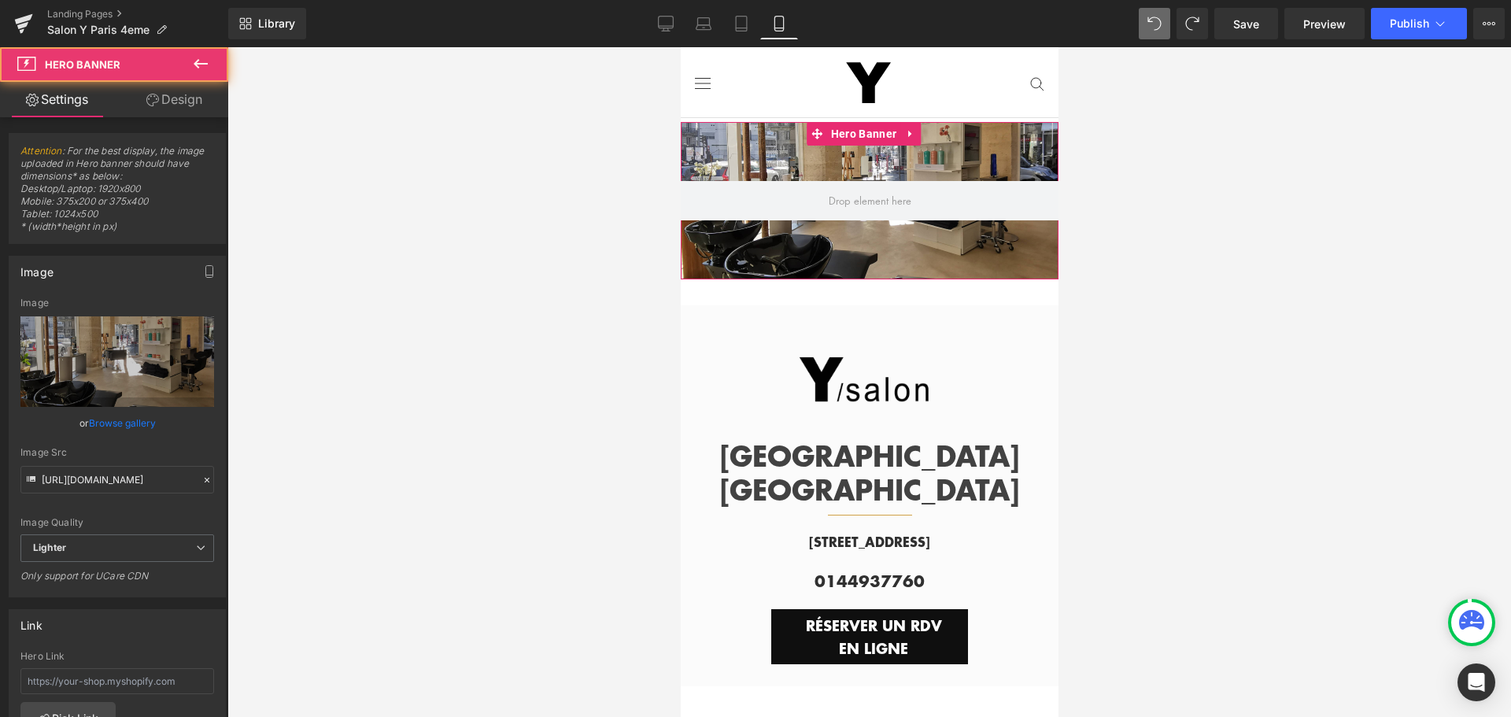
click at [187, 102] on link "Design" at bounding box center [174, 99] width 114 height 35
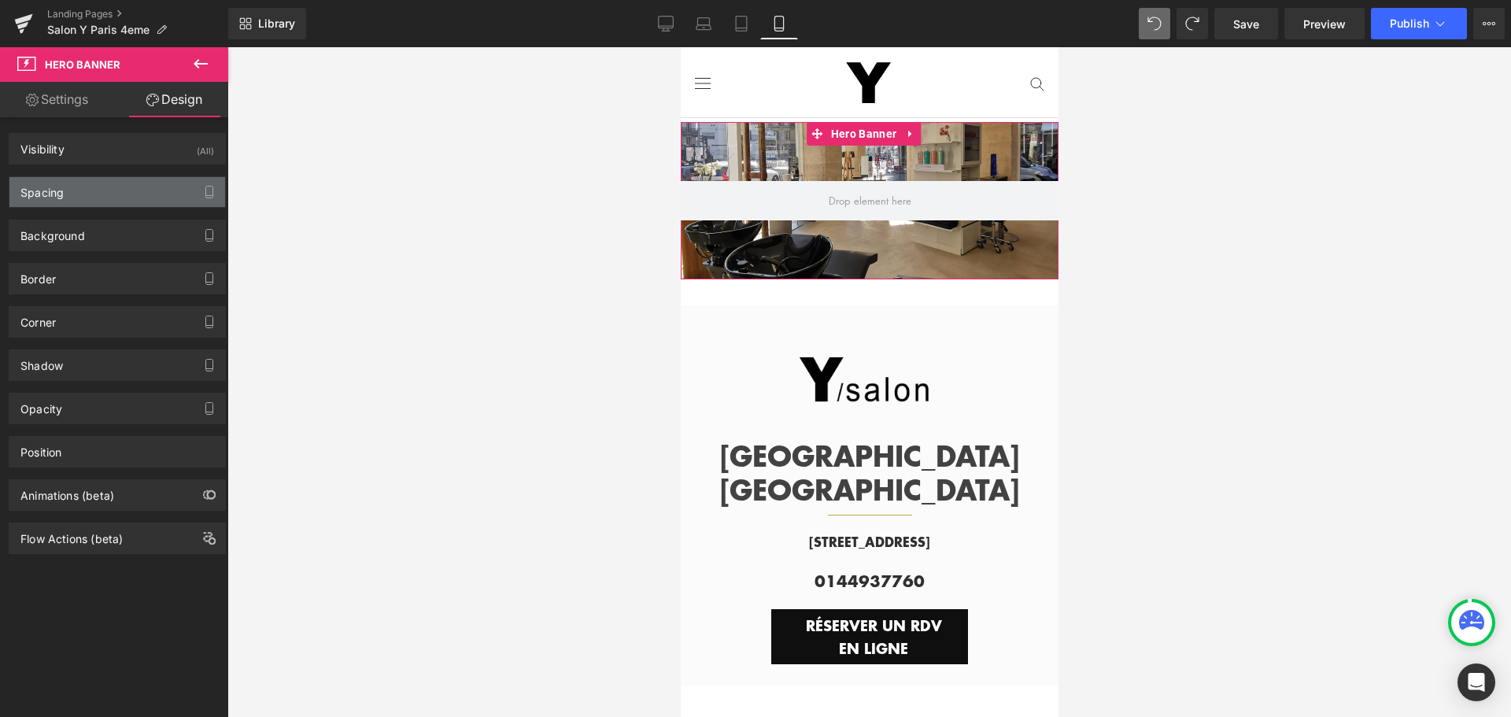
click at [83, 197] on div "Spacing" at bounding box center [117, 192] width 216 height 30
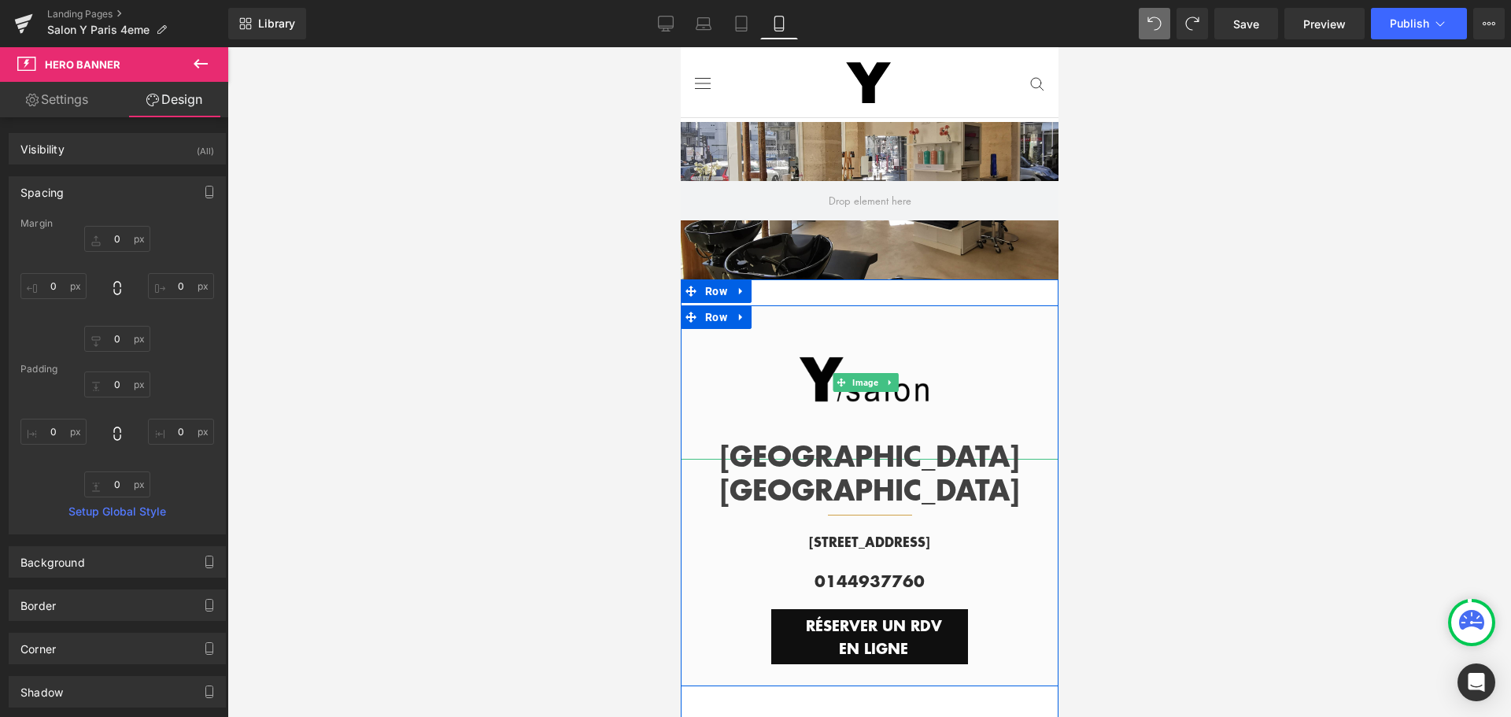
click at [762, 312] on div at bounding box center [865, 382] width 386 height 154
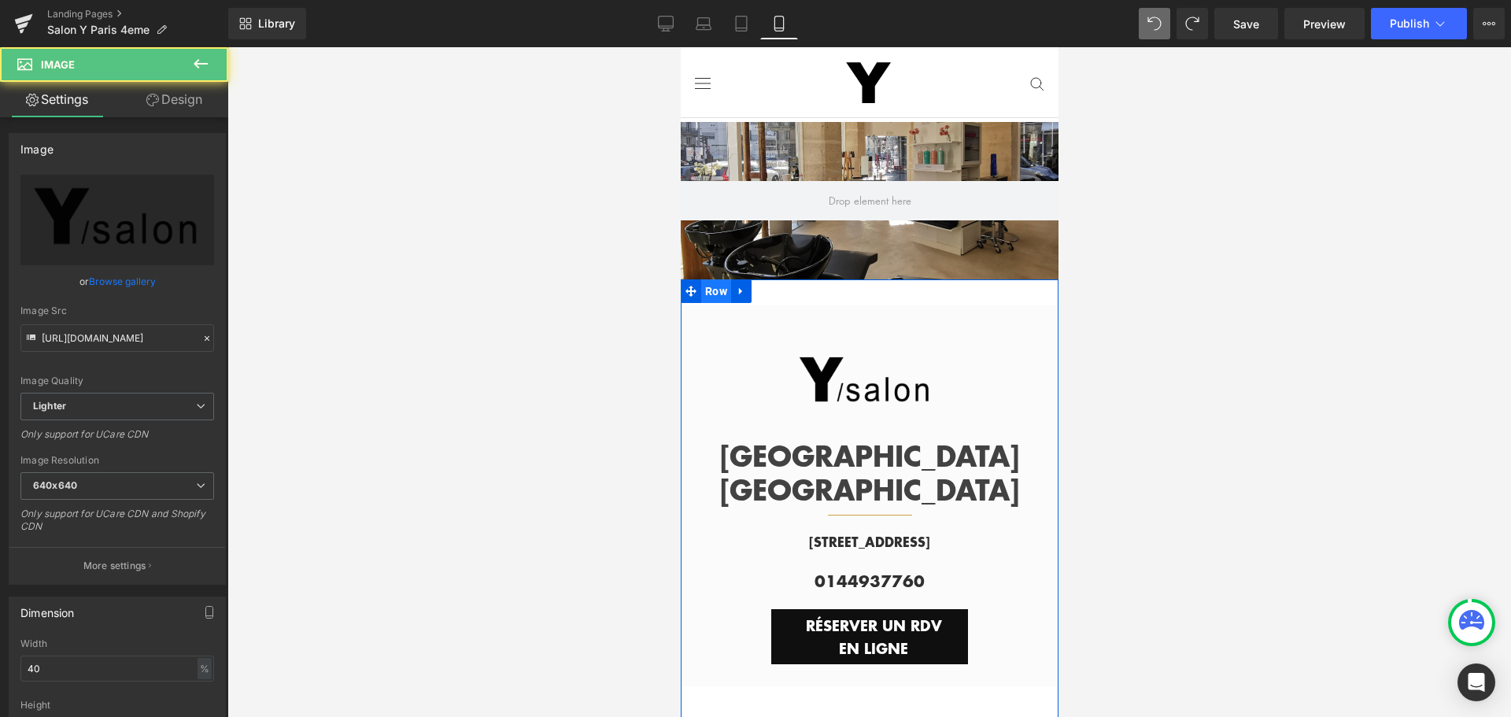
click at [711, 282] on span "Row" at bounding box center [715, 291] width 30 height 24
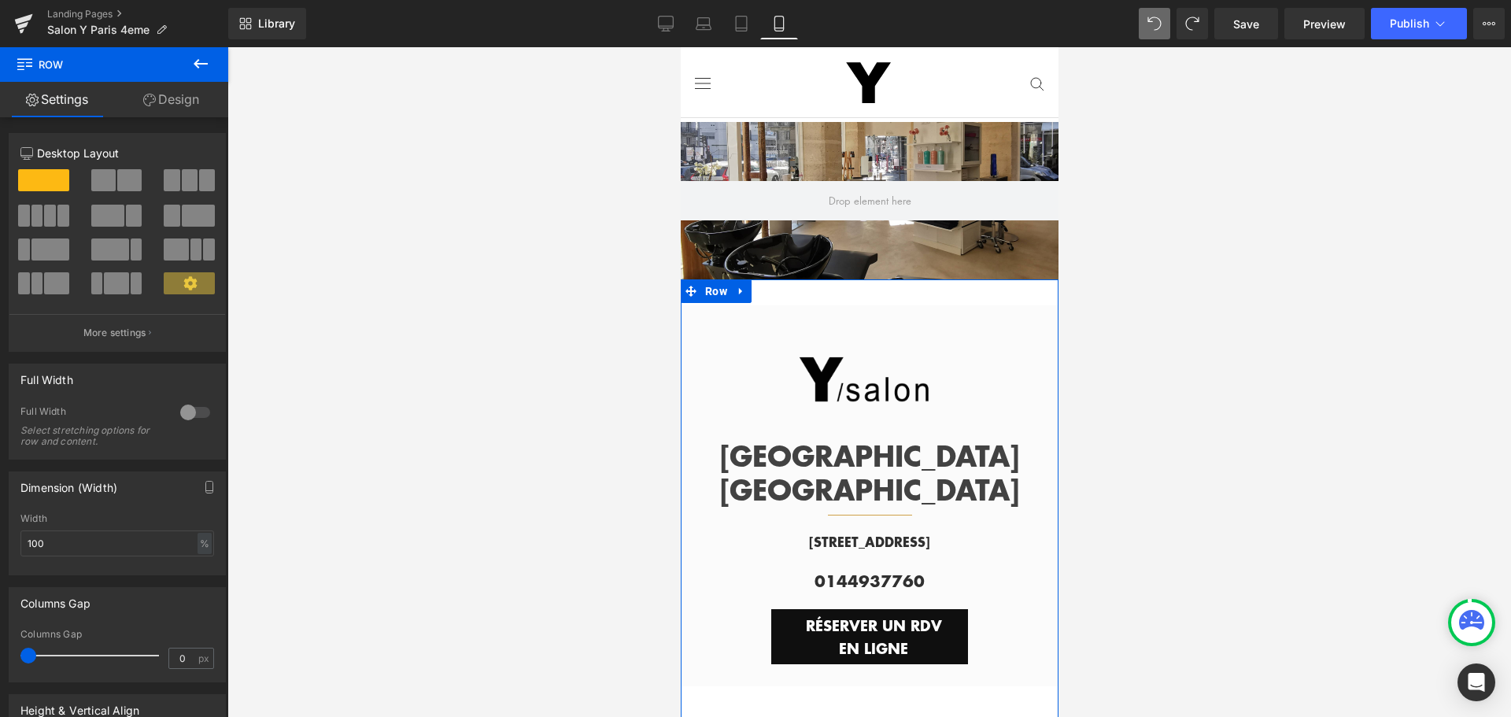
click at [174, 96] on link "Design" at bounding box center [171, 99] width 114 height 35
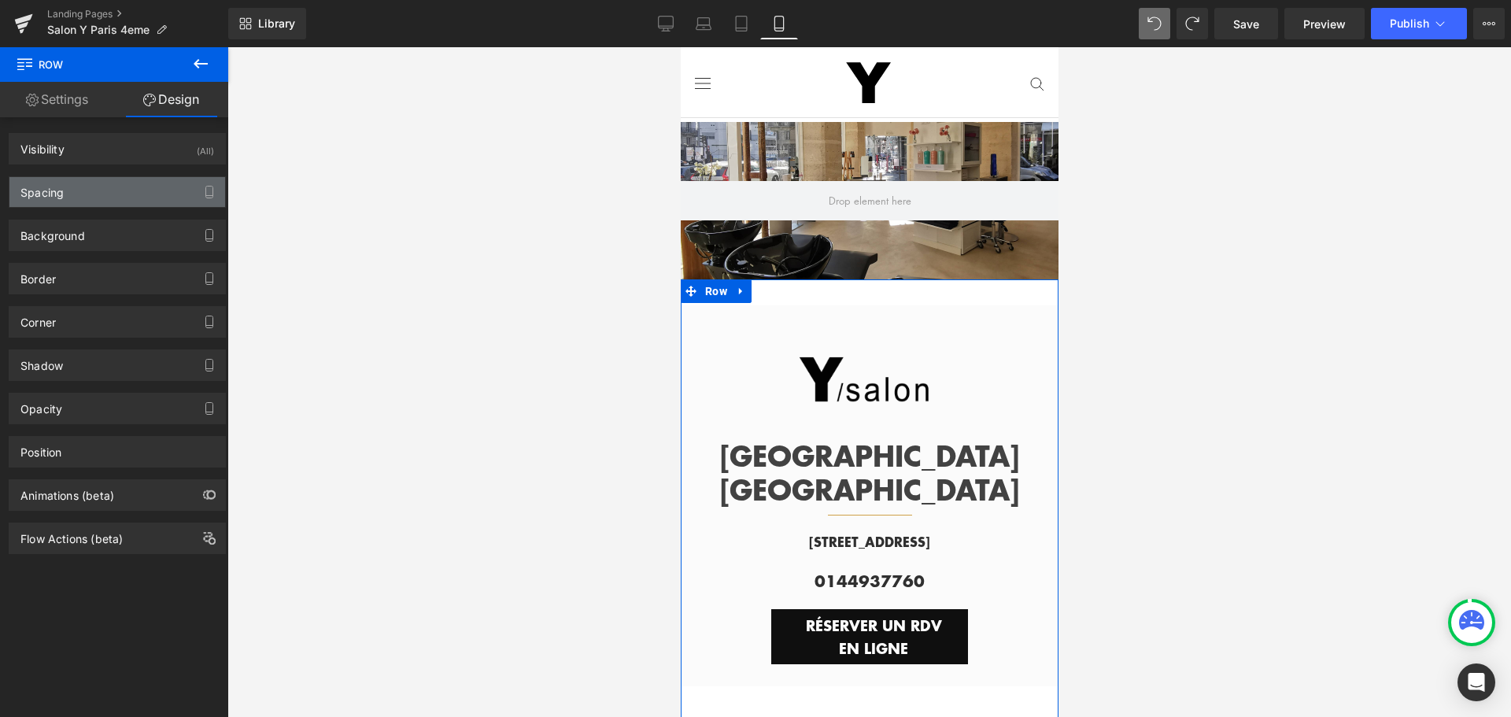
click at [94, 197] on div "Spacing" at bounding box center [117, 192] width 216 height 30
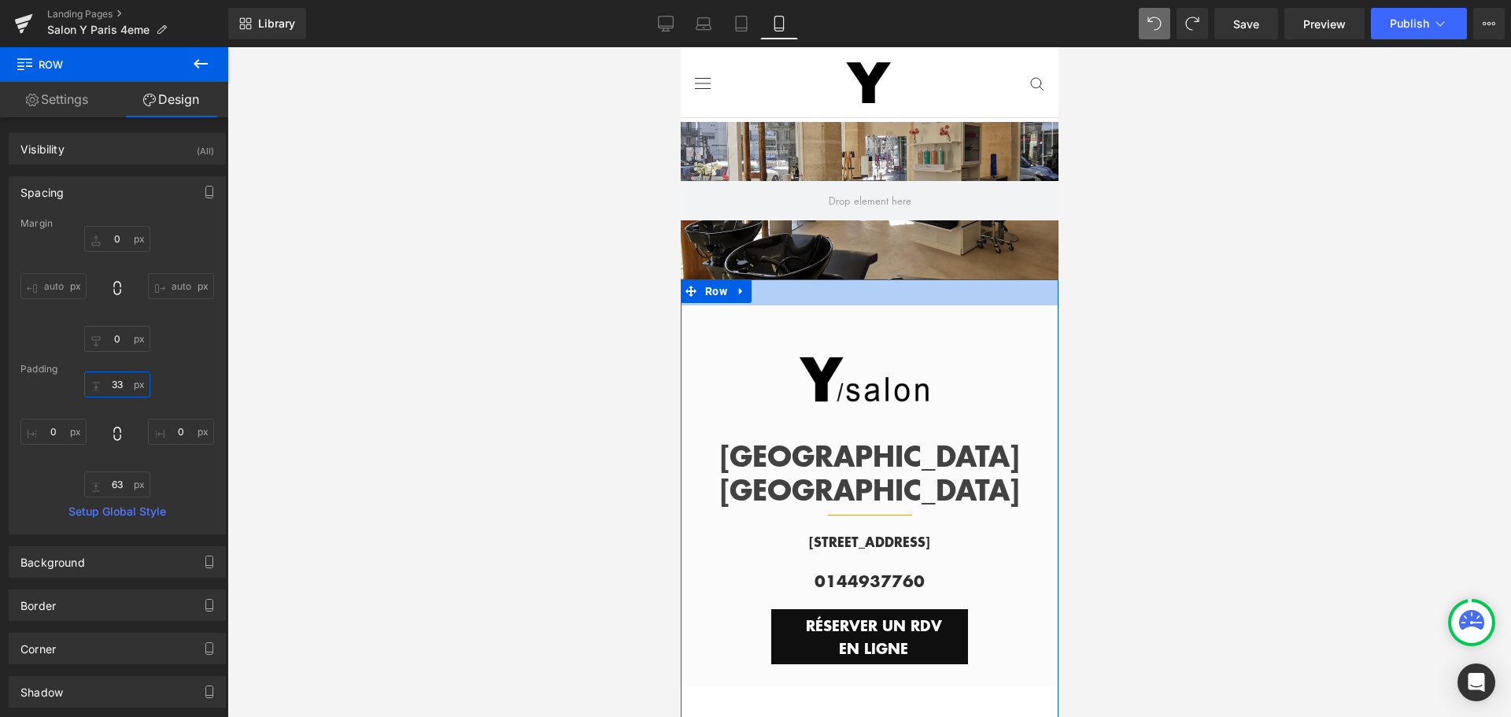
click at [120, 387] on input "33" at bounding box center [117, 384] width 66 height 26
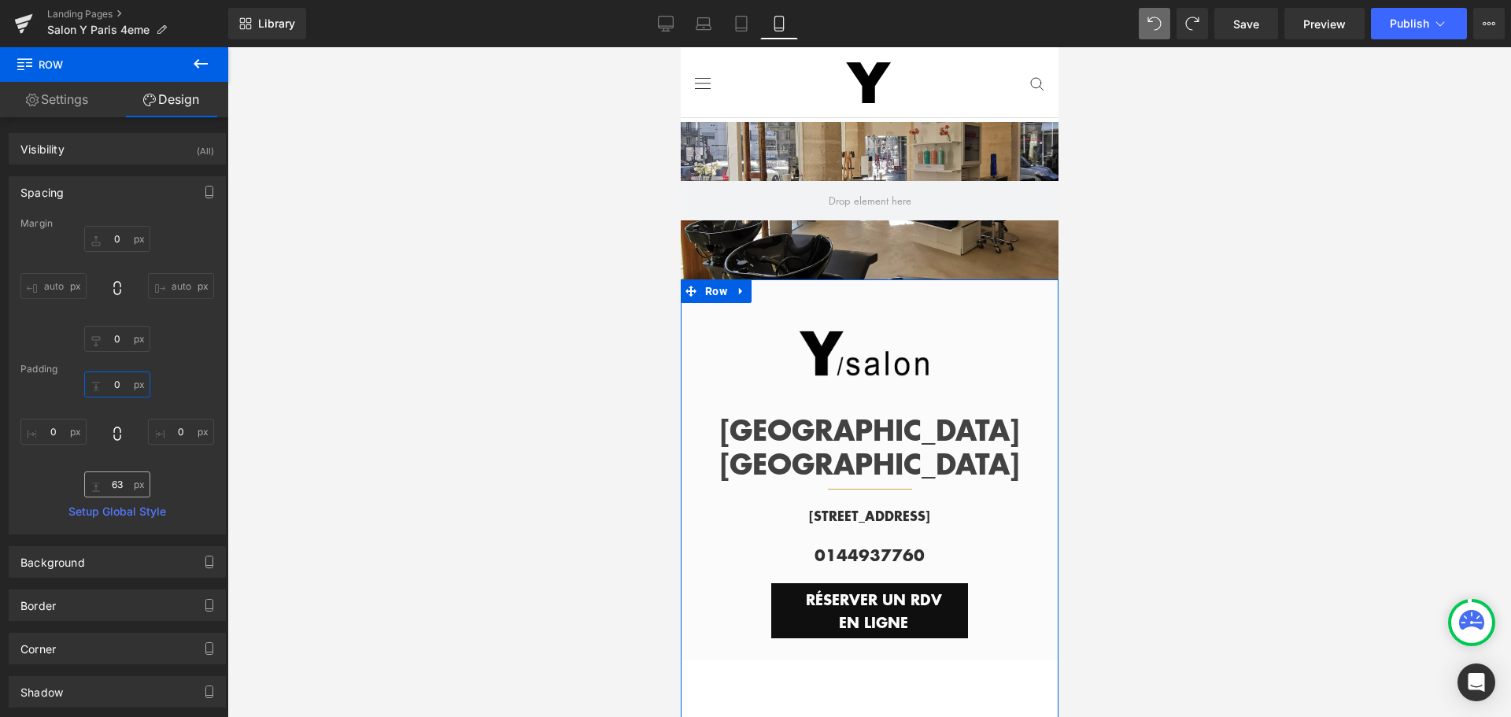
type input "0"
click at [113, 481] on input "63" at bounding box center [117, 484] width 66 height 26
type input "0"
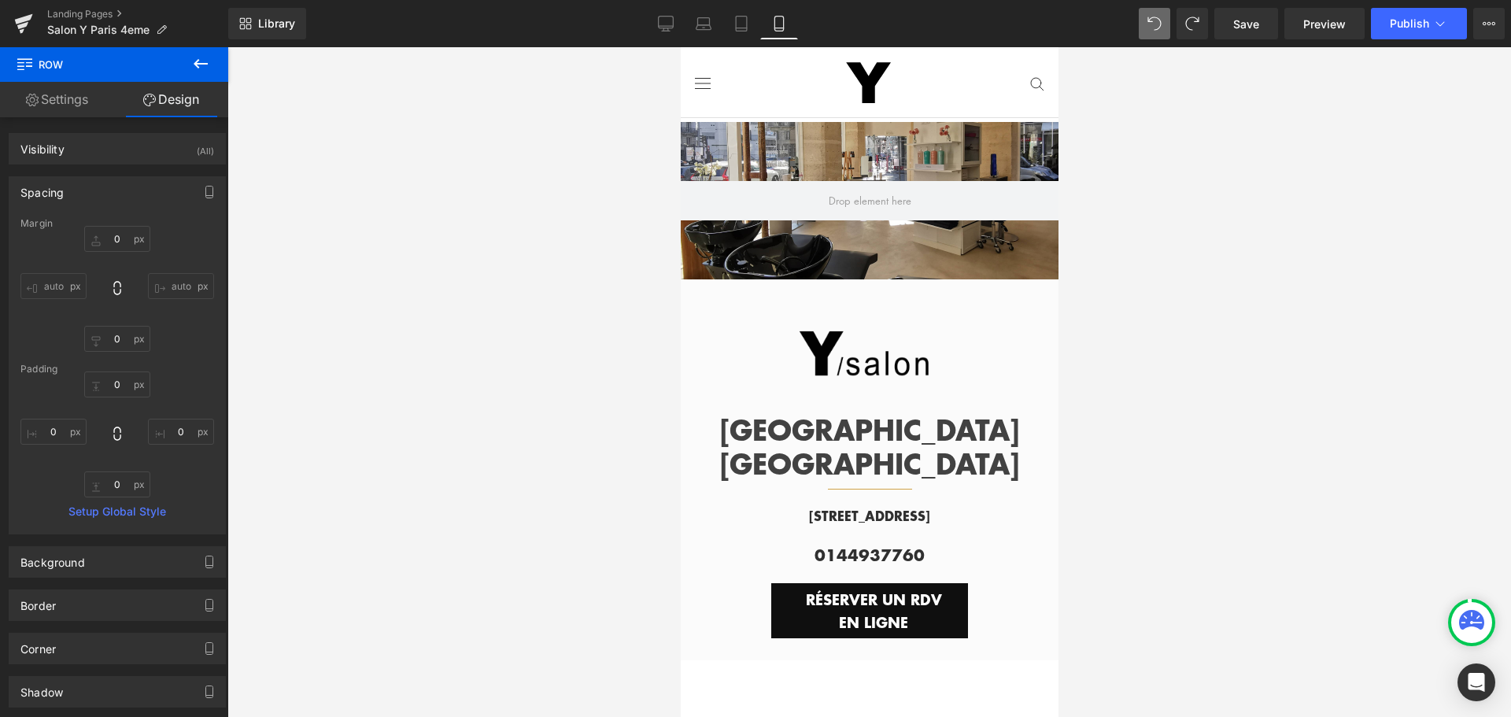
click at [306, 435] on div at bounding box center [869, 382] width 1284 height 670
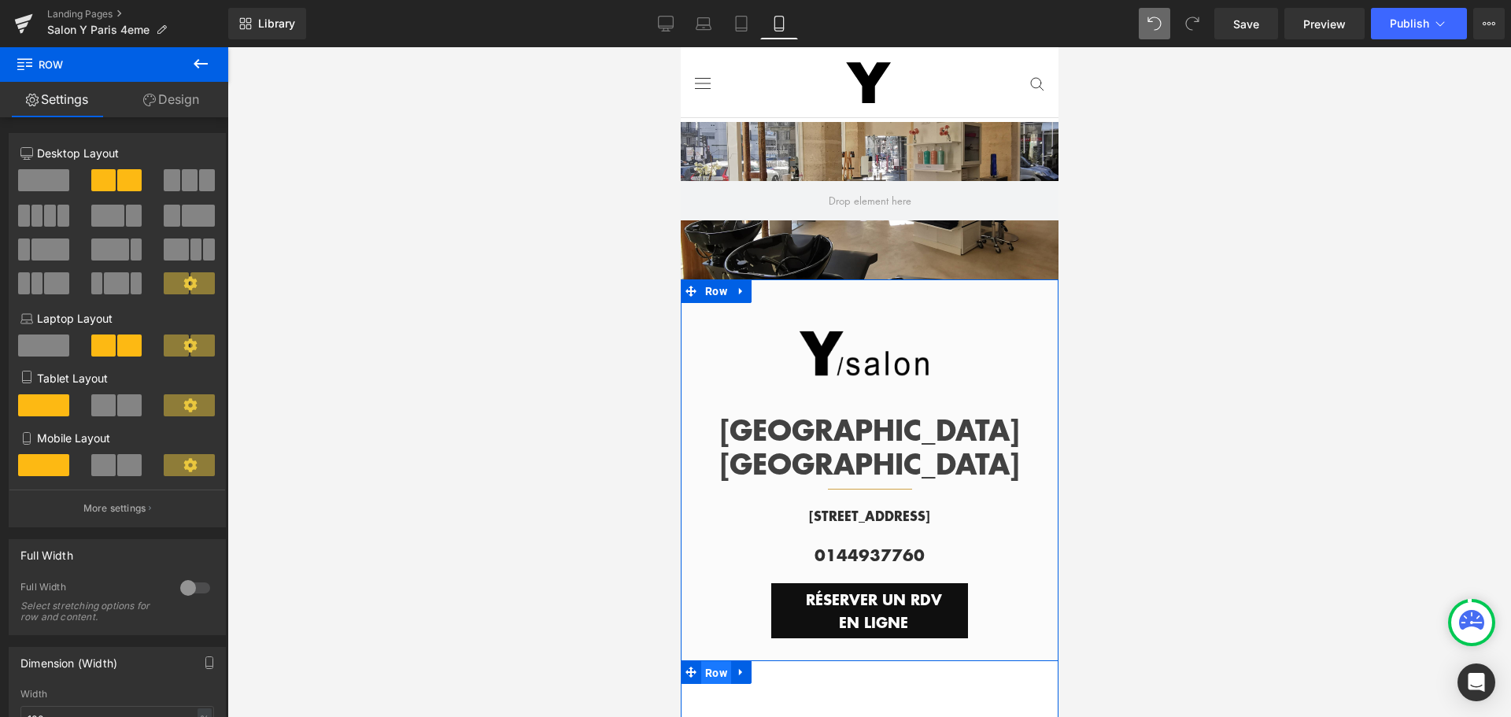
click at [715, 661] on span "Row" at bounding box center [715, 673] width 30 height 24
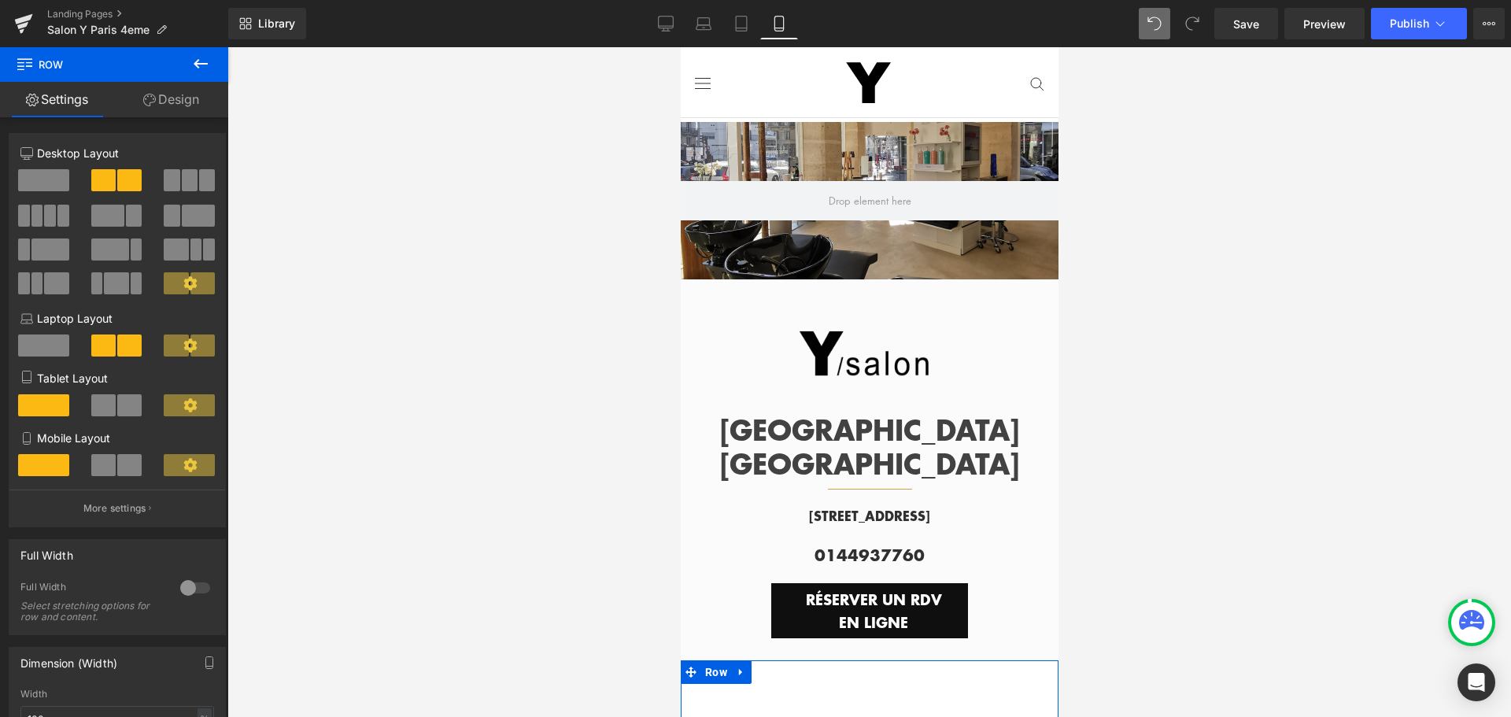
click at [185, 87] on link "Design" at bounding box center [171, 99] width 114 height 35
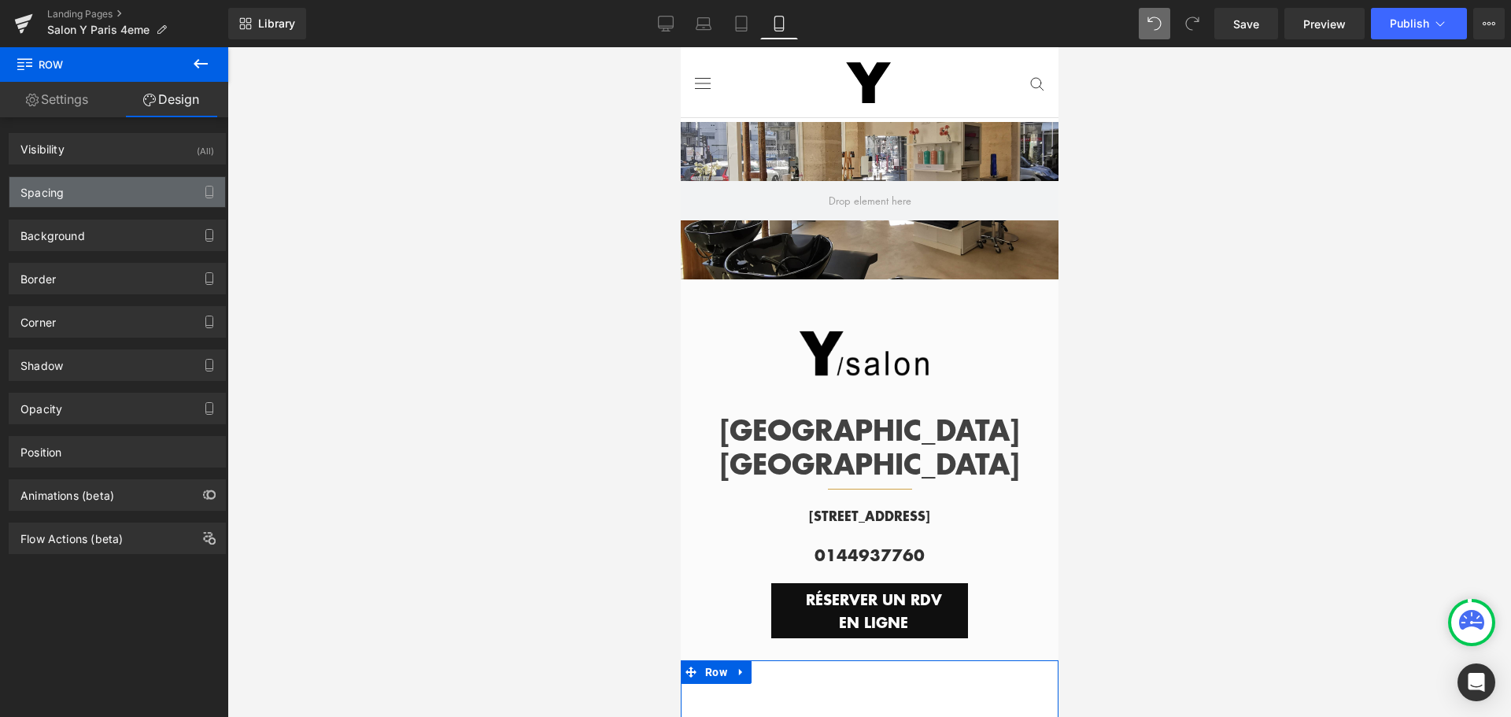
click at [105, 189] on div "Spacing" at bounding box center [117, 192] width 216 height 30
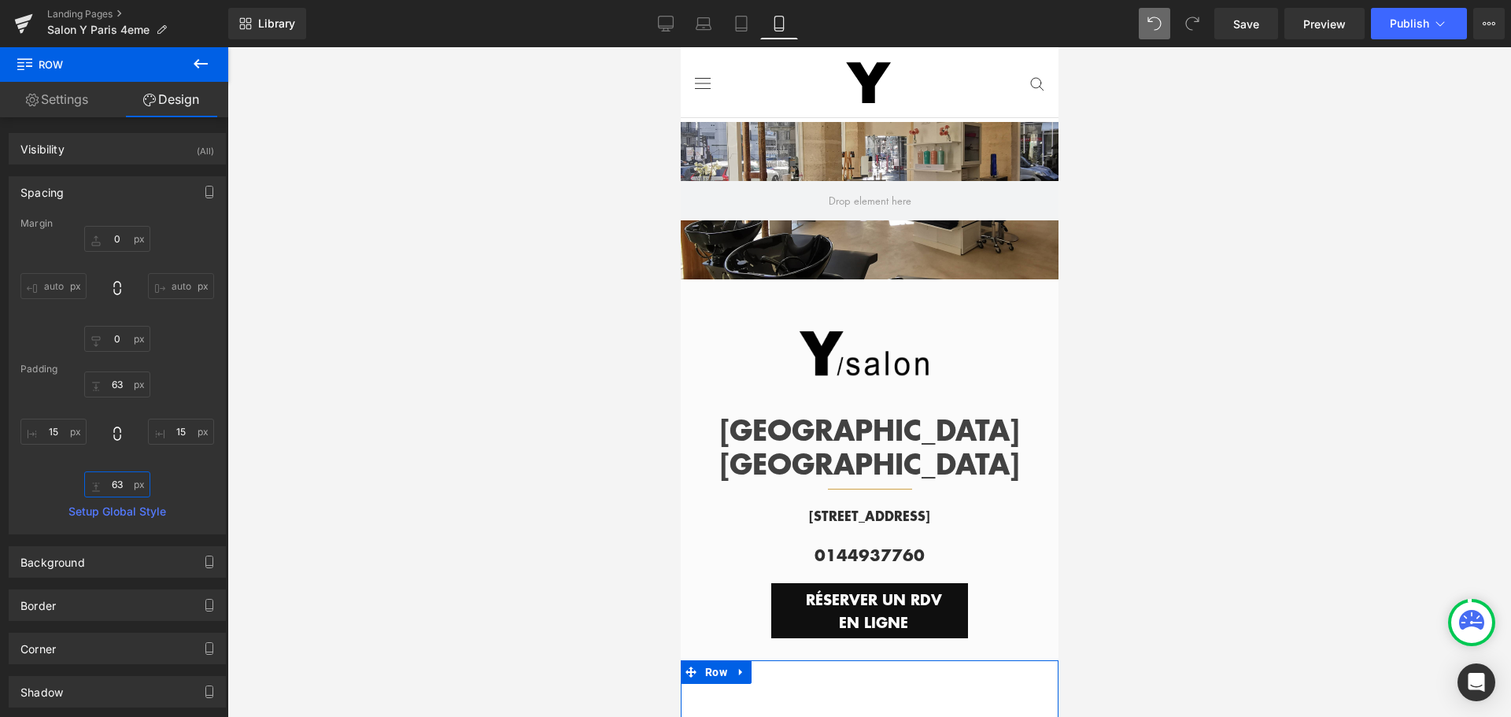
click at [121, 493] on input "63" at bounding box center [117, 484] width 66 height 26
type input "0"
click at [113, 380] on input "63" at bounding box center [117, 384] width 66 height 26
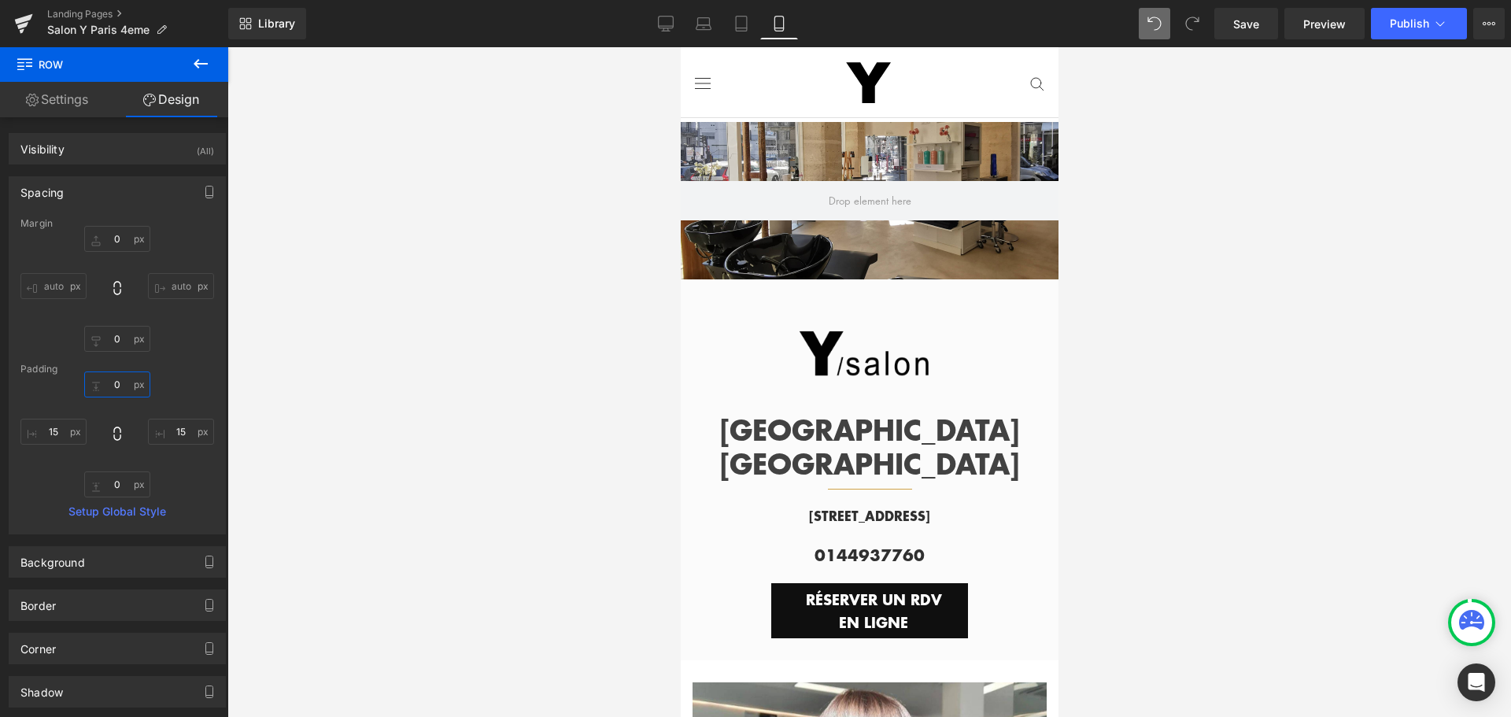
type input "0"
click at [1369, 318] on div at bounding box center [869, 382] width 1284 height 670
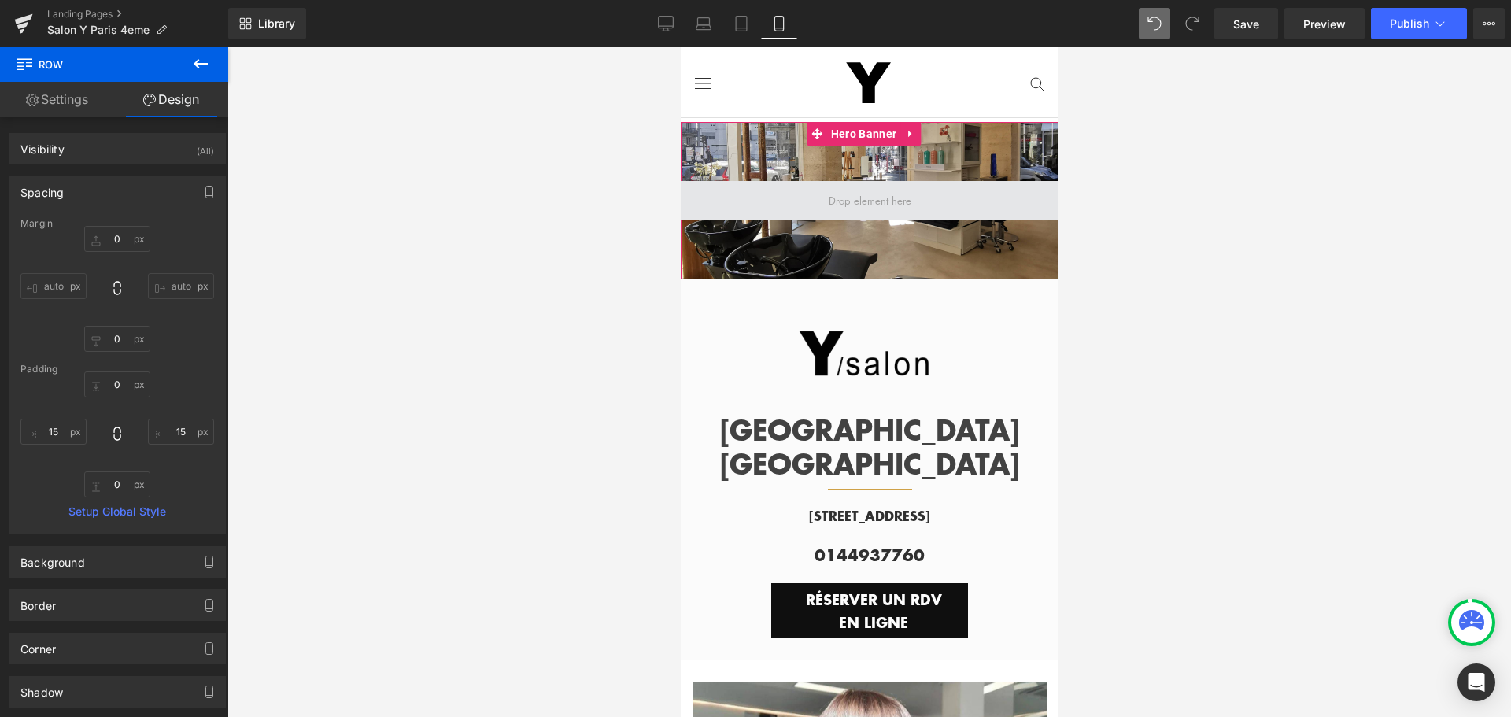
click at [906, 197] on span at bounding box center [869, 200] width 94 height 24
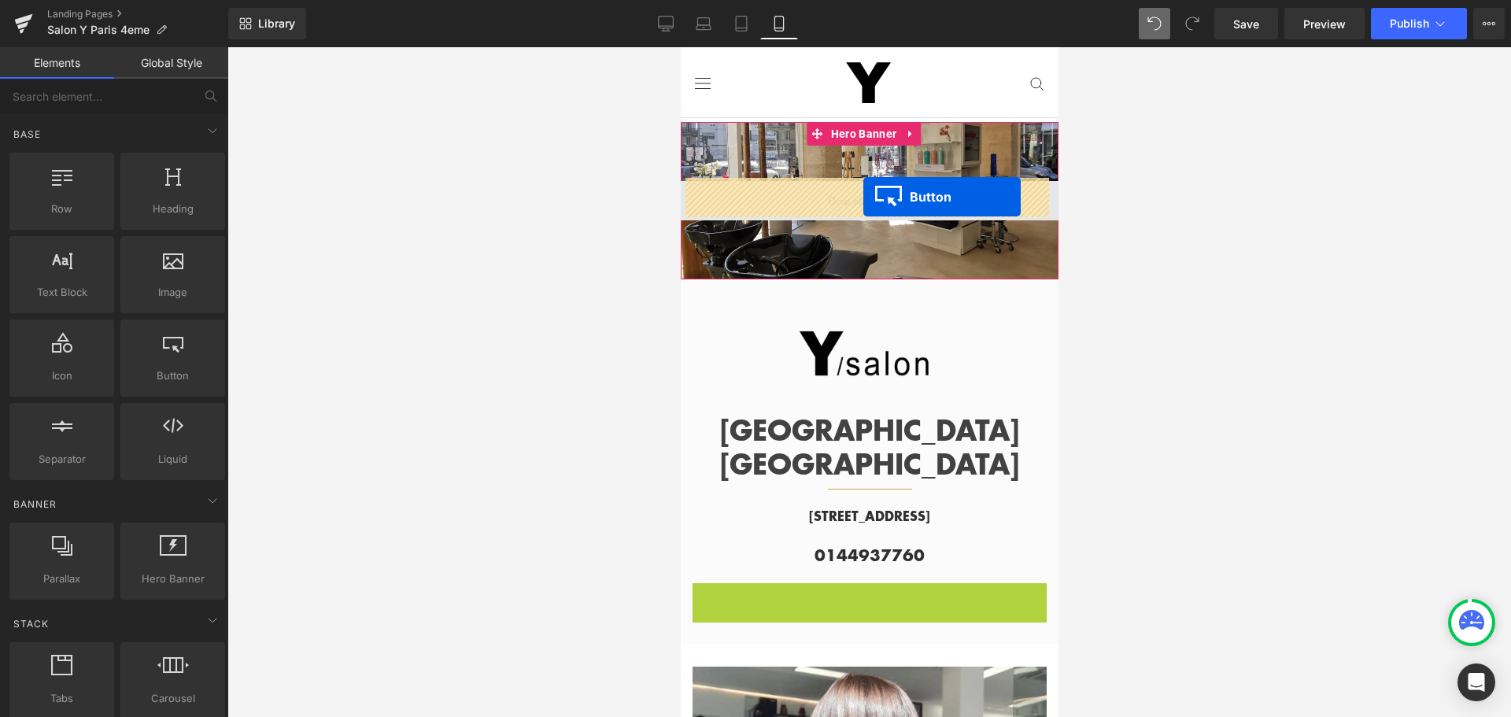
drag, startPoint x: 843, startPoint y: 572, endPoint x: 863, endPoint y: 197, distance: 375.9
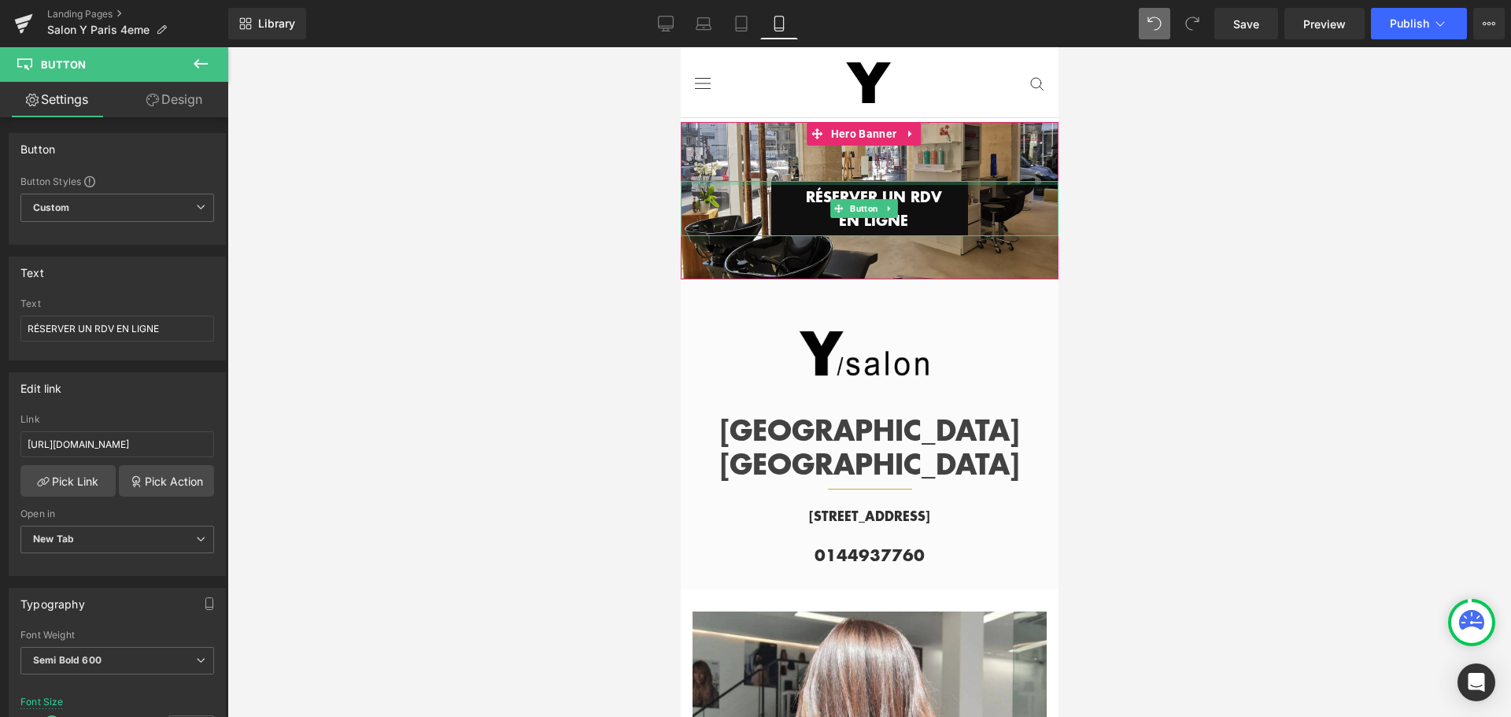
click at [947, 223] on link "RÉSERVER UN RDV EN LIGNE" at bounding box center [868, 208] width 197 height 55
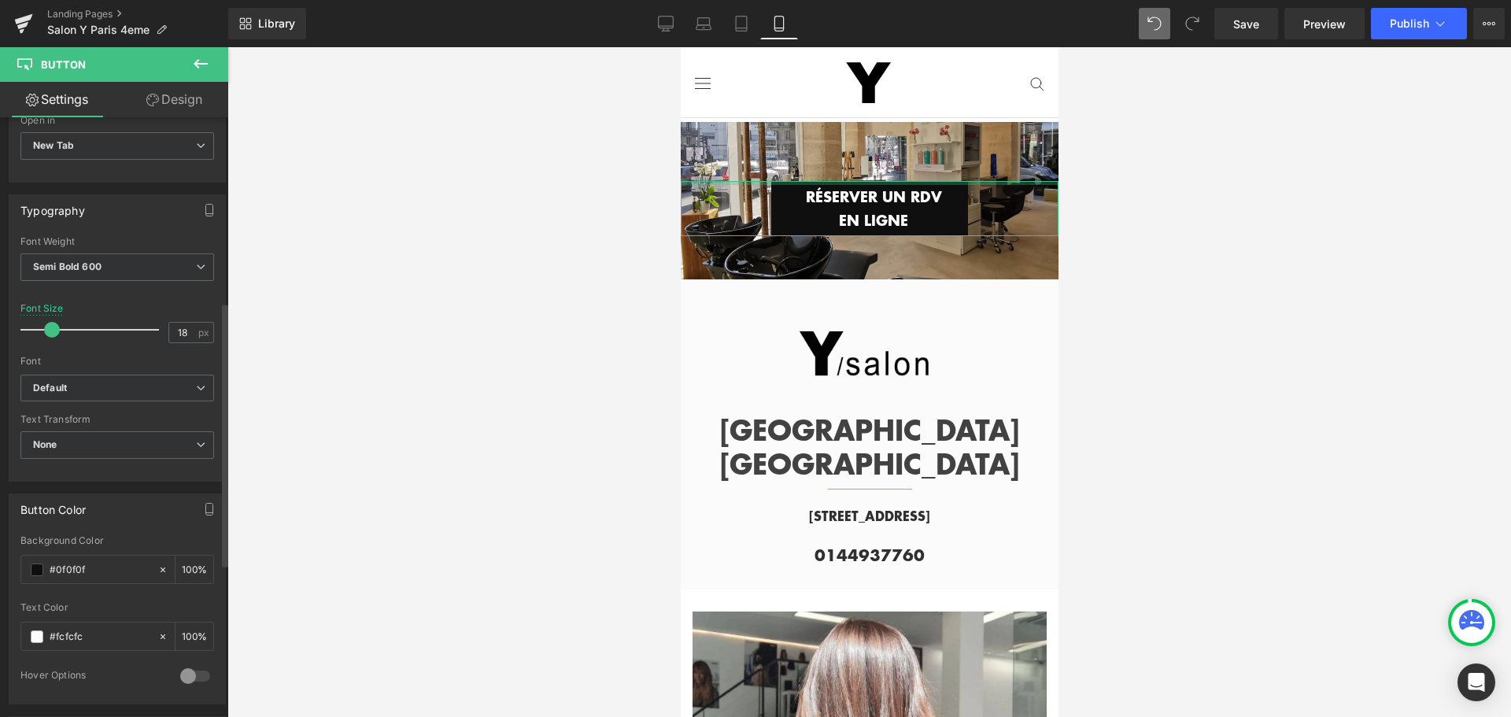
scroll to position [630, 0]
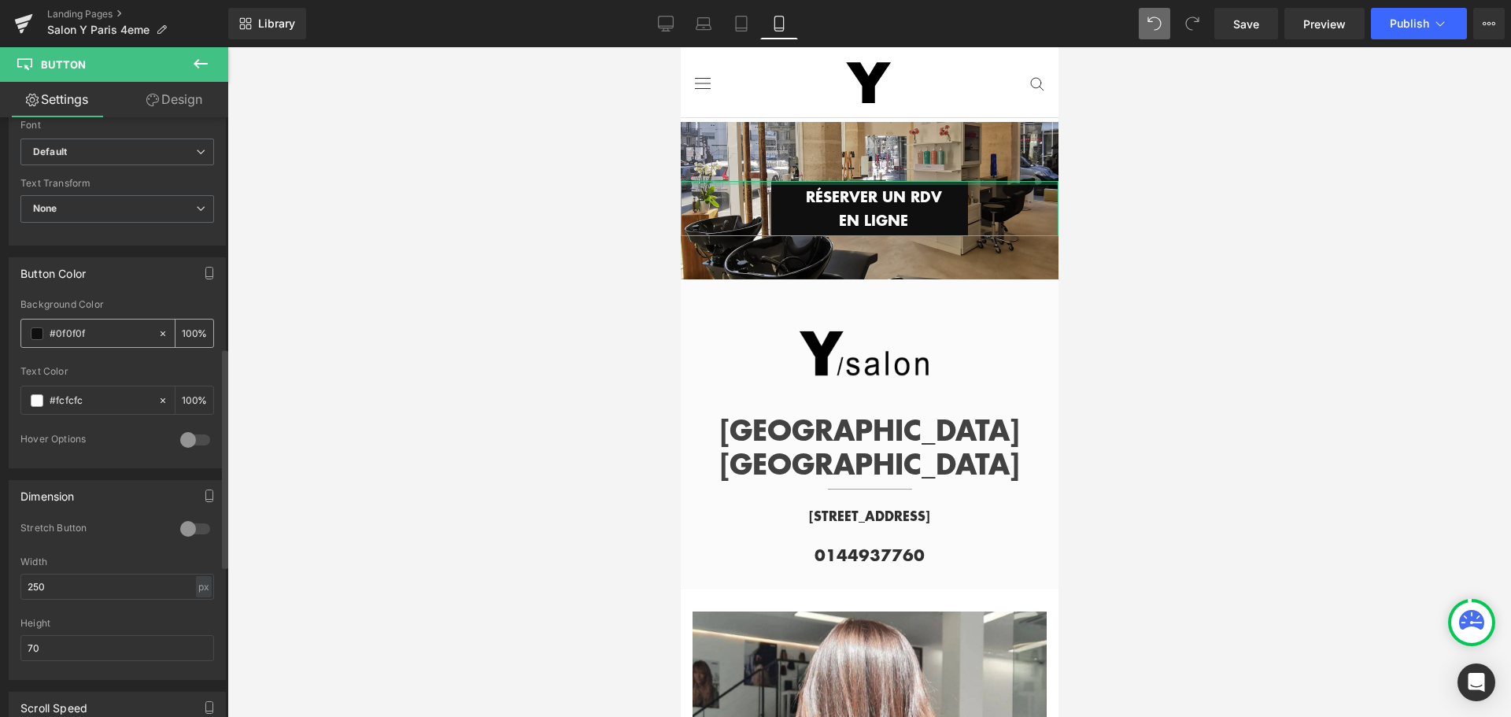
click at [37, 334] on span at bounding box center [37, 333] width 13 height 13
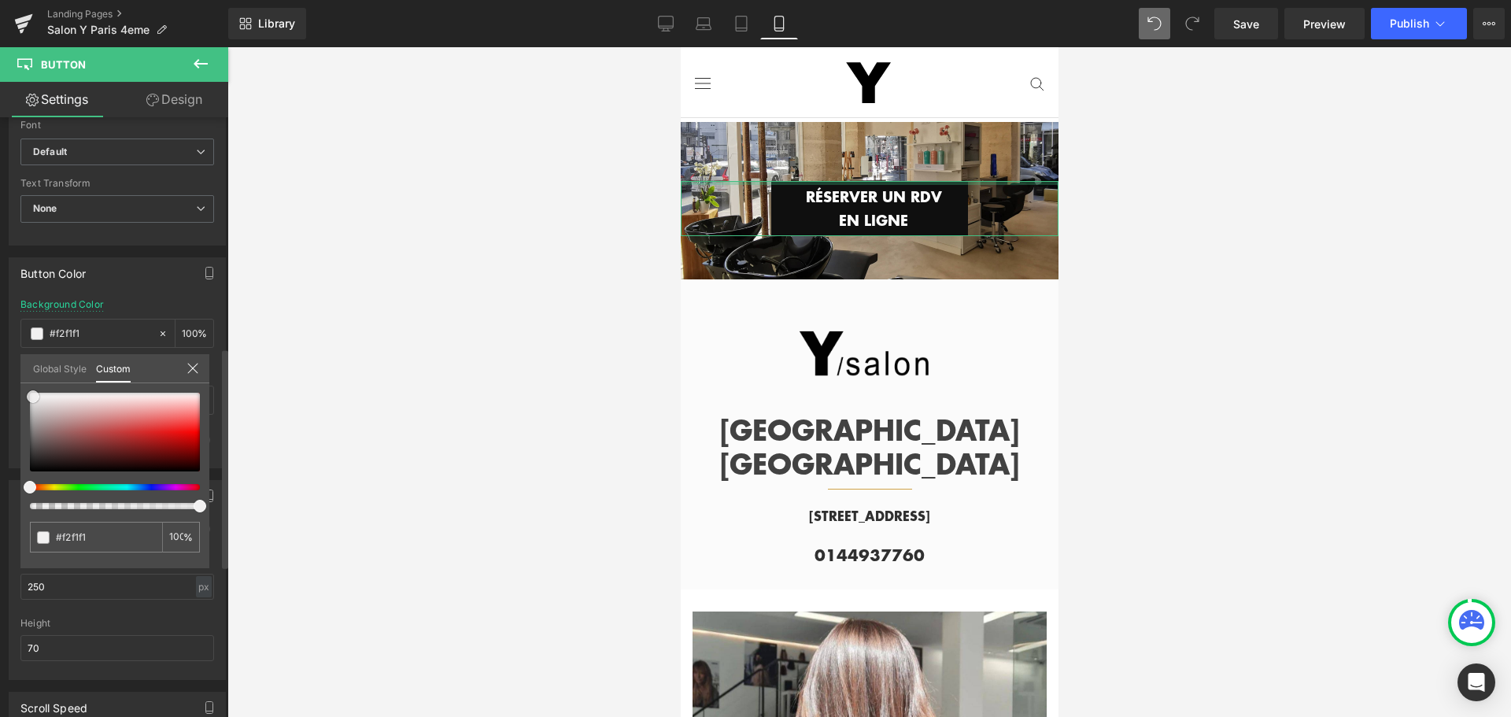
click at [33, 397] on div at bounding box center [115, 432] width 170 height 79
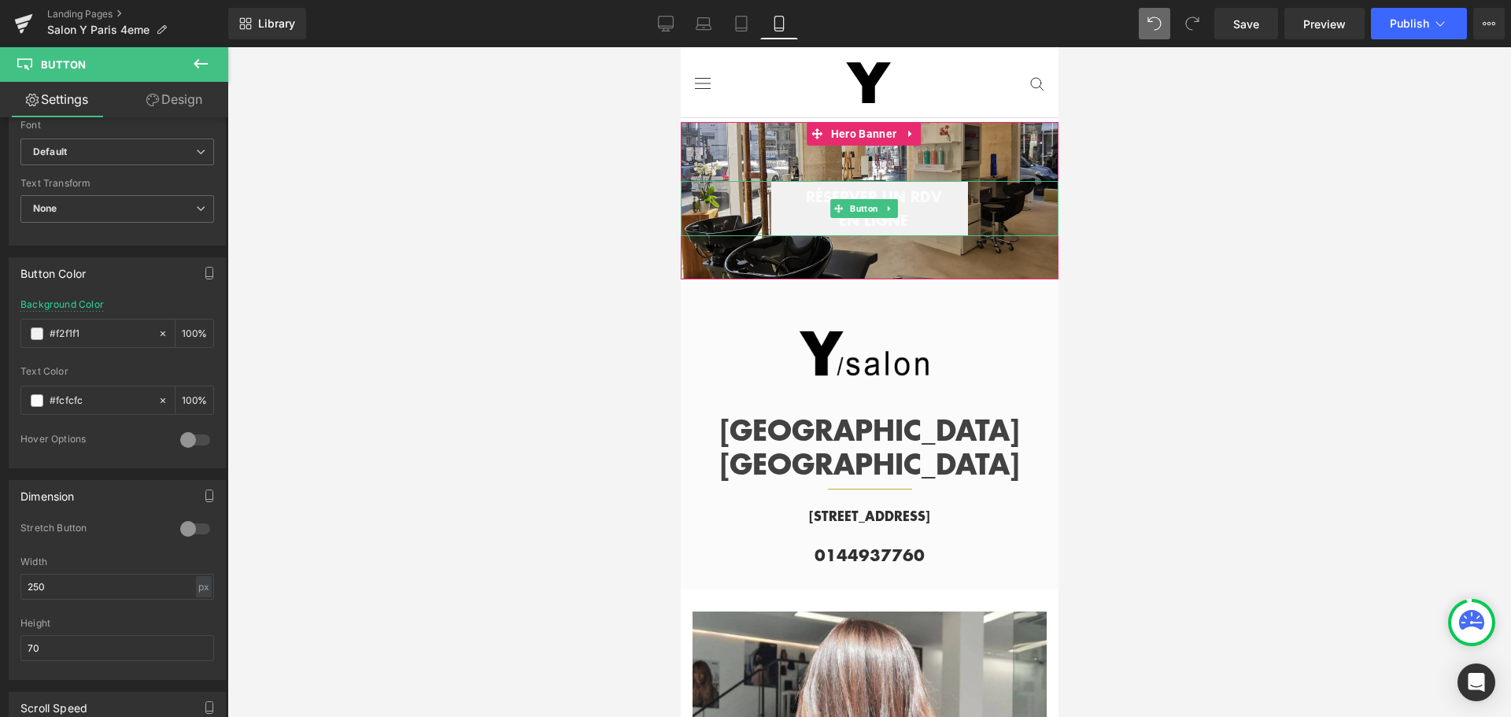
click at [869, 189] on span "RÉSERVER UN RDV EN LIGNE" at bounding box center [872, 208] width 157 height 46
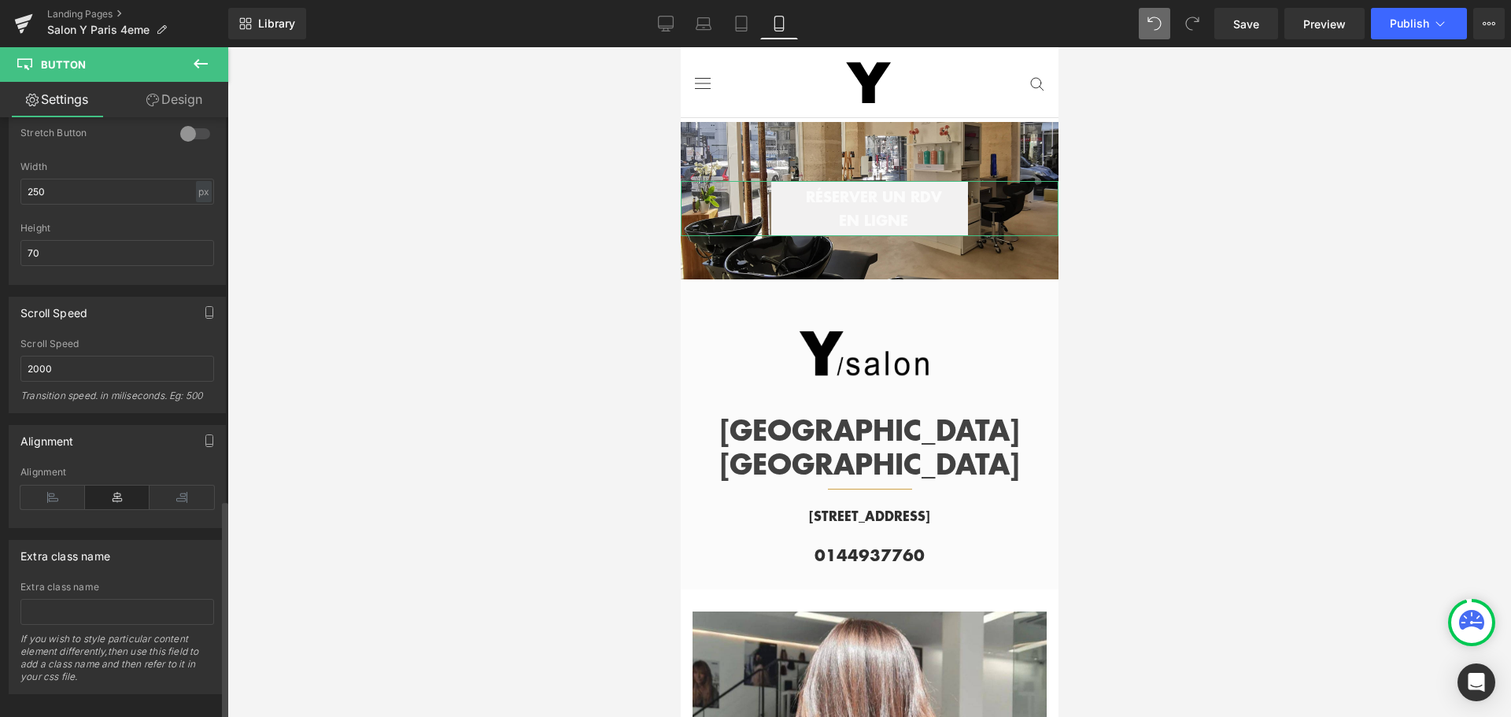
scroll to position [1046, 0]
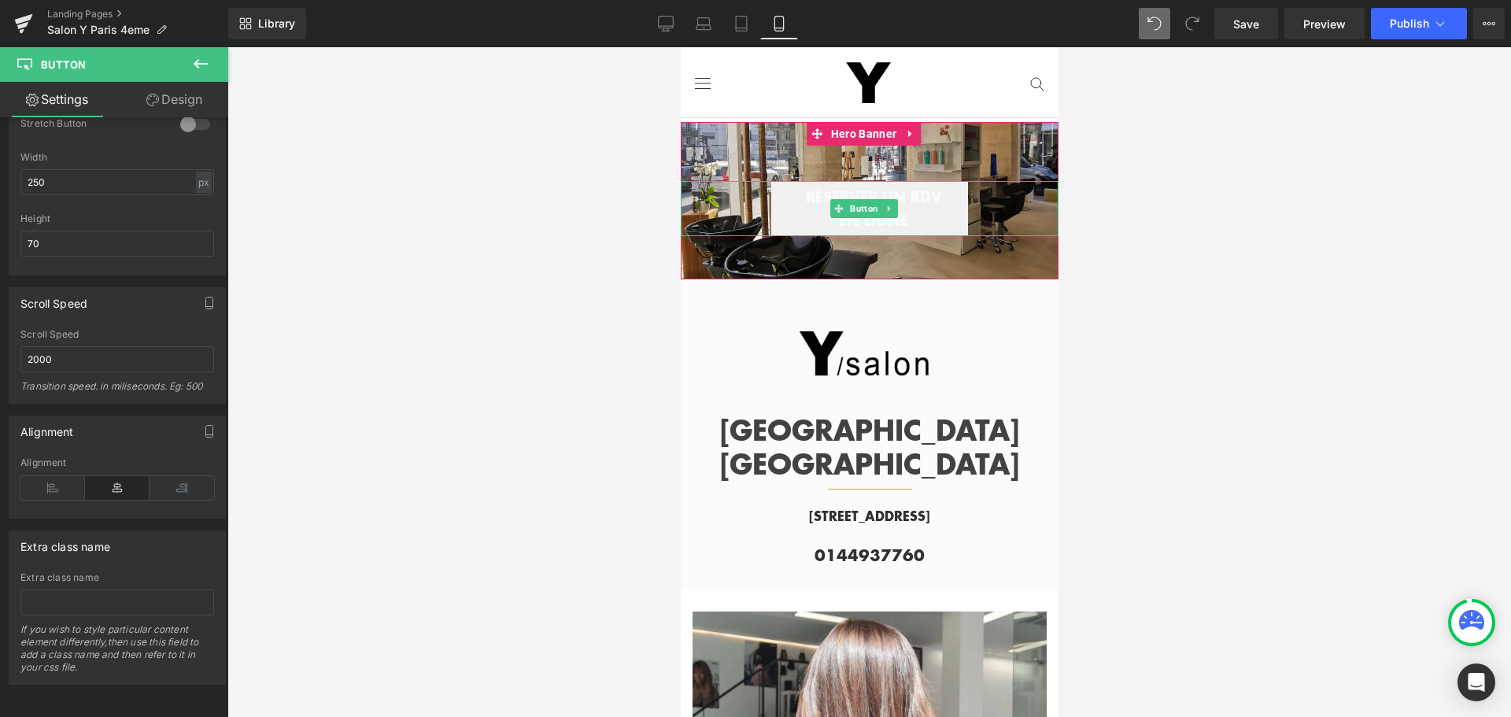
click at [815, 220] on span "RÉSERVER UN RDV EN LIGNE" at bounding box center [872, 208] width 157 height 46
click at [797, 224] on span "RÉSERVER UN RDV EN LIGNE" at bounding box center [872, 208] width 157 height 46
click at [867, 201] on span "Button" at bounding box center [863, 209] width 35 height 19
click at [862, 207] on span "Button" at bounding box center [863, 208] width 35 height 19
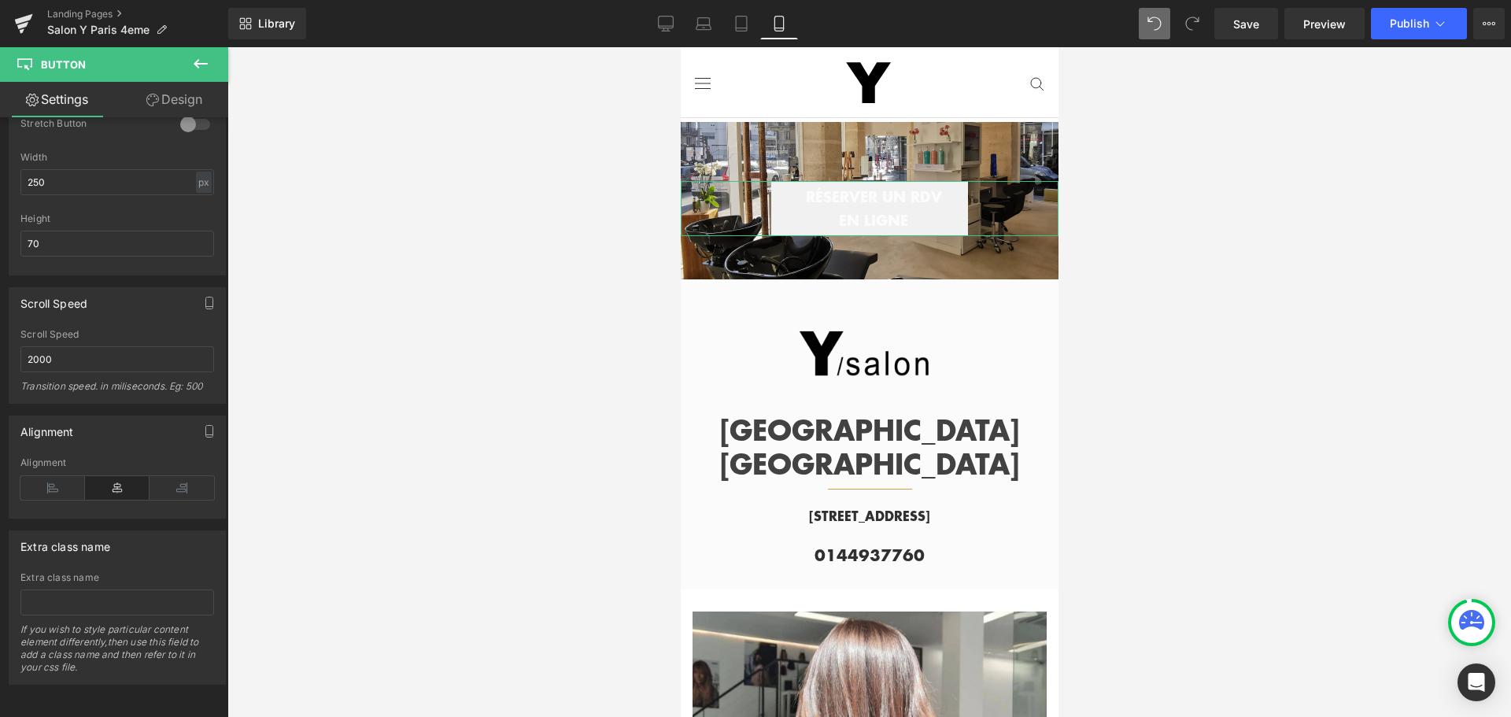
click at [183, 94] on link "Design" at bounding box center [174, 99] width 114 height 35
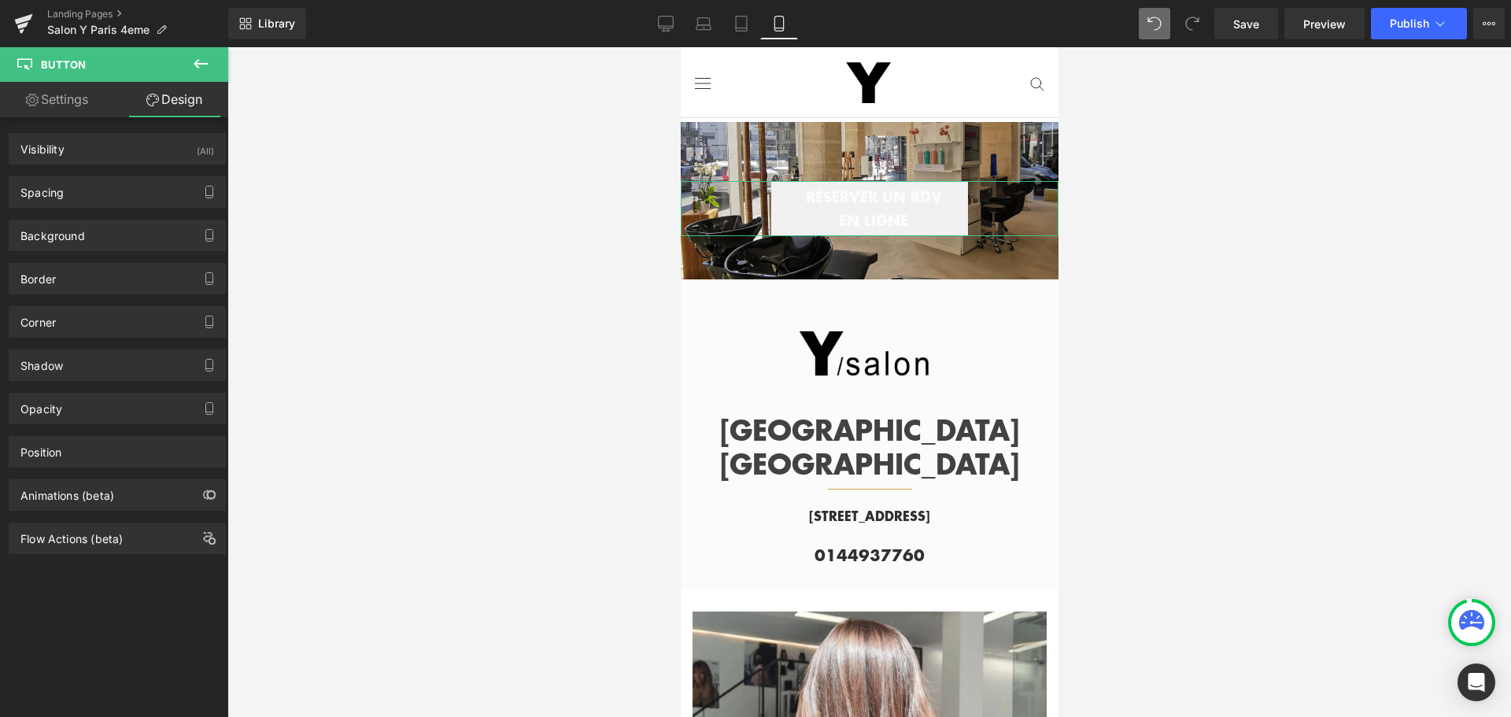
click at [90, 98] on link "Settings" at bounding box center [57, 99] width 114 height 35
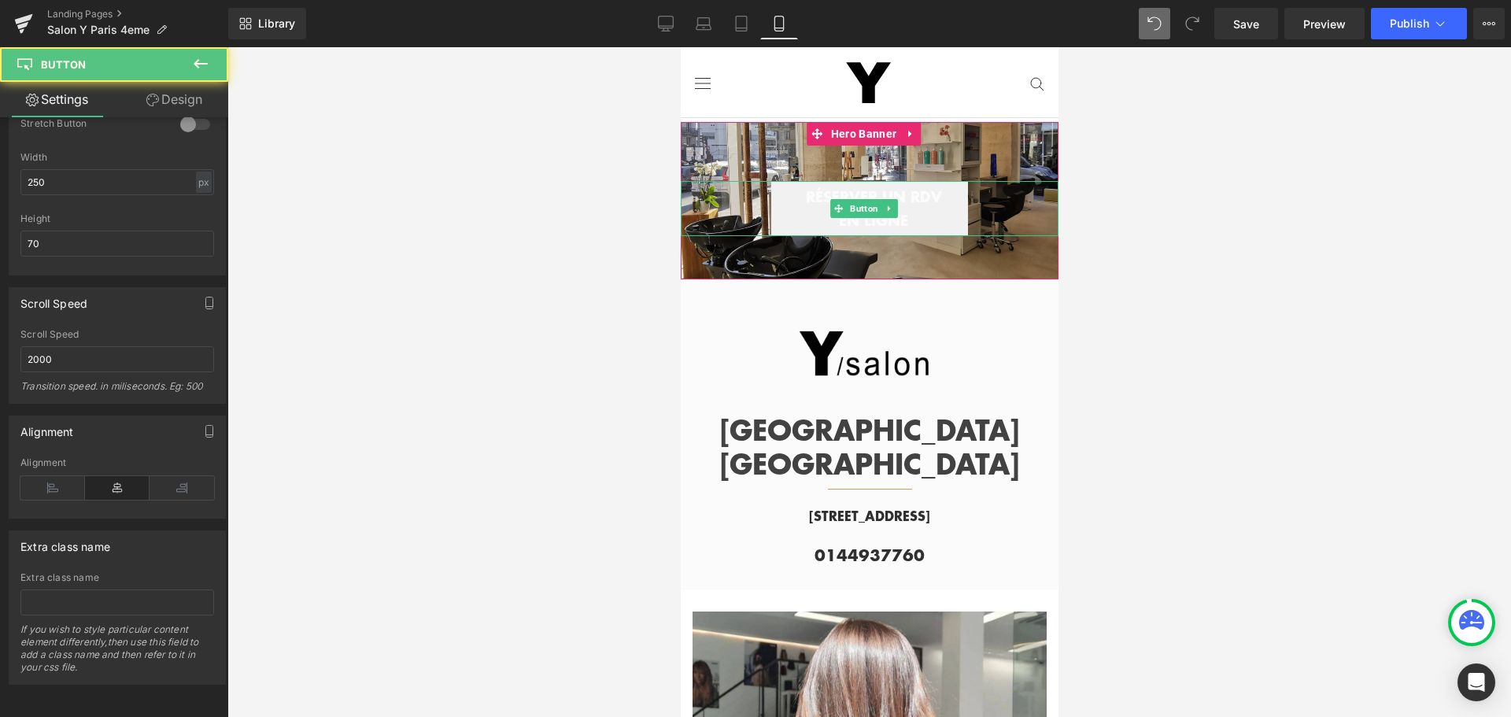
click at [804, 197] on span "RÉSERVER UN RDV EN LIGNE" at bounding box center [872, 208] width 157 height 46
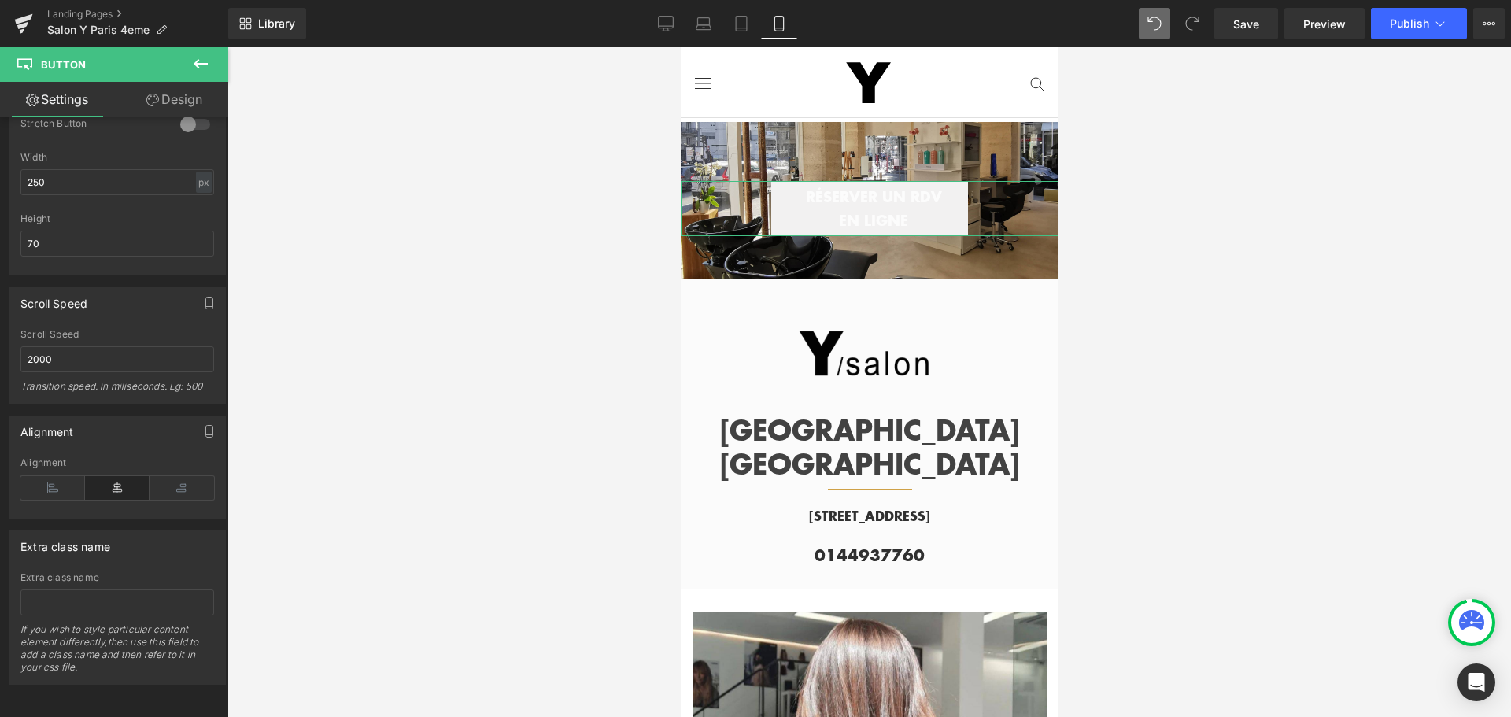
click at [187, 106] on link "Design" at bounding box center [174, 99] width 114 height 35
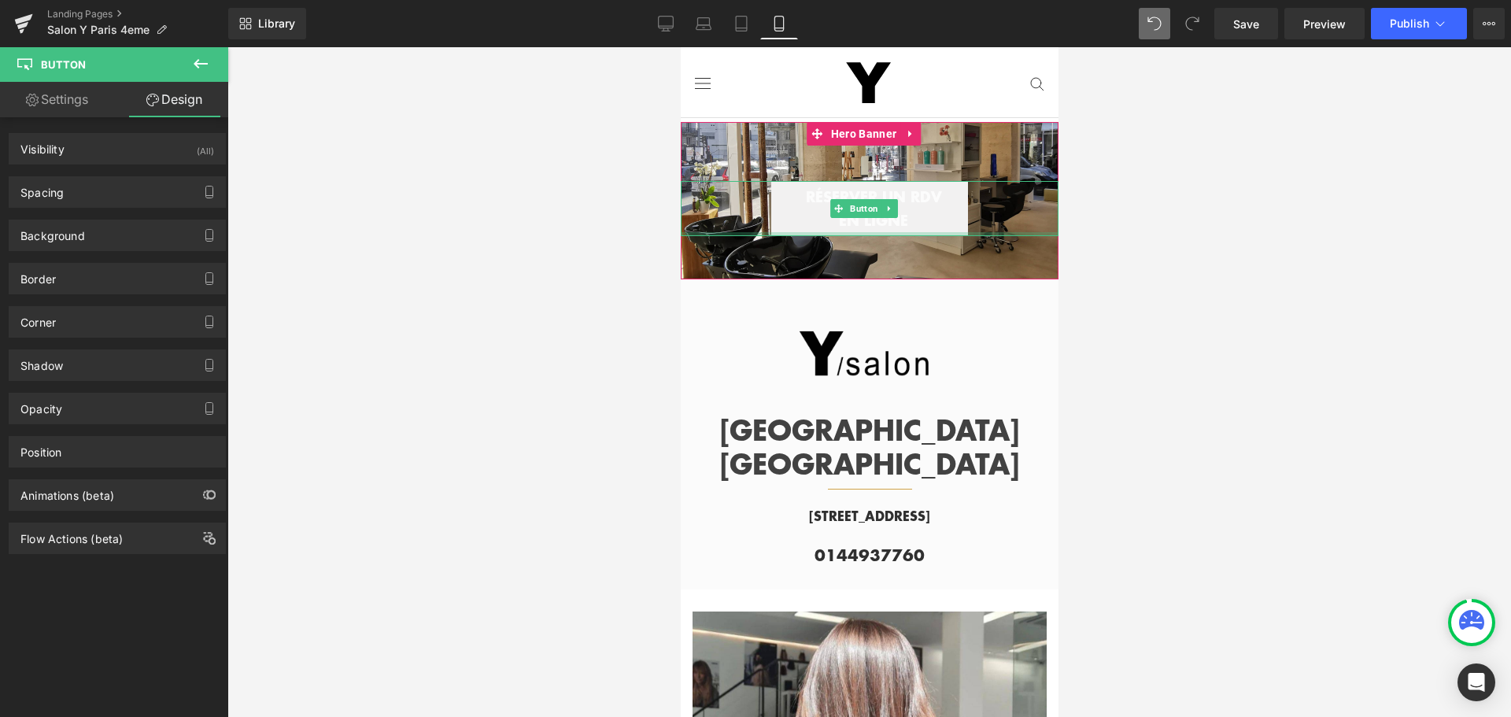
click at [813, 232] on div at bounding box center [869, 234] width 378 height 4
click at [863, 205] on span "Button" at bounding box center [863, 208] width 35 height 19
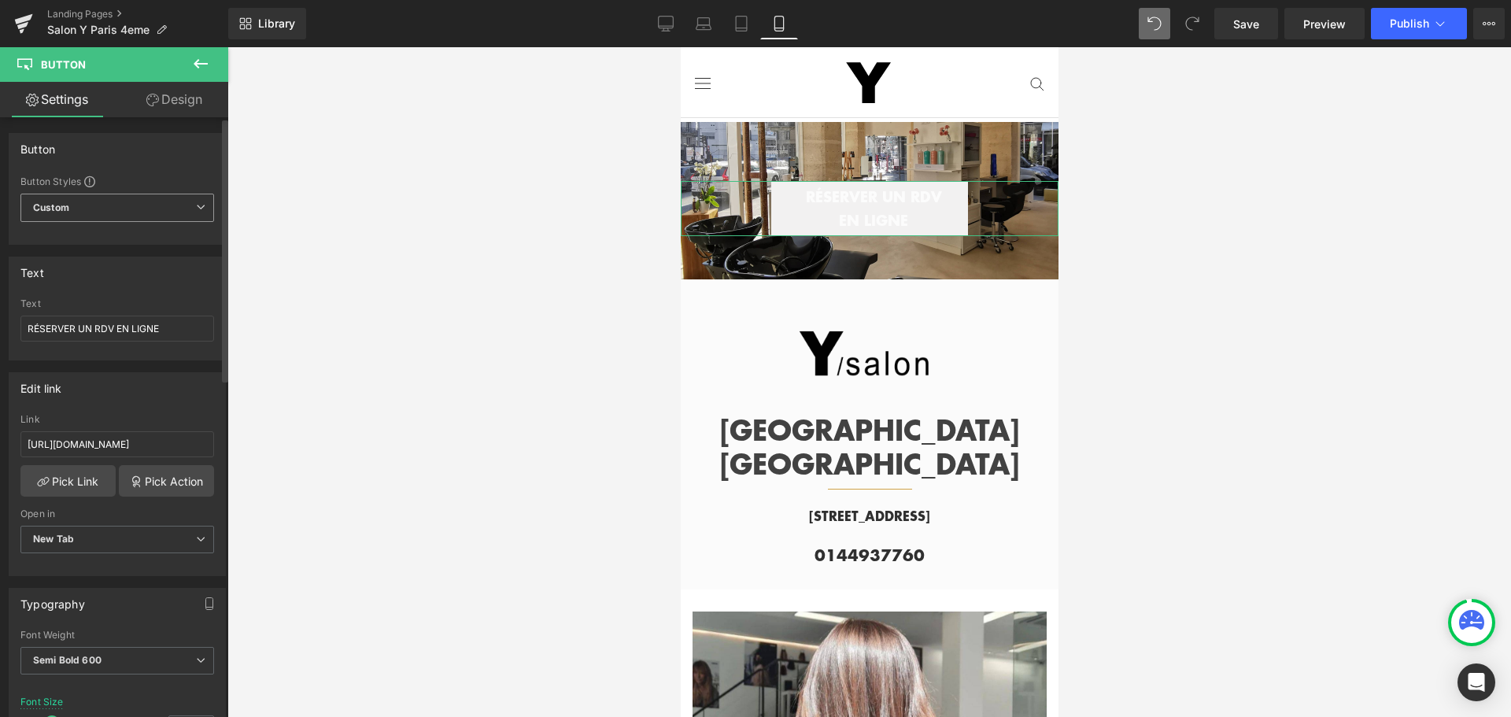
click at [116, 203] on span "Custom Setup Global Style" at bounding box center [117, 208] width 194 height 28
click at [117, 203] on span "Custom Setup Global Style" at bounding box center [113, 208] width 187 height 28
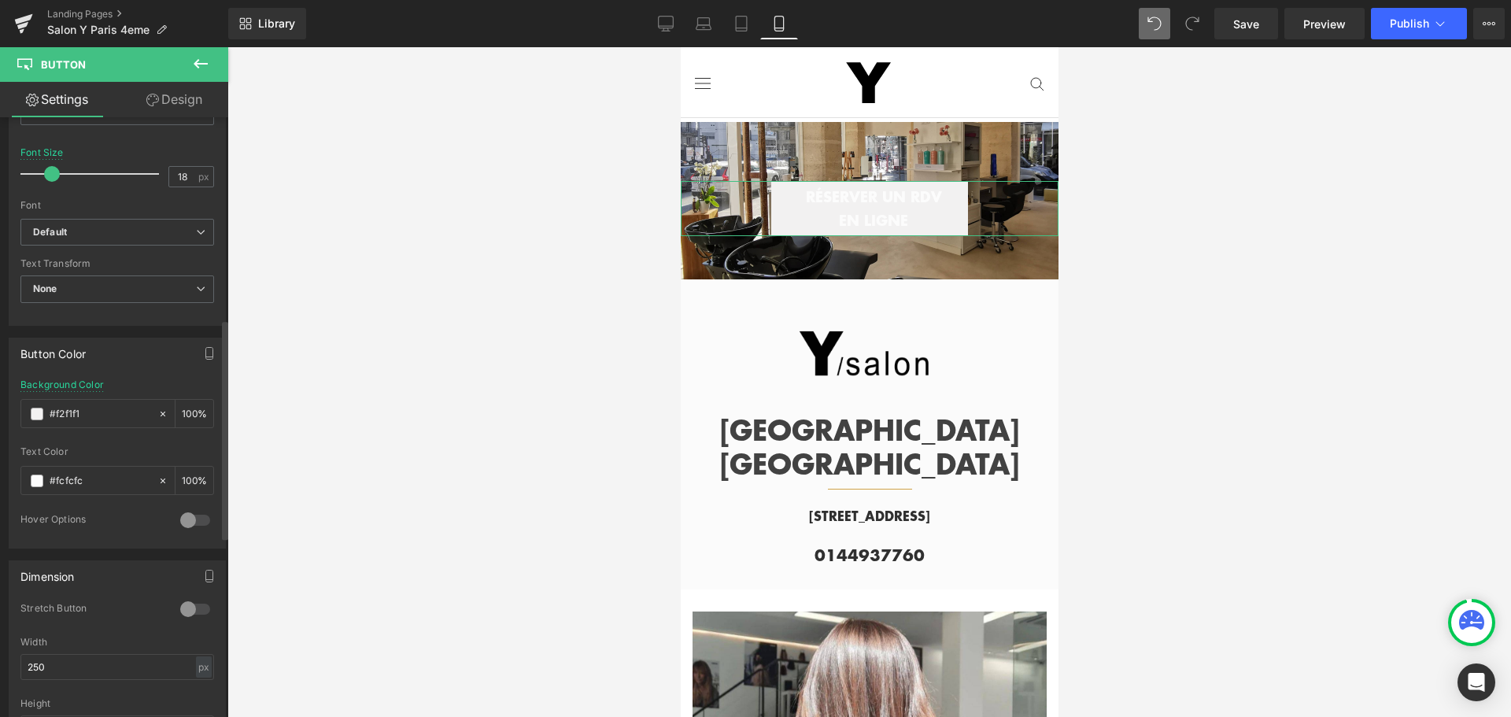
scroll to position [551, 0]
click at [34, 479] on span at bounding box center [37, 479] width 13 height 13
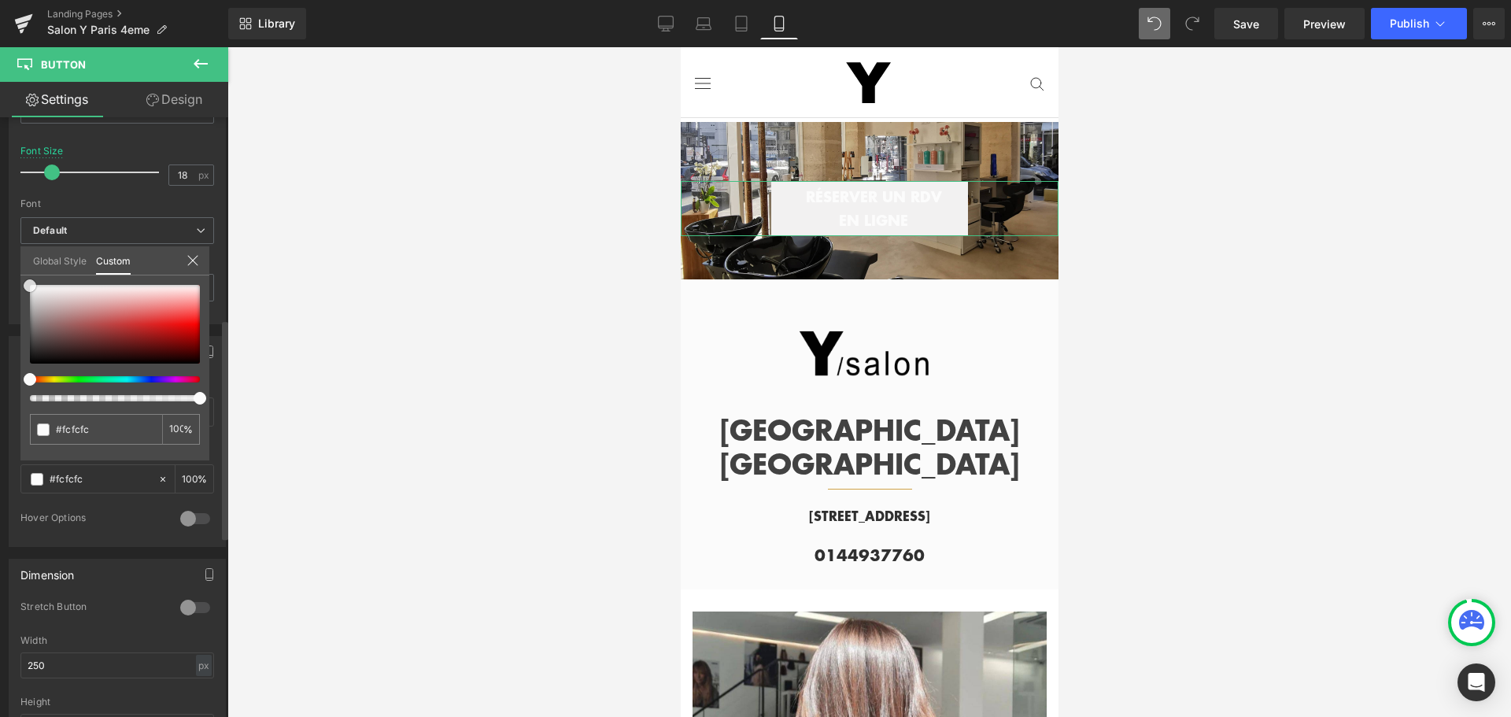
click at [33, 360] on div at bounding box center [115, 324] width 170 height 79
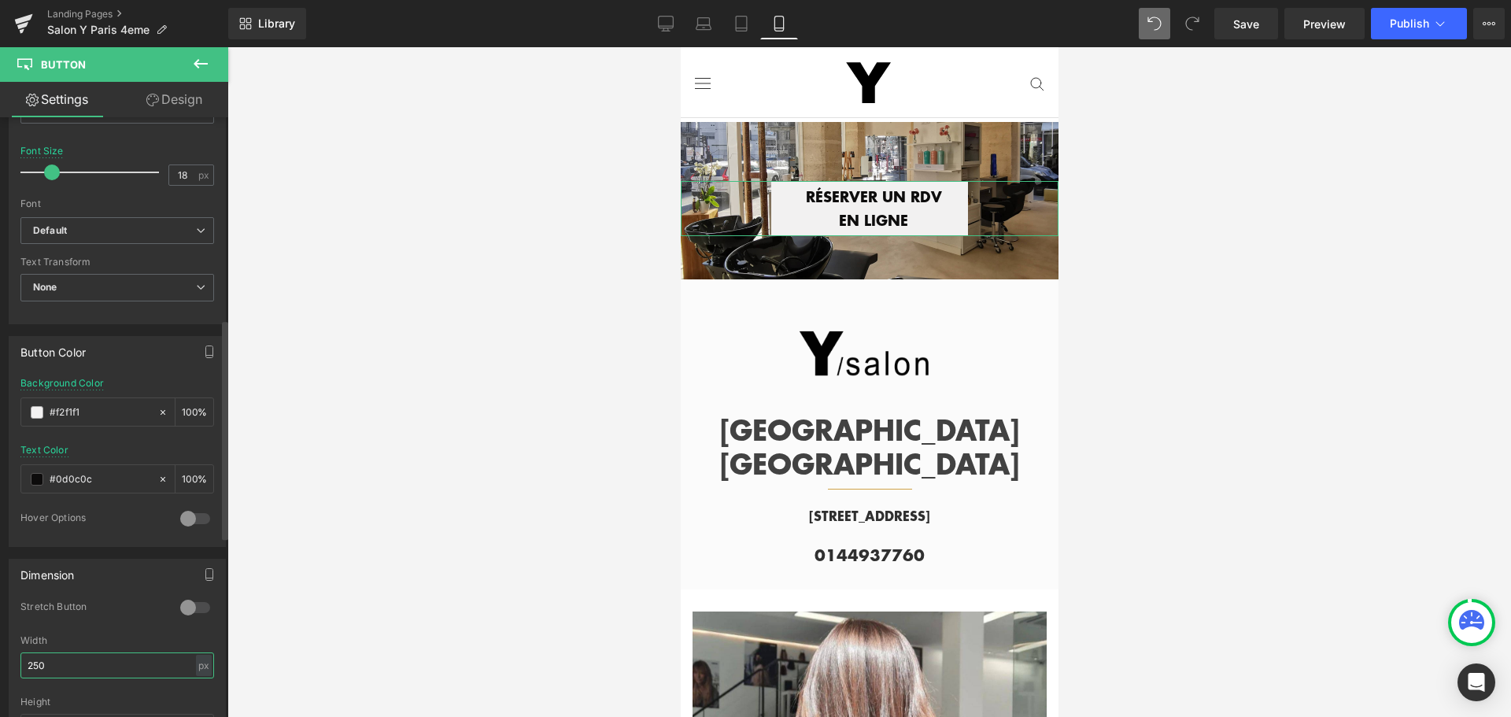
click at [70, 671] on input "250" at bounding box center [117, 665] width 194 height 26
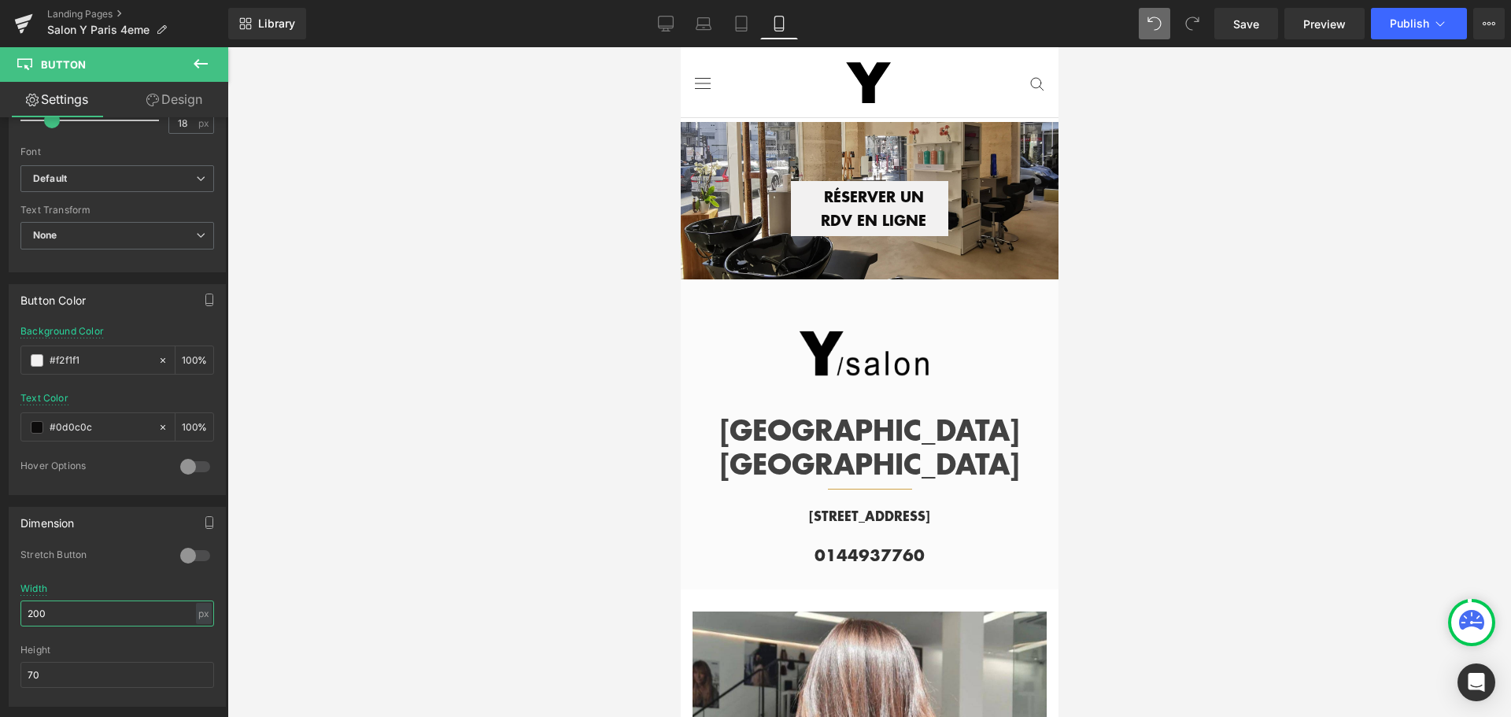
scroll to position [630, 0]
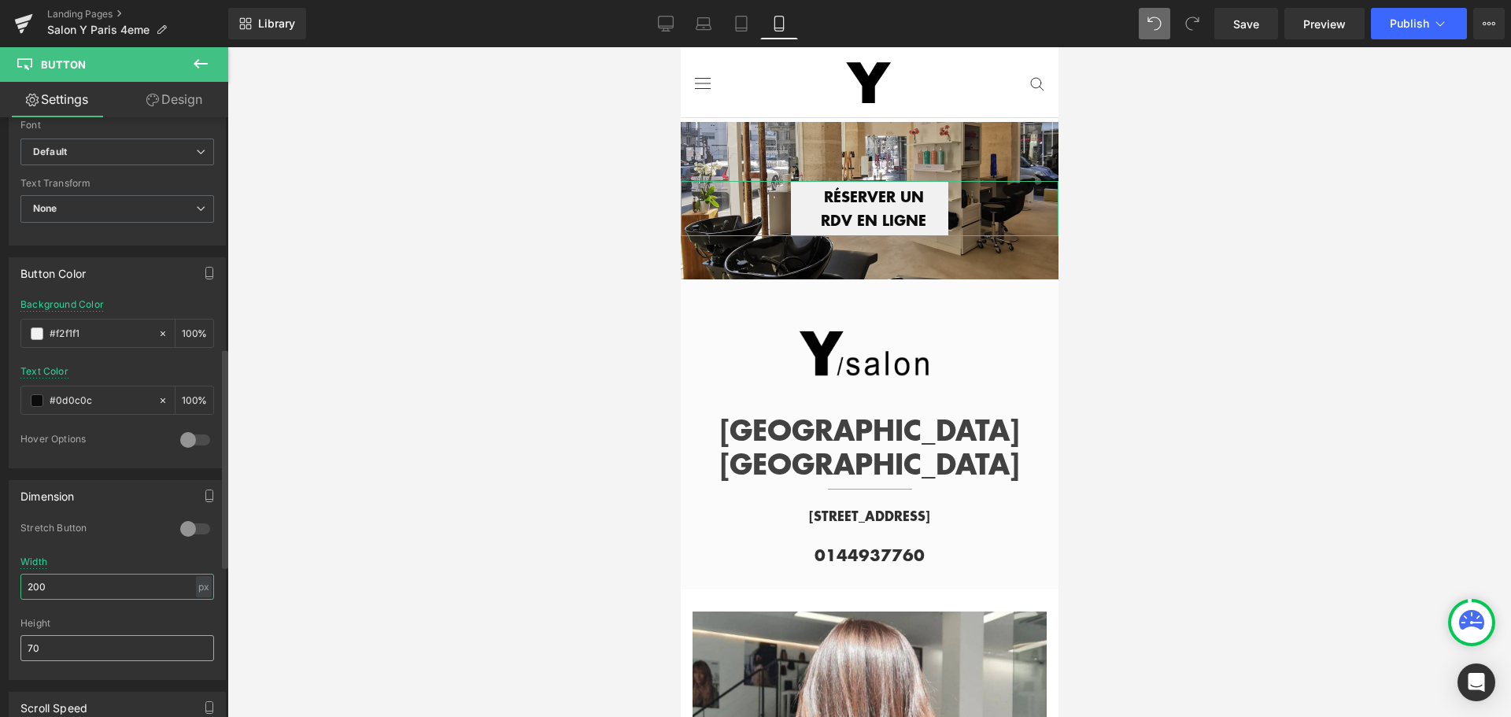
type input "200"
drag, startPoint x: 68, startPoint y: 650, endPoint x: 17, endPoint y: 644, distance: 50.8
click at [17, 644] on div "0 Stretch Button 250px Width 200 px % px 70px Height 70" at bounding box center [117, 600] width 216 height 157
drag, startPoint x: 48, startPoint y: 643, endPoint x: 6, endPoint y: 645, distance: 41.8
click at [6, 645] on div "Dimension 0 Stretch Button 250px Width 200 px % px 70px Height 50" at bounding box center [117, 574] width 235 height 212
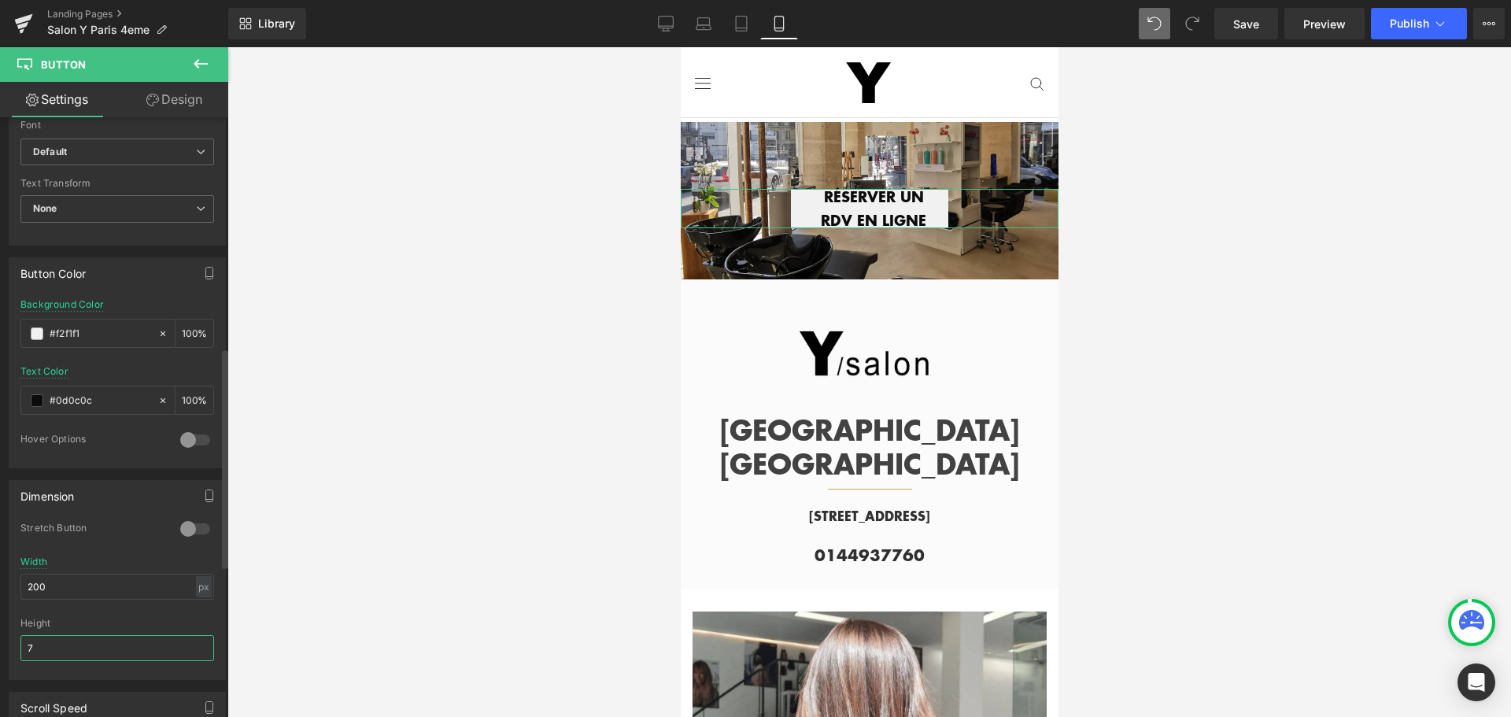
type input "70"
click at [1243, 391] on div at bounding box center [869, 382] width 1284 height 670
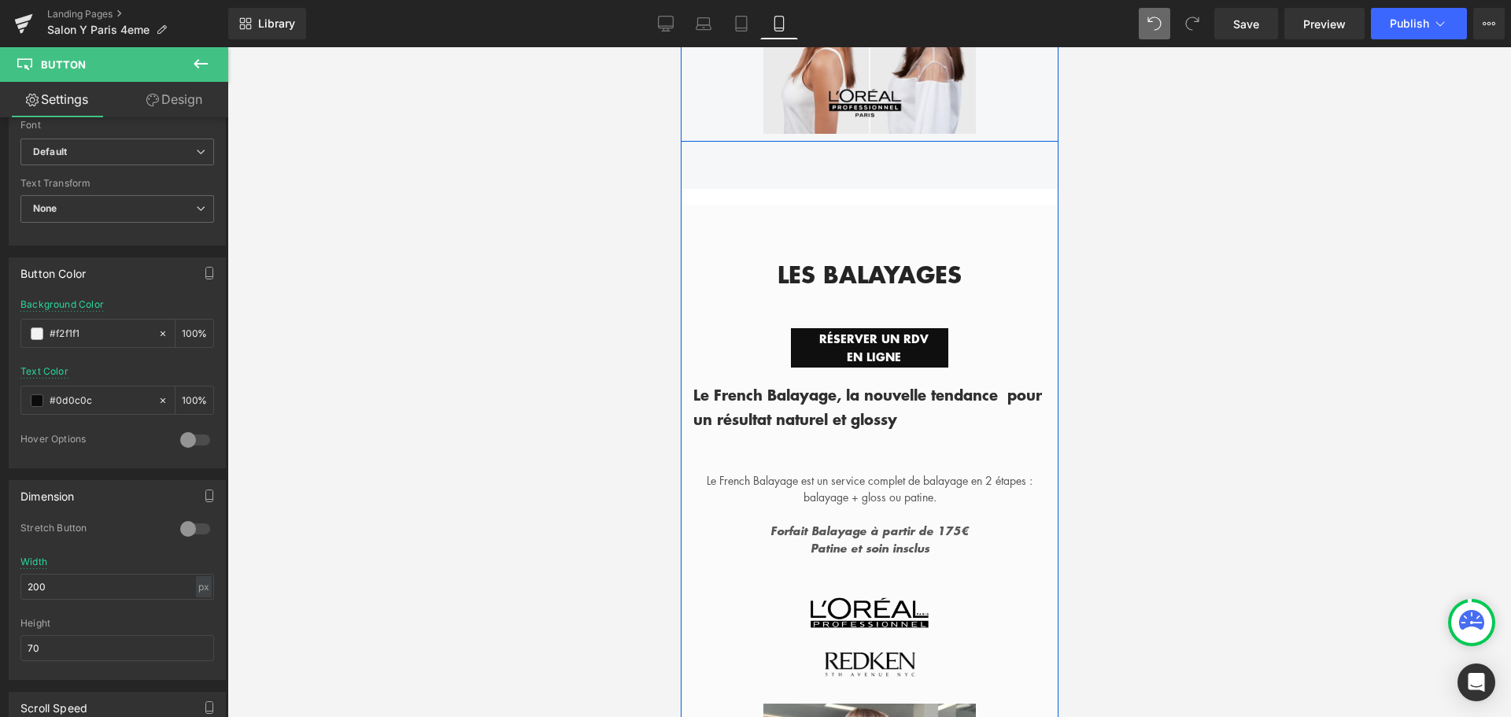
scroll to position [2754, 0]
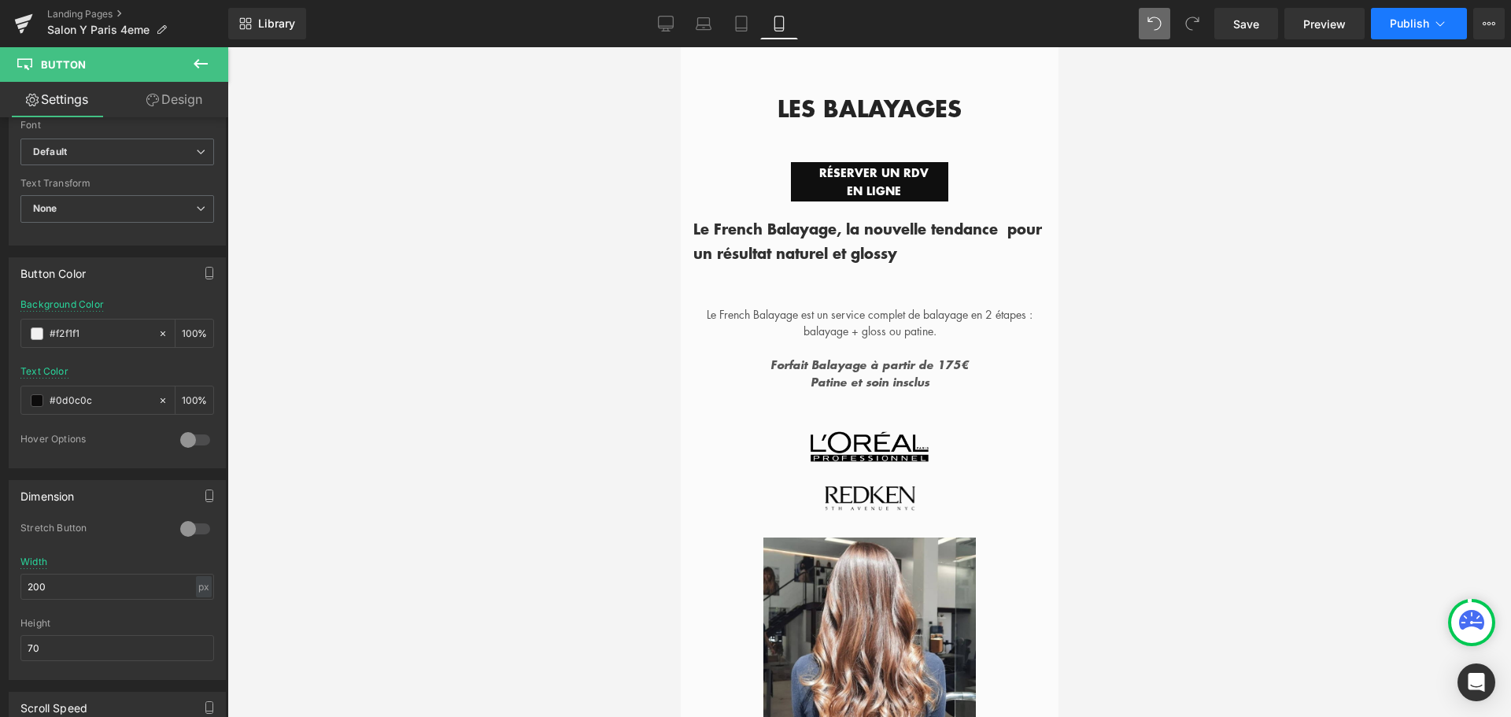
click at [1410, 23] on span "Publish" at bounding box center [1409, 23] width 39 height 13
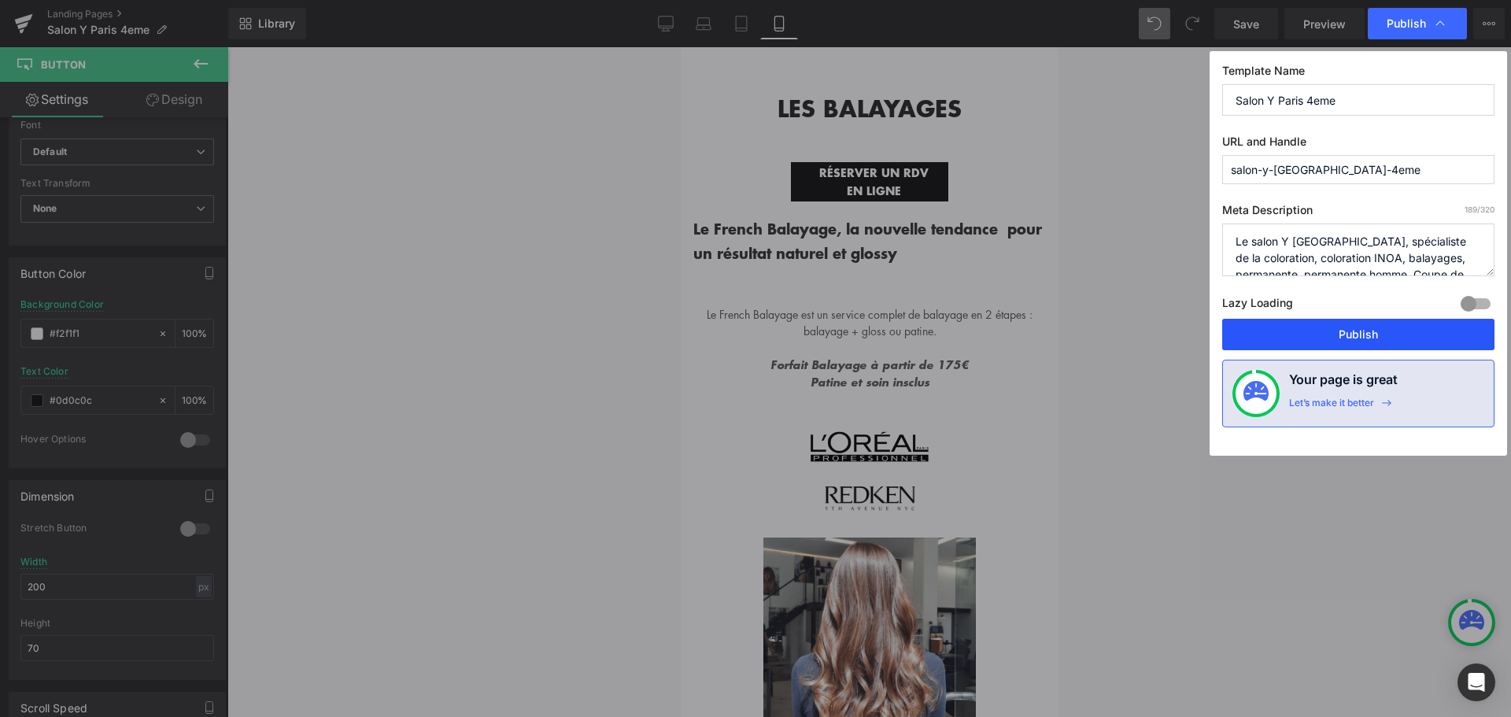
click at [1348, 330] on button "Publish" at bounding box center [1358, 334] width 272 height 31
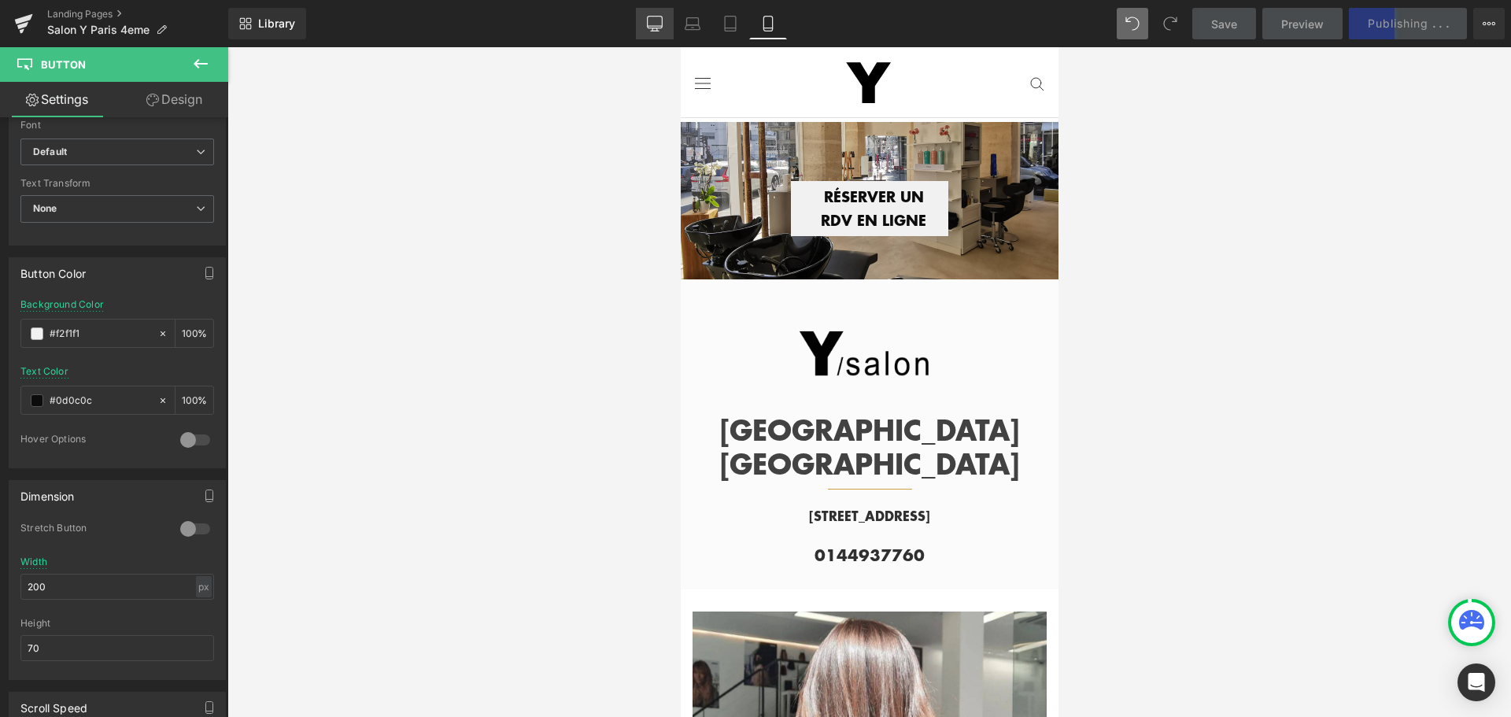
click at [657, 31] on icon at bounding box center [655, 31] width 8 height 0
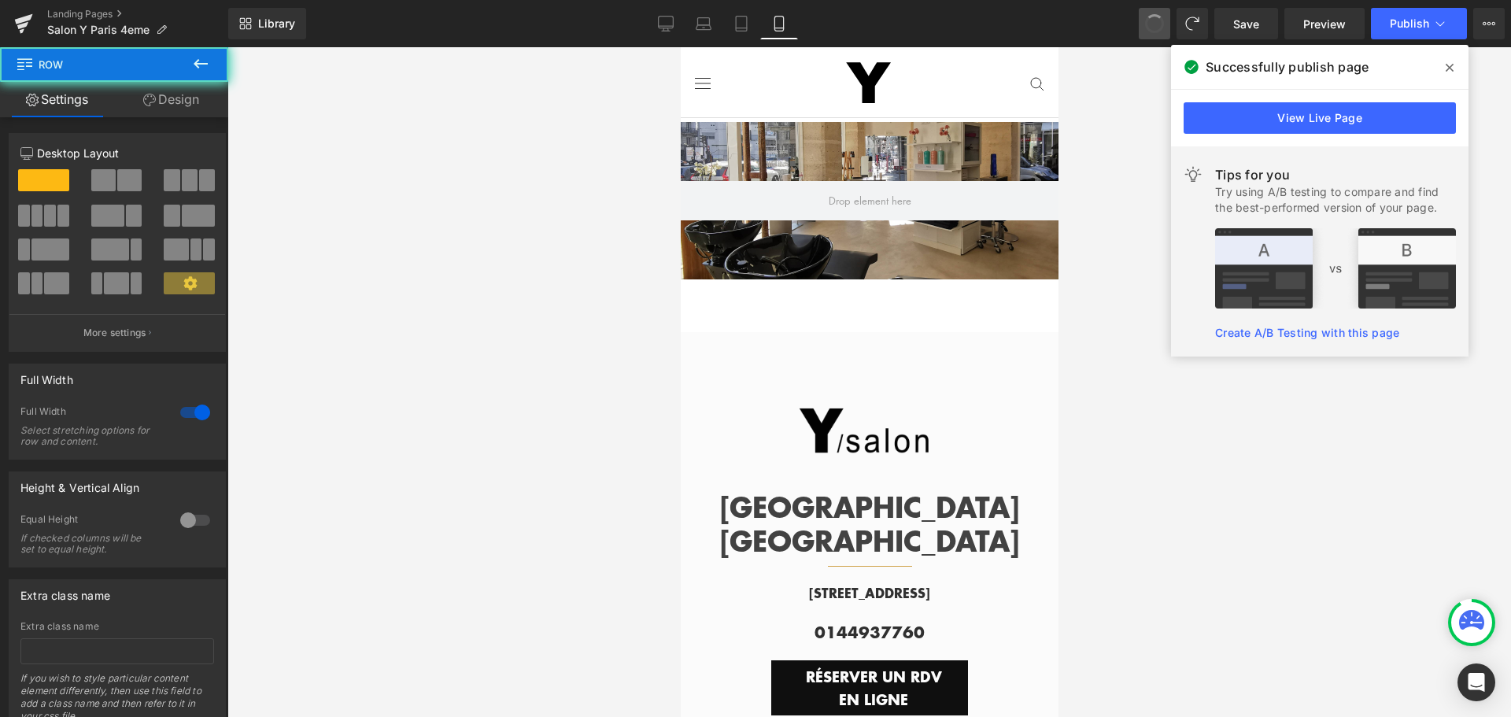
click at [1158, 23] on span at bounding box center [1155, 24] width 24 height 24
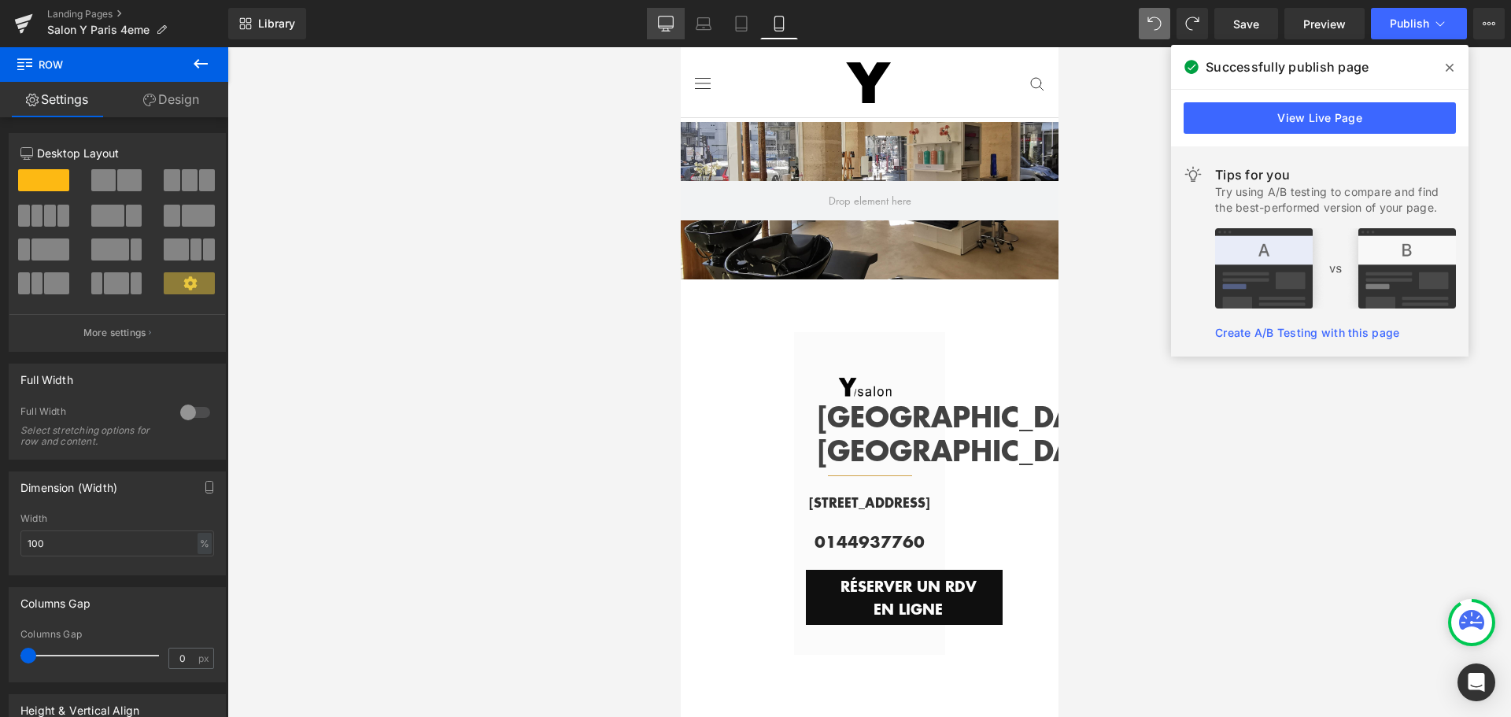
click at [665, 24] on icon at bounding box center [666, 24] width 16 height 16
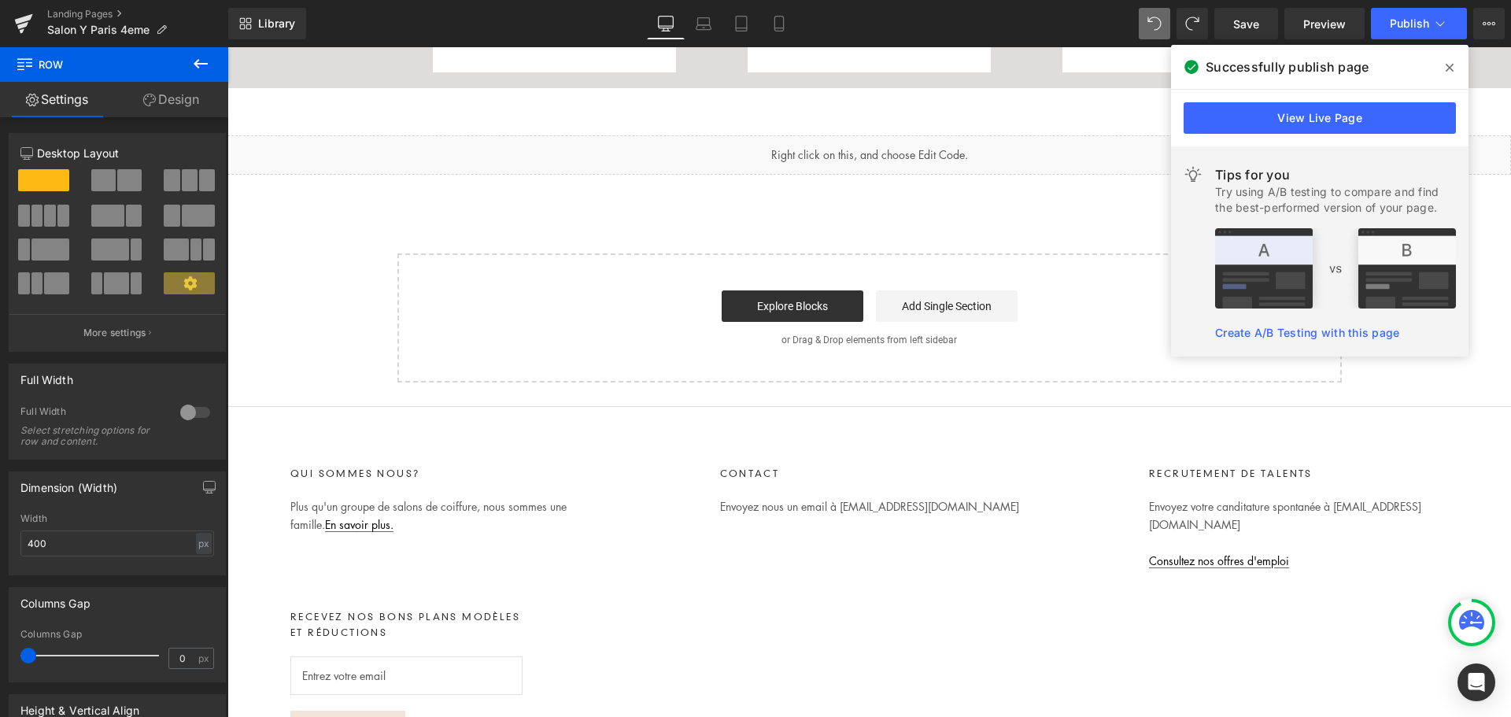
scroll to position [6619, 0]
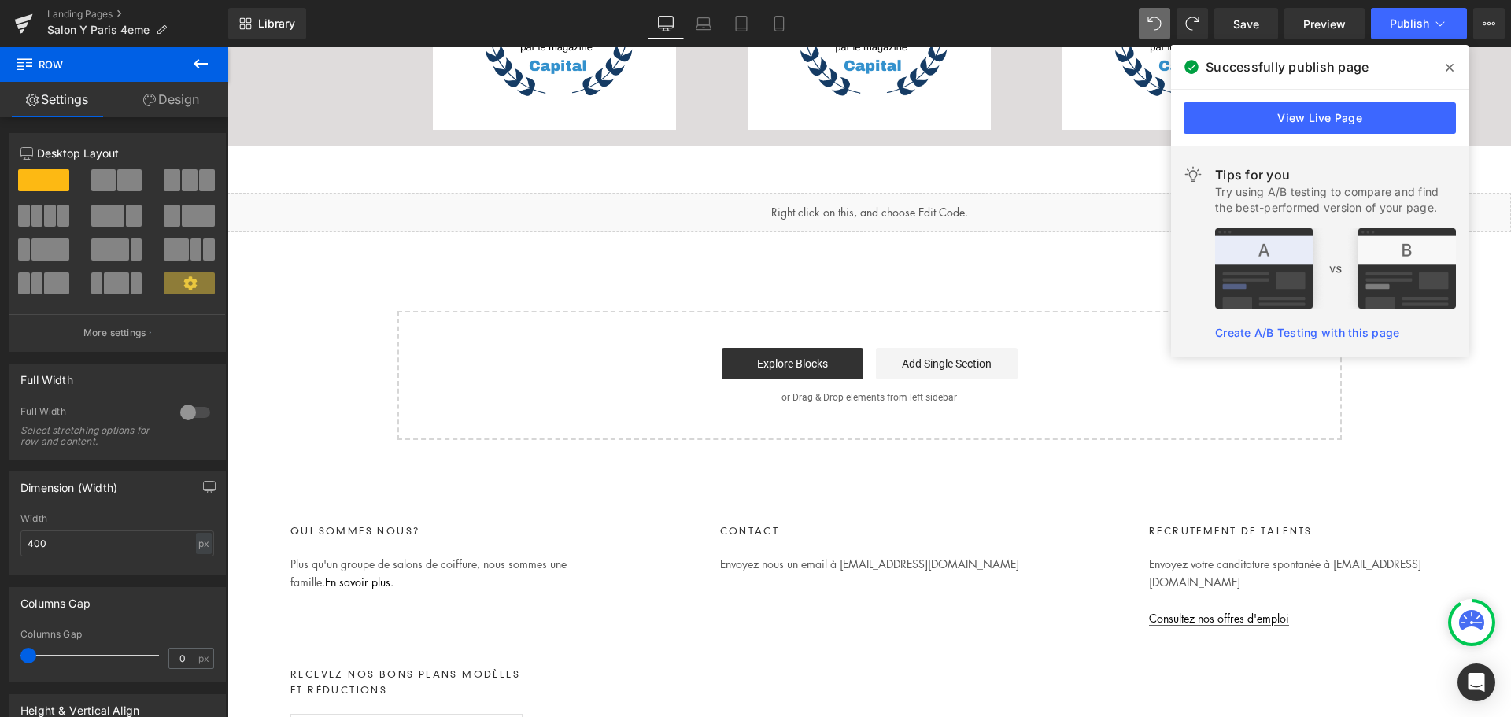
click at [1450, 68] on icon at bounding box center [1450, 68] width 8 height 8
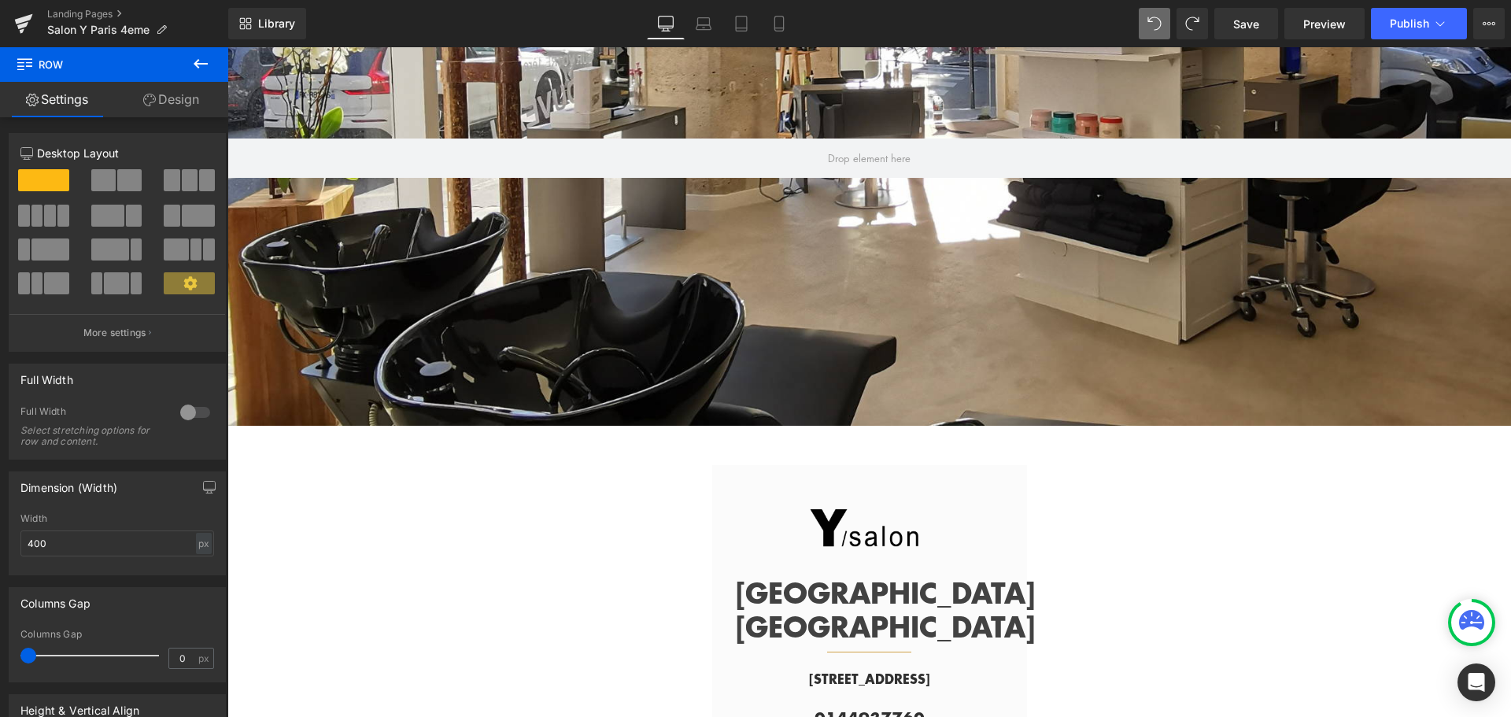
scroll to position [157, 0]
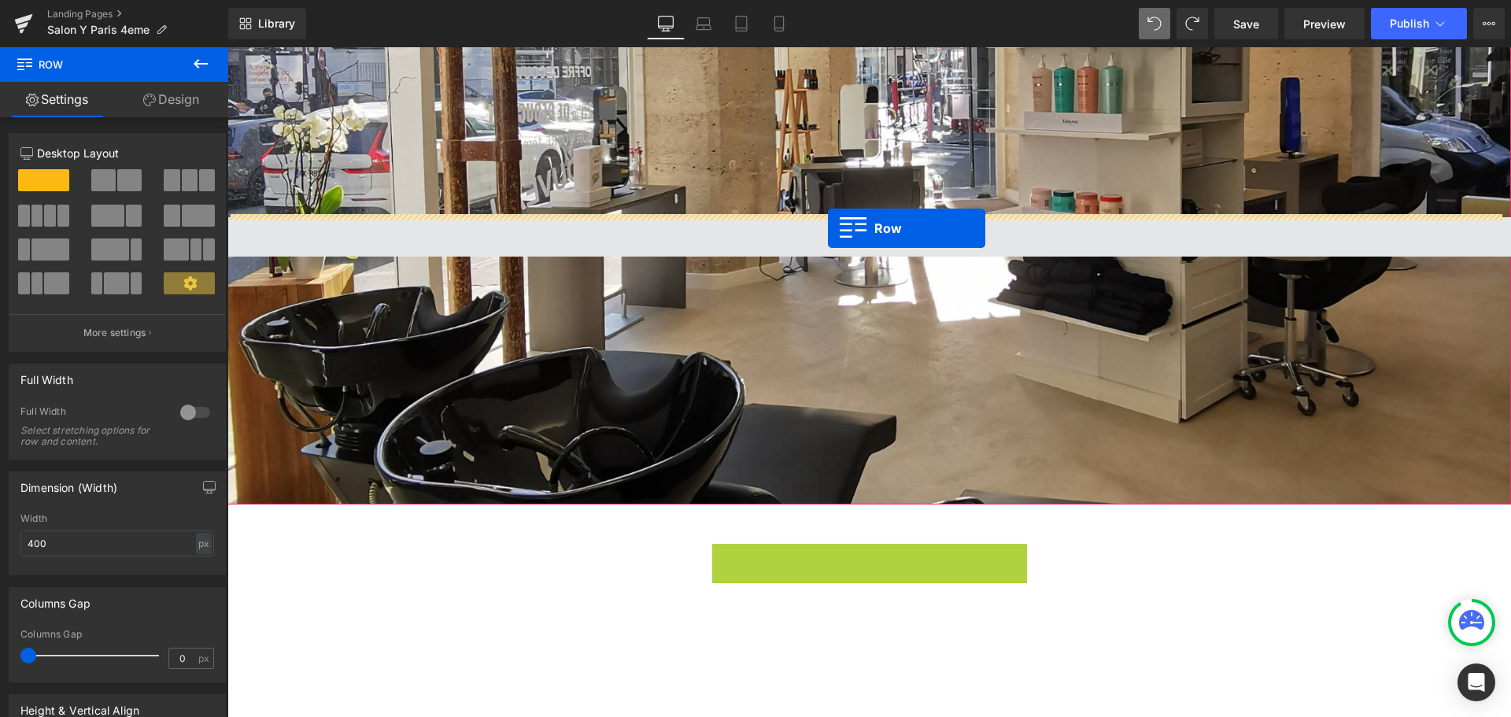
drag, startPoint x: 722, startPoint y: 547, endPoint x: 828, endPoint y: 228, distance: 336.0
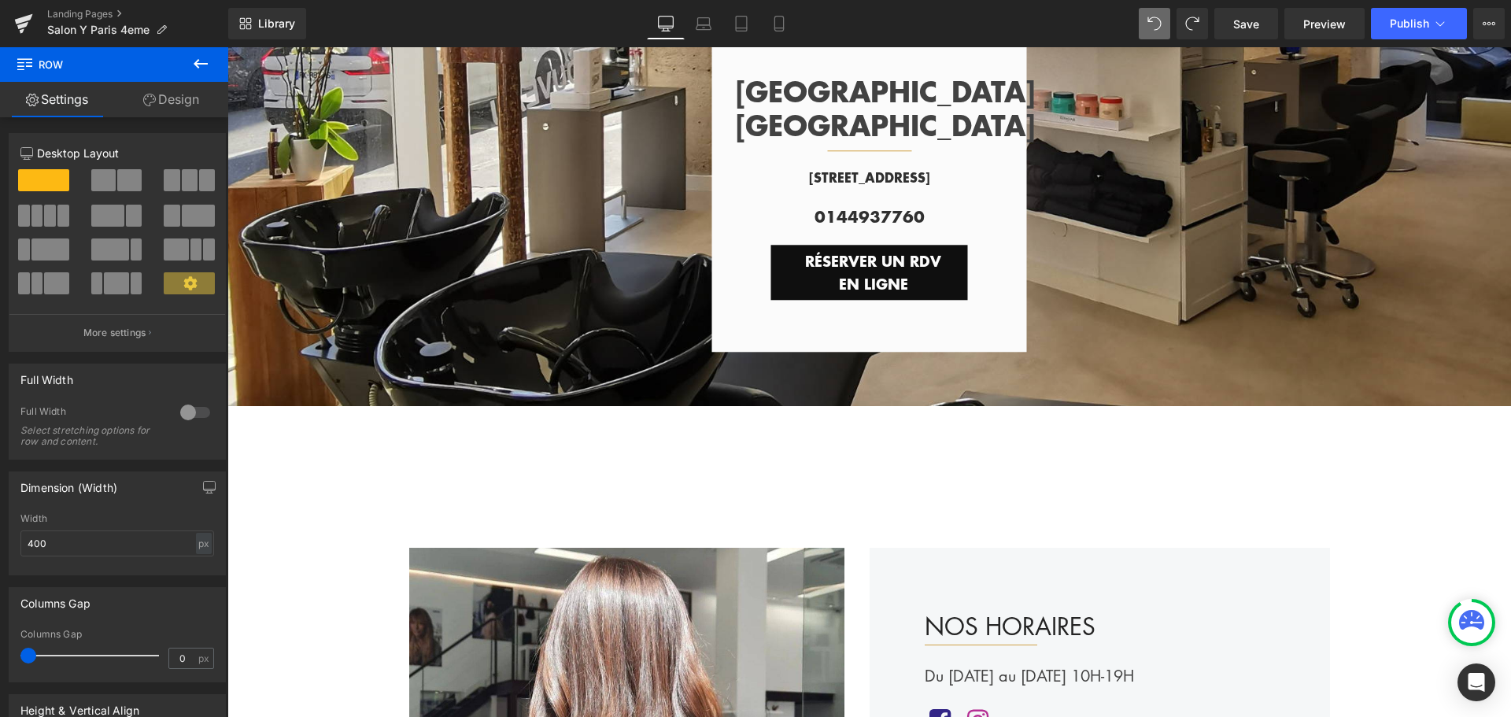
scroll to position [79, 0]
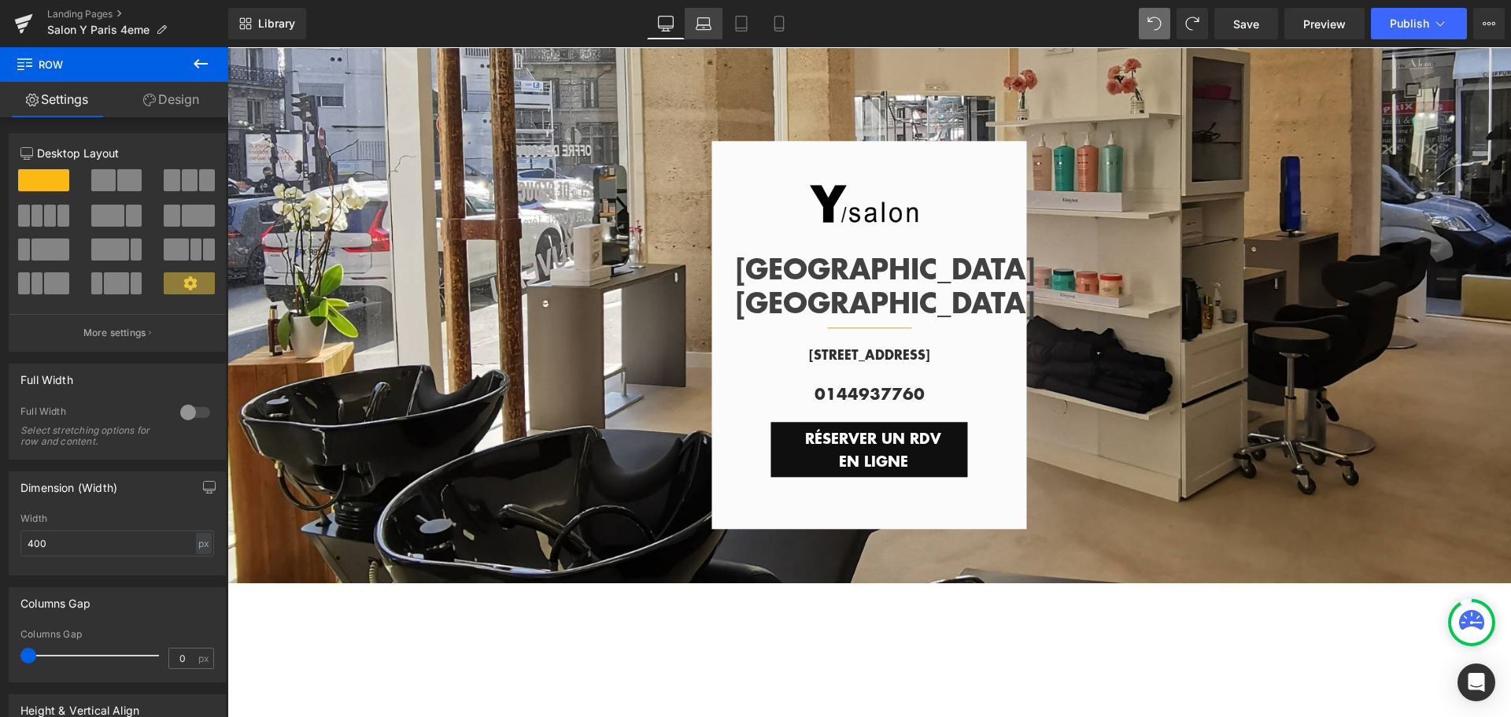
click at [707, 27] on icon at bounding box center [704, 24] width 16 height 16
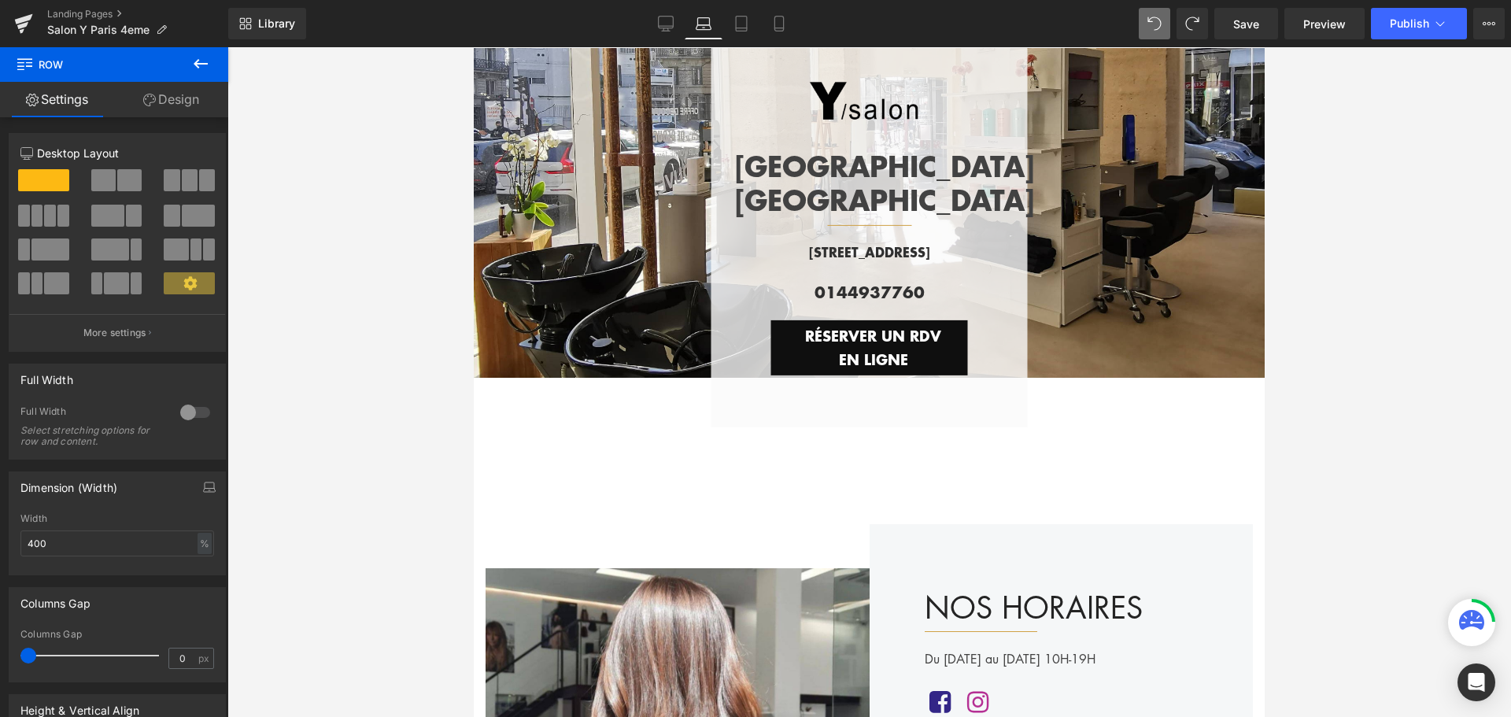
scroll to position [0, 0]
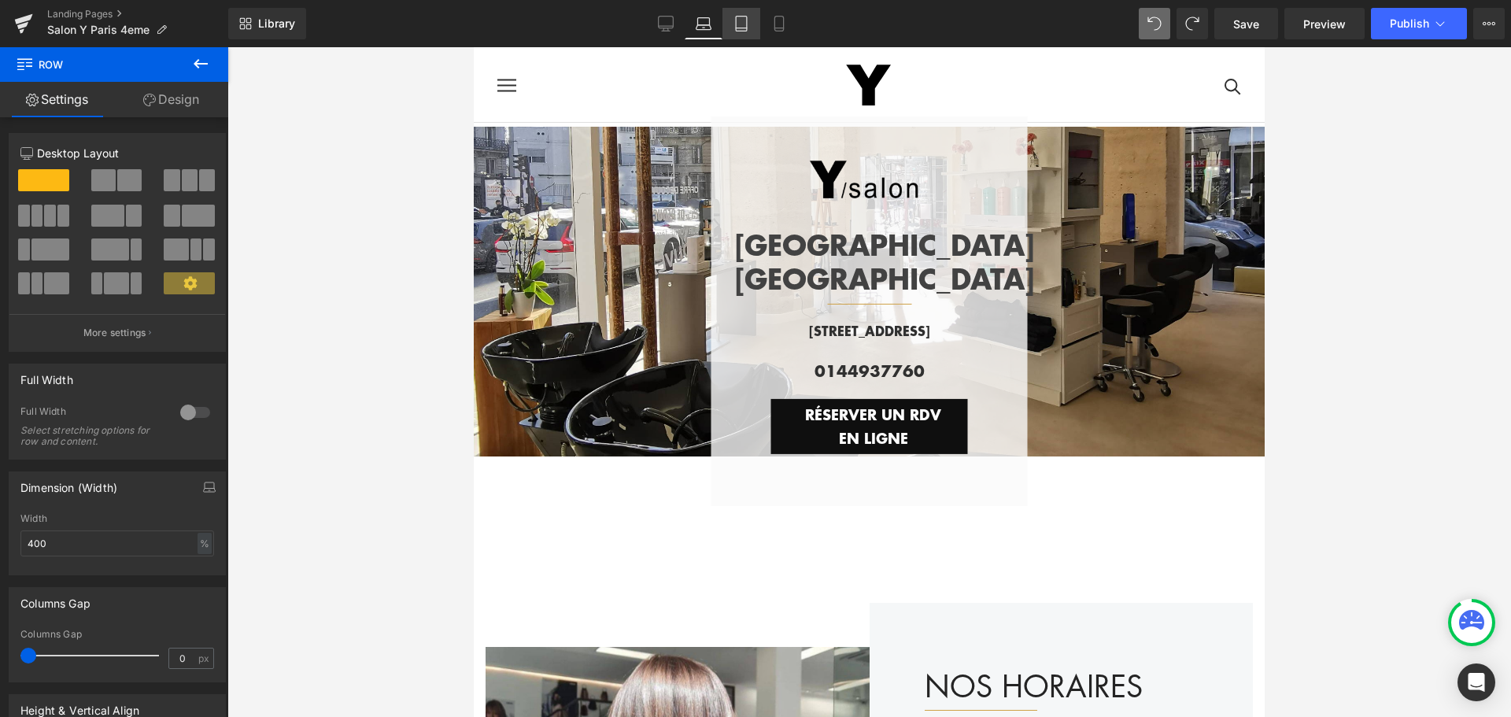
click at [744, 21] on icon at bounding box center [741, 24] width 16 height 16
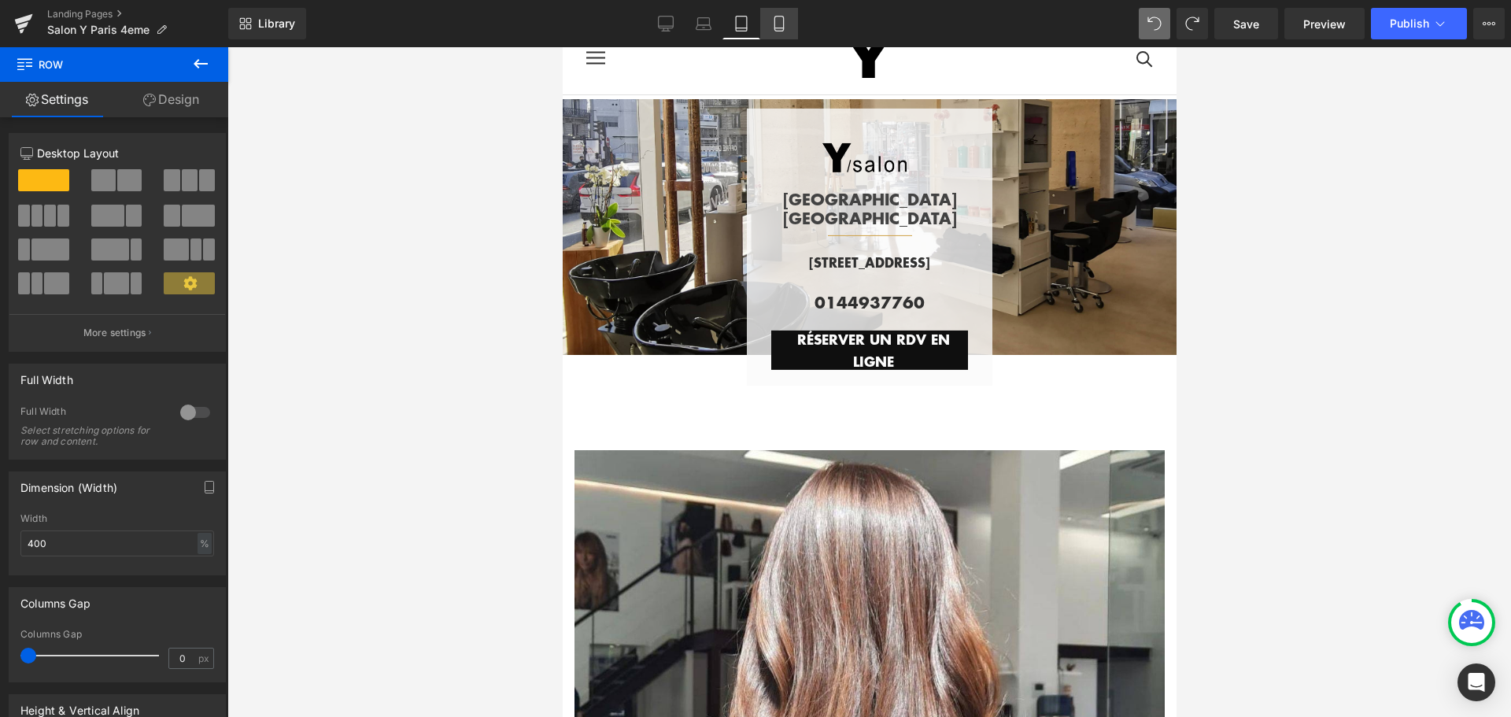
click at [773, 21] on icon at bounding box center [779, 24] width 16 height 16
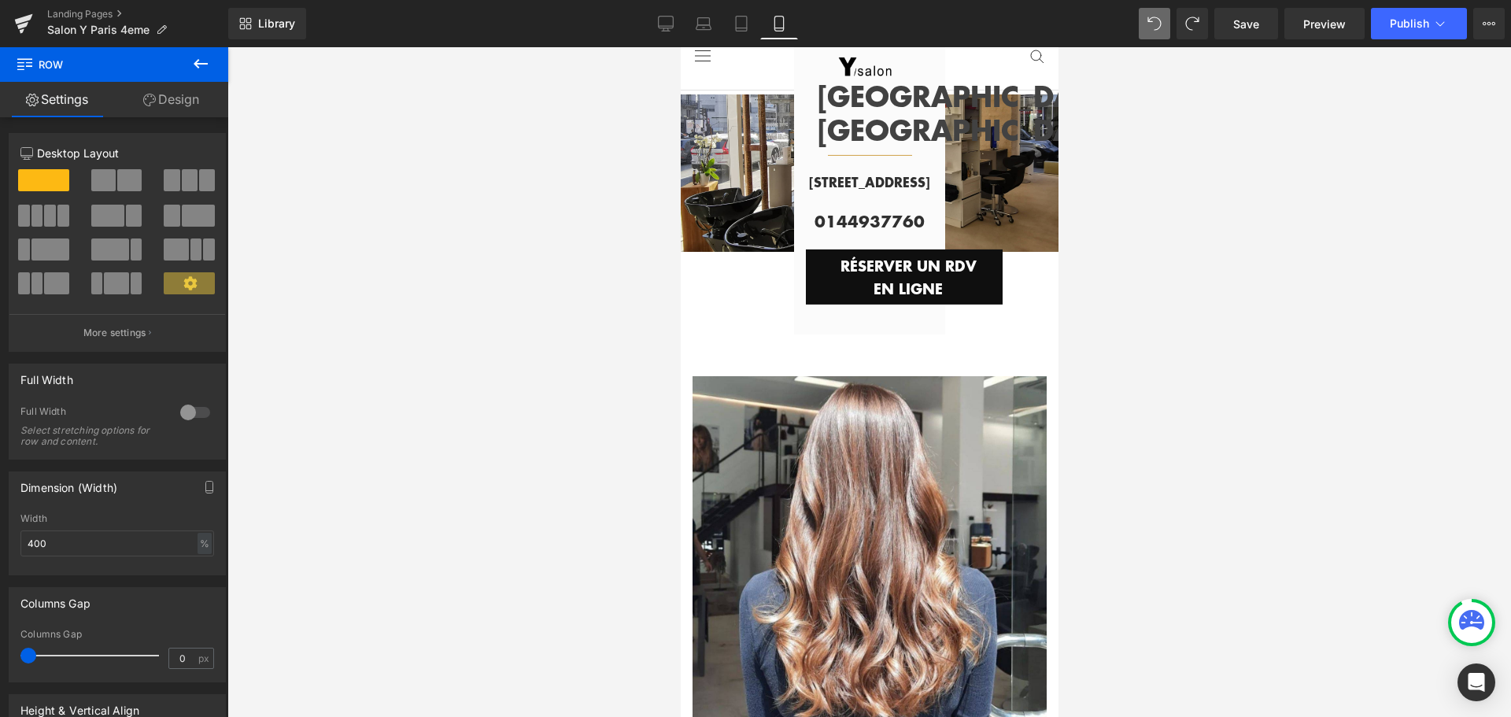
scroll to position [0, 0]
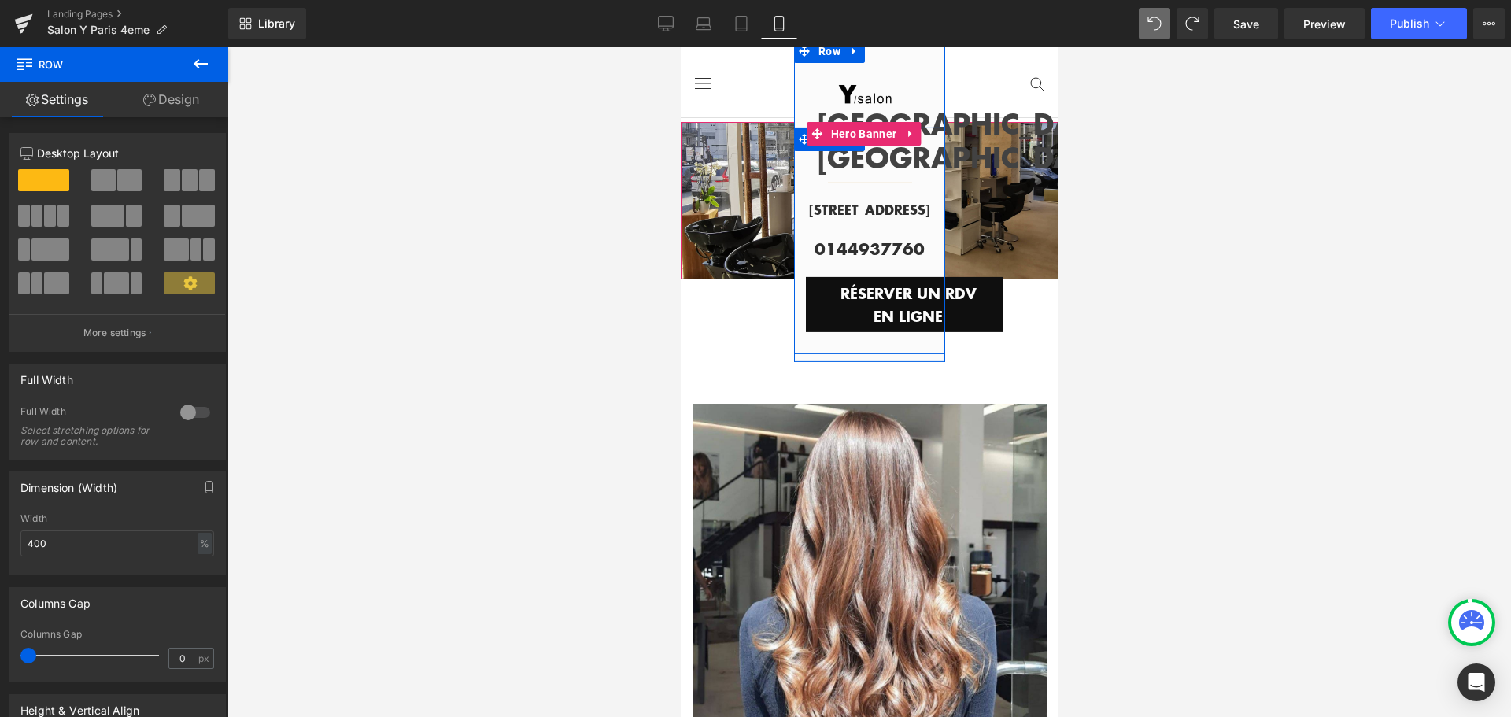
click at [798, 216] on div "[GEOGRAPHIC_DATA] HÔTEL DE VILLE Text Block Separator Row [STREET_ADDRESS][GEOG…" at bounding box center [868, 231] width 151 height 201
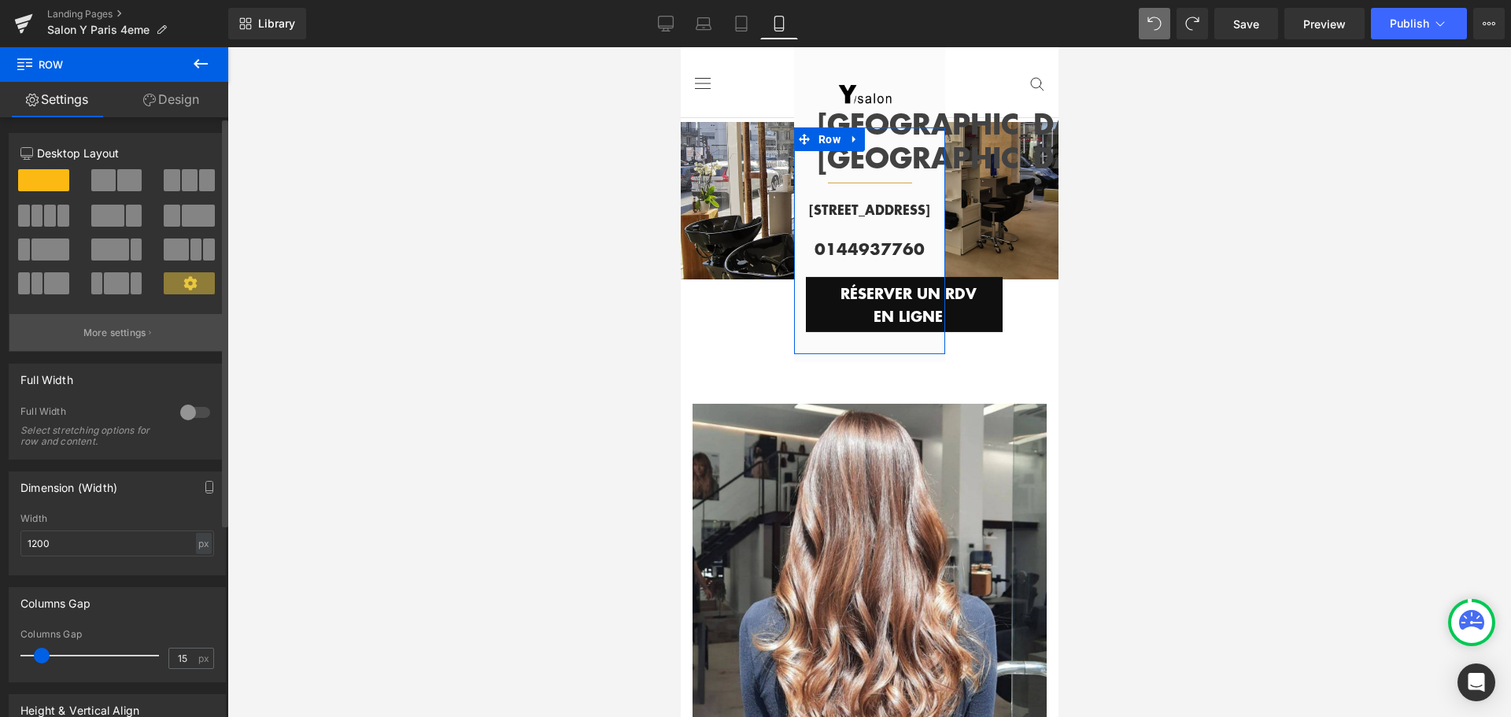
click at [133, 325] on button "More settings" at bounding box center [117, 332] width 216 height 37
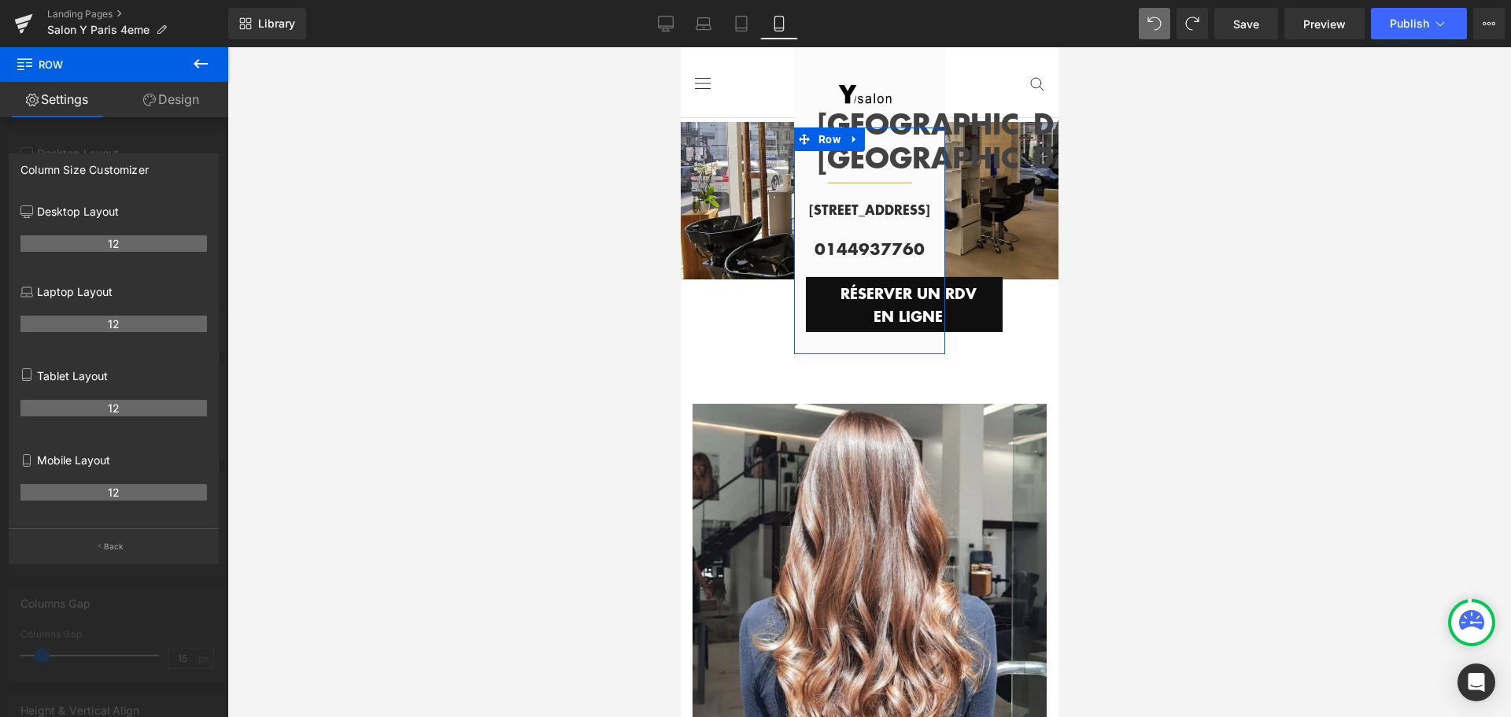
click at [117, 490] on th "12" at bounding box center [113, 492] width 187 height 17
click at [325, 347] on div at bounding box center [869, 382] width 1284 height 670
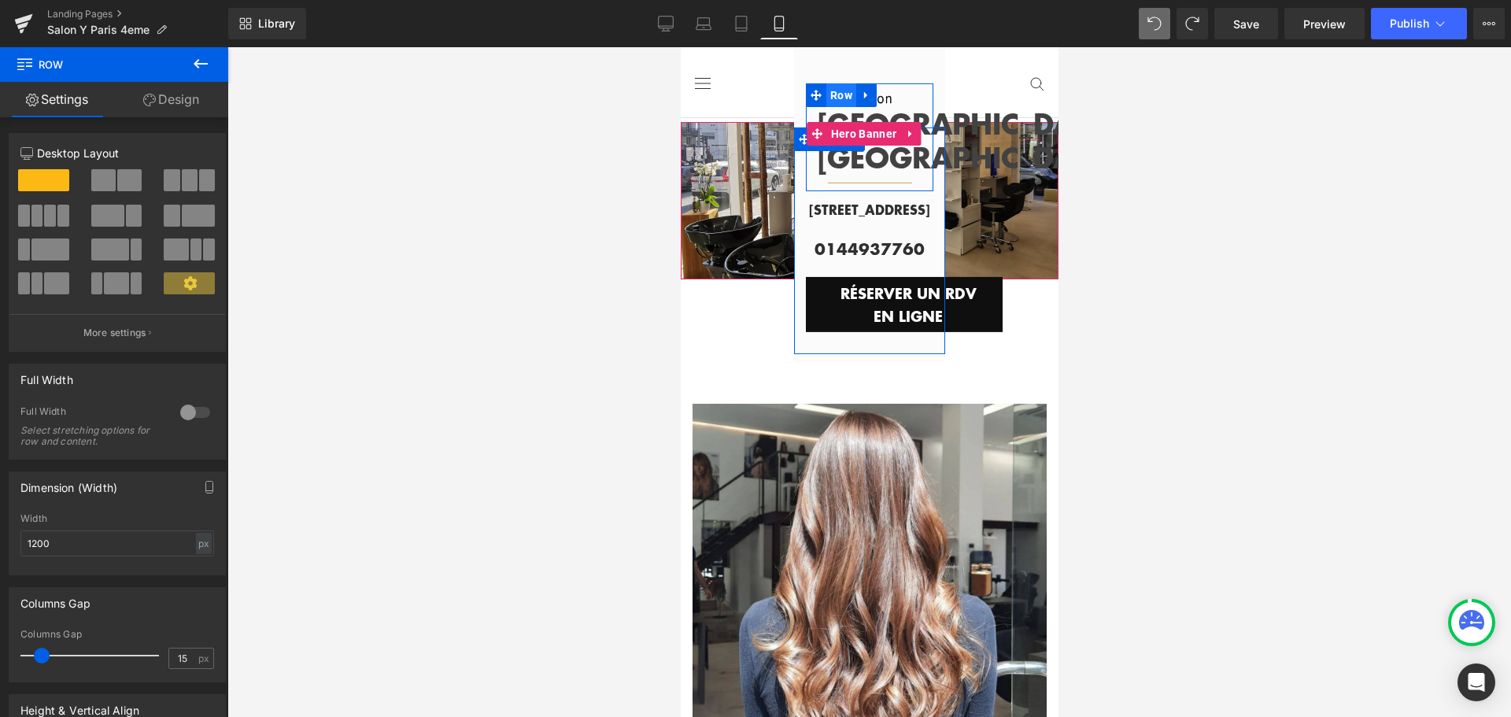
click at [826, 83] on span "Row" at bounding box center [841, 95] width 30 height 24
click at [181, 101] on link "Design" at bounding box center [171, 99] width 114 height 35
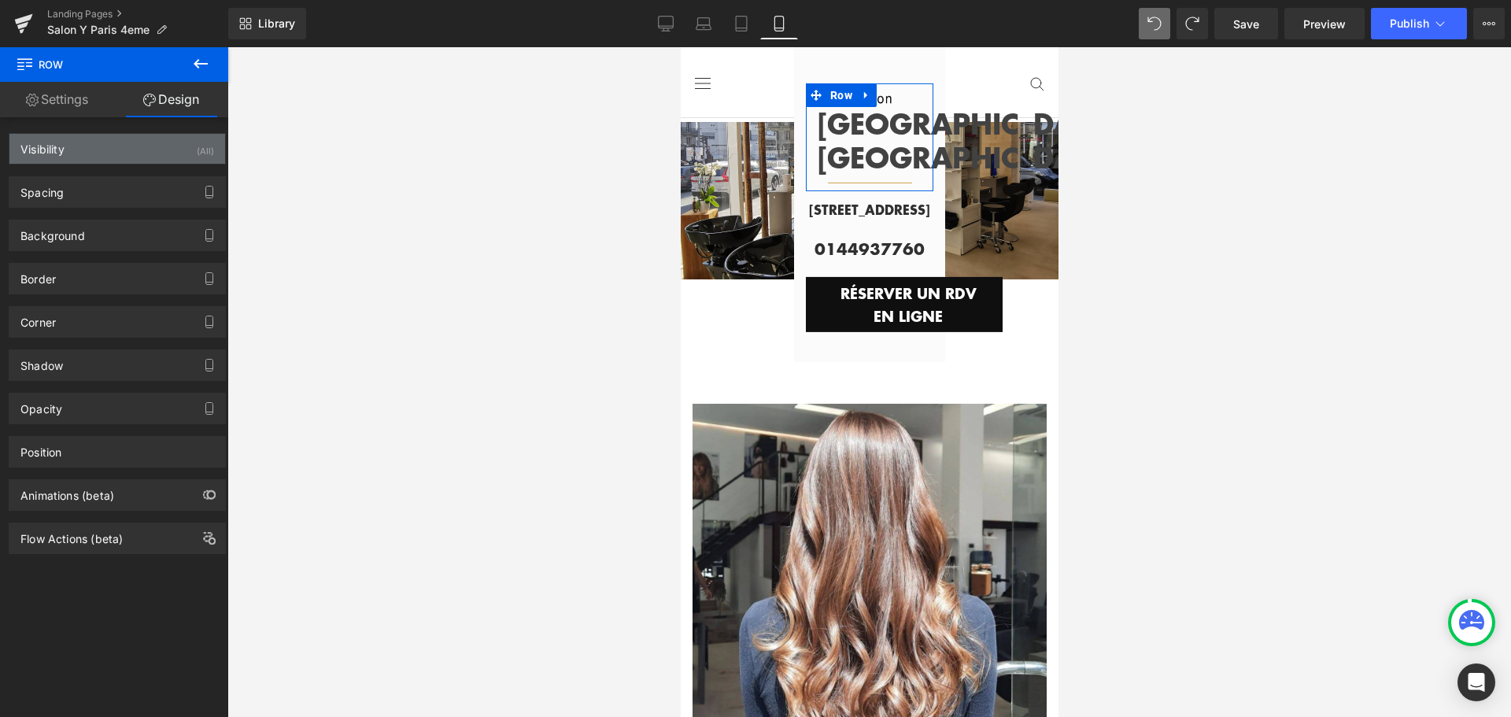
click at [173, 152] on div "Visibility (All)" at bounding box center [117, 149] width 216 height 30
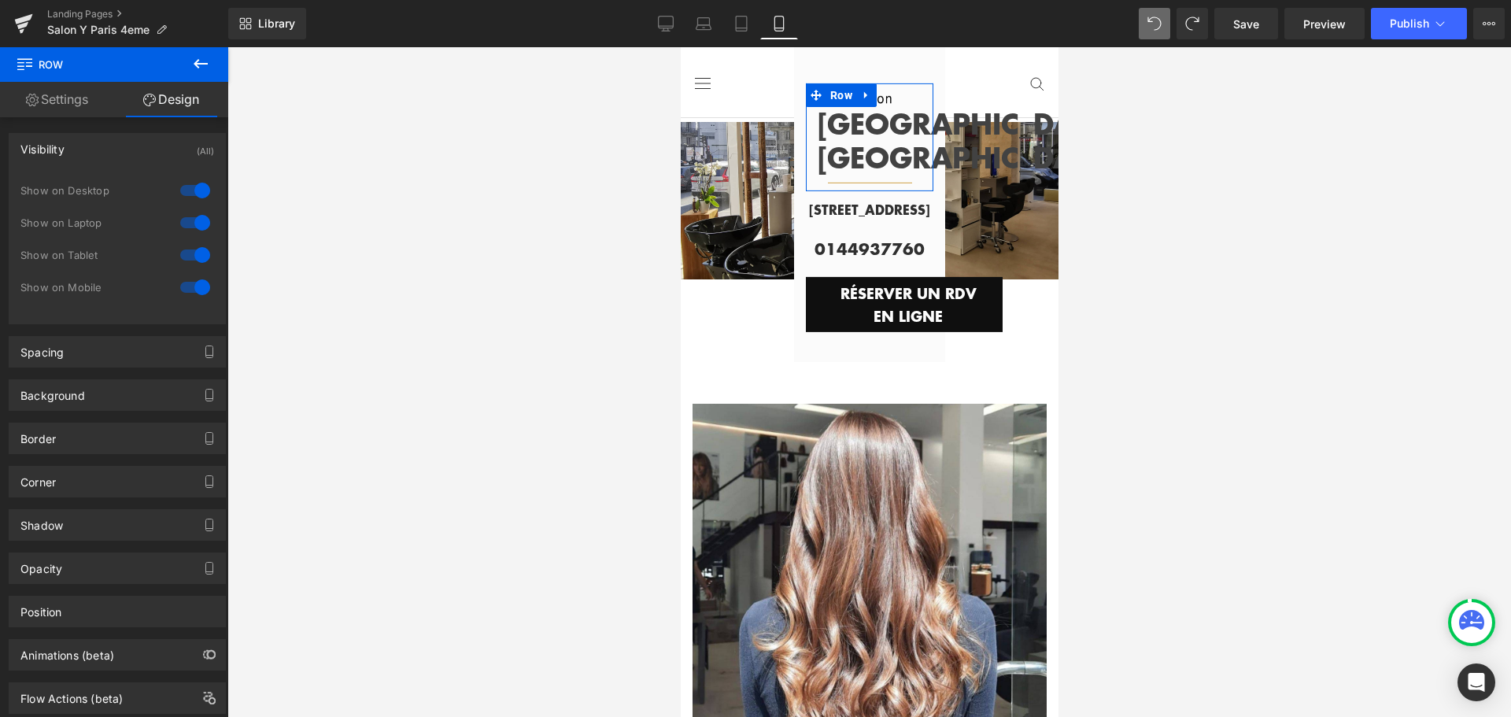
click at [181, 290] on div at bounding box center [195, 287] width 38 height 25
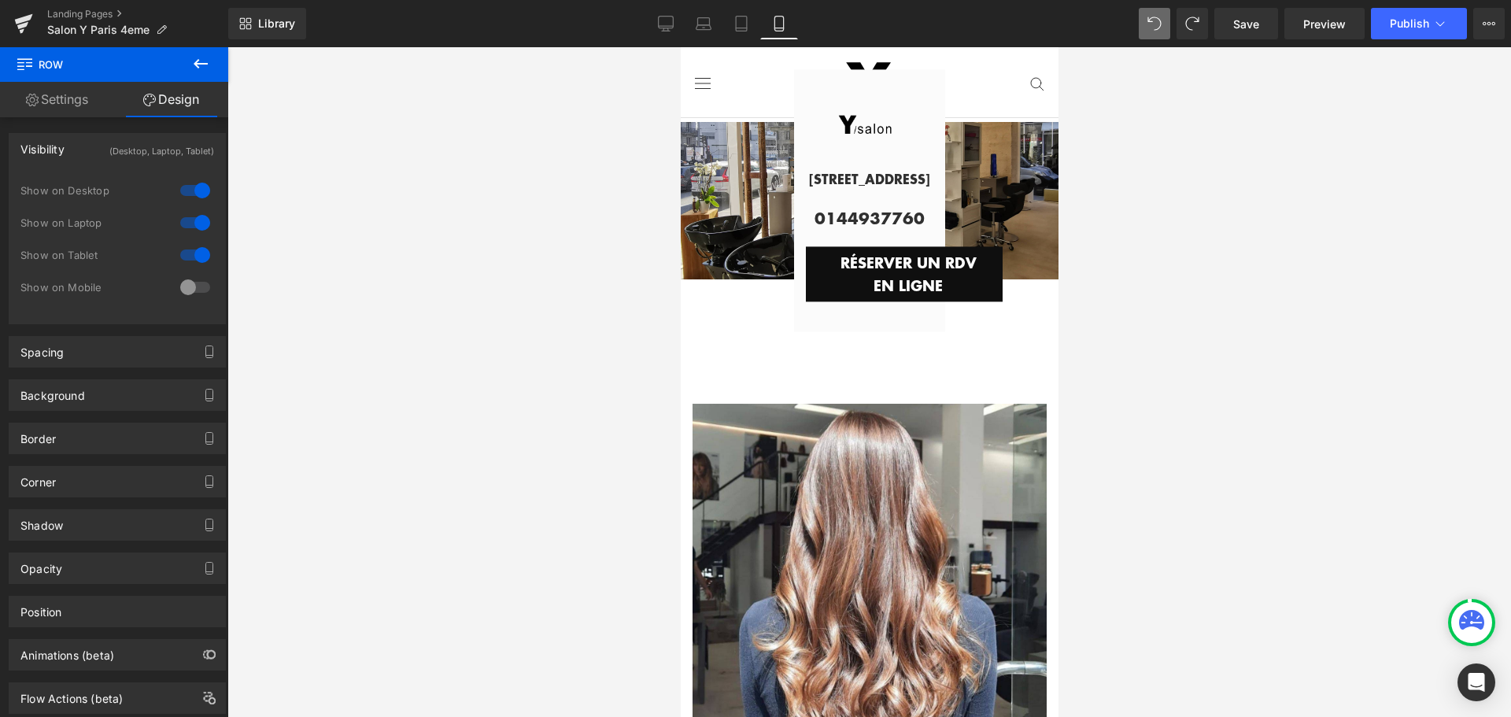
click at [199, 290] on div at bounding box center [195, 287] width 38 height 25
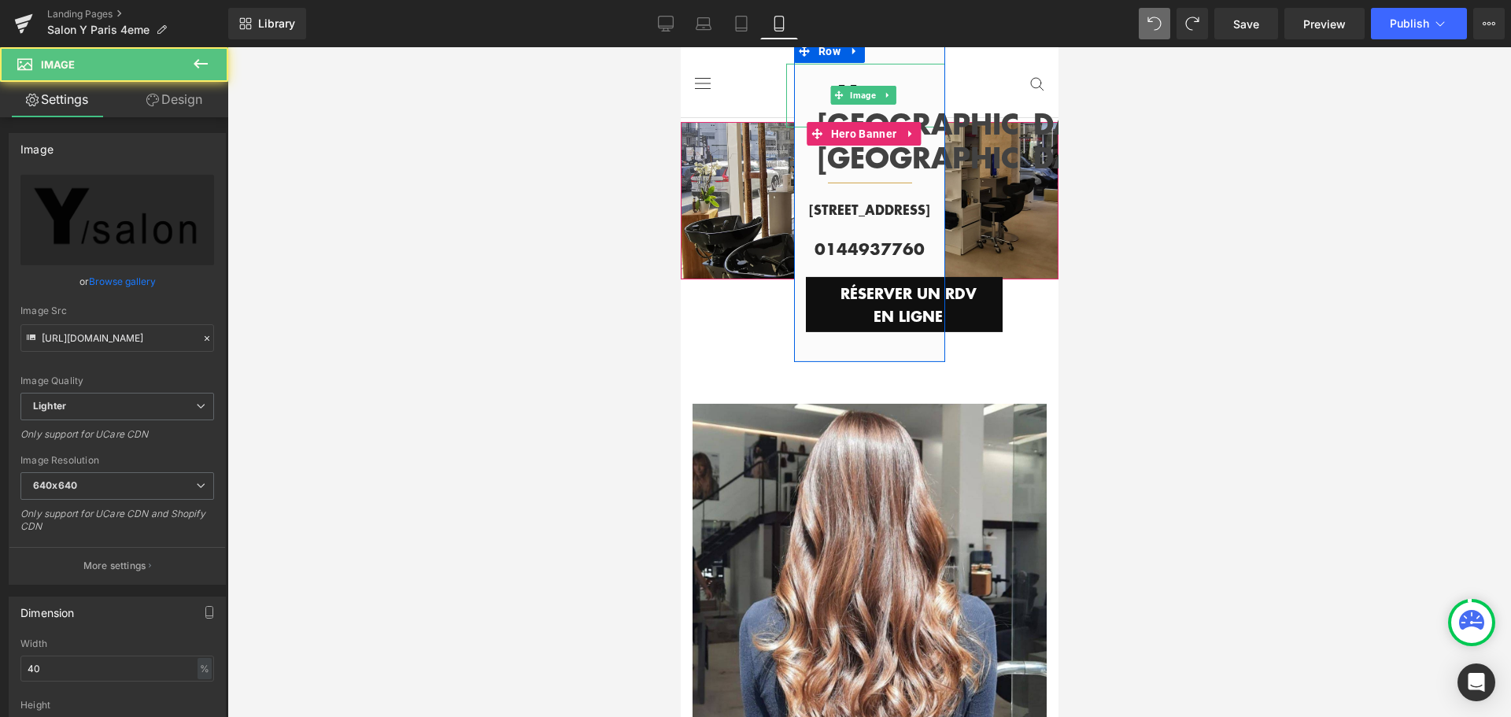
click at [796, 64] on div at bounding box center [864, 96] width 159 height 64
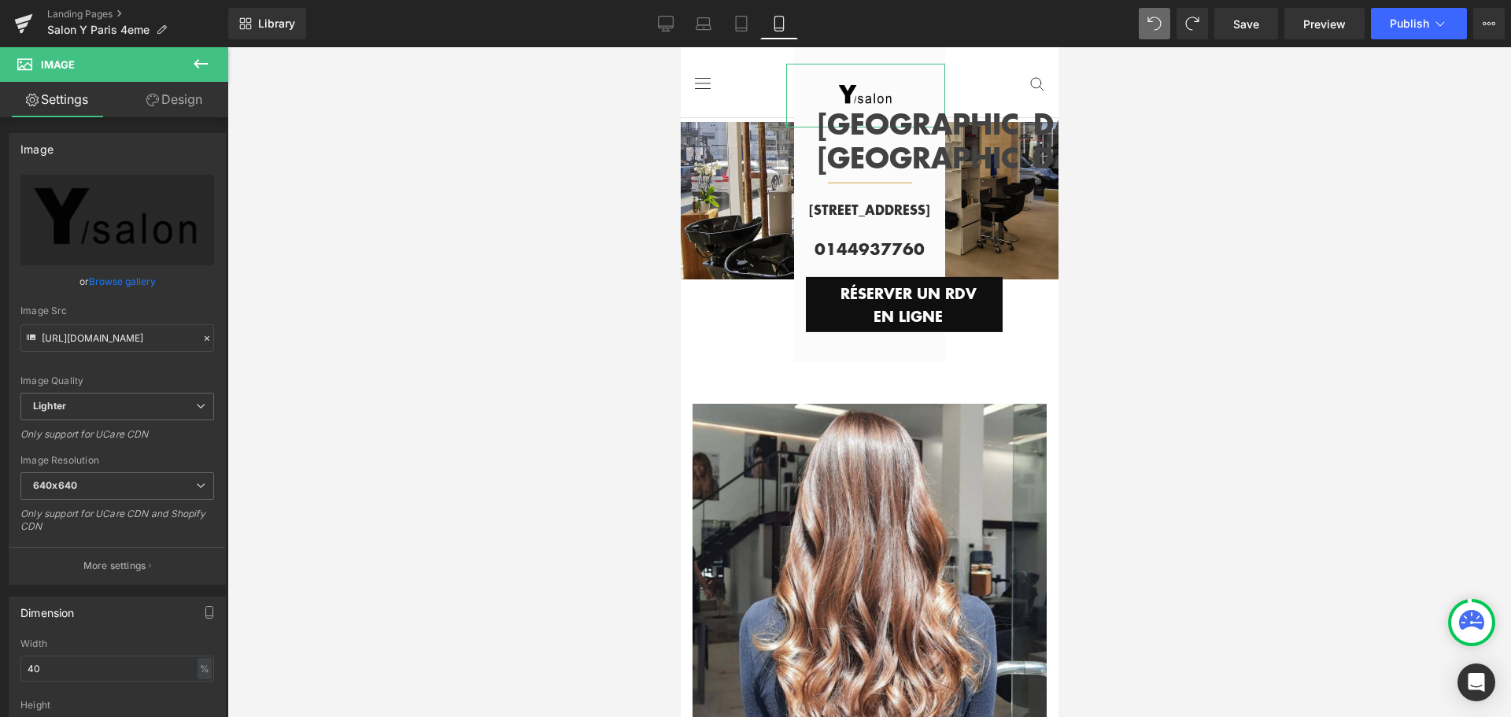
click at [202, 94] on link "Design" at bounding box center [174, 99] width 114 height 35
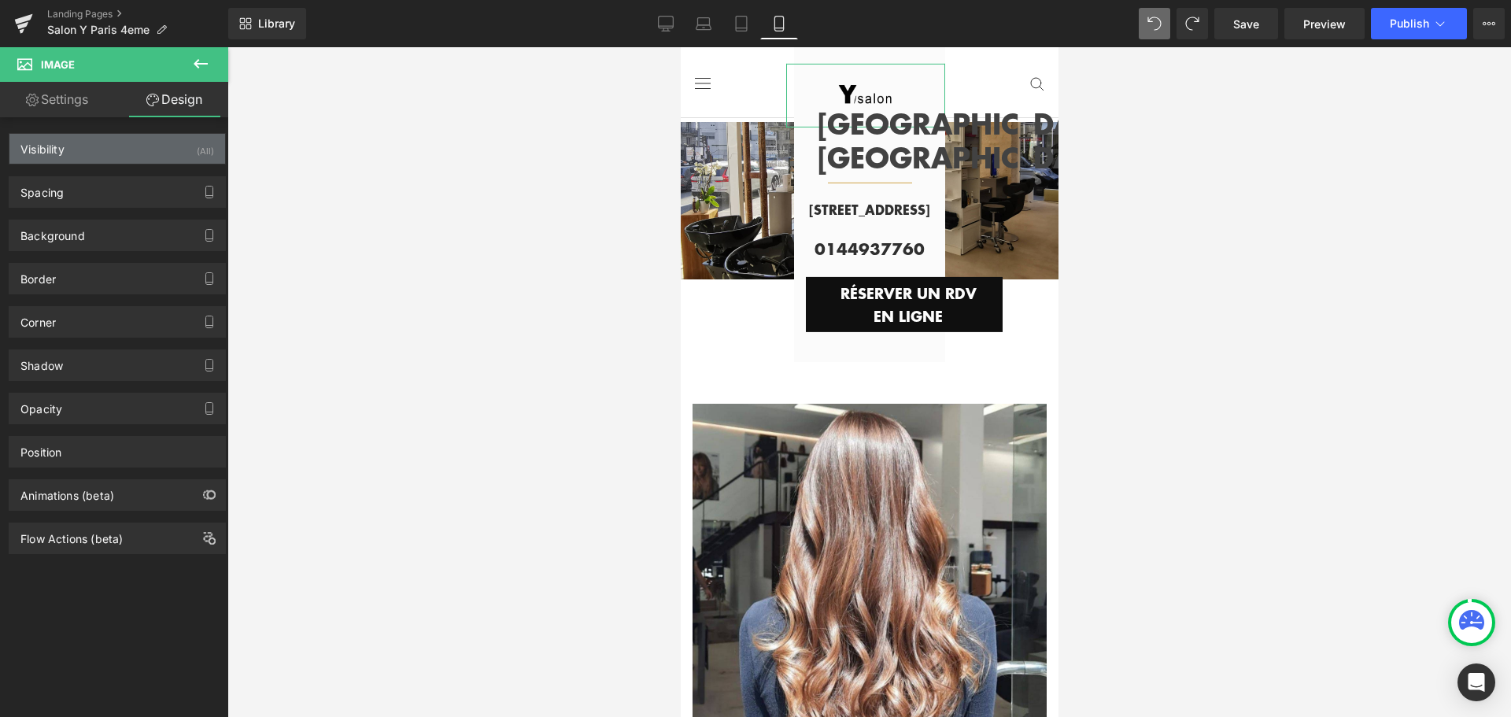
click at [104, 147] on div "Visibility (All)" at bounding box center [117, 149] width 216 height 30
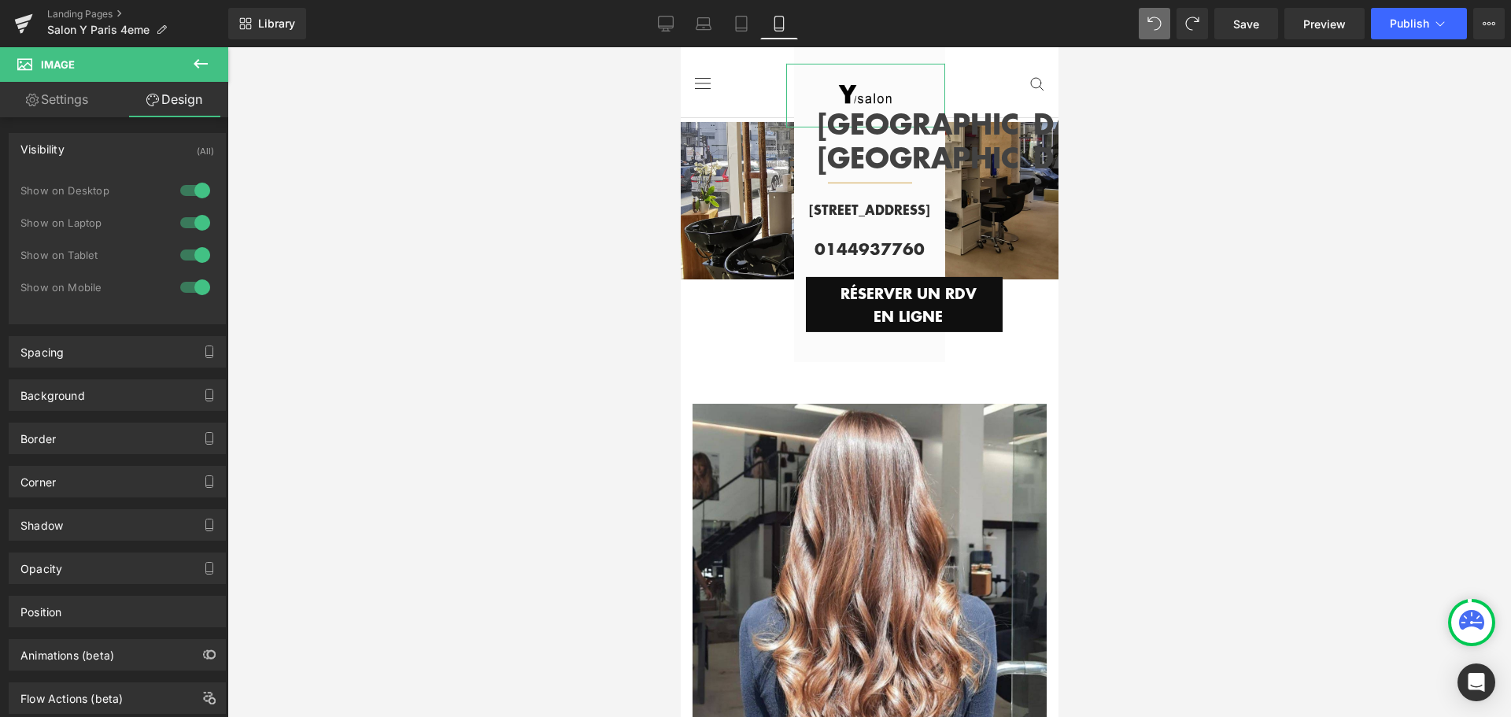
click at [185, 285] on div at bounding box center [195, 287] width 38 height 25
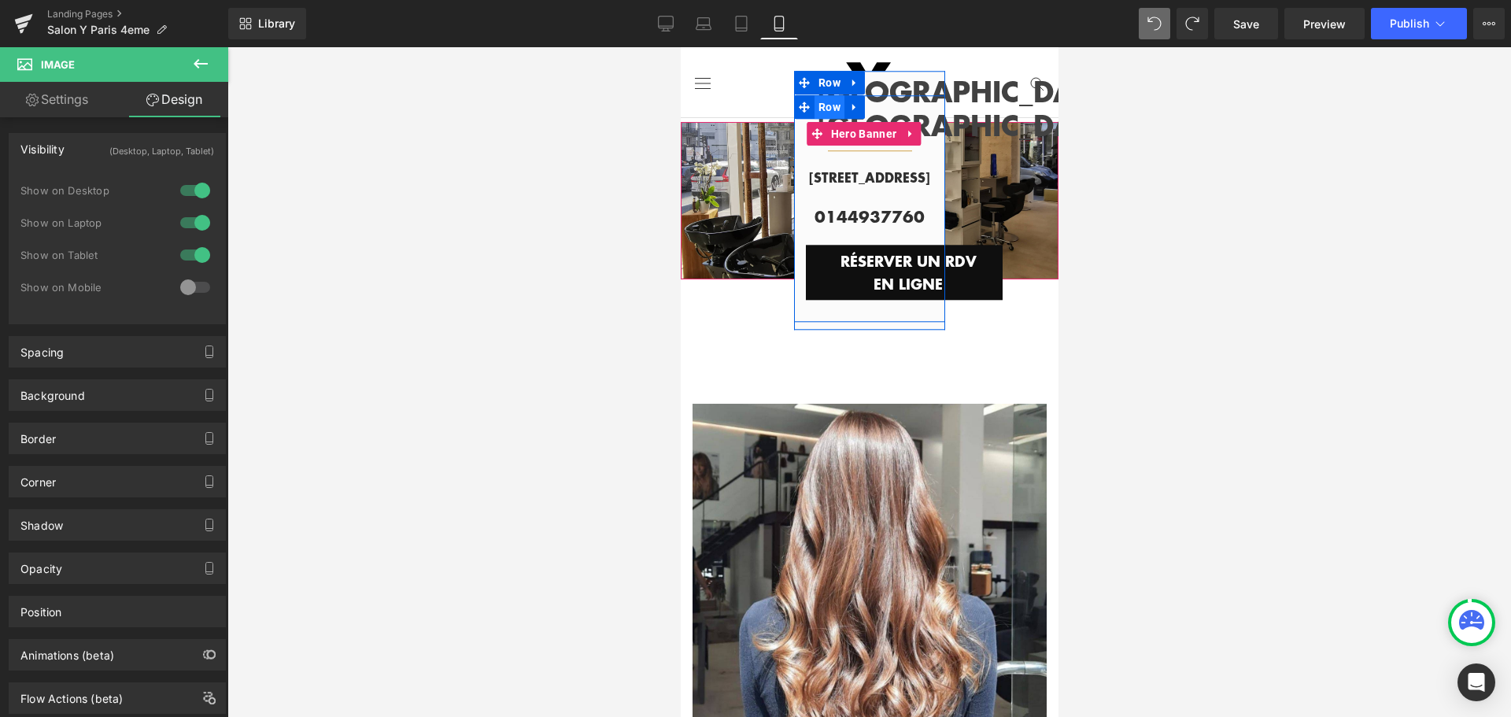
click at [820, 95] on span "Row" at bounding box center [829, 107] width 30 height 24
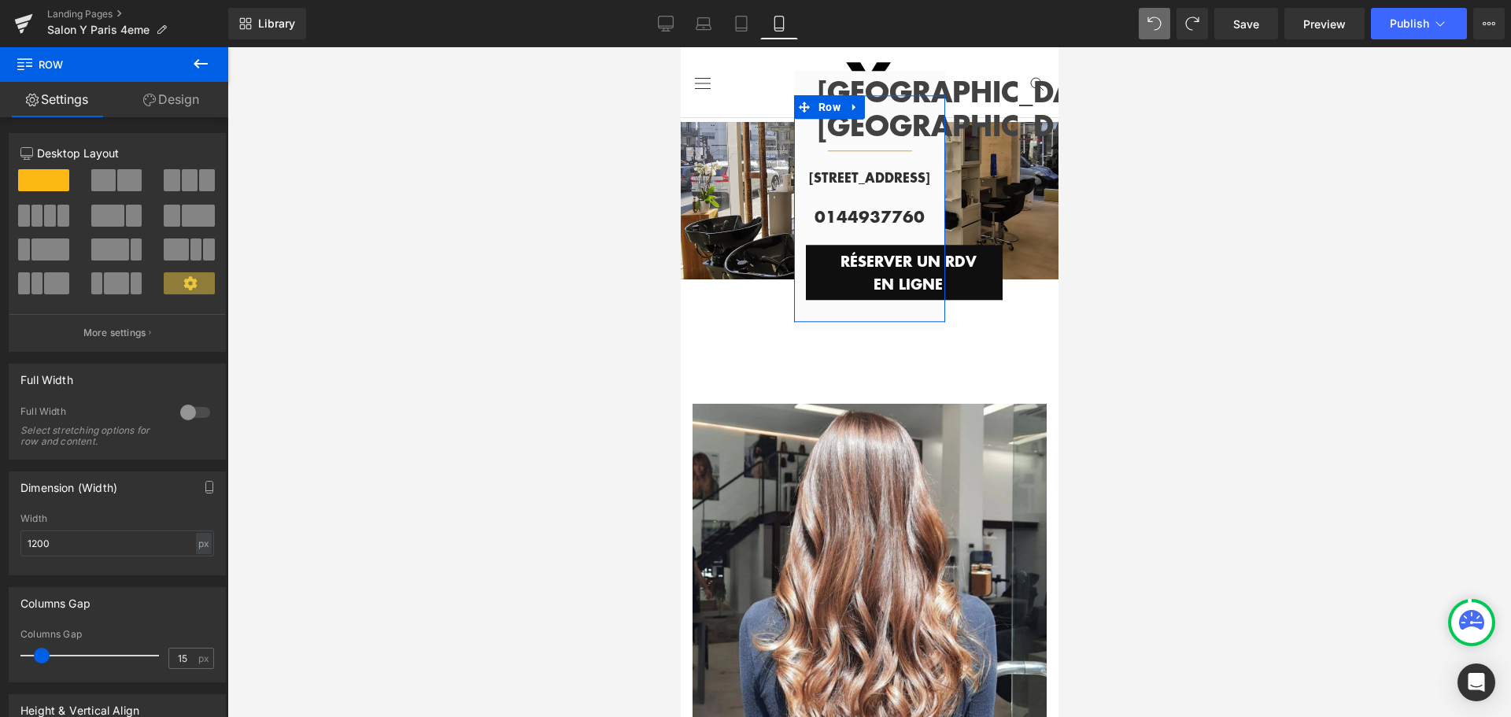
click at [194, 103] on link "Design" at bounding box center [171, 99] width 114 height 35
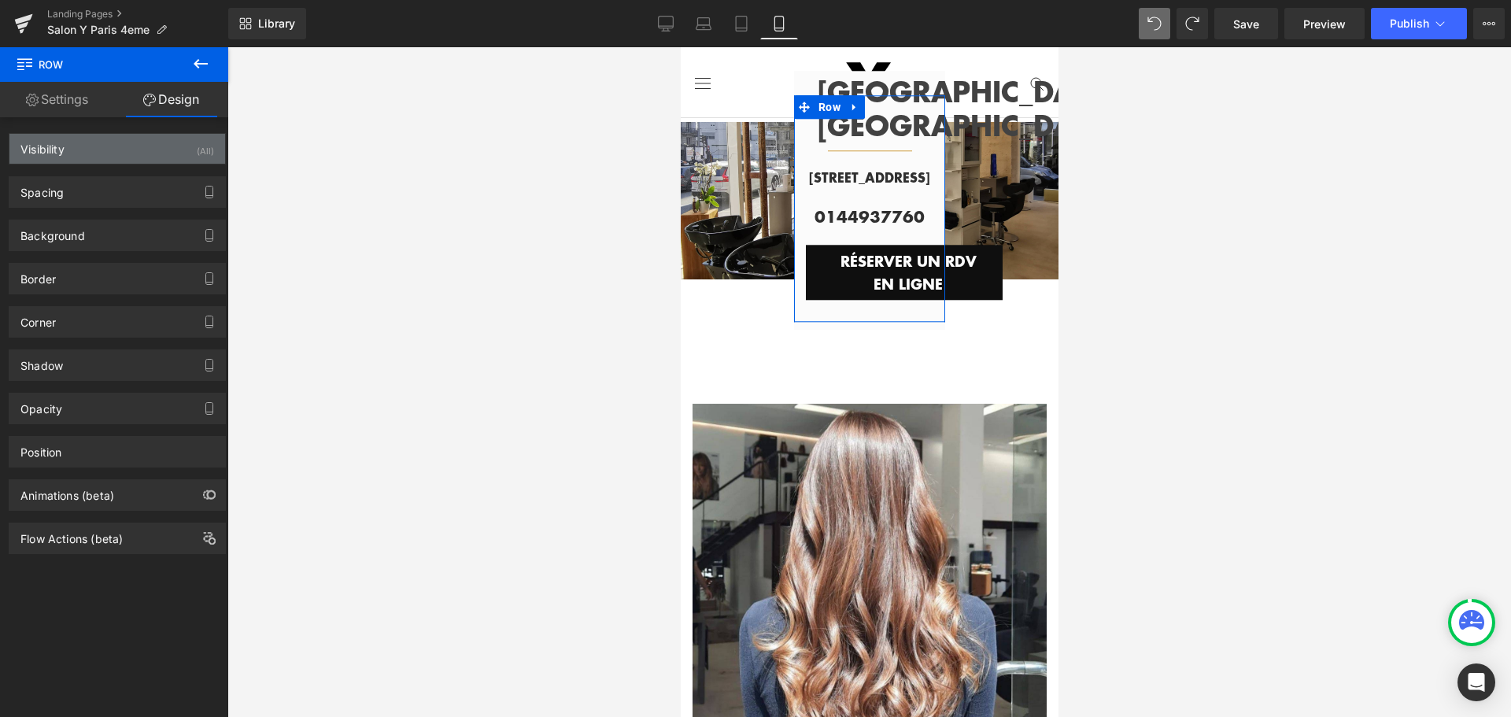
click at [190, 150] on div "Visibility (All)" at bounding box center [117, 149] width 216 height 30
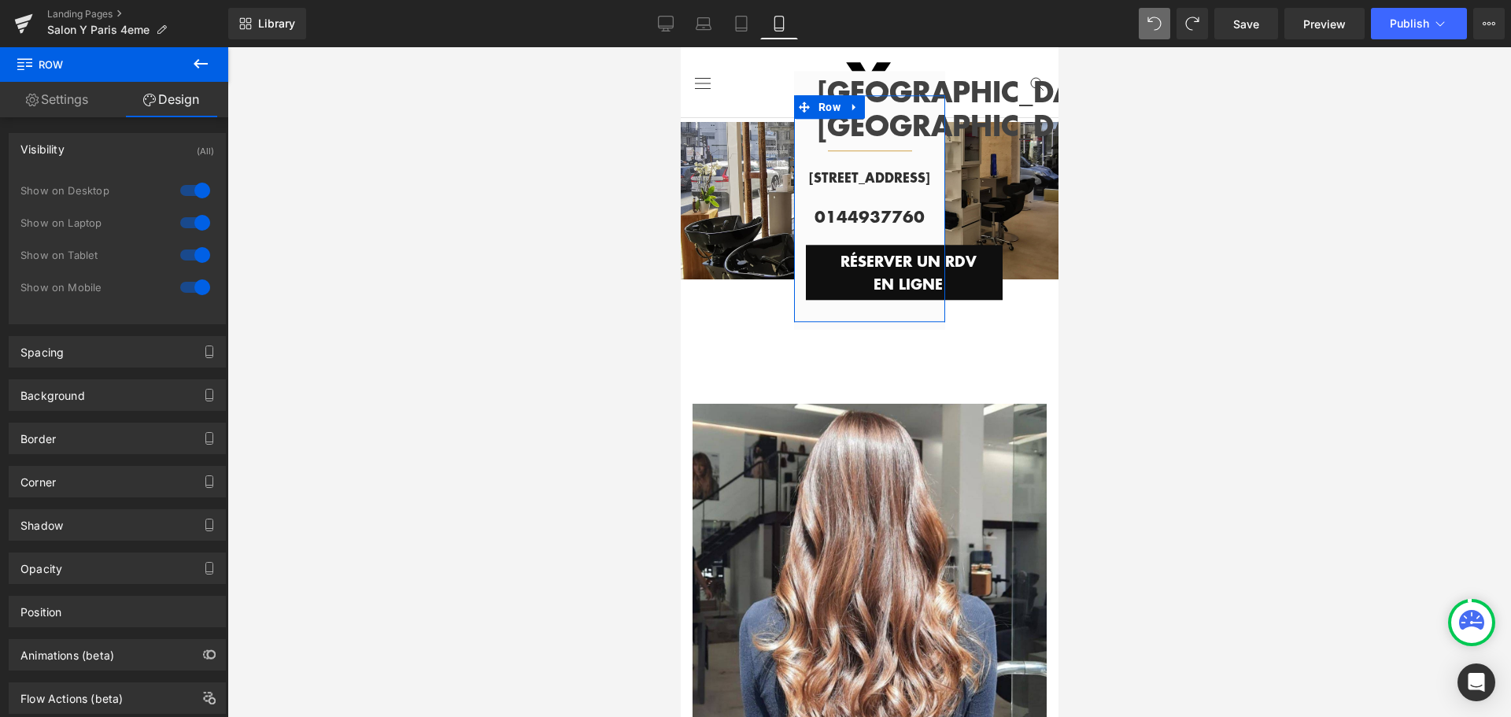
click at [176, 286] on div at bounding box center [195, 287] width 38 height 25
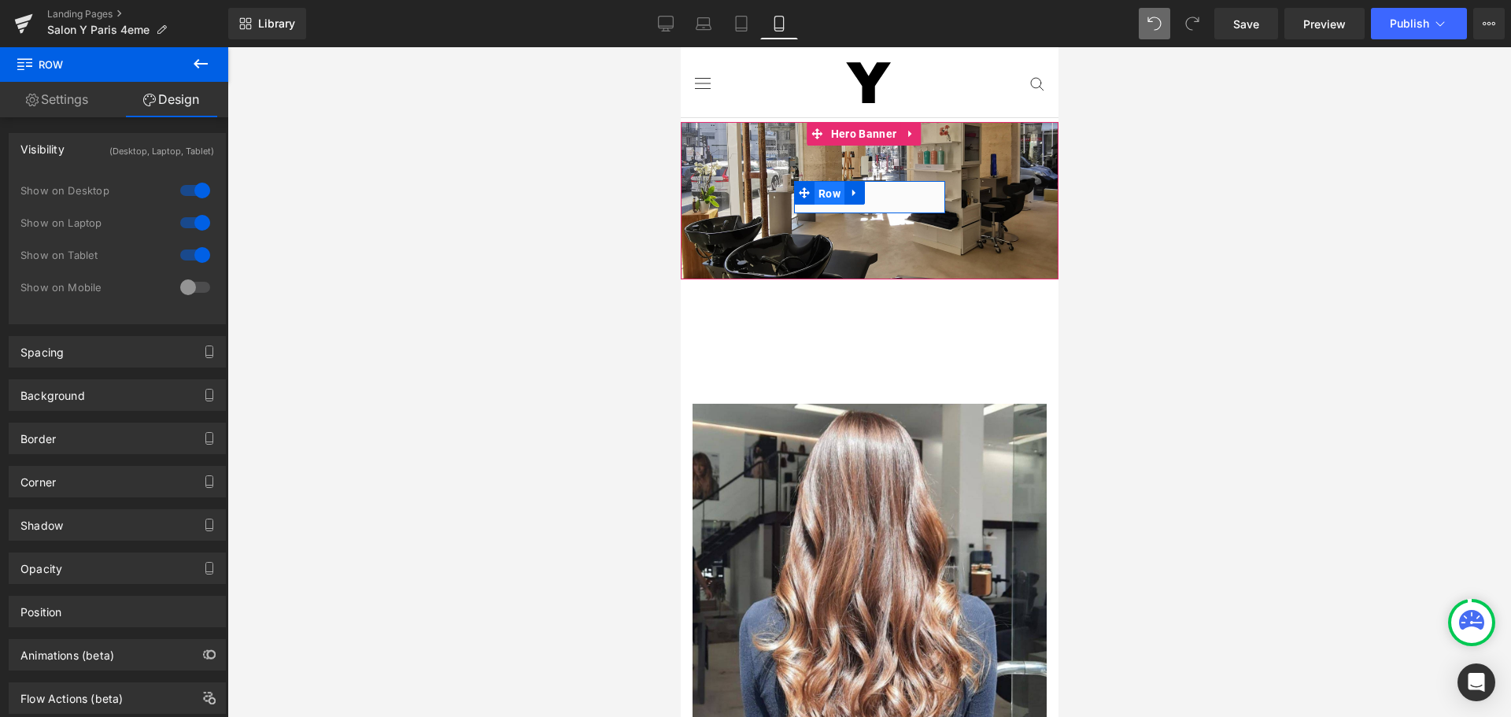
click at [826, 191] on span "Row" at bounding box center [829, 194] width 30 height 24
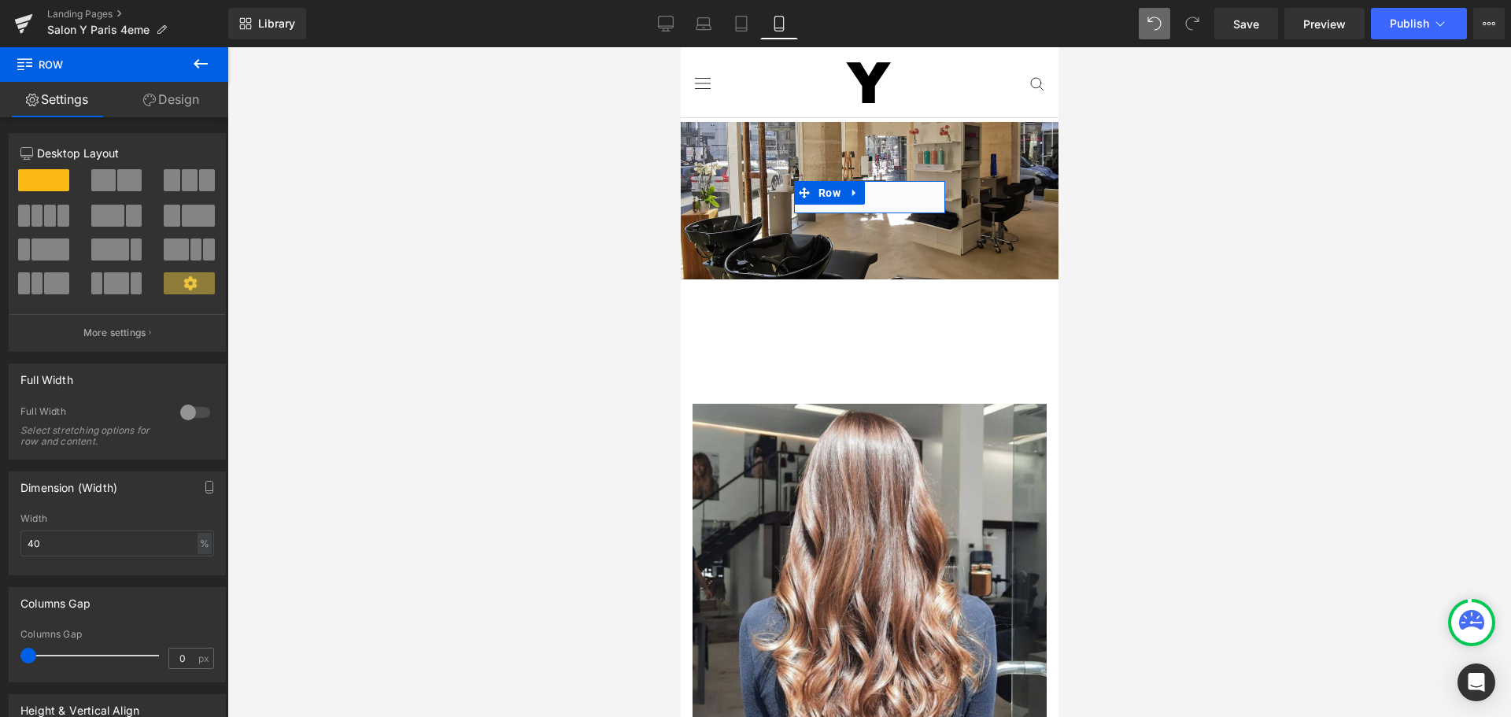
click at [174, 102] on link "Design" at bounding box center [171, 99] width 114 height 35
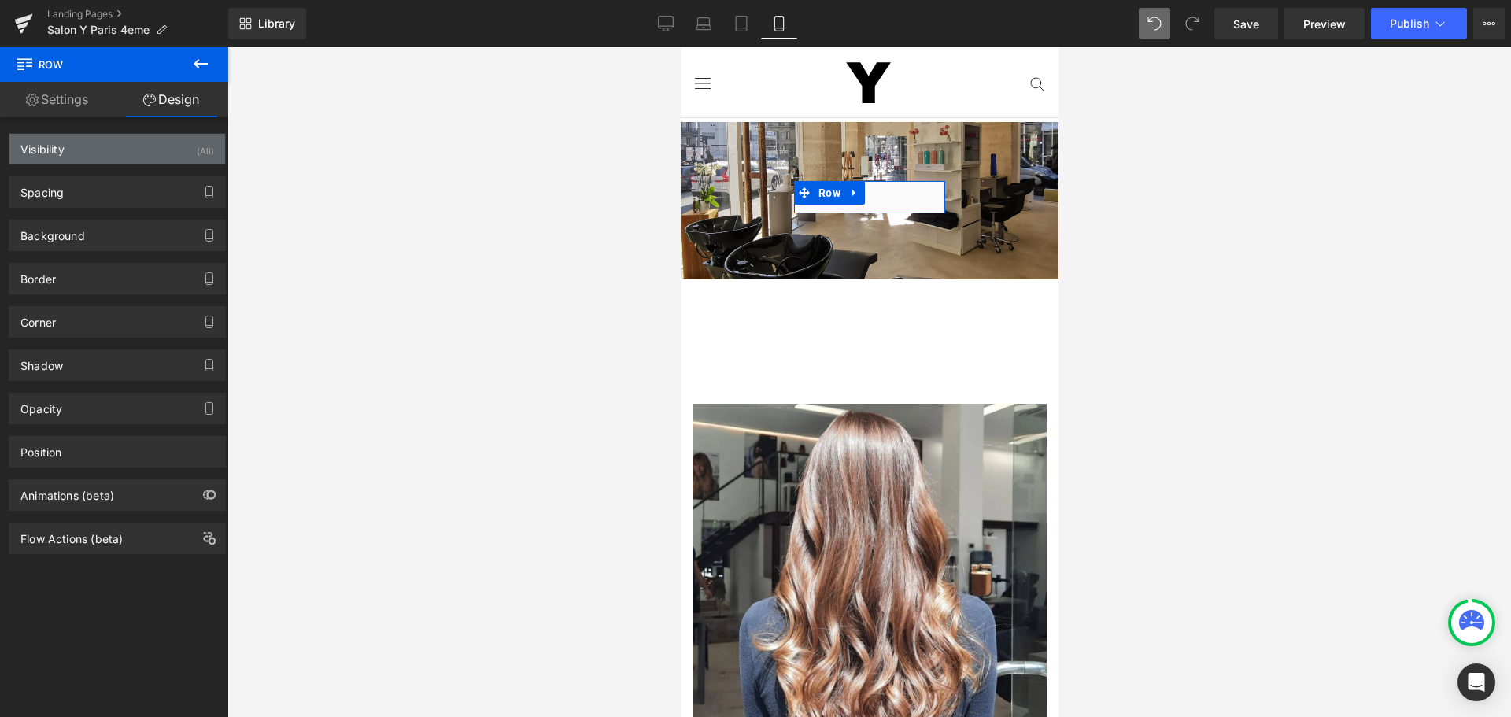
click at [131, 150] on div "Visibility (All)" at bounding box center [117, 149] width 216 height 30
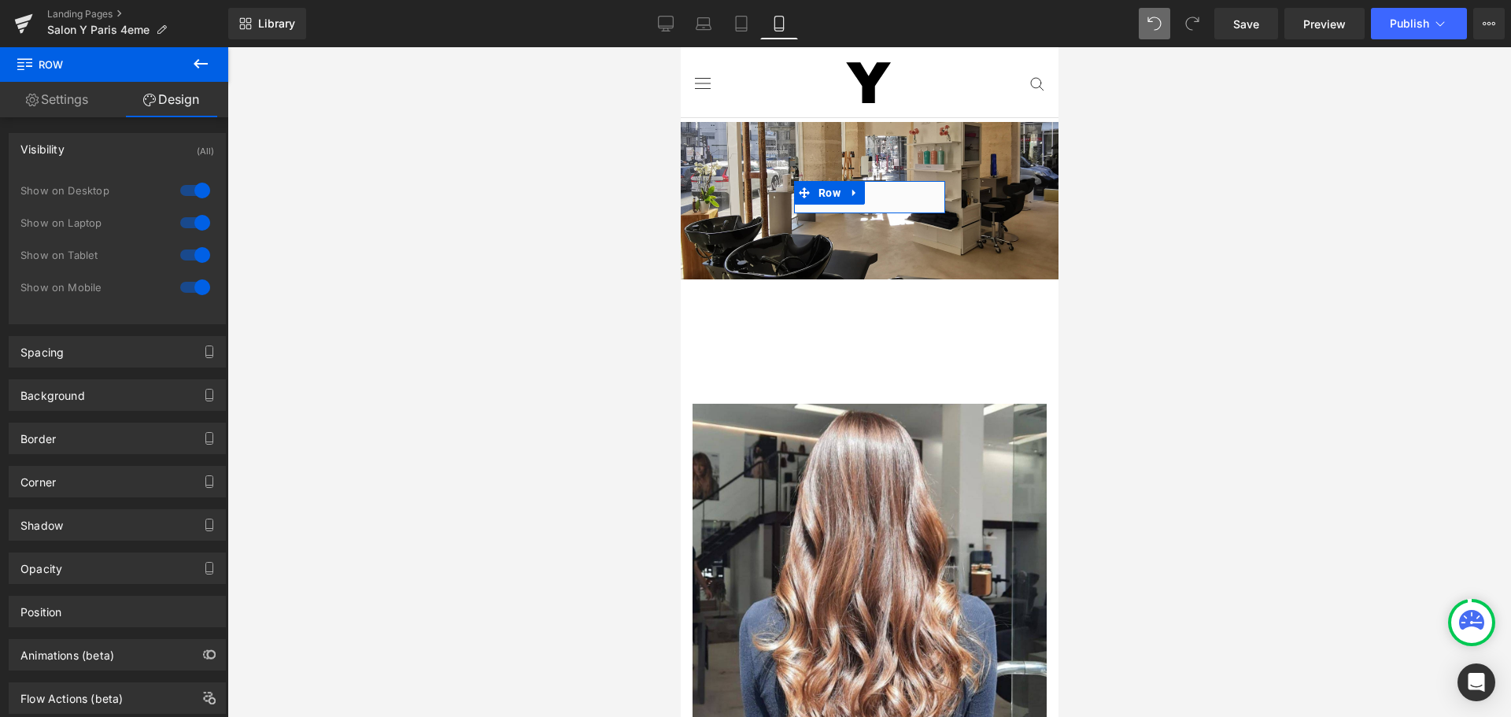
click at [180, 287] on div at bounding box center [195, 287] width 38 height 25
click at [741, 22] on icon at bounding box center [741, 24] width 16 height 16
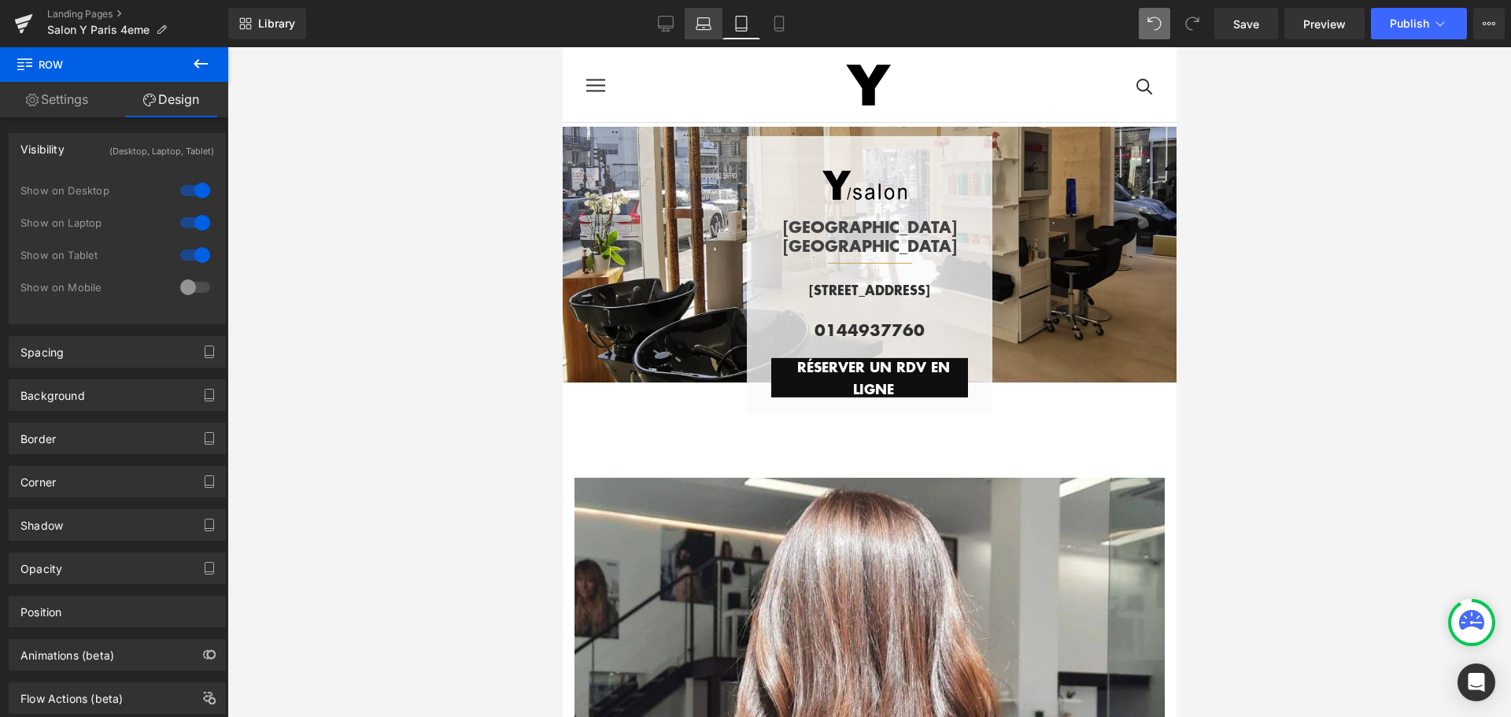
click at [696, 23] on icon at bounding box center [704, 24] width 16 height 16
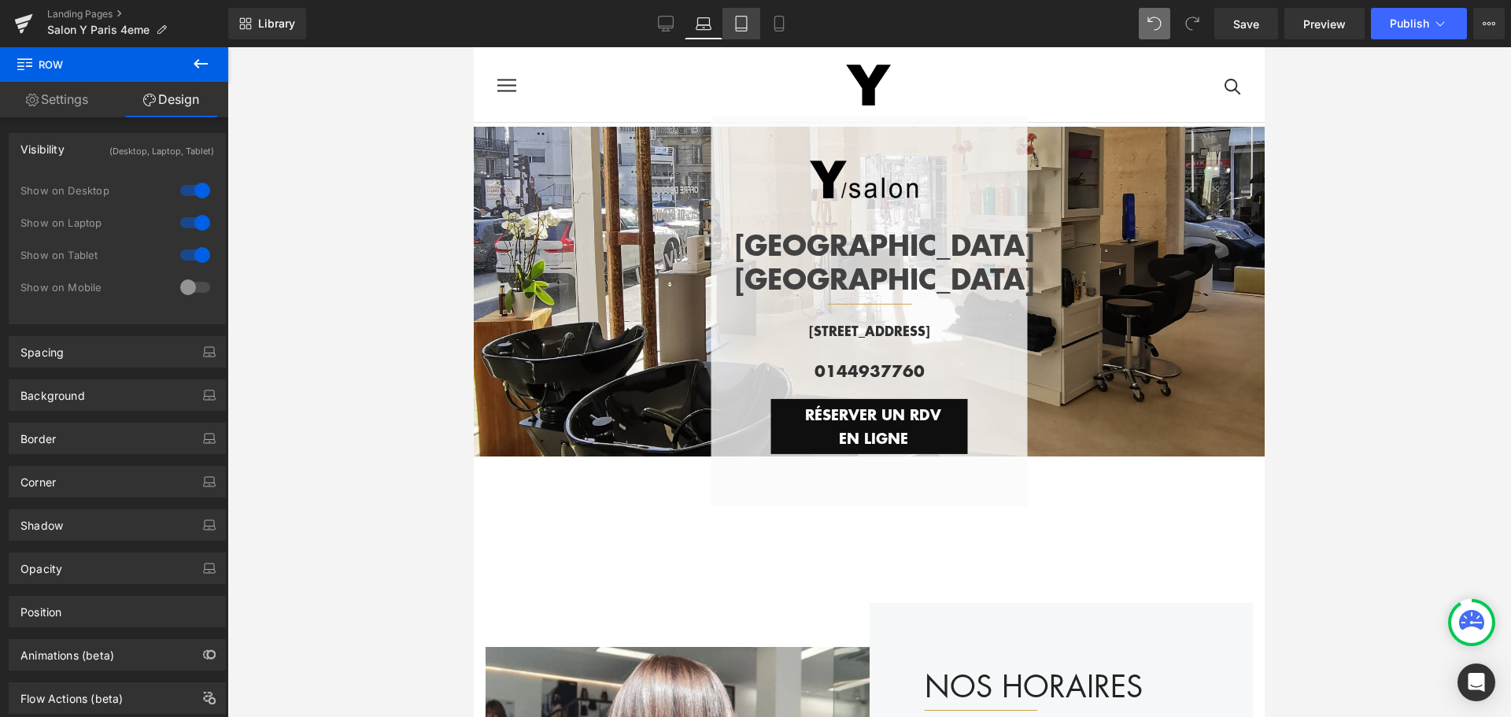
click at [741, 23] on icon at bounding box center [741, 24] width 16 height 16
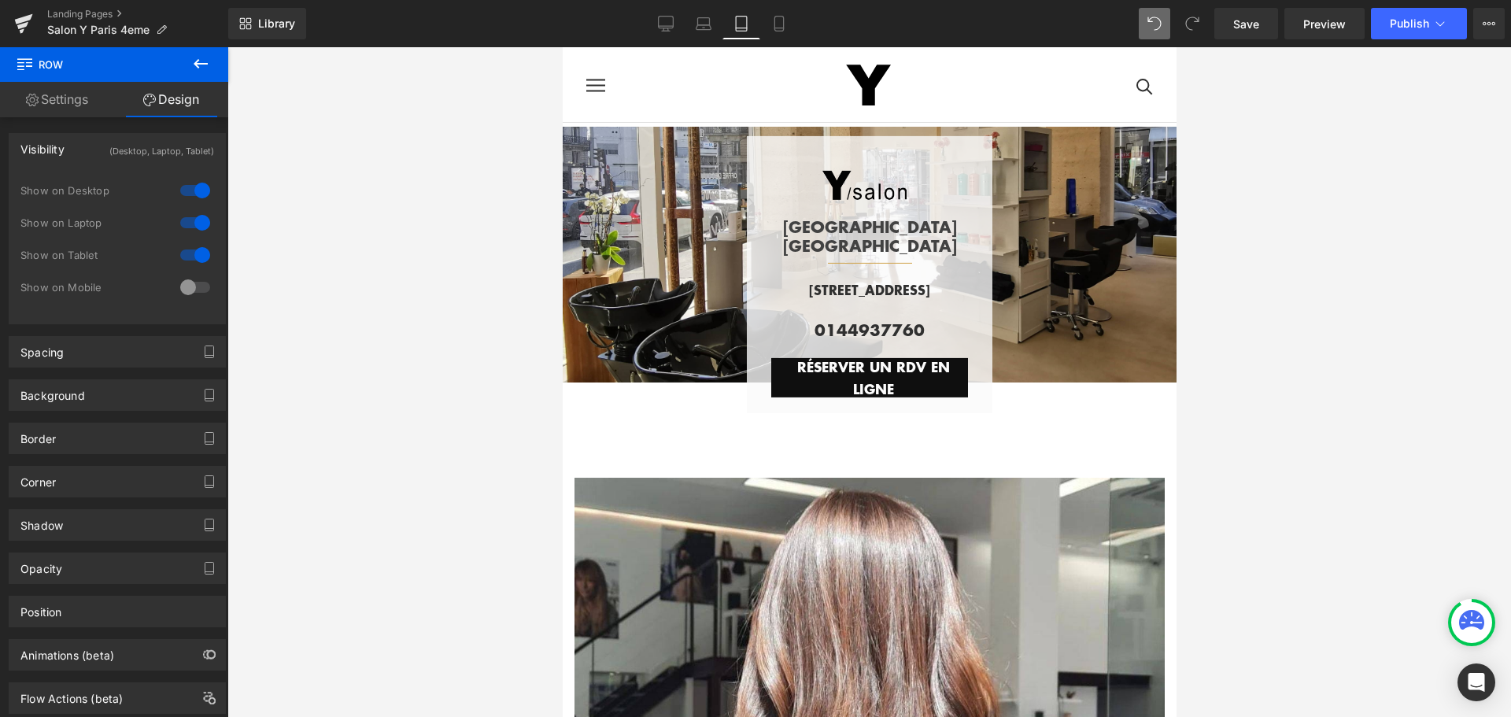
scroll to position [28, 0]
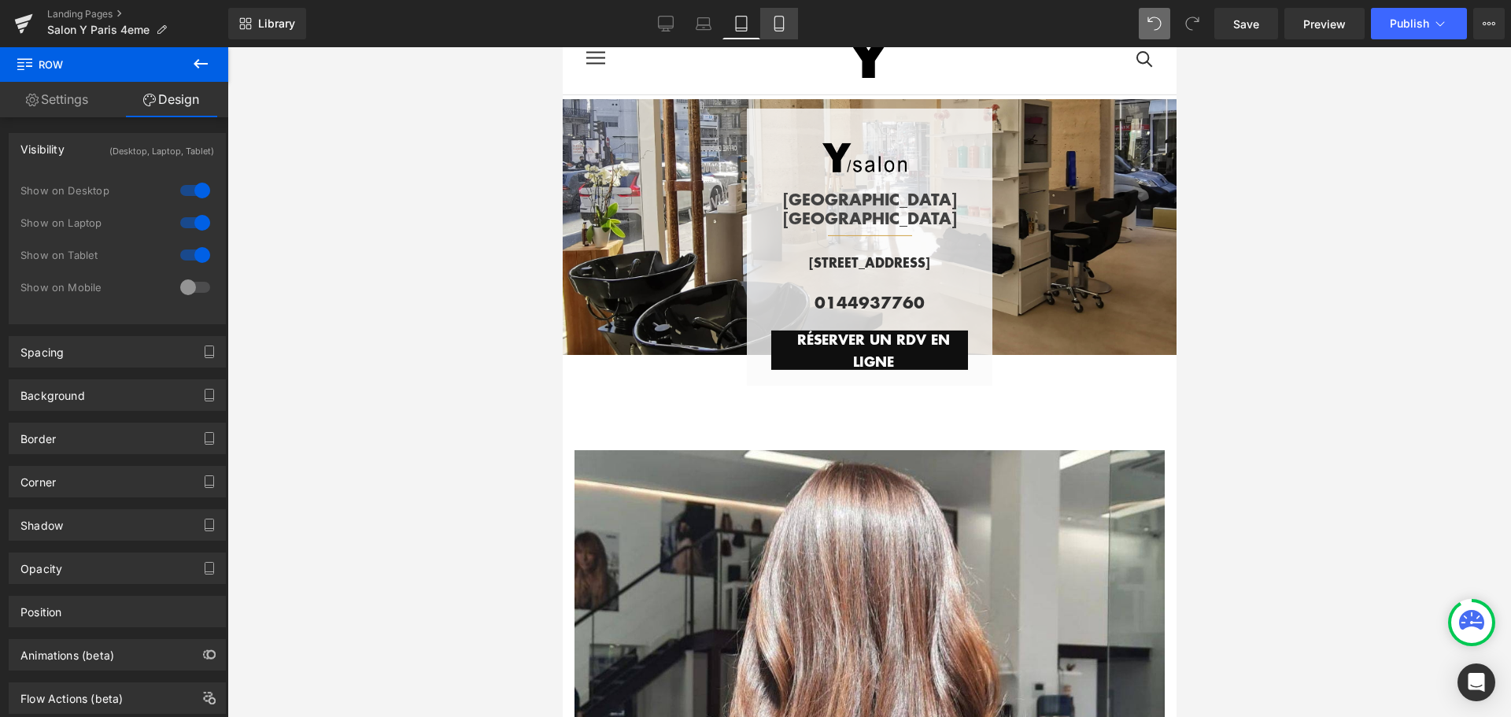
click at [782, 24] on icon at bounding box center [779, 24] width 16 height 16
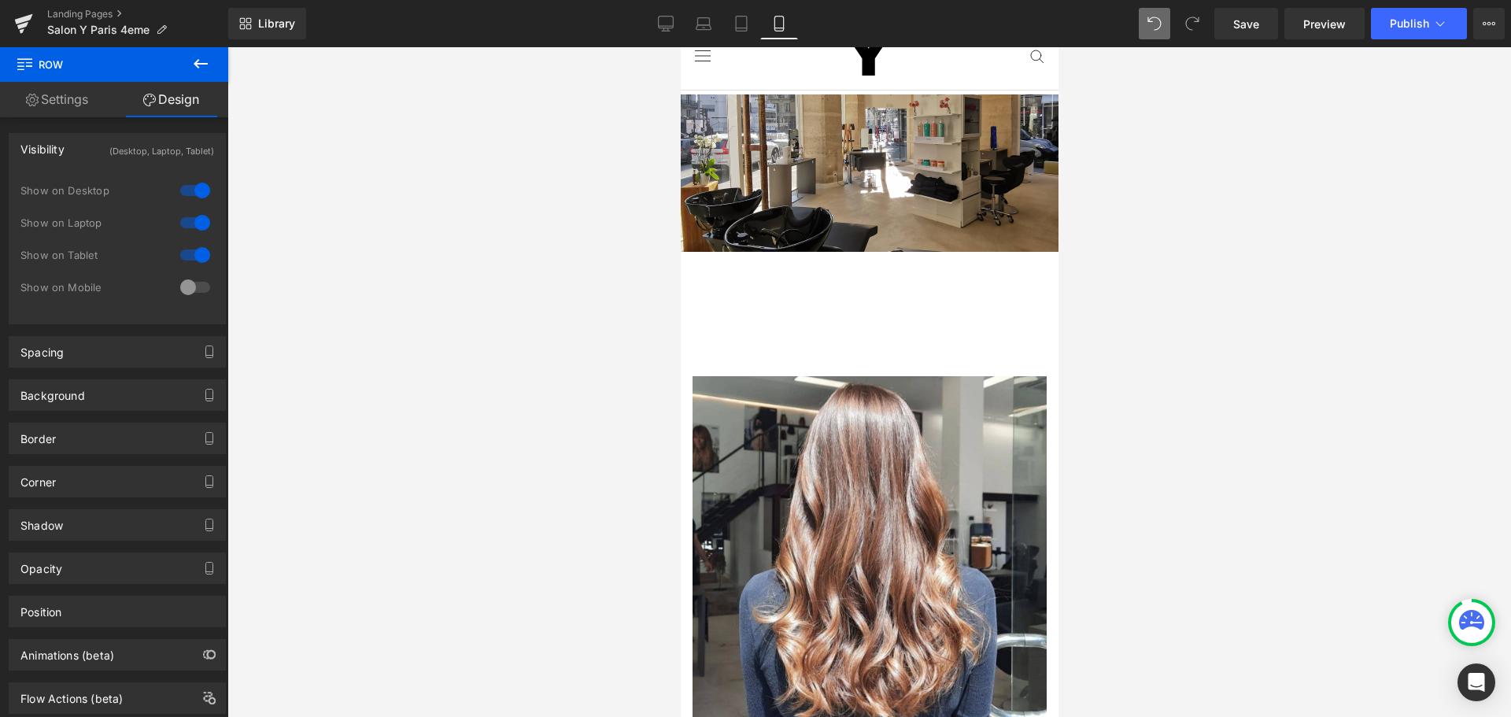
scroll to position [0, 0]
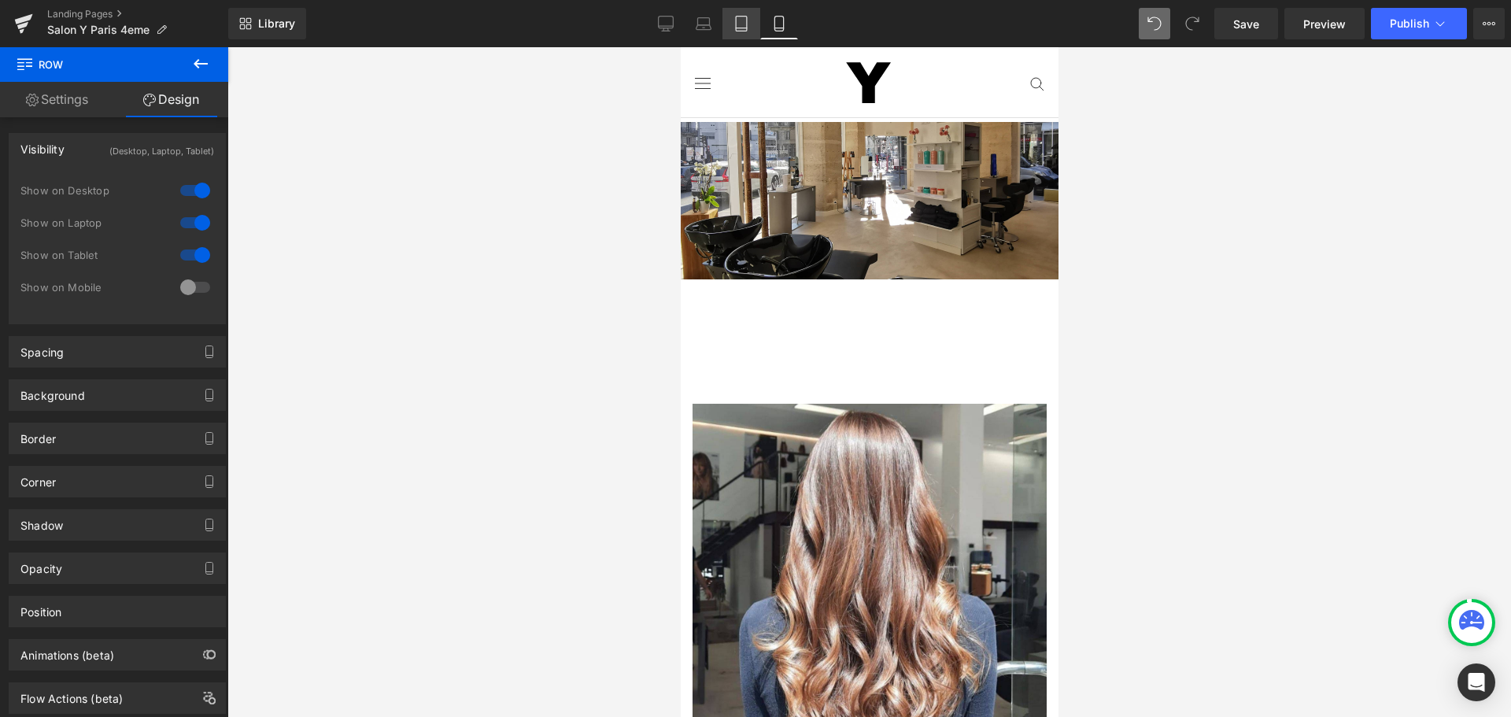
click at [736, 24] on icon at bounding box center [741, 24] width 16 height 16
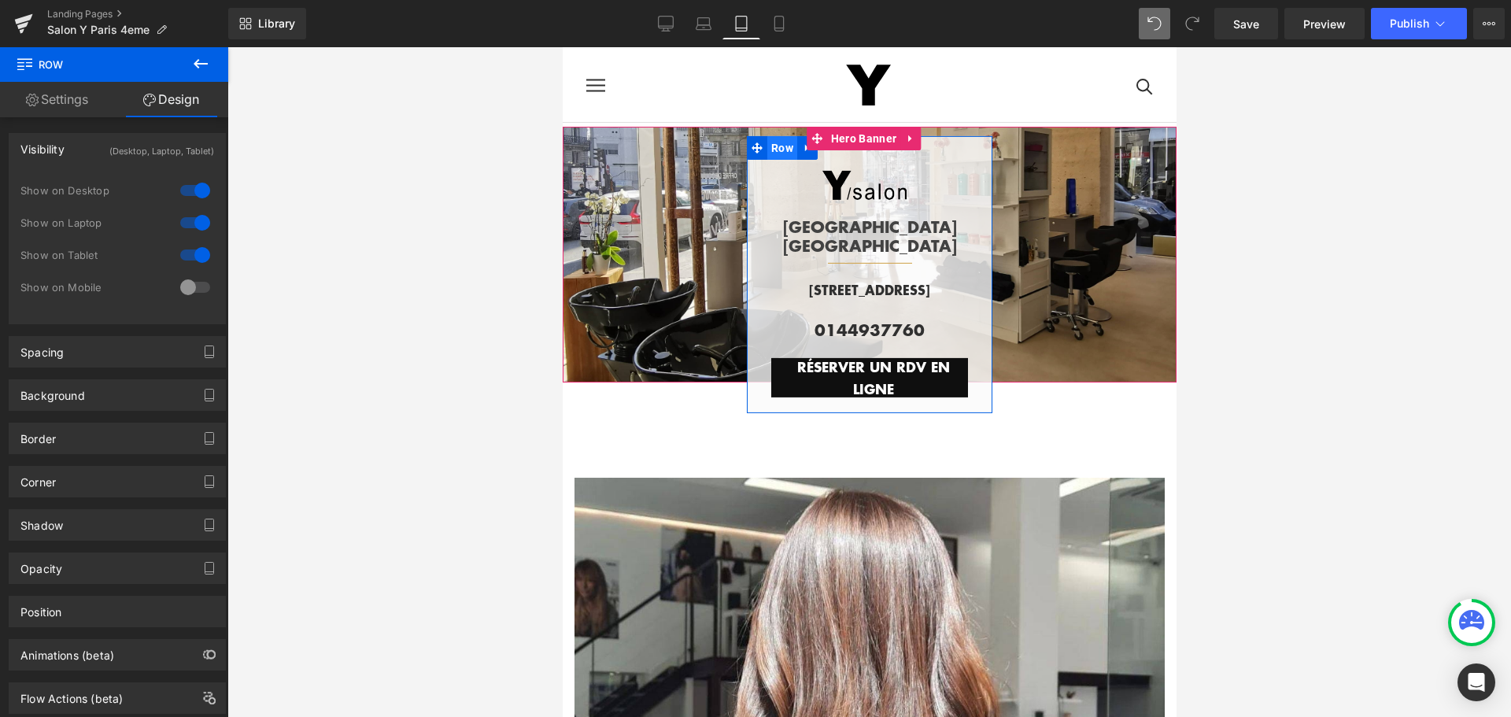
click at [780, 156] on span "Row" at bounding box center [782, 147] width 30 height 24
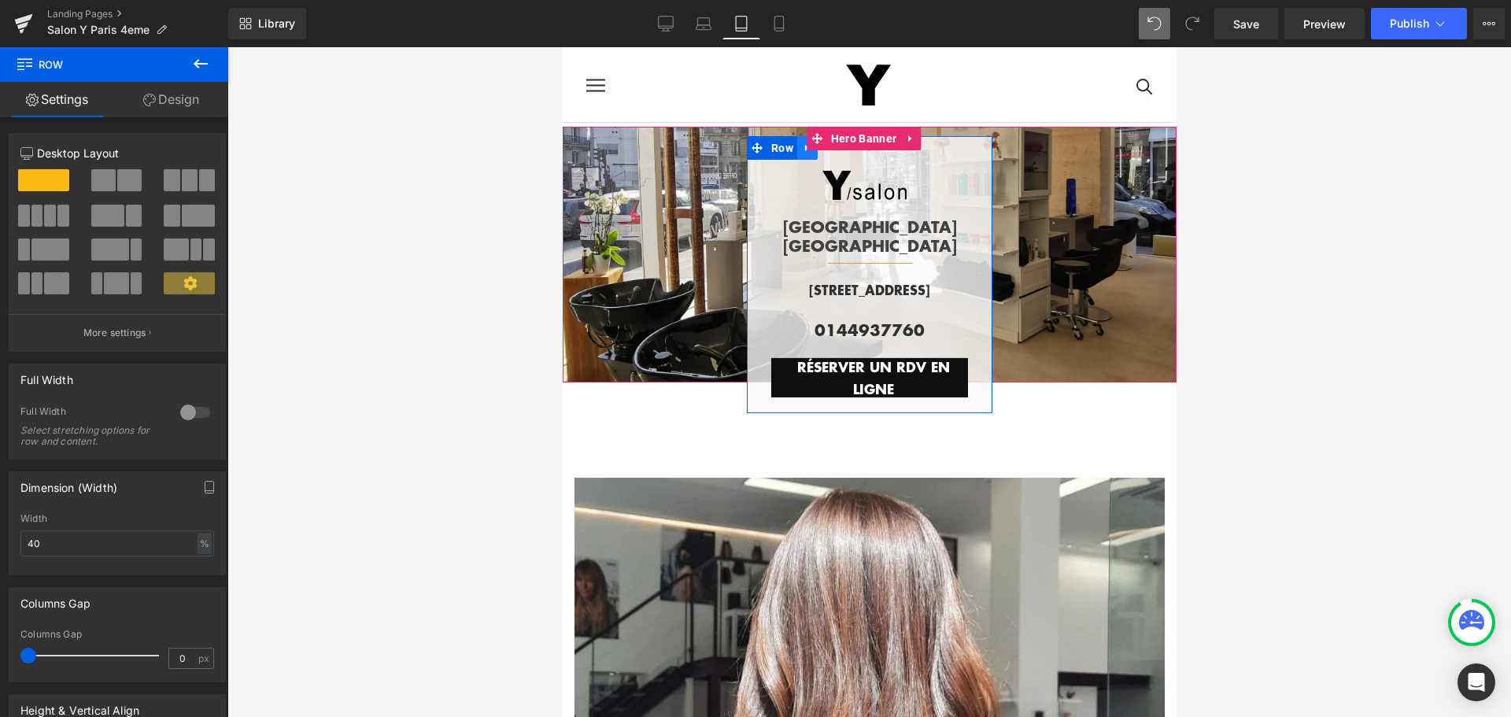
click at [801, 153] on icon at bounding box center [806, 148] width 11 height 12
click at [823, 153] on icon at bounding box center [827, 147] width 11 height 11
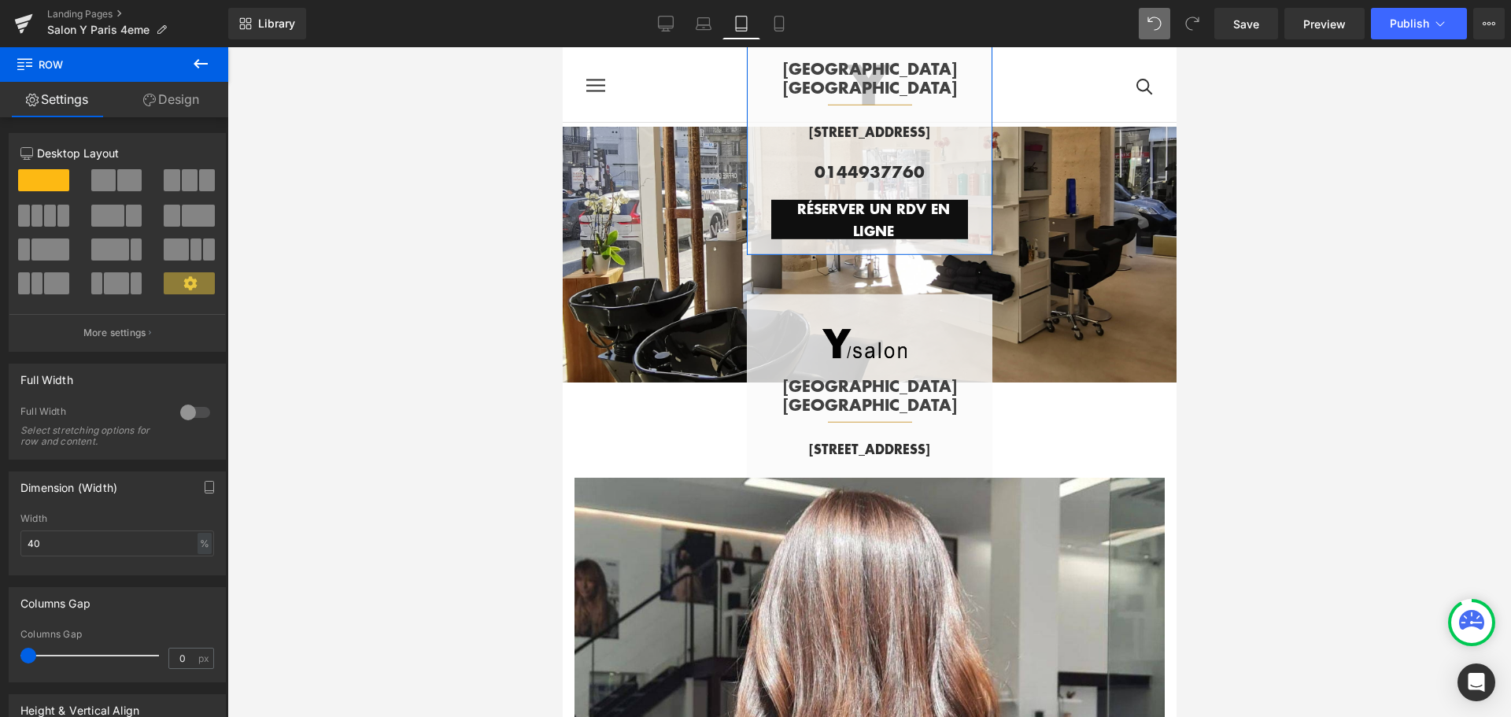
click at [196, 100] on link "Design" at bounding box center [171, 99] width 114 height 35
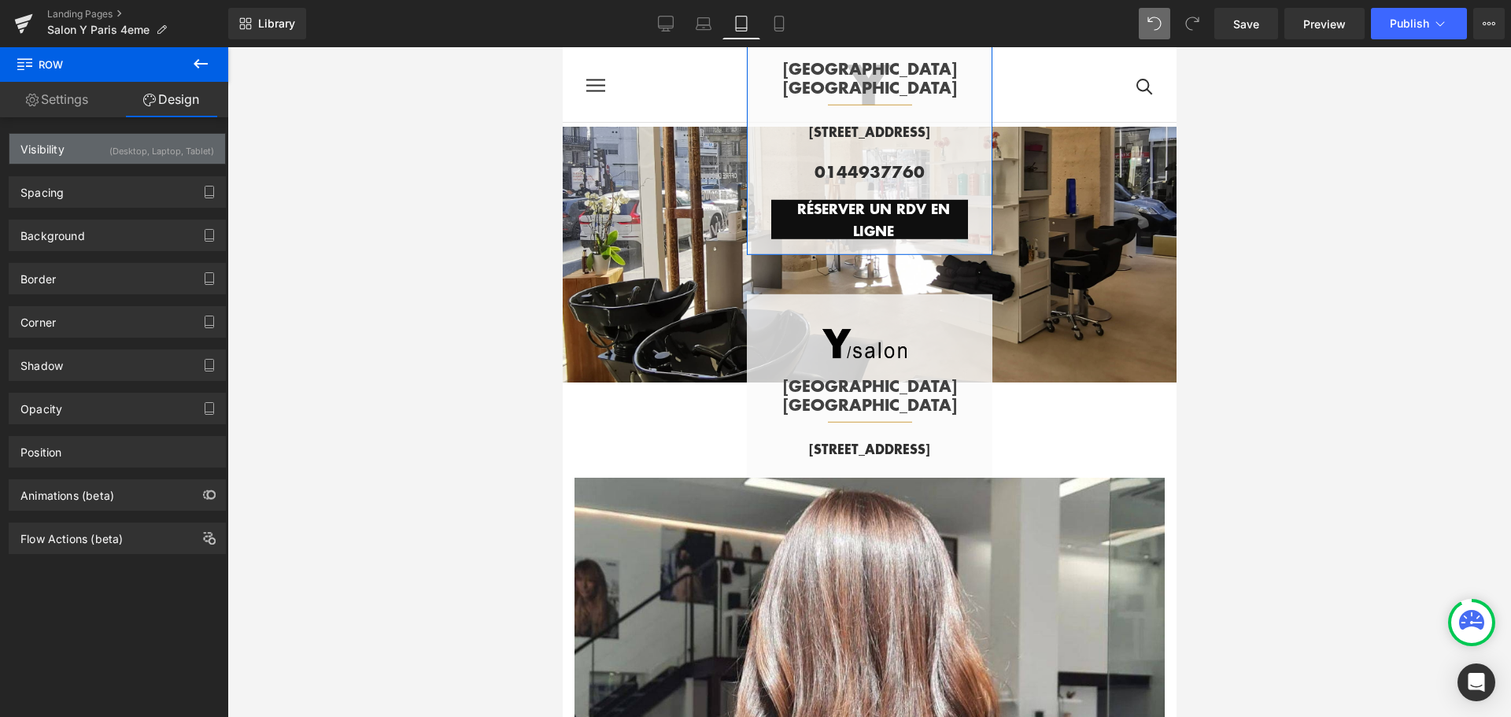
click at [192, 150] on div "(Desktop, Laptop, Tablet)" at bounding box center [161, 147] width 105 height 26
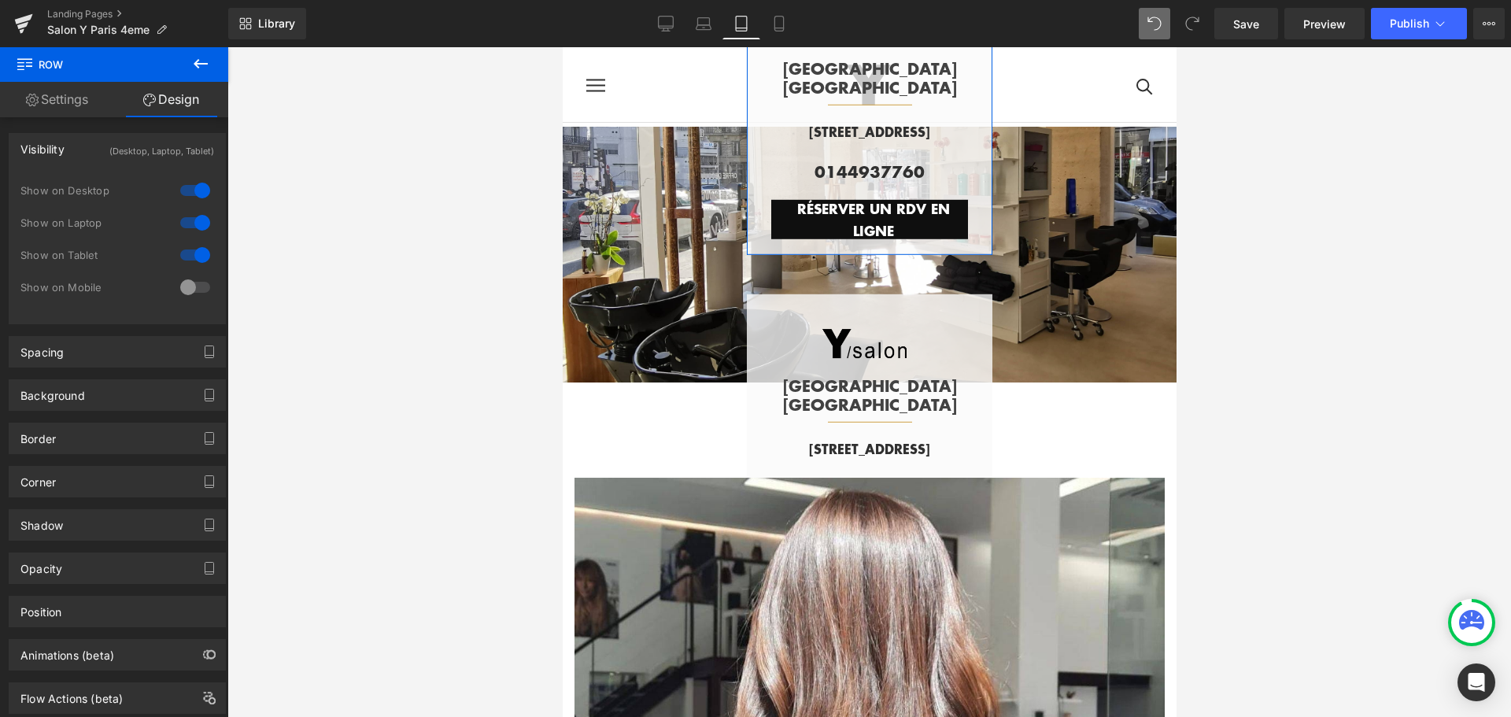
click at [183, 188] on div at bounding box center [195, 190] width 38 height 25
click at [183, 223] on div at bounding box center [195, 222] width 38 height 25
click at [184, 251] on div at bounding box center [195, 254] width 38 height 25
click at [182, 253] on div at bounding box center [195, 254] width 38 height 25
click at [183, 257] on div at bounding box center [195, 254] width 38 height 25
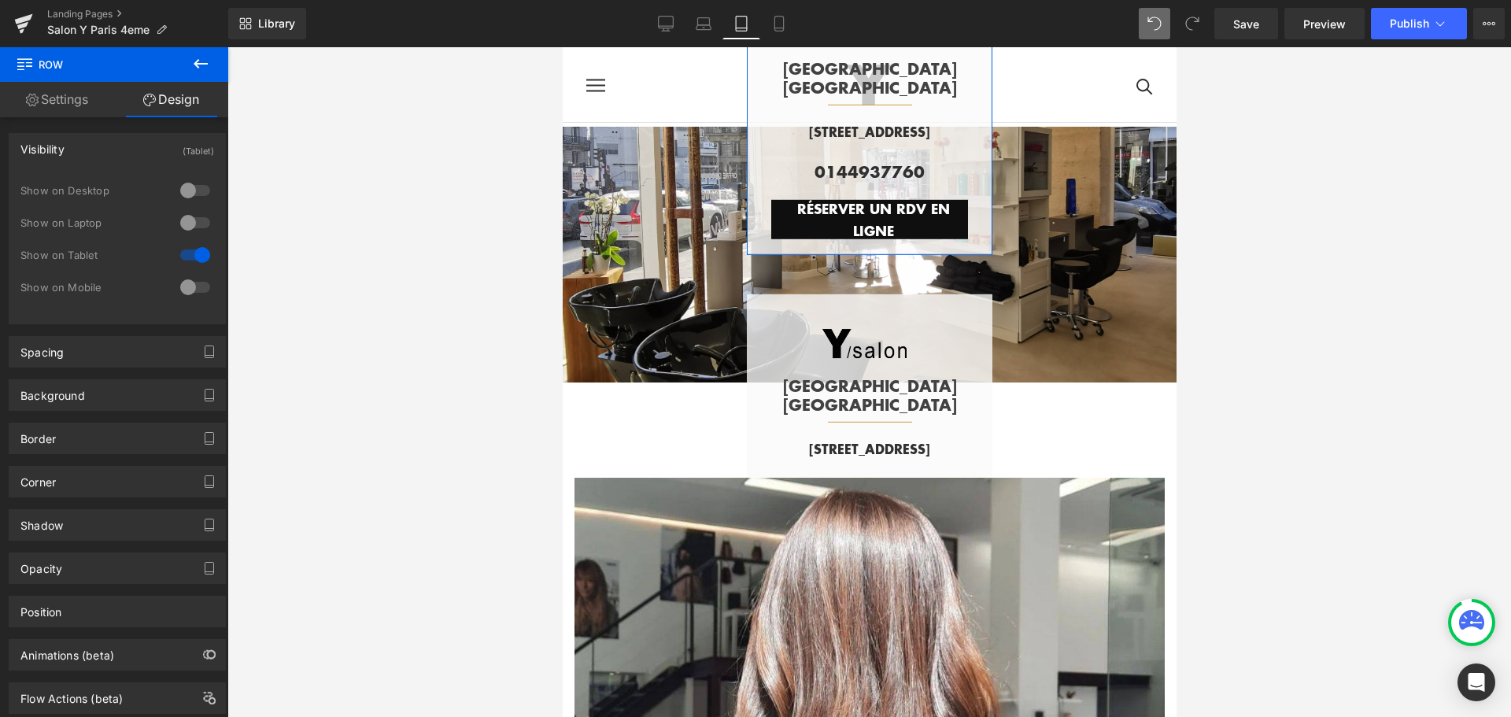
click at [199, 283] on div at bounding box center [195, 287] width 38 height 25
click at [179, 255] on div at bounding box center [195, 254] width 38 height 25
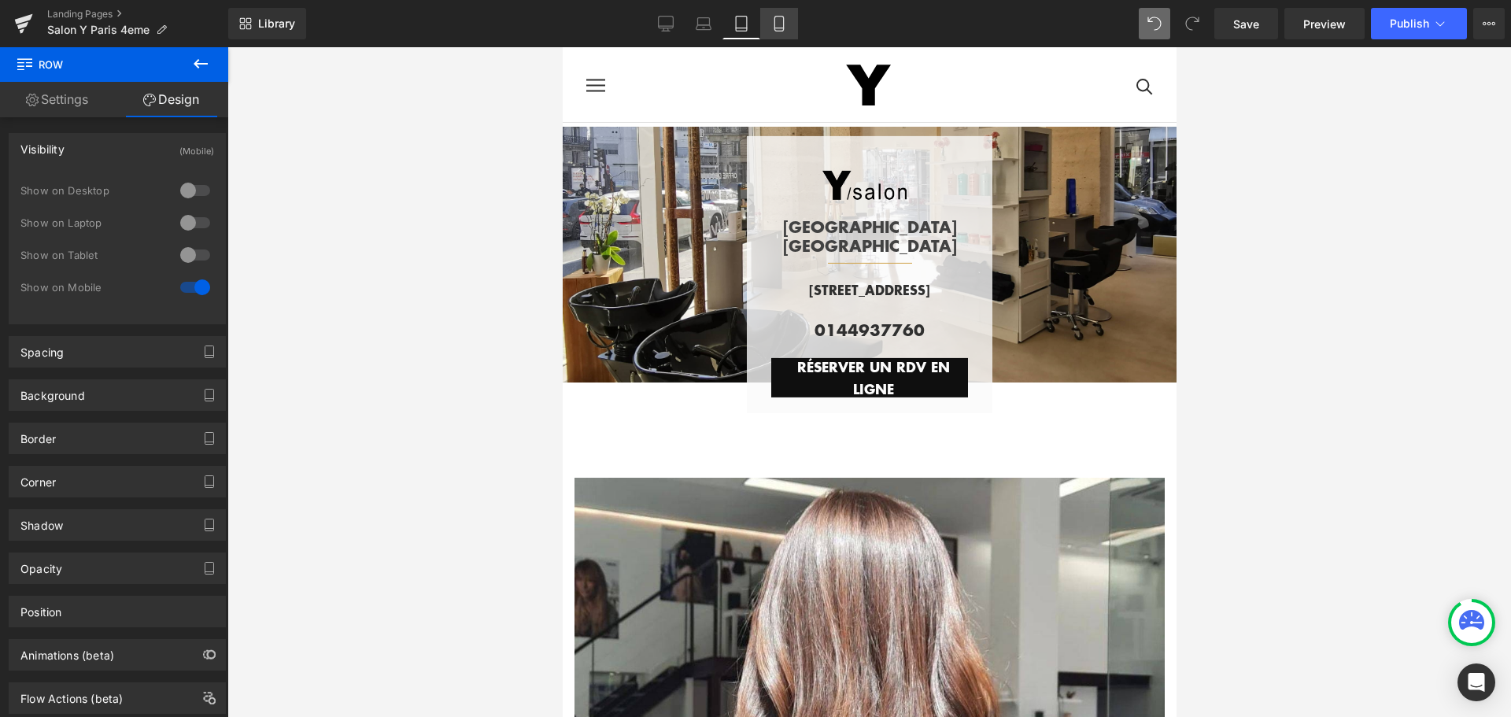
click at [775, 25] on icon at bounding box center [778, 24] width 9 height 15
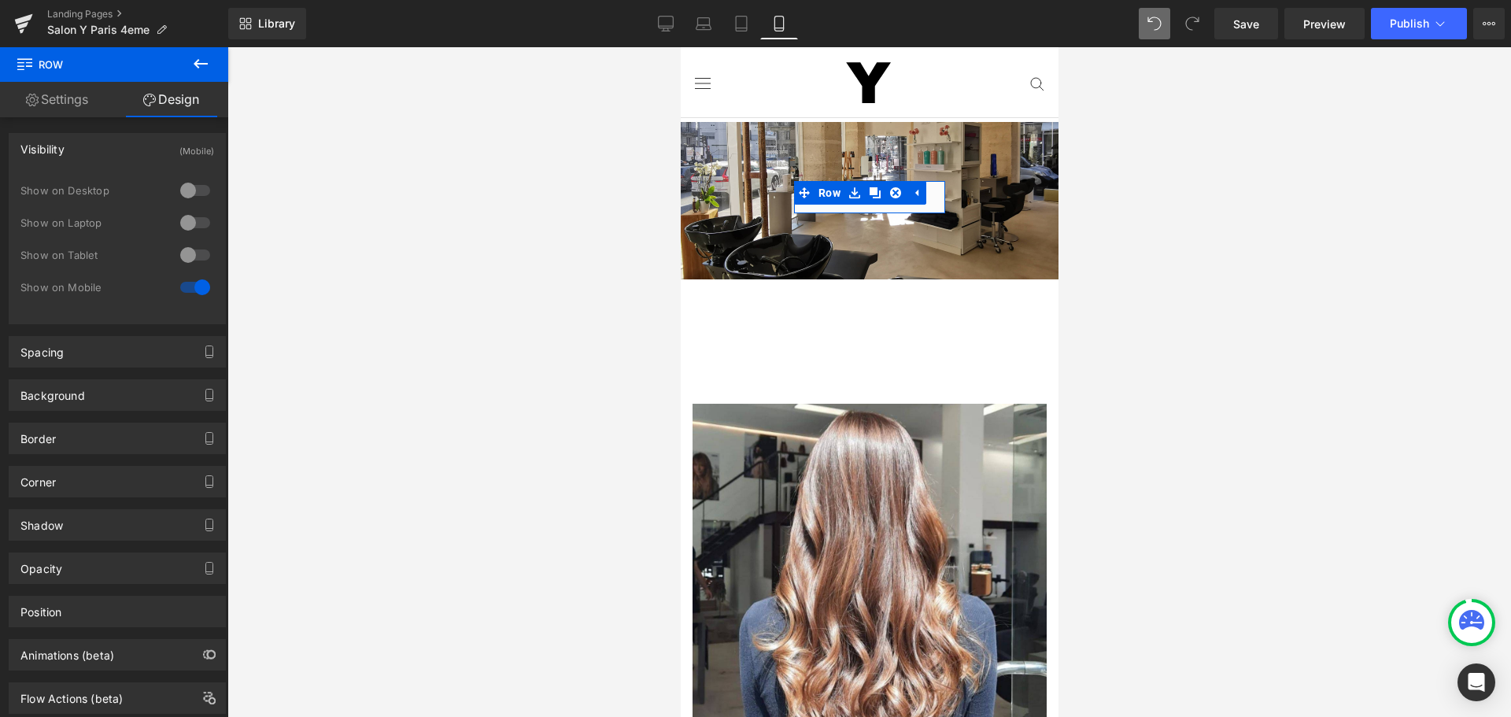
click at [197, 258] on div at bounding box center [195, 254] width 38 height 25
click at [744, 24] on icon at bounding box center [741, 24] width 16 height 16
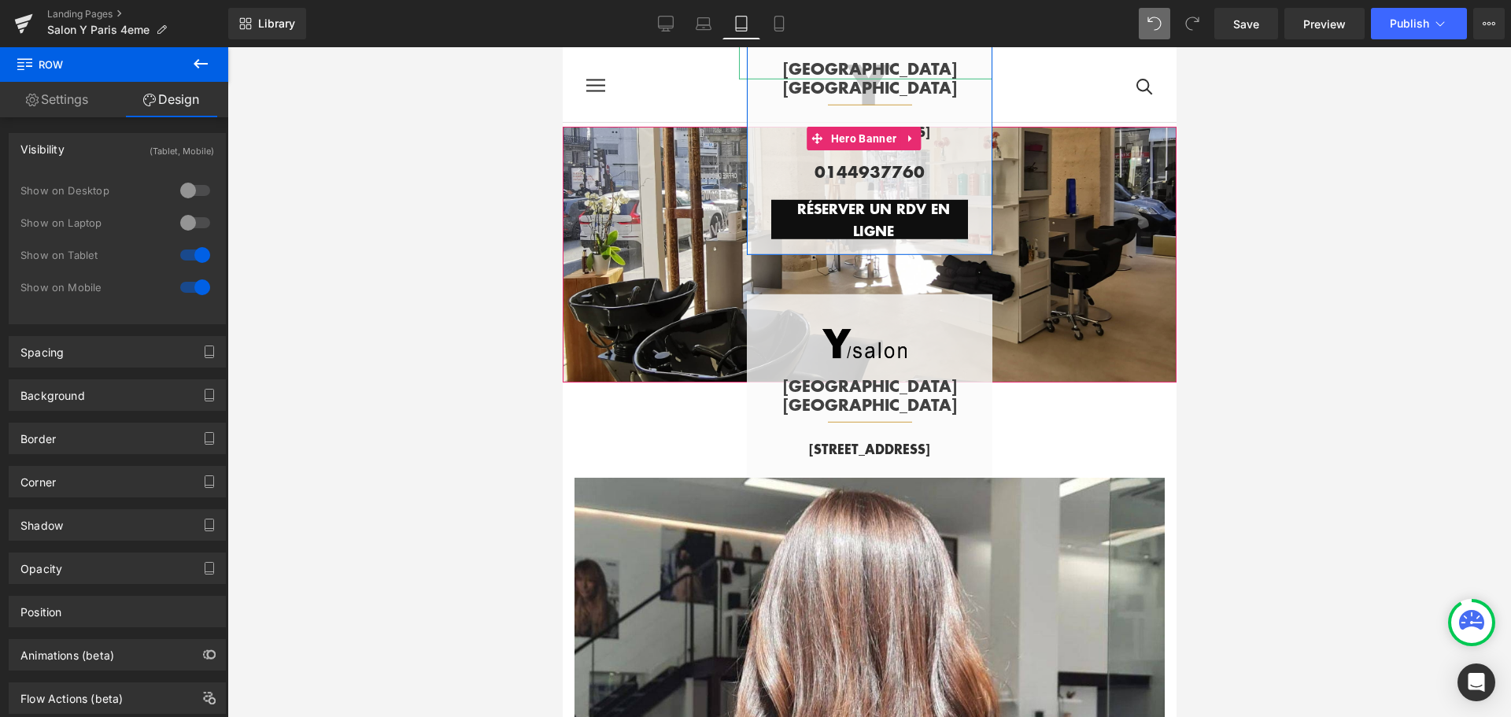
click at [771, 50] on div at bounding box center [864, 29] width 253 height 102
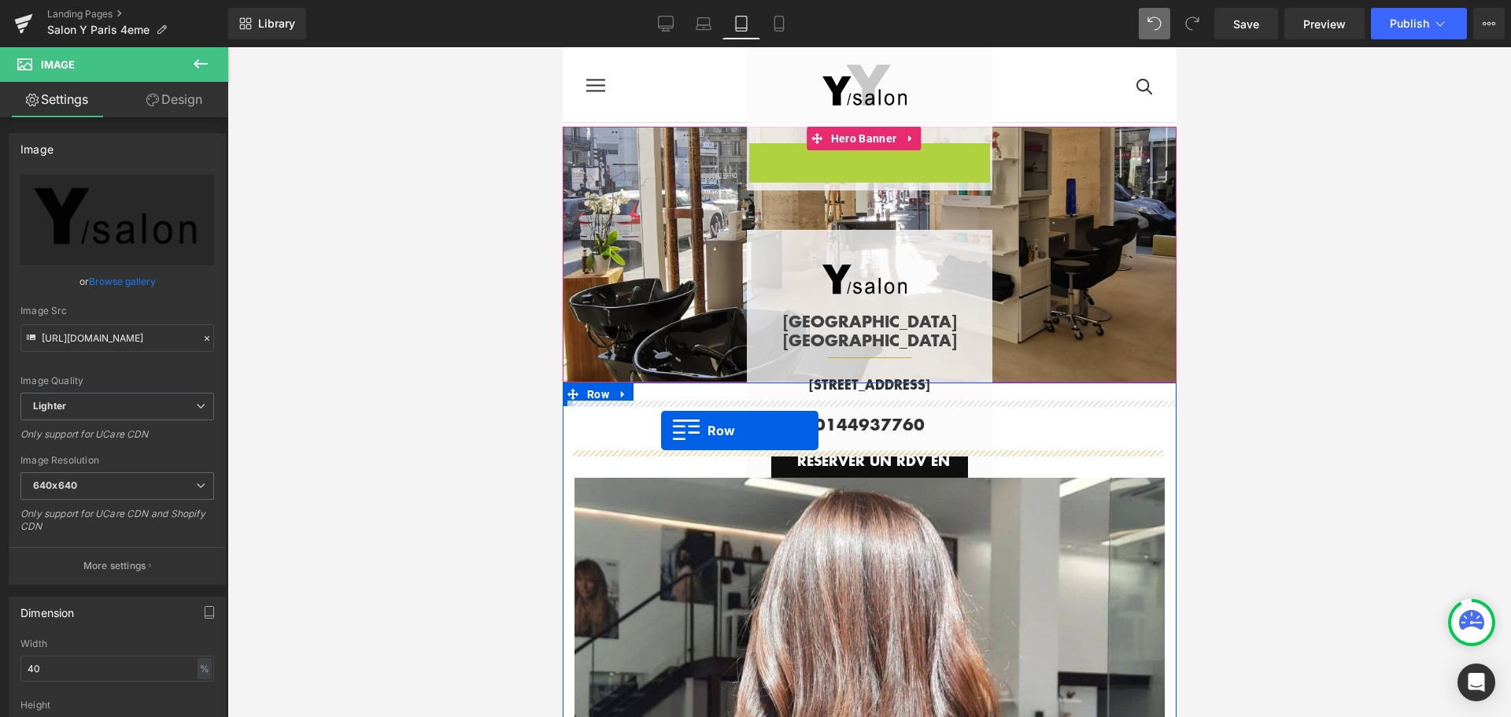
drag, startPoint x: 755, startPoint y: 105, endPoint x: 660, endPoint y: 430, distance: 339.2
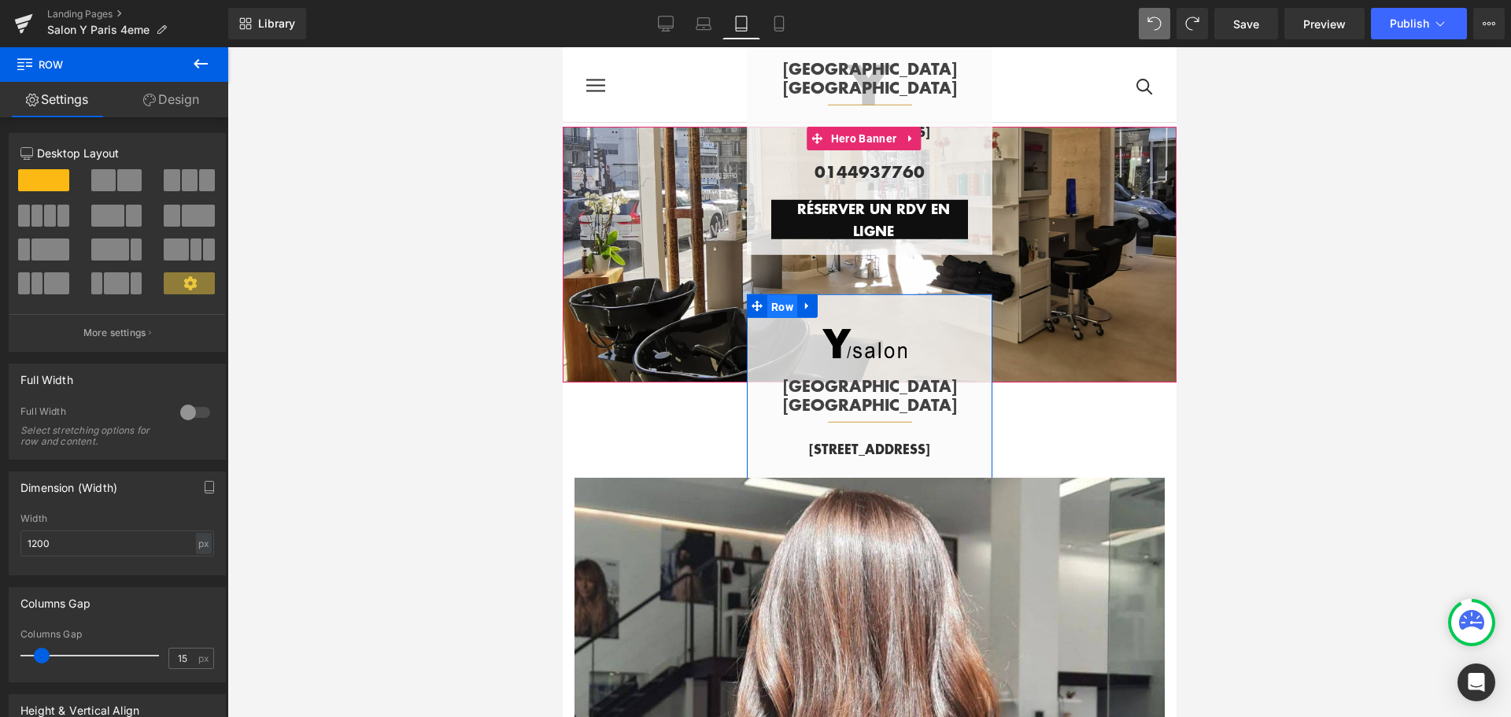
click at [774, 304] on span "Row" at bounding box center [782, 307] width 30 height 24
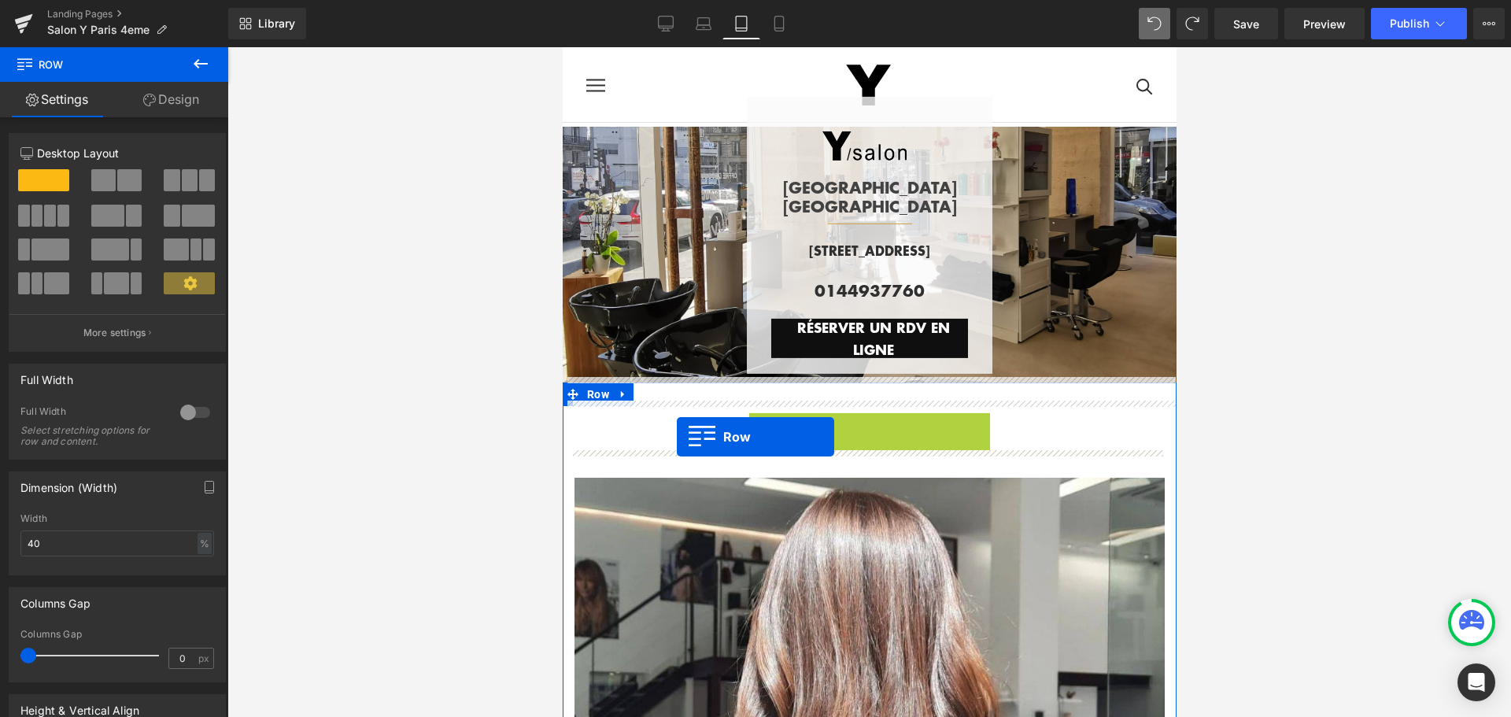
drag, startPoint x: 774, startPoint y: 304, endPoint x: 676, endPoint y: 437, distance: 165.0
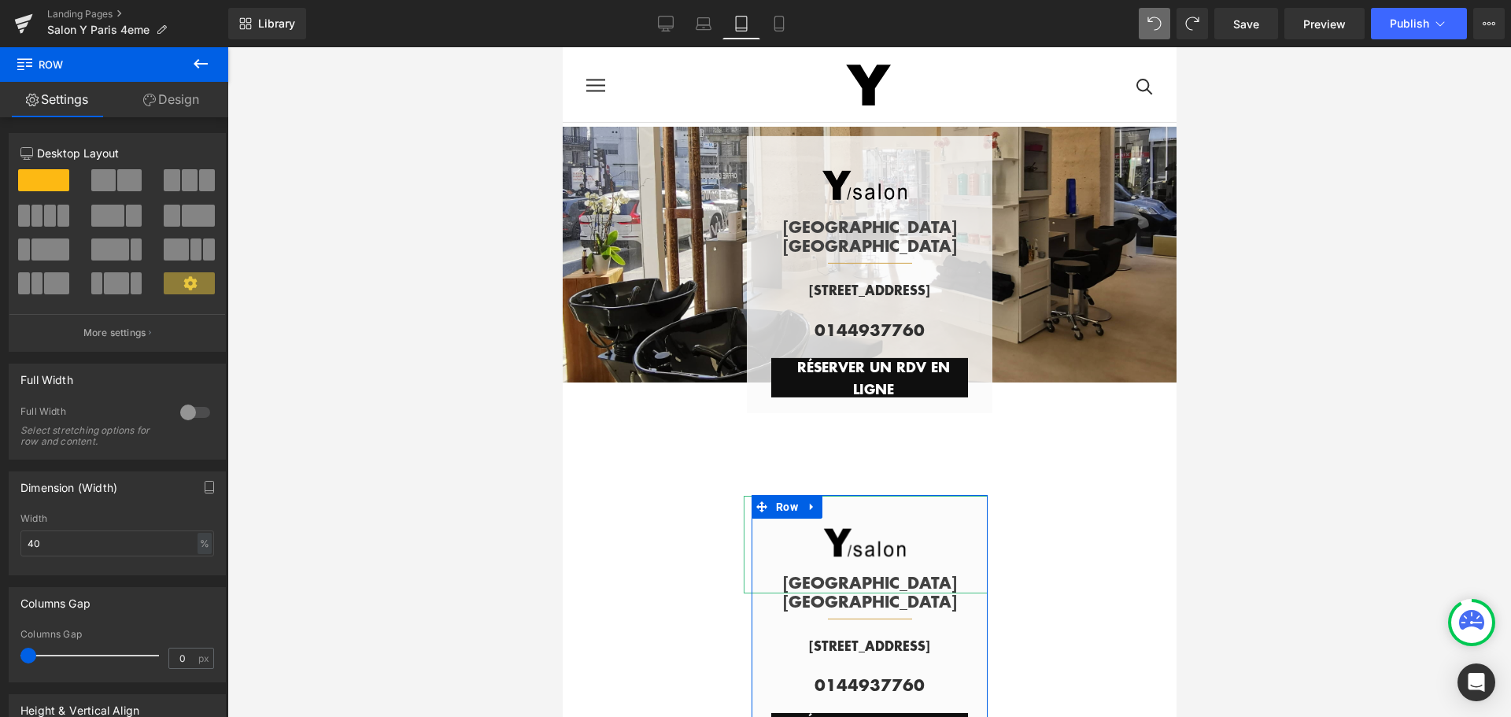
click at [192, 102] on link "Design" at bounding box center [171, 99] width 114 height 35
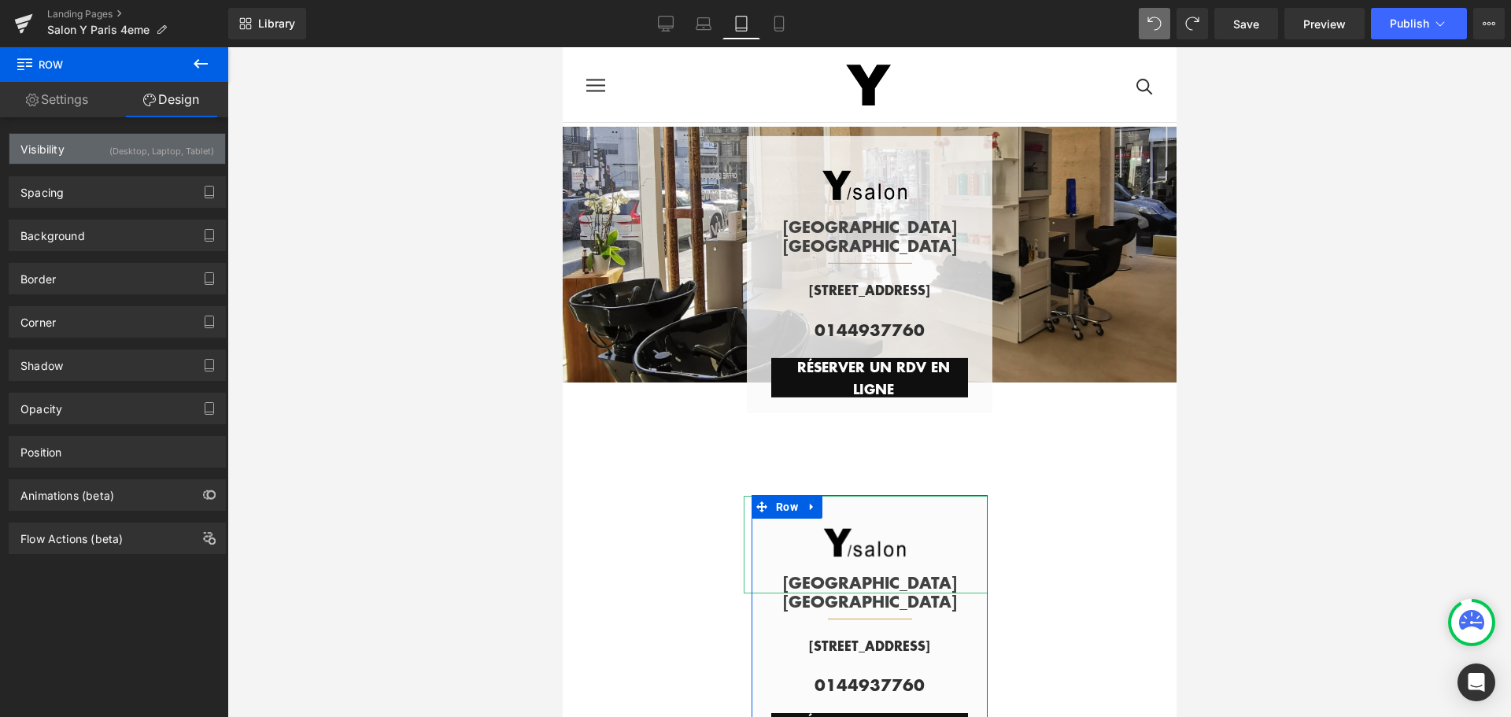
click at [186, 146] on div "(Desktop, Laptop, Tablet)" at bounding box center [161, 147] width 105 height 26
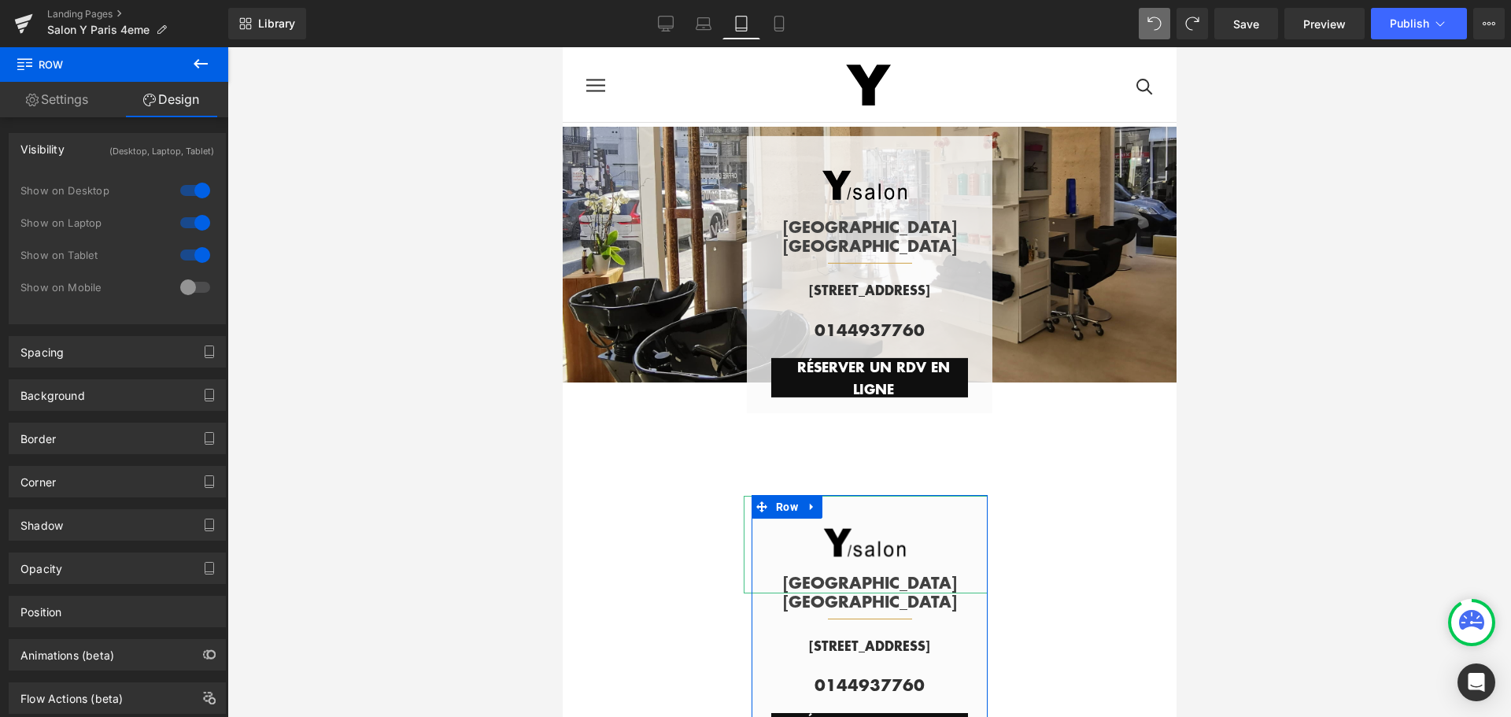
click at [186, 193] on div at bounding box center [195, 190] width 38 height 25
click at [182, 220] on div at bounding box center [195, 222] width 38 height 25
click at [196, 287] on div at bounding box center [195, 287] width 38 height 25
click at [181, 257] on div at bounding box center [195, 254] width 38 height 25
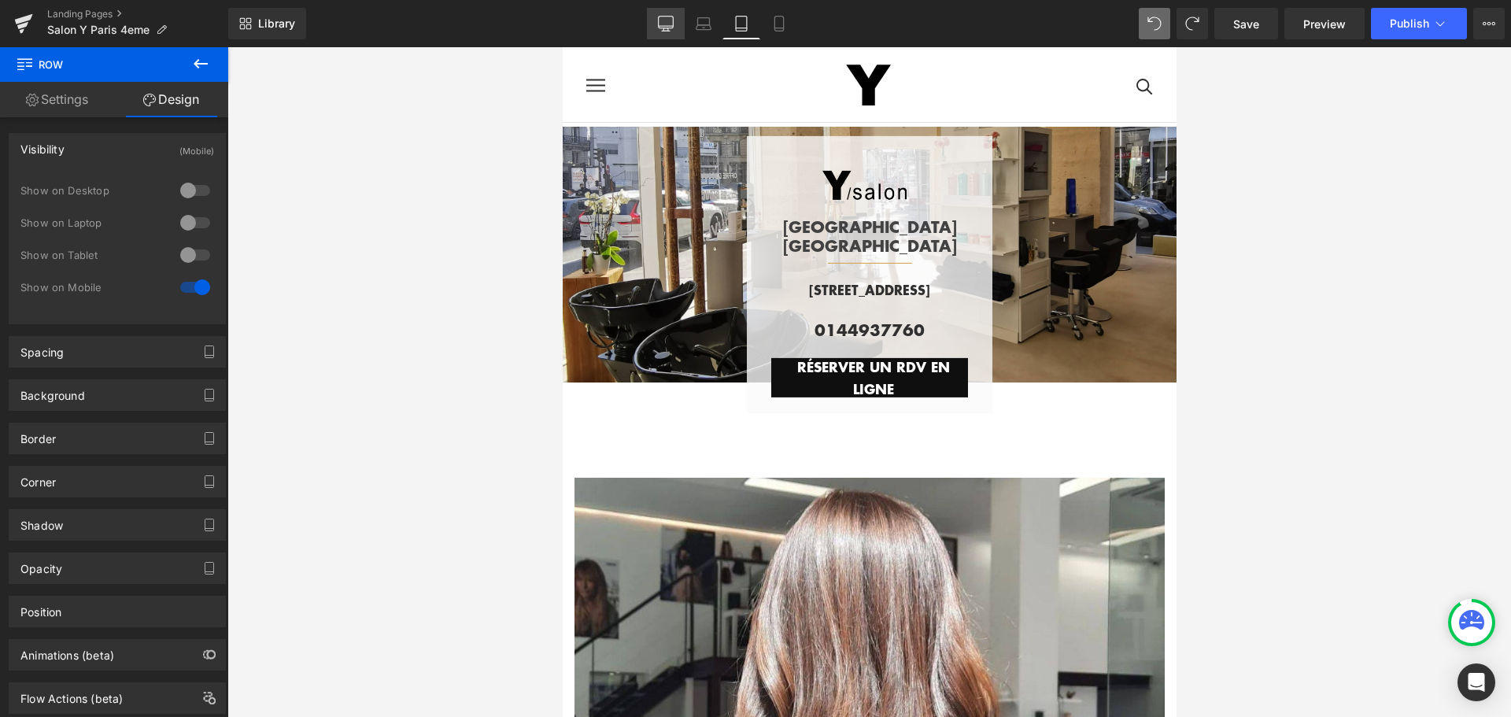
click at [667, 26] on icon at bounding box center [666, 26] width 15 height 0
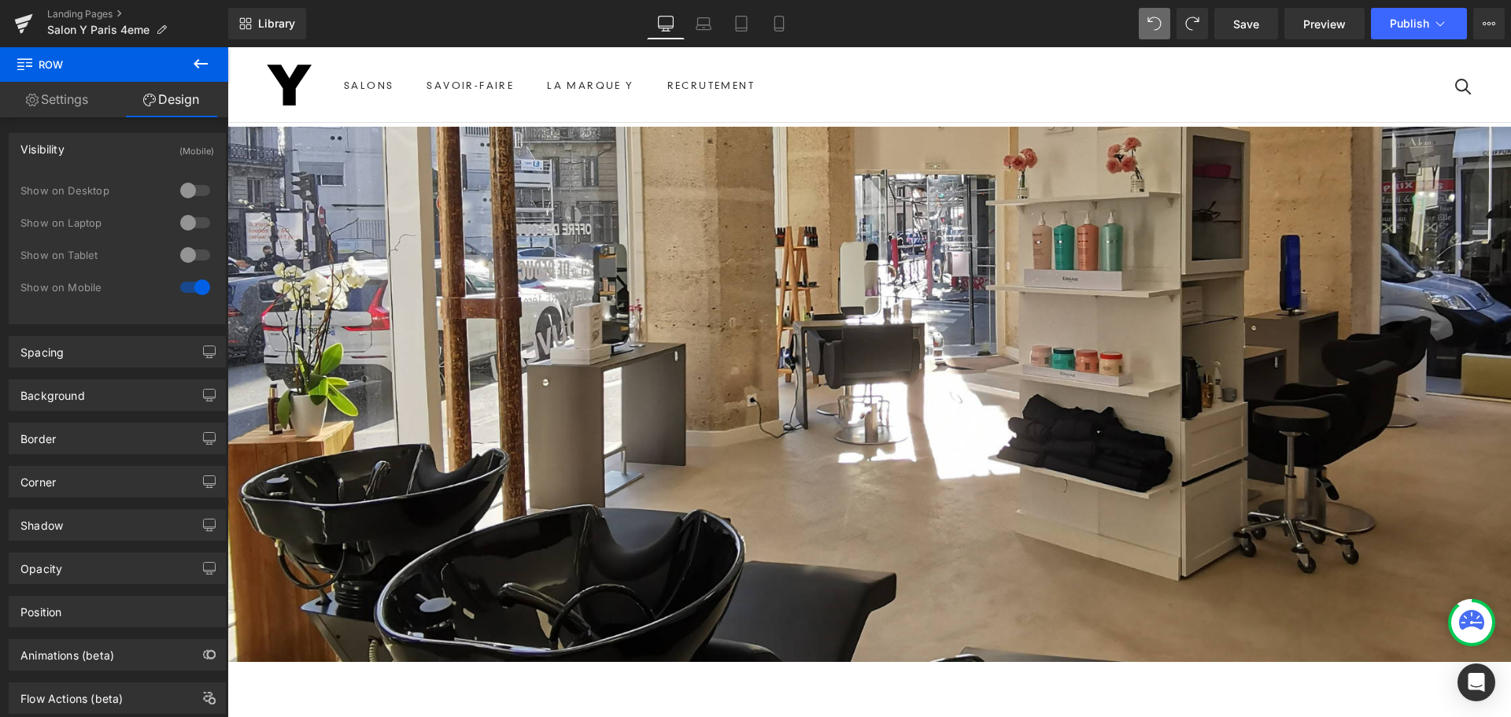
click at [198, 193] on div at bounding box center [195, 190] width 38 height 25
click at [181, 191] on div at bounding box center [195, 190] width 38 height 25
click at [198, 257] on div at bounding box center [195, 254] width 38 height 25
click at [198, 227] on div at bounding box center [195, 222] width 38 height 25
click at [196, 188] on div at bounding box center [195, 190] width 38 height 25
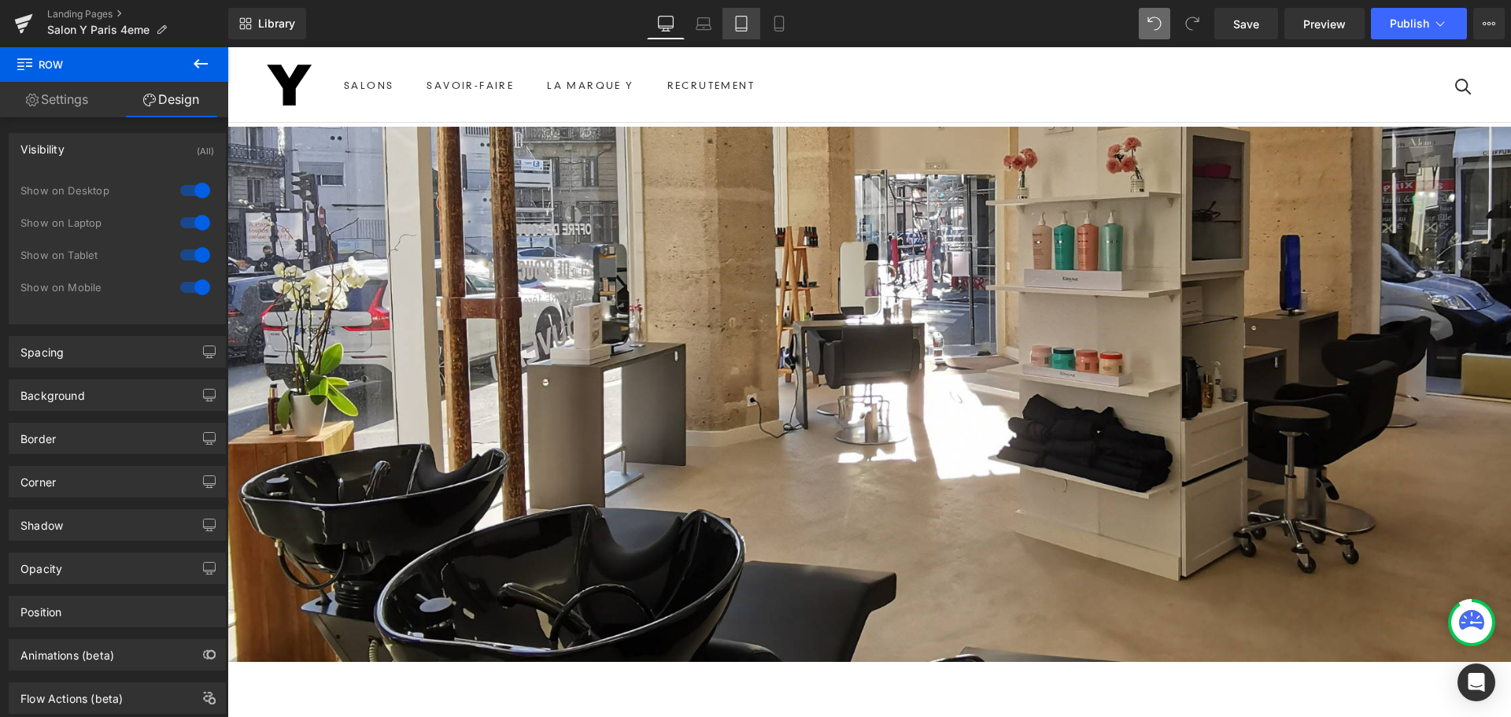
click at [744, 31] on icon at bounding box center [741, 24] width 11 height 15
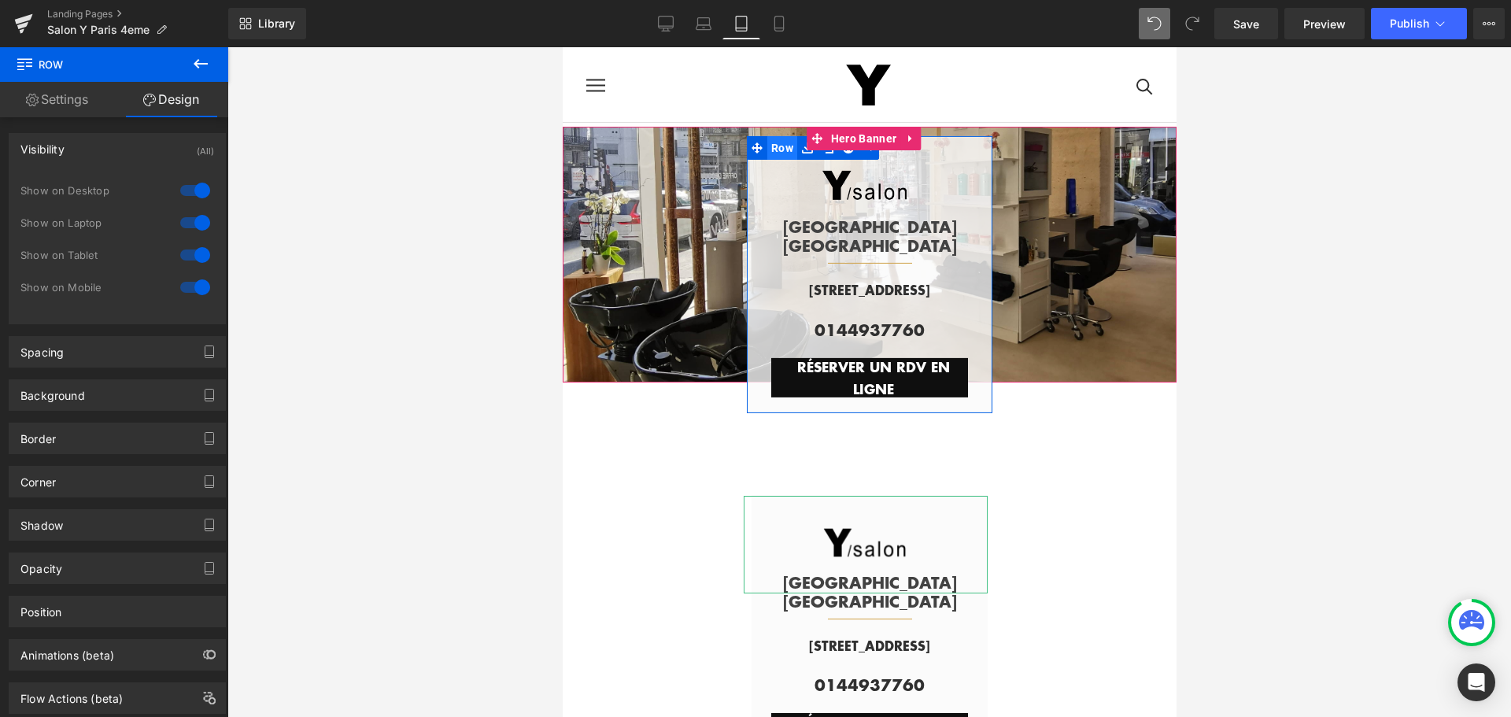
click at [774, 157] on span "Row" at bounding box center [782, 147] width 30 height 24
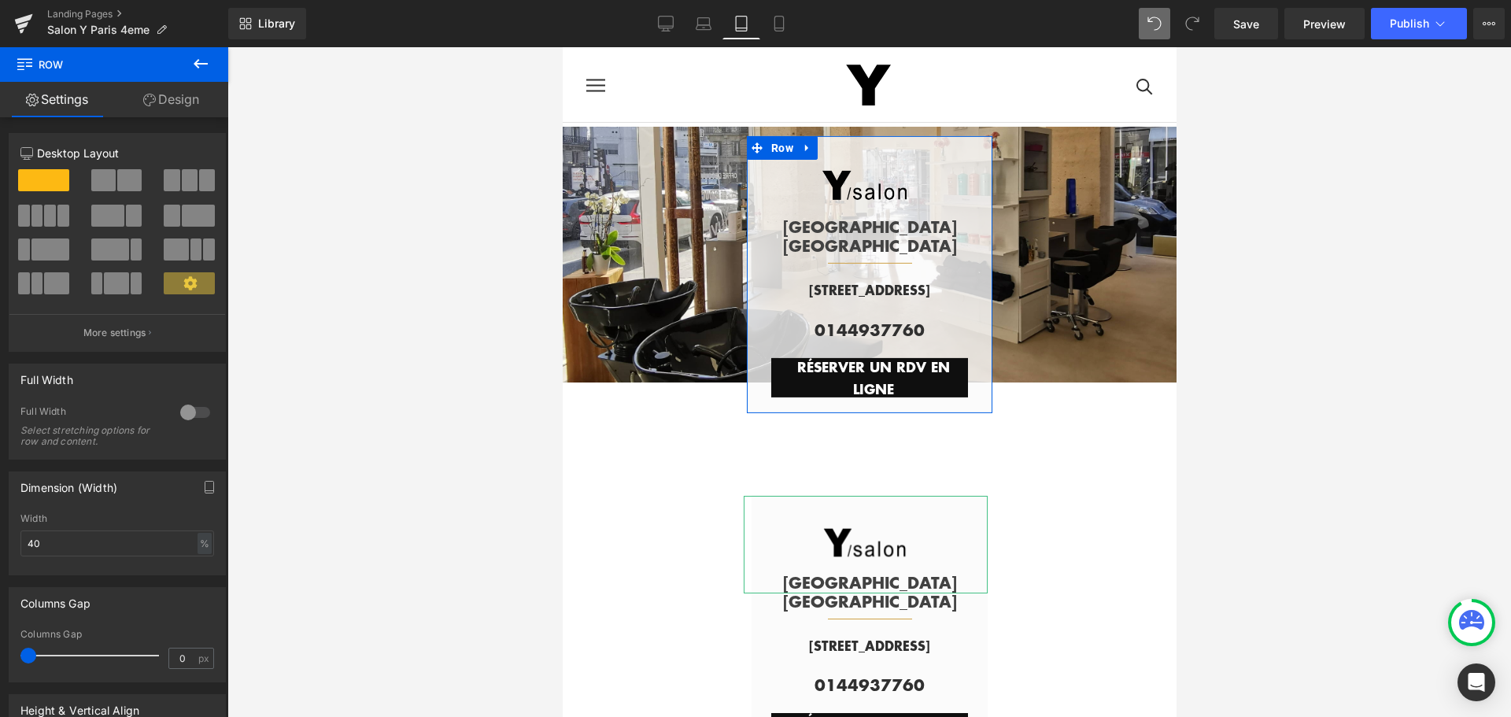
click at [198, 102] on link "Design" at bounding box center [171, 99] width 114 height 35
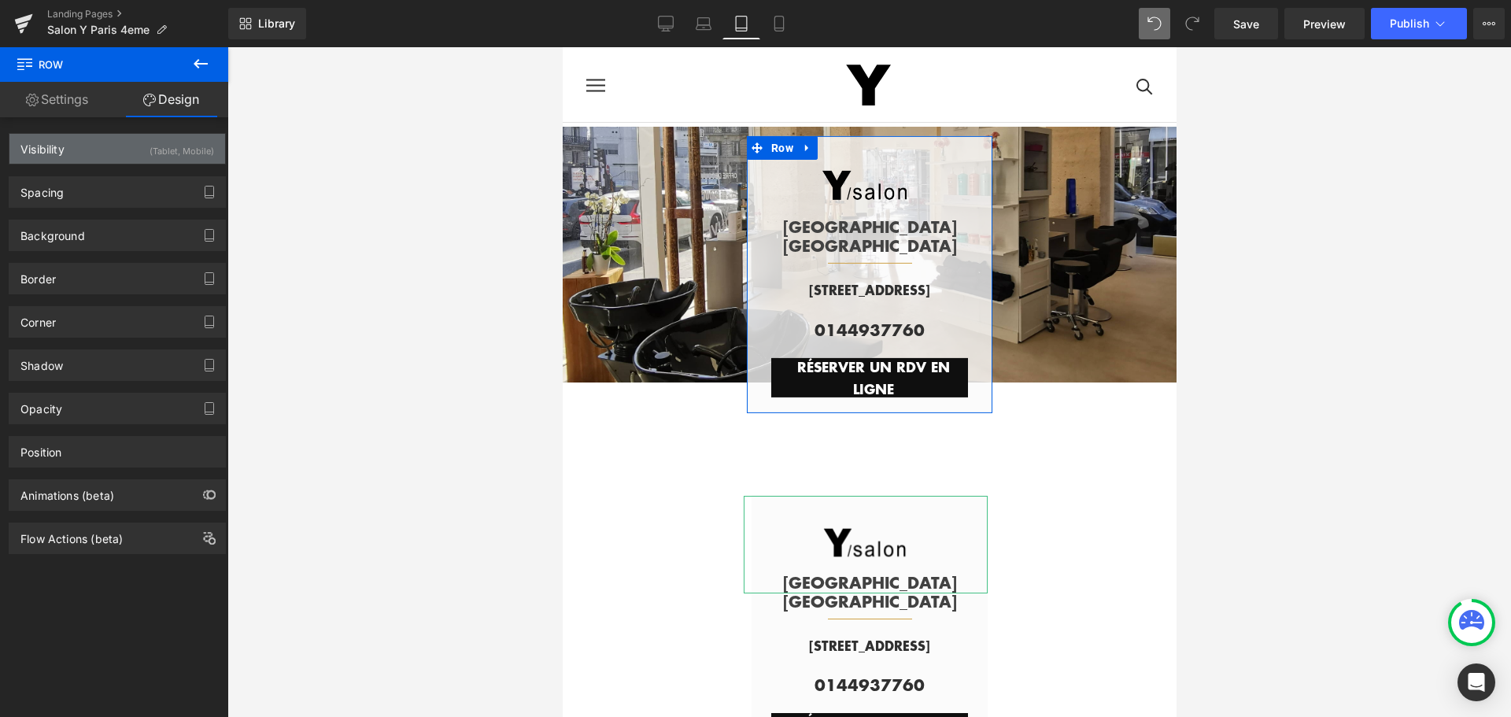
click at [161, 146] on div "(Tablet, Mobile)" at bounding box center [182, 147] width 65 height 26
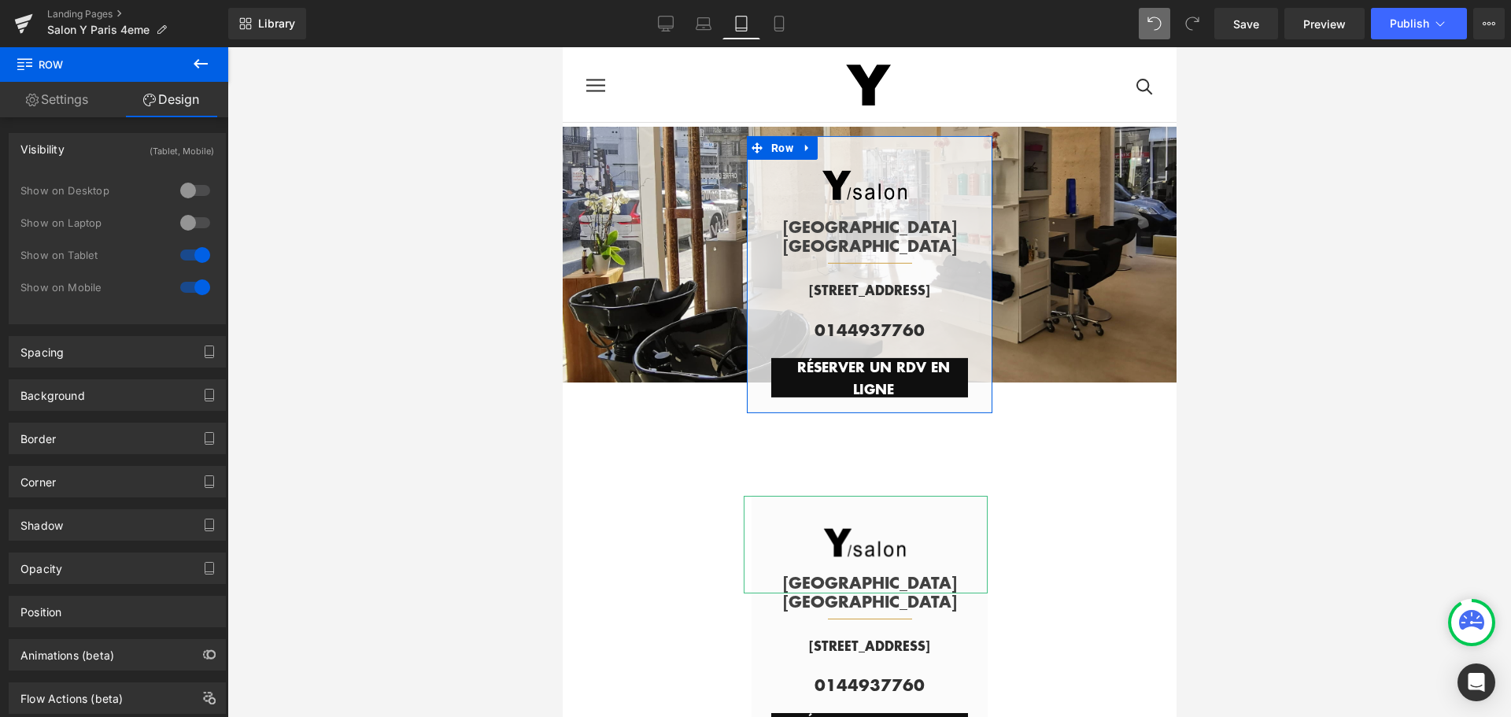
click at [196, 187] on div at bounding box center [195, 190] width 38 height 25
click at [197, 219] on div at bounding box center [195, 222] width 38 height 25
click at [183, 286] on div at bounding box center [195, 287] width 38 height 25
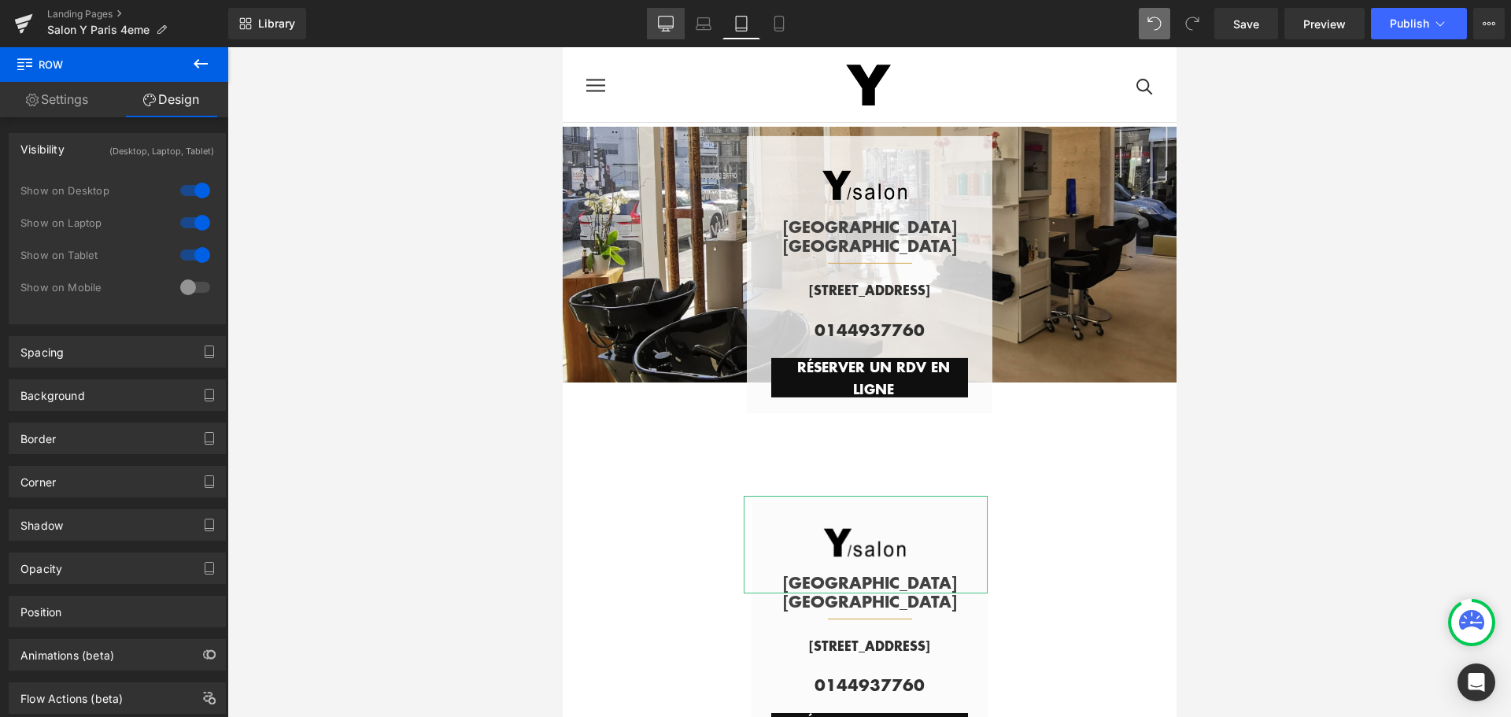
click at [672, 17] on icon at bounding box center [666, 23] width 15 height 12
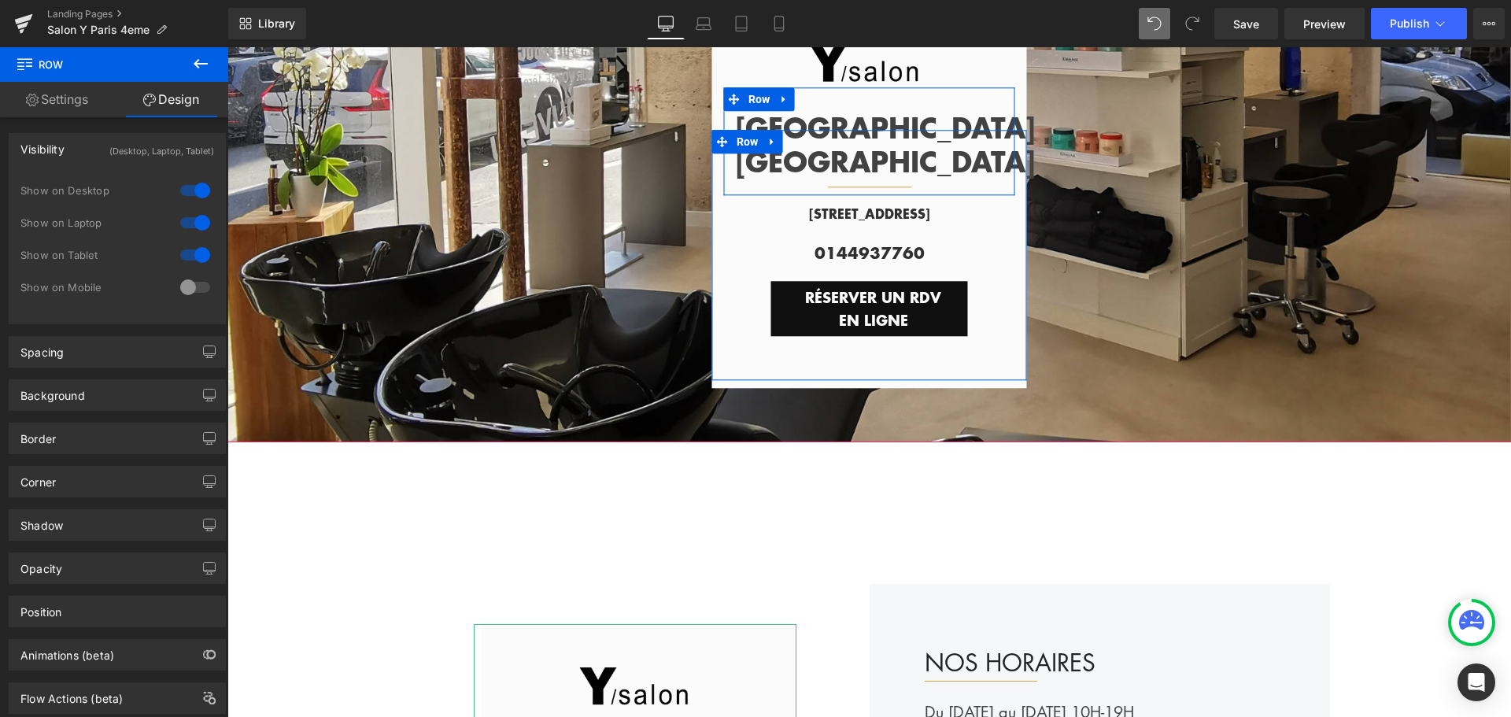
scroll to position [468, 0]
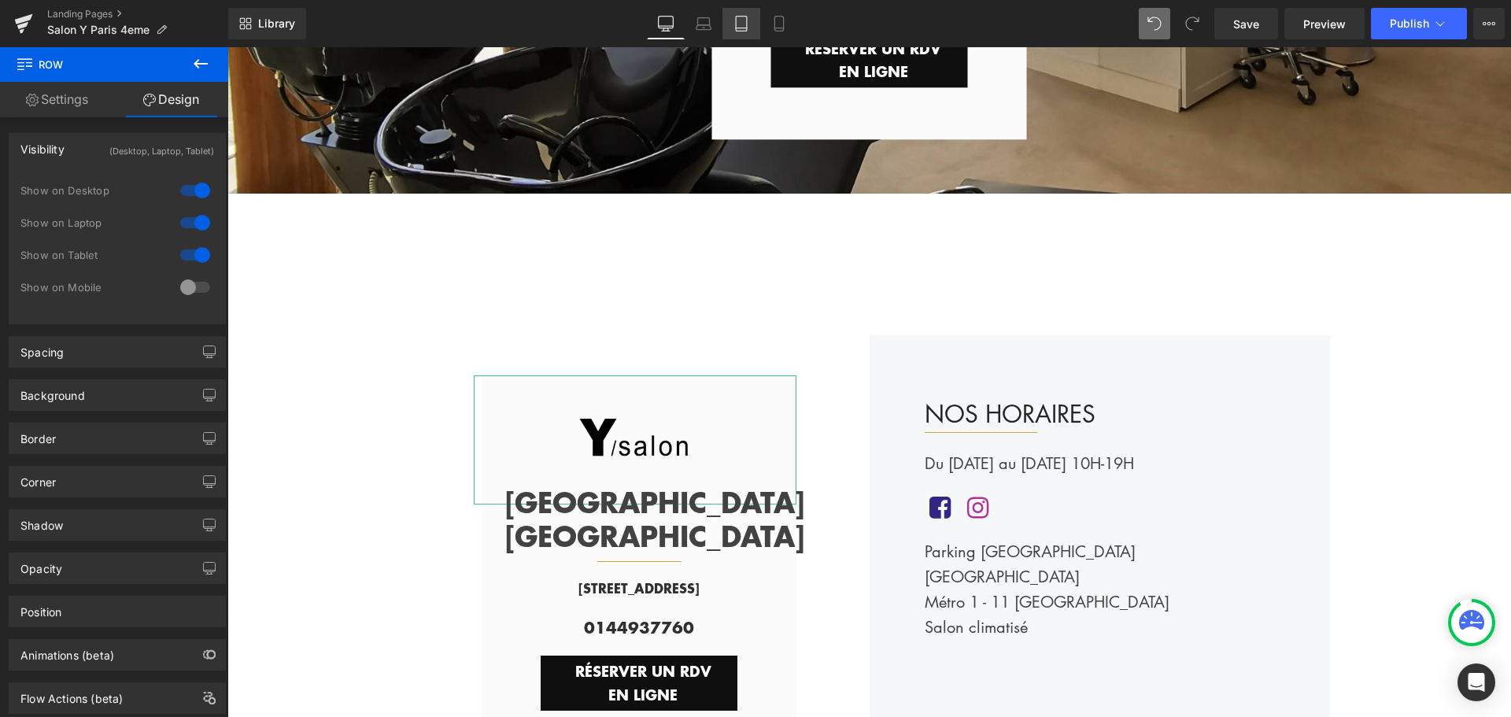
click at [736, 23] on icon at bounding box center [741, 24] width 16 height 16
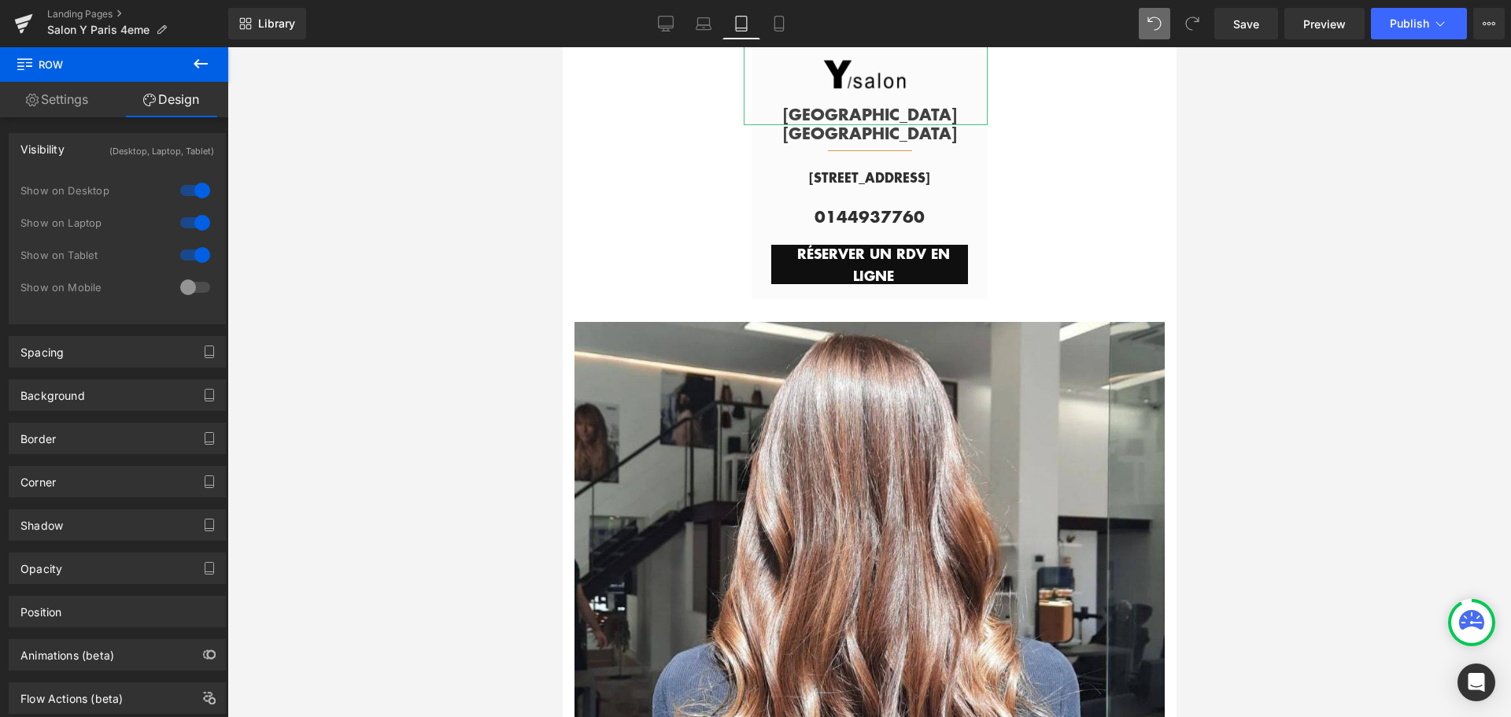
scroll to position [0, 0]
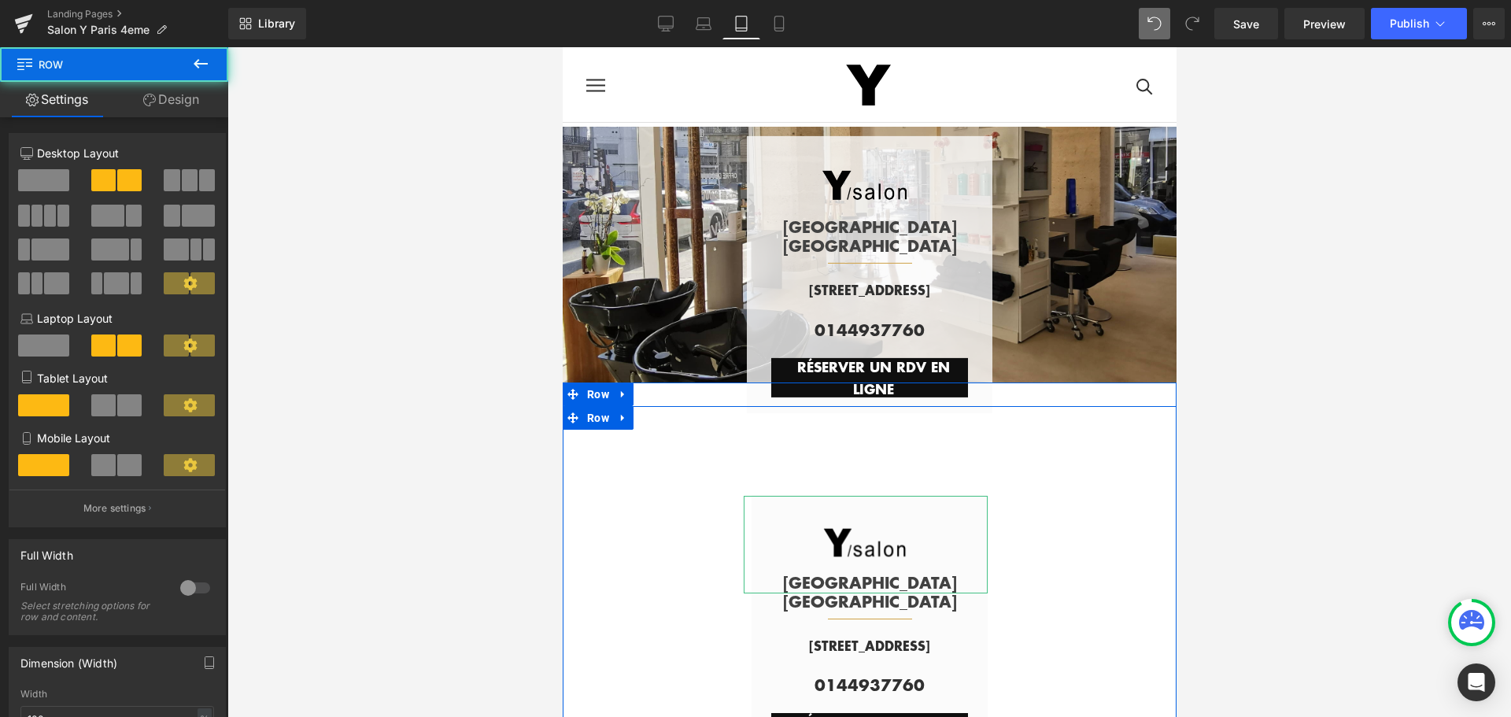
click at [590, 416] on span "Row" at bounding box center [597, 418] width 30 height 24
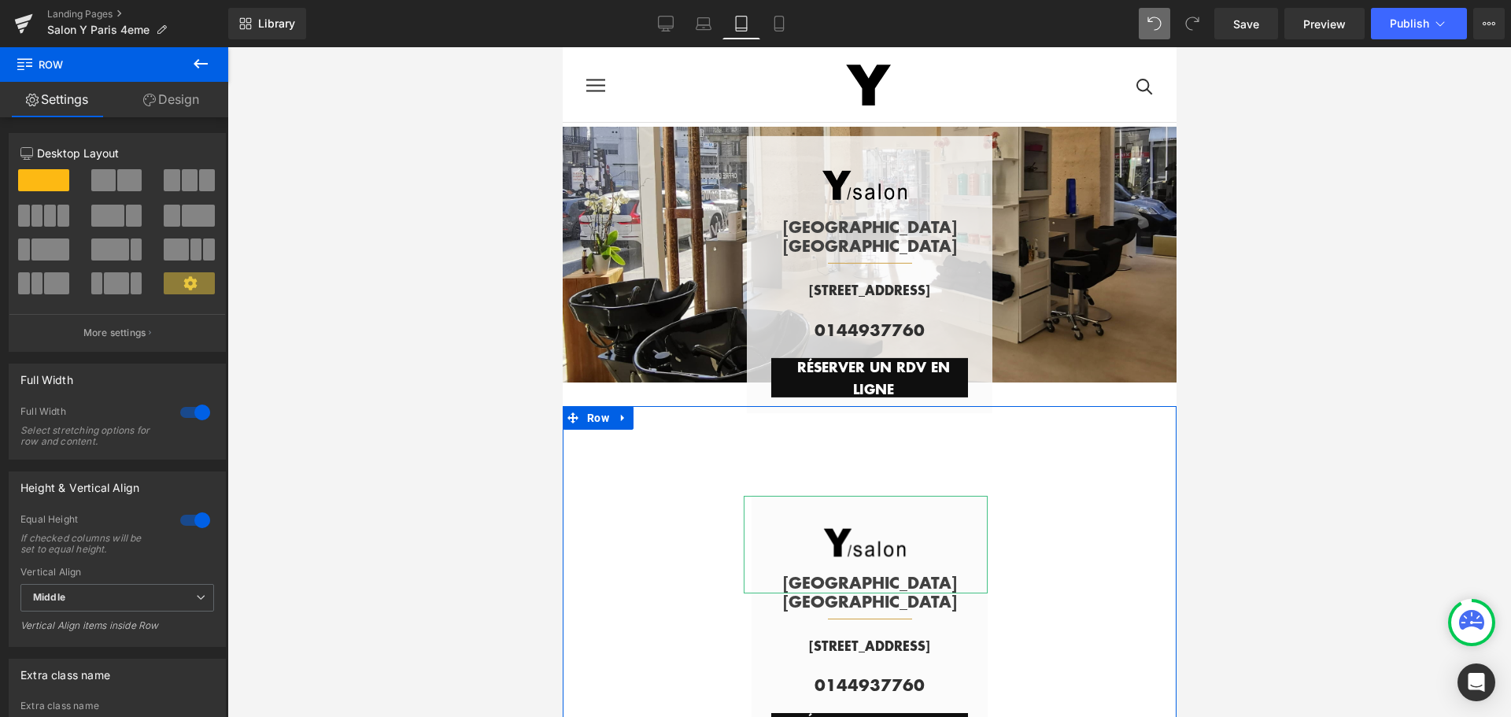
click at [183, 102] on link "Design" at bounding box center [171, 99] width 114 height 35
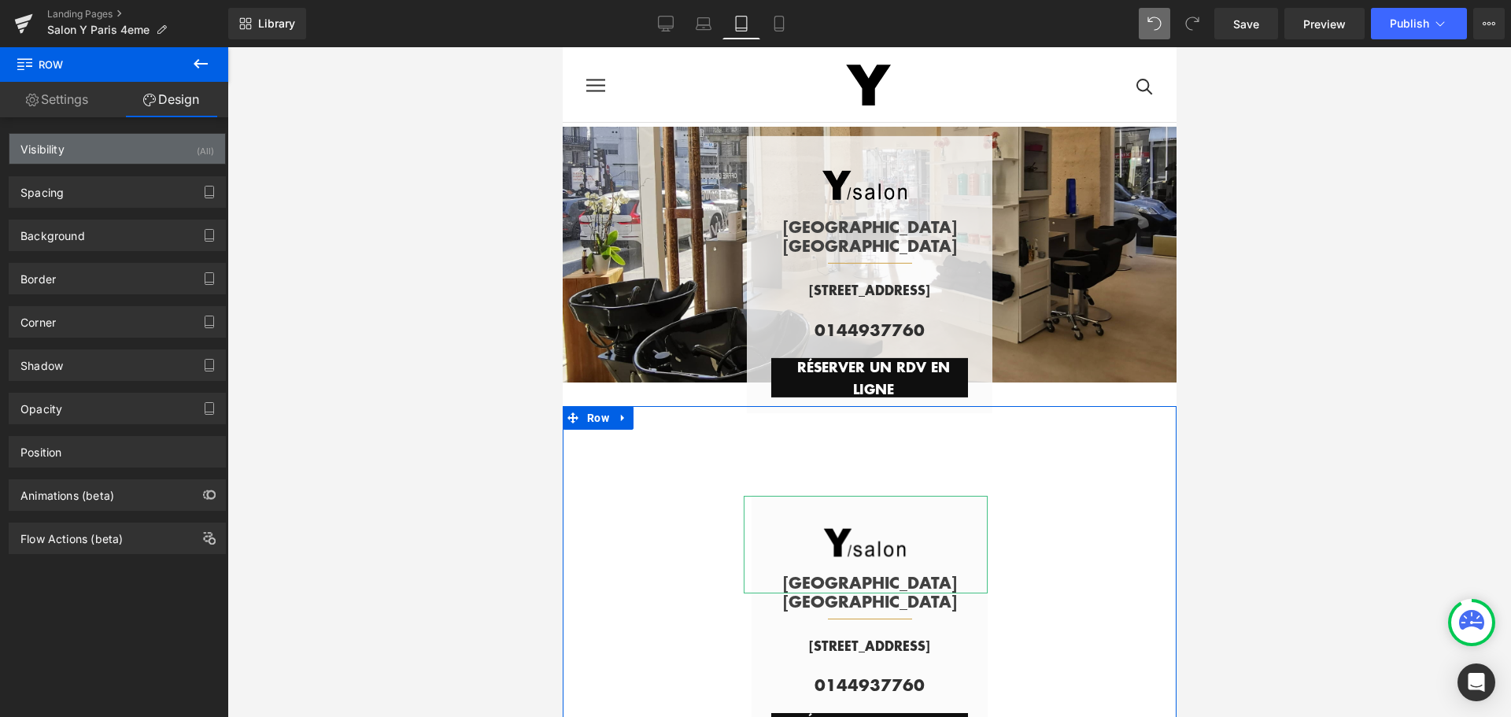
click at [150, 157] on div "Visibility (All)" at bounding box center [117, 149] width 216 height 30
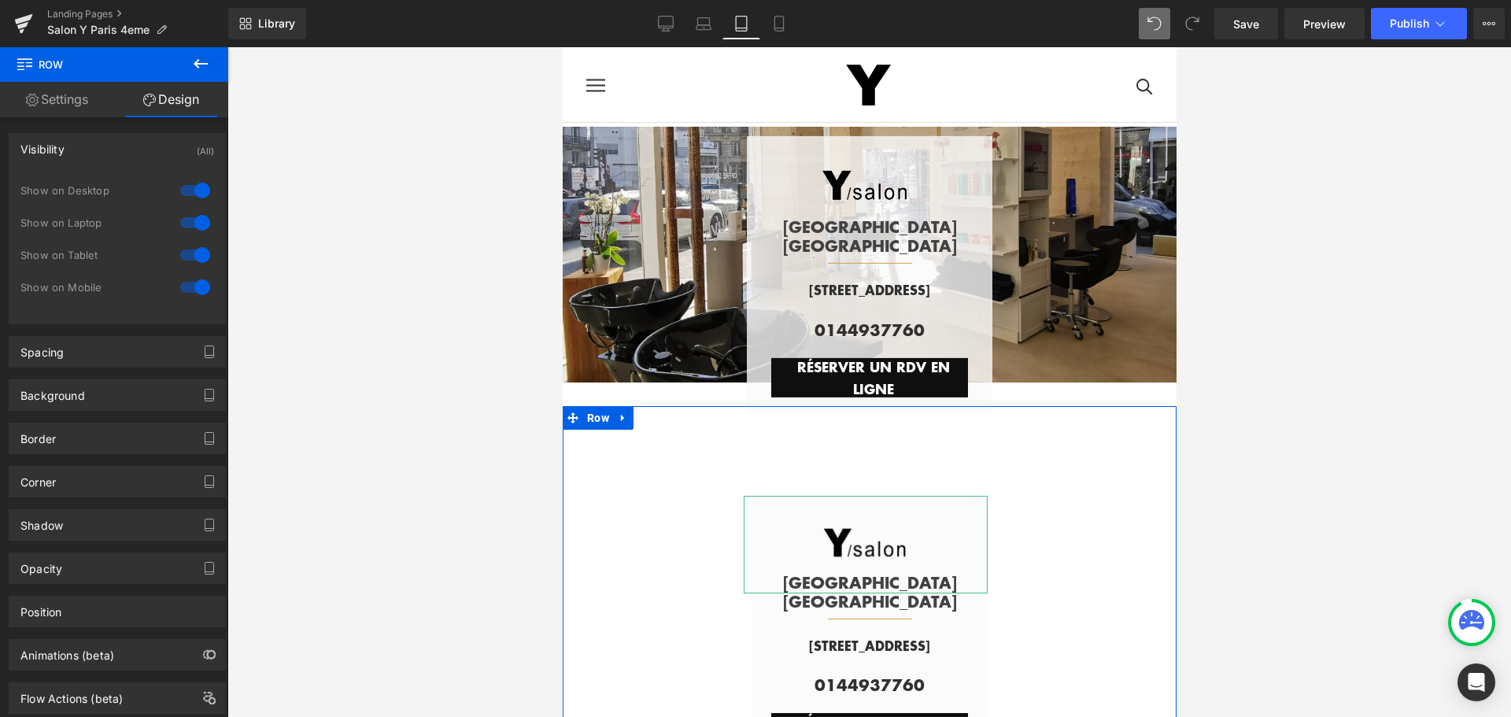
click at [186, 194] on div at bounding box center [195, 190] width 38 height 25
click at [181, 224] on div at bounding box center [195, 222] width 38 height 25
click at [176, 256] on div at bounding box center [195, 254] width 38 height 25
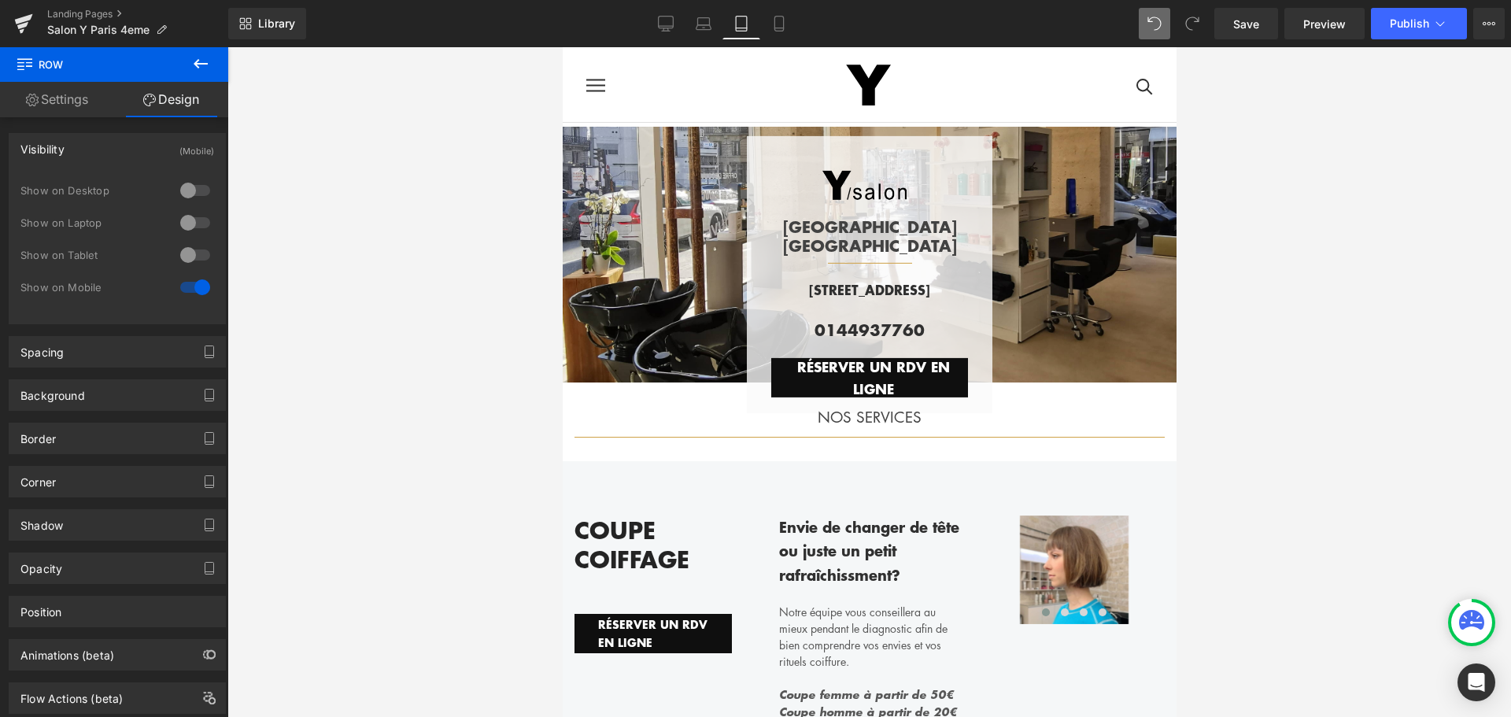
click at [1369, 249] on div at bounding box center [869, 382] width 1284 height 670
click at [778, 24] on icon at bounding box center [779, 24] width 16 height 16
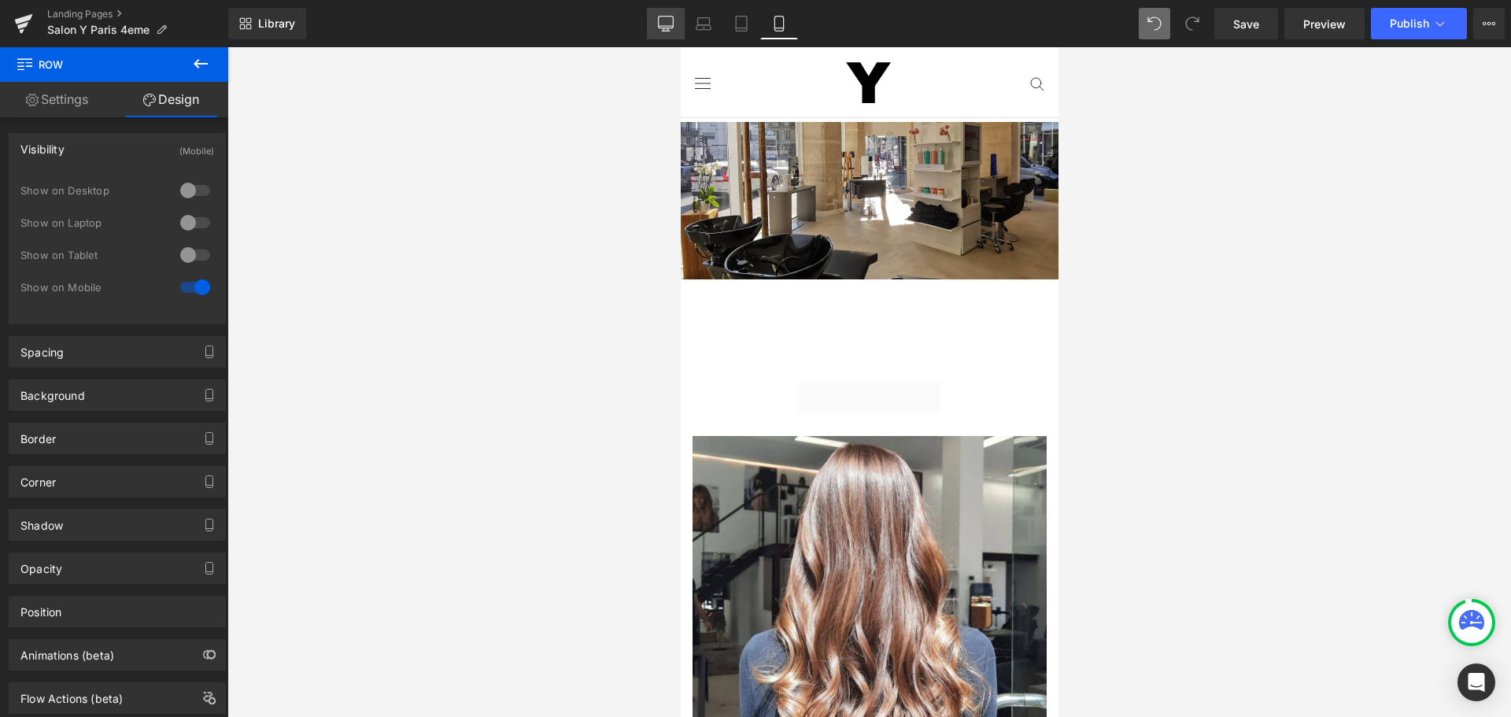
click at [659, 28] on icon at bounding box center [666, 23] width 15 height 12
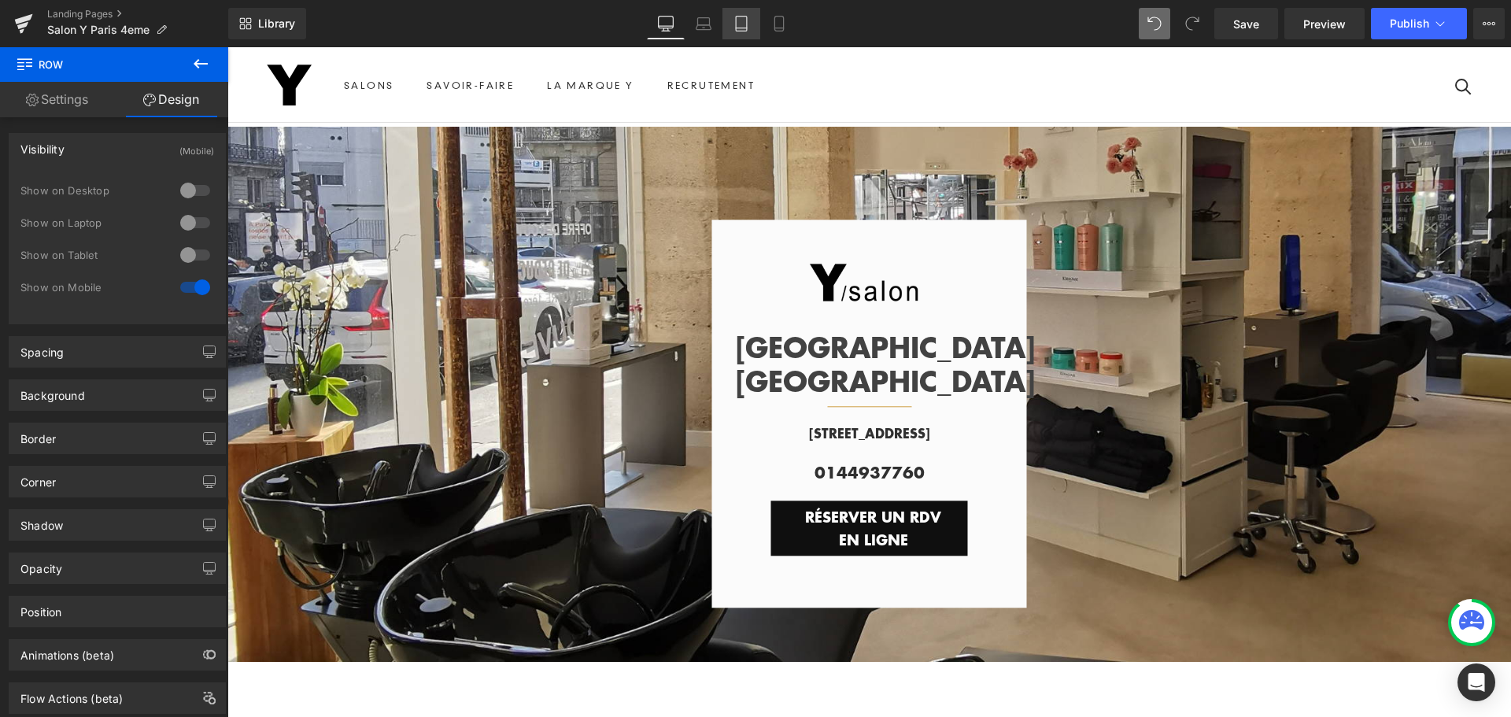
click at [741, 26] on icon at bounding box center [741, 24] width 16 height 16
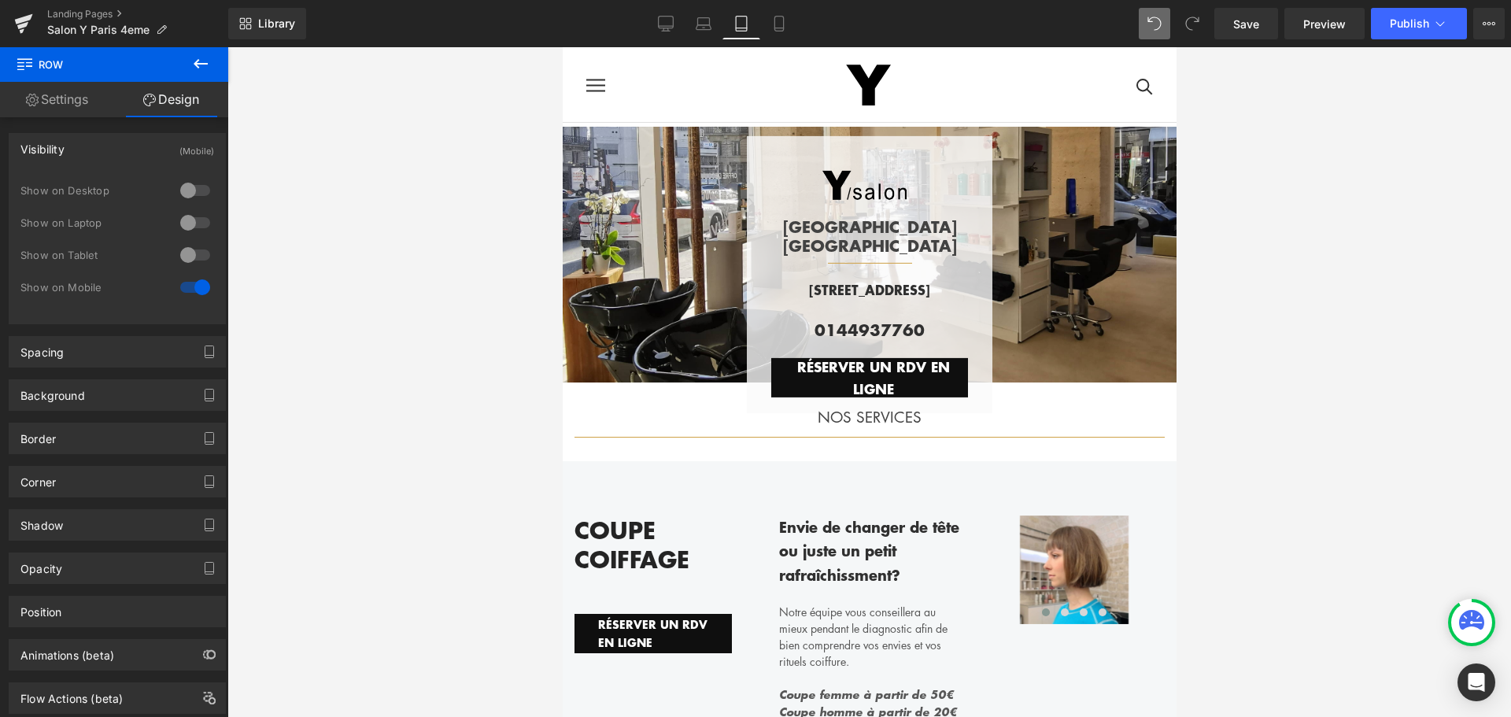
click at [200, 257] on div at bounding box center [195, 254] width 38 height 25
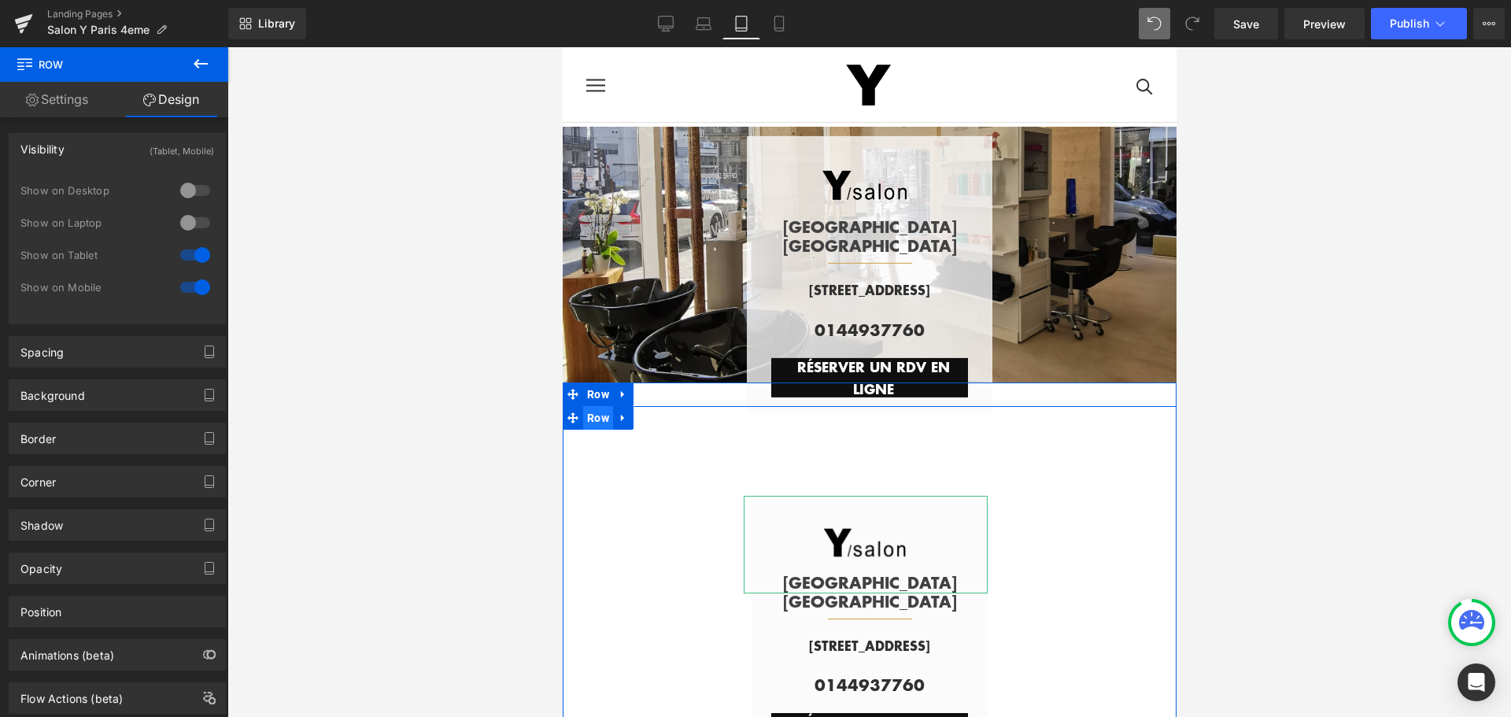
click at [587, 407] on span "Row" at bounding box center [597, 418] width 30 height 24
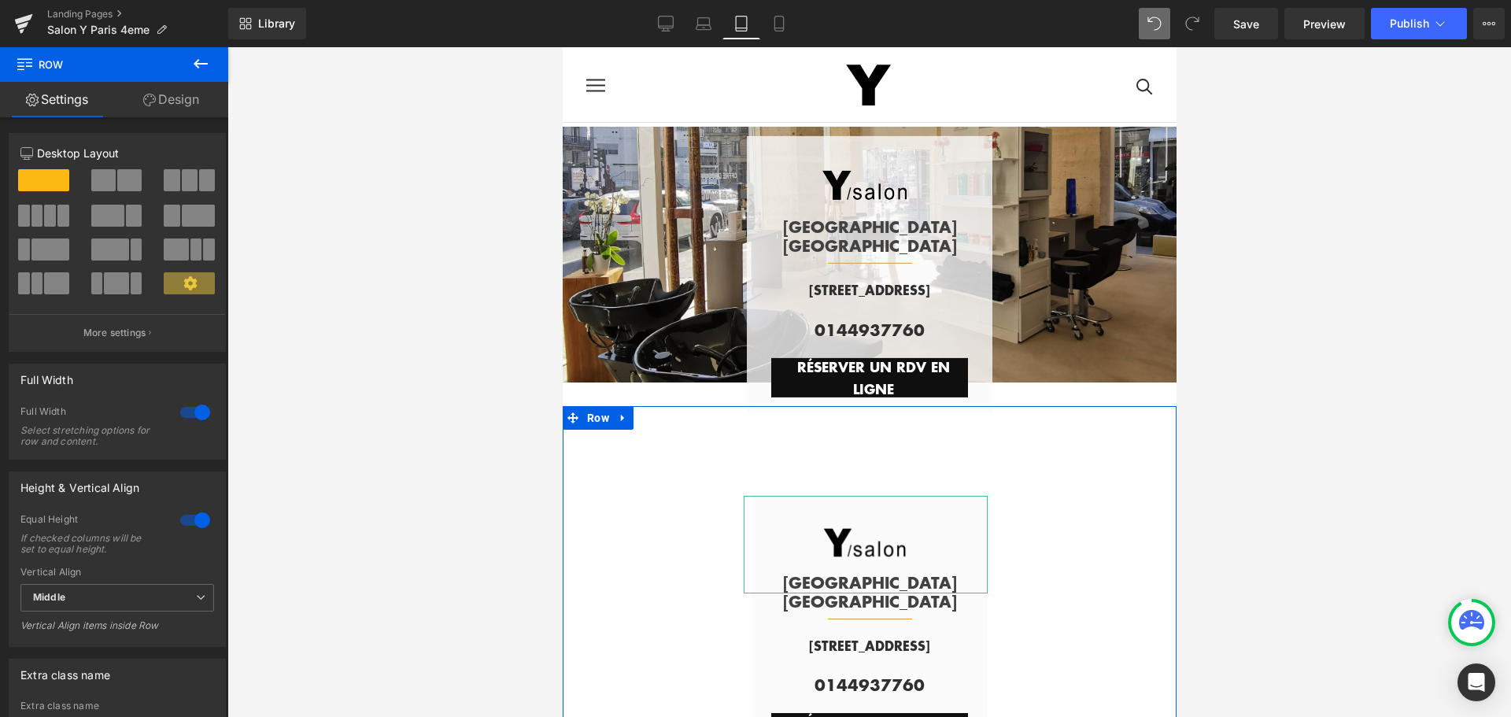
click at [181, 100] on link "Design" at bounding box center [171, 99] width 114 height 35
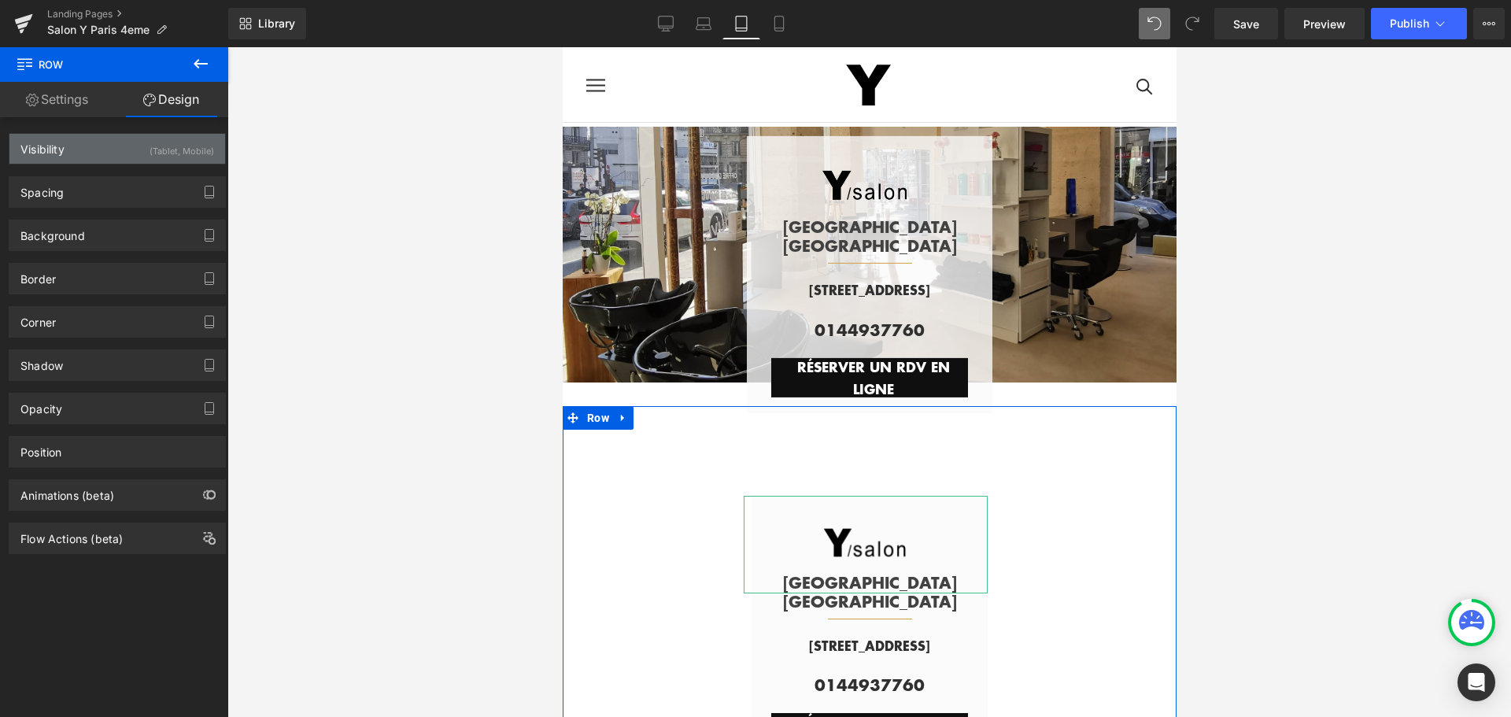
click at [190, 135] on div "(Tablet, Mobile)" at bounding box center [182, 147] width 65 height 26
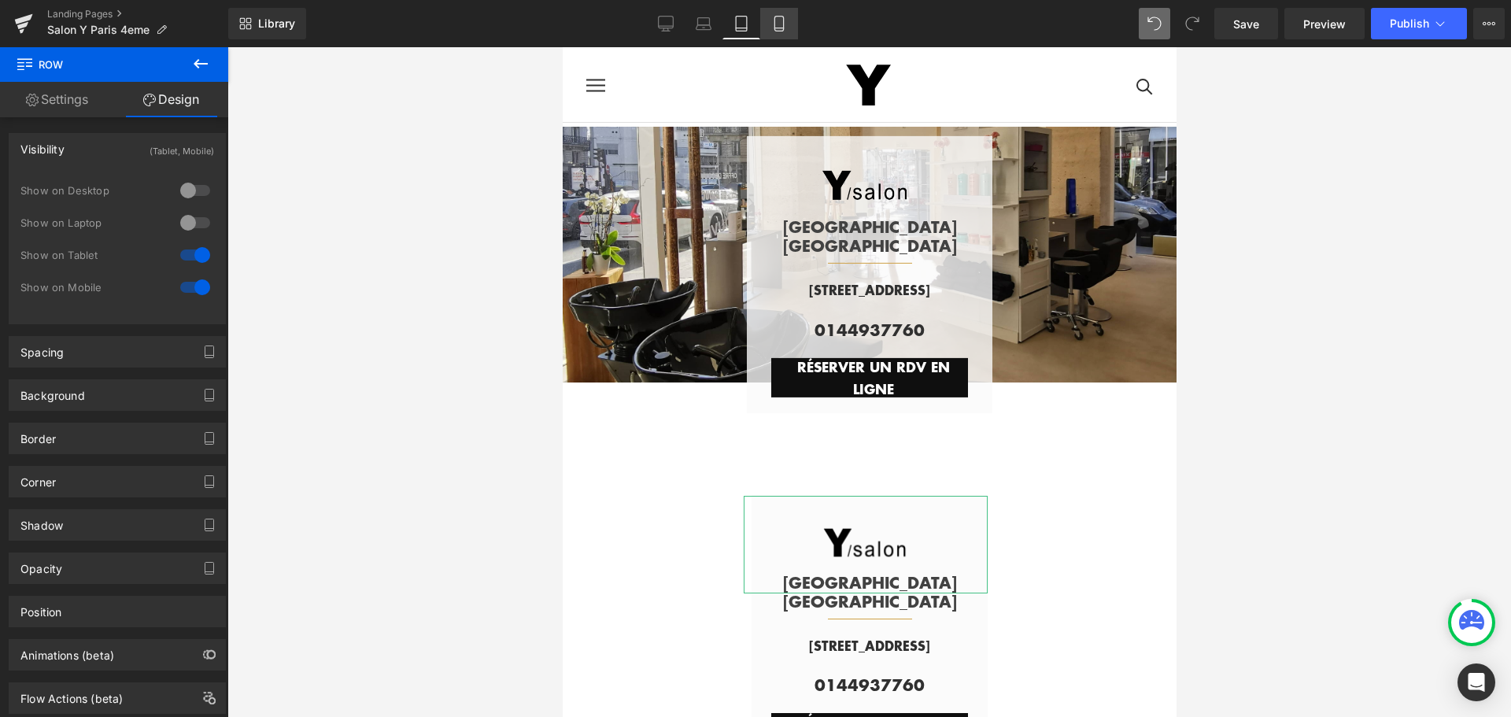
click at [785, 23] on icon at bounding box center [779, 24] width 16 height 16
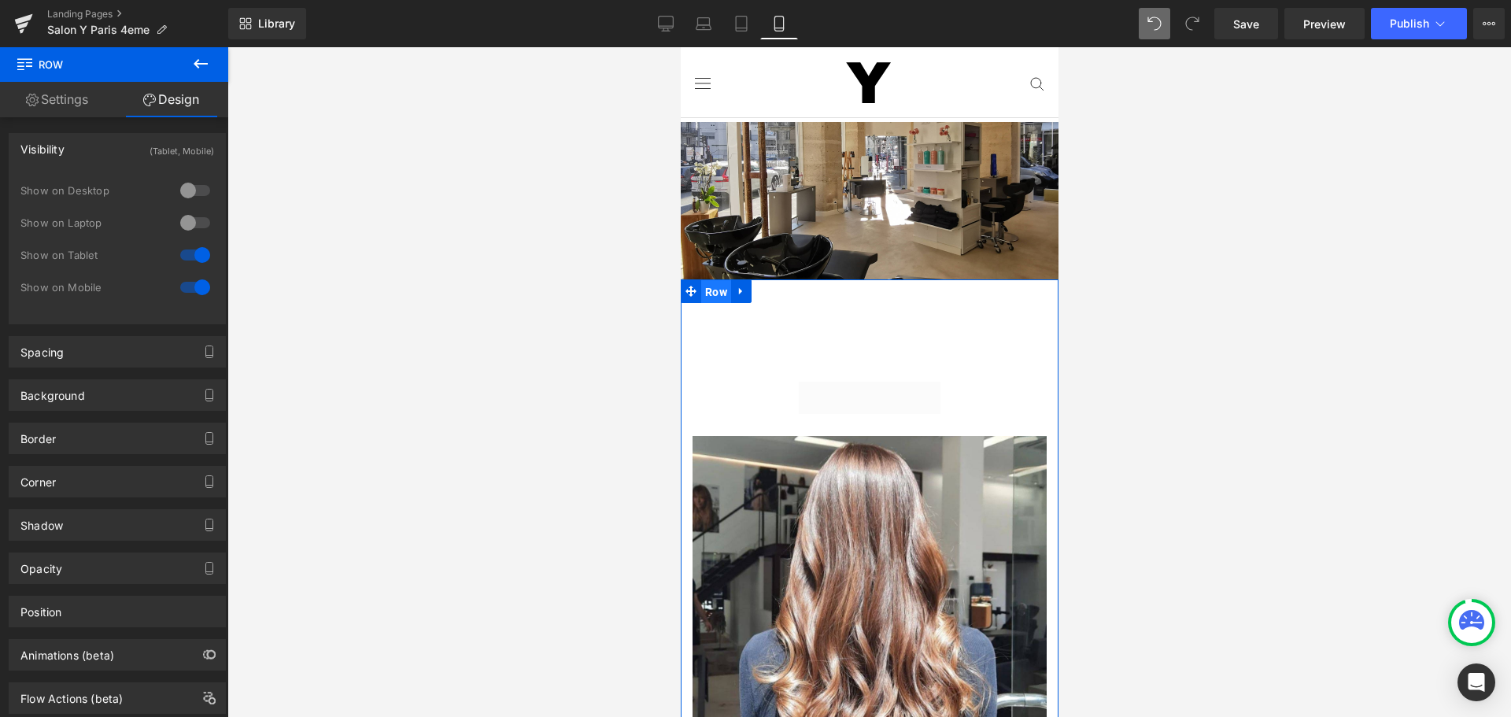
click at [711, 284] on span "Row" at bounding box center [715, 292] width 30 height 24
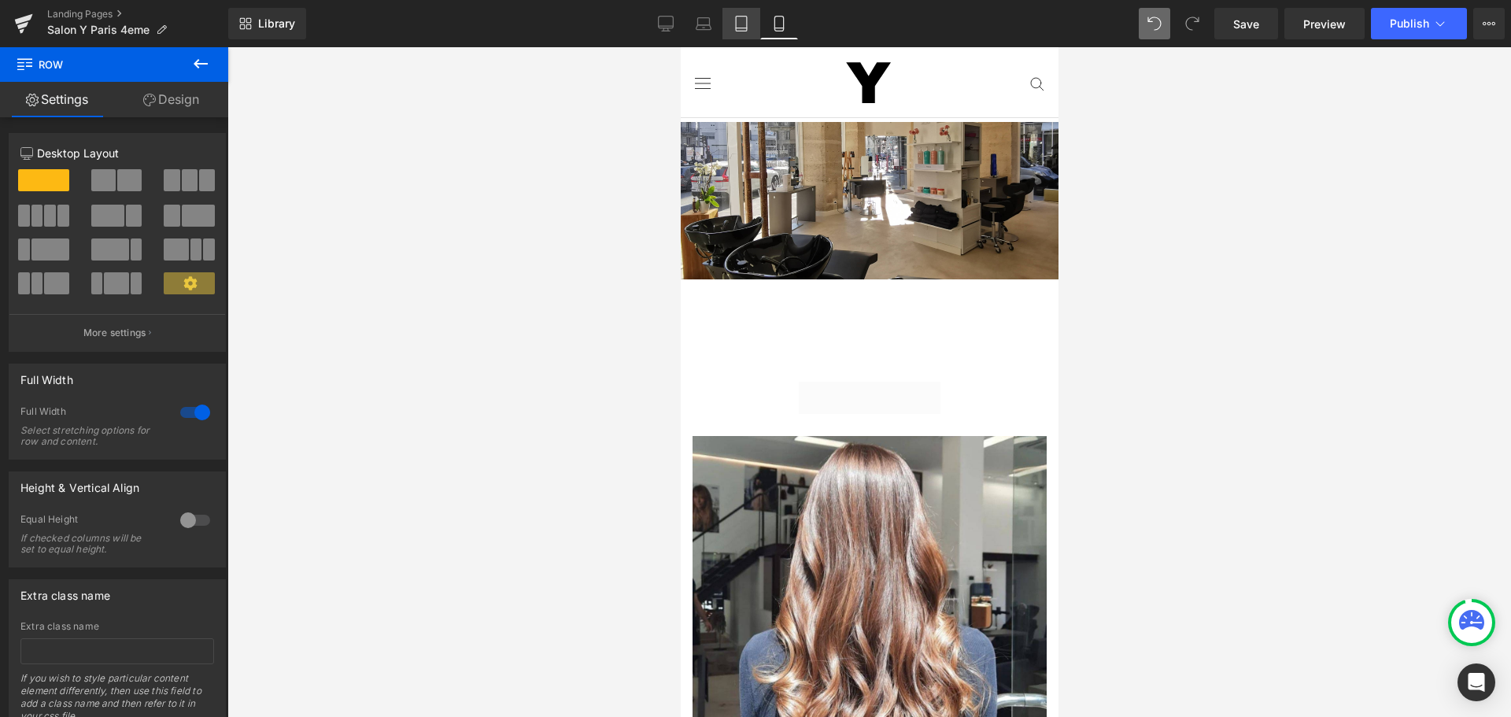
click at [752, 18] on link "Tablet" at bounding box center [741, 23] width 38 height 31
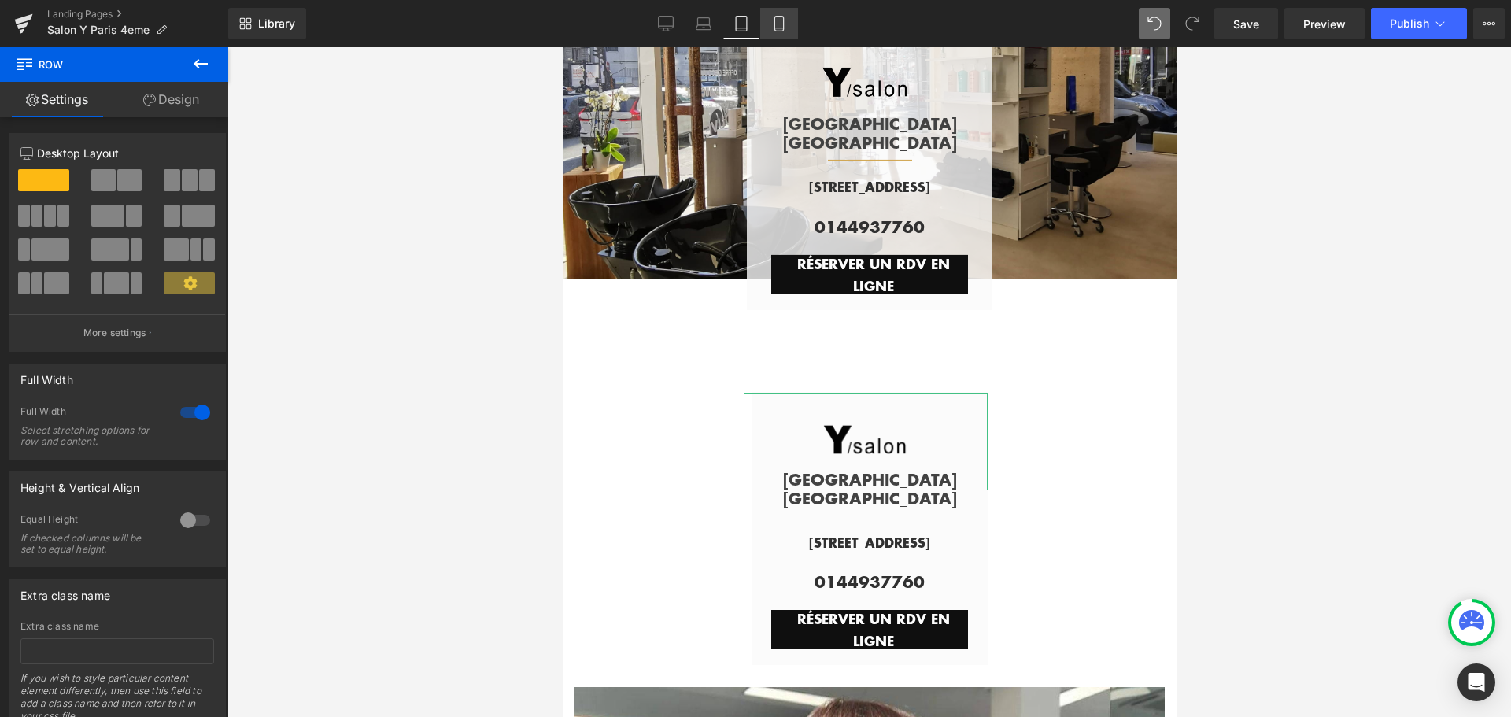
click at [787, 21] on icon at bounding box center [779, 24] width 16 height 16
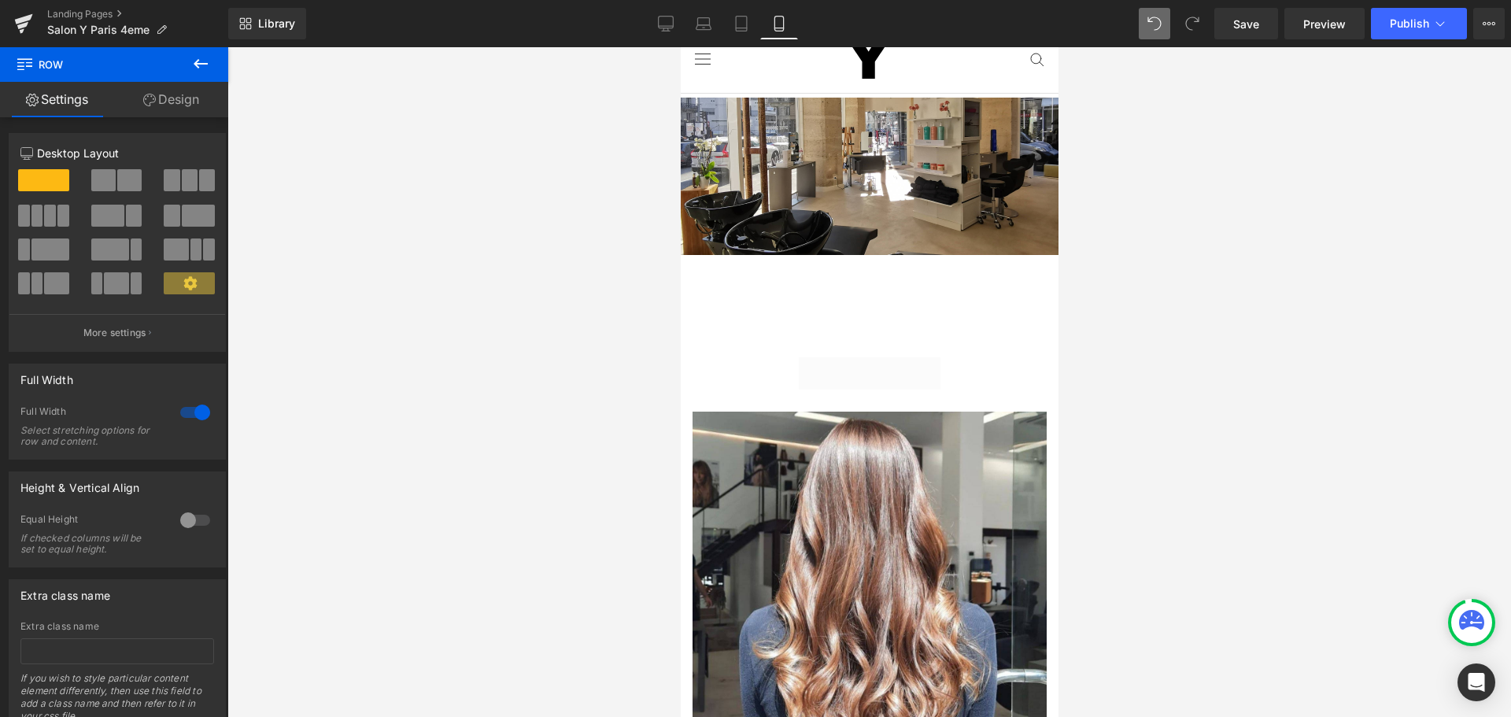
scroll to position [0, 0]
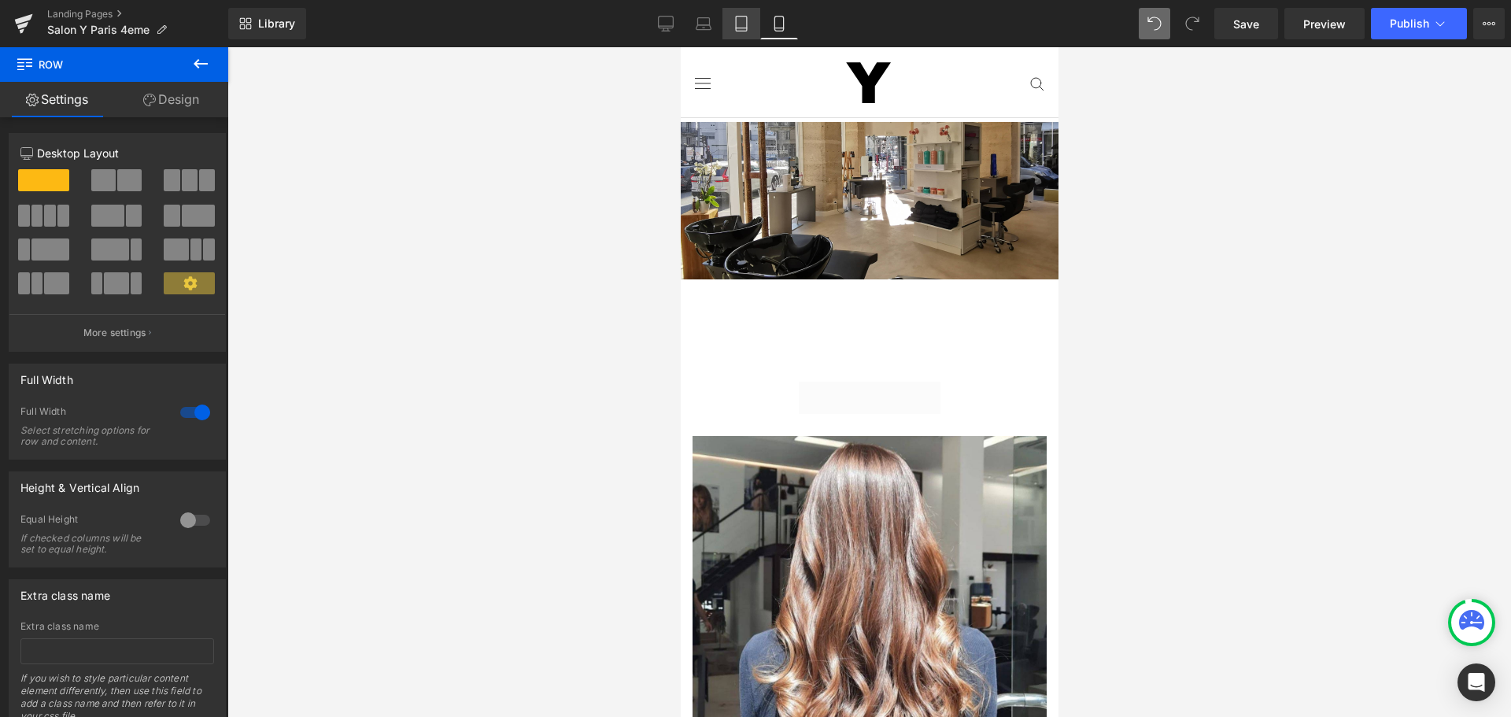
click at [744, 20] on icon at bounding box center [741, 24] width 16 height 16
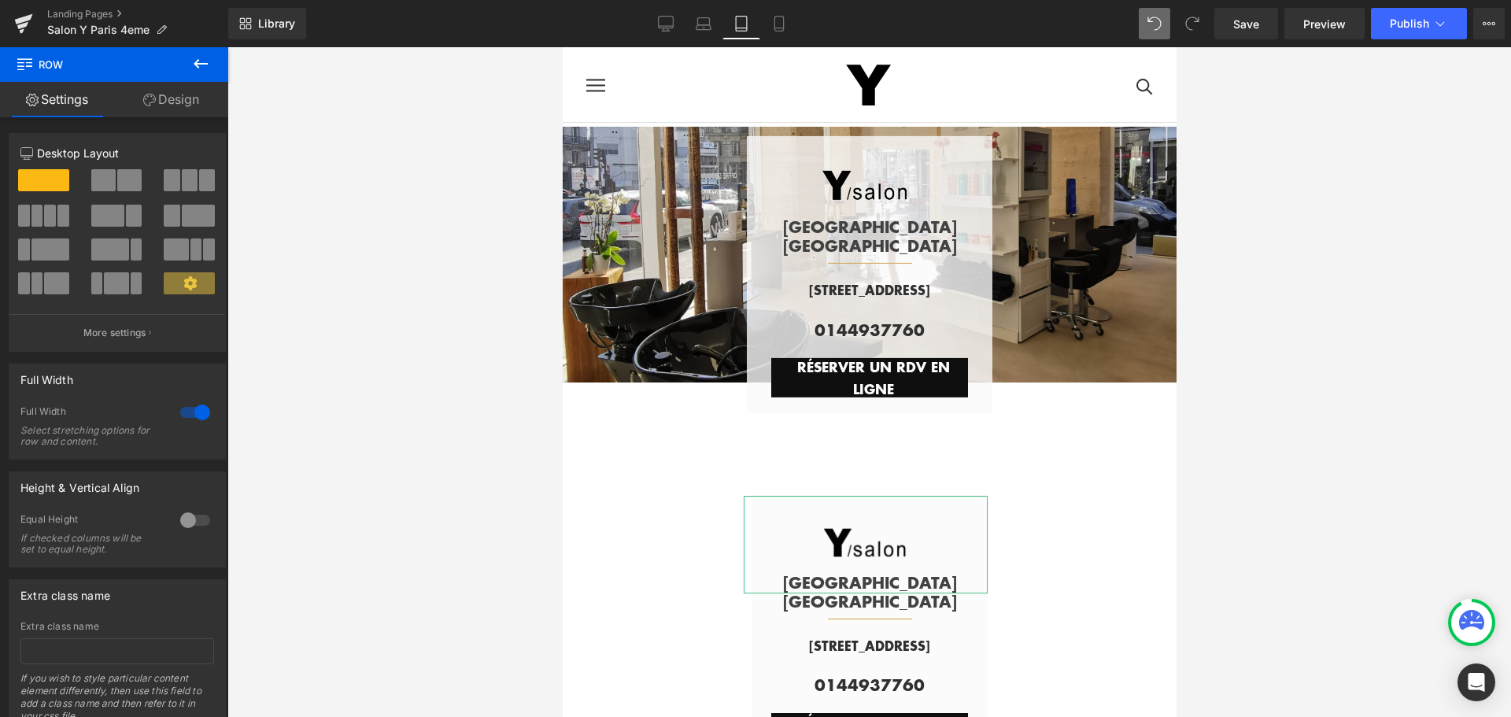
scroll to position [103, 0]
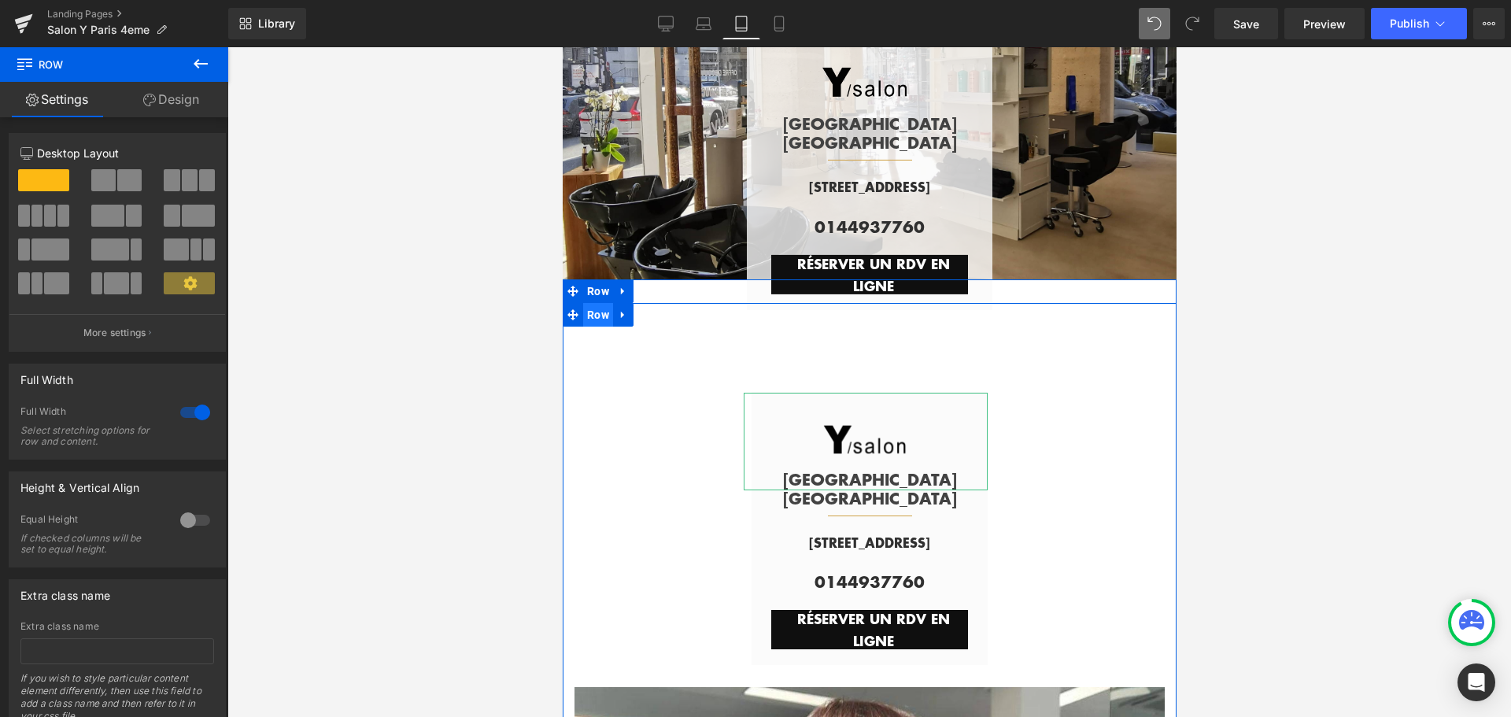
click at [589, 312] on span "Row" at bounding box center [597, 315] width 30 height 24
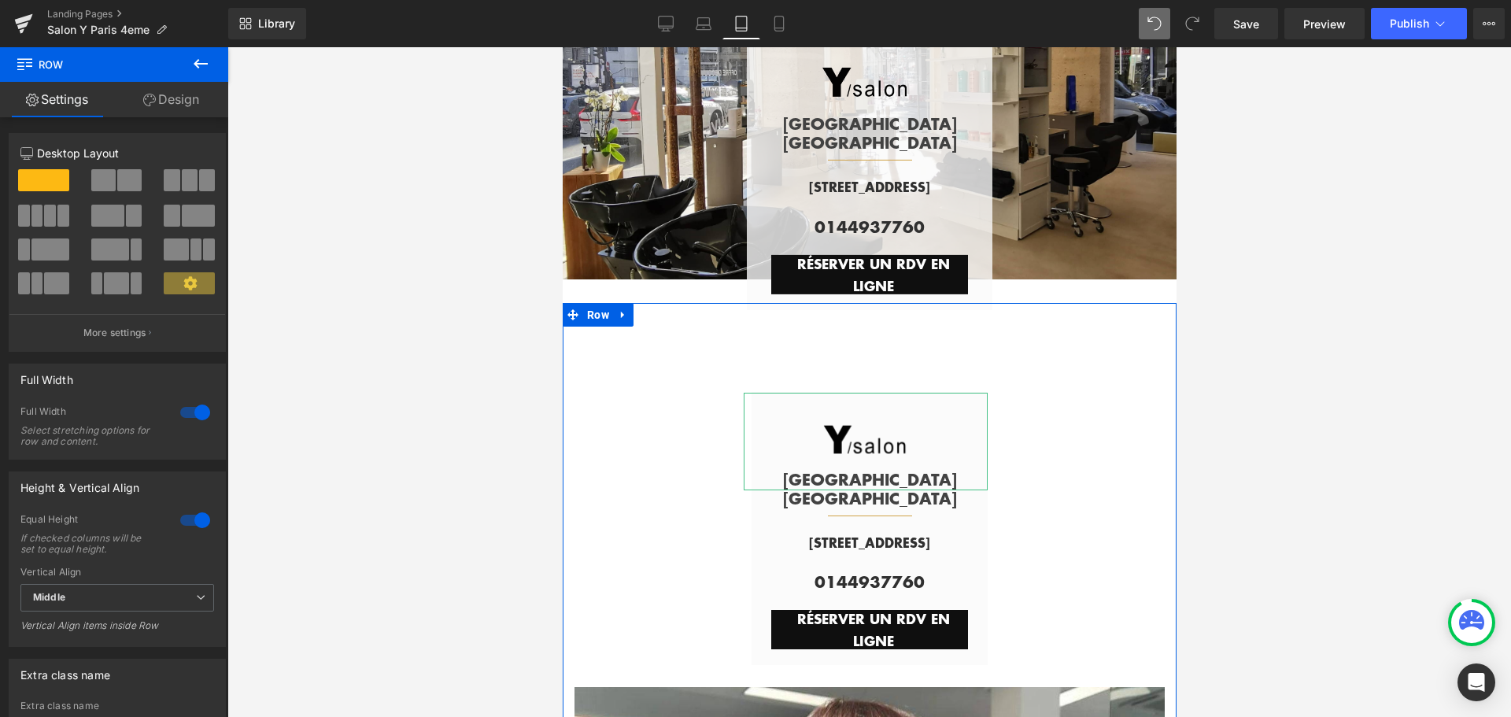
click at [206, 94] on link "Design" at bounding box center [171, 99] width 114 height 35
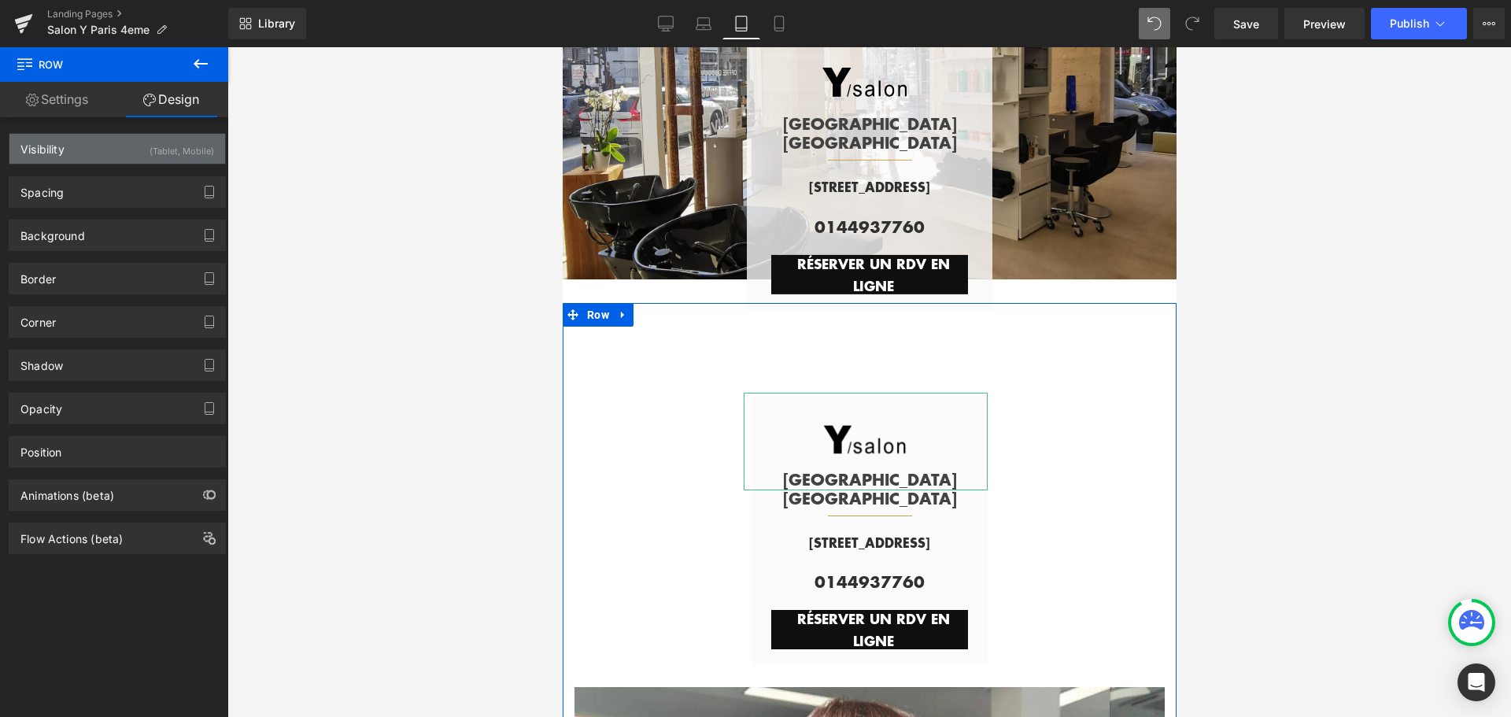
click at [162, 147] on div "(Tablet, Mobile)" at bounding box center [182, 147] width 65 height 26
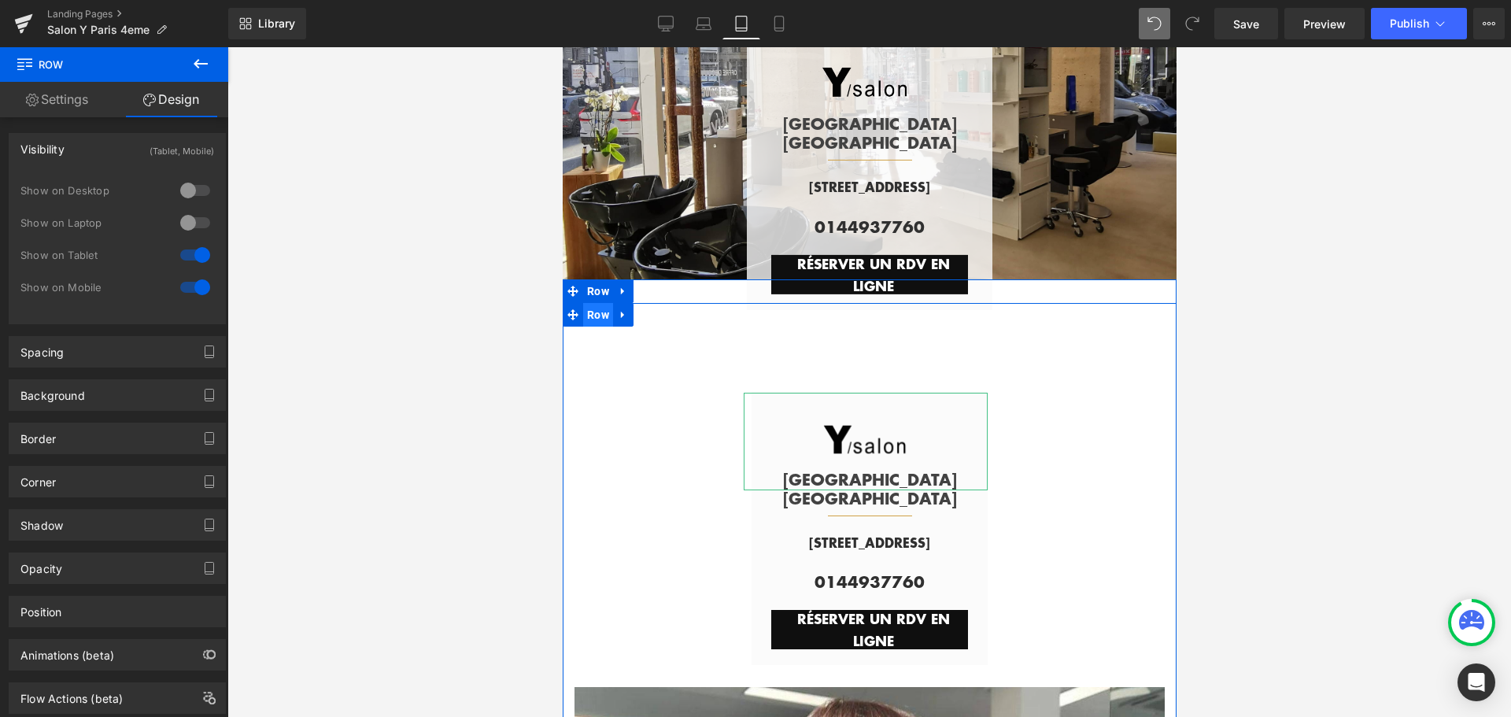
click at [583, 312] on span "Row" at bounding box center [597, 315] width 30 height 24
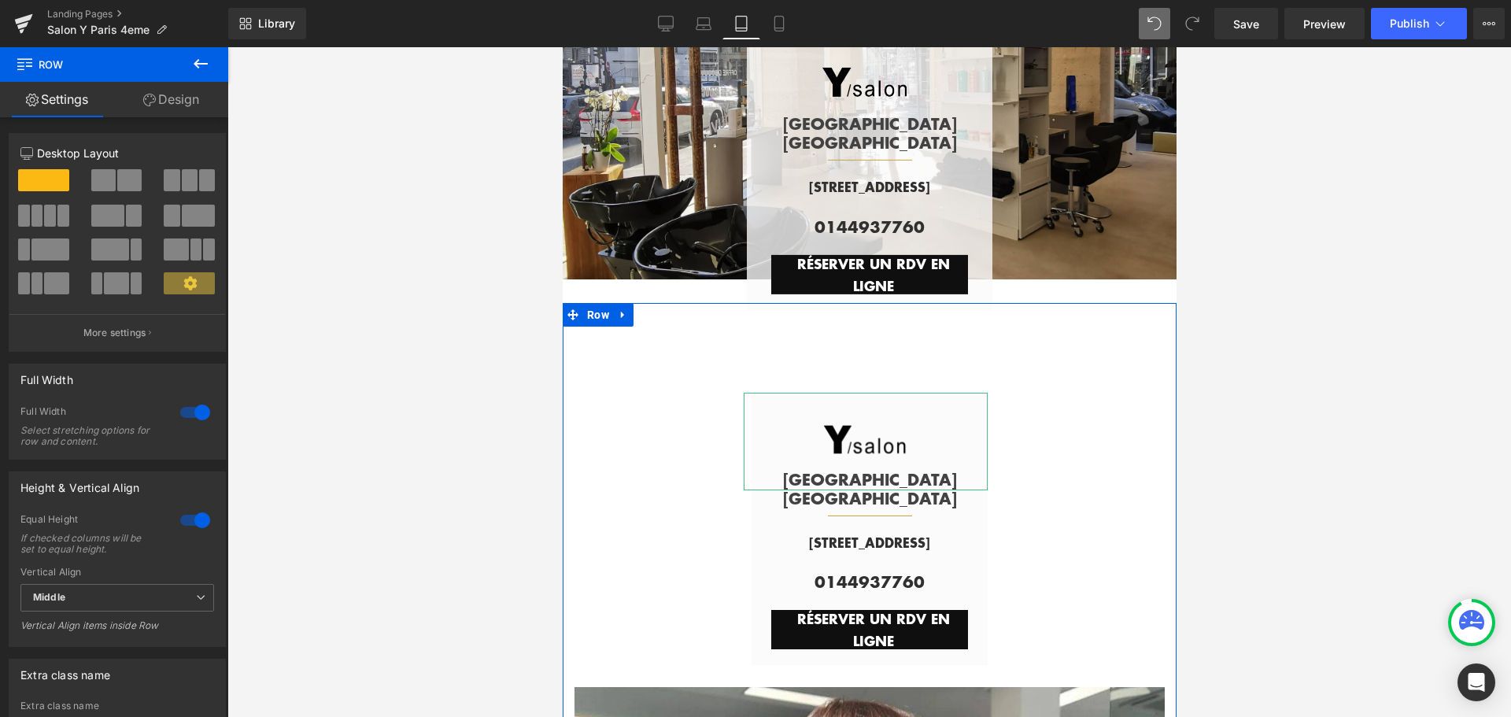
click at [192, 99] on link "Design" at bounding box center [171, 99] width 114 height 35
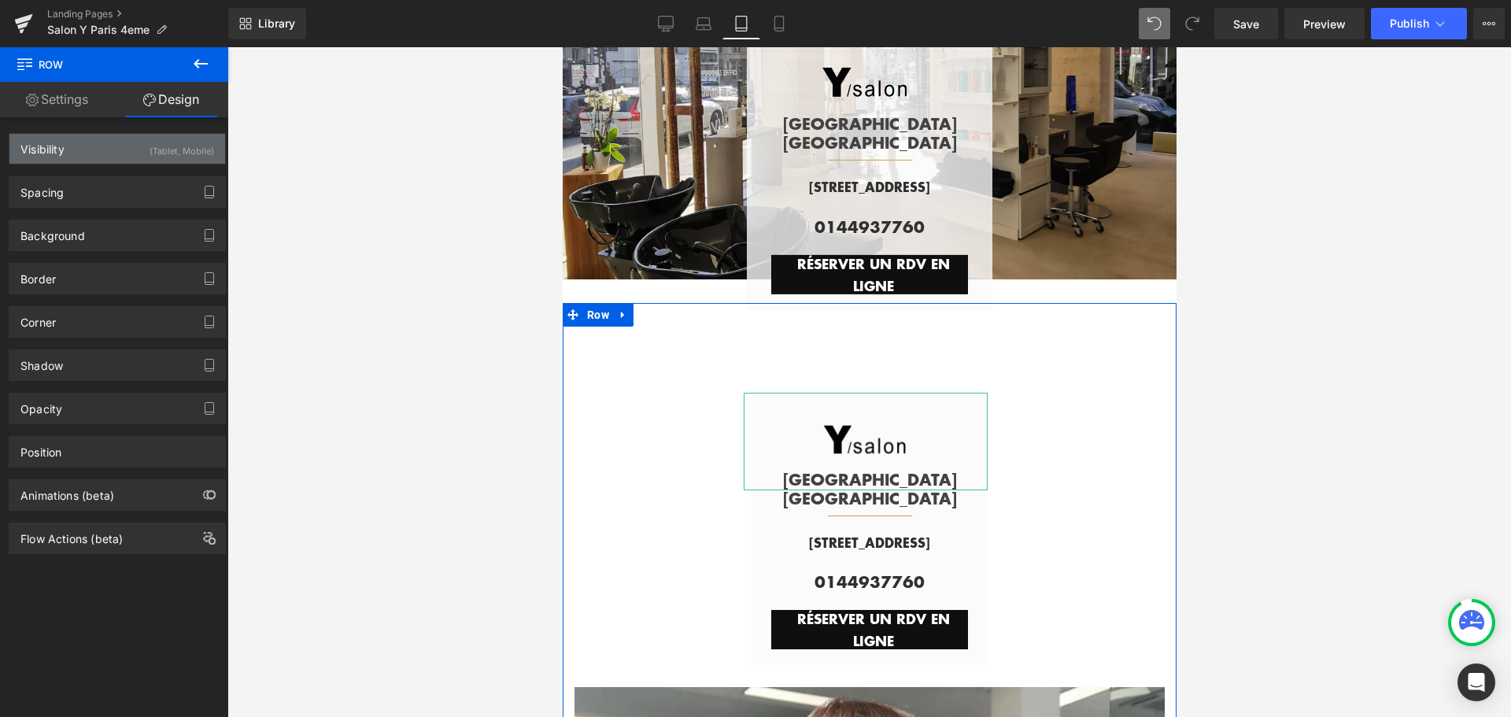
click at [191, 139] on div "(Tablet, Mobile)" at bounding box center [182, 147] width 65 height 26
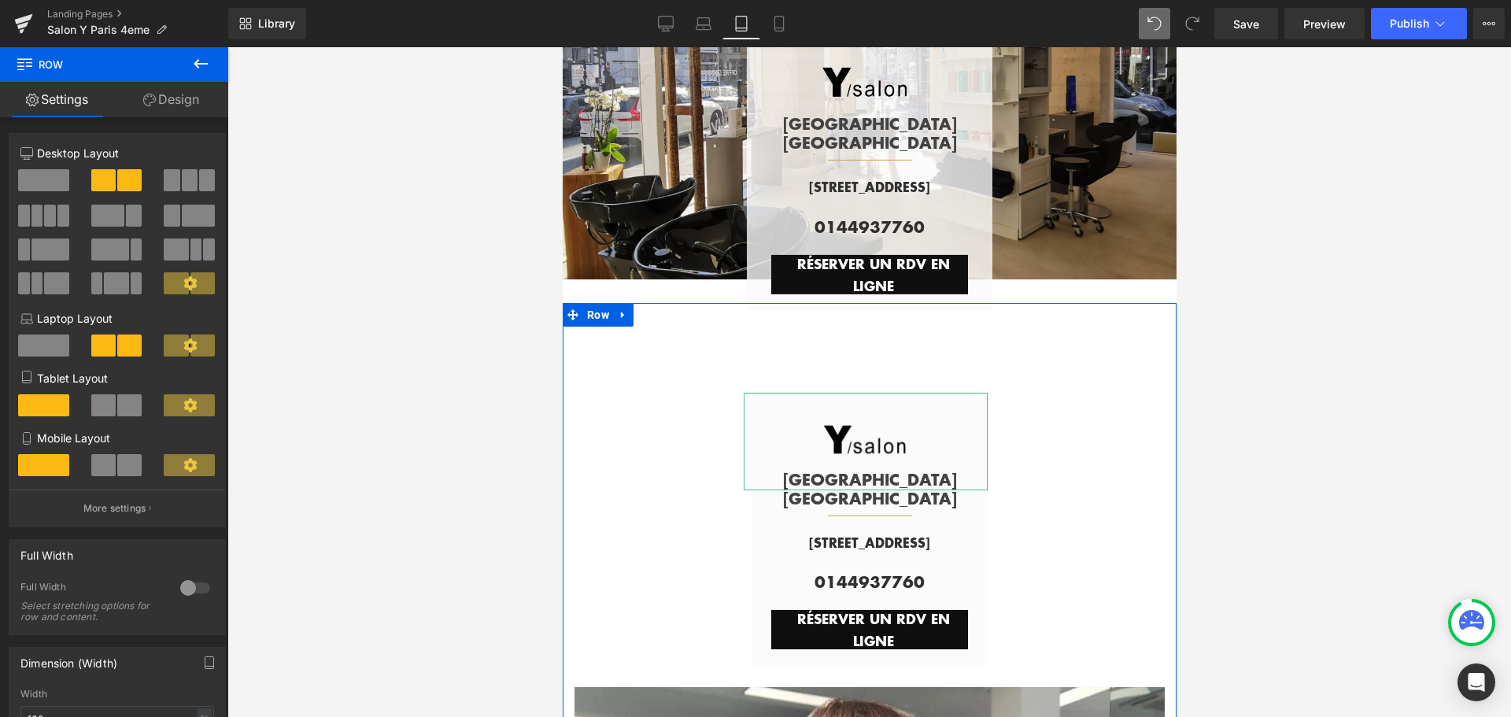
click at [179, 103] on link "Design" at bounding box center [171, 99] width 114 height 35
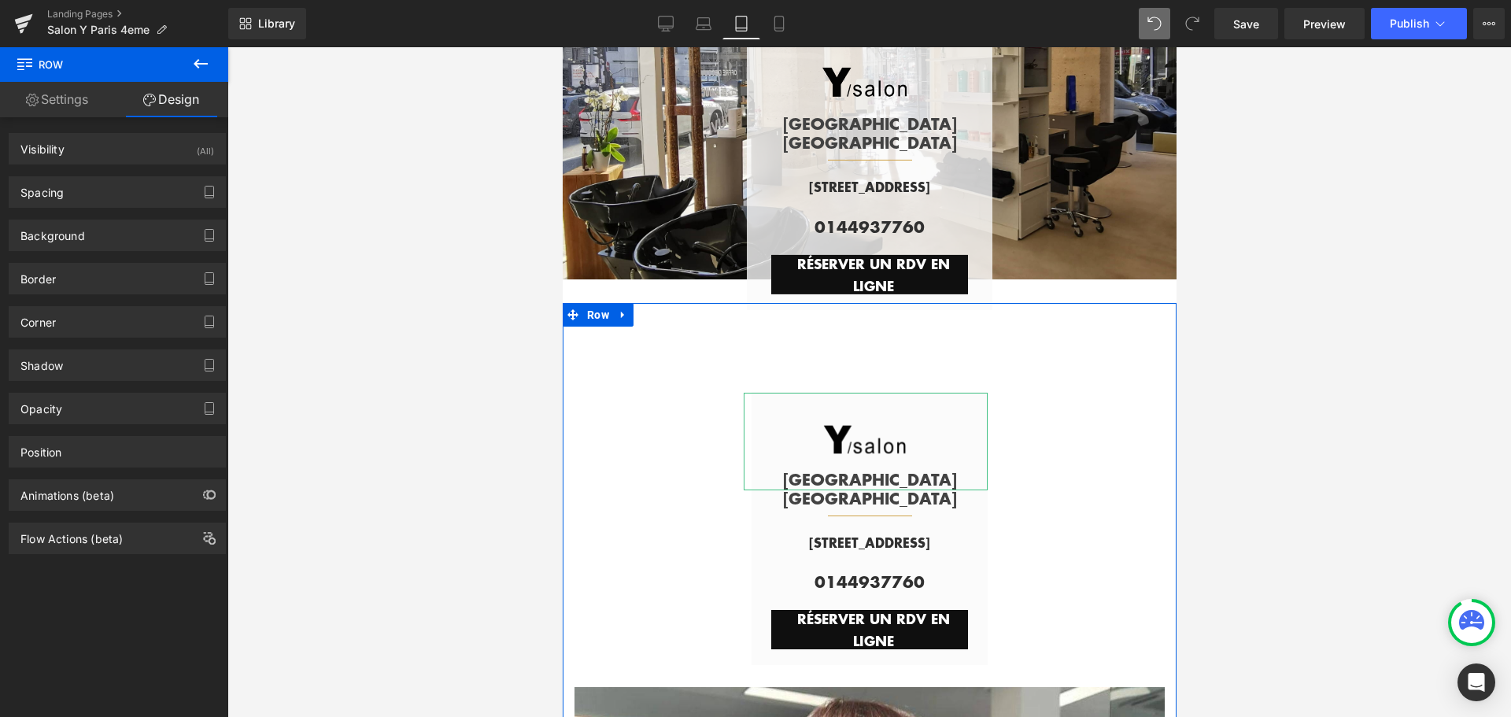
click at [157, 165] on div "Spacing [GEOGRAPHIC_DATA] 0 auto 0 auto [GEOGRAPHIC_DATA] 63 15 63 15 Setup Glo…" at bounding box center [117, 185] width 235 height 43
click at [155, 155] on div "Visibility (All)" at bounding box center [117, 149] width 216 height 30
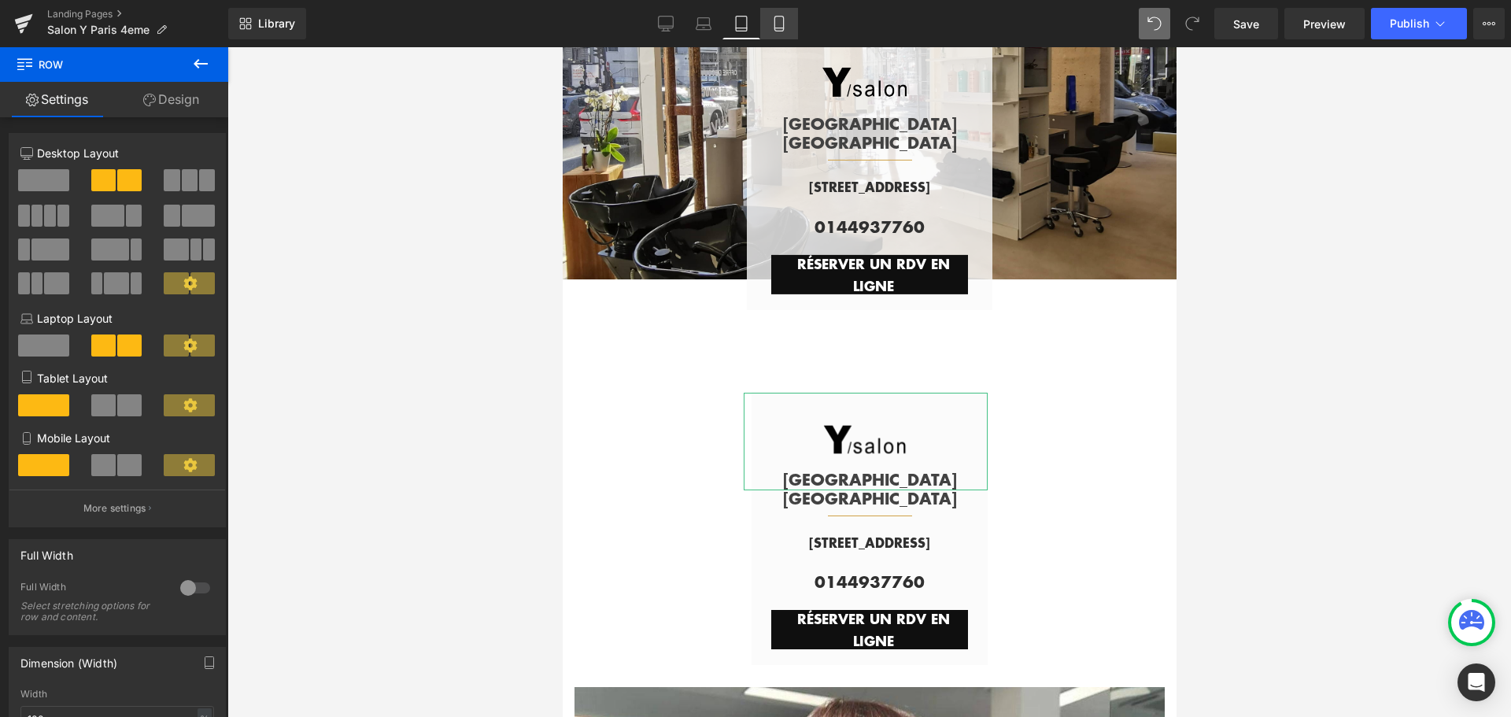
click at [774, 22] on icon at bounding box center [779, 24] width 16 height 16
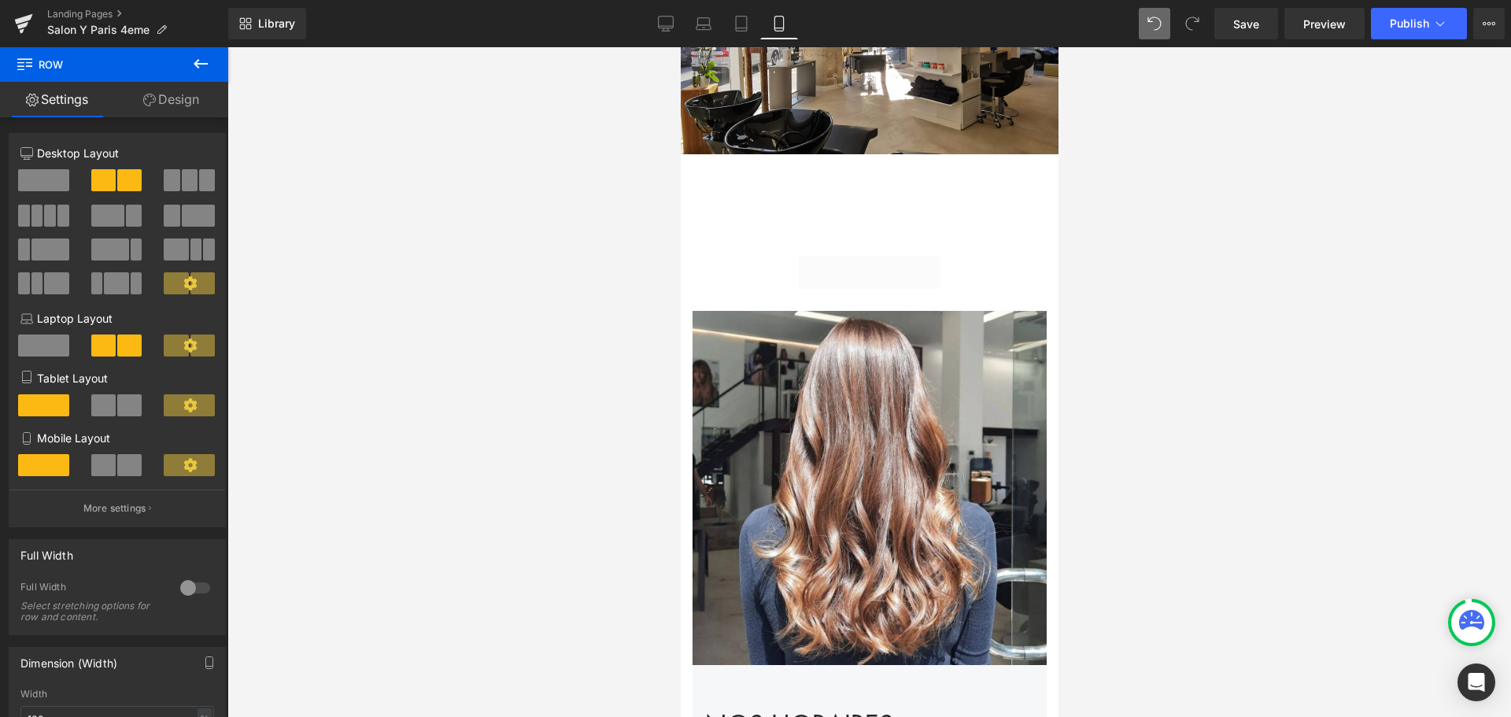
scroll to position [0, 0]
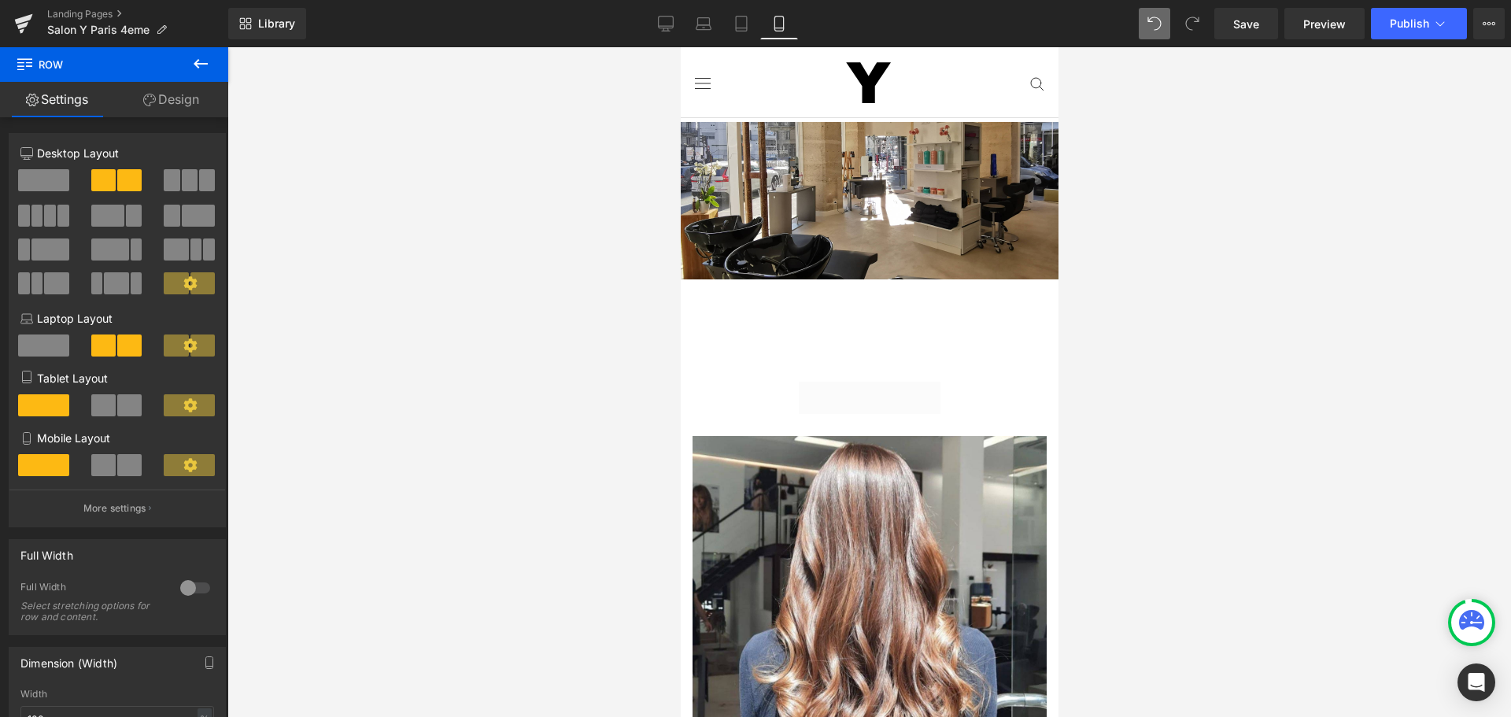
drag, startPoint x: 1051, startPoint y: 684, endPoint x: 1694, endPoint y: 47, distance: 904.9
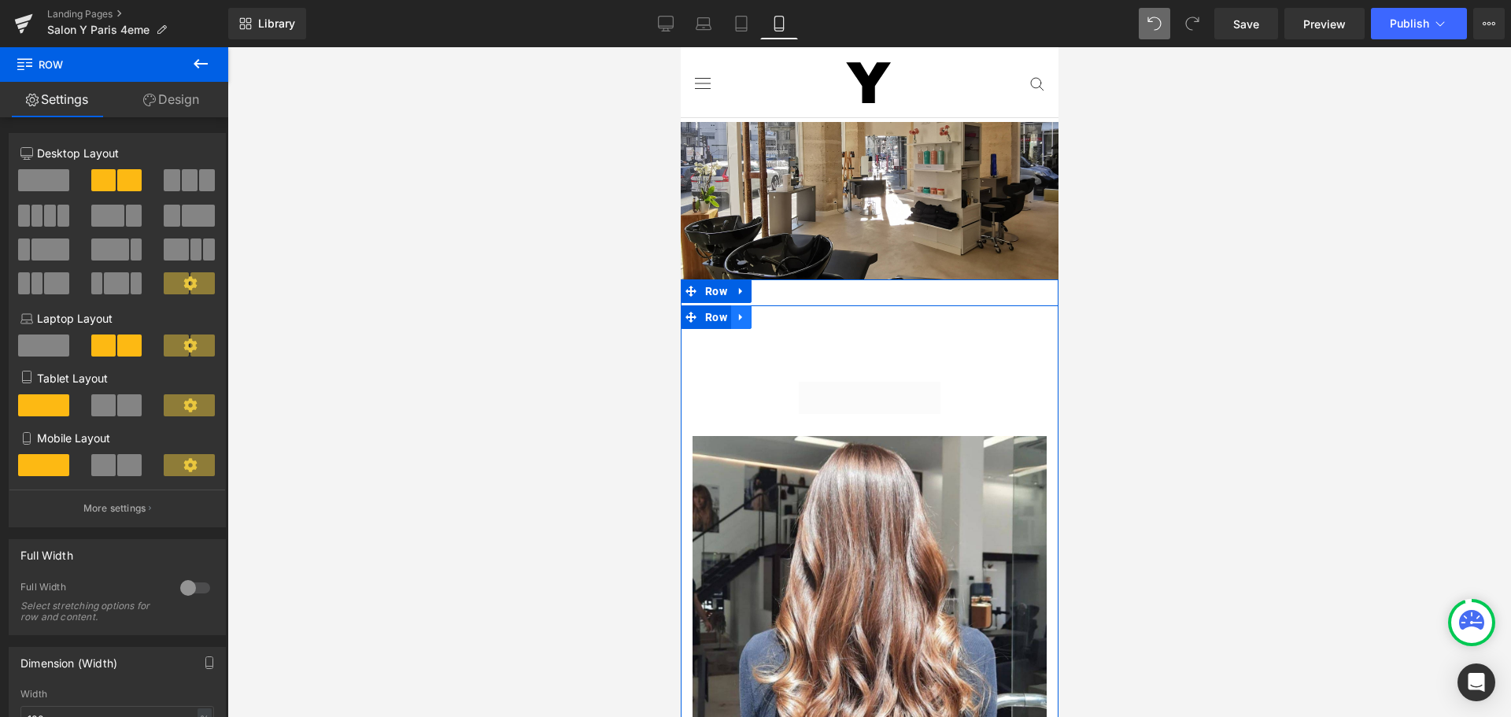
click at [735, 313] on icon at bounding box center [740, 318] width 11 height 12
click at [716, 286] on span "Row" at bounding box center [715, 291] width 30 height 24
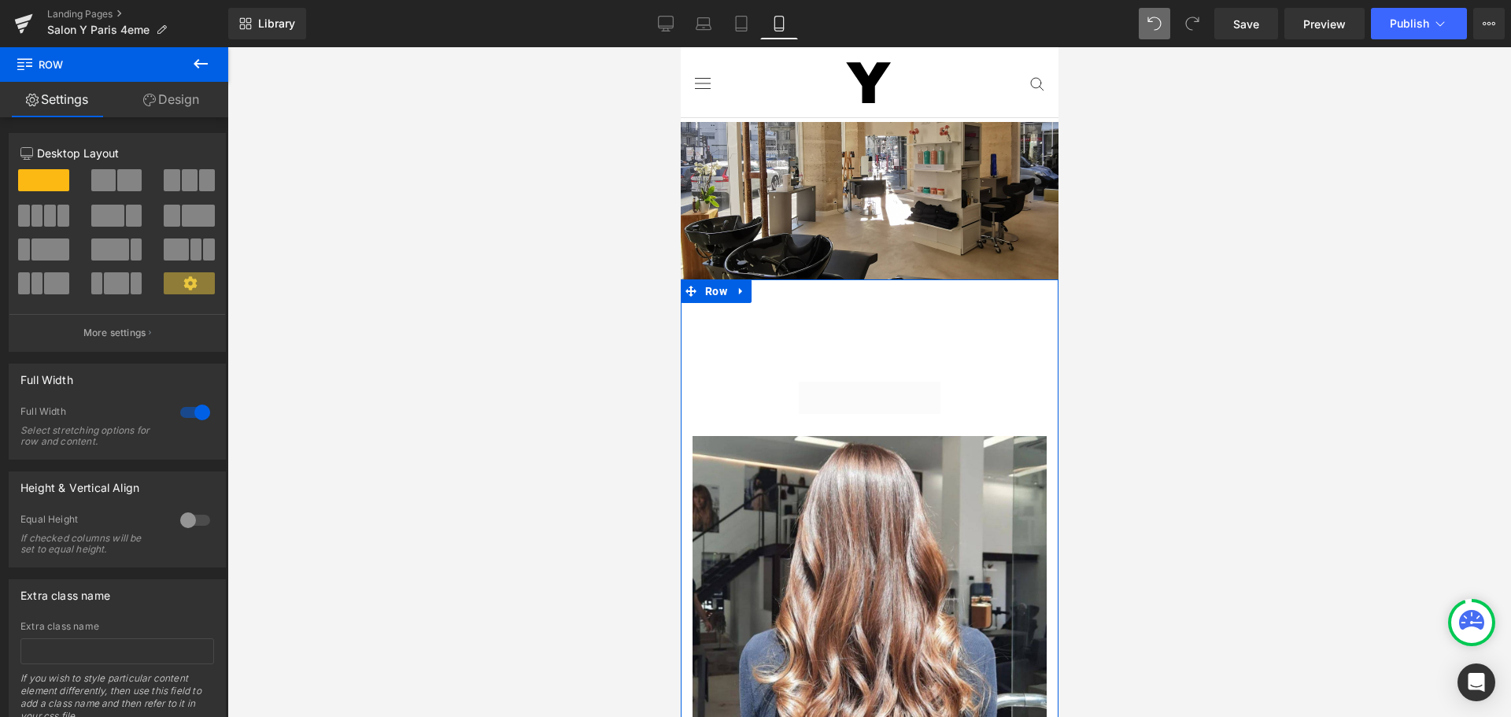
click at [184, 97] on link "Design" at bounding box center [171, 99] width 114 height 35
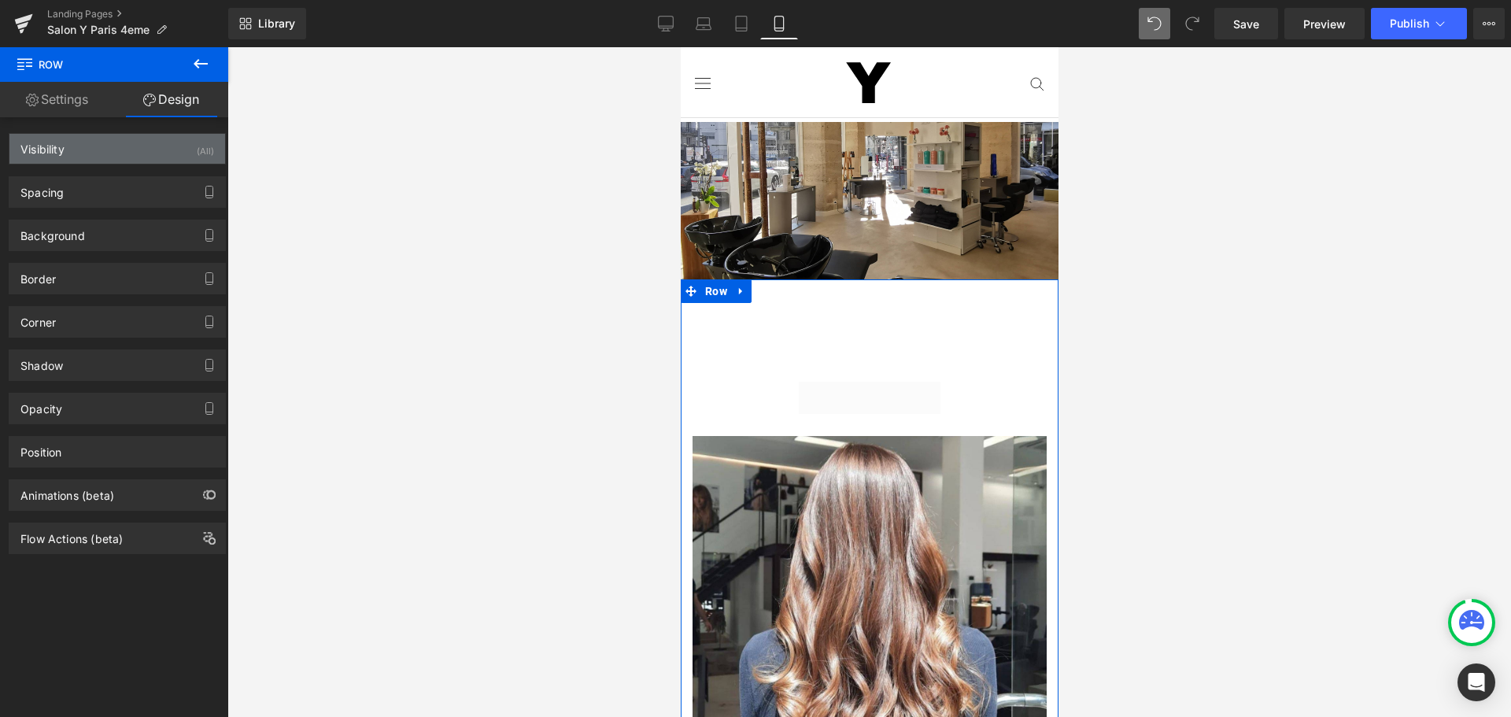
click at [157, 138] on div "Visibility (All)" at bounding box center [117, 149] width 216 height 30
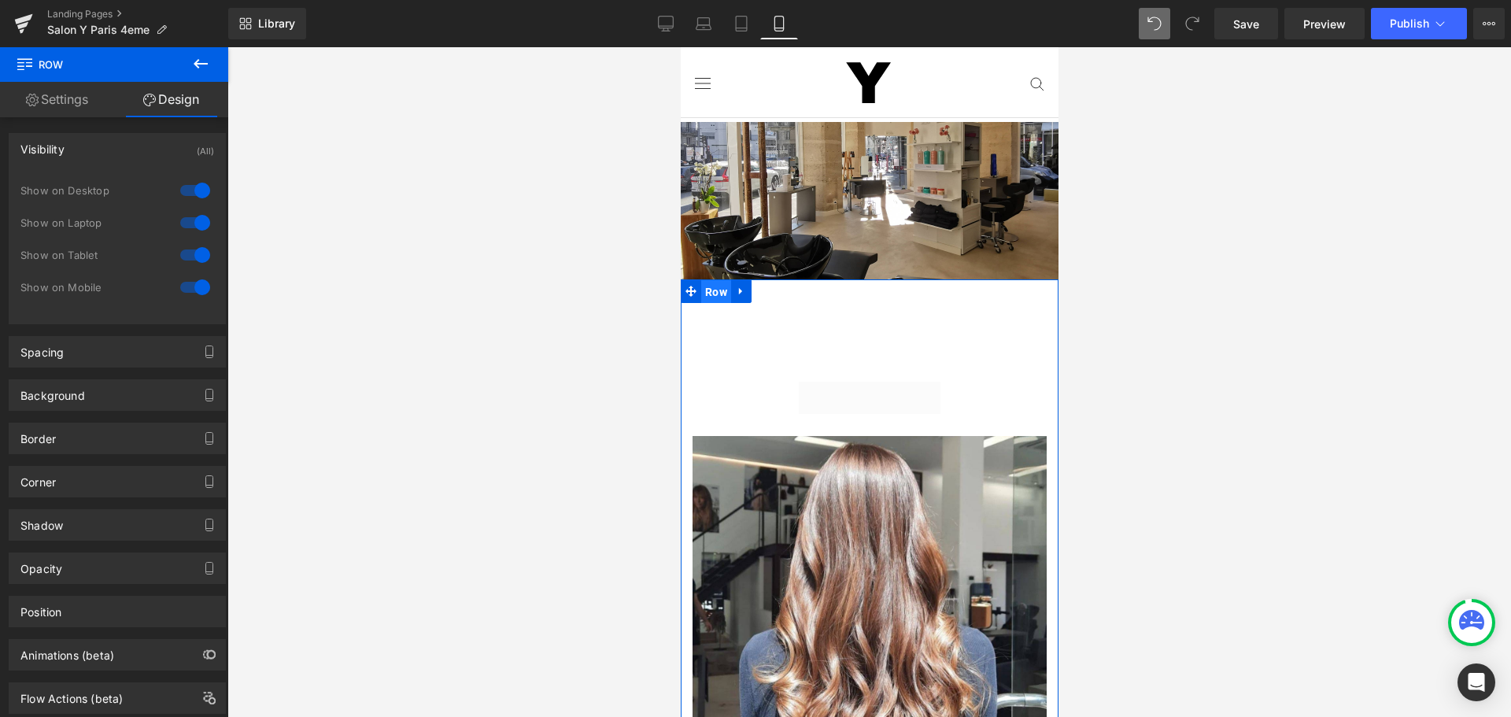
click at [712, 283] on span "Row" at bounding box center [715, 292] width 30 height 24
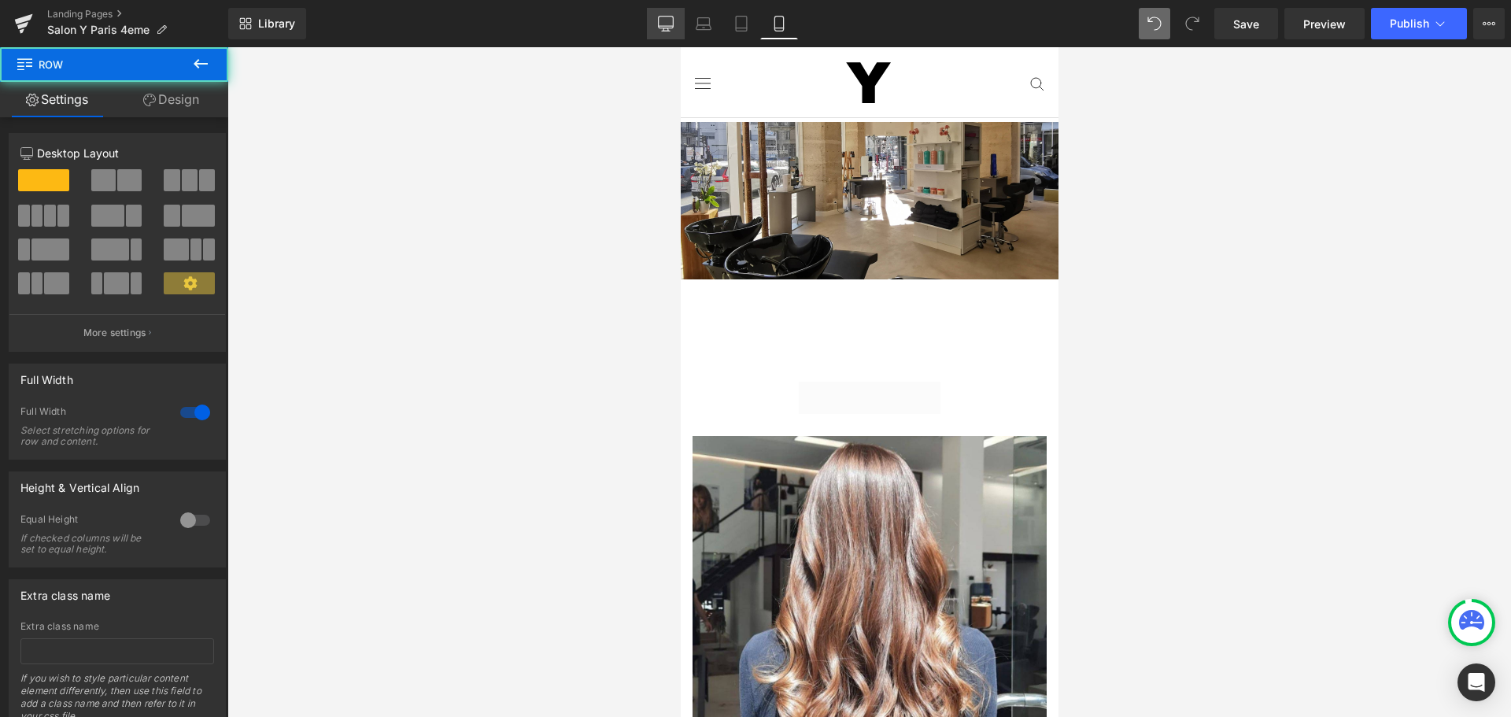
click at [668, 9] on link "Desktop" at bounding box center [666, 23] width 38 height 31
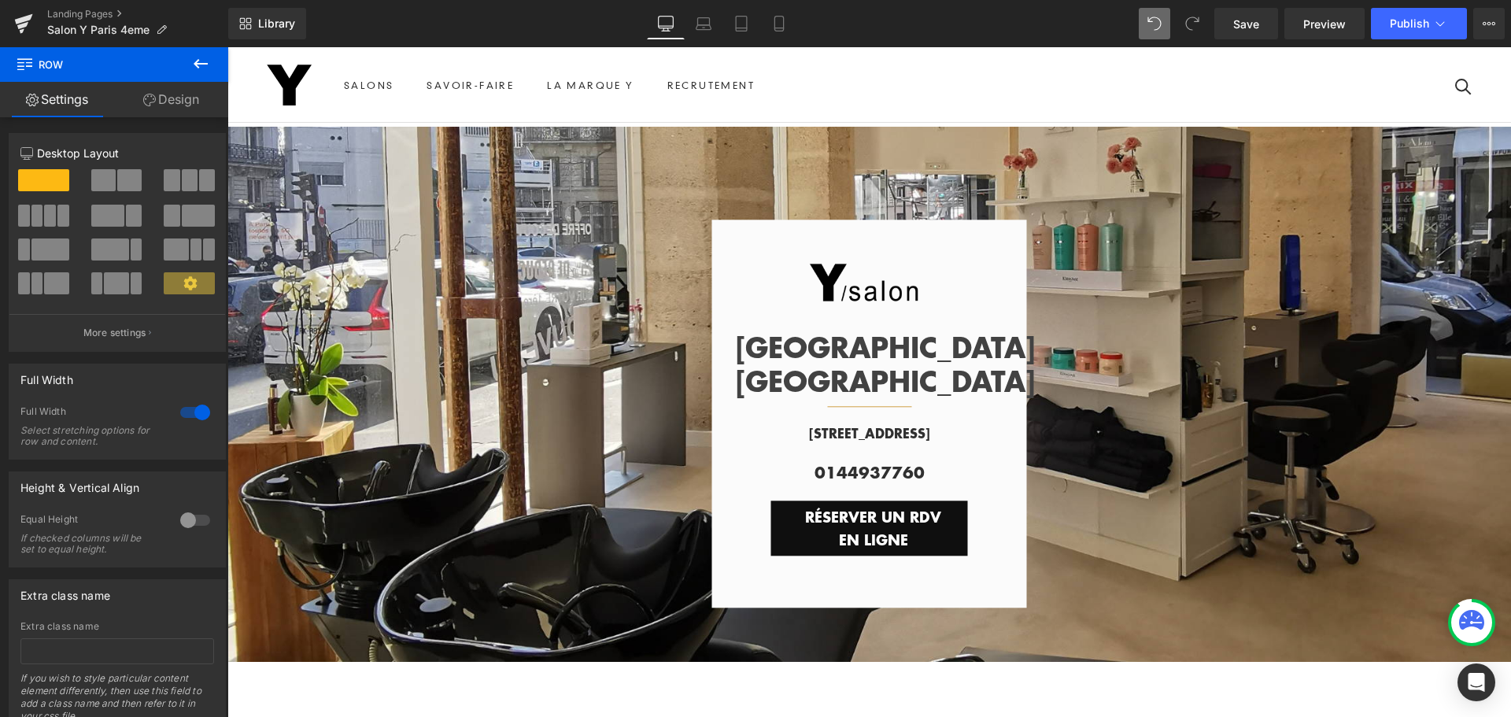
scroll to position [382, 0]
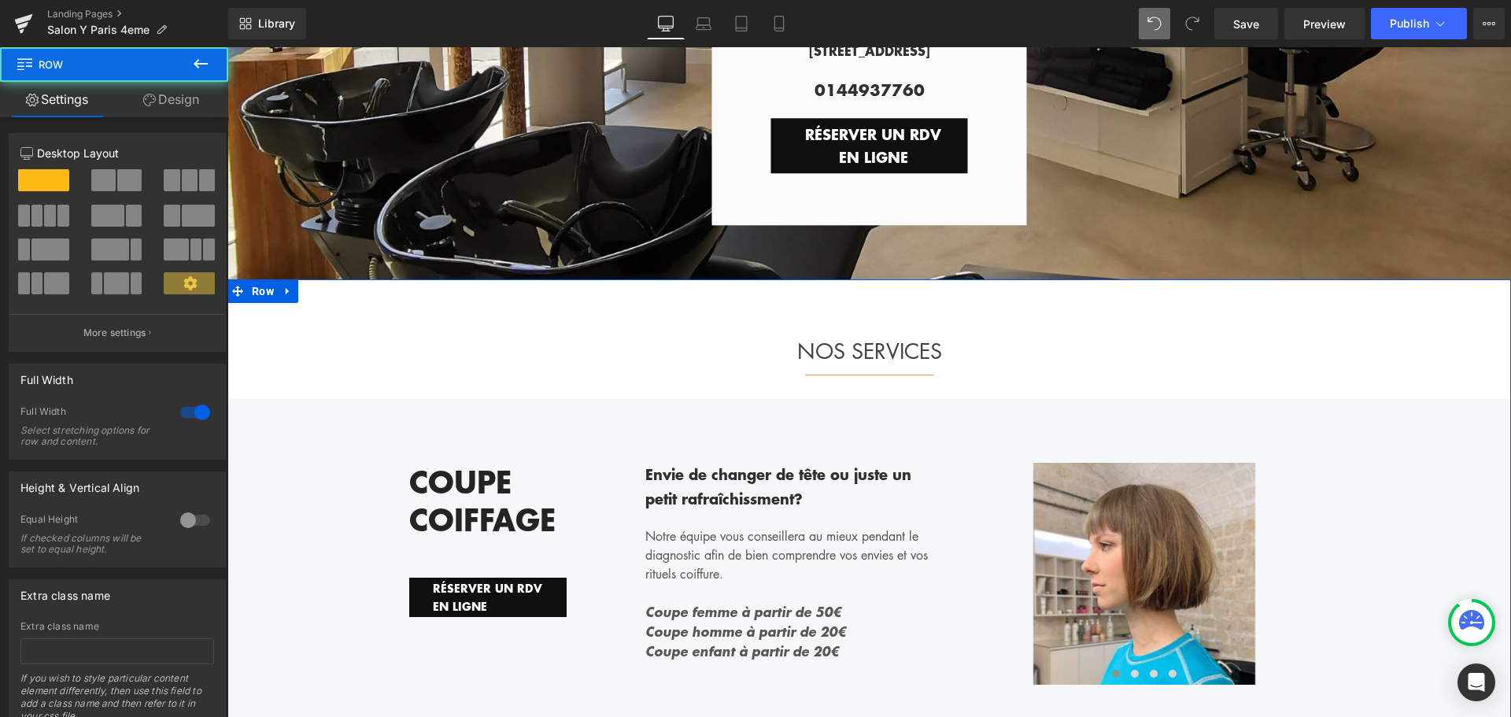
click at [257, 286] on span "Row" at bounding box center [263, 292] width 30 height 24
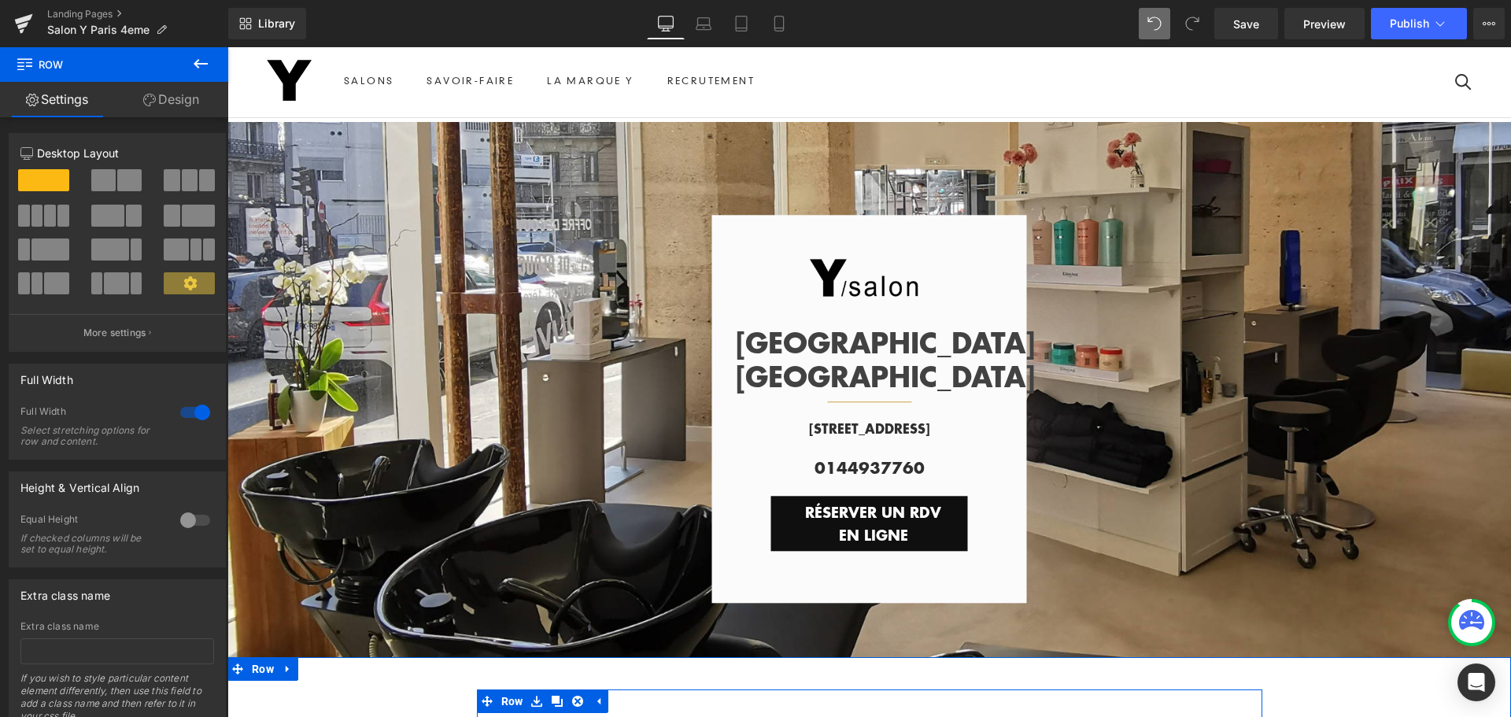
scroll to position [0, 0]
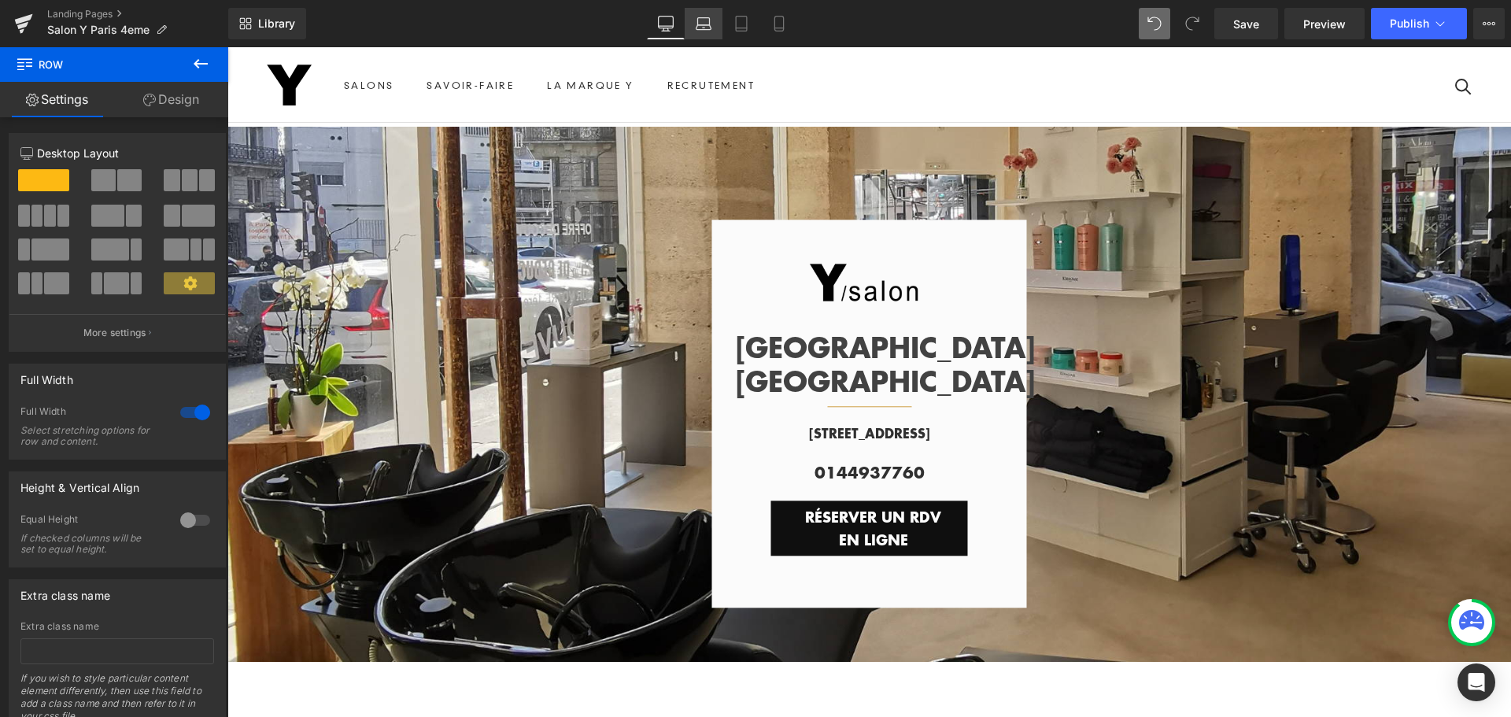
click at [707, 28] on icon at bounding box center [704, 24] width 16 height 16
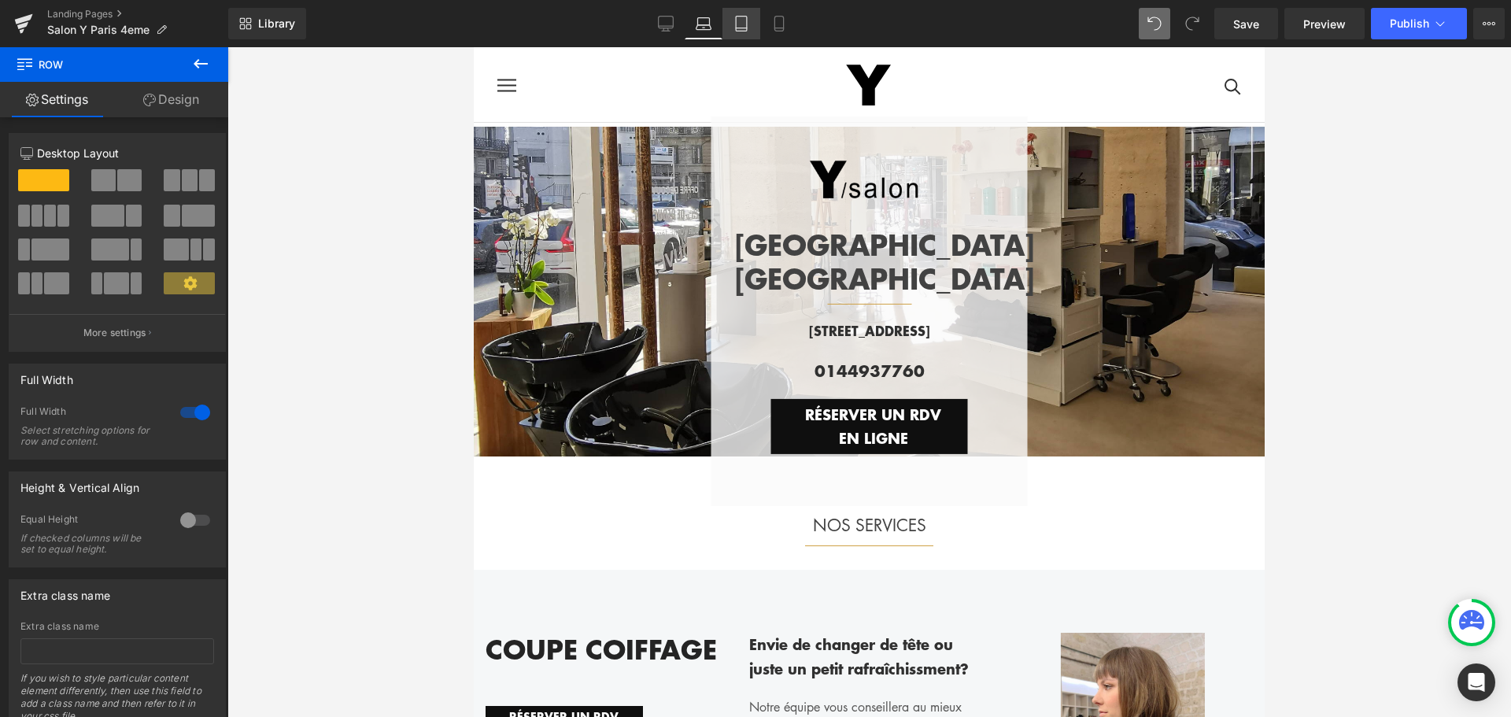
click at [740, 25] on icon at bounding box center [741, 24] width 16 height 16
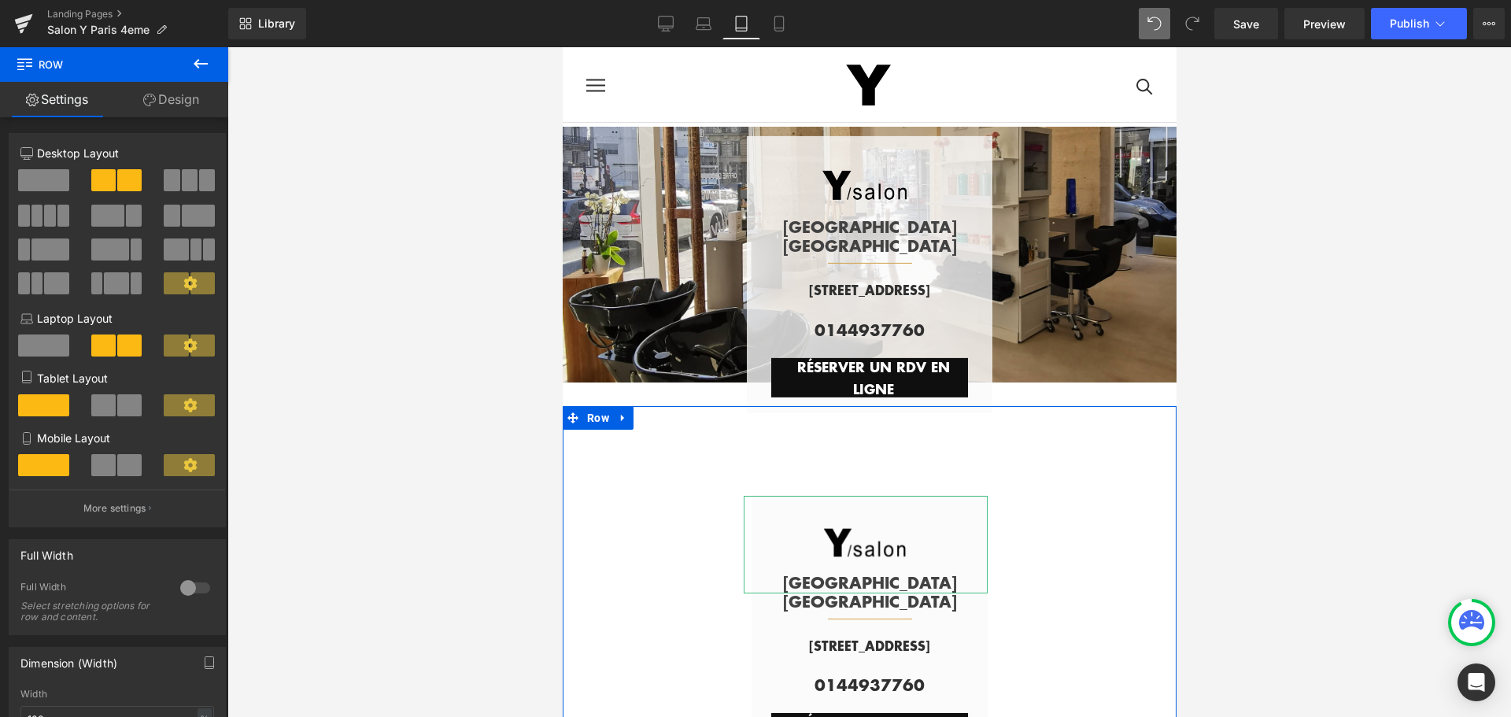
click at [190, 88] on link "Design" at bounding box center [171, 99] width 114 height 35
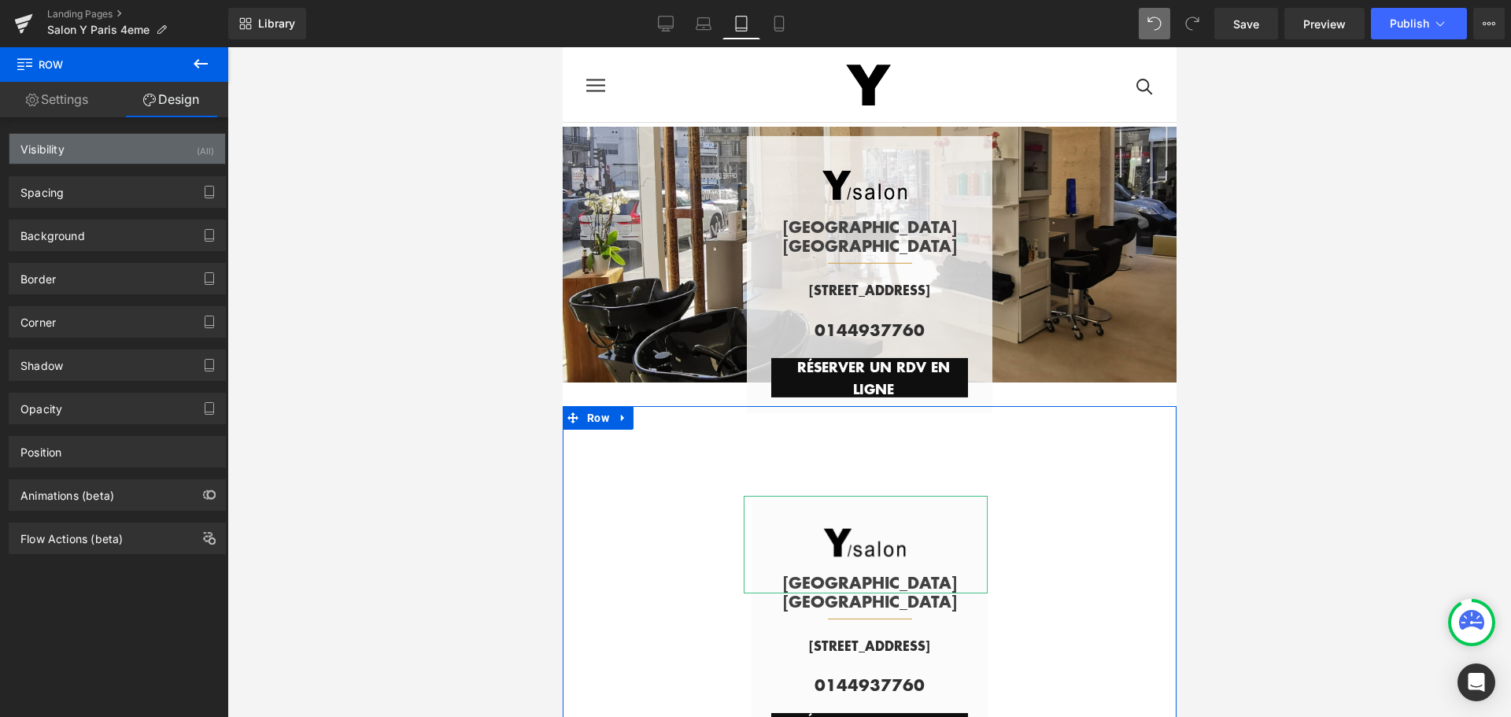
click at [184, 145] on div "Visibility (All)" at bounding box center [117, 149] width 216 height 30
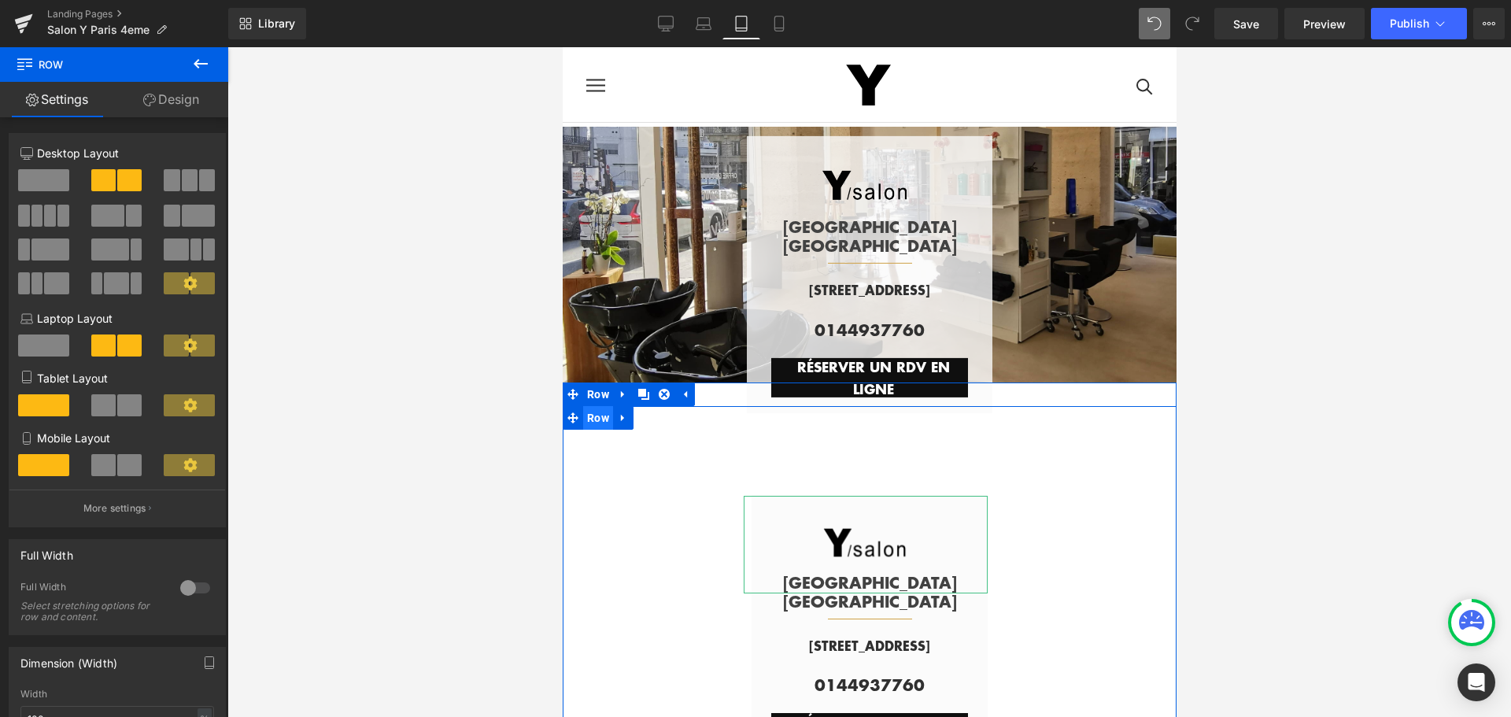
click at [591, 416] on span "Row" at bounding box center [597, 418] width 30 height 24
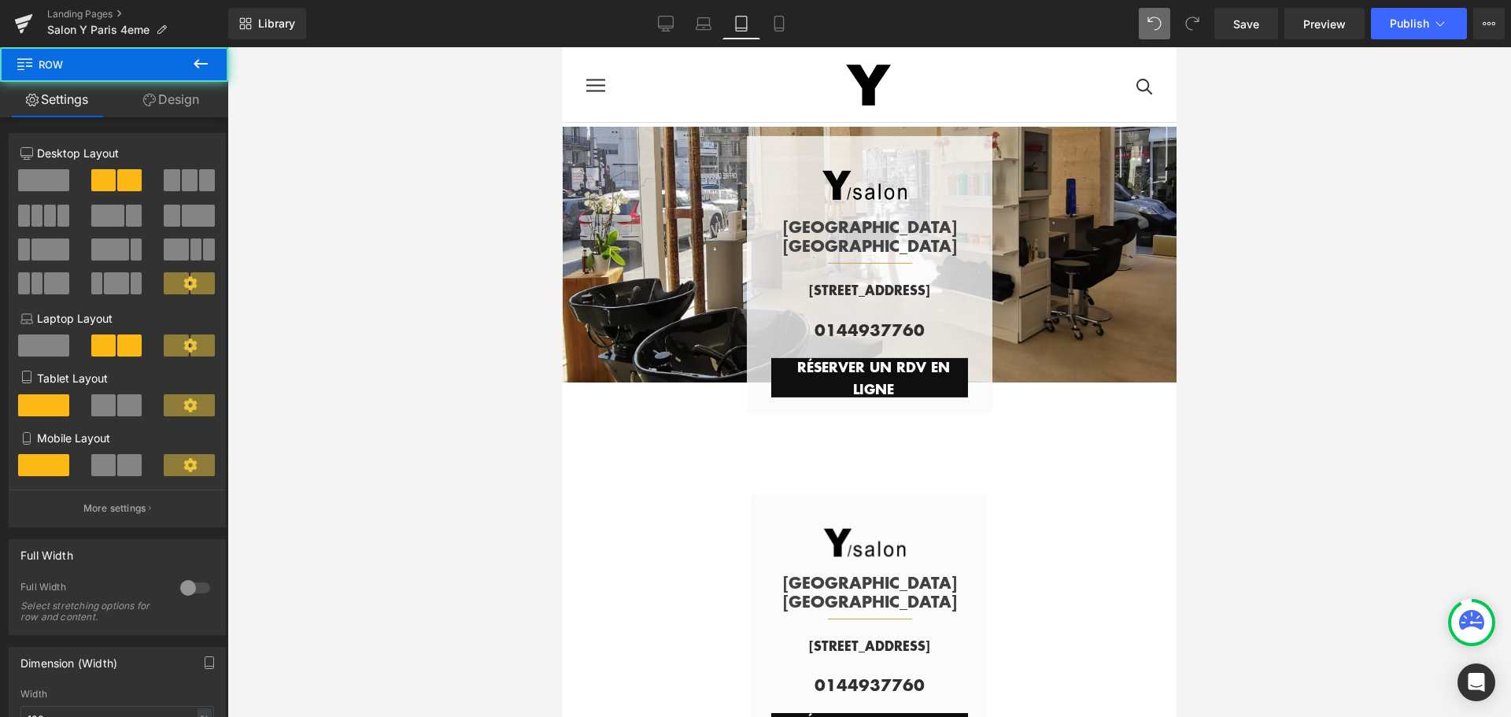
click at [1384, 471] on div at bounding box center [869, 382] width 1284 height 670
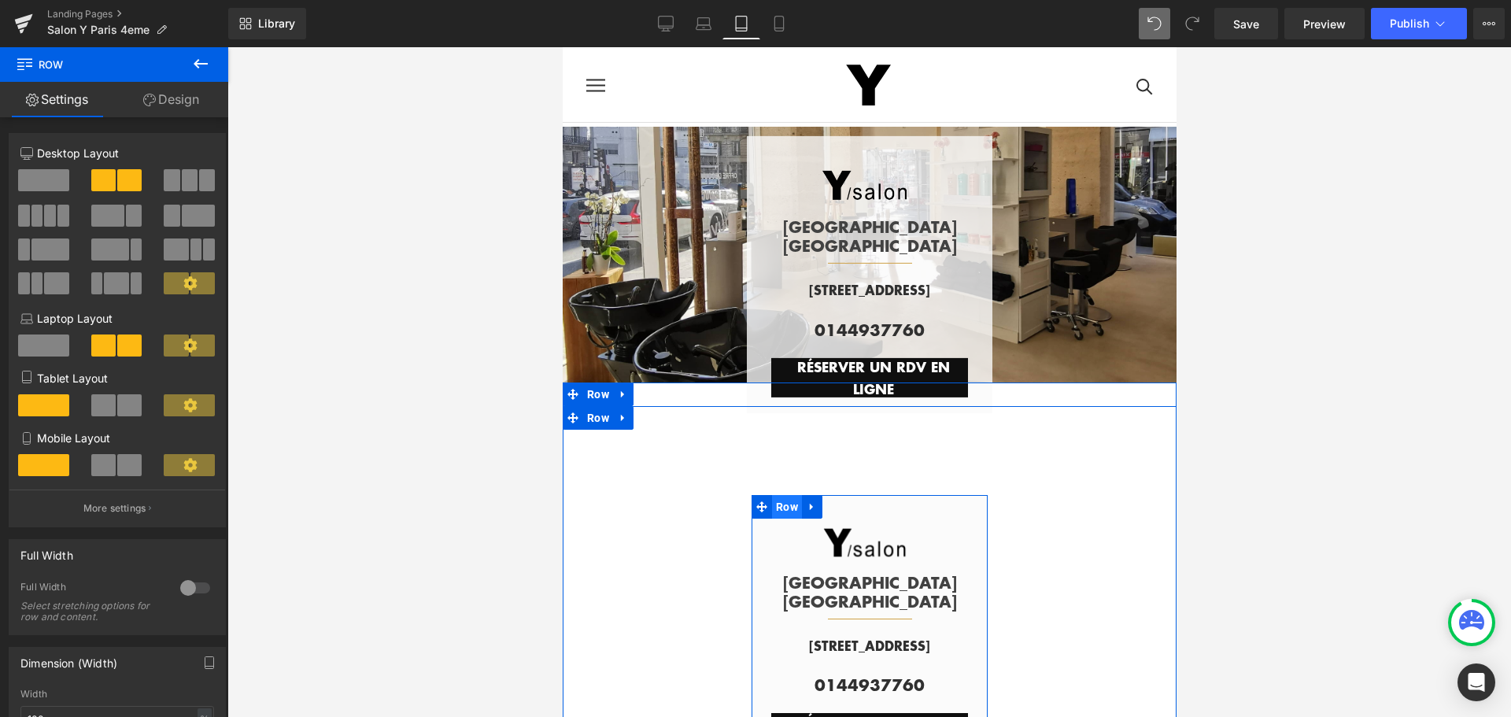
click at [781, 501] on span "Row" at bounding box center [786, 507] width 30 height 24
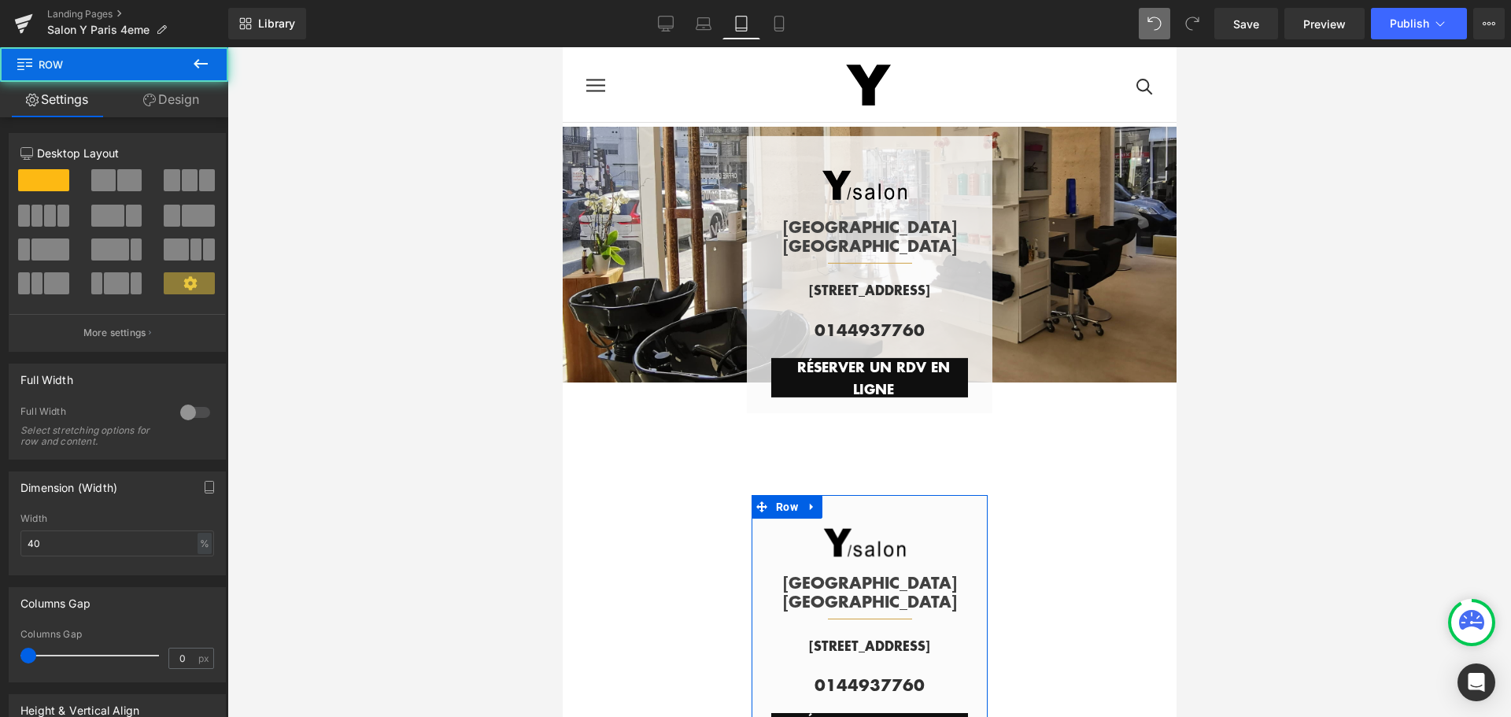
click at [182, 106] on link "Design" at bounding box center [171, 99] width 114 height 35
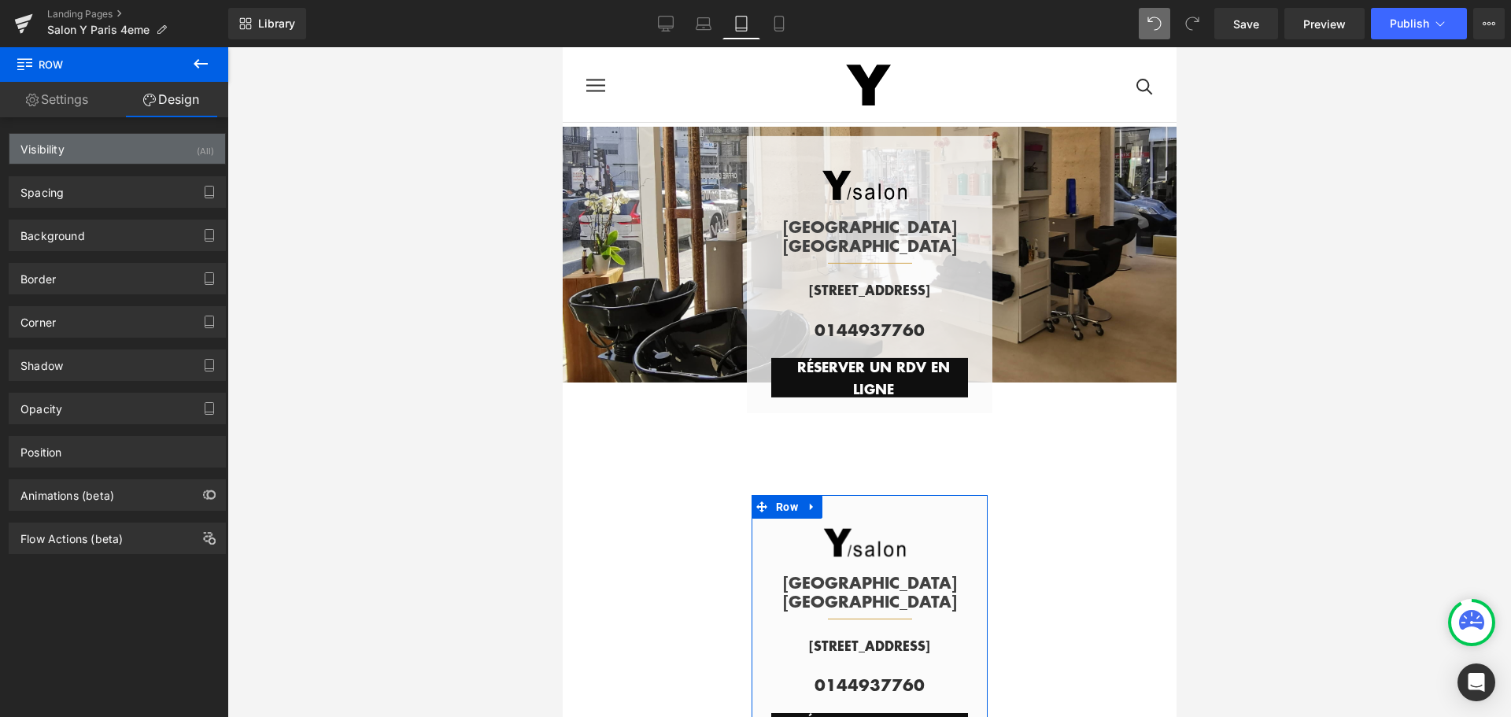
click at [168, 154] on div "Visibility (All)" at bounding box center [117, 149] width 216 height 30
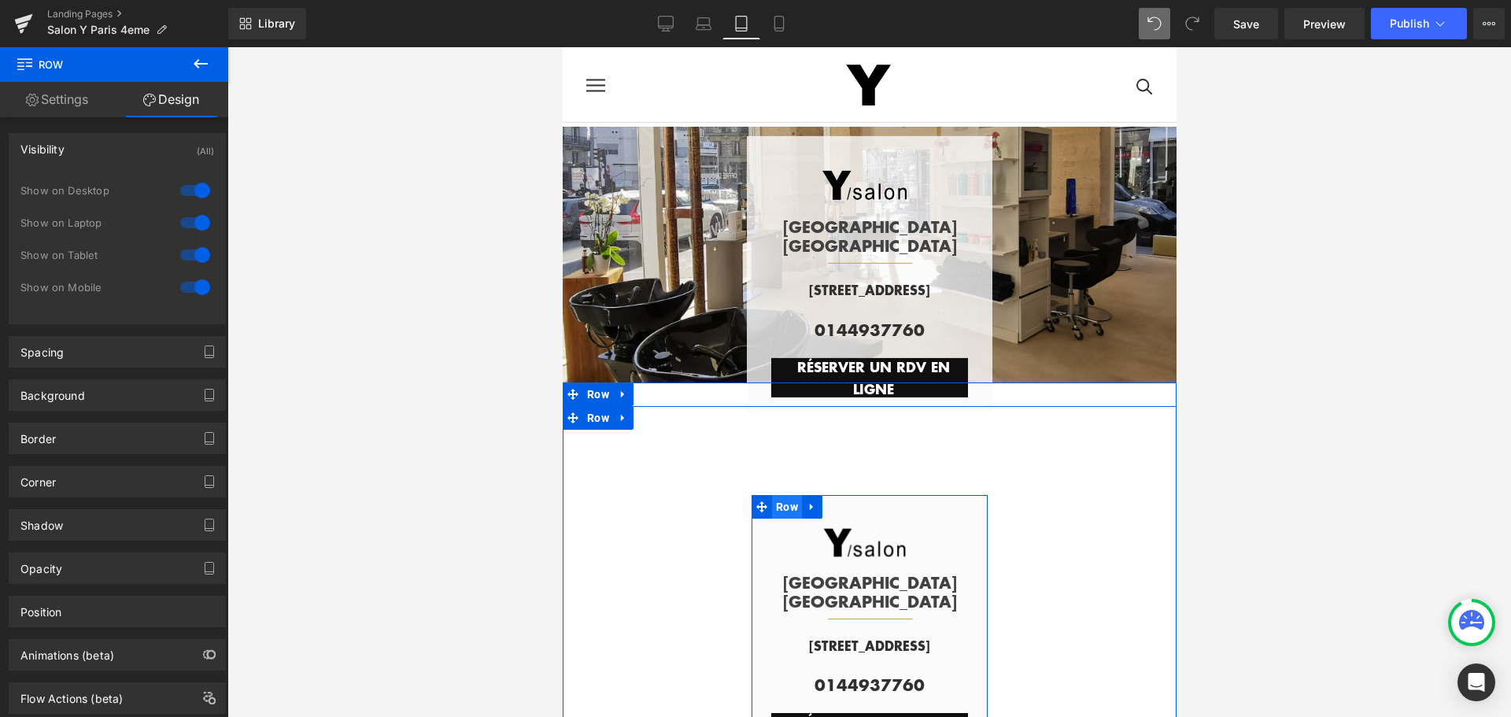
click at [778, 502] on span "Row" at bounding box center [786, 507] width 30 height 24
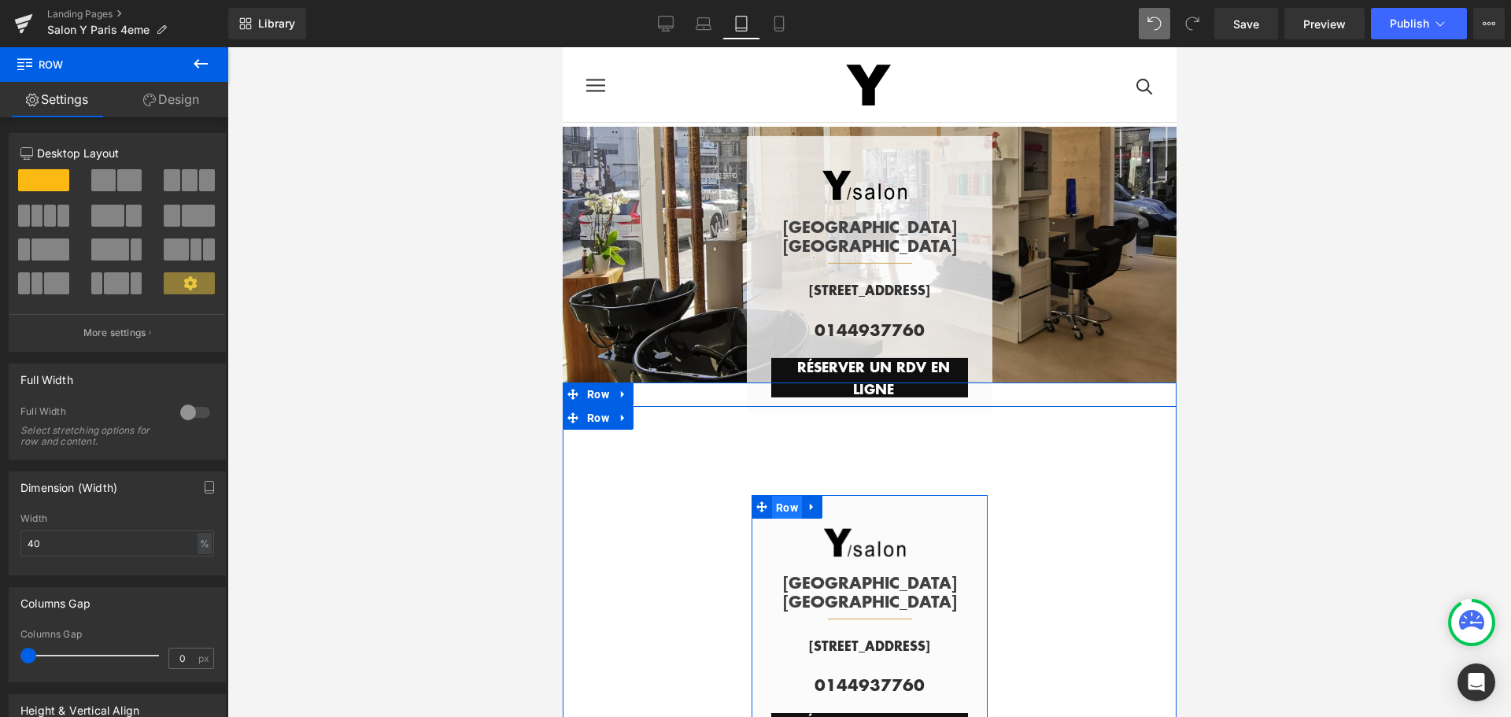
click at [778, 502] on span "Row" at bounding box center [786, 508] width 30 height 24
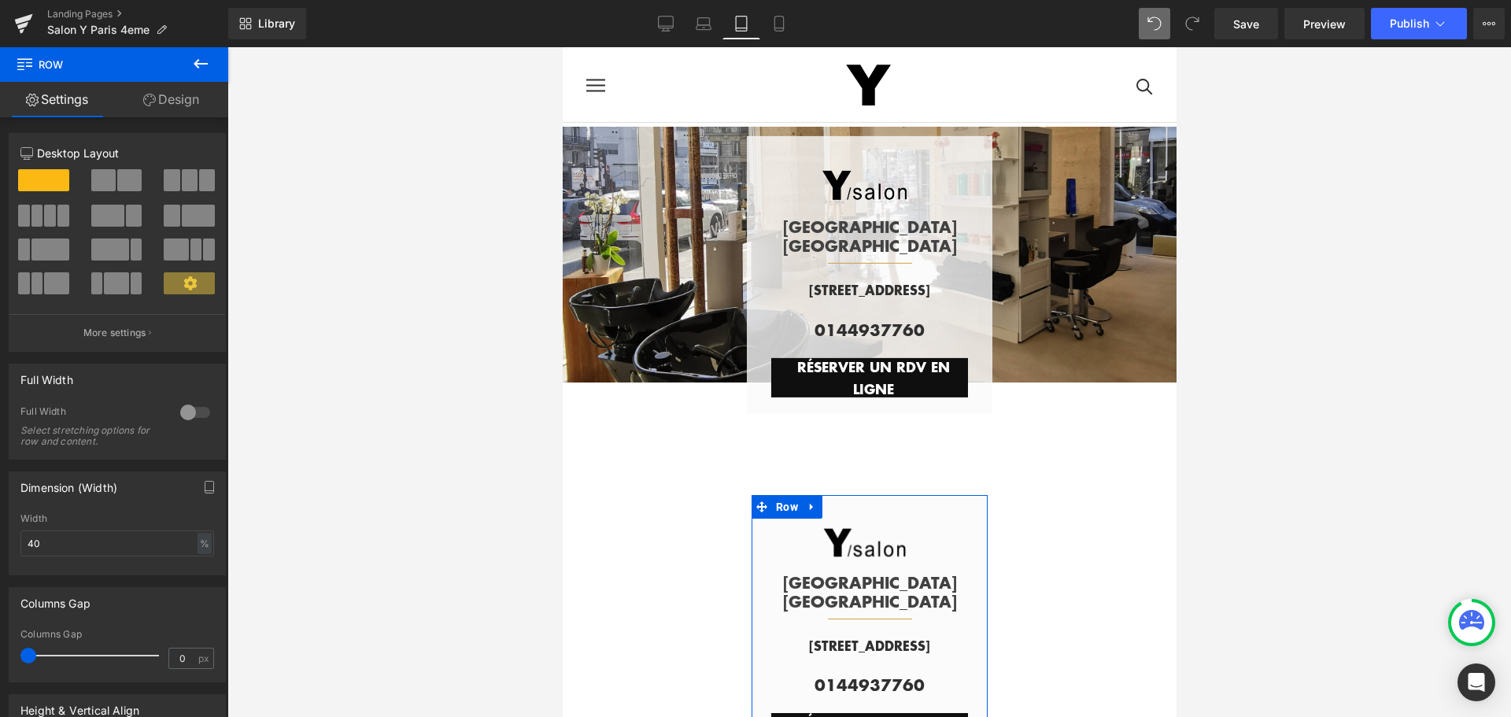
click at [182, 102] on link "Design" at bounding box center [171, 99] width 114 height 35
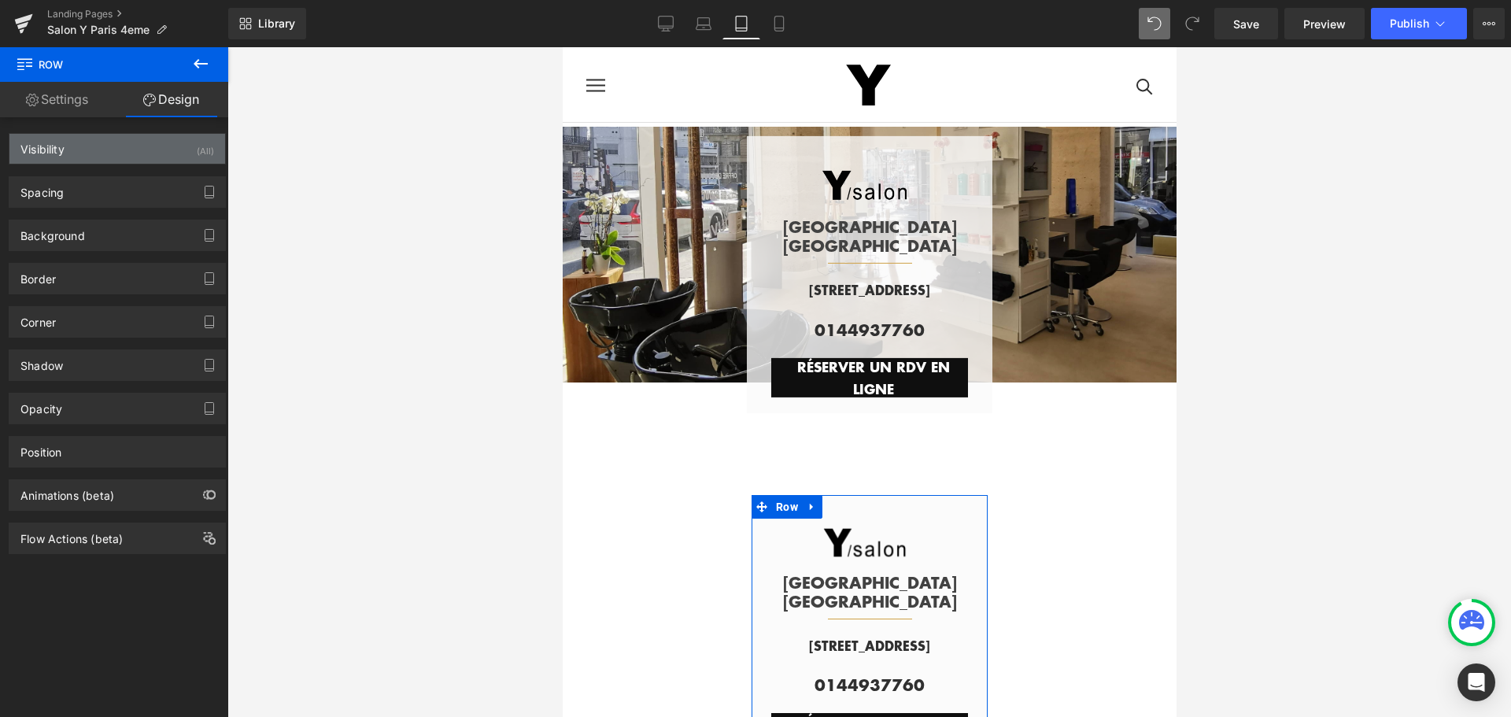
click at [190, 142] on div "Visibility (All)" at bounding box center [117, 149] width 216 height 30
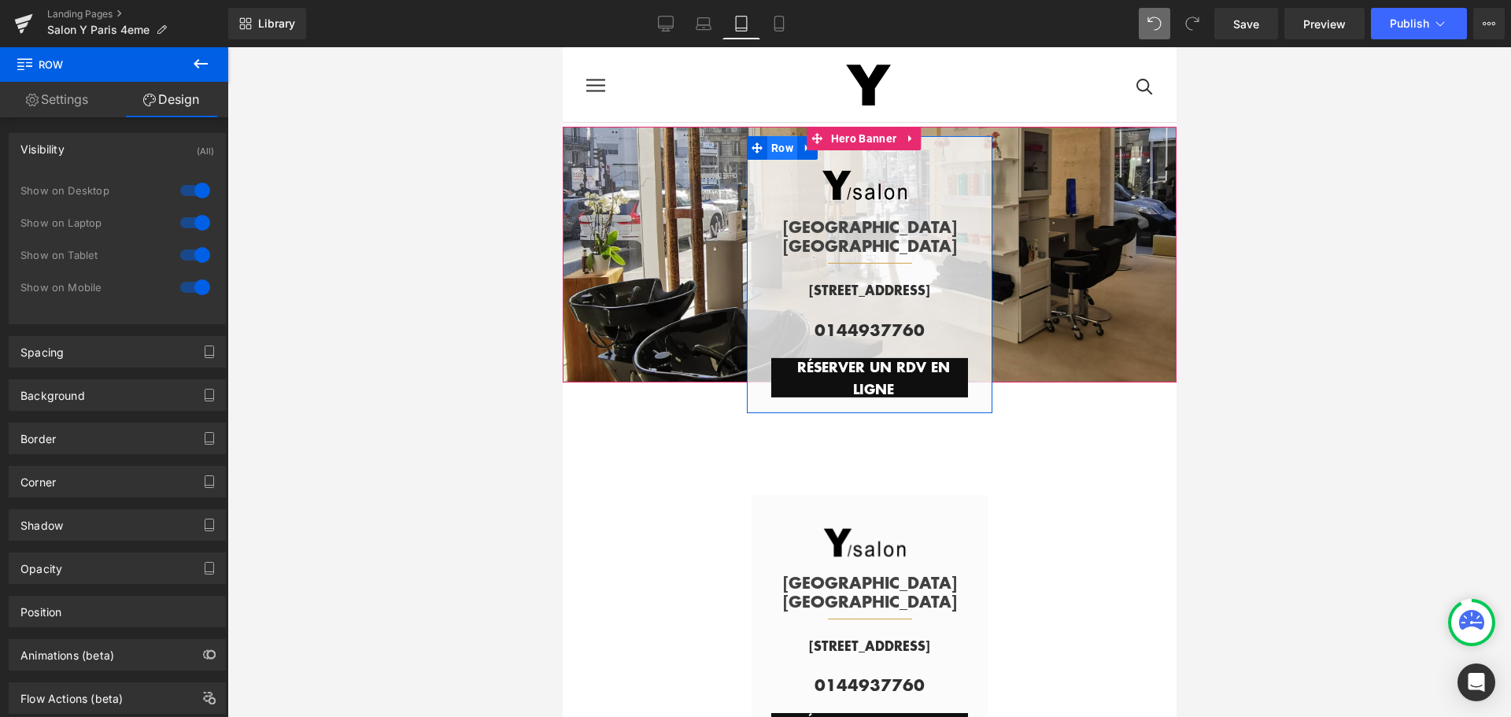
click at [769, 158] on span "Row" at bounding box center [782, 147] width 30 height 24
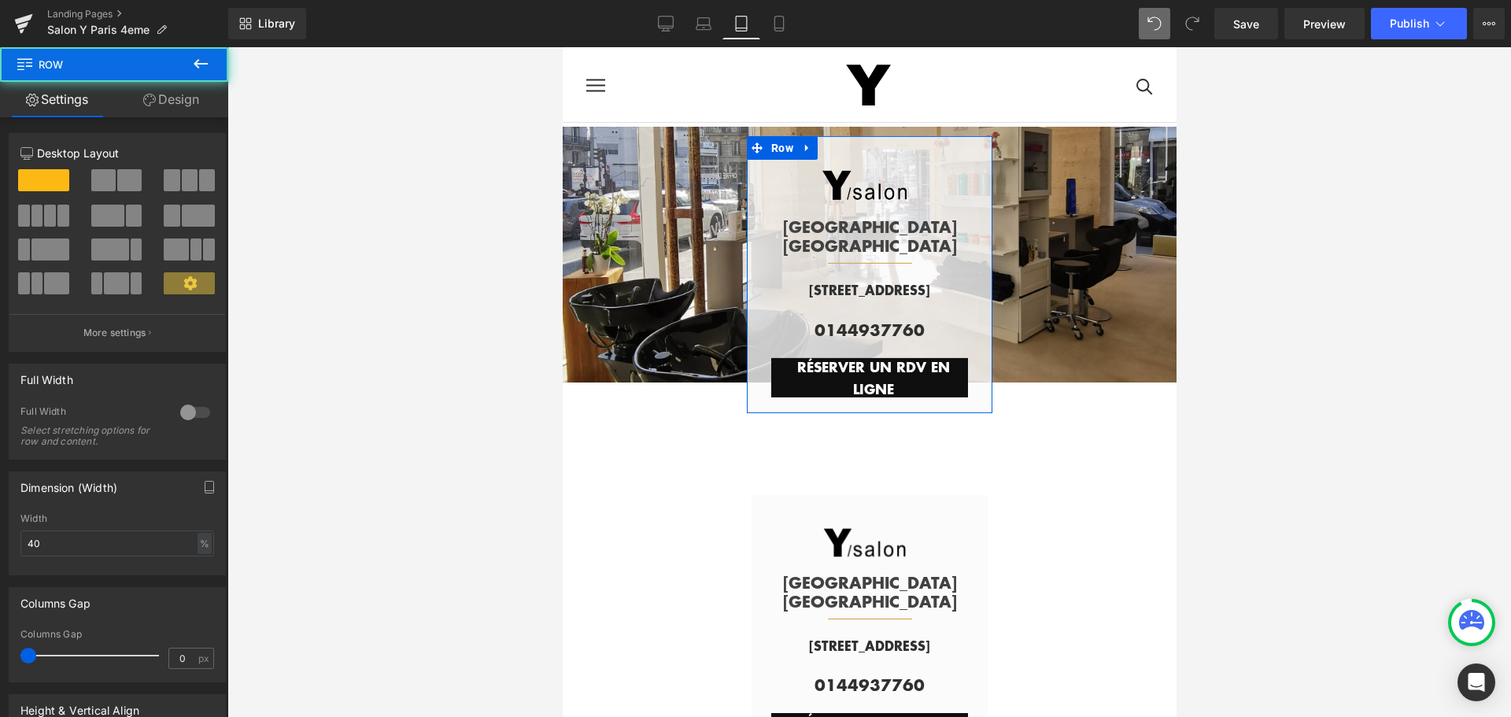
click at [170, 105] on link "Design" at bounding box center [171, 99] width 114 height 35
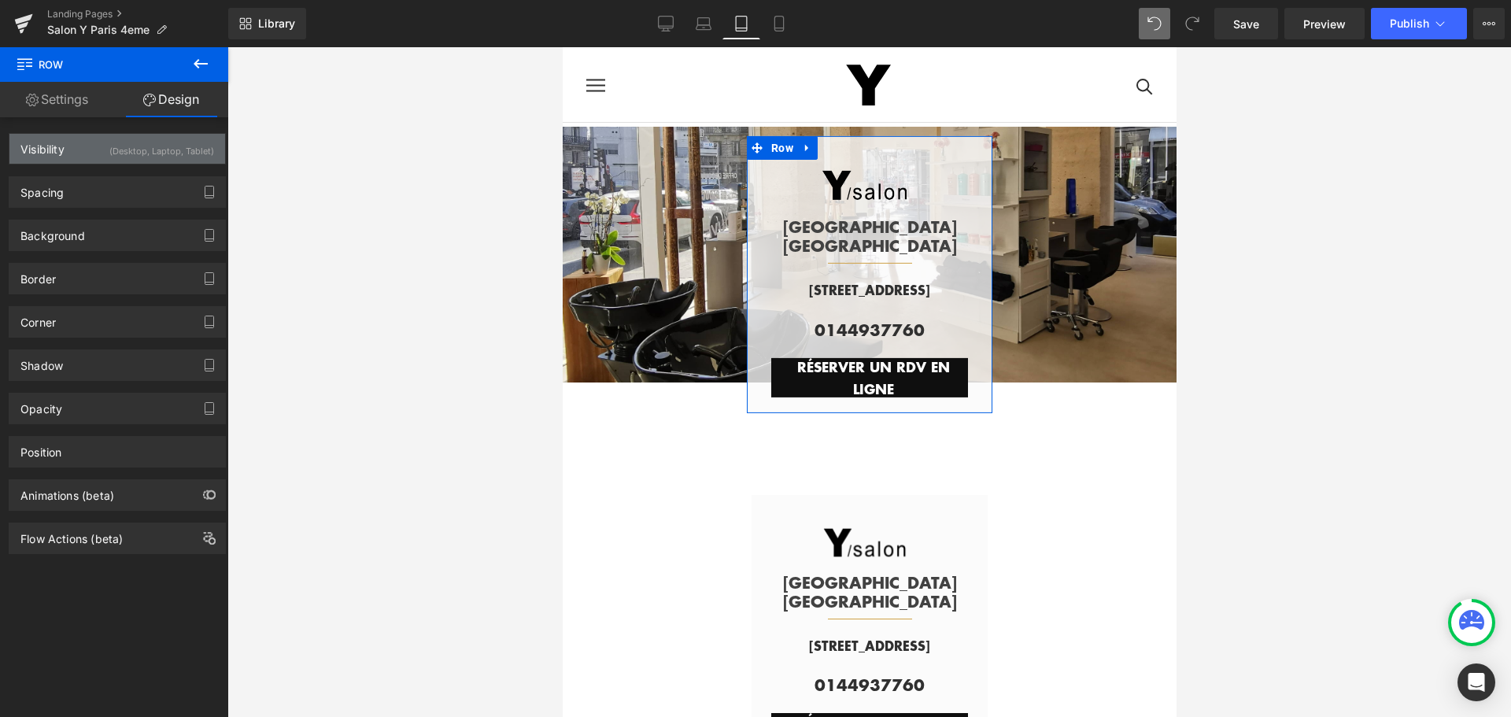
click at [153, 143] on div "(Desktop, Laptop, Tablet)" at bounding box center [161, 147] width 105 height 26
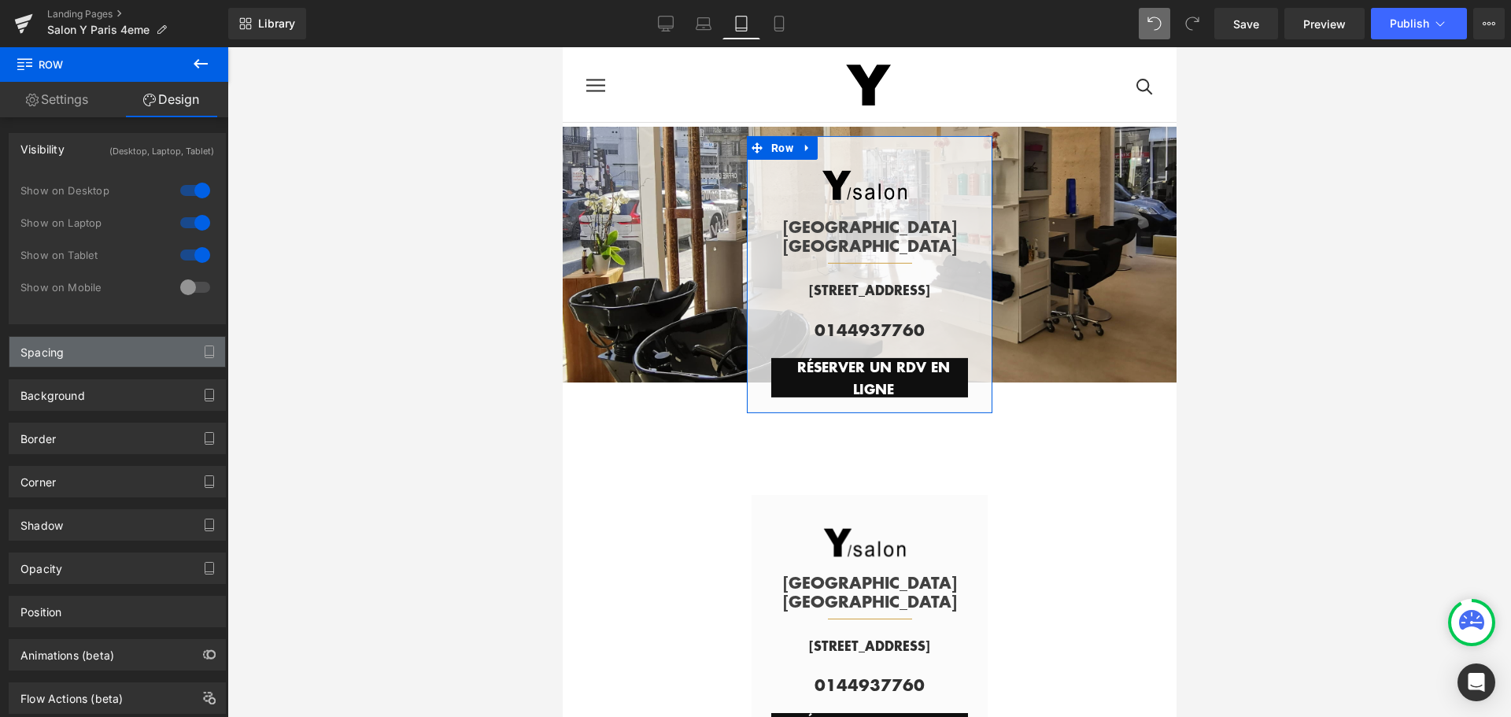
click at [135, 360] on div "Spacing" at bounding box center [117, 352] width 216 height 30
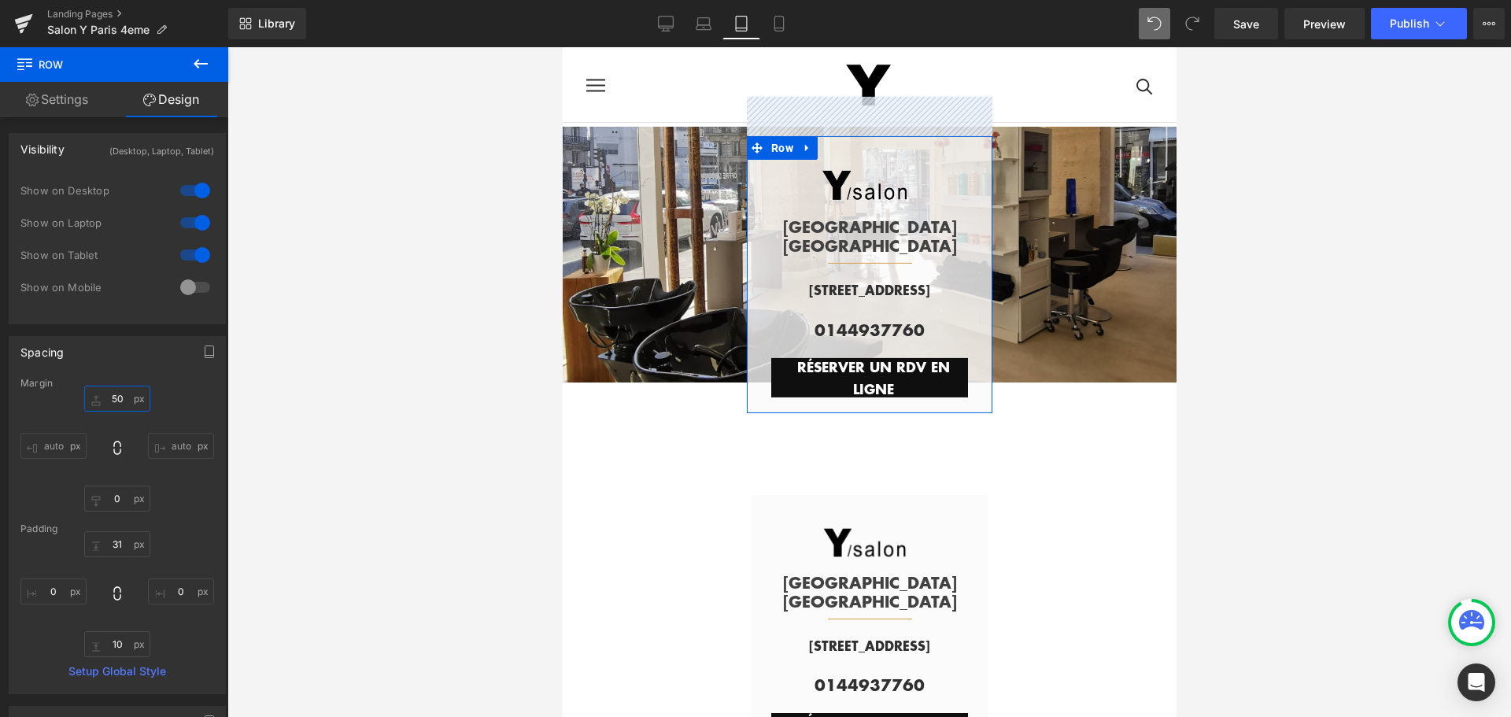
click at [121, 404] on input "50" at bounding box center [117, 399] width 66 height 26
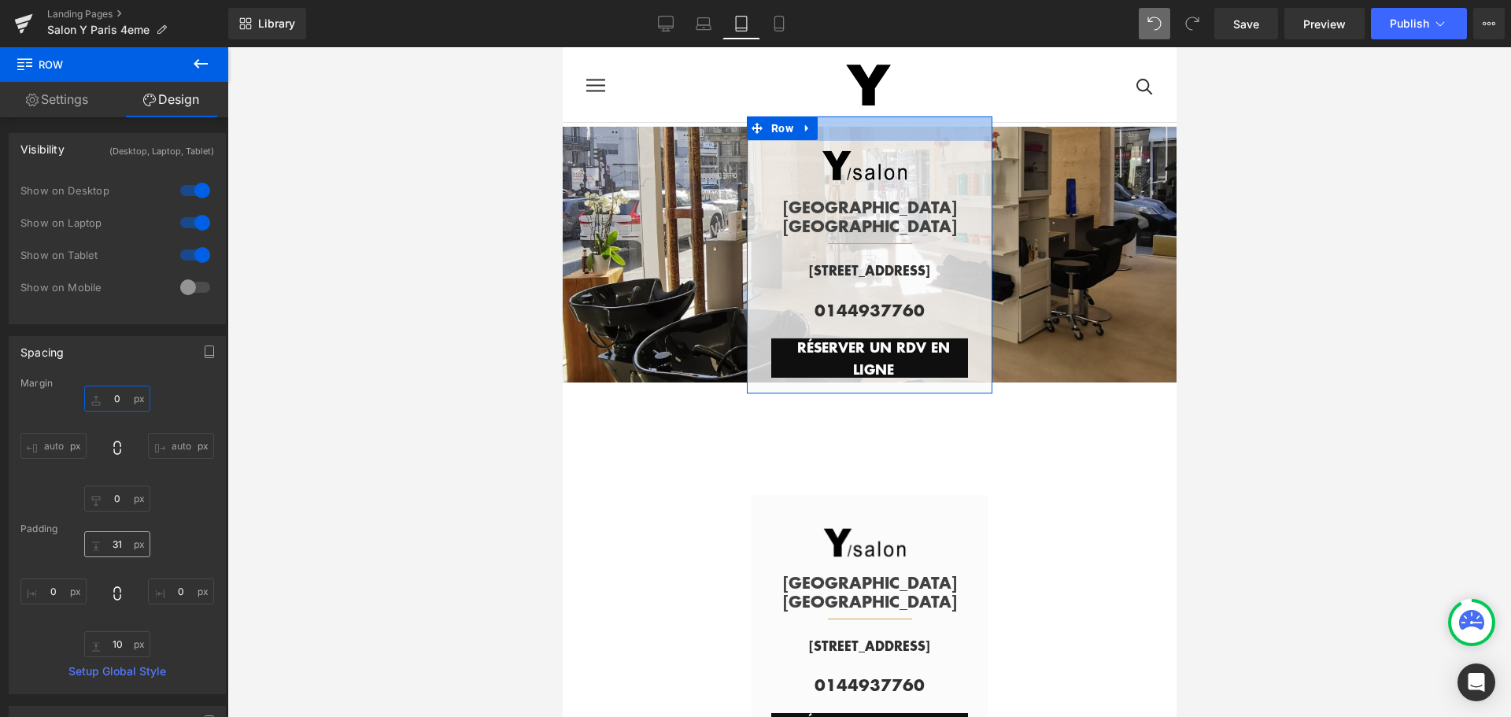
type input "0"
click at [114, 552] on input "31" at bounding box center [117, 544] width 66 height 26
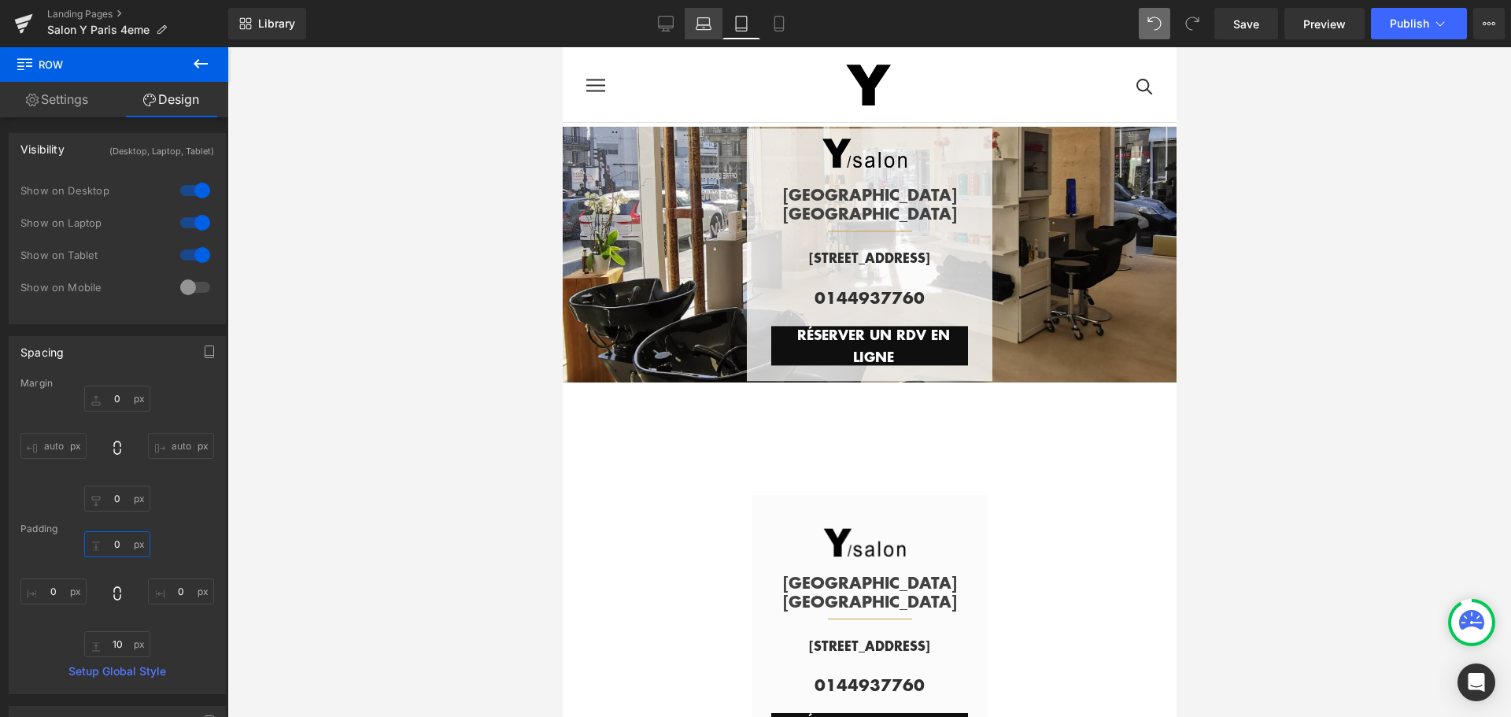
type input "0"
click at [702, 27] on icon at bounding box center [704, 24] width 16 height 16
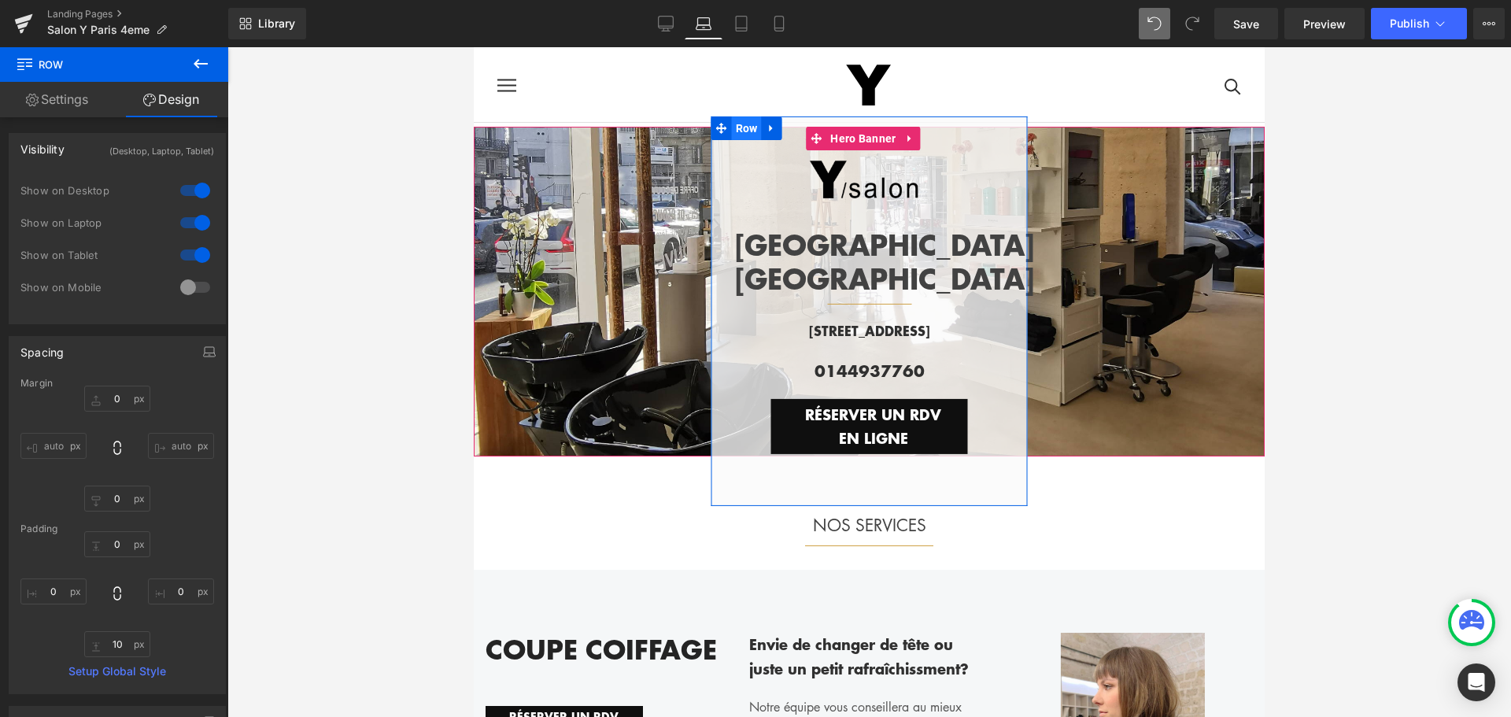
click at [742, 121] on span "Row" at bounding box center [747, 128] width 30 height 24
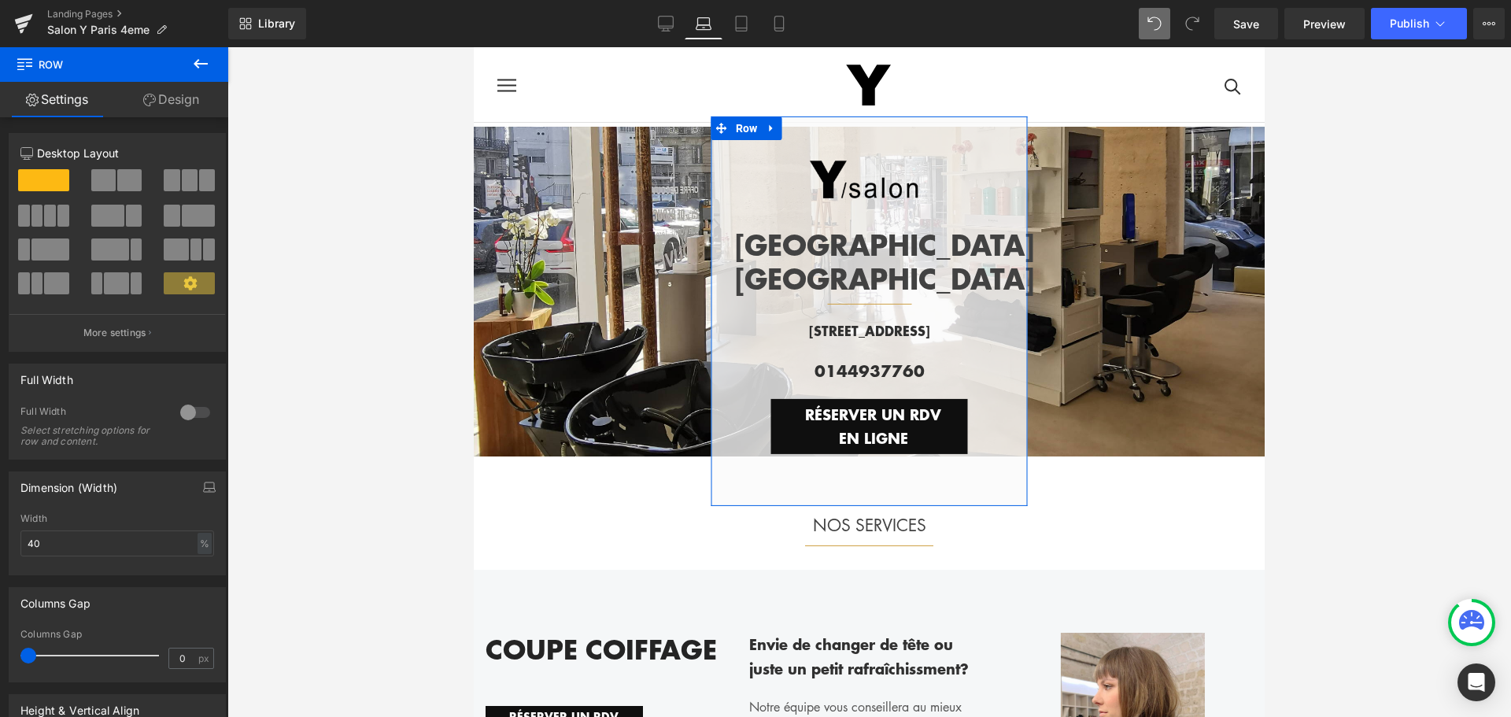
click at [187, 104] on link "Design" at bounding box center [171, 99] width 114 height 35
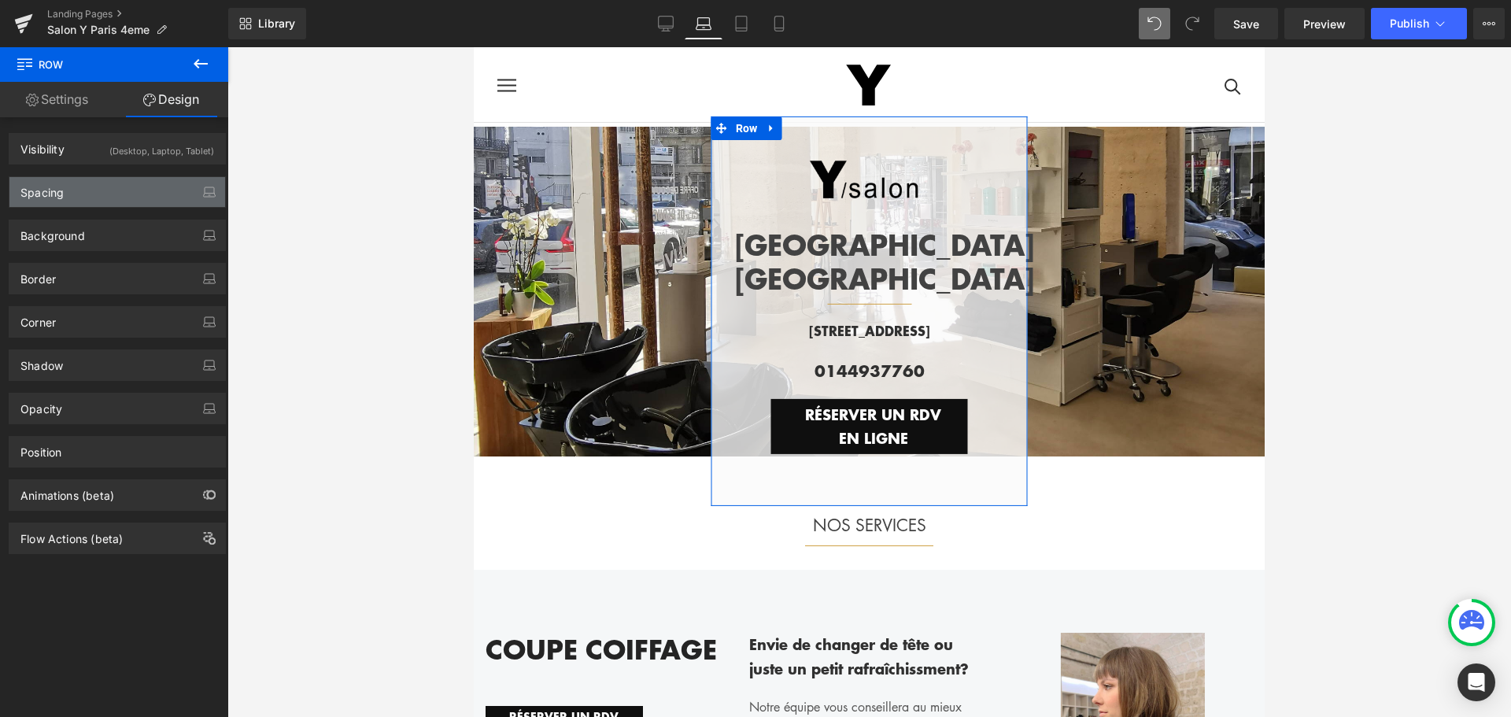
click at [133, 189] on div "Spacing" at bounding box center [117, 192] width 216 height 30
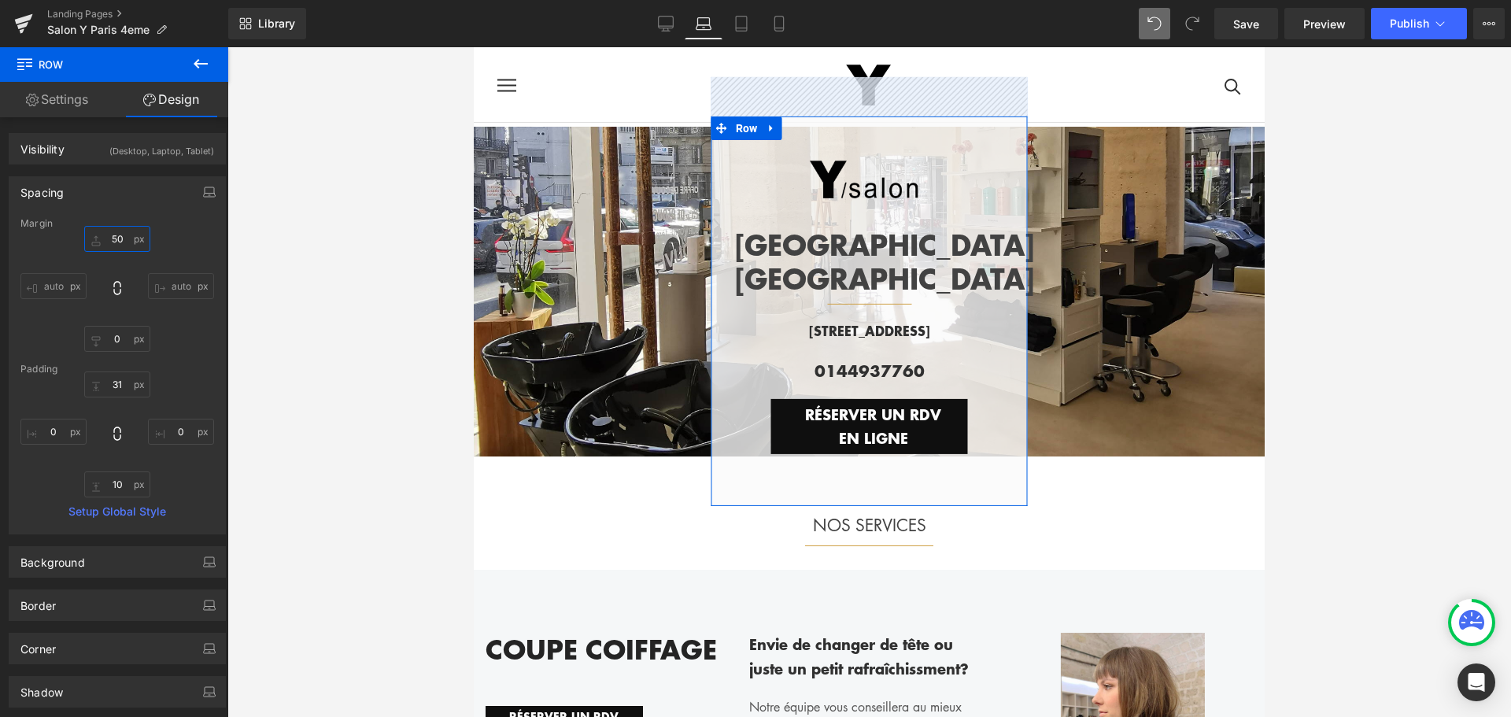
click at [117, 242] on input "50" at bounding box center [117, 239] width 66 height 26
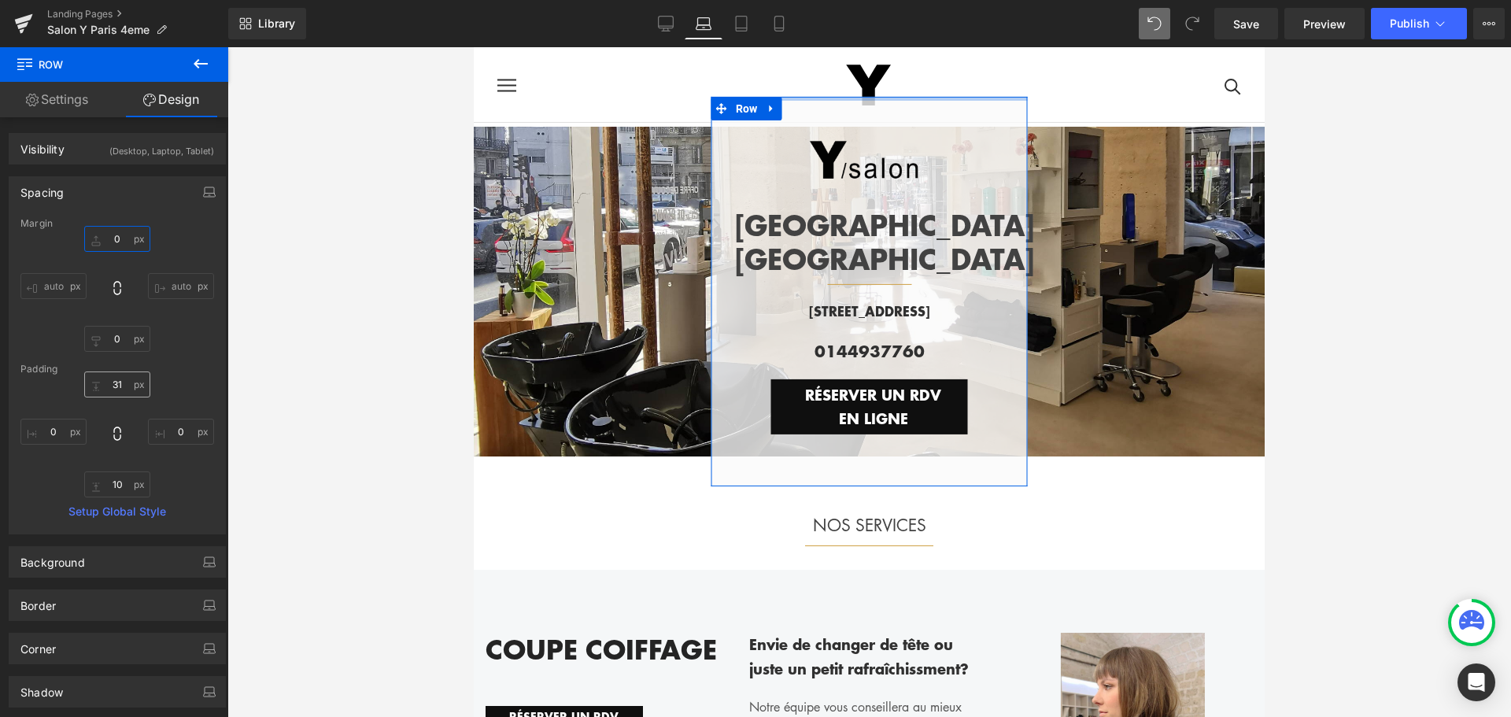
type input "0"
click at [116, 387] on input "31" at bounding box center [117, 384] width 66 height 26
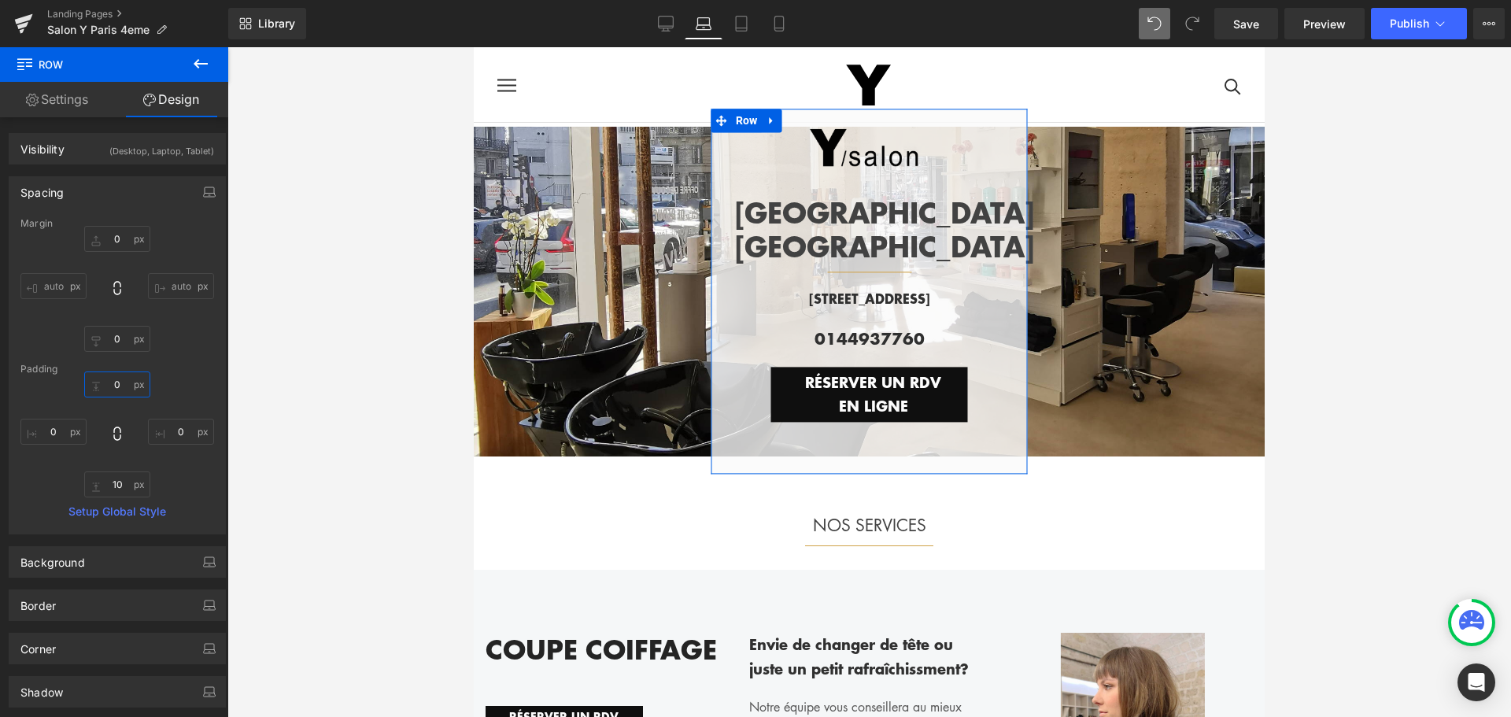
click at [116, 387] on input "0" at bounding box center [117, 384] width 66 height 26
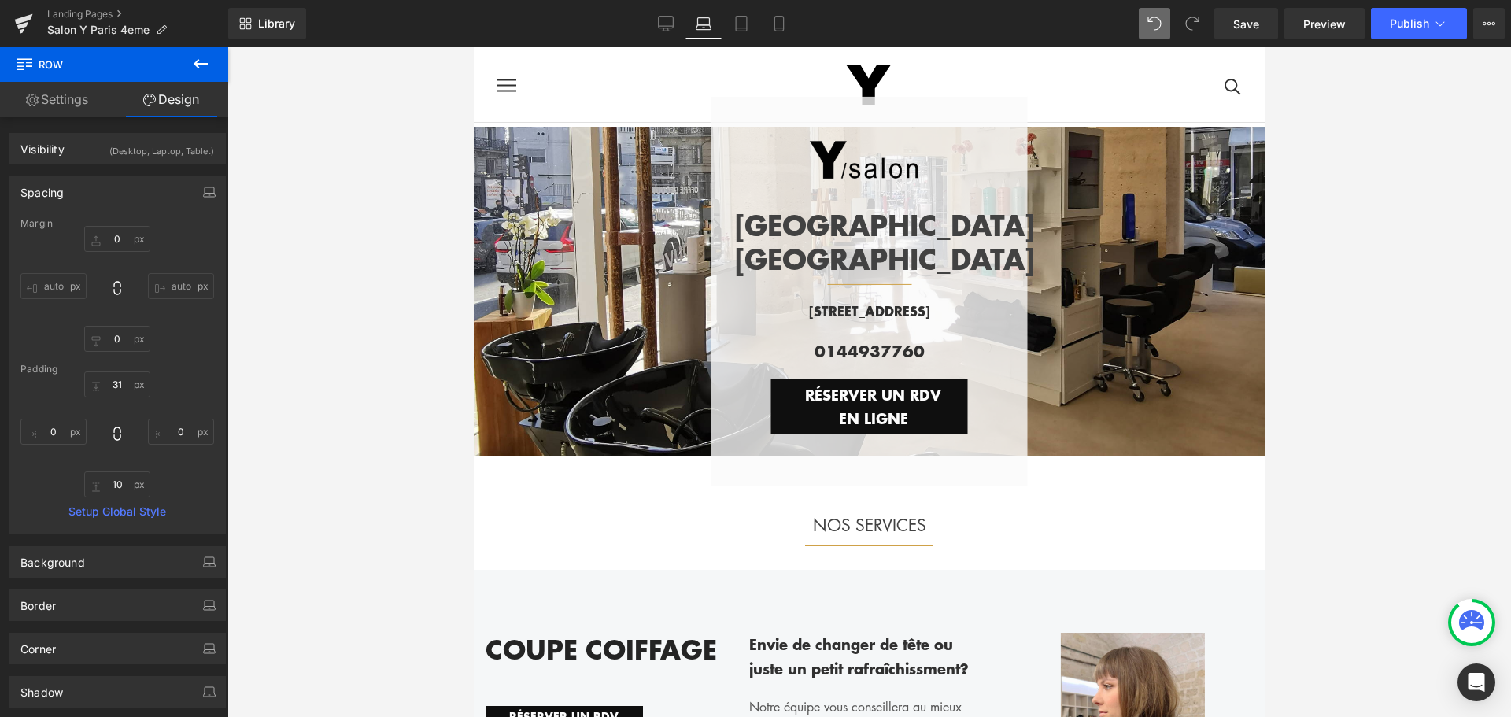
click at [379, 534] on div at bounding box center [869, 382] width 1284 height 670
click at [121, 390] on input "31" at bounding box center [117, 384] width 66 height 26
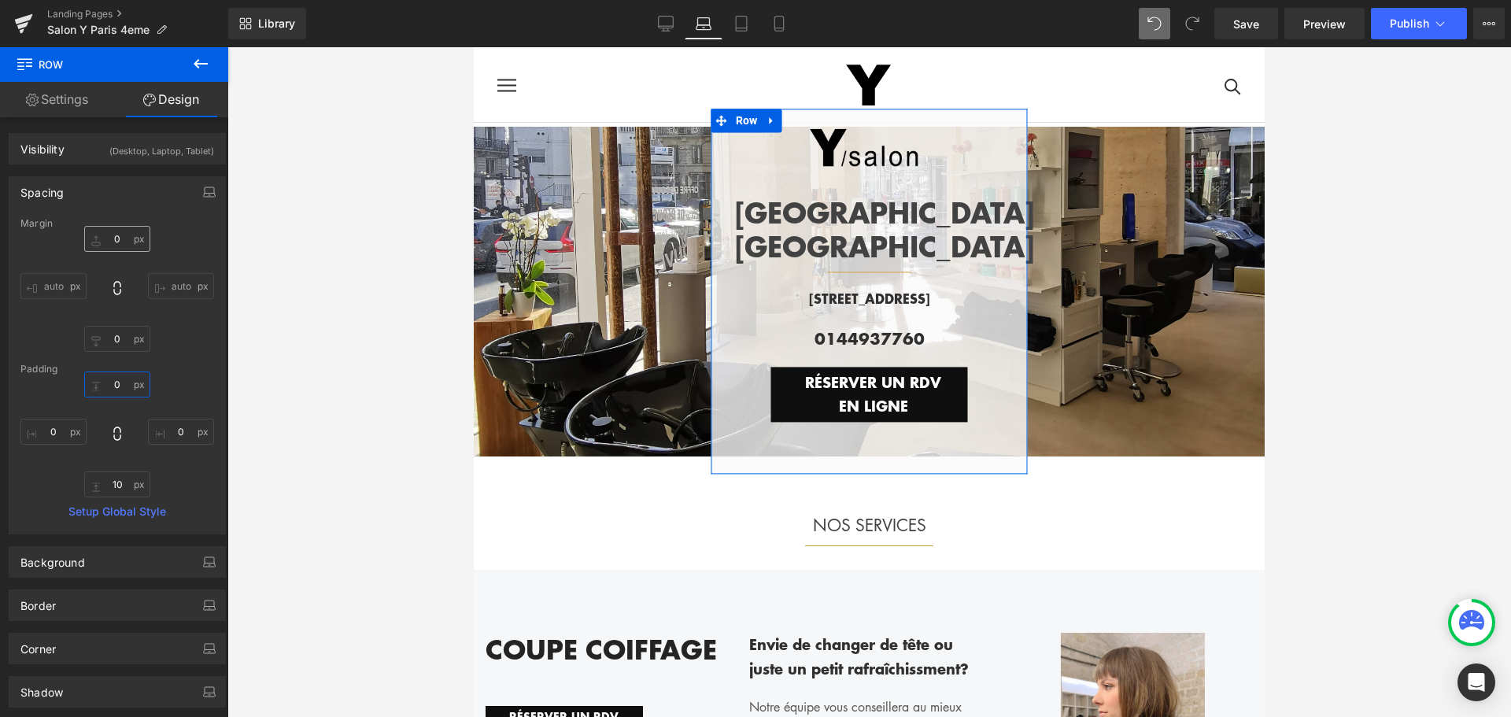
type input "0"
click at [116, 231] on input "0" at bounding box center [117, 239] width 66 height 26
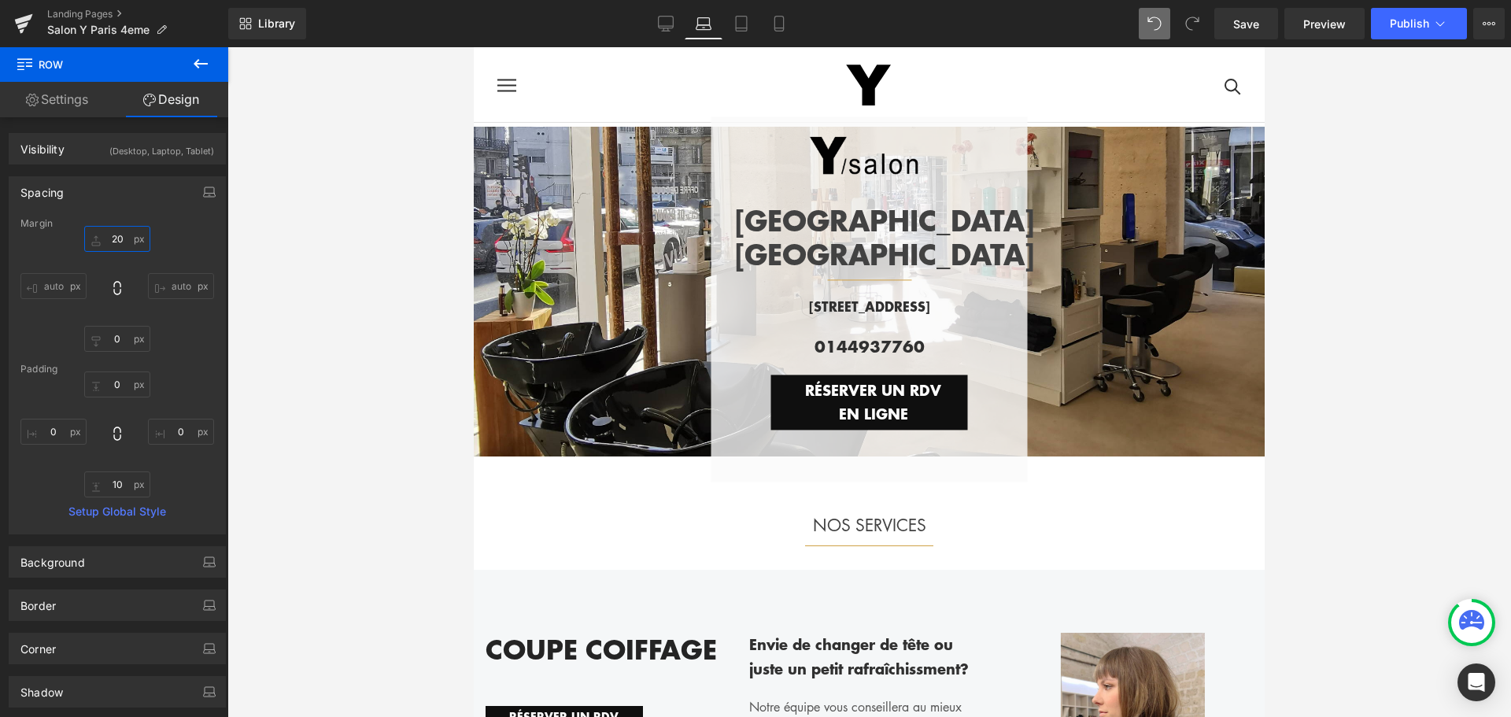
type input "20"
click at [1370, 265] on div at bounding box center [869, 382] width 1284 height 670
click at [747, 28] on icon at bounding box center [741, 24] width 11 height 15
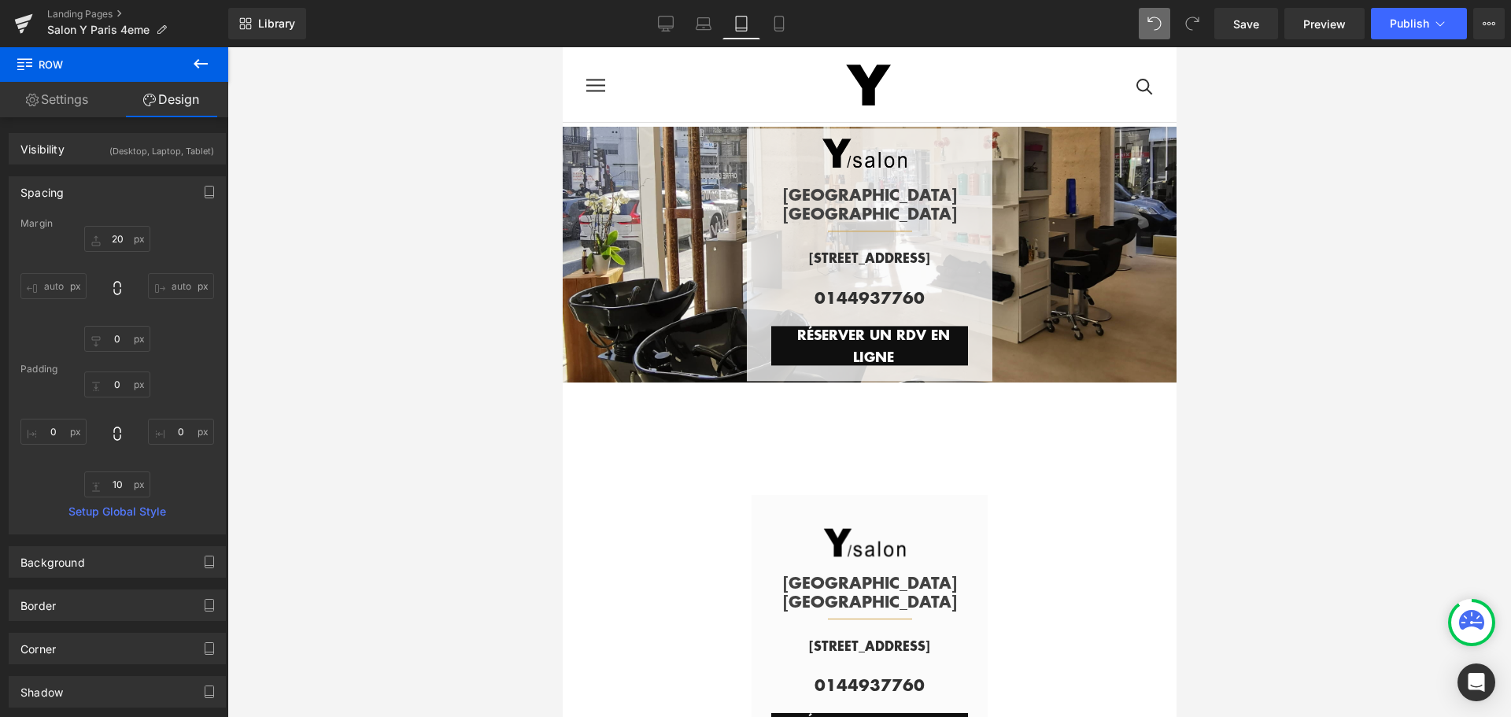
scroll to position [20, 0]
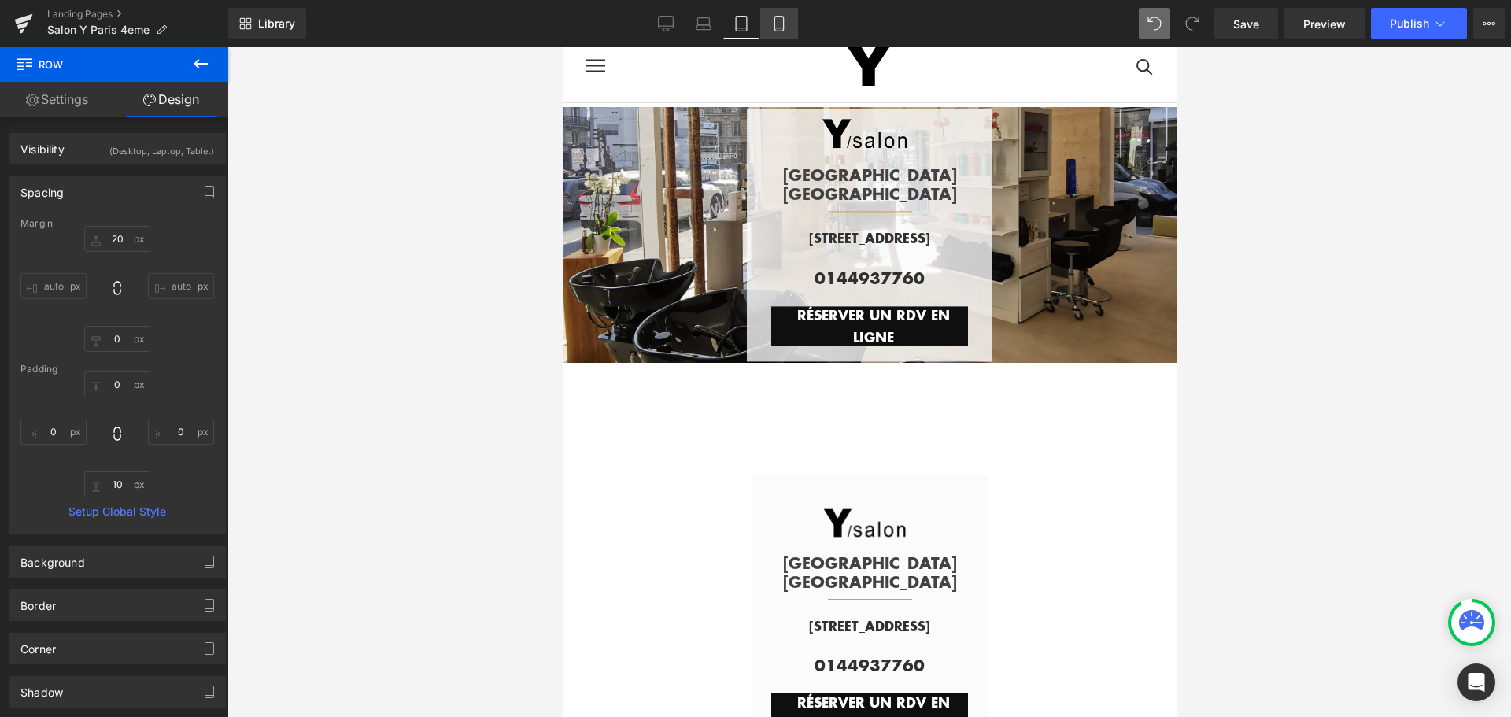
click at [787, 20] on icon at bounding box center [779, 24] width 16 height 16
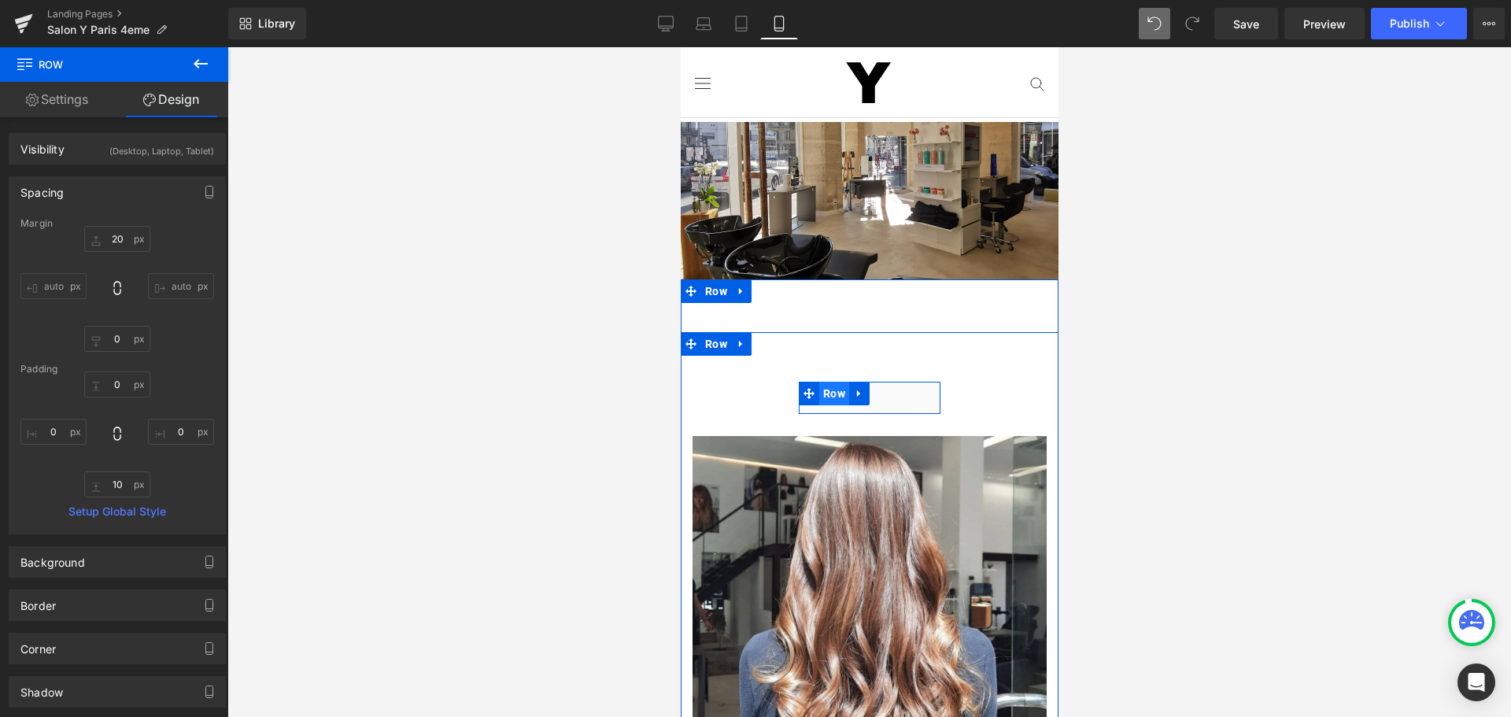
click at [833, 390] on span "Row" at bounding box center [833, 394] width 30 height 24
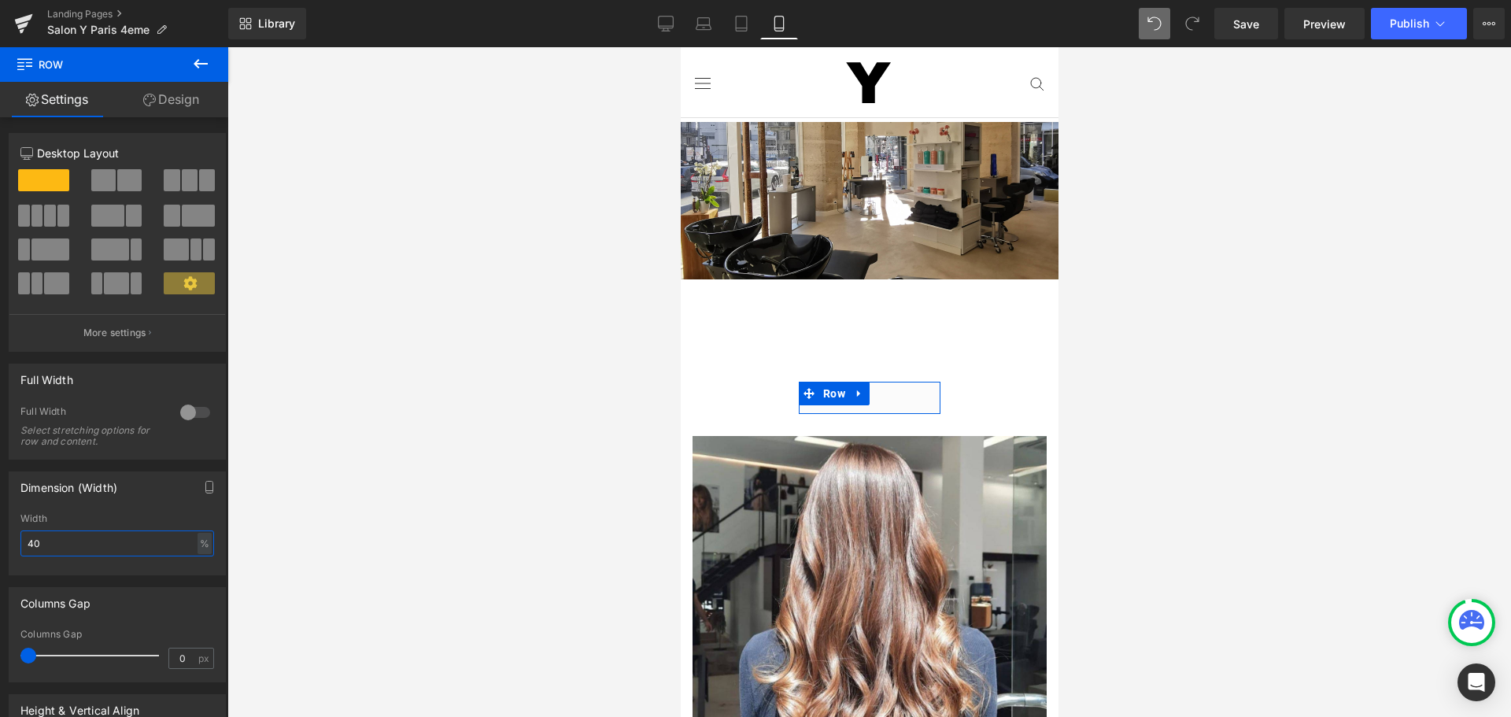
click at [45, 543] on input "40" at bounding box center [117, 543] width 194 height 26
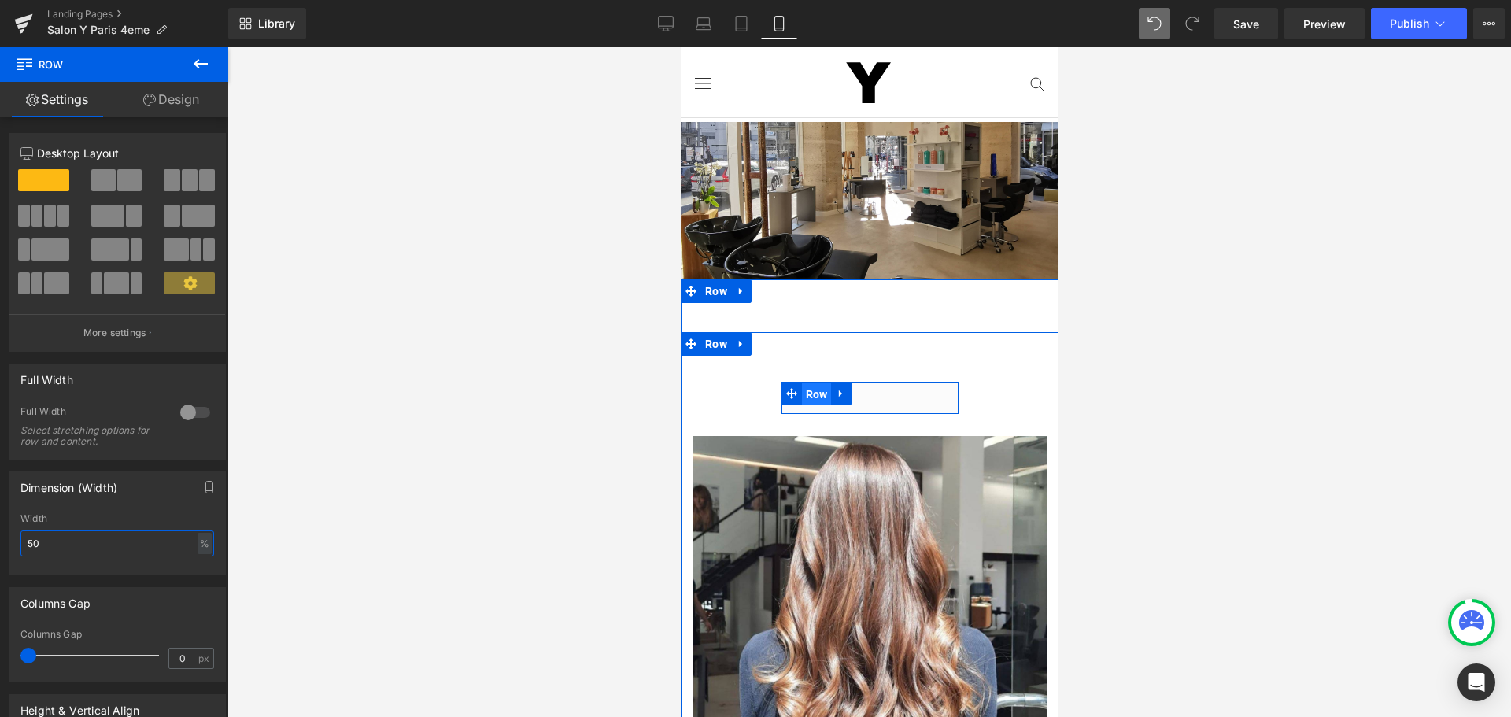
click at [811, 386] on span "Row" at bounding box center [816, 394] width 30 height 24
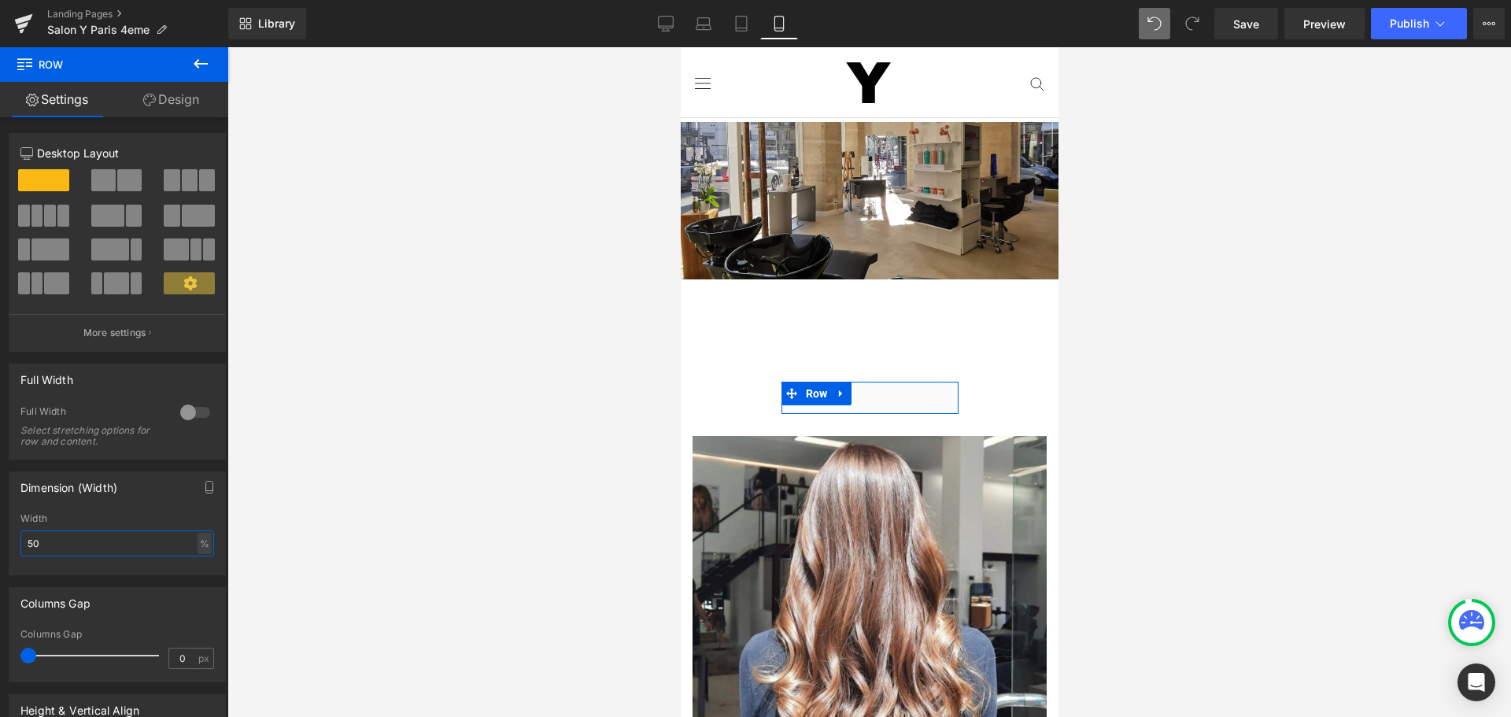
type input "50"
click at [188, 95] on link "Design" at bounding box center [171, 99] width 114 height 35
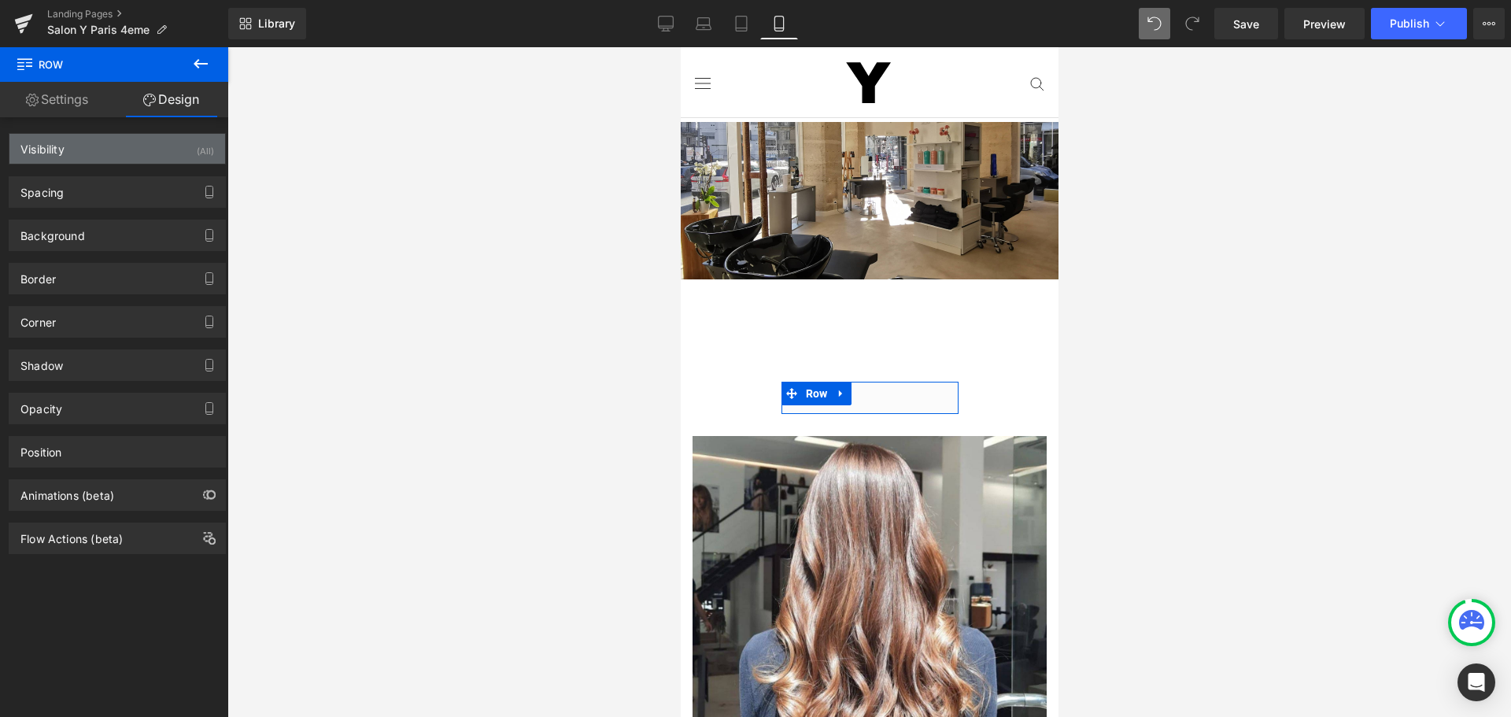
click at [102, 135] on div "Visibility (All) 0|0|0|0 1 Show on Desktop 1 Show on Laptop 1 Show on Tablet 1 …" at bounding box center [117, 148] width 217 height 31
click at [102, 139] on div "Visibility (All)" at bounding box center [117, 149] width 216 height 30
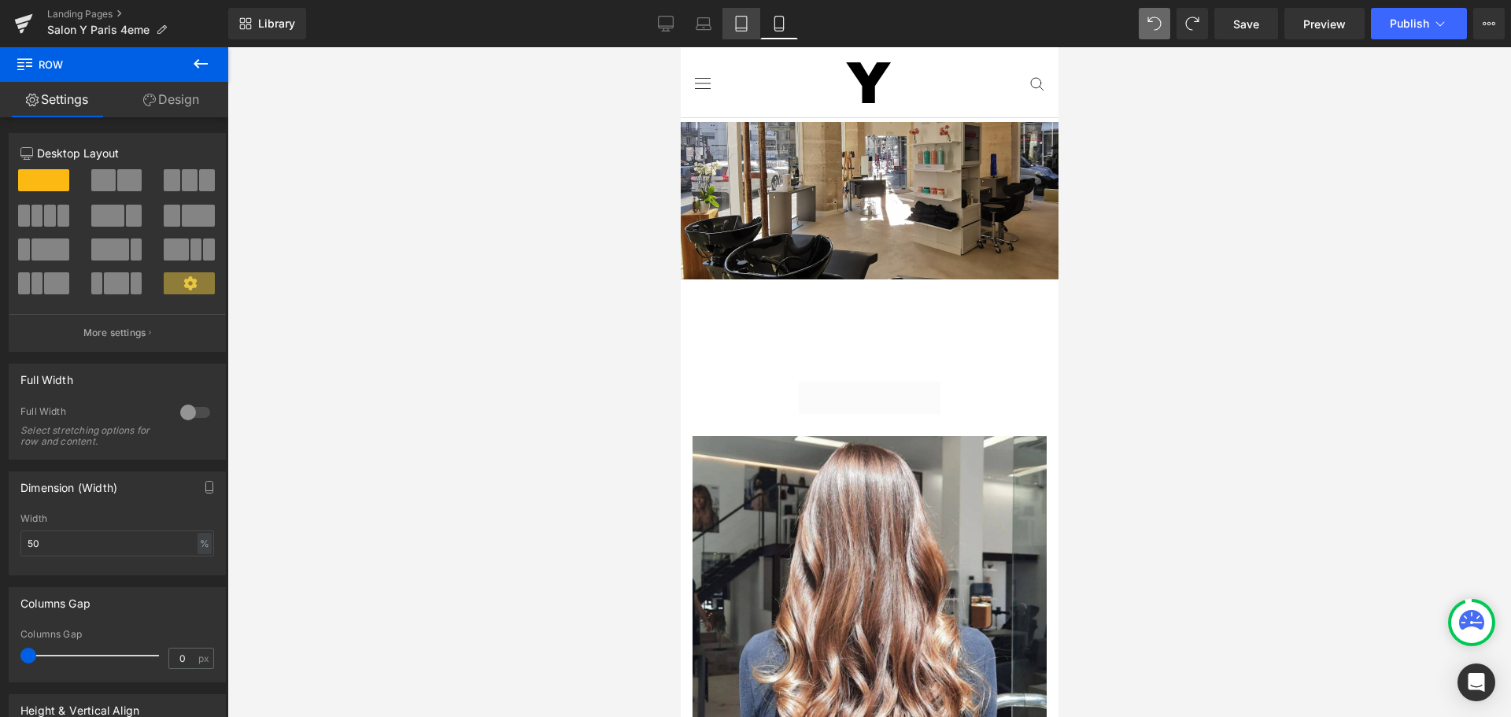
click at [745, 22] on icon at bounding box center [741, 24] width 16 height 16
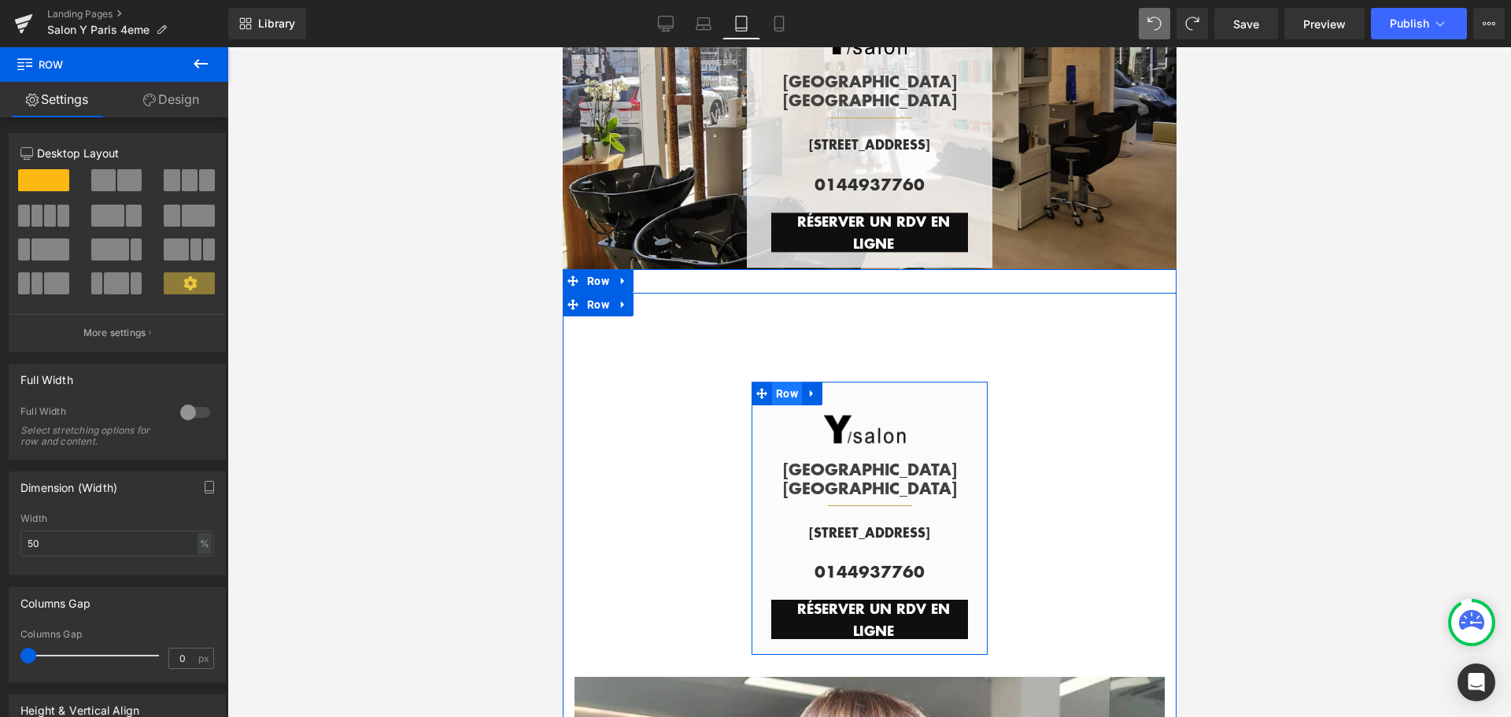
click at [782, 390] on span "Row" at bounding box center [786, 394] width 30 height 24
click at [810, 388] on icon at bounding box center [811, 394] width 11 height 12
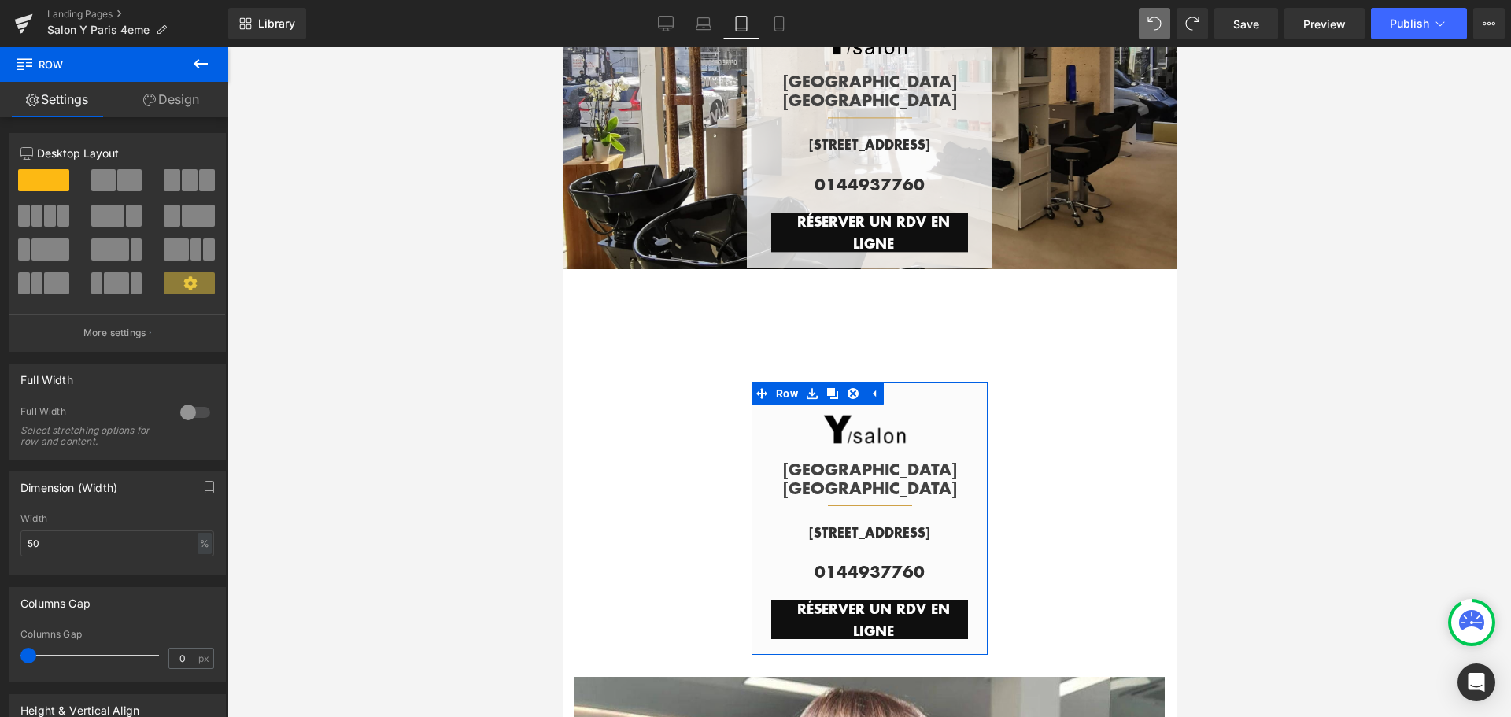
click at [201, 113] on link "Design" at bounding box center [171, 99] width 114 height 35
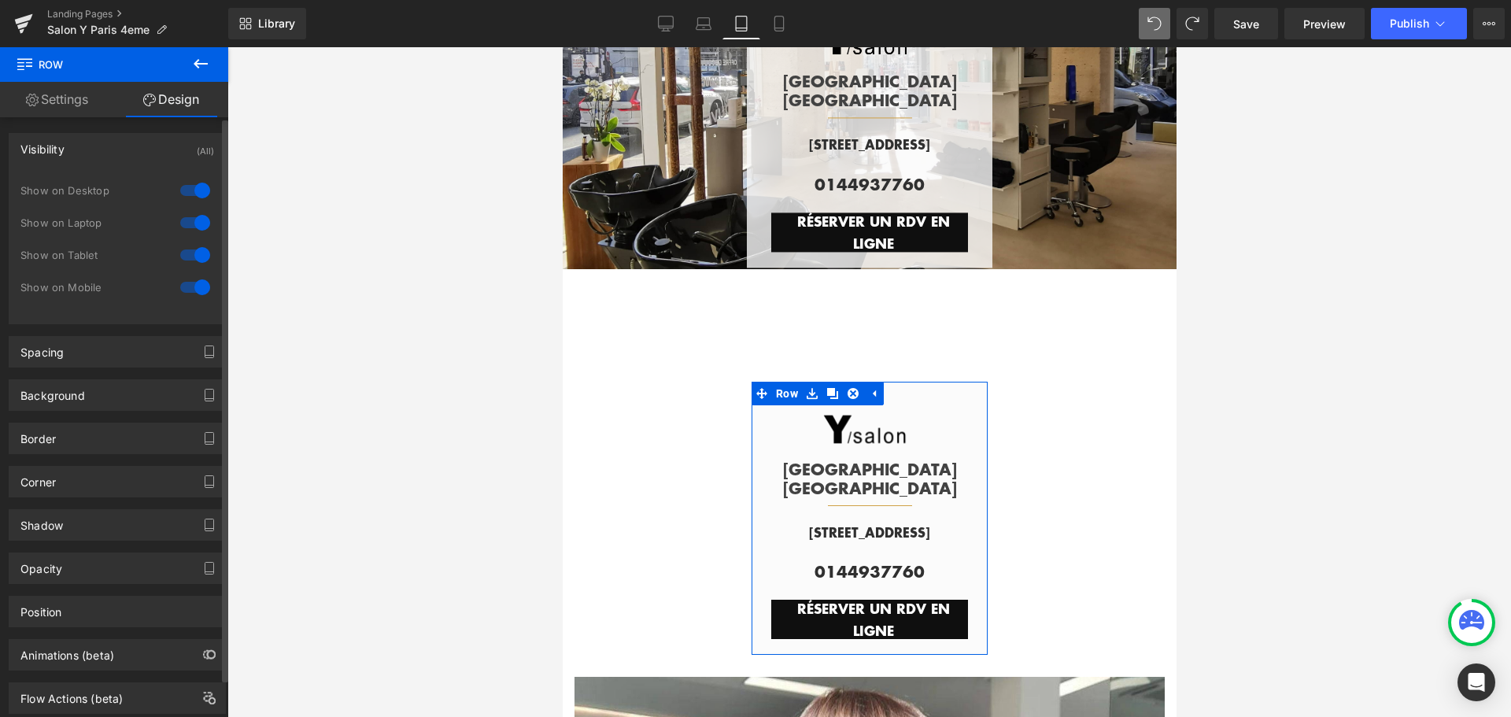
click at [183, 189] on div at bounding box center [195, 190] width 38 height 25
click at [183, 220] on div at bounding box center [195, 222] width 38 height 25
click at [183, 290] on div at bounding box center [195, 287] width 38 height 25
click at [184, 255] on div at bounding box center [195, 254] width 38 height 25
click at [189, 287] on div at bounding box center [195, 287] width 38 height 25
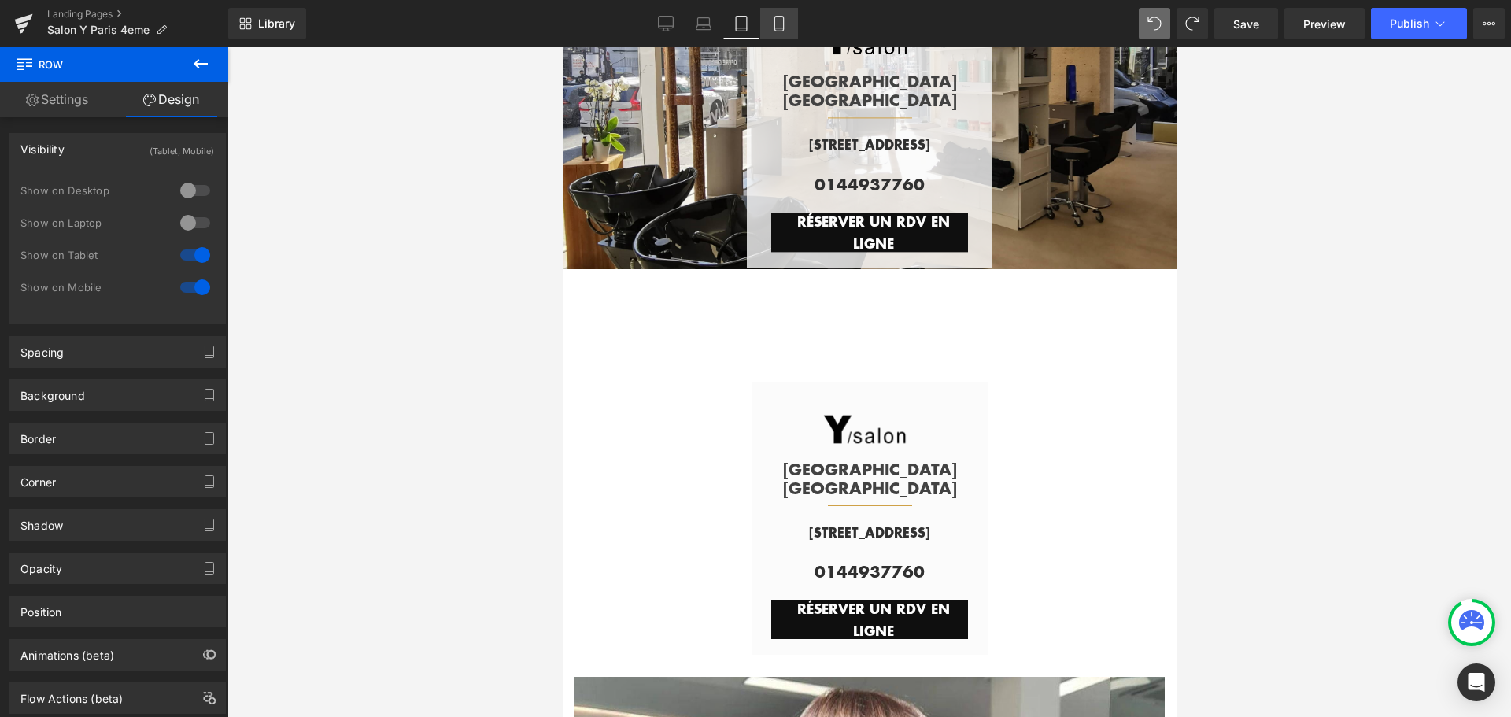
click at [779, 30] on icon at bounding box center [779, 24] width 16 height 16
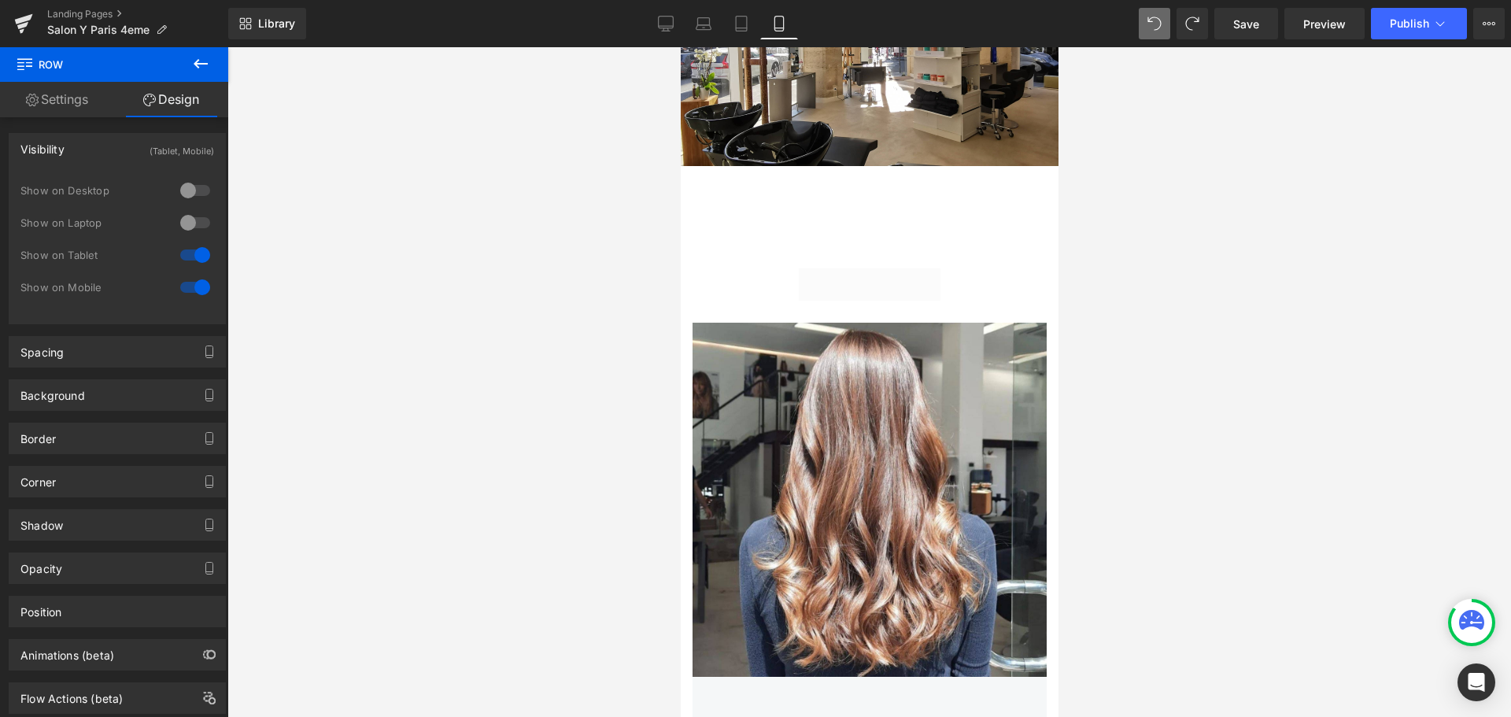
scroll to position [0, 0]
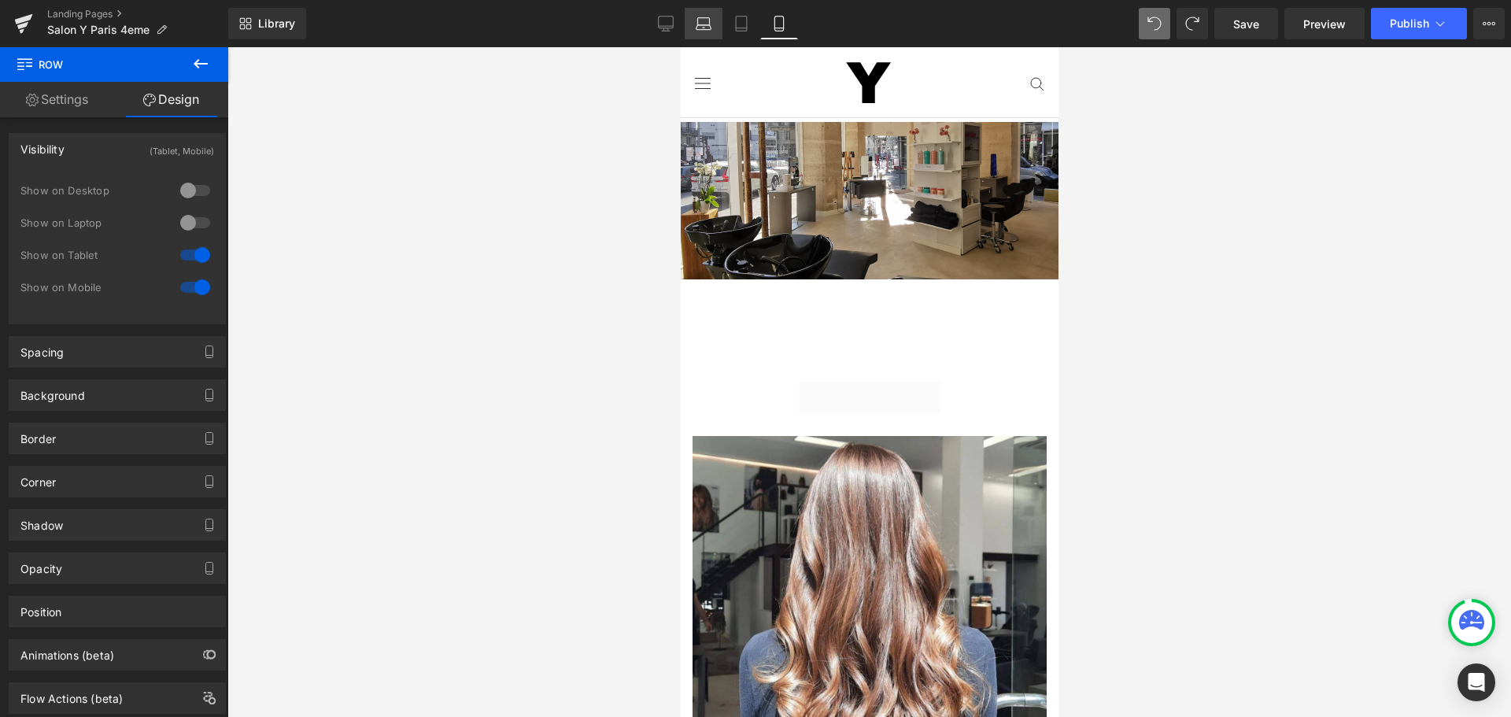
click at [704, 20] on icon at bounding box center [704, 24] width 16 height 16
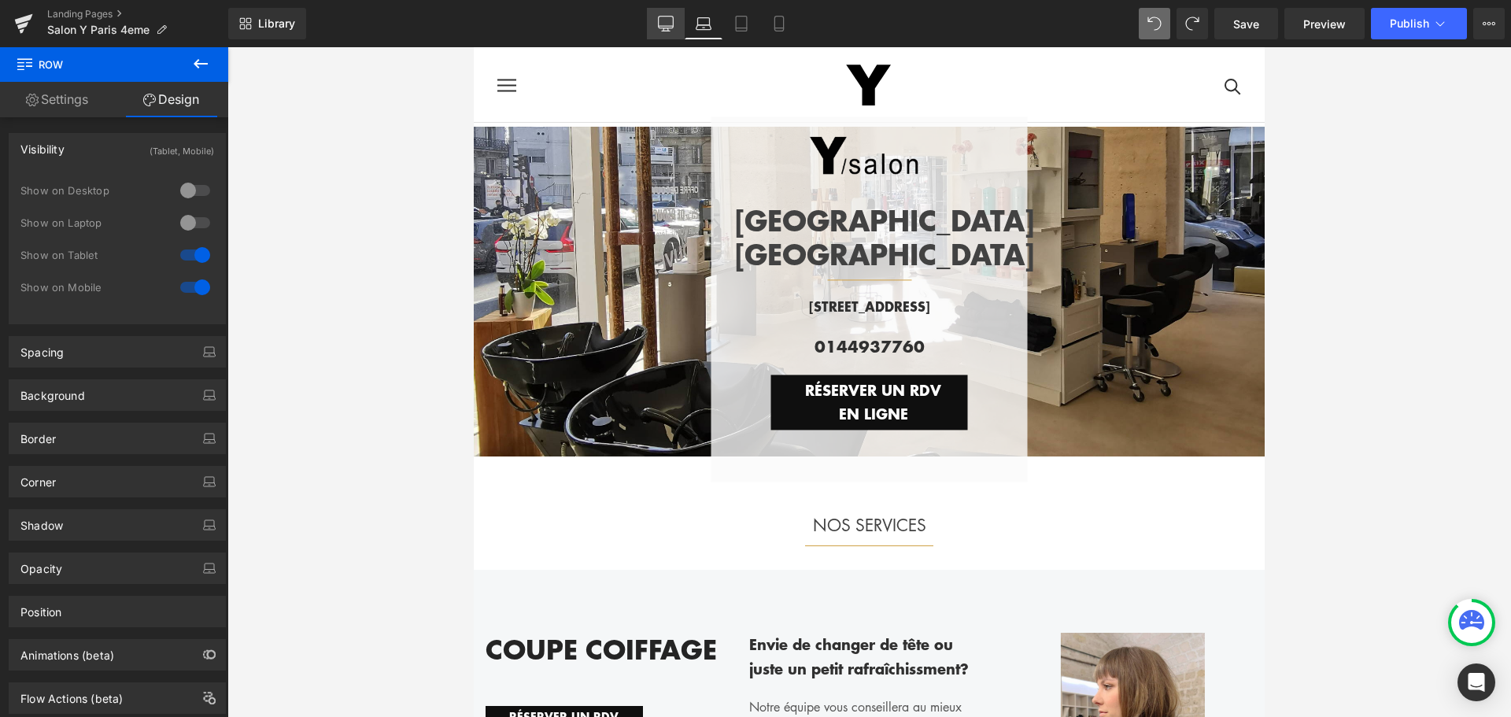
click at [671, 27] on icon at bounding box center [666, 24] width 16 height 16
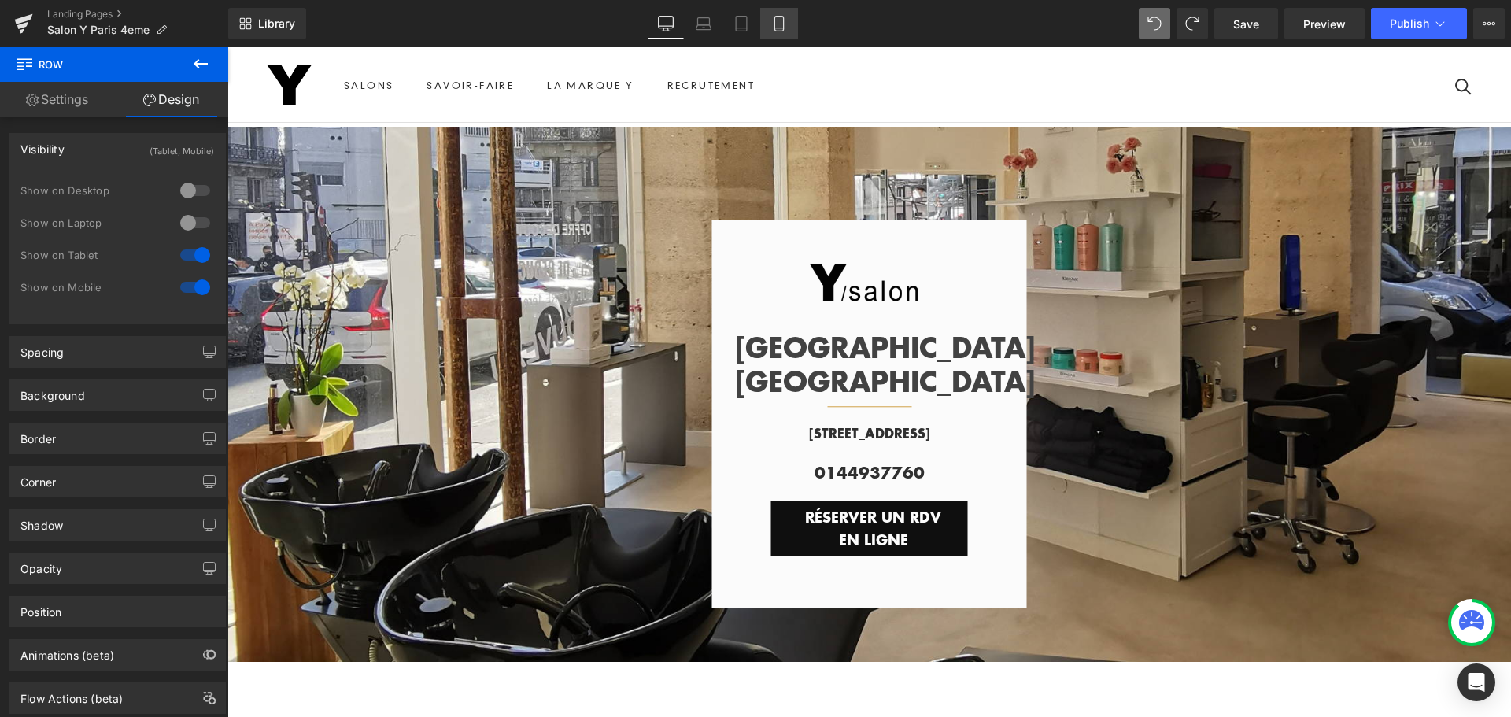
click at [788, 28] on link "Mobile" at bounding box center [779, 23] width 38 height 31
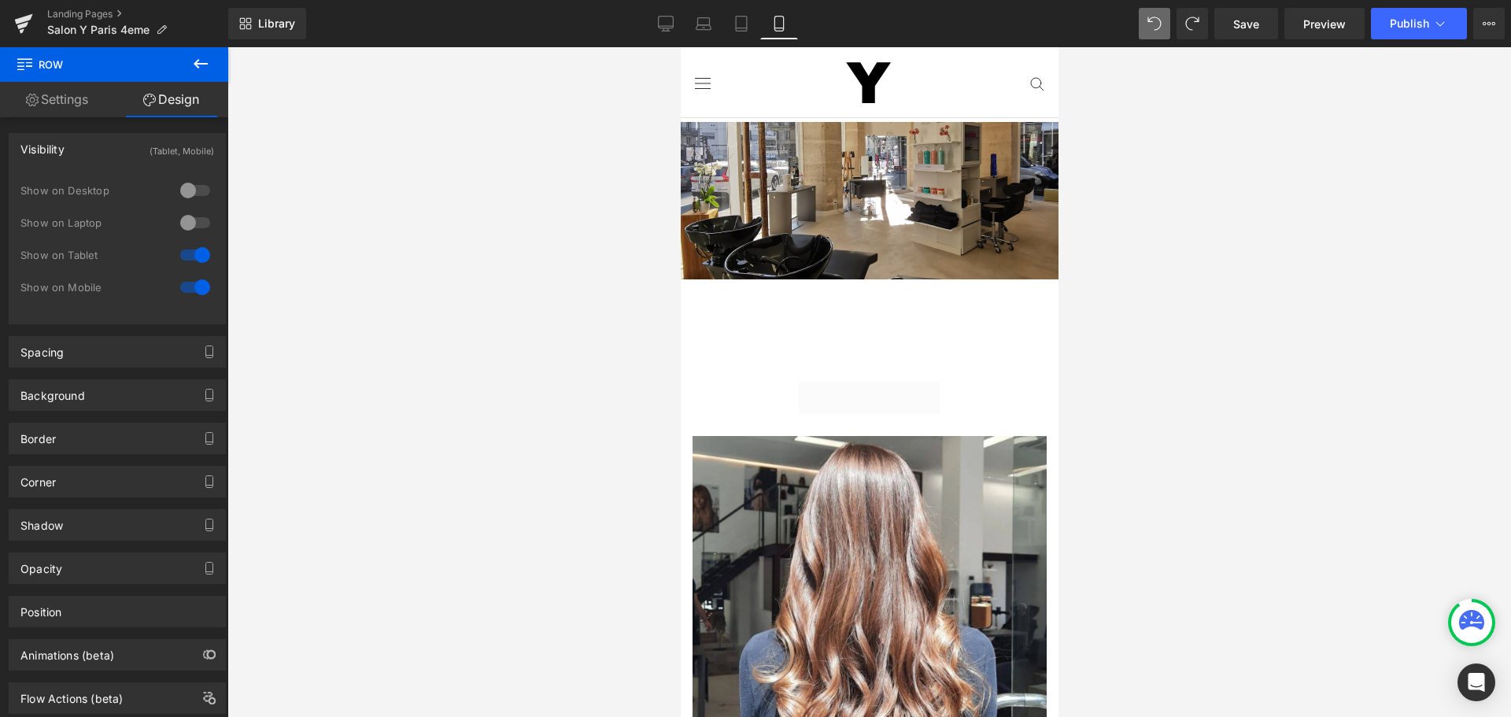
scroll to position [104, 0]
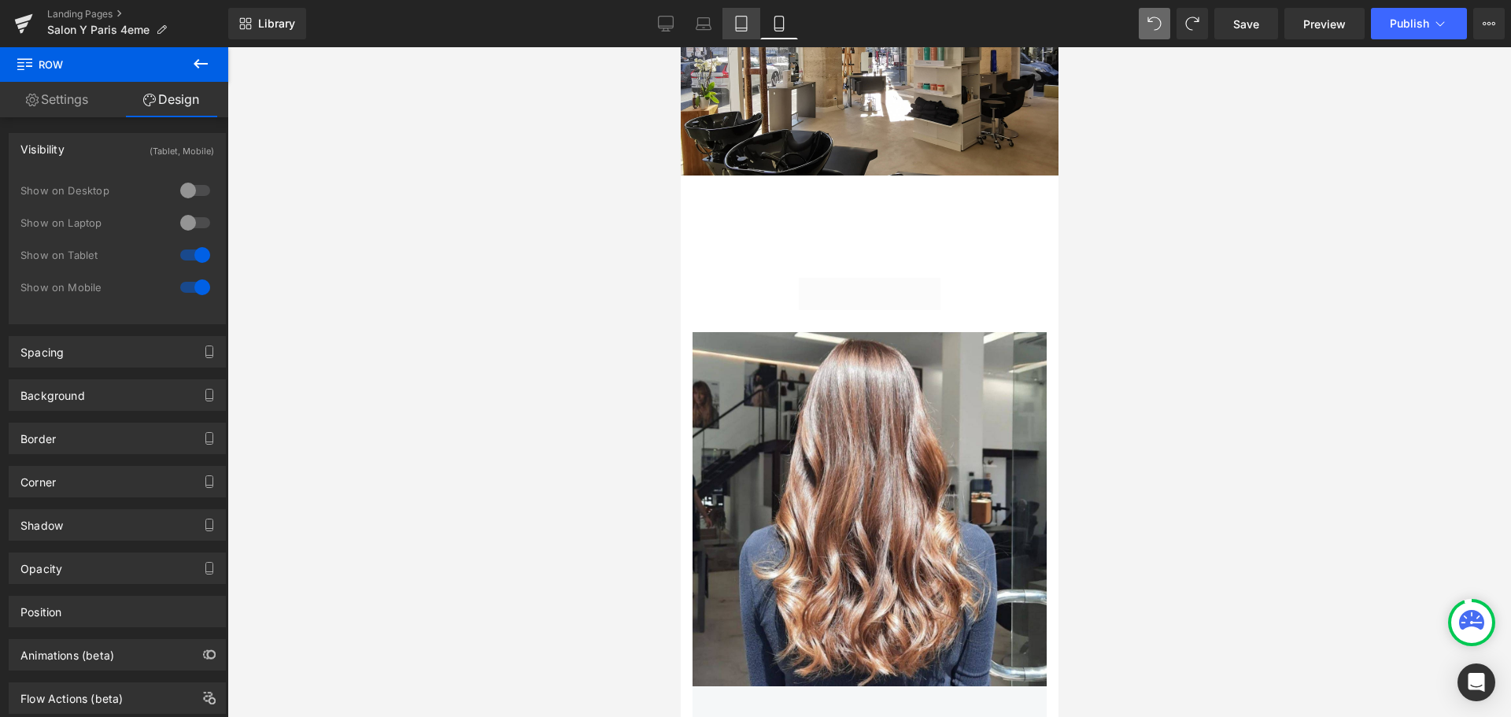
click at [734, 29] on icon at bounding box center [741, 24] width 16 height 16
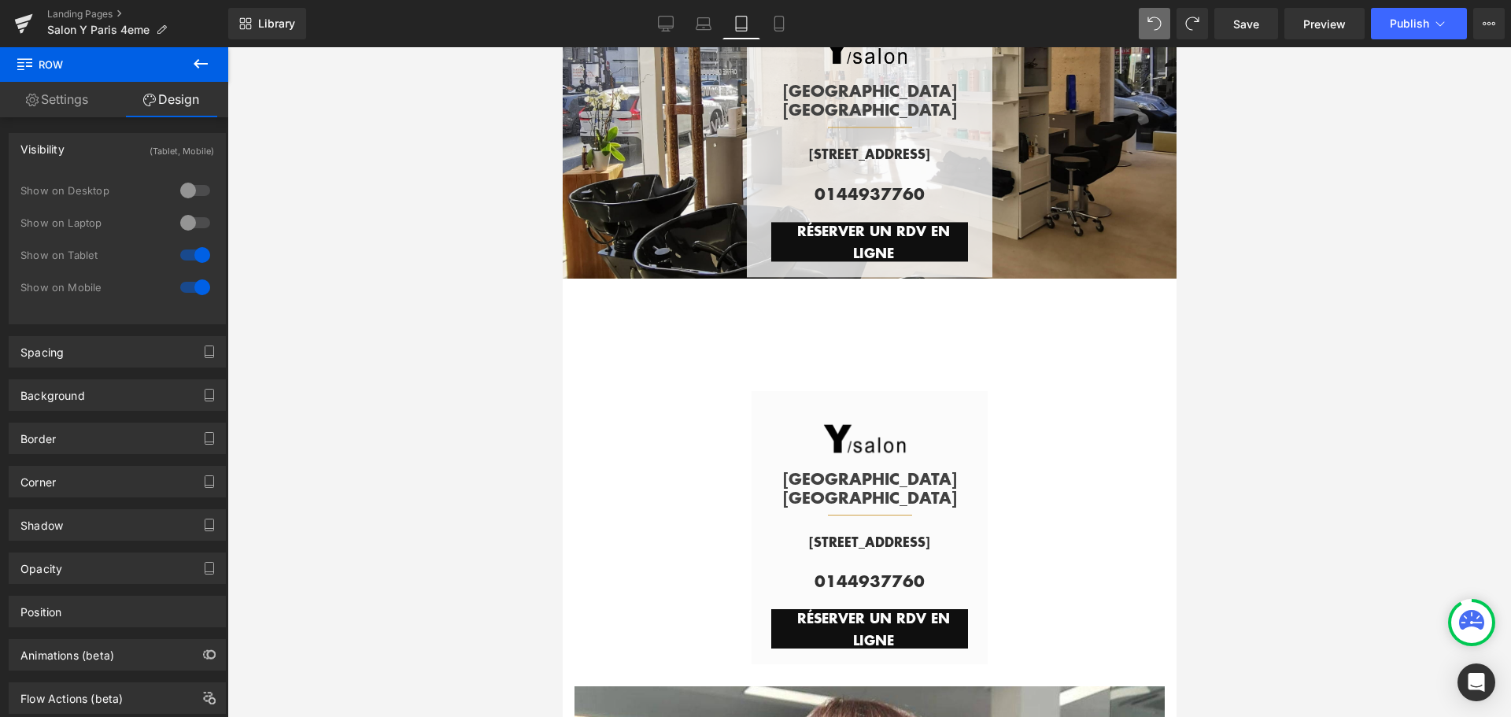
scroll to position [217, 0]
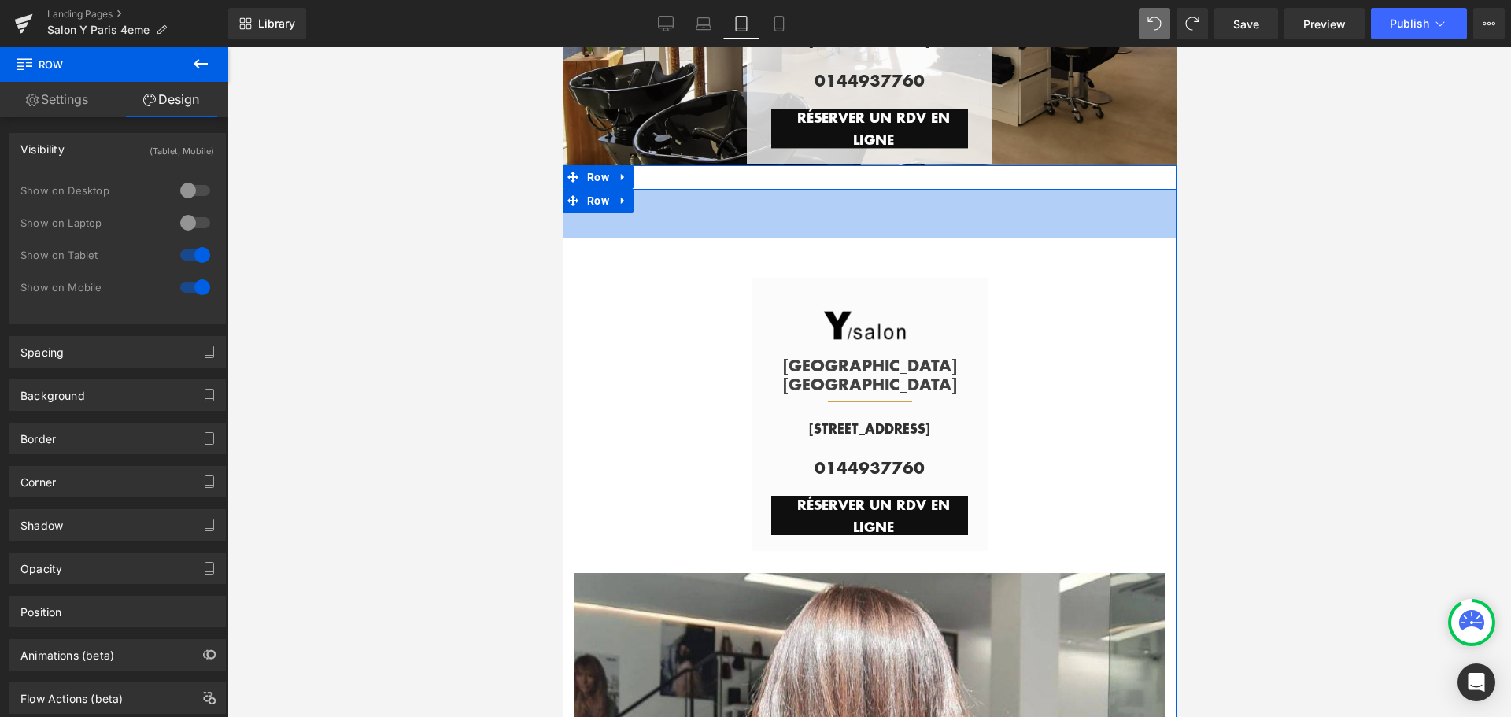
click at [745, 222] on div "63px" at bounding box center [869, 214] width 614 height 50
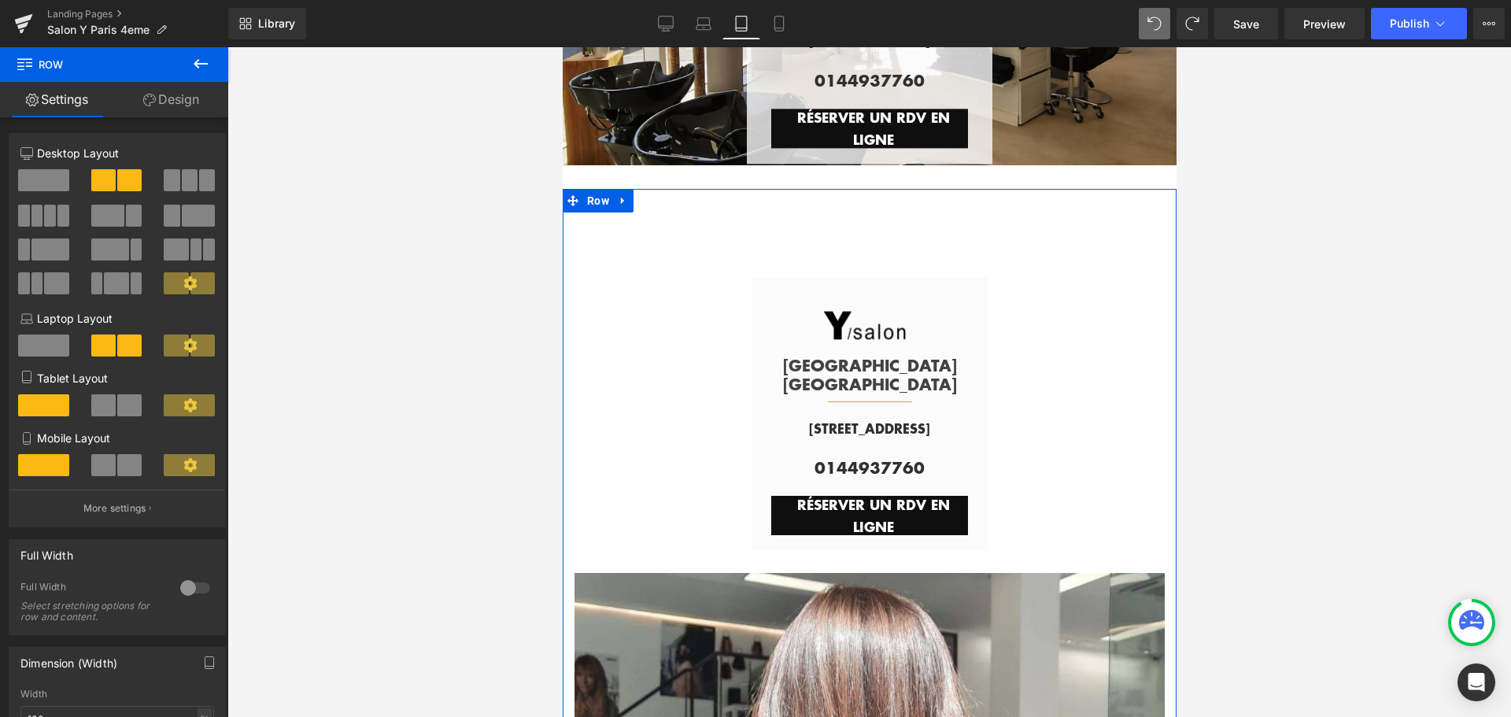
click at [191, 102] on link "Design" at bounding box center [171, 99] width 114 height 35
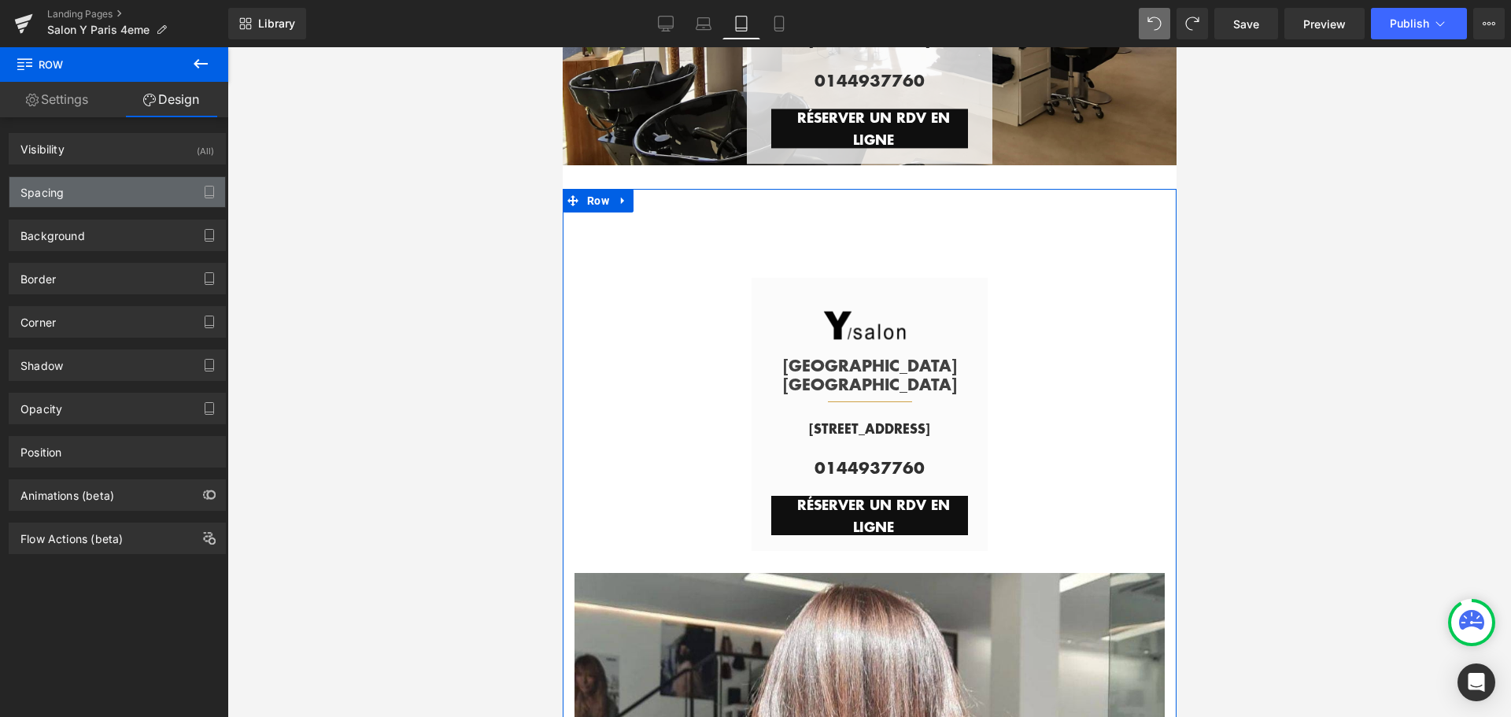
click at [140, 198] on div "Spacing" at bounding box center [117, 192] width 216 height 30
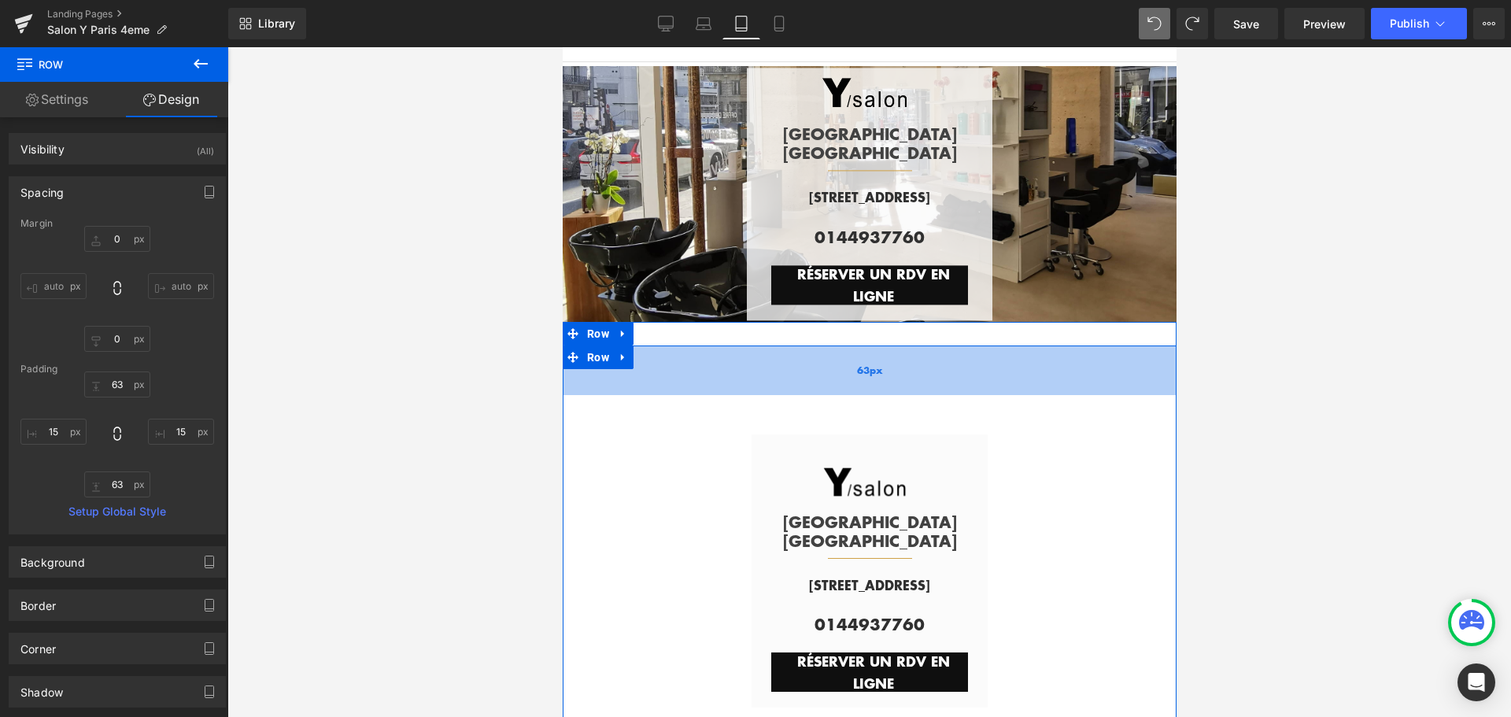
scroll to position [0, 0]
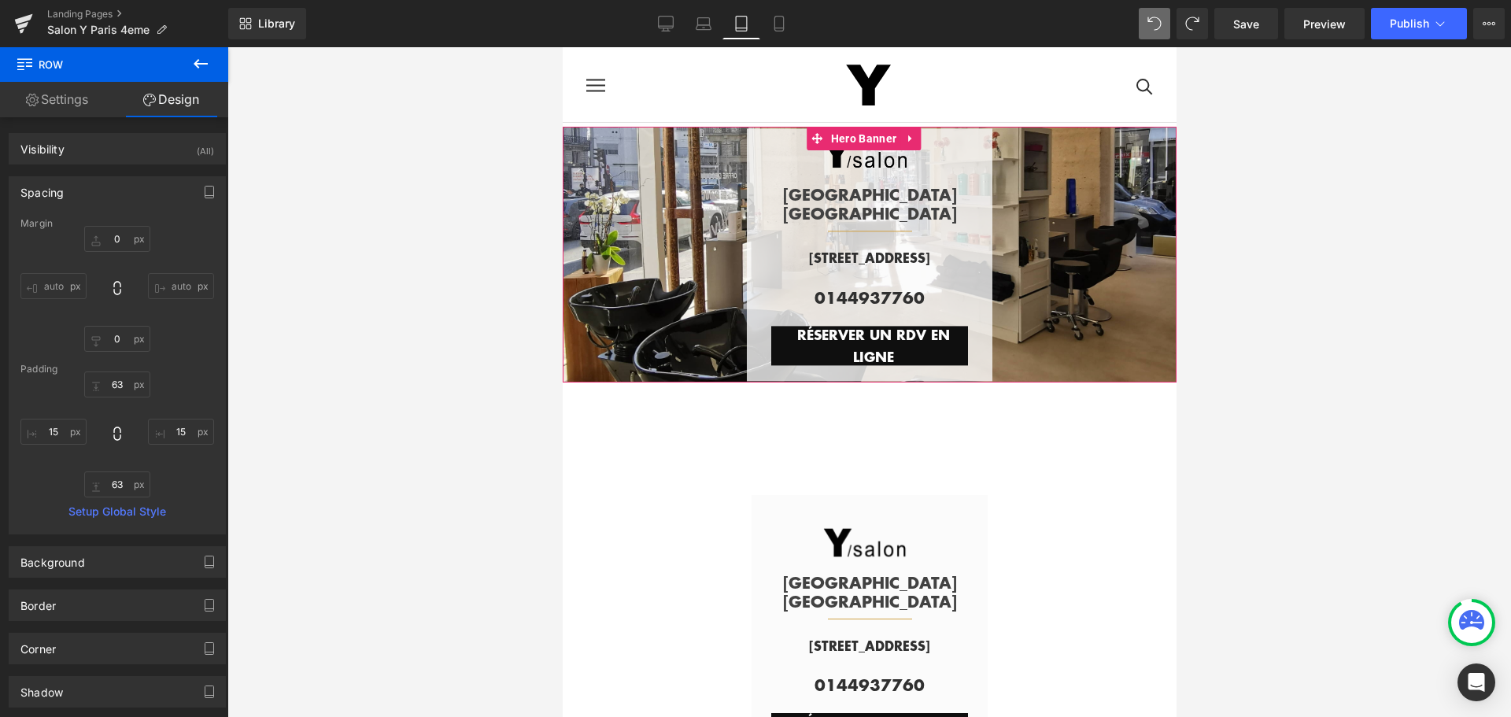
click at [629, 228] on span "Image PARIS HÔTEL DE VILLE Text Block Separator Row [STREET_ADDRESS][GEOGRAPHIC…" at bounding box center [869, 254] width 614 height 253
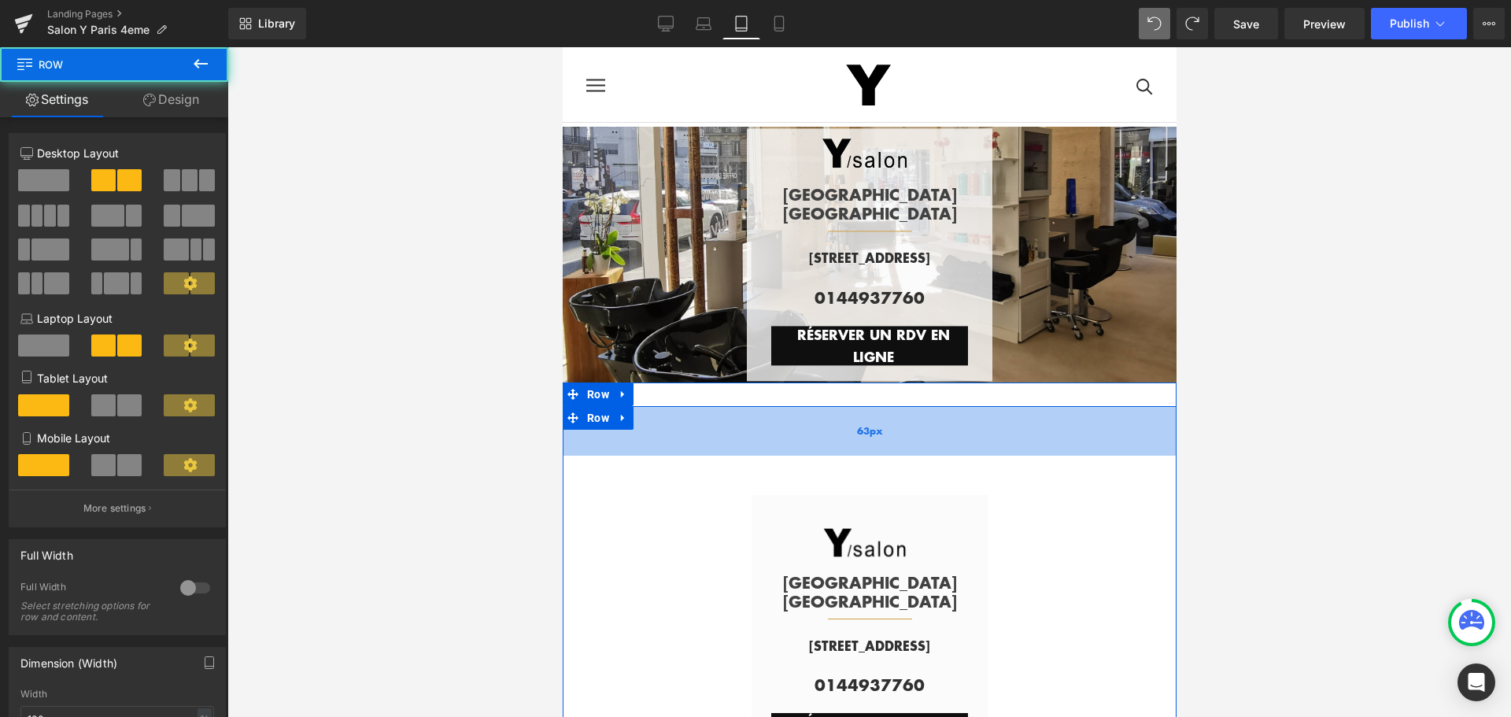
click at [674, 432] on div "63px" at bounding box center [869, 431] width 614 height 50
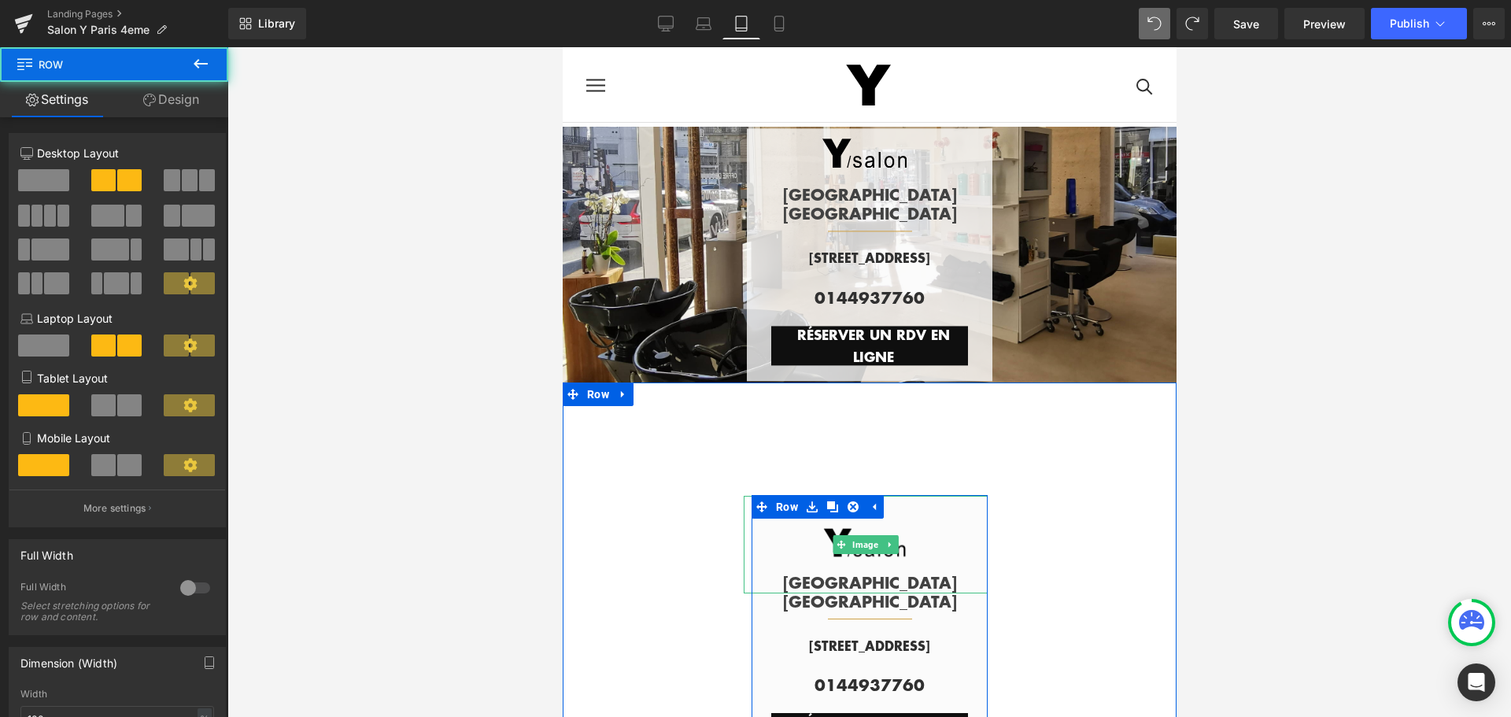
click at [779, 527] on div at bounding box center [865, 545] width 244 height 98
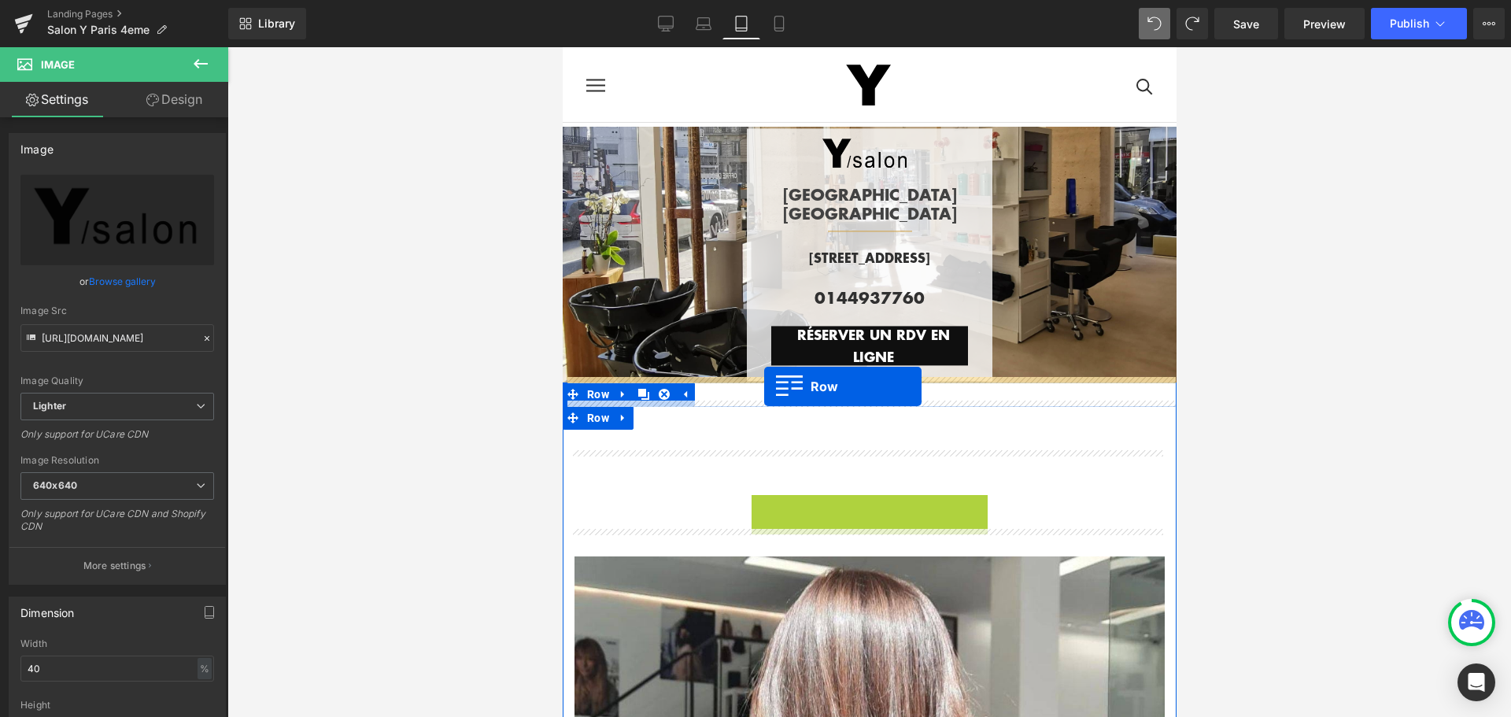
drag, startPoint x: 754, startPoint y: 499, endPoint x: 763, endPoint y: 386, distance: 112.9
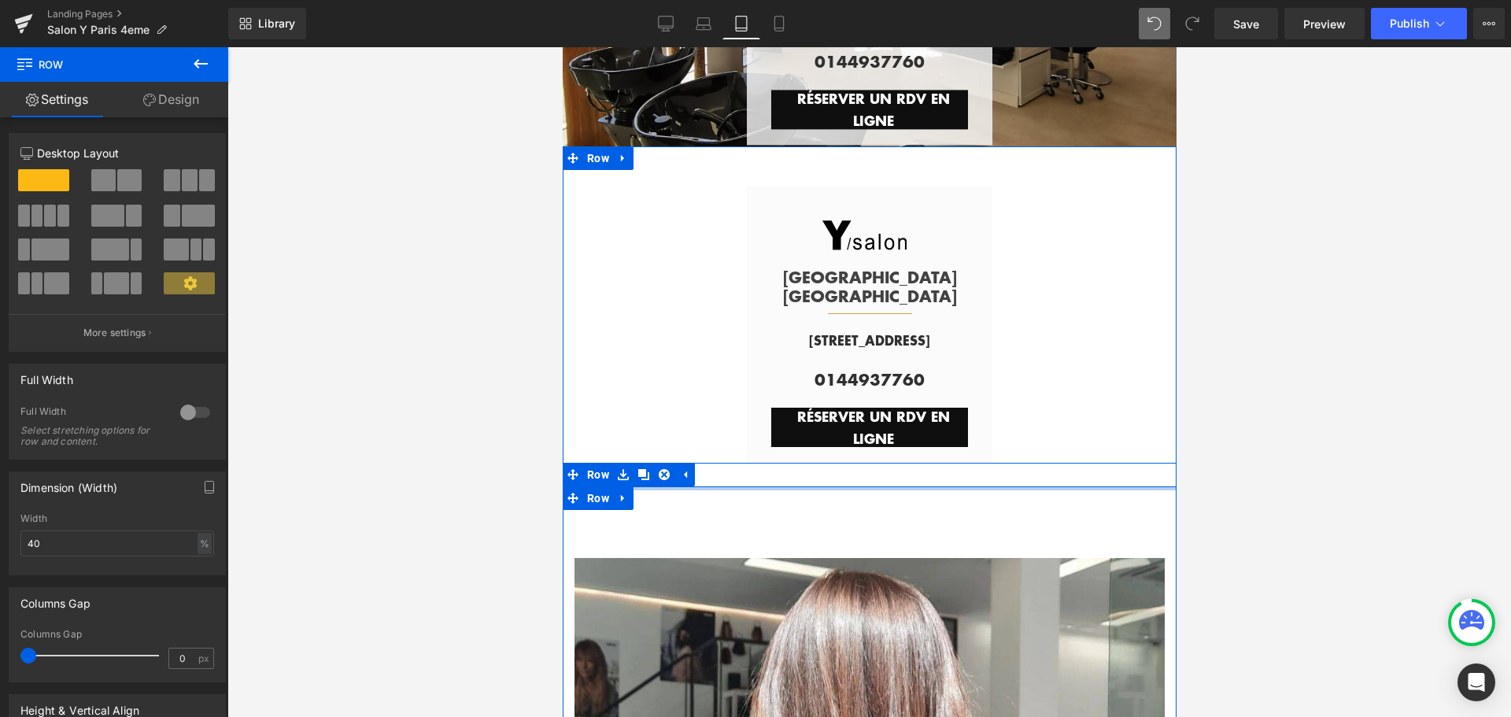
scroll to position [157, 0]
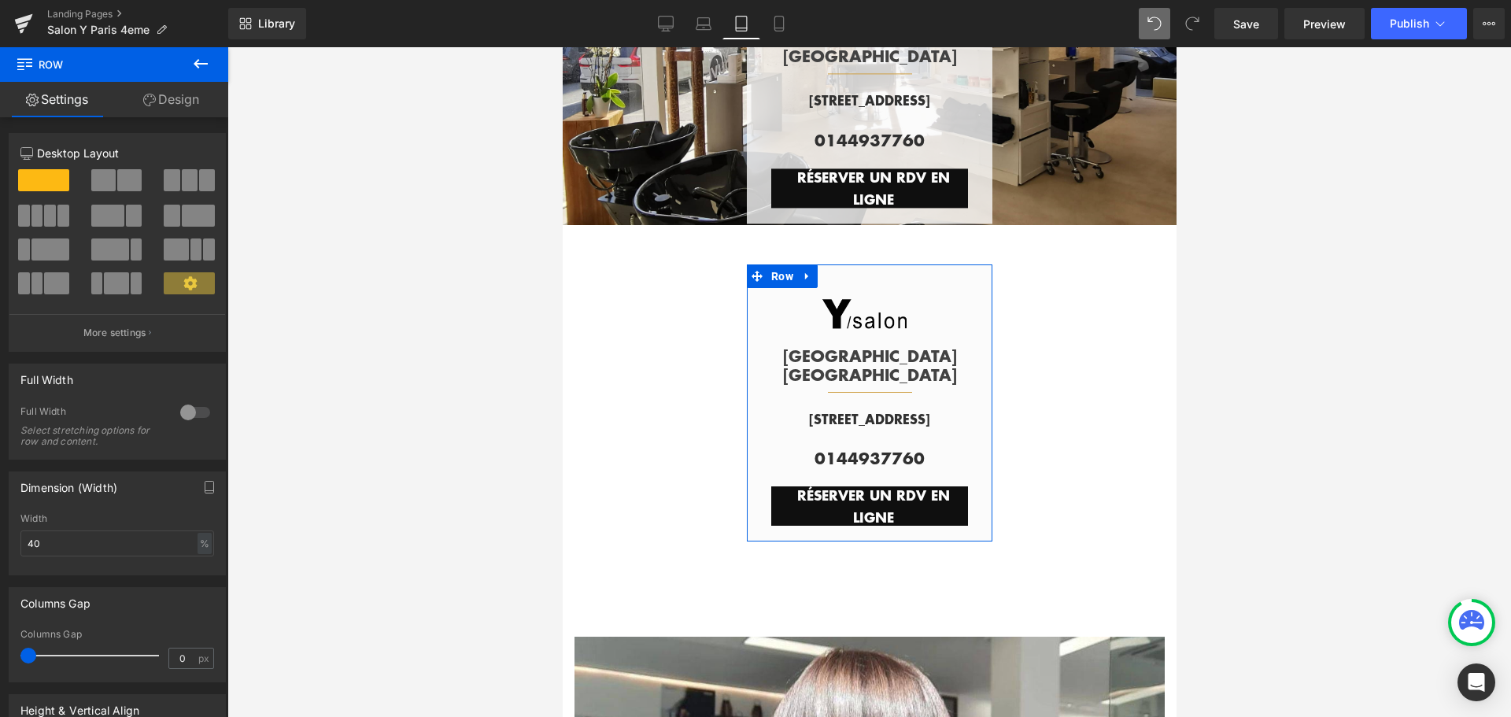
click at [181, 105] on link "Design" at bounding box center [171, 99] width 114 height 35
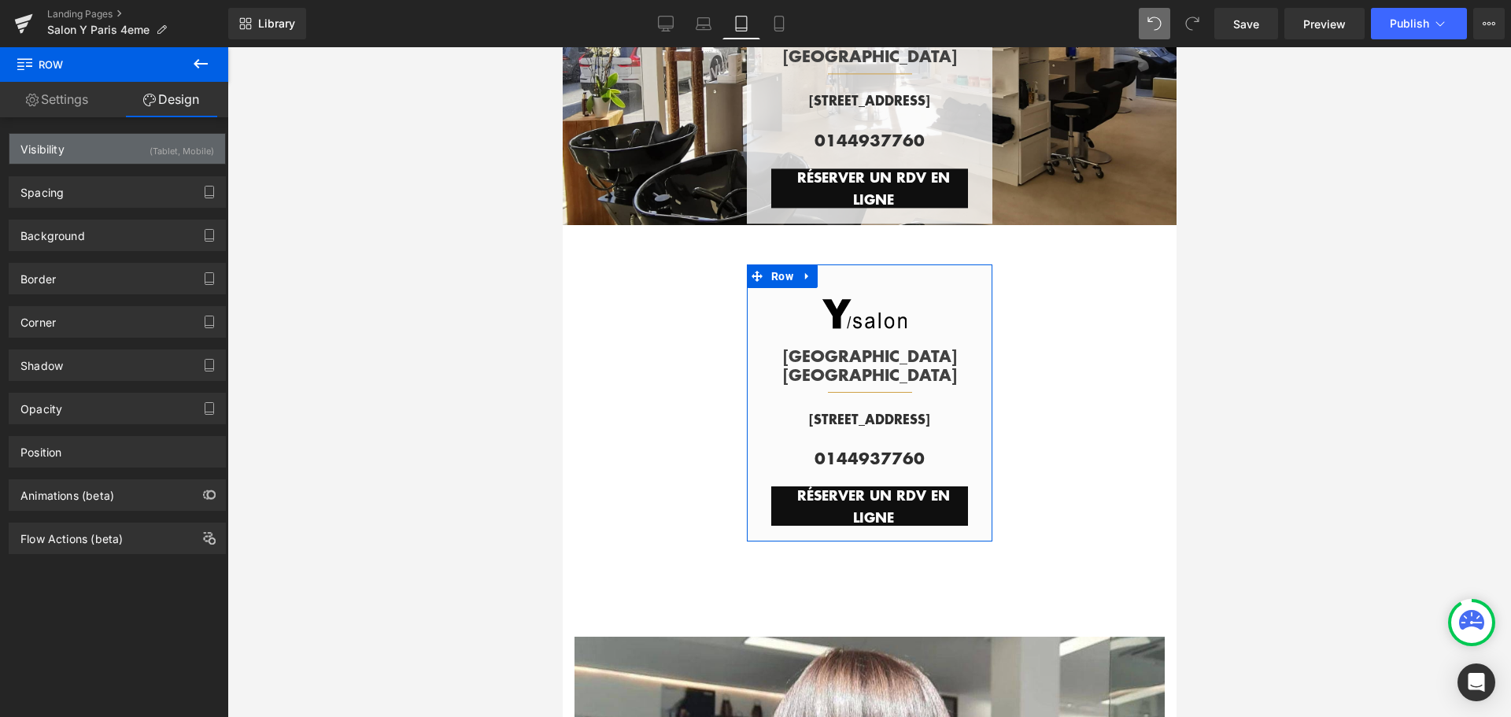
click at [134, 153] on div "Visibility (Tablet, Mobile)" at bounding box center [117, 149] width 216 height 30
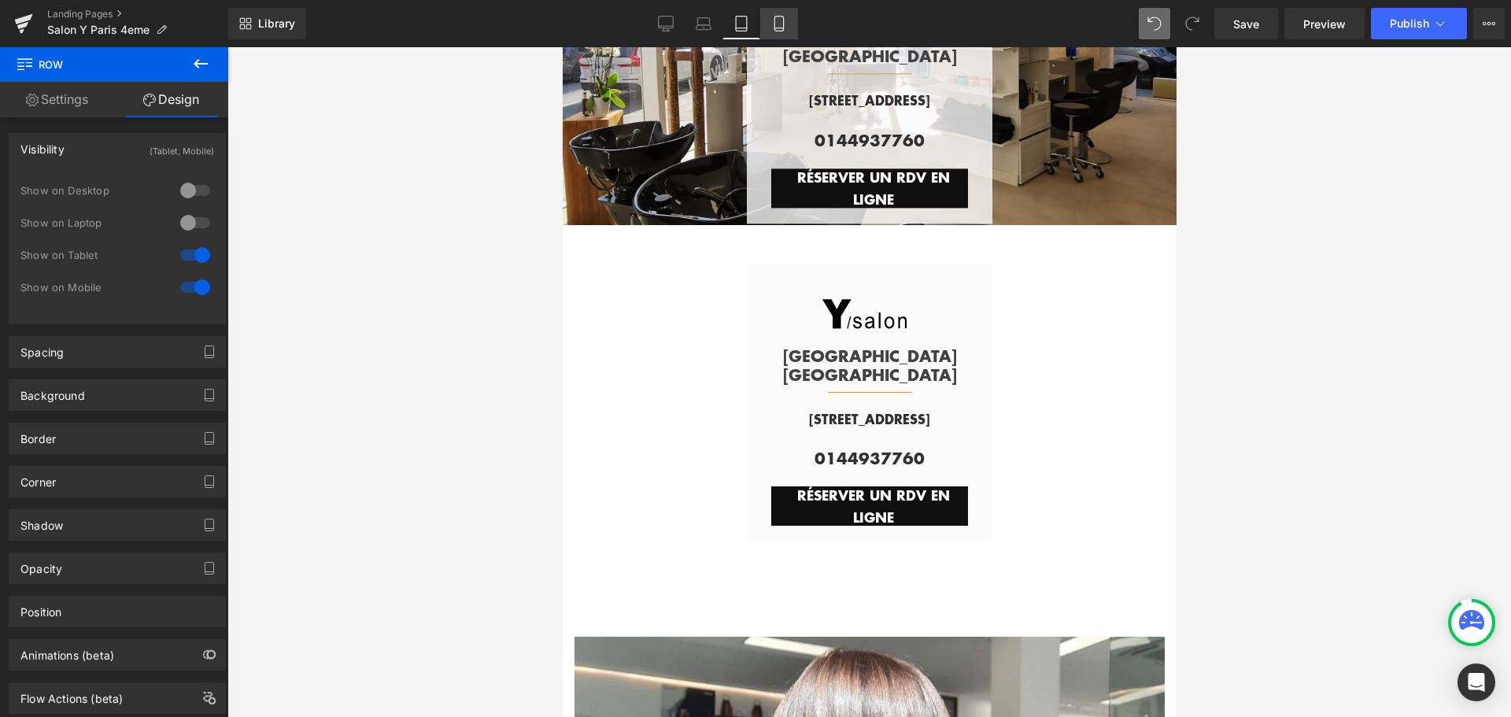
click at [780, 27] on icon at bounding box center [779, 24] width 16 height 16
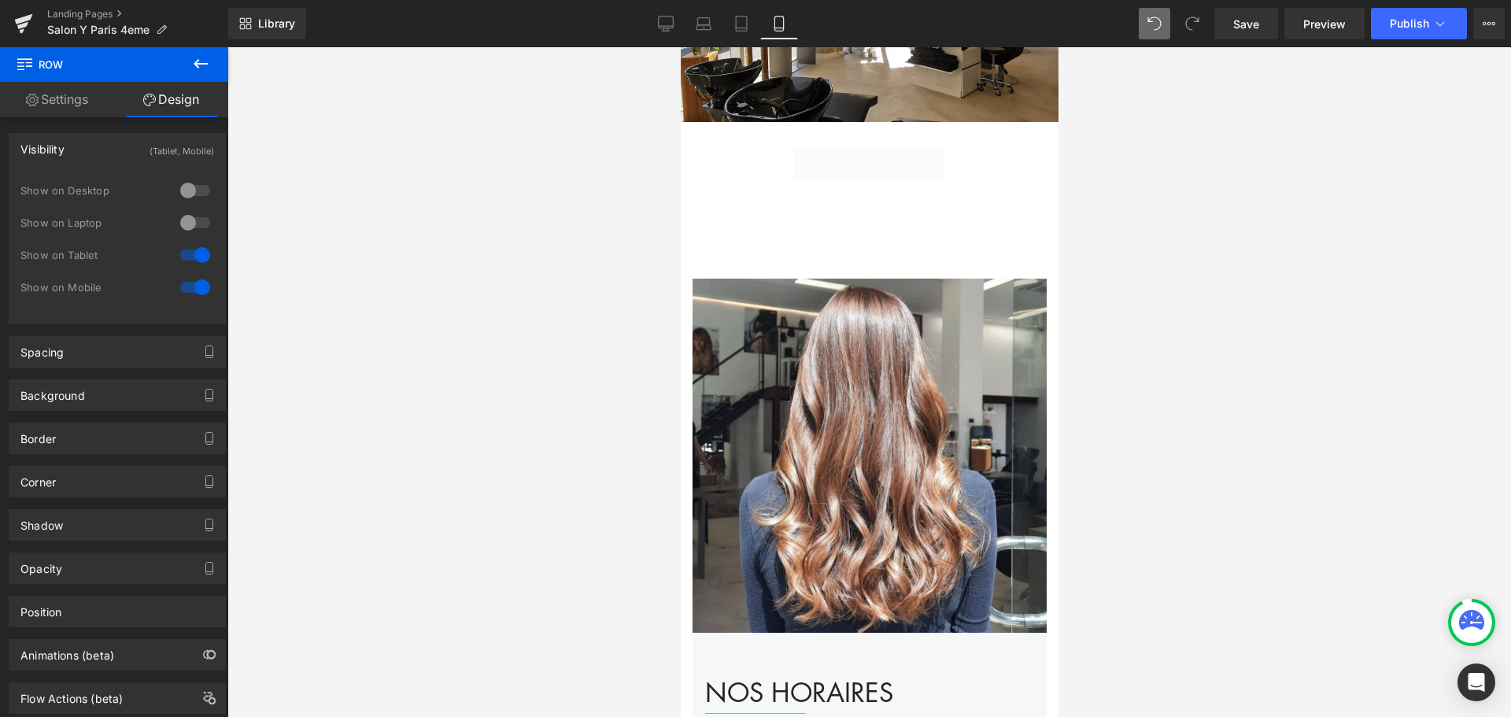
scroll to position [41, 0]
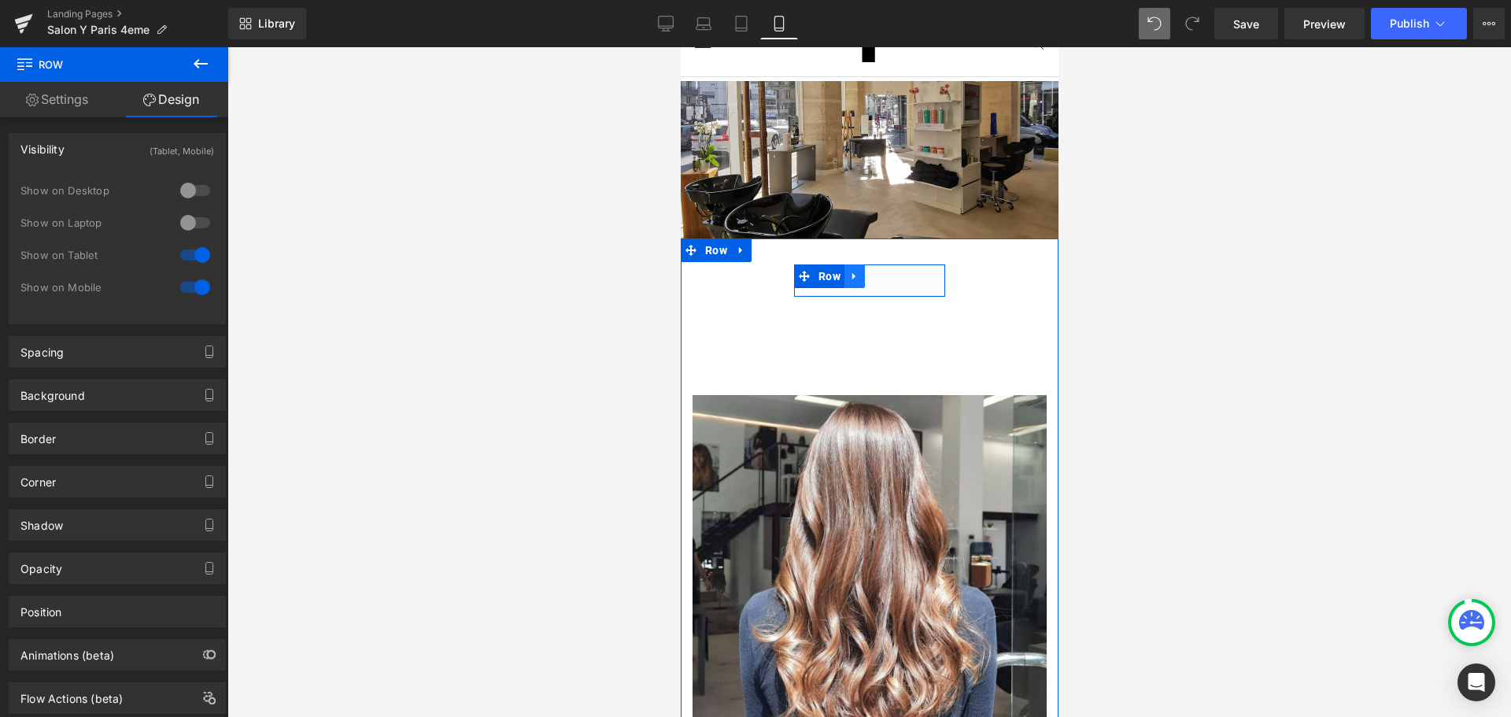
click at [852, 273] on icon at bounding box center [853, 276] width 3 height 7
click at [820, 276] on span "Row" at bounding box center [829, 277] width 30 height 24
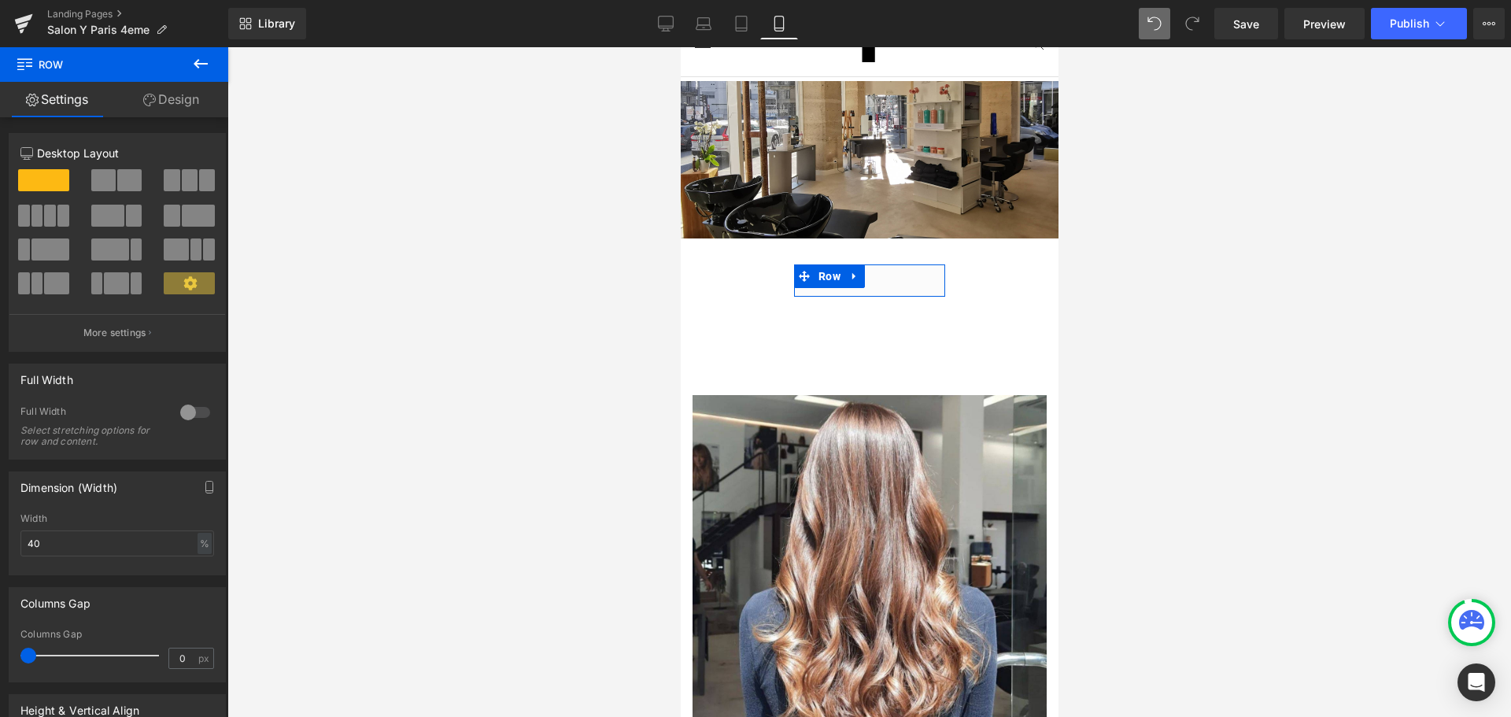
click at [182, 106] on link "Design" at bounding box center [171, 99] width 114 height 35
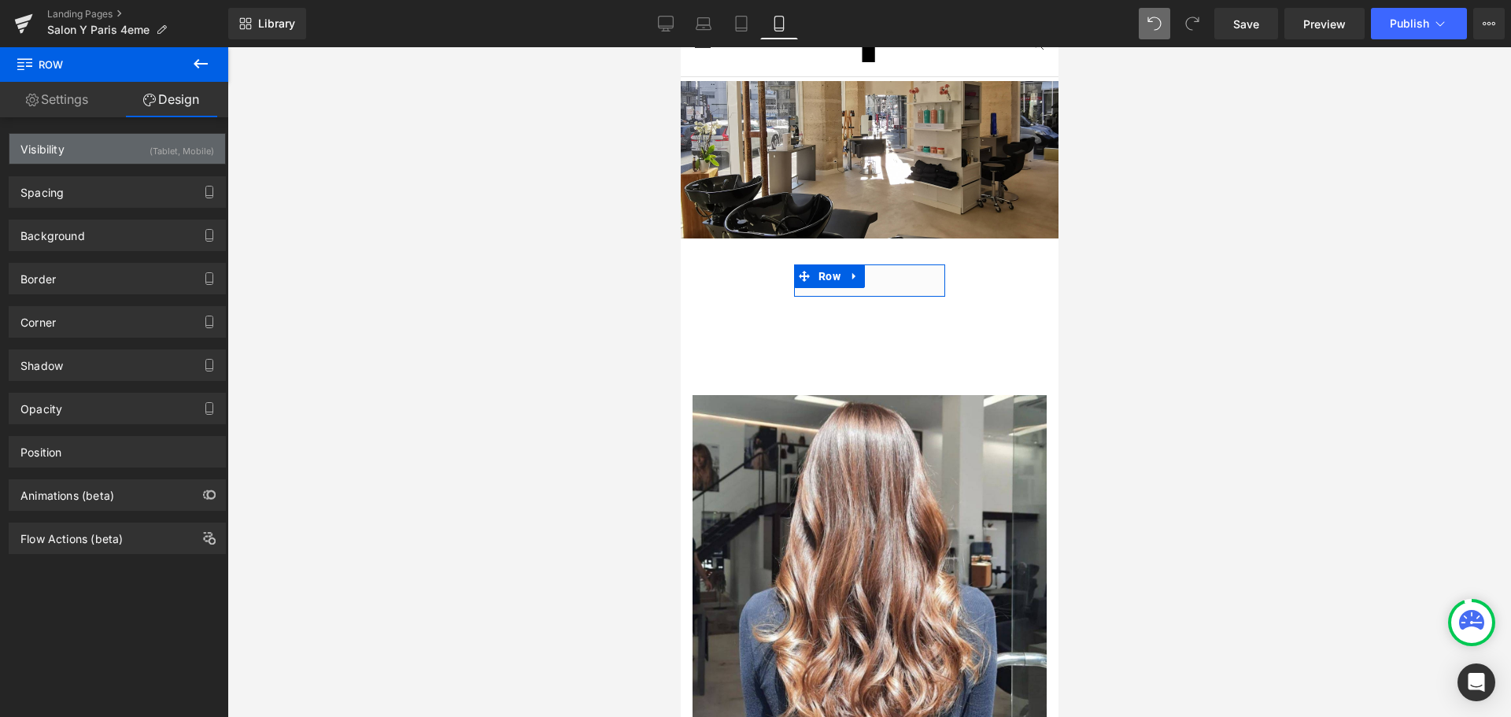
click at [183, 149] on div "(Tablet, Mobile)" at bounding box center [182, 147] width 65 height 26
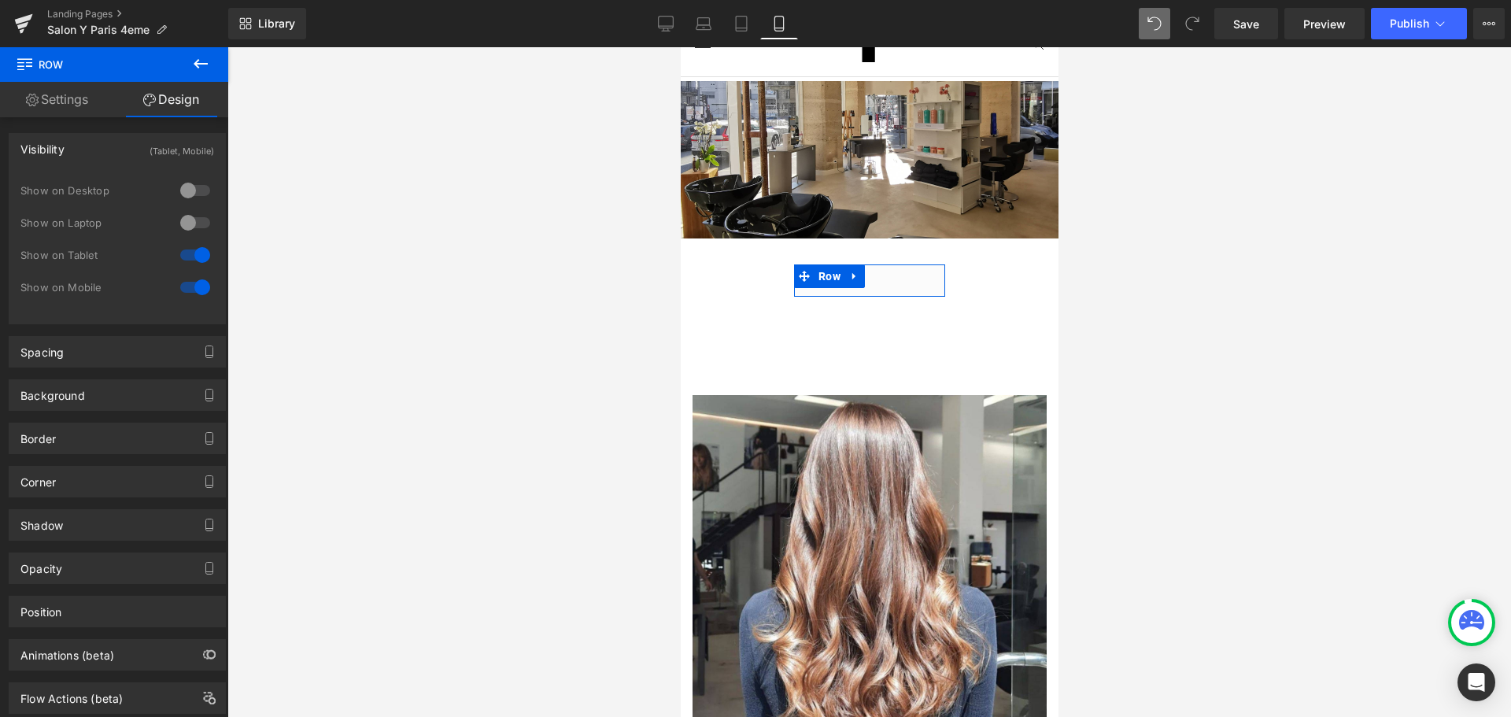
click at [183, 290] on div at bounding box center [195, 287] width 38 height 25
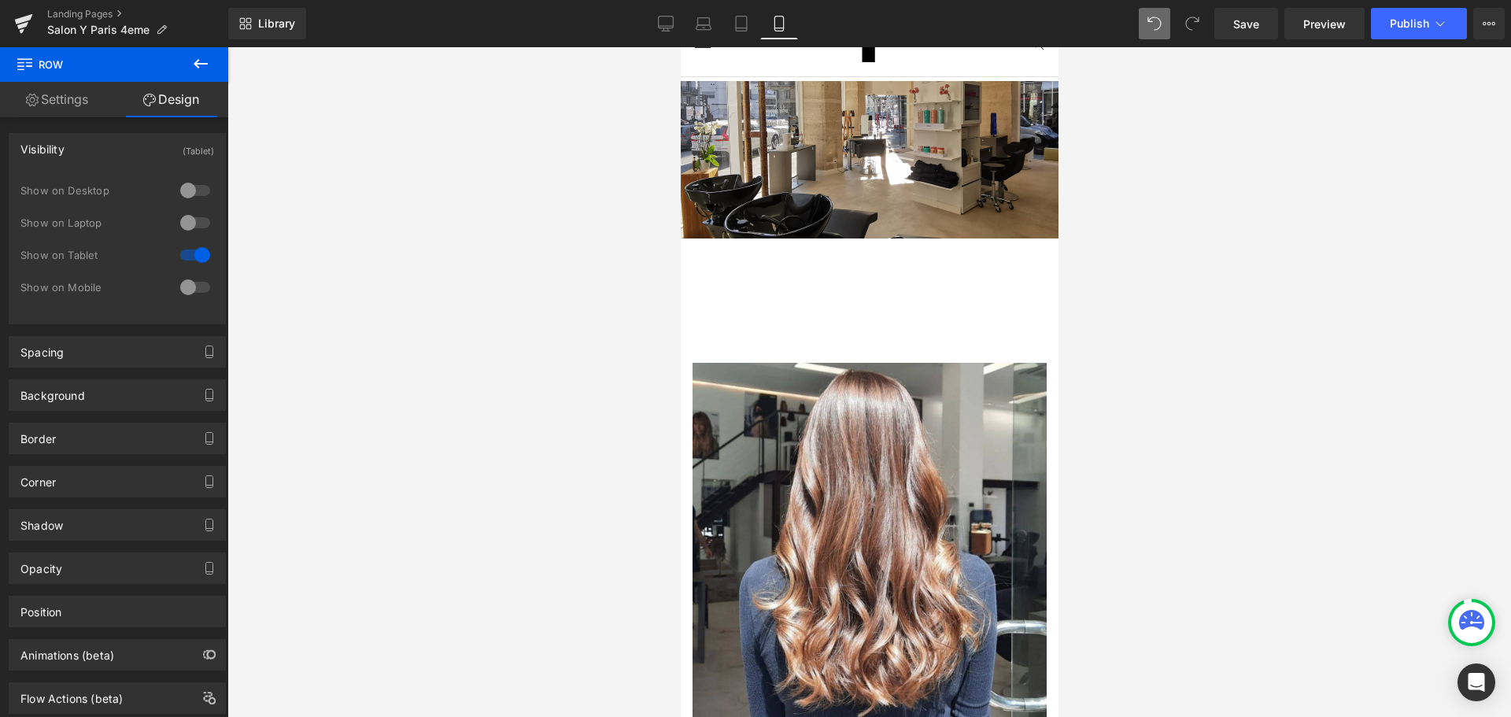
click at [197, 290] on div at bounding box center [195, 287] width 38 height 25
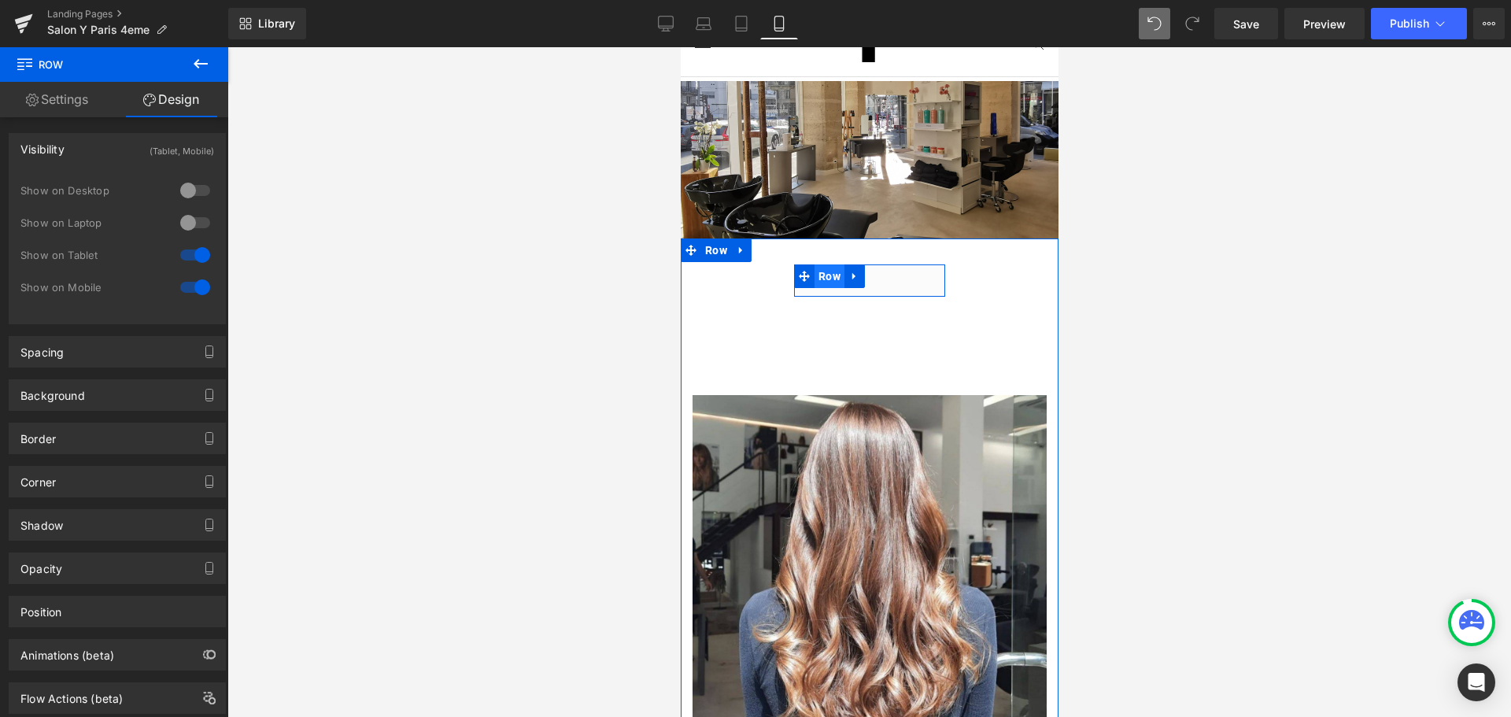
click at [817, 275] on span "Row" at bounding box center [829, 276] width 30 height 24
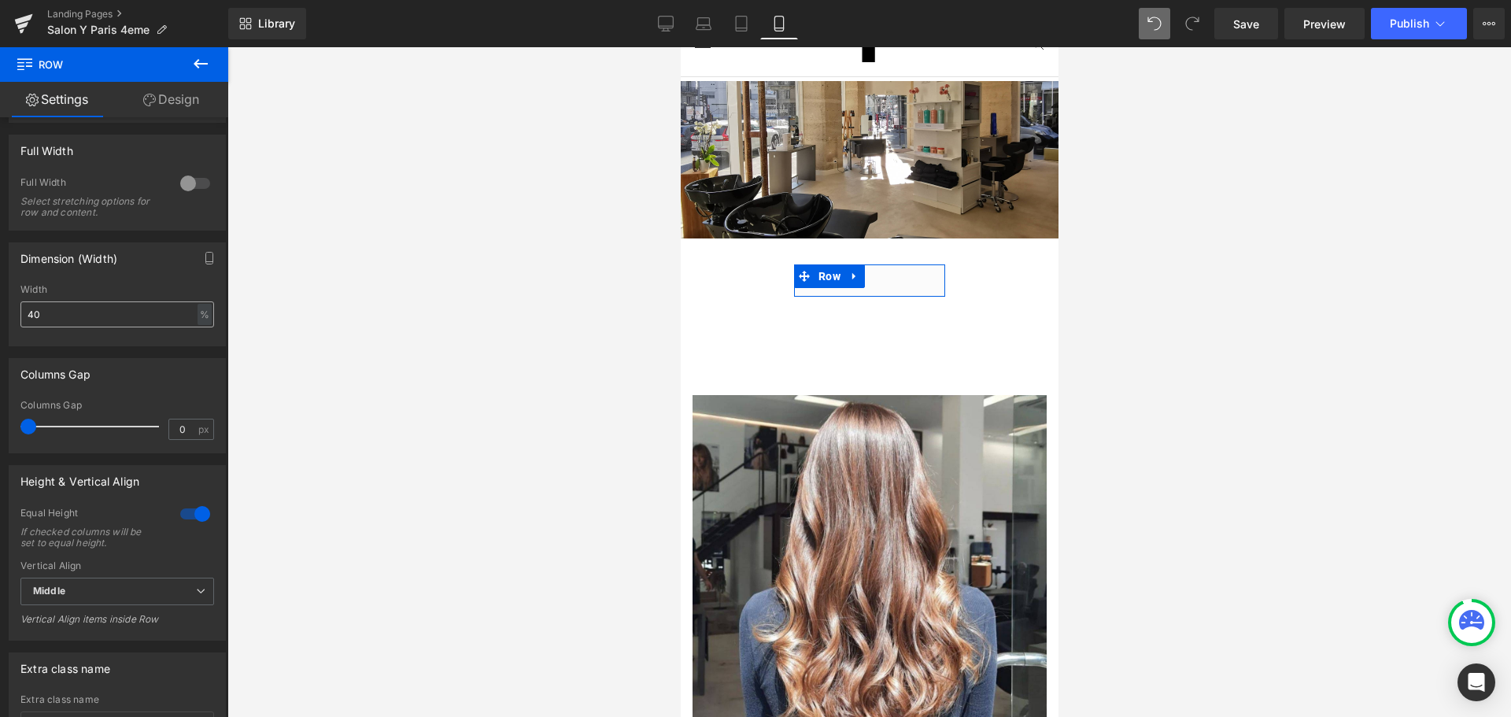
scroll to position [236, 0]
click at [197, 181] on div at bounding box center [195, 176] width 38 height 25
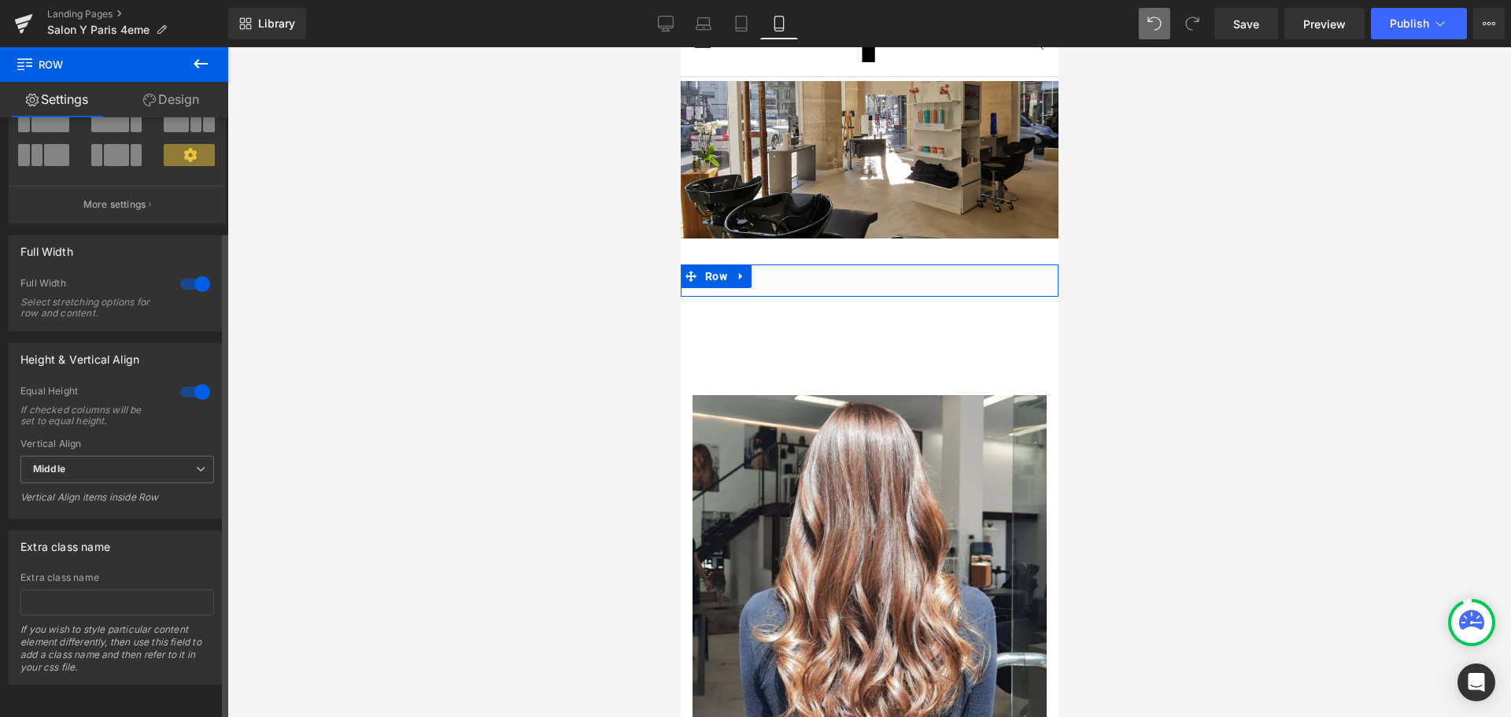
scroll to position [0, 0]
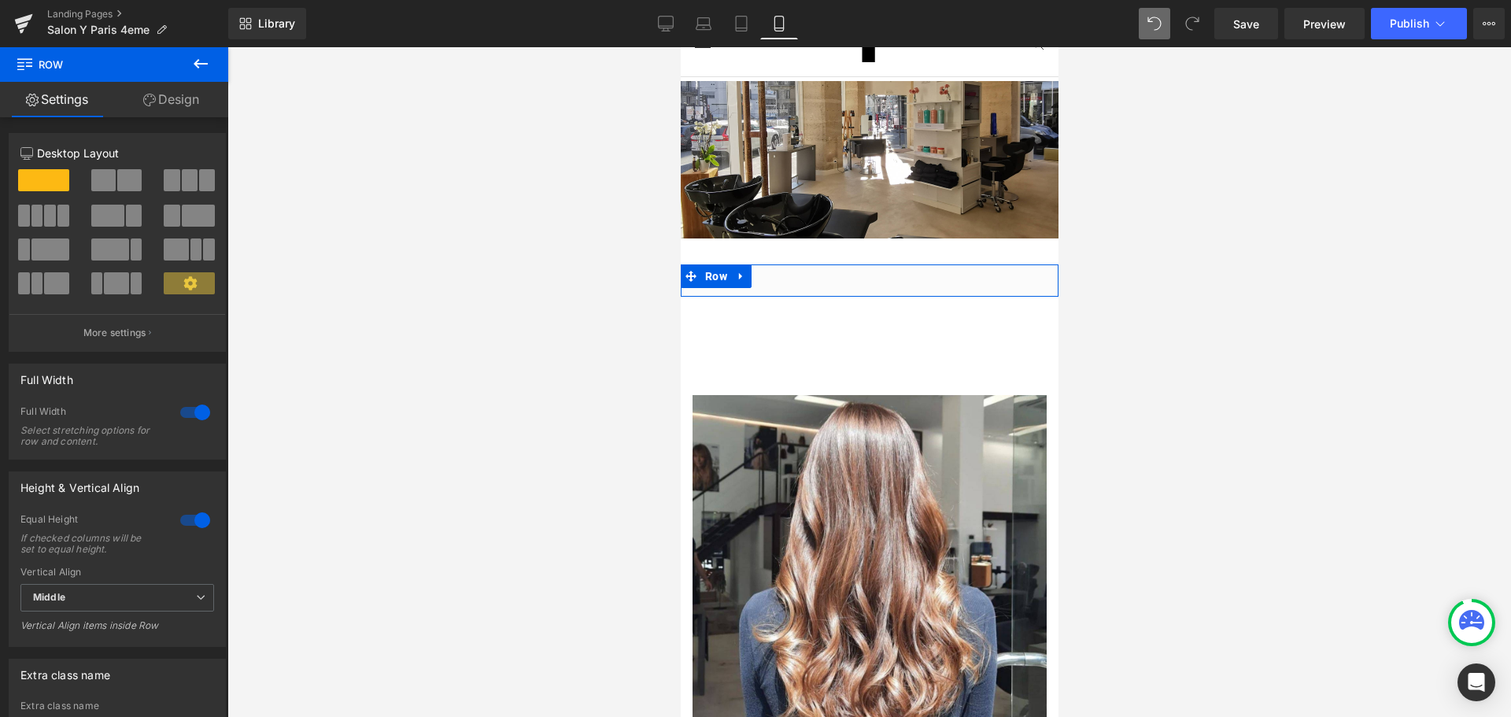
click at [186, 82] on link "Design" at bounding box center [171, 99] width 114 height 35
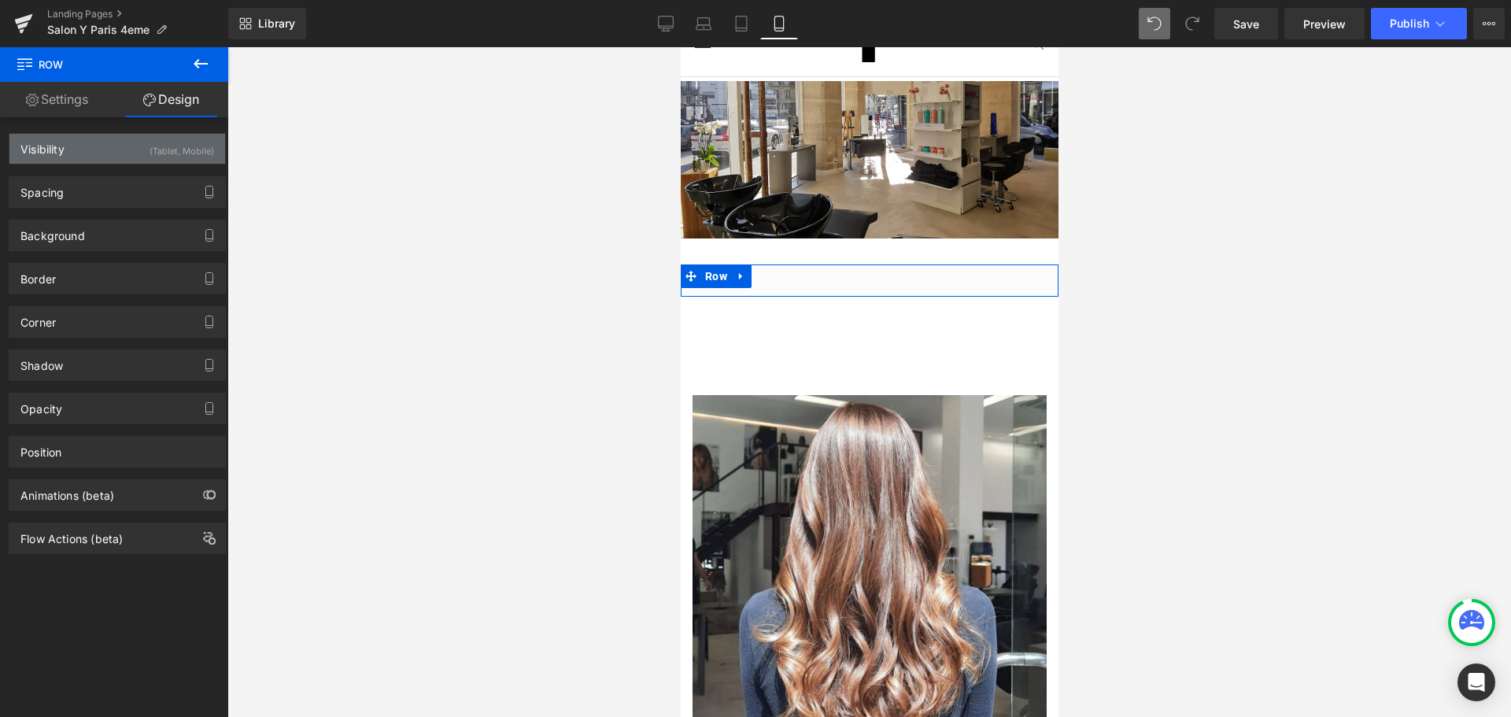
click at [137, 150] on div "Visibility (Tablet, Mobile)" at bounding box center [117, 149] width 216 height 30
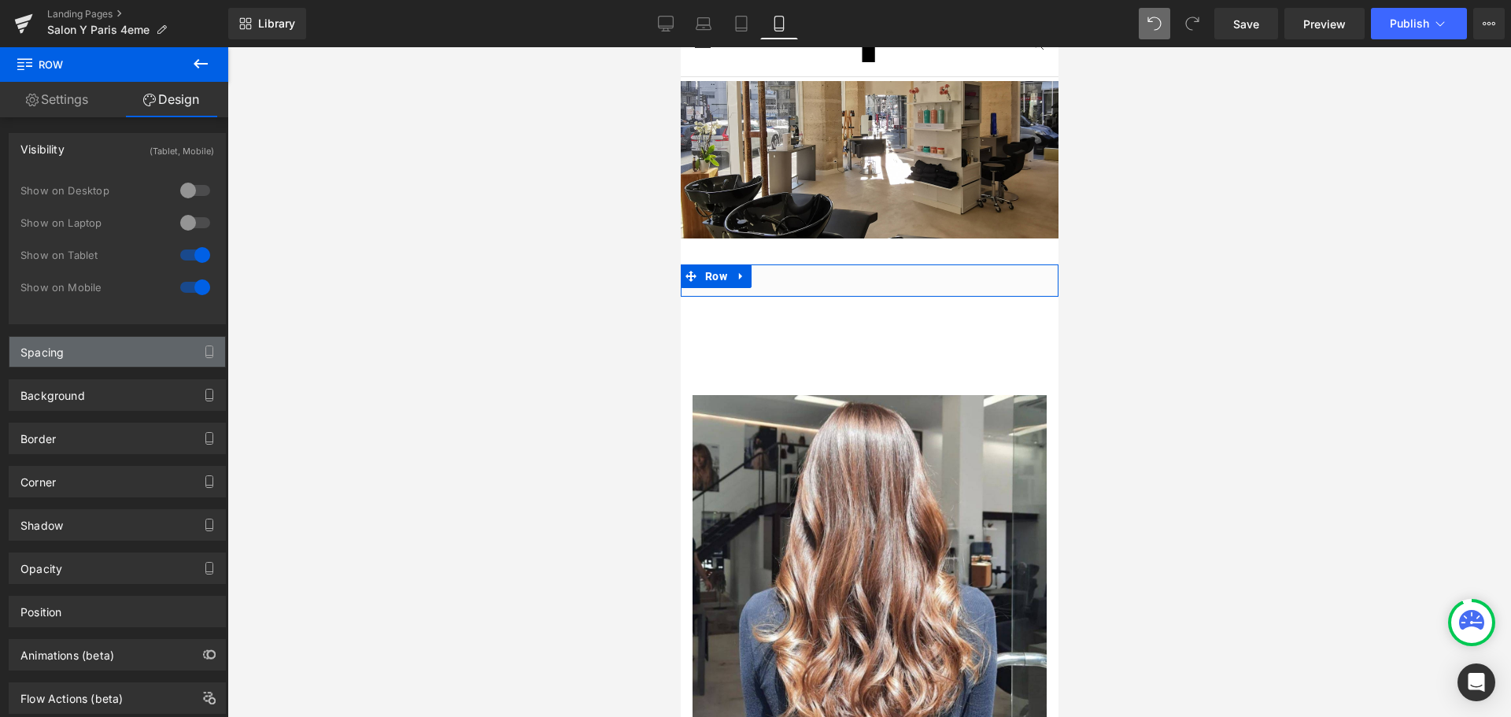
click at [131, 365] on div "Spacing" at bounding box center [117, 352] width 216 height 30
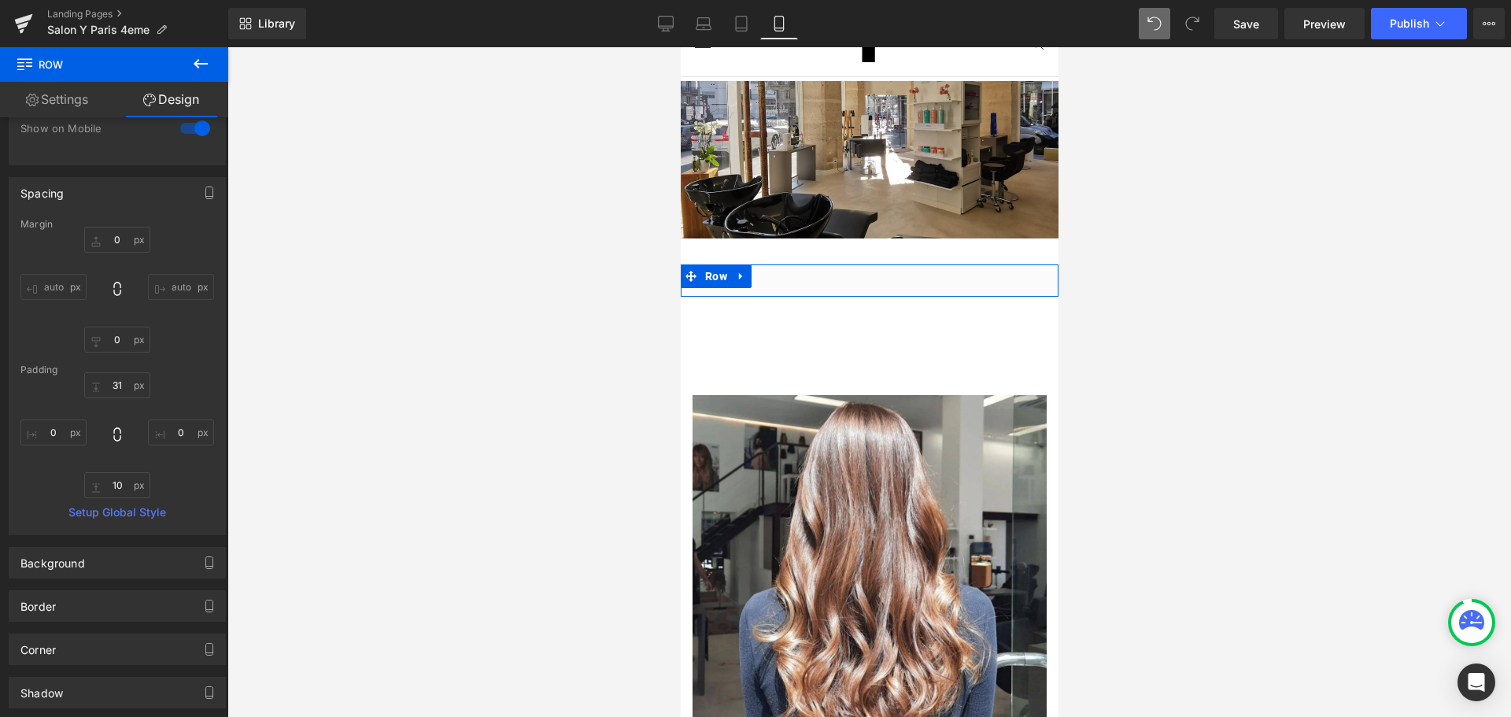
scroll to position [315, 0]
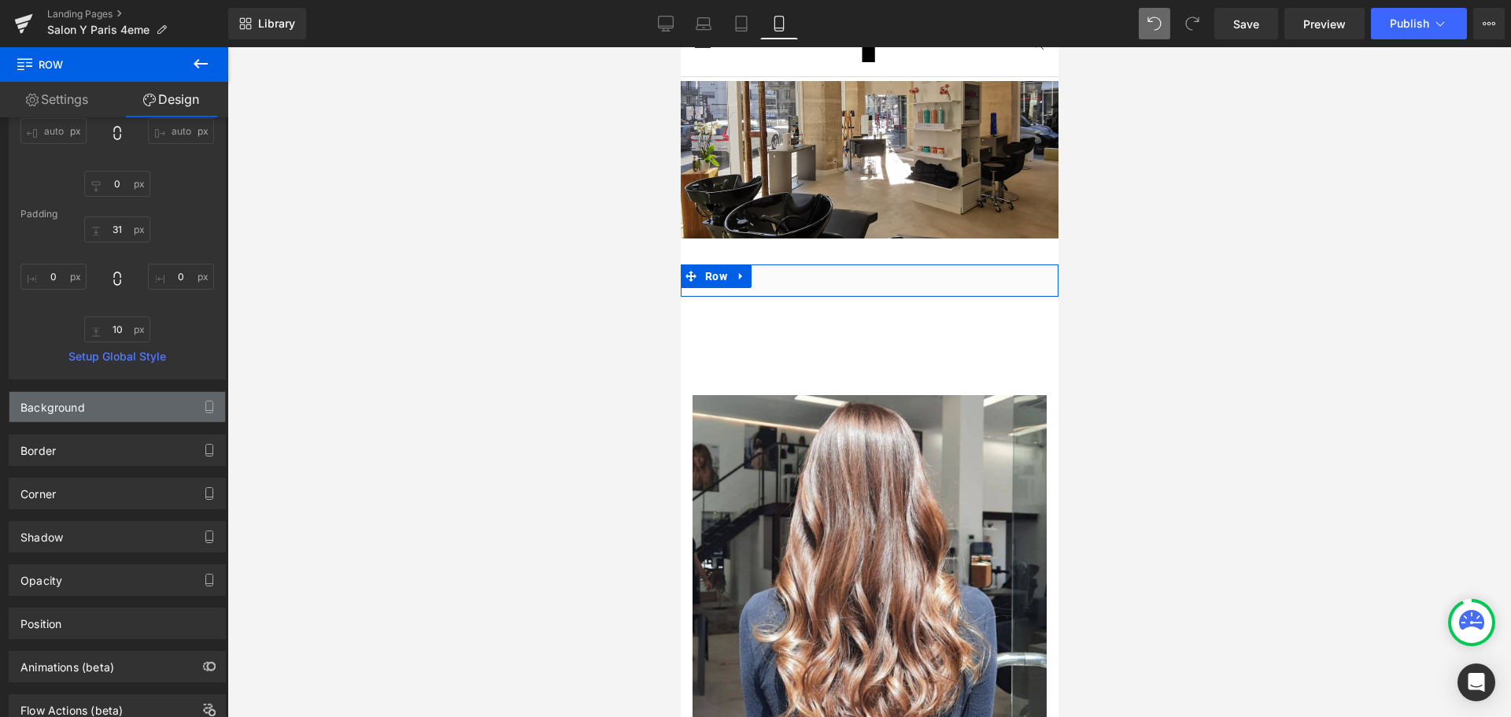
click at [130, 407] on div "Background" at bounding box center [117, 407] width 216 height 30
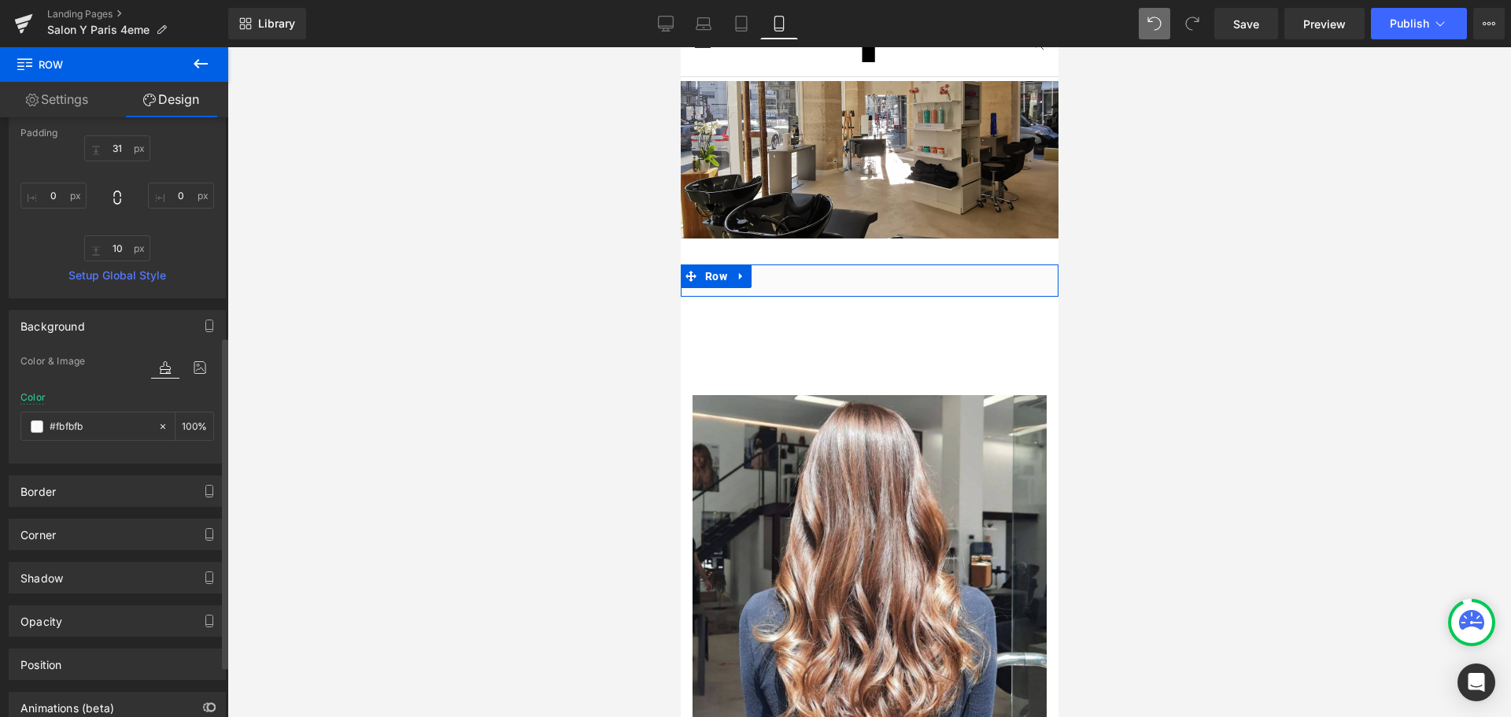
scroll to position [490, 0]
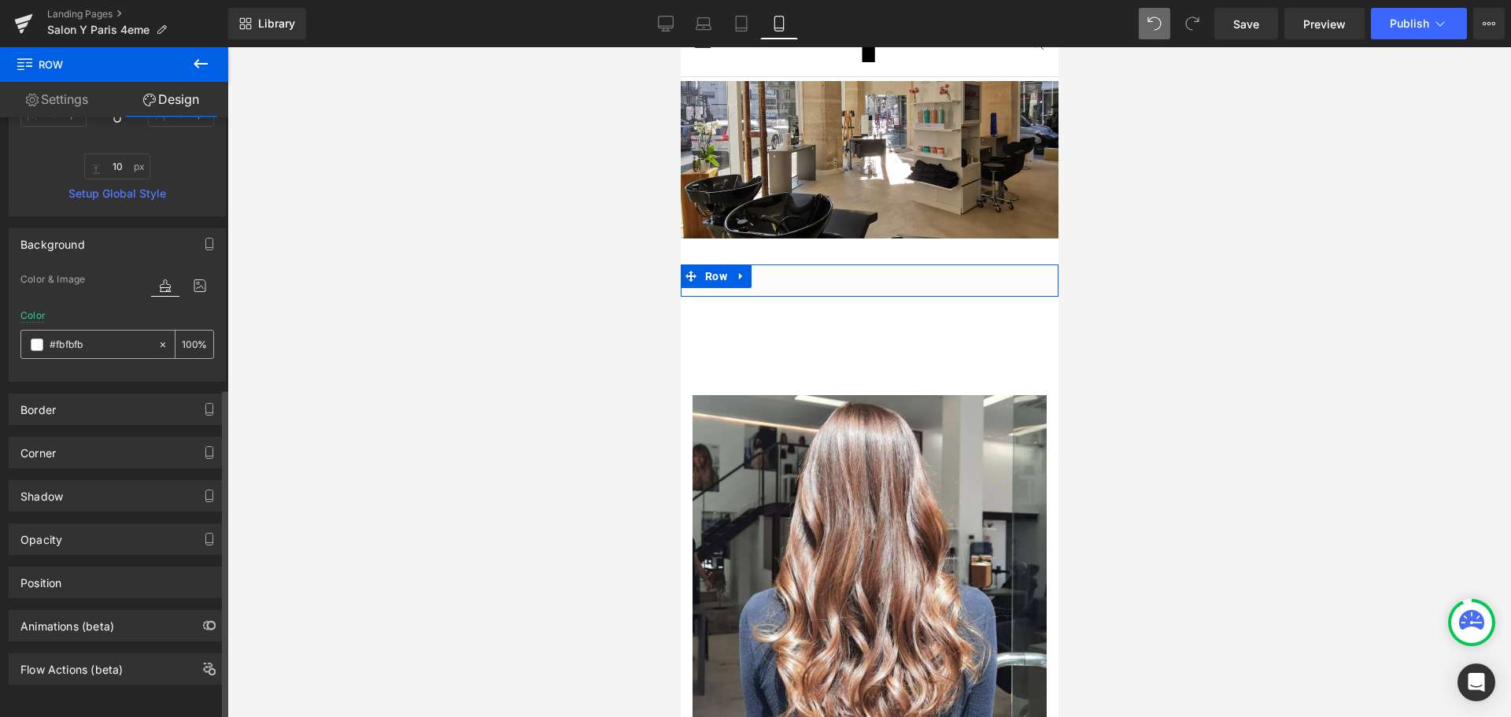
click at [161, 342] on icon at bounding box center [163, 344] width 5 height 5
click at [157, 339] on icon at bounding box center [162, 344] width 11 height 11
click at [161, 339] on icon at bounding box center [162, 344] width 11 height 11
click at [39, 338] on span at bounding box center [37, 344] width 13 height 13
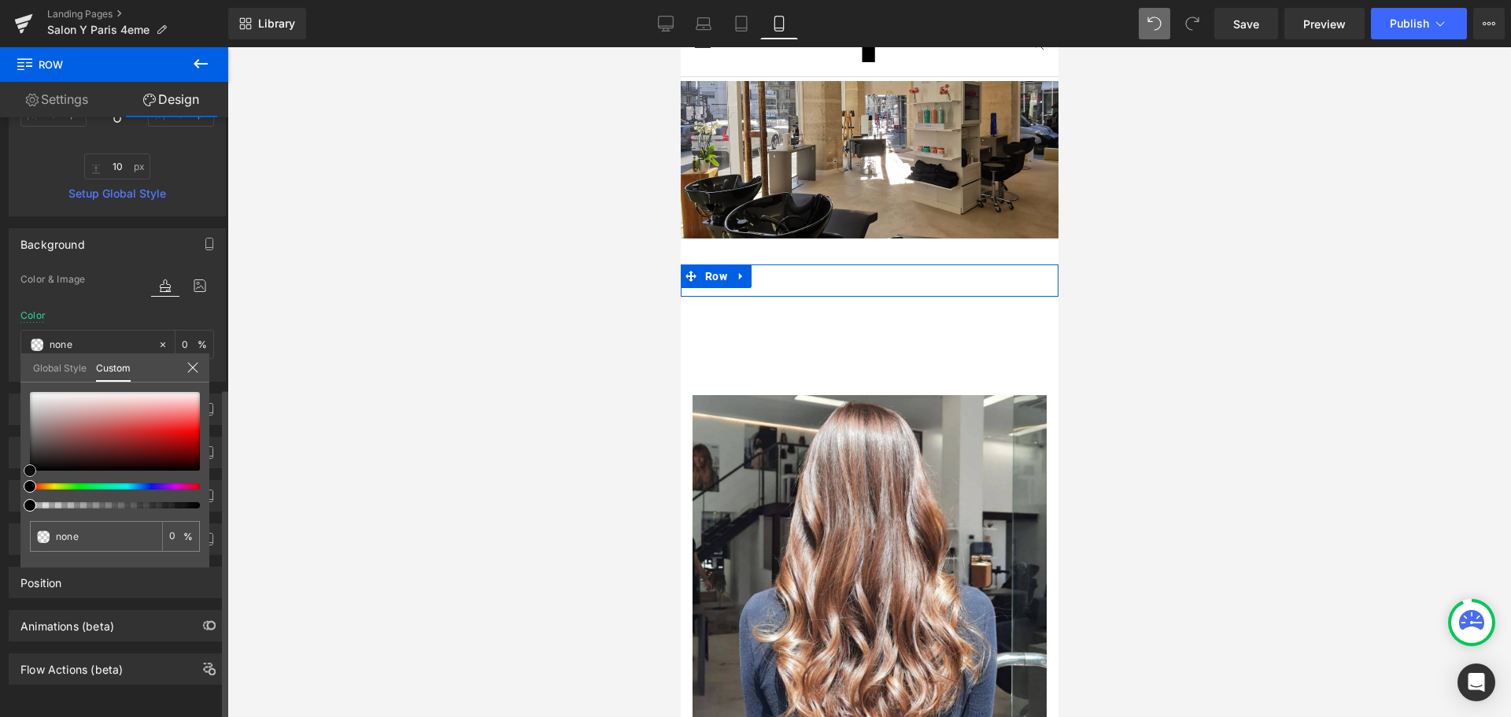
click at [32, 392] on div at bounding box center [115, 431] width 170 height 79
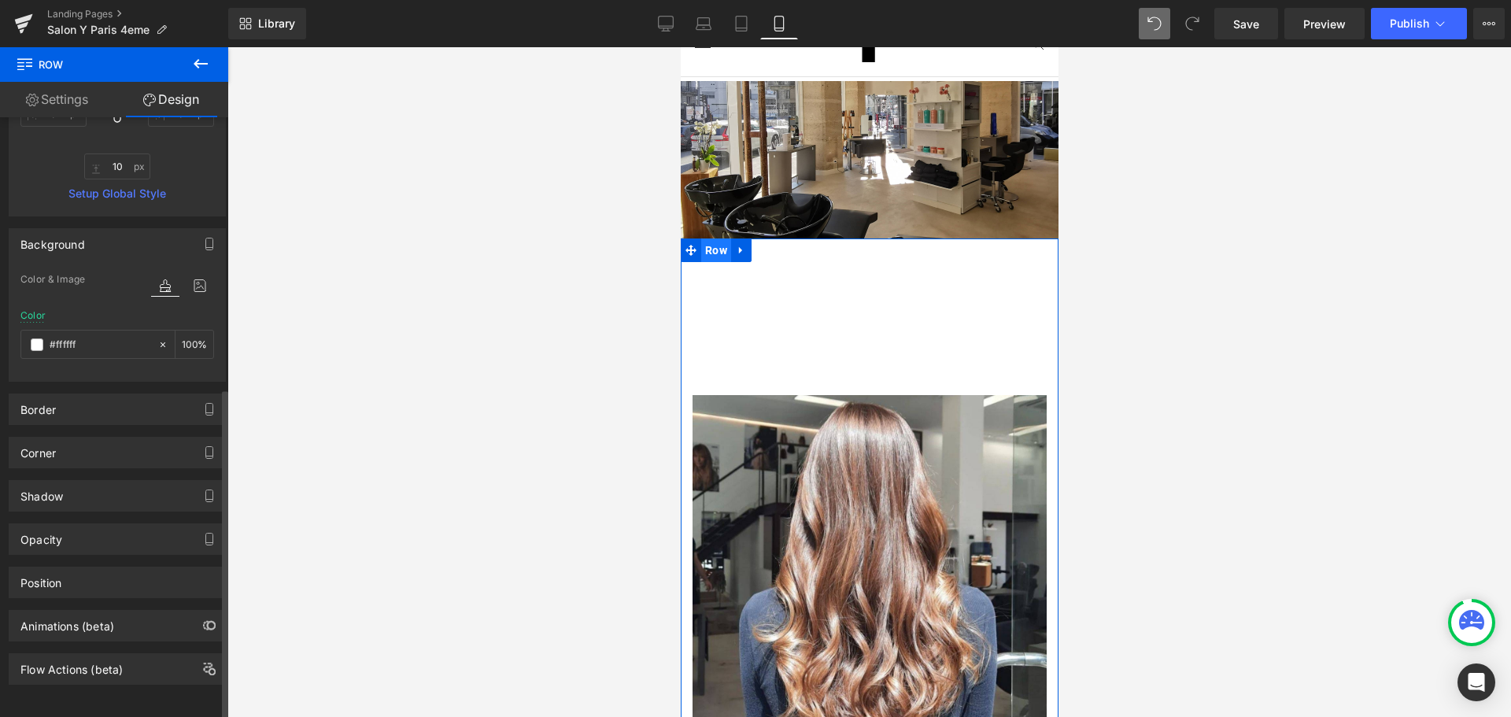
click at [715, 242] on span "Row" at bounding box center [715, 250] width 30 height 24
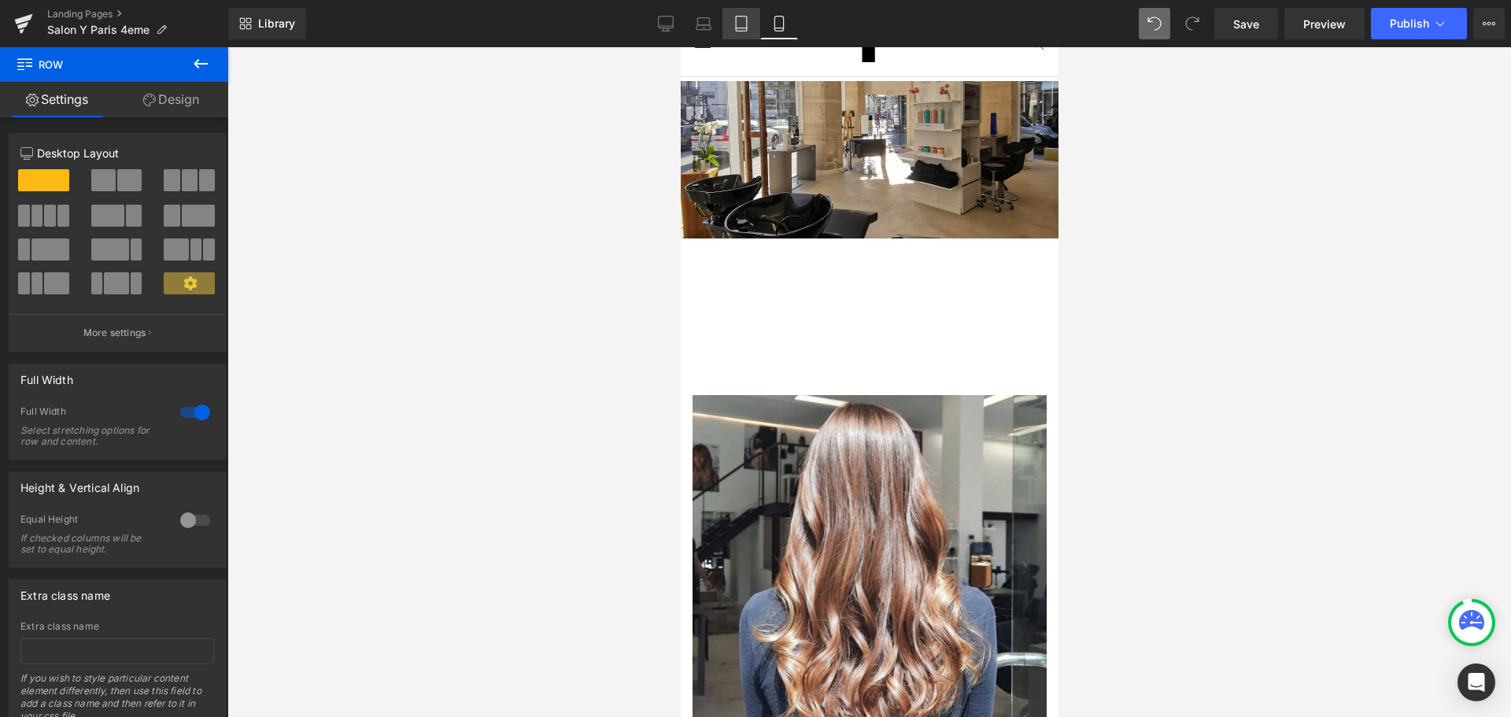
click at [738, 31] on icon at bounding box center [741, 24] width 16 height 16
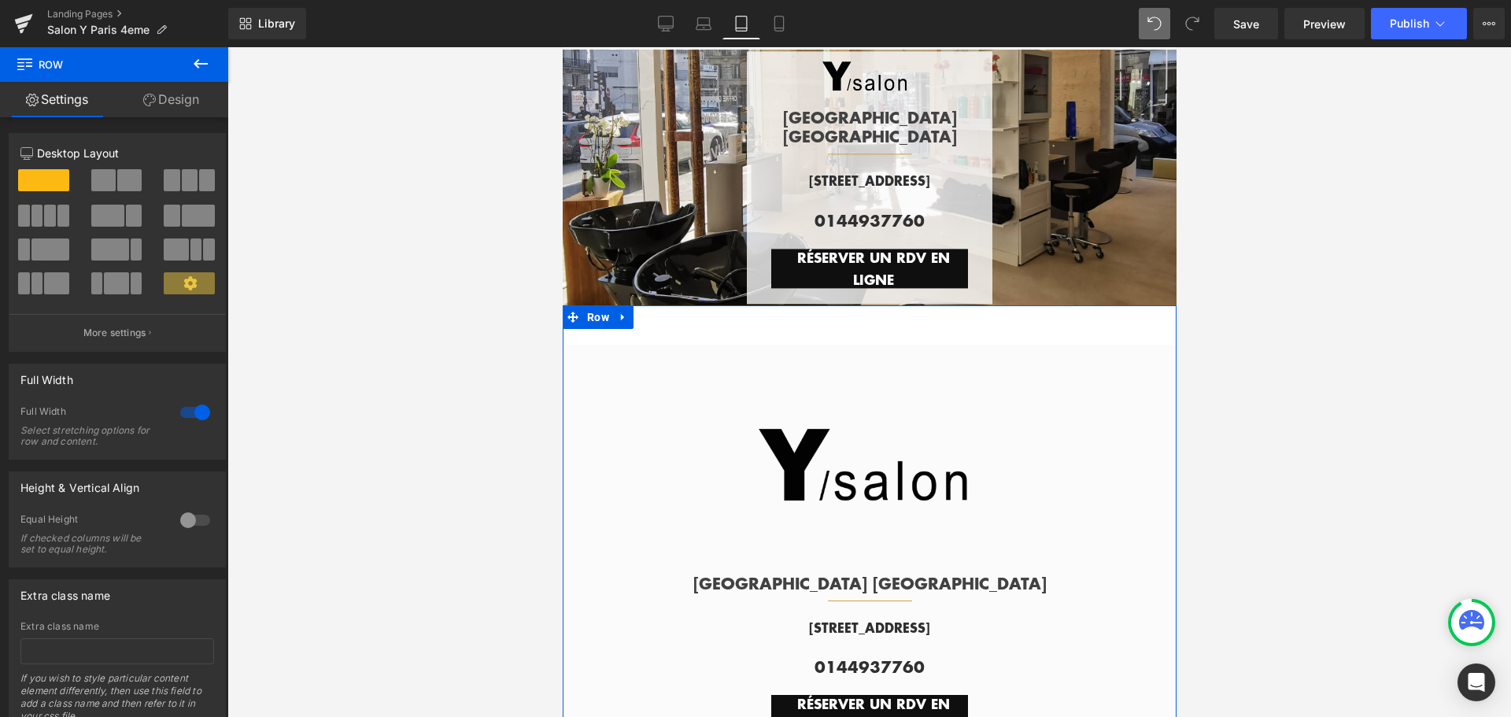
scroll to position [65, 0]
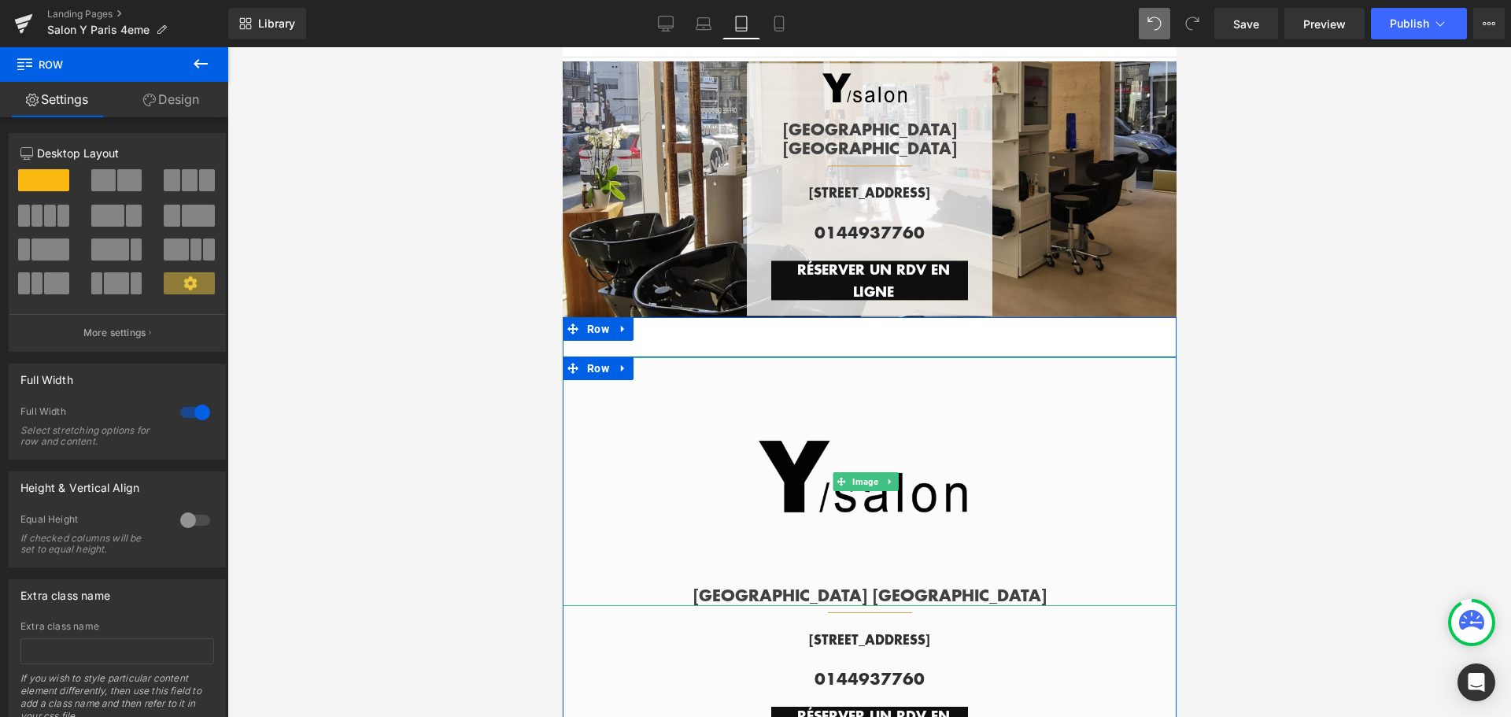
click at [889, 402] on img at bounding box center [865, 481] width 249 height 249
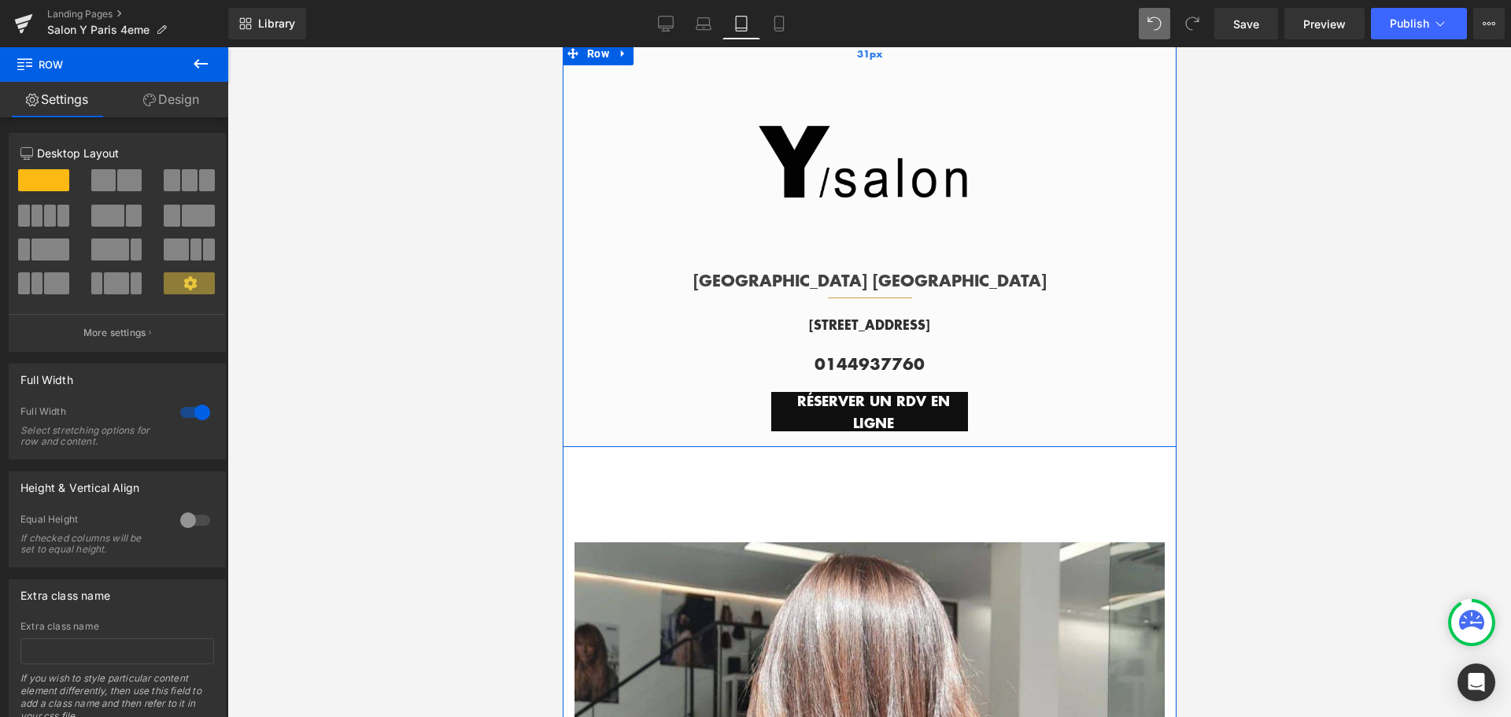
scroll to position [223, 0]
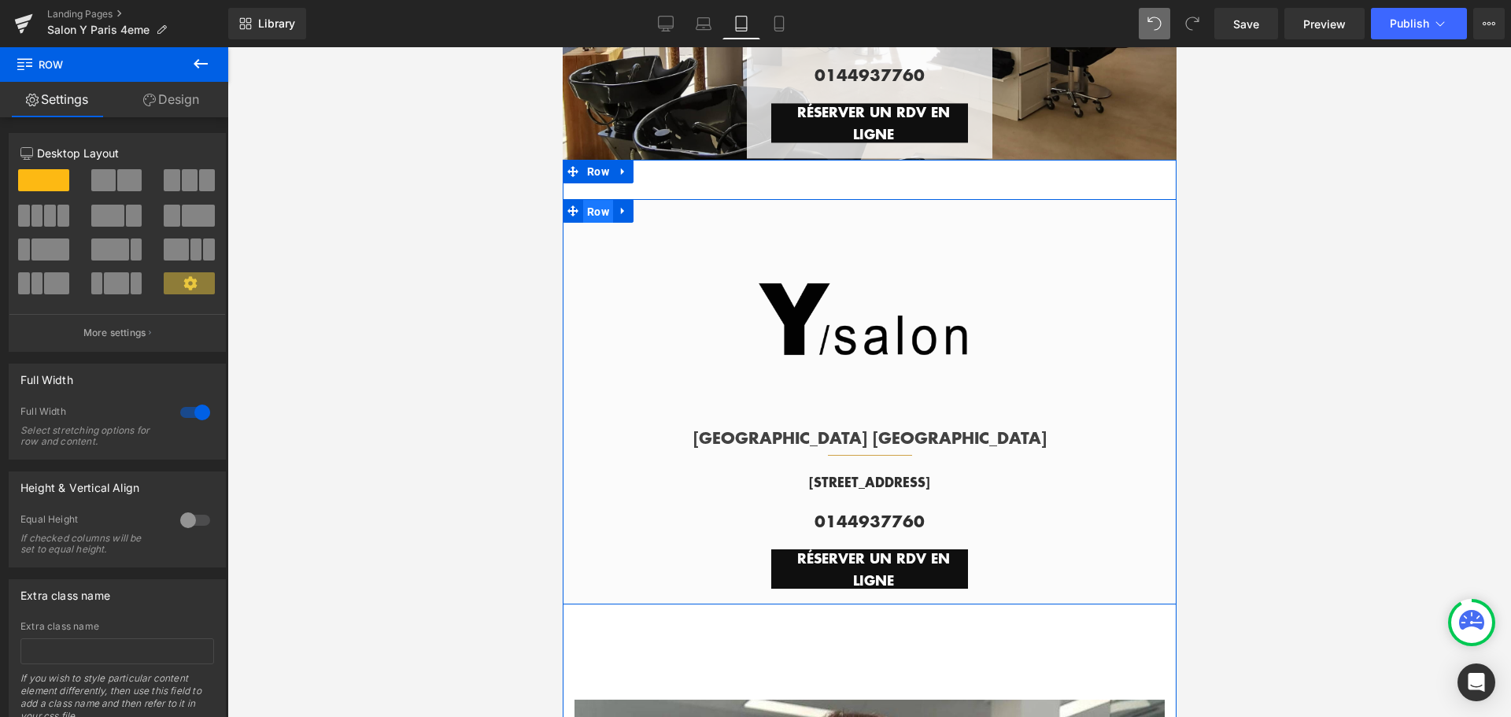
click at [592, 206] on span "Row" at bounding box center [597, 212] width 30 height 24
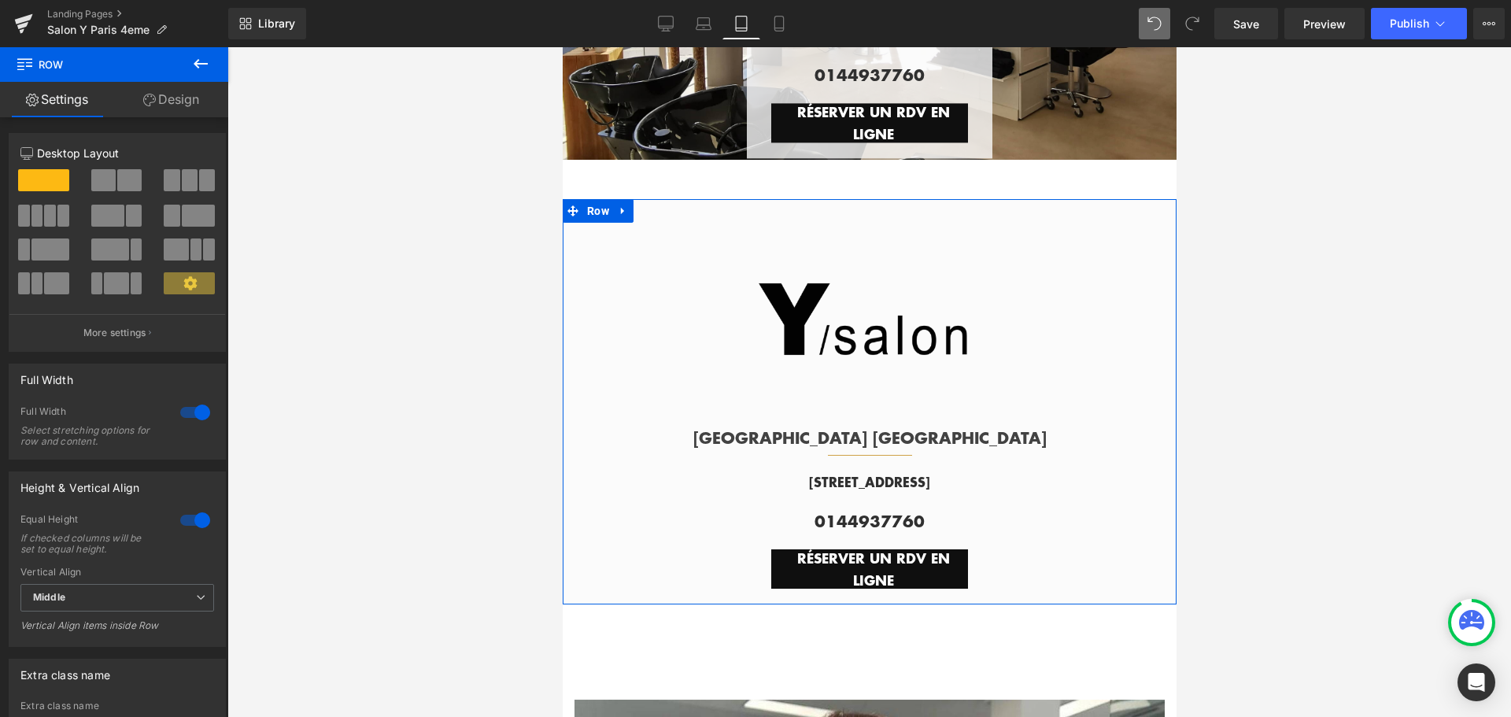
click at [159, 98] on link "Design" at bounding box center [171, 99] width 114 height 35
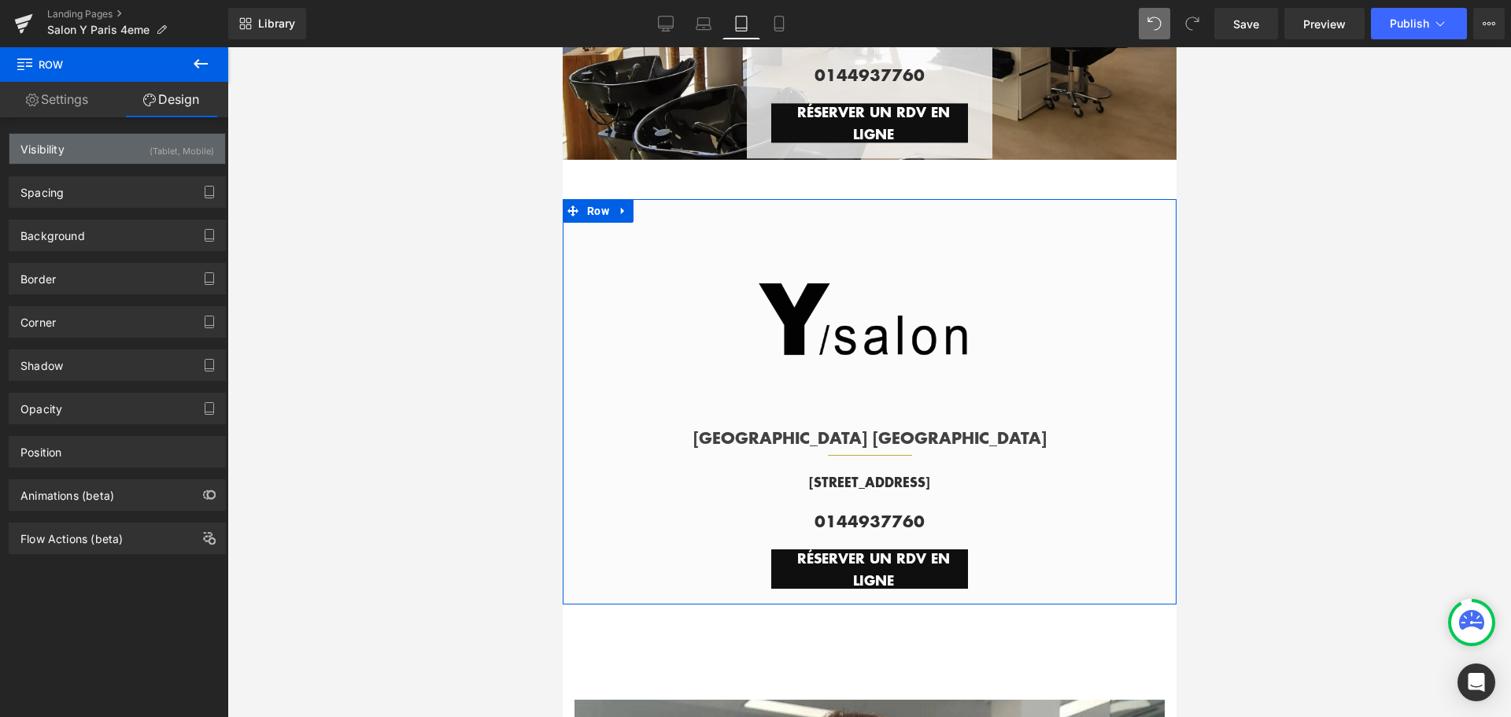
click at [154, 136] on div "(Tablet, Mobile)" at bounding box center [182, 147] width 65 height 26
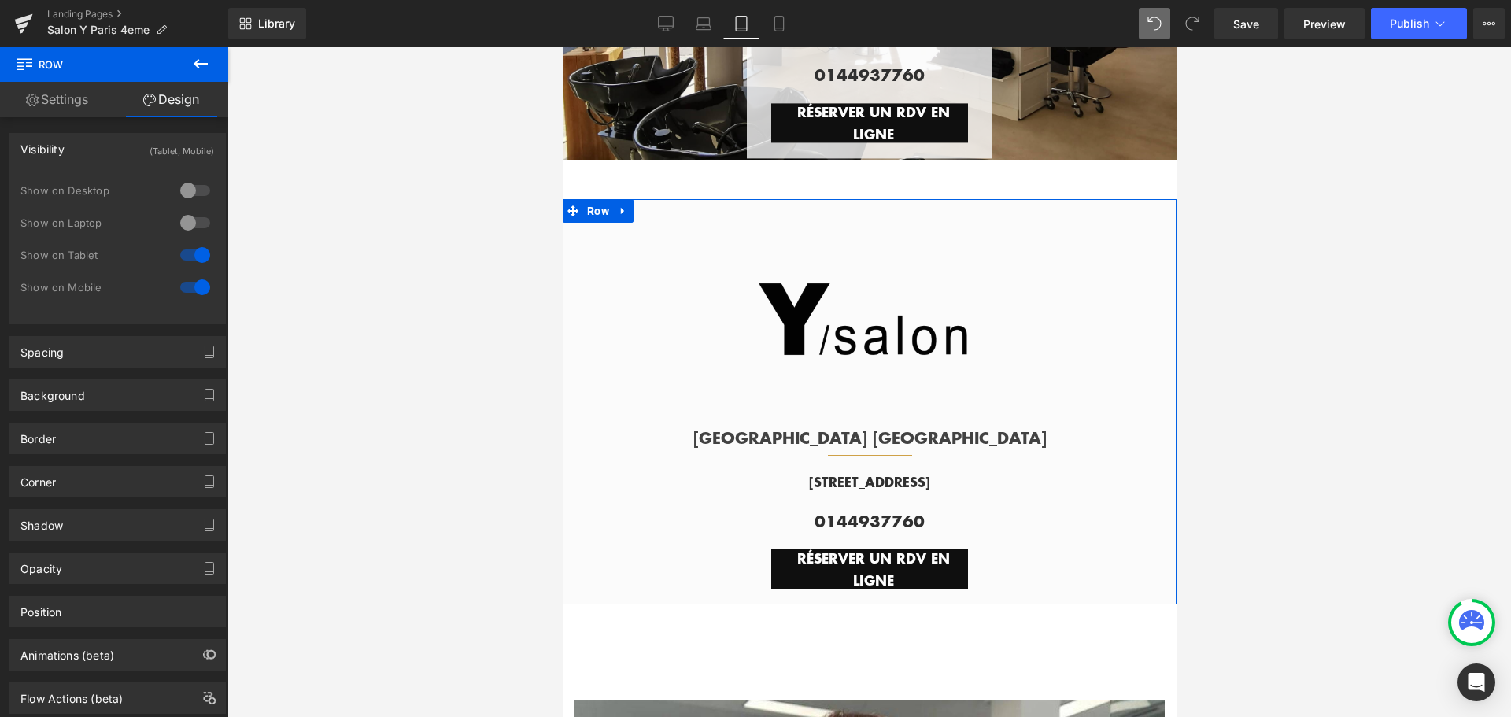
click at [203, 222] on div at bounding box center [195, 222] width 38 height 25
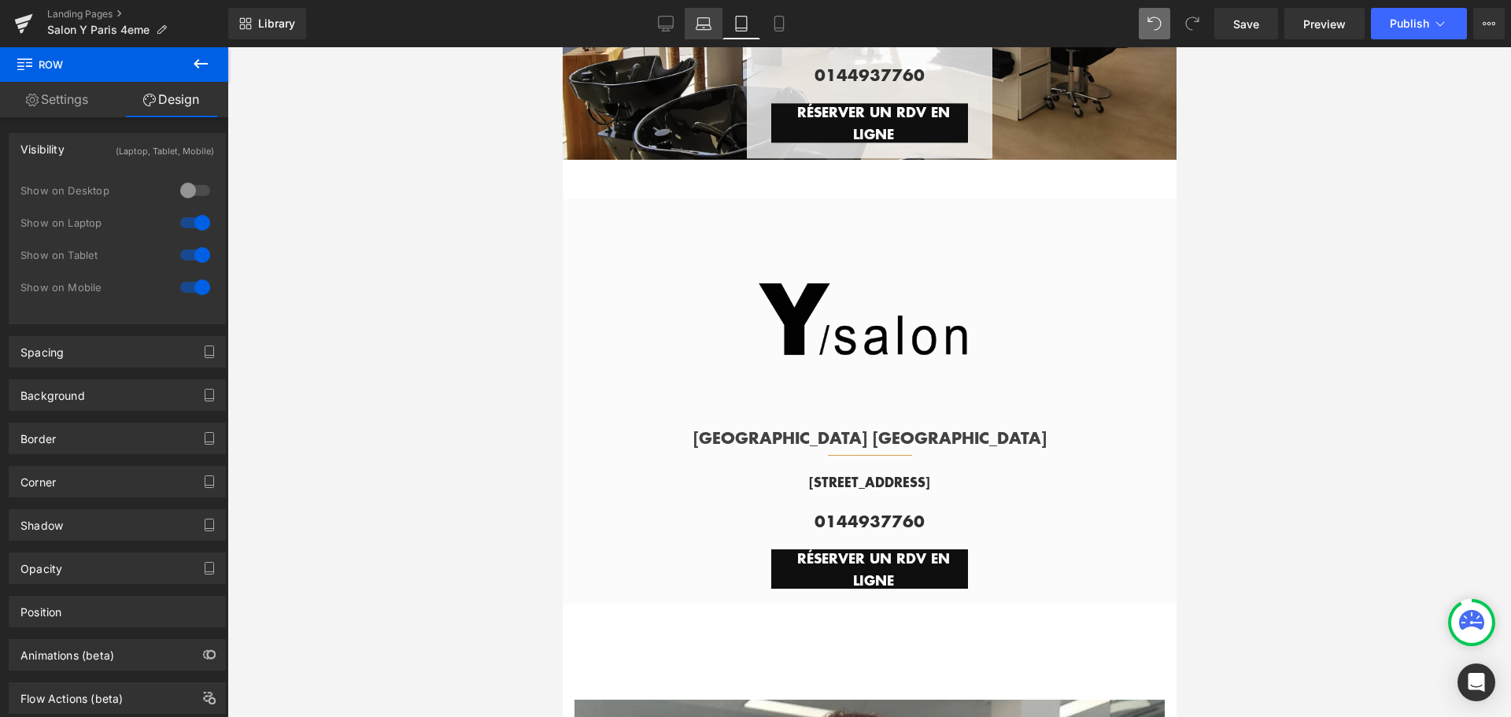
click at [710, 24] on icon at bounding box center [704, 21] width 12 height 7
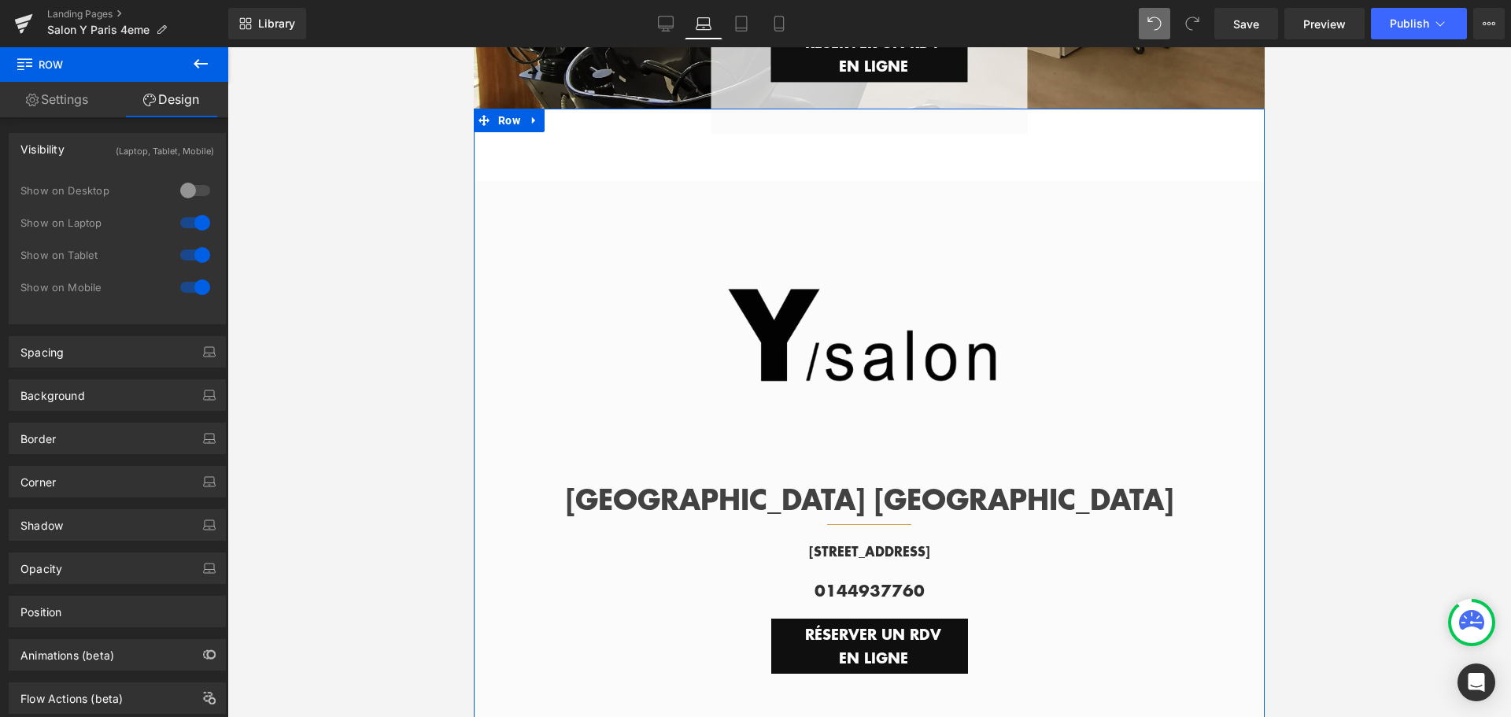
scroll to position [251, 0]
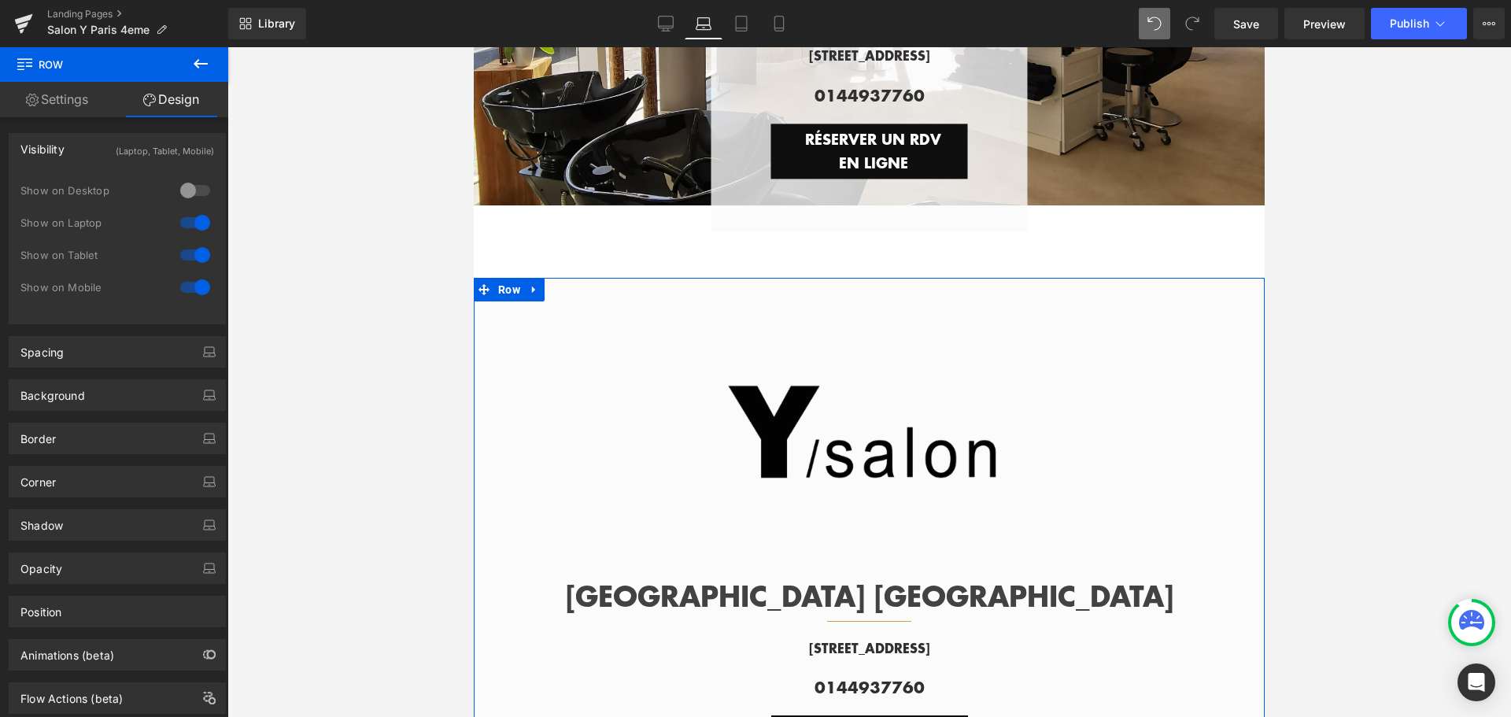
click at [179, 224] on div at bounding box center [195, 222] width 38 height 25
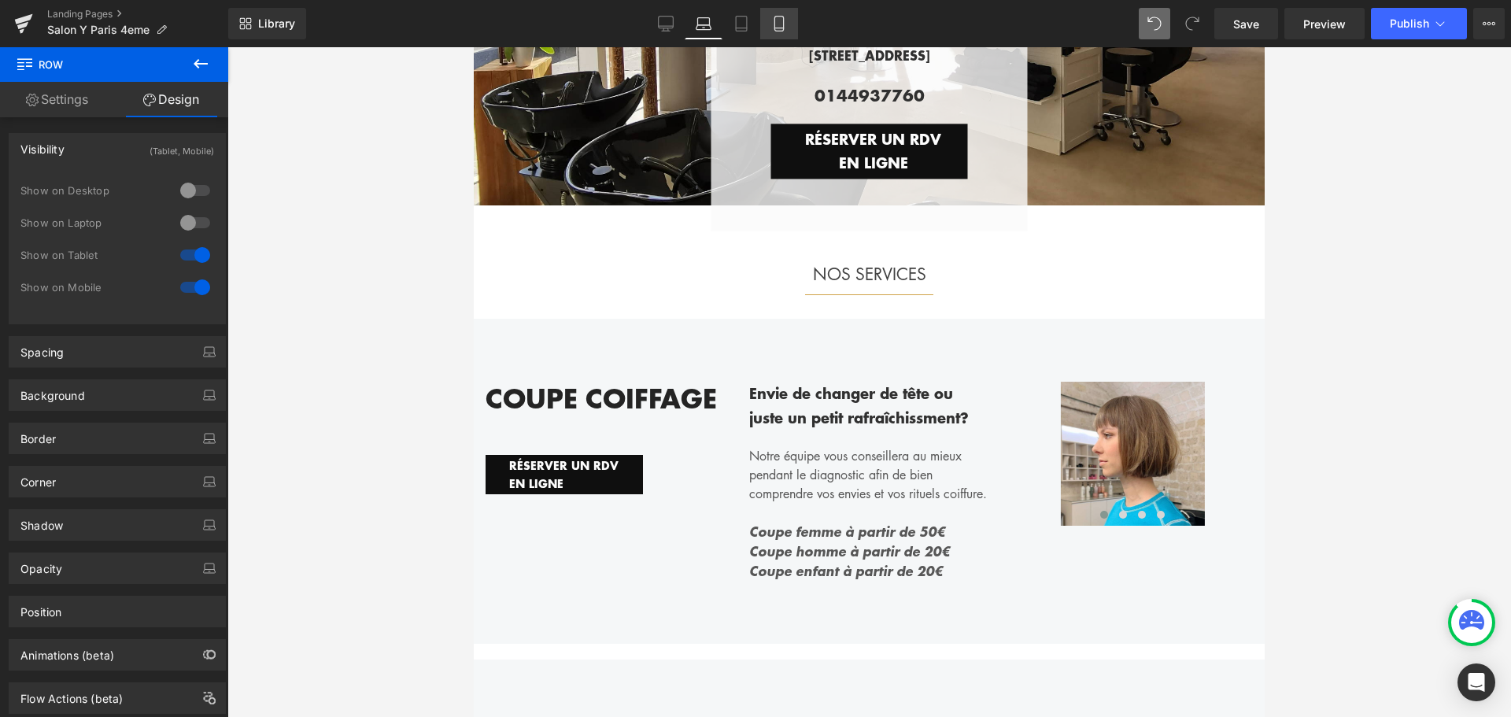
click at [777, 24] on icon at bounding box center [779, 24] width 16 height 16
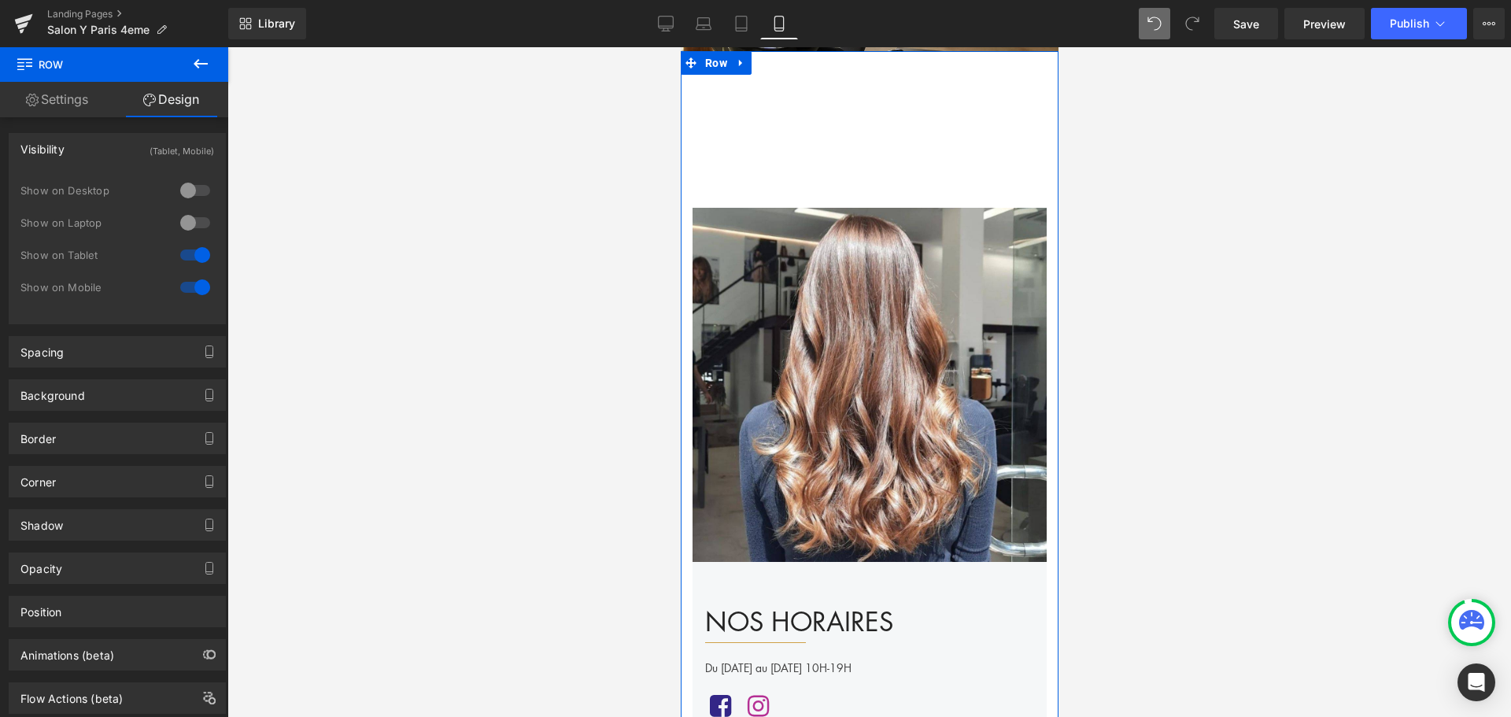
scroll to position [0, 0]
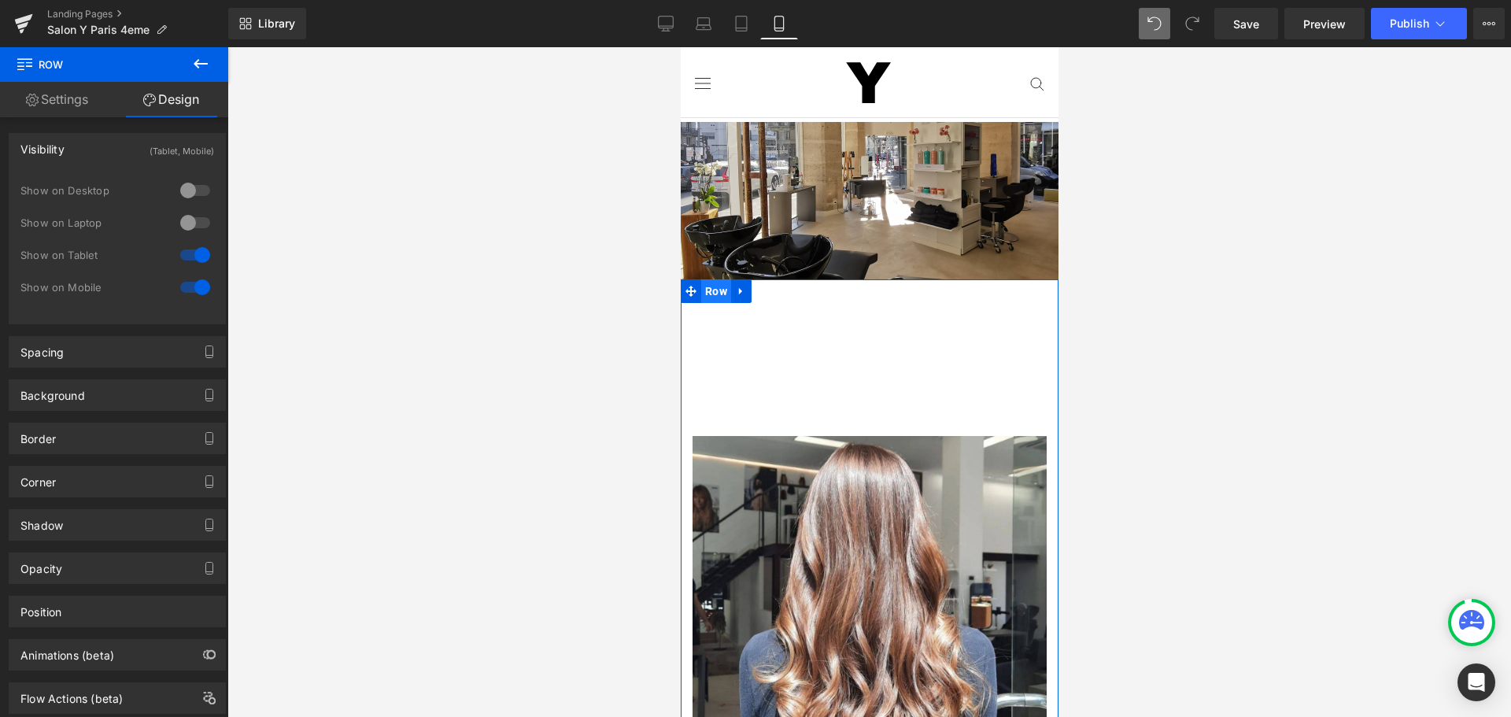
click at [715, 287] on span "Row" at bounding box center [715, 291] width 30 height 24
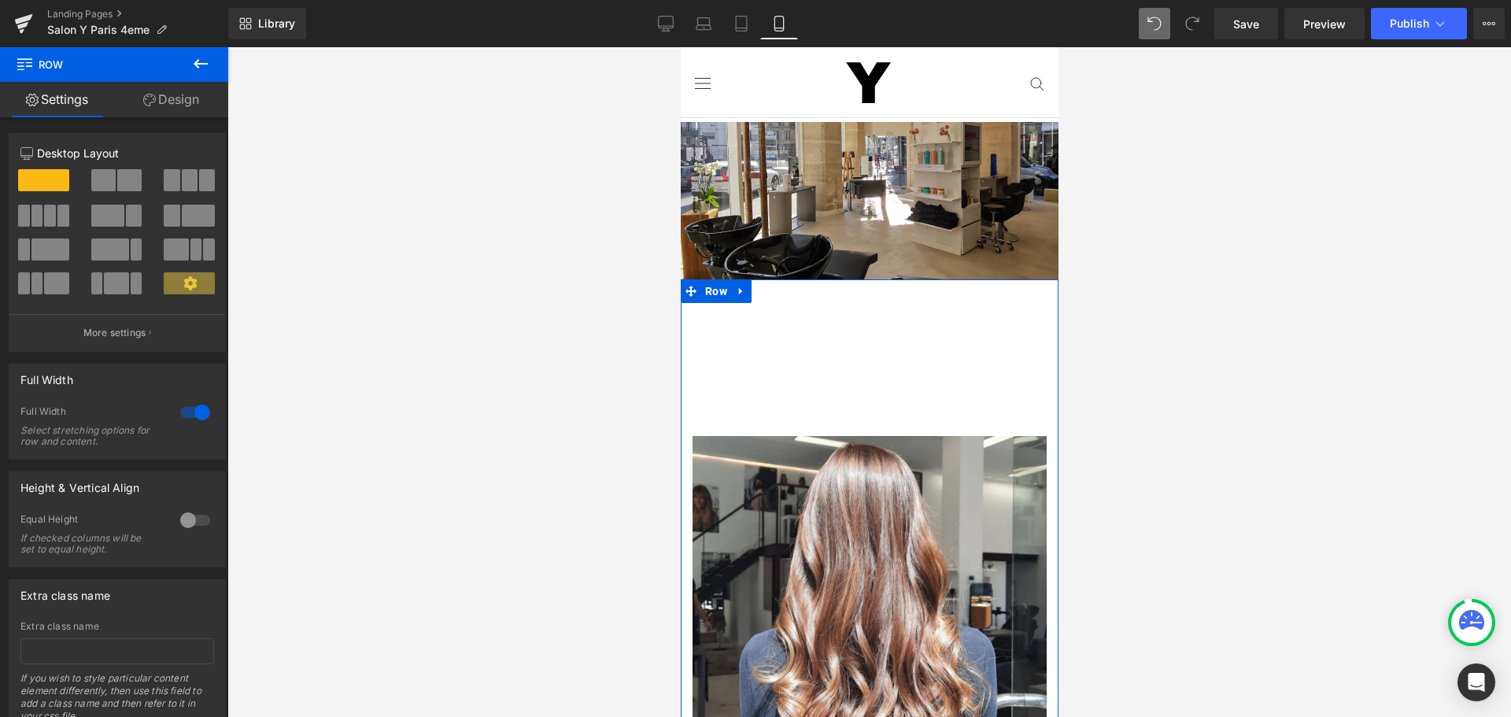
click at [182, 412] on div at bounding box center [195, 412] width 38 height 25
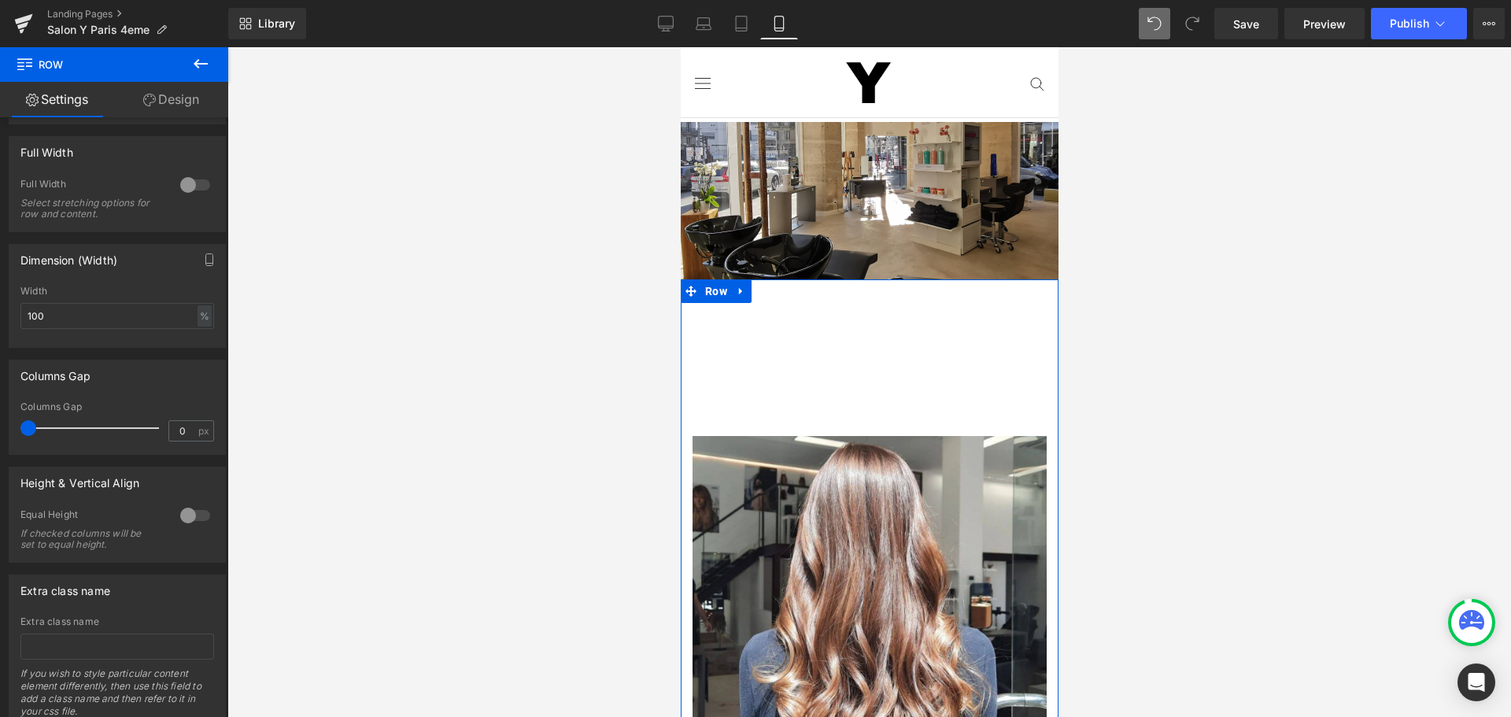
scroll to position [236, 0]
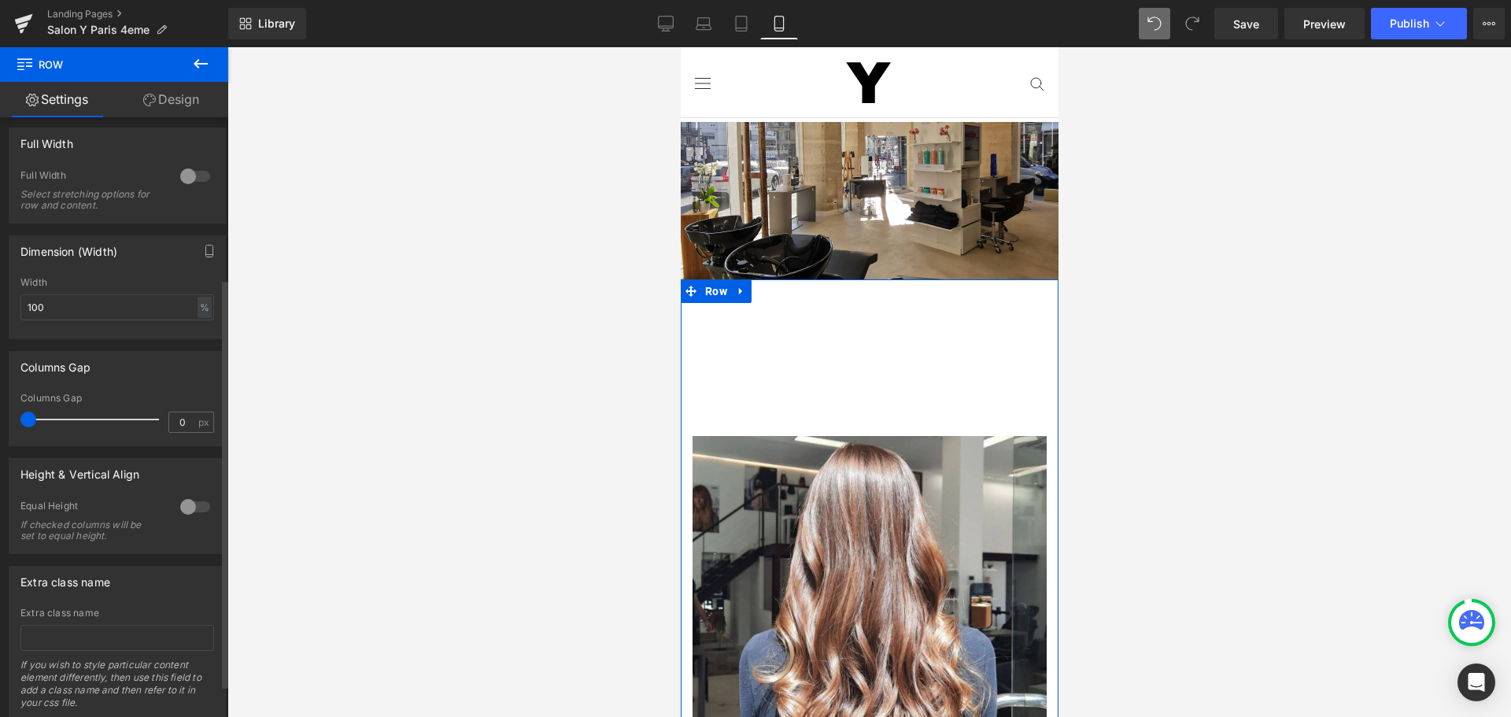
drag, startPoint x: 23, startPoint y: 417, endPoint x: 9, endPoint y: 423, distance: 15.5
click at [9, 423] on div "Columns Gap 0px Columns Gap 0 px" at bounding box center [117, 398] width 217 height 95
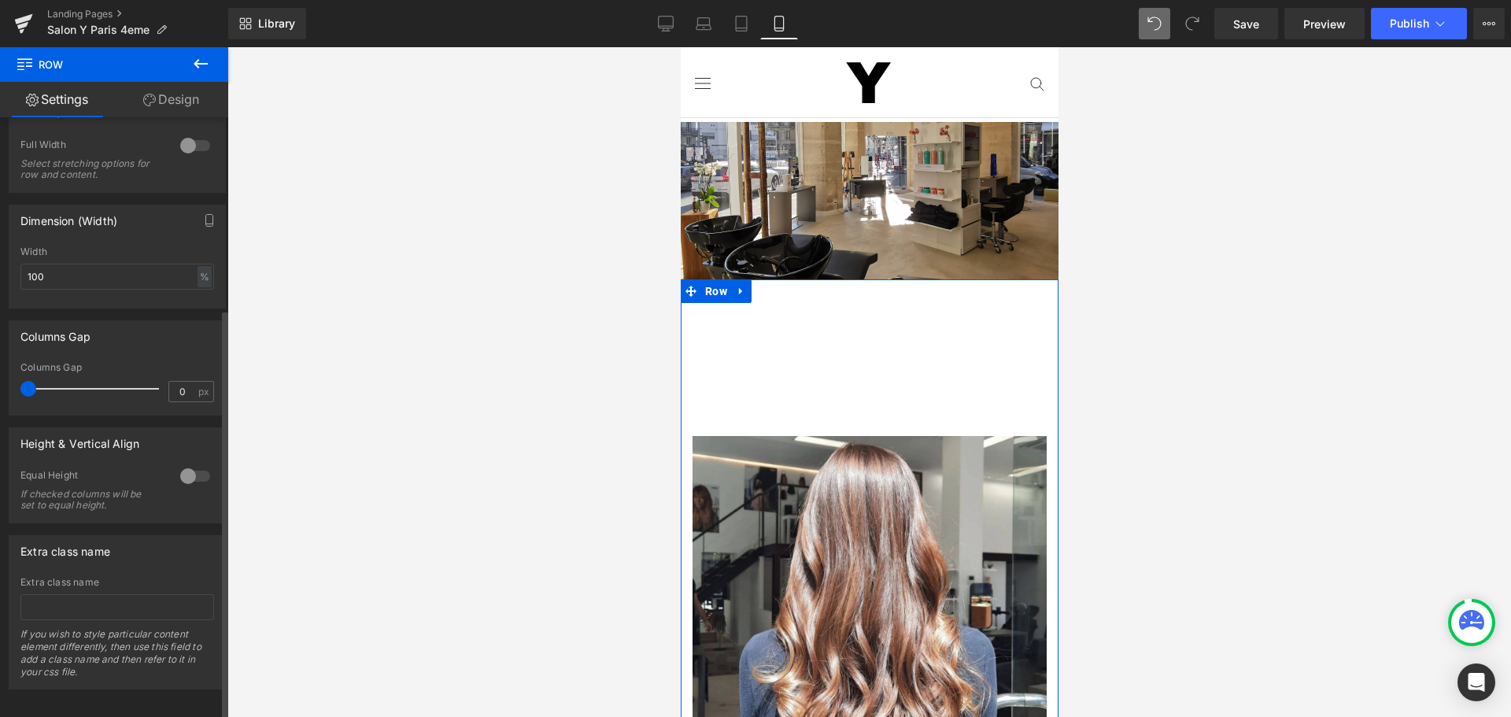
scroll to position [283, 0]
click at [175, 98] on link "Design" at bounding box center [171, 99] width 114 height 35
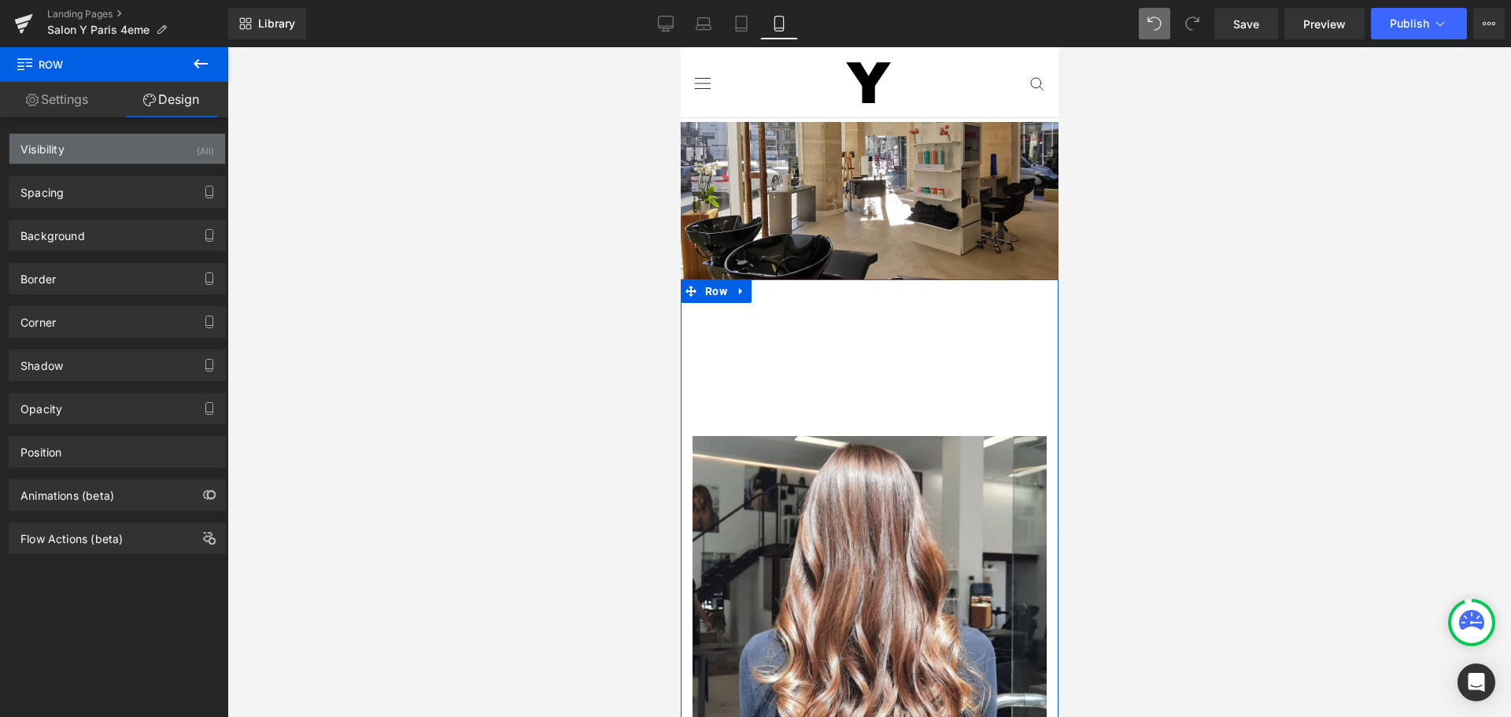
click at [153, 144] on div "Visibility (All)" at bounding box center [117, 149] width 216 height 30
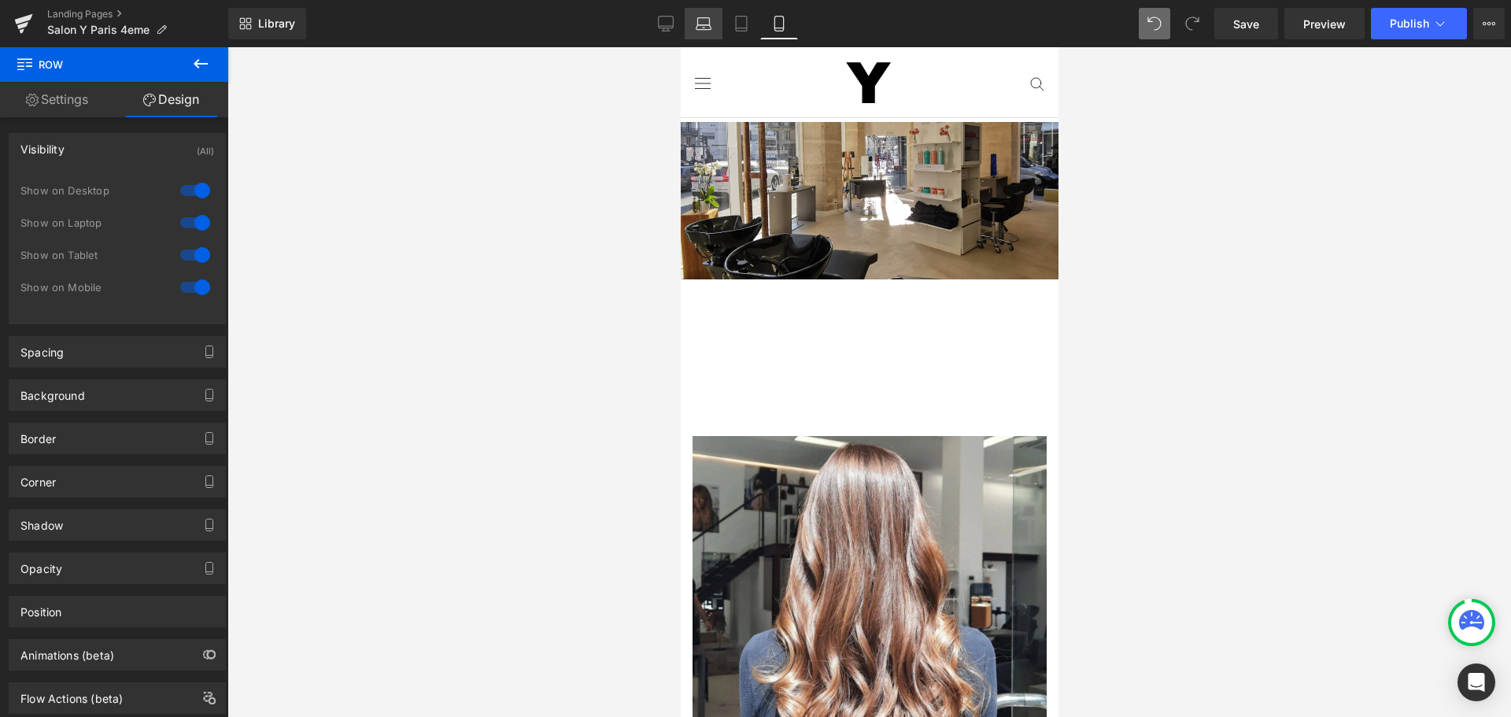
click at [710, 24] on icon at bounding box center [704, 21] width 12 height 7
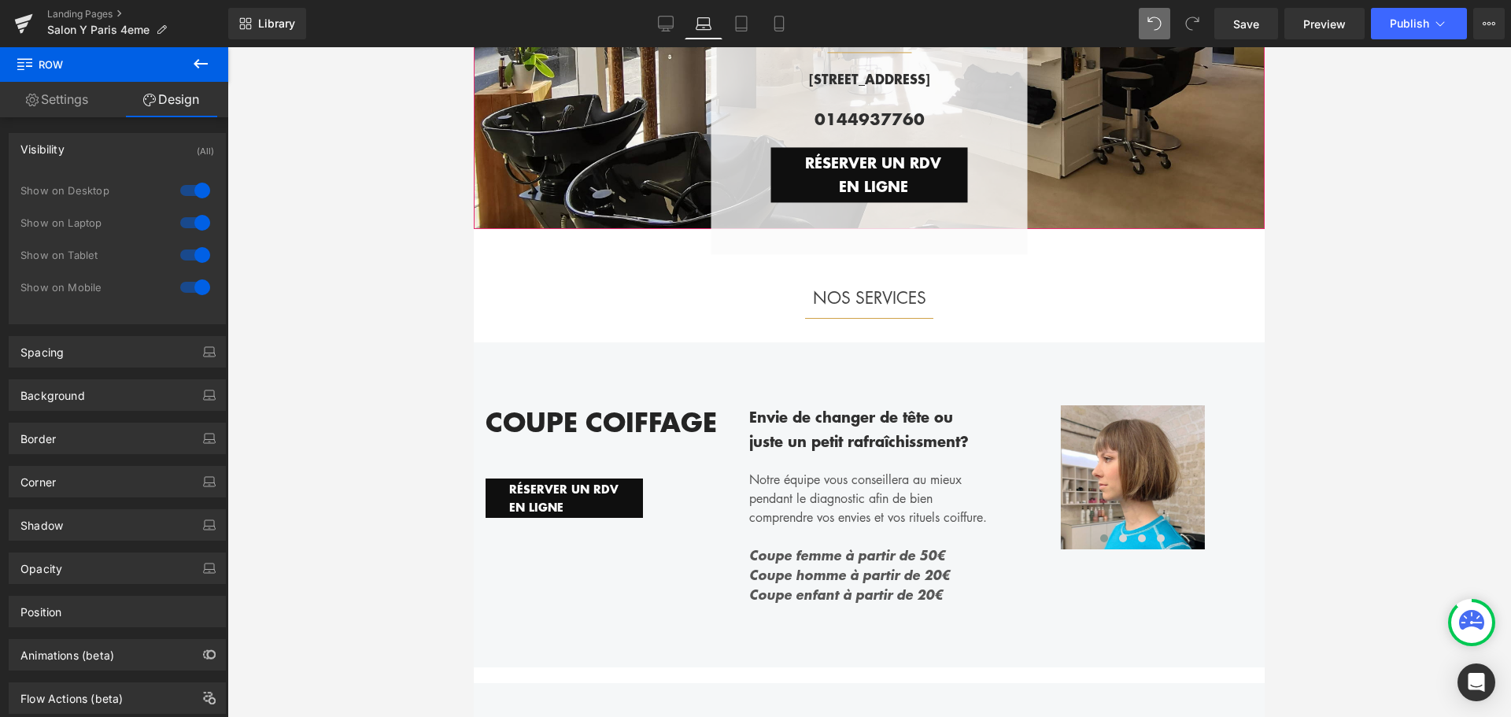
scroll to position [236, 0]
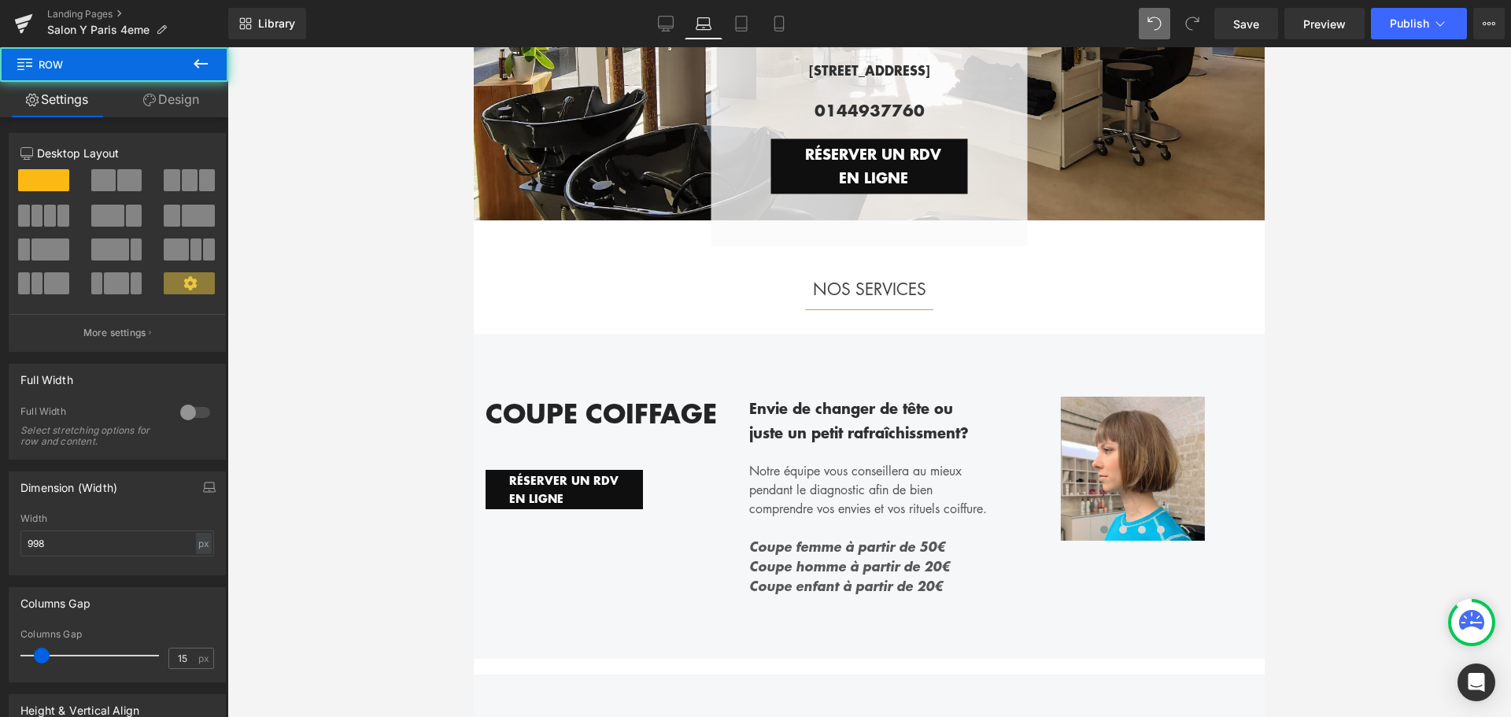
click at [584, 253] on div "Image Row NOS HORAIRES Heading Separator Du [DATE] au [DATE] 10H-19H Text Block…" at bounding box center [869, 285] width 785 height 65
click at [777, 19] on icon at bounding box center [779, 24] width 16 height 16
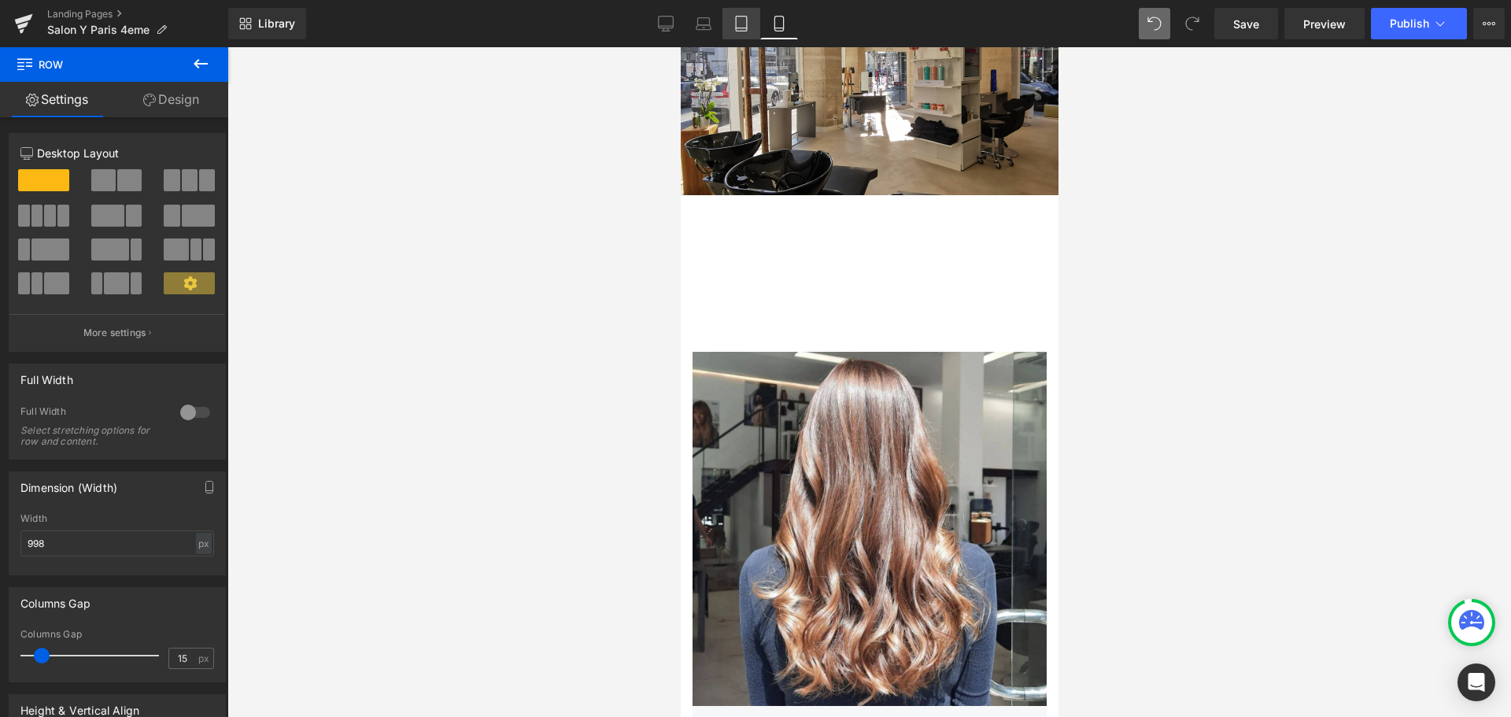
click at [741, 24] on icon at bounding box center [741, 24] width 16 height 16
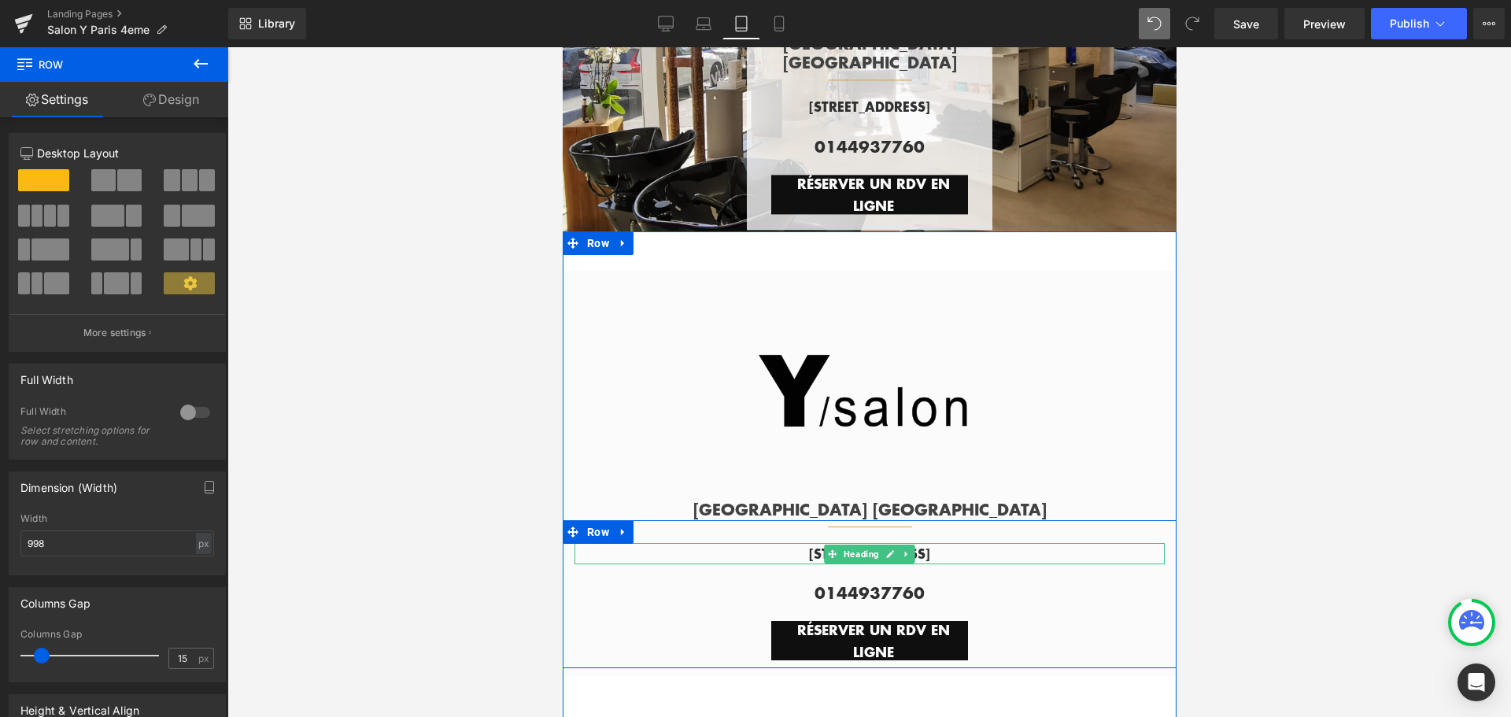
scroll to position [179, 0]
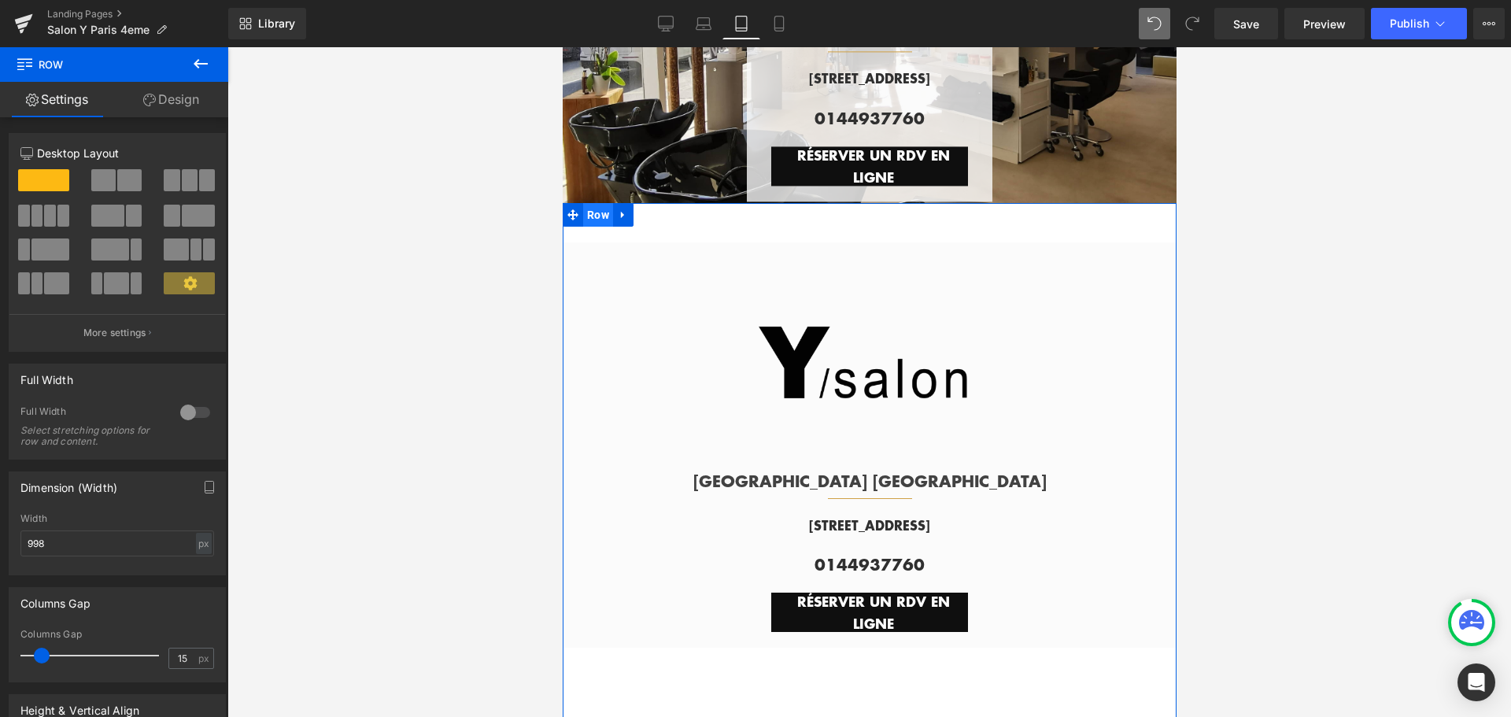
click at [597, 210] on span "Row" at bounding box center [597, 215] width 30 height 24
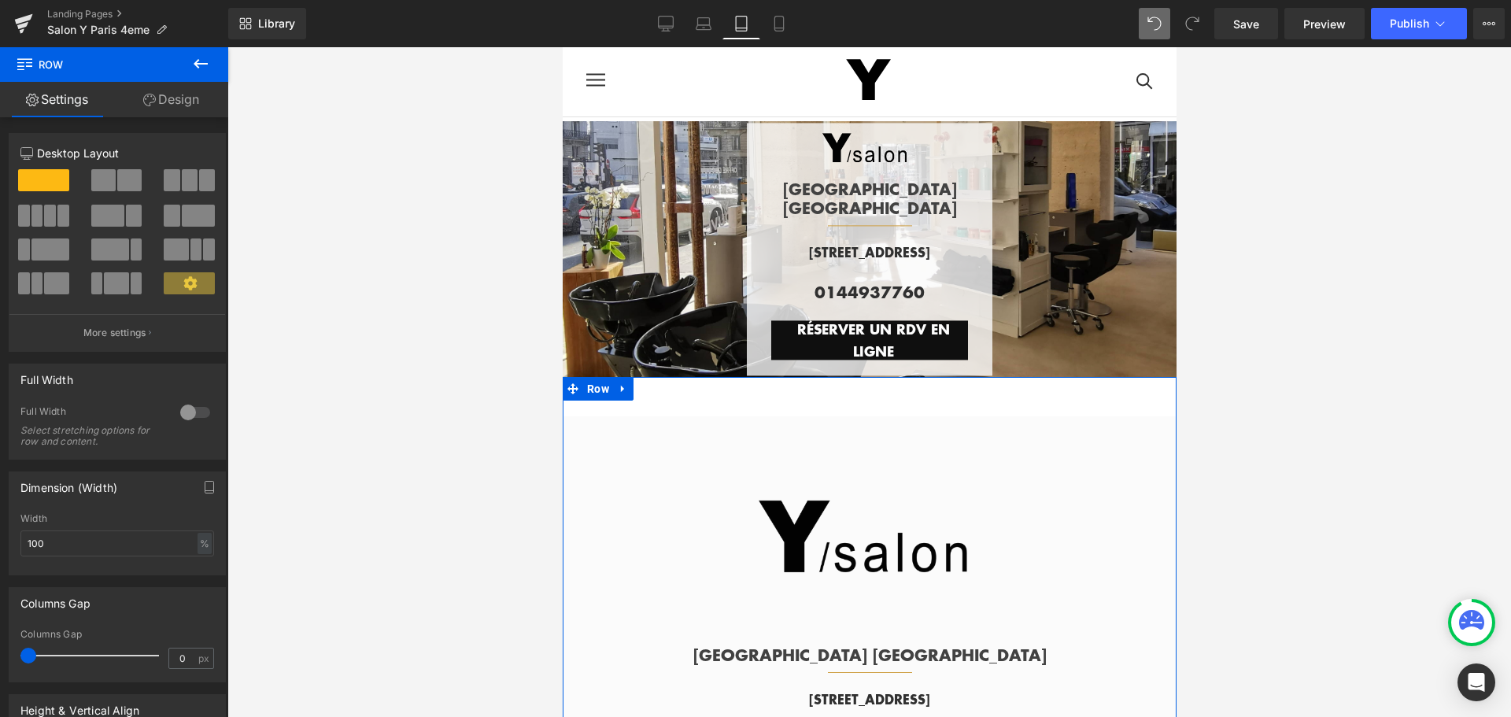
scroll to position [0, 0]
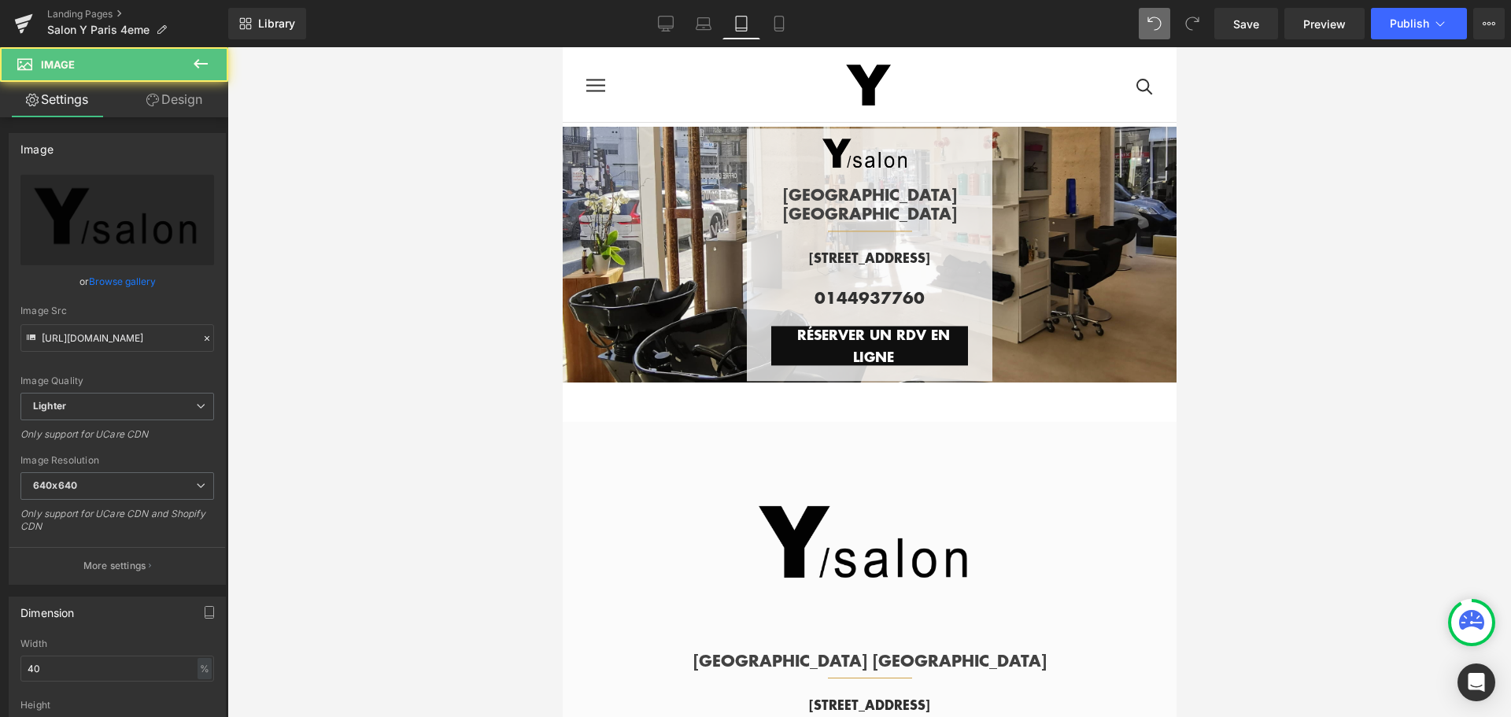
click at [695, 477] on div at bounding box center [865, 547] width 622 height 249
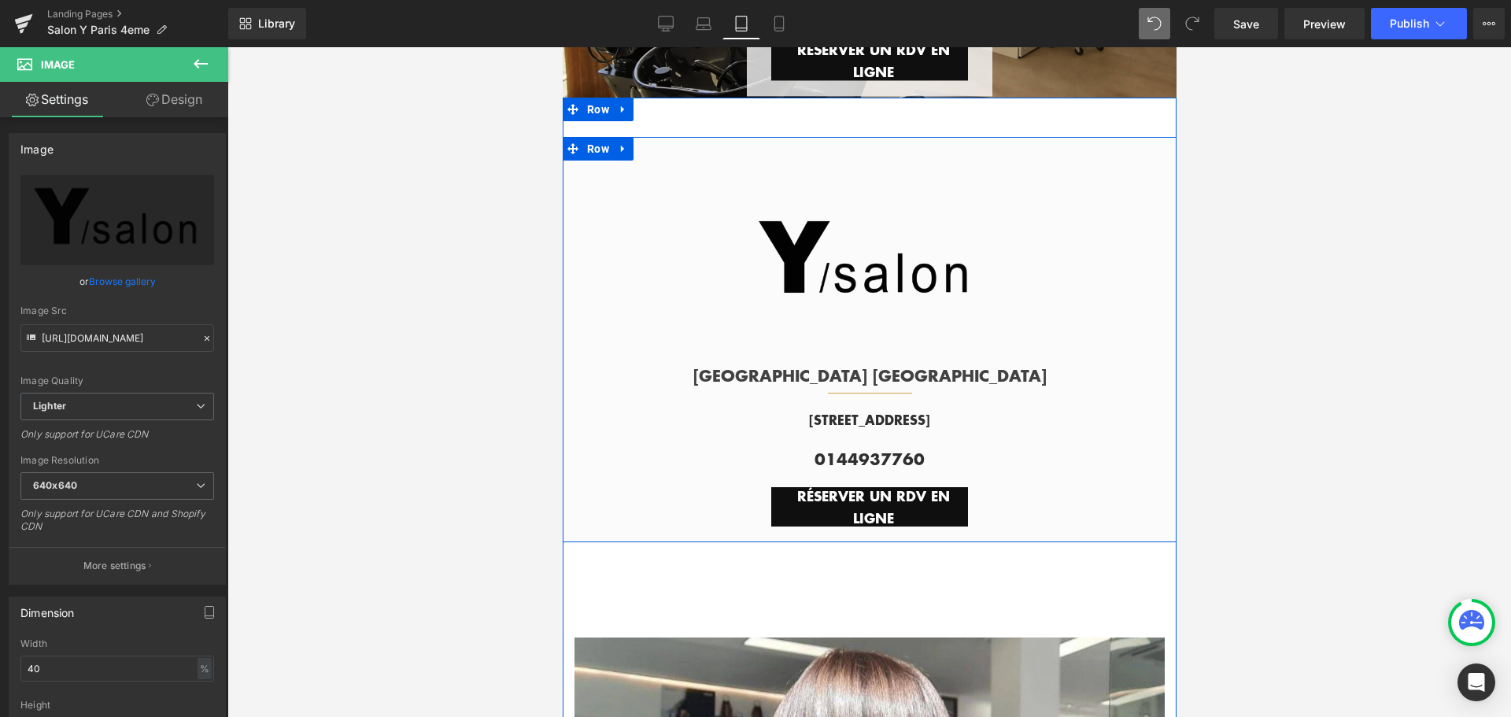
scroll to position [315, 0]
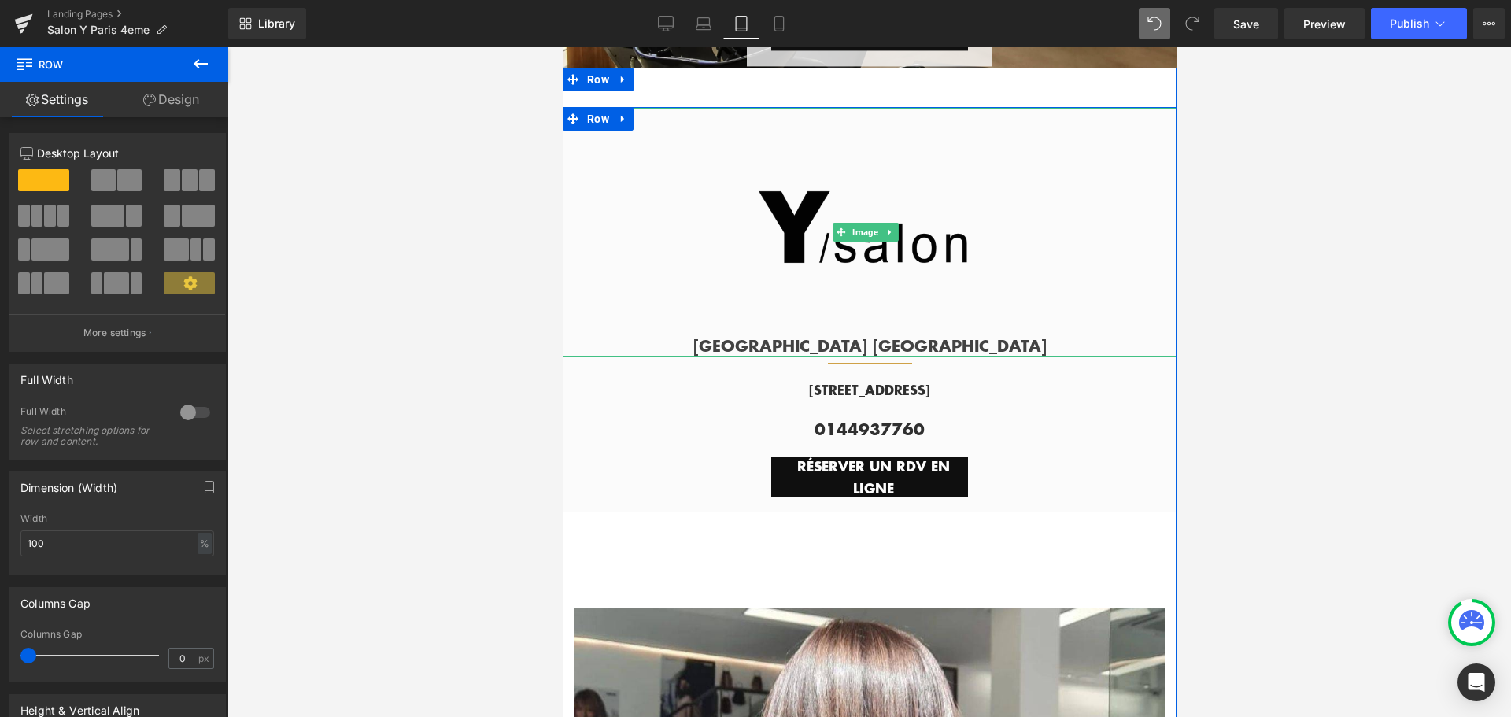
click at [697, 139] on div at bounding box center [865, 232] width 622 height 249
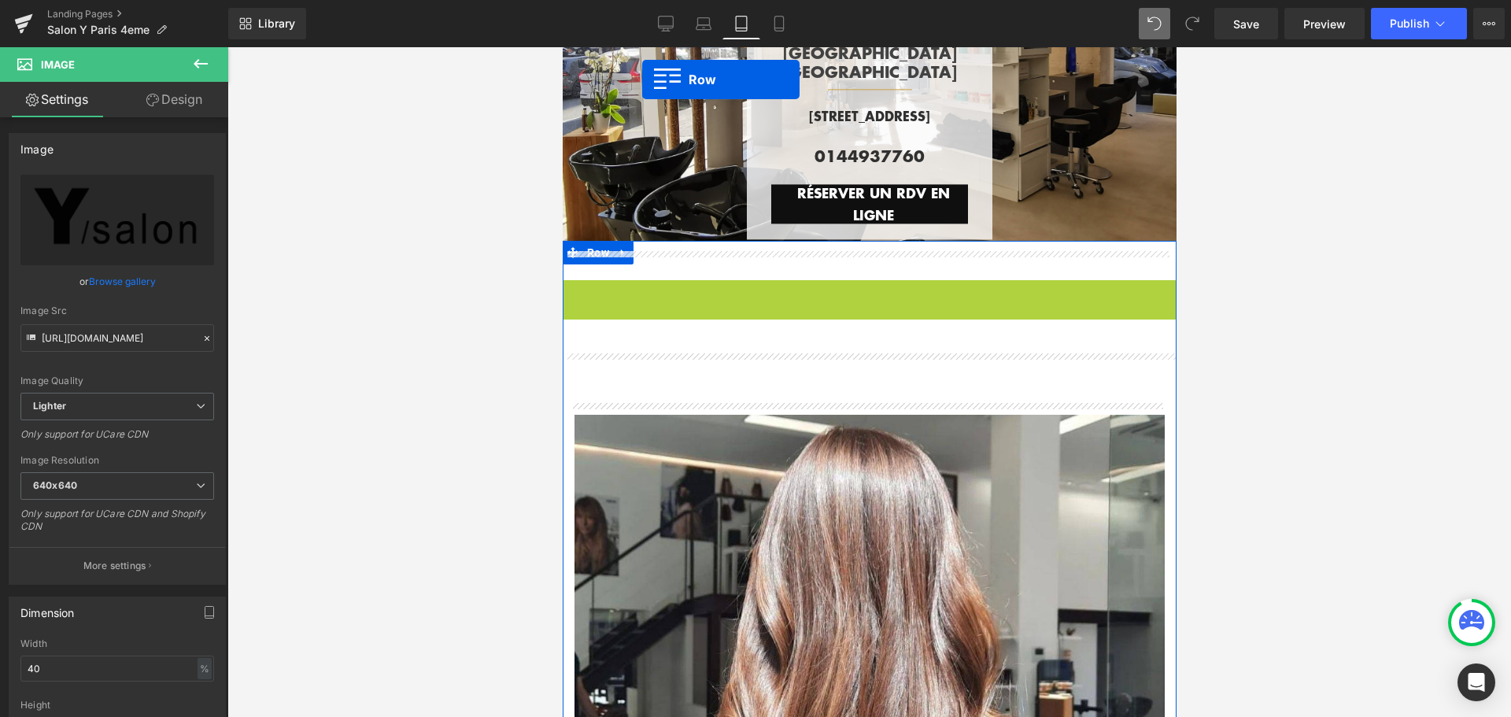
scroll to position [79, 0]
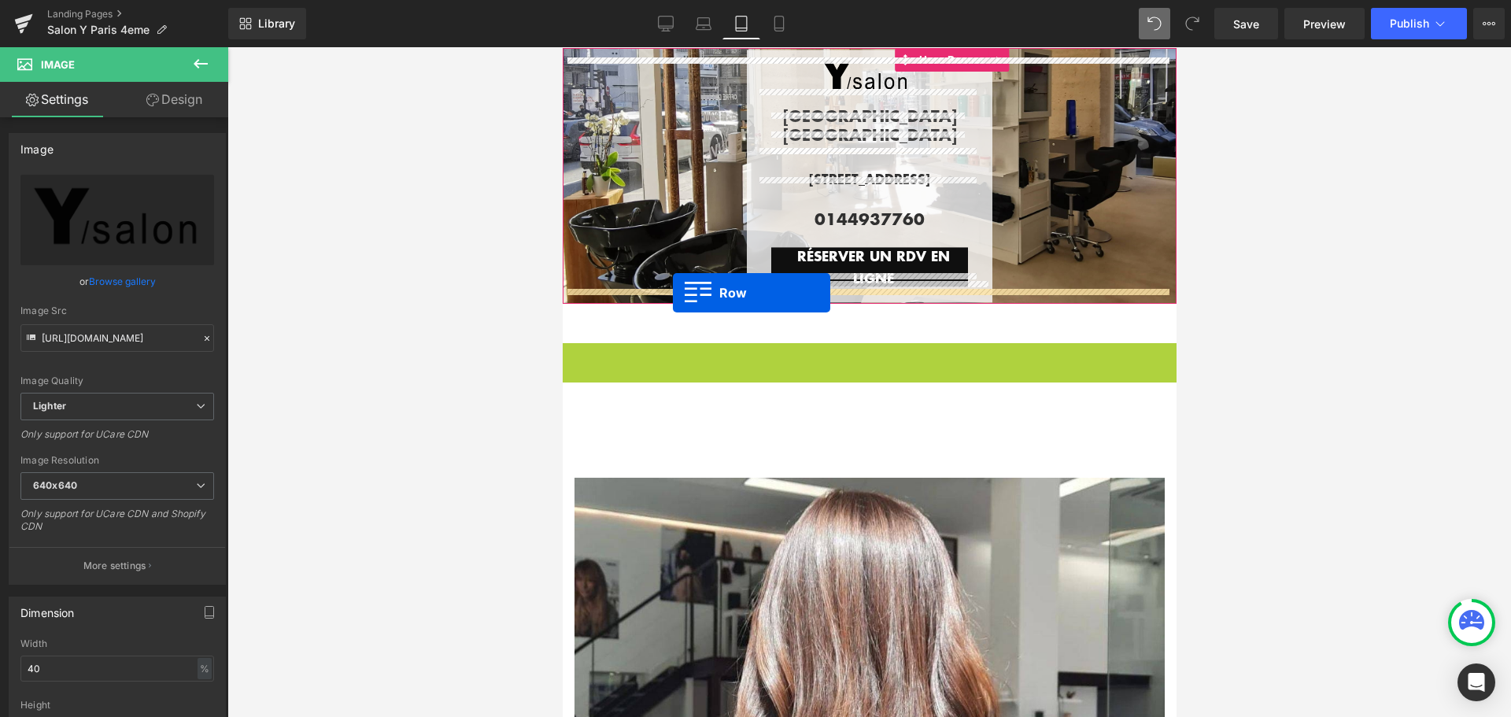
drag, startPoint x: 601, startPoint y: 119, endPoint x: 672, endPoint y: 293, distance: 187.8
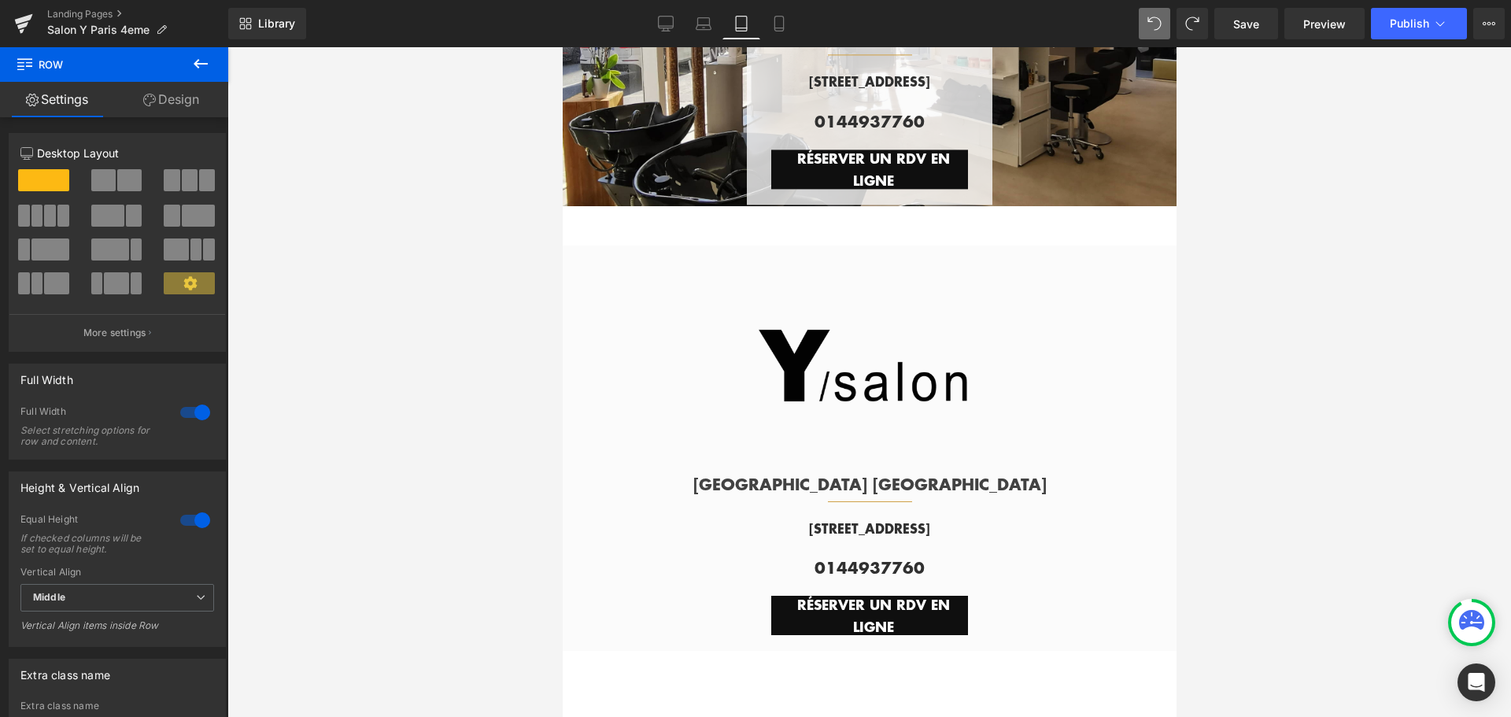
scroll to position [0, 0]
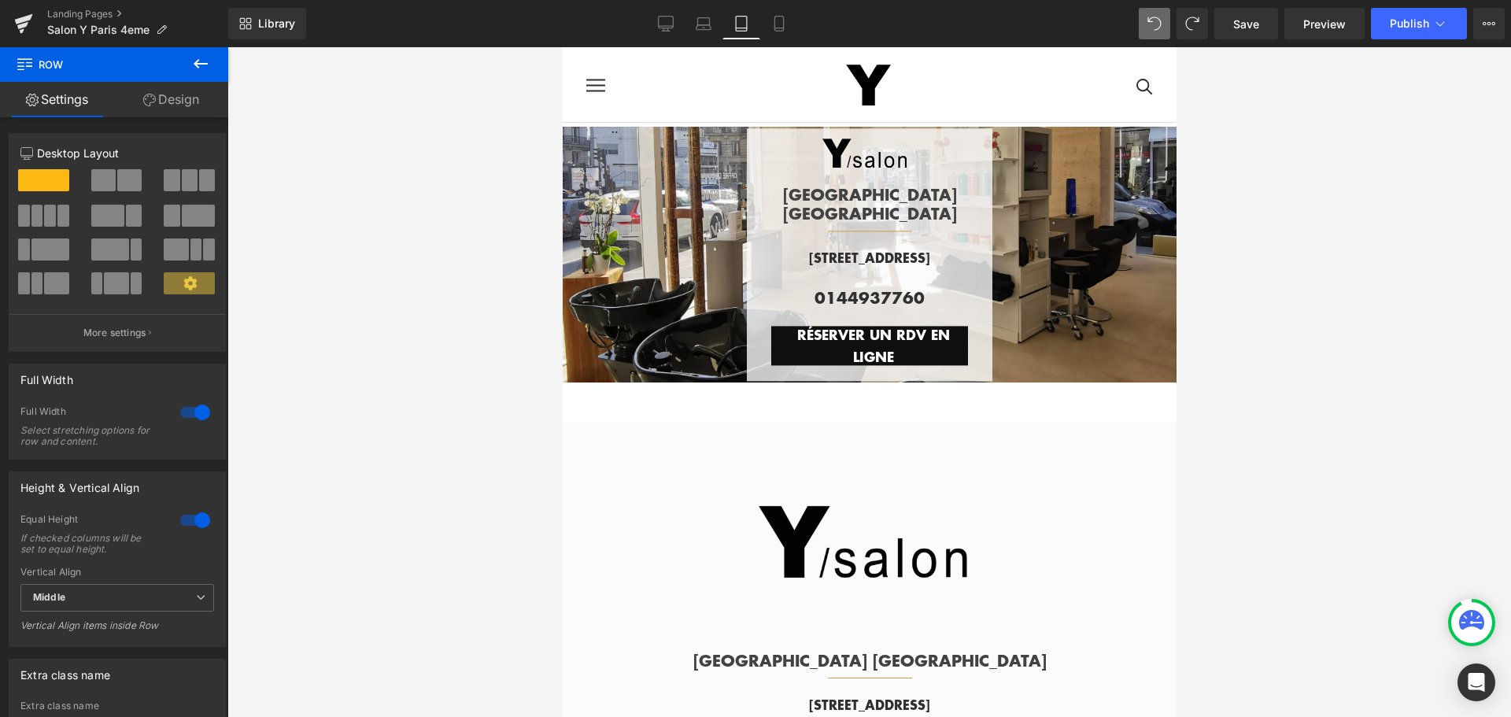
click at [188, 57] on button at bounding box center [200, 64] width 55 height 35
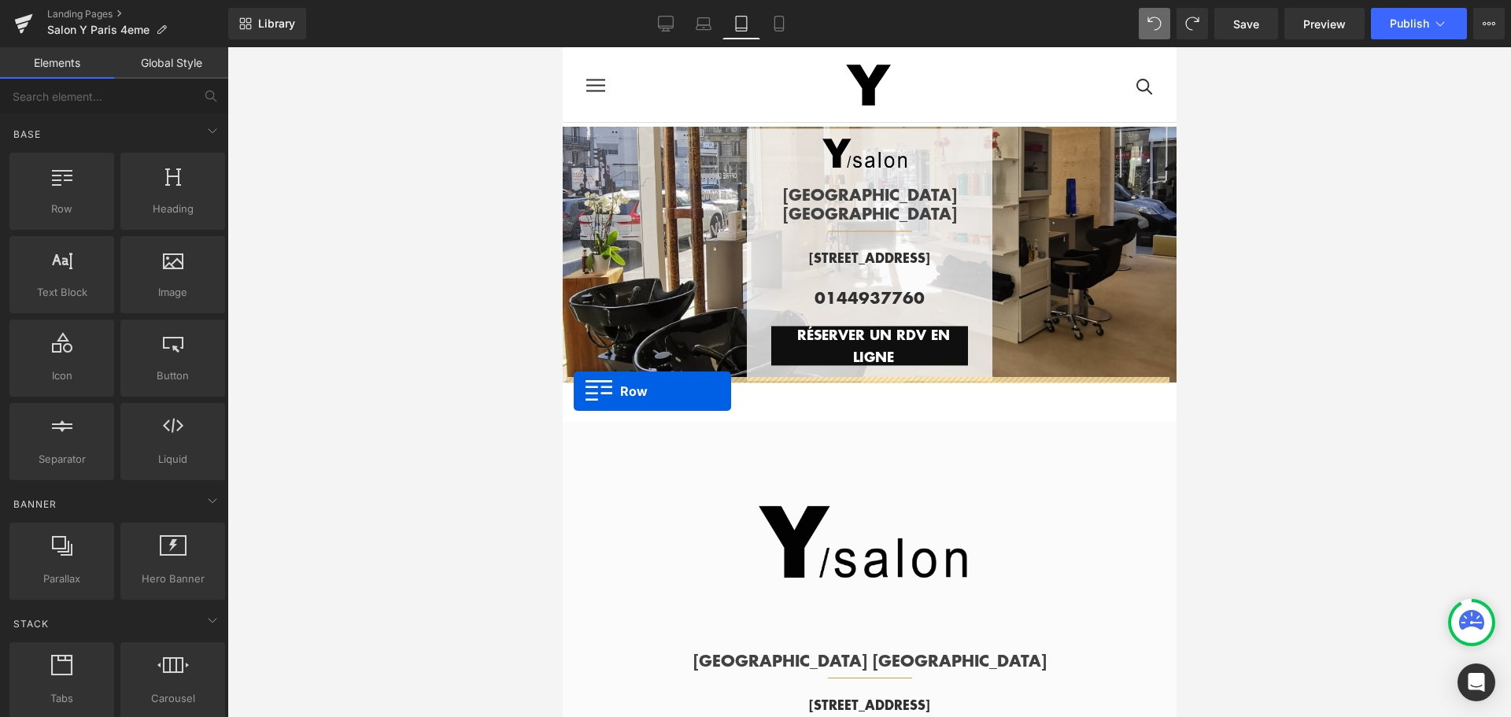
drag, startPoint x: 623, startPoint y: 239, endPoint x: 573, endPoint y: 391, distance: 160.0
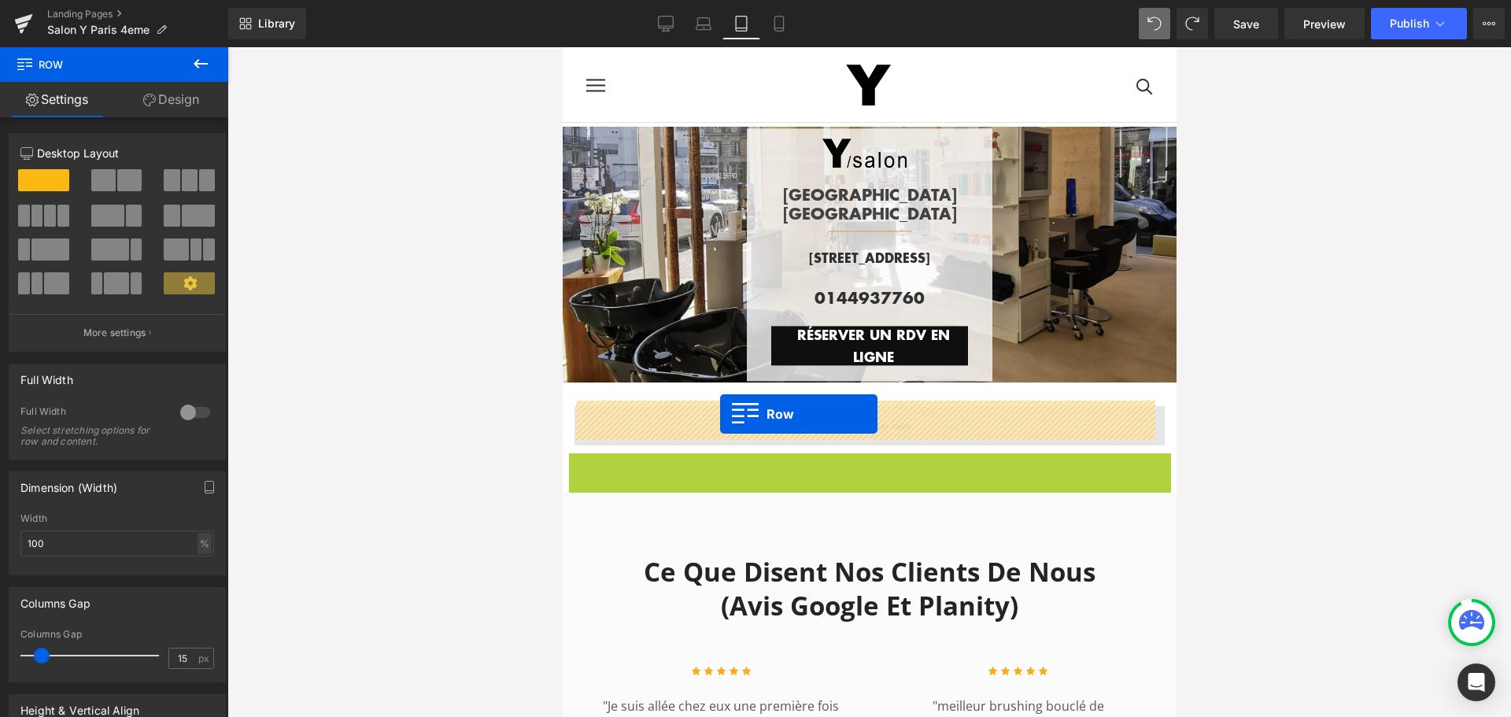
drag, startPoint x: 593, startPoint y: 462, endPoint x: 719, endPoint y: 414, distance: 135.5
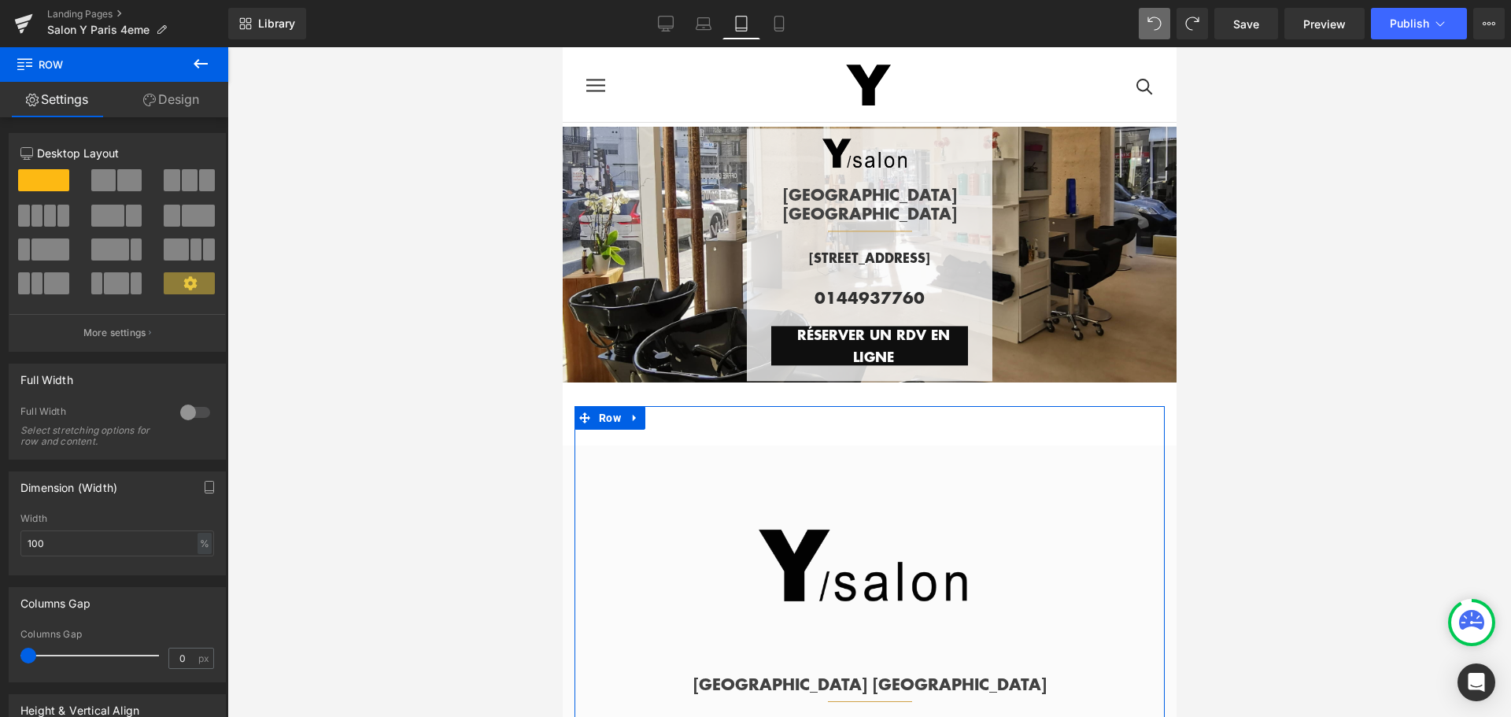
click at [179, 97] on link "Design" at bounding box center [171, 99] width 114 height 35
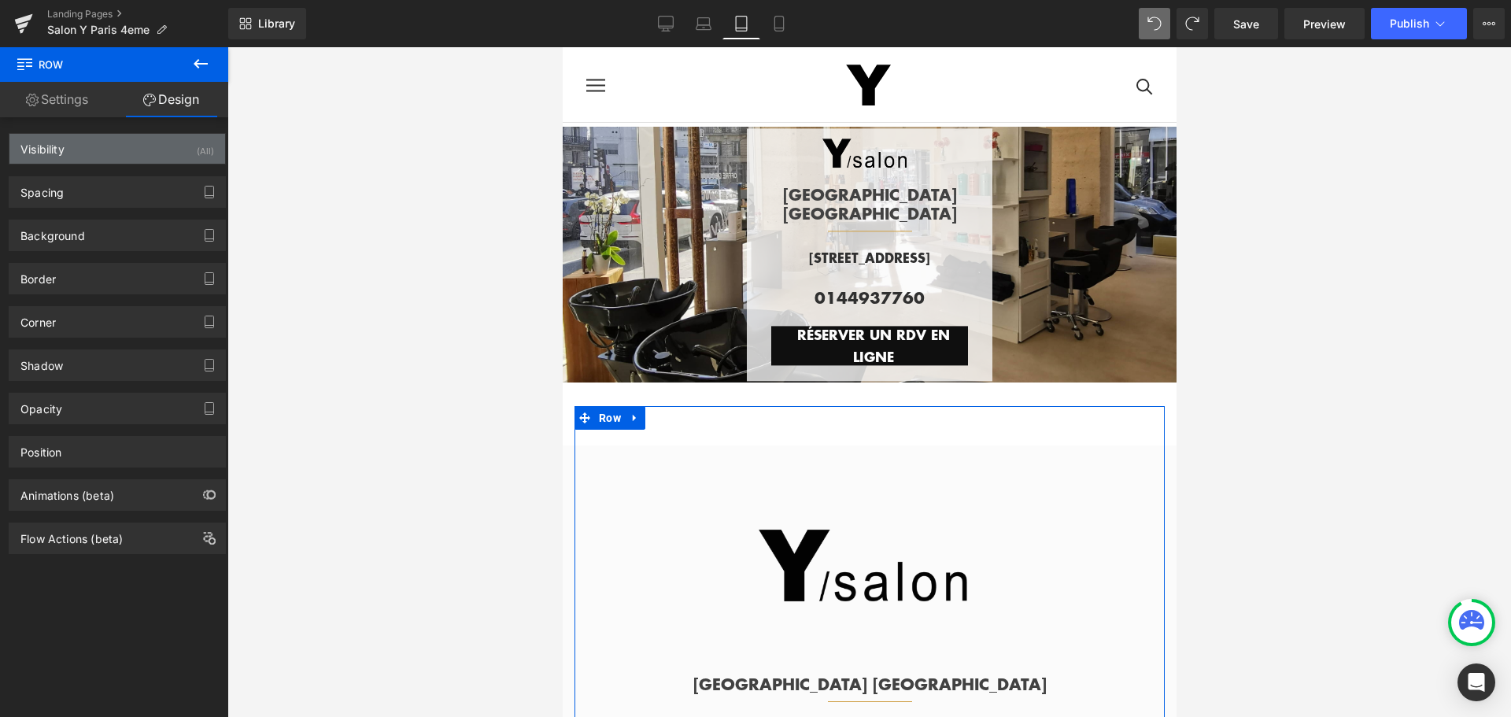
click at [167, 151] on div "Visibility (All)" at bounding box center [117, 149] width 216 height 30
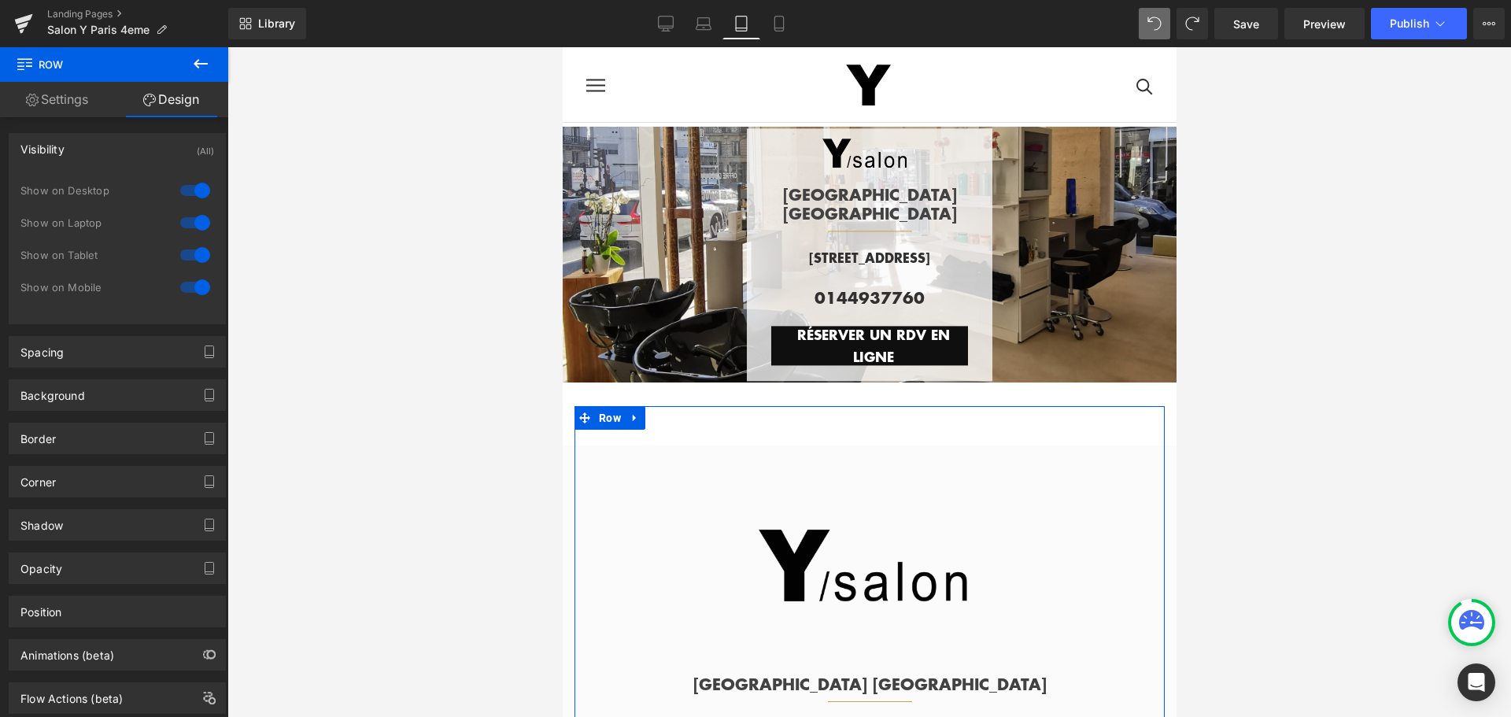
click at [180, 194] on div at bounding box center [195, 190] width 38 height 25
click at [181, 216] on div at bounding box center [195, 222] width 38 height 25
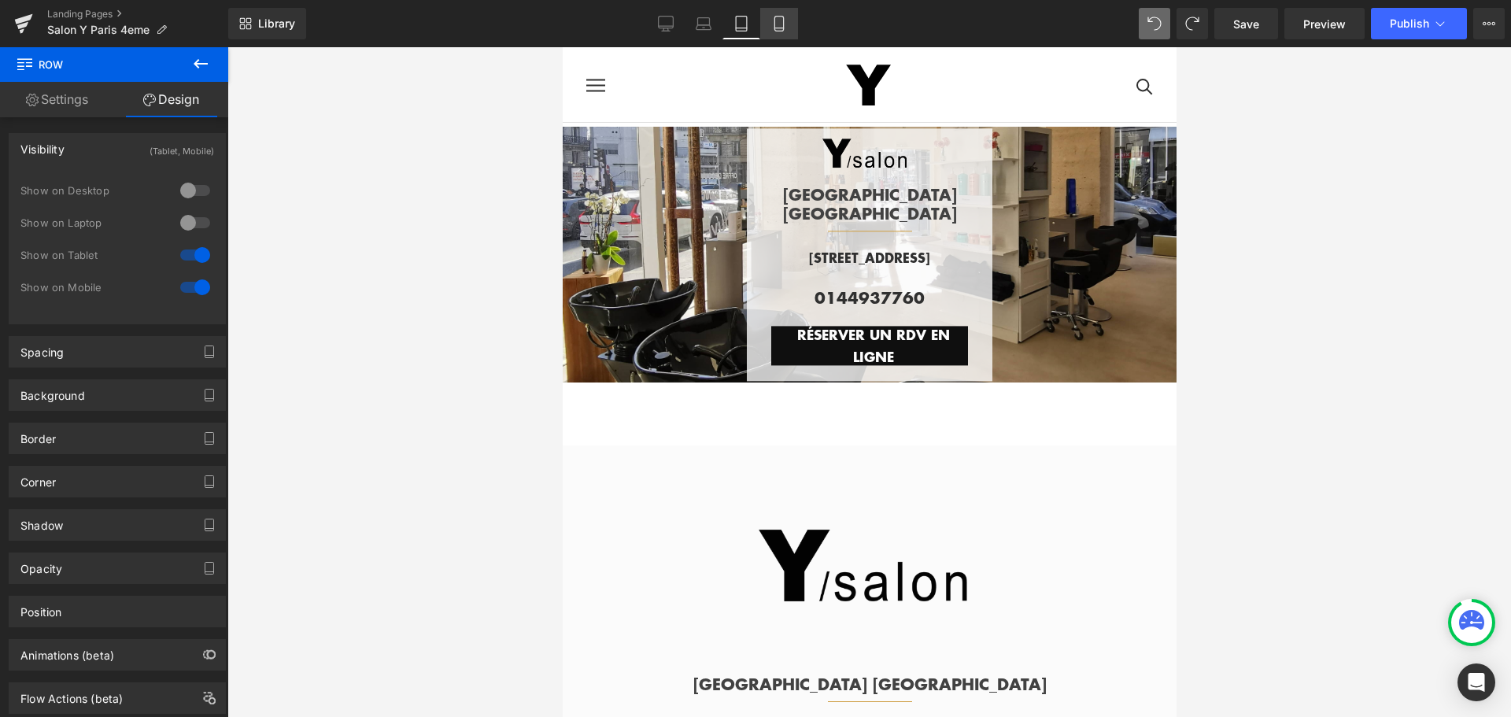
click at [770, 26] on link "Mobile" at bounding box center [779, 23] width 38 height 31
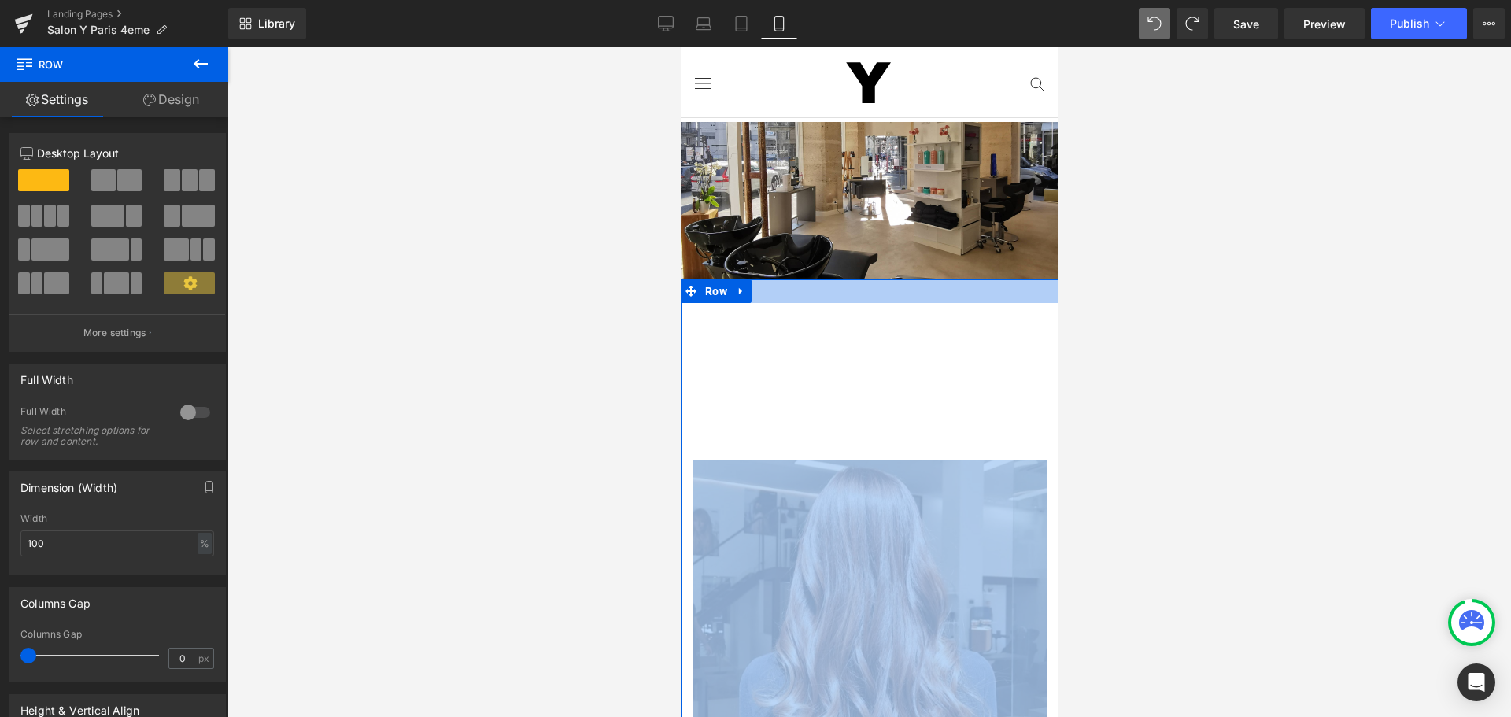
click at [898, 287] on div at bounding box center [869, 291] width 378 height 24
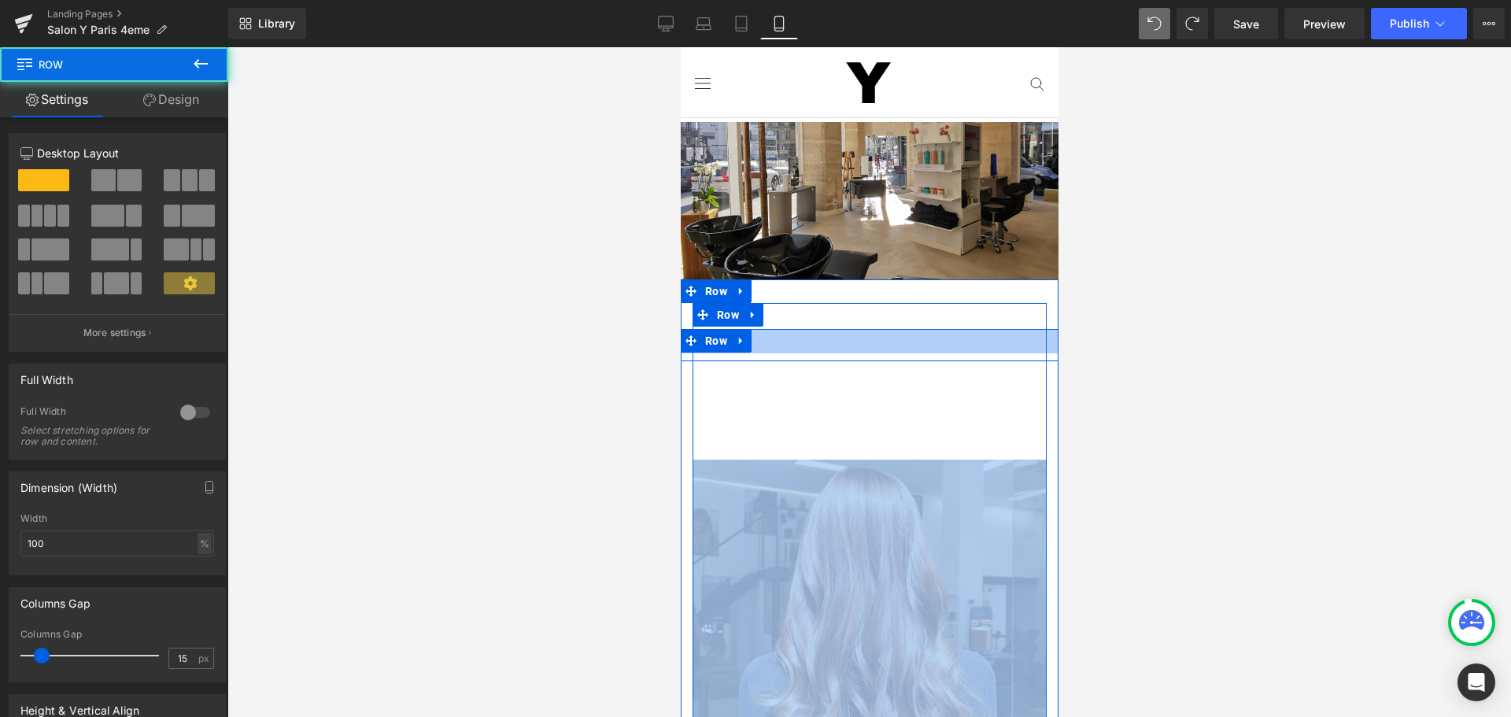
click at [840, 331] on div "31px" at bounding box center [869, 341] width 378 height 24
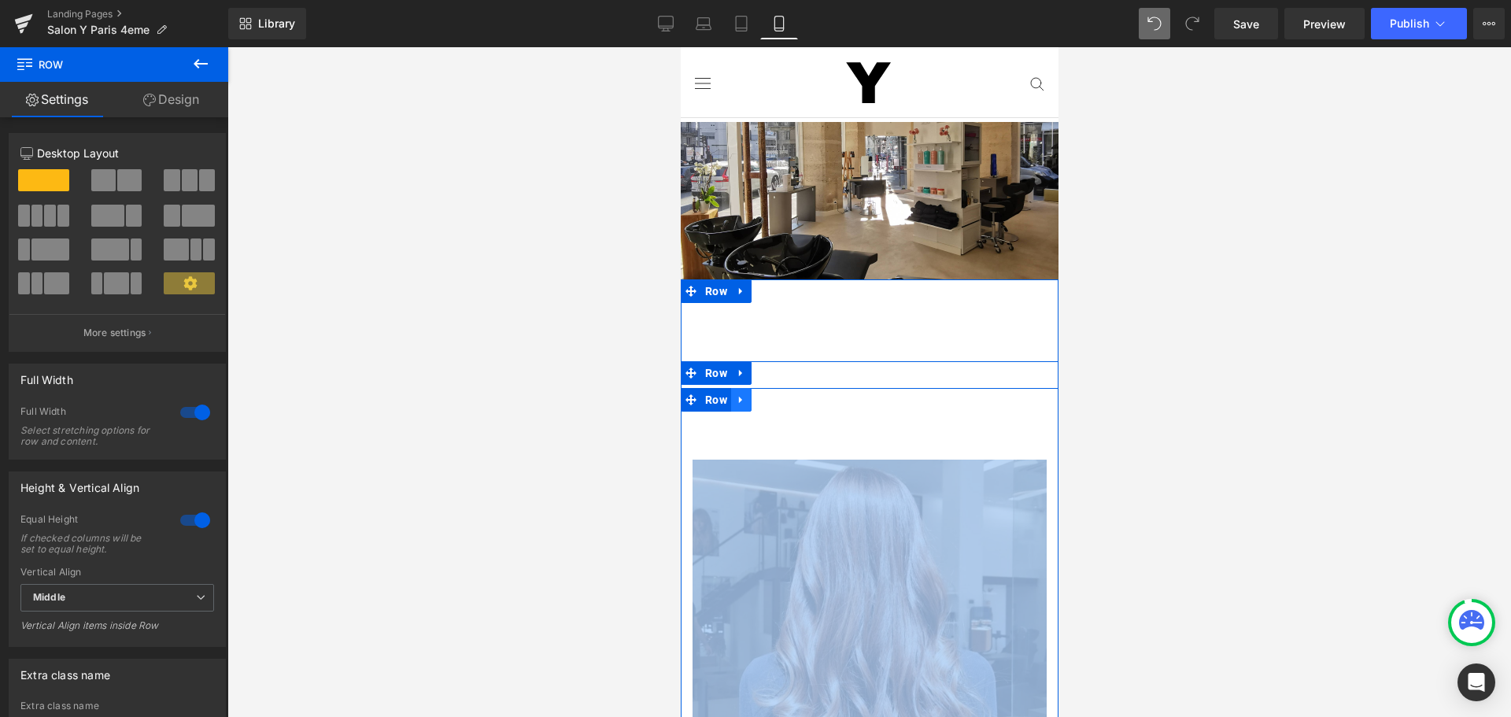
click at [740, 400] on icon at bounding box center [740, 400] width 11 height 12
click at [777, 394] on icon at bounding box center [781, 400] width 11 height 12
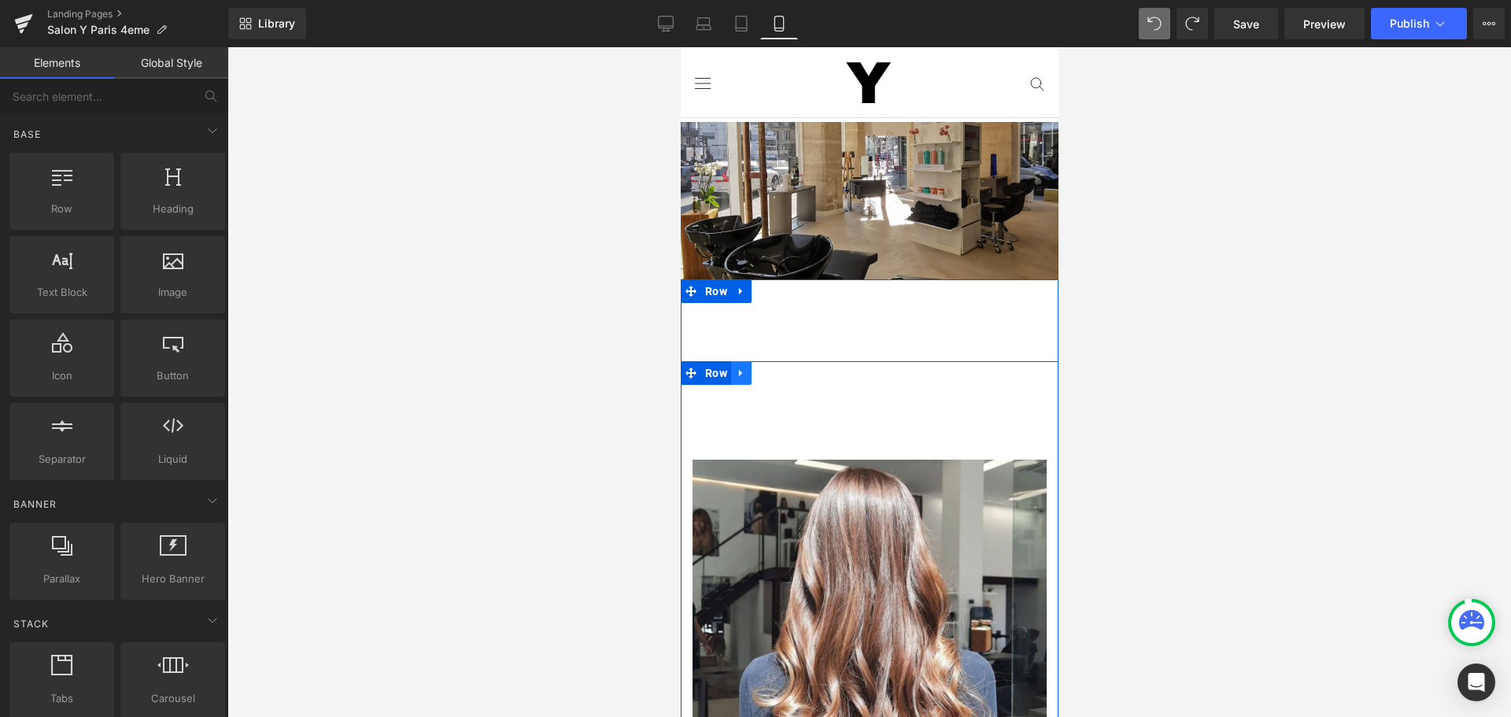
click at [731, 364] on span "Row" at bounding box center [734, 373] width 24 height 19
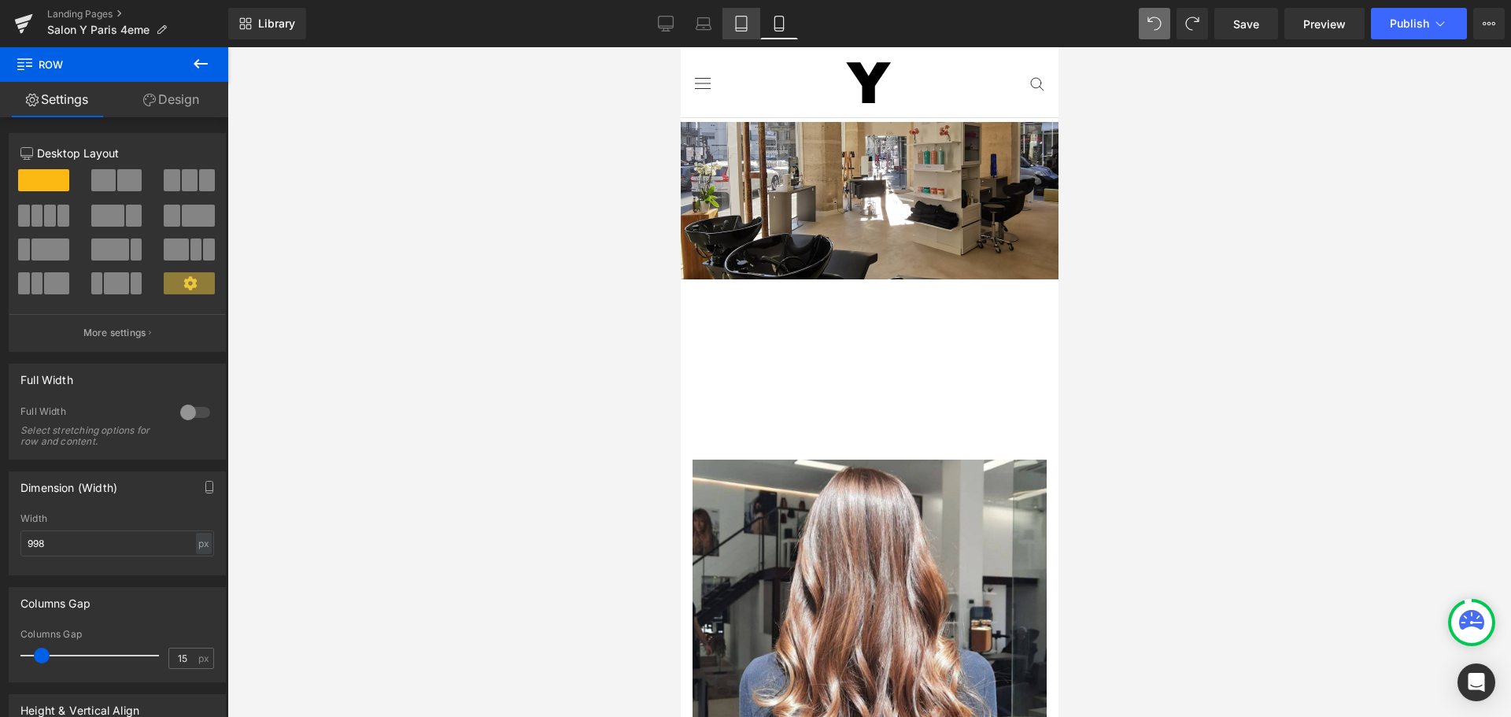
click at [750, 26] on link "Tablet" at bounding box center [741, 23] width 38 height 31
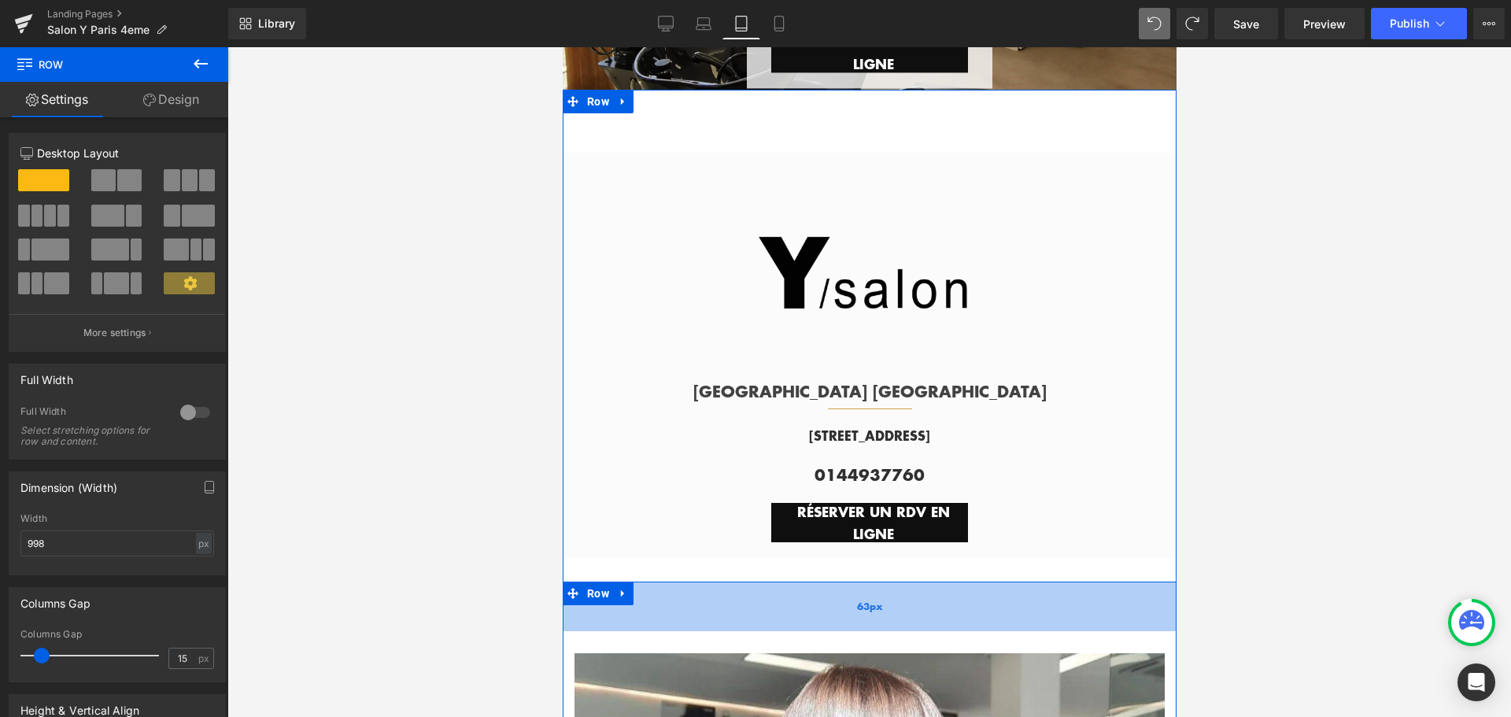
scroll to position [174, 0]
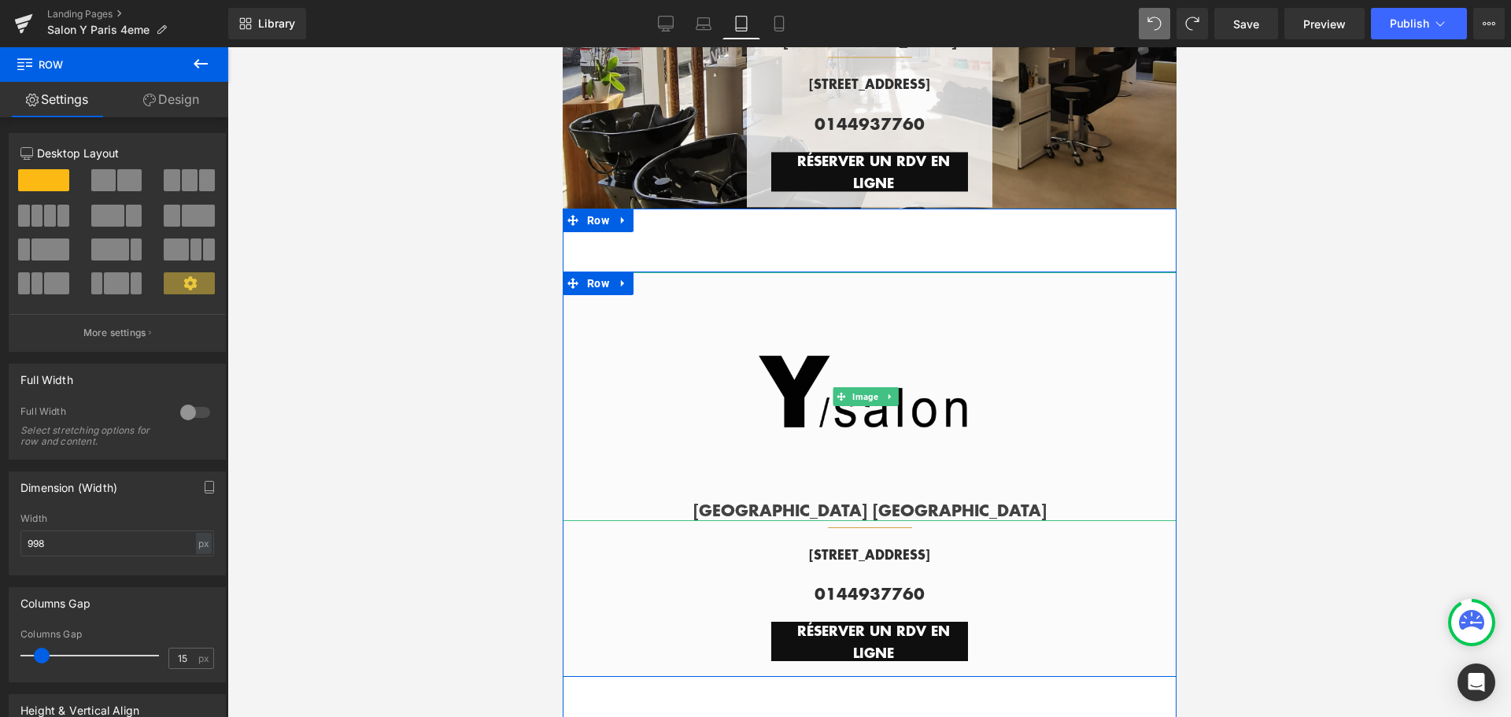
click at [699, 353] on div at bounding box center [865, 396] width 622 height 249
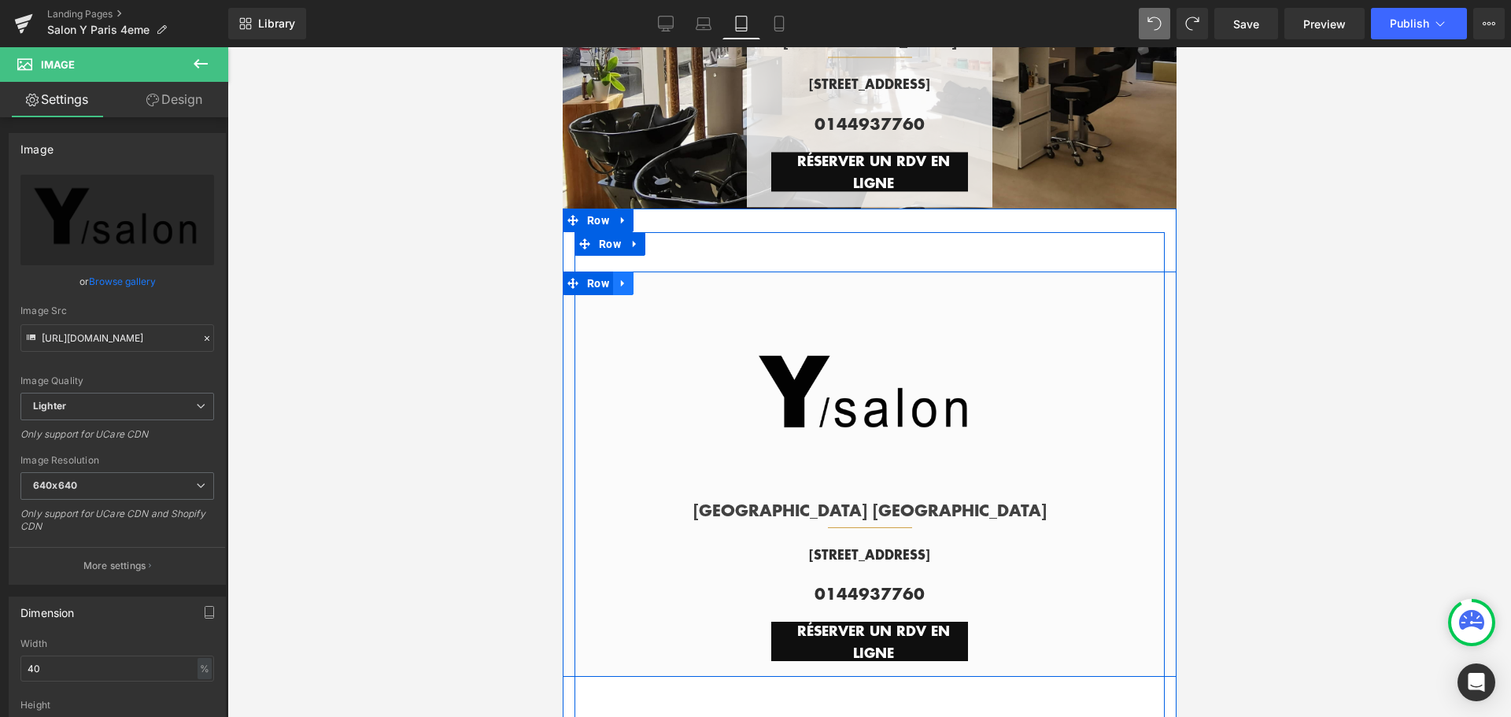
click at [619, 283] on icon at bounding box center [622, 284] width 11 height 12
click at [658, 282] on icon at bounding box center [663, 283] width 11 height 11
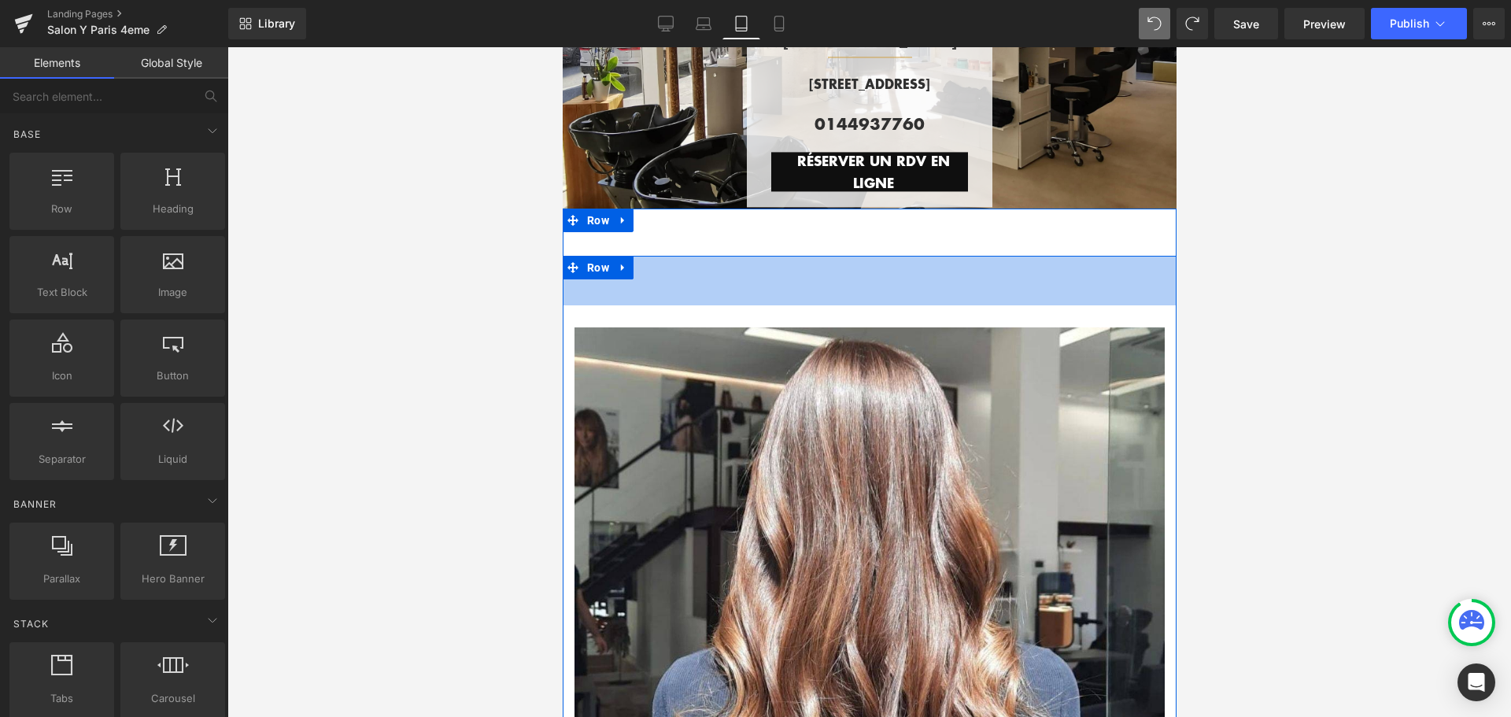
click at [720, 273] on div "63px" at bounding box center [869, 281] width 614 height 50
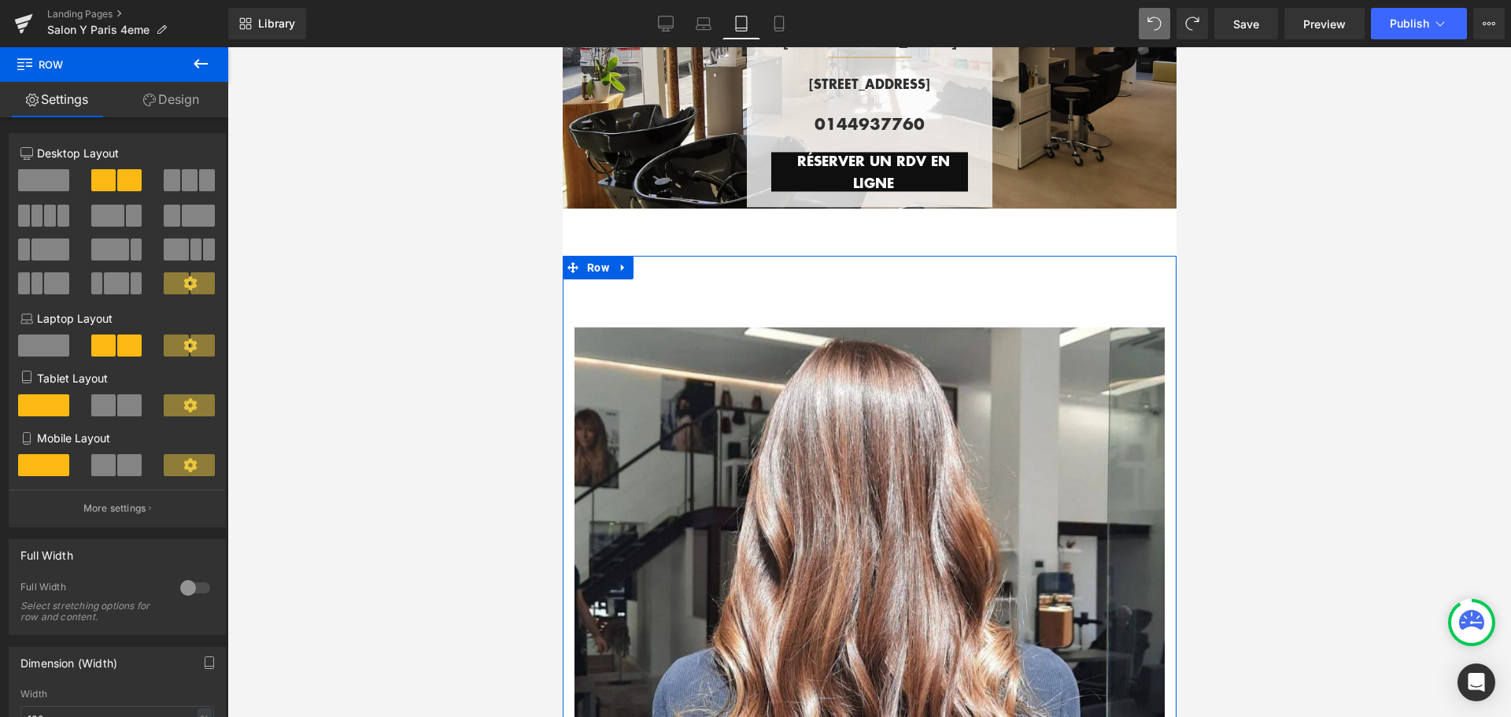
click at [180, 95] on link "Design" at bounding box center [171, 99] width 114 height 35
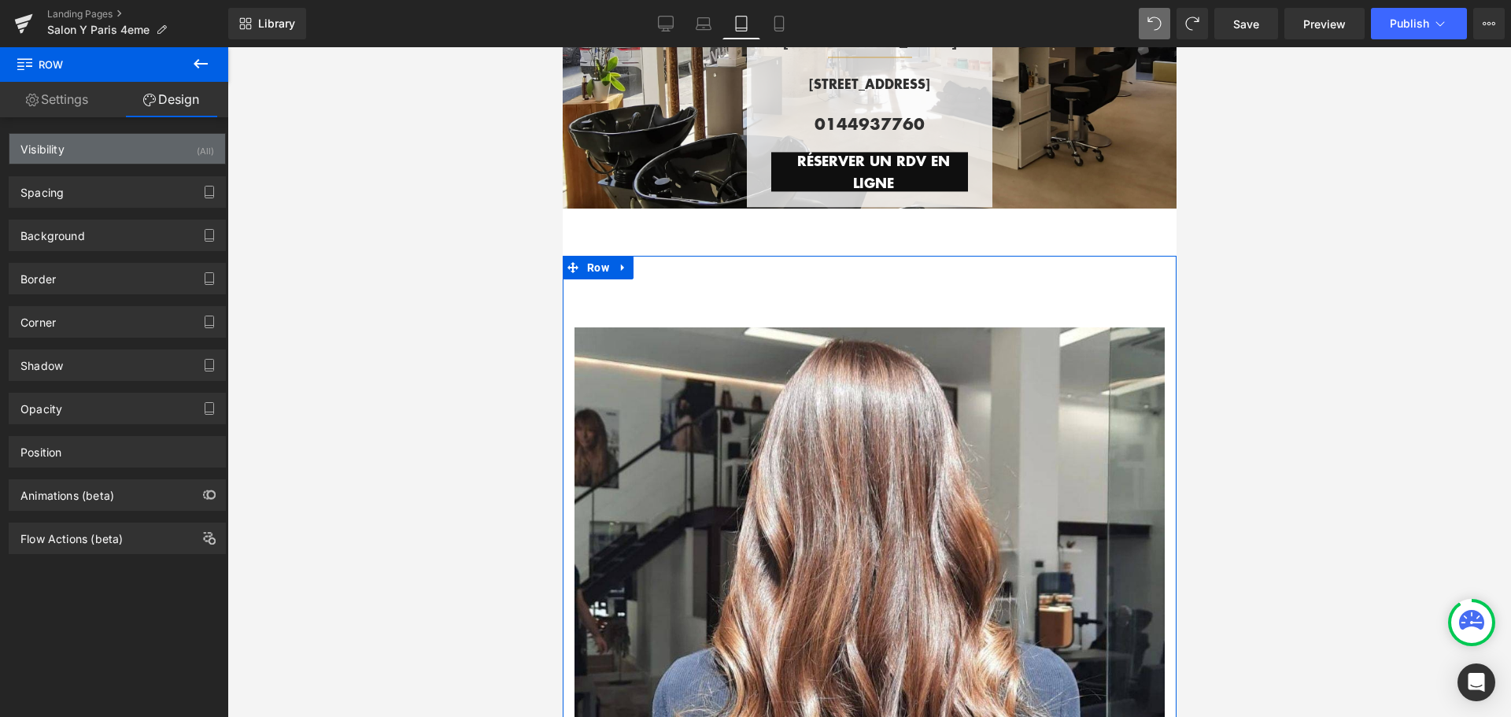
click at [140, 150] on div "Visibility (All)" at bounding box center [117, 149] width 216 height 30
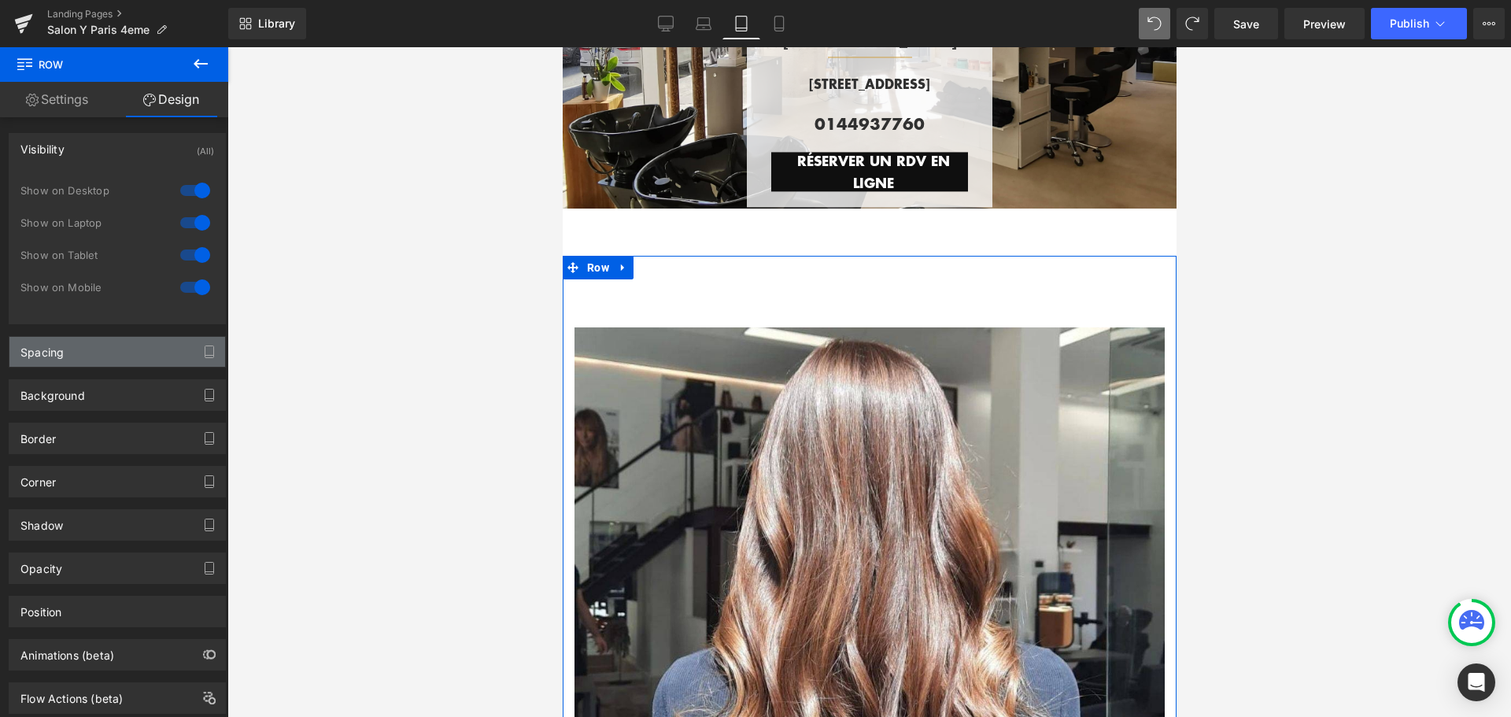
click at [86, 349] on div "Spacing" at bounding box center [117, 352] width 216 height 30
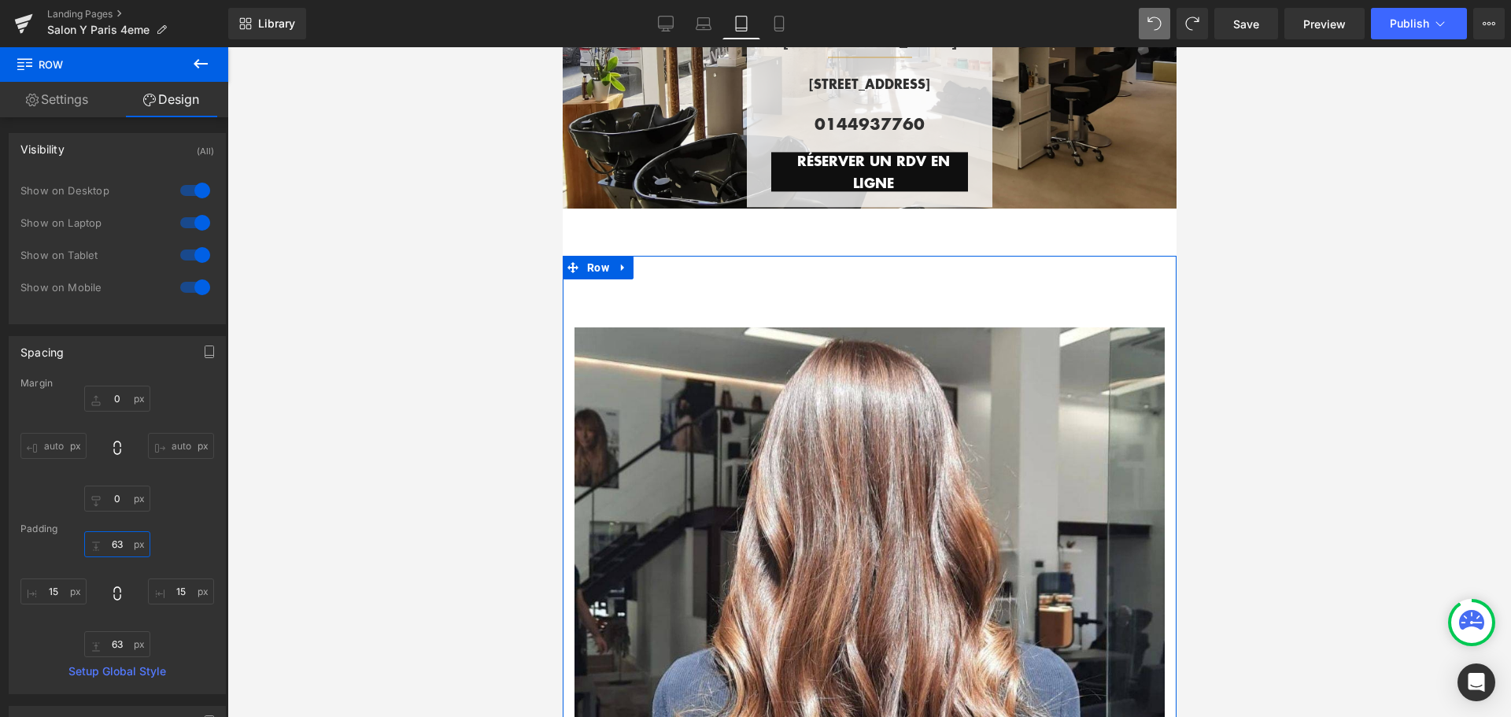
click at [120, 545] on input "63" at bounding box center [117, 544] width 66 height 26
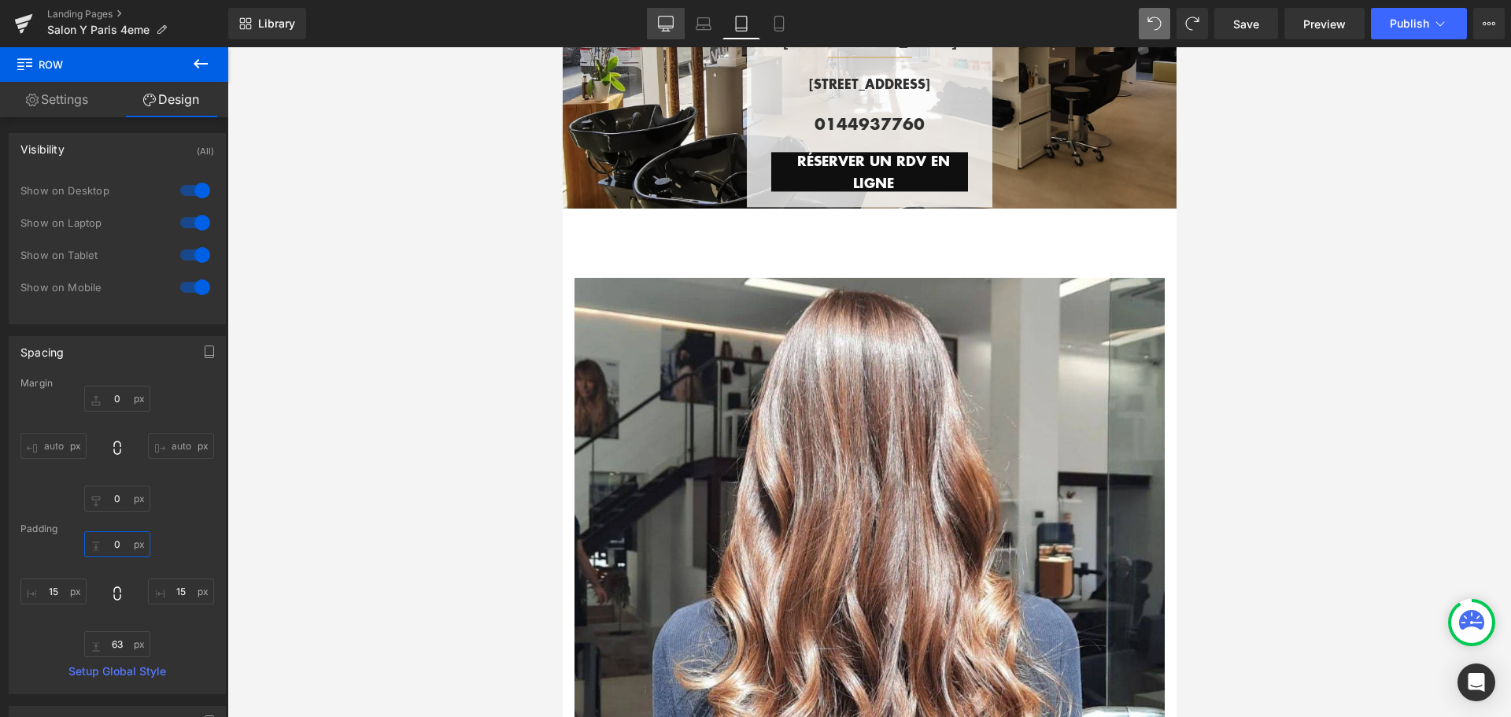
type input "0"
click at [679, 22] on link "Desktop" at bounding box center [666, 23] width 38 height 31
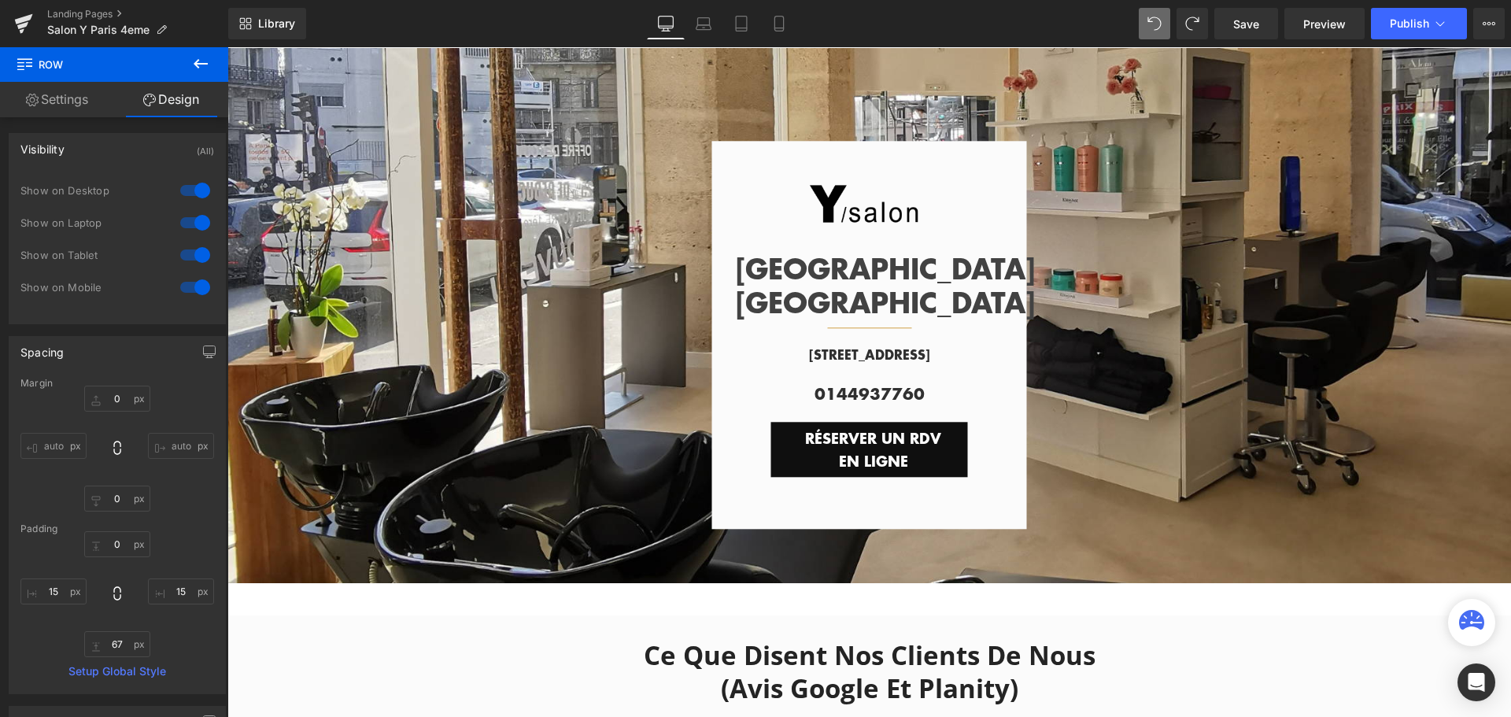
scroll to position [152, 0]
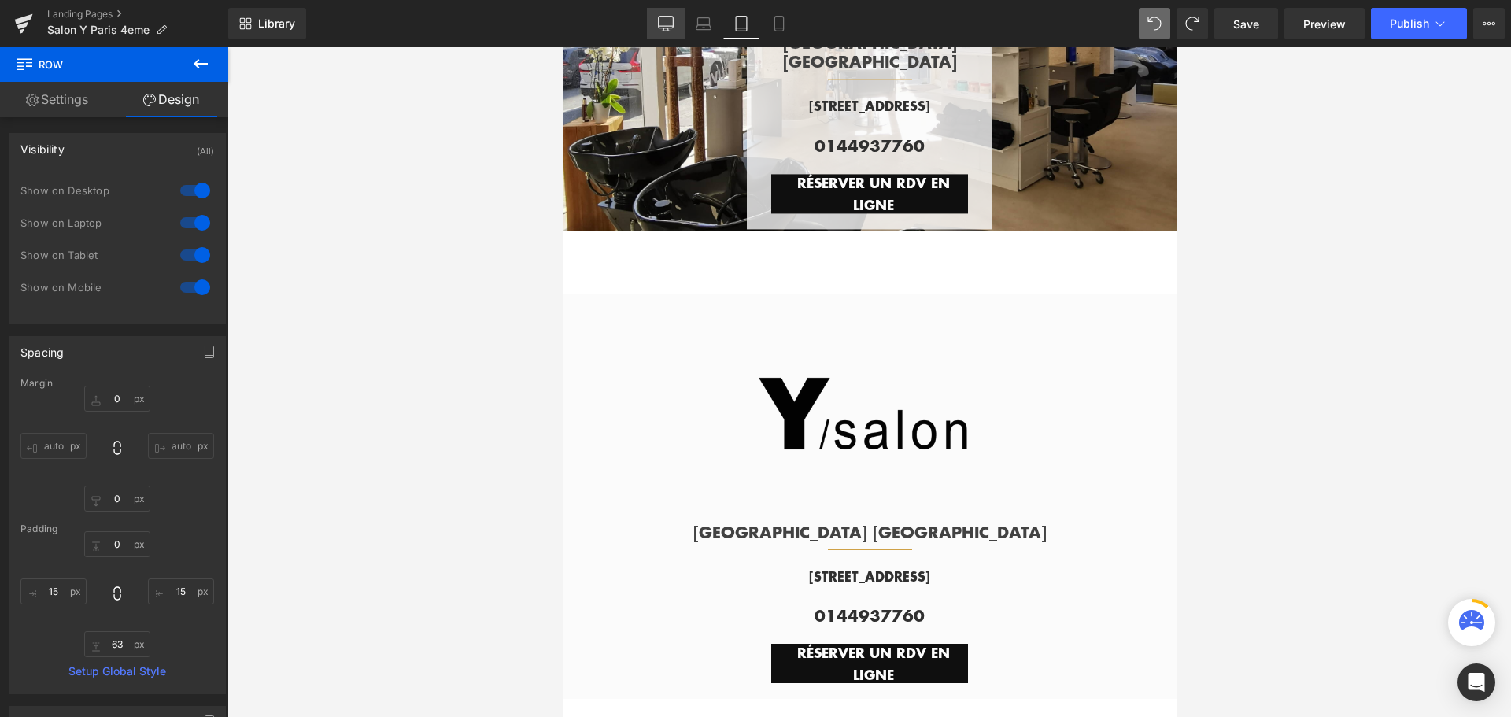
click at [676, 20] on link "Desktop" at bounding box center [666, 23] width 38 height 31
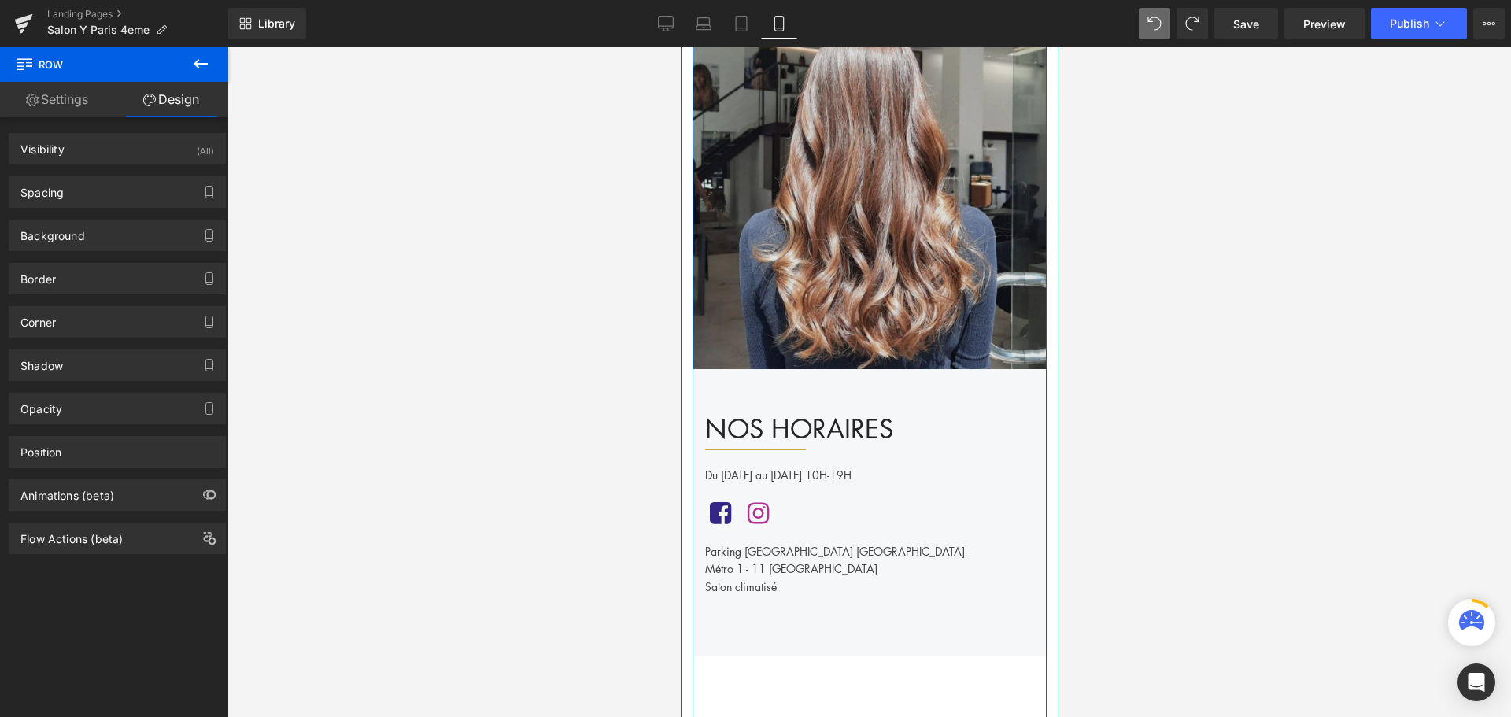
scroll to position [838, 0]
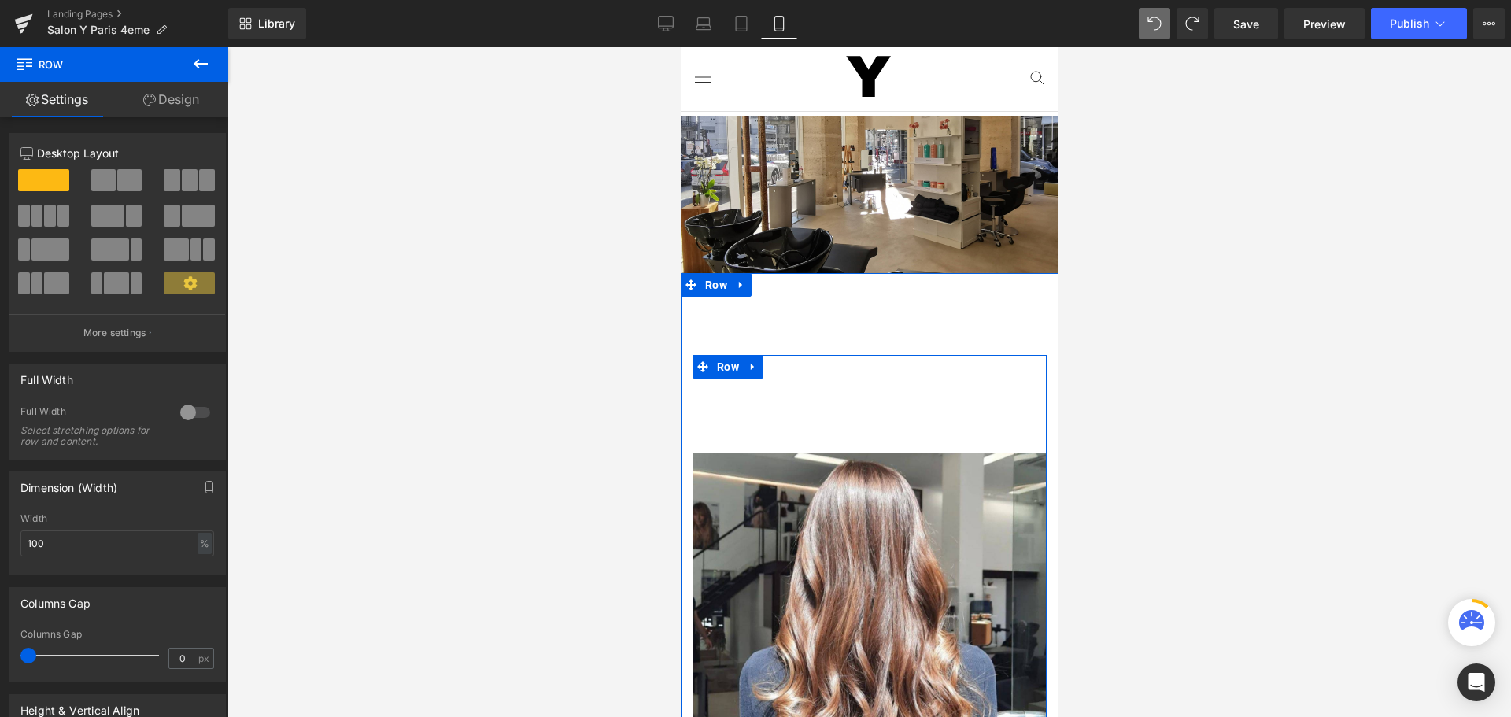
scroll to position [0, 0]
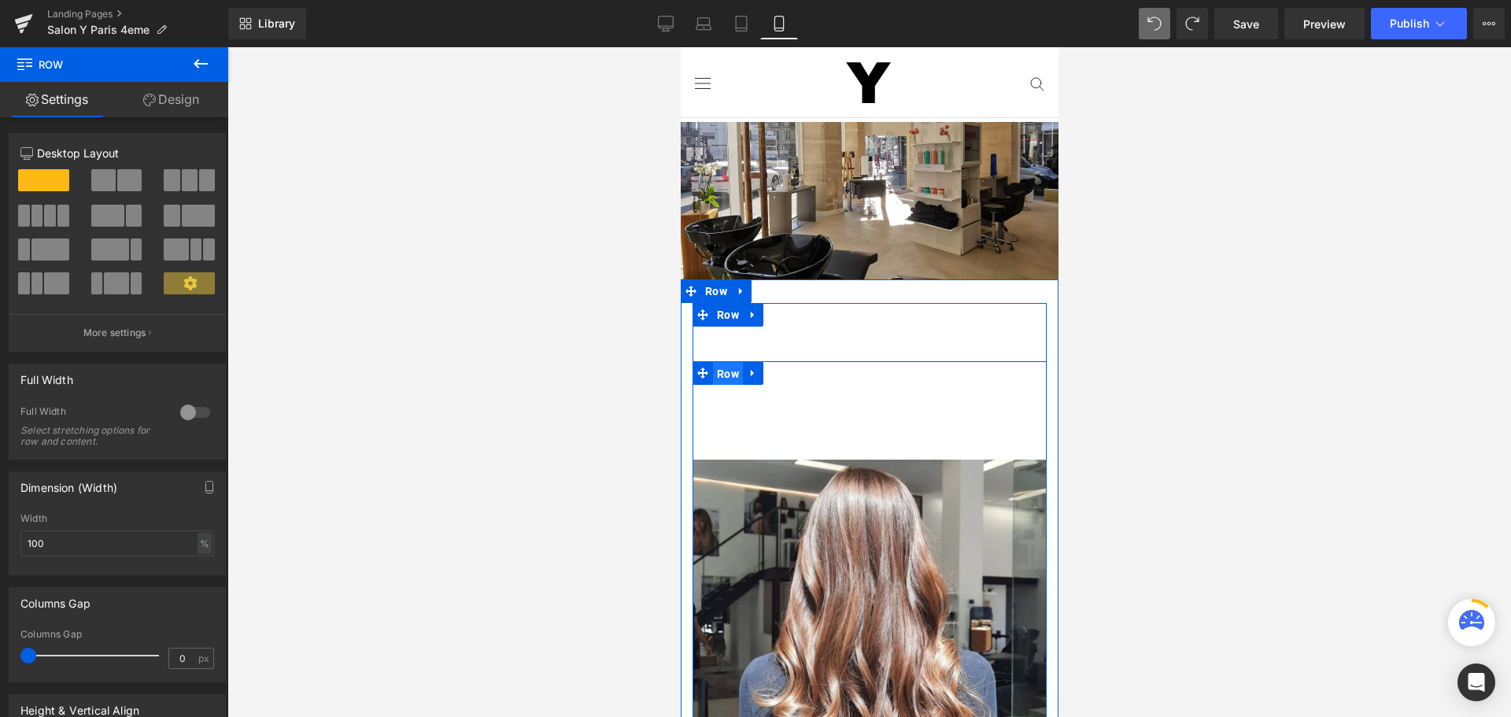
click at [721, 368] on span "Row" at bounding box center [727, 374] width 30 height 24
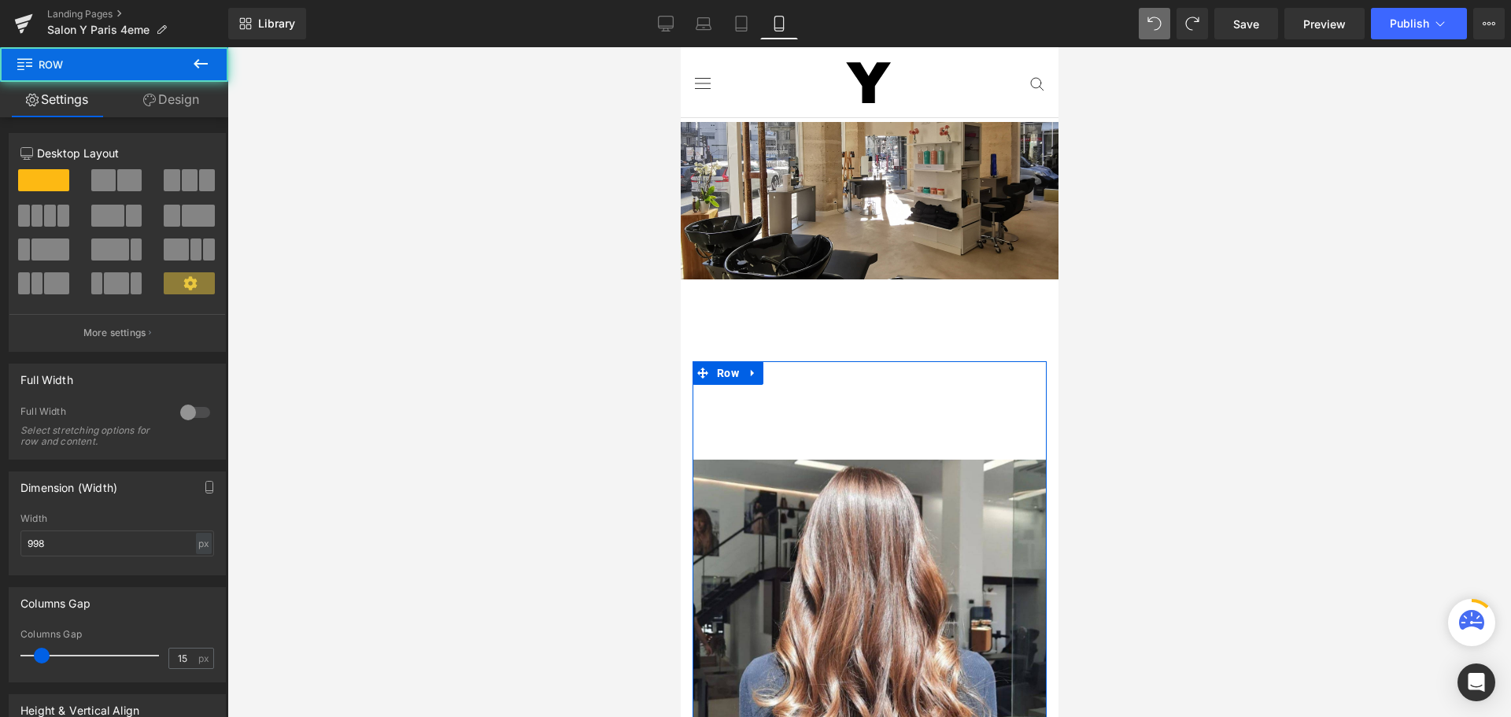
click at [171, 98] on link "Design" at bounding box center [171, 99] width 114 height 35
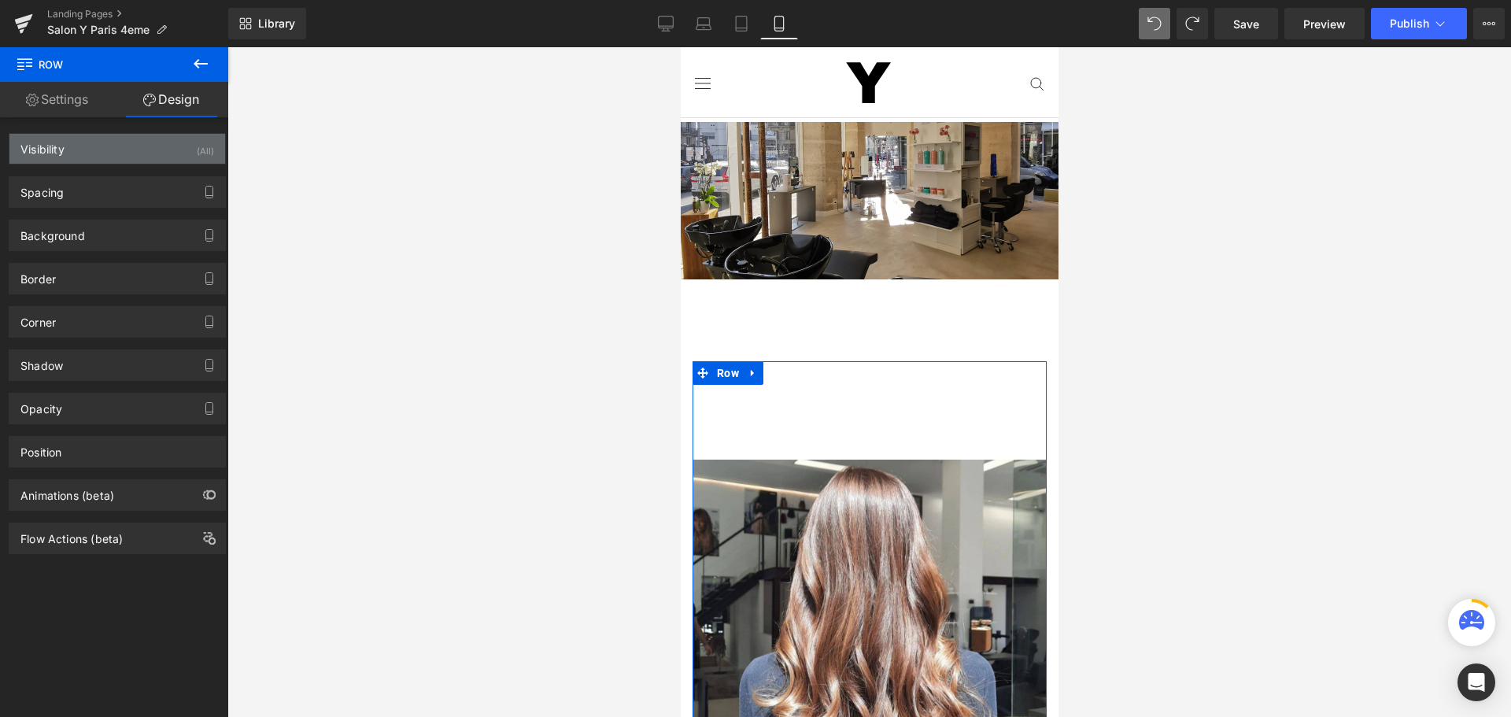
click at [150, 154] on div "Visibility (All)" at bounding box center [117, 149] width 216 height 30
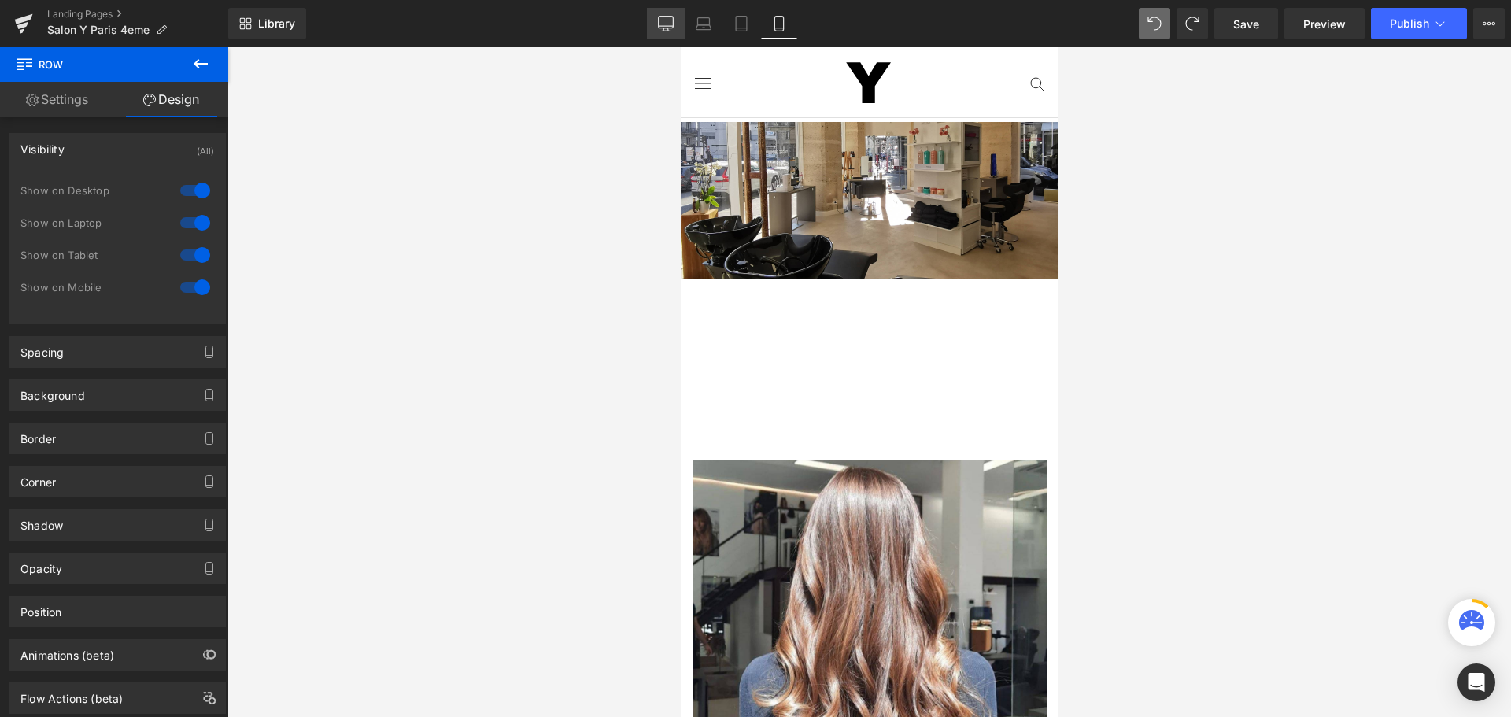
click at [672, 24] on icon at bounding box center [666, 24] width 16 height 16
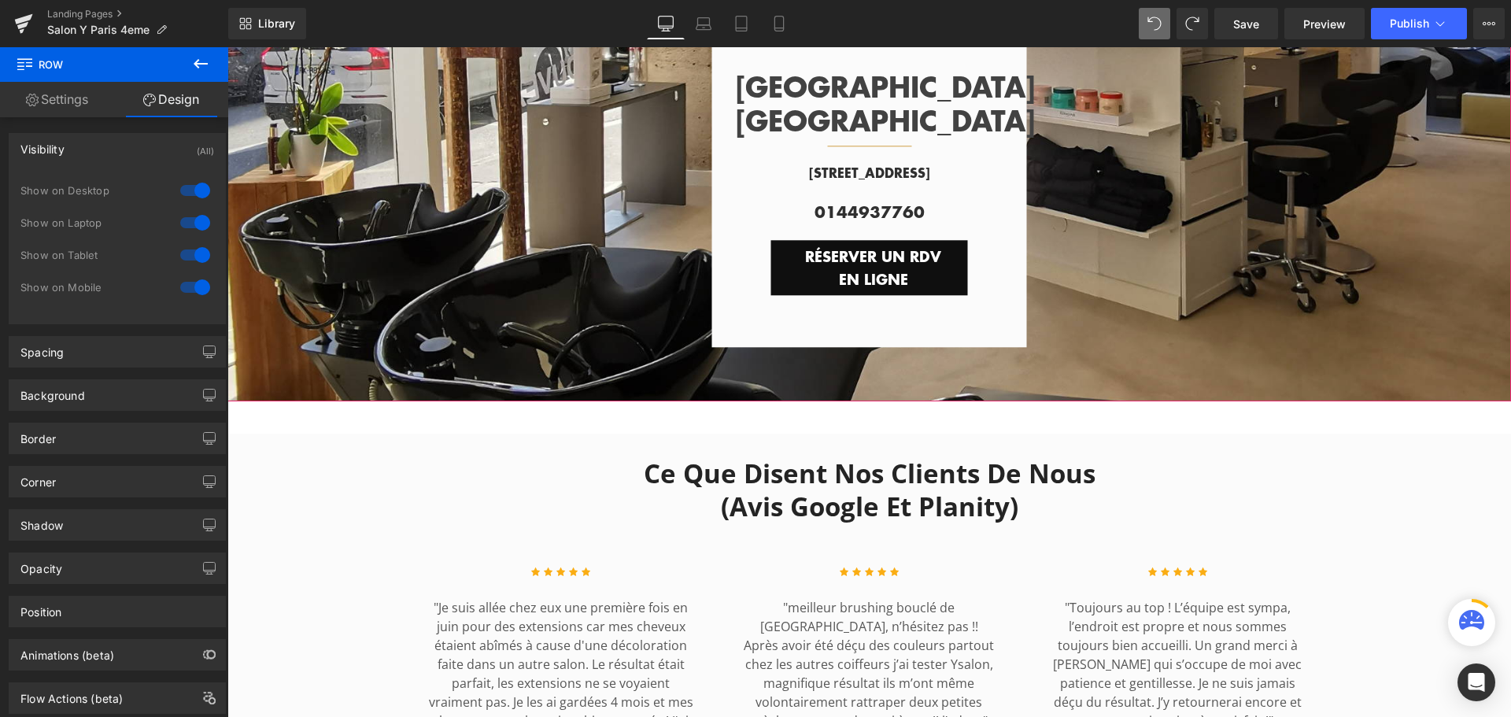
scroll to position [472, 0]
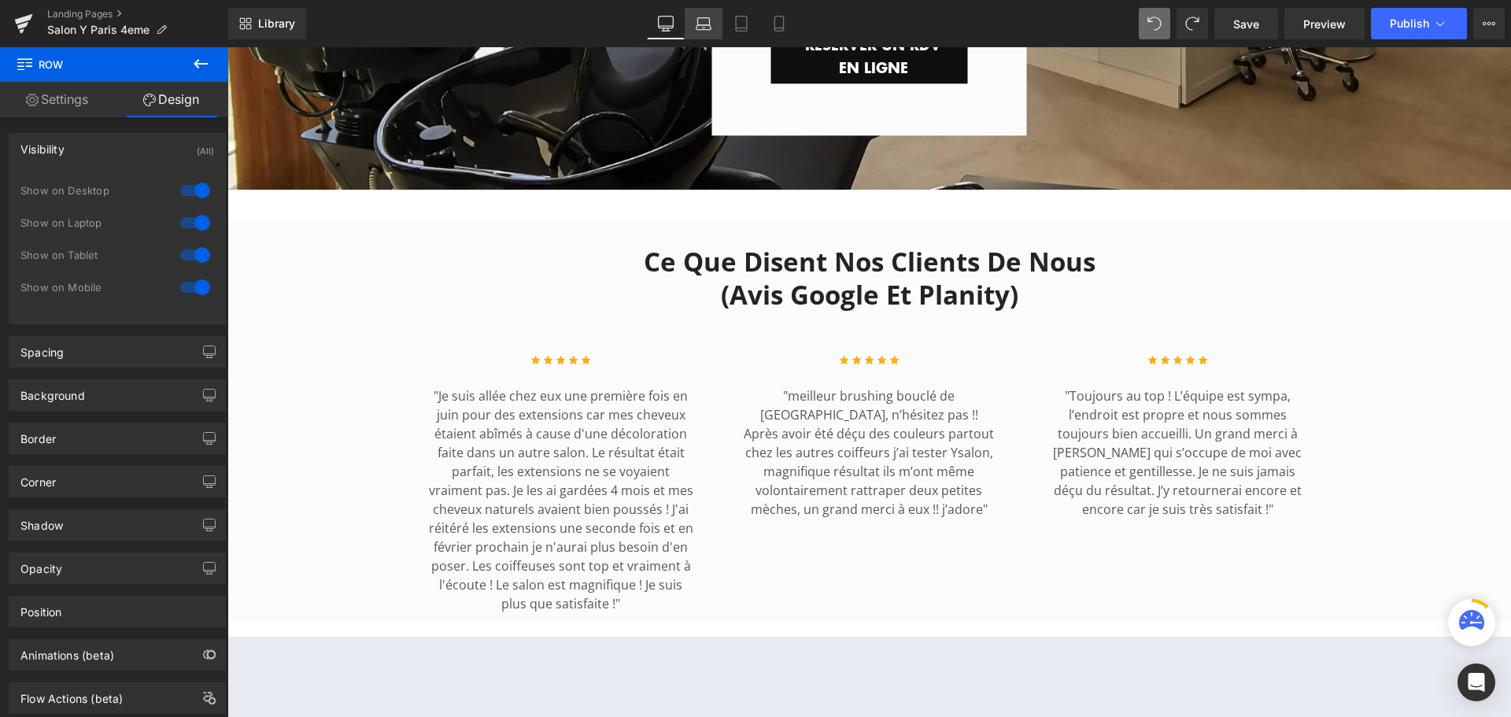
click at [704, 20] on icon at bounding box center [704, 24] width 16 height 16
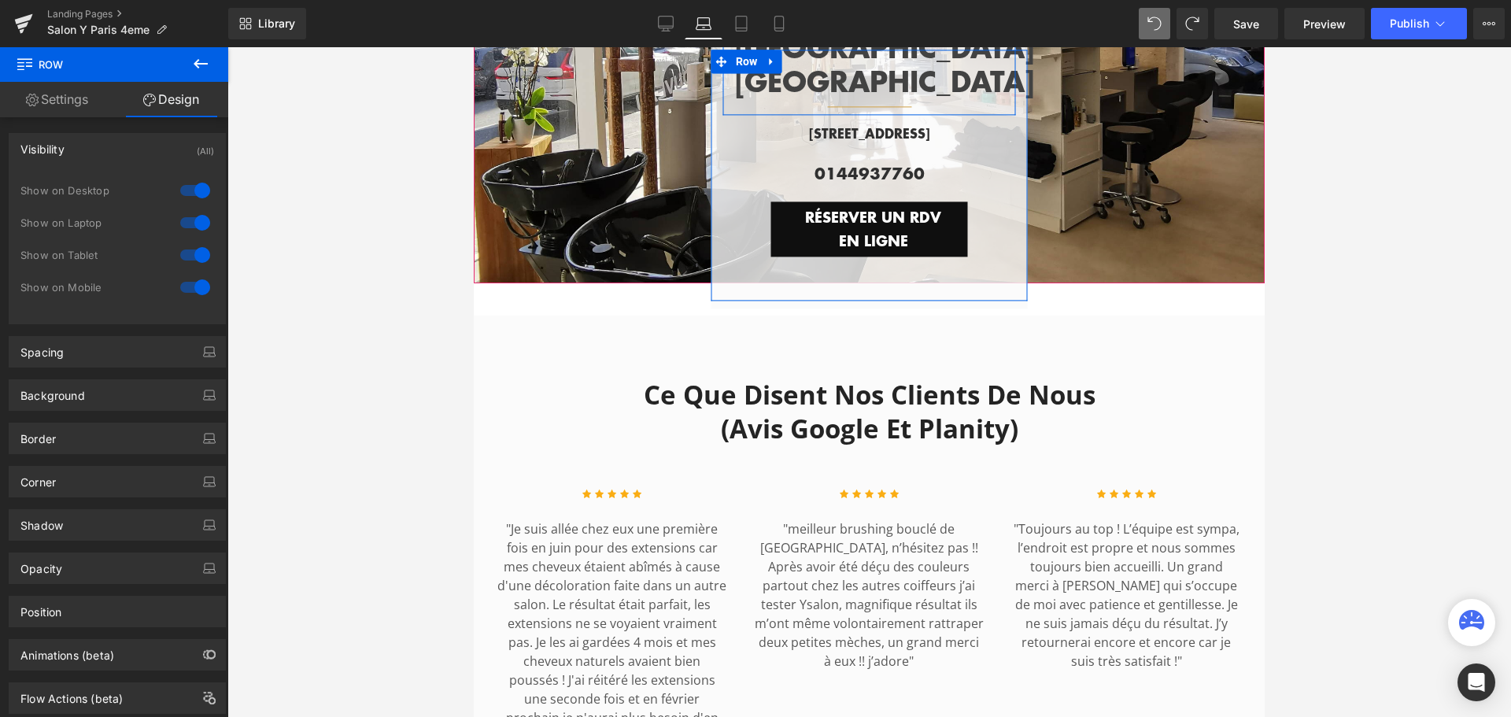
scroll to position [0, 0]
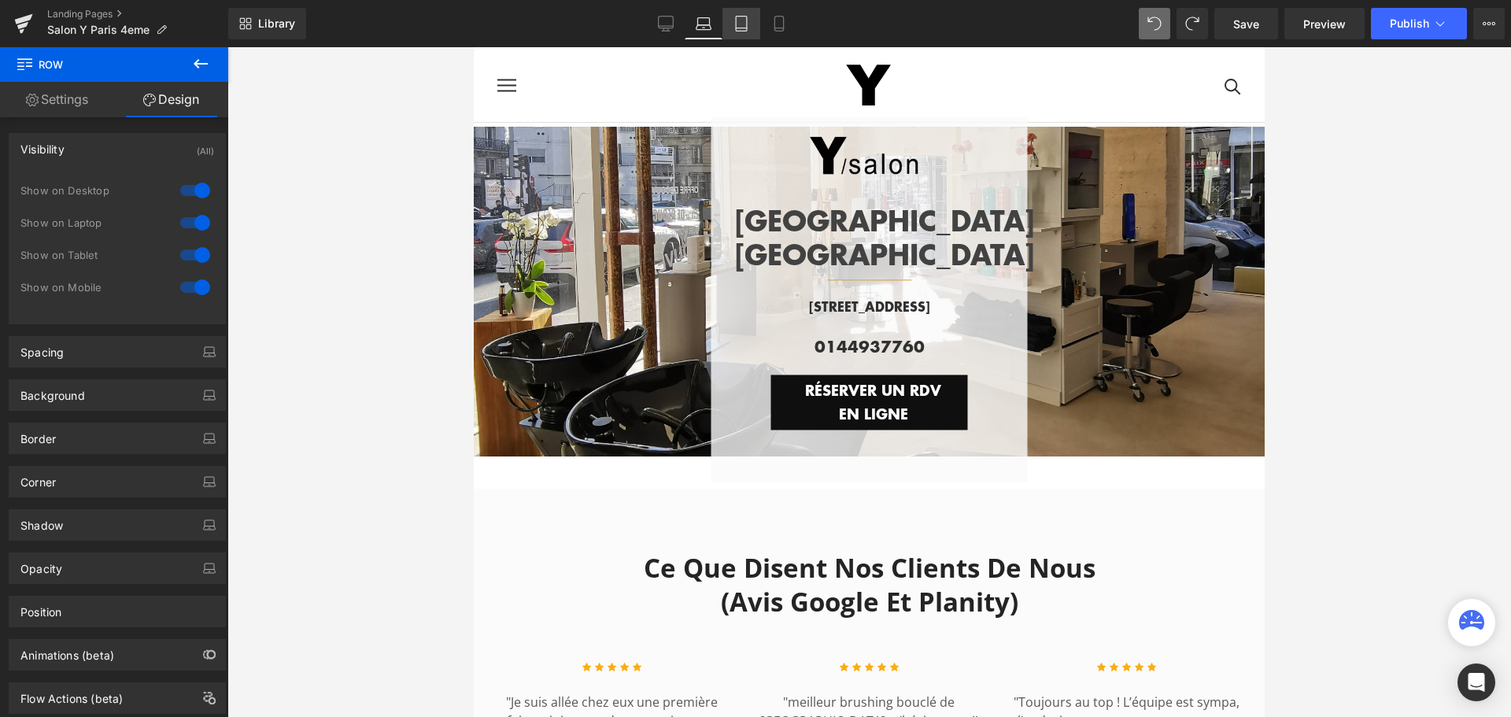
click at [746, 28] on icon at bounding box center [741, 28] width 11 height 0
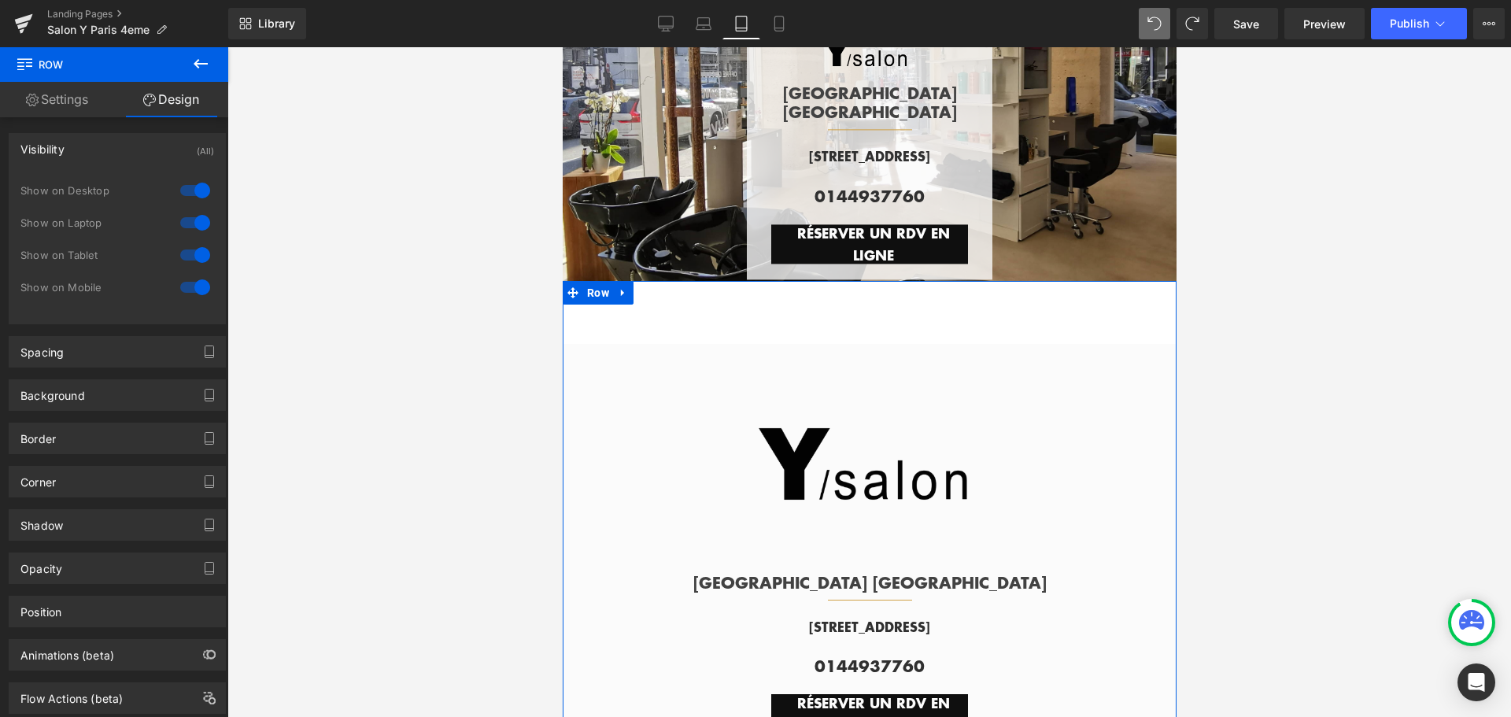
scroll to position [100, 0]
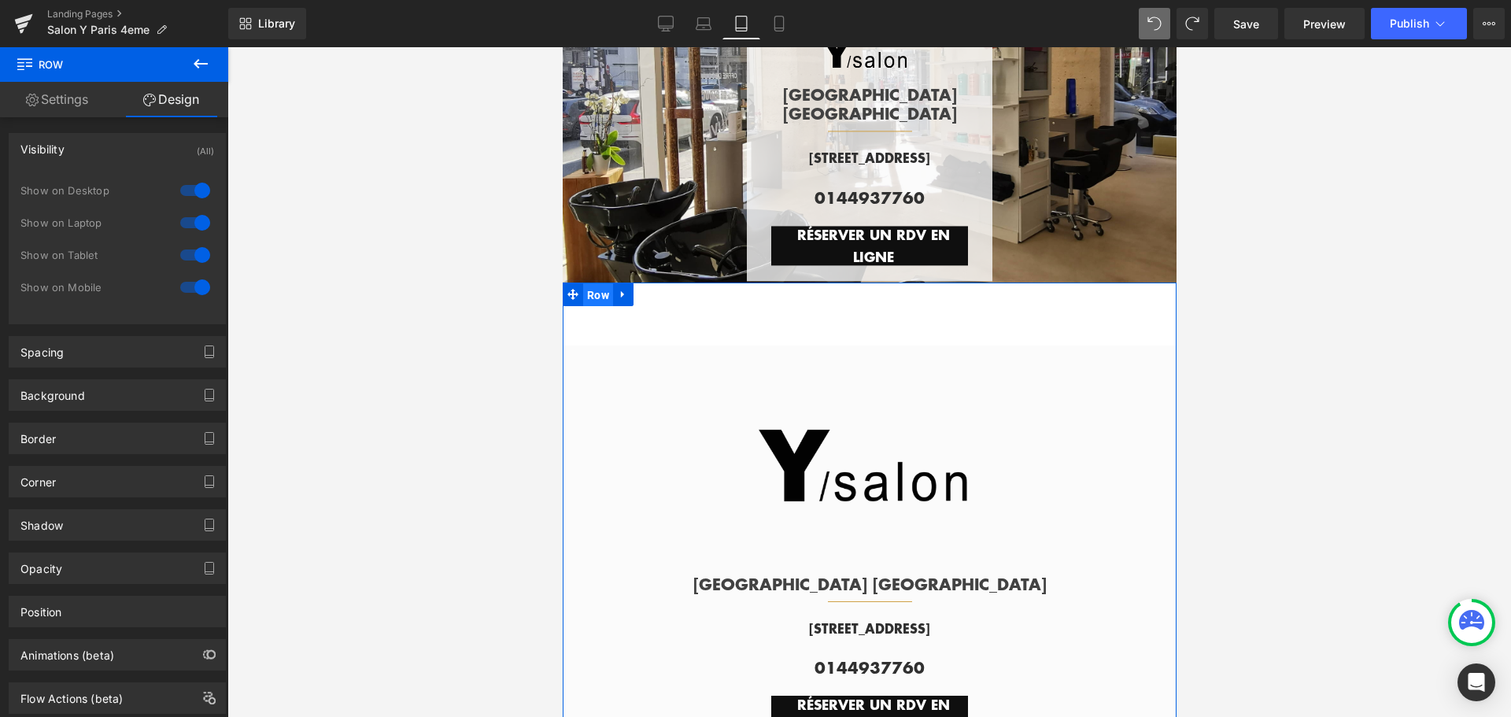
click at [594, 291] on span "Row" at bounding box center [597, 295] width 30 height 24
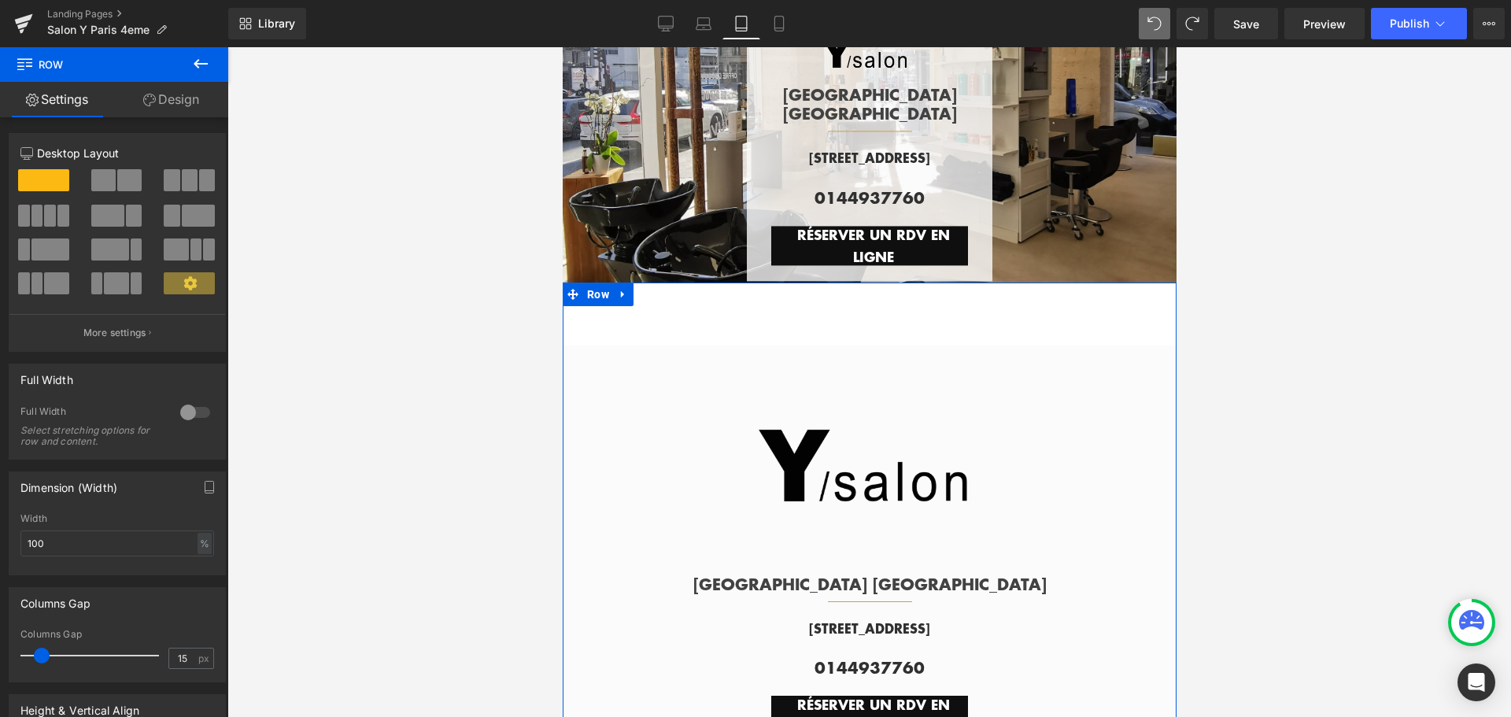
click at [190, 103] on link "Design" at bounding box center [171, 99] width 114 height 35
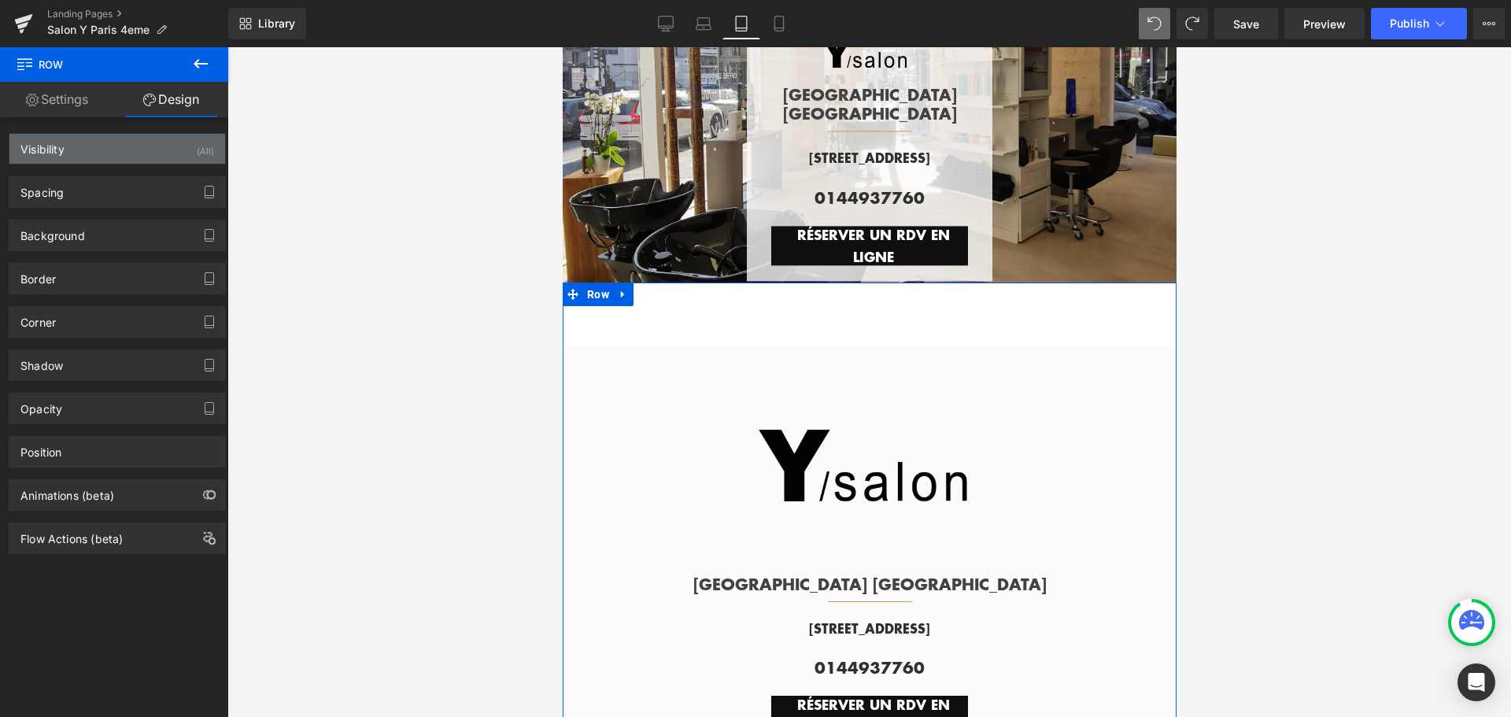
click at [151, 158] on div "Visibility (All)" at bounding box center [117, 149] width 216 height 30
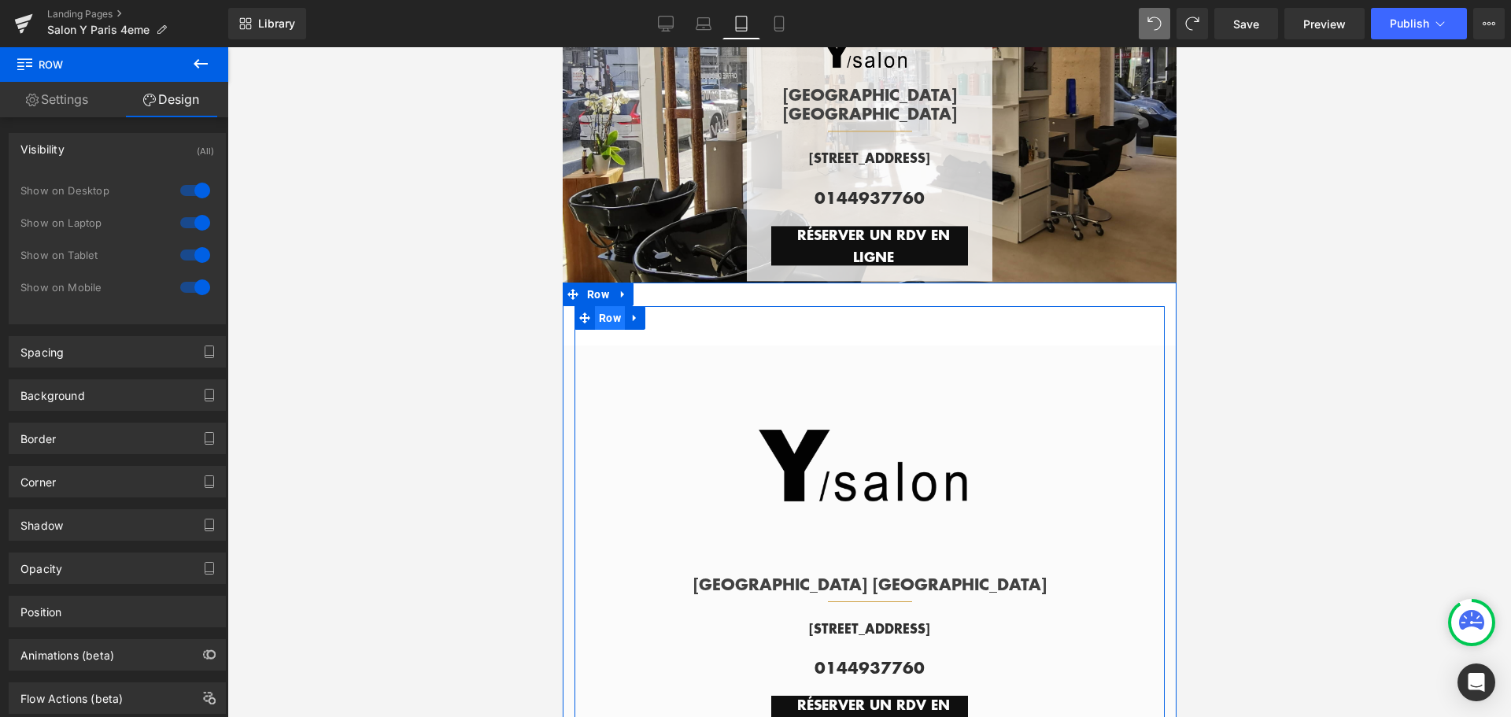
click at [604, 315] on span "Row" at bounding box center [609, 318] width 30 height 24
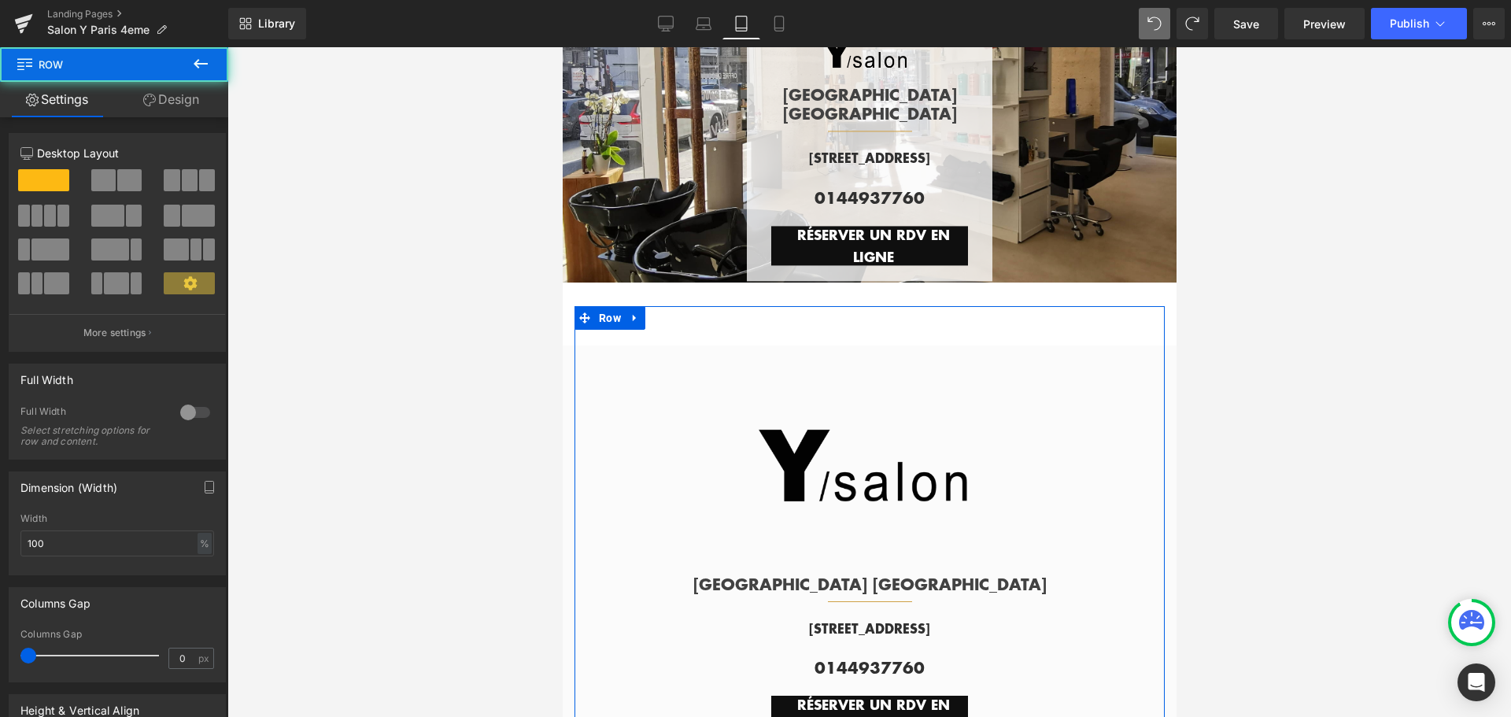
click at [195, 105] on link "Design" at bounding box center [171, 99] width 114 height 35
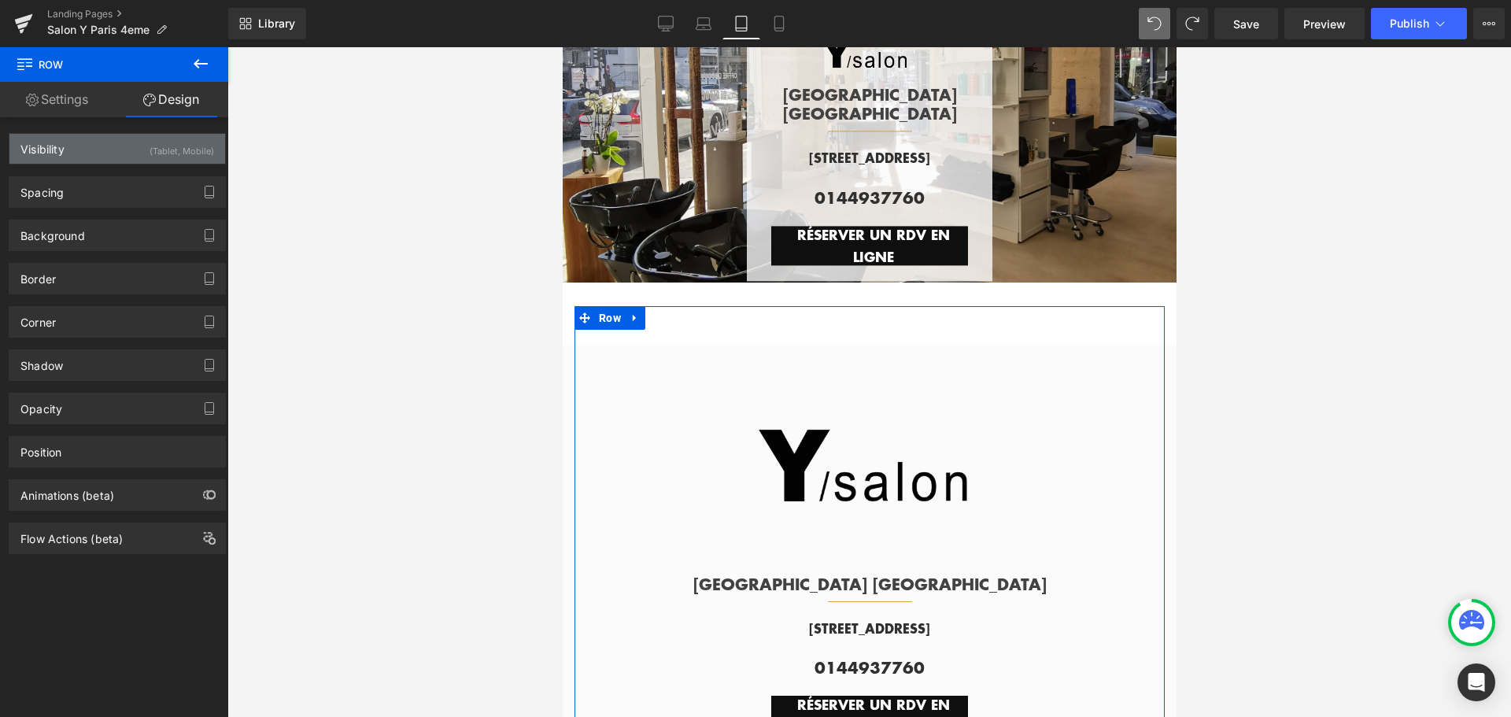
click at [150, 153] on div "(Tablet, Mobile)" at bounding box center [182, 147] width 65 height 26
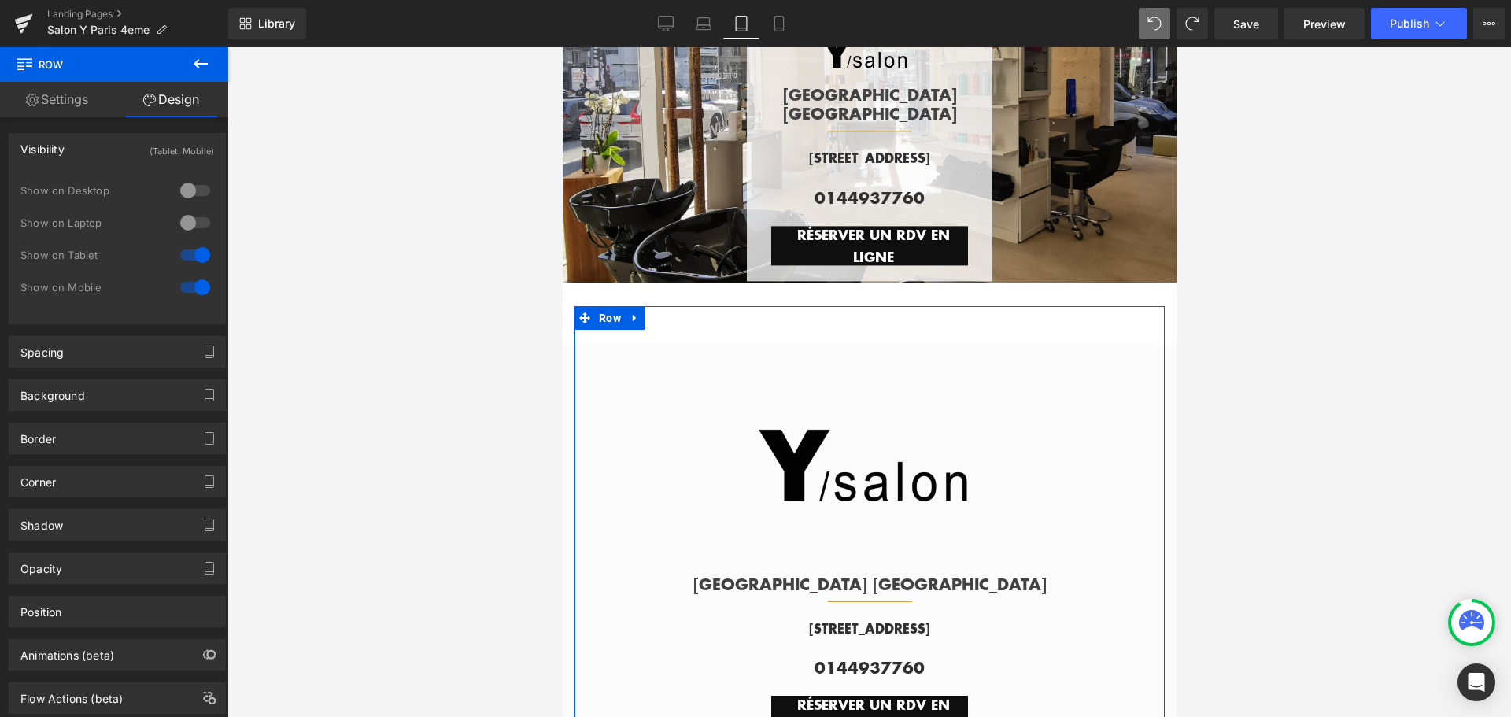
click at [195, 187] on div at bounding box center [195, 190] width 38 height 25
click at [194, 219] on div at bounding box center [195, 222] width 38 height 25
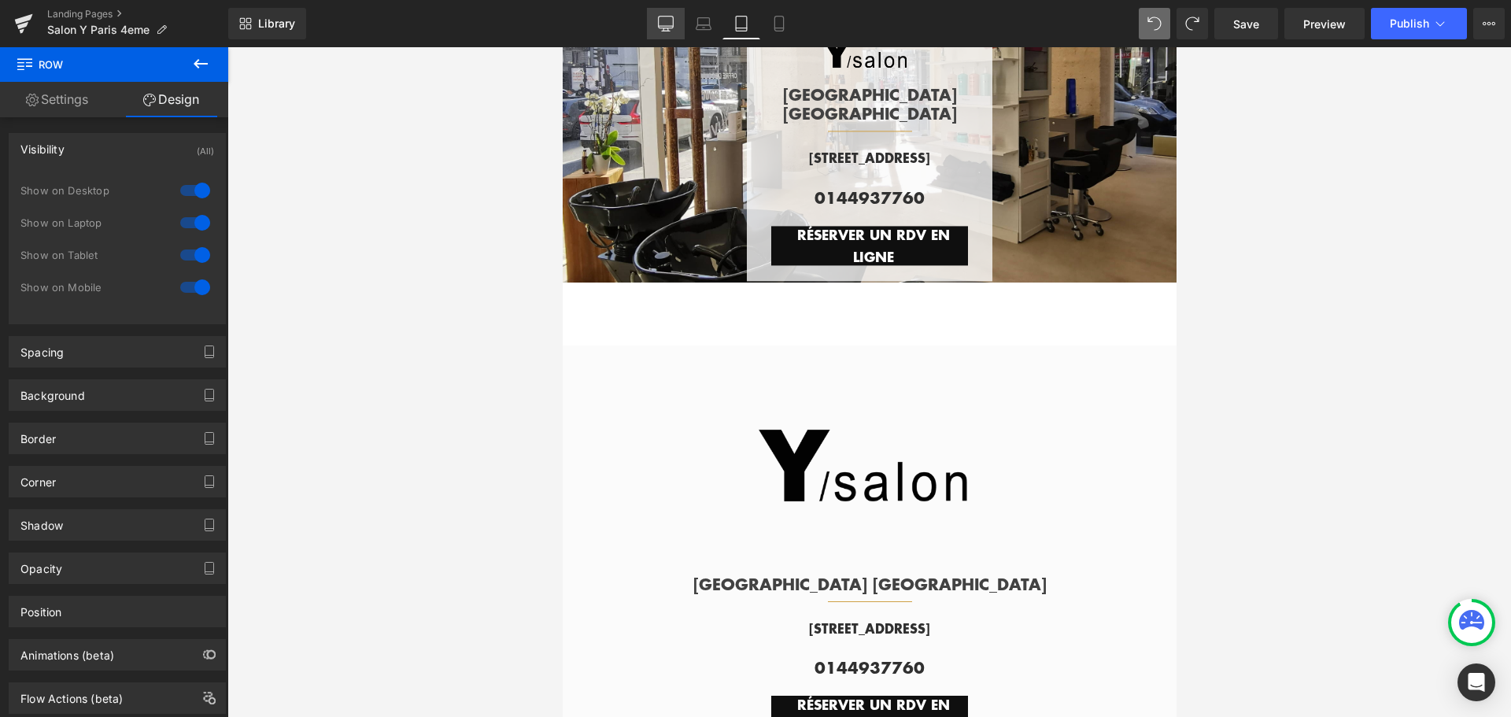
click at [667, 19] on icon at bounding box center [666, 24] width 16 height 16
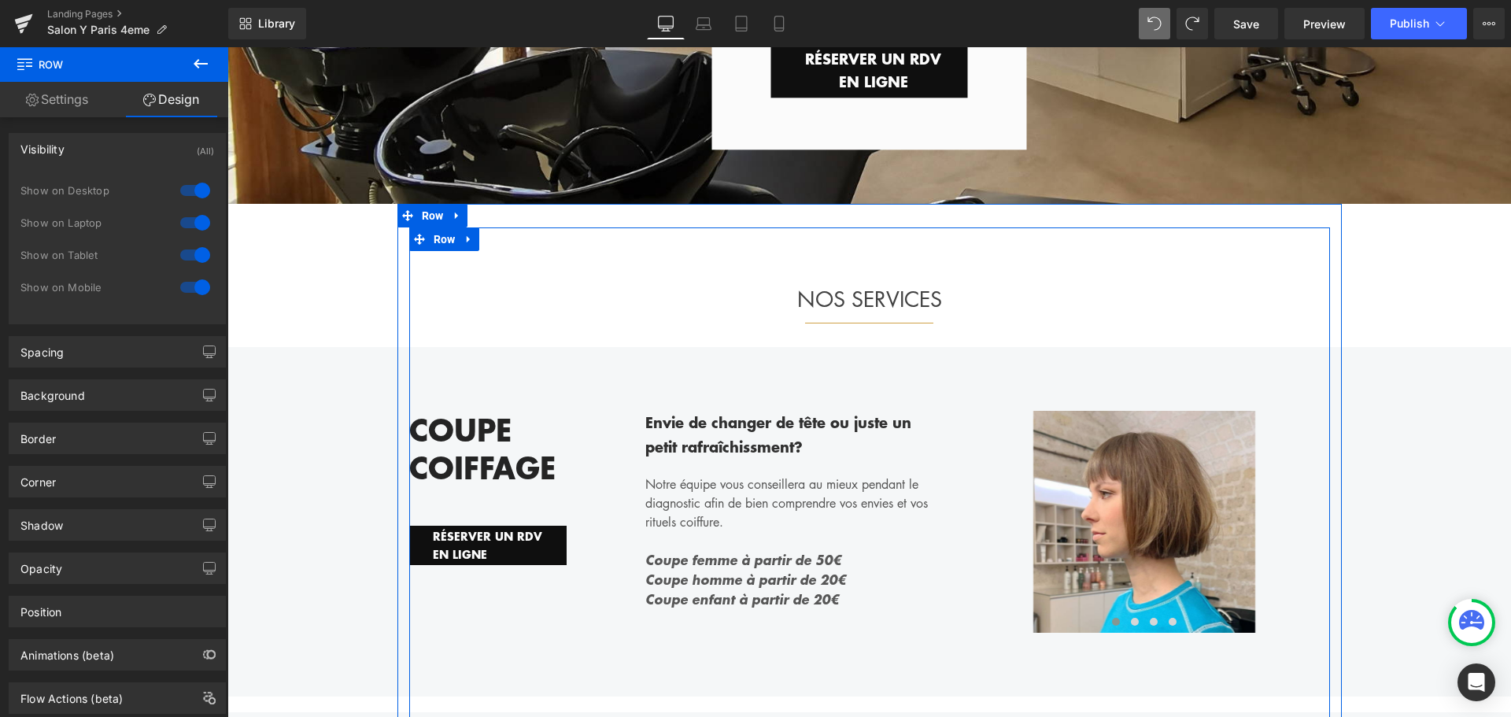
scroll to position [0, 0]
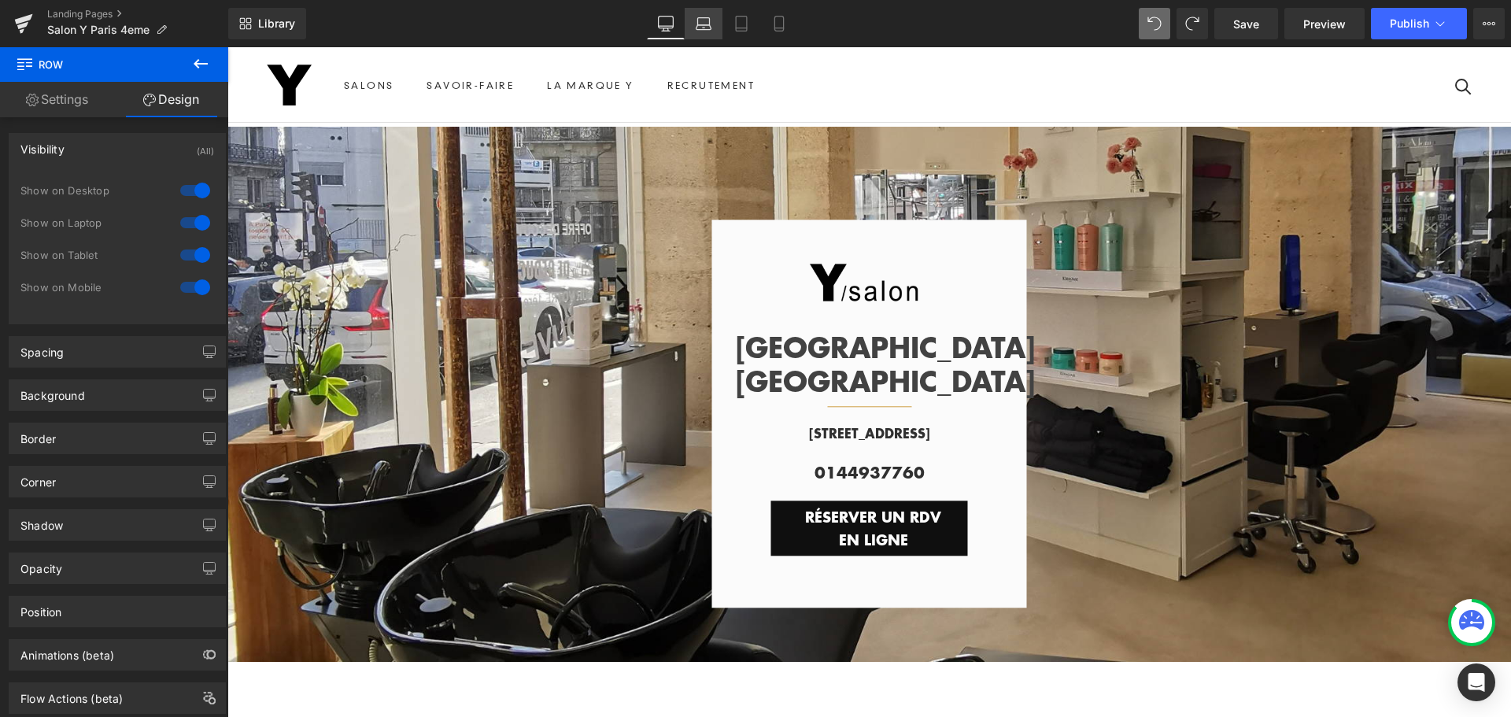
click at [708, 27] on icon at bounding box center [704, 24] width 16 height 16
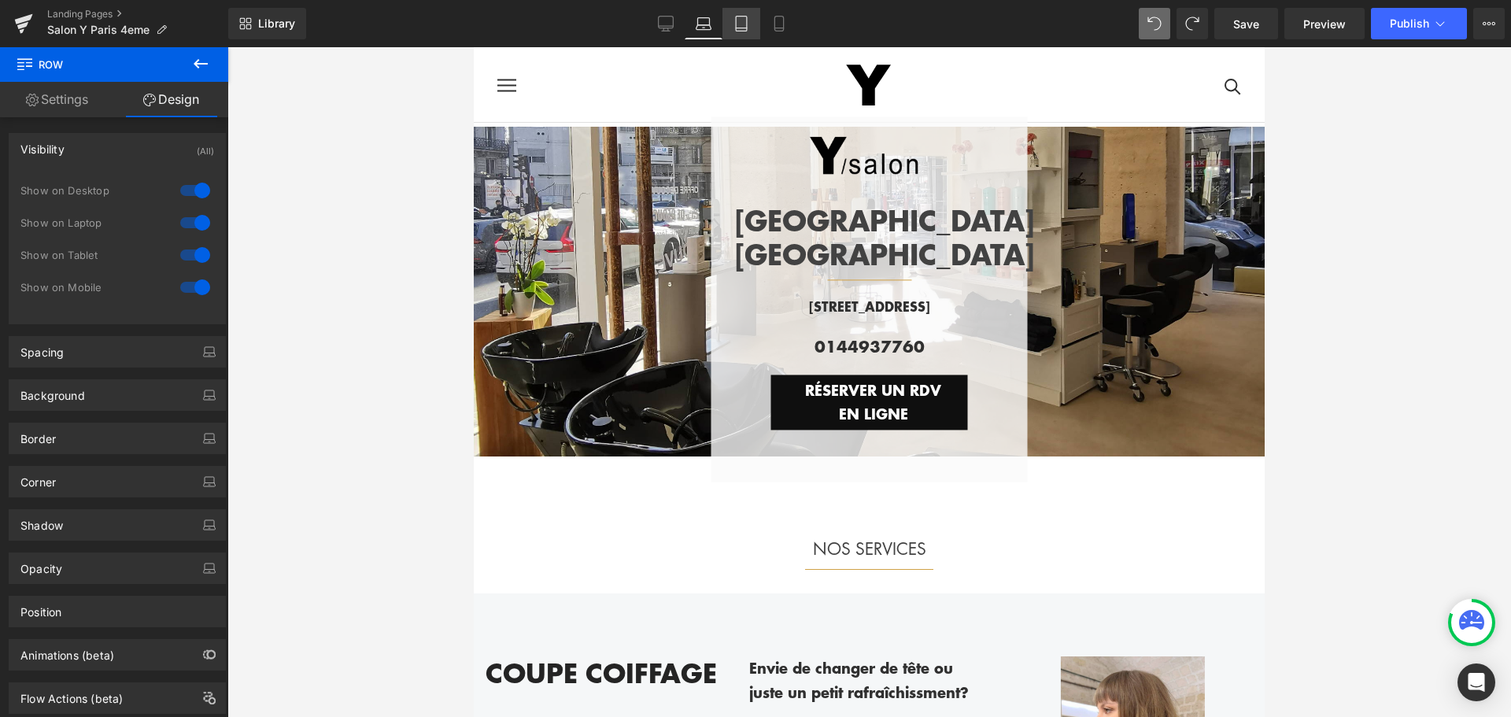
click at [744, 29] on icon at bounding box center [741, 24] width 16 height 16
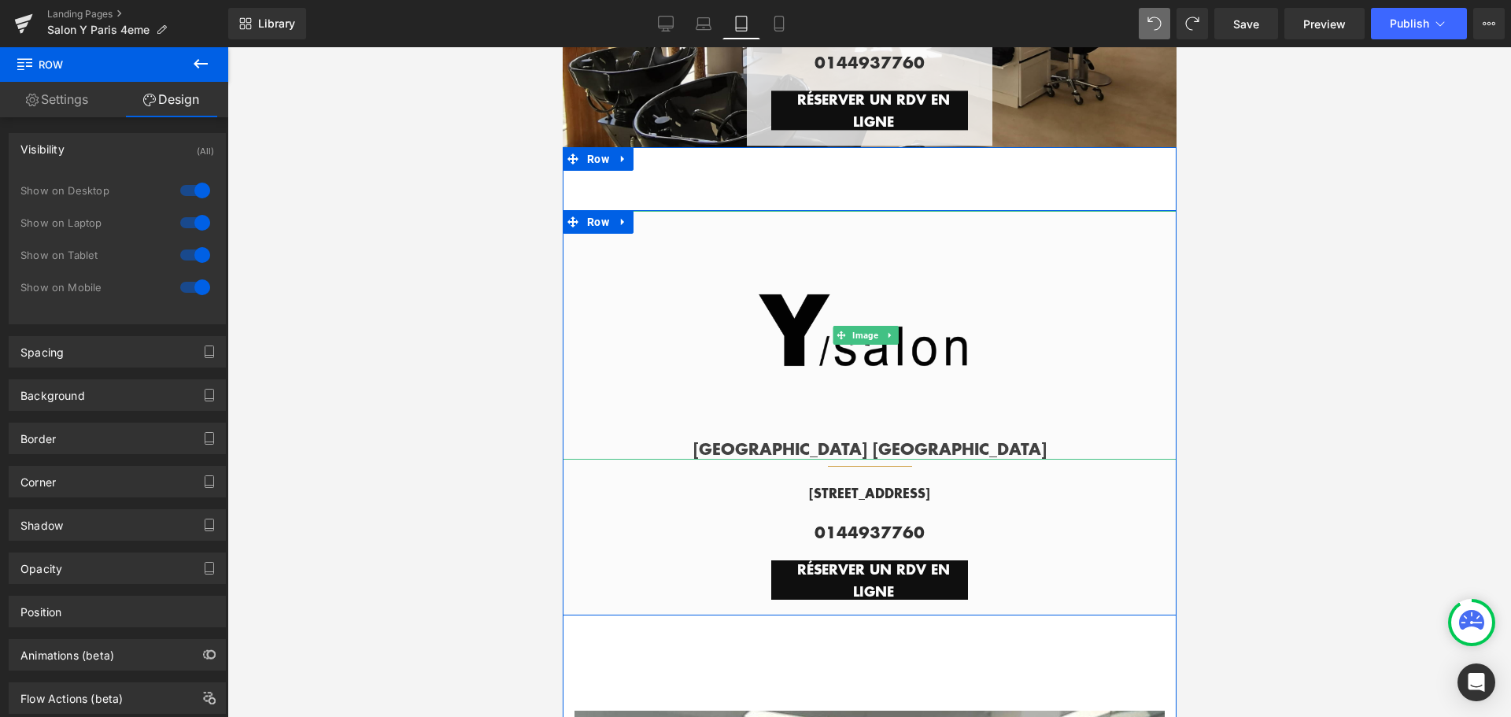
scroll to position [236, 0]
click at [760, 349] on img at bounding box center [865, 334] width 249 height 249
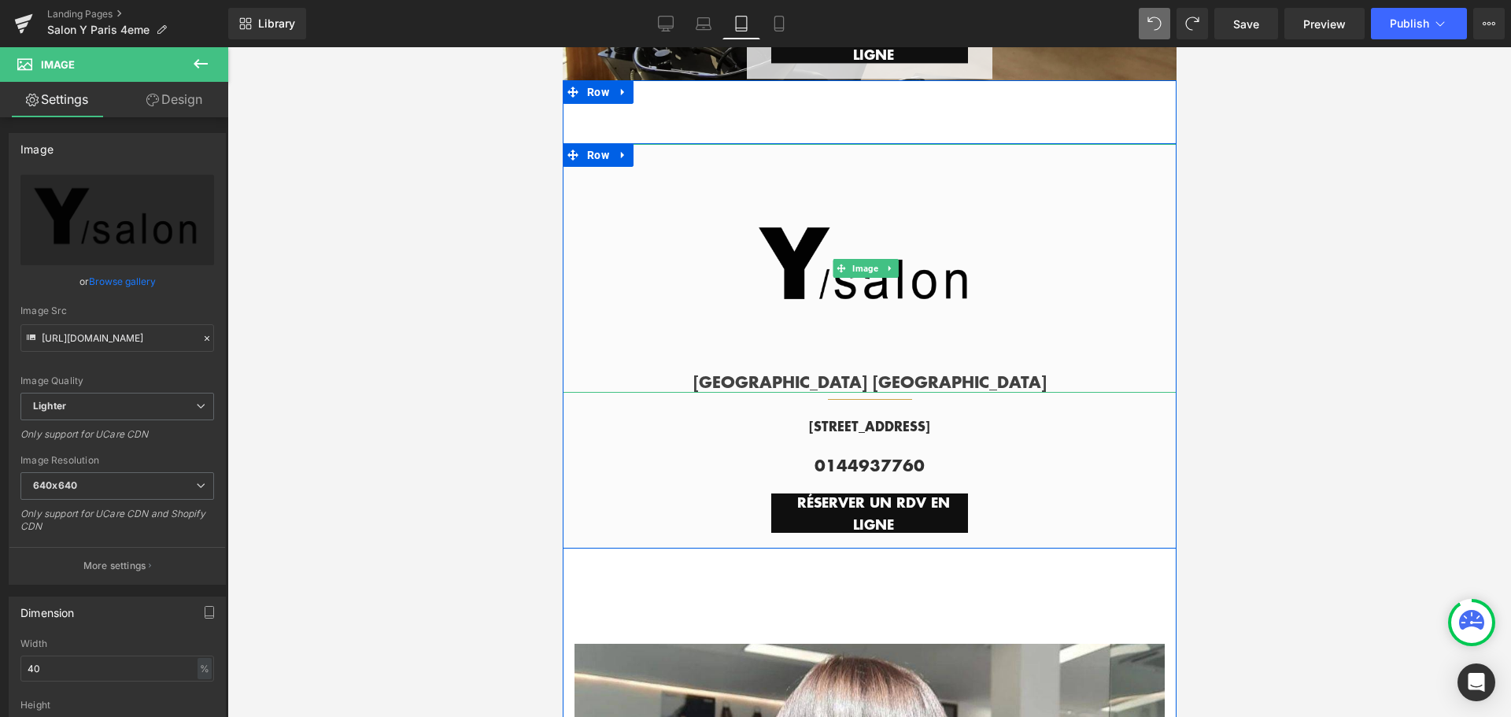
scroll to position [393, 0]
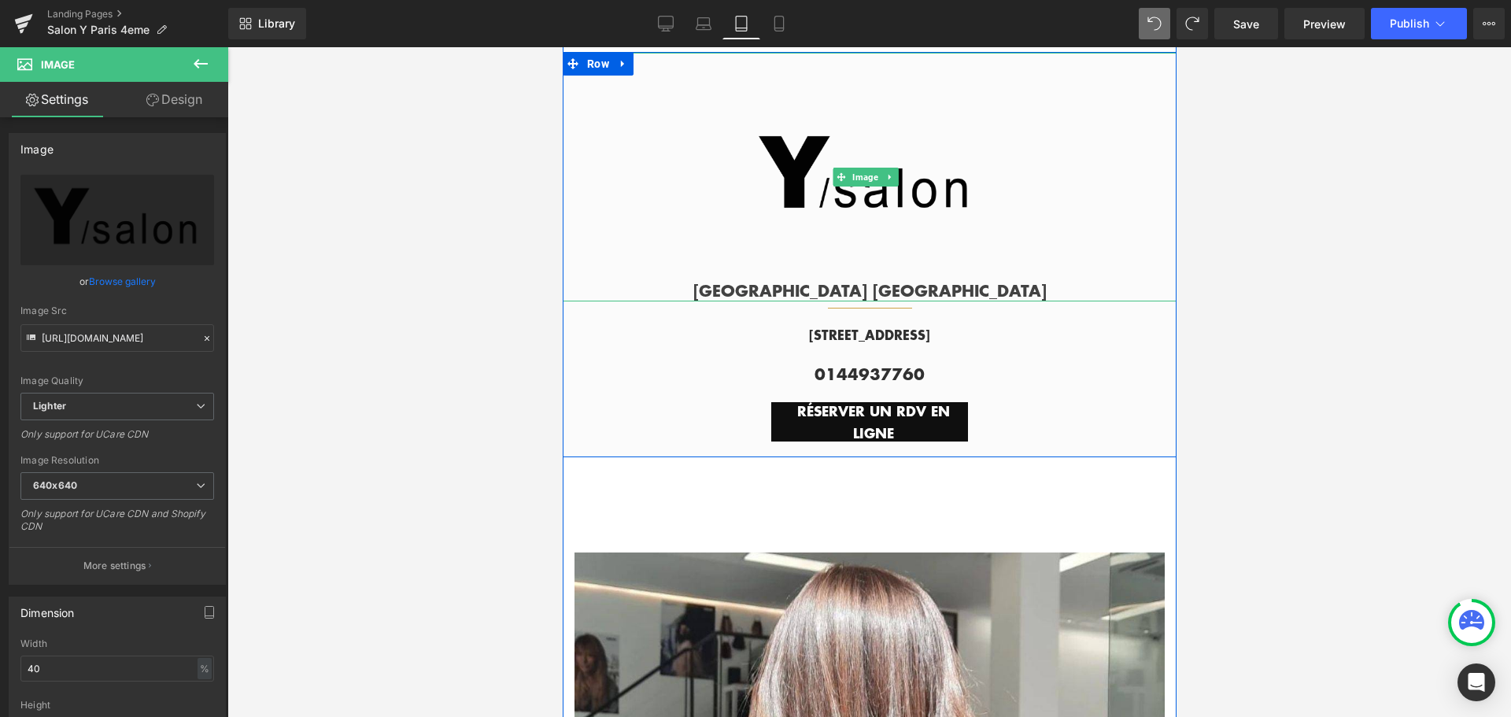
click at [778, 241] on img at bounding box center [865, 177] width 249 height 249
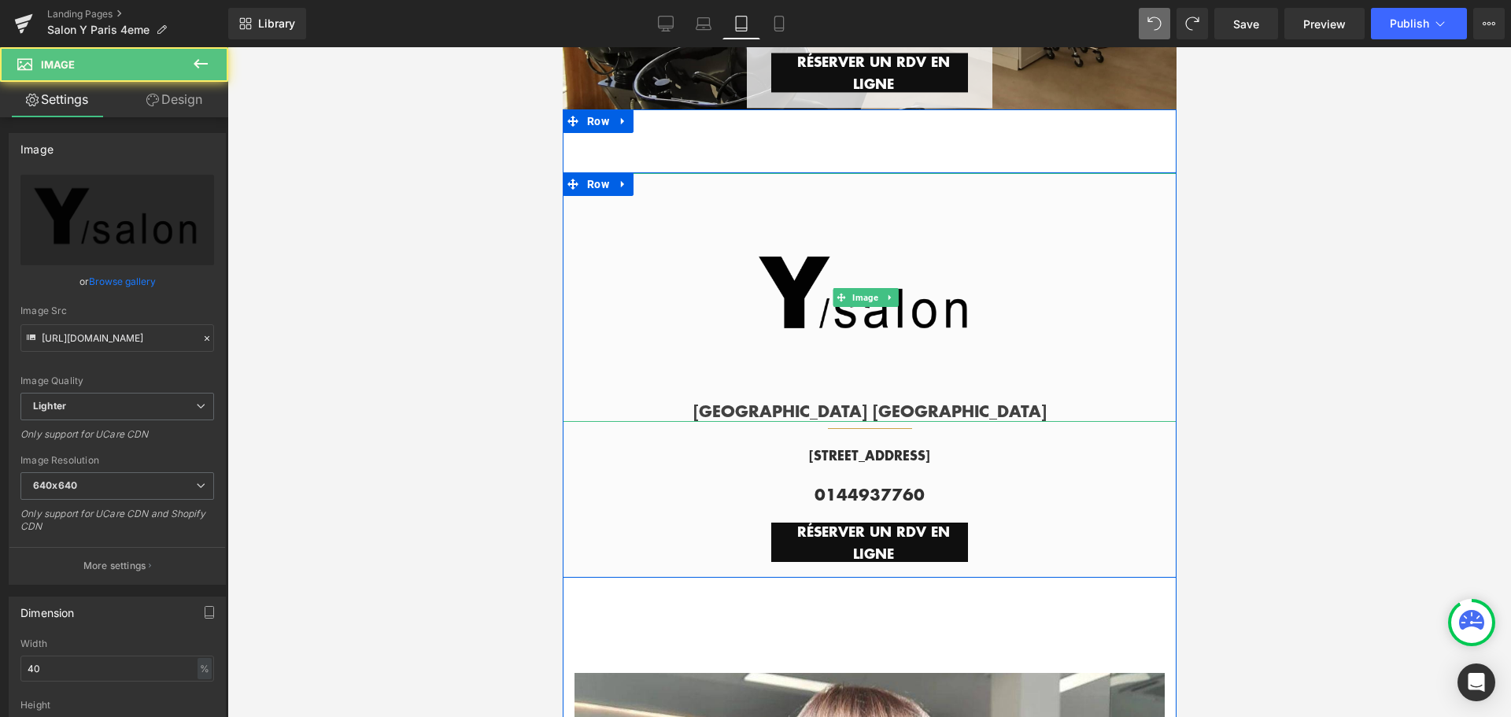
scroll to position [236, 0]
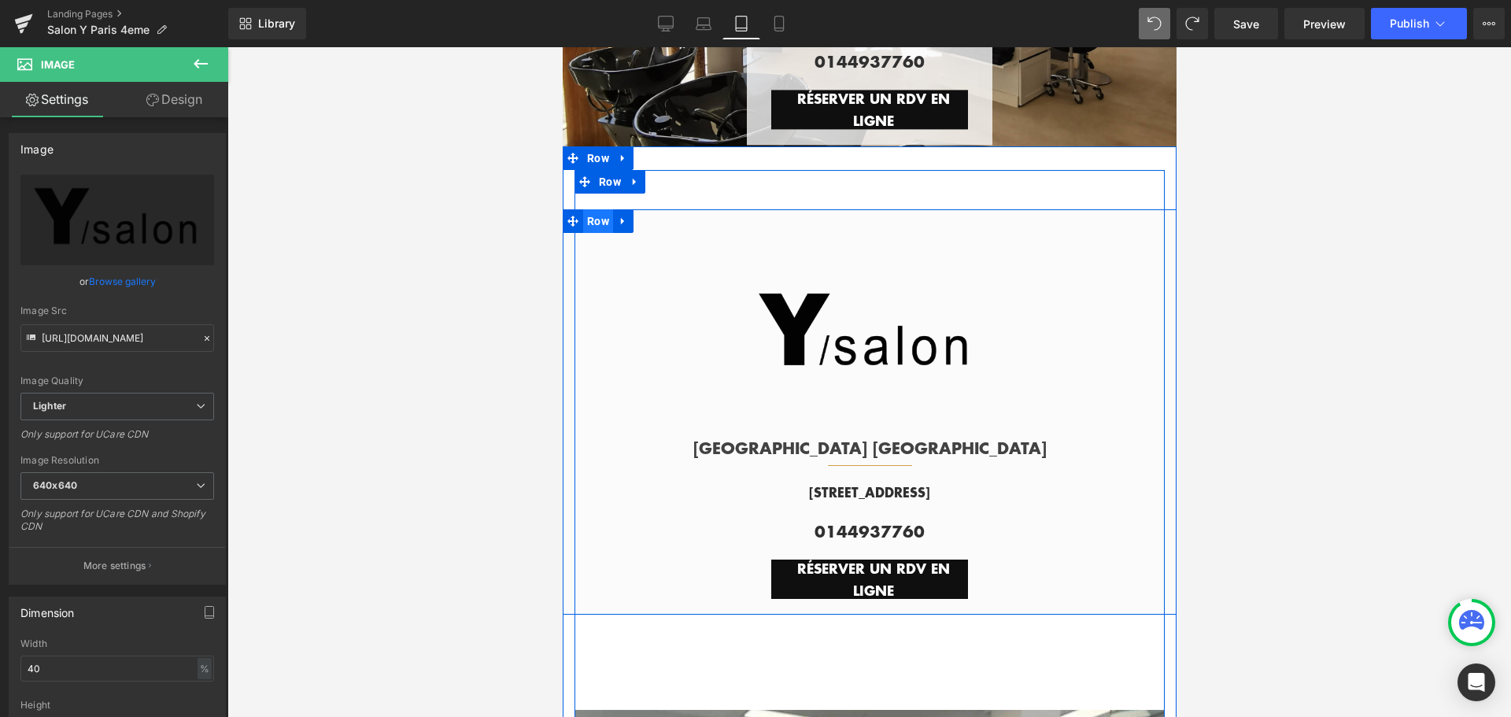
click at [593, 218] on span "Row" at bounding box center [597, 221] width 30 height 24
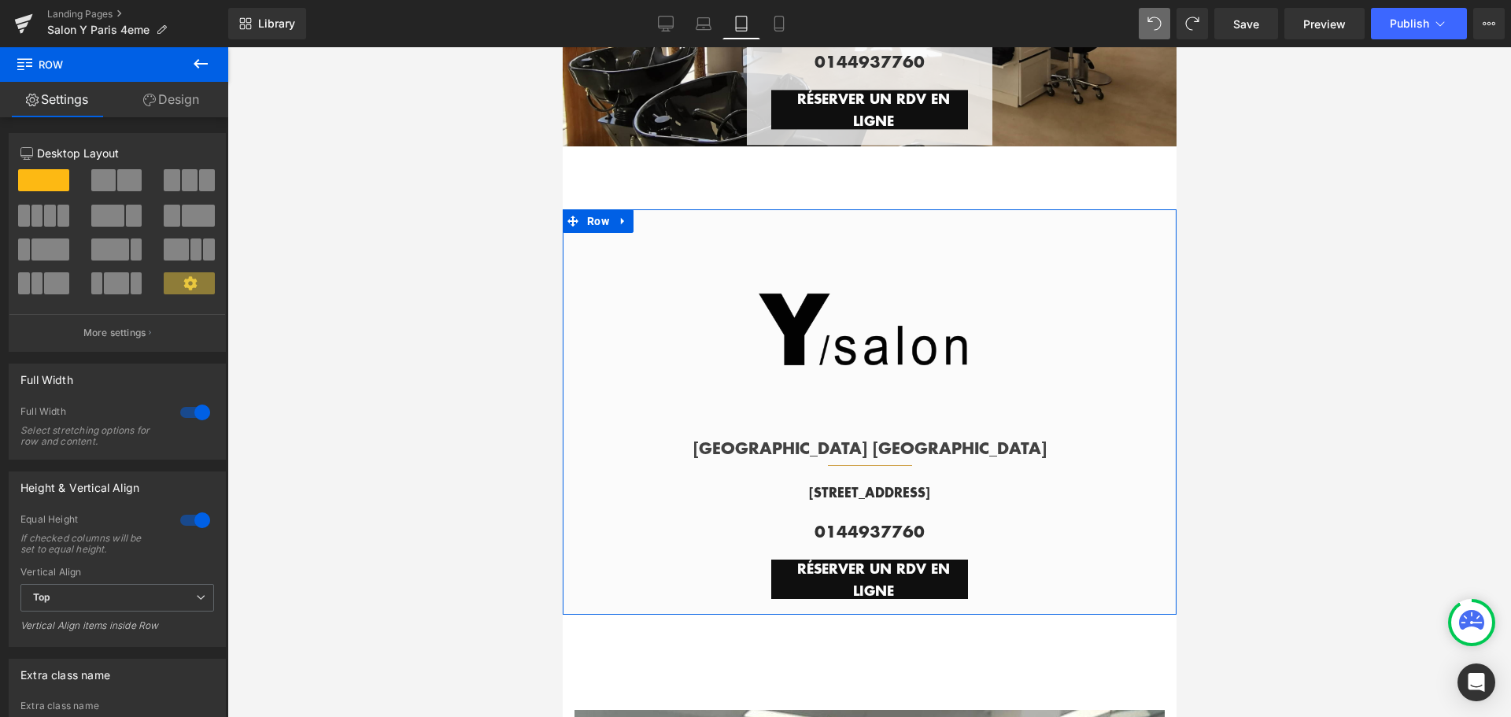
click at [194, 97] on link "Design" at bounding box center [171, 99] width 114 height 35
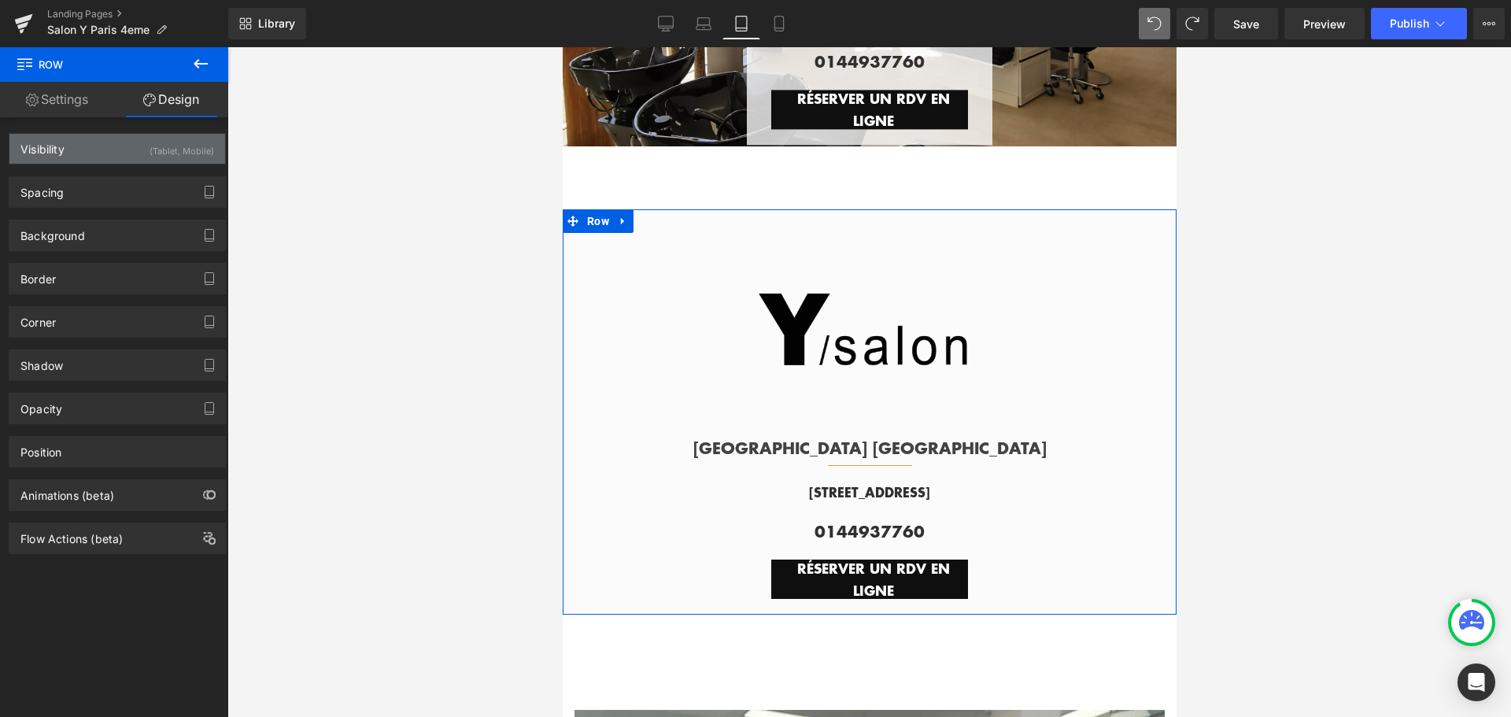
click at [175, 150] on div "(Tablet, Mobile)" at bounding box center [182, 147] width 65 height 26
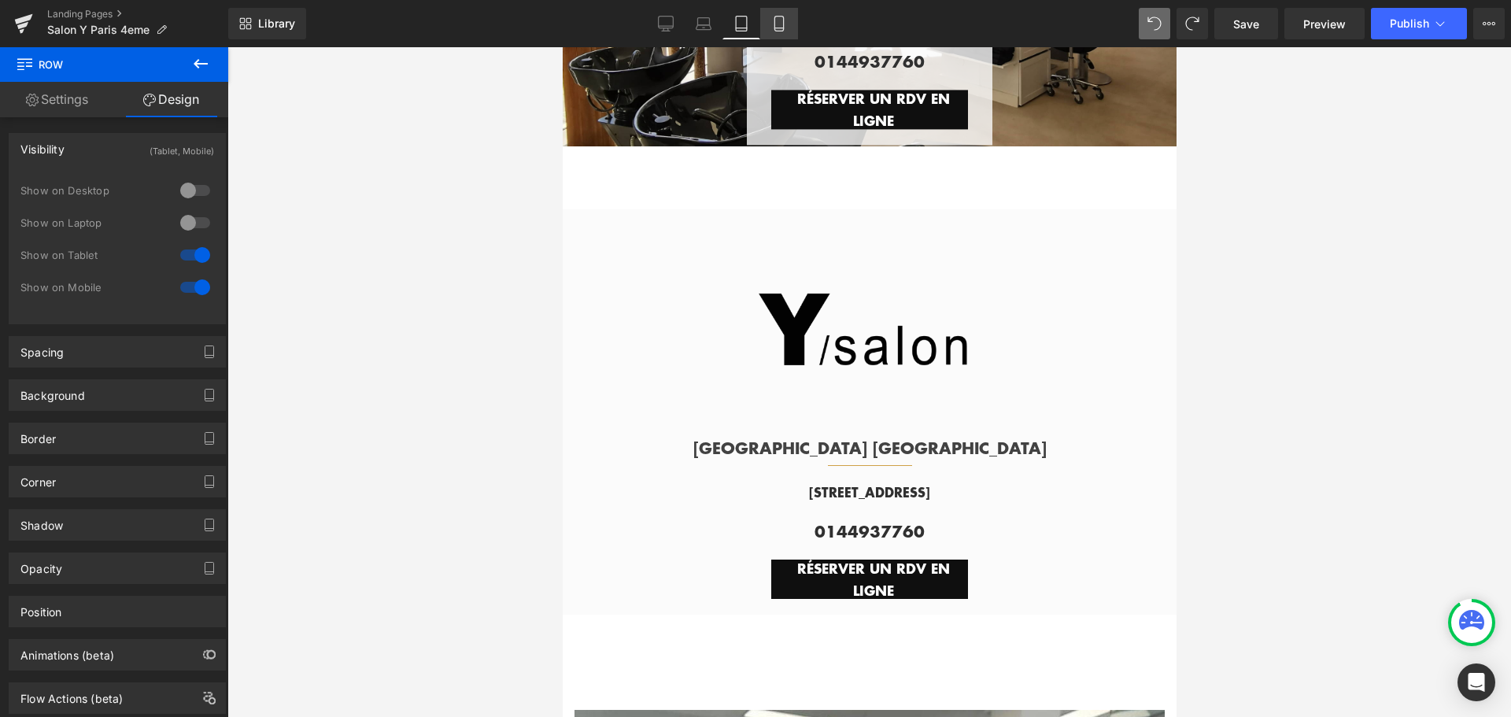
click at [782, 29] on icon at bounding box center [779, 24] width 16 height 16
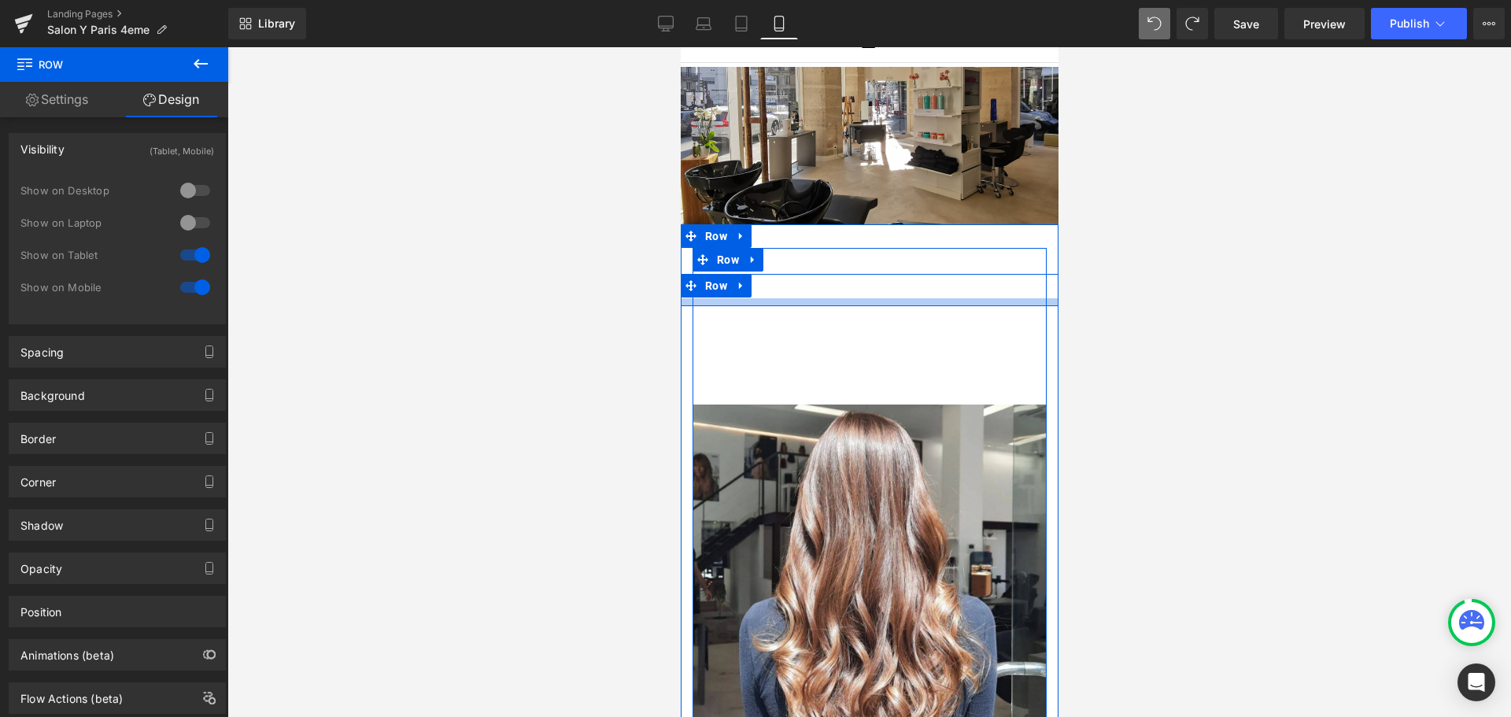
scroll to position [0, 0]
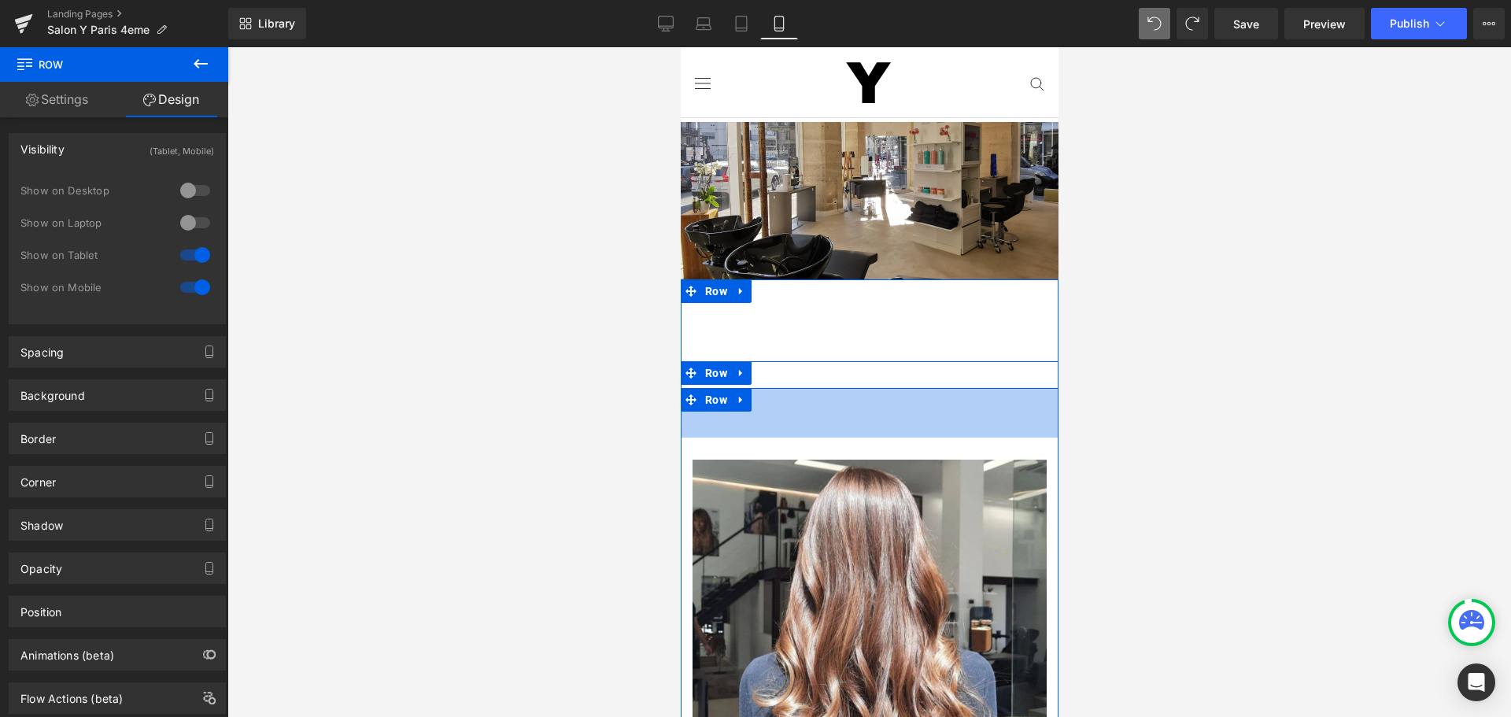
click at [824, 388] on div "63px" at bounding box center [869, 413] width 378 height 50
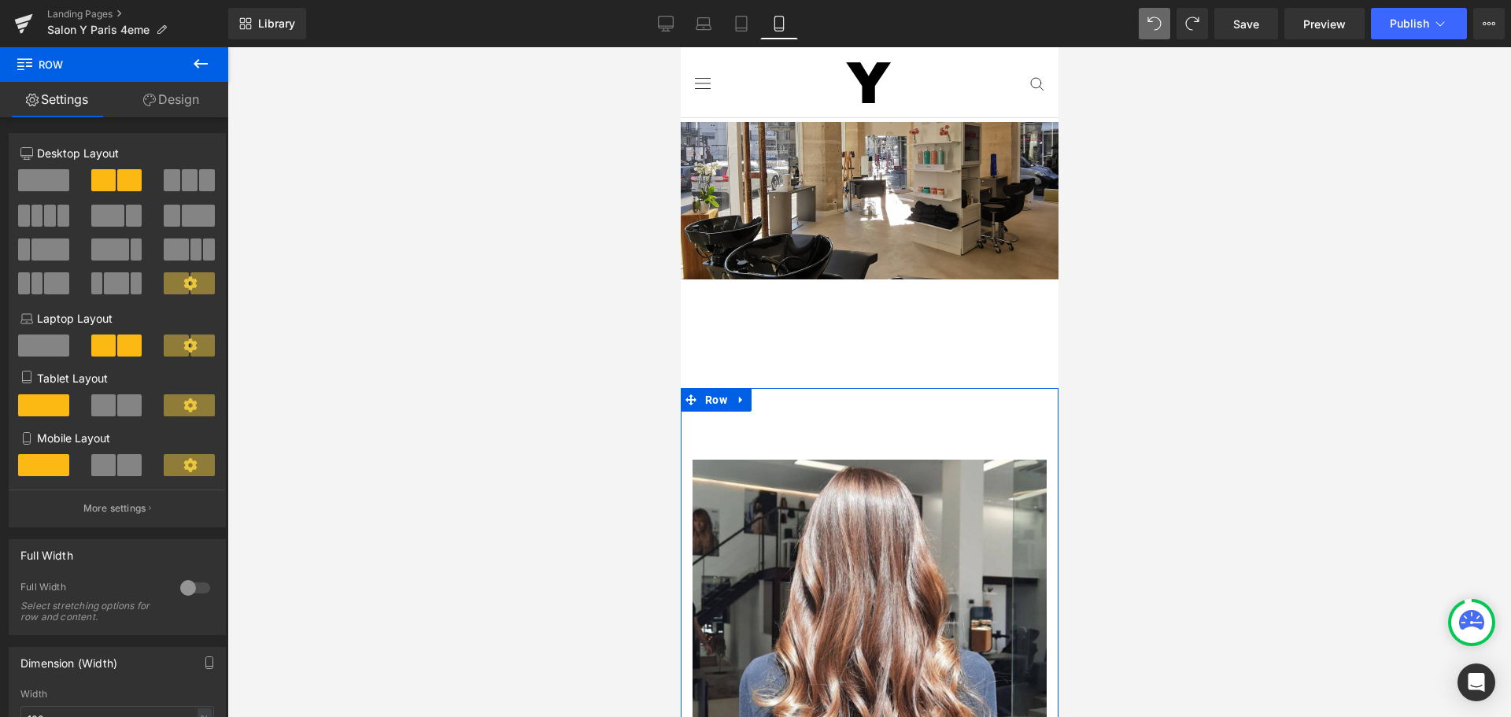
click at [177, 102] on link "Design" at bounding box center [171, 99] width 114 height 35
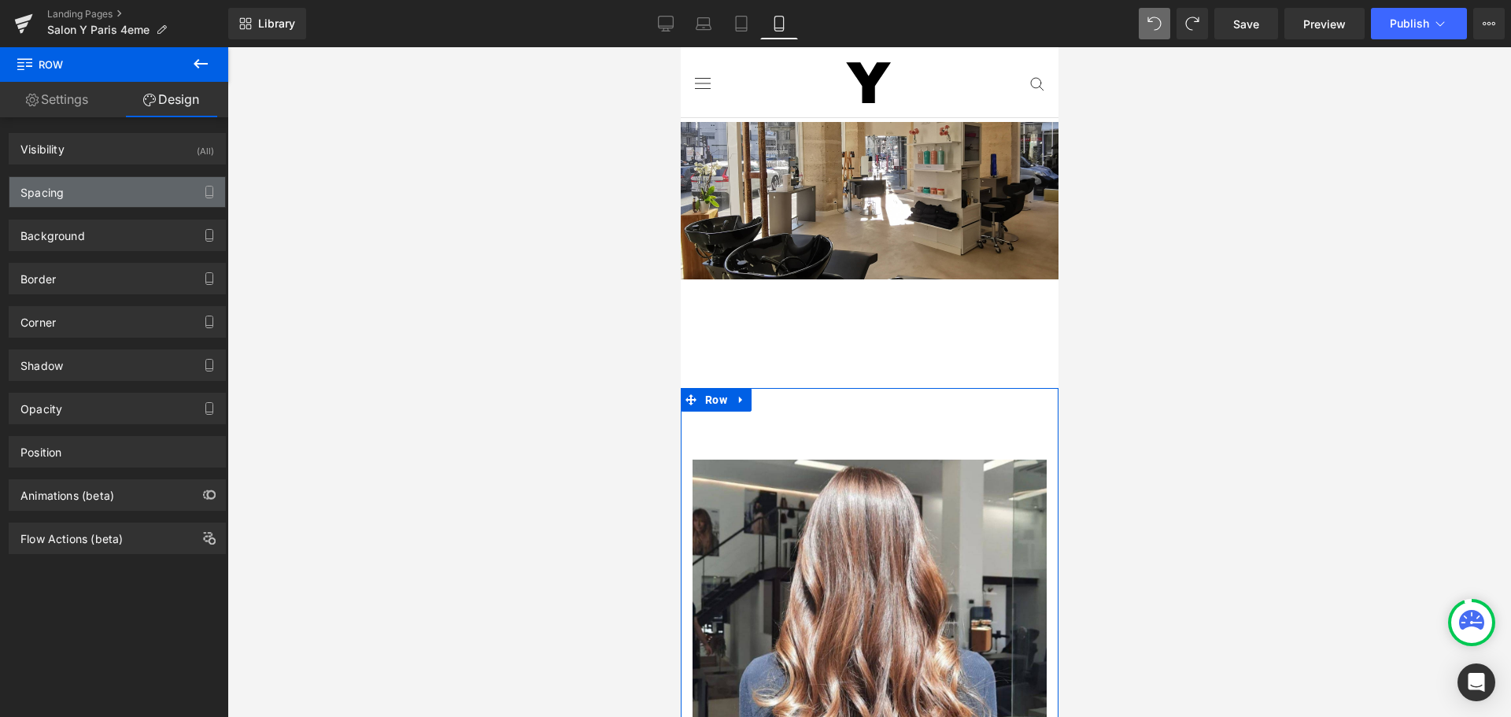
click at [168, 196] on div "Spacing" at bounding box center [117, 192] width 216 height 30
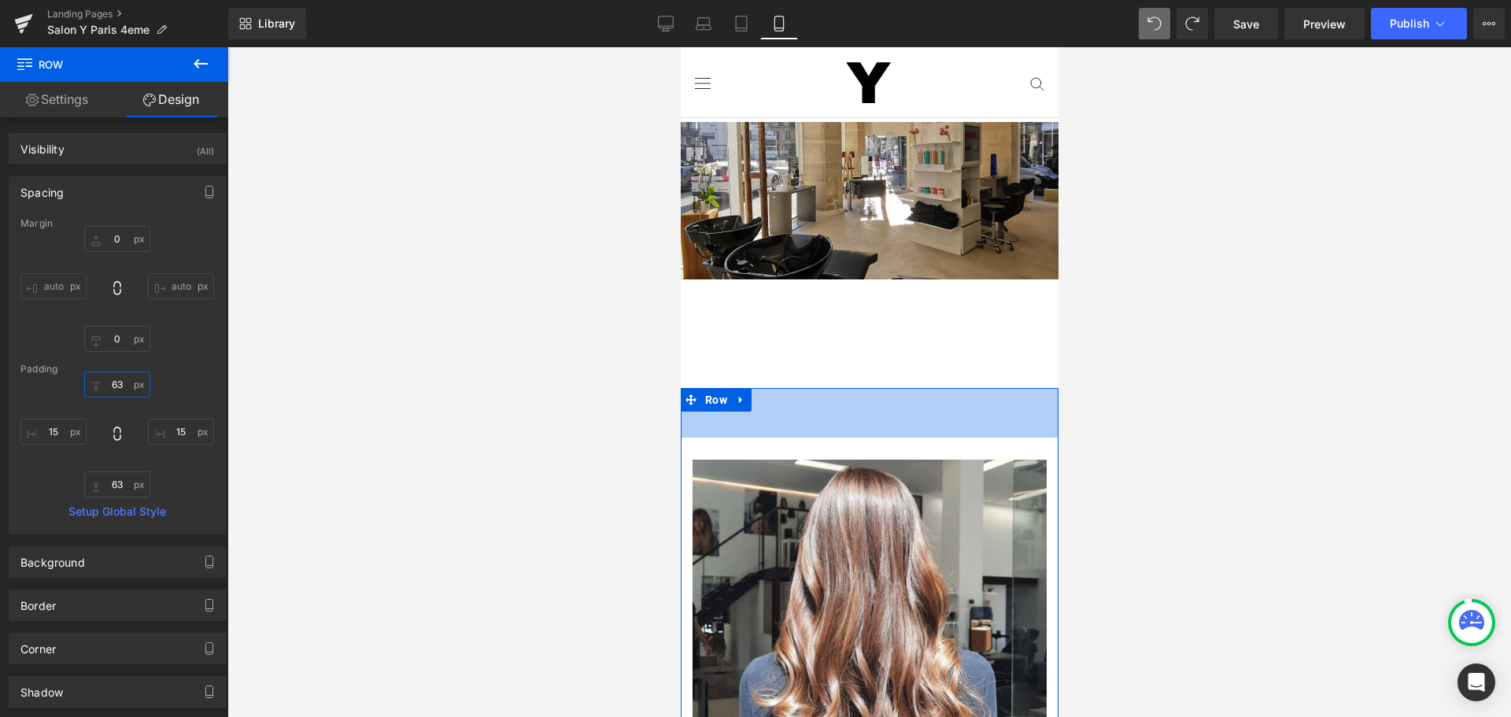
click at [121, 384] on input "63" at bounding box center [117, 384] width 66 height 26
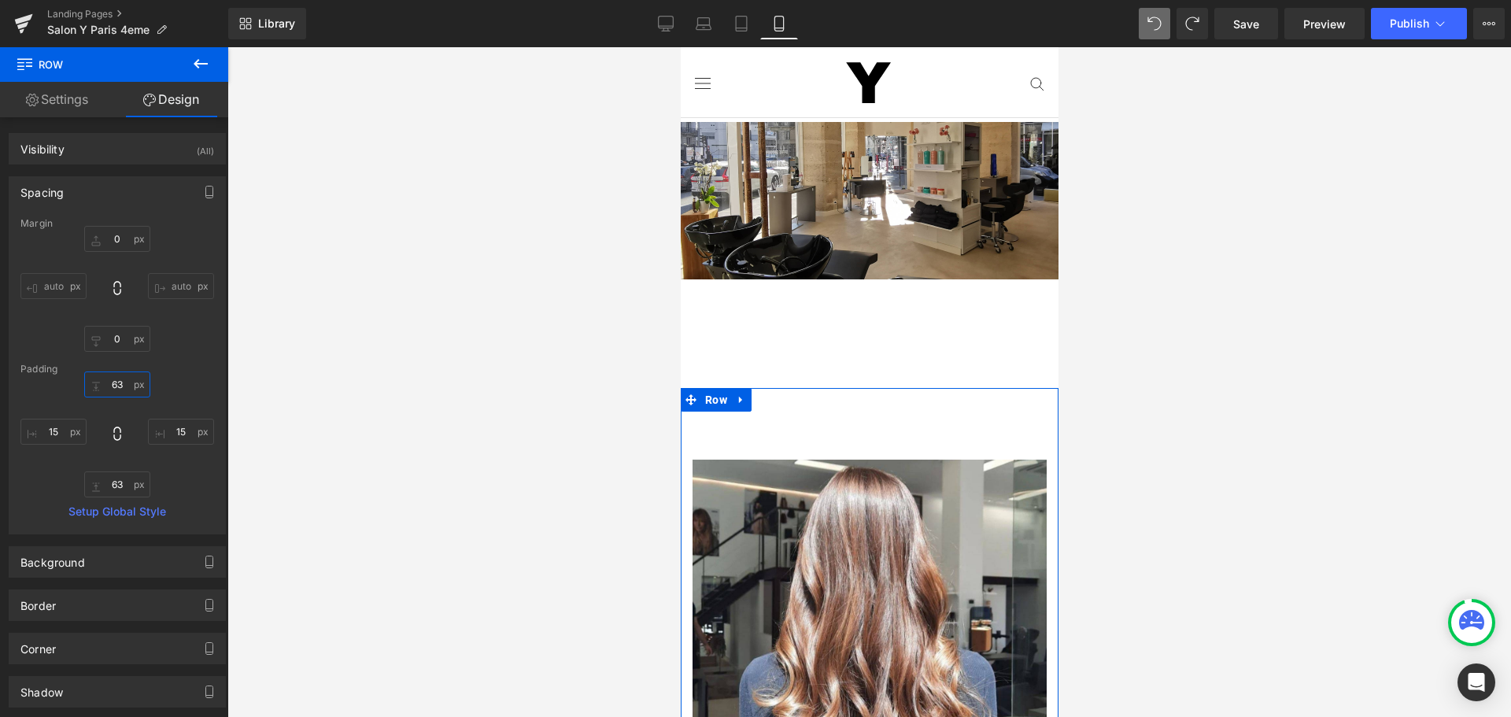
type input "0"
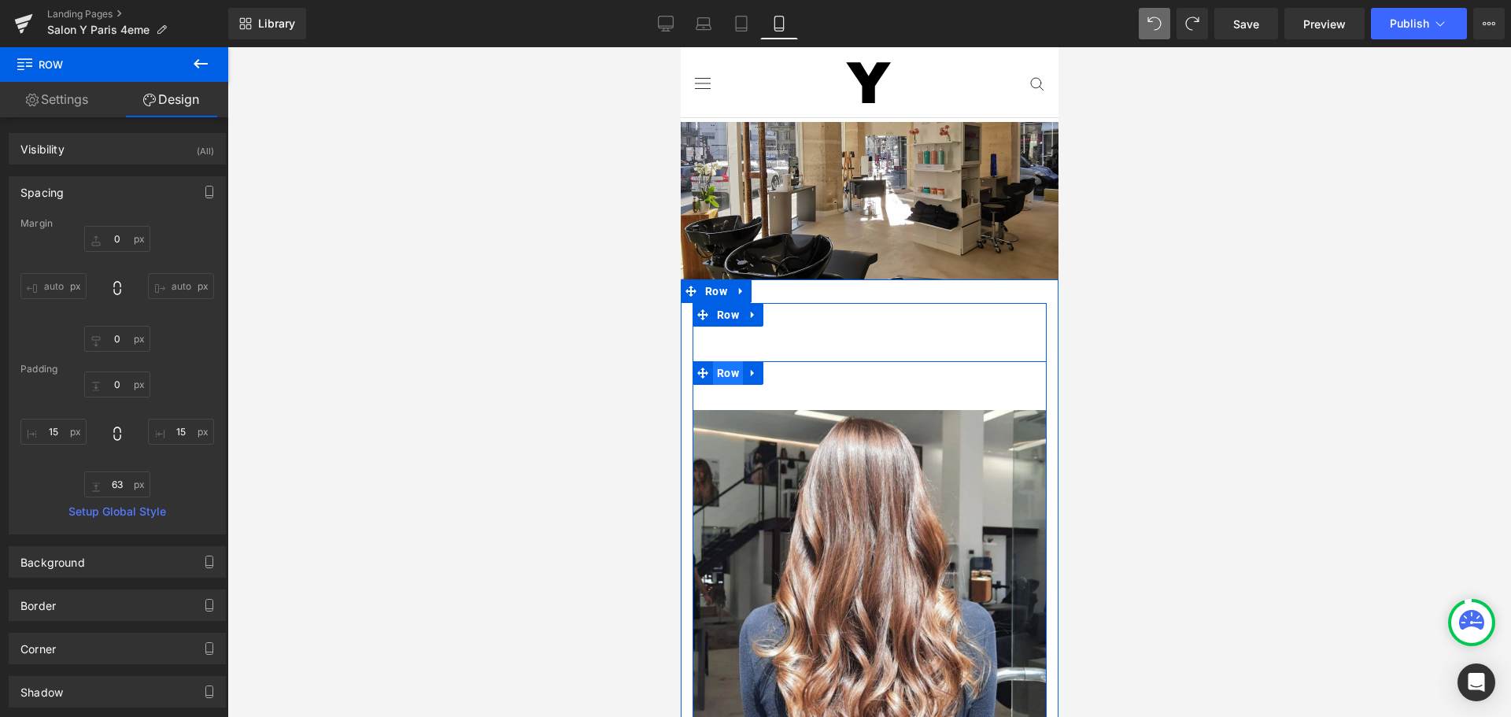
click at [728, 372] on span "Row" at bounding box center [727, 373] width 30 height 24
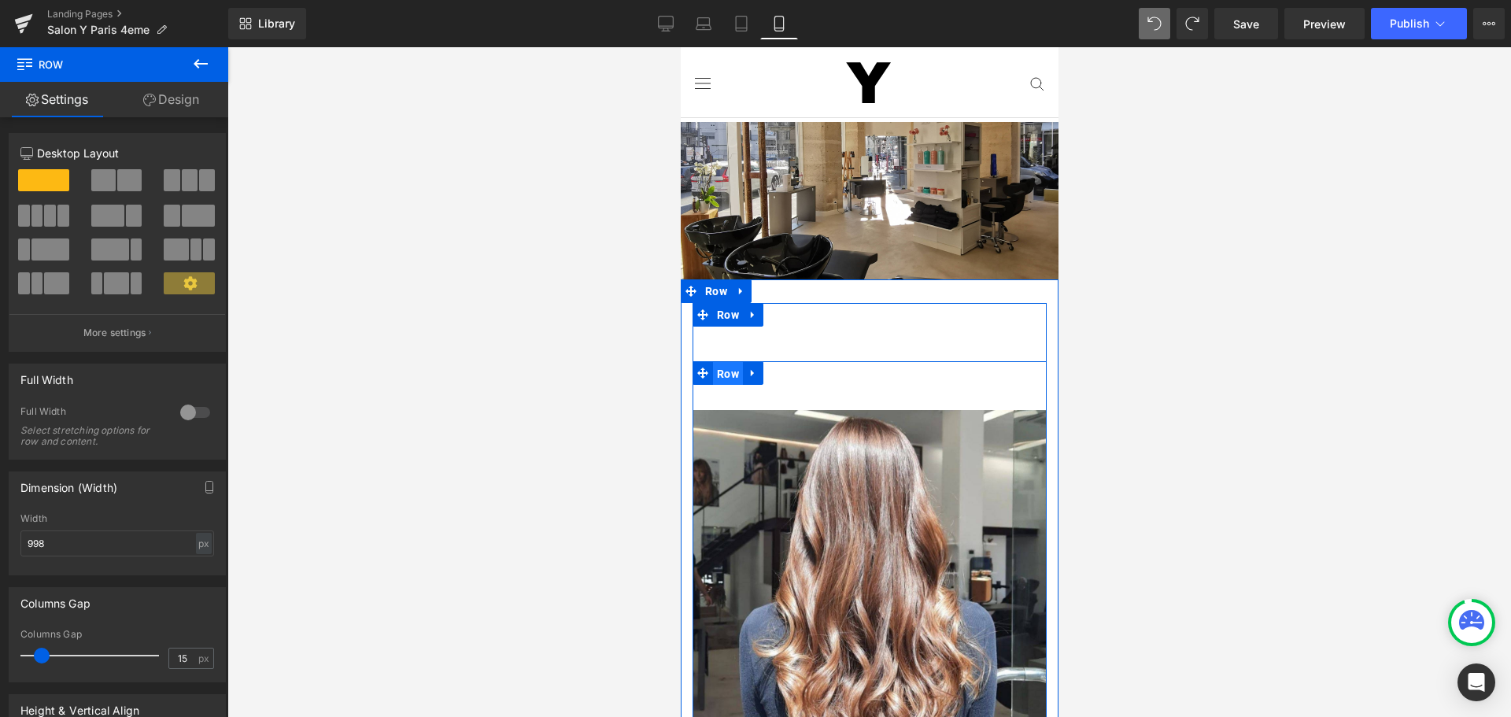
click at [722, 365] on span "Row" at bounding box center [727, 374] width 30 height 24
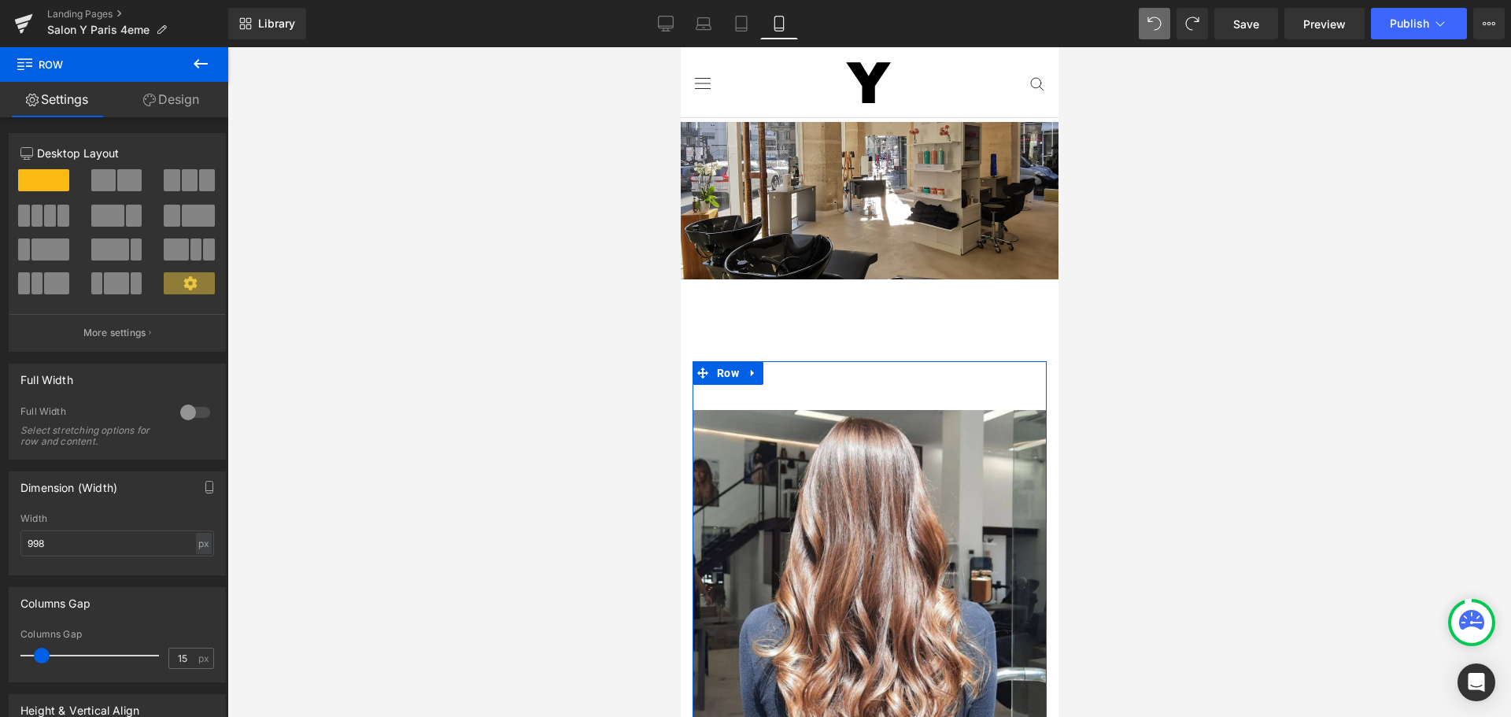
click at [187, 98] on link "Design" at bounding box center [171, 99] width 114 height 35
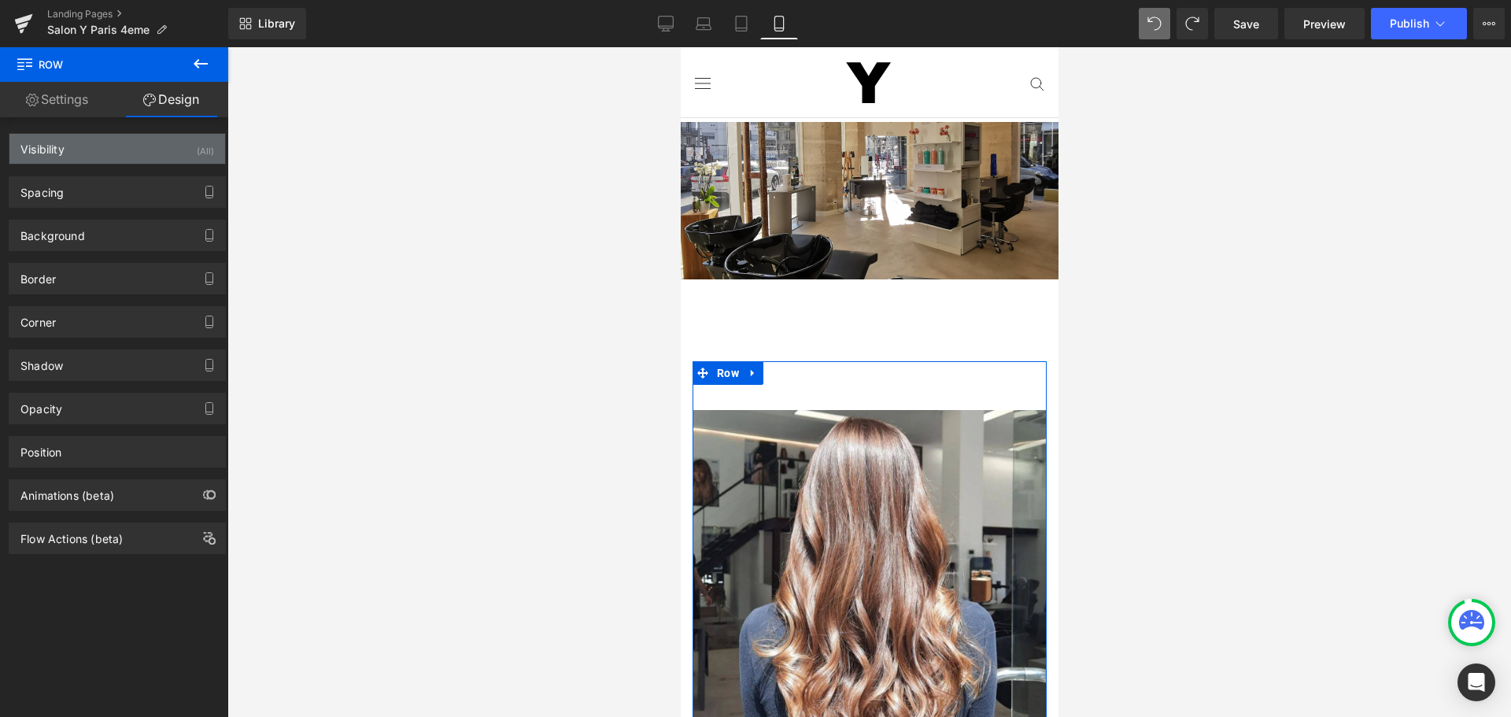
click at [161, 150] on div "Visibility (All)" at bounding box center [117, 149] width 216 height 30
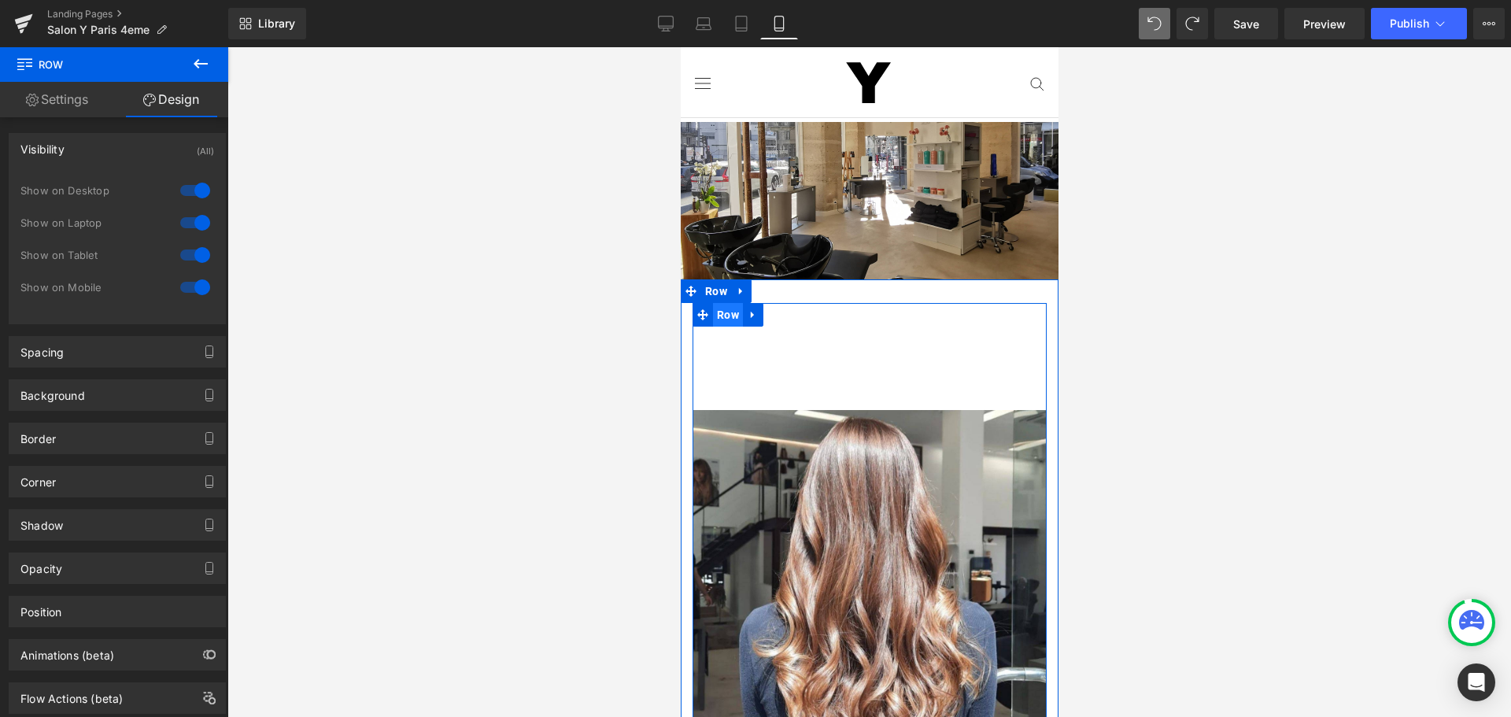
click at [732, 306] on span "Row" at bounding box center [727, 315] width 30 height 24
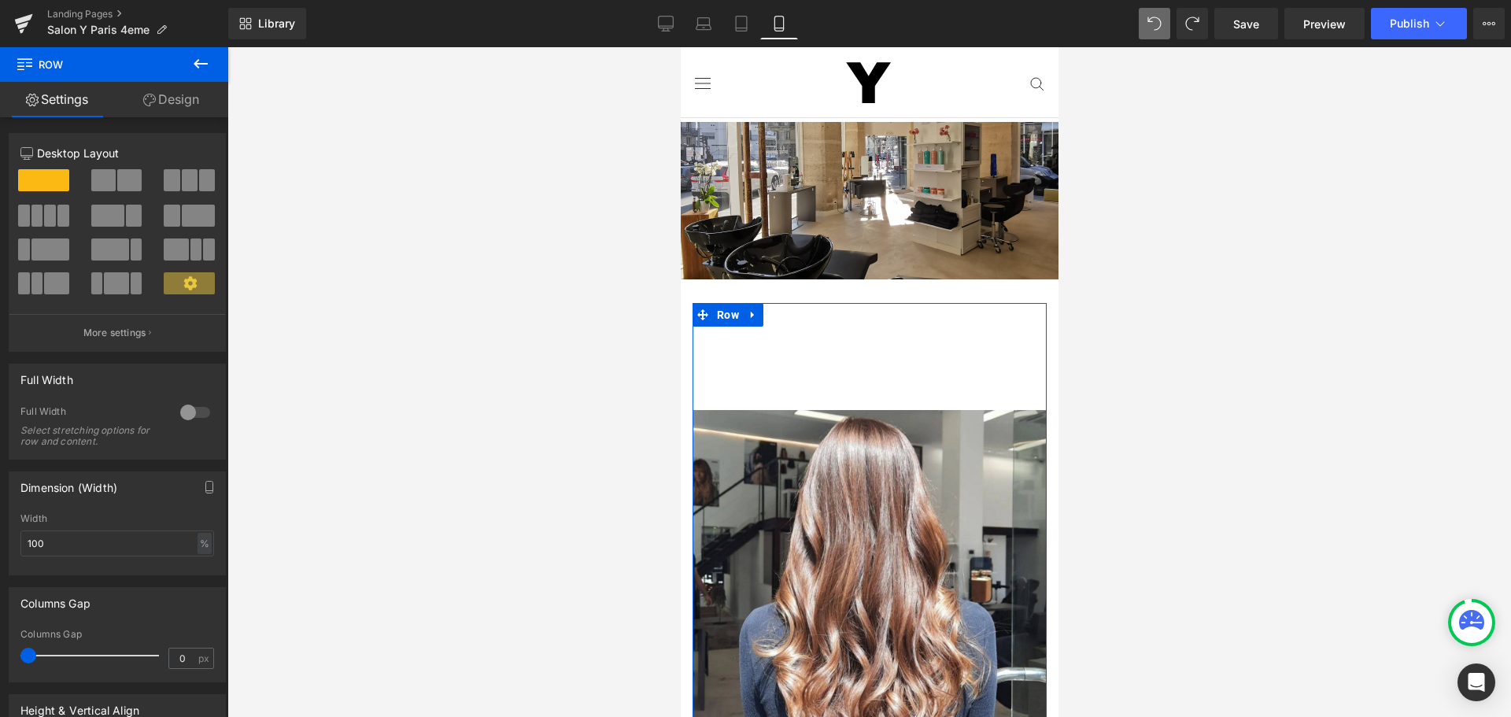
click at [181, 95] on link "Design" at bounding box center [171, 99] width 114 height 35
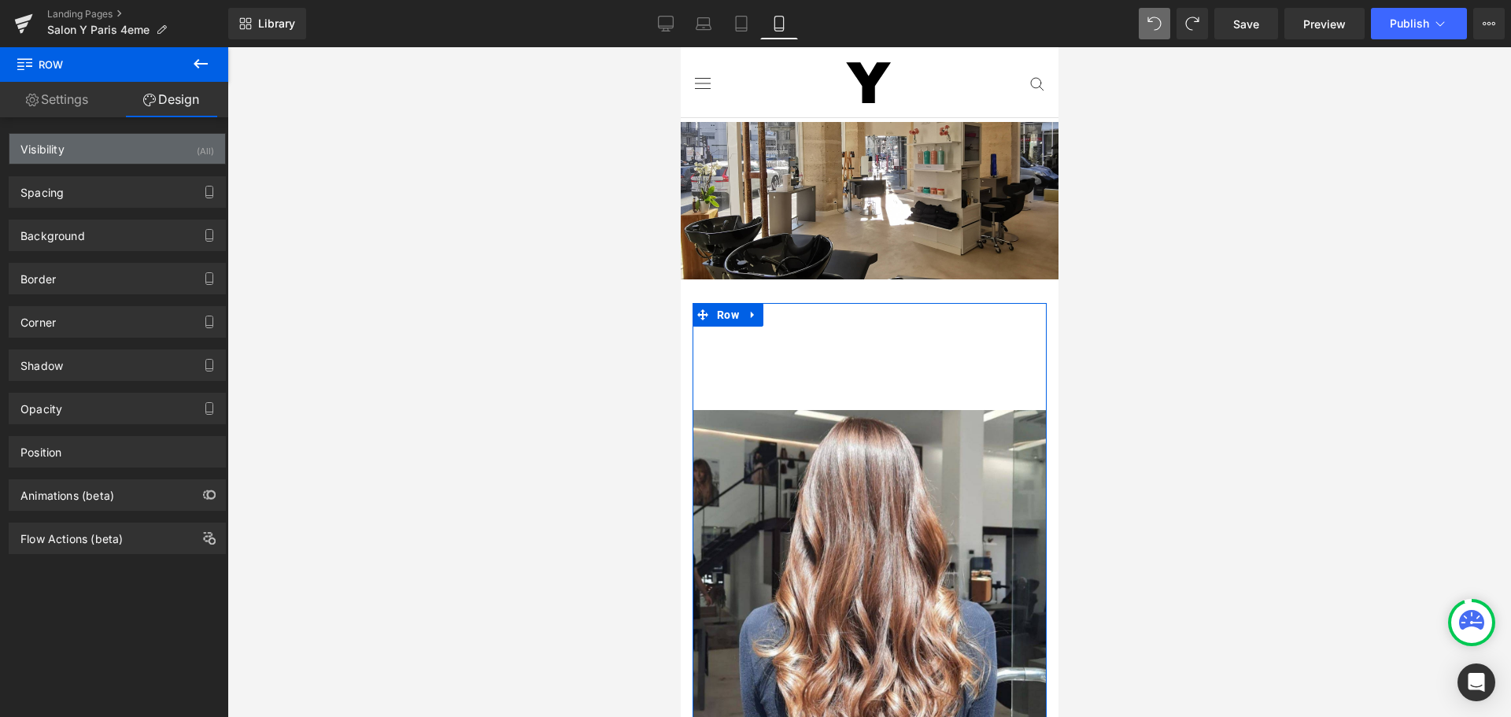
click at [168, 157] on div "Visibility (All)" at bounding box center [117, 149] width 216 height 30
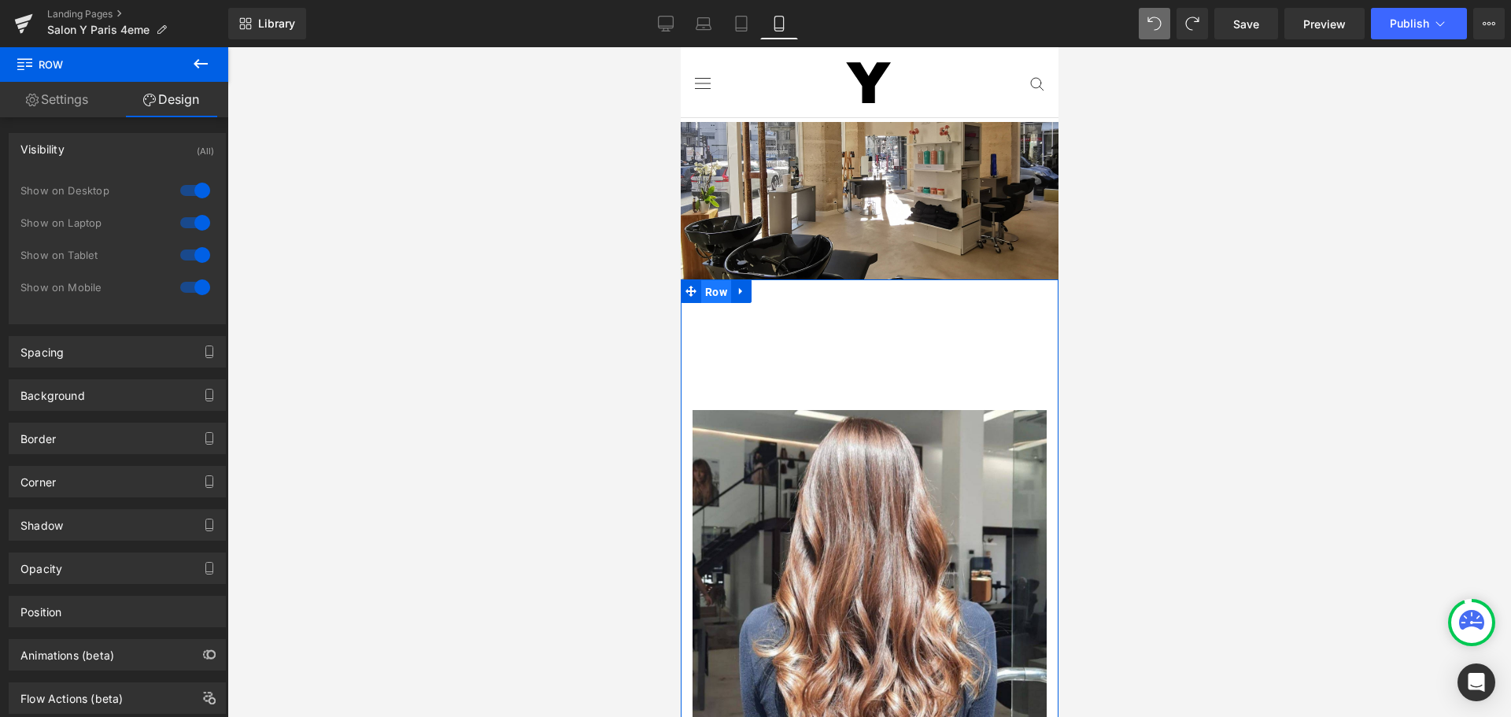
click at [706, 286] on span "Row" at bounding box center [715, 292] width 30 height 24
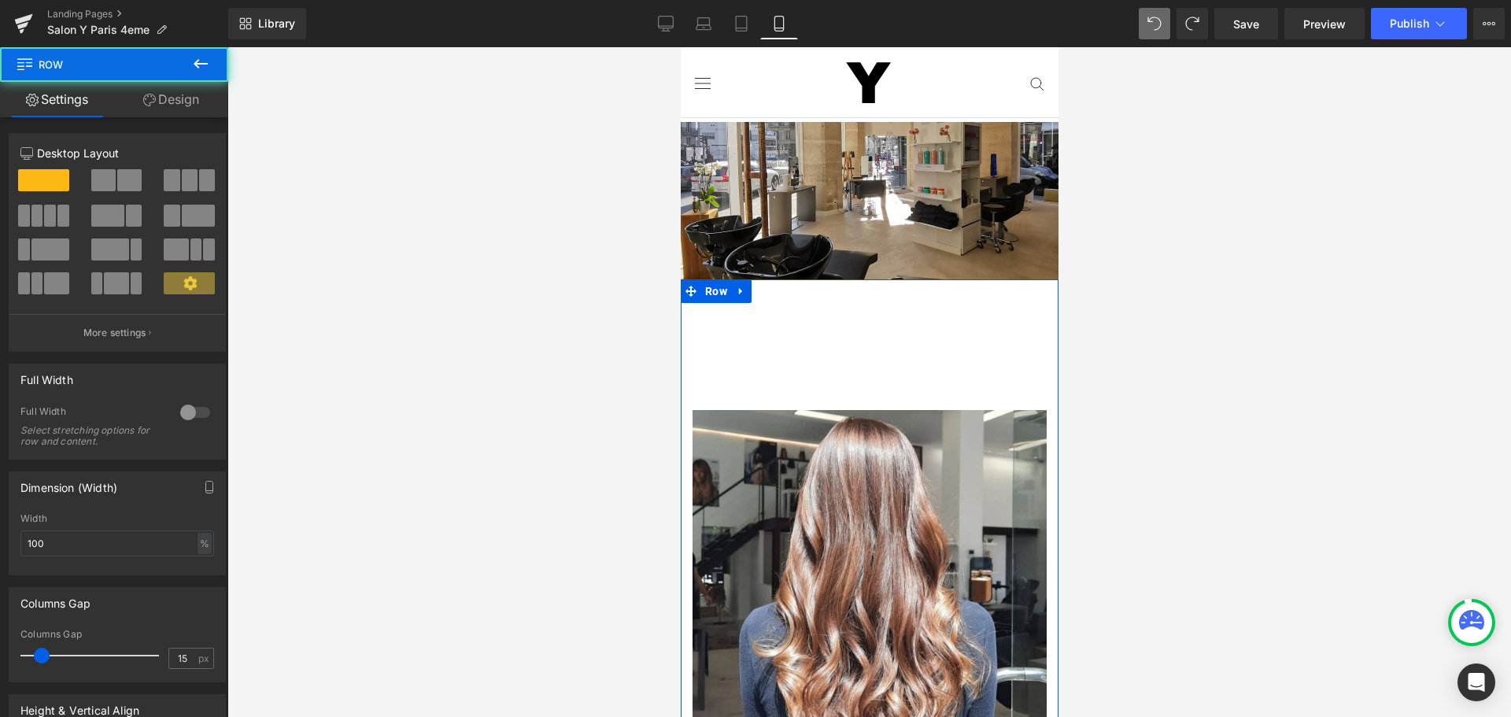
click at [172, 99] on link "Design" at bounding box center [171, 99] width 114 height 35
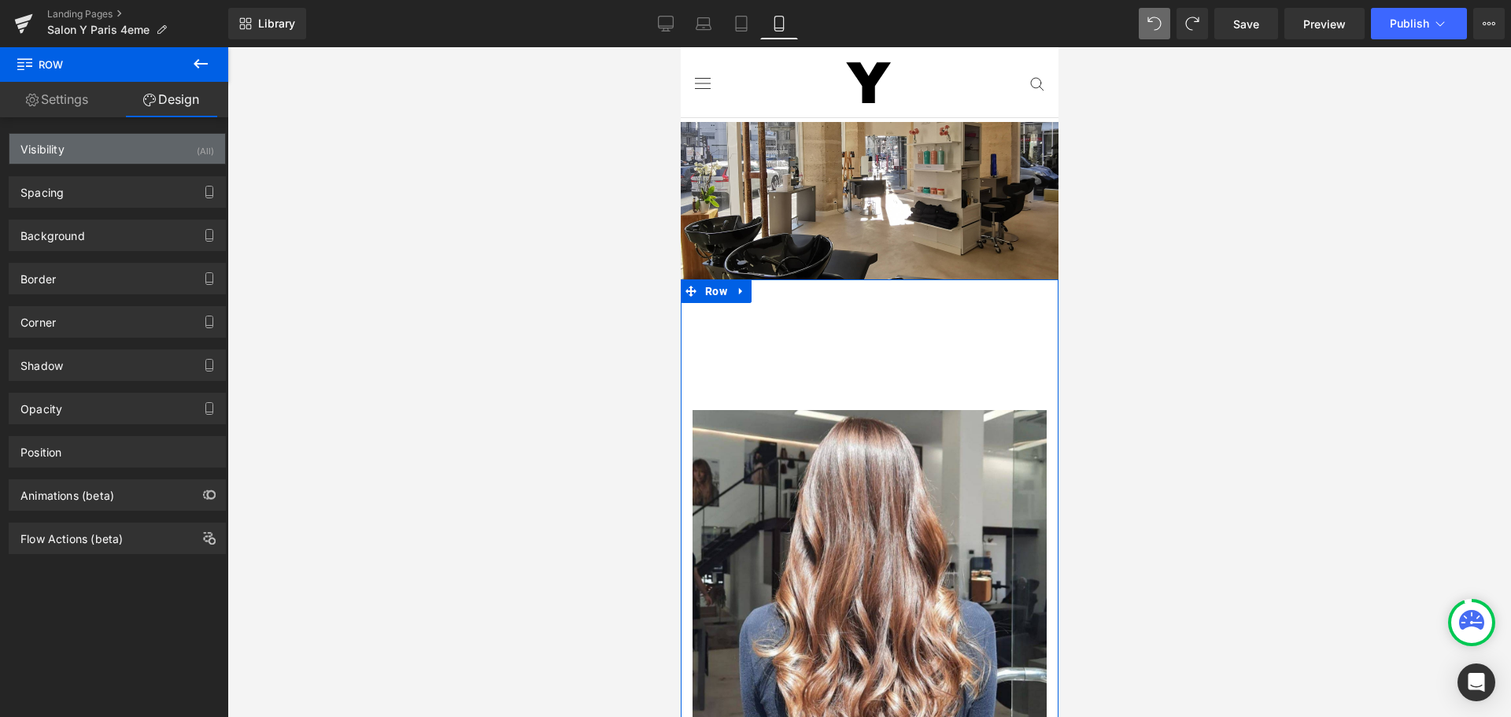
click at [172, 148] on div "Visibility (All)" at bounding box center [117, 149] width 216 height 30
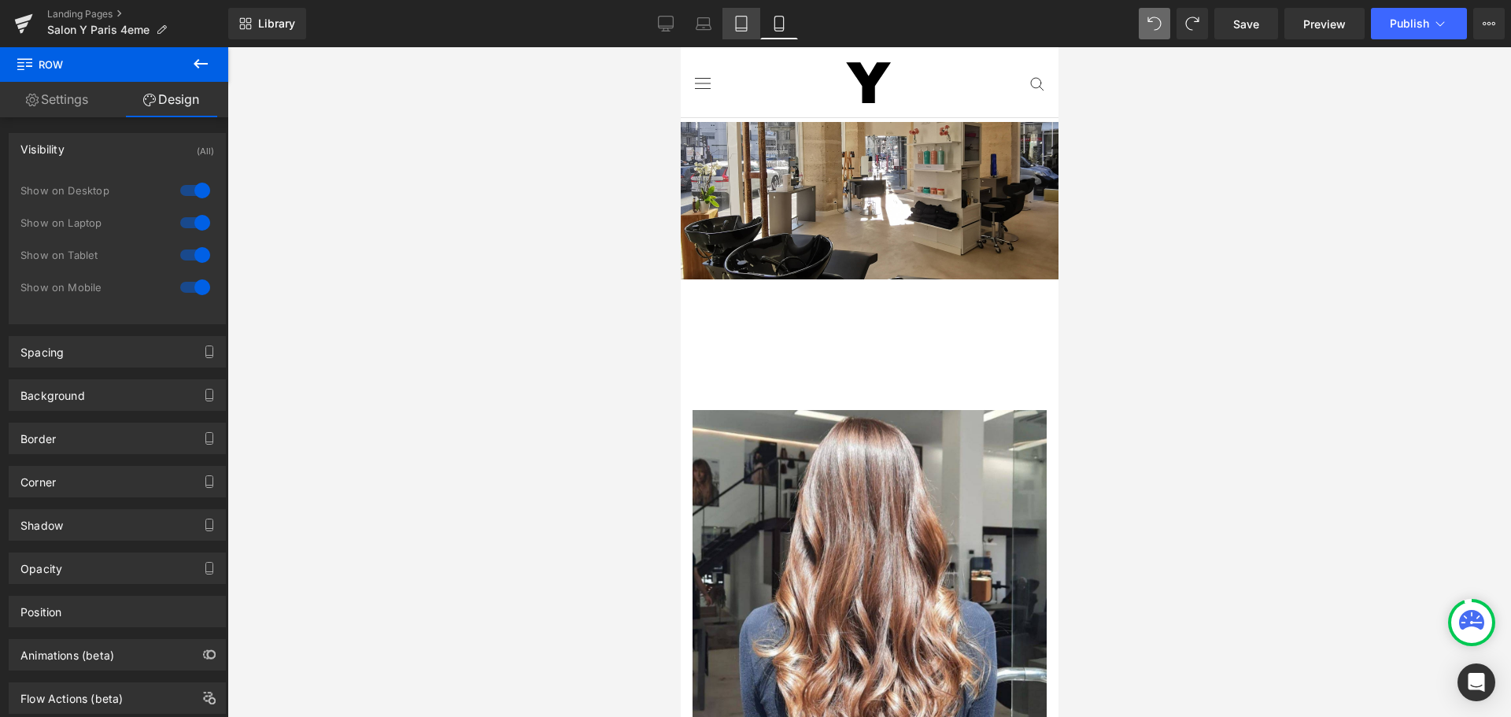
click at [740, 26] on icon at bounding box center [741, 24] width 16 height 16
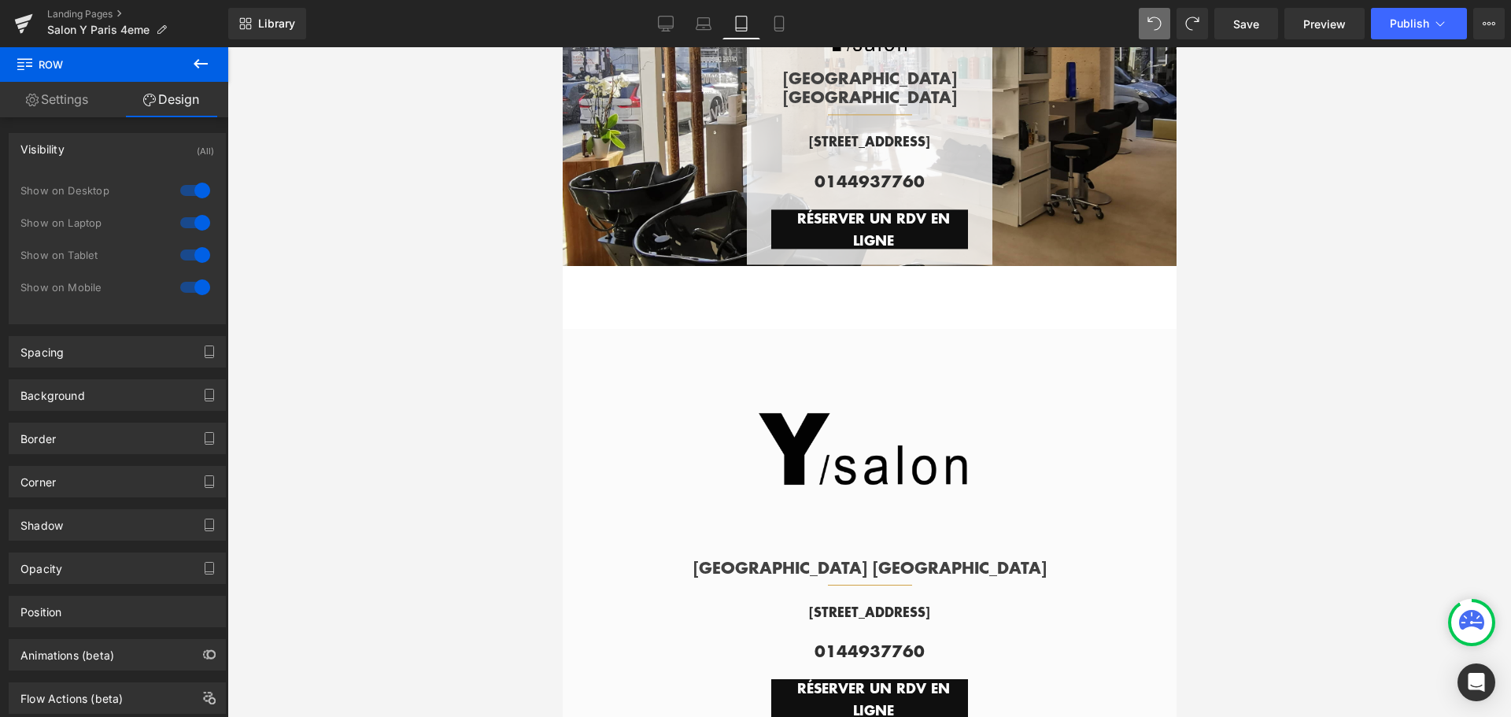
scroll to position [236, 0]
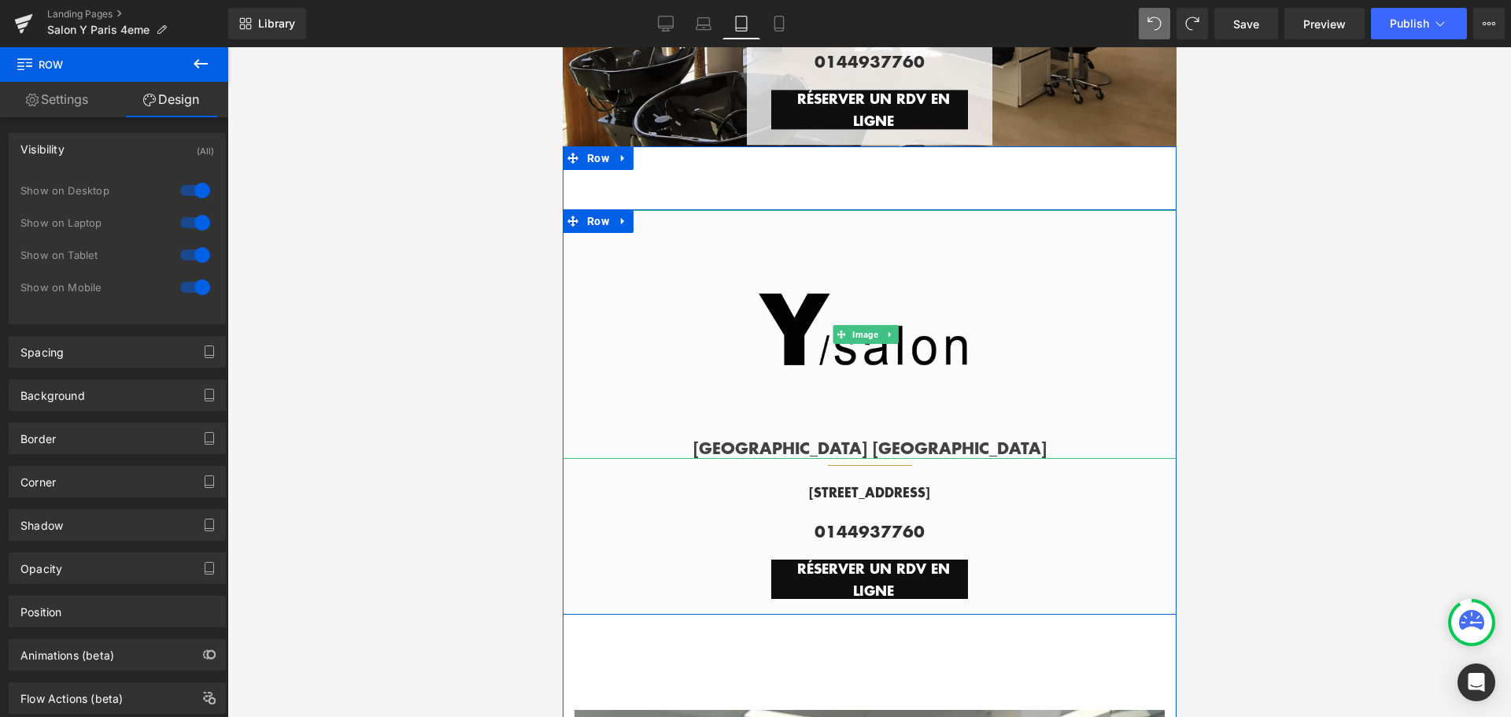
click at [869, 308] on img at bounding box center [865, 334] width 249 height 249
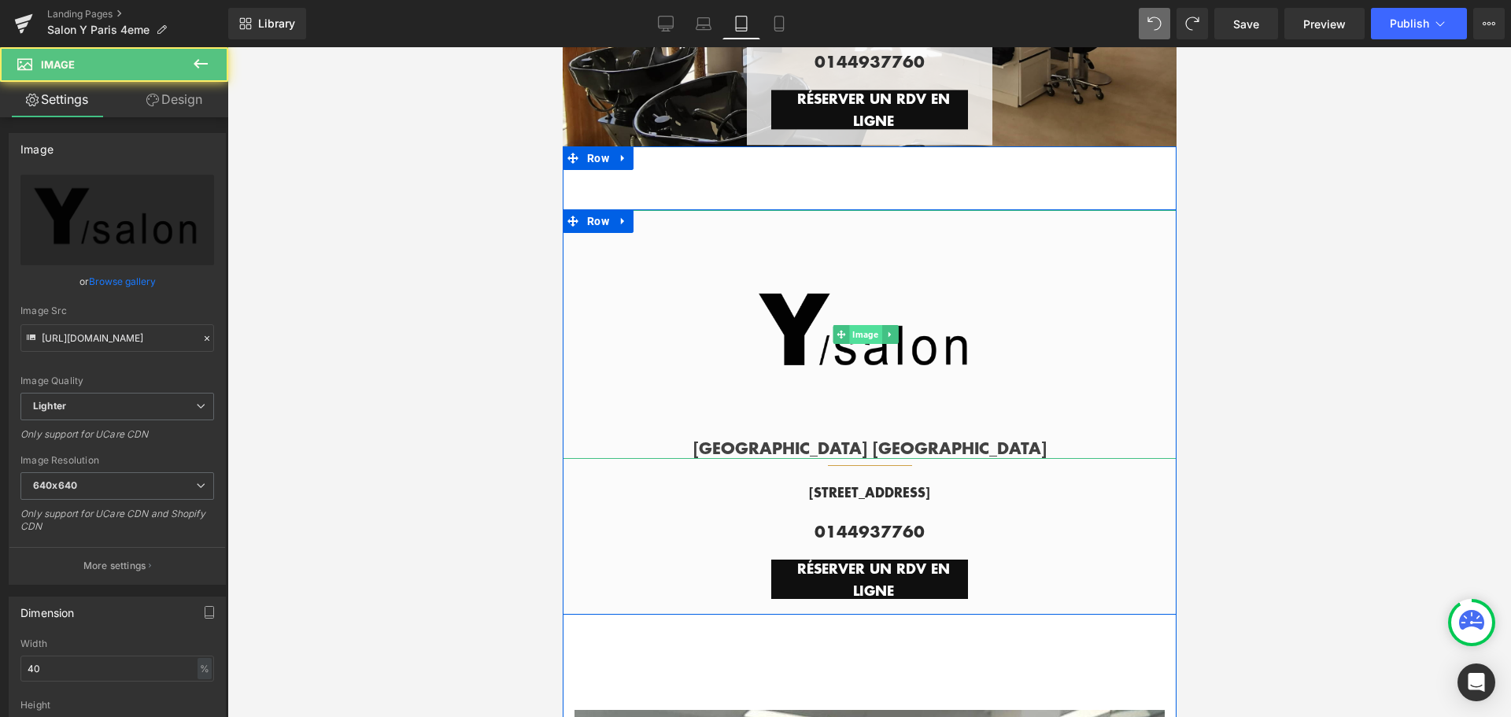
click at [861, 328] on span "Image" at bounding box center [864, 334] width 32 height 19
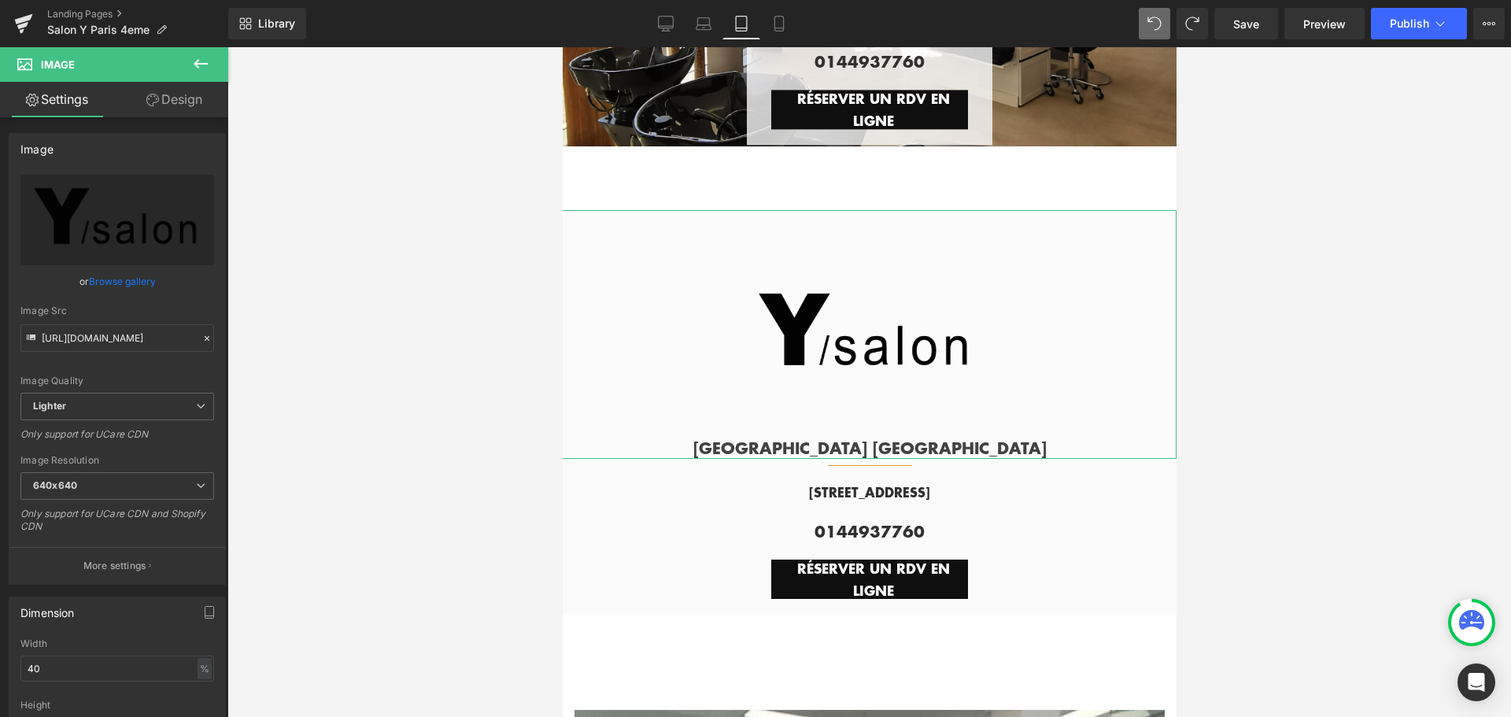
click at [177, 93] on link "Design" at bounding box center [174, 99] width 114 height 35
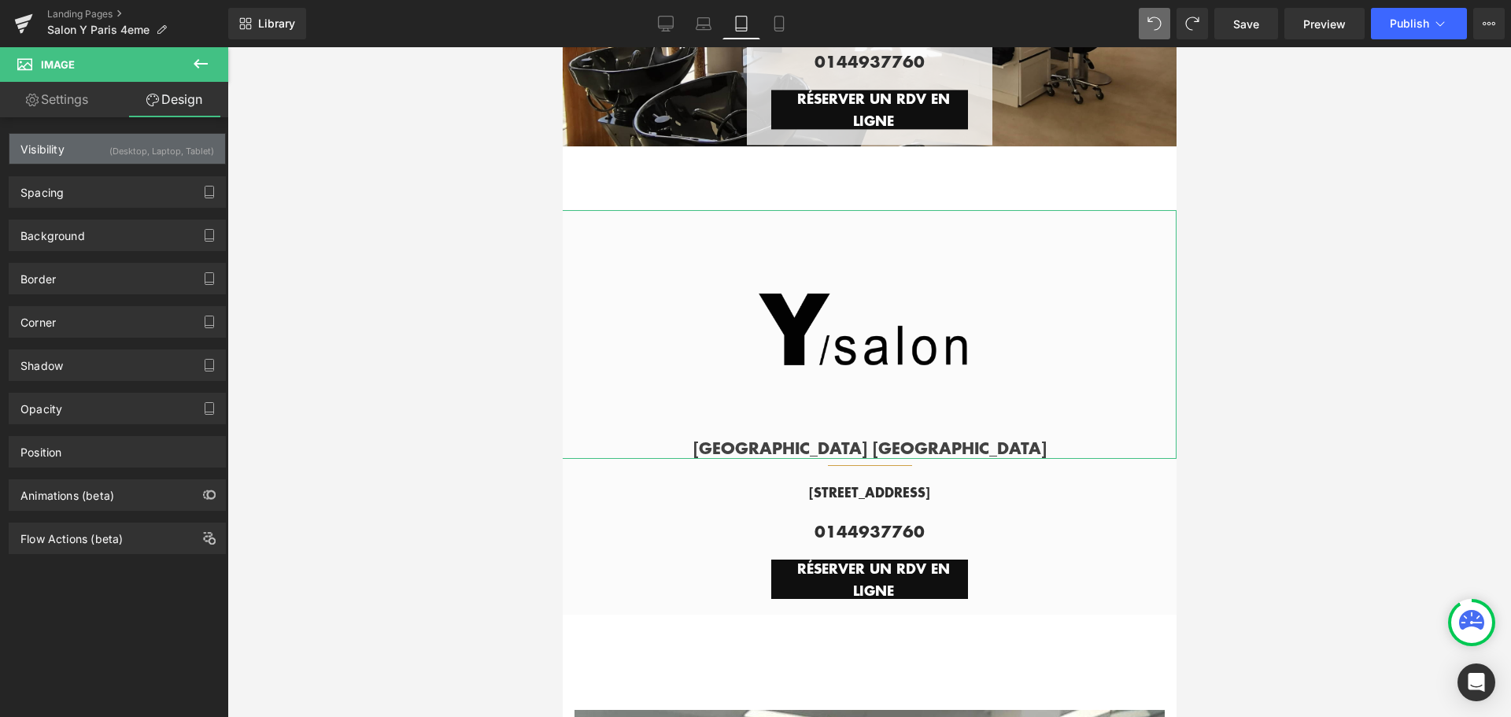
click at [146, 158] on div "(Desktop, Laptop, Tablet)" at bounding box center [161, 147] width 105 height 26
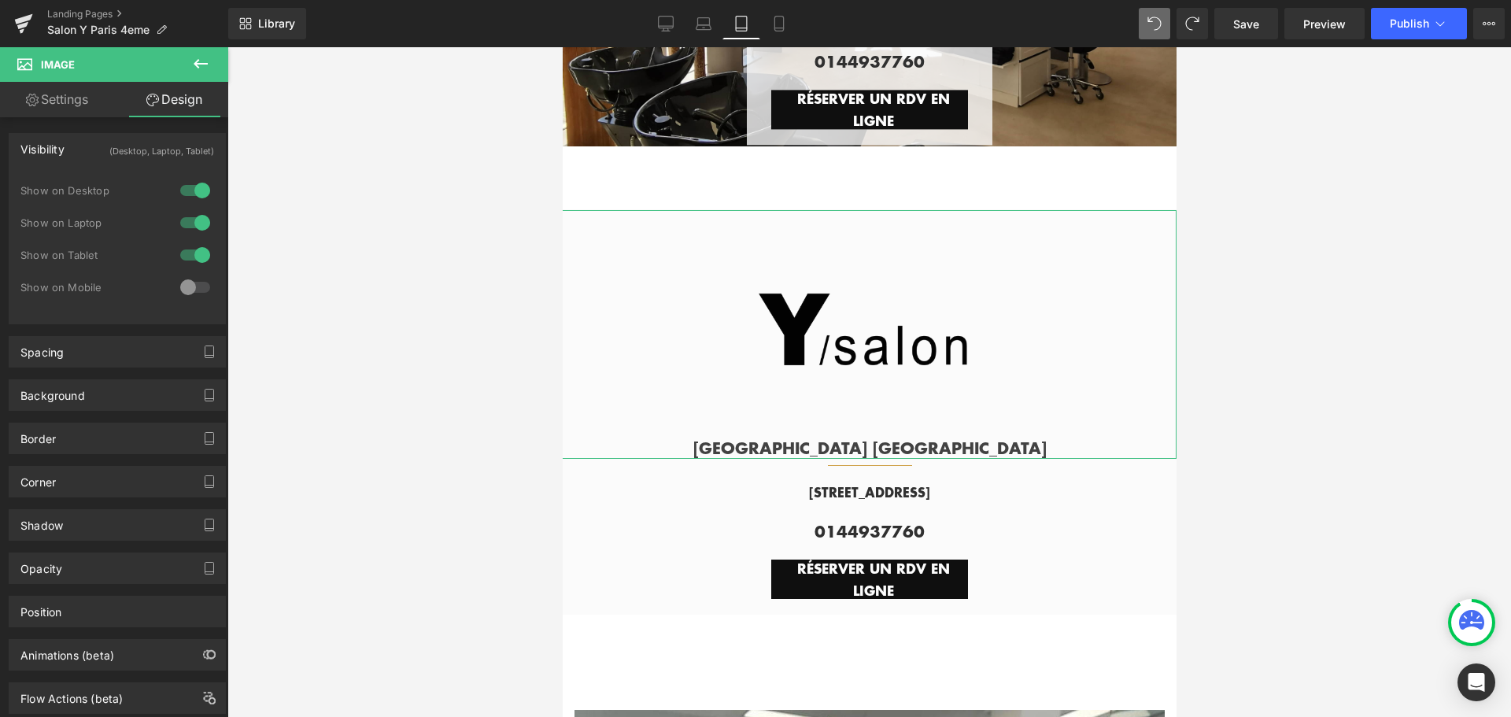
click at [198, 285] on div at bounding box center [195, 287] width 38 height 25
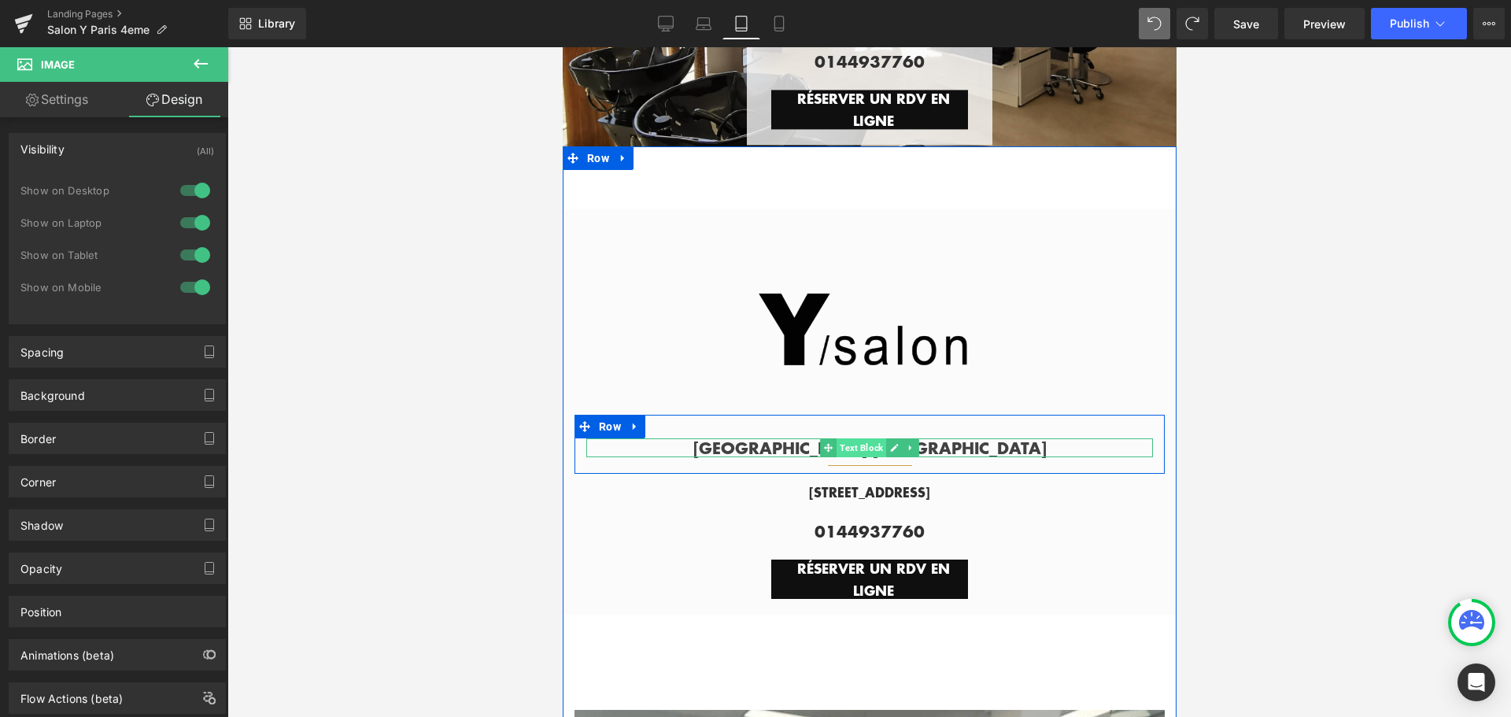
click at [867, 445] on span "Text Block" at bounding box center [861, 447] width 50 height 19
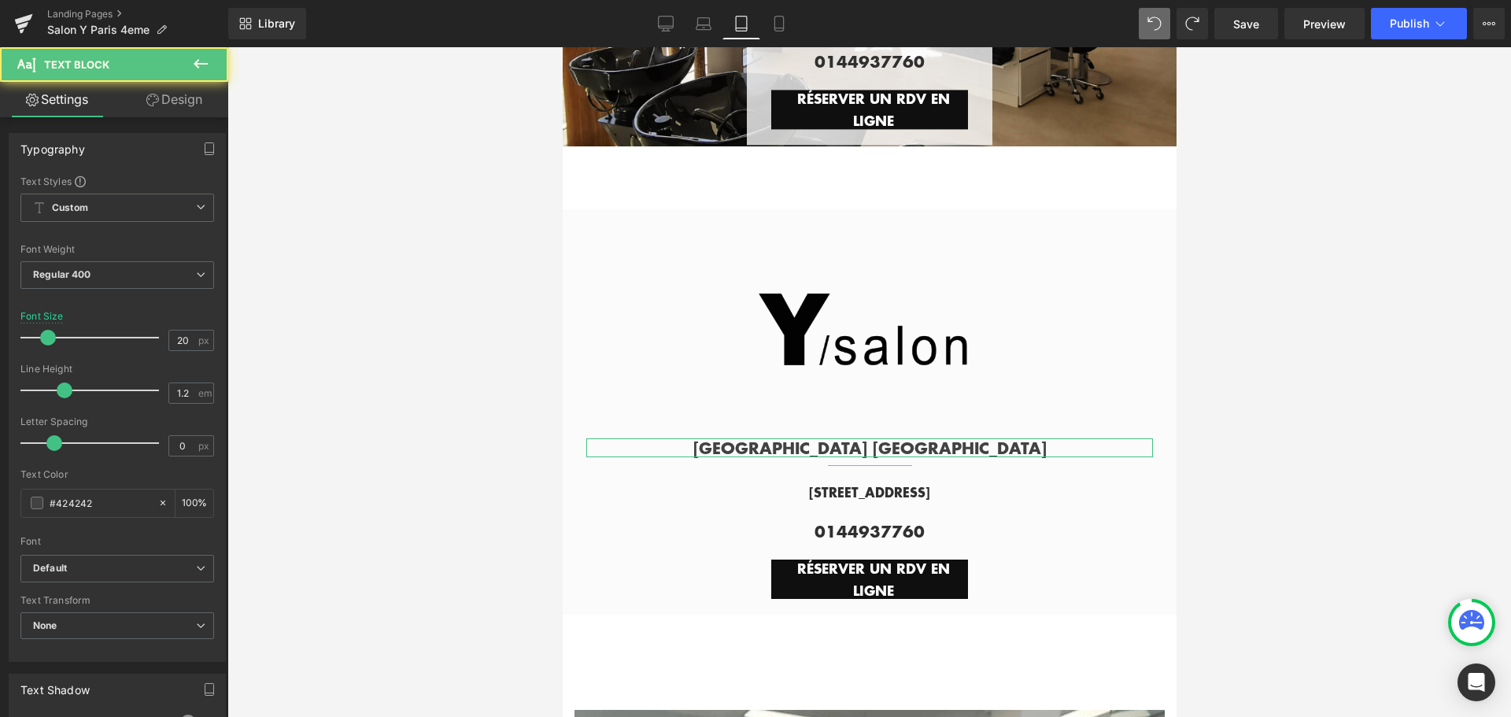
click at [175, 87] on link "Design" at bounding box center [174, 99] width 114 height 35
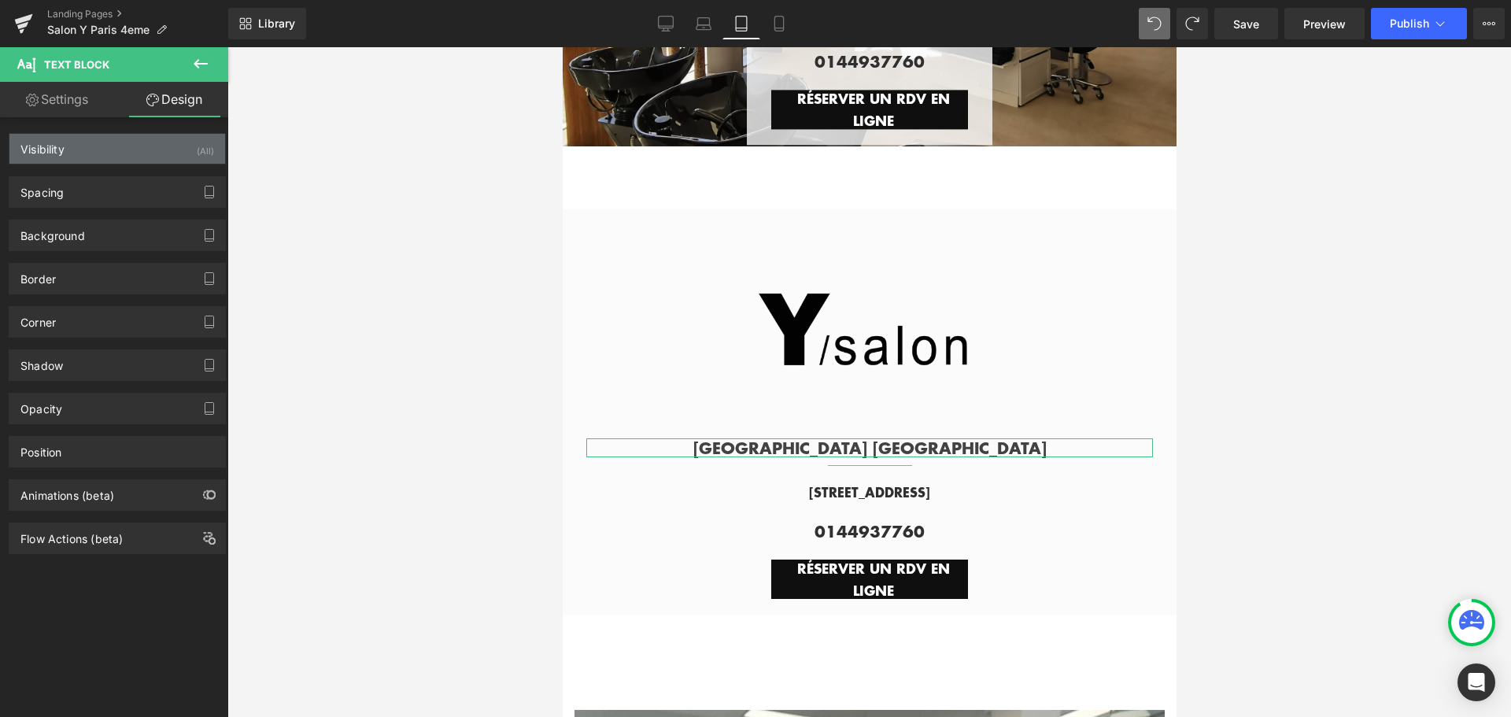
click at [184, 158] on div "Visibility (All)" at bounding box center [117, 149] width 216 height 30
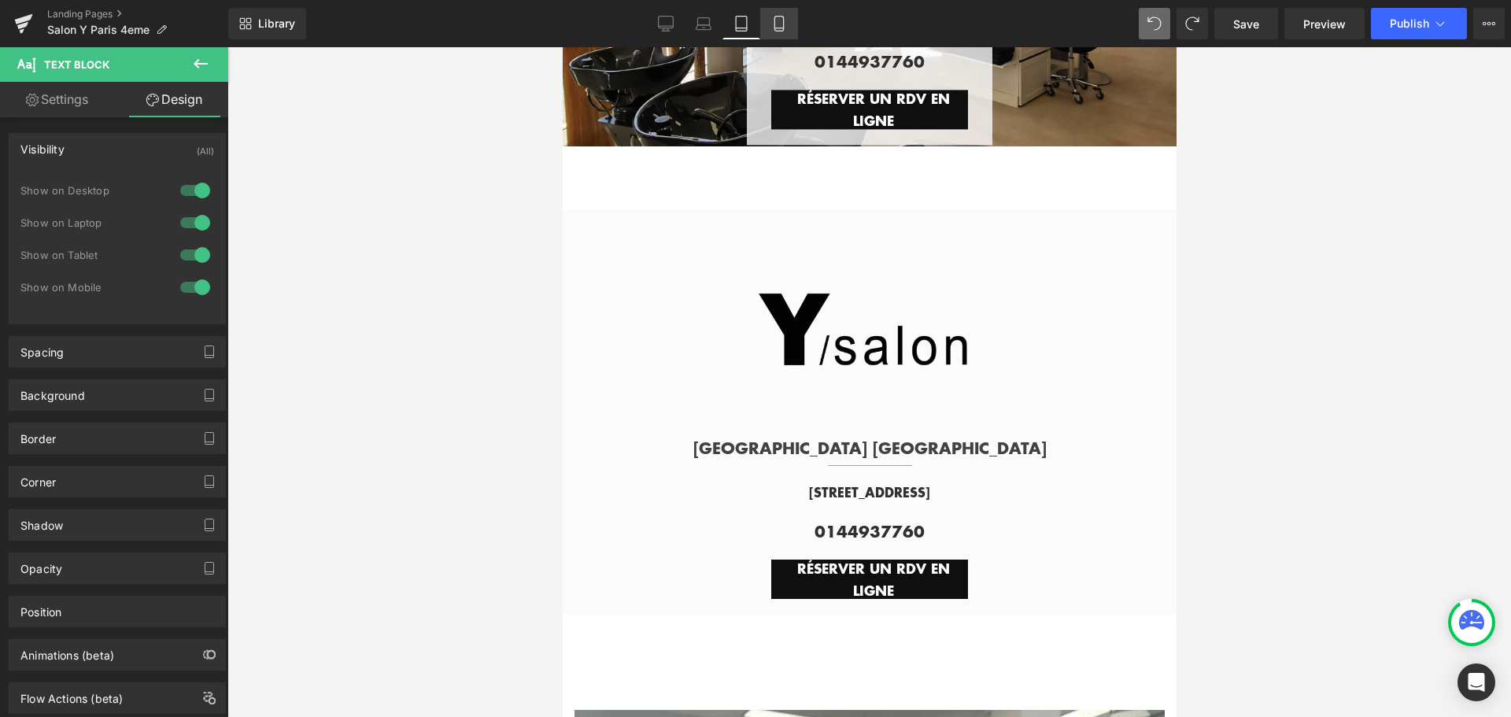
click at [781, 21] on icon at bounding box center [779, 24] width 16 height 16
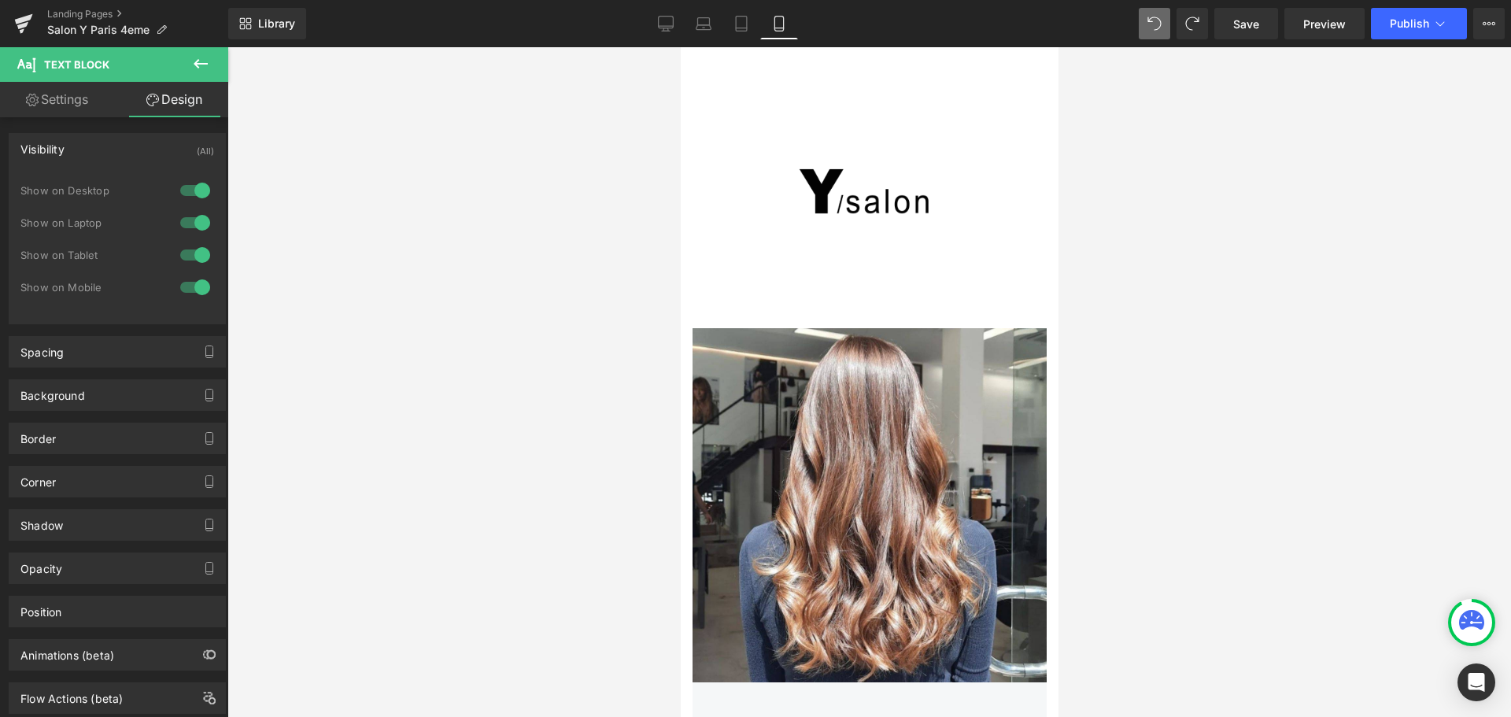
scroll to position [0, 0]
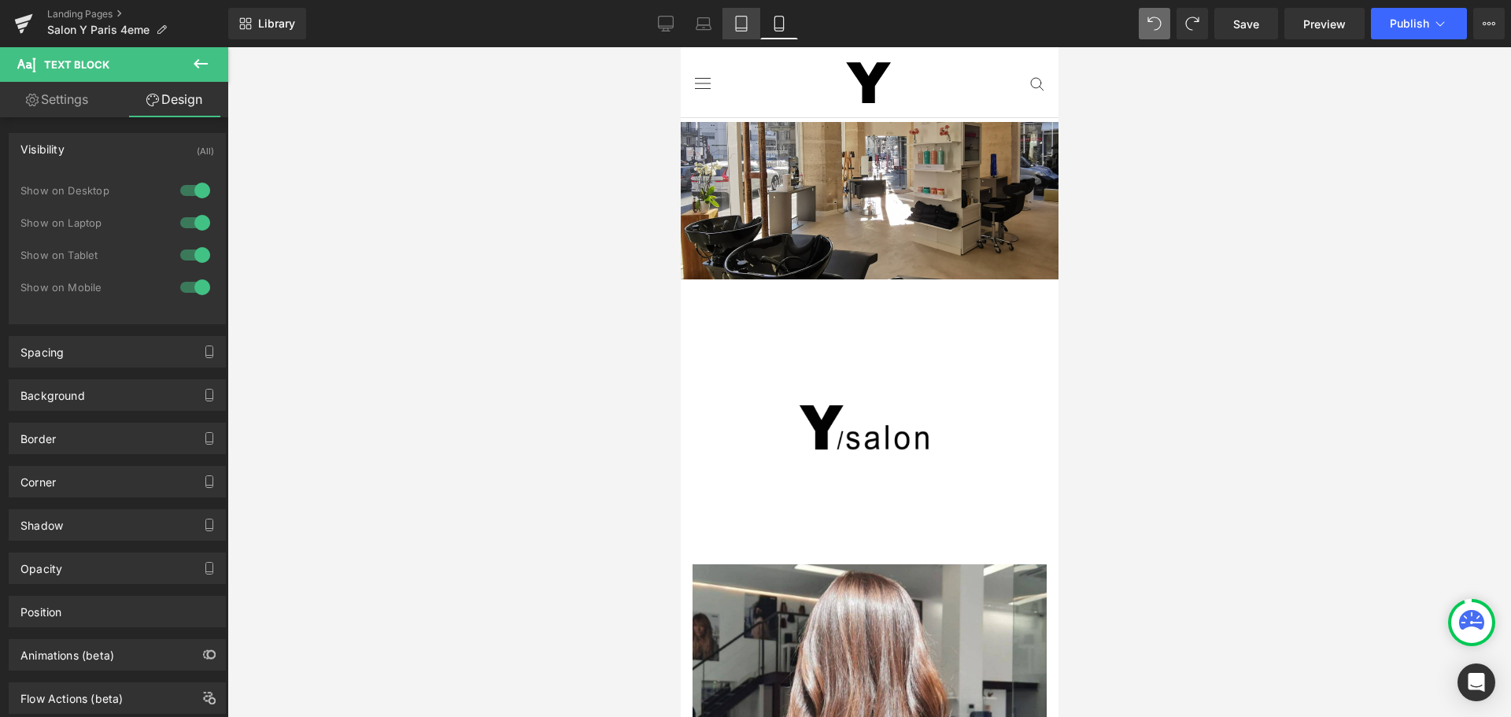
click at [746, 23] on icon at bounding box center [741, 24] width 16 height 16
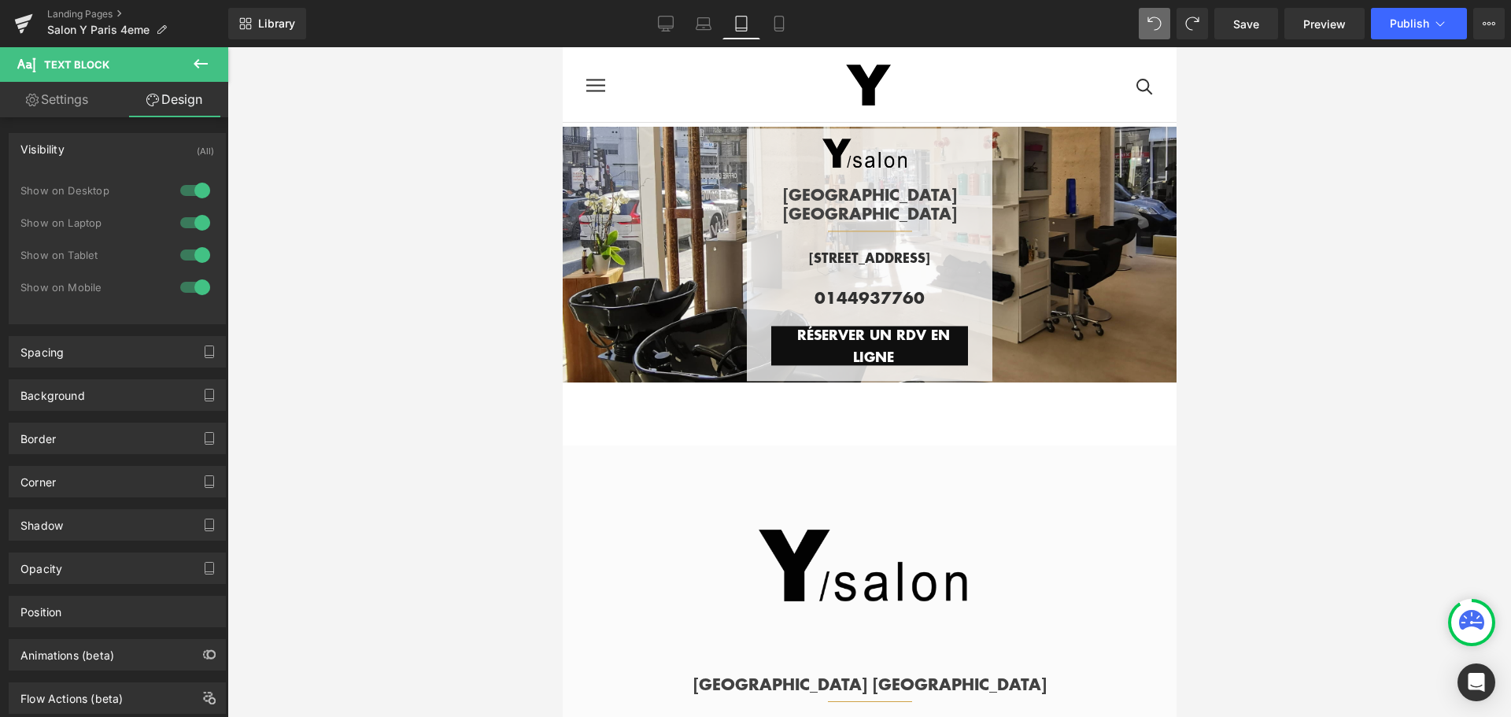
scroll to position [397, 0]
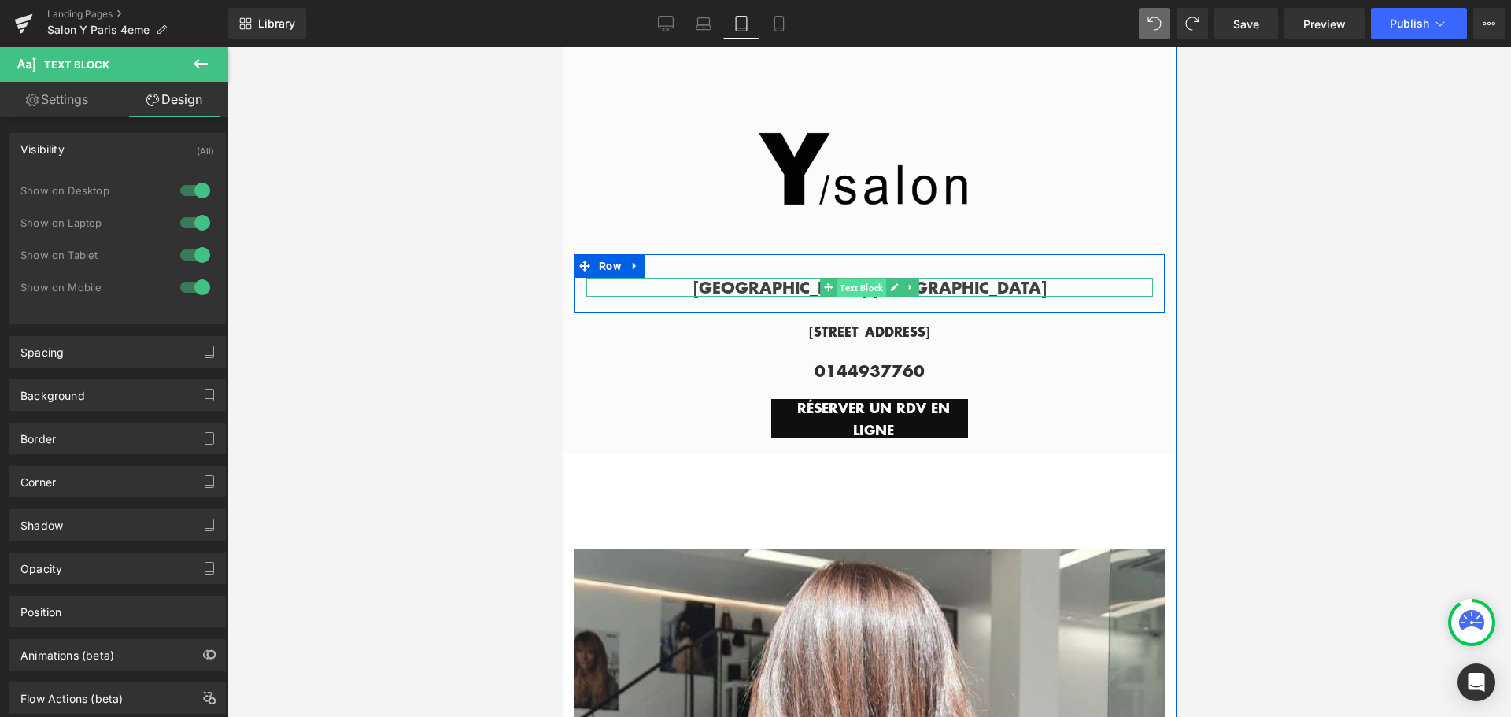
click at [859, 283] on span "Text Block" at bounding box center [861, 288] width 50 height 19
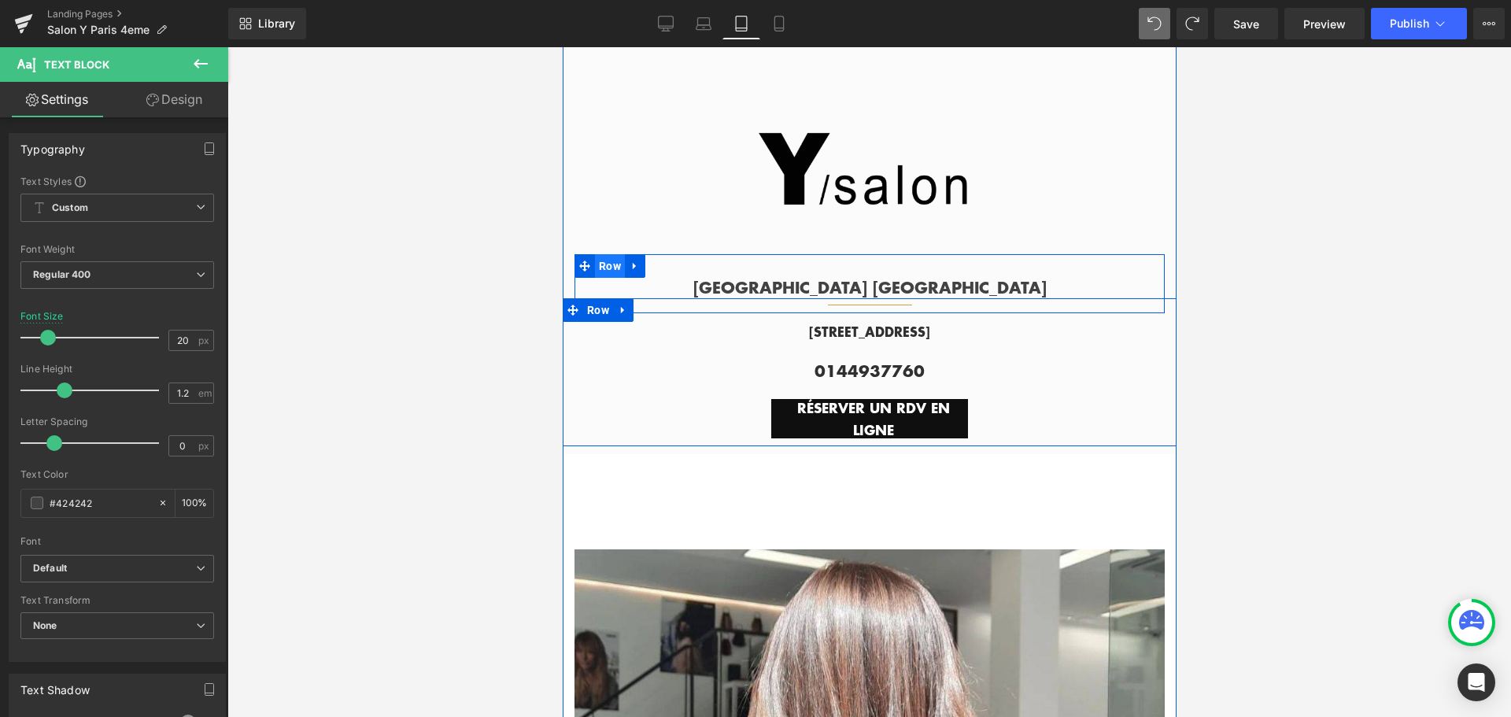
click at [605, 257] on span "Row" at bounding box center [609, 266] width 30 height 24
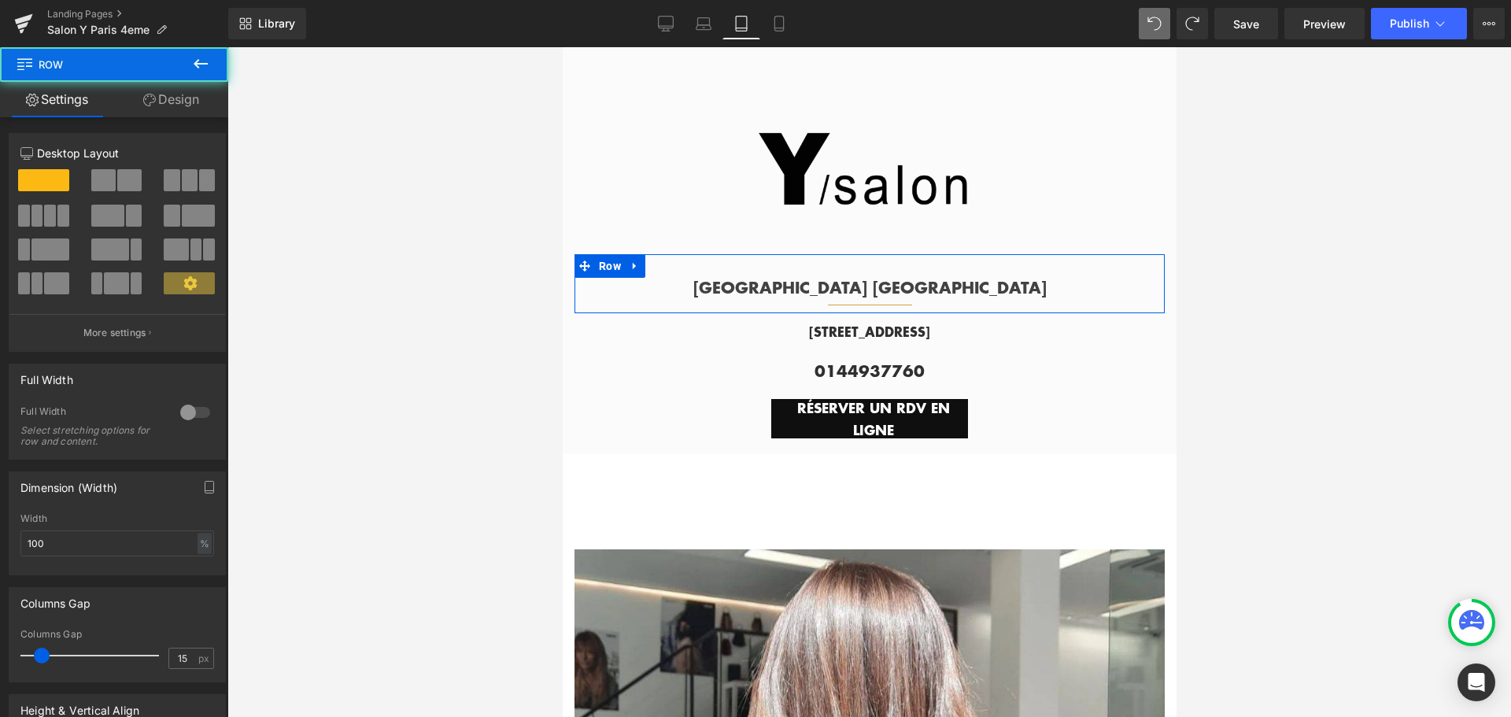
click at [187, 97] on link "Design" at bounding box center [171, 99] width 114 height 35
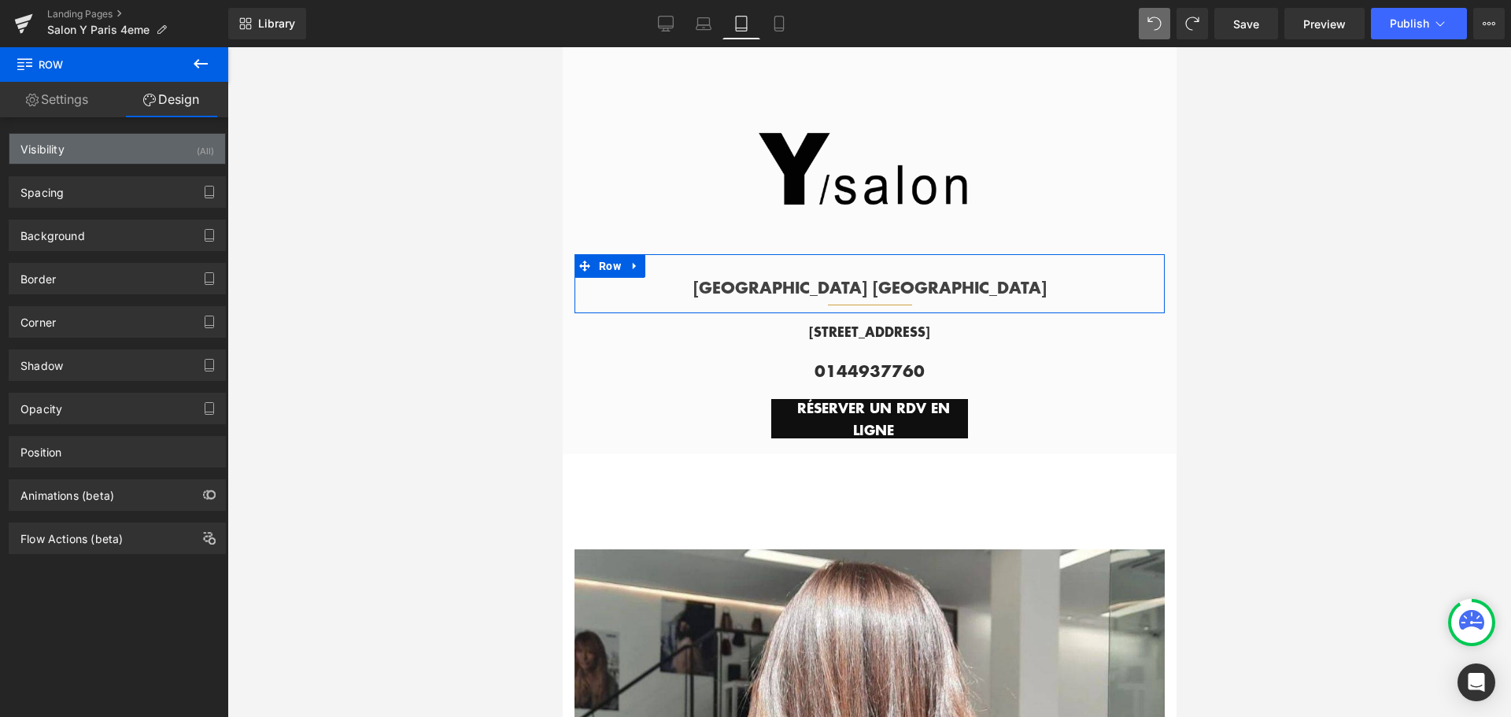
click at [176, 142] on div "Visibility (All)" at bounding box center [117, 149] width 216 height 30
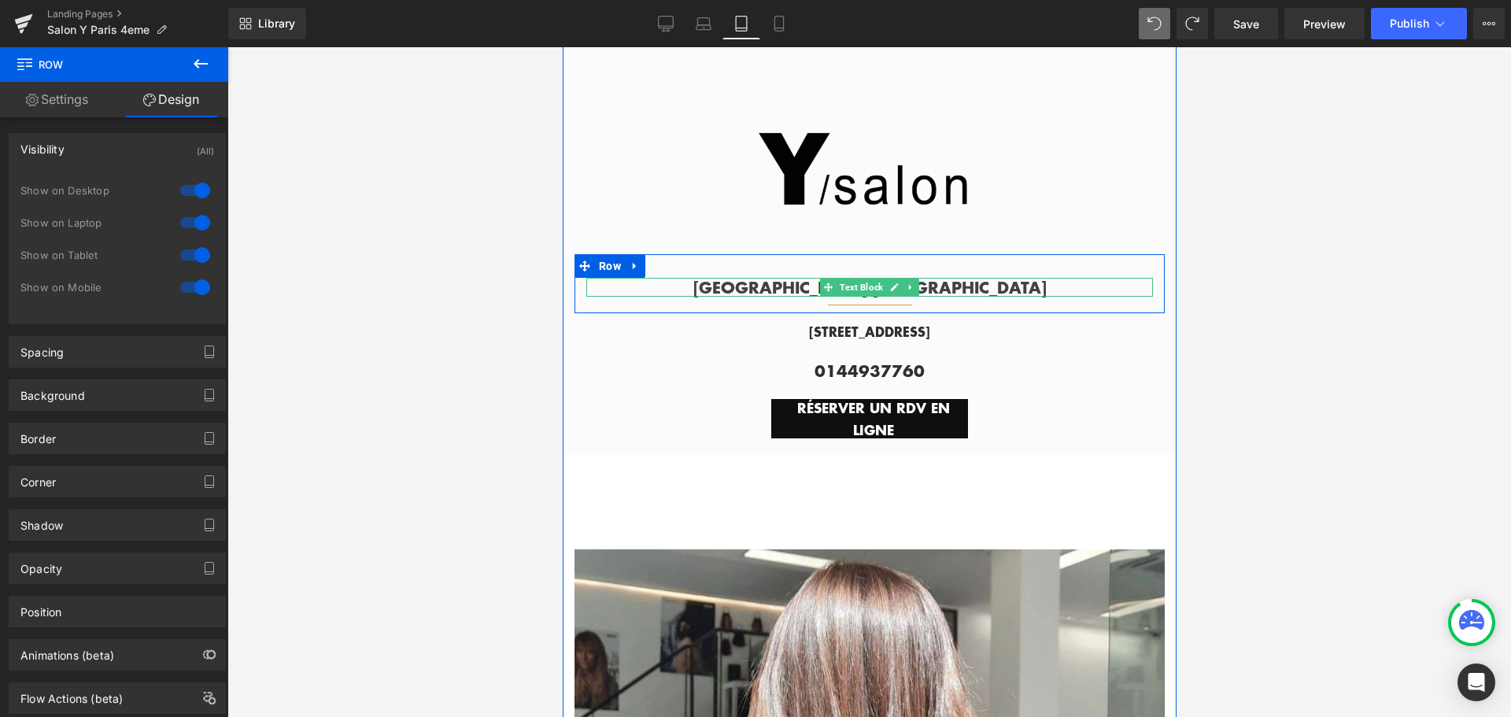
click at [748, 279] on p "[GEOGRAPHIC_DATA] [GEOGRAPHIC_DATA]" at bounding box center [869, 287] width 567 height 19
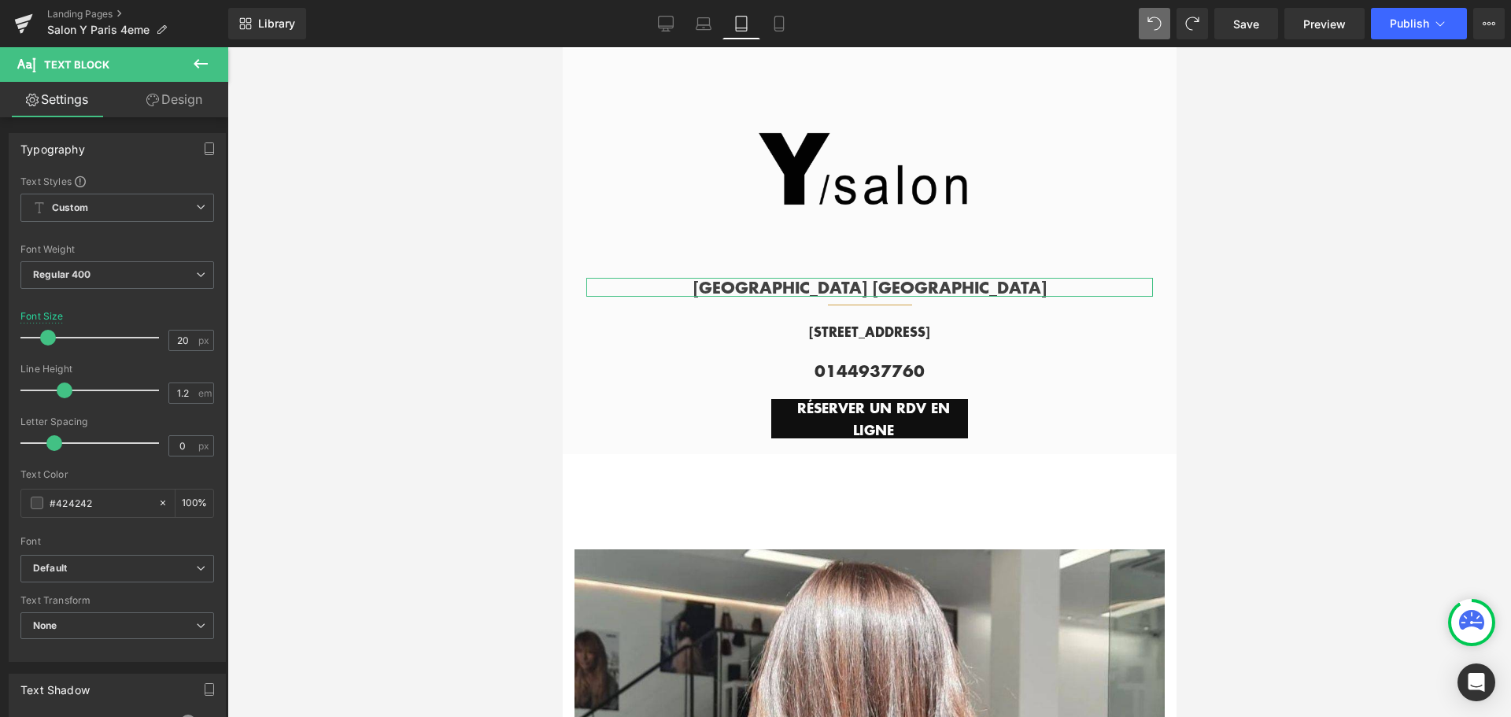
click at [198, 102] on link "Design" at bounding box center [174, 99] width 114 height 35
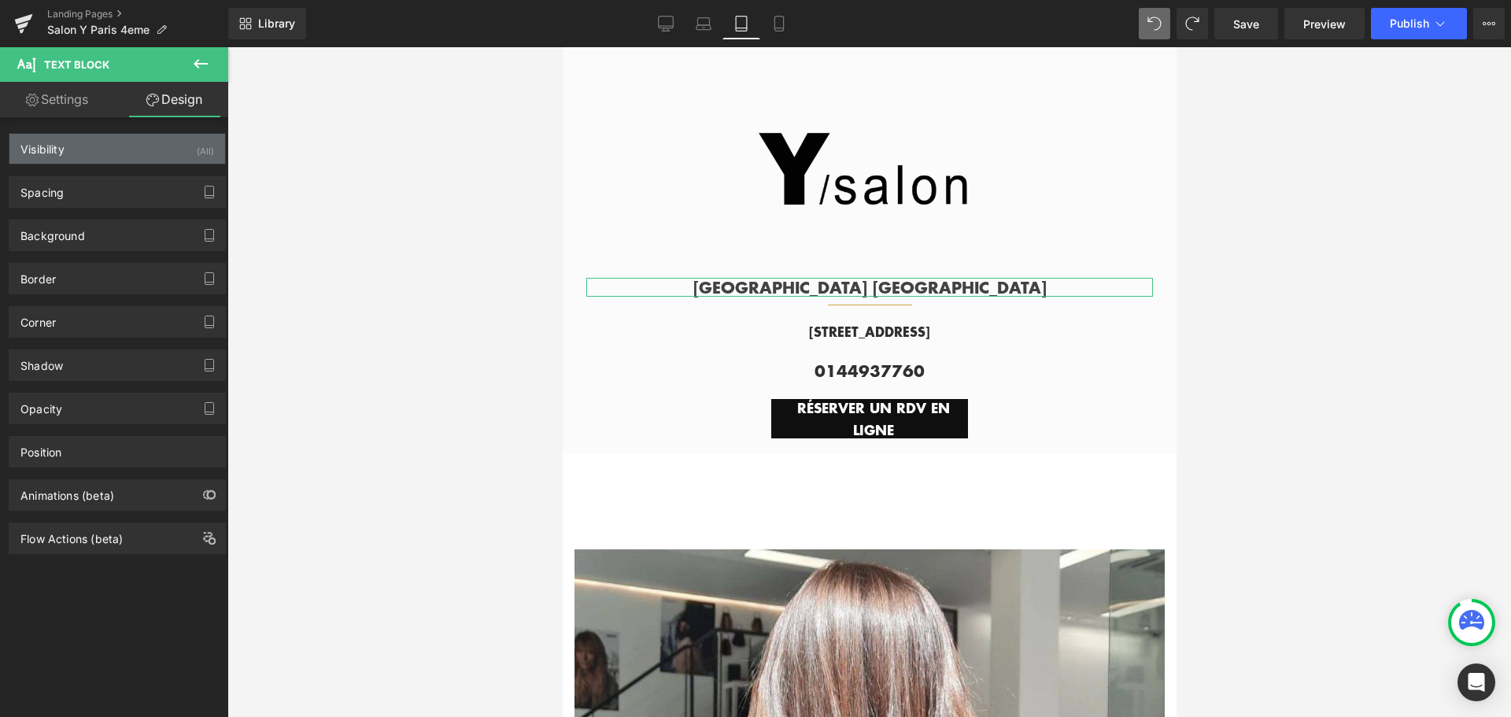
click at [159, 159] on div "Visibility (All)" at bounding box center [117, 149] width 216 height 30
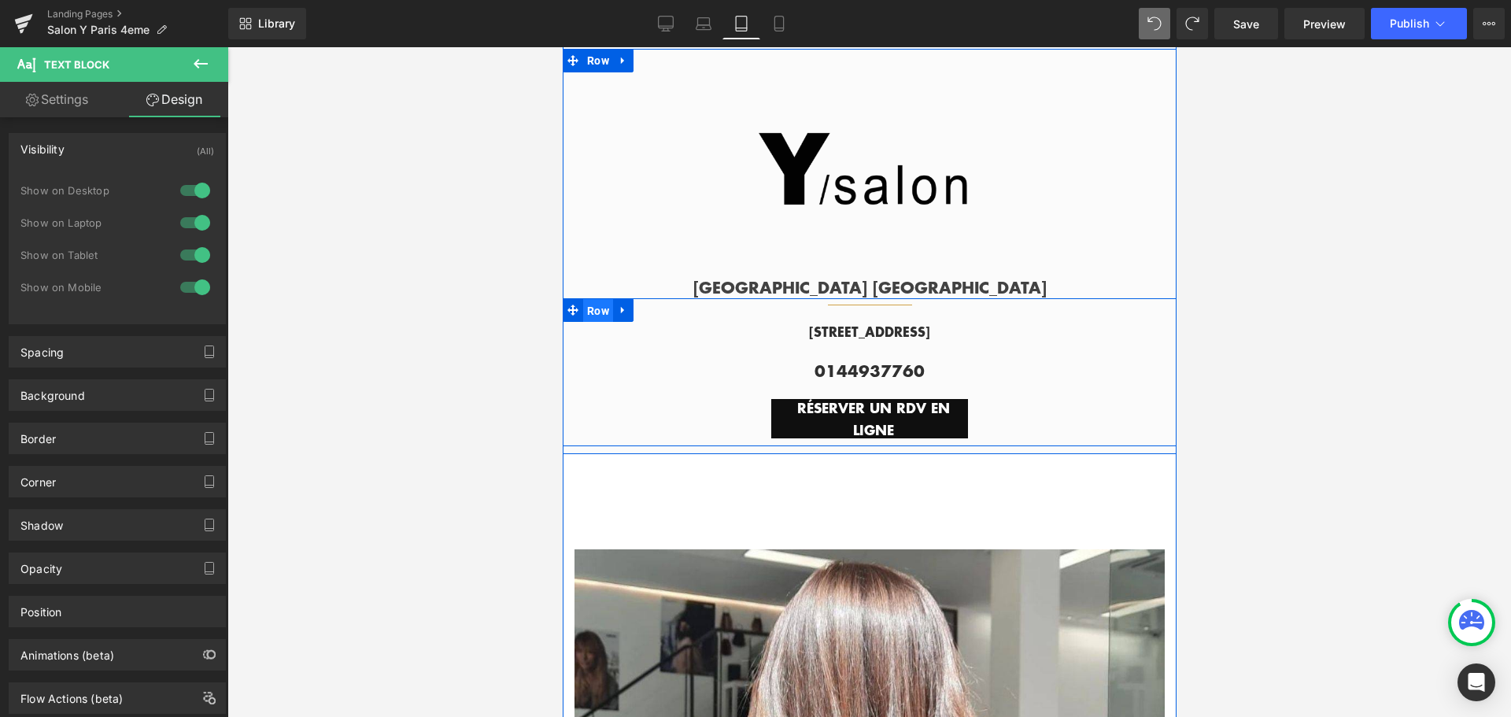
click at [593, 301] on span "Row" at bounding box center [597, 311] width 30 height 24
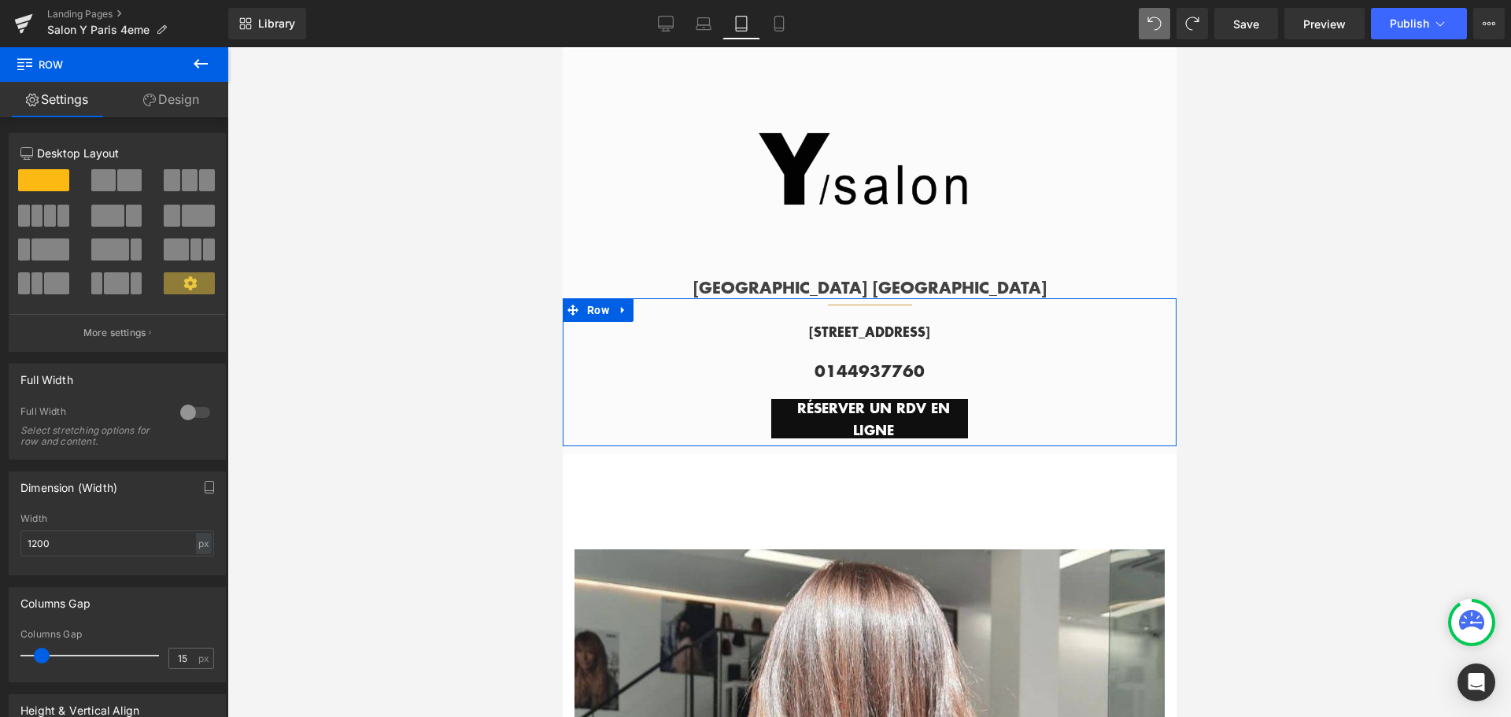
click at [185, 109] on link "Design" at bounding box center [171, 99] width 114 height 35
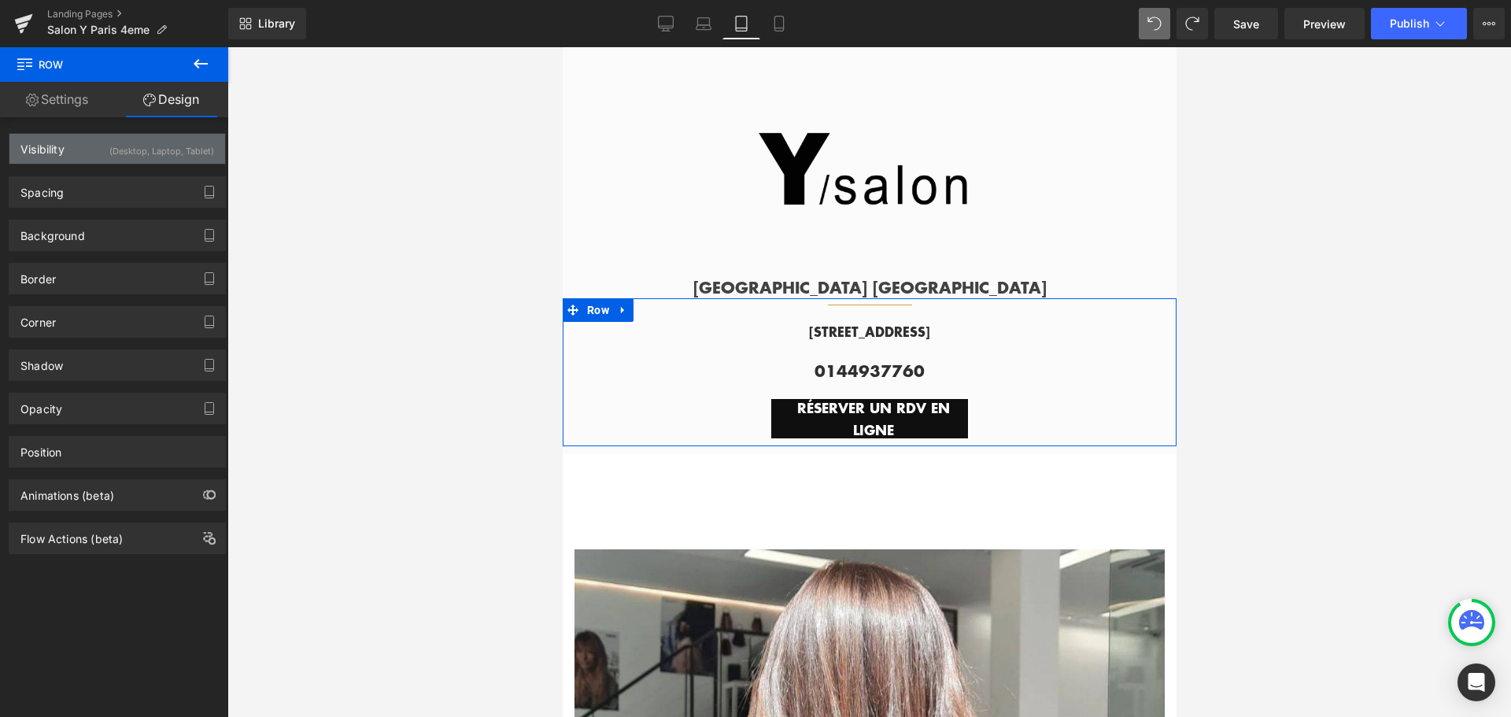
click at [178, 140] on div "(Desktop, Laptop, Tablet)" at bounding box center [161, 147] width 105 height 26
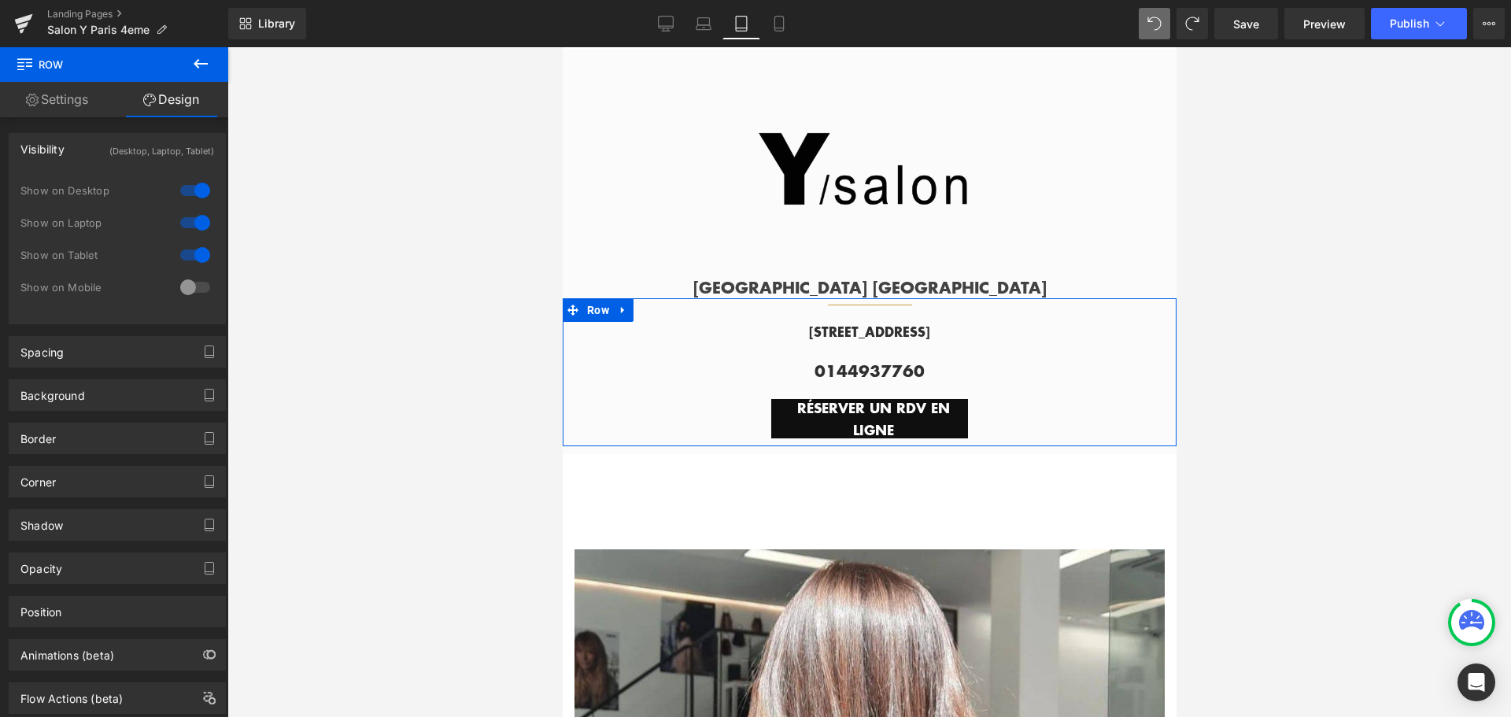
click at [197, 283] on div at bounding box center [195, 287] width 38 height 25
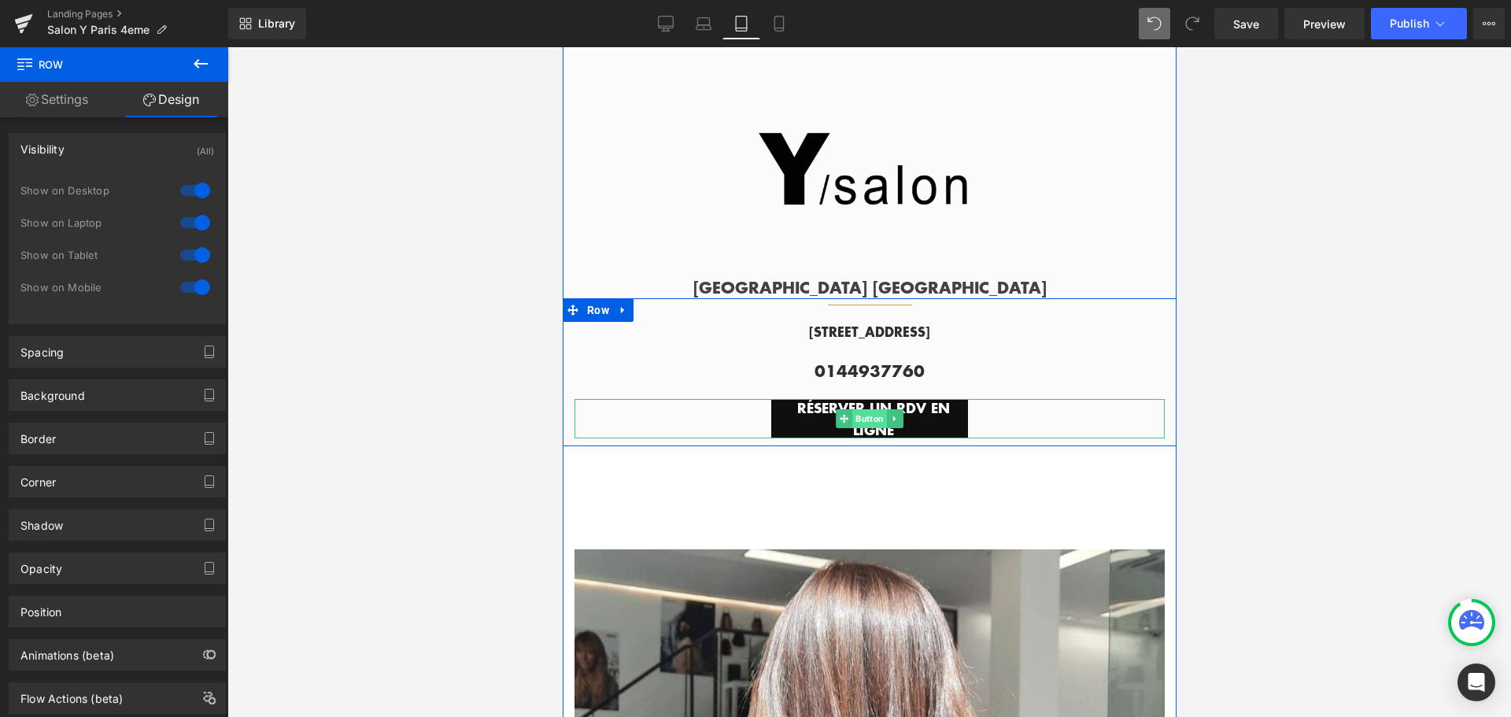
click at [865, 419] on span "Button" at bounding box center [869, 418] width 35 height 19
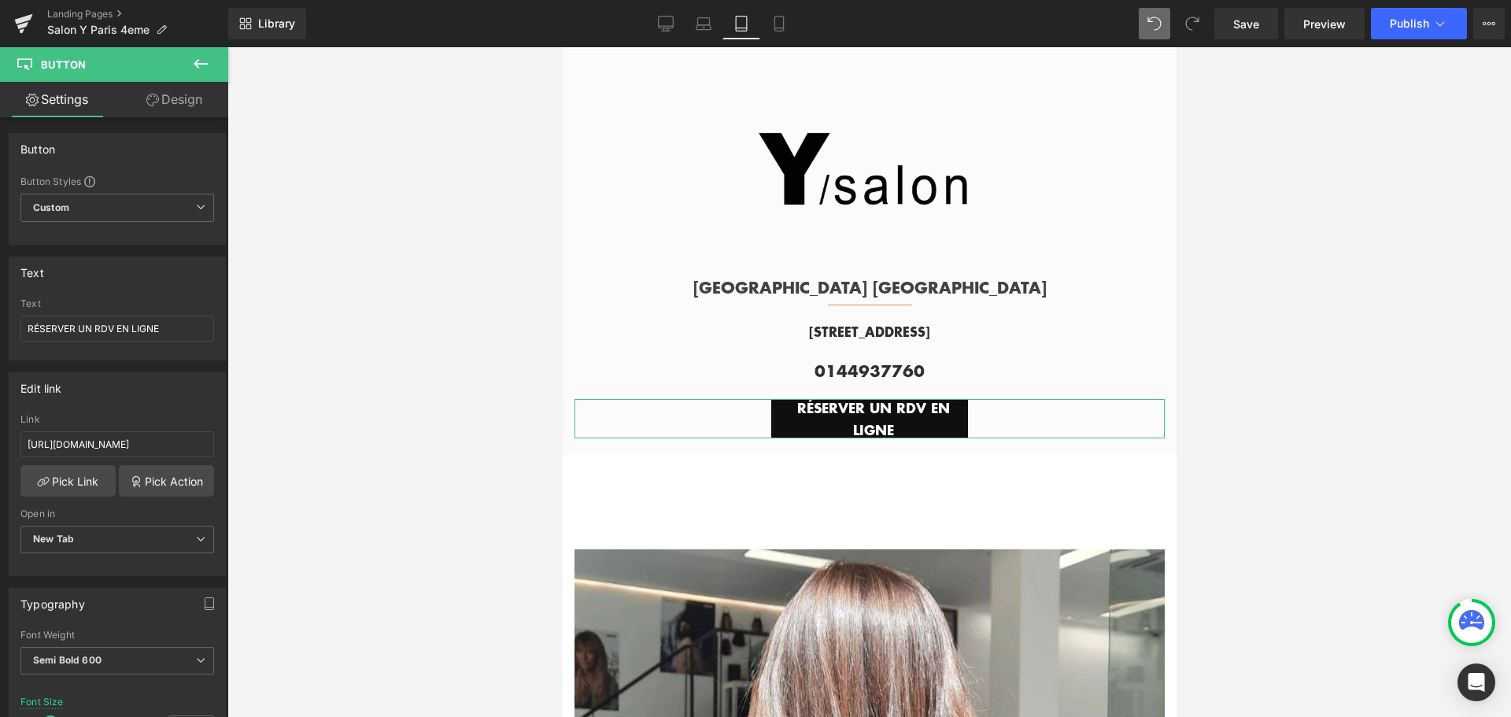
click at [167, 94] on link "Design" at bounding box center [174, 99] width 114 height 35
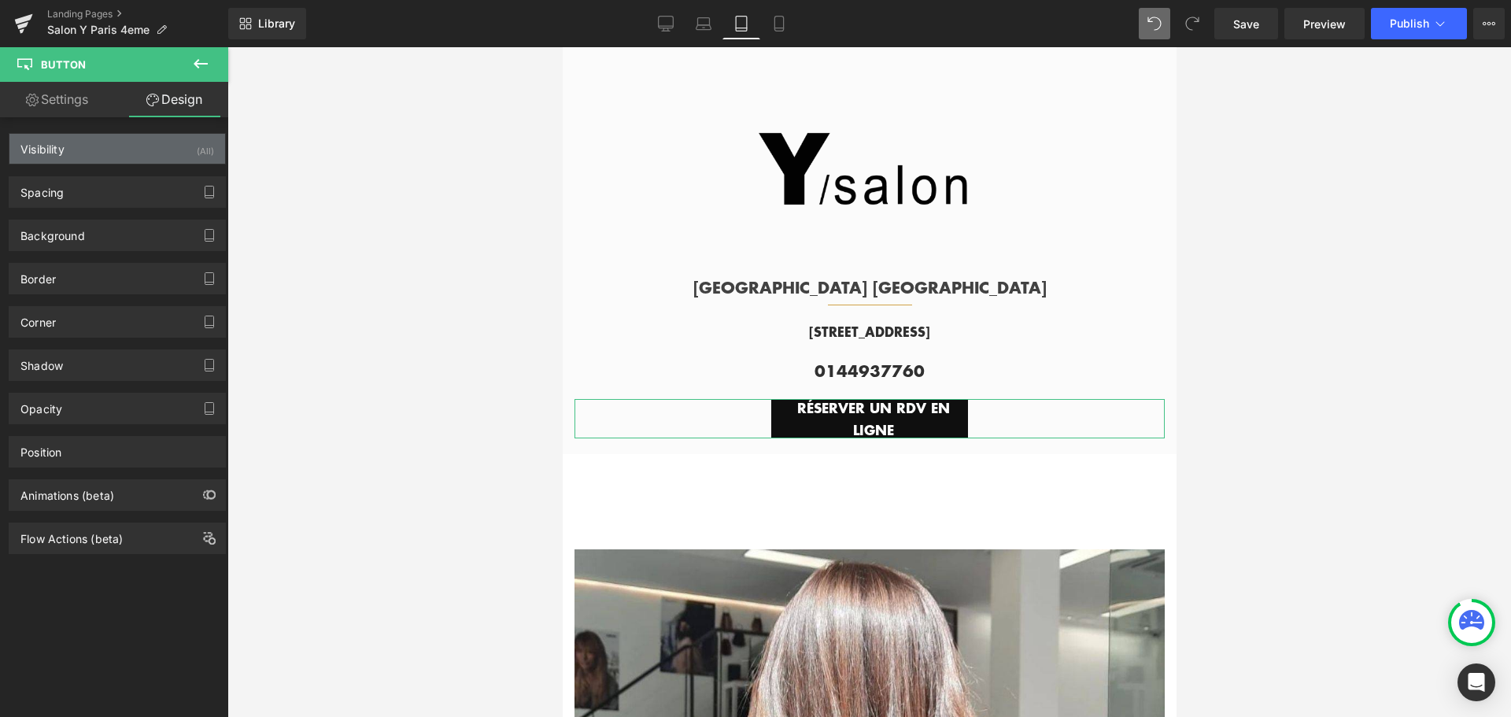
click at [191, 143] on div "Visibility (All)" at bounding box center [117, 149] width 216 height 30
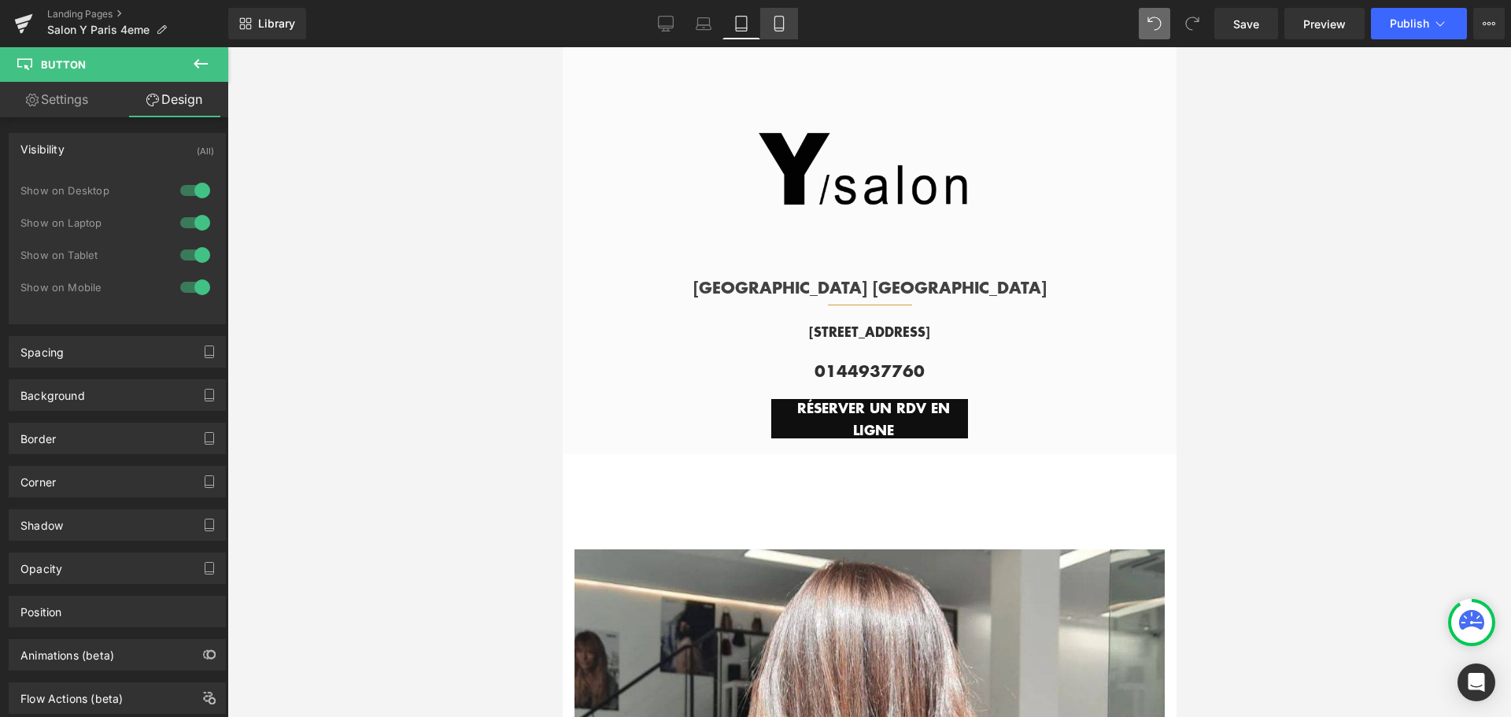
click at [777, 21] on icon at bounding box center [779, 24] width 16 height 16
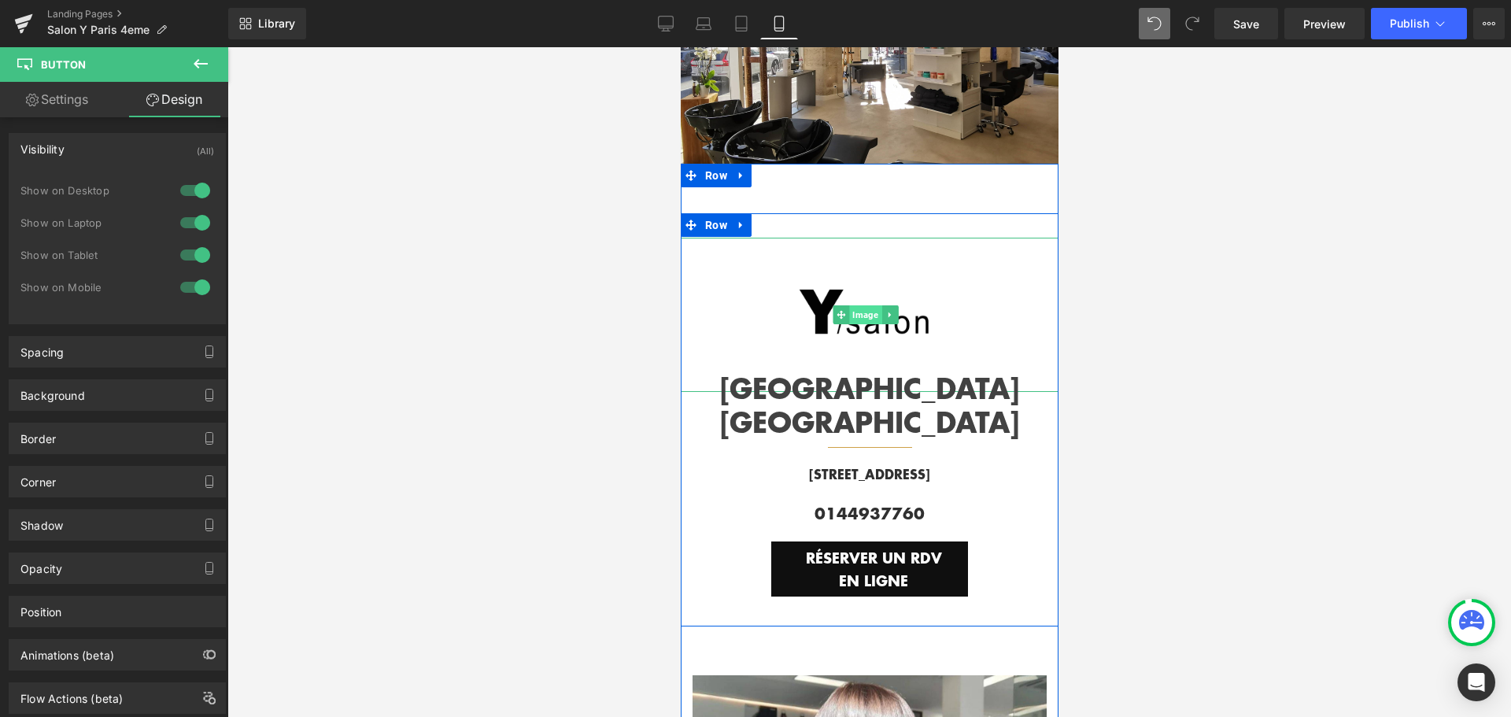
scroll to position [0, 0]
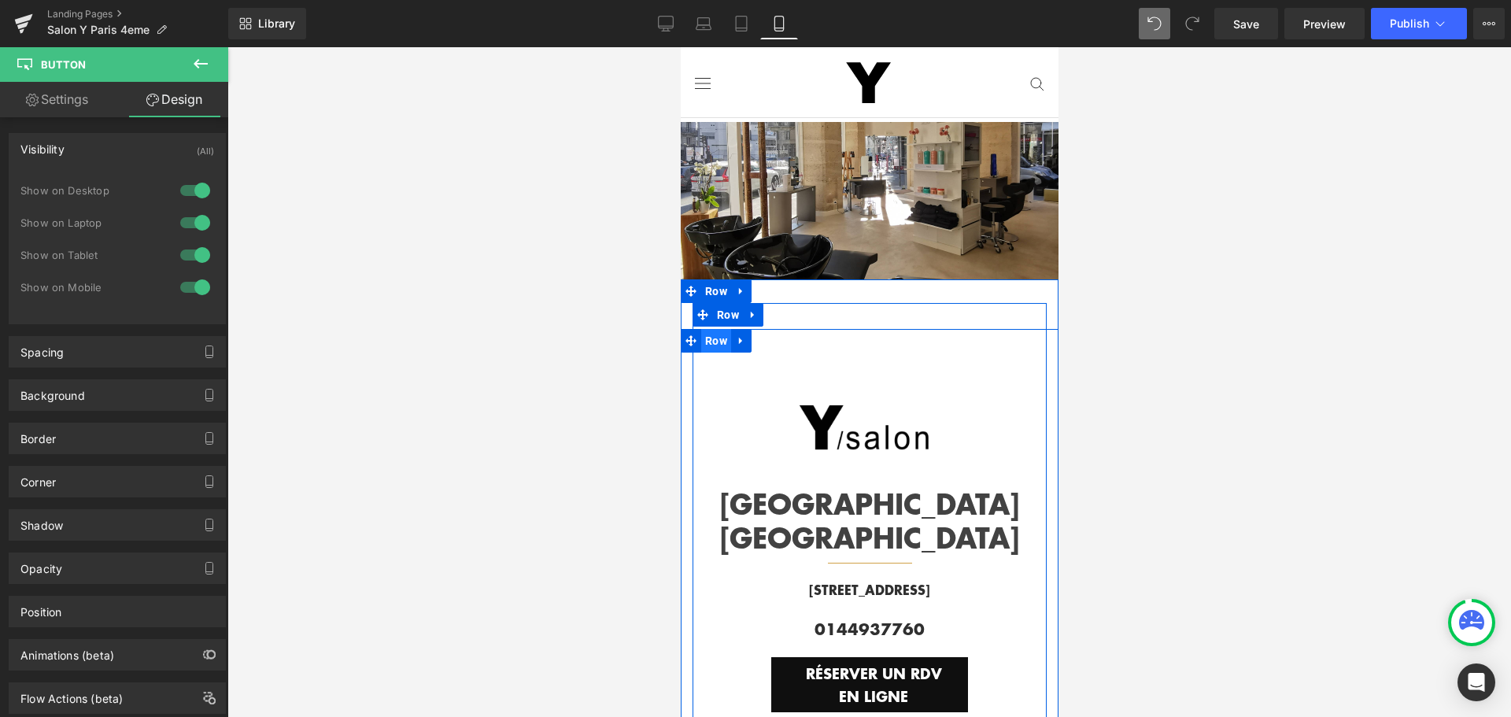
click at [715, 343] on span "Row" at bounding box center [715, 341] width 30 height 24
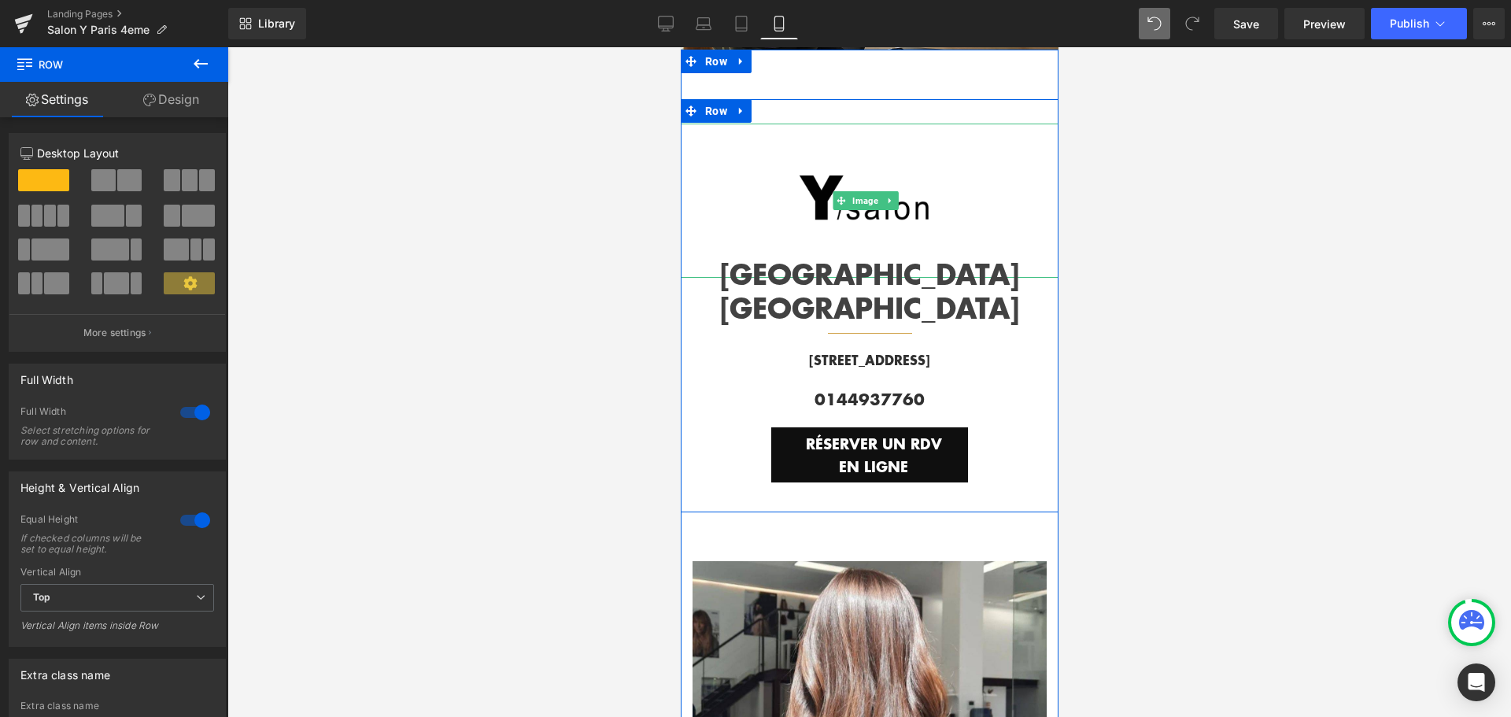
scroll to position [236, 0]
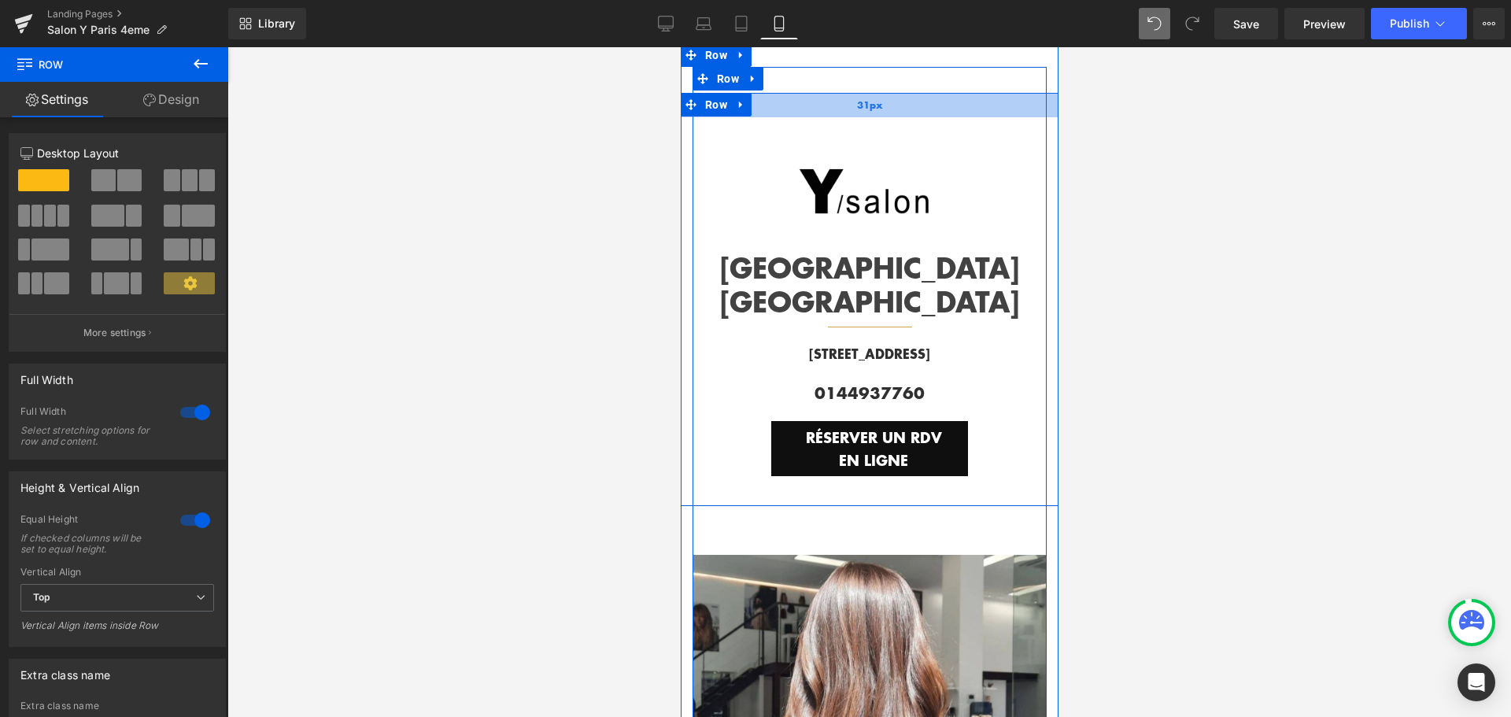
click at [827, 108] on div "31px" at bounding box center [869, 105] width 378 height 24
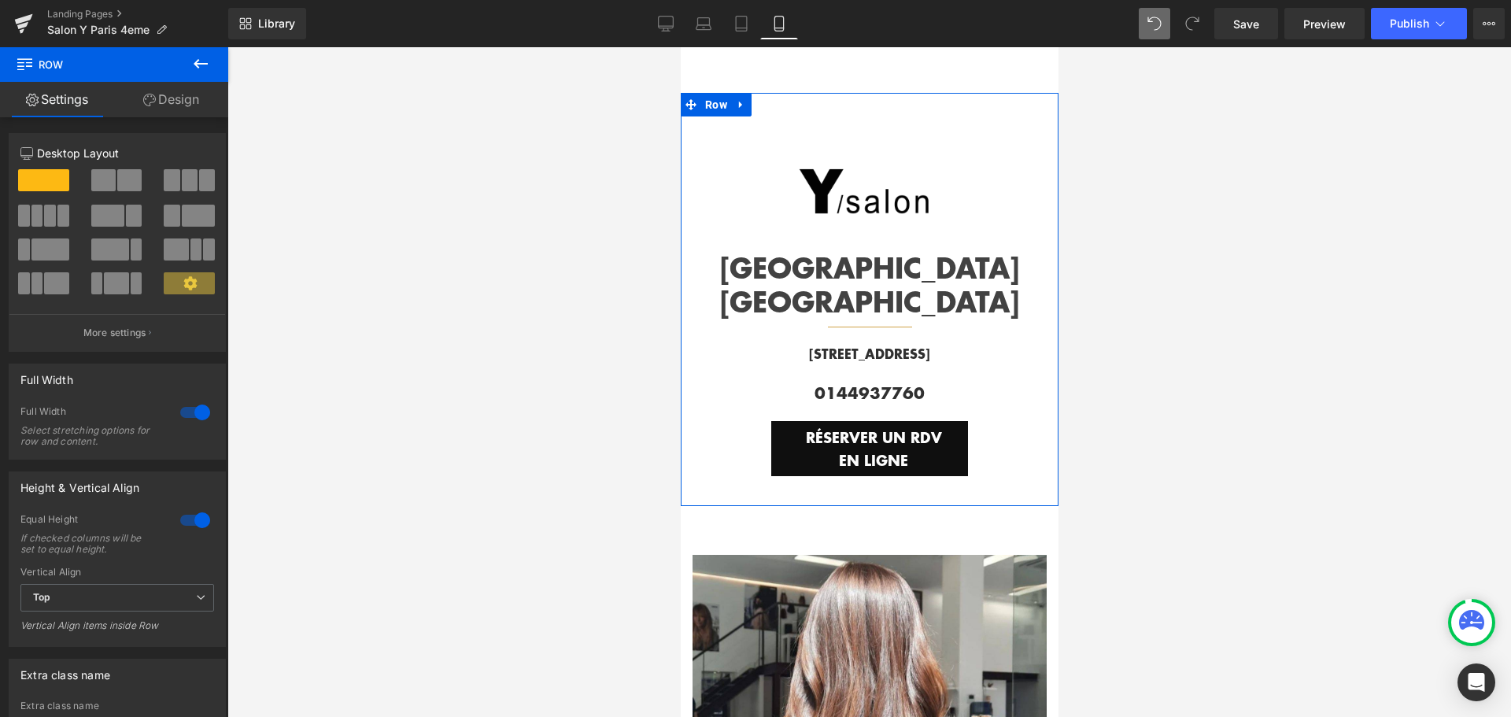
click at [175, 105] on link "Design" at bounding box center [171, 99] width 114 height 35
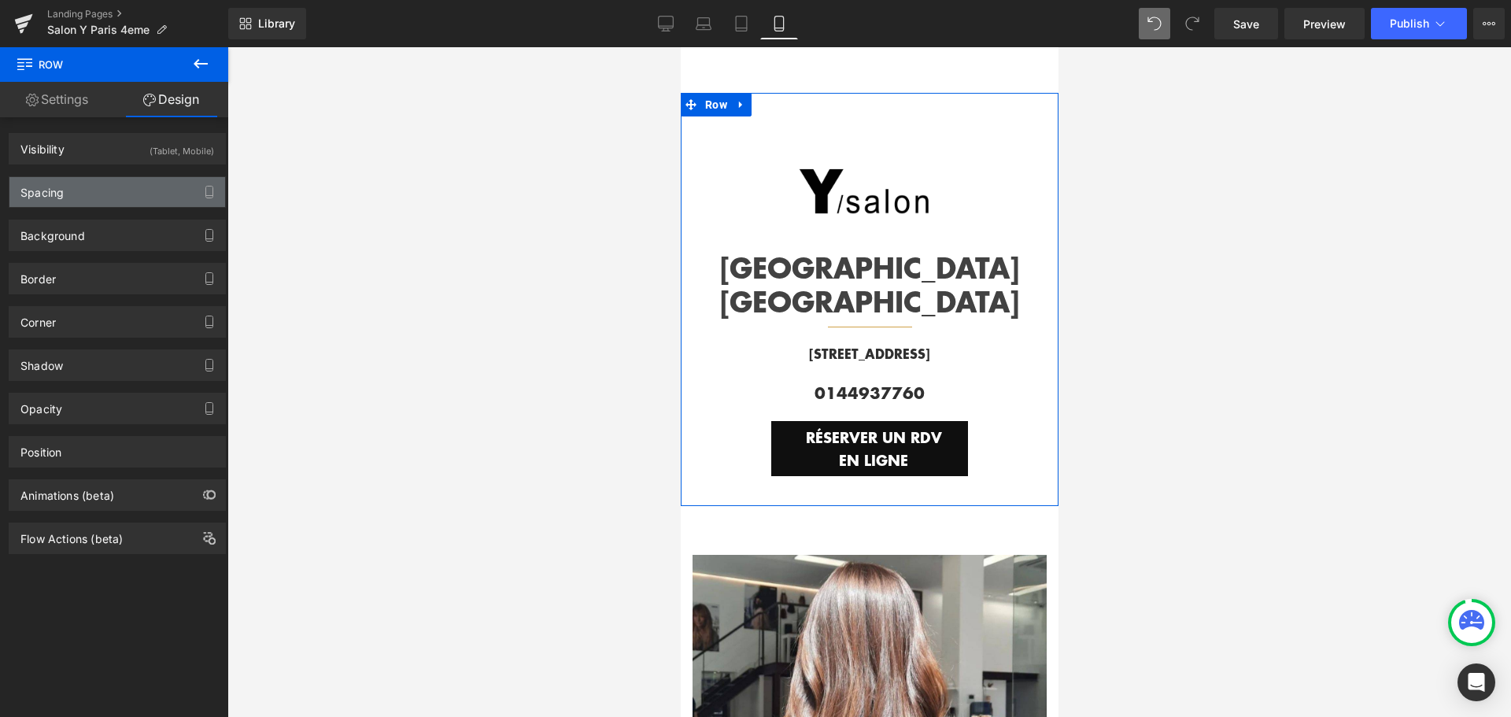
click at [131, 194] on div "Spacing" at bounding box center [117, 192] width 216 height 30
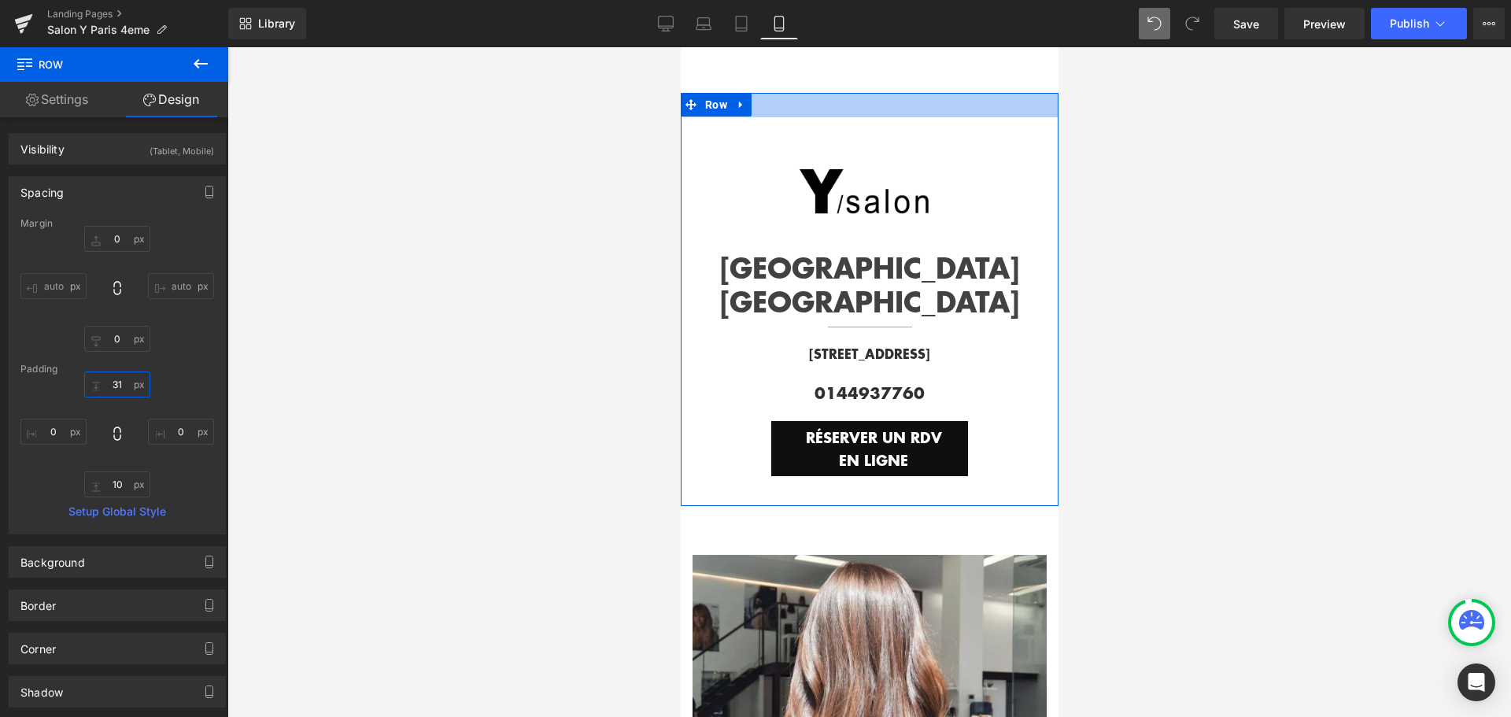
click at [120, 386] on input "31" at bounding box center [117, 384] width 66 height 26
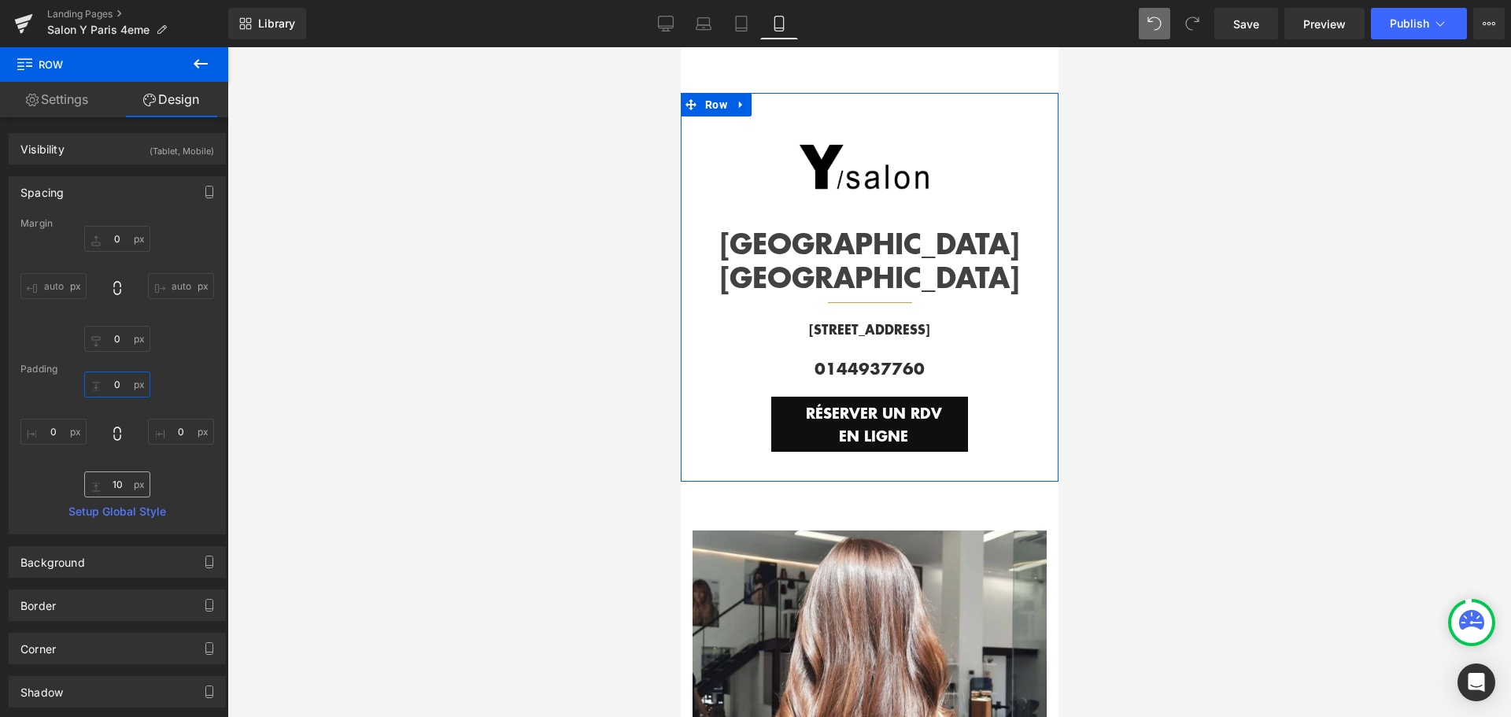
type input "0"
click at [115, 485] on input "10" at bounding box center [117, 484] width 66 height 26
type input "0"
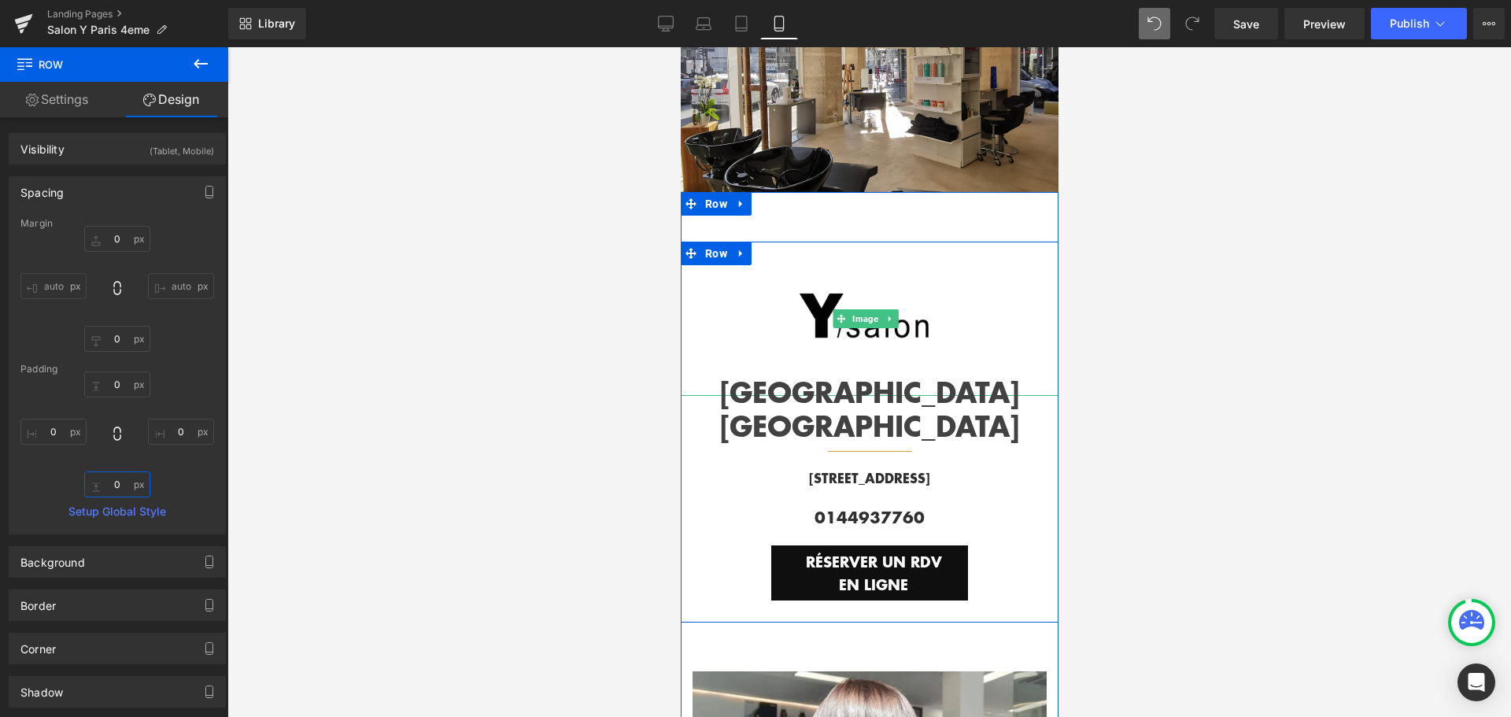
scroll to position [0, 0]
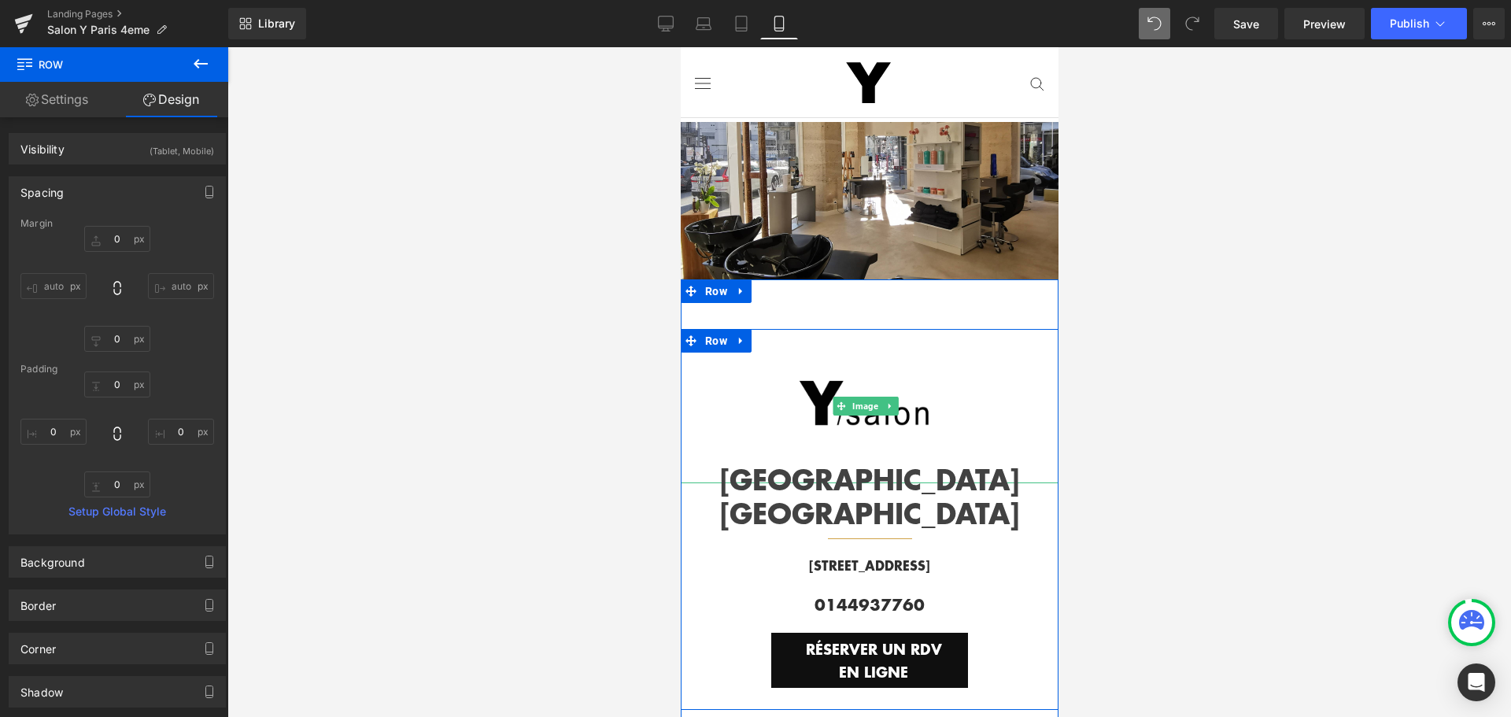
click at [875, 357] on img at bounding box center [865, 406] width 154 height 154
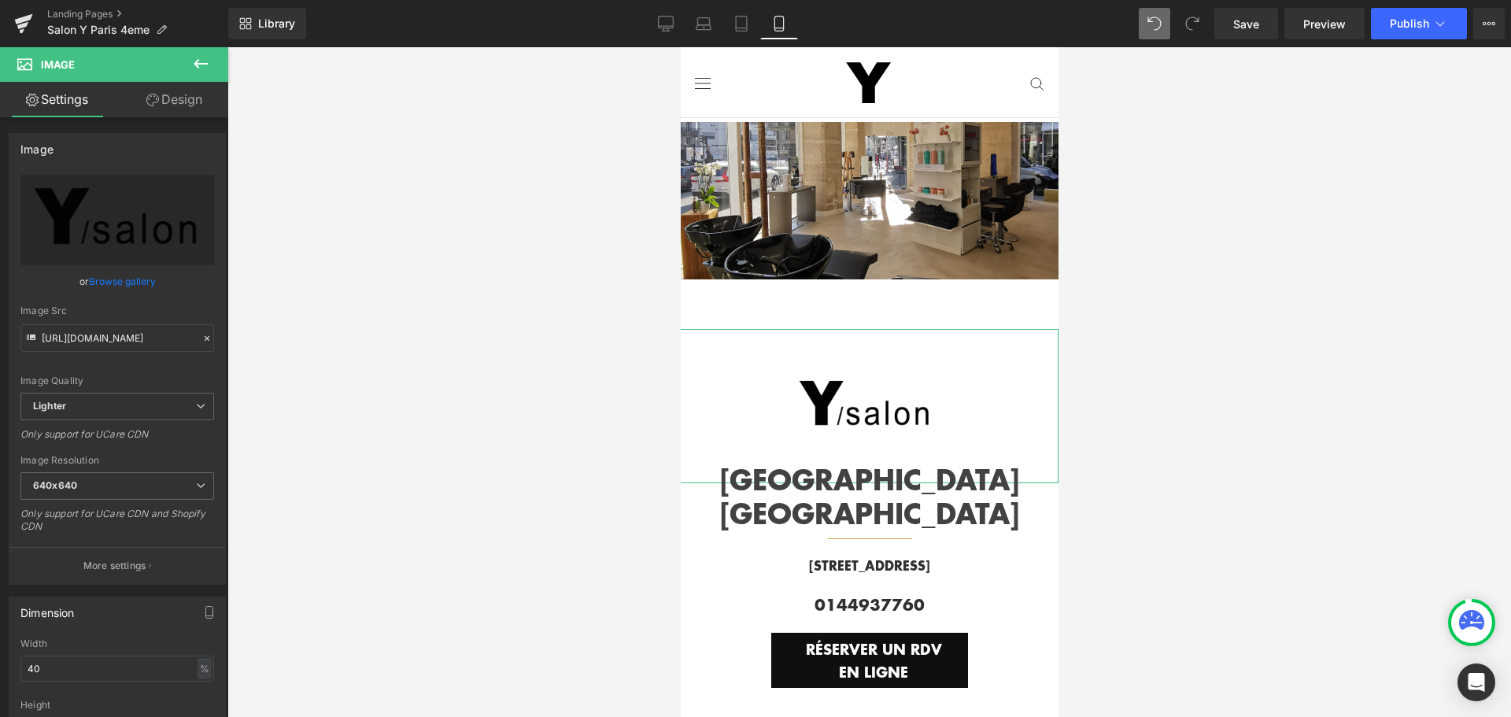
click at [185, 102] on link "Design" at bounding box center [174, 99] width 114 height 35
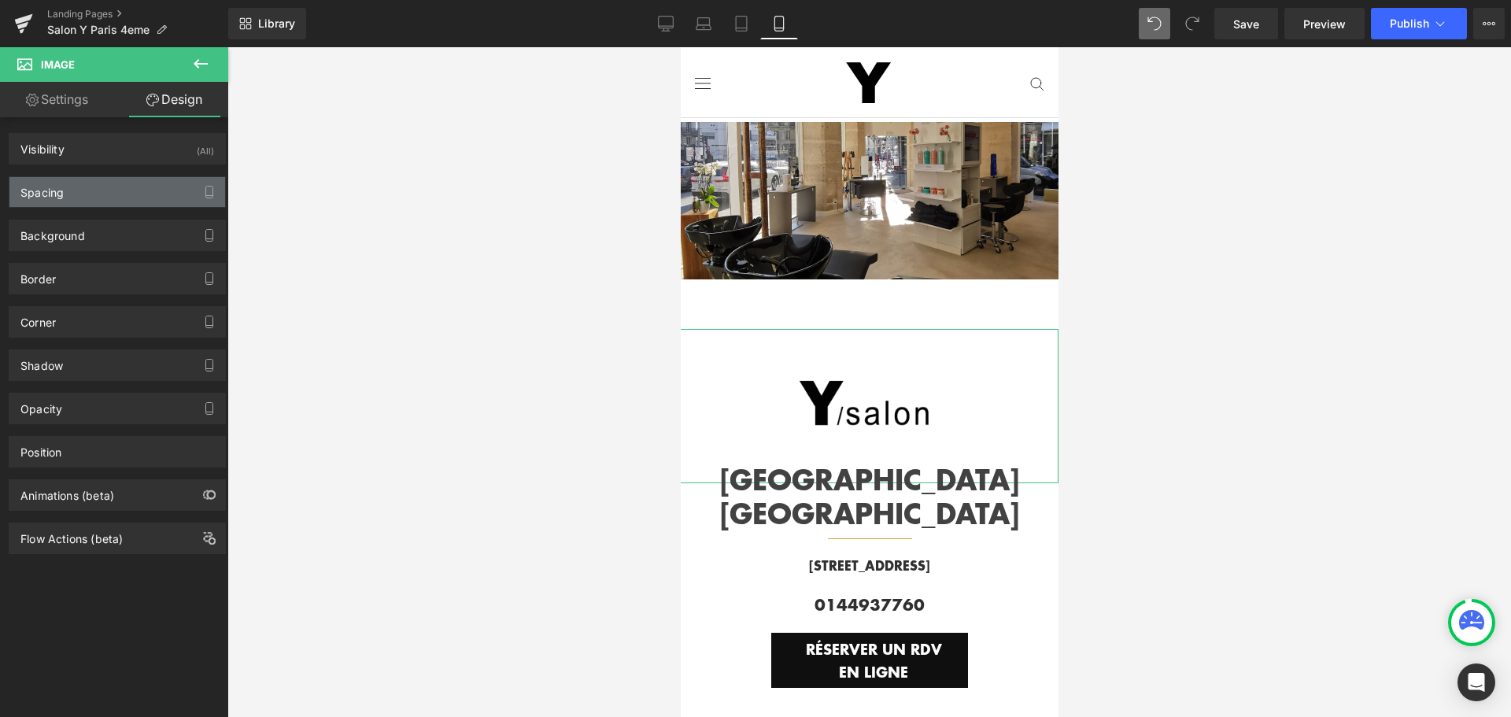
click at [146, 183] on div "Spacing" at bounding box center [117, 192] width 216 height 30
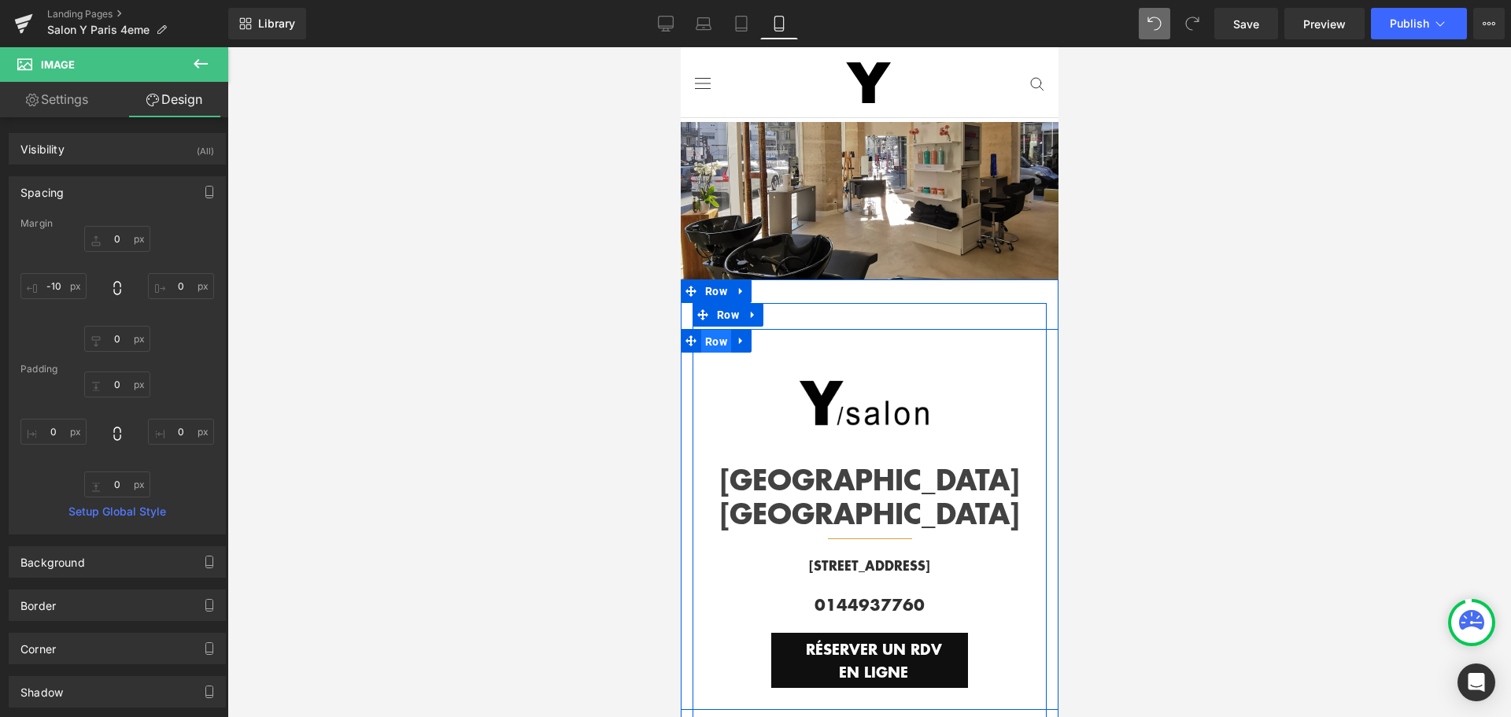
click at [717, 345] on span "Row" at bounding box center [715, 342] width 30 height 24
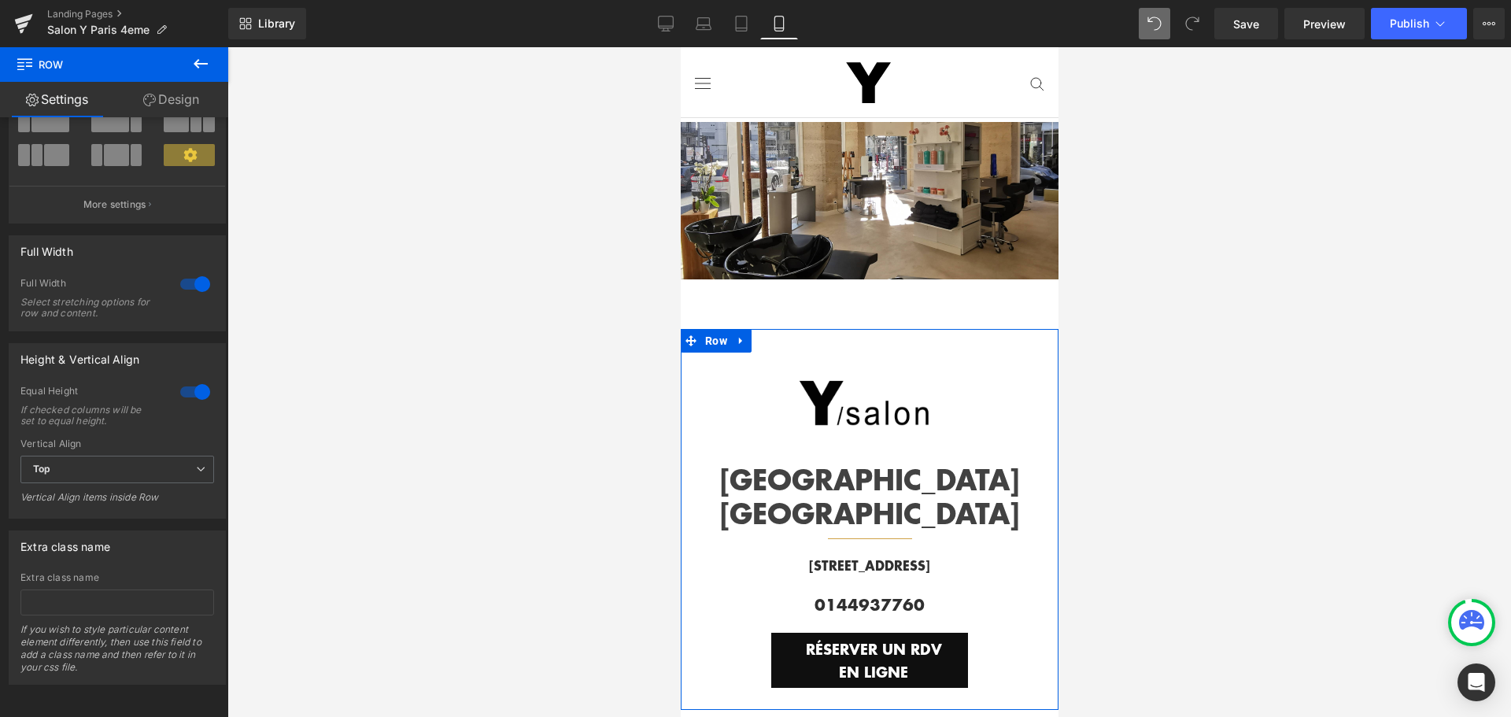
scroll to position [140, 0]
click at [180, 274] on div at bounding box center [195, 284] width 38 height 25
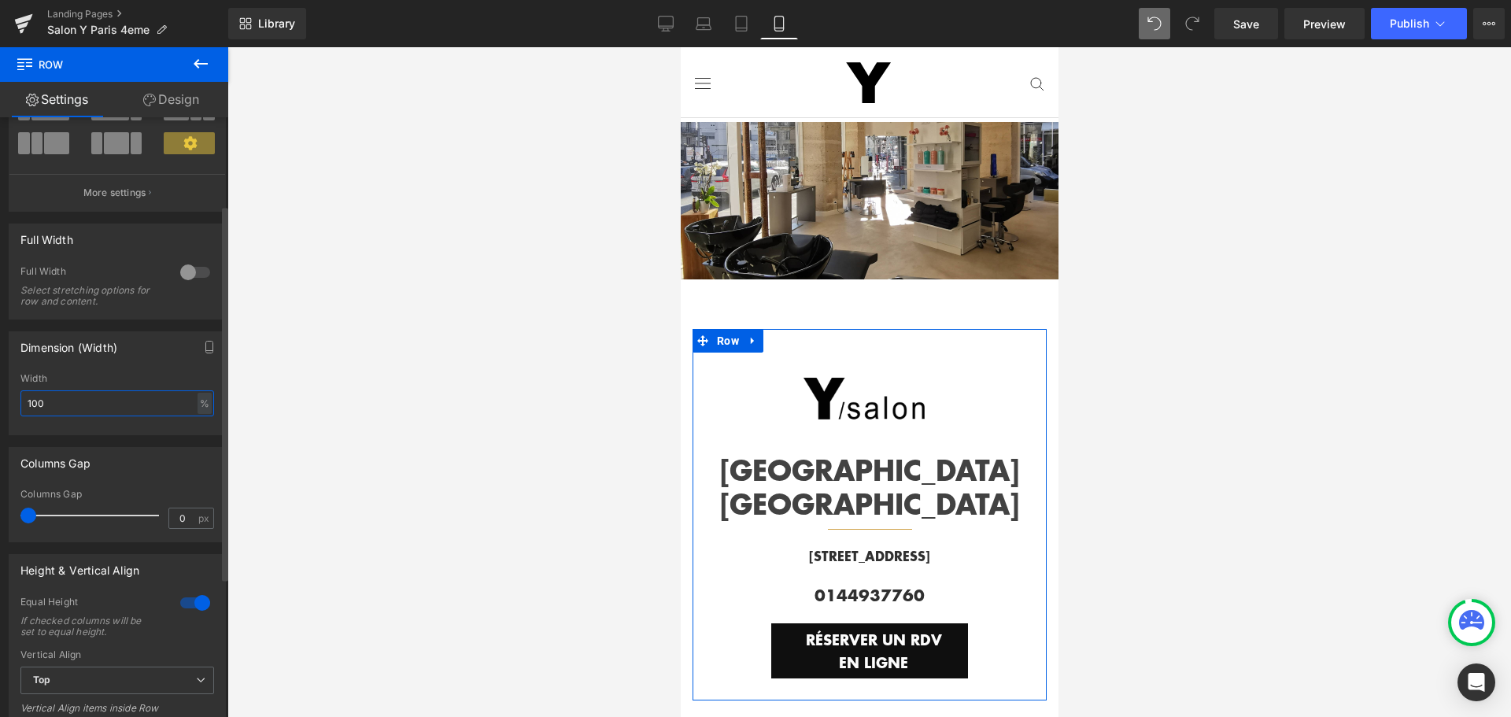
click at [67, 402] on input "100" at bounding box center [117, 403] width 194 height 26
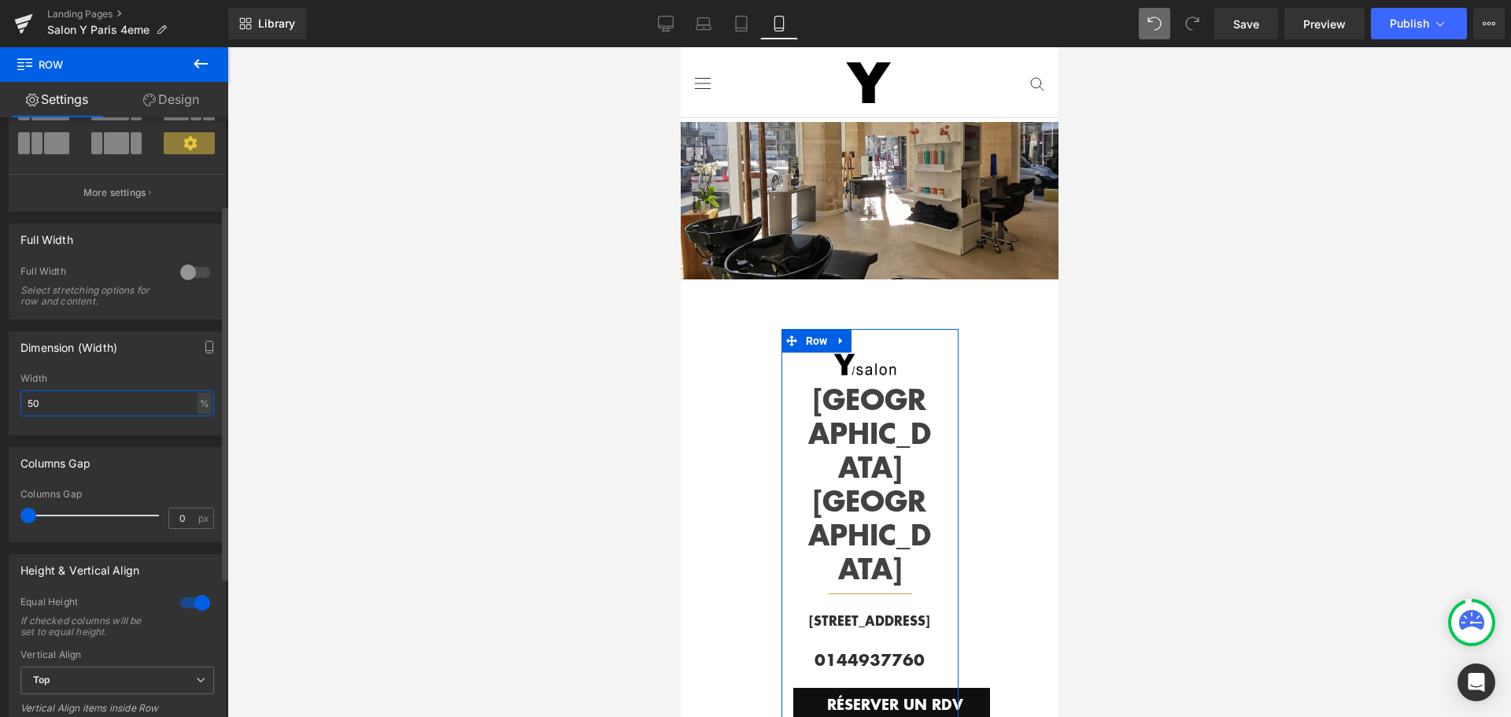
type input "5"
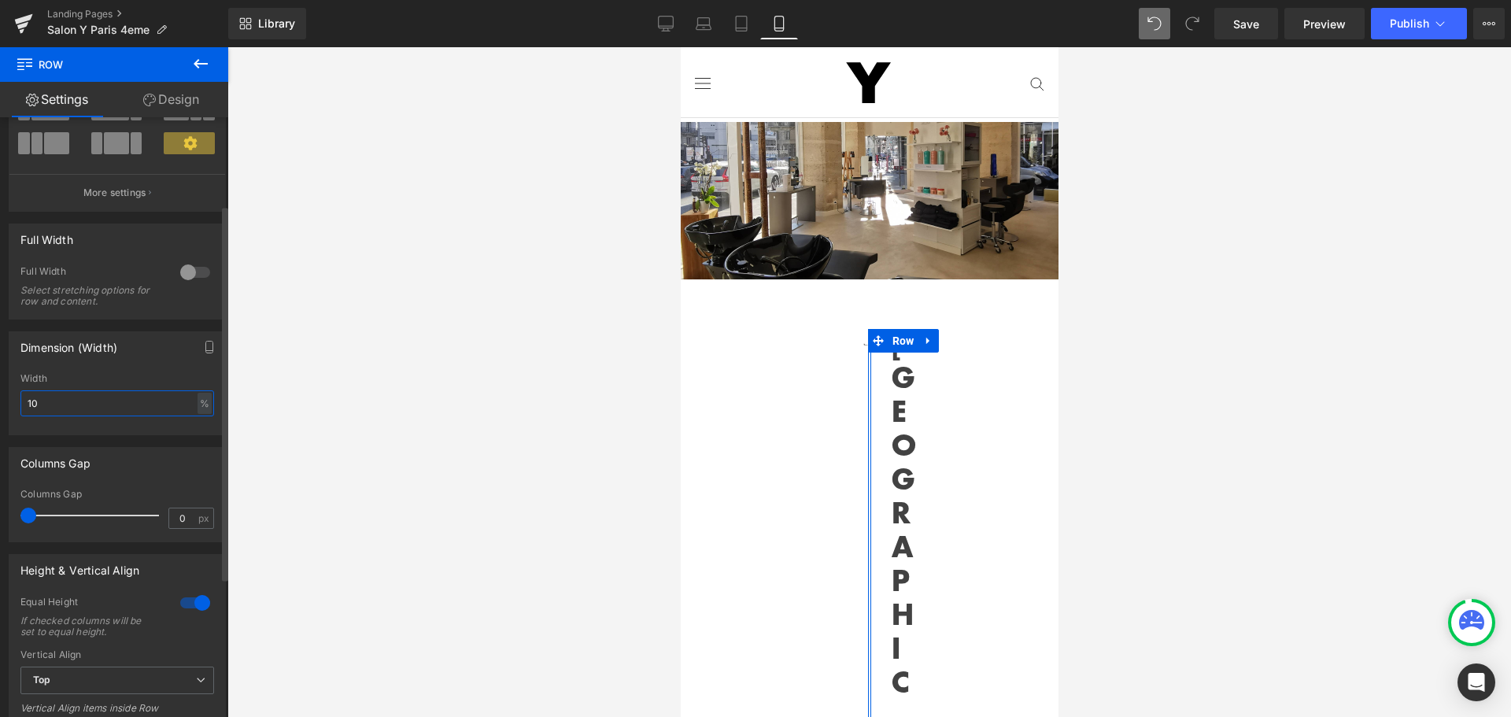
type input "100"
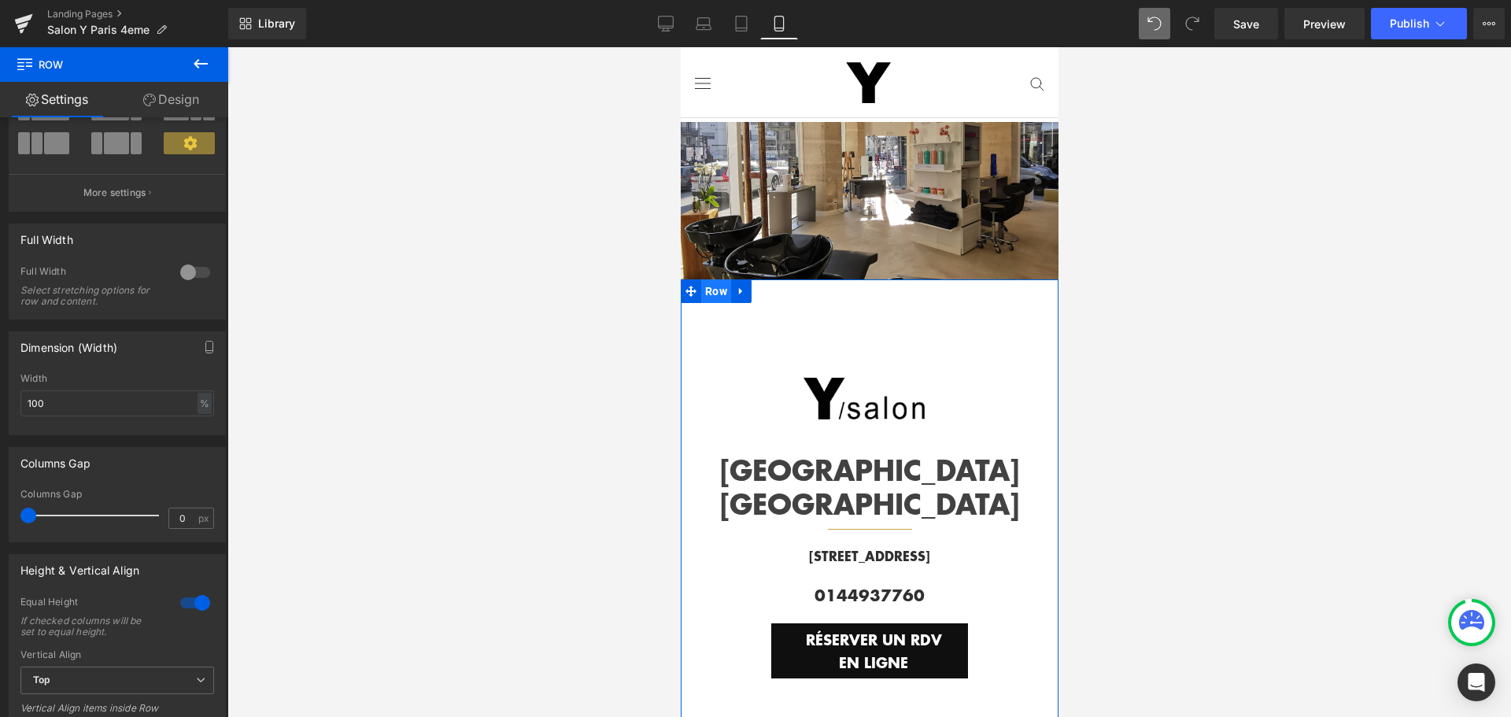
click at [721, 291] on span "Row" at bounding box center [715, 291] width 30 height 24
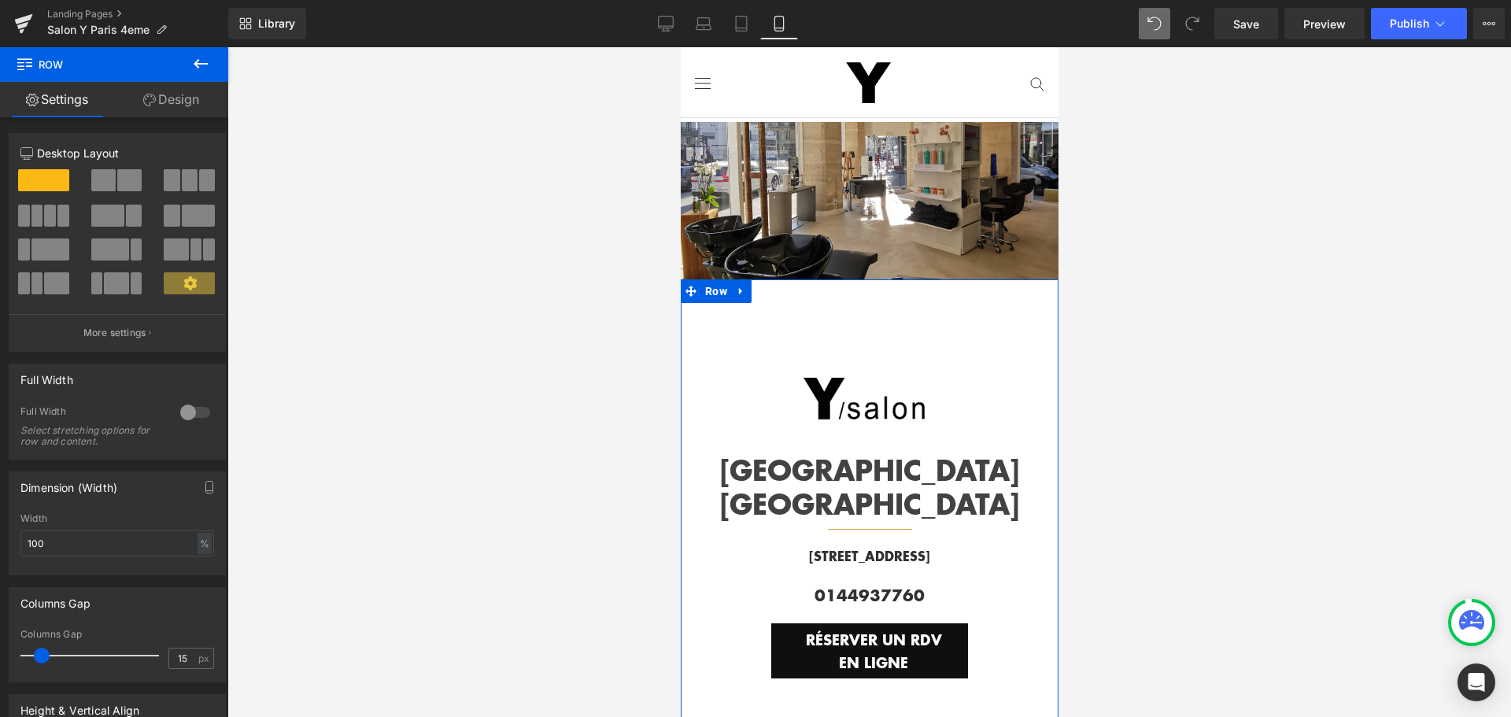
click at [188, 105] on link "Design" at bounding box center [171, 99] width 114 height 35
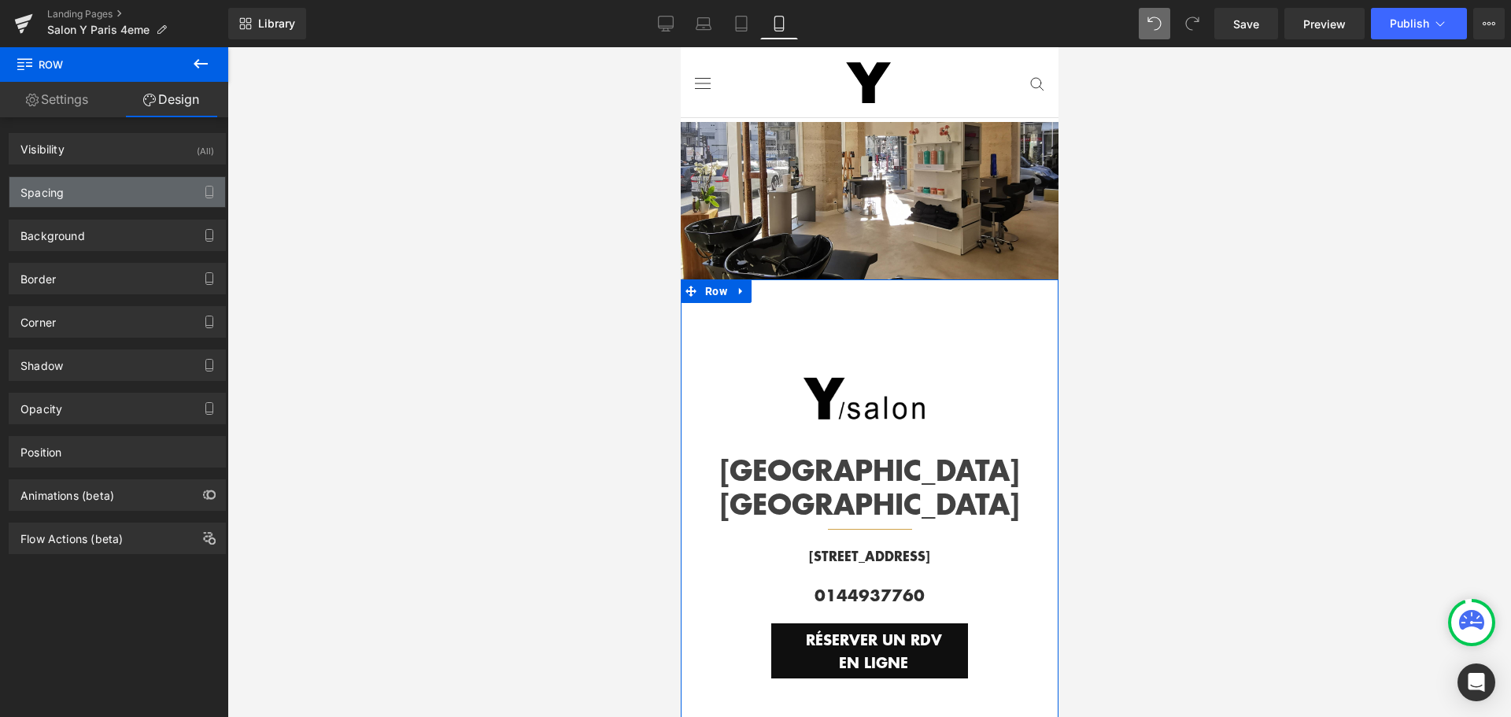
click at [99, 189] on div "Spacing" at bounding box center [117, 192] width 216 height 30
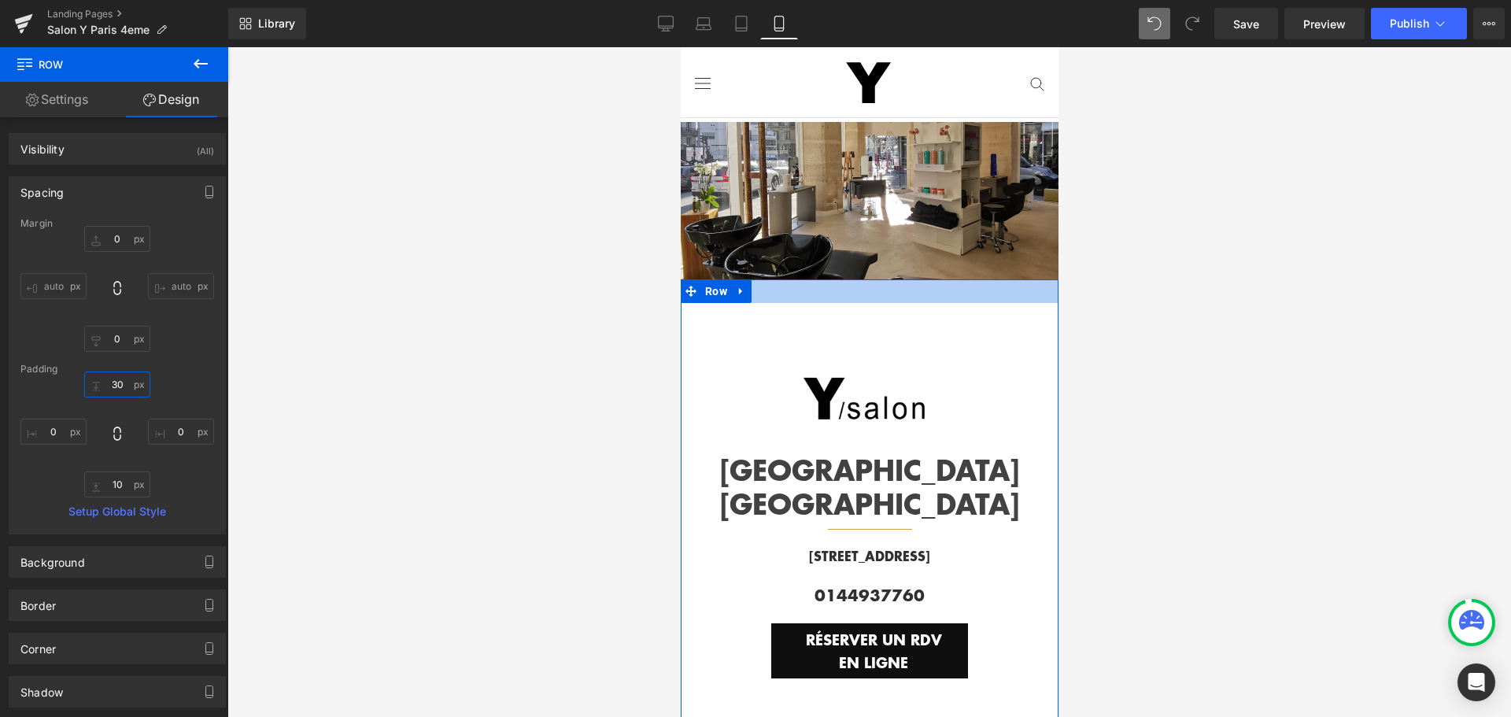
click at [118, 383] on input "30" at bounding box center [117, 384] width 66 height 26
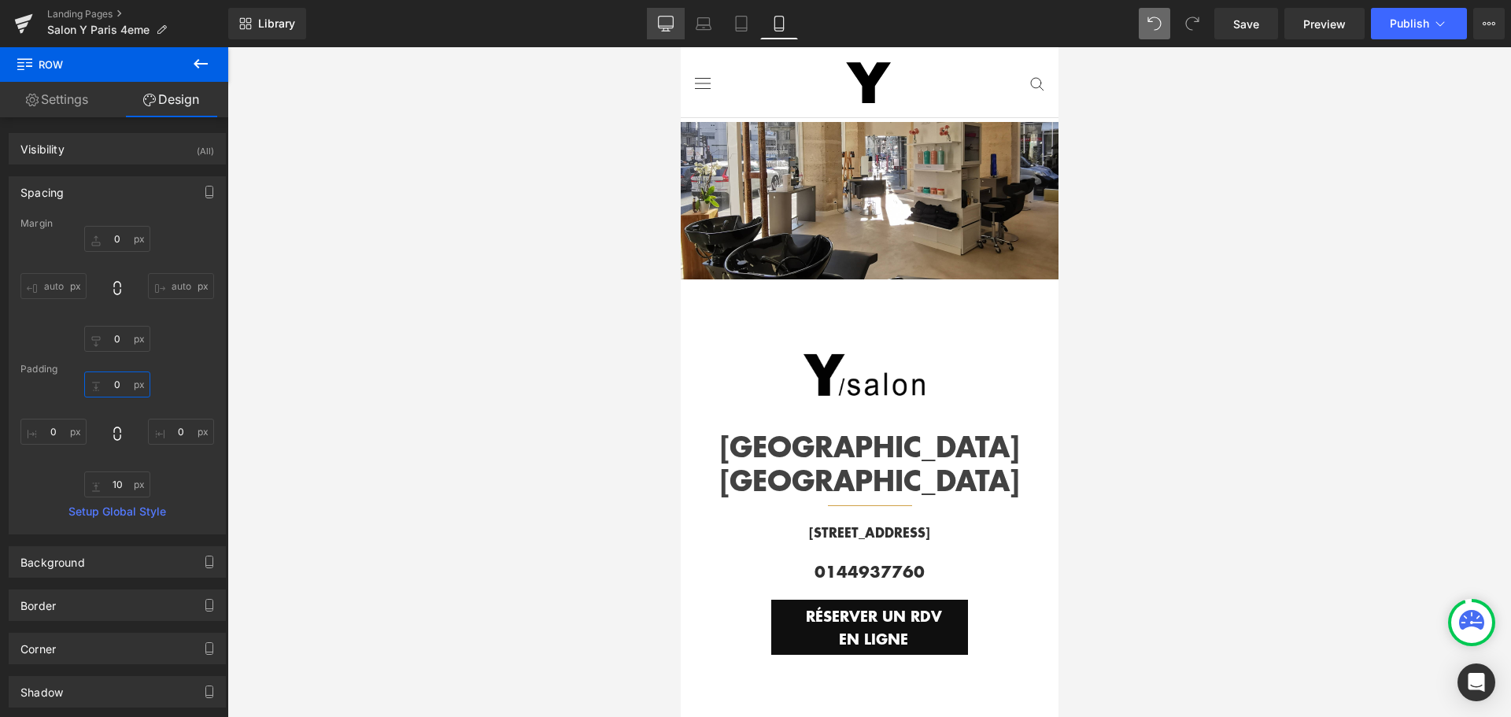
type input "0"
click at [667, 22] on icon at bounding box center [666, 24] width 16 height 16
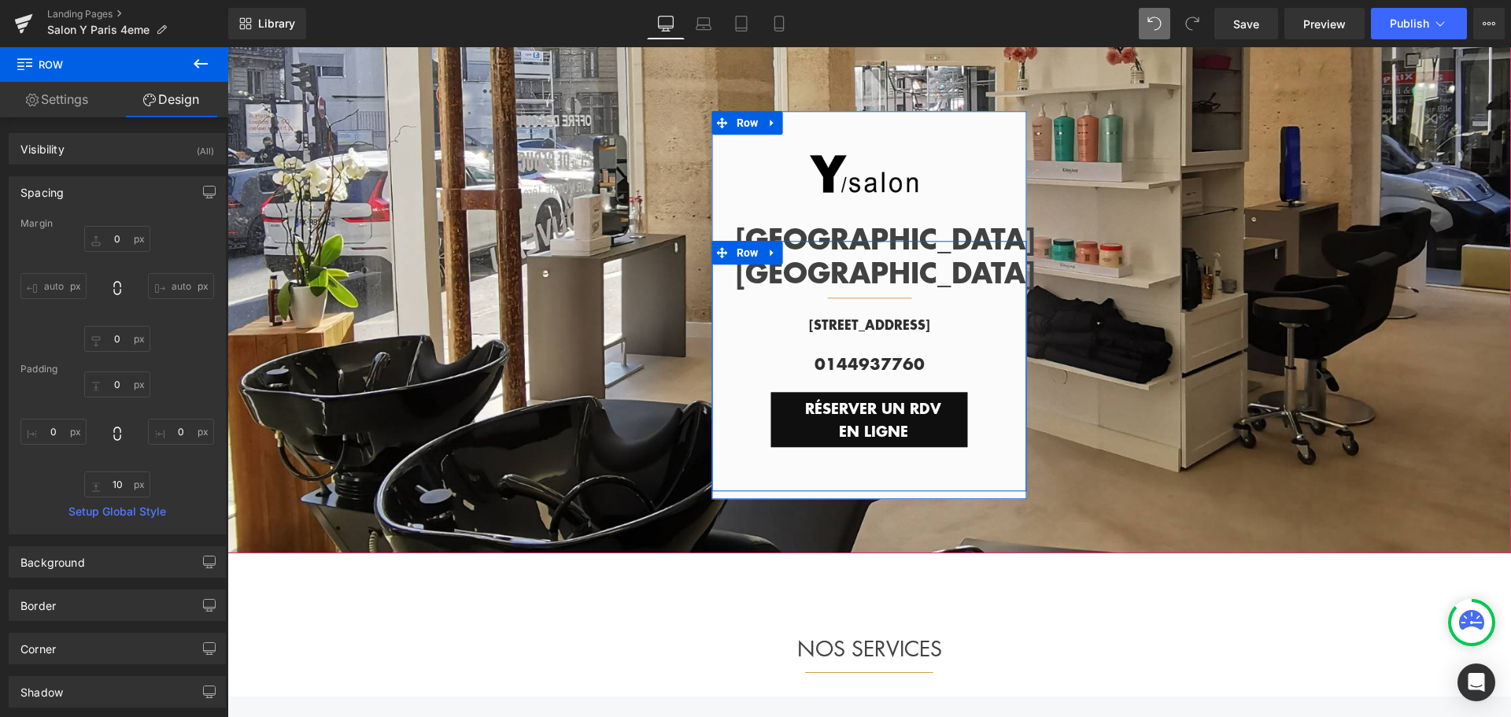
scroll to position [68, 0]
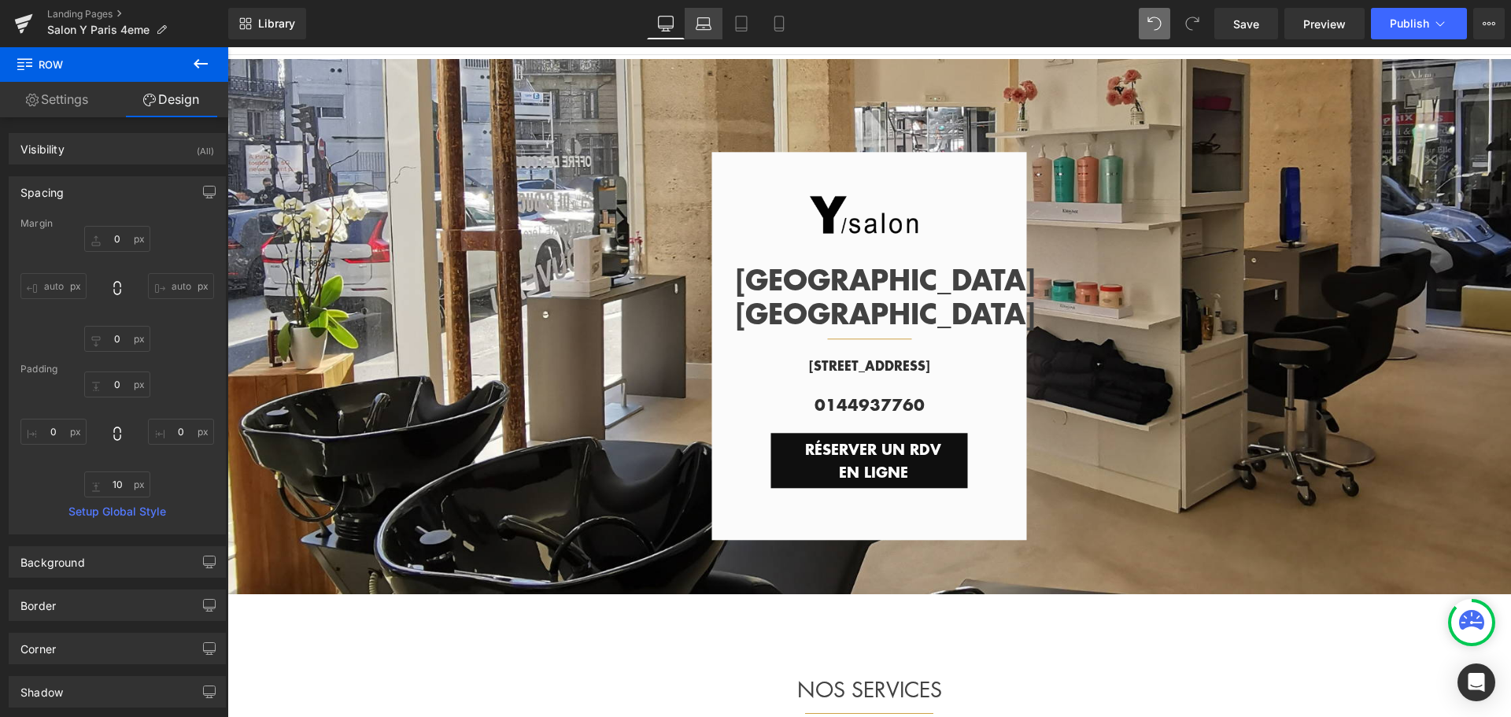
click at [706, 24] on icon at bounding box center [704, 24] width 16 height 16
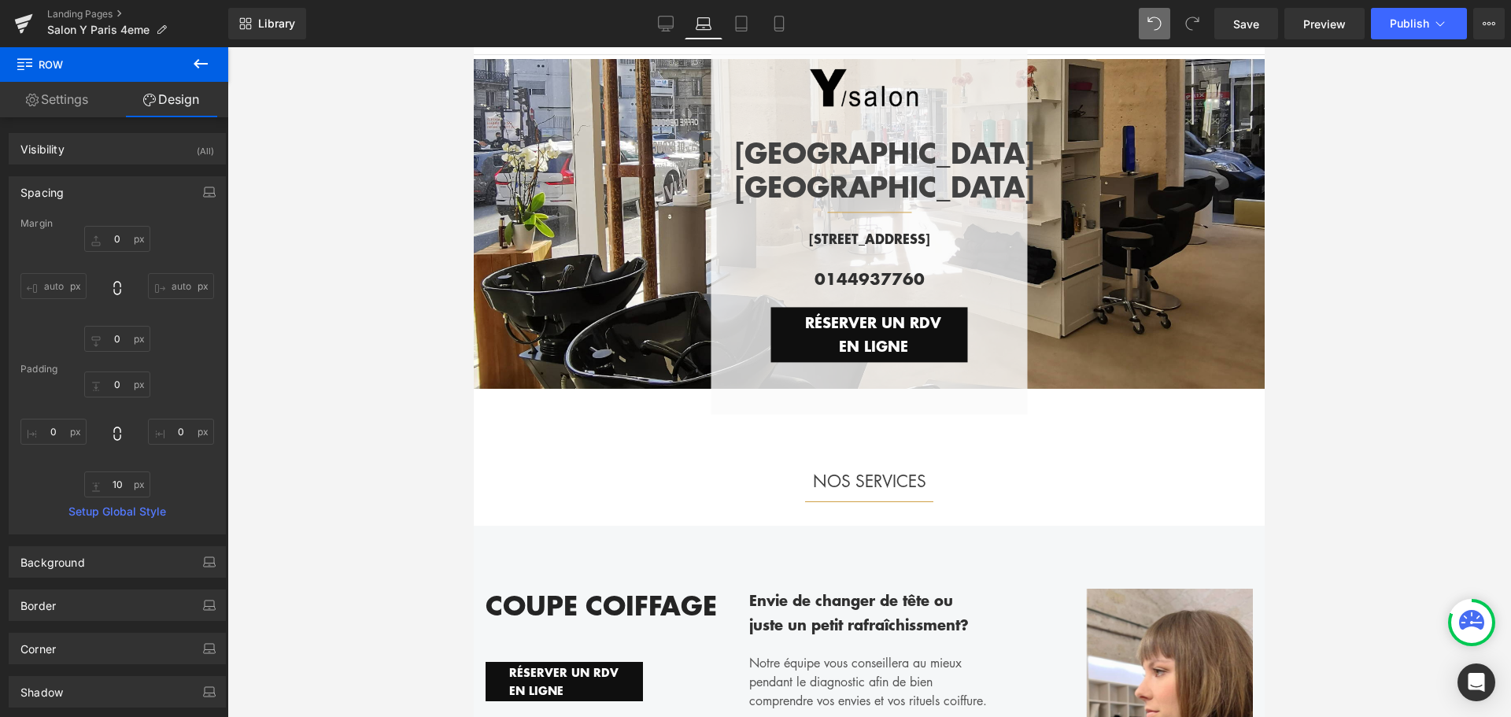
scroll to position [0, 0]
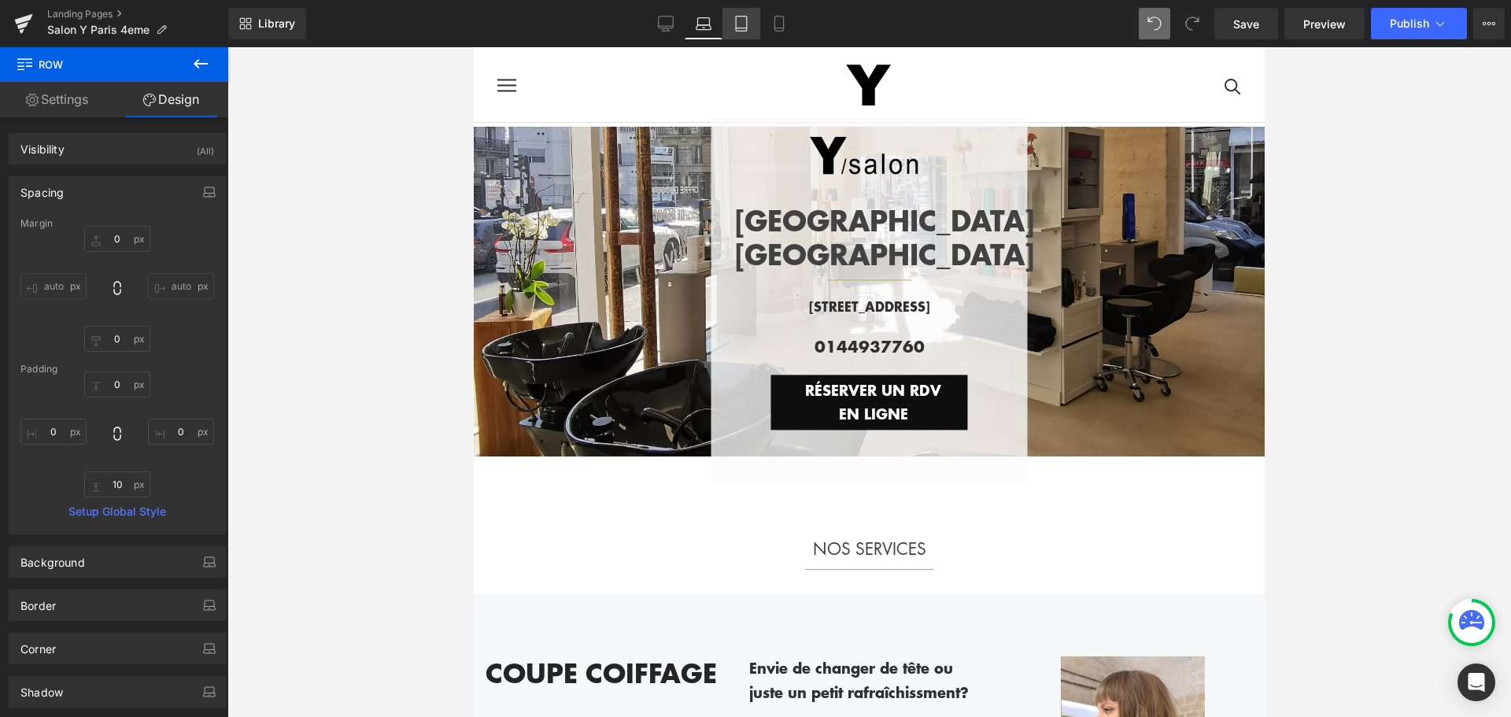
click at [747, 26] on icon at bounding box center [741, 24] width 16 height 16
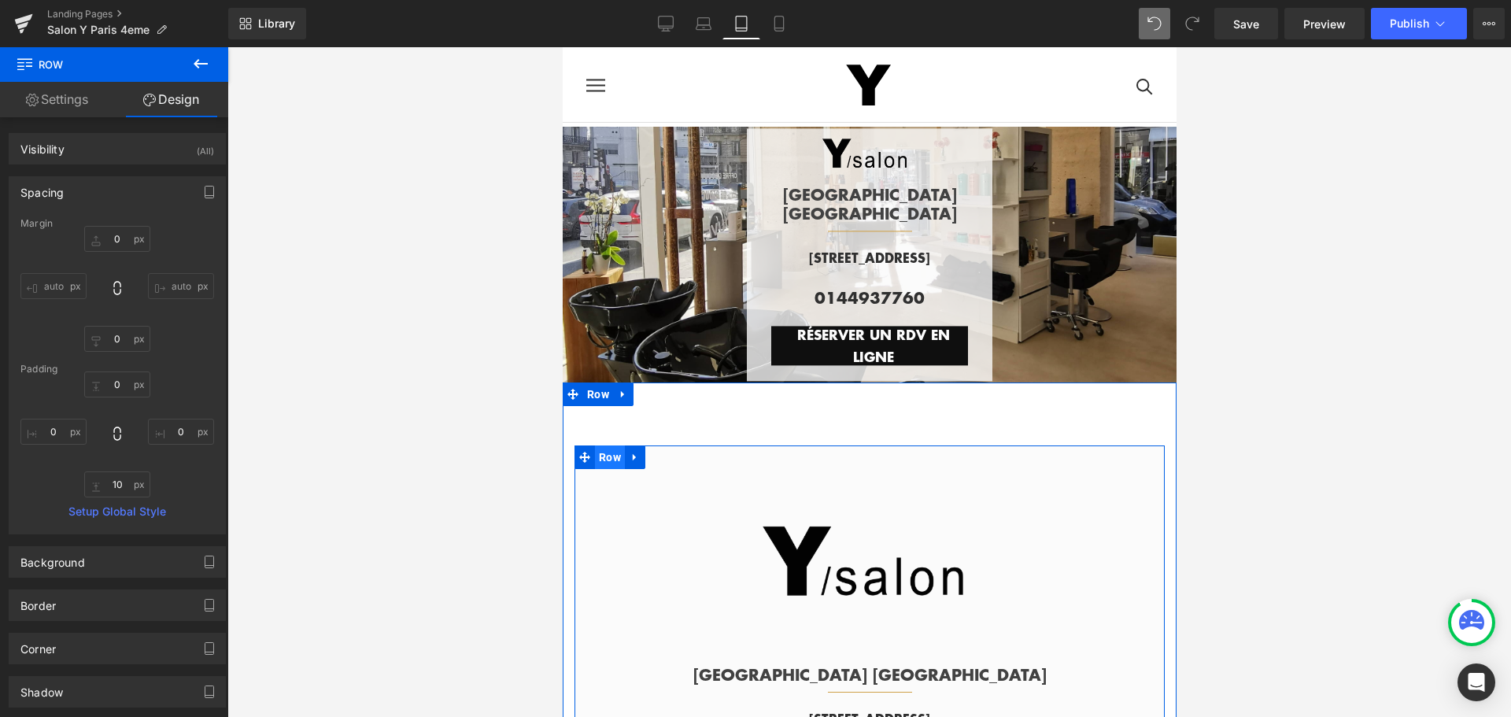
click at [613, 456] on span "Row" at bounding box center [609, 457] width 30 height 24
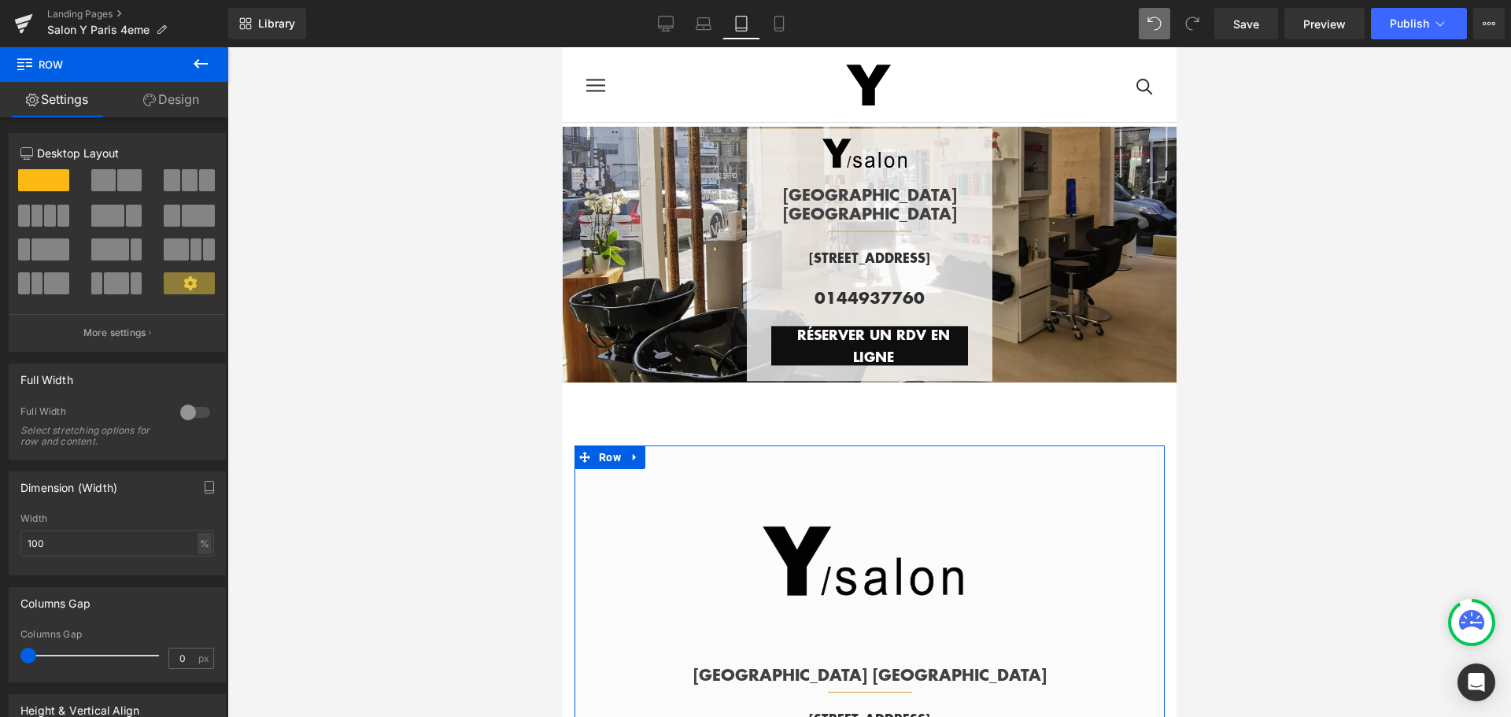
click at [175, 93] on link "Design" at bounding box center [171, 99] width 114 height 35
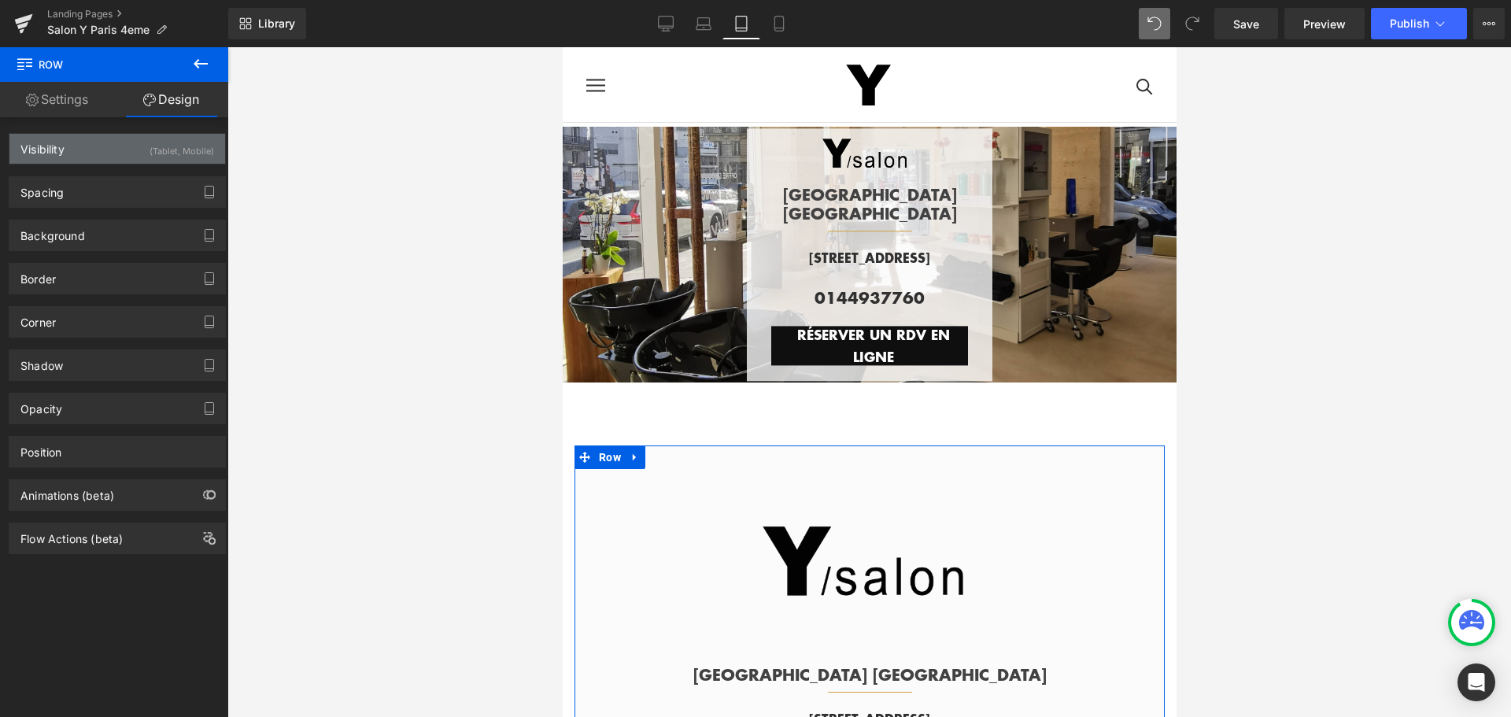
click at [138, 140] on div "Visibility (Tablet, Mobile)" at bounding box center [117, 149] width 216 height 30
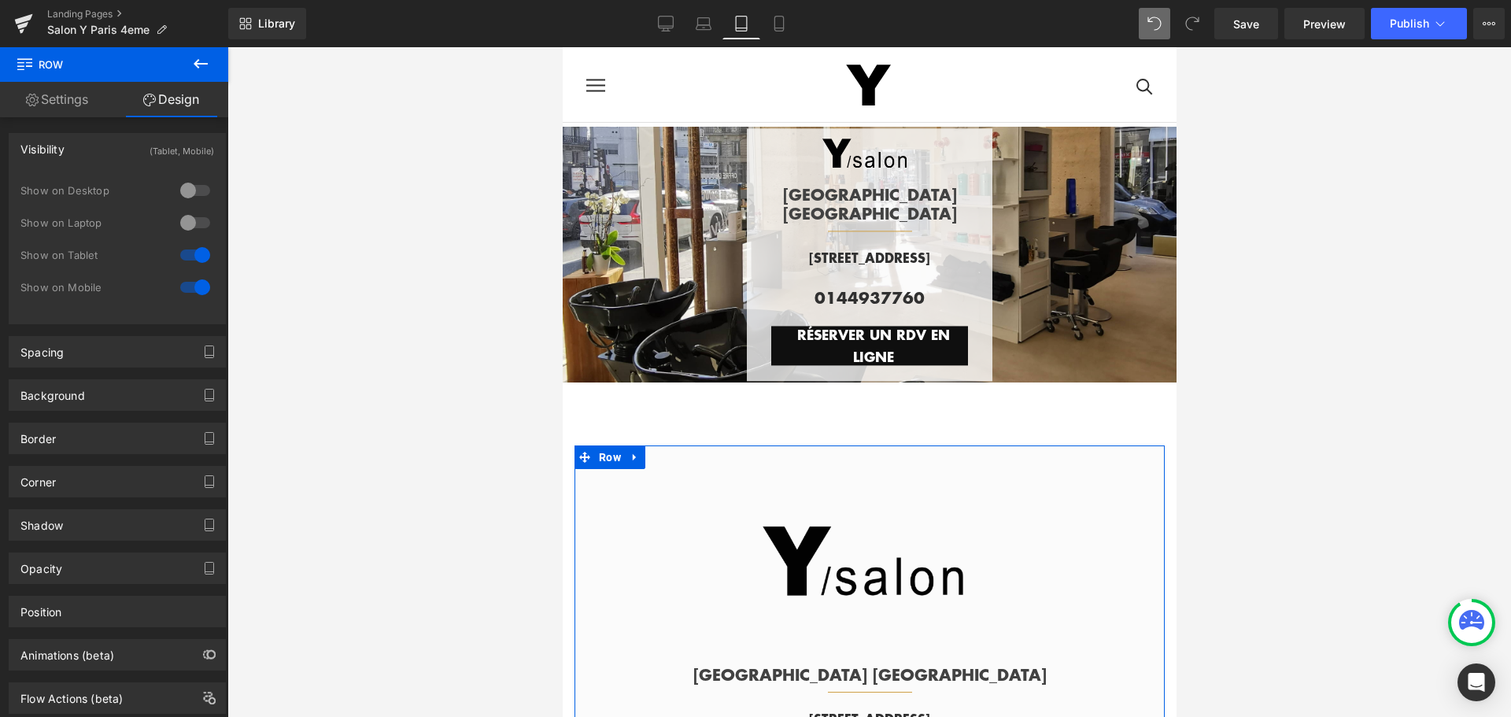
click at [184, 257] on div at bounding box center [195, 254] width 38 height 25
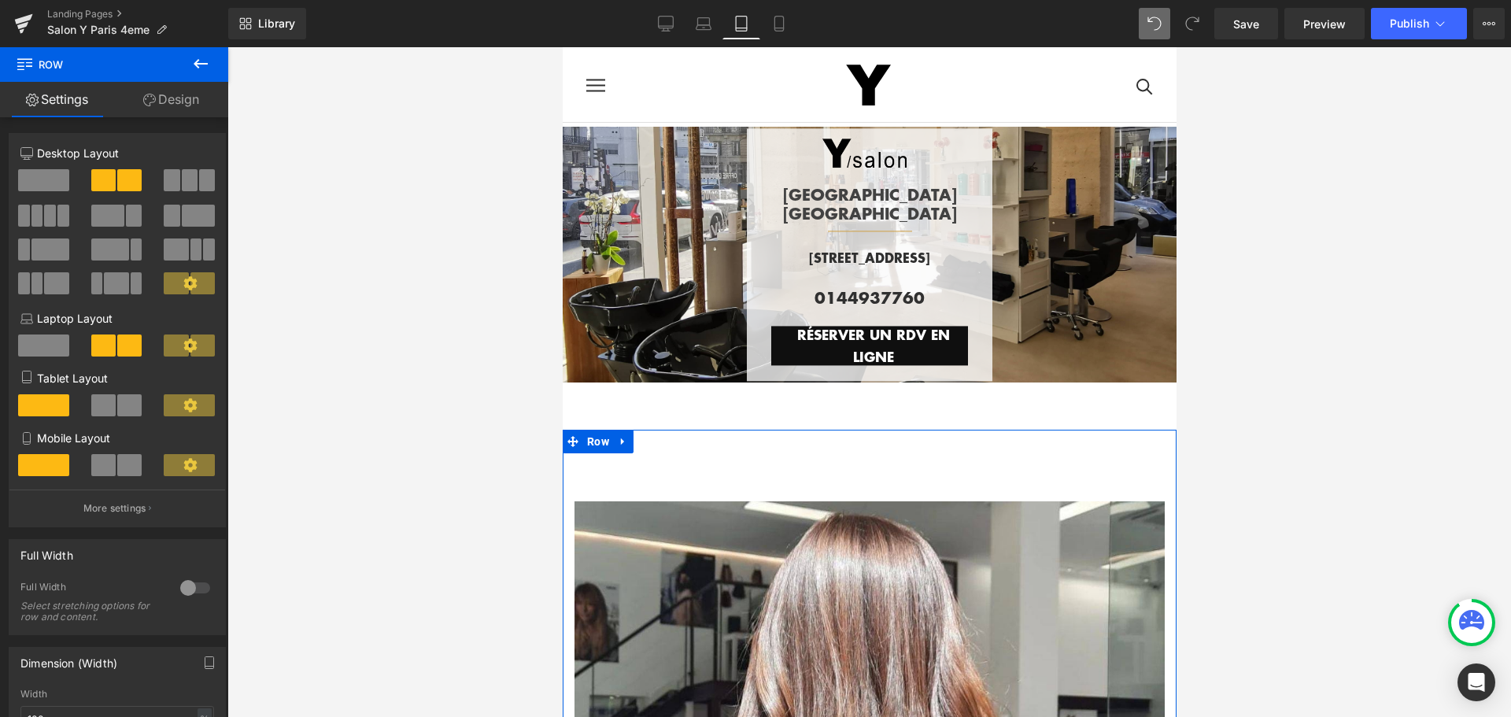
click at [198, 100] on link "Design" at bounding box center [171, 99] width 114 height 35
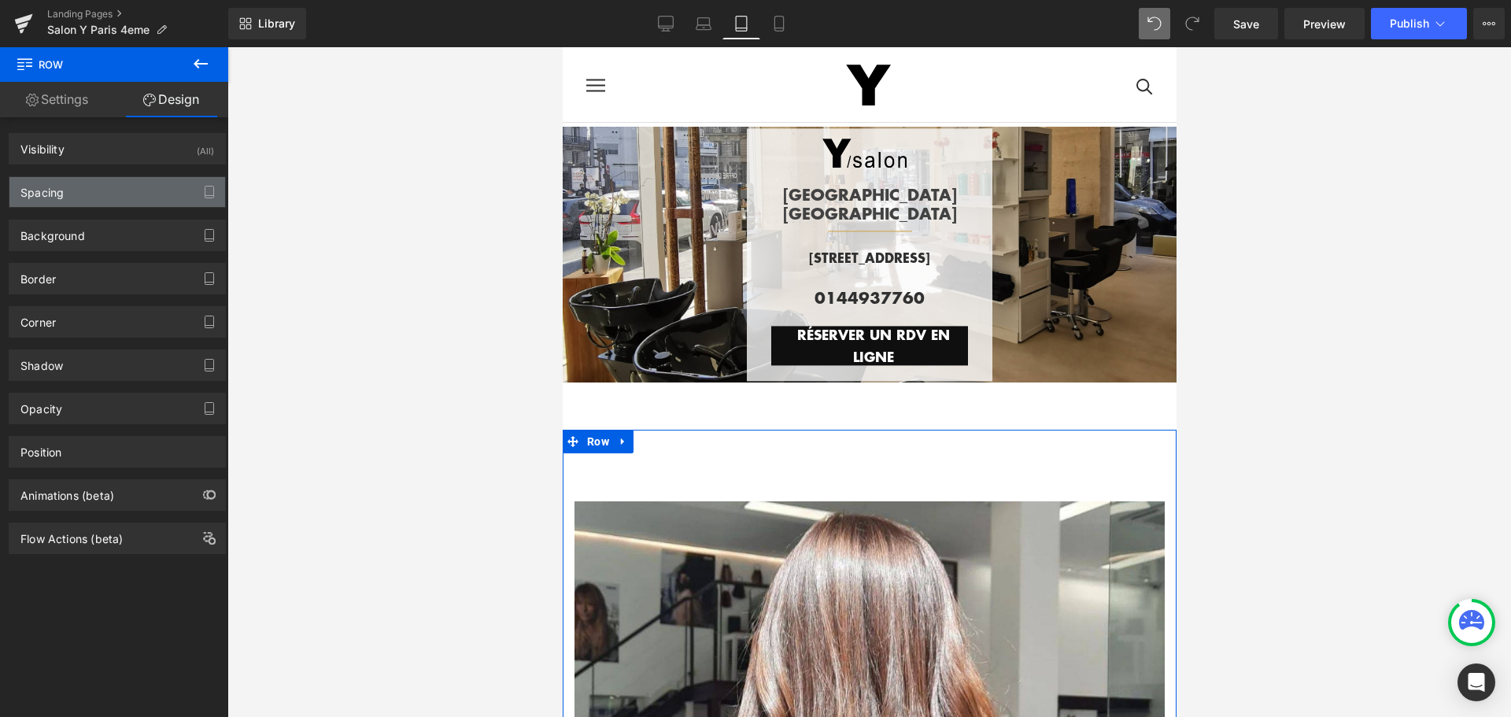
click at [131, 194] on div "Spacing" at bounding box center [117, 192] width 216 height 30
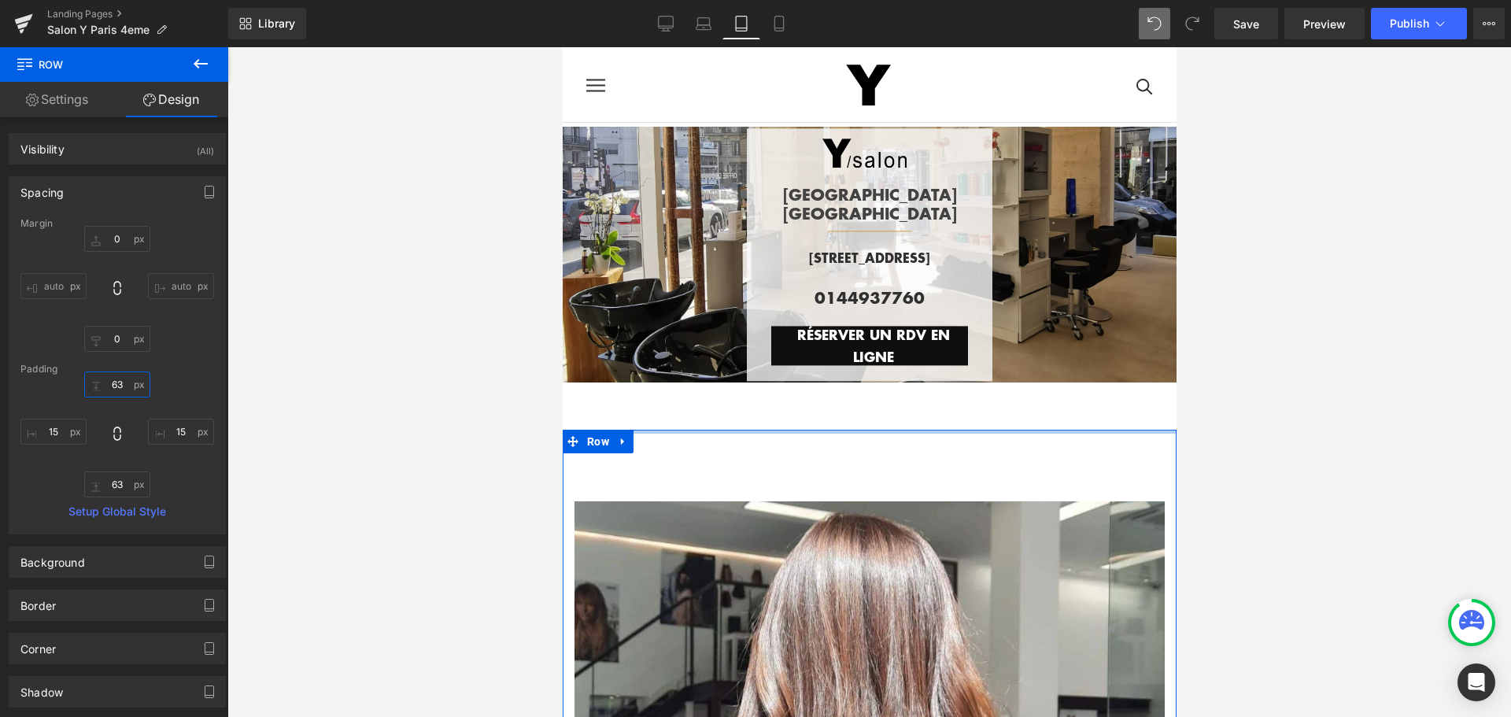
click at [115, 379] on input "63" at bounding box center [117, 384] width 66 height 26
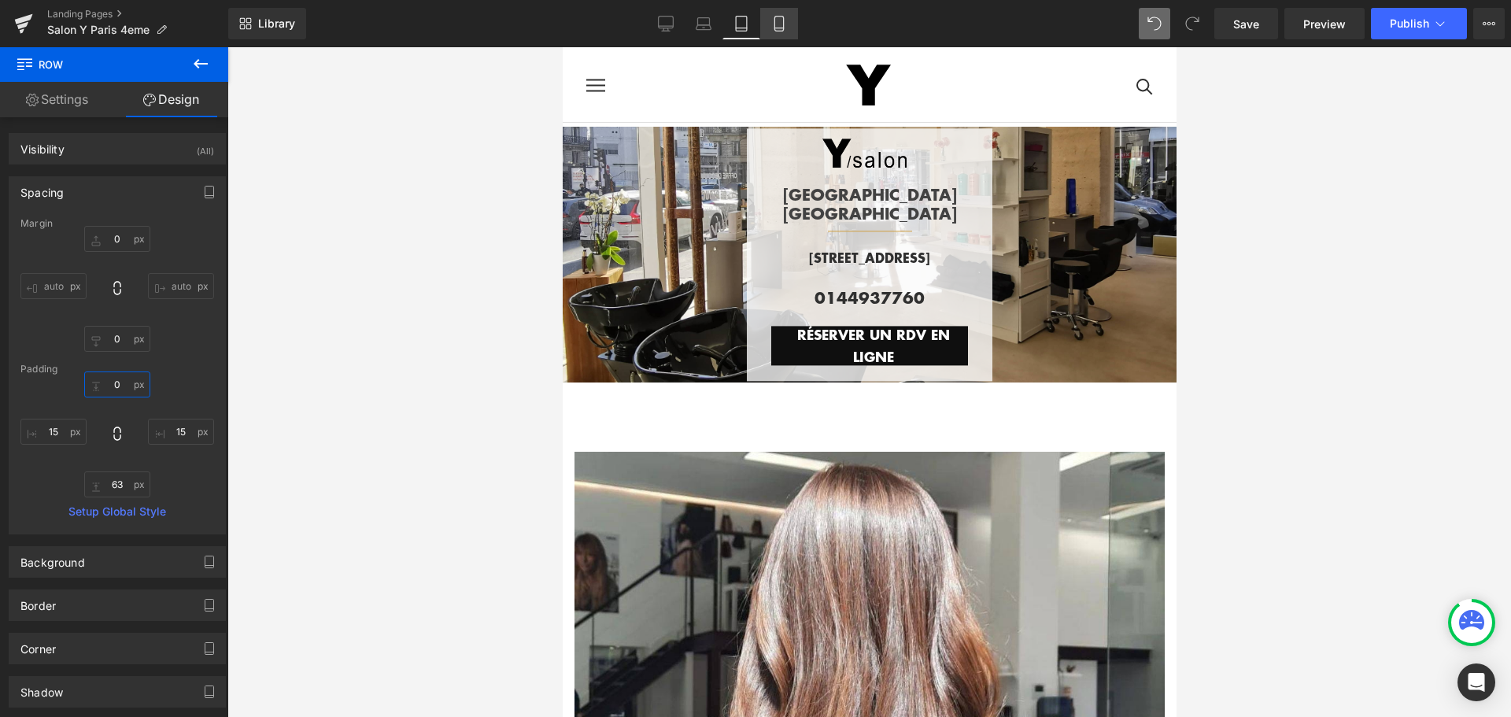
type input "0"
click at [773, 29] on icon at bounding box center [779, 24] width 16 height 16
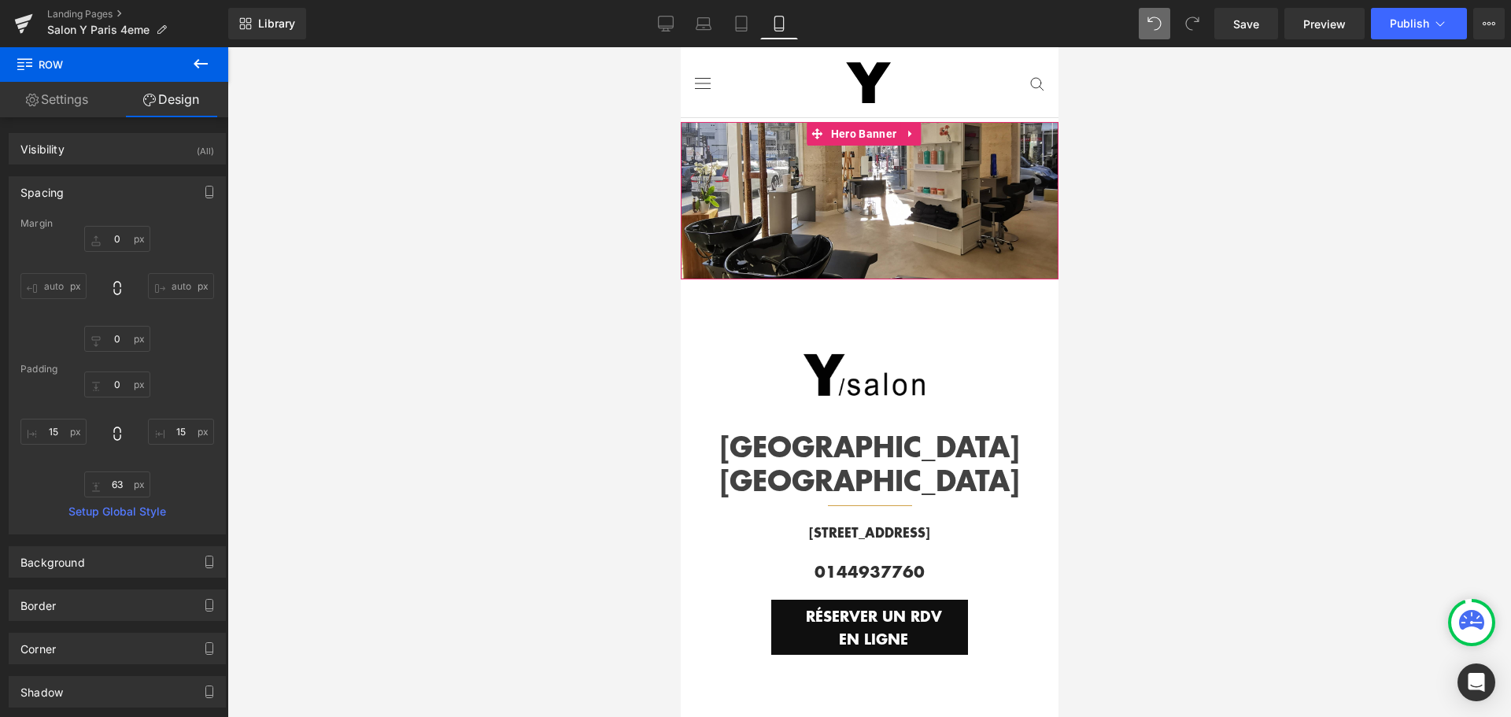
scroll to position [393, 0]
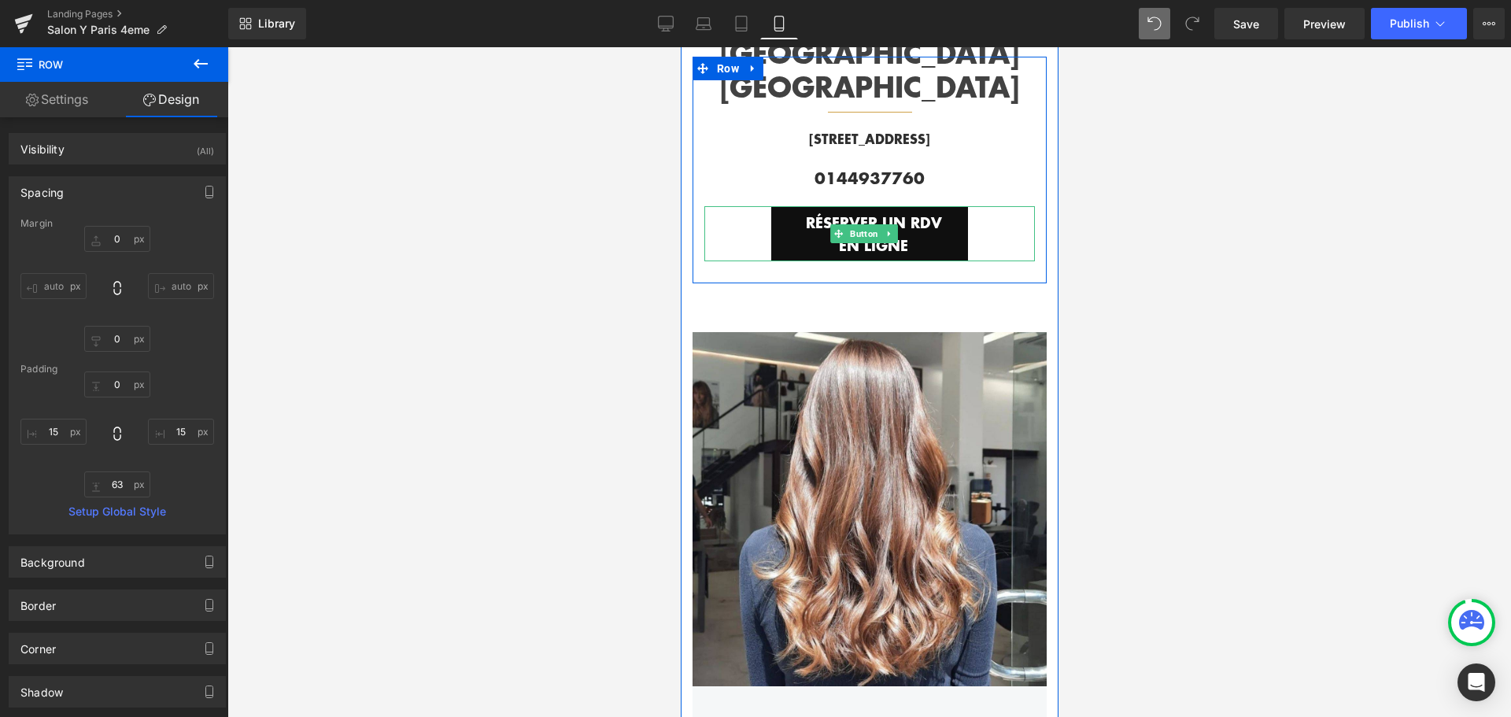
click at [948, 236] on link "RÉSERVER UN RDV EN LIGNE" at bounding box center [868, 233] width 197 height 55
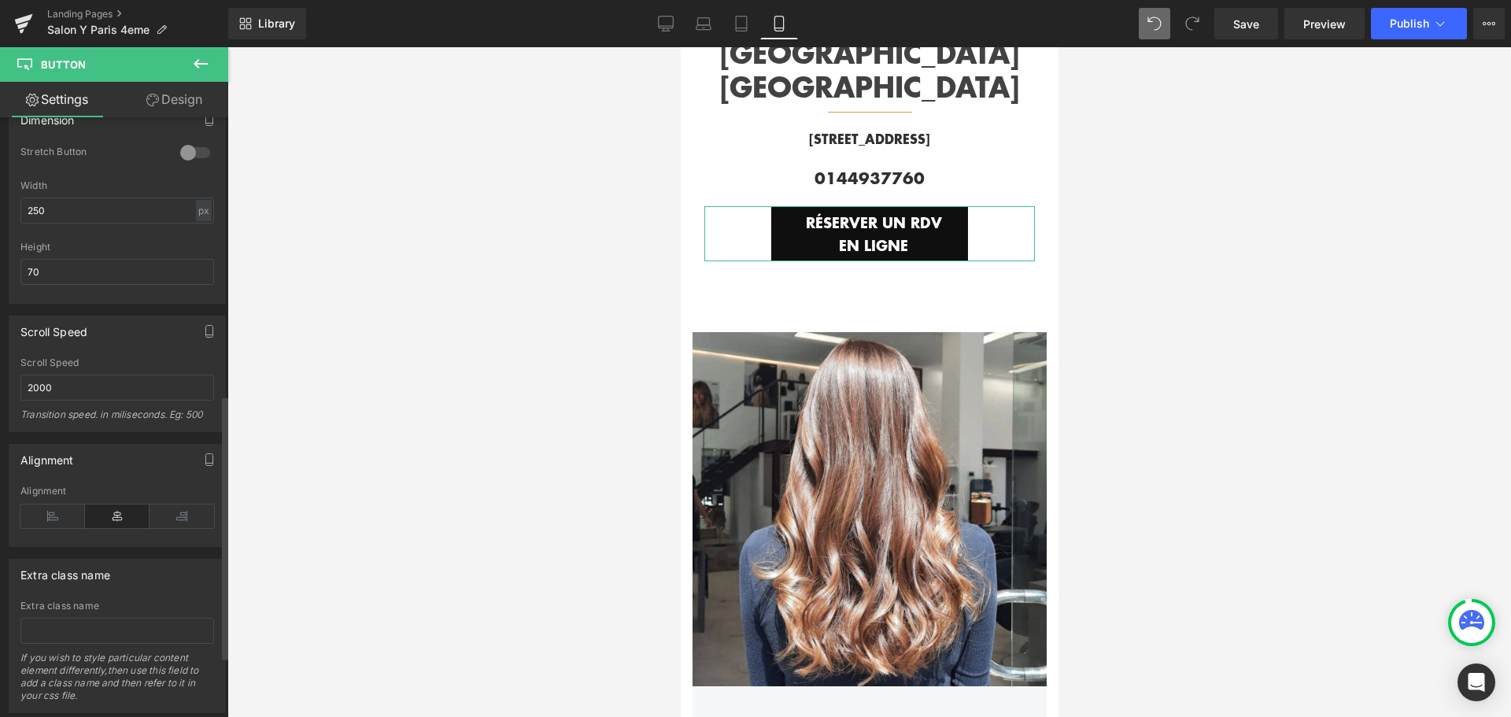
scroll to position [1023, 0]
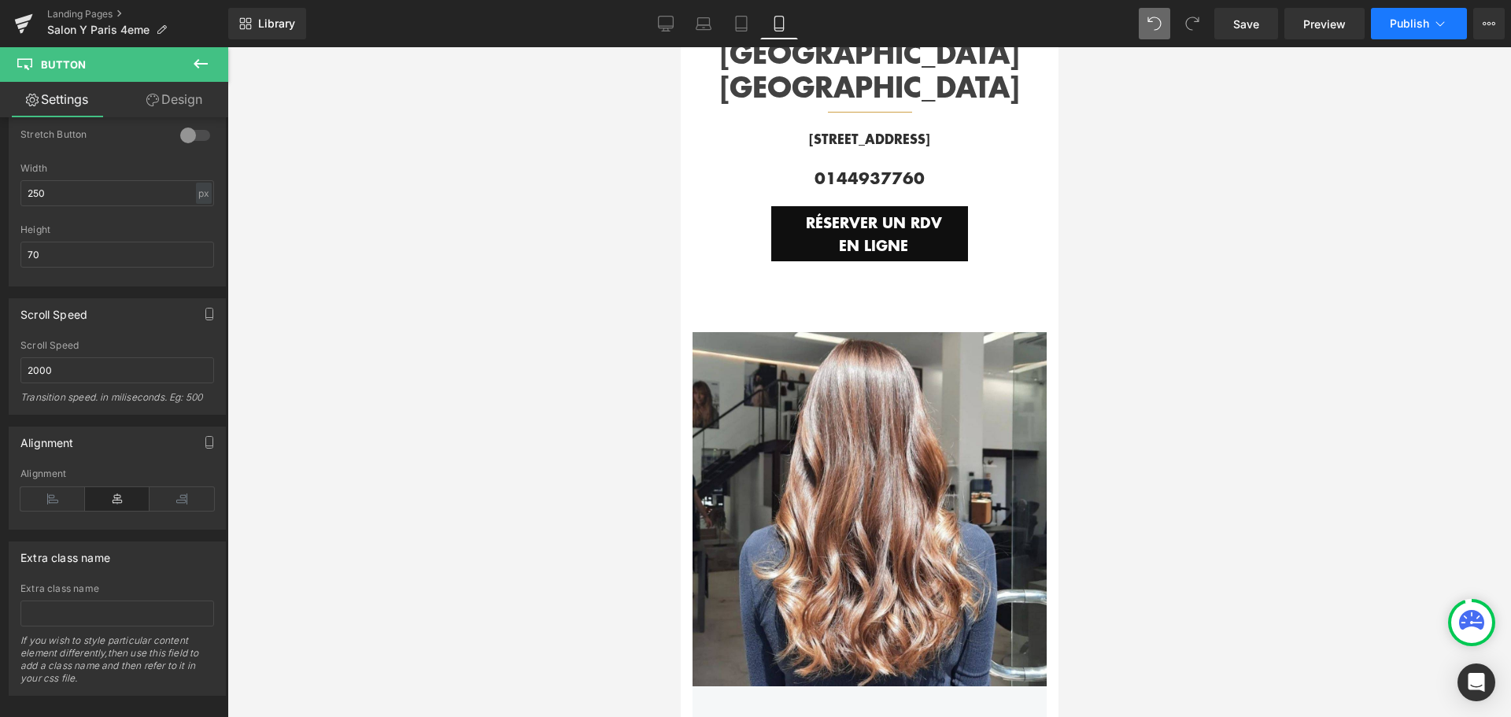
click at [1424, 22] on span "Publish" at bounding box center [1409, 23] width 39 height 13
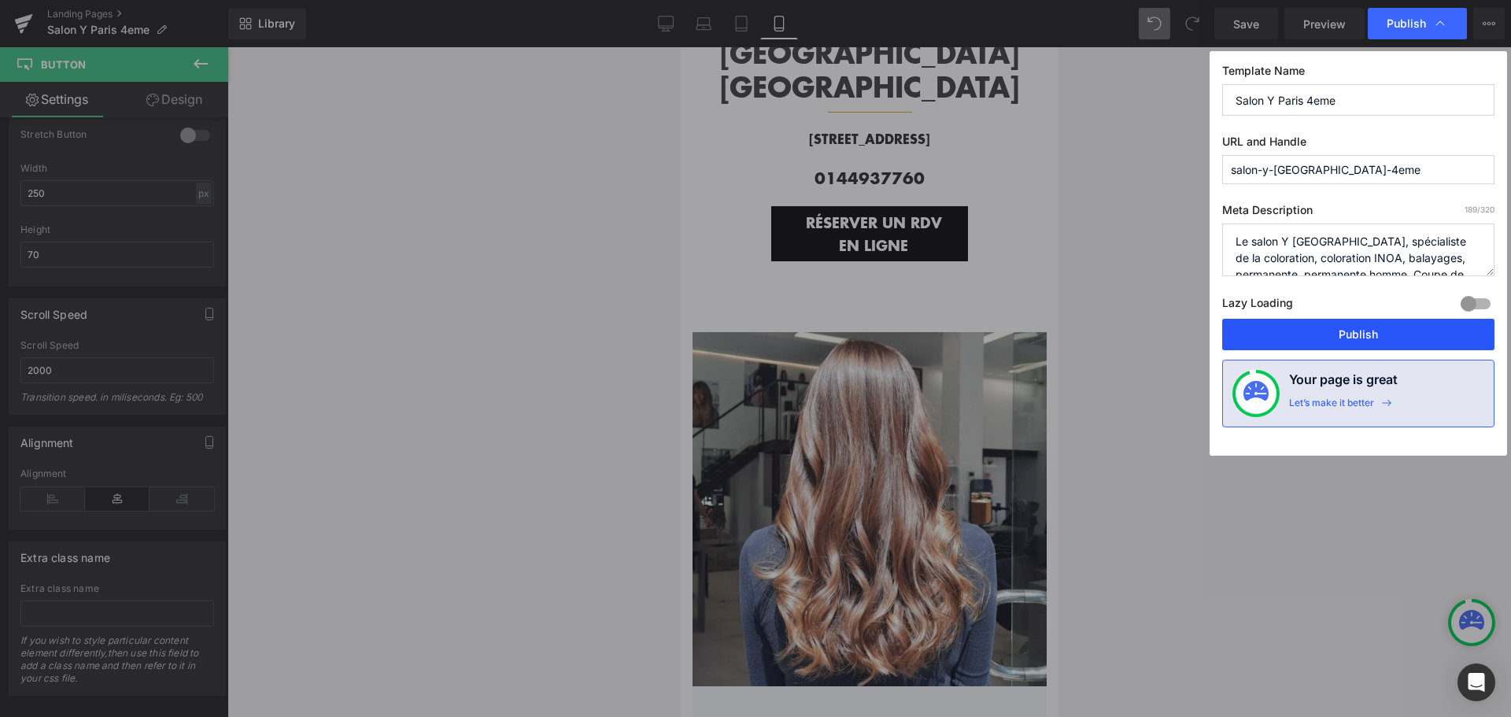
click at [1320, 335] on button "Publish" at bounding box center [1358, 334] width 272 height 31
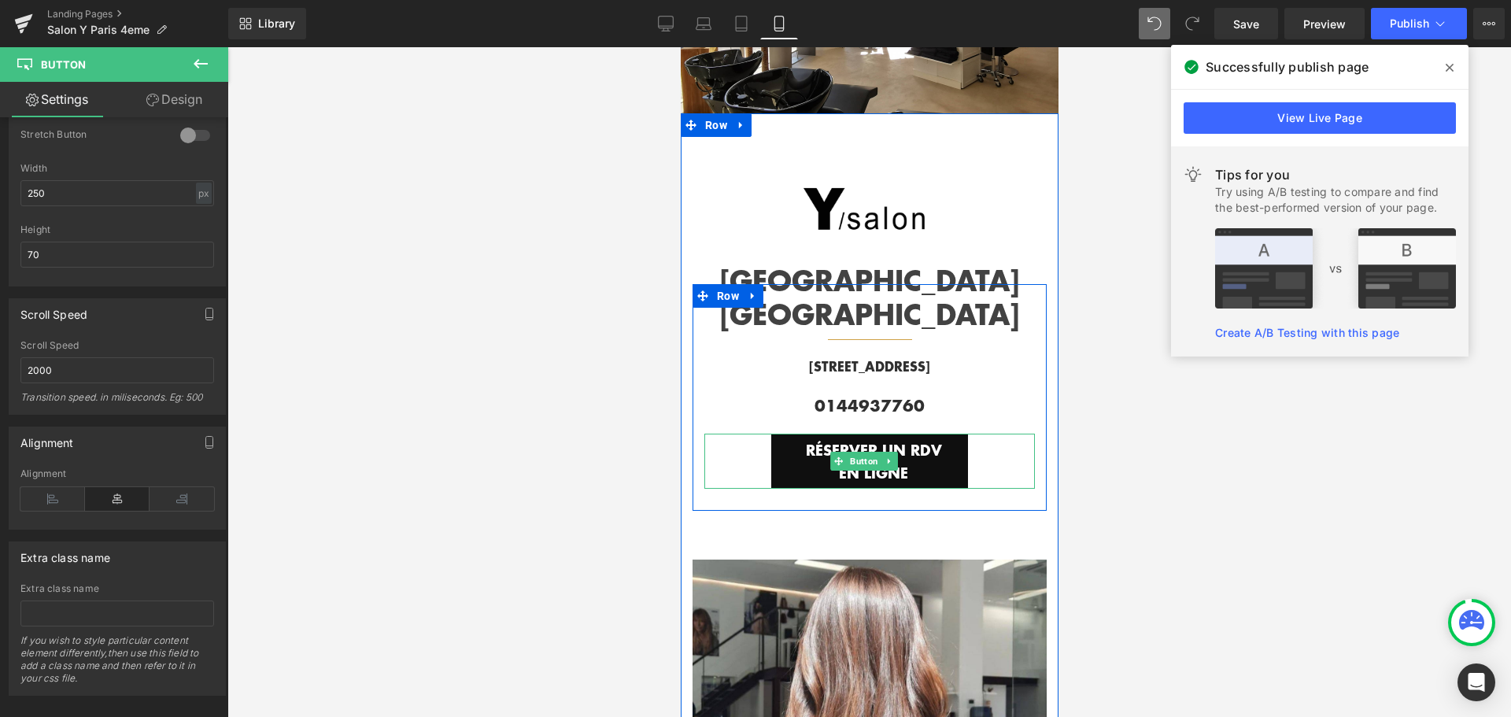
scroll to position [157, 0]
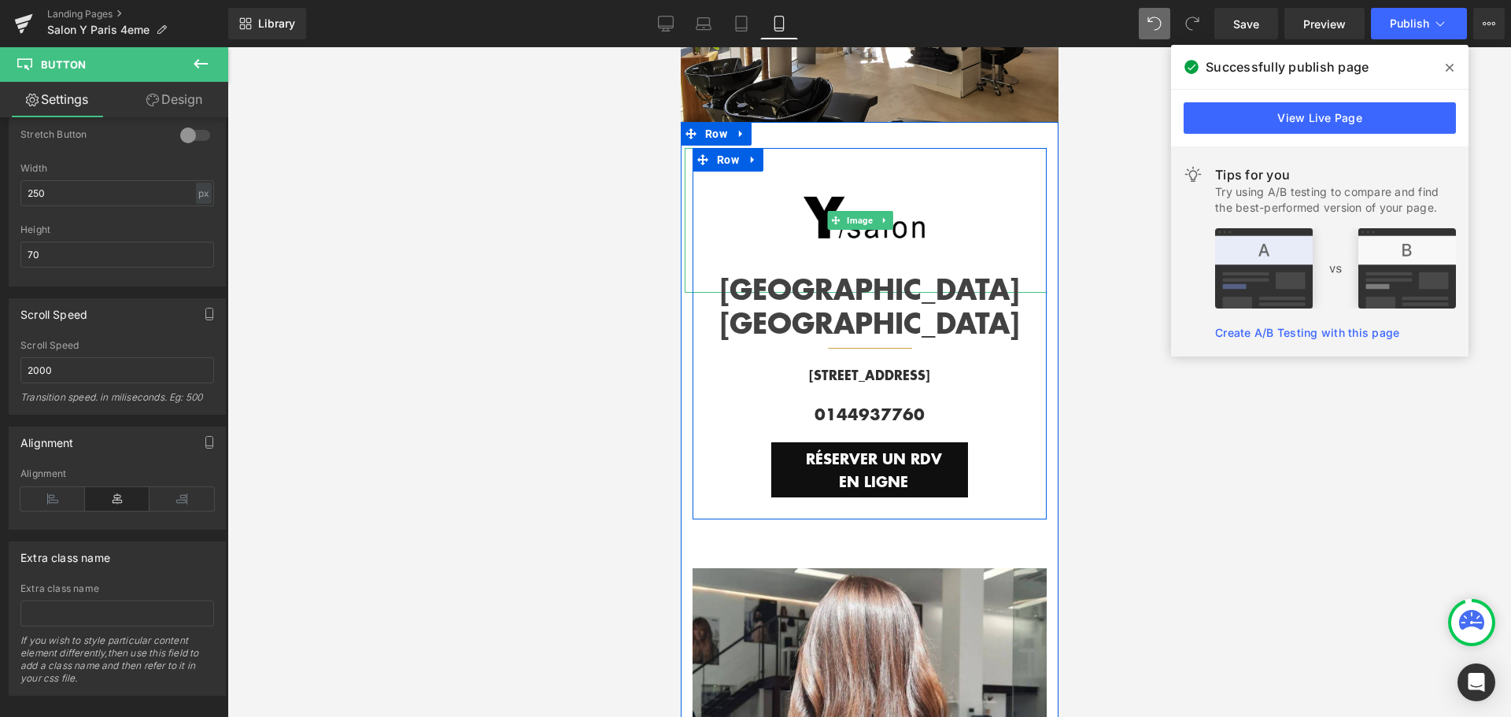
click at [977, 205] on div at bounding box center [865, 220] width 362 height 145
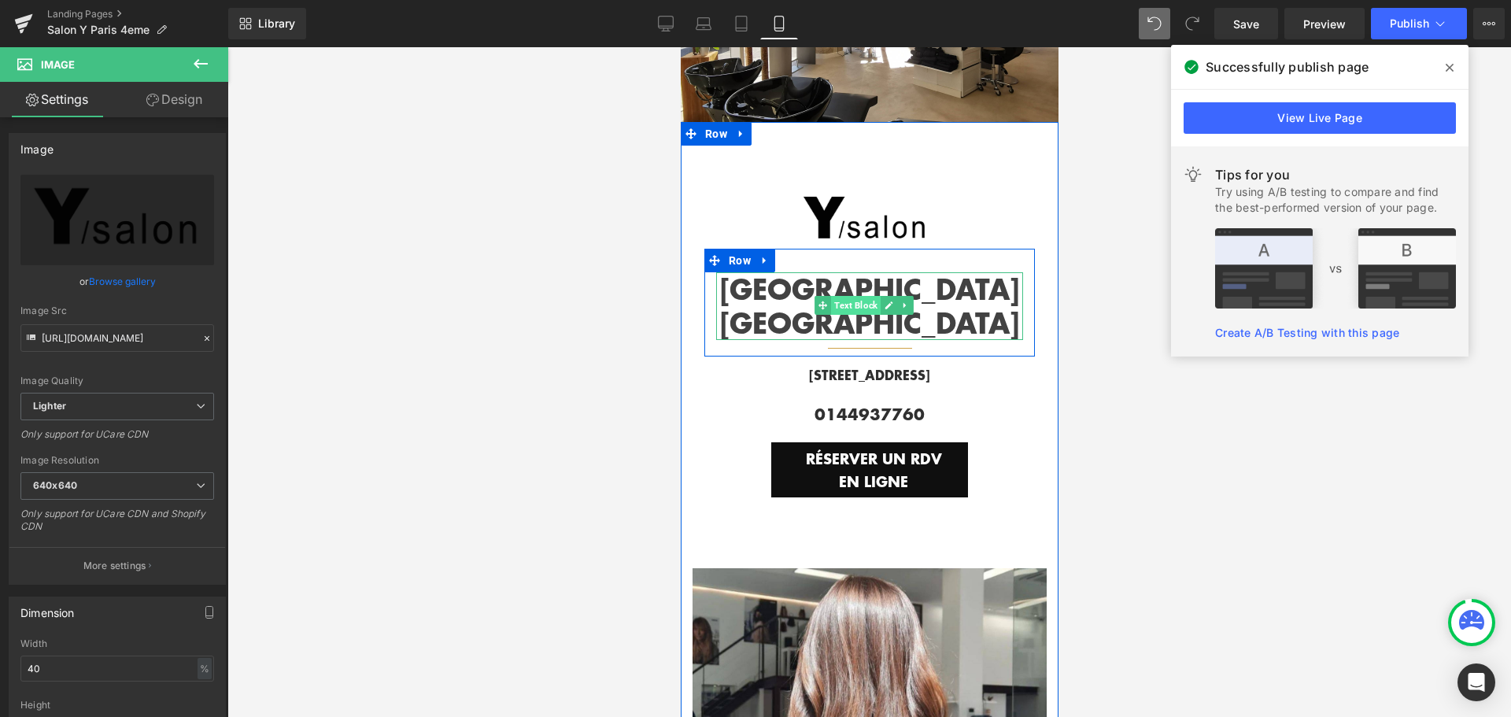
click at [861, 296] on span "Text Block" at bounding box center [855, 305] width 50 height 19
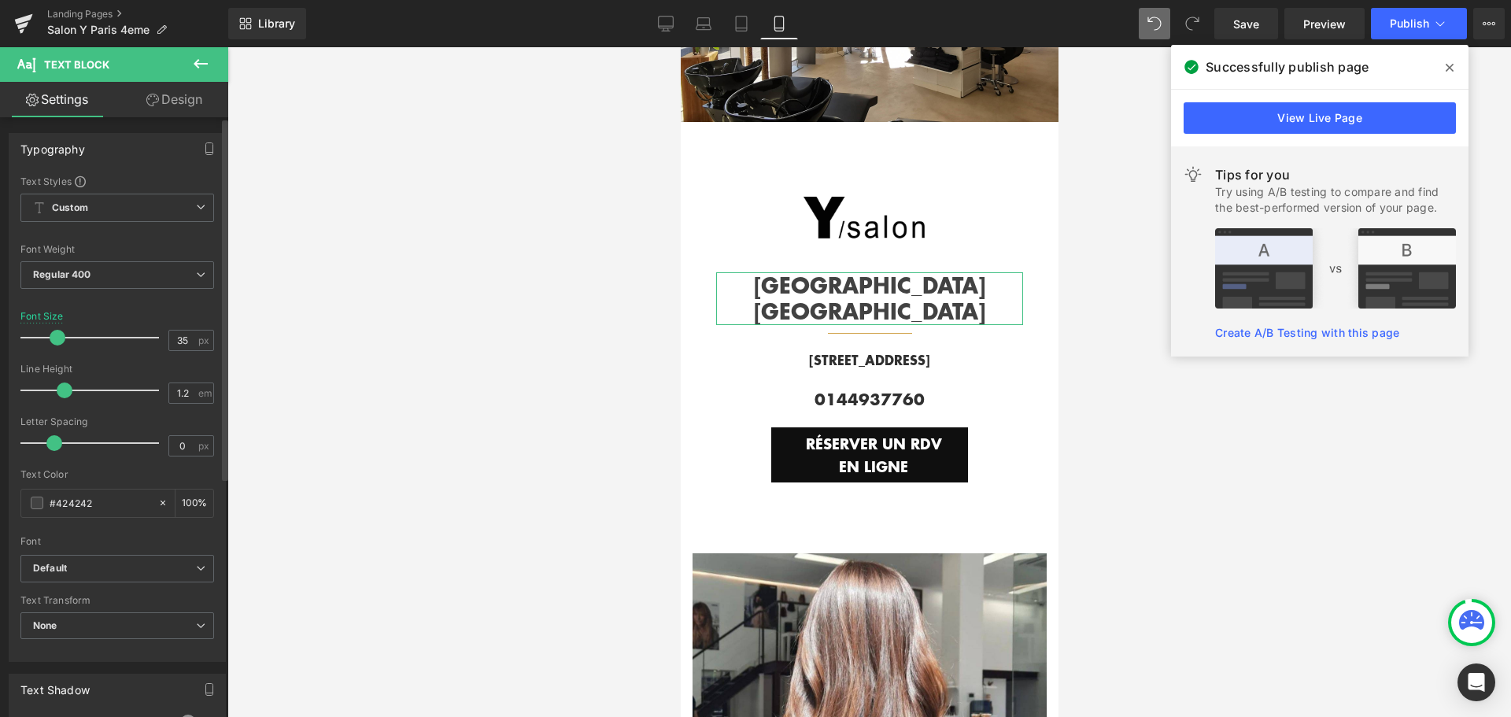
drag, startPoint x: 62, startPoint y: 337, endPoint x: 52, endPoint y: 338, distance: 10.4
click at [52, 338] on span at bounding box center [58, 338] width 16 height 16
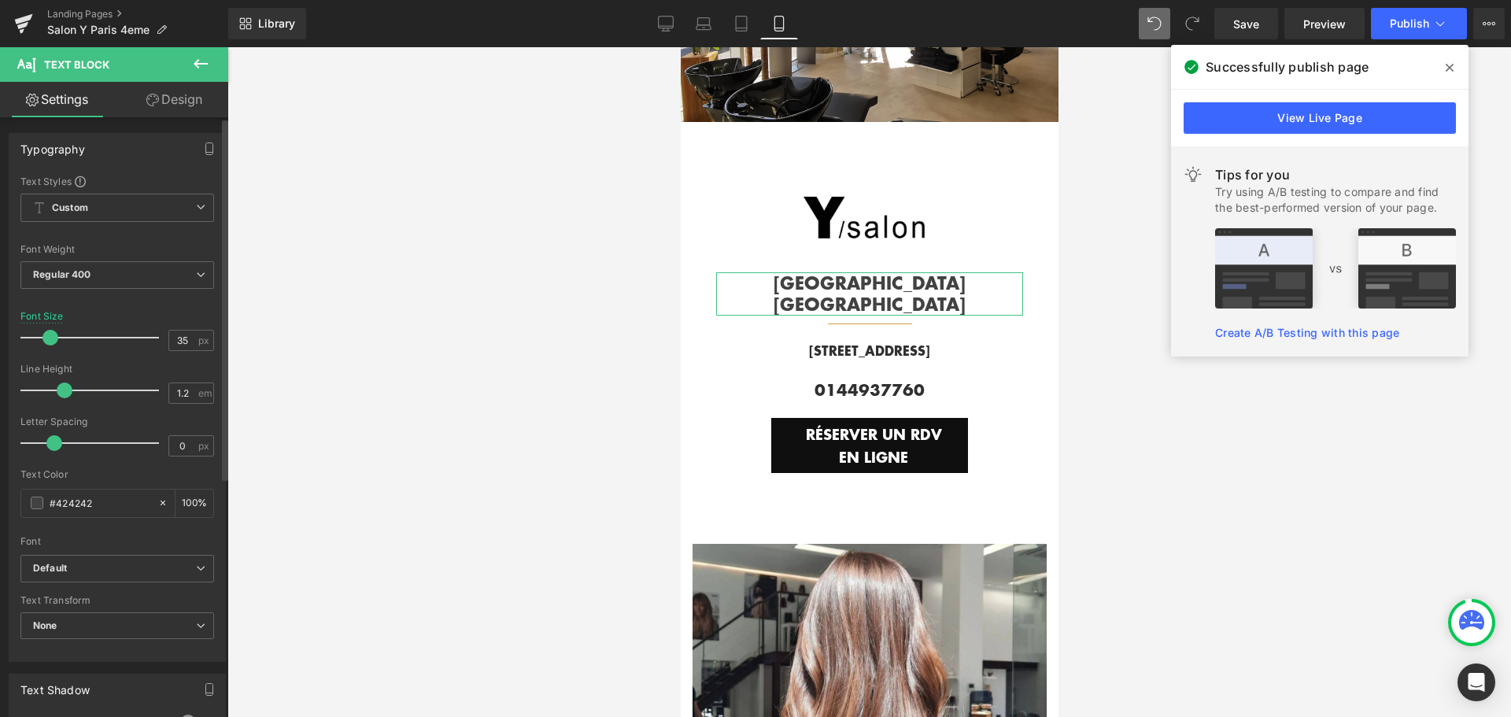
click at [48, 334] on span at bounding box center [50, 338] width 16 height 16
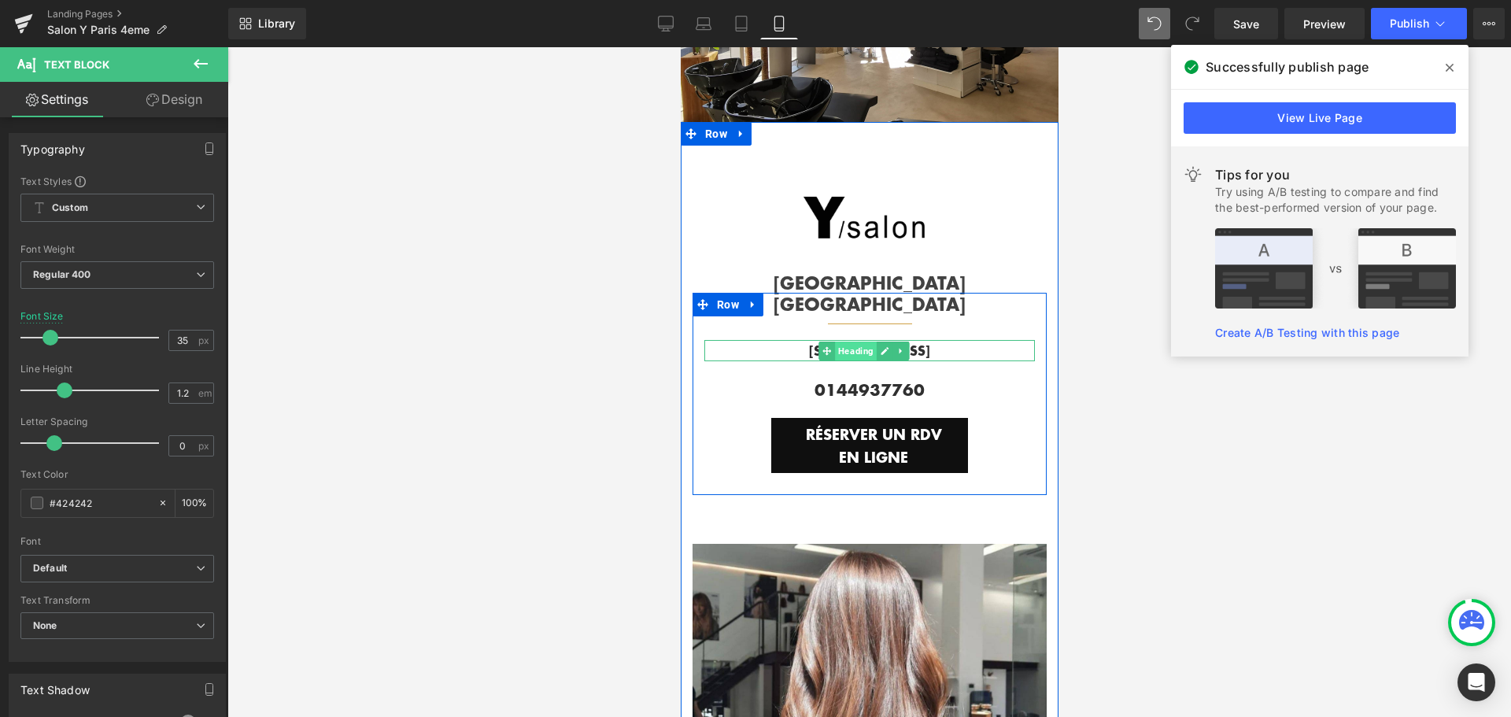
click at [862, 342] on span "Heading" at bounding box center [855, 351] width 42 height 19
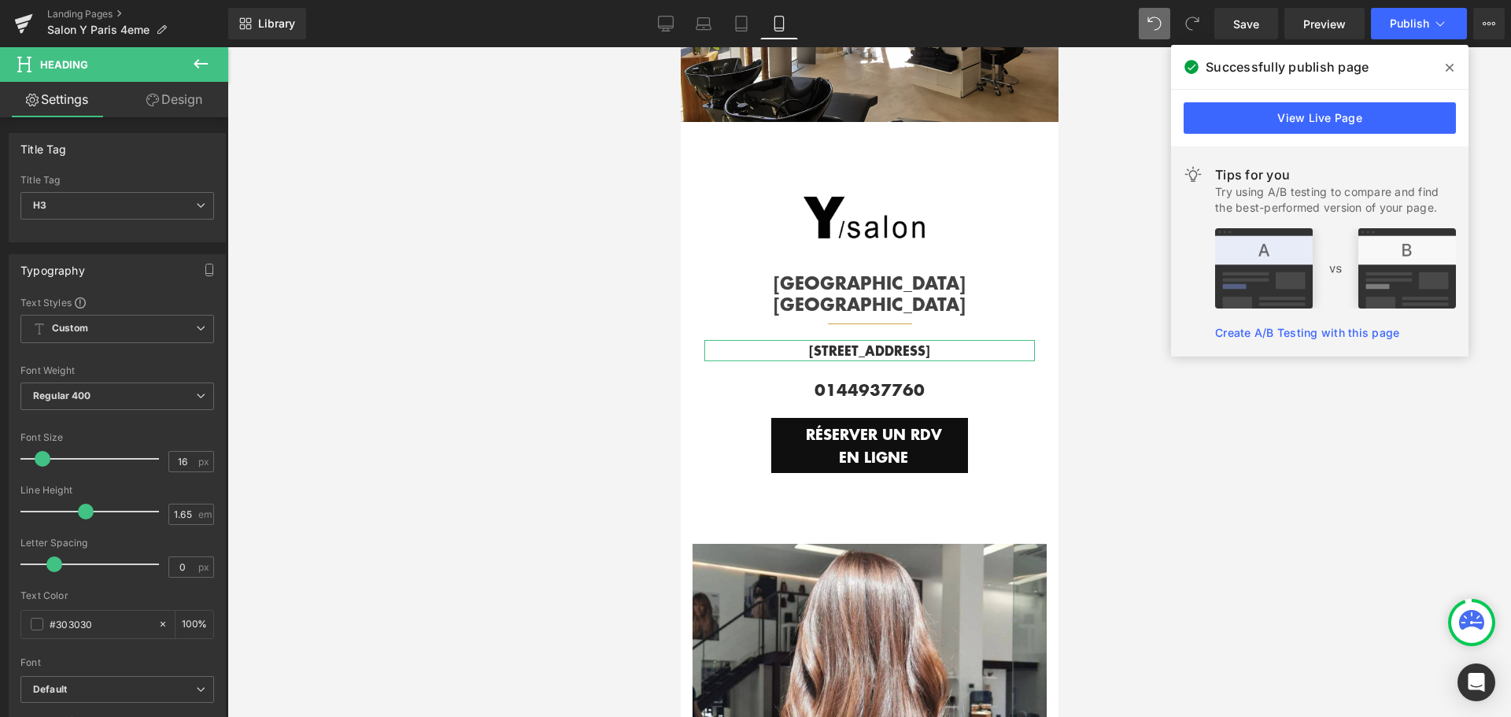
click at [183, 94] on link "Design" at bounding box center [174, 99] width 114 height 35
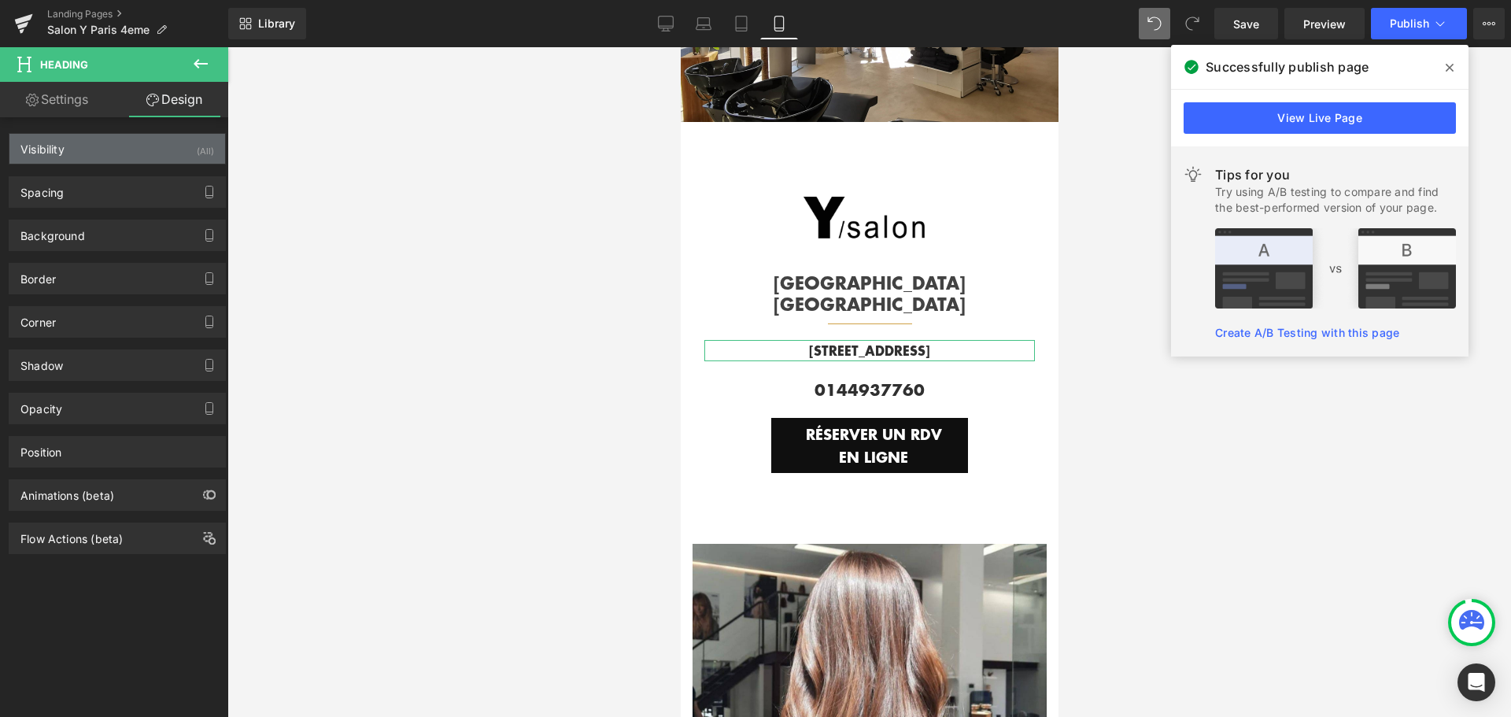
click at [139, 153] on div "Visibility (All)" at bounding box center [117, 149] width 216 height 30
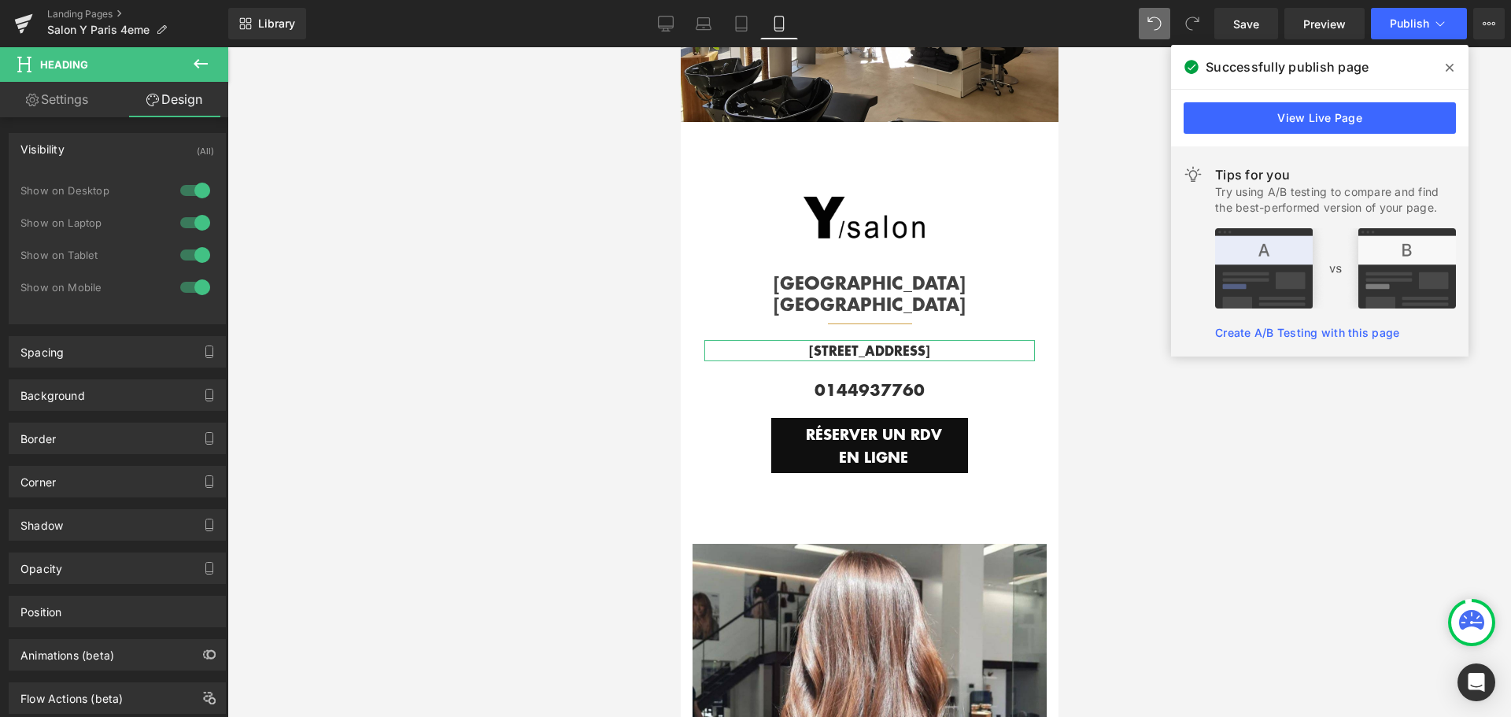
click at [139, 153] on div "Visibility (All)" at bounding box center [117, 149] width 216 height 30
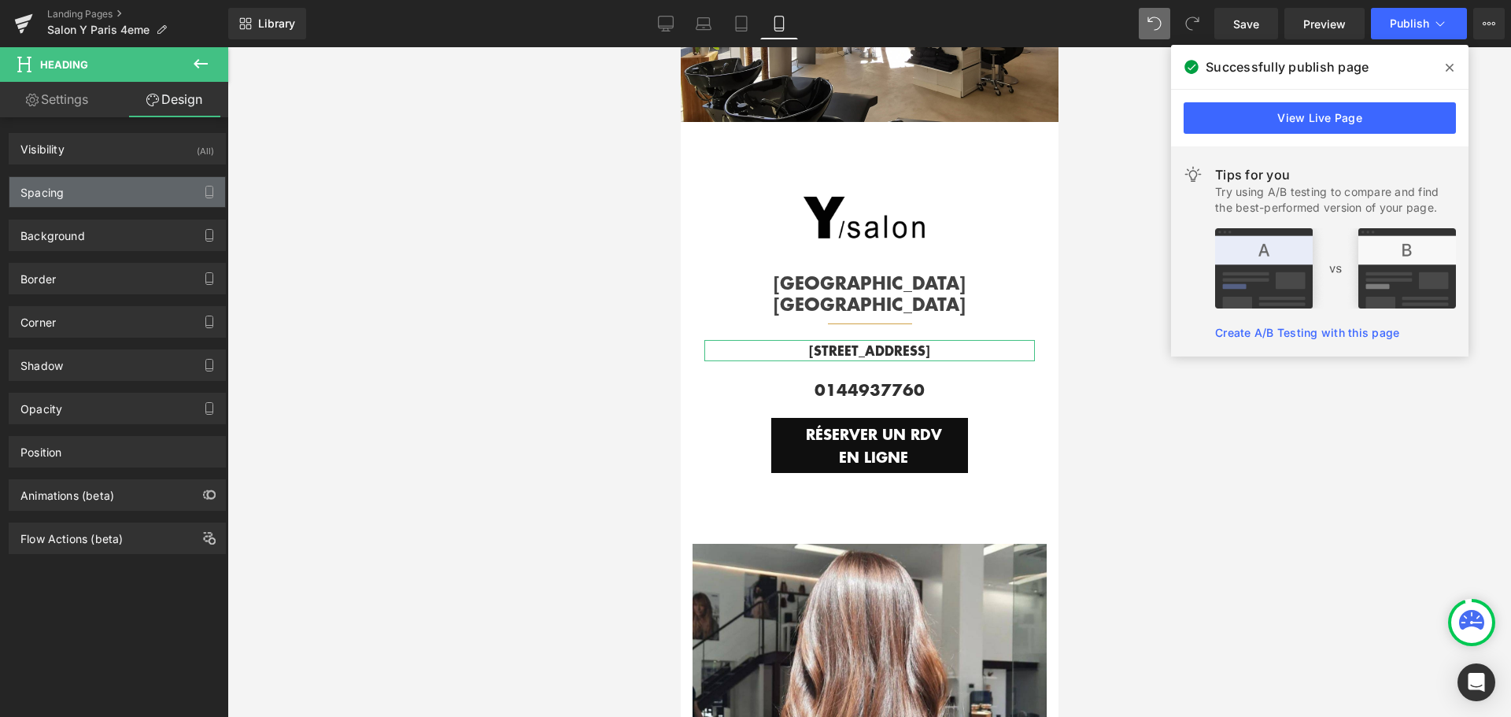
click at [131, 191] on div "Spacing" at bounding box center [117, 192] width 216 height 30
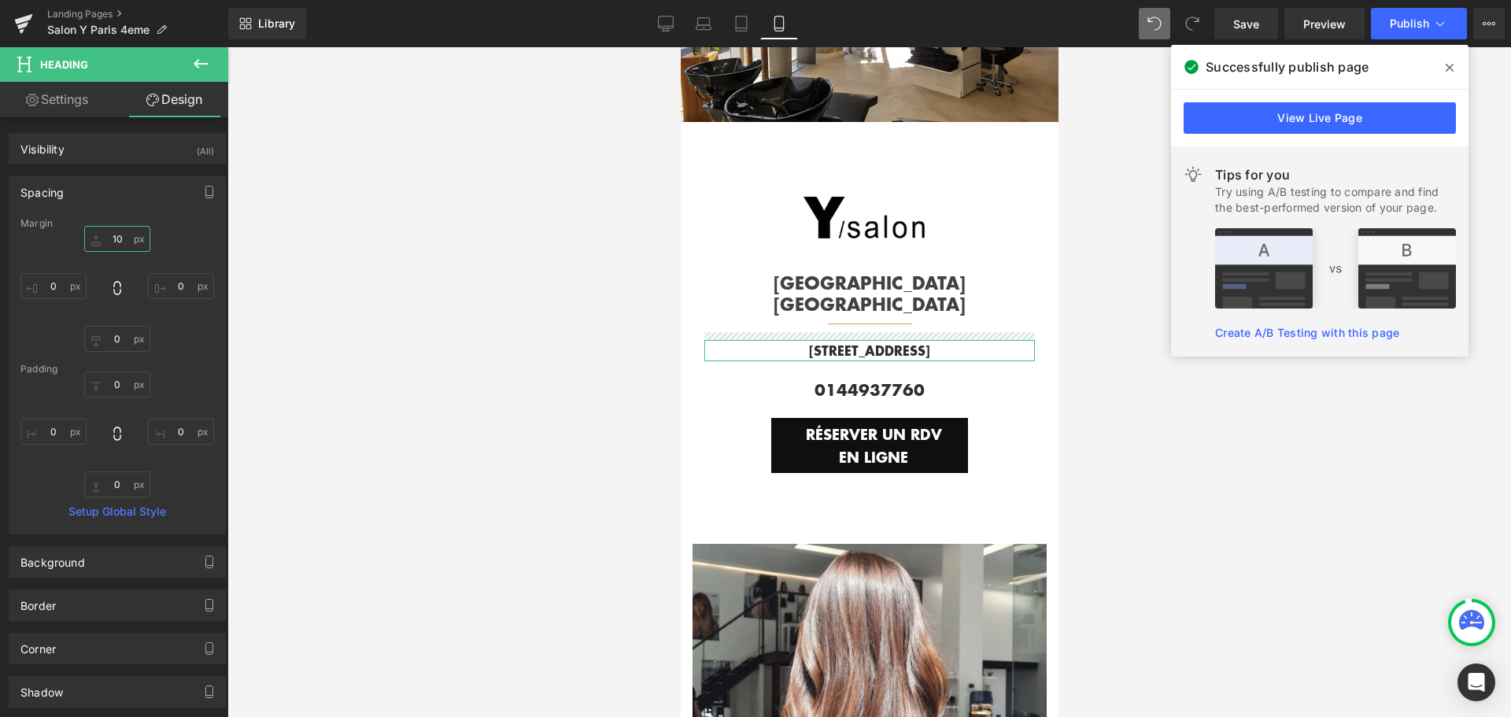
click at [120, 239] on input "10" at bounding box center [117, 239] width 66 height 26
type input "0"
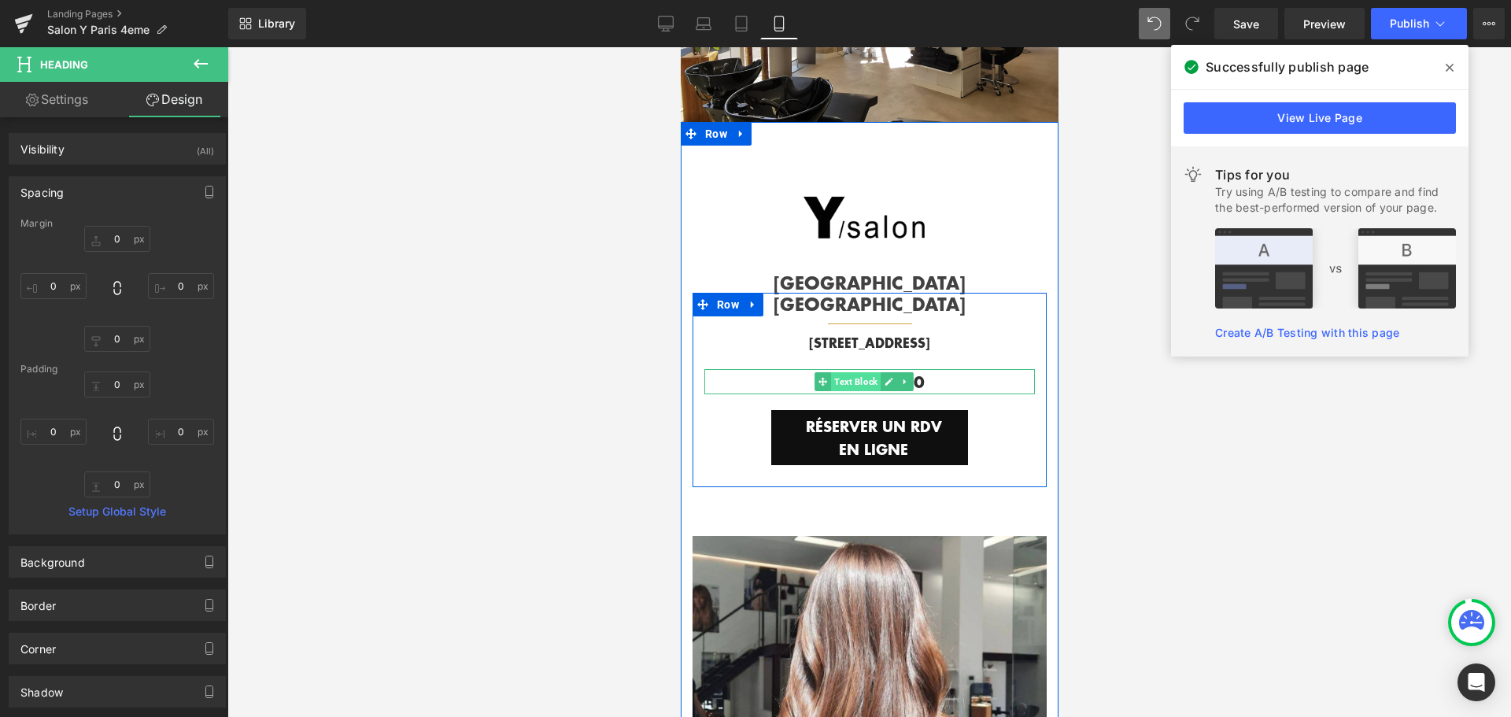
click at [850, 372] on span "Text Block" at bounding box center [855, 381] width 50 height 19
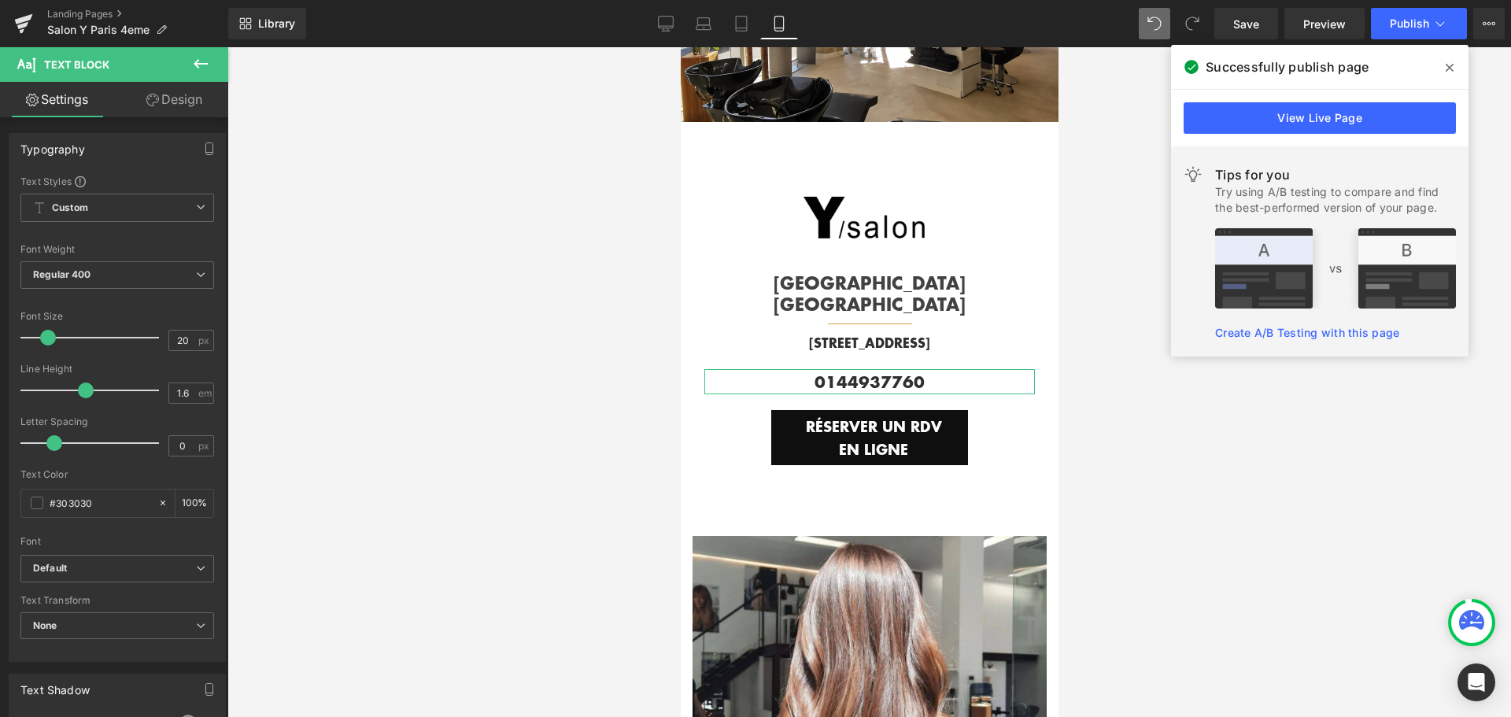
click at [188, 102] on link "Design" at bounding box center [174, 99] width 114 height 35
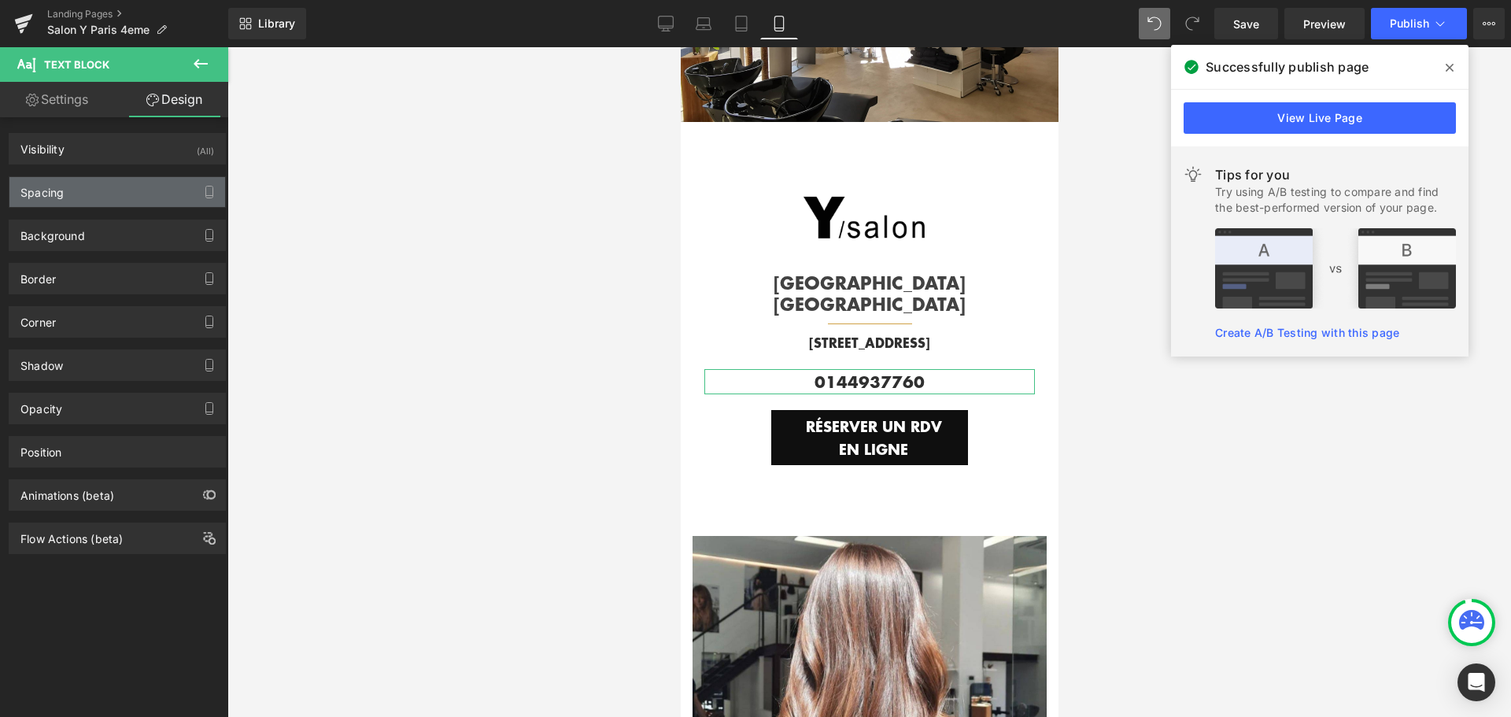
click at [150, 197] on div "Spacing" at bounding box center [117, 192] width 216 height 30
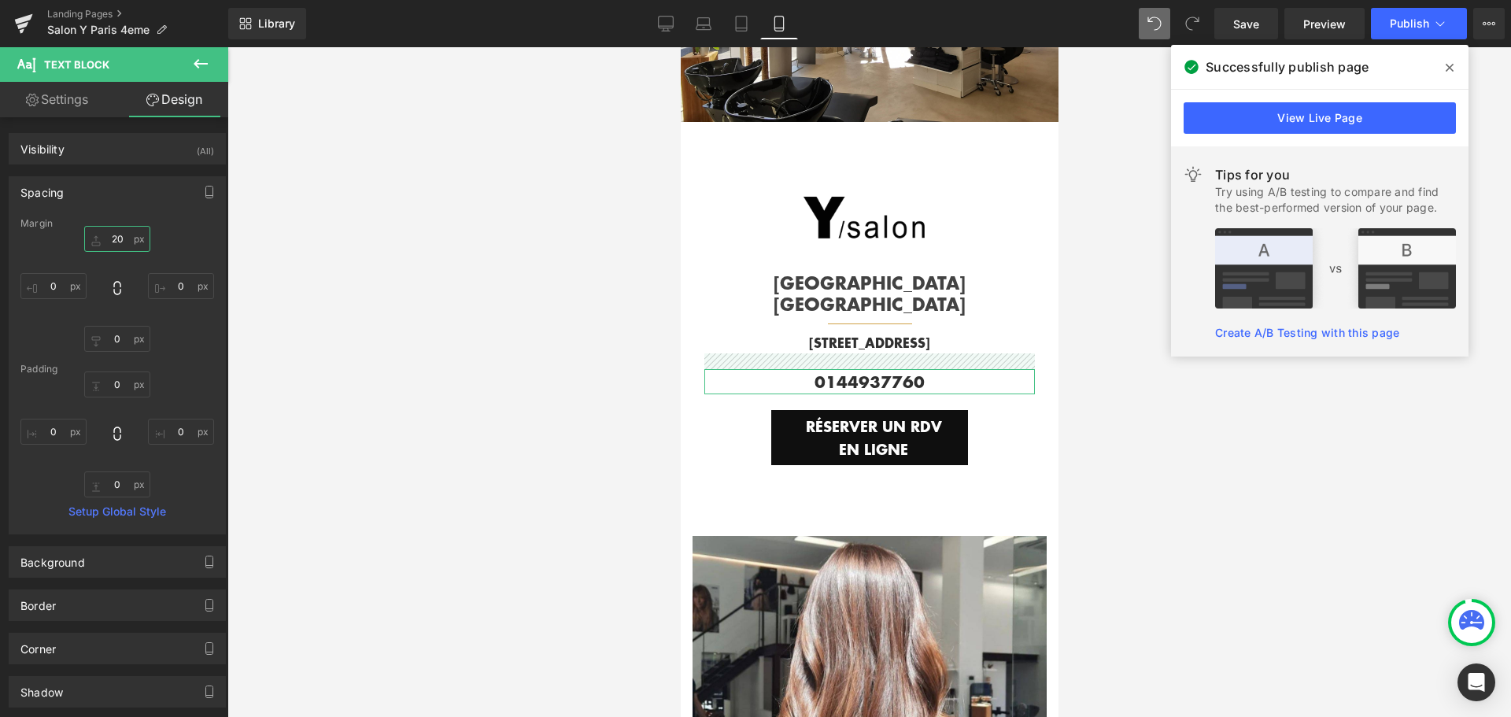
click at [119, 240] on input "text" at bounding box center [117, 239] width 66 height 26
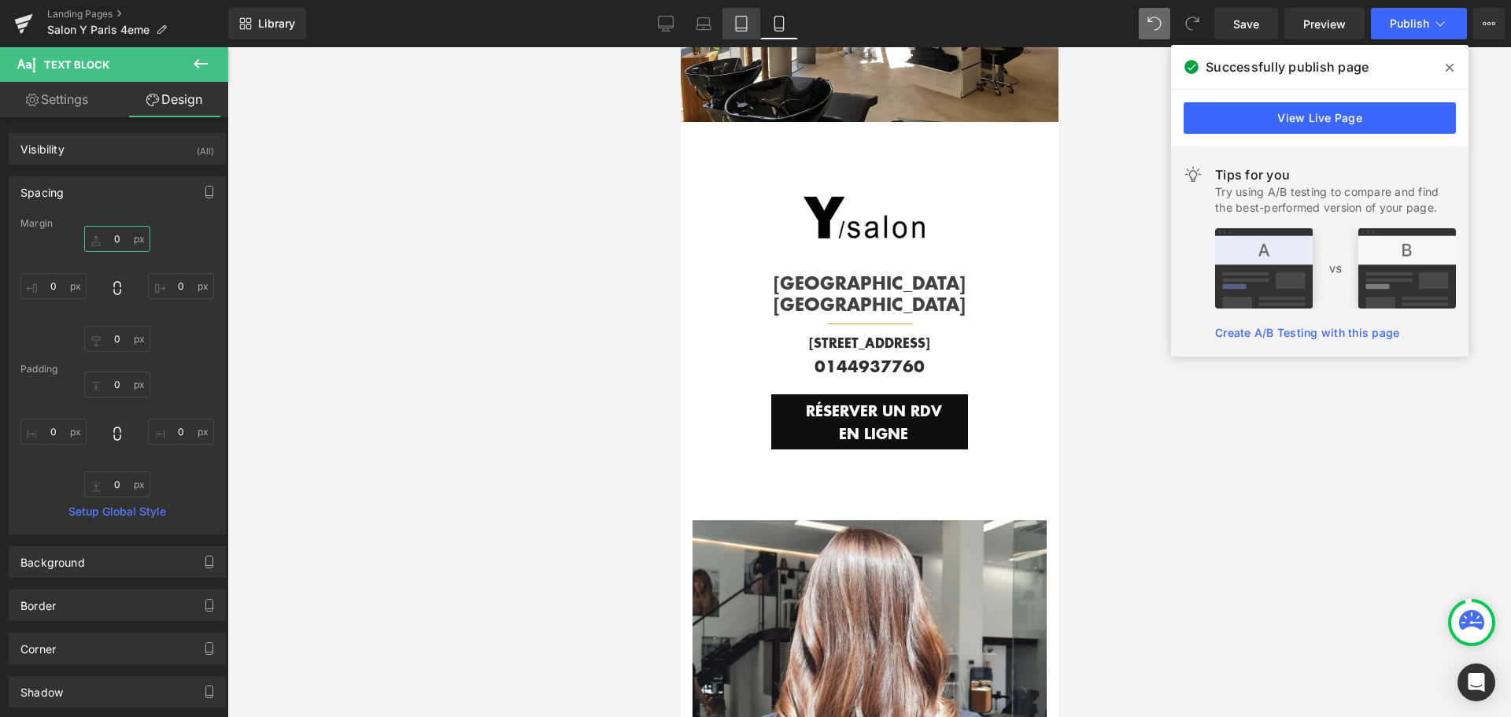
type input "0"
click at [734, 24] on icon at bounding box center [741, 24] width 16 height 16
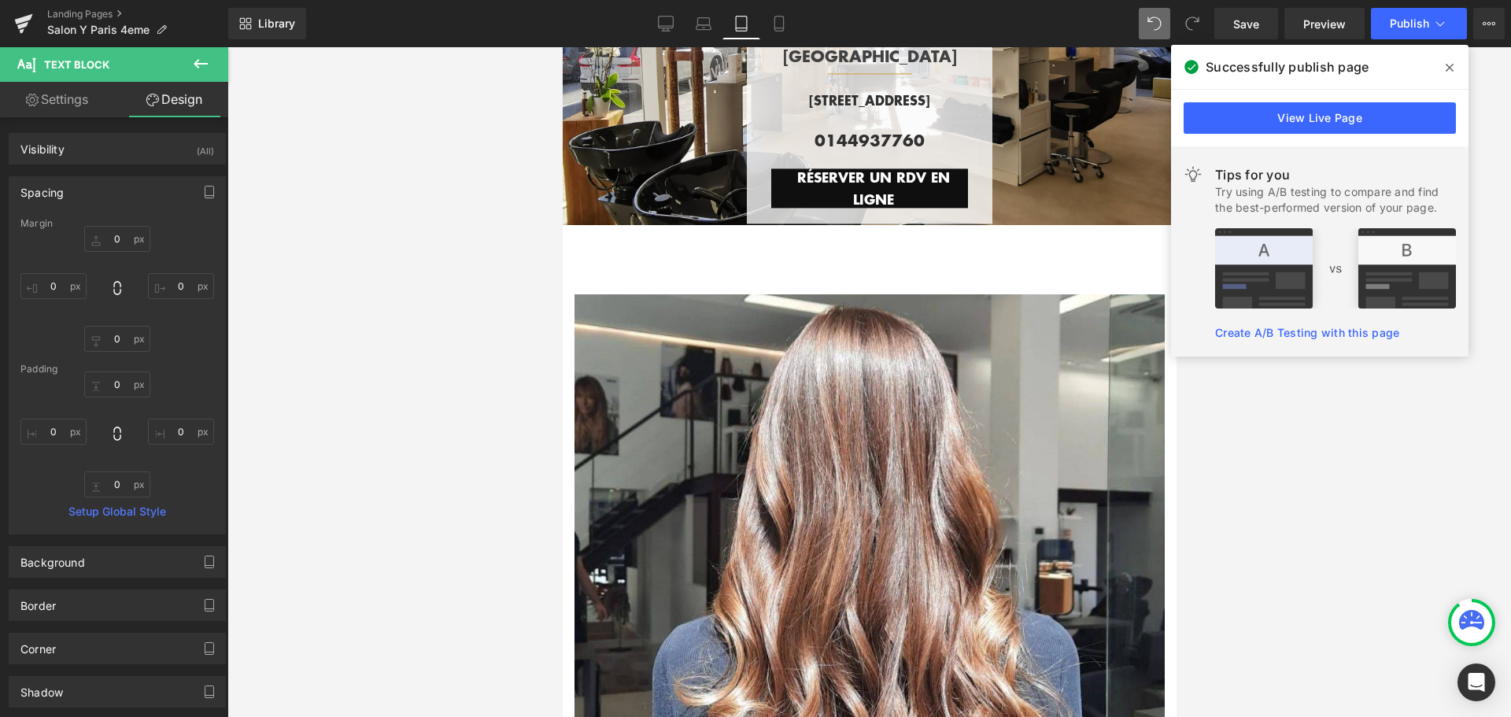
scroll to position [0, 0]
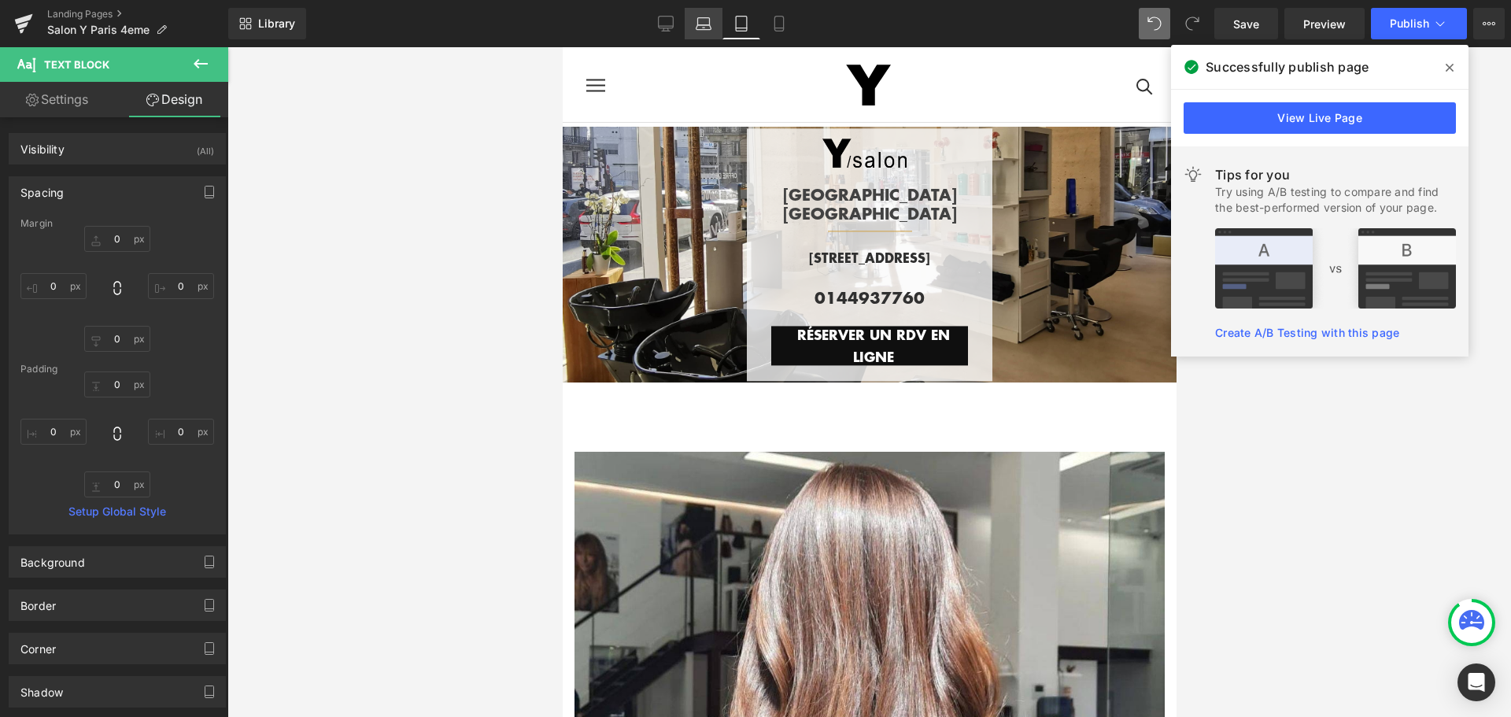
click at [713, 25] on link "Laptop" at bounding box center [704, 23] width 38 height 31
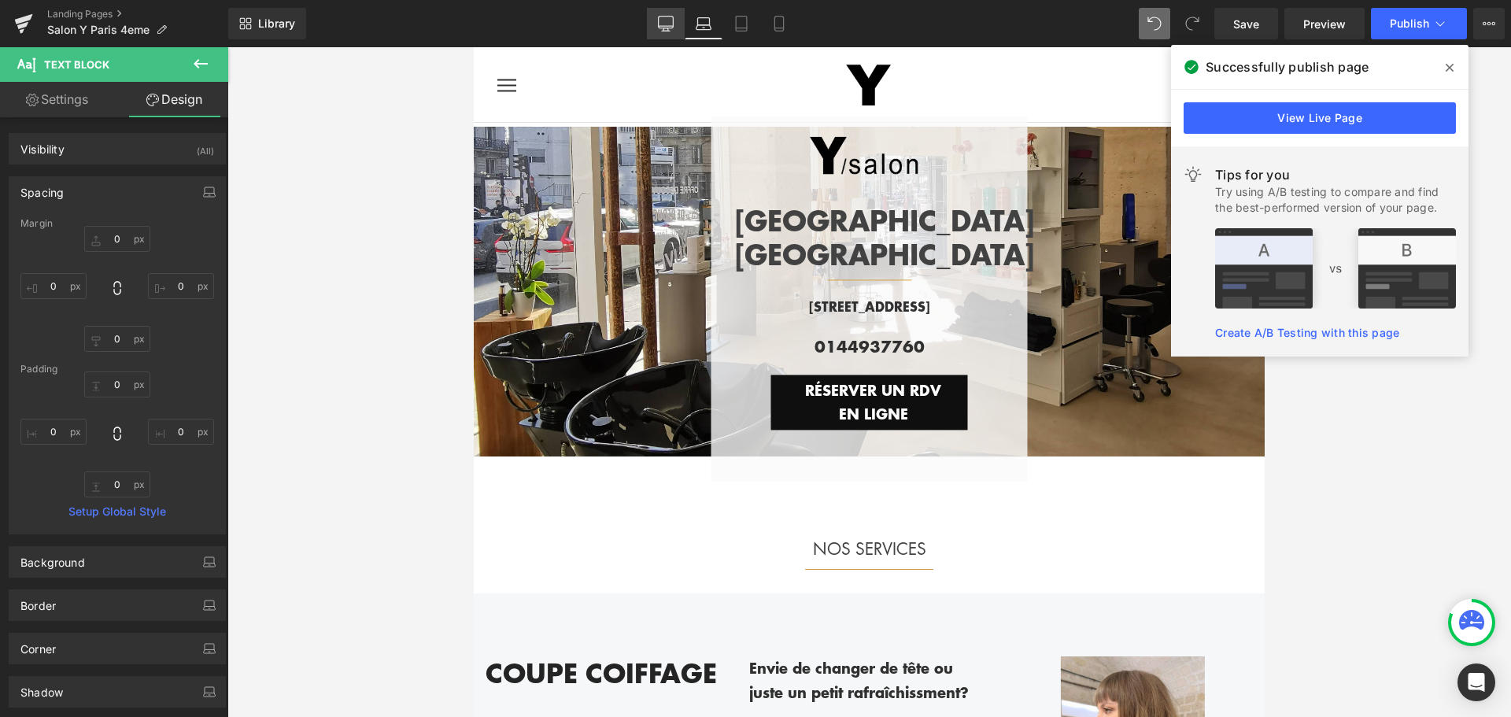
click at [661, 23] on icon at bounding box center [666, 24] width 16 height 16
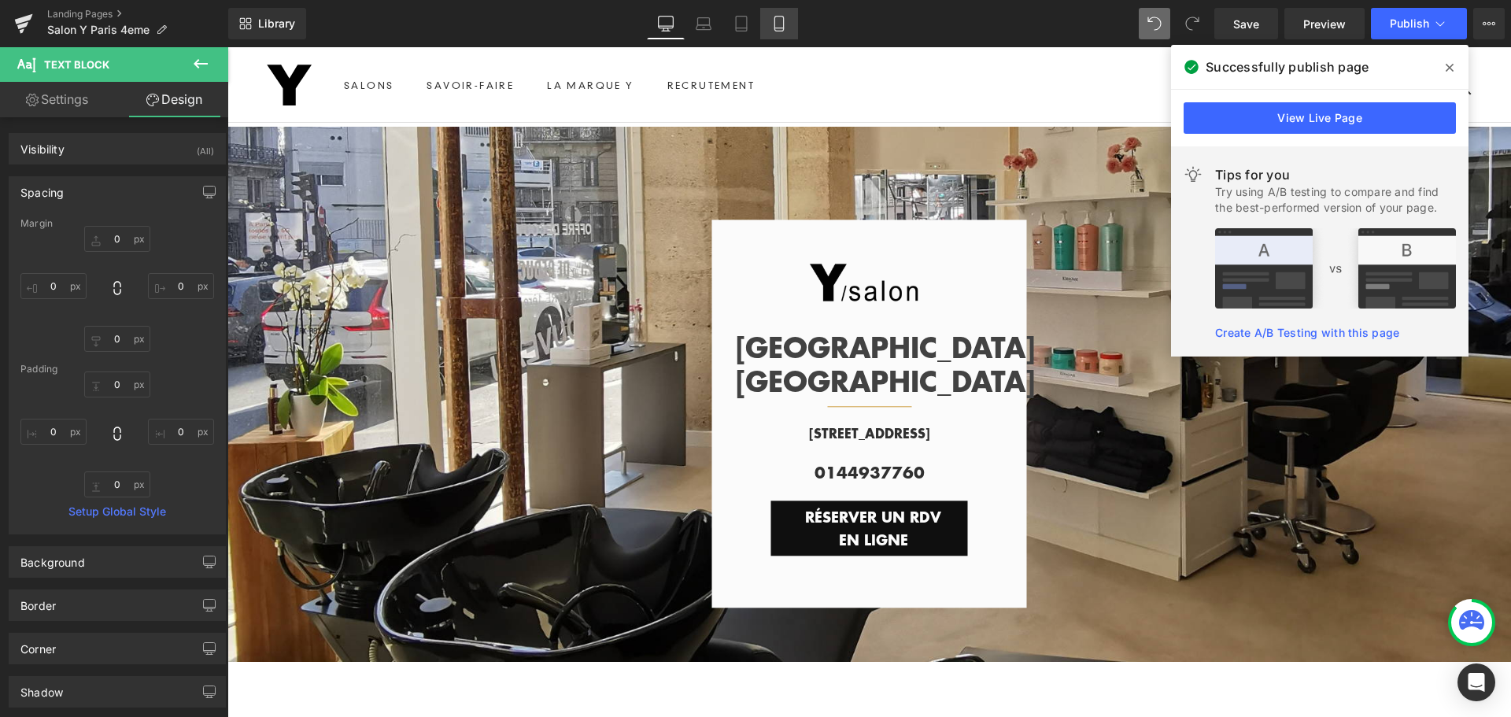
click at [773, 26] on icon at bounding box center [779, 24] width 16 height 16
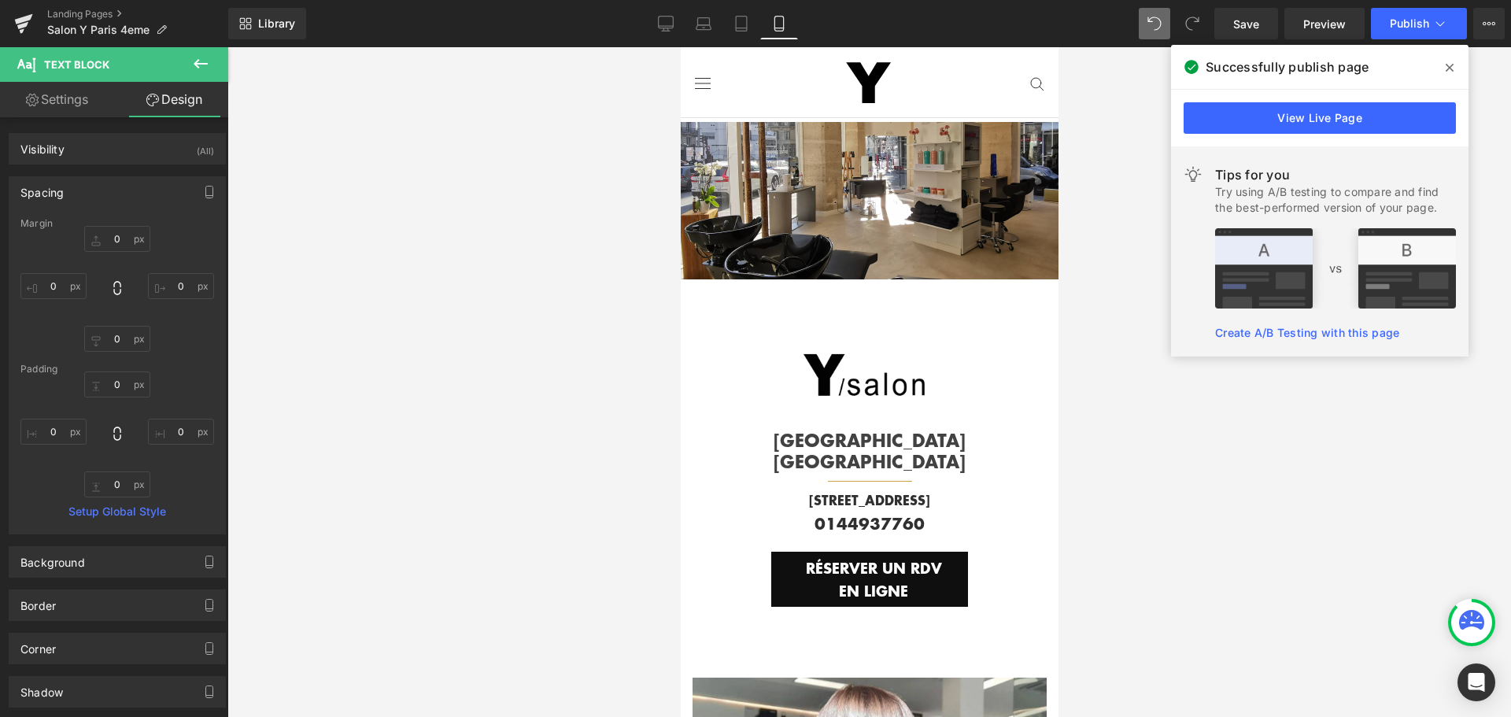
scroll to position [205, 0]
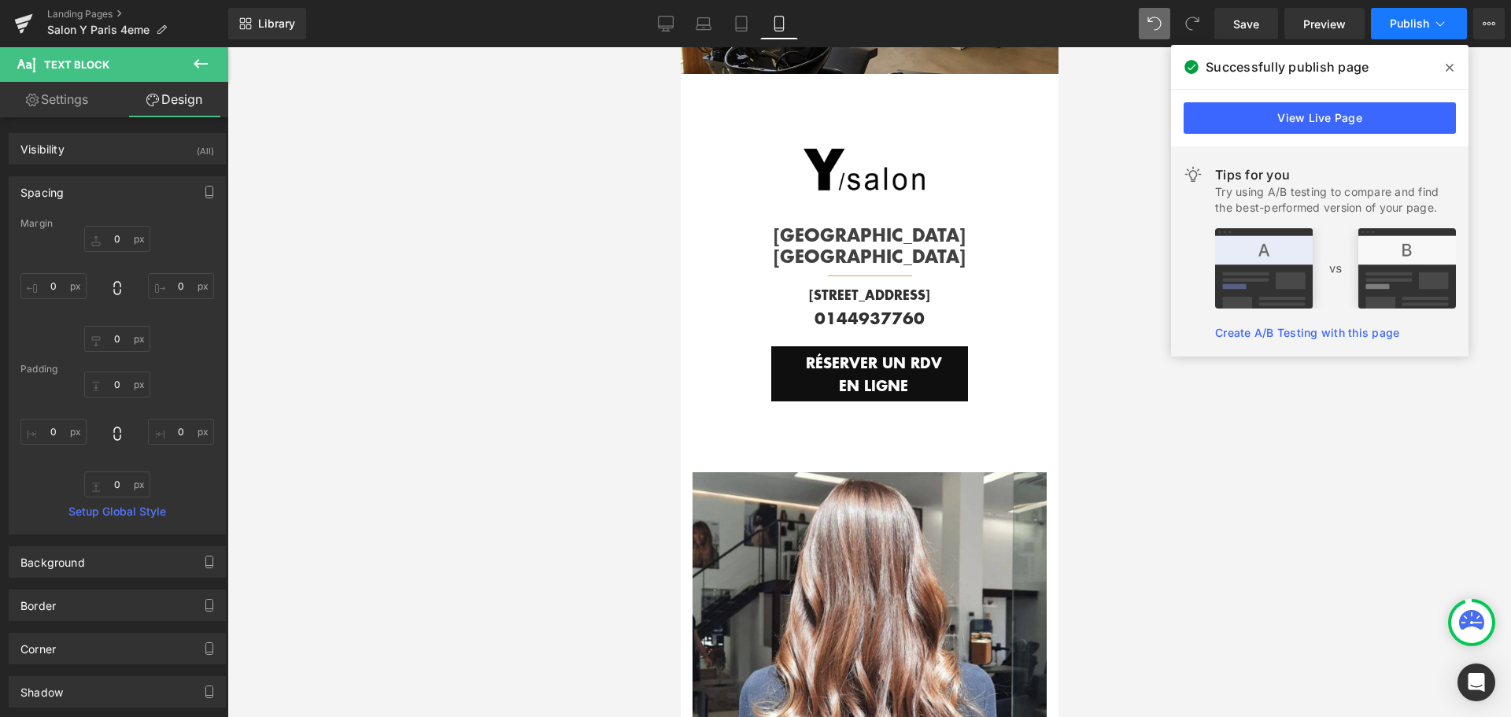
click at [1398, 18] on span "Publish" at bounding box center [1409, 23] width 39 height 13
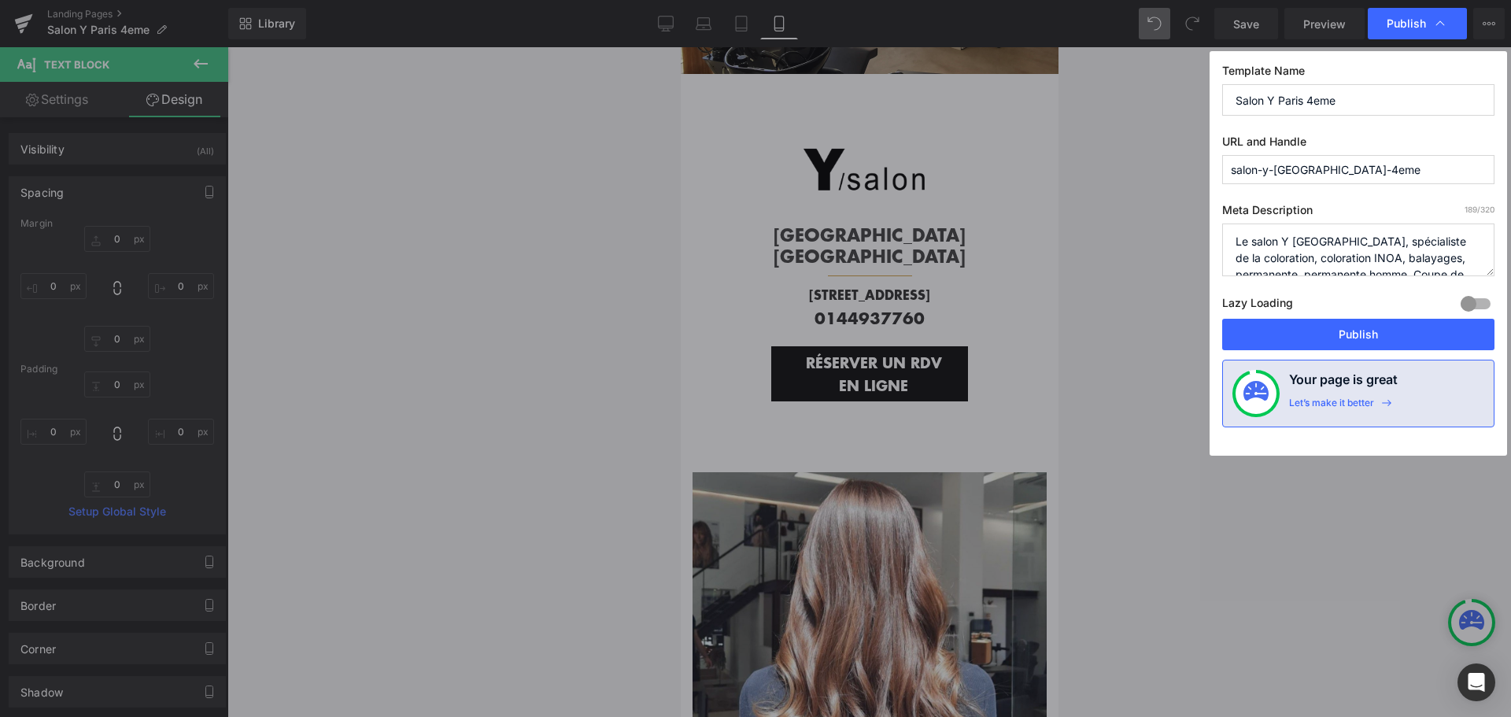
click at [1398, 18] on span "Publish" at bounding box center [1406, 24] width 39 height 14
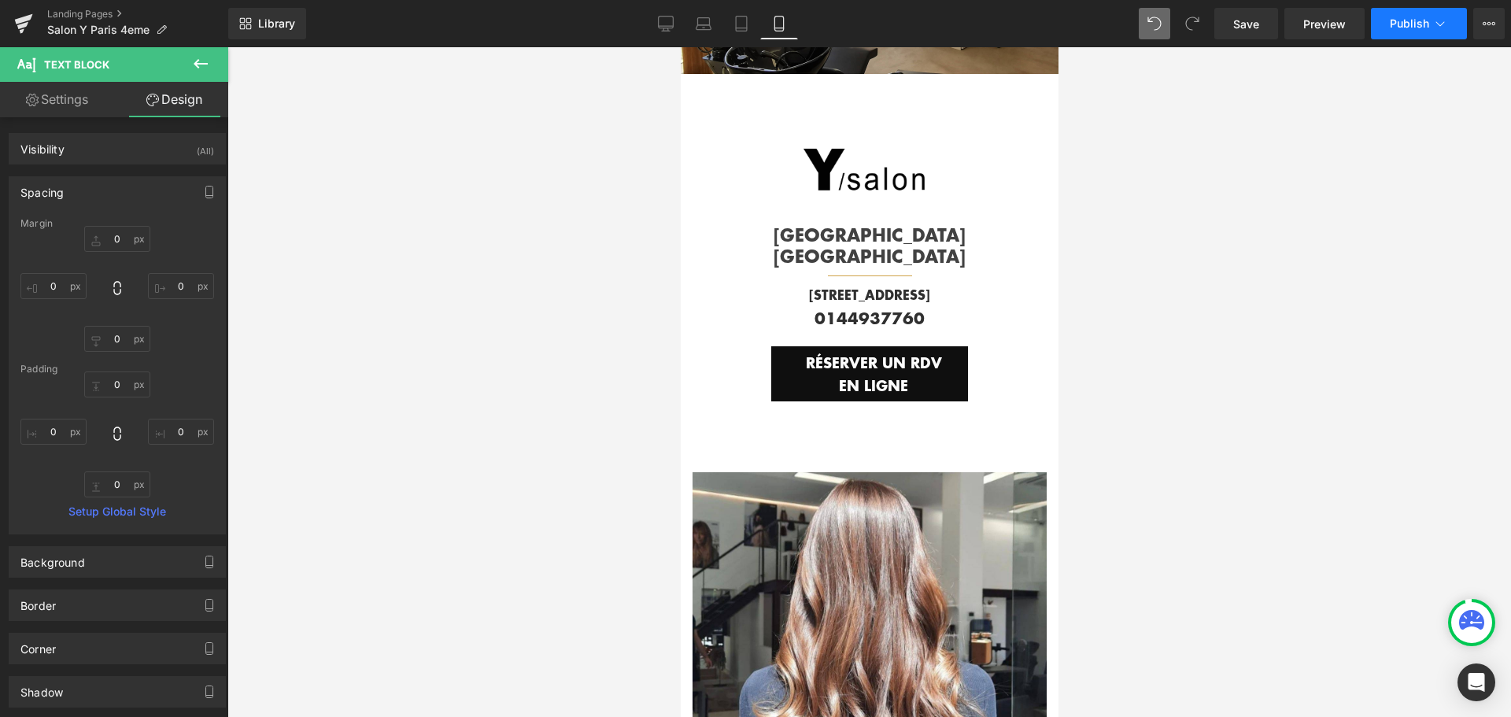
click at [1398, 18] on span "Publish" at bounding box center [1409, 23] width 39 height 13
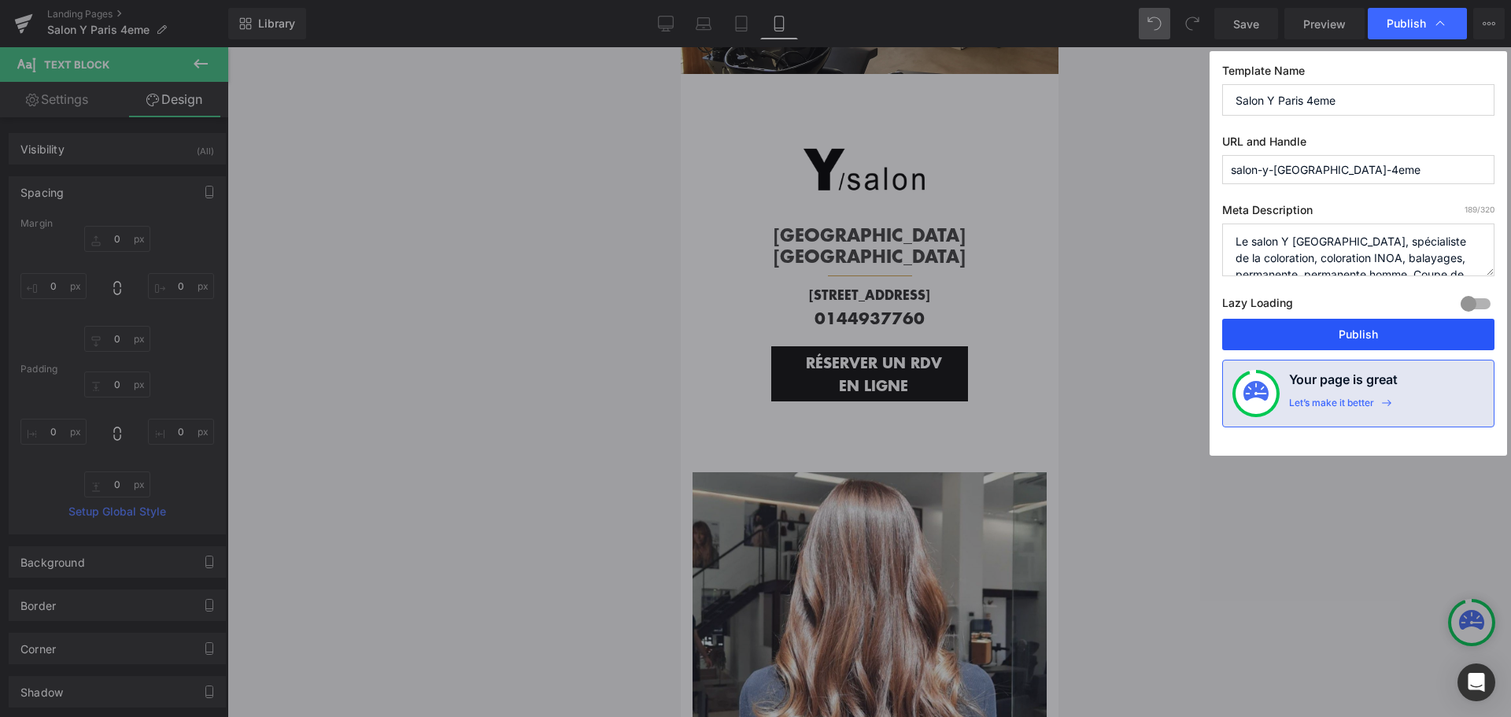
click at [1358, 327] on button "Publish" at bounding box center [1358, 334] width 272 height 31
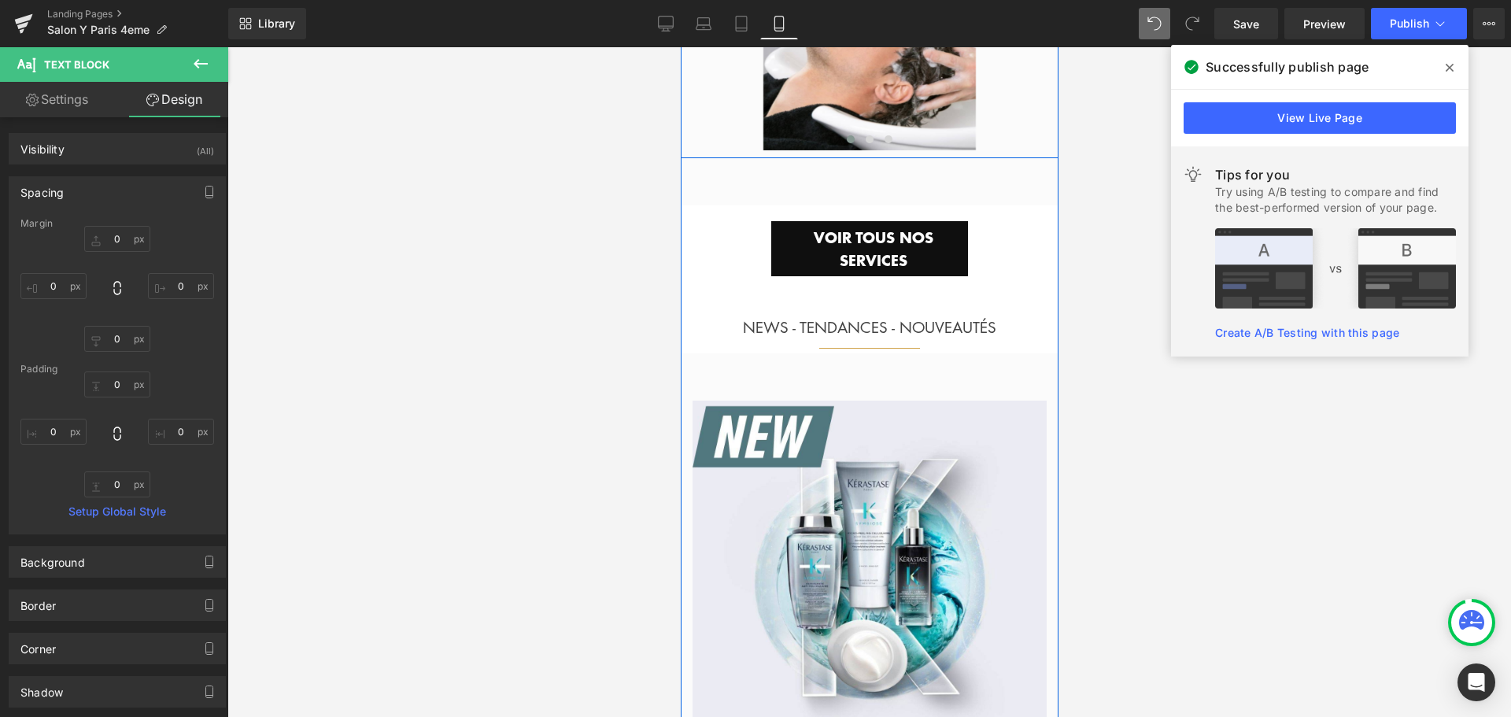
scroll to position [4219, 0]
